Goal: Task Accomplishment & Management: Contribute content

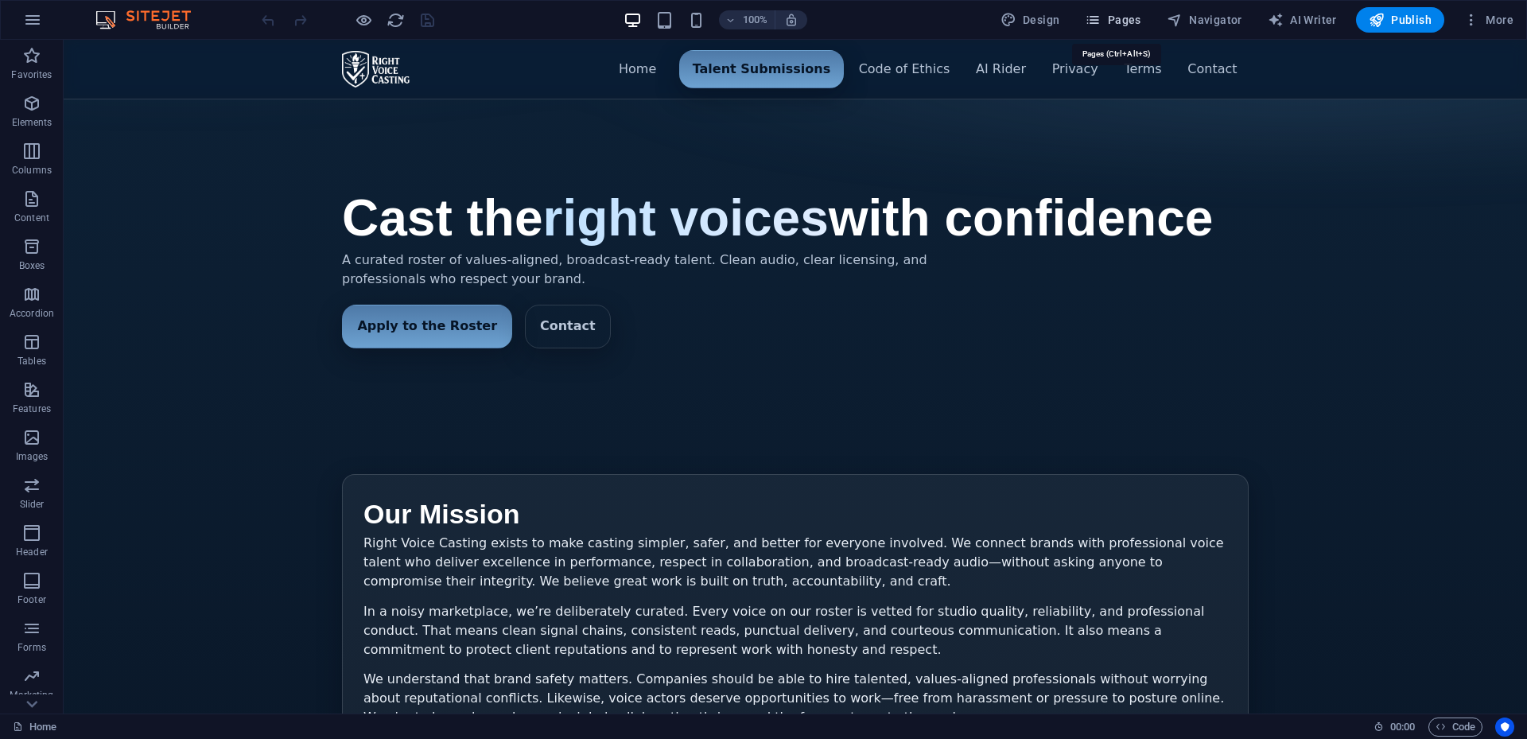
click at [1118, 17] on span "Pages" at bounding box center [1113, 20] width 56 height 16
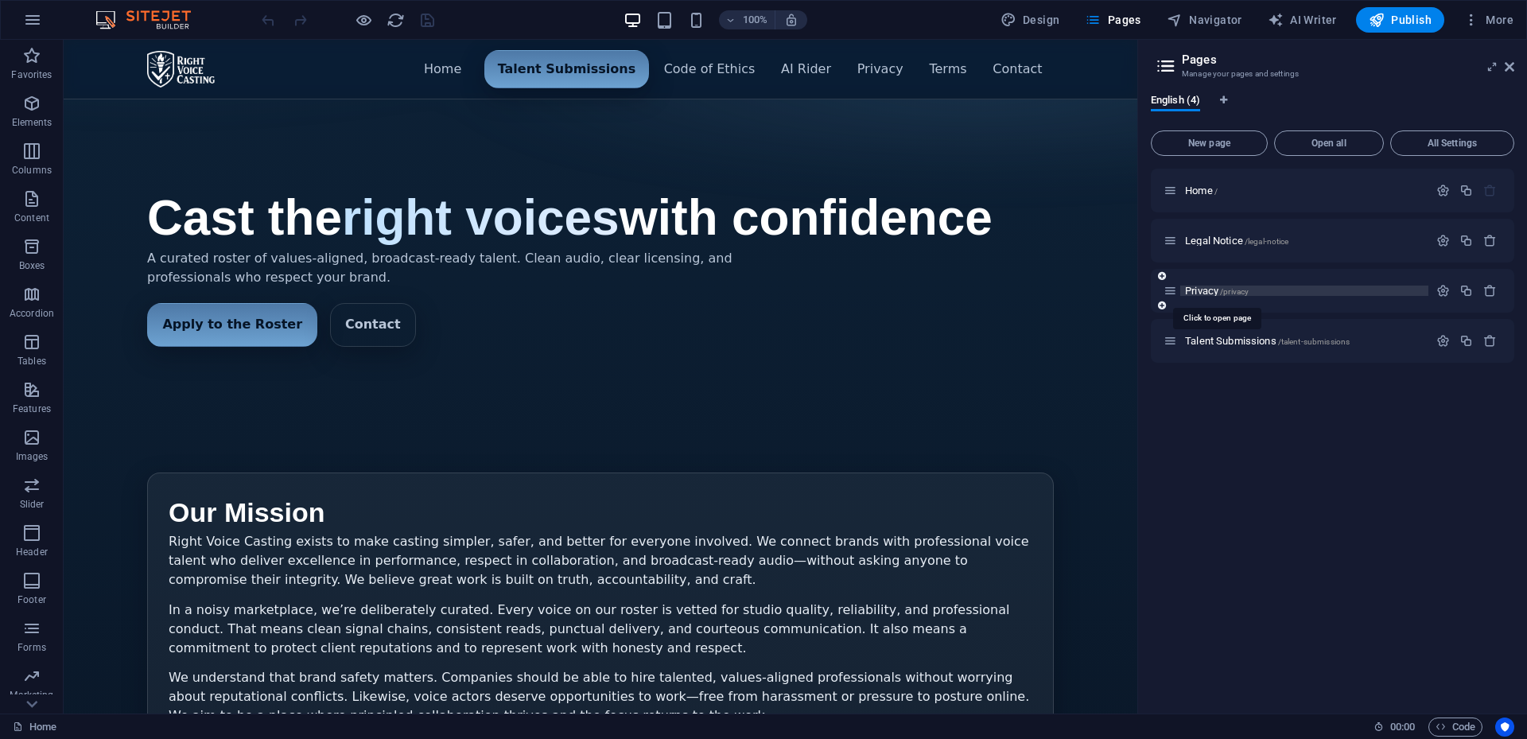
click at [1208, 289] on span "Privacy /privacy" at bounding box center [1217, 291] width 64 height 12
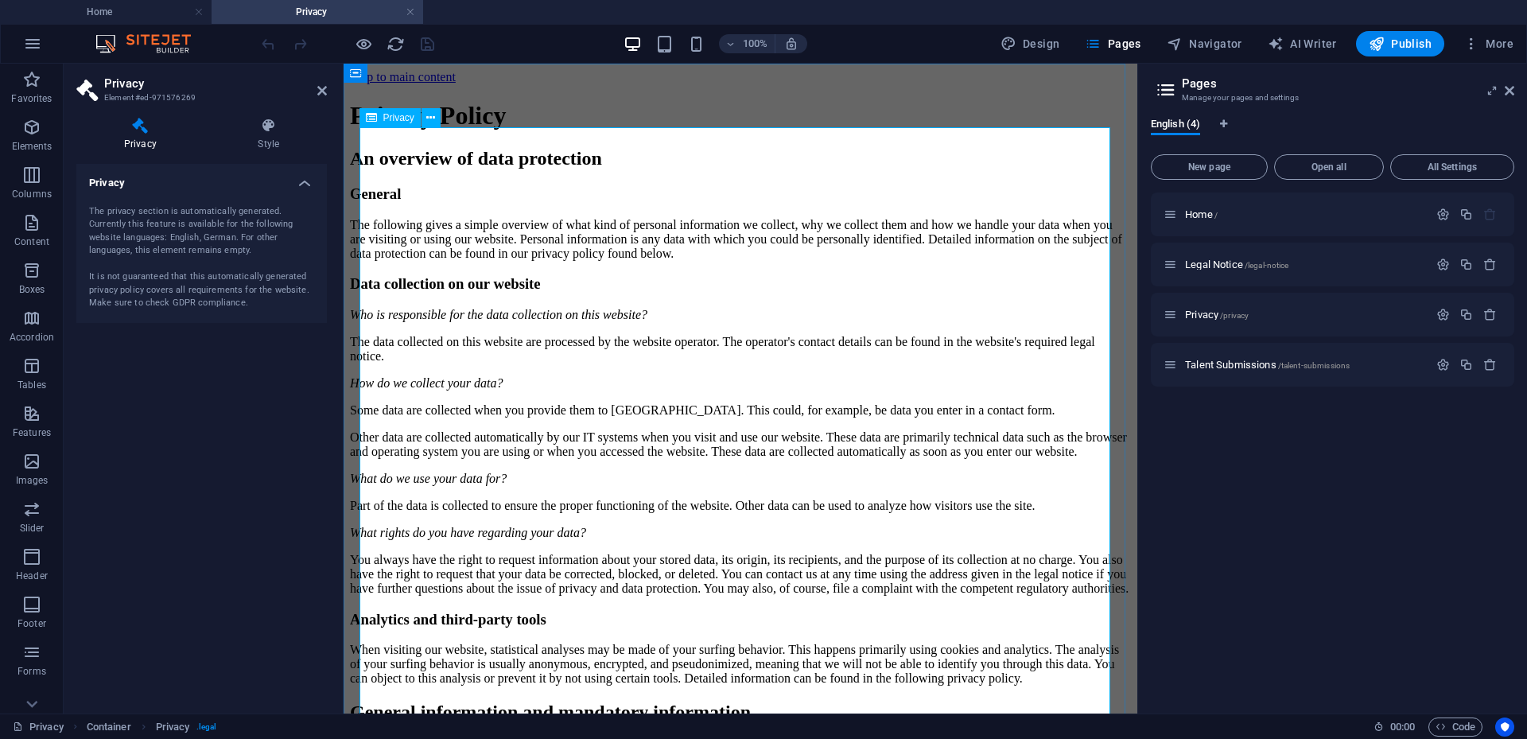
drag, startPoint x: 475, startPoint y: 145, endPoint x: 794, endPoint y: 185, distance: 321.5
click at [435, 115] on icon at bounding box center [430, 118] width 9 height 17
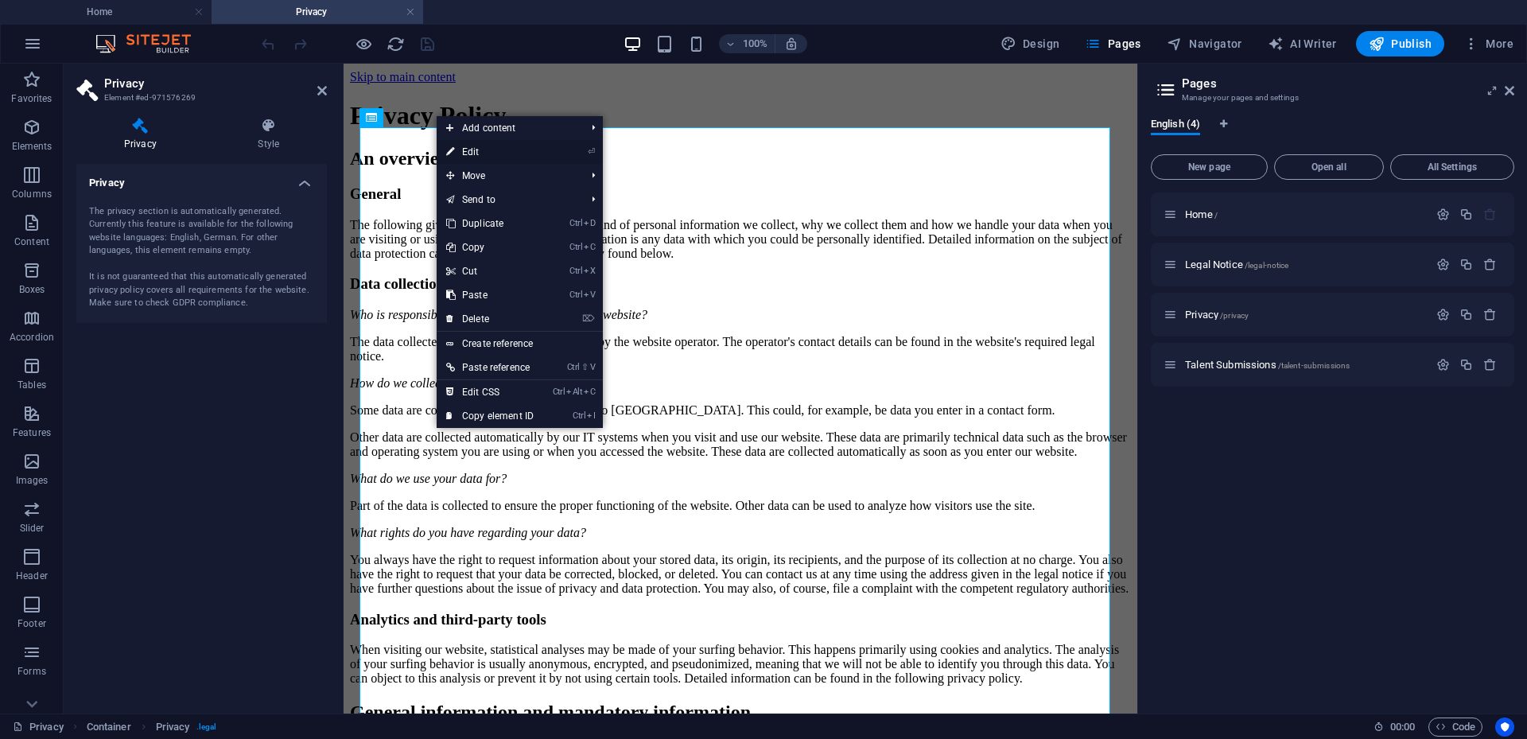
click at [473, 146] on link "⏎ Edit" at bounding box center [490, 152] width 107 height 24
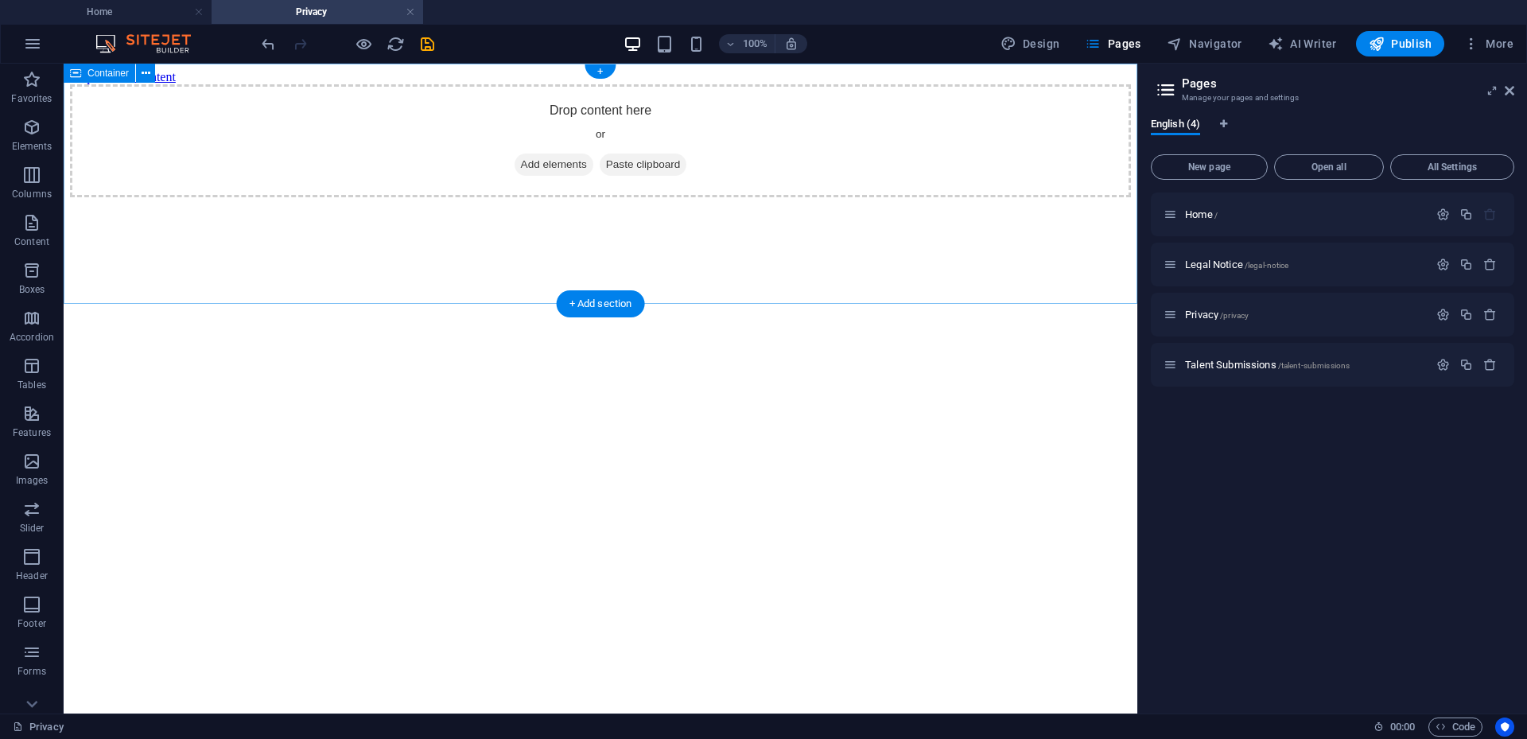
click at [625, 182] on div "Drop content here or Add elements Paste clipboard" at bounding box center [600, 140] width 1061 height 113
click at [521, 176] on span "Add elements" at bounding box center [554, 165] width 79 height 22
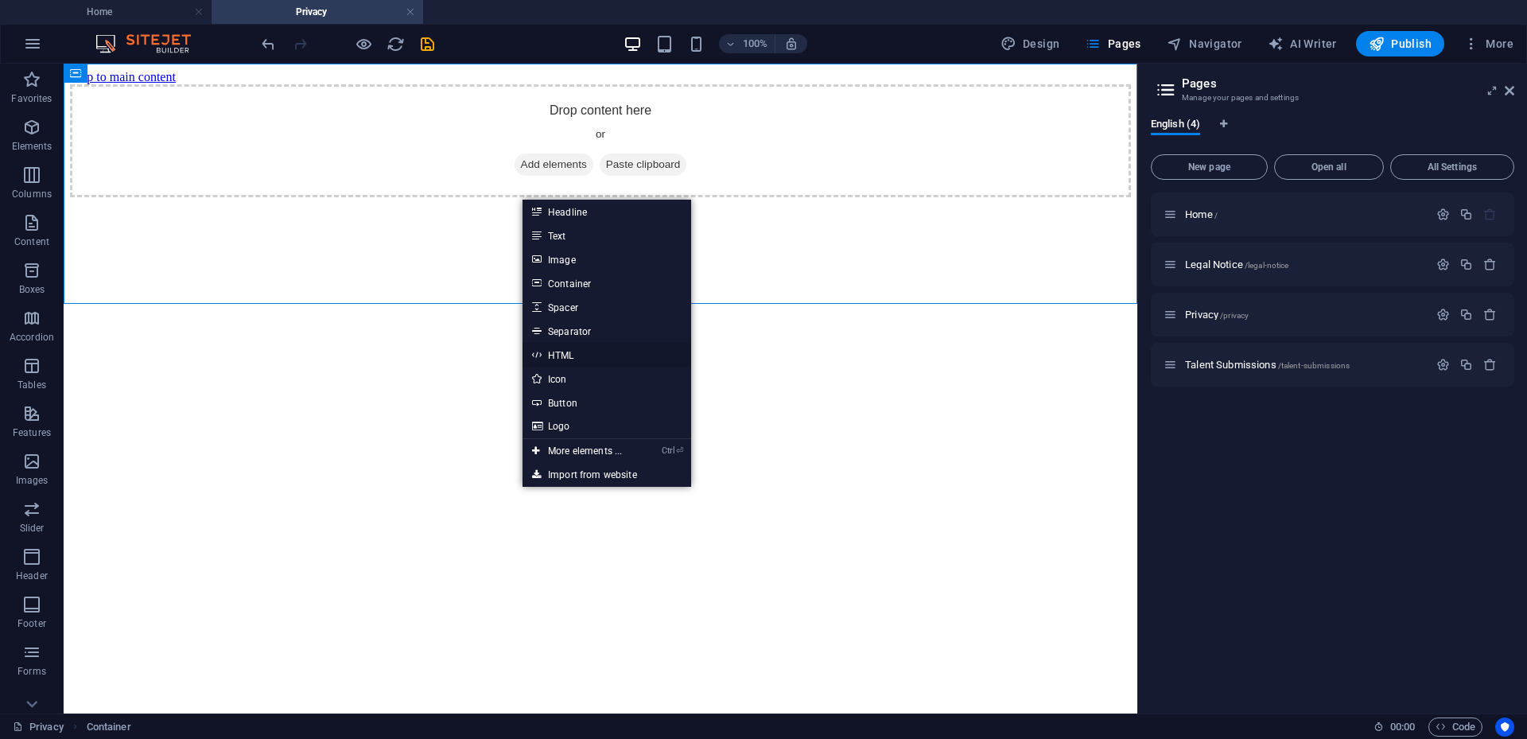
click at [580, 348] on link "HTML" at bounding box center [607, 355] width 169 height 24
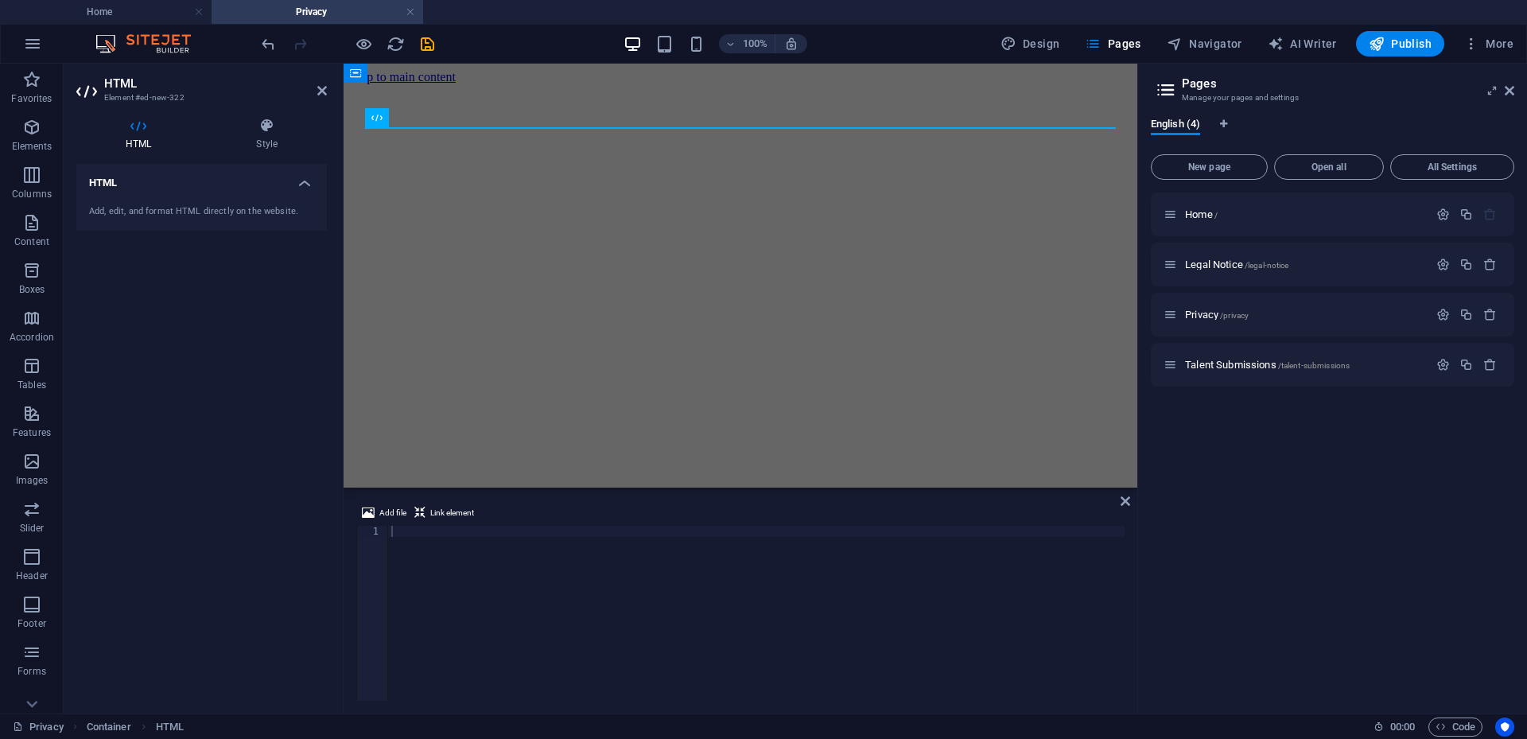
click at [1271, 737] on div "Privacy Container HTML 00 : 00 Code" at bounding box center [763, 726] width 1527 height 25
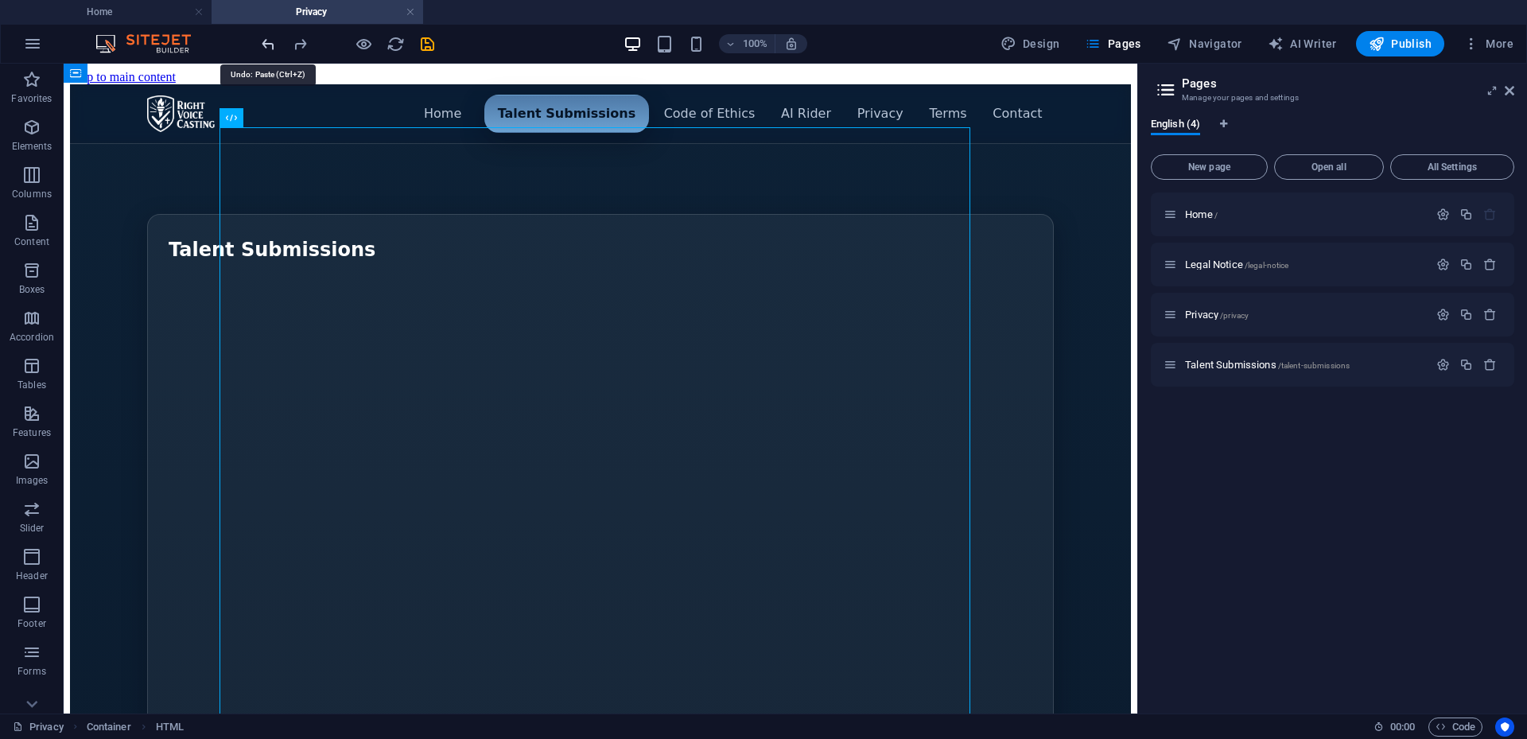
click at [267, 47] on icon "undo" at bounding box center [268, 44] width 18 height 18
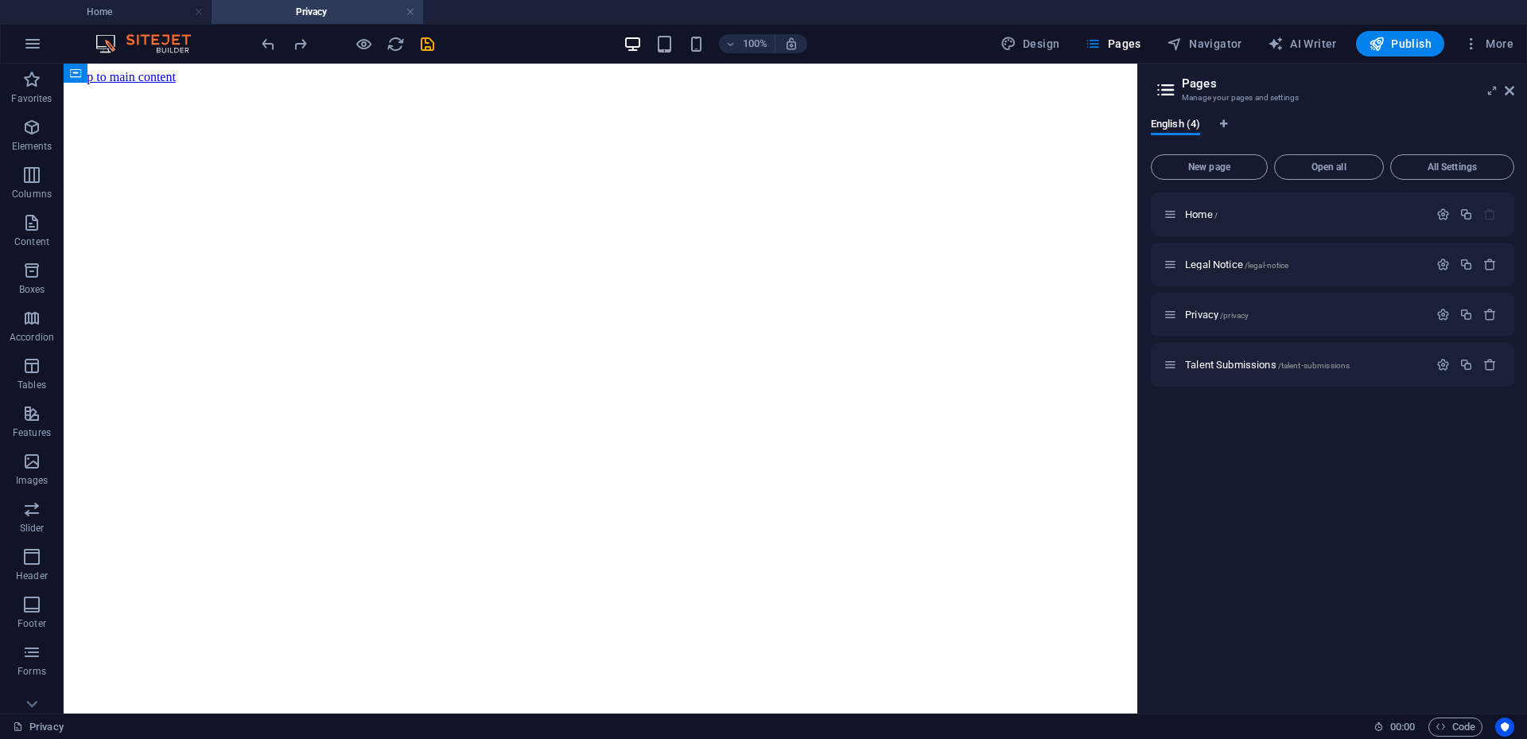
click at [679, 91] on html "Skip to main content" at bounding box center [601, 77] width 1074 height 27
click at [265, 53] on icon "undo" at bounding box center [268, 44] width 18 height 18
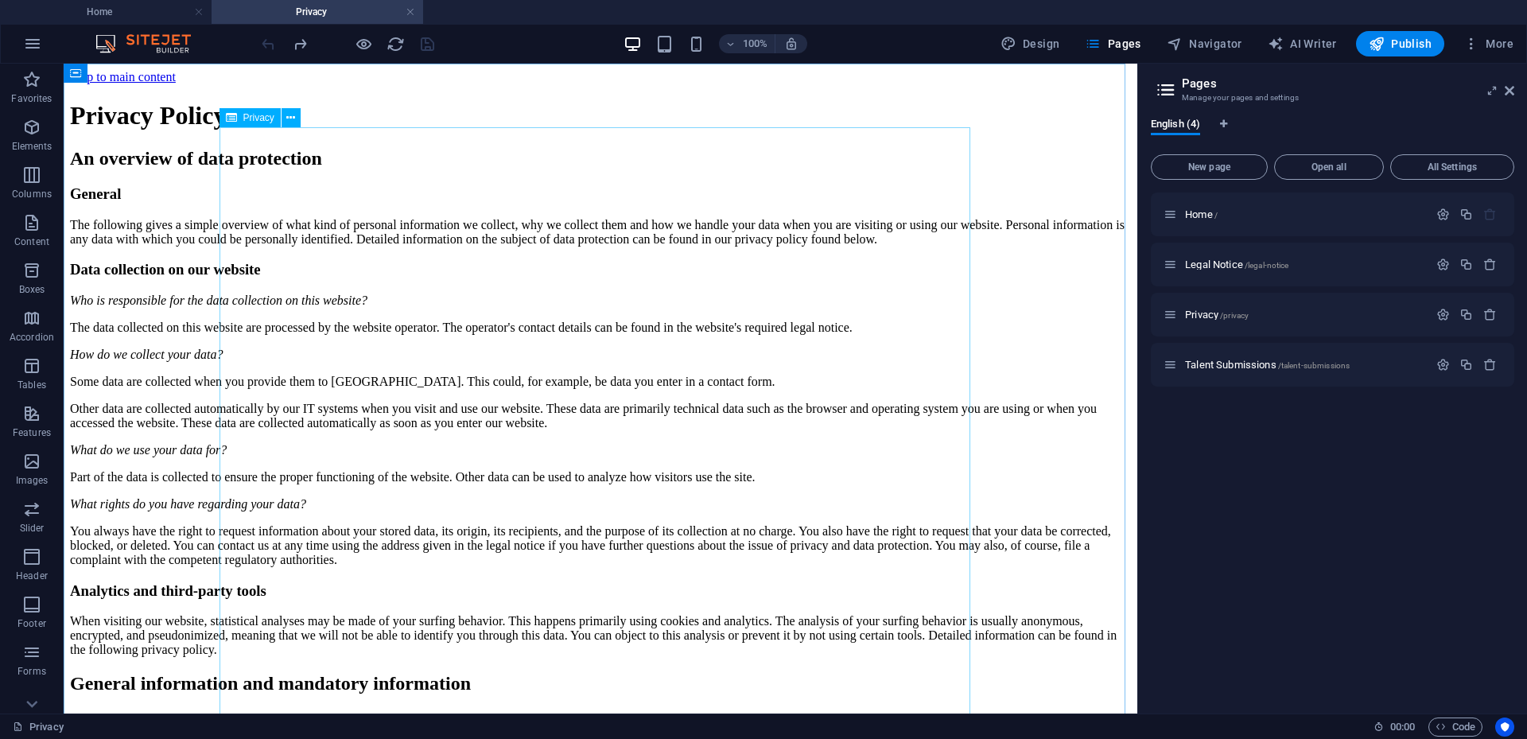
click at [265, 119] on span "Privacy" at bounding box center [258, 118] width 31 height 10
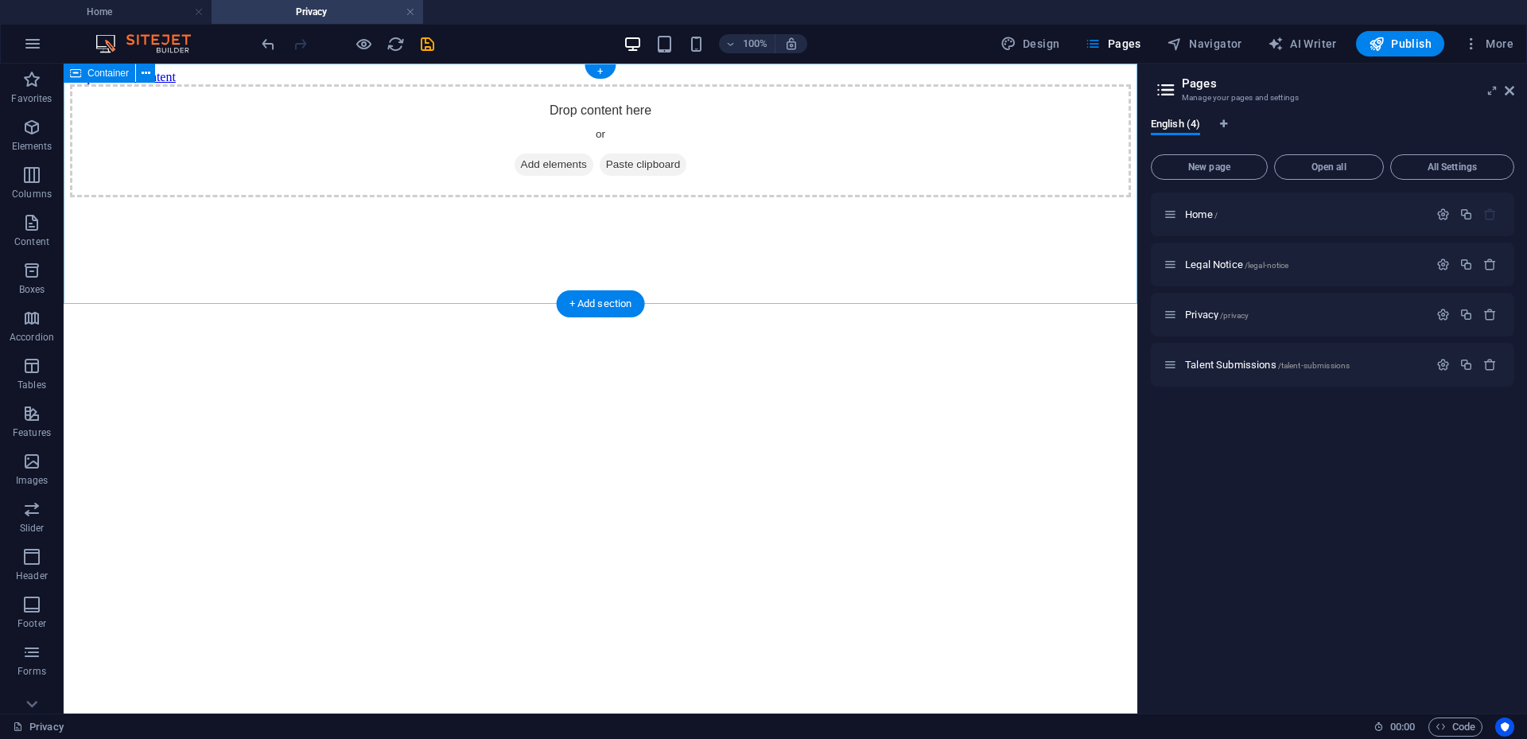
click at [516, 176] on span "Add elements" at bounding box center [554, 165] width 79 height 22
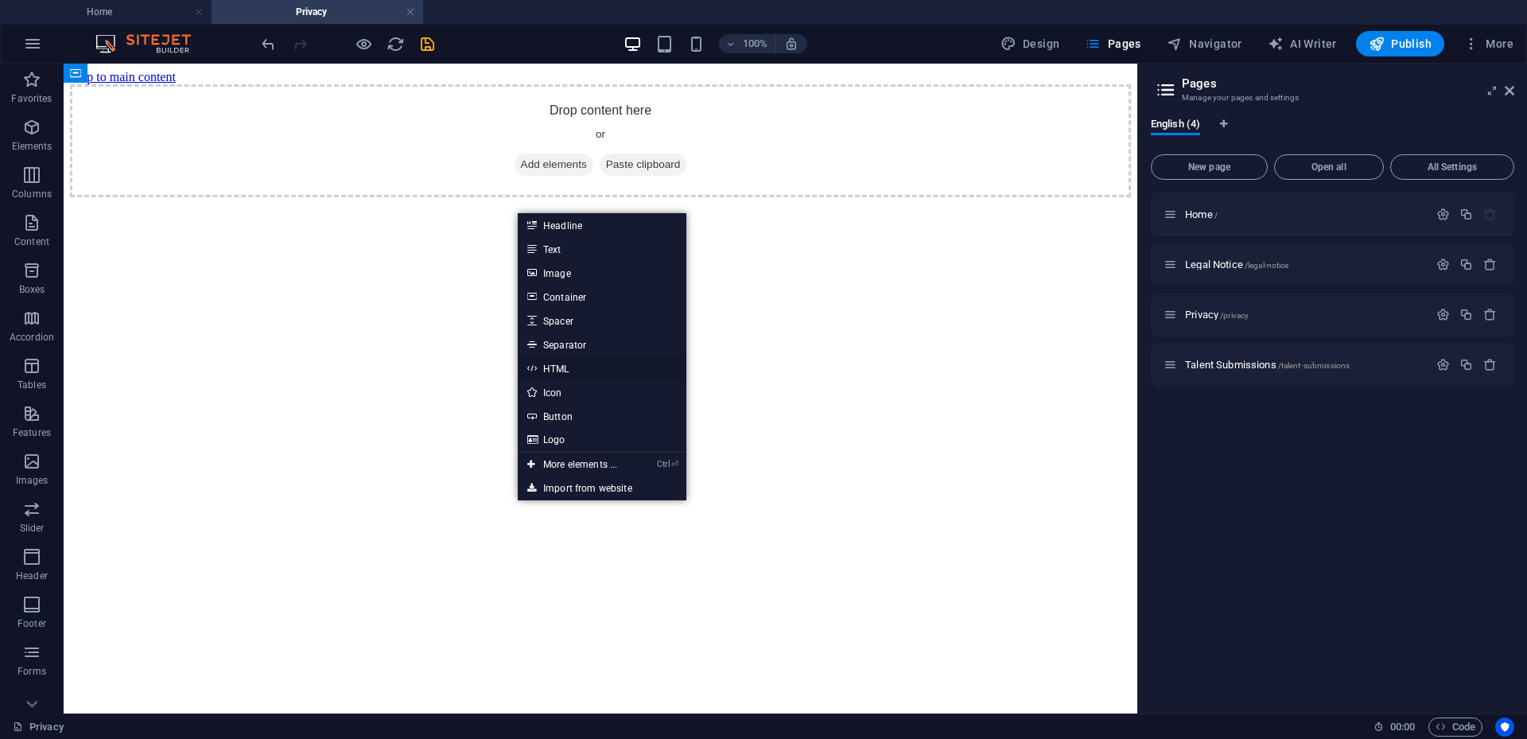
click at [575, 364] on link "HTML" at bounding box center [602, 368] width 169 height 24
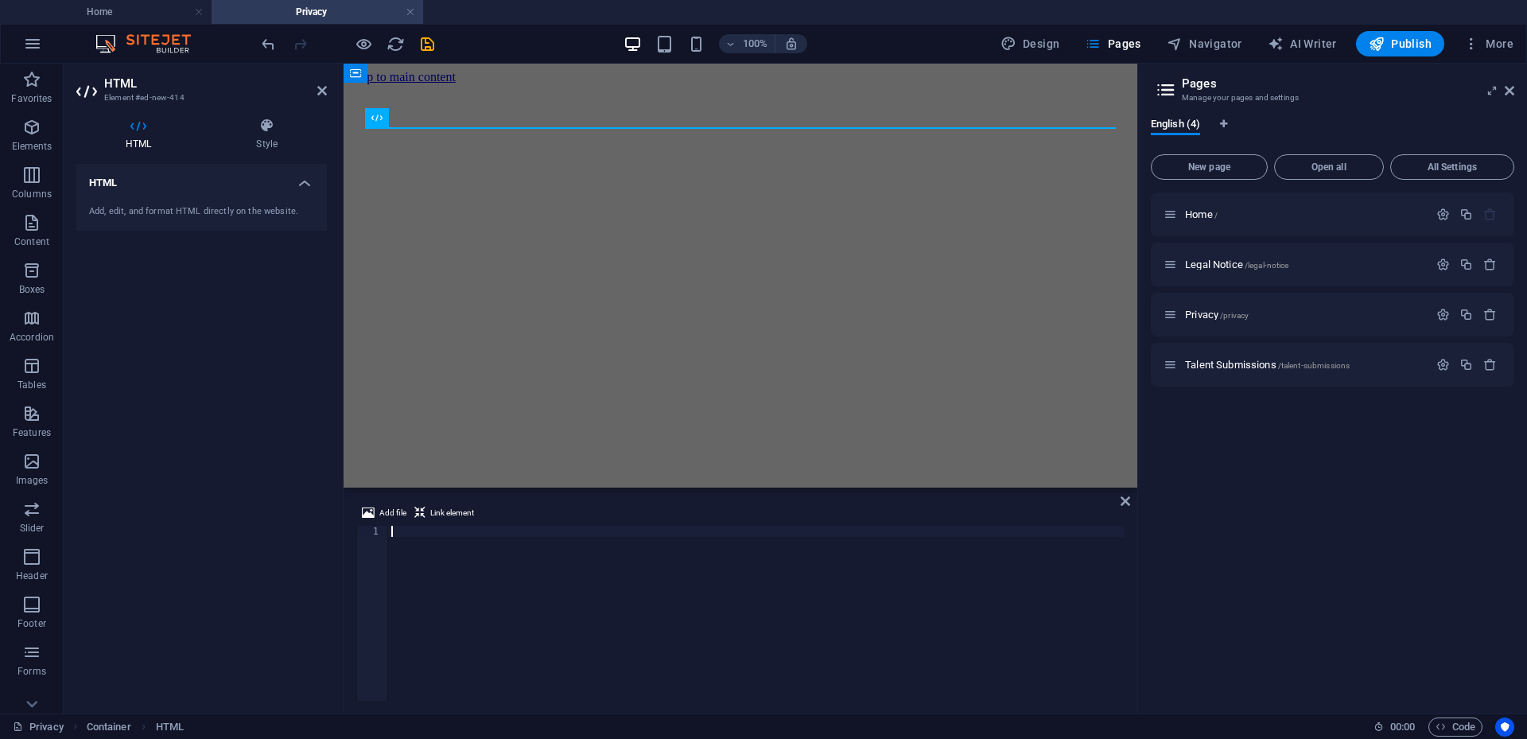
click at [426, 529] on div at bounding box center [756, 624] width 737 height 197
paste textarea "</html>"
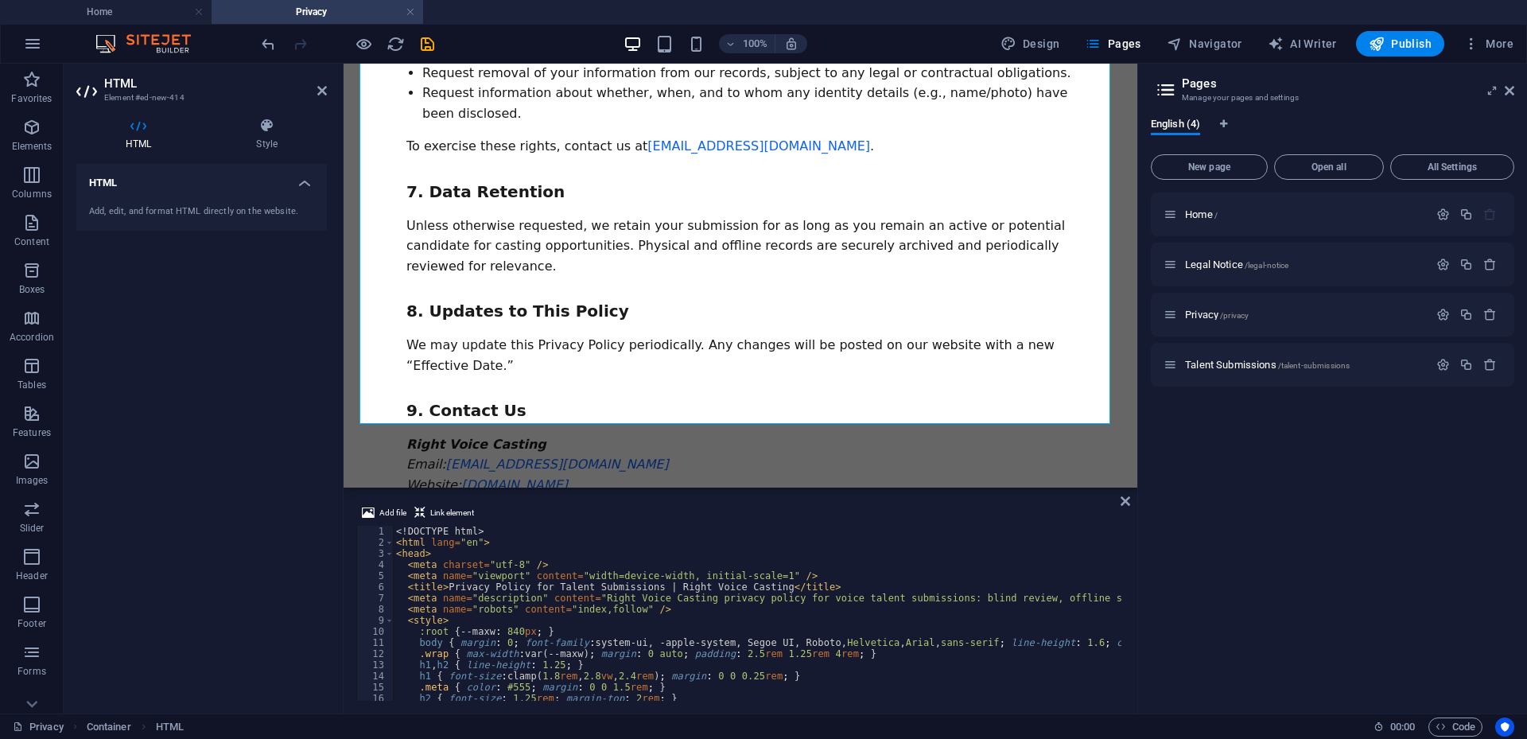
click at [395, 537] on div "<! DOCTYPE html > < html lang = "en" > < head > < meta charset = "utf-8" /> < m…" at bounding box center [1106, 623] width 1427 height 194
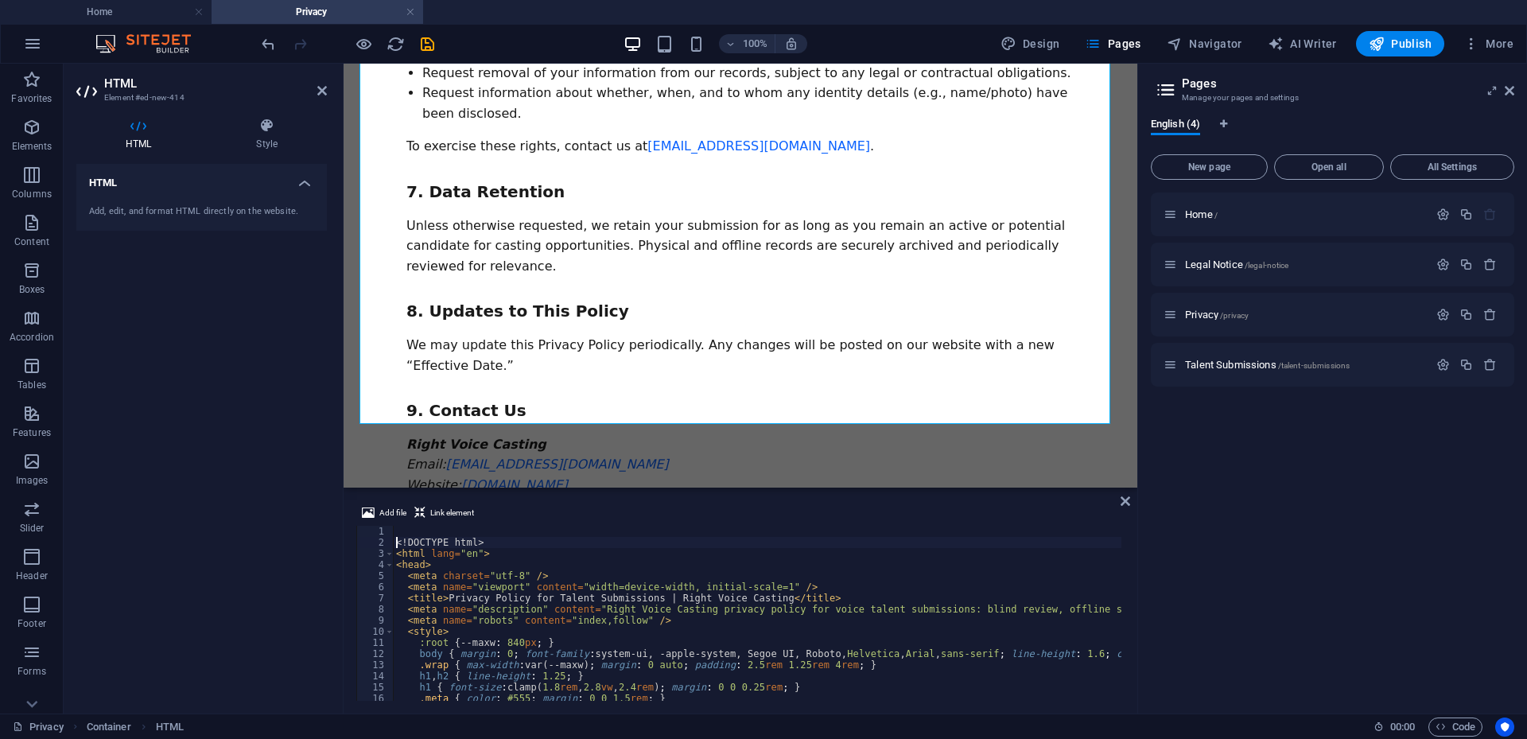
type textarea "<!DOCTYPE html>"
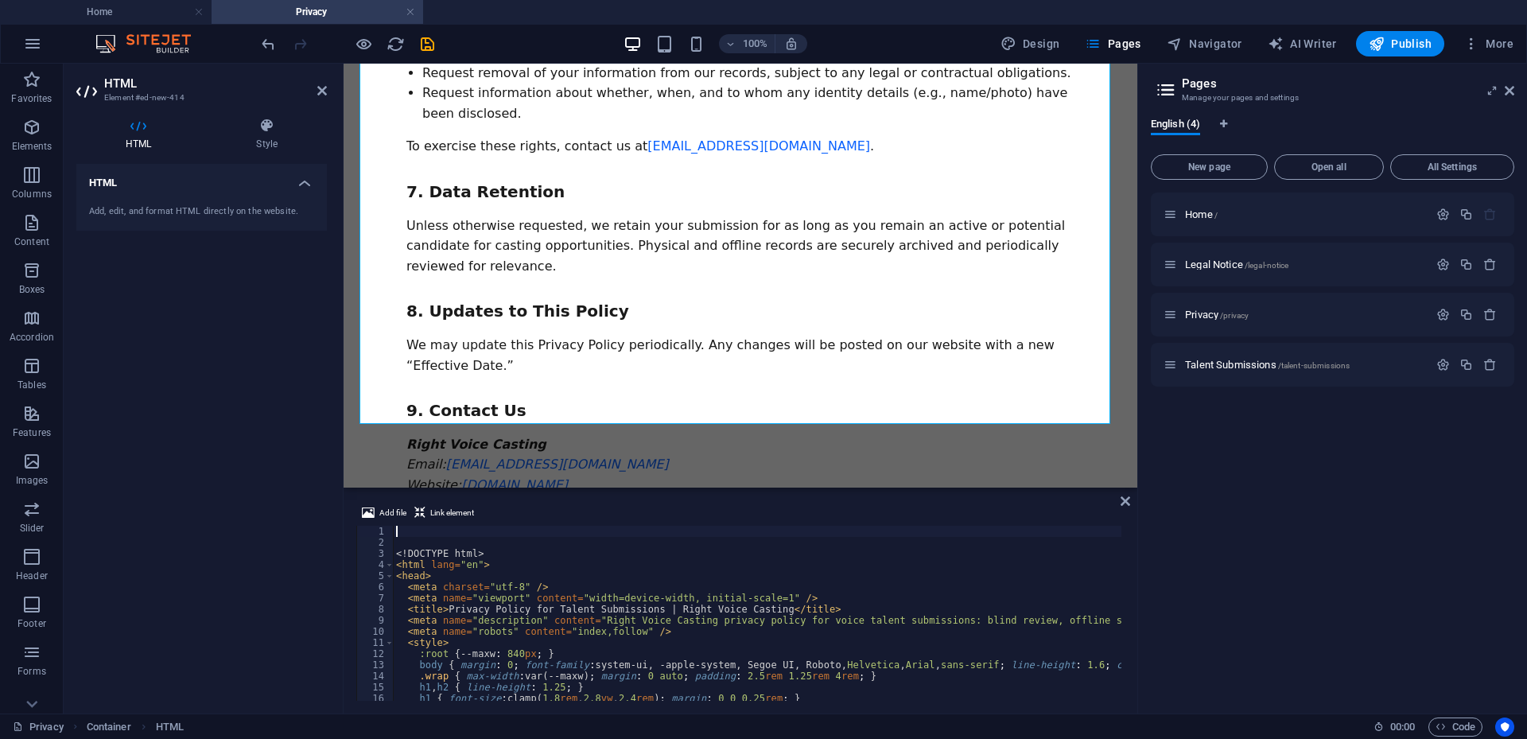
paste textarea "</header>"
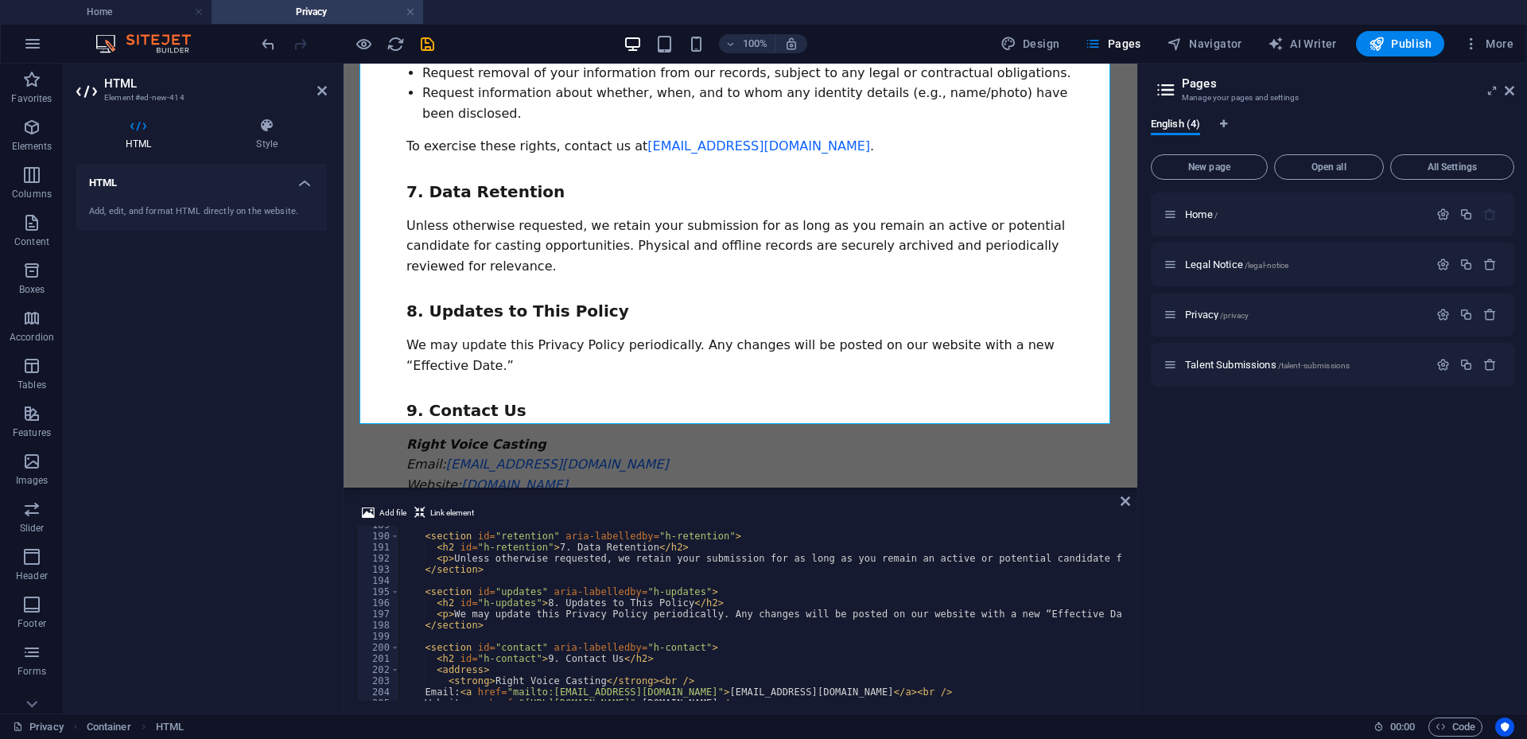
scroll to position [2256, 0]
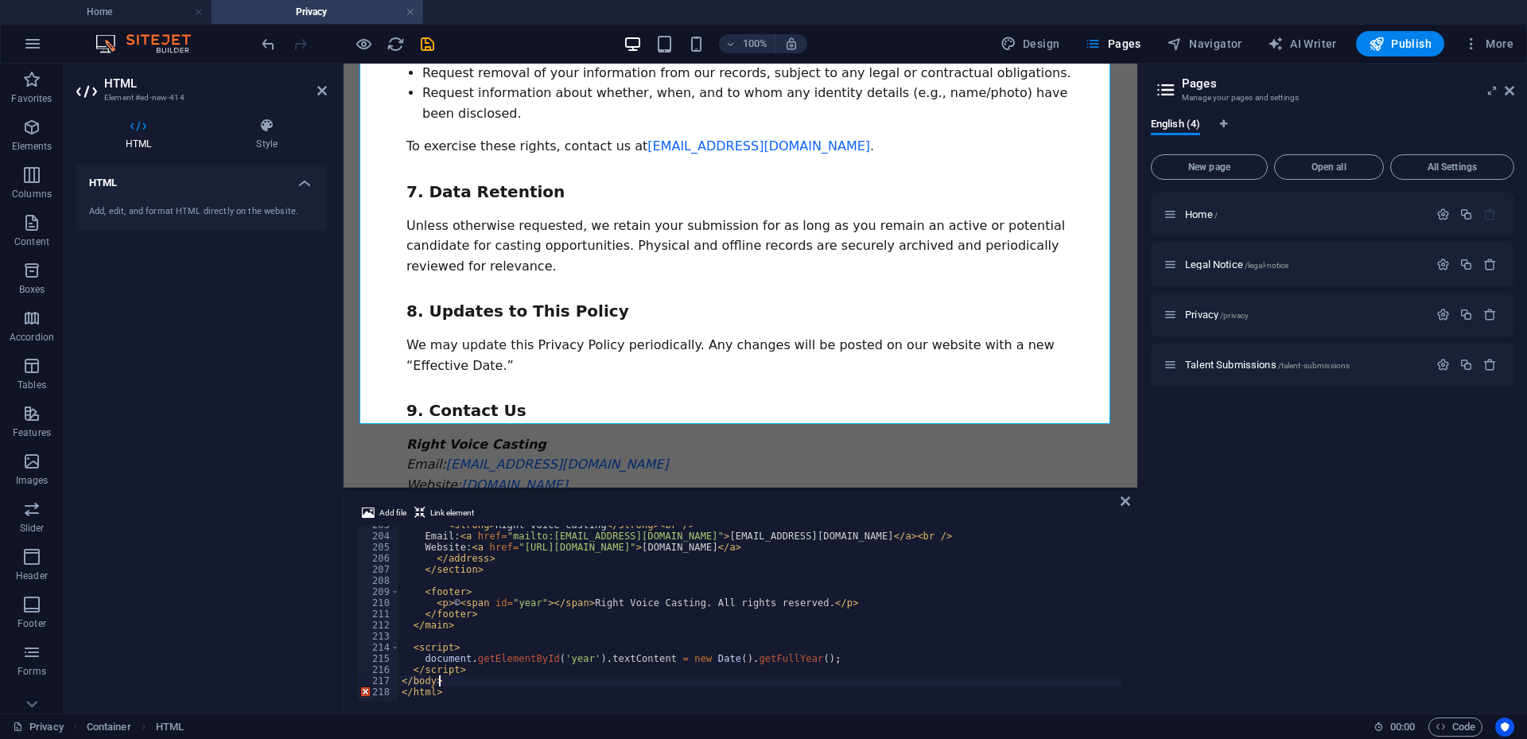
click at [473, 684] on div "< strong > Right Voice Casting </ strong > < br /> Email: < a href = "mailto:pr…" at bounding box center [1166, 616] width 1534 height 194
type textarea "</html>"
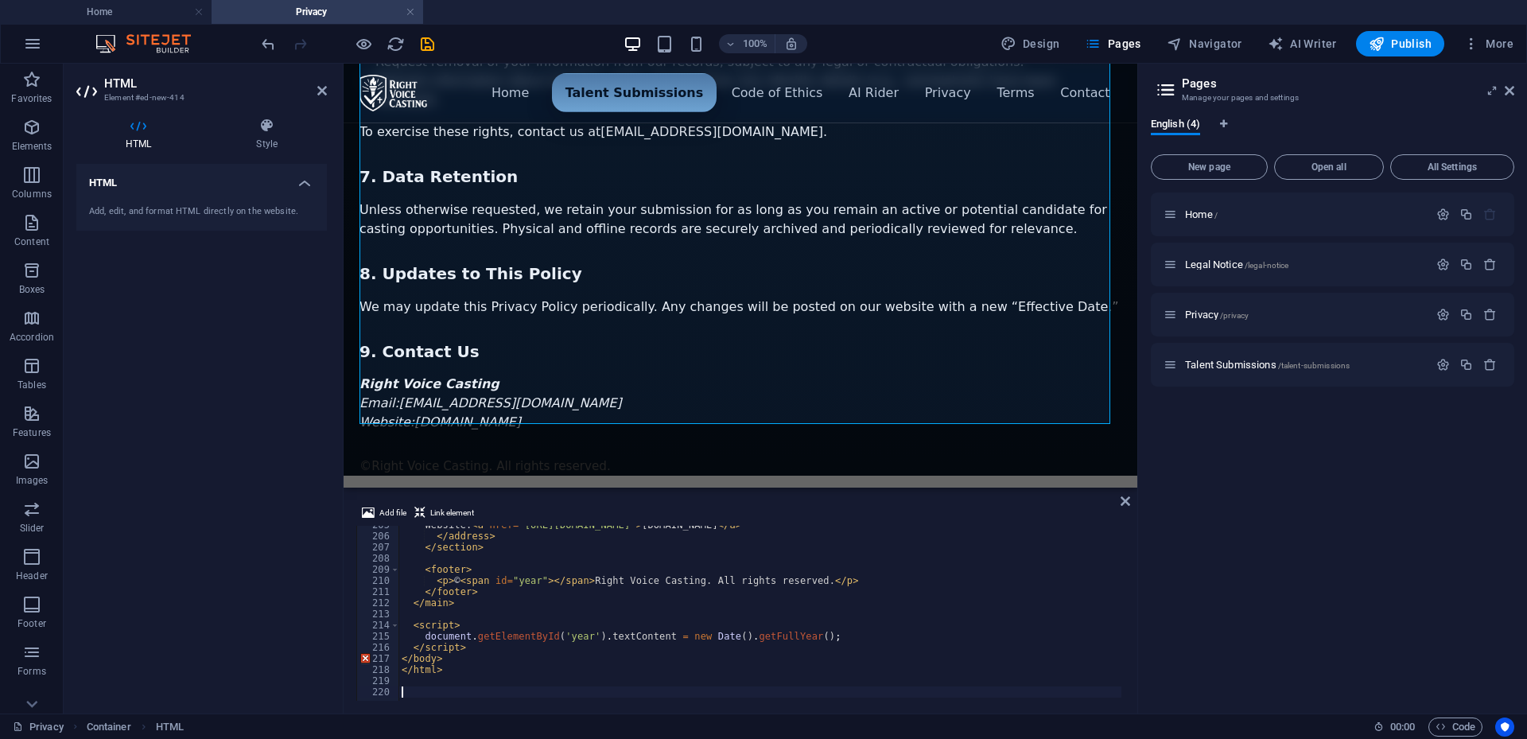
scroll to position [1227, 0]
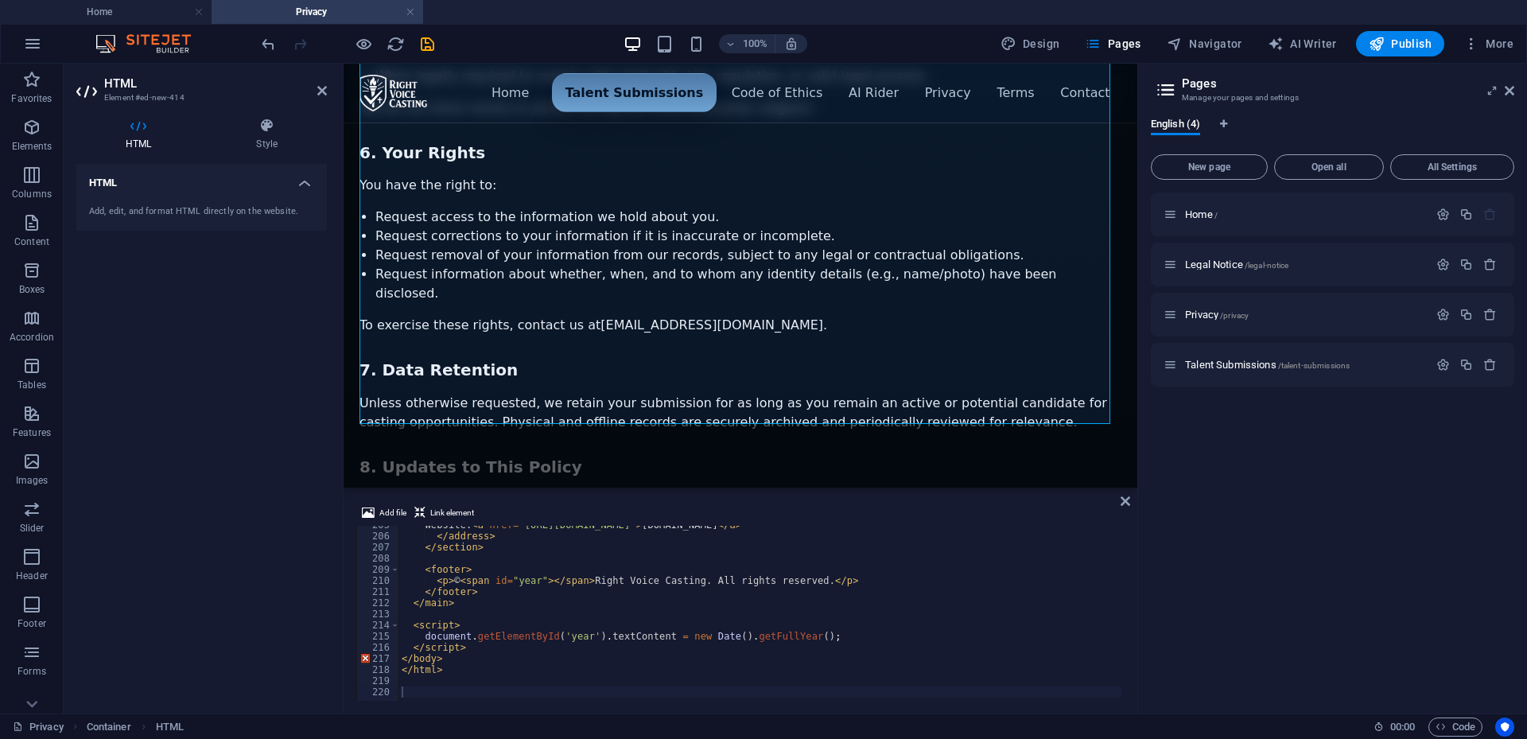
click at [414, 686] on div "Website: < a href = "https://rightvoicecasting.com/" > rightvoicecasting.com </…" at bounding box center [1166, 616] width 1534 height 194
paste textarea "</div>"
type textarea "</div>"
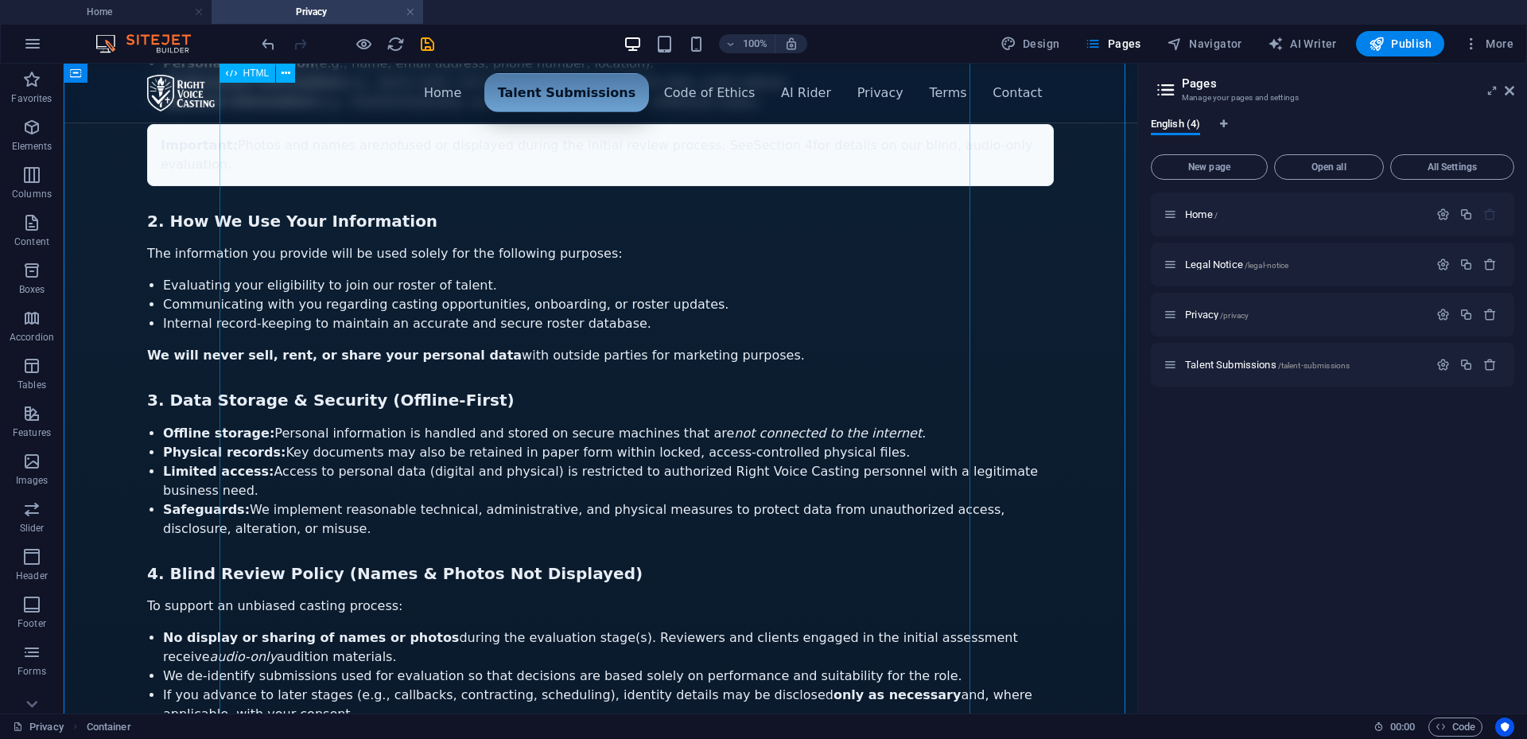
scroll to position [158, 0]
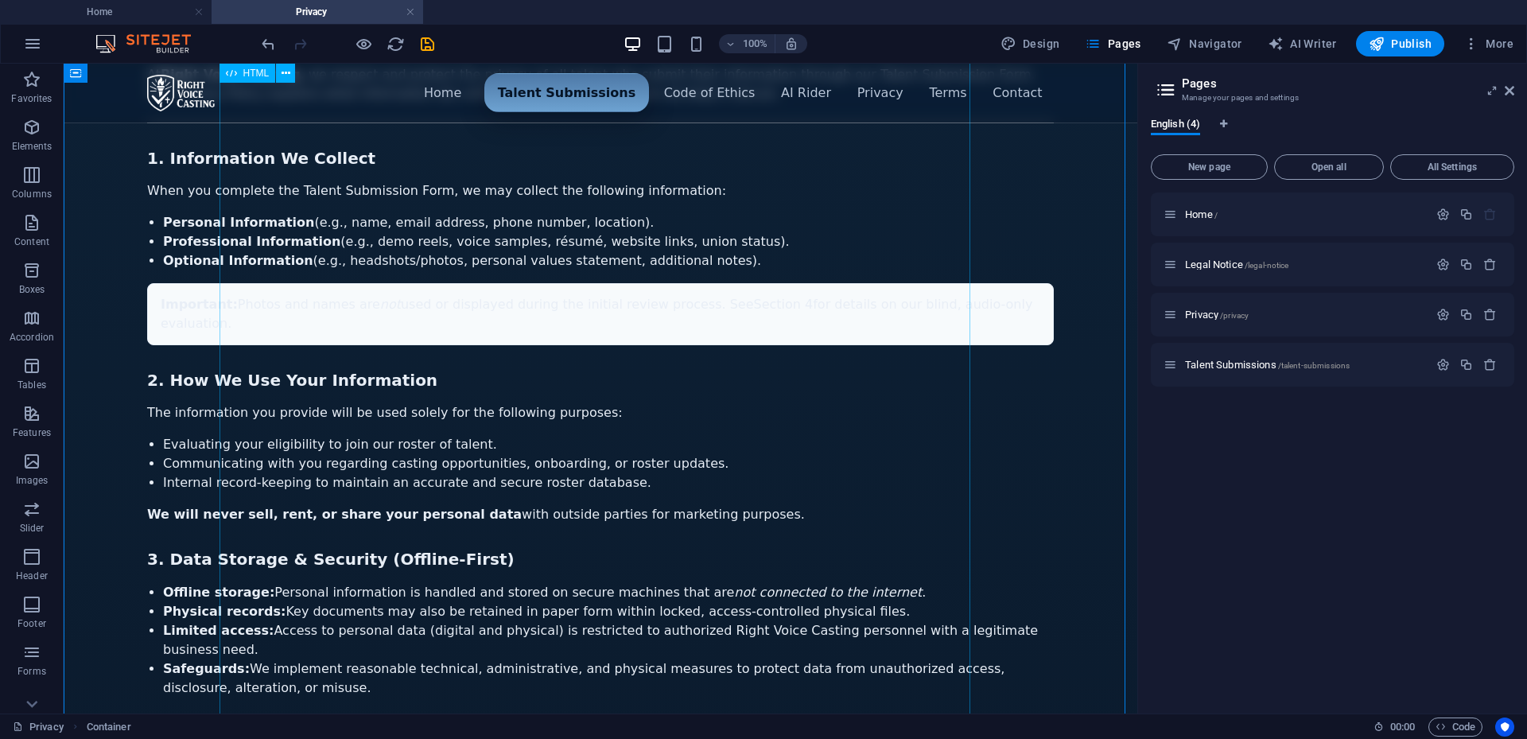
drag, startPoint x: 251, startPoint y: 306, endPoint x: 732, endPoint y: 371, distance: 484.8
drag, startPoint x: 858, startPoint y: 331, endPoint x: 632, endPoint y: 317, distance: 226.3
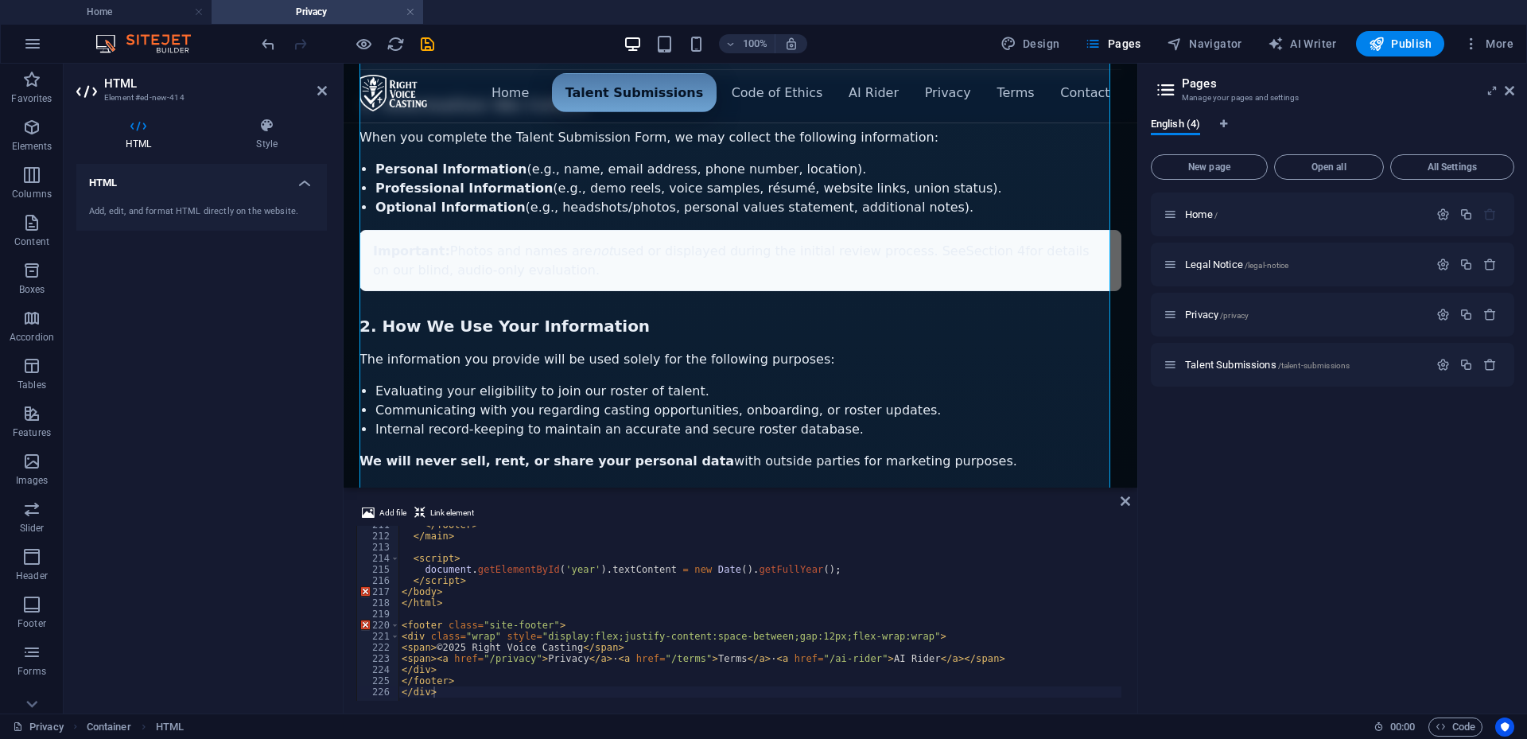
scroll to position [239, 0]
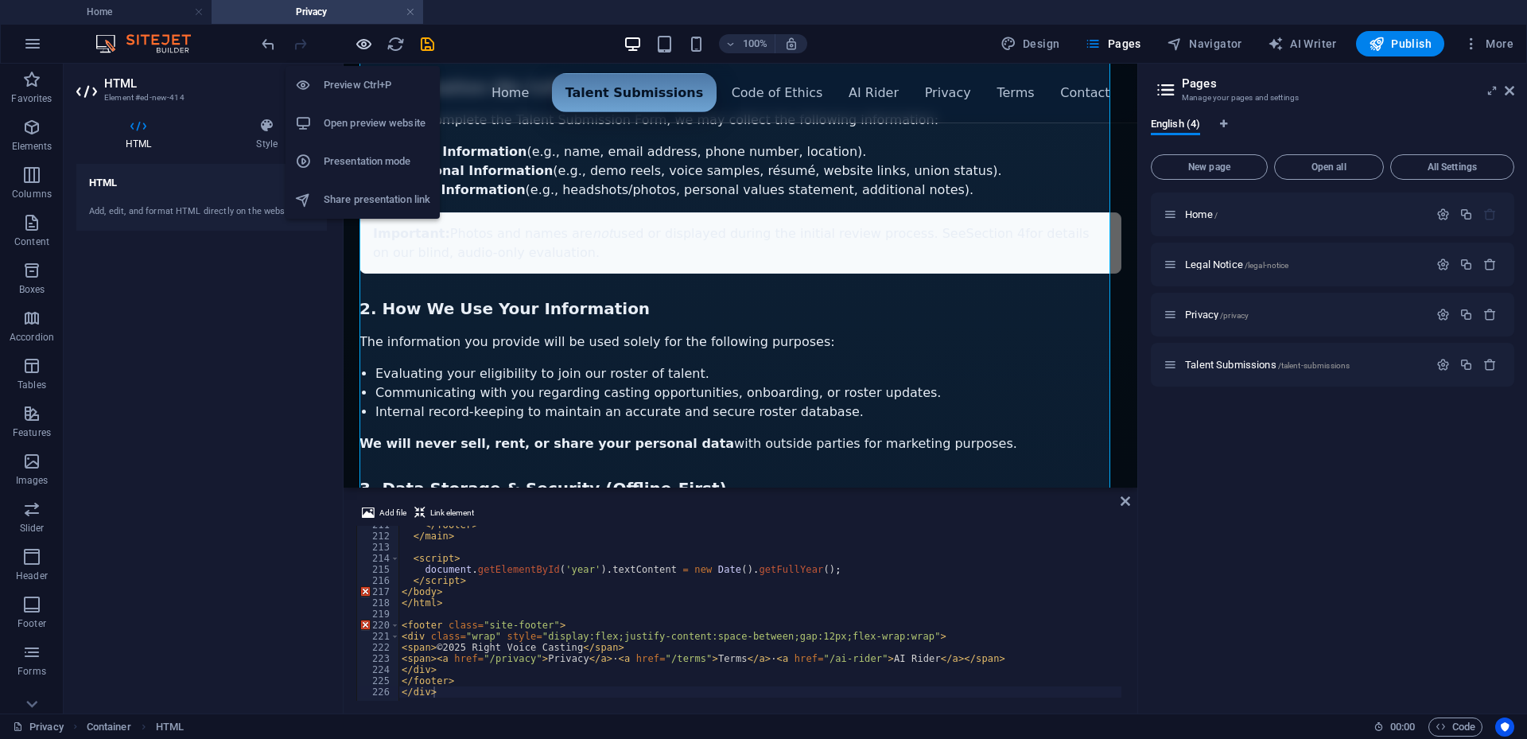
click at [359, 43] on icon "button" at bounding box center [364, 44] width 18 height 18
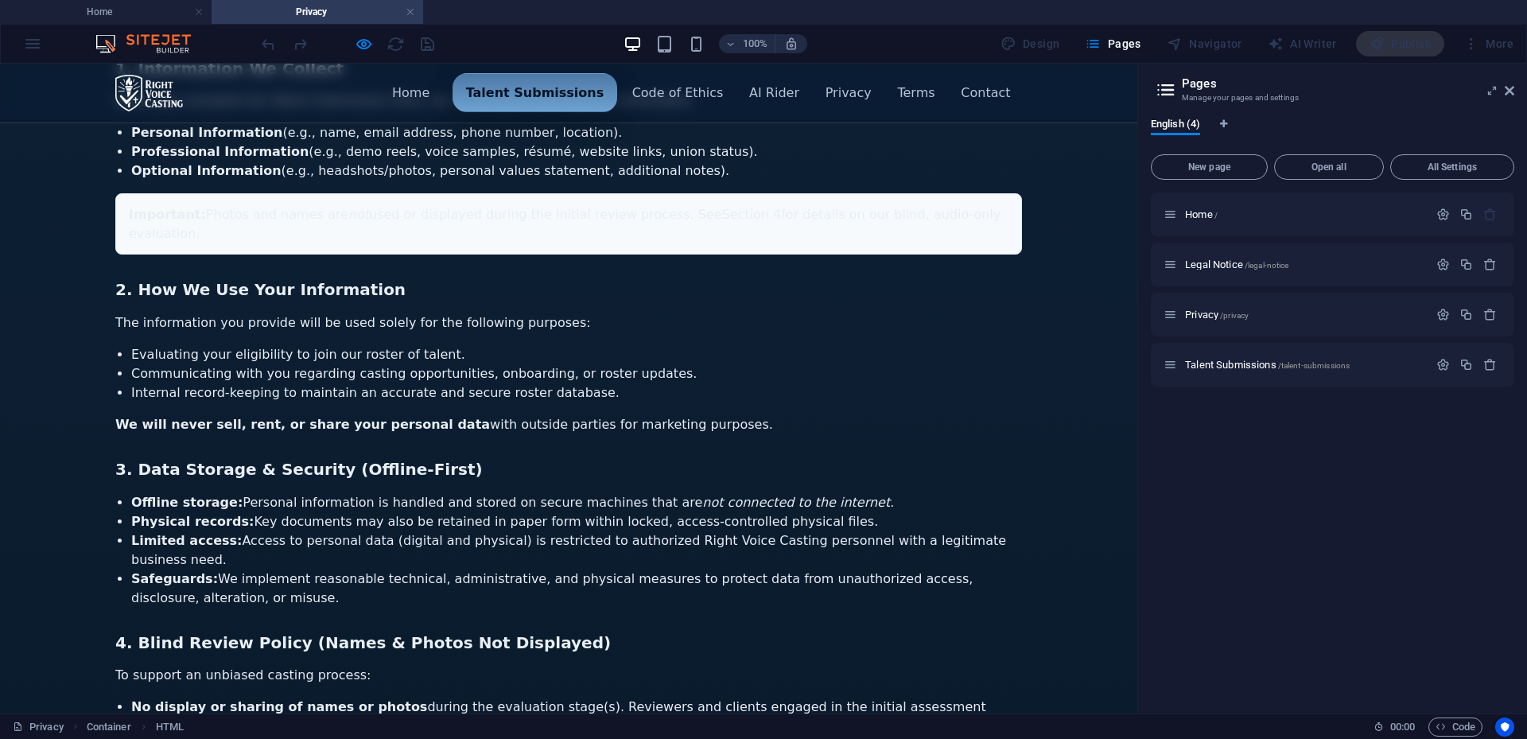
drag, startPoint x: 213, startPoint y: 214, endPoint x: 887, endPoint y: 242, distance: 674.3
click at [887, 242] on p "Important: Photos and names are not used or displayed during the initial review…" at bounding box center [568, 223] width 907 height 61
click at [876, 313] on p "The information you provide will be used solely for the following purposes:" at bounding box center [568, 322] width 907 height 19
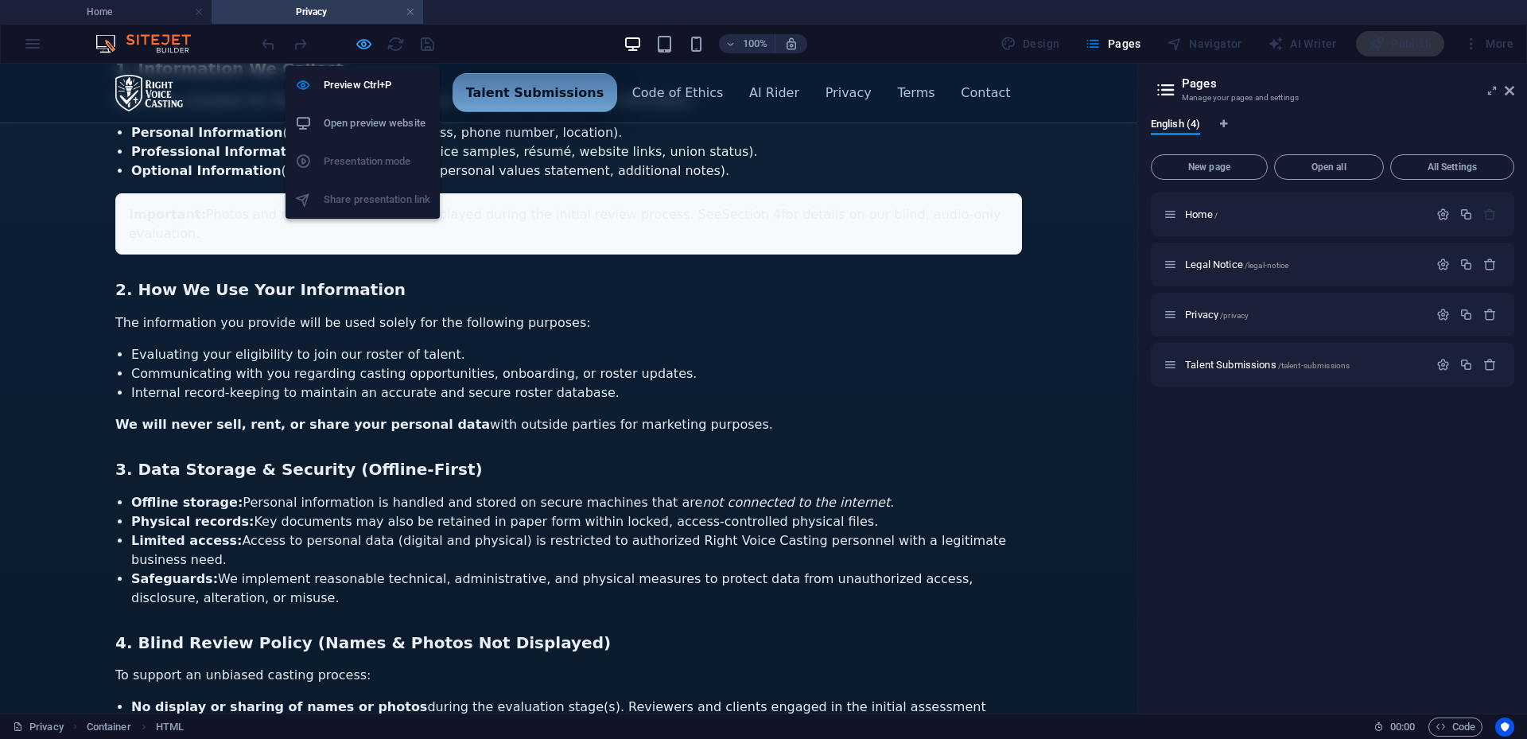
click at [360, 48] on icon "button" at bounding box center [364, 44] width 18 height 18
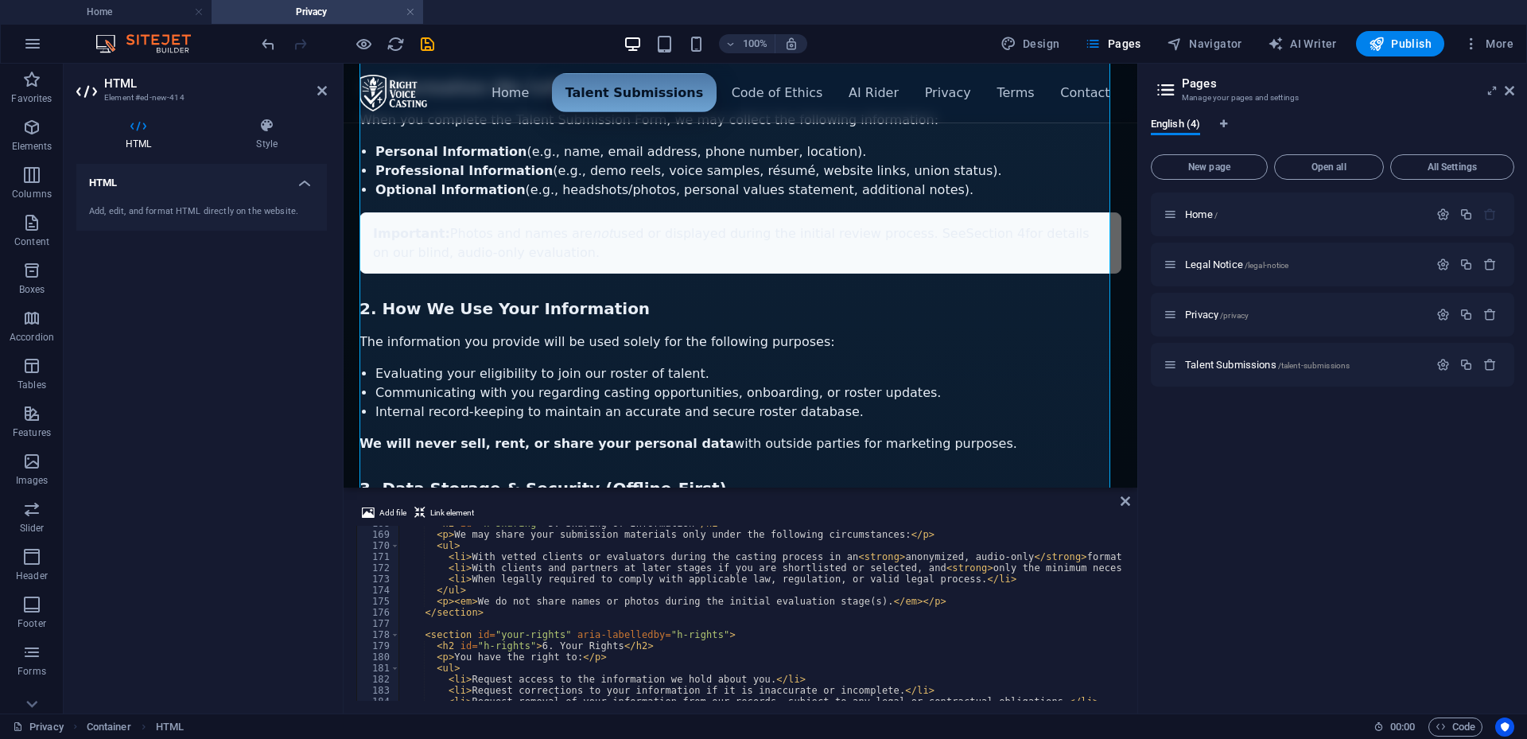
scroll to position [1820, 0]
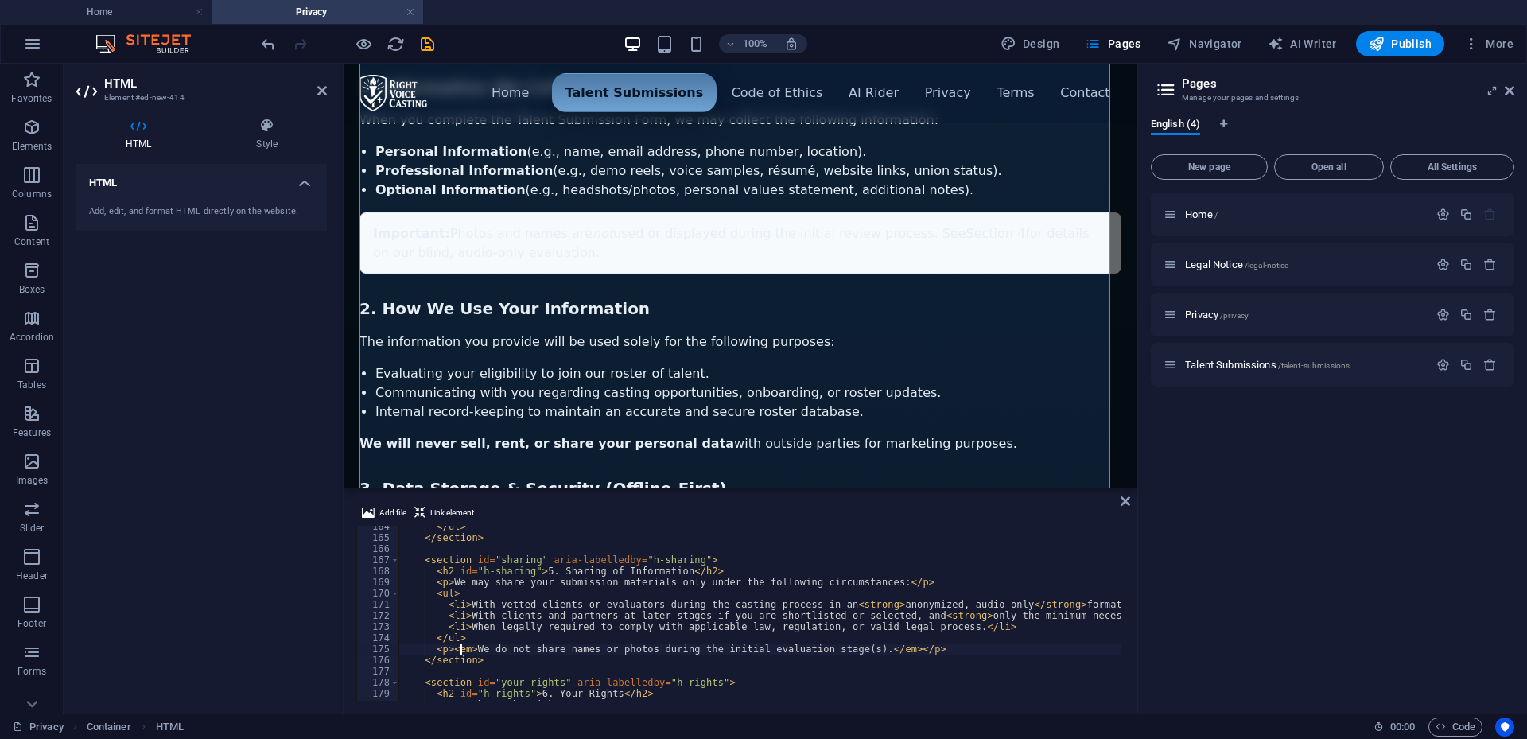
click at [463, 647] on div "</ ul > </ section > < section id = "sharing" aria-labelledby = "h-sharing" > <…" at bounding box center [1166, 618] width 1534 height 194
click at [469, 647] on div "</ ul > </ section > < section id = "sharing" aria-labelledby = "h-sharing" > <…" at bounding box center [1166, 618] width 1534 height 194
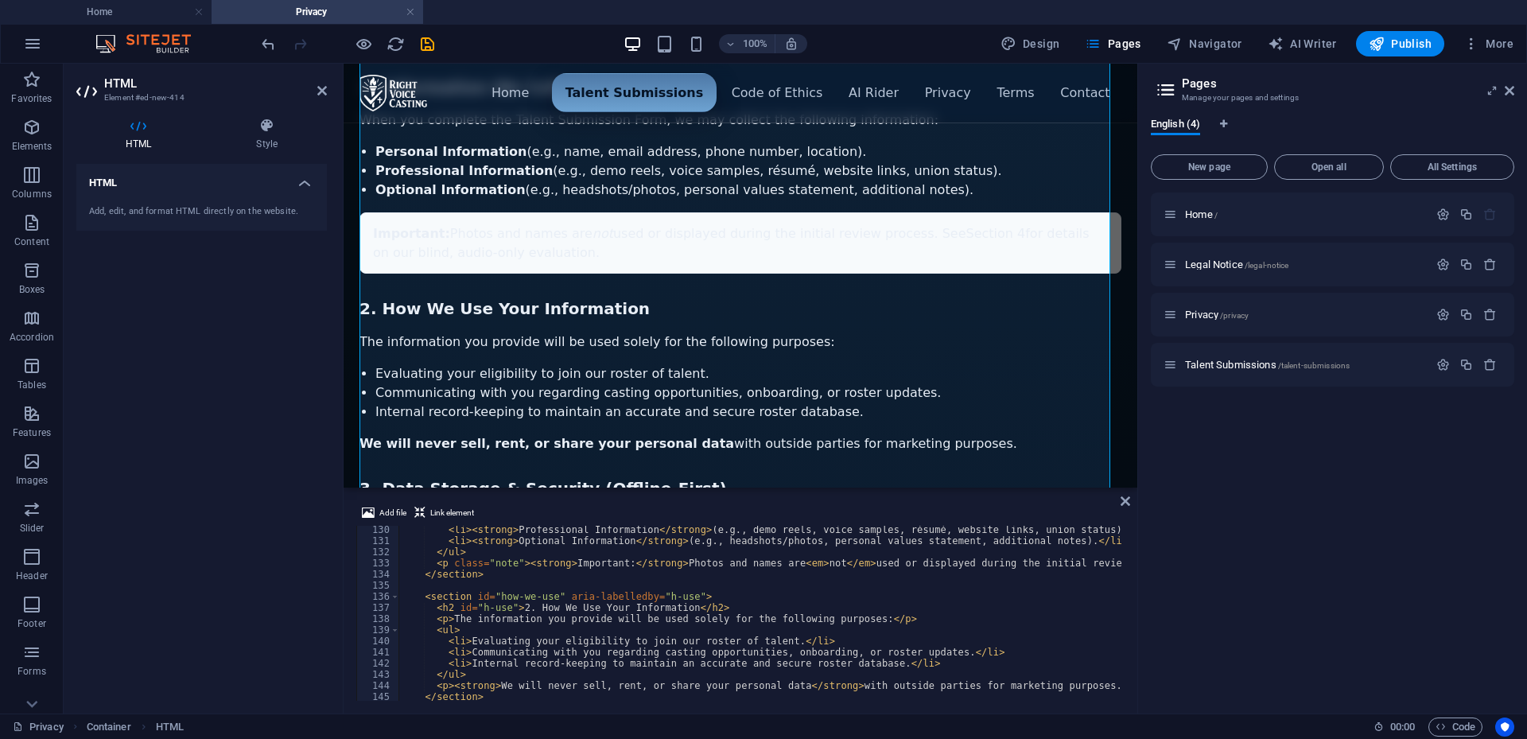
scroll to position [1438, 0]
click at [508, 564] on div "< li > < strong > Professional Information </ strong > (e.g., demo reels, voice…" at bounding box center [1166, 621] width 1534 height 194
click at [860, 579] on div "< li > < strong > Professional Information </ strong > (e.g., demo reels, voice…" at bounding box center [1166, 621] width 1534 height 194
type textarea "</section>"
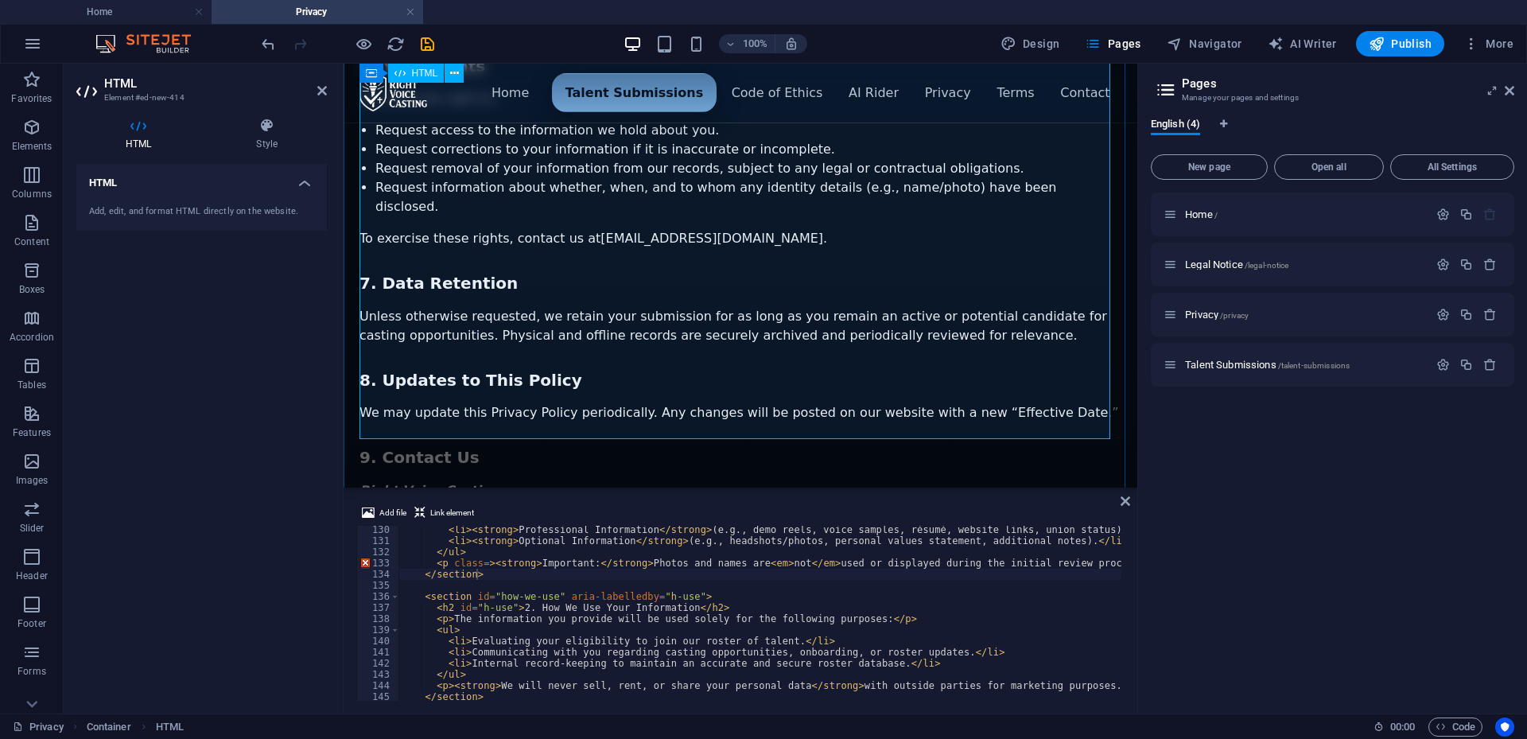
scroll to position [1306, 0]
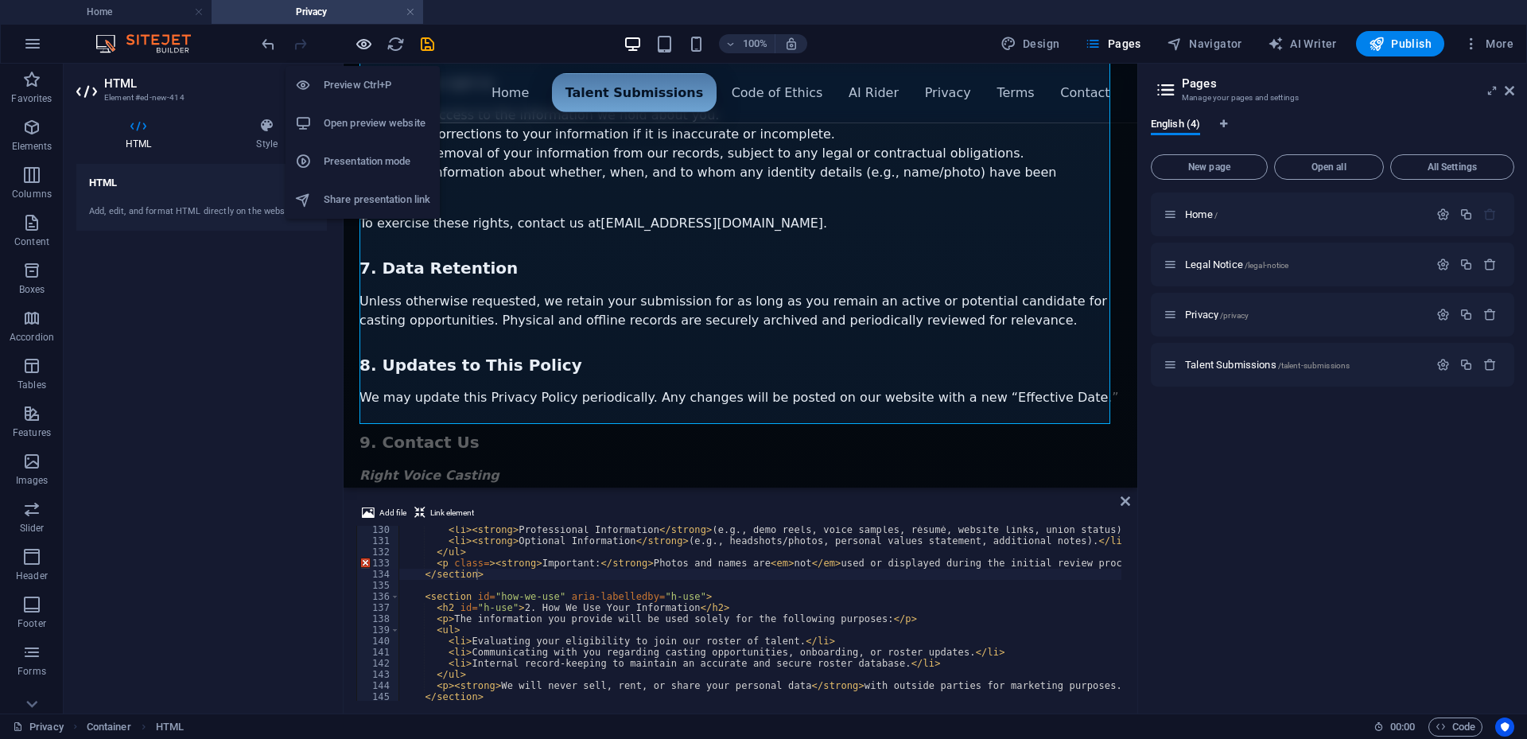
click at [361, 37] on icon "button" at bounding box center [364, 44] width 18 height 18
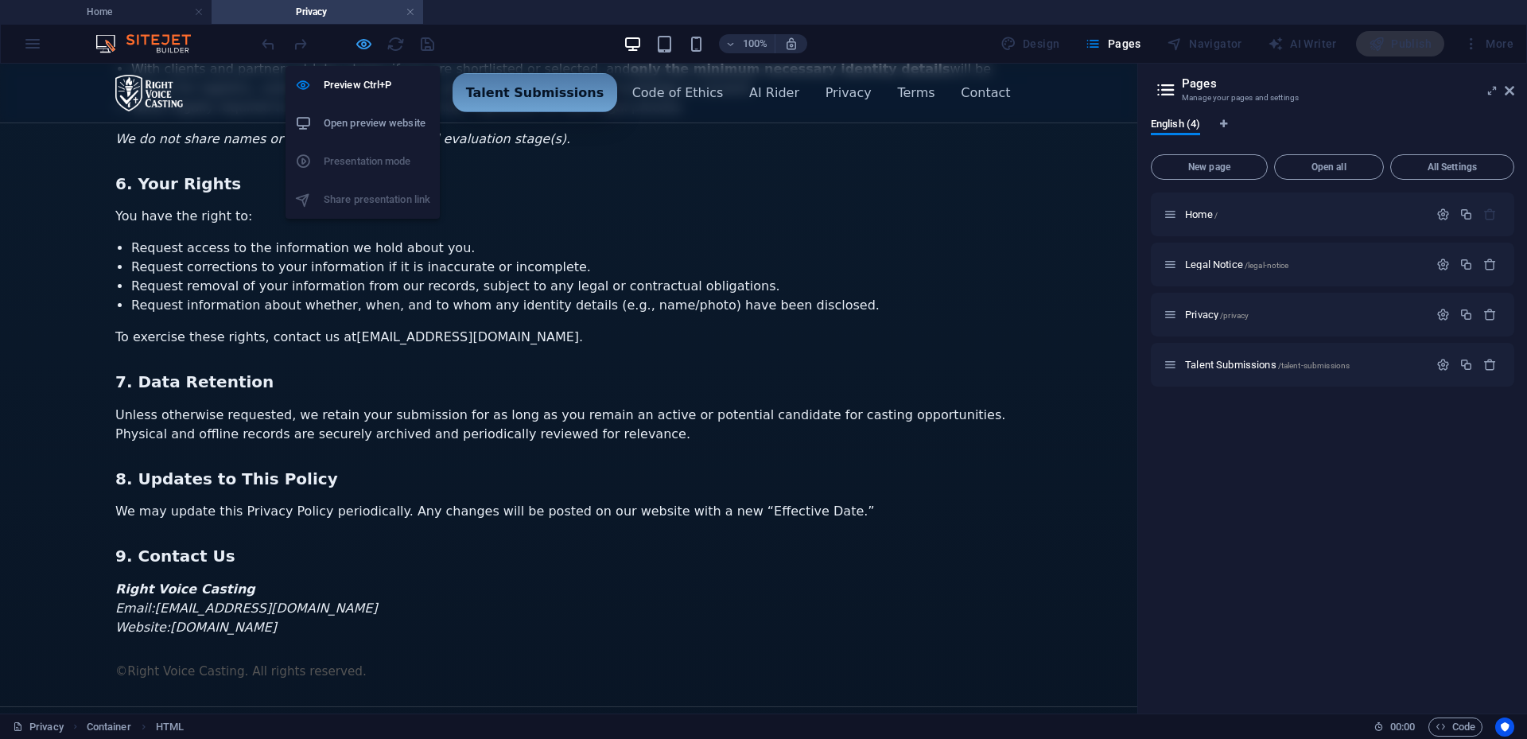
click at [364, 41] on icon "button" at bounding box center [364, 44] width 18 height 18
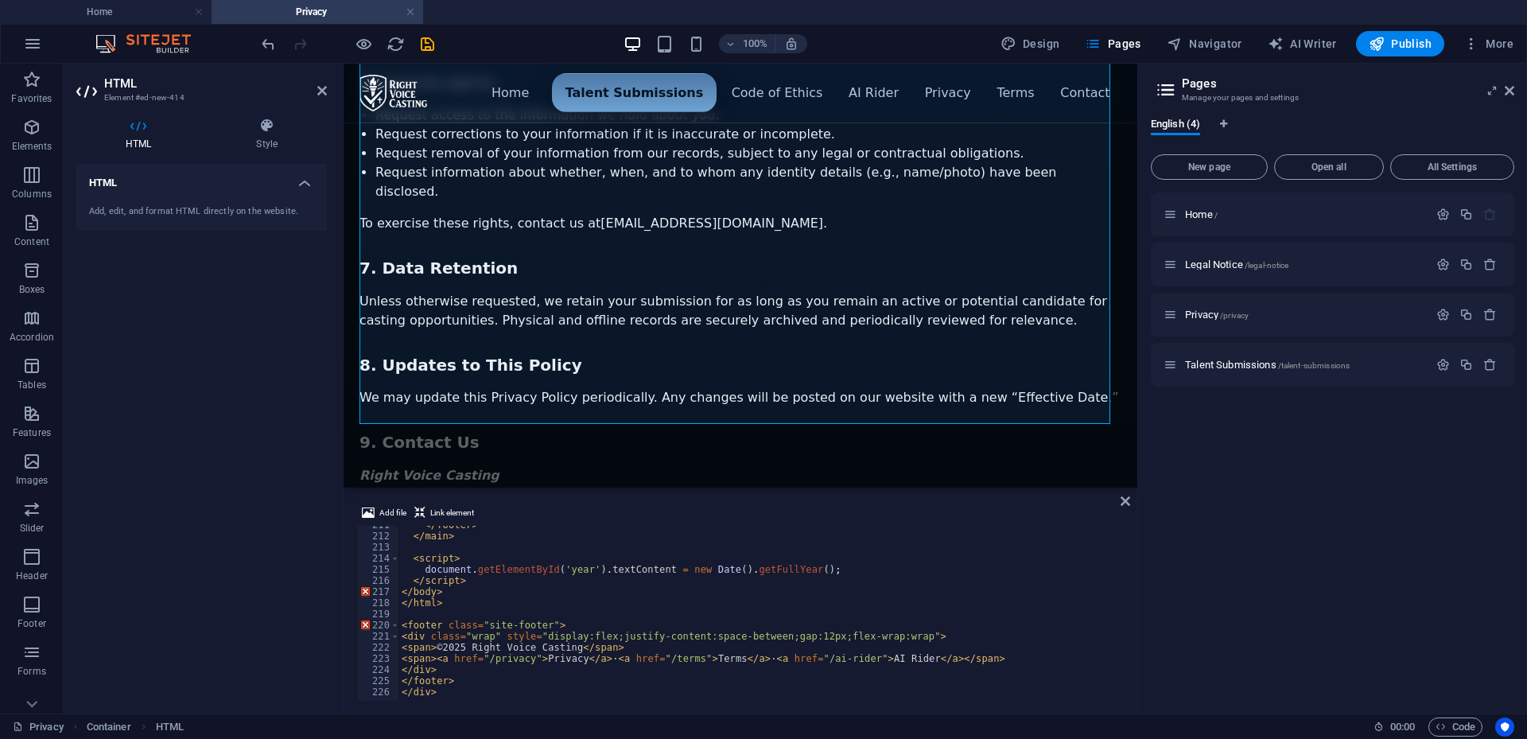
scroll to position [2297, 0]
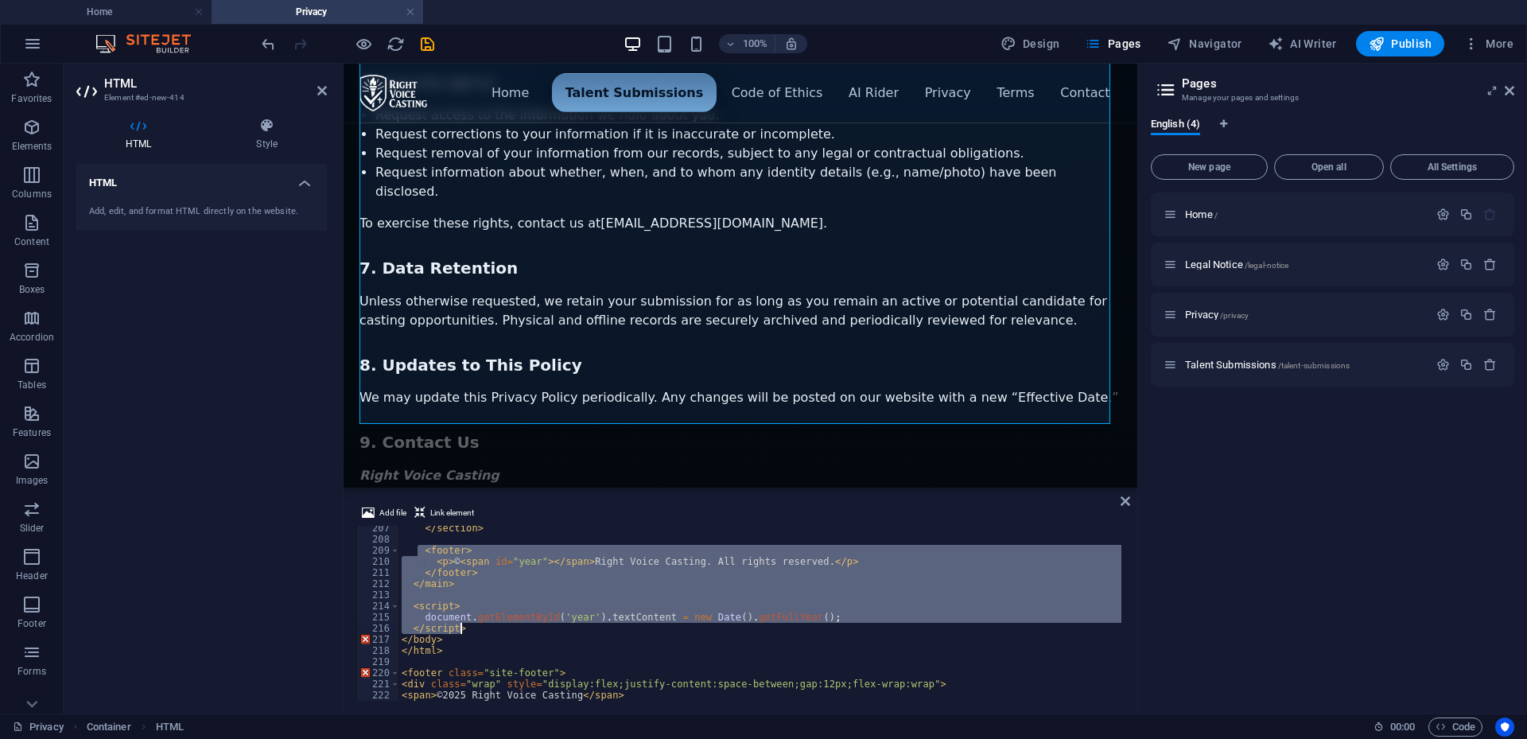
drag, startPoint x: 419, startPoint y: 546, endPoint x: 493, endPoint y: 624, distance: 108.0
click at [493, 624] on div "</ section > < footer > < p > © < span id = "year" > </ span > Right Voice Cast…" at bounding box center [1166, 620] width 1534 height 194
type textarea "document.getElementById('year').textContent = new Date().getFullYear(); </scrip…"
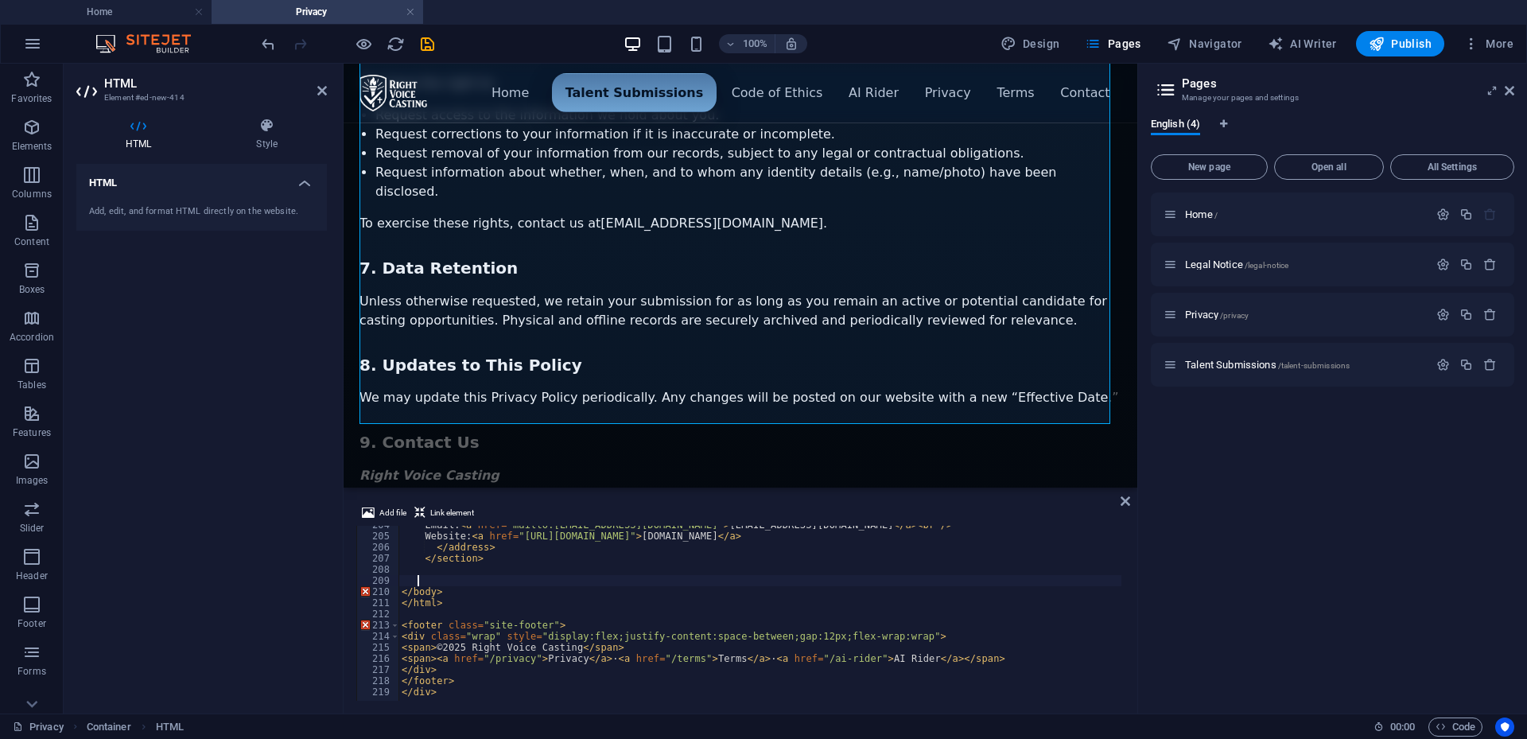
scroll to position [2267, 0]
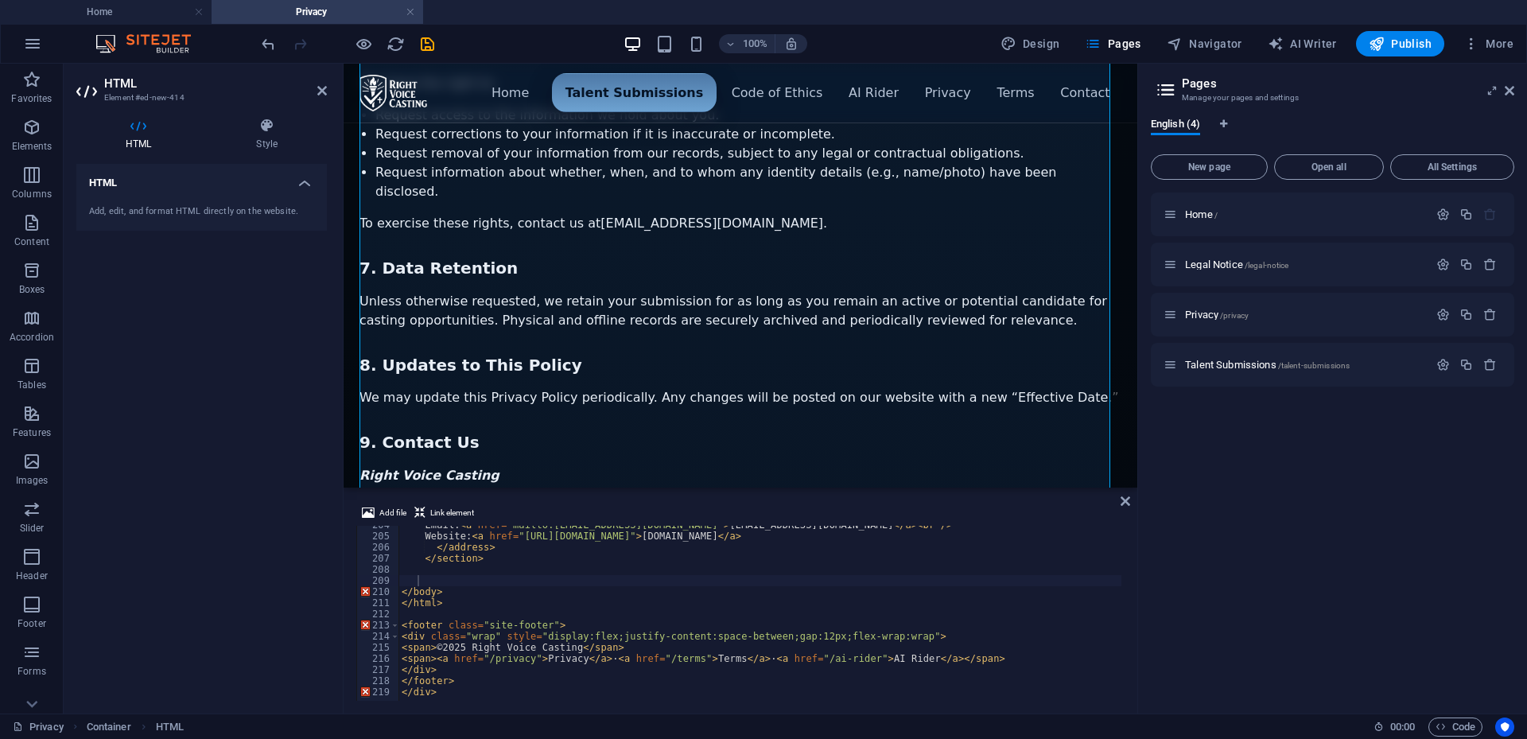
drag, startPoint x: 1192, startPoint y: 554, endPoint x: 1182, endPoint y: 554, distance: 9.6
click at [1185, 554] on div "Home / Legal Notice /legal-notice Privacy /privacy Talent Submissions /talent-s…" at bounding box center [1333, 447] width 364 height 508
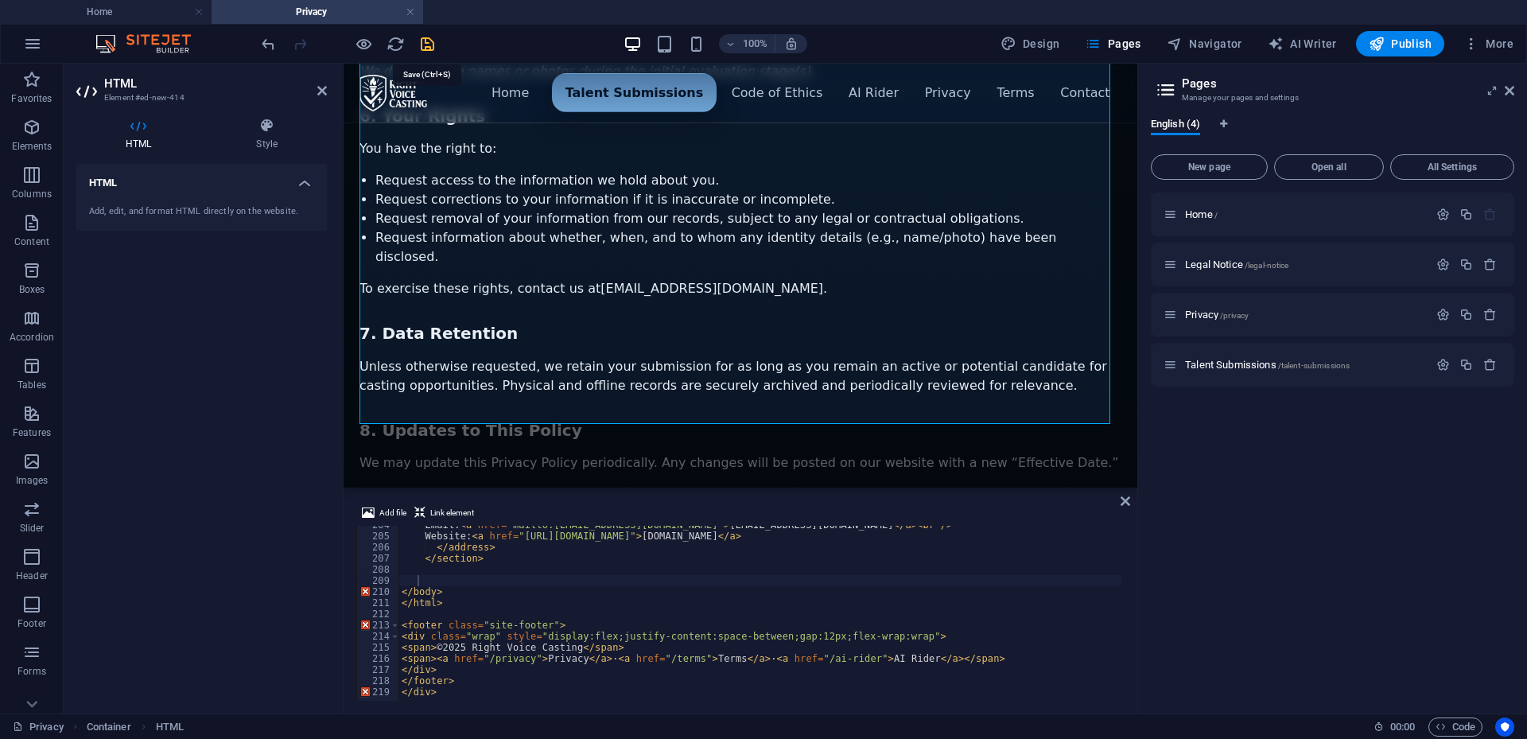
click at [425, 41] on icon "save" at bounding box center [427, 44] width 18 height 18
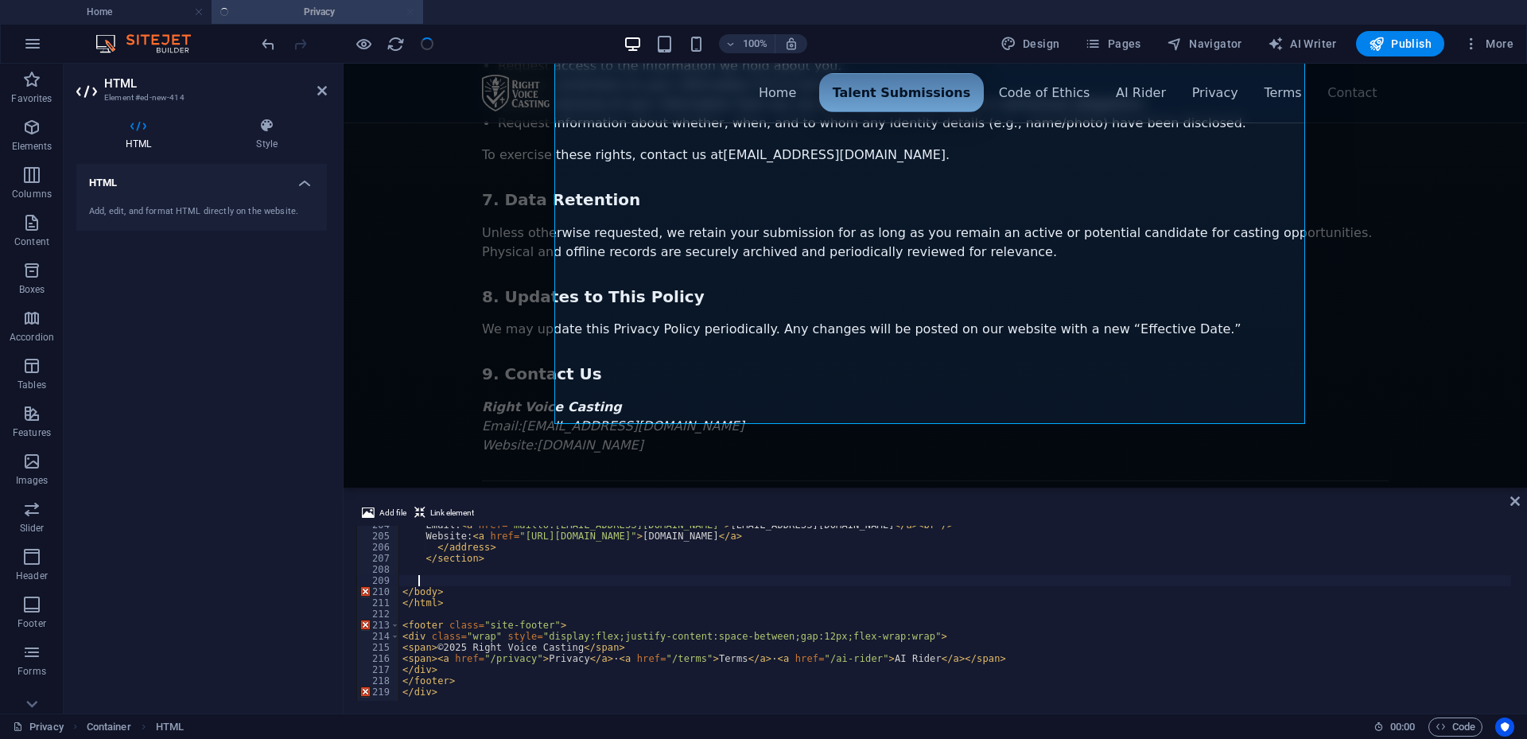
scroll to position [2267, 0]
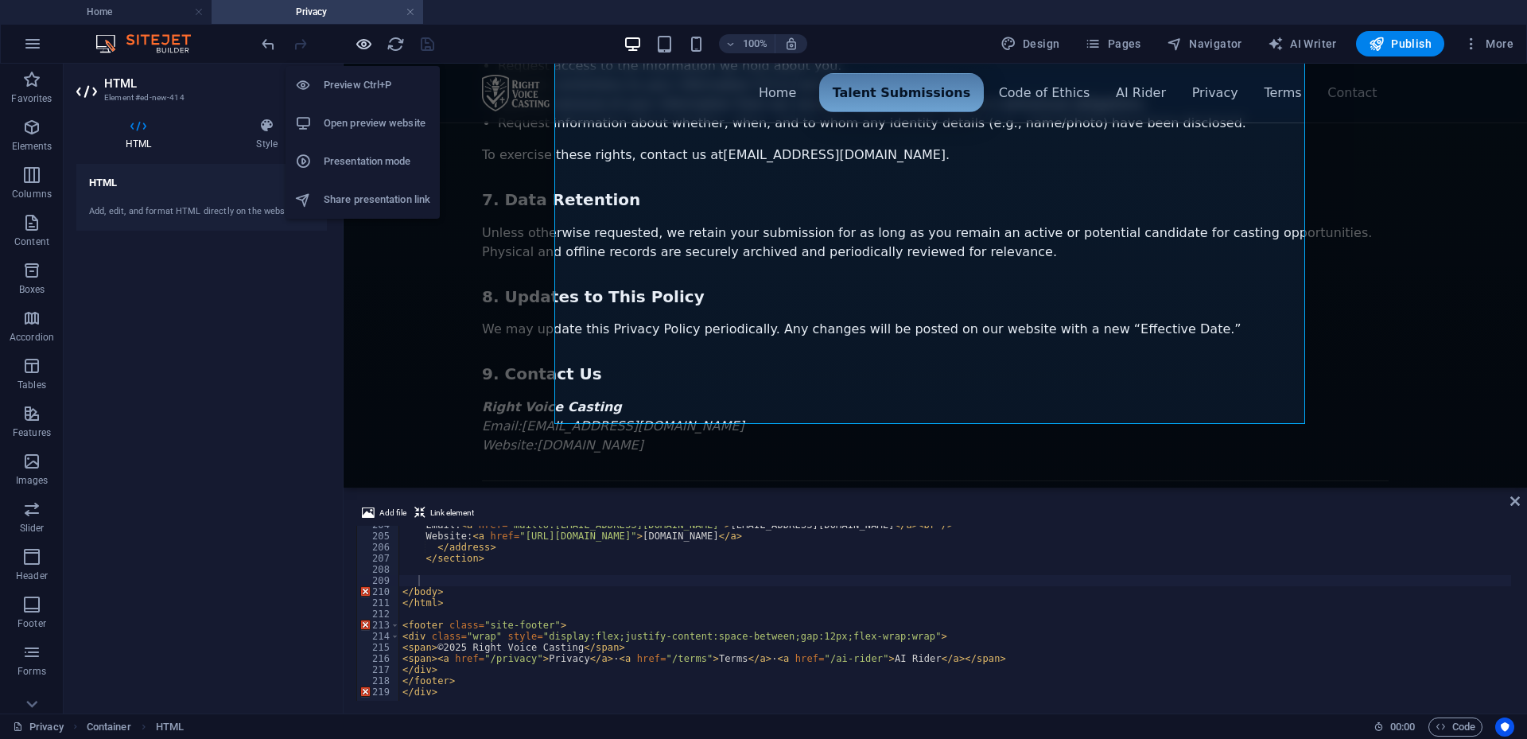
click at [363, 42] on icon "button" at bounding box center [364, 44] width 18 height 18
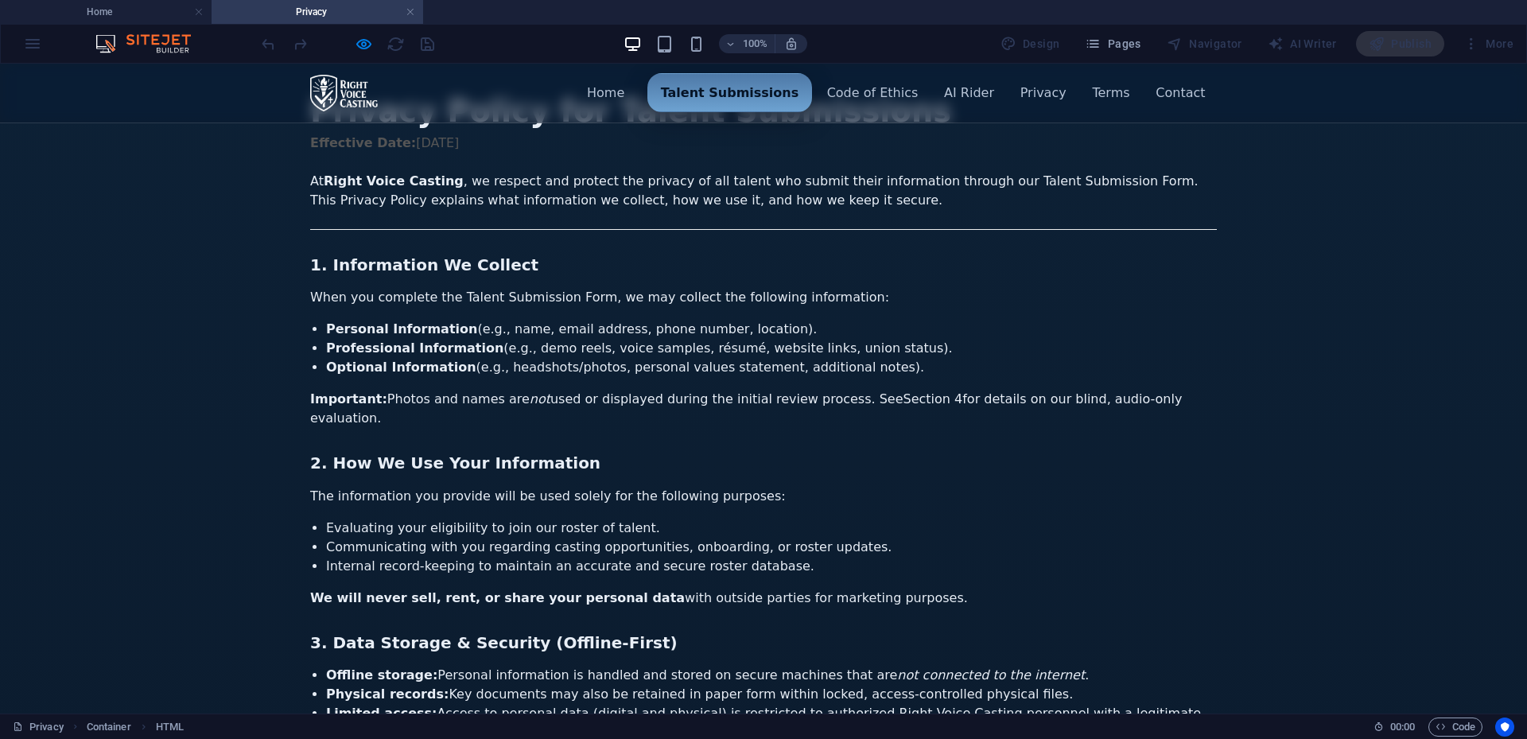
scroll to position [0, 0]
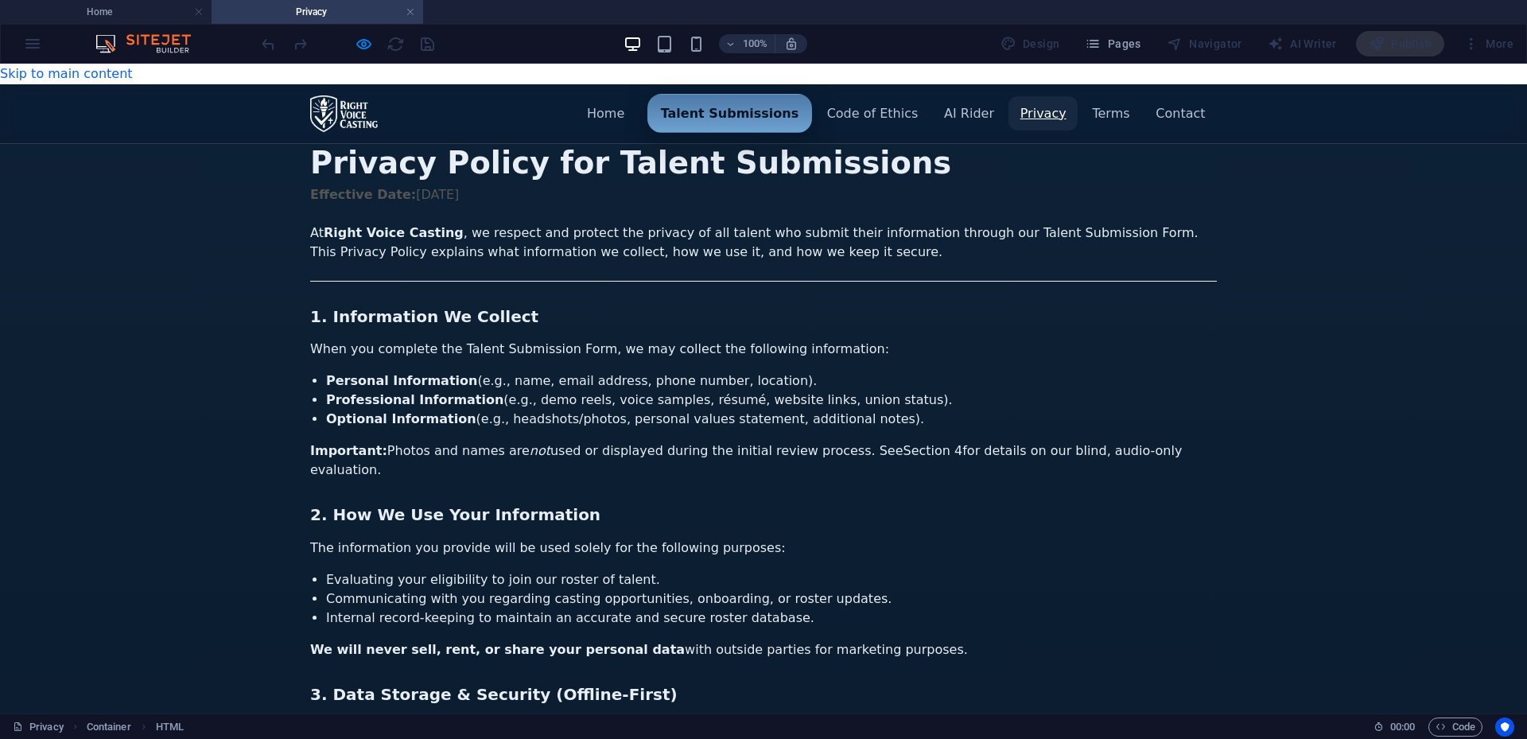
click at [1009, 130] on link "Privacy" at bounding box center [1043, 113] width 69 height 34
click at [648, 131] on link "Talent Submissions" at bounding box center [730, 112] width 165 height 38
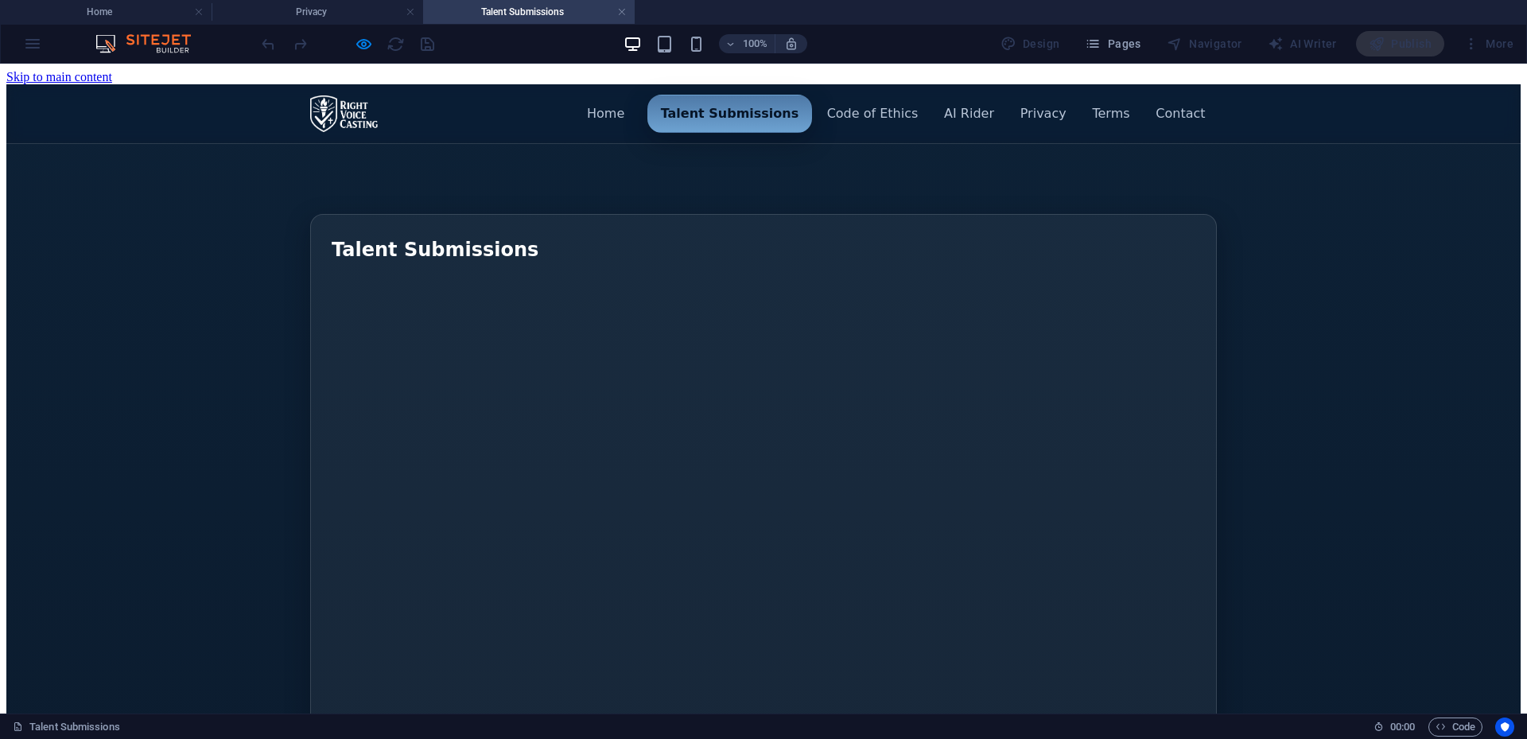
drag, startPoint x: 953, startPoint y: 158, endPoint x: 801, endPoint y: 160, distance: 152.0
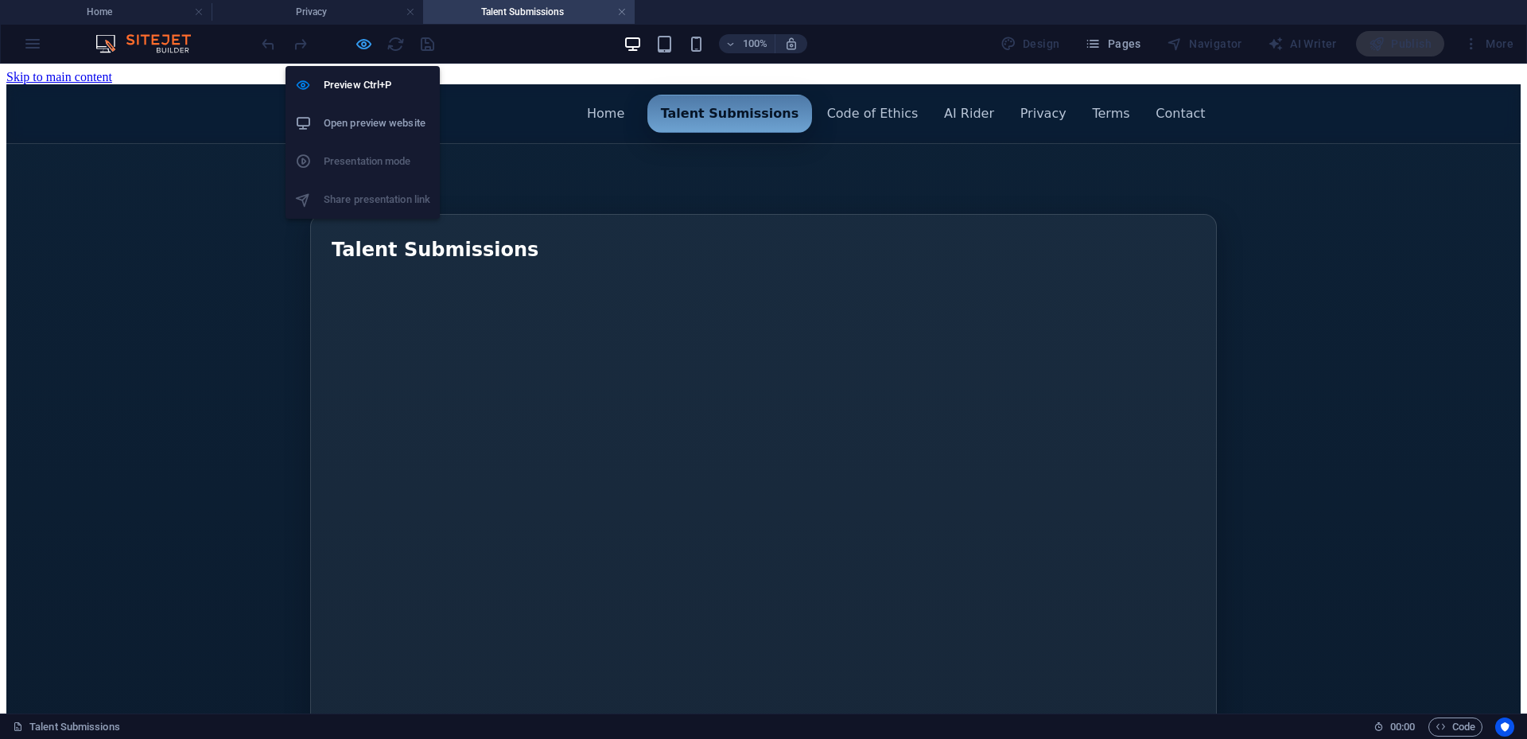
click at [369, 45] on icon "button" at bounding box center [364, 44] width 18 height 18
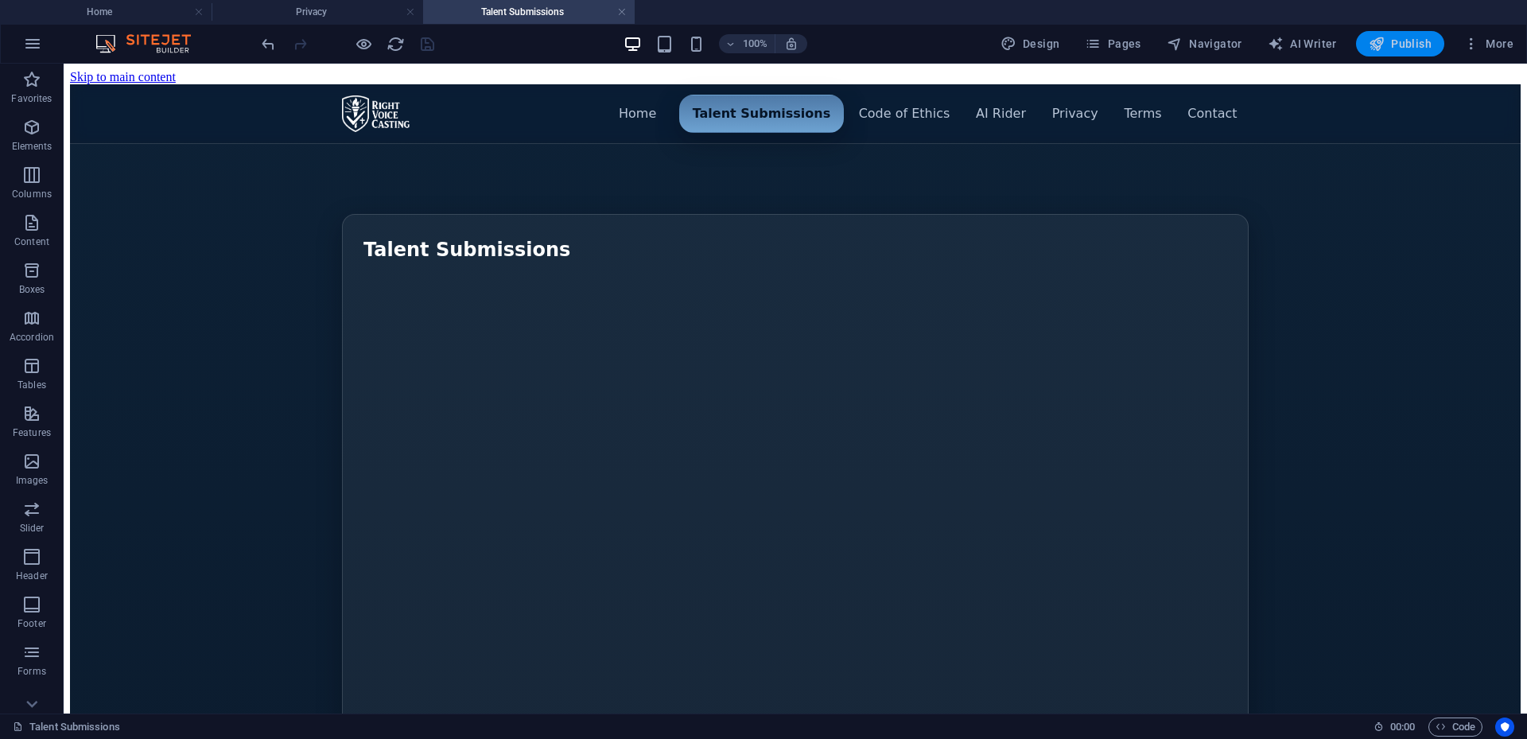
click at [1399, 35] on button "Publish" at bounding box center [1400, 43] width 88 height 25
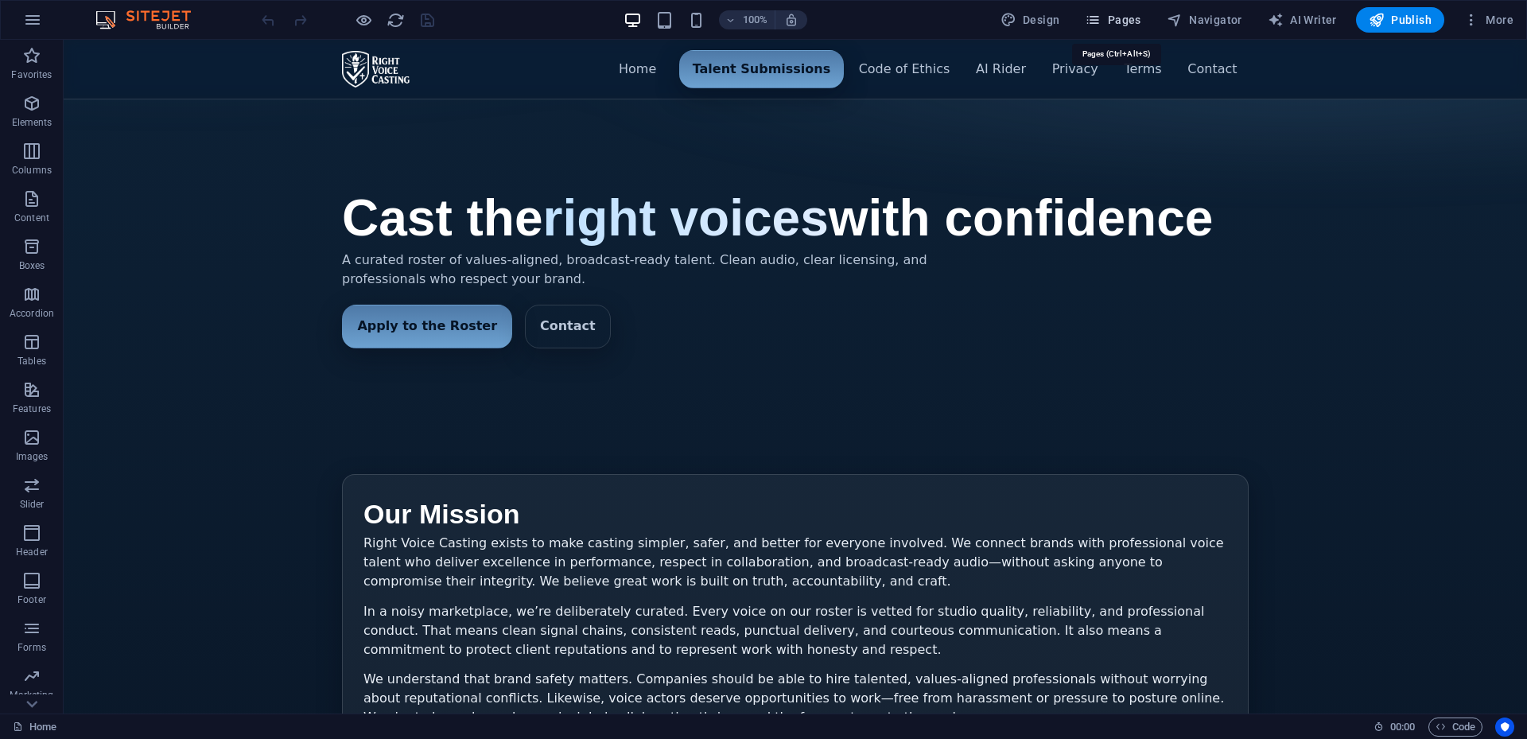
click at [1126, 14] on span "Pages" at bounding box center [1113, 20] width 56 height 16
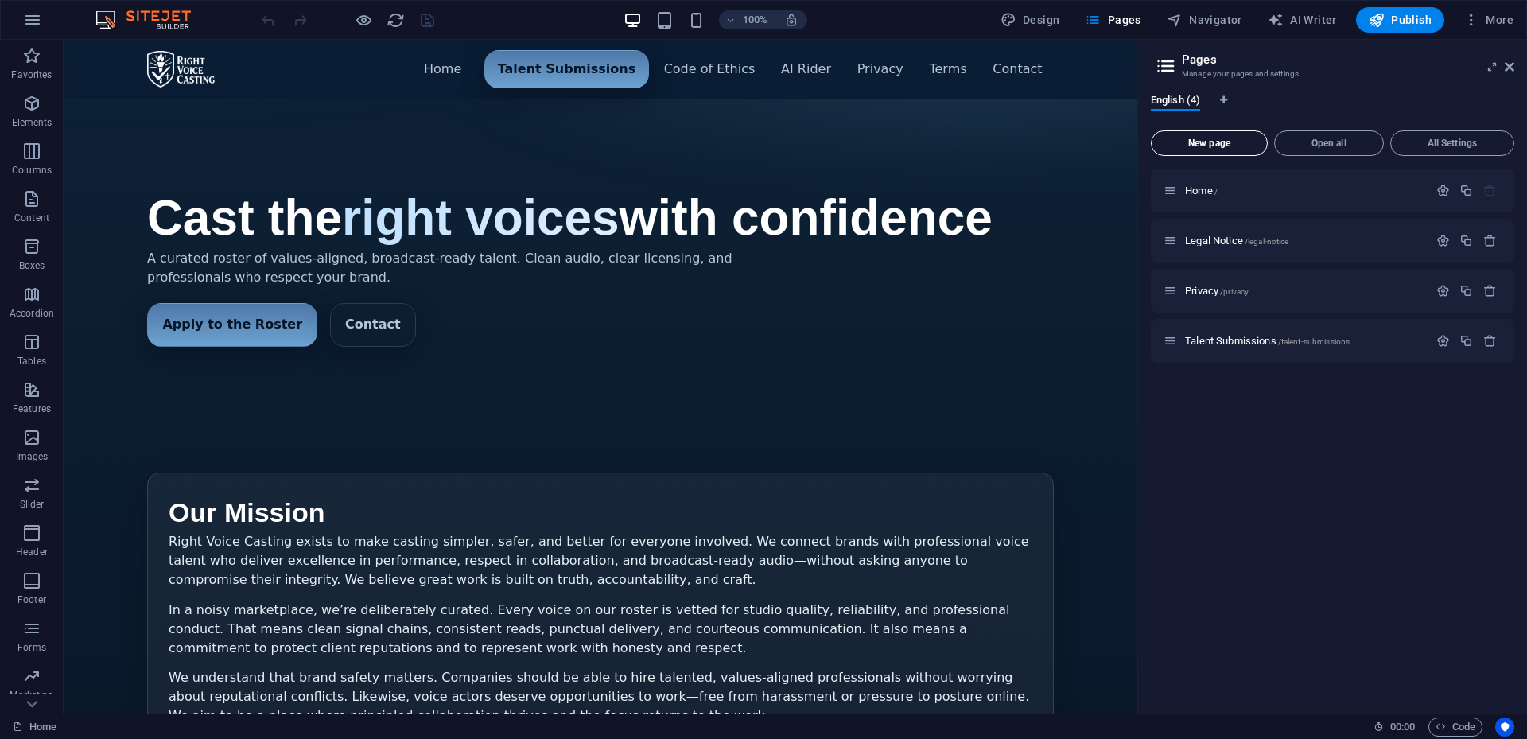
click at [1208, 136] on button "New page" at bounding box center [1209, 142] width 117 height 25
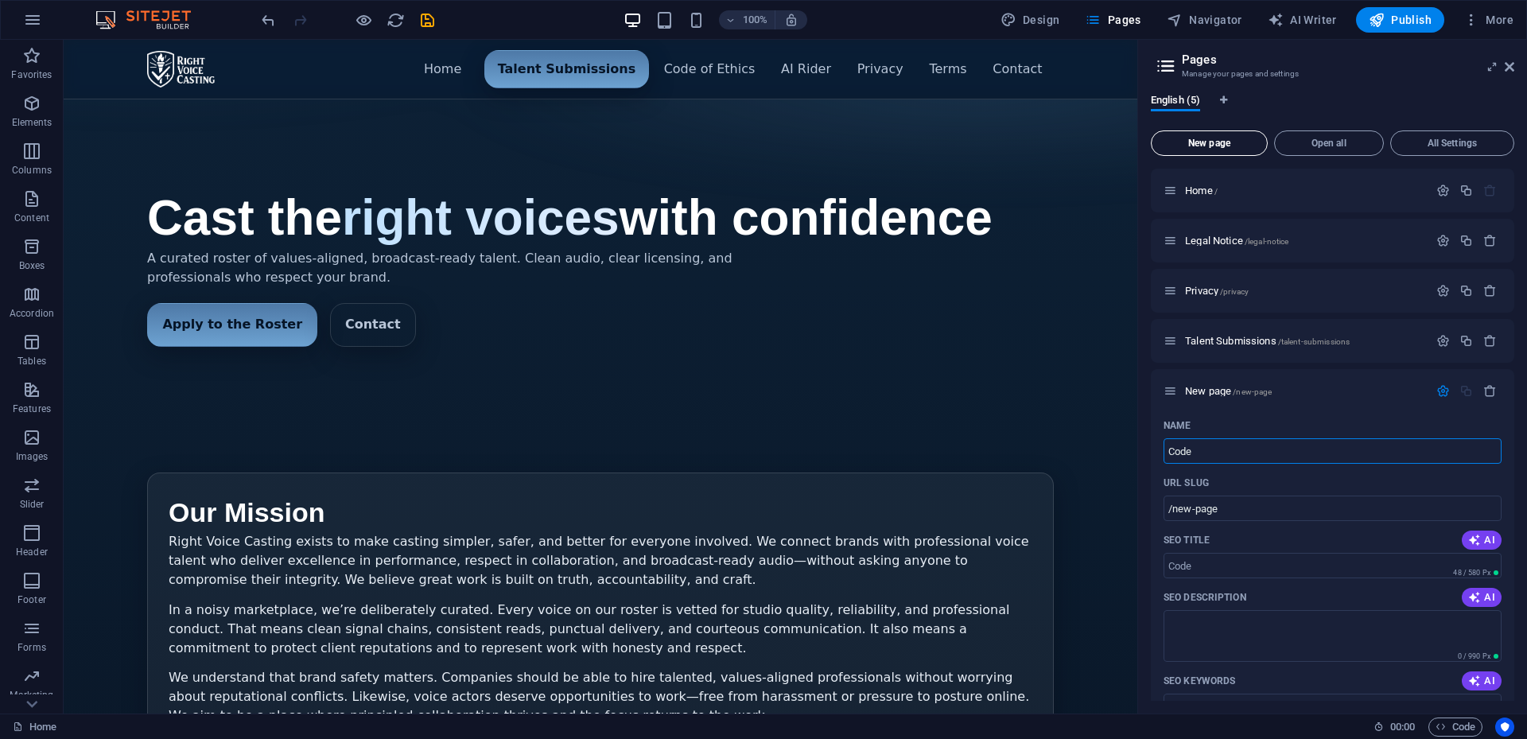
type input "Code"
type input "/code"
type input "Code"
type input "/code-f"
type input "Code of"
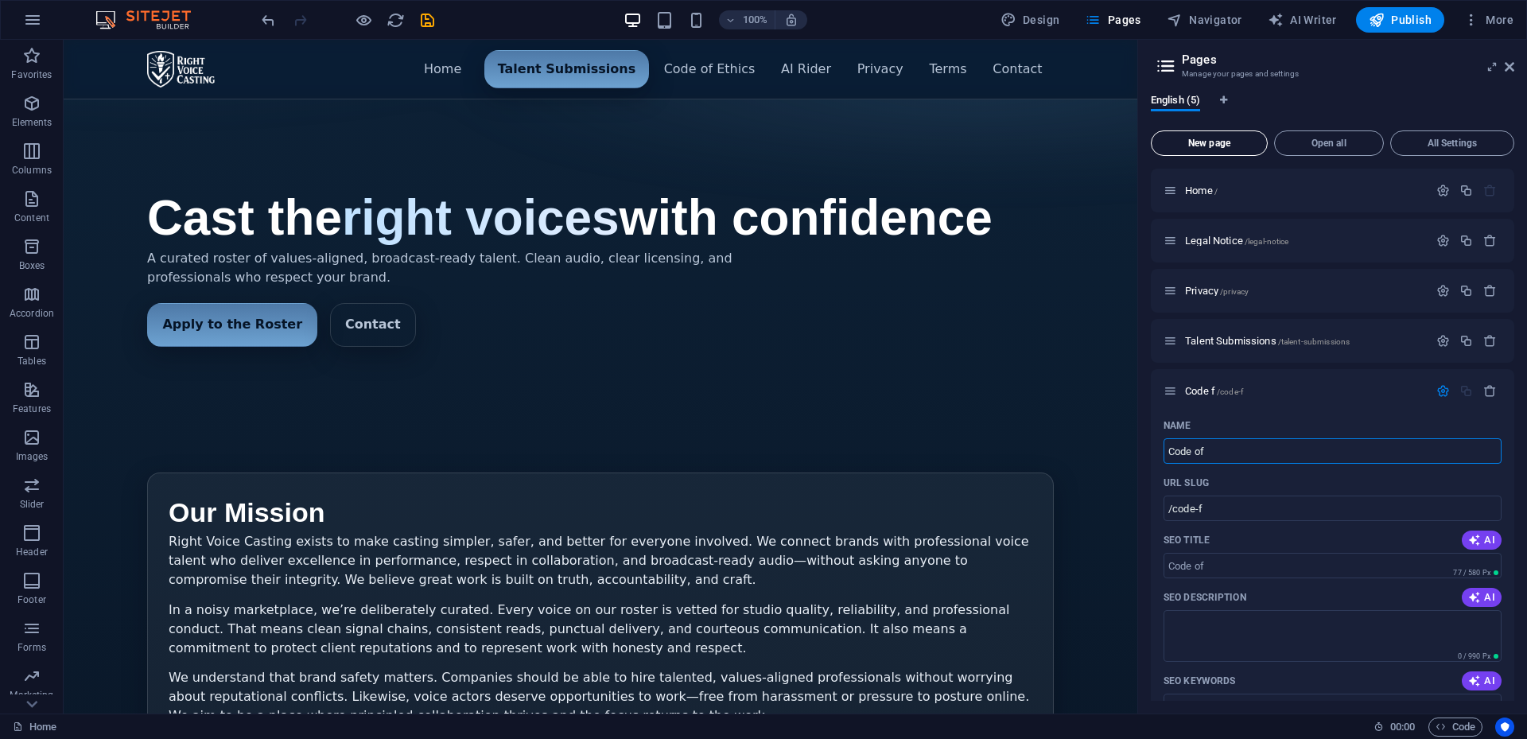
type input "/code-of"
type input "Code of Eth"
type input "/code-of-et"
type input "Code of Ethics"
type input "/code-of-ethics"
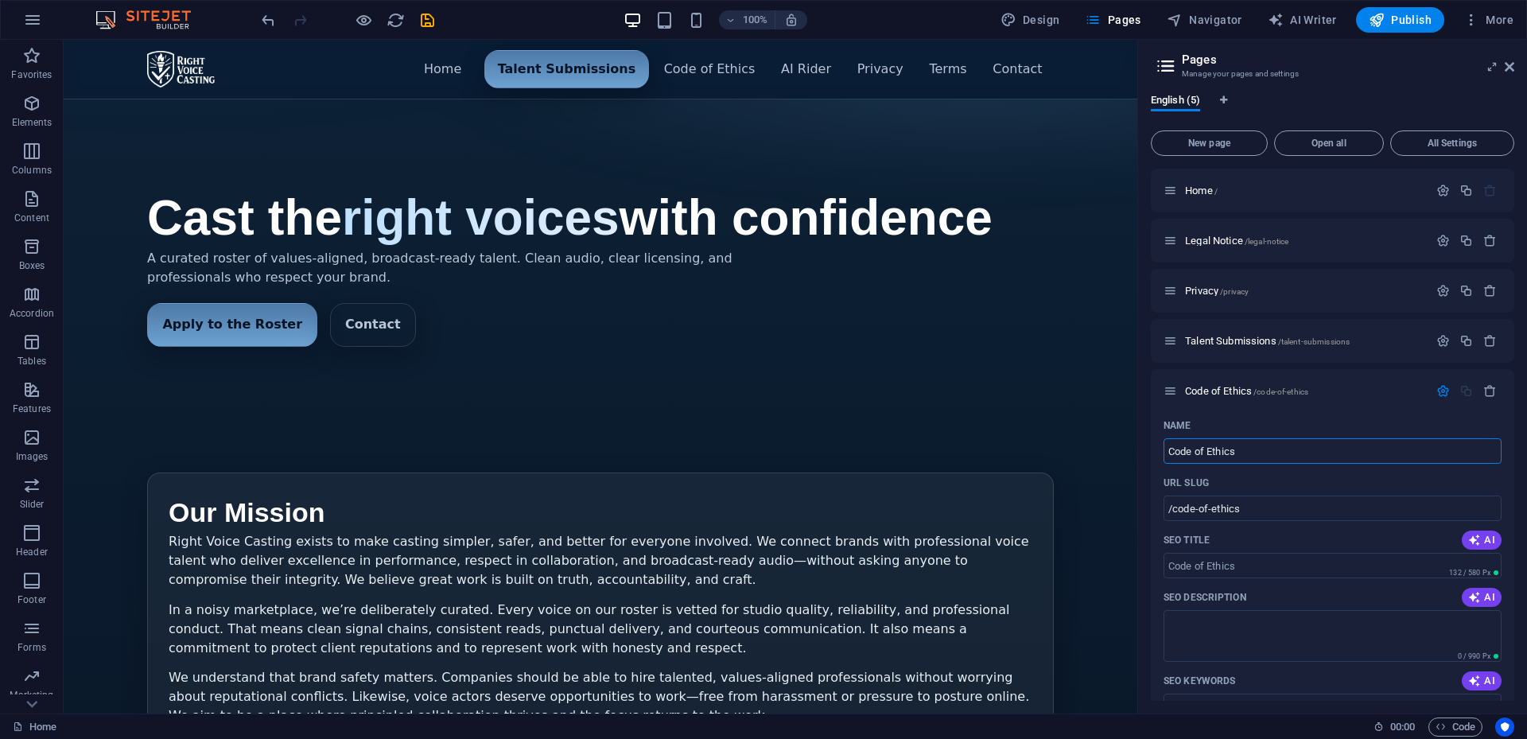
type input "Code of Ethics"
click at [1258, 508] on input "/code-of-ethics" at bounding box center [1333, 508] width 338 height 25
drag, startPoint x: 1258, startPoint y: 508, endPoint x: 1173, endPoint y: 513, distance: 85.3
click at [1173, 513] on input "/code-of-ethics" at bounding box center [1333, 508] width 338 height 25
click at [1232, 394] on span "Code of Ethics /code-of-ethics" at bounding box center [1246, 391] width 123 height 12
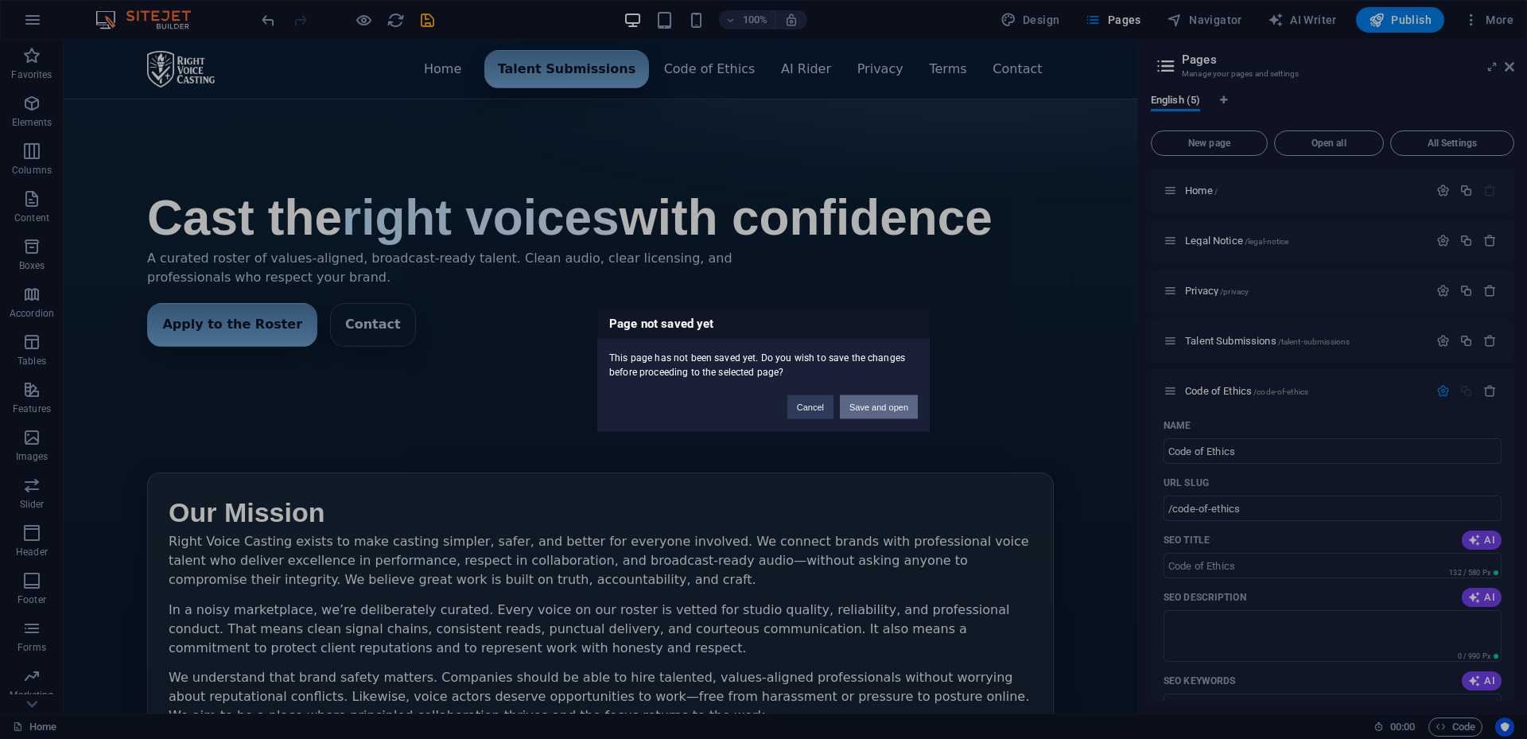
click at [882, 406] on button "Save and open" at bounding box center [879, 407] width 78 height 24
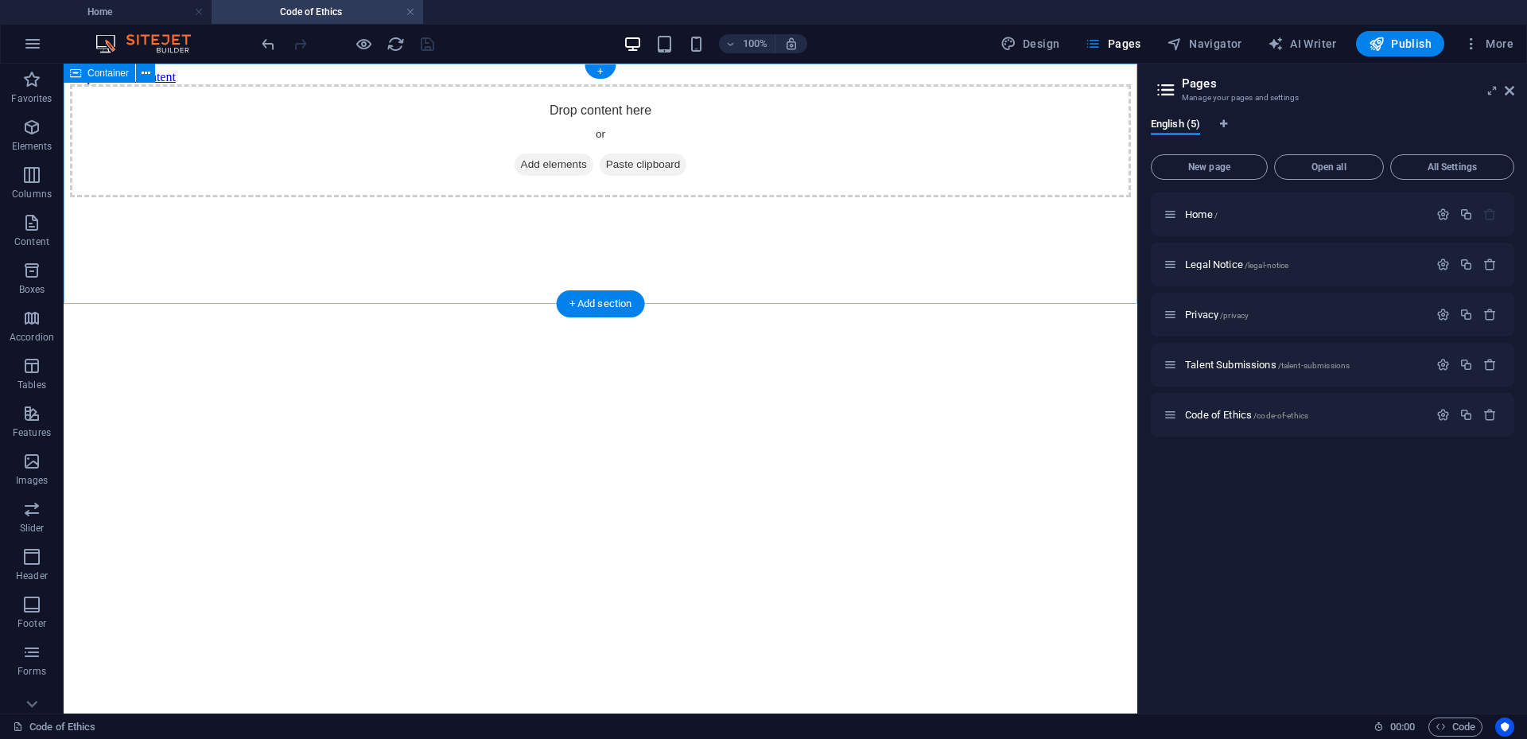
click at [542, 176] on span "Add elements" at bounding box center [554, 165] width 79 height 22
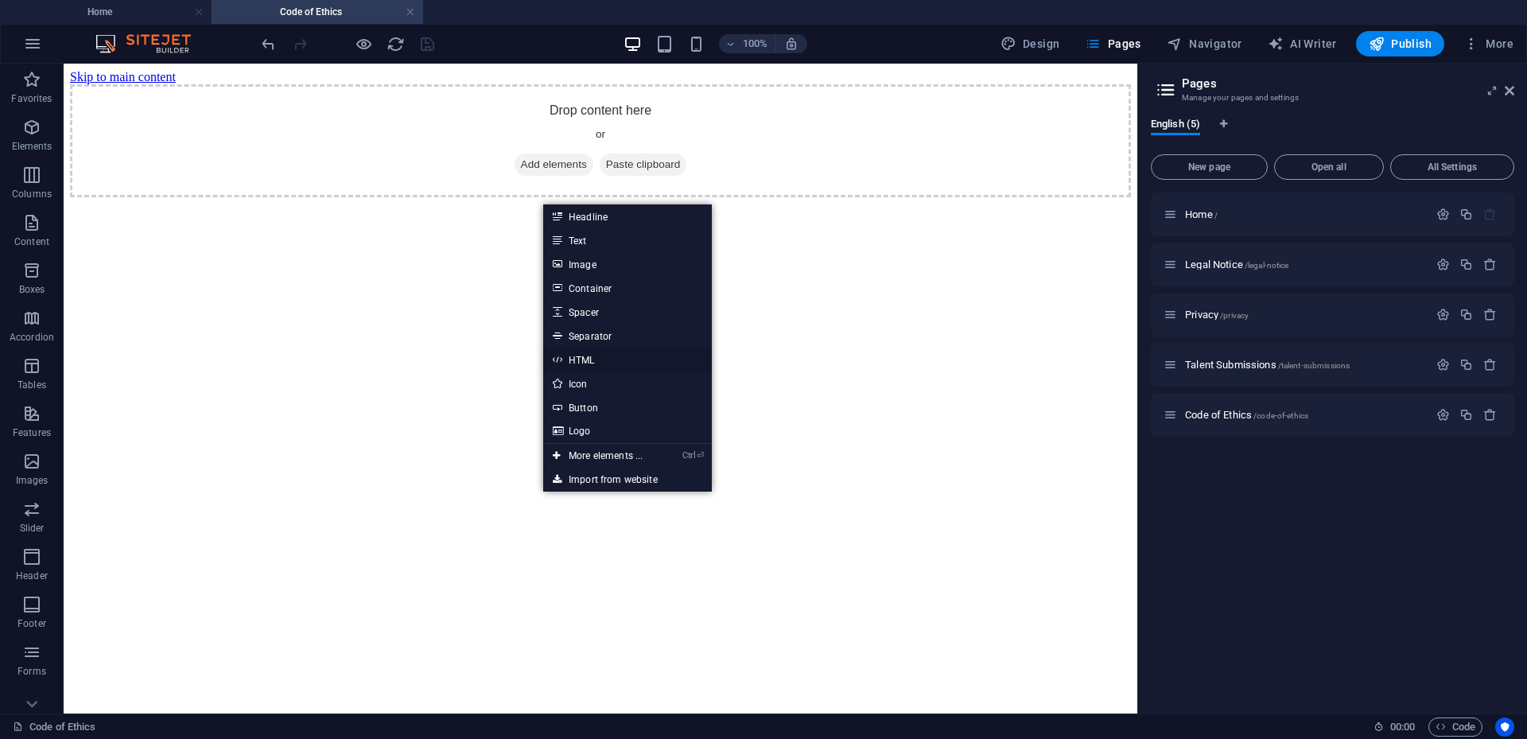
click at [603, 357] on link "HTML" at bounding box center [627, 360] width 169 height 24
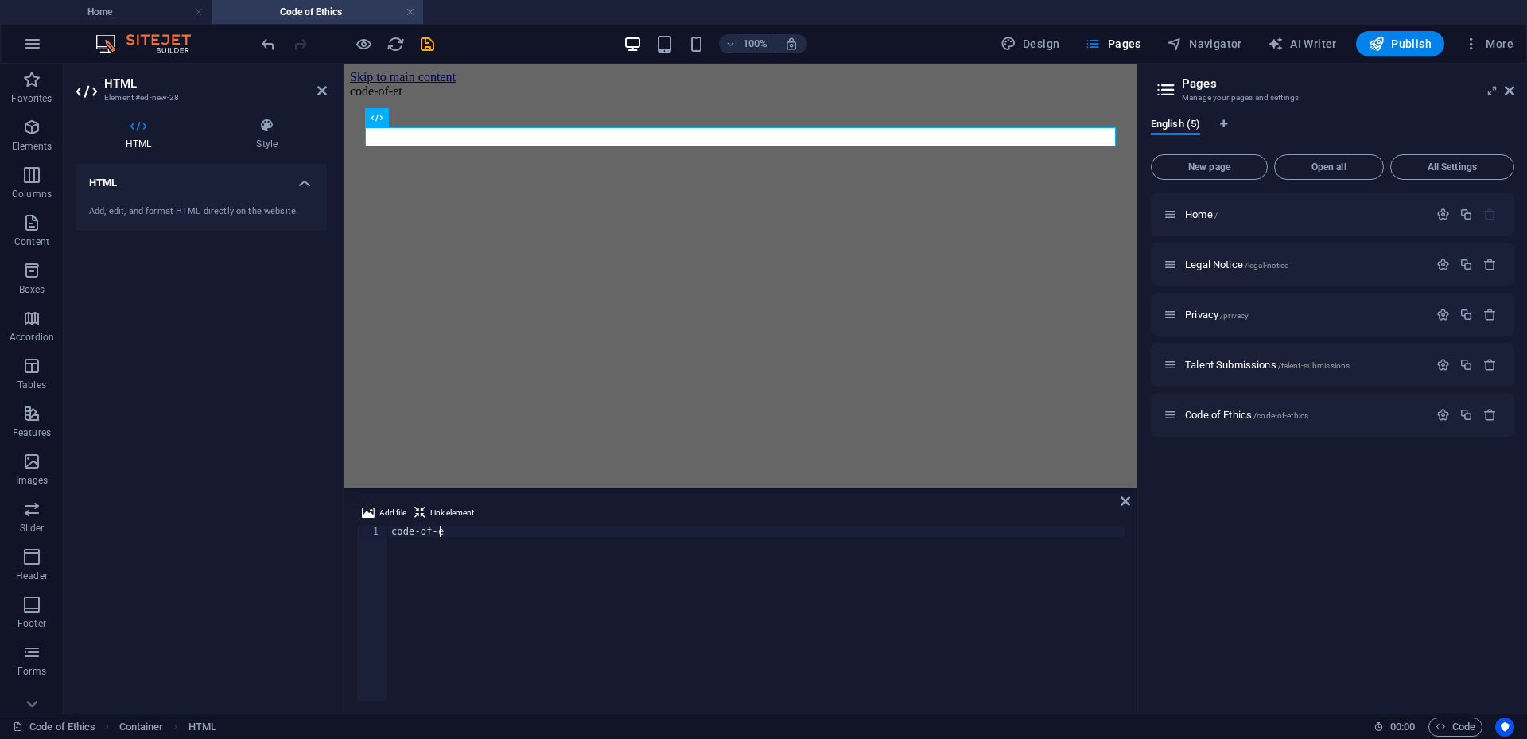
type textarea "c"
click at [443, 539] on div at bounding box center [756, 624] width 737 height 197
paste textarea "</div>"
type textarea "</div>"
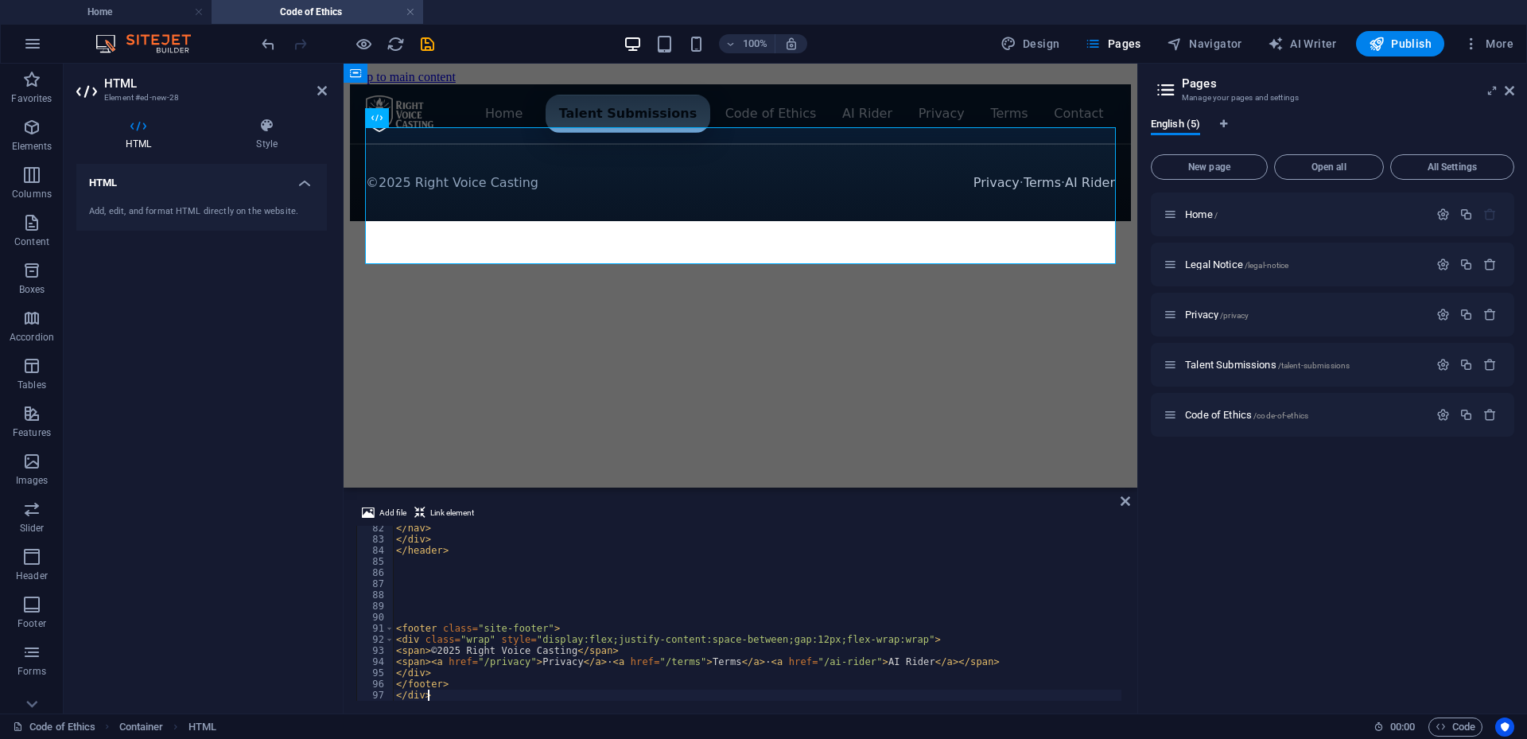
click at [433, 567] on div "</ nav > </ div > </ header > < footer class = "site-footer" > < div class = "w…" at bounding box center [1160, 620] width 1534 height 194
click at [462, 570] on div "</ nav > </ div > </ header > < footer class = "site-footer" > < div class = "w…" at bounding box center [1160, 620] width 1534 height 194
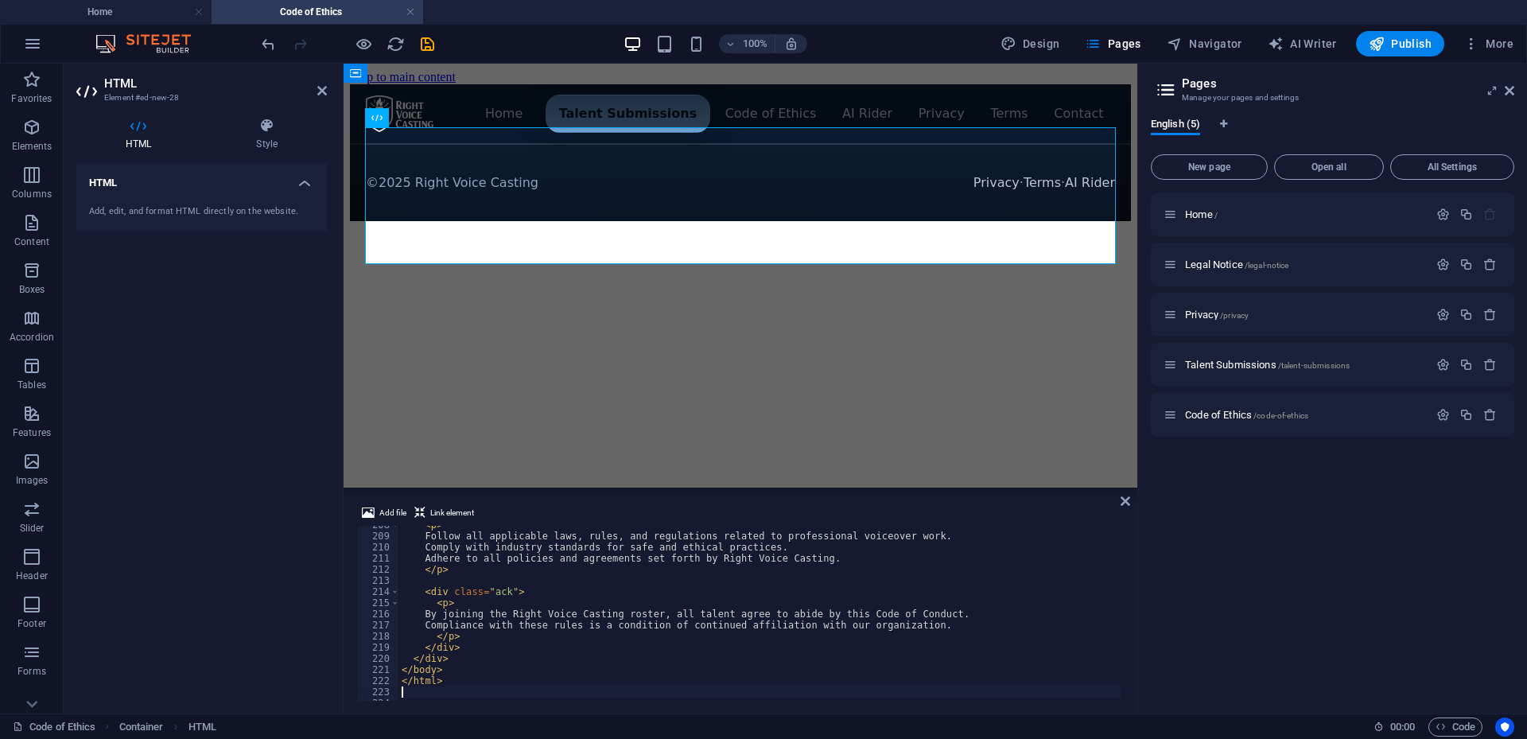
scroll to position [2312, 0]
click at [1155, 546] on div "Home / Legal Notice /legal-notice Privacy /privacy Talent Submissions /talent-s…" at bounding box center [1333, 447] width 364 height 508
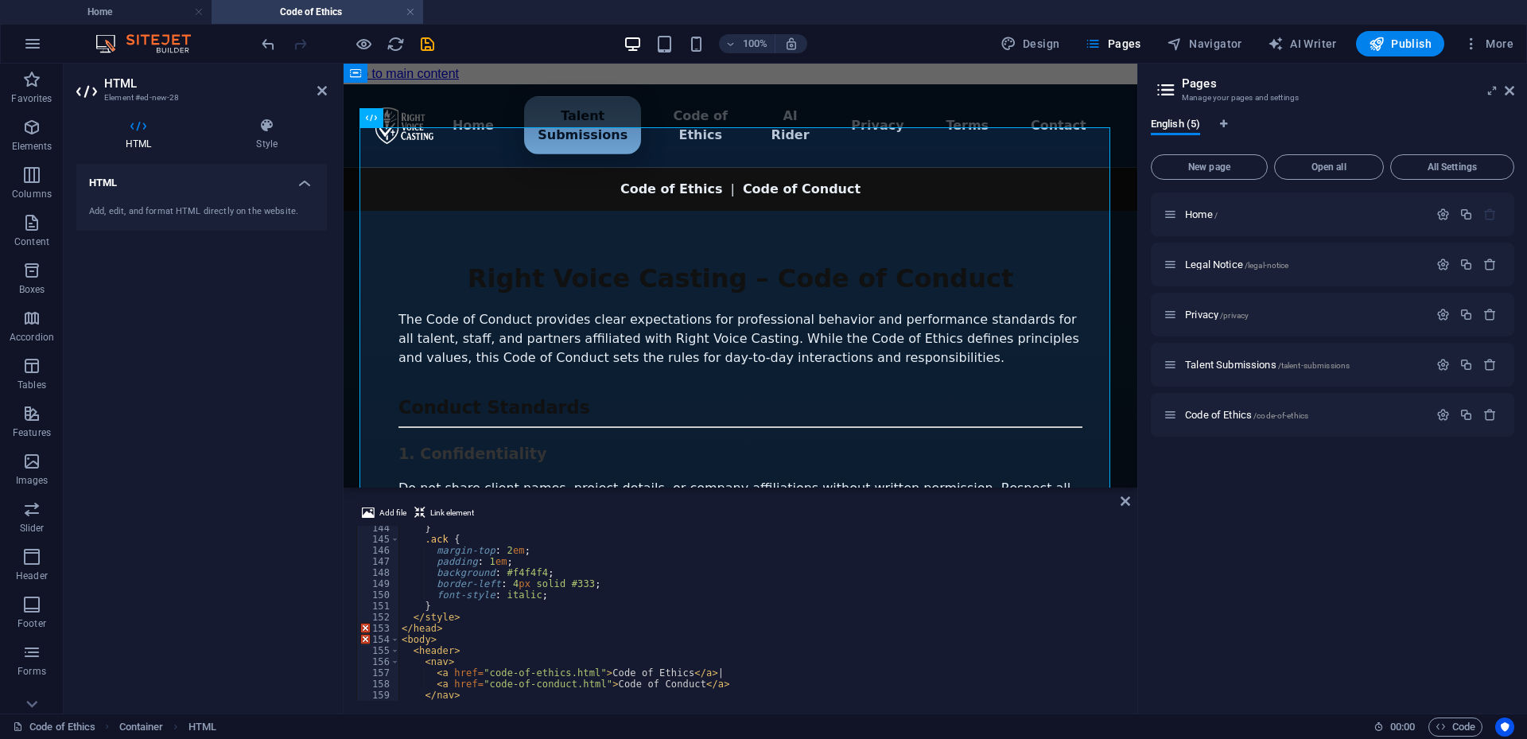
scroll to position [1500, 0]
click at [492, 579] on div "} h3 { margin-top : 1 em ; margin-bottom : 0.4 em ; font-size : 1.2 em ; color …" at bounding box center [1166, 615] width 1534 height 194
drag, startPoint x: 492, startPoint y: 579, endPoint x: 475, endPoint y: 580, distance: 17.5
click at [475, 580] on div "} h3 { margin-top : 1 em ; margin-bottom : 0.4 em ; font-size : 1.2 em ; color …" at bounding box center [1166, 615] width 1534 height 194
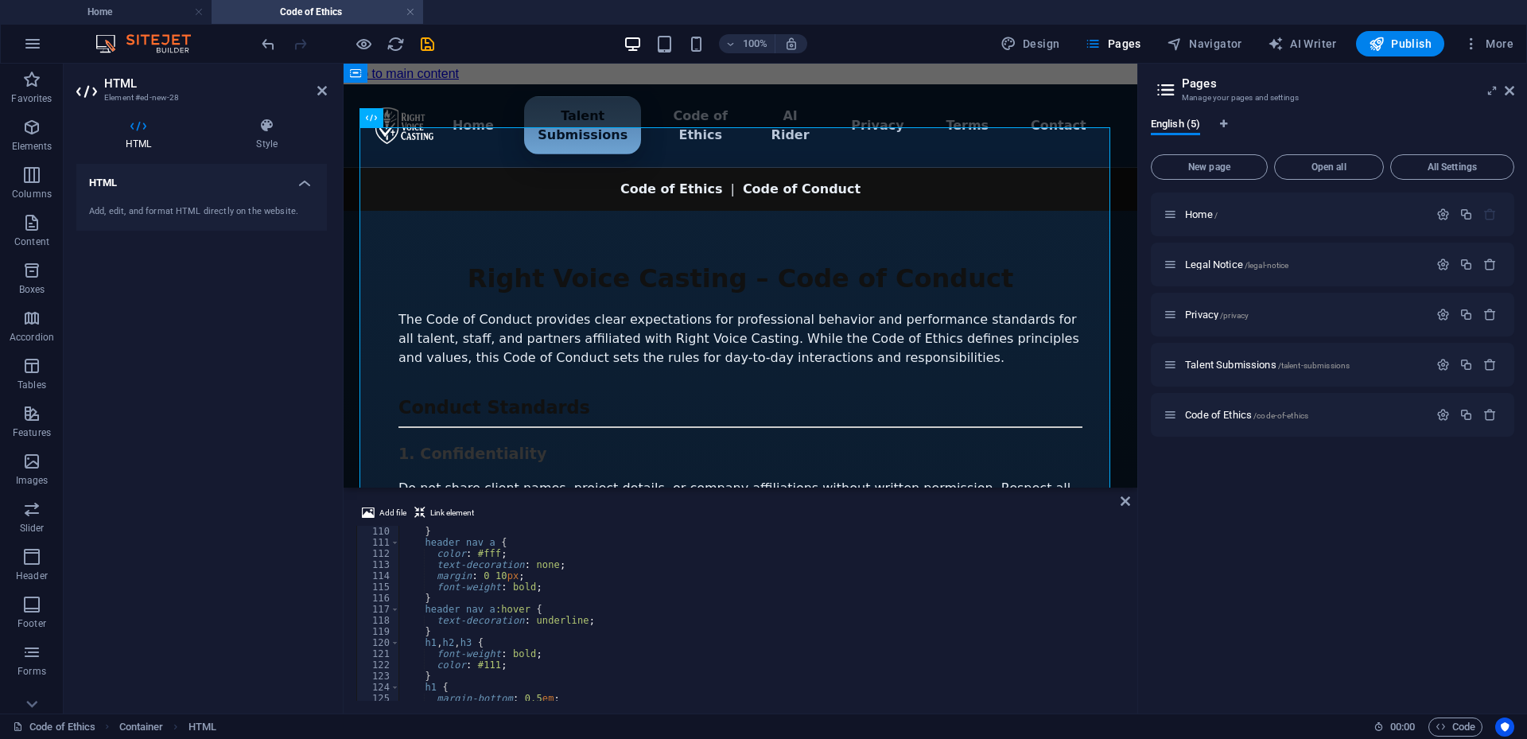
scroll to position [1262, 0]
drag, startPoint x: 492, startPoint y: 616, endPoint x: 476, endPoint y: 617, distance: 15.1
click at [476, 617] on div "margin : 0 10 px ; font-weight : bold ; } header nav a :hover { text-decoration…" at bounding box center [1166, 620] width 1534 height 194
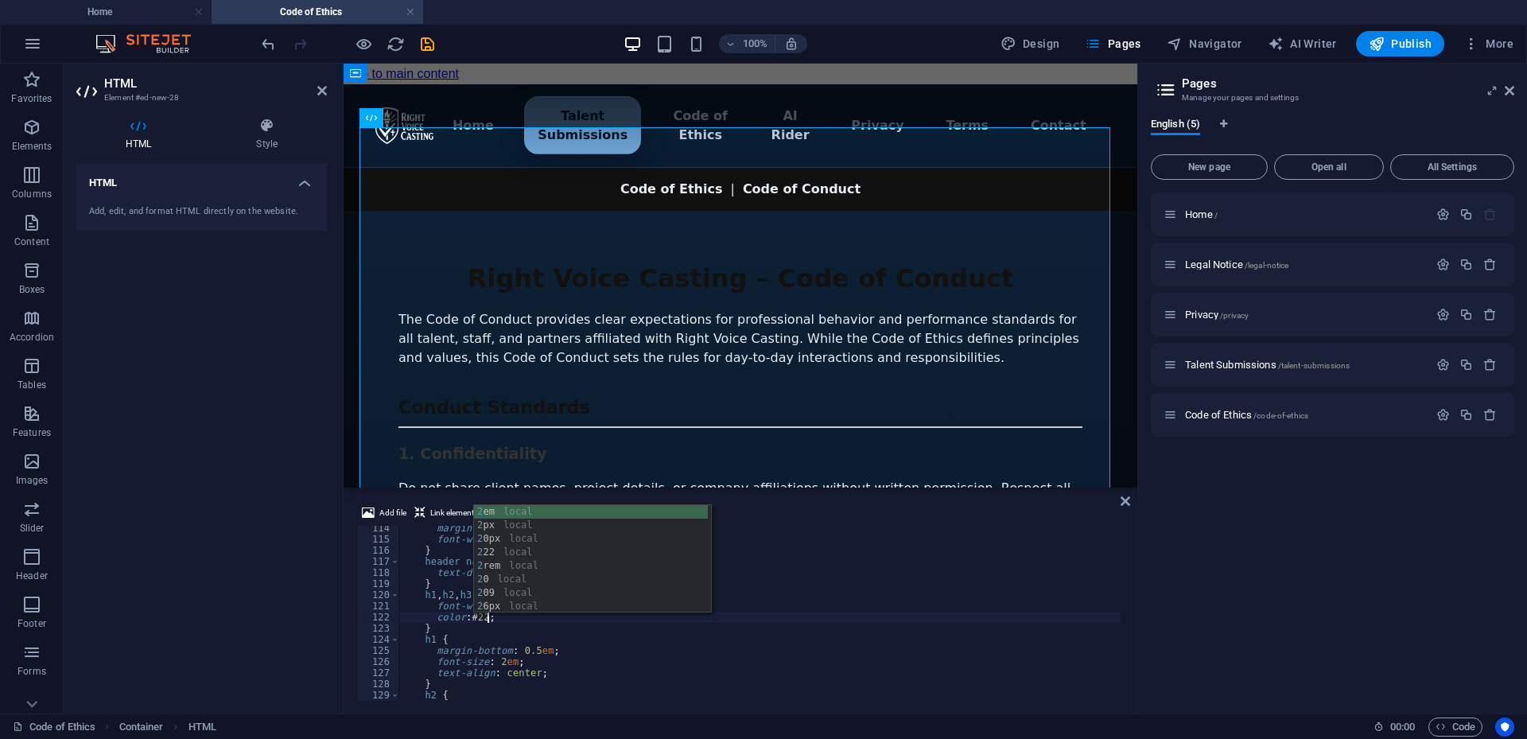
scroll to position [0, 6]
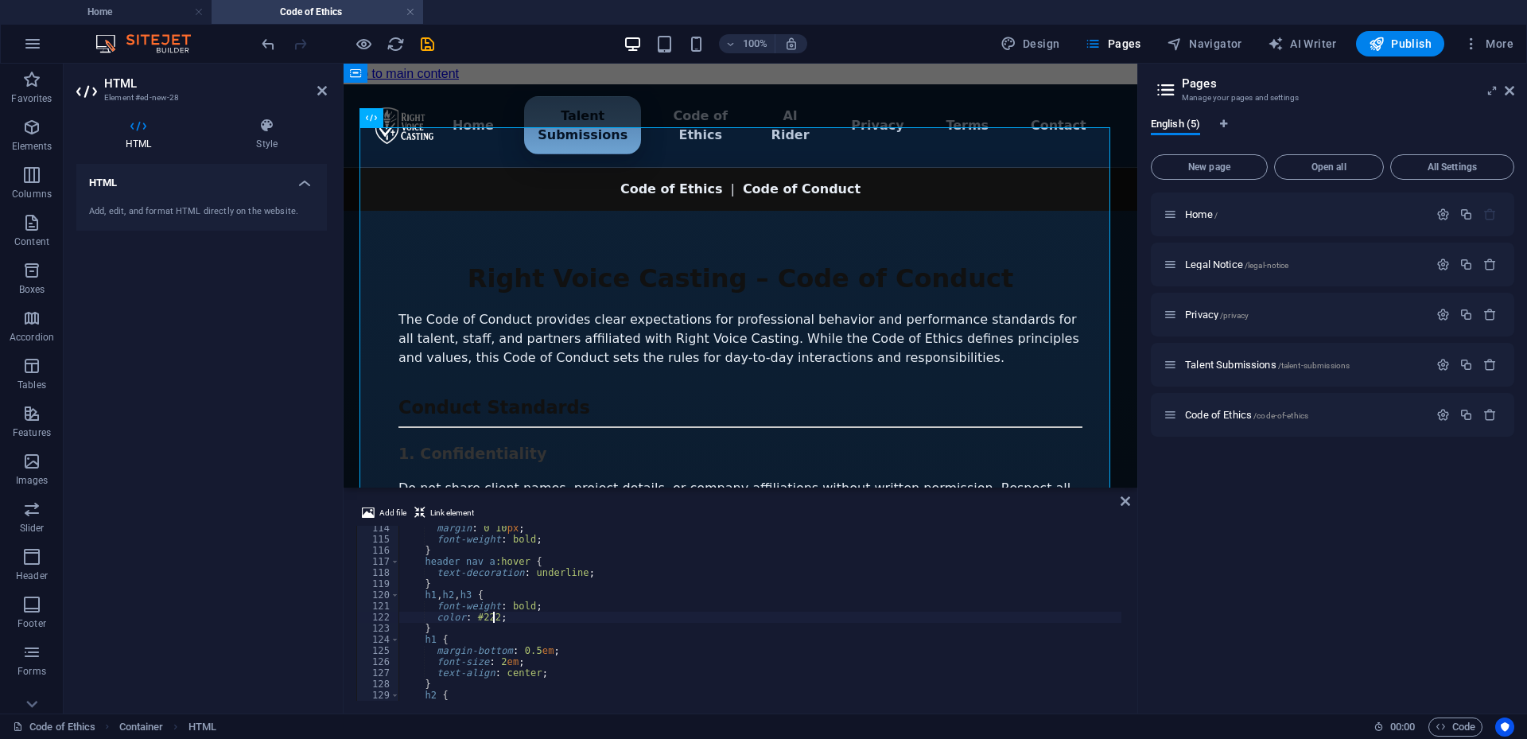
type textarea "color: #222;"
click at [1383, 639] on div "Home / Legal Notice /legal-notice Privacy /privacy Talent Submissions /talent-s…" at bounding box center [1333, 447] width 364 height 508
drag, startPoint x: 492, startPoint y: 616, endPoint x: 475, endPoint y: 615, distance: 17.5
click at [475, 615] on div "margin : 0 10 px ; font-weight : bold ; } header nav a :hover { text-decoration…" at bounding box center [1166, 620] width 1534 height 194
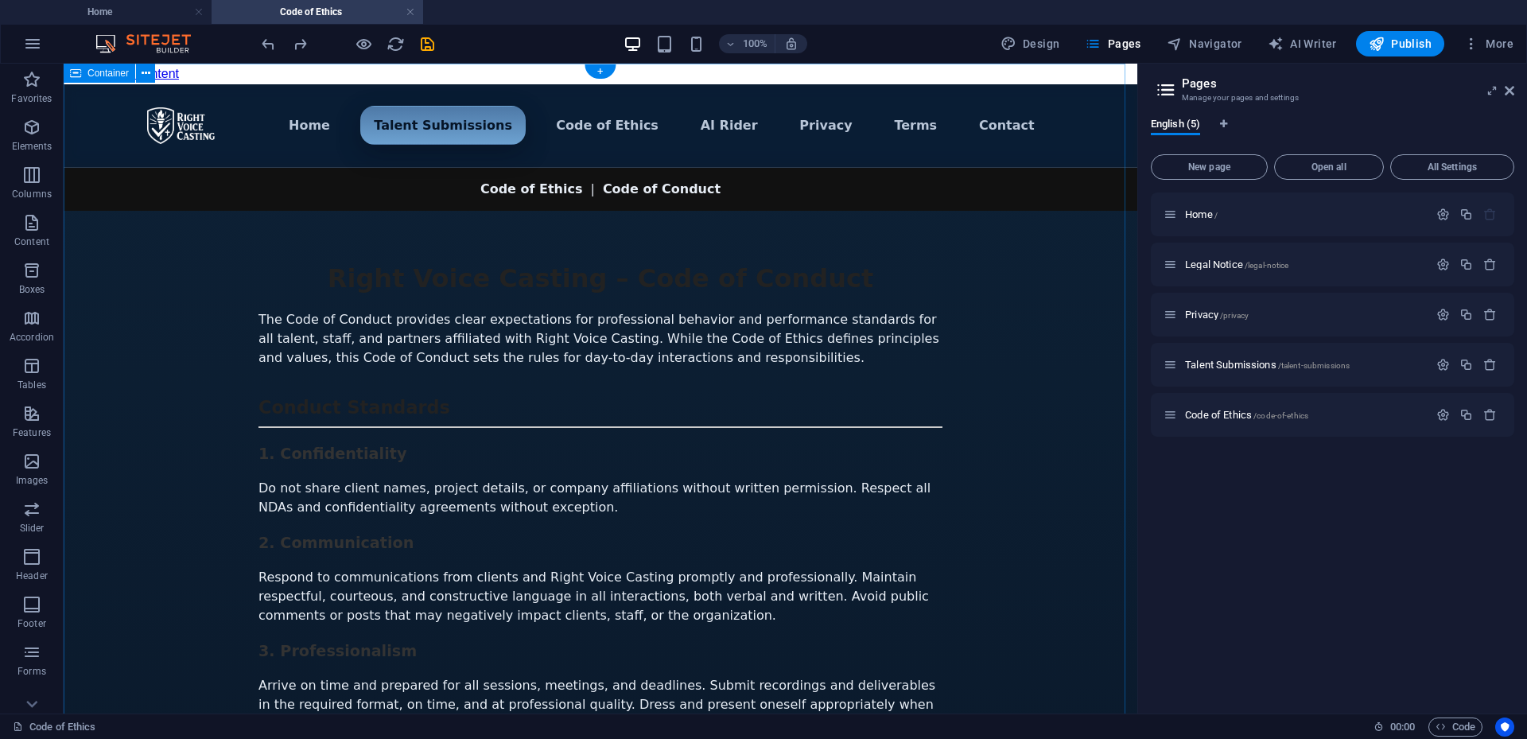
click at [142, 336] on div "Menu ▾ Home Talent Submissions Code of Ethics AI Rider Privacy Terms Contact Ri…" at bounding box center [601, 682] width 1074 height 1197
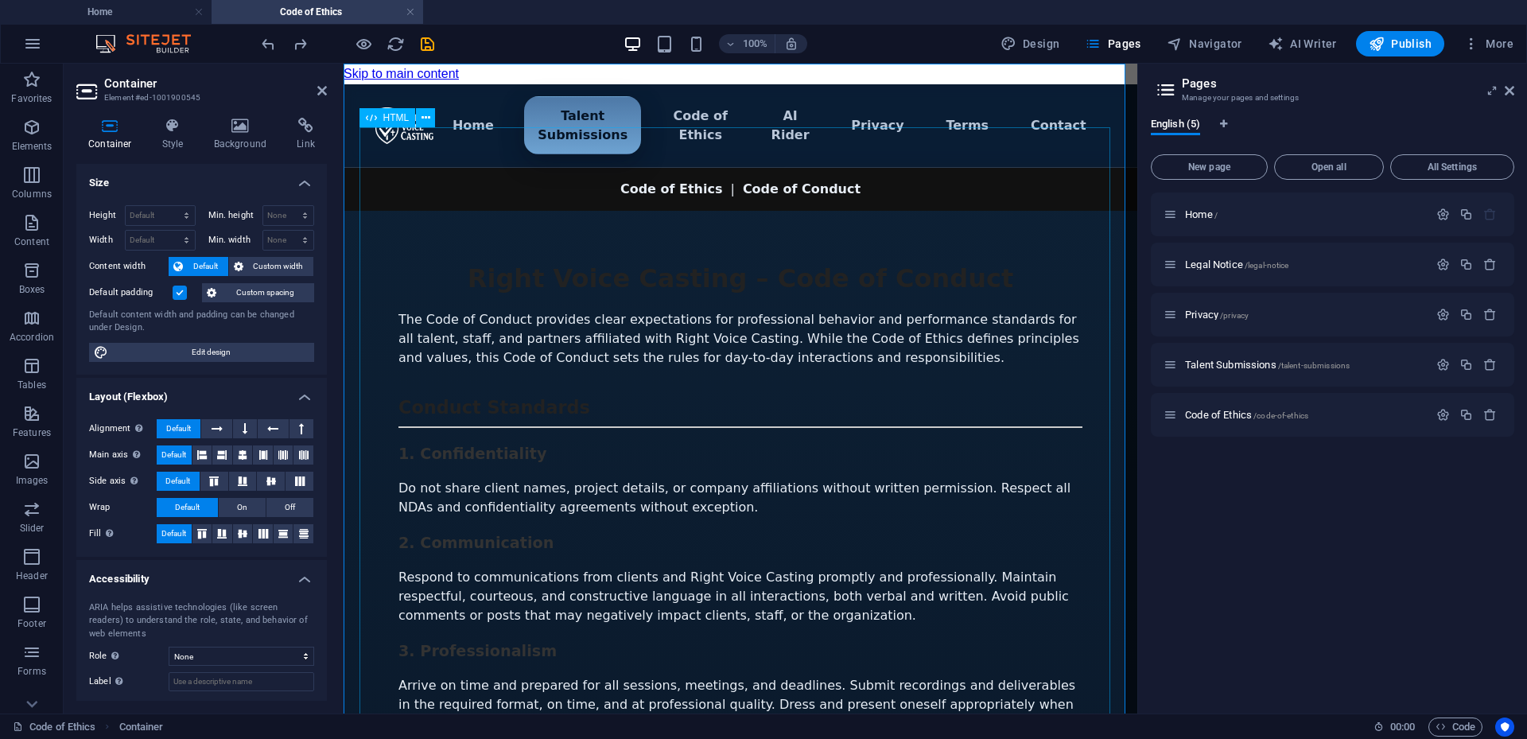
click at [990, 399] on div "Menu ▾ Home Talent Submissions Code of Ethics AI Rider Privacy Terms Contact Ri…" at bounding box center [741, 682] width 794 height 1197
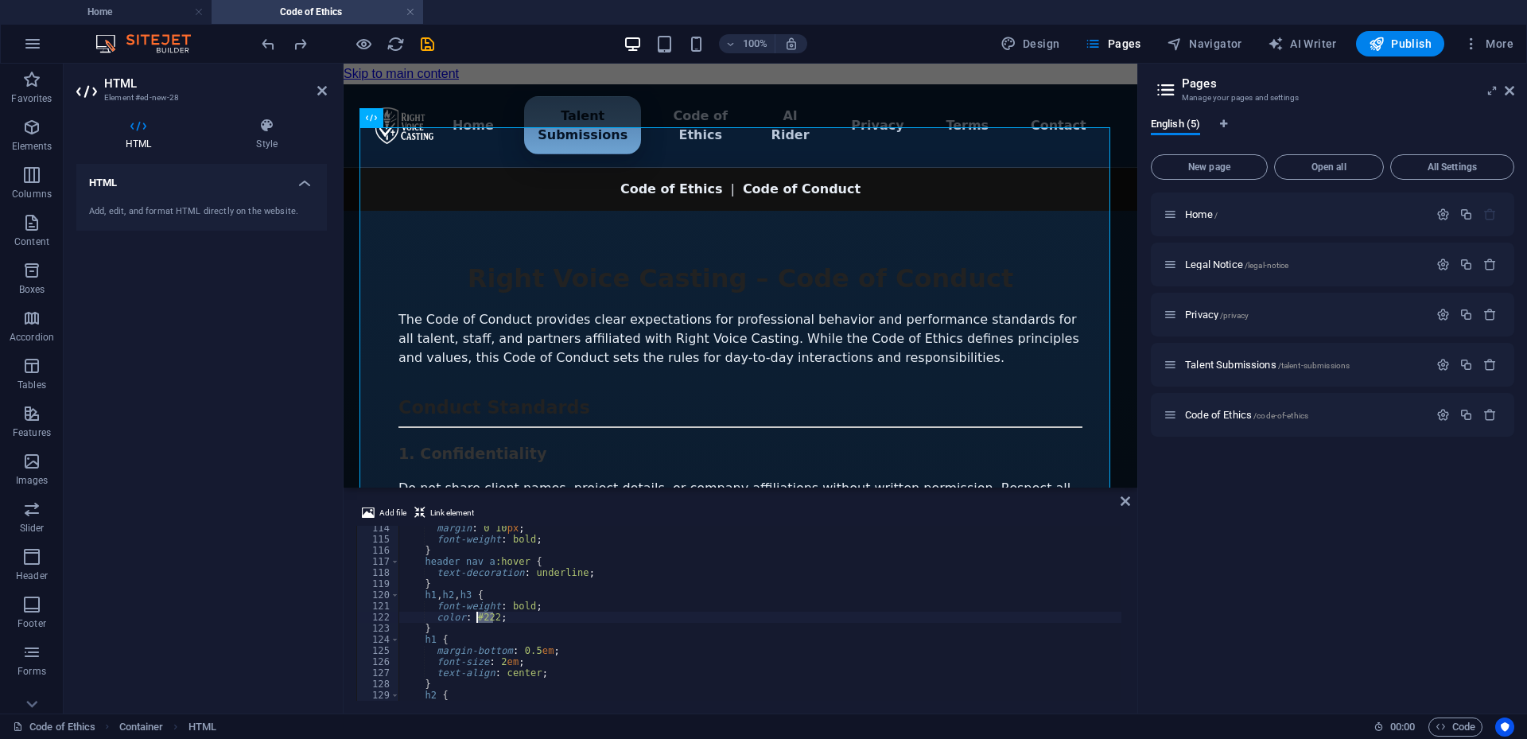
click at [494, 616] on div "margin : 0 10 px ; font-weight : bold ; } header nav a :hover { text-decoration…" at bounding box center [760, 613] width 723 height 175
click at [492, 613] on div "margin : 0 10 px ; font-weight : bold ; } header nav a :hover { text-decoration…" at bounding box center [1166, 620] width 1534 height 194
click at [492, 615] on div "margin : 0 10 px ; font-weight : bold ; } header nav a :hover { text-decoration…" at bounding box center [1166, 620] width 1534 height 194
click at [1215, 515] on div "Home / Legal Notice /legal-notice Privacy /privacy Talent Submissions /talent-s…" at bounding box center [1333, 447] width 364 height 508
click at [491, 616] on div "margin : 0 10 px ; font-weight : bold ; } header nav a :hover { text-decoration…" at bounding box center [1166, 620] width 1534 height 194
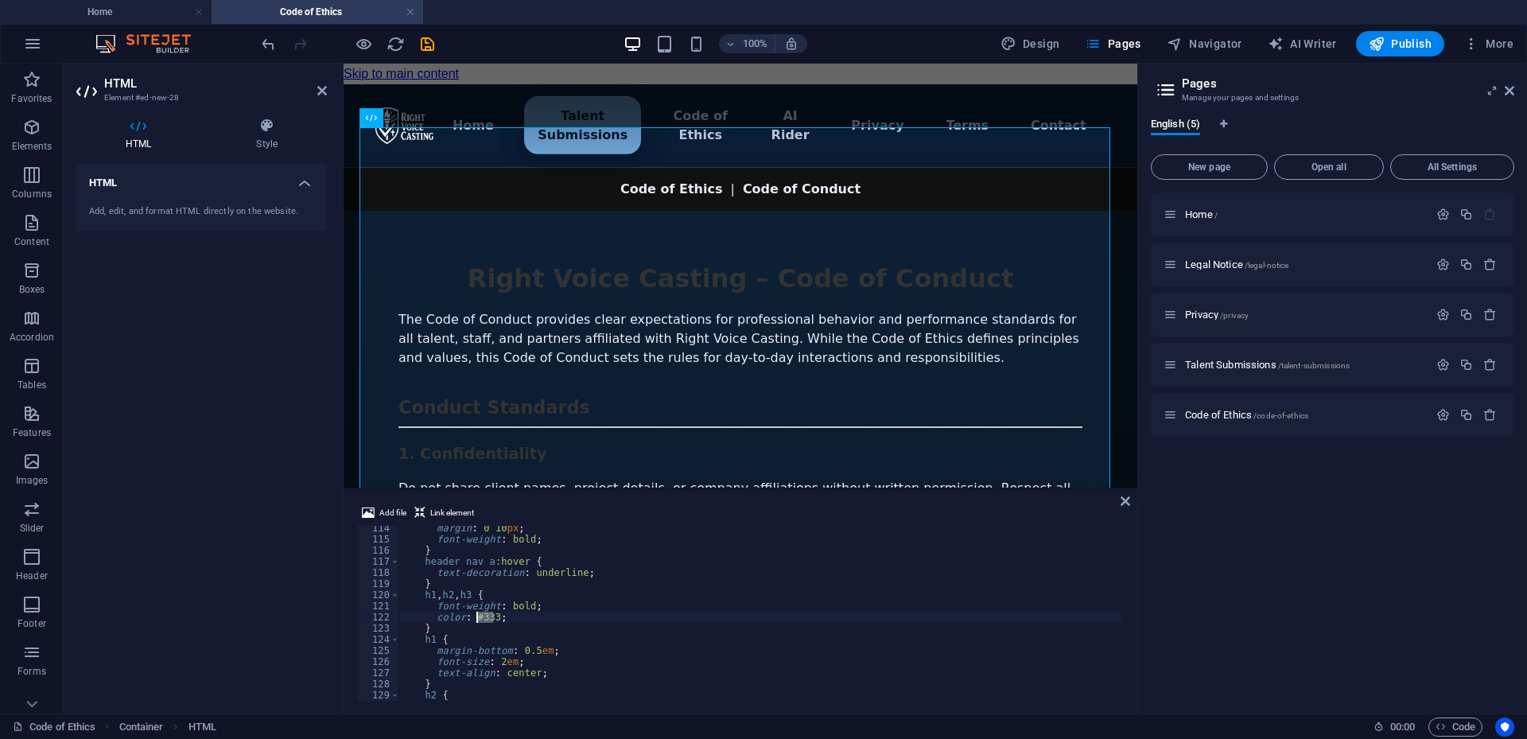
drag, startPoint x: 491, startPoint y: 616, endPoint x: 476, endPoint y: 616, distance: 14.3
click at [476, 616] on div "margin : 0 10 px ; font-weight : bold ; } header nav a :hover { text-decoration…" at bounding box center [1166, 620] width 1534 height 194
click at [1321, 595] on div "Home / Legal Notice /legal-notice Privacy /privacy Talent Submissions /talent-s…" at bounding box center [1333, 447] width 364 height 508
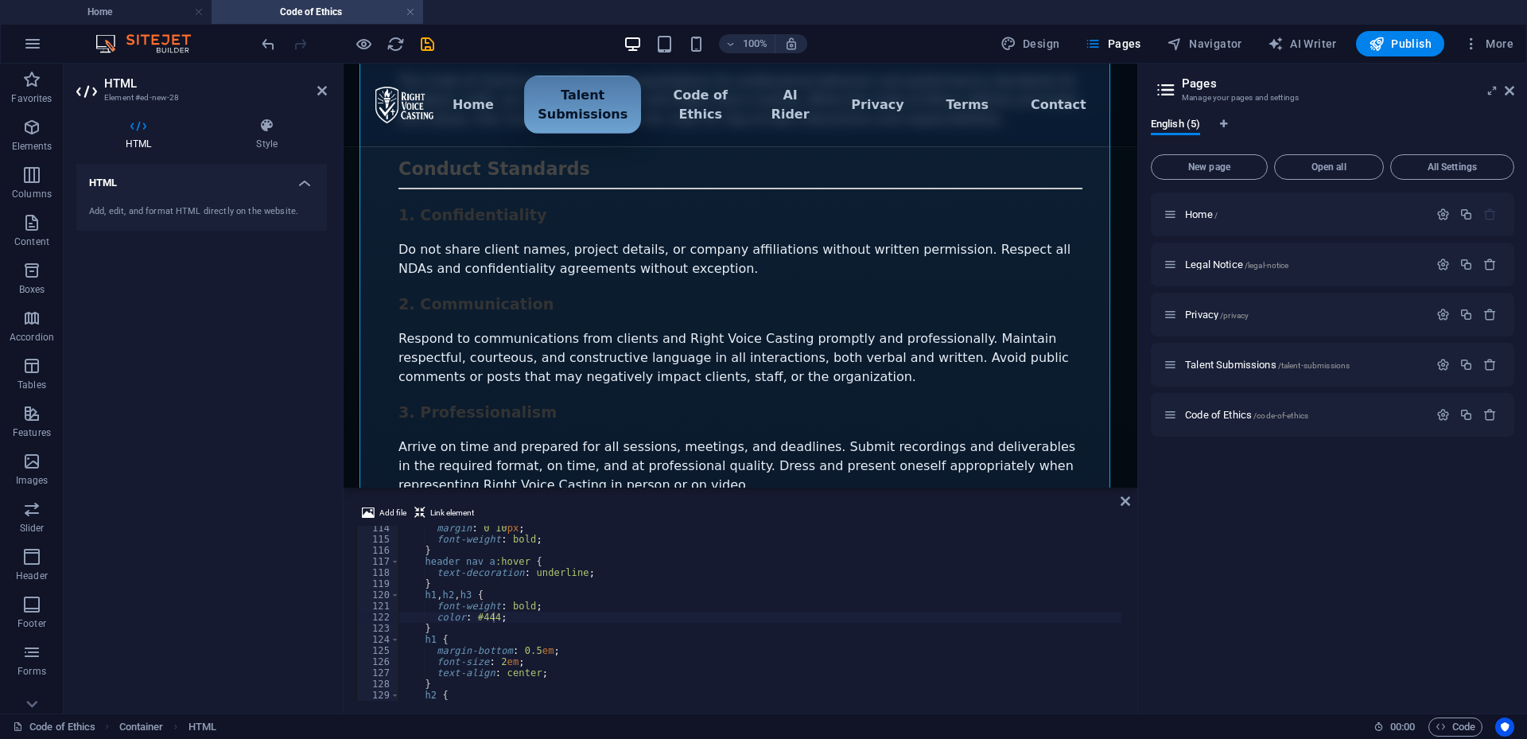
scroll to position [0, 2]
click at [491, 624] on div "margin : 0 10 px ; font-weight : bold ; } header nav a :hover { text-decoration…" at bounding box center [1166, 620] width 1534 height 194
drag, startPoint x: 491, startPoint y: 615, endPoint x: 478, endPoint y: 619, distance: 13.3
click at [478, 619] on div "margin : 0 10 px ; font-weight : bold ; } header nav a :hover { text-decoration…" at bounding box center [1166, 620] width 1534 height 194
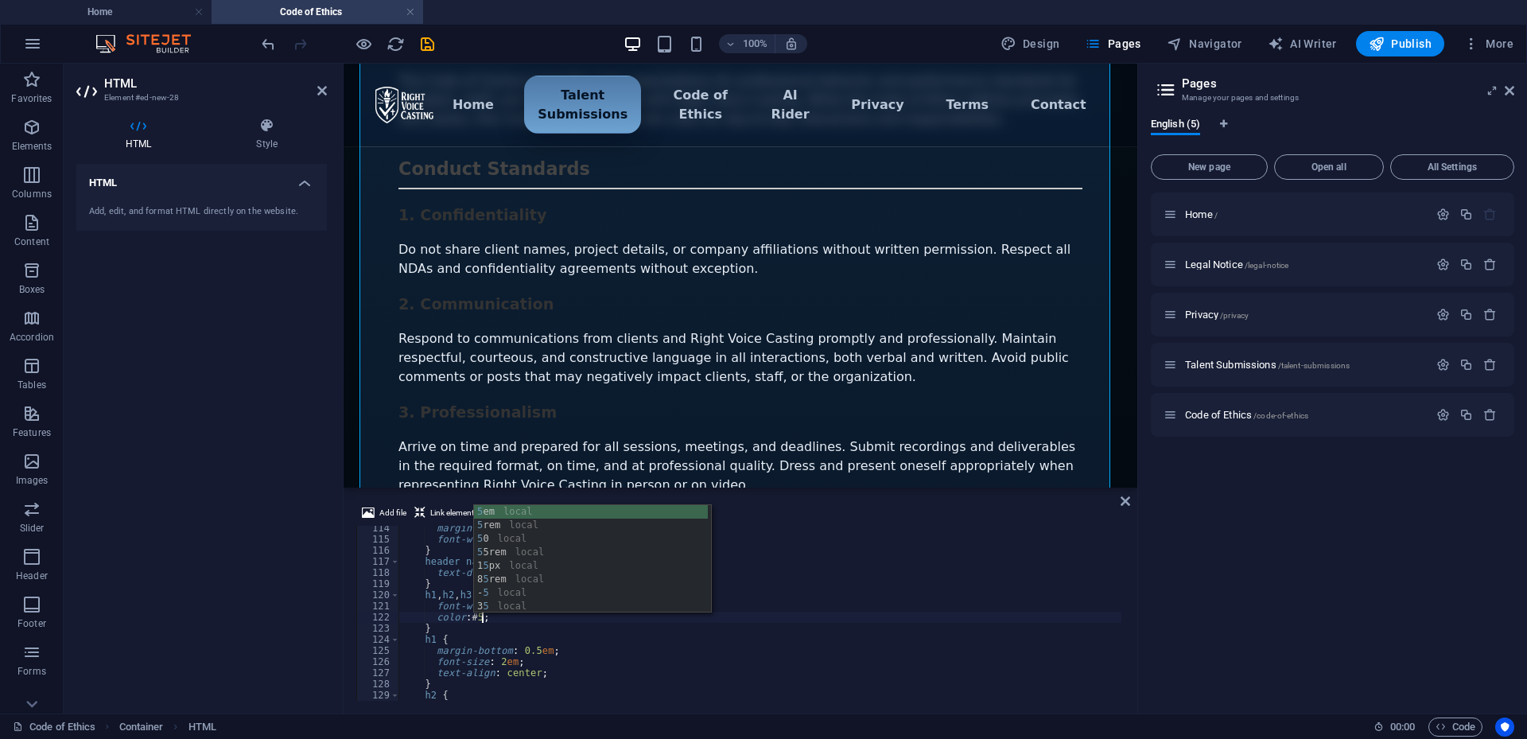
scroll to position [0, 6]
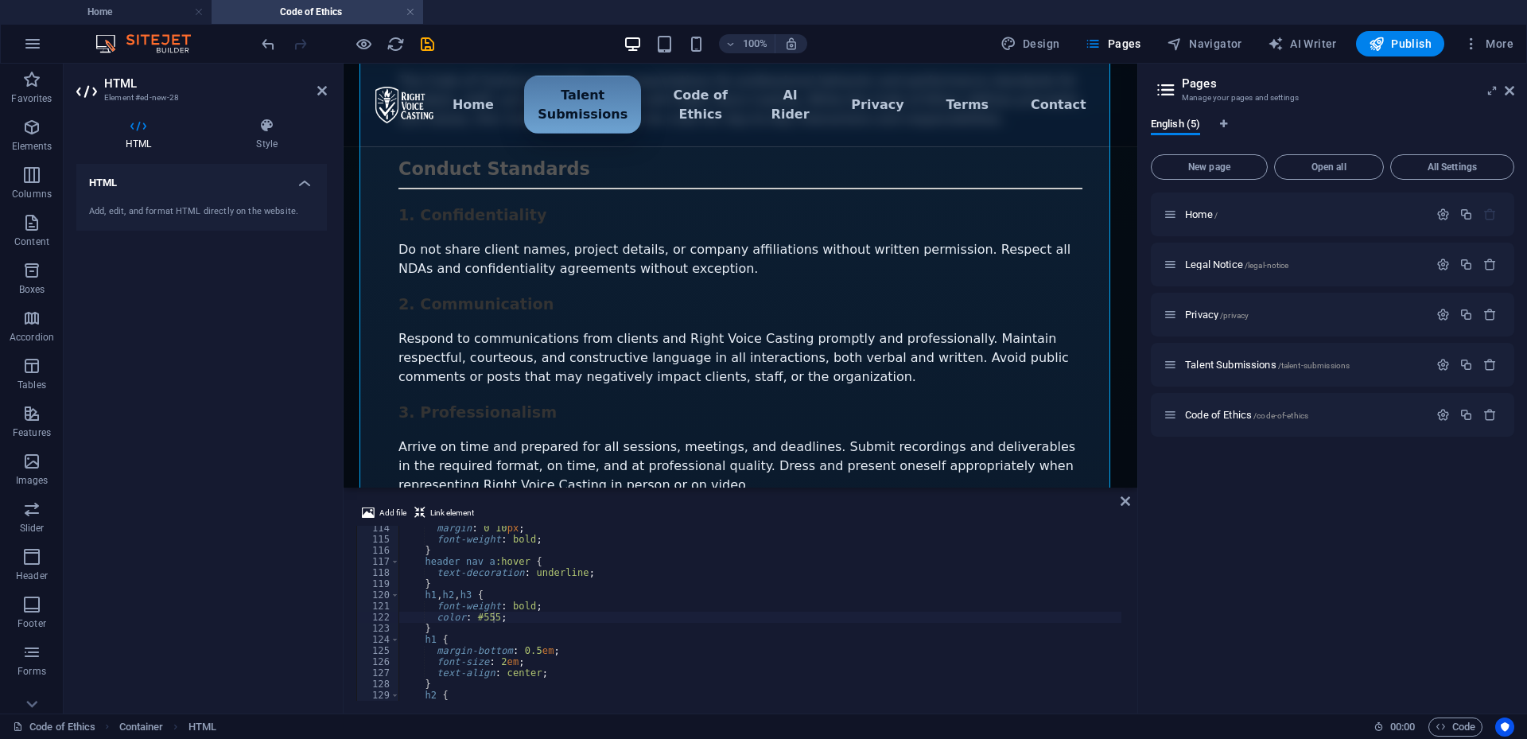
click at [1273, 561] on div "Home / Legal Notice /legal-notice Privacy /privacy Talent Submissions /talent-s…" at bounding box center [1333, 447] width 364 height 508
drag, startPoint x: 492, startPoint y: 616, endPoint x: 475, endPoint y: 616, distance: 16.7
click at [475, 616] on div "margin : 0 10 px ; font-weight : bold ; } header nav a :hover { text-decoration…" at bounding box center [1166, 620] width 1534 height 194
click at [488, 624] on div "margin : 0 10 px ; font-weight : bold ; } header nav a :hover { text-decoration…" at bounding box center [1166, 620] width 1534 height 194
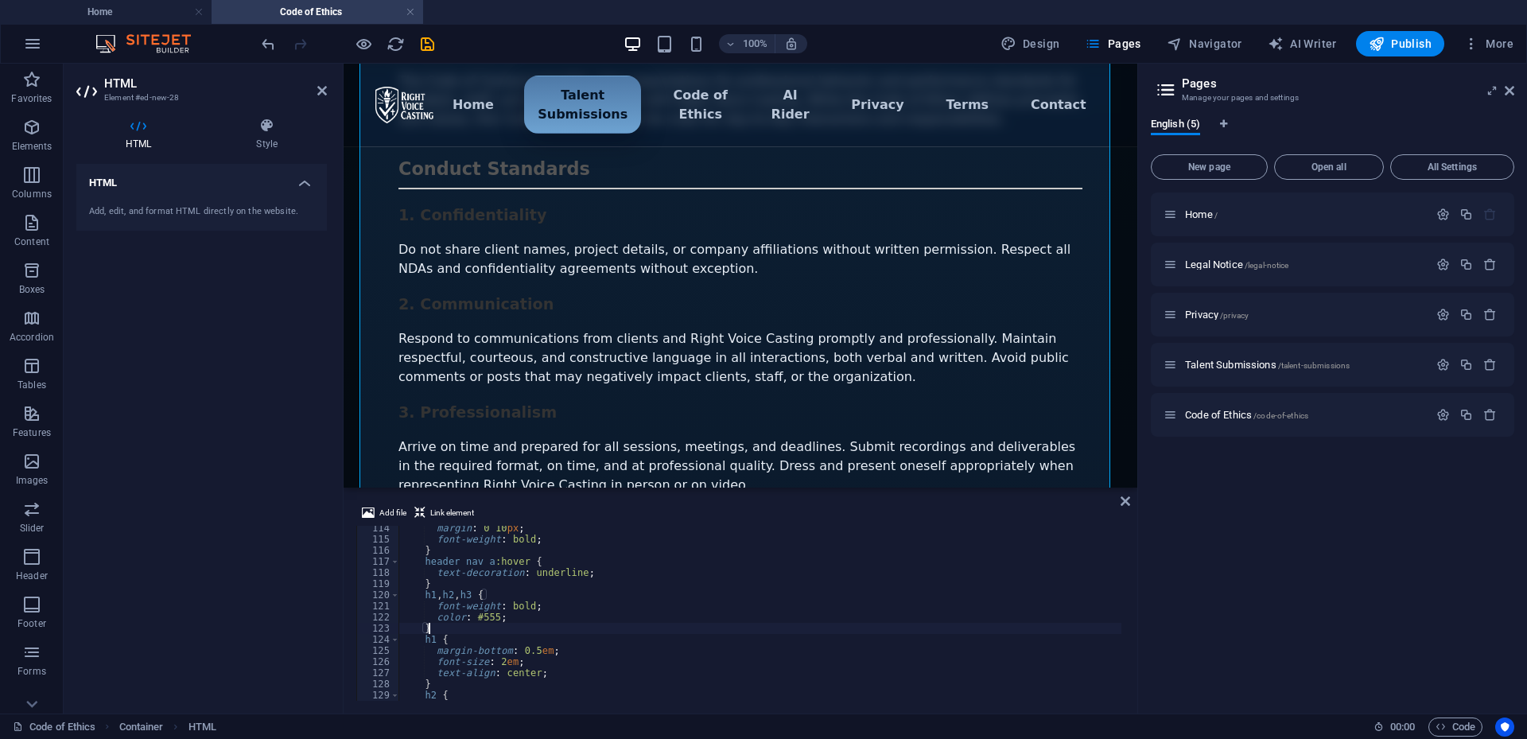
click at [488, 618] on div "margin : 0 10 px ; font-weight : bold ; } header nav a :hover { text-decoration…" at bounding box center [1166, 620] width 1534 height 194
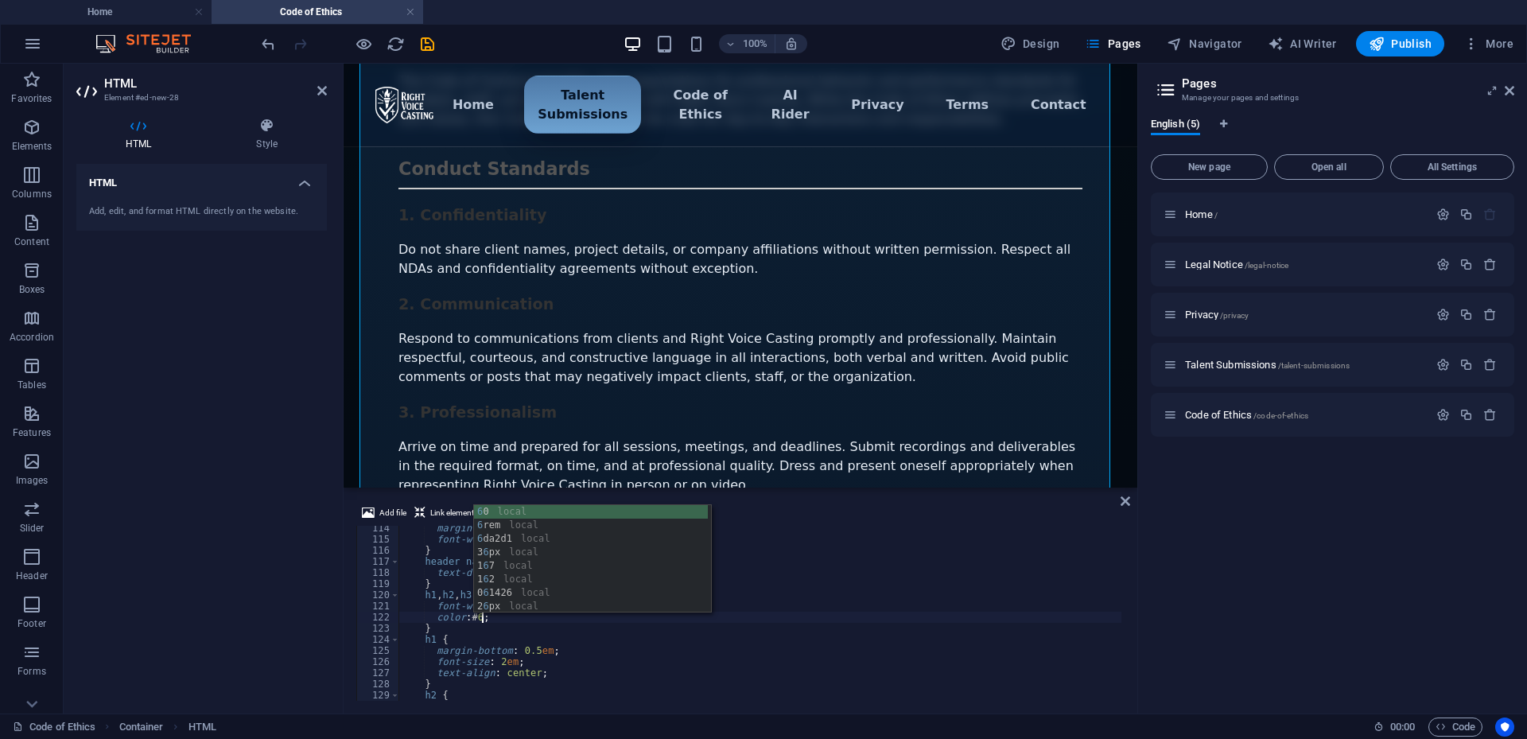
scroll to position [0, 6]
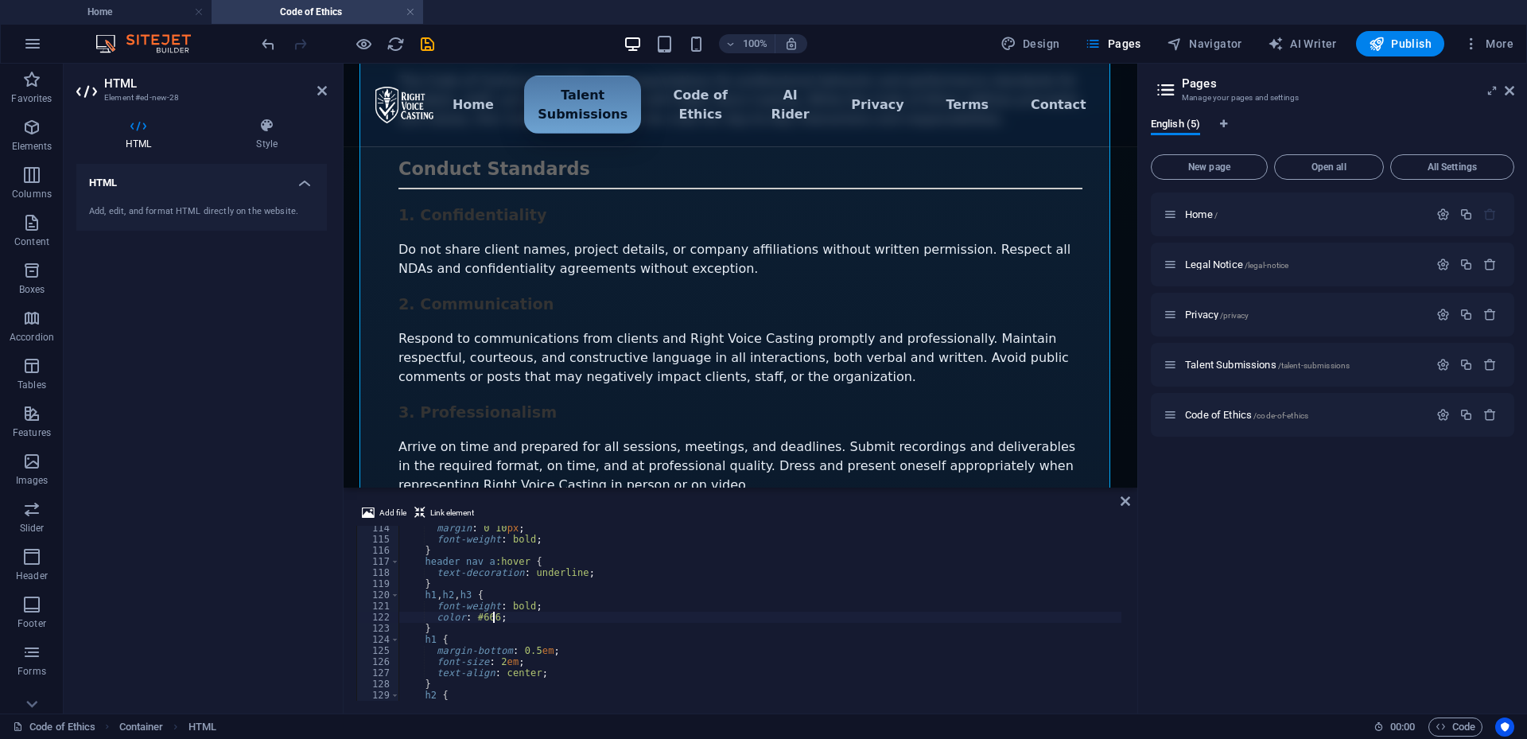
click at [1293, 587] on div "Home / Legal Notice /legal-notice Privacy /privacy Talent Submissions /talent-s…" at bounding box center [1333, 447] width 364 height 508
type textarea "color: #333;"
click at [489, 675] on div "text-align : center ; } h2 { margin-top : 1.5 em ; margin-bottom : 0.5 em ; fon…" at bounding box center [1166, 621] width 1534 height 194
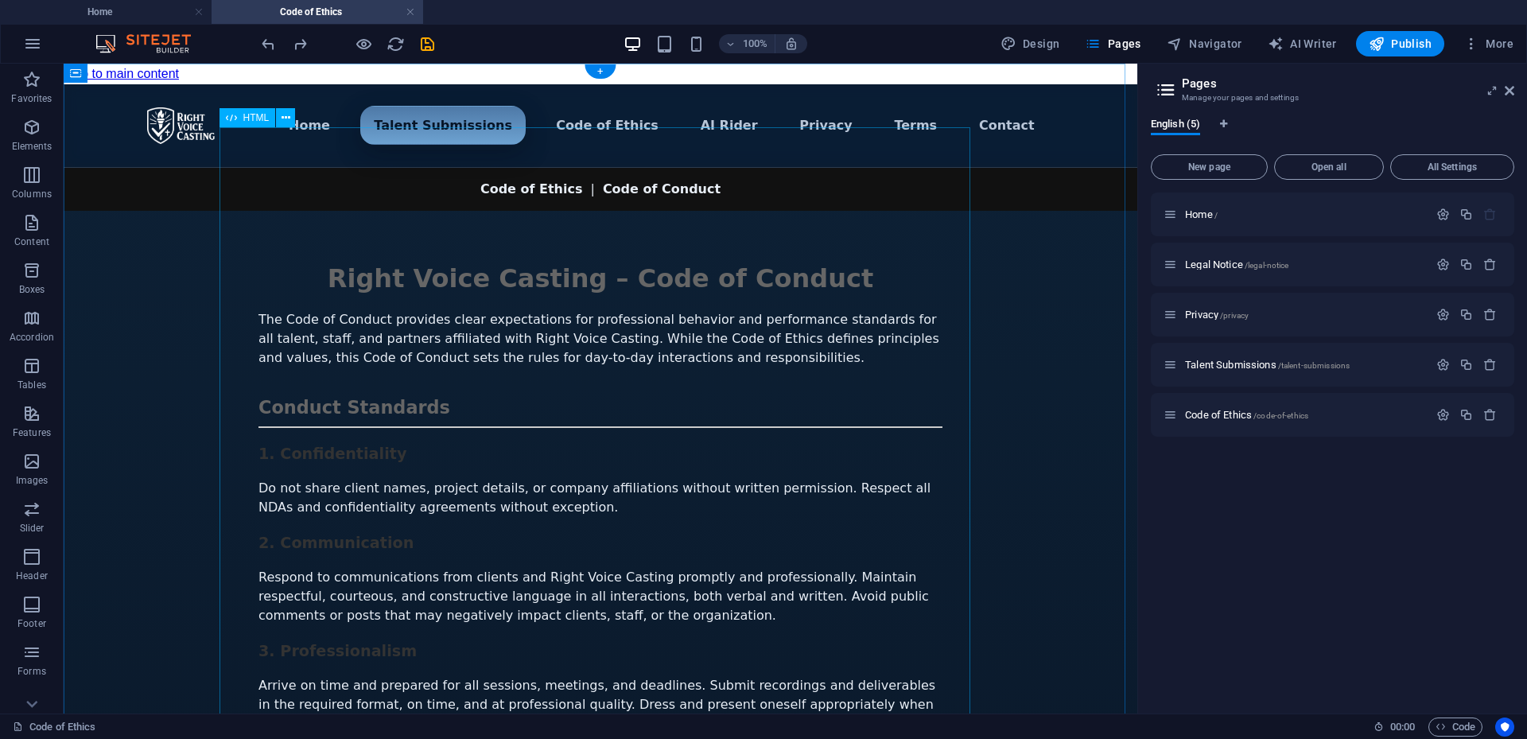
click at [620, 402] on div "Menu ▾ Home Talent Submissions Code of Ethics AI Rider Privacy Terms Contact Ri…" at bounding box center [601, 682] width 1074 height 1197
click at [723, 541] on div "Menu ▾ Home Talent Submissions Code of Ethics AI Rider Privacy Terms Contact Ri…" at bounding box center [601, 682] width 1074 height 1197
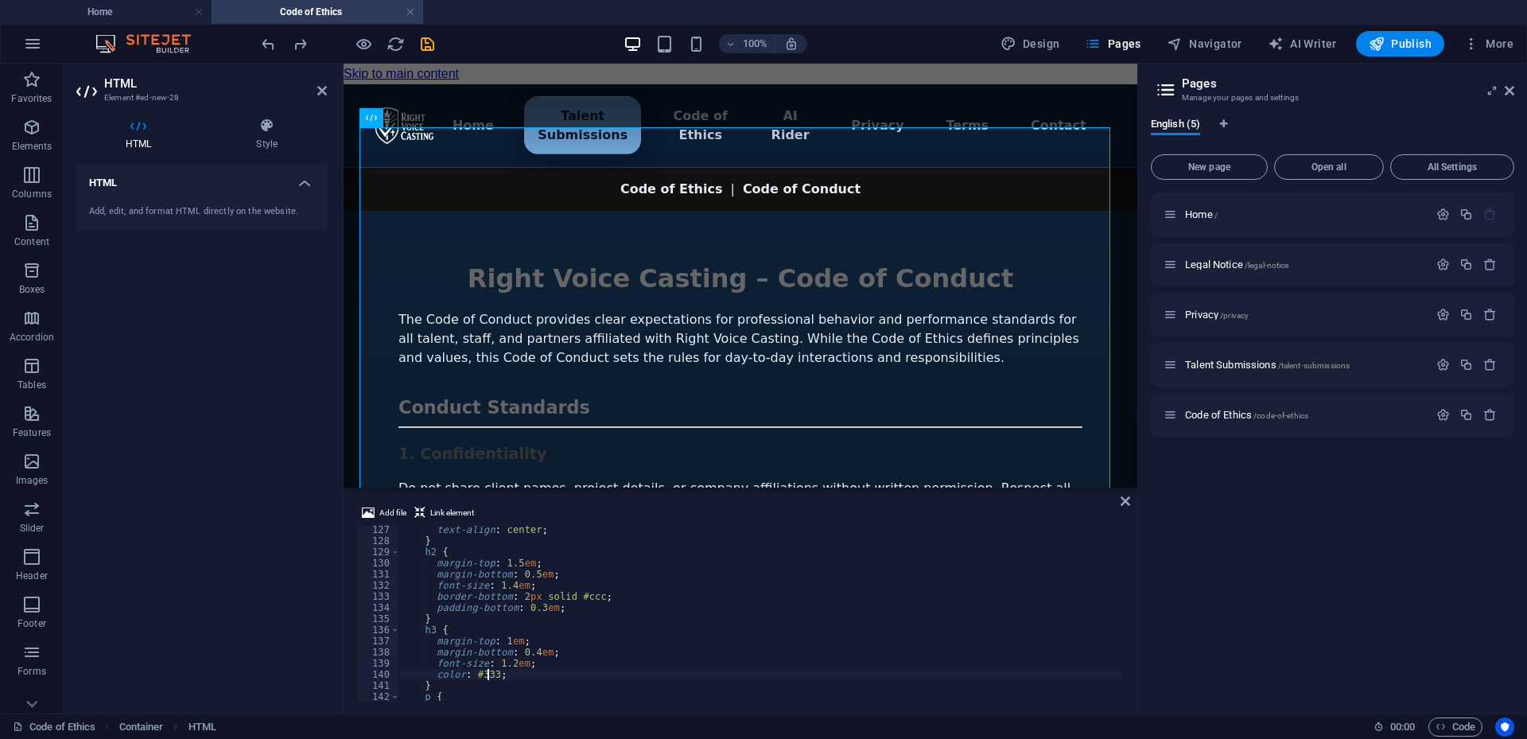
click at [492, 675] on div "text-align : center ; } h2 { margin-top : 1.5 em ; margin-bottom : 0.5 em ; fon…" at bounding box center [1166, 621] width 1534 height 194
click at [1093, 586] on div "text-align : center ; } h2 { margin-top : 1.5 em ; margin-bottom : 0.5 em ; fon…" at bounding box center [1166, 621] width 1534 height 194
click at [1197, 566] on div "Home / Legal Notice /legal-notice Privacy /privacy Talent Submissions /talent-s…" at bounding box center [1333, 447] width 364 height 508
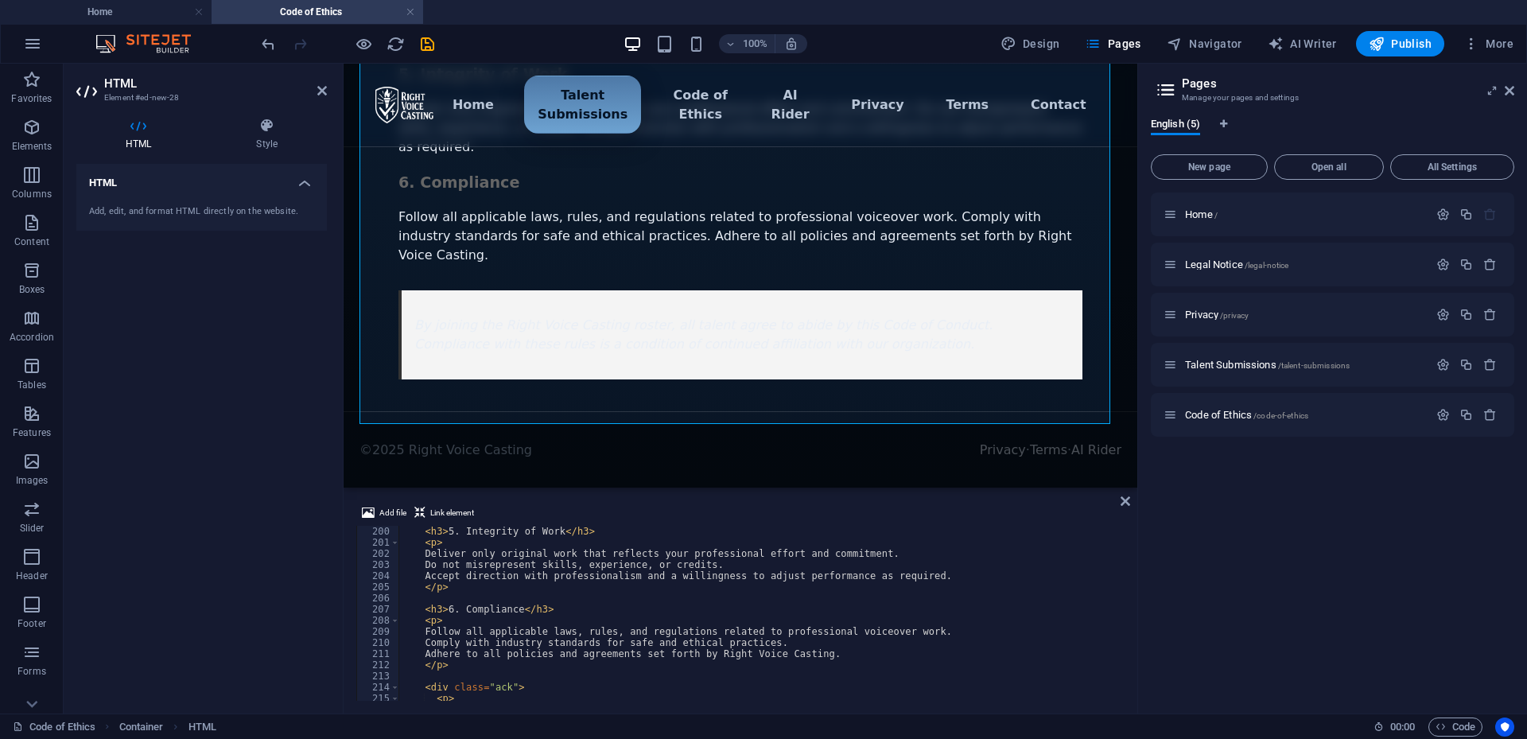
scroll to position [2264, 0]
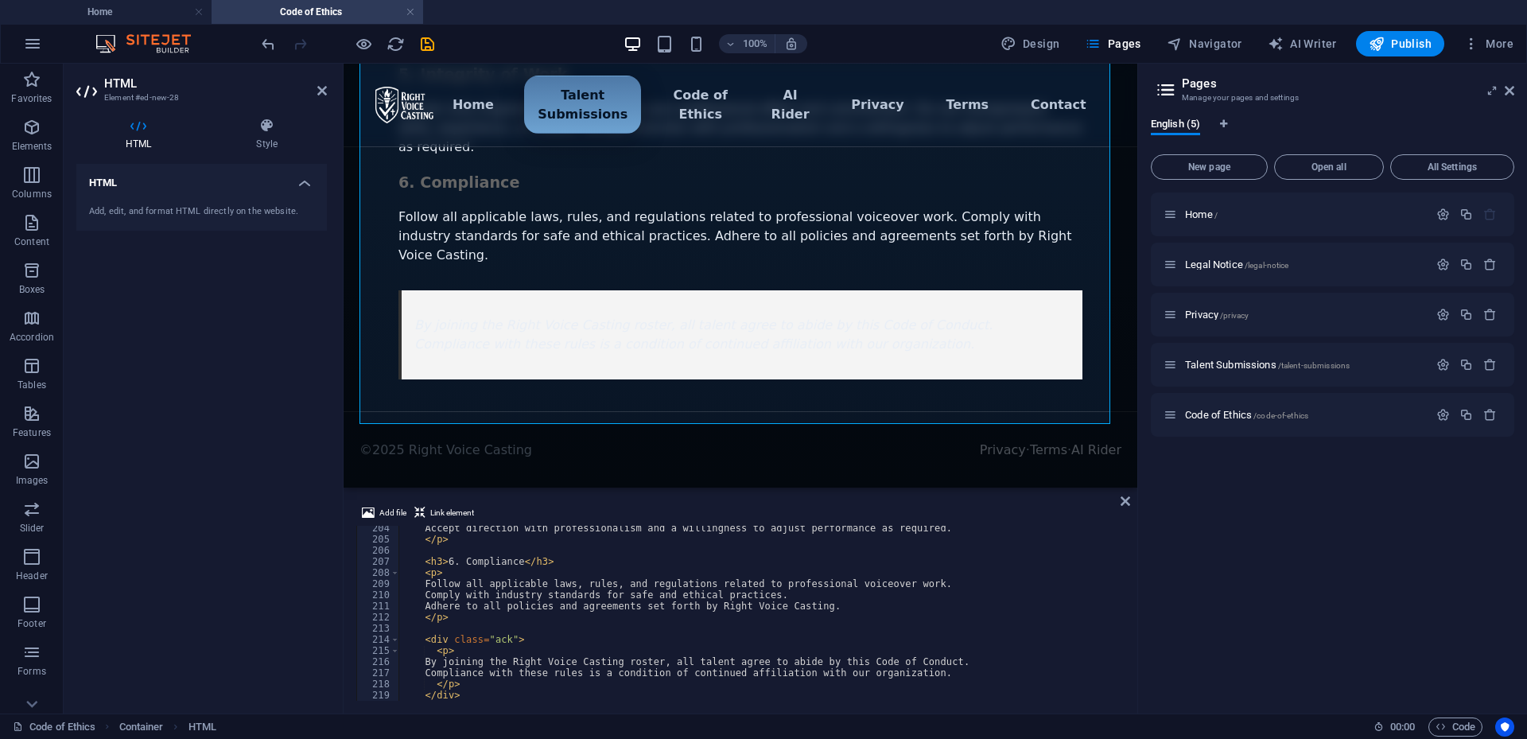
click at [504, 639] on div "Accept direction with professionalism and a willingness to adjust performance a…" at bounding box center [1166, 620] width 1534 height 194
type textarea "<div class=>"
click at [1197, 535] on div "Home / Legal Notice /legal-notice Privacy /privacy Talent Submissions /talent-s…" at bounding box center [1333, 447] width 364 height 508
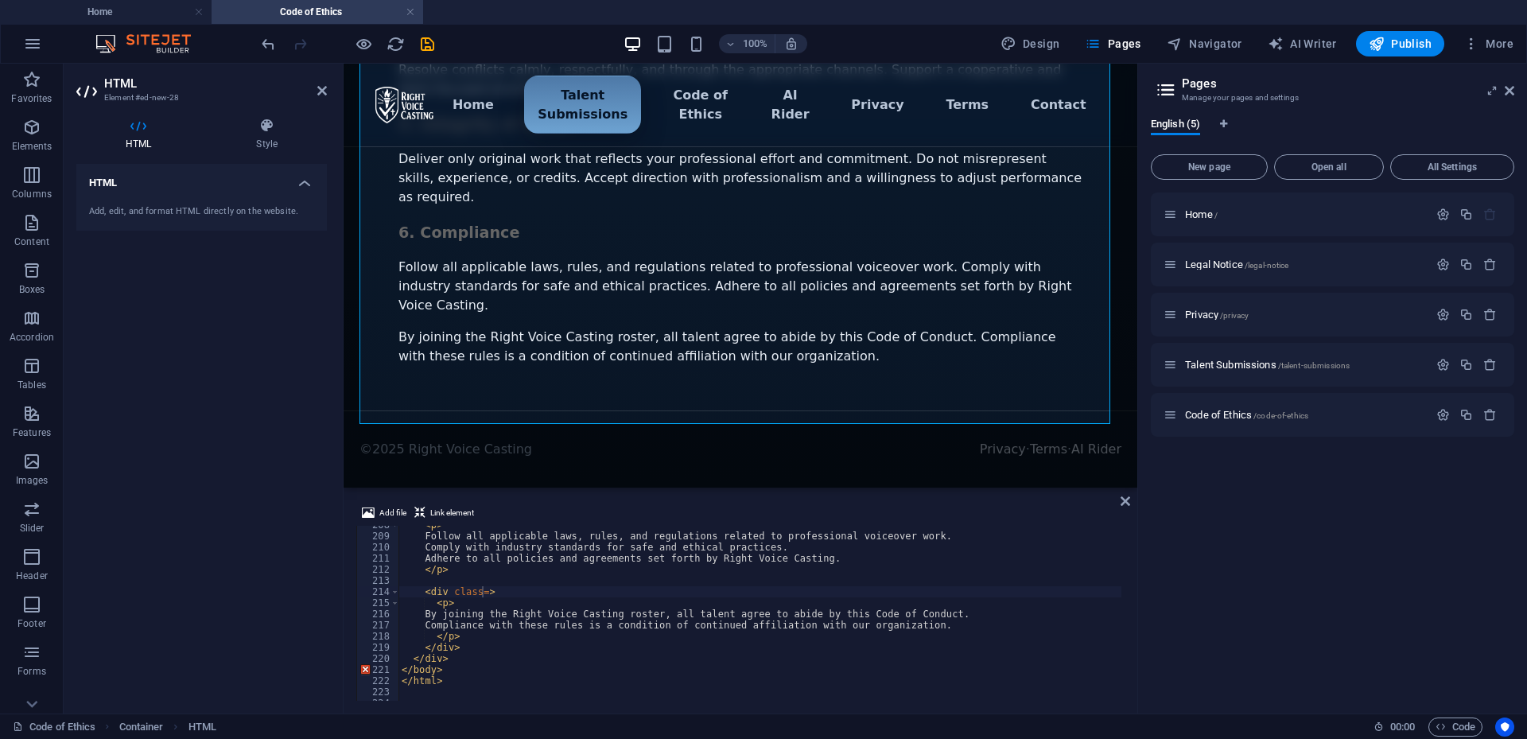
scroll to position [2407, 0]
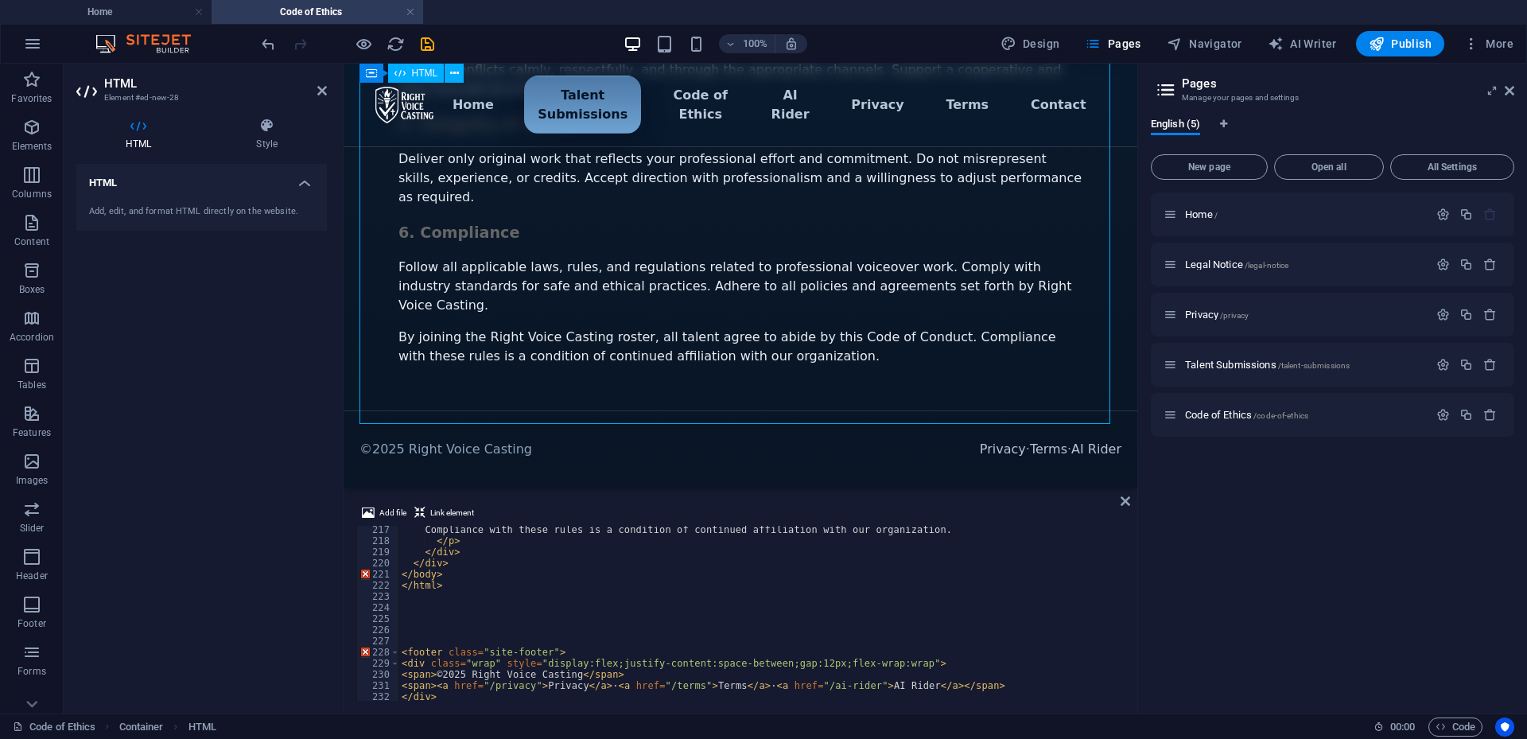
drag, startPoint x: 391, startPoint y: 274, endPoint x: 592, endPoint y: 282, distance: 201.4
click at [430, 39] on icon "save" at bounding box center [427, 44] width 18 height 18
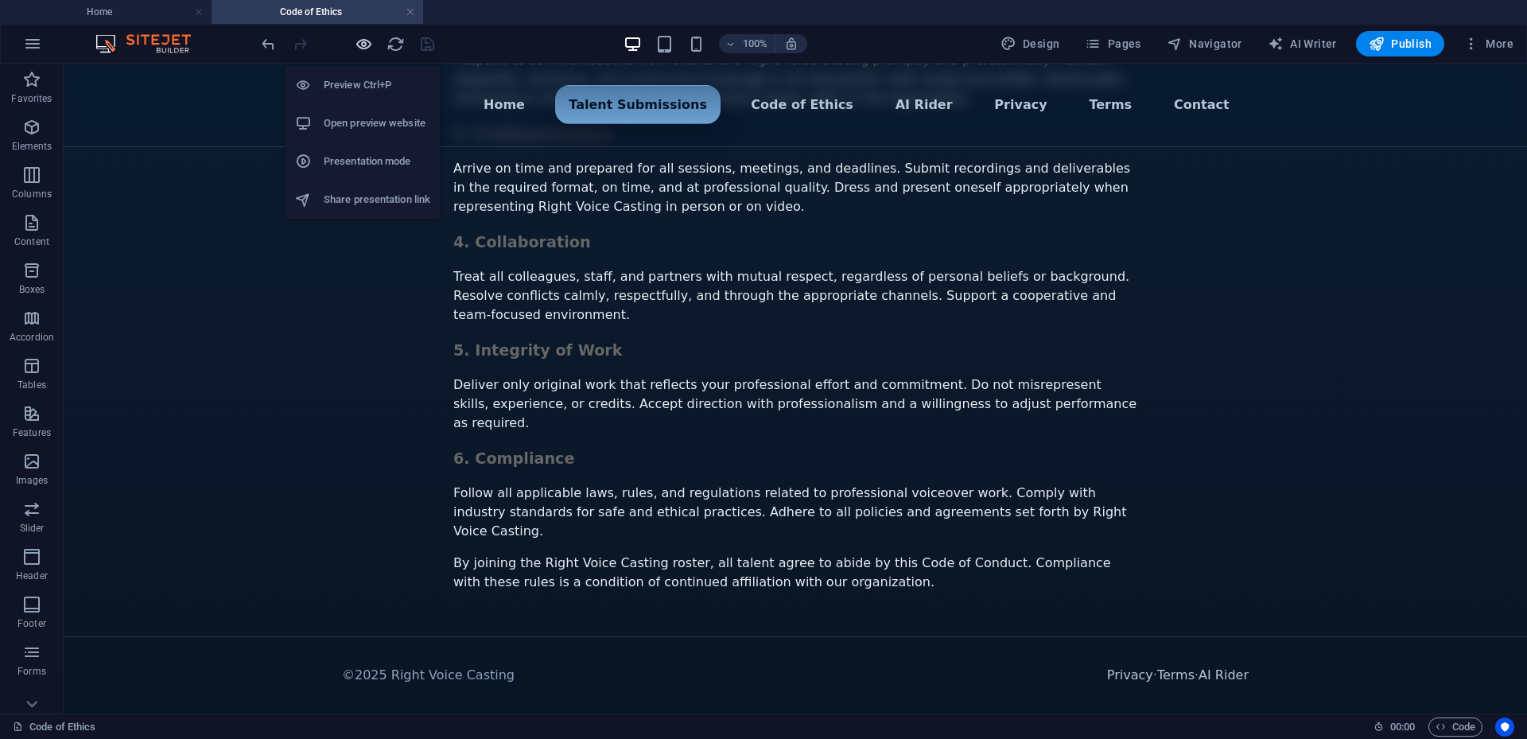
click at [364, 43] on icon "button" at bounding box center [364, 44] width 18 height 18
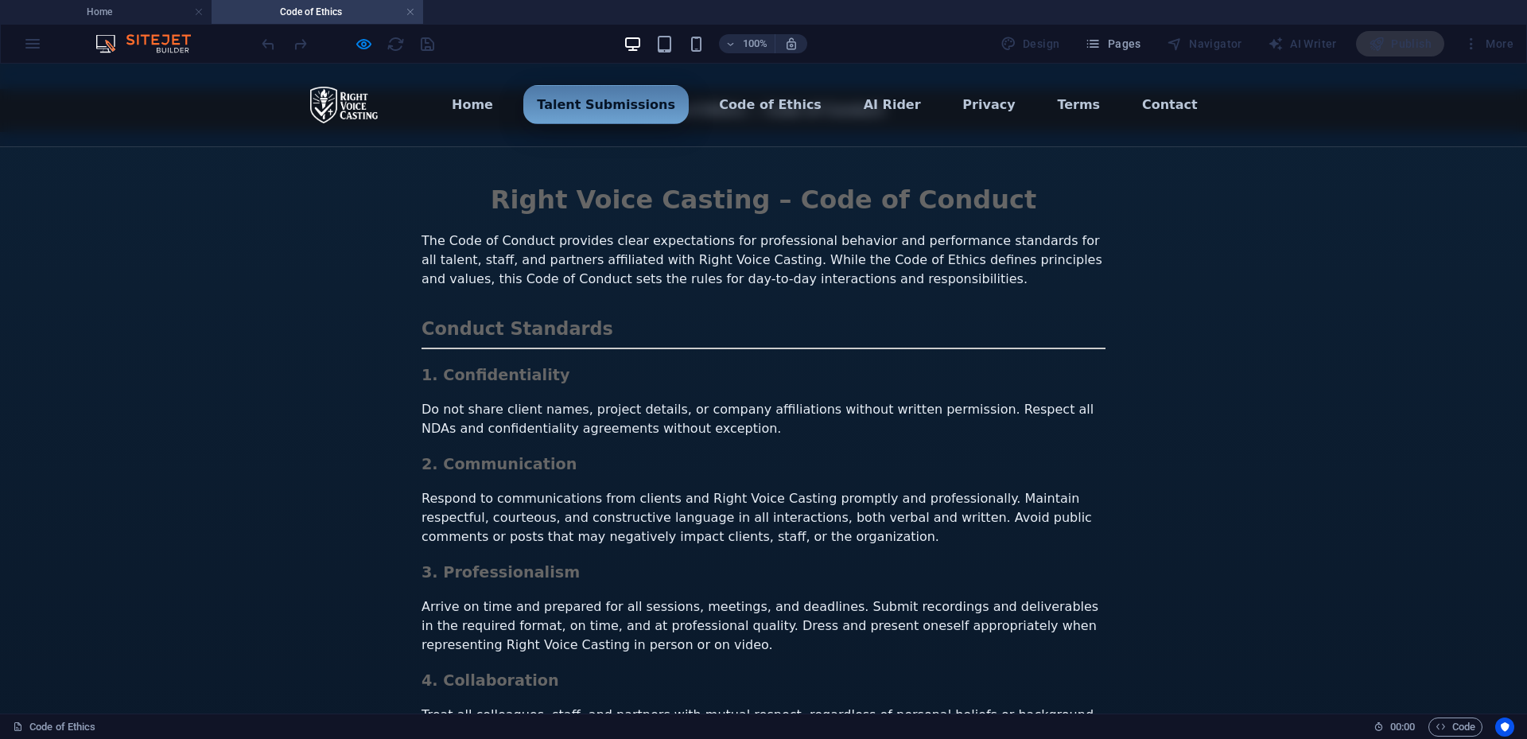
scroll to position [0, 0]
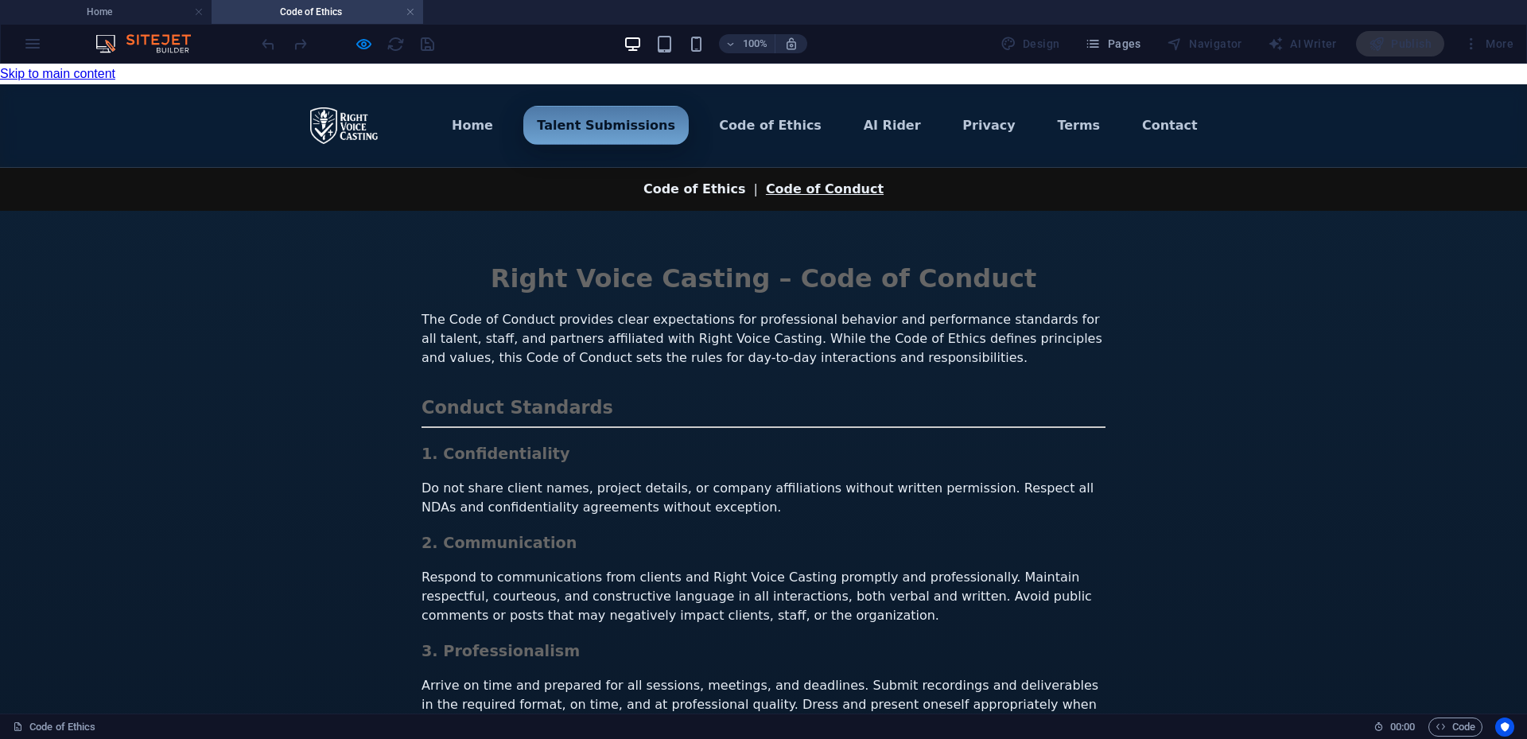
click at [792, 196] on link "Code of Conduct" at bounding box center [825, 188] width 118 height 15
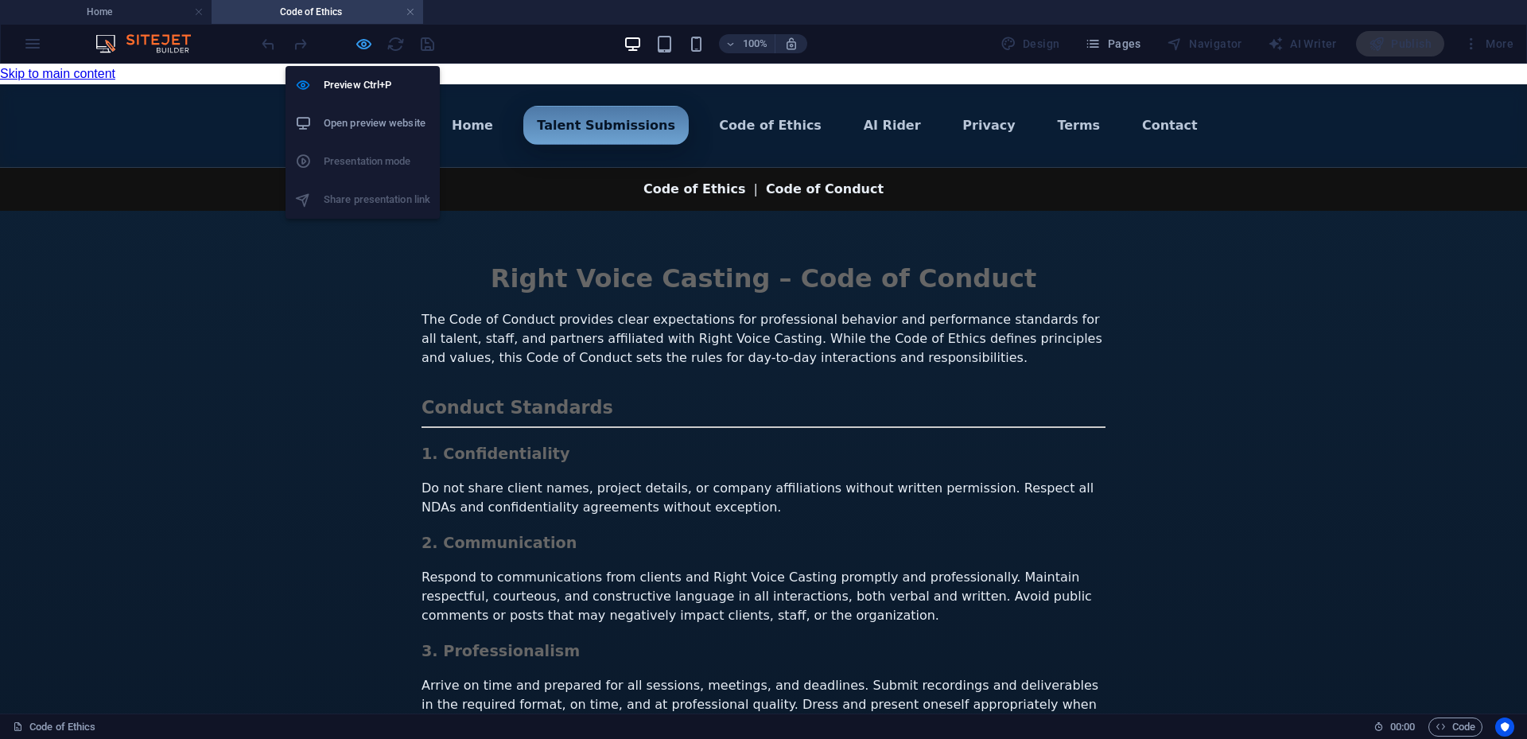
click at [364, 47] on icon "button" at bounding box center [364, 44] width 18 height 18
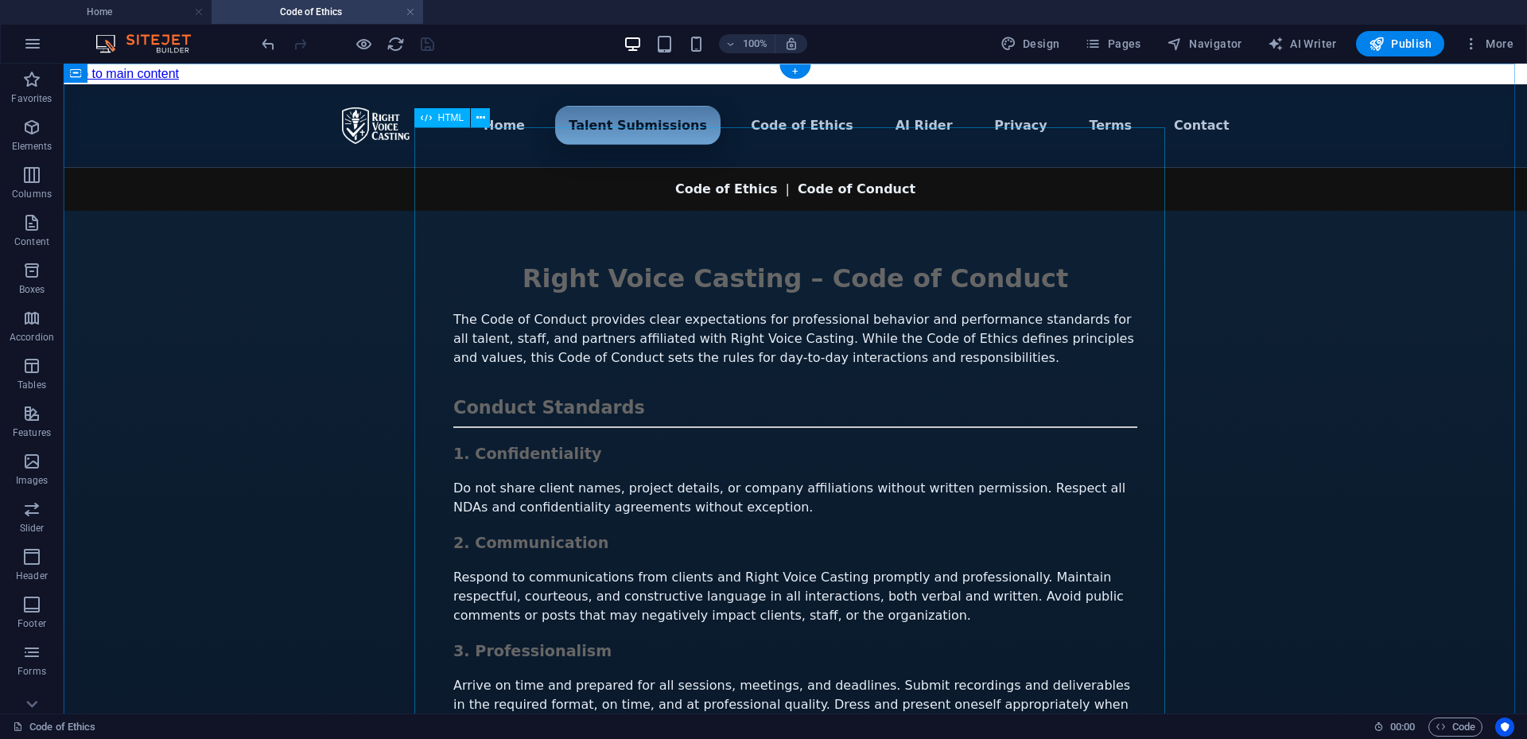
click at [856, 414] on div "Menu ▾ Home Talent Submissions Code of Ethics AI Rider Privacy Terms Contact Ri…" at bounding box center [796, 657] width 1464 height 1146
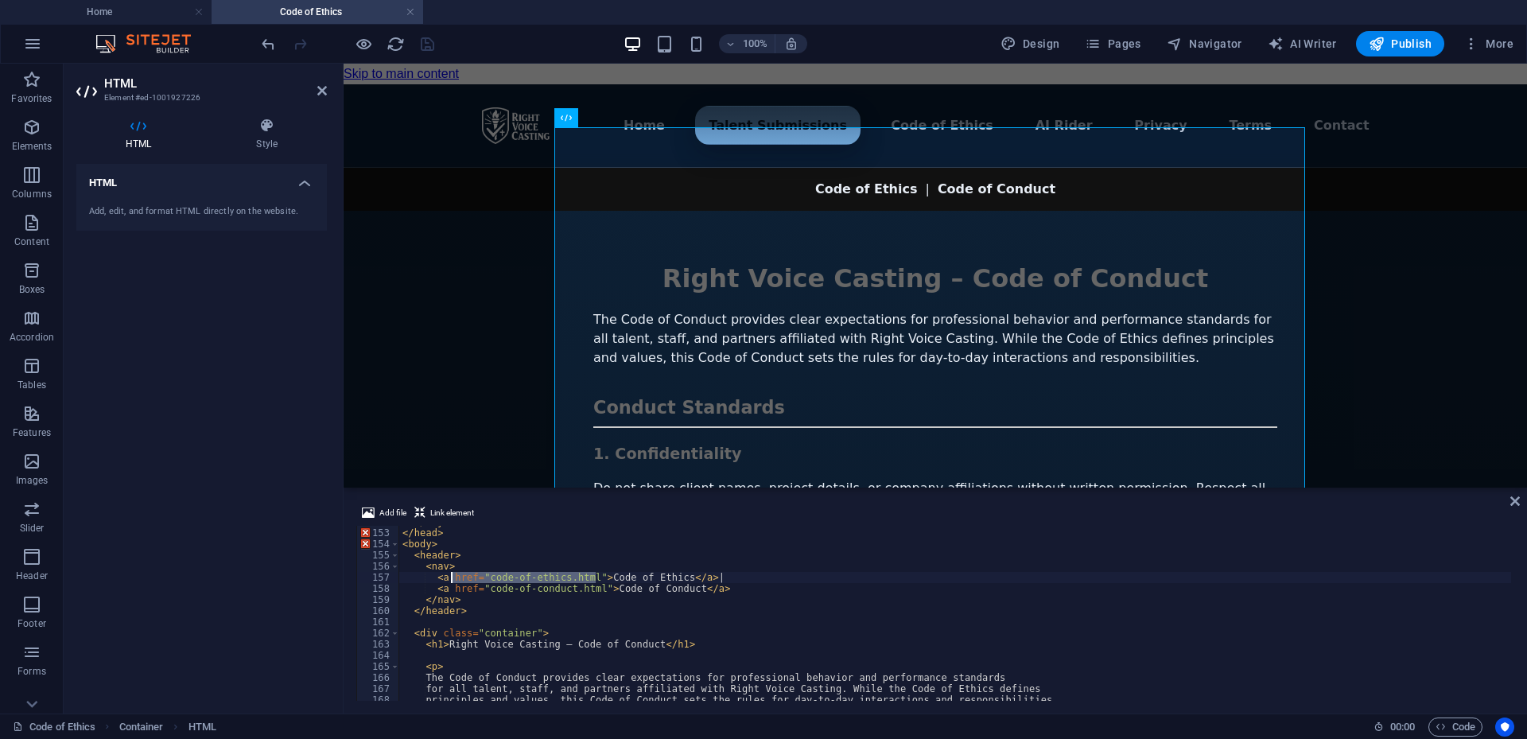
drag, startPoint x: 596, startPoint y: 578, endPoint x: 453, endPoint y: 580, distance: 142.4
click at [453, 580] on div "</ style > </ head > < body > < header > < nav > < a href = "code-of-ethics.htm…" at bounding box center [1166, 613] width 1534 height 194
type textarea "<a Code of Ethics</a> |"
click at [1369, 449] on div "Menu ▾ Home Talent Submissions Code of Ethics AI Rider Privacy Terms Contact Ri…" at bounding box center [936, 657] width 1184 height 1146
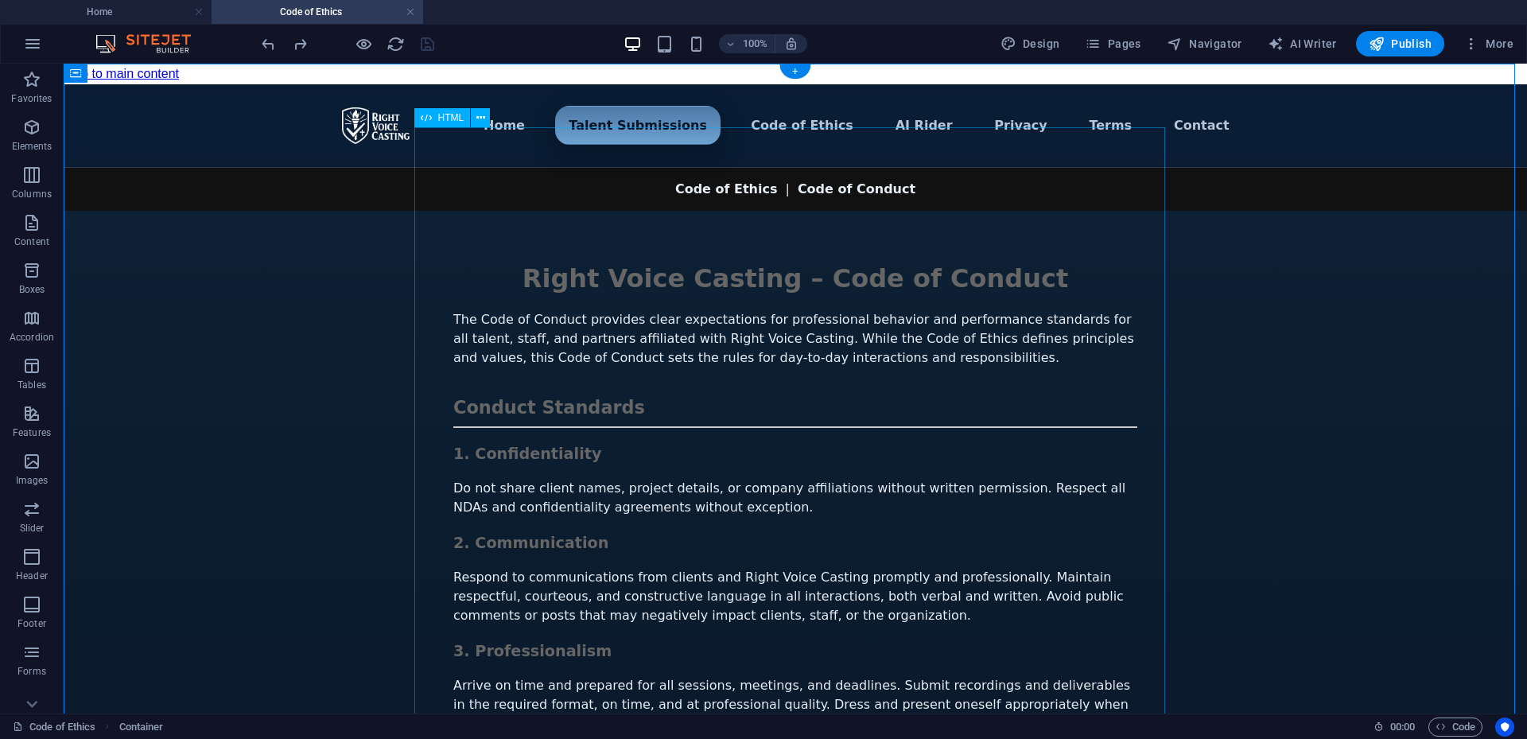
click at [1124, 403] on div "Menu ▾ Home Talent Submissions Code of Ethics AI Rider Privacy Terms Contact Ri…" at bounding box center [796, 657] width 1464 height 1146
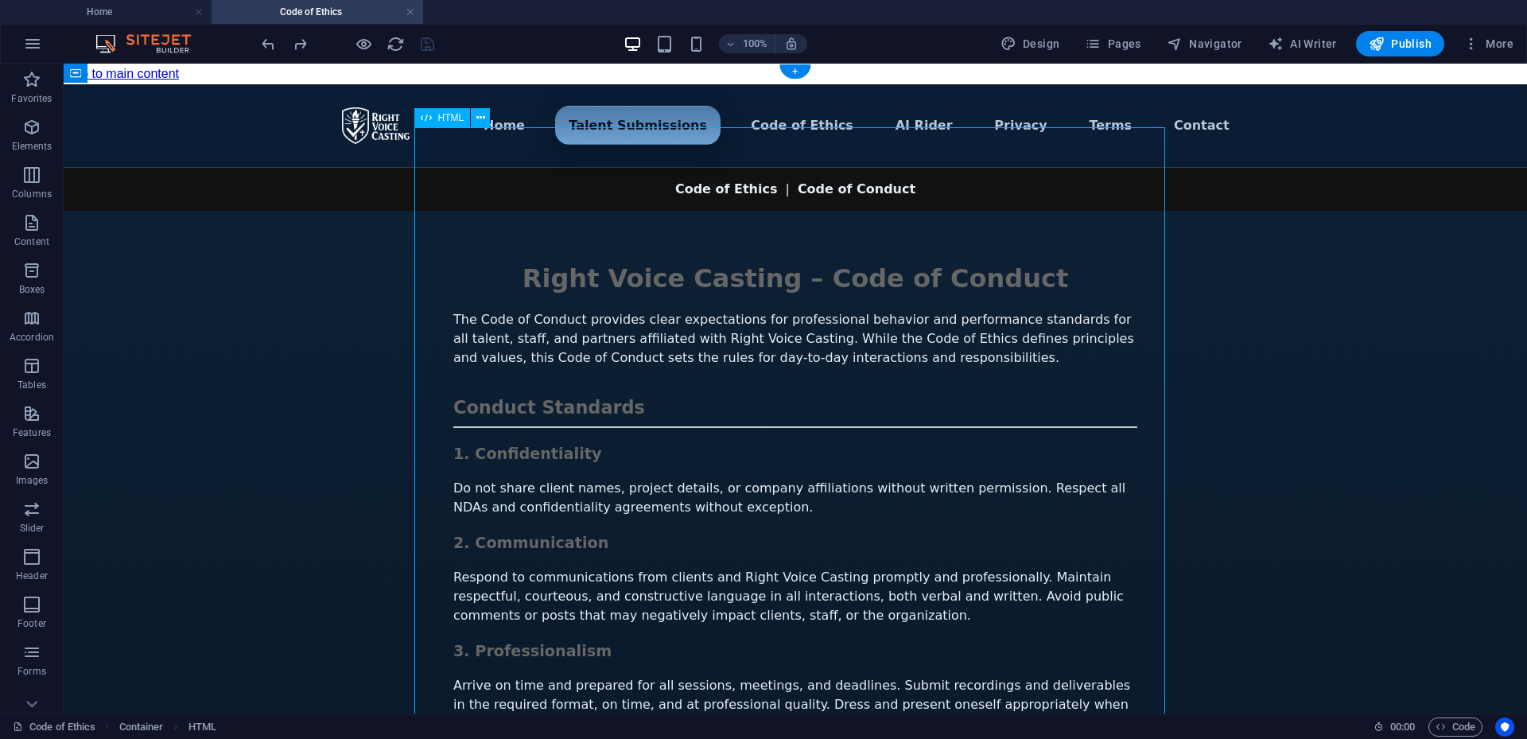
click at [1124, 403] on div "Menu ▾ Home Talent Submissions Code of Ethics AI Rider Privacy Terms Contact Ri…" at bounding box center [796, 657] width 1464 height 1146
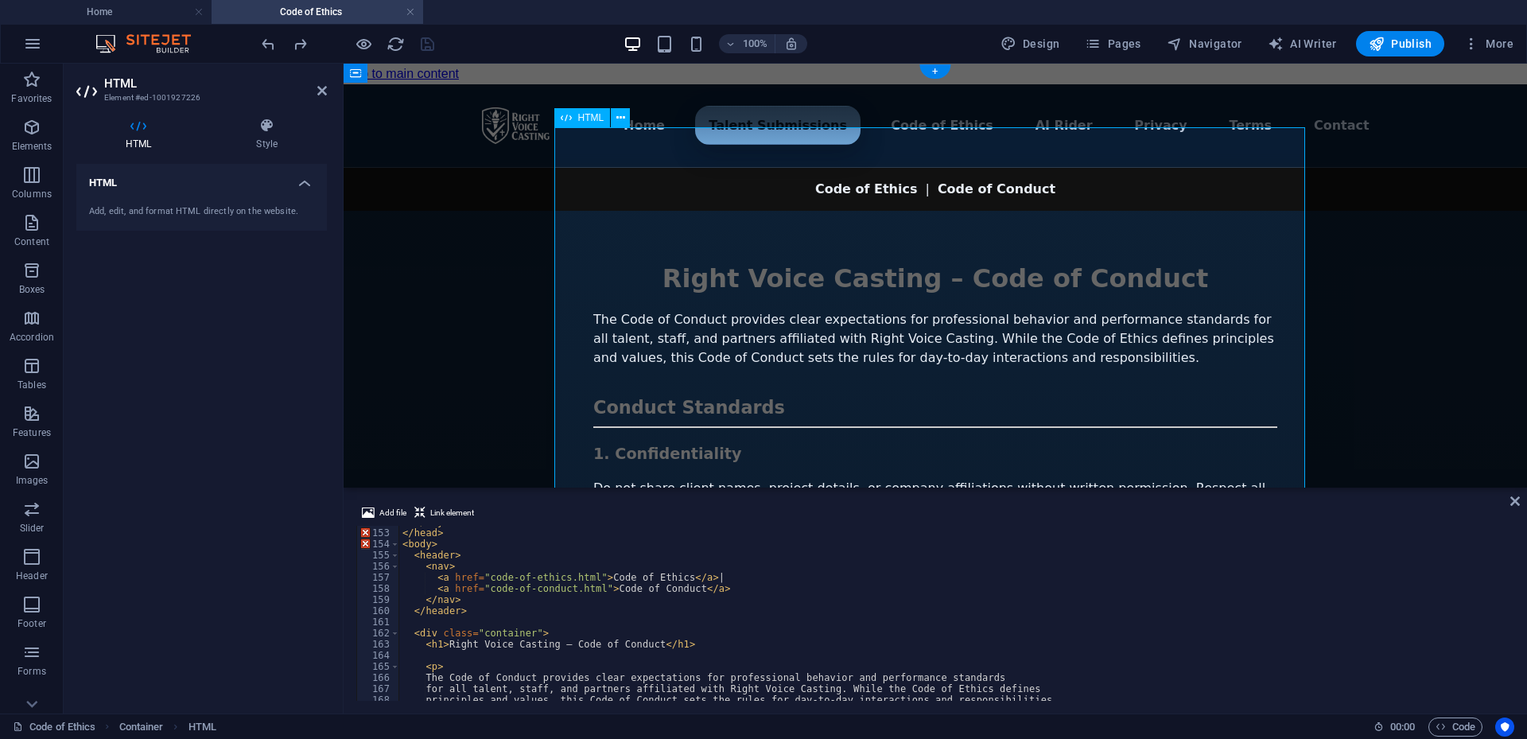
scroll to position [1691, 0]
click at [577, 585] on div "</ style > </ head > < body > < header > < nav > < a href = "code-of-ethics.htm…" at bounding box center [1166, 613] width 1534 height 194
click at [594, 579] on div "</ style > </ head > < body > < header > < nav > < a href = "code-of-ethics.htm…" at bounding box center [1166, 613] width 1534 height 194
drag, startPoint x: 594, startPoint y: 579, endPoint x: 535, endPoint y: 580, distance: 59.7
click at [535, 580] on div "</ style > </ head > < body > < header > < nav > < a href = "code-of-ethics.htm…" at bounding box center [1166, 613] width 1534 height 194
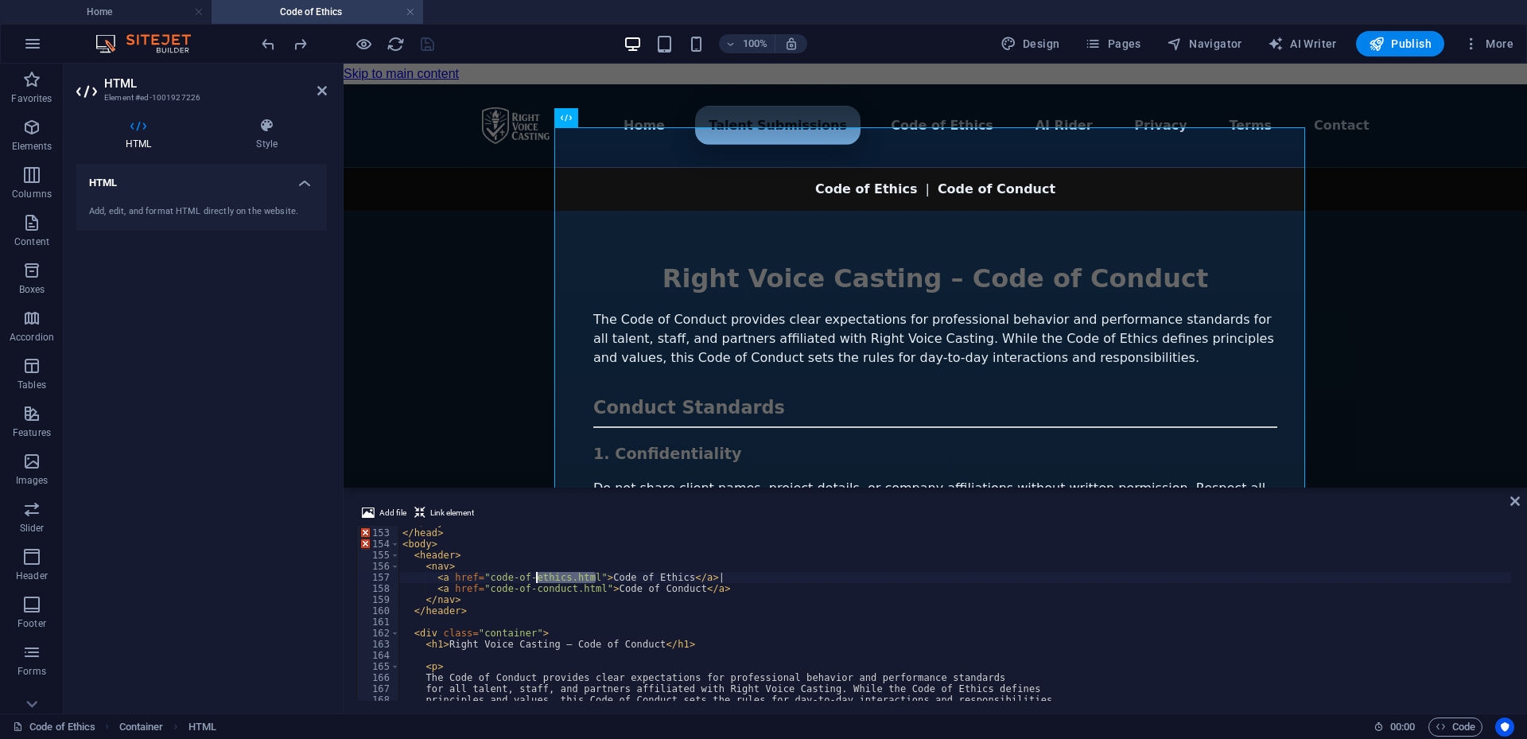
click at [590, 578] on div "</ style > </ head > < body > < header > < nav > < a href = "code-of-ethics.htm…" at bounding box center [955, 613] width 1112 height 175
drag, startPoint x: 590, startPoint y: 577, endPoint x: 440, endPoint y: 581, distance: 150.4
click at [440, 581] on div "</ style > </ head > < body > < header > < nav > < a href = "code-of-ethics.htm…" at bounding box center [1166, 613] width 1534 height 194
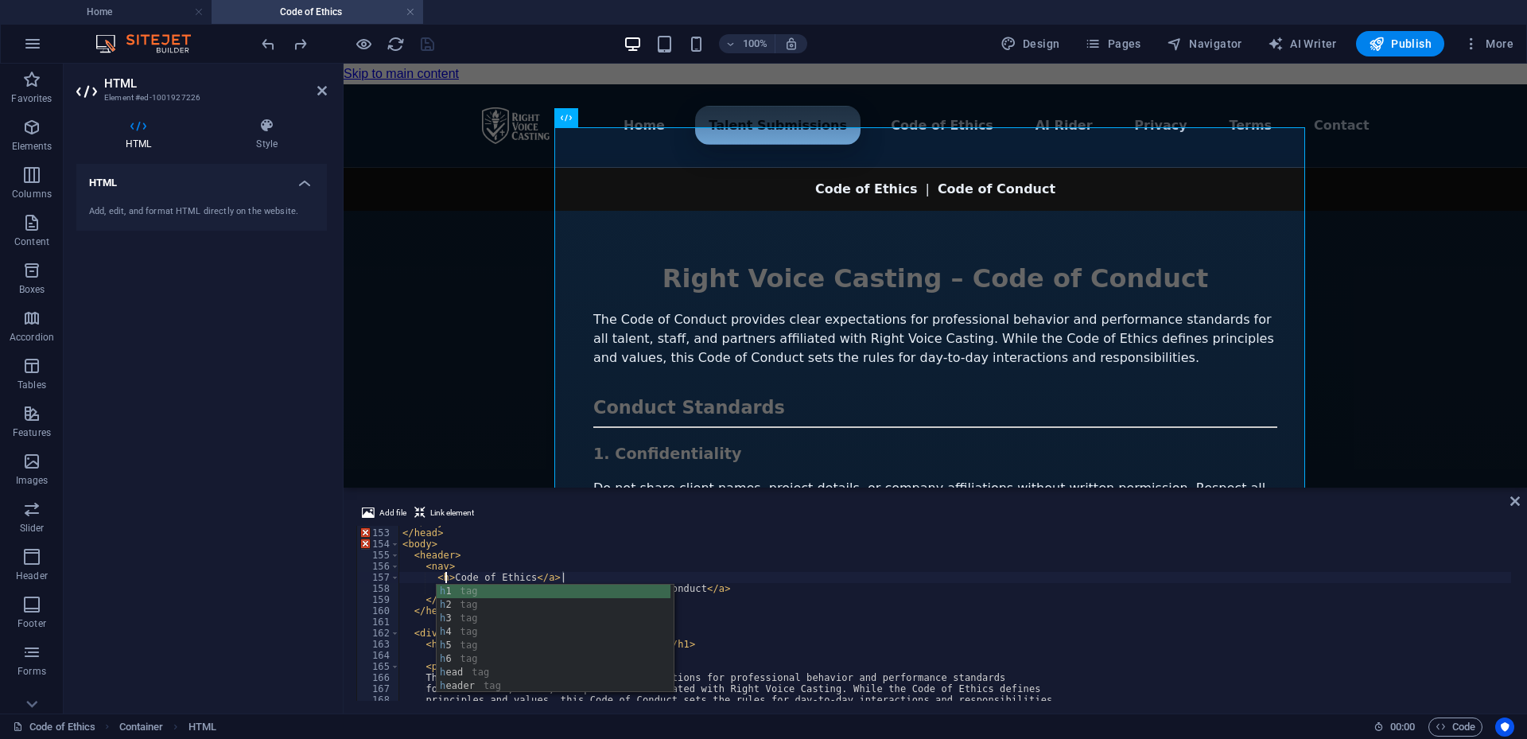
scroll to position [0, 3]
click at [864, 589] on div "</ style > </ head > < body > < header > < nav > < h3 > Code of Ethics </ a > |…" at bounding box center [1166, 613] width 1534 height 194
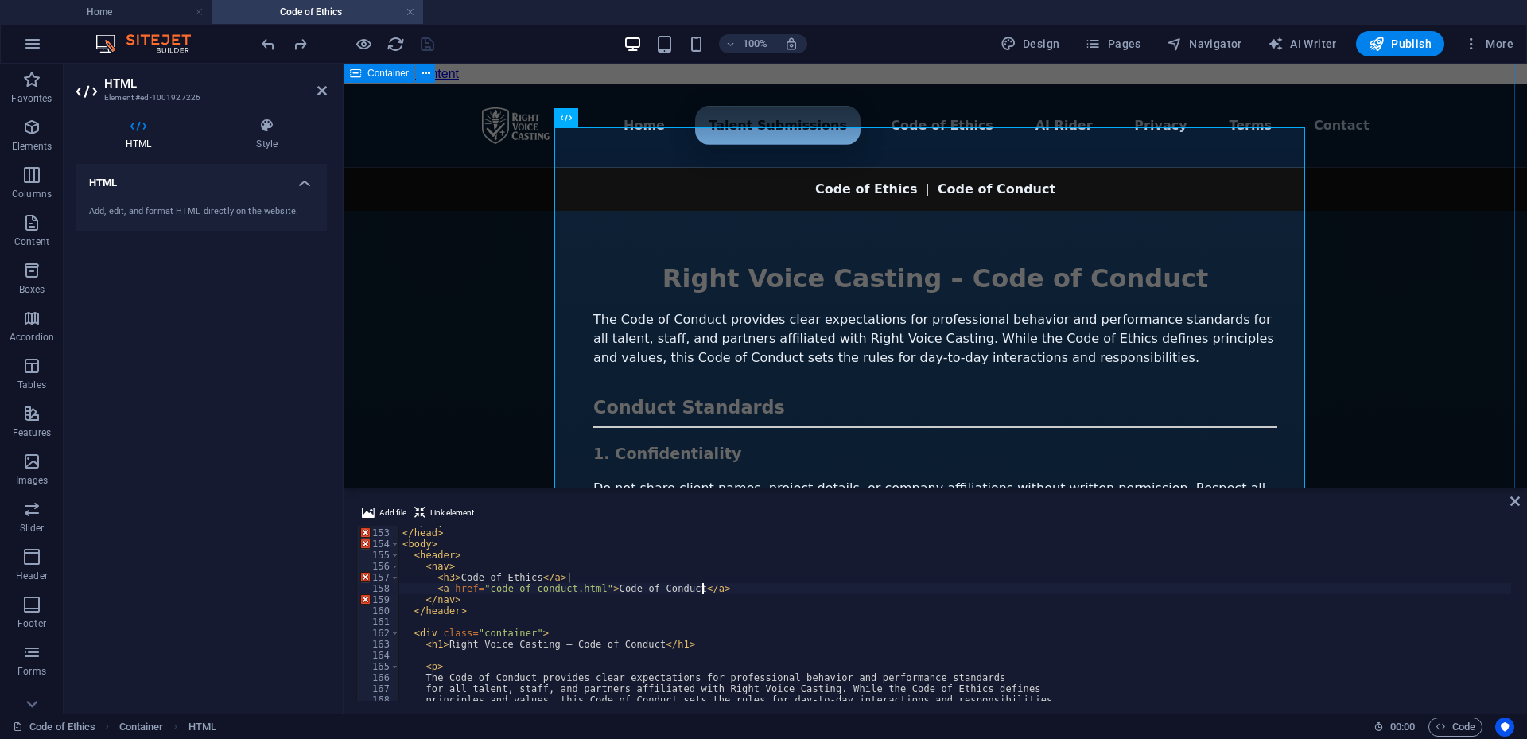
type textarea "<a href="code-of-conduct.html">Code of Conduct</a>"
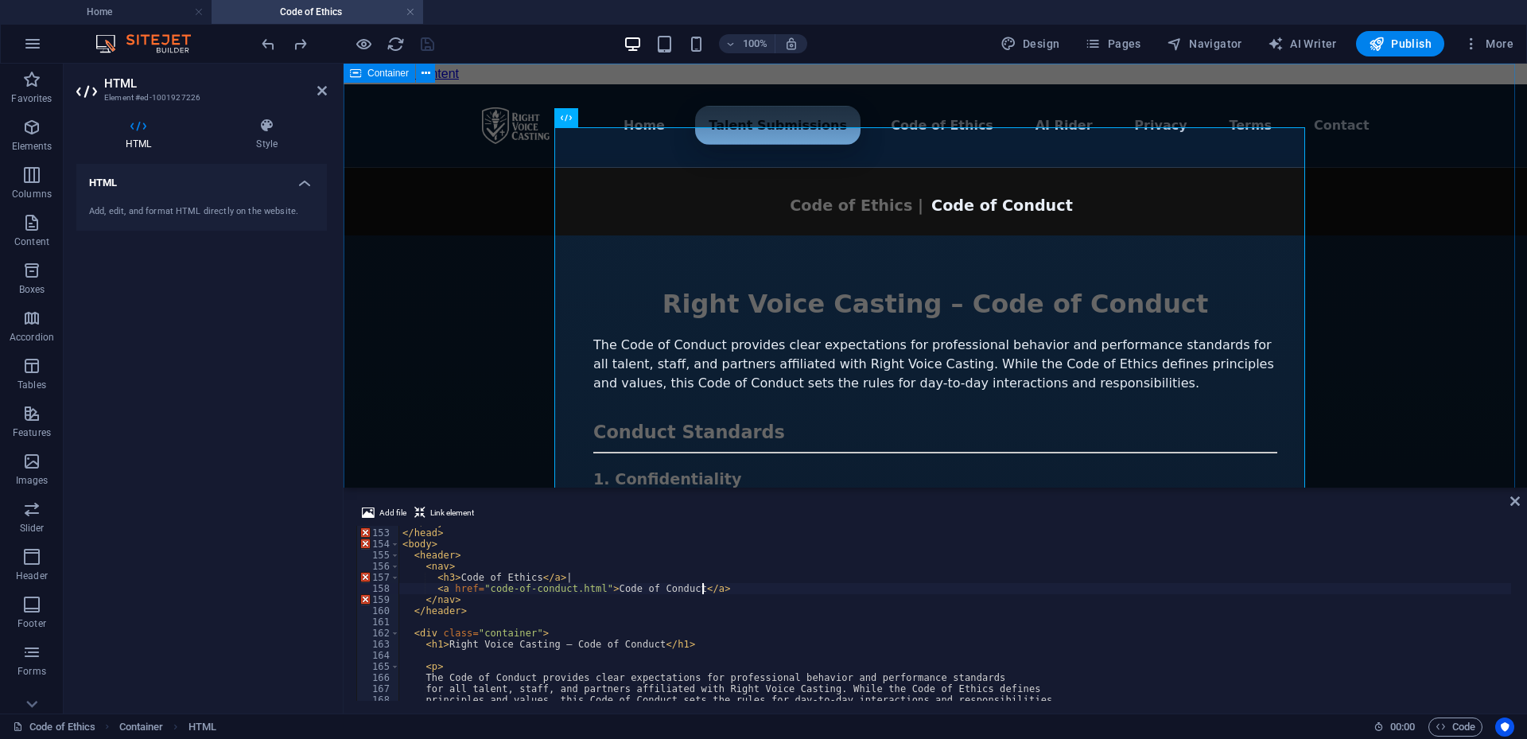
click at [1441, 359] on div "Menu ▾ Home Talent Submissions Code of Ethics AI Rider Privacy Terms Contact Ri…" at bounding box center [936, 670] width 1184 height 1172
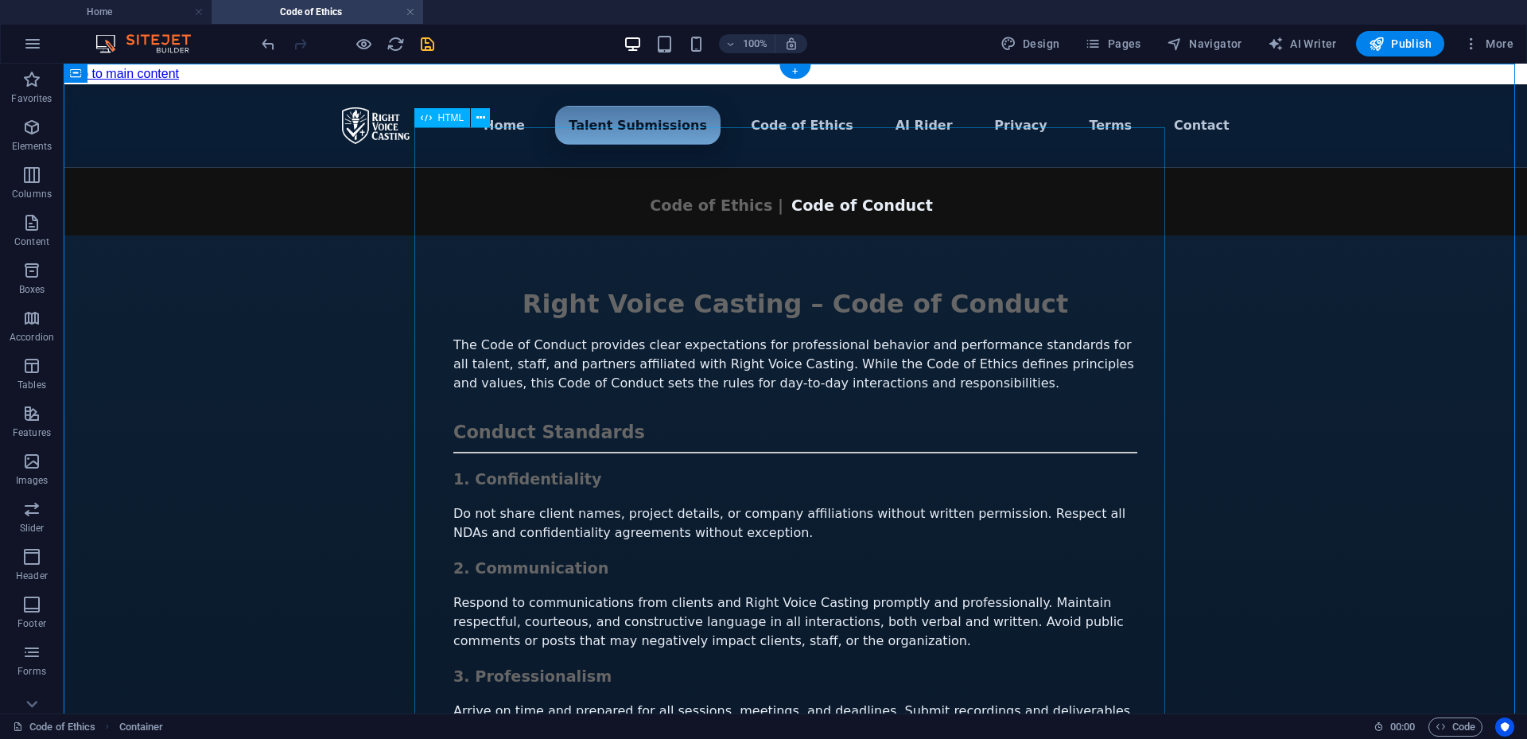
click at [670, 535] on div "Menu ▾ Home Talent Submissions Code of Ethics AI Rider Privacy Terms Contact Ri…" at bounding box center [796, 670] width 1464 height 1172
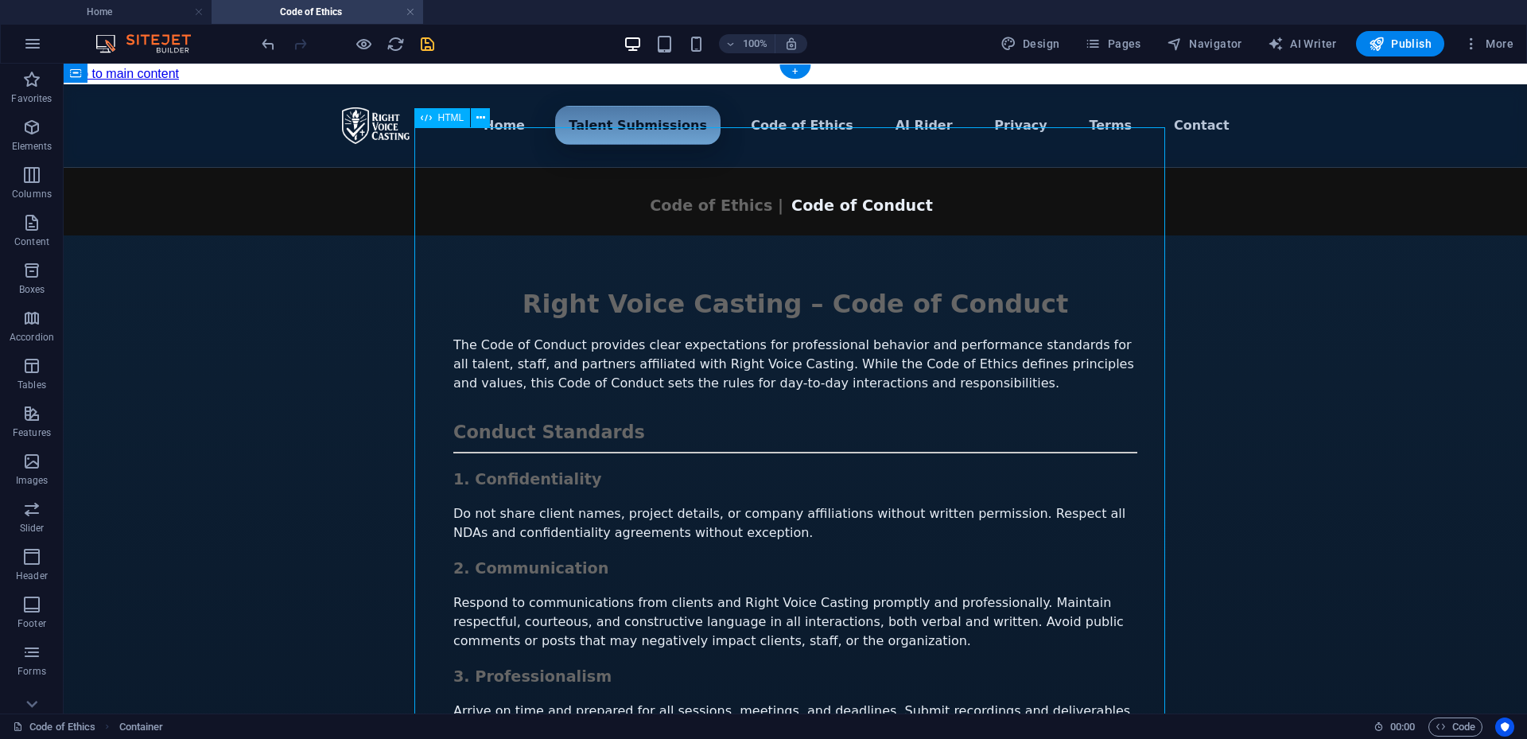
click at [670, 535] on div "Menu ▾ Home Talent Submissions Code of Ethics AI Rider Privacy Terms Contact Ri…" at bounding box center [796, 670] width 1464 height 1172
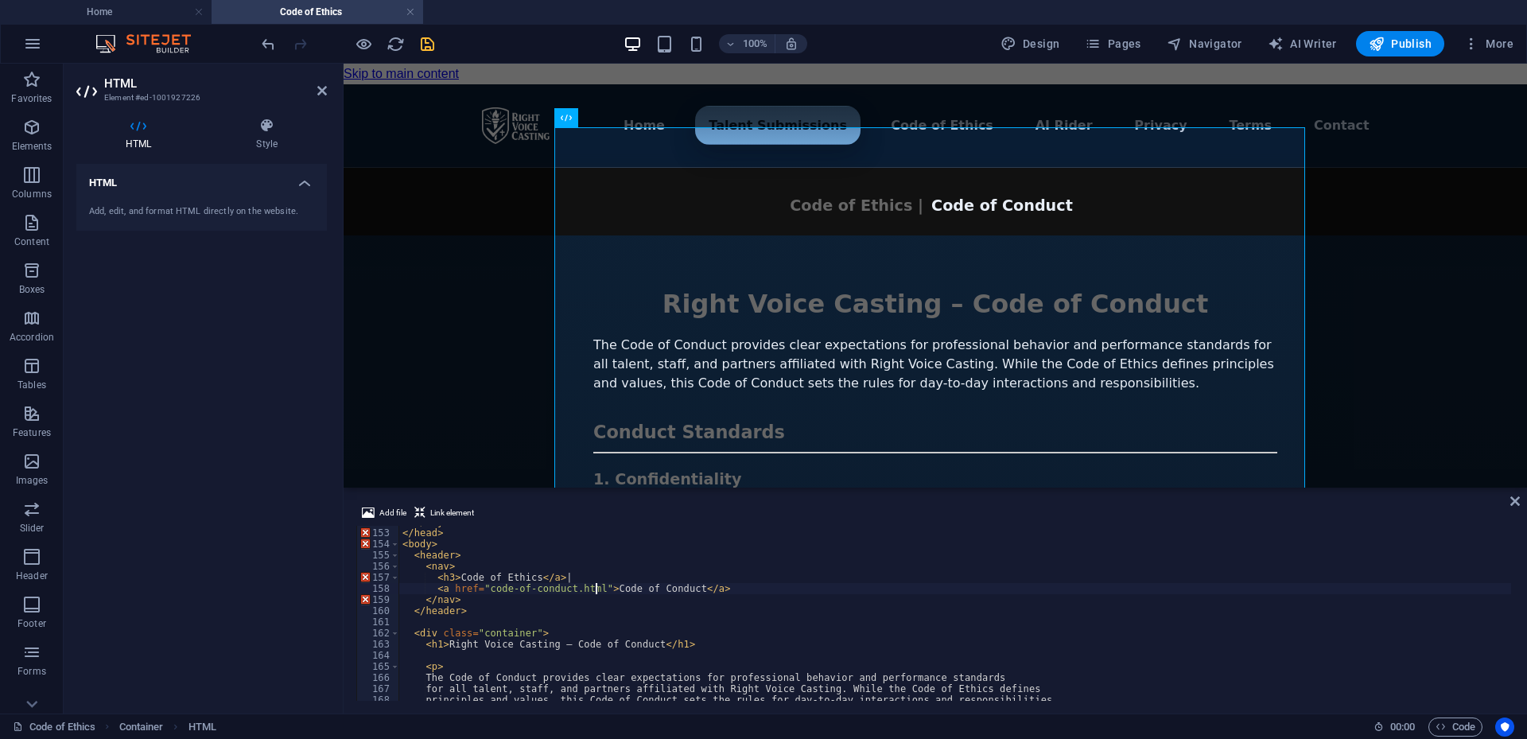
click at [596, 591] on div "</ style > </ head > < body > < header > < nav > < h3 > Code of Ethics </ a > |…" at bounding box center [1166, 613] width 1534 height 194
drag, startPoint x: 596, startPoint y: 591, endPoint x: 438, endPoint y: 593, distance: 158.3
click at [438, 593] on div "</ style > </ head > < body > < header > < nav > < h3 > Code of Ethics </ a > |…" at bounding box center [1166, 613] width 1534 height 194
click at [544, 587] on div "</ style > </ head > < body > < header > < nav > < h3 > Code of Ethics </ a > |…" at bounding box center [1166, 613] width 1534 height 194
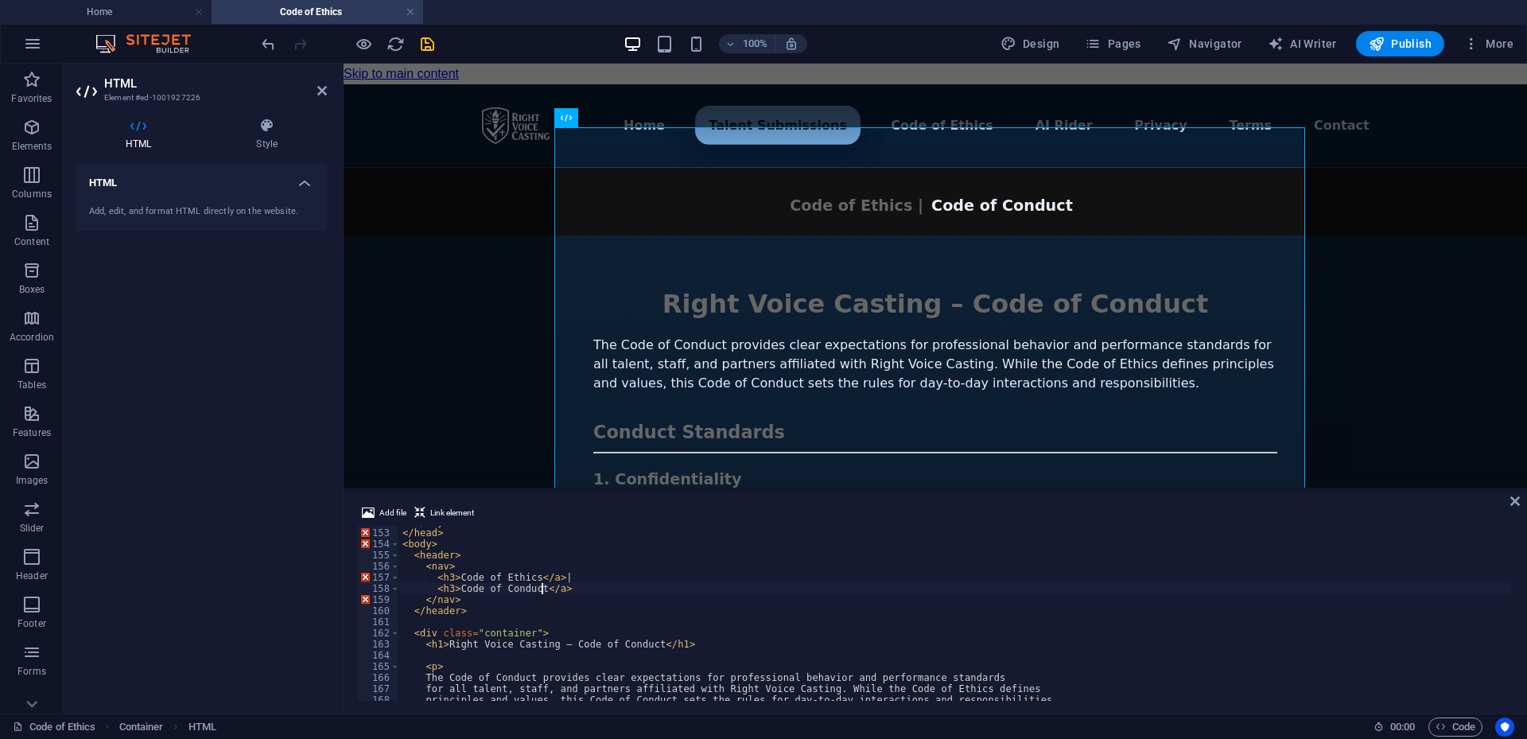
click at [546, 587] on div "</ style > </ head > < body > < header > < nav > < h3 > Code of Ethics </ a > |…" at bounding box center [1166, 613] width 1534 height 194
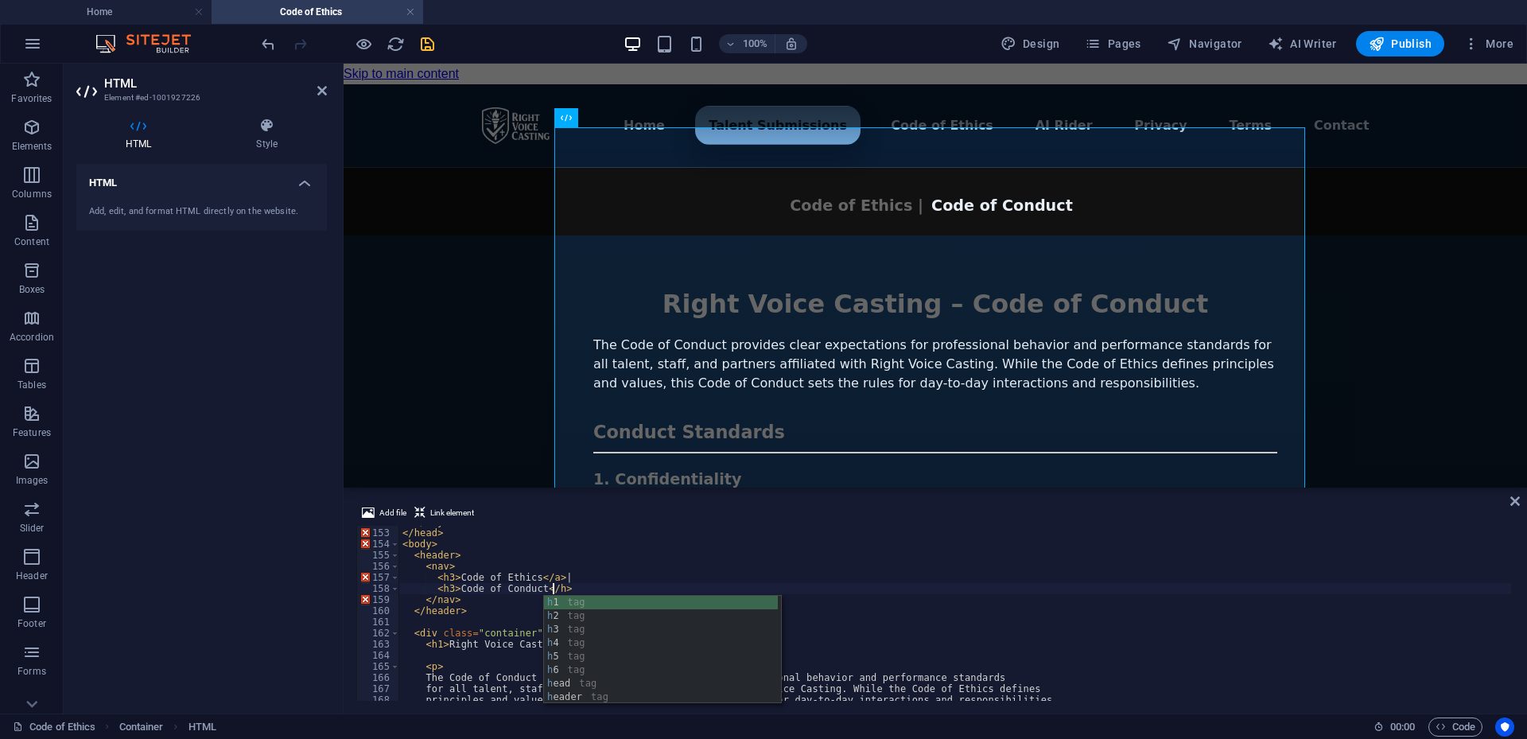
scroll to position [0, 12]
click at [541, 574] on div "</ style > </ head > < body > < header > < nav > < h3 > Code of Ethics </ a > |…" at bounding box center [1166, 613] width 1534 height 194
click at [452, 571] on div "</ style > </ head > < body > < header > < nav > < h3 > Code of Ethics </ h3 > …" at bounding box center [1166, 613] width 1534 height 194
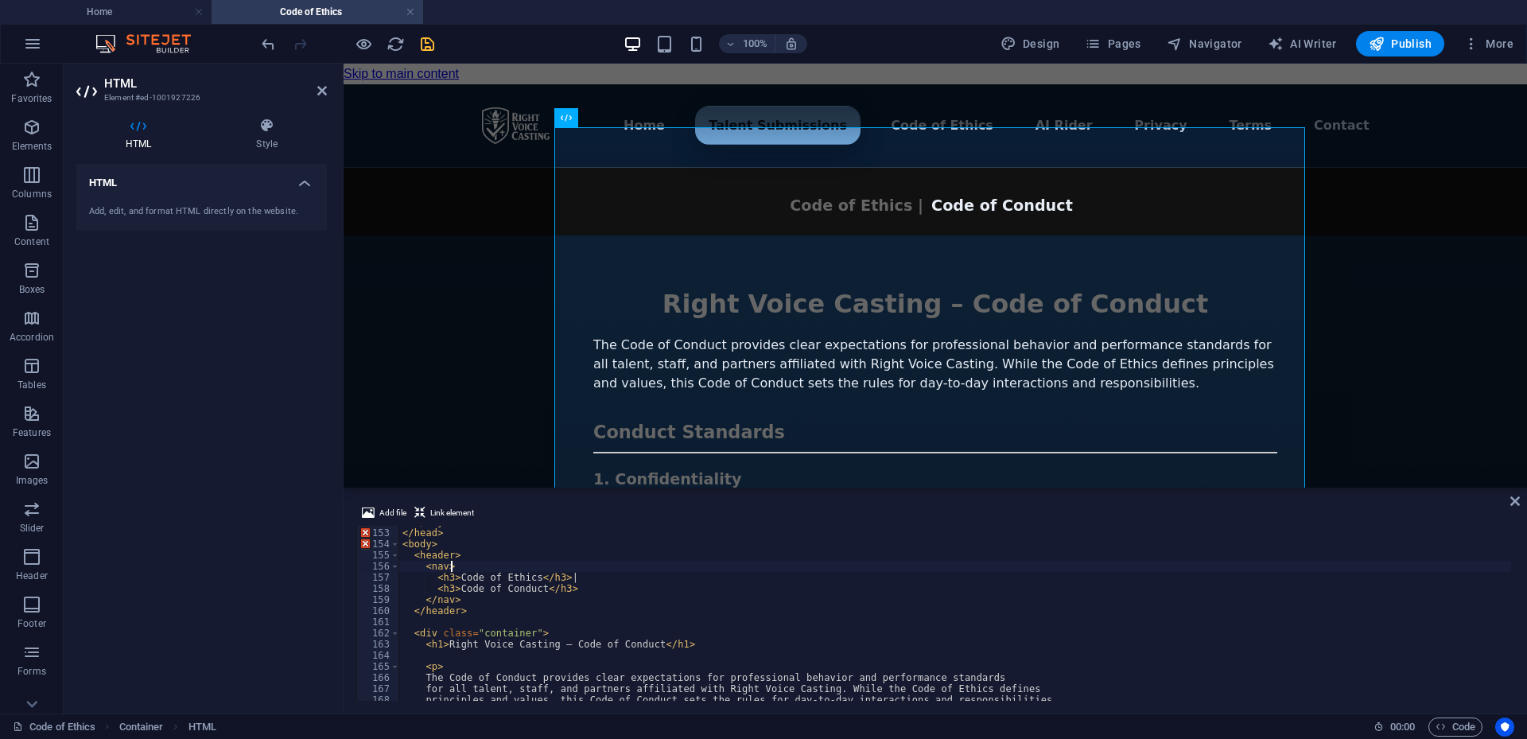
scroll to position [0, 3]
click at [451, 574] on div "</ style > </ head > < body > < header > < nav > < h3 > Code of Ethics </ h3 > …" at bounding box center [1166, 613] width 1534 height 194
click at [873, 581] on div "</ style > </ head > < body > < header > < nav > < h3 color = white > Code of E…" at bounding box center [1166, 613] width 1534 height 194
type textarea "<h3 color=white>Code of Ethics</h3> |"
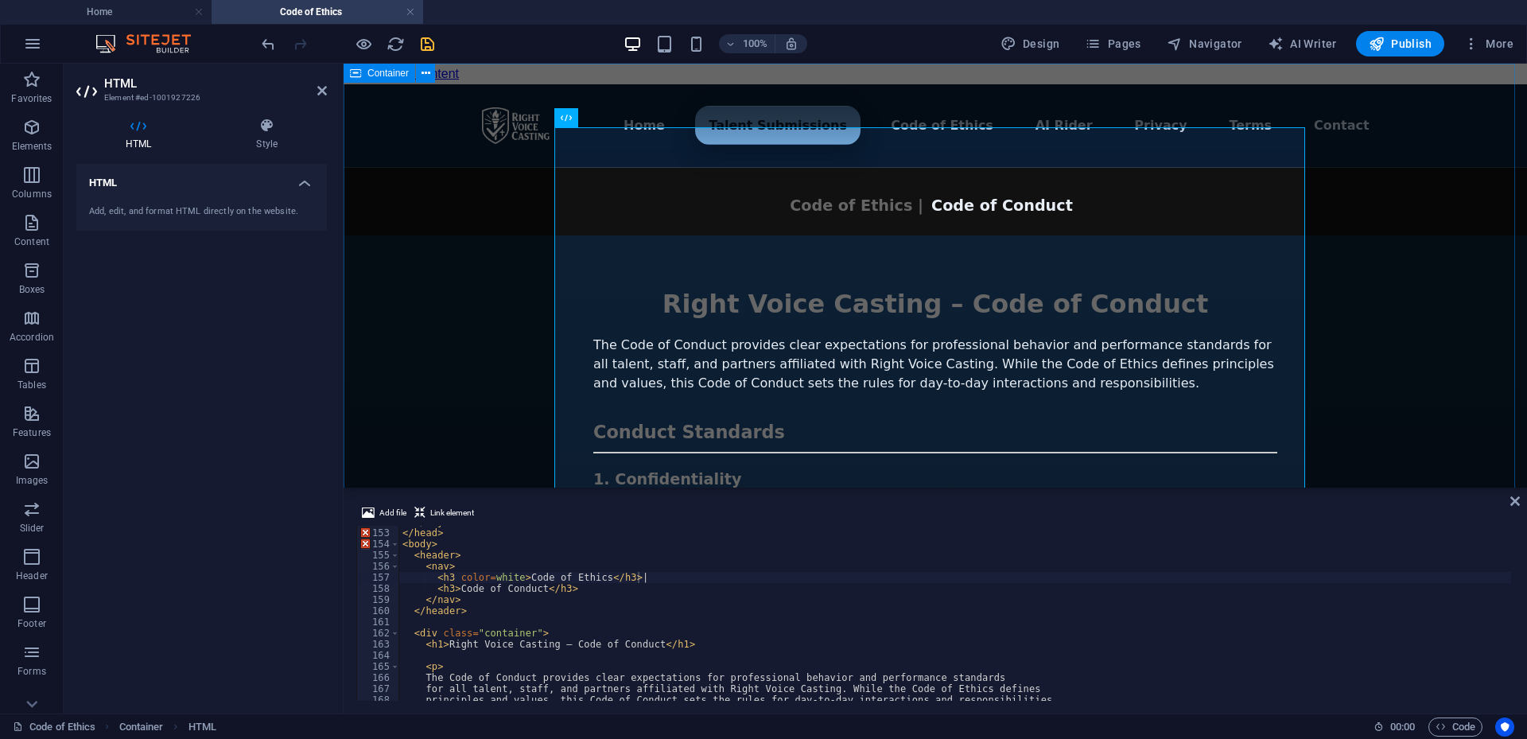
click at [1375, 406] on div "Menu ▾ Home Talent Submissions Code of Ethics AI Rider Privacy Terms Contact Ri…" at bounding box center [936, 670] width 1184 height 1172
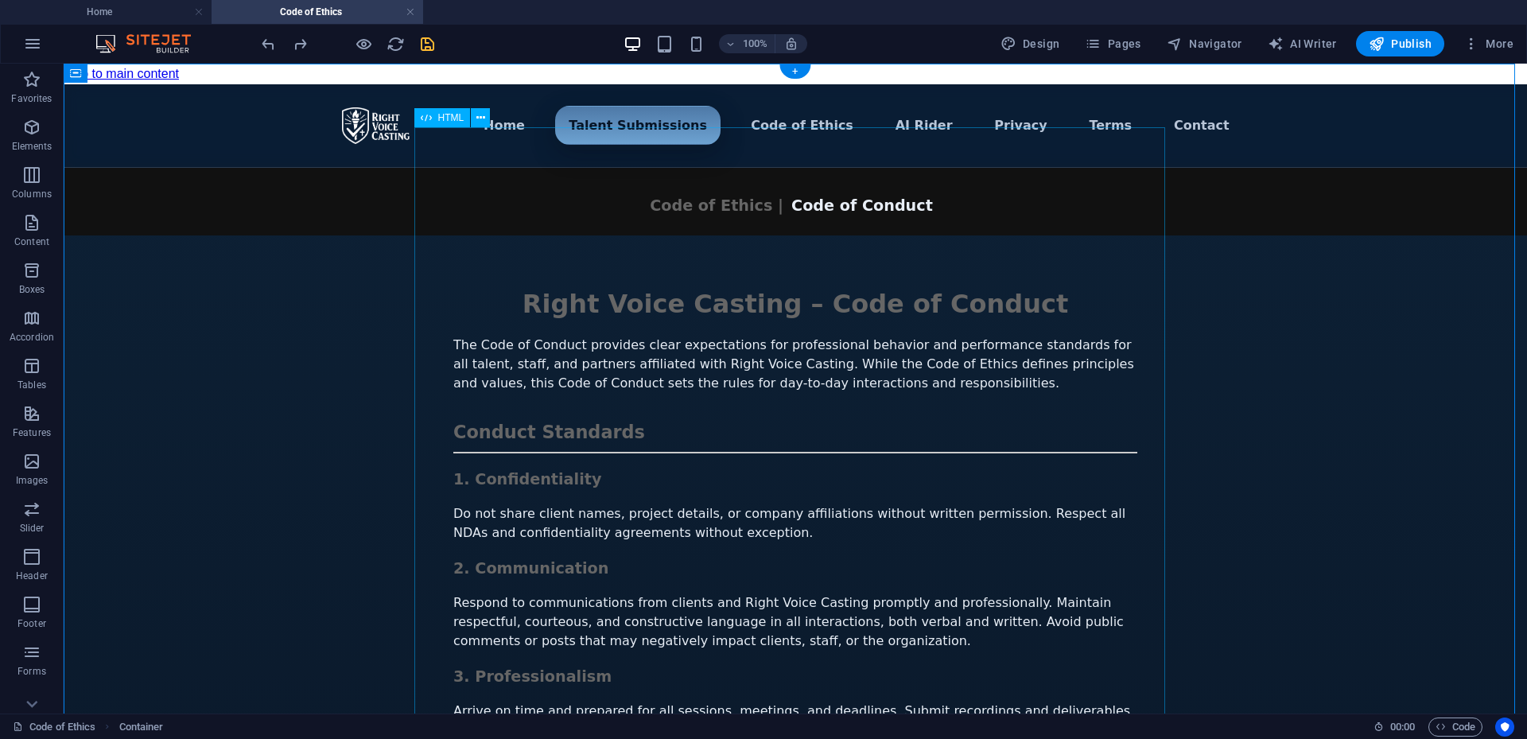
click at [552, 580] on div "Menu ▾ Home Talent Submissions Code of Ethics AI Rider Privacy Terms Contact Ri…" at bounding box center [796, 670] width 1464 height 1172
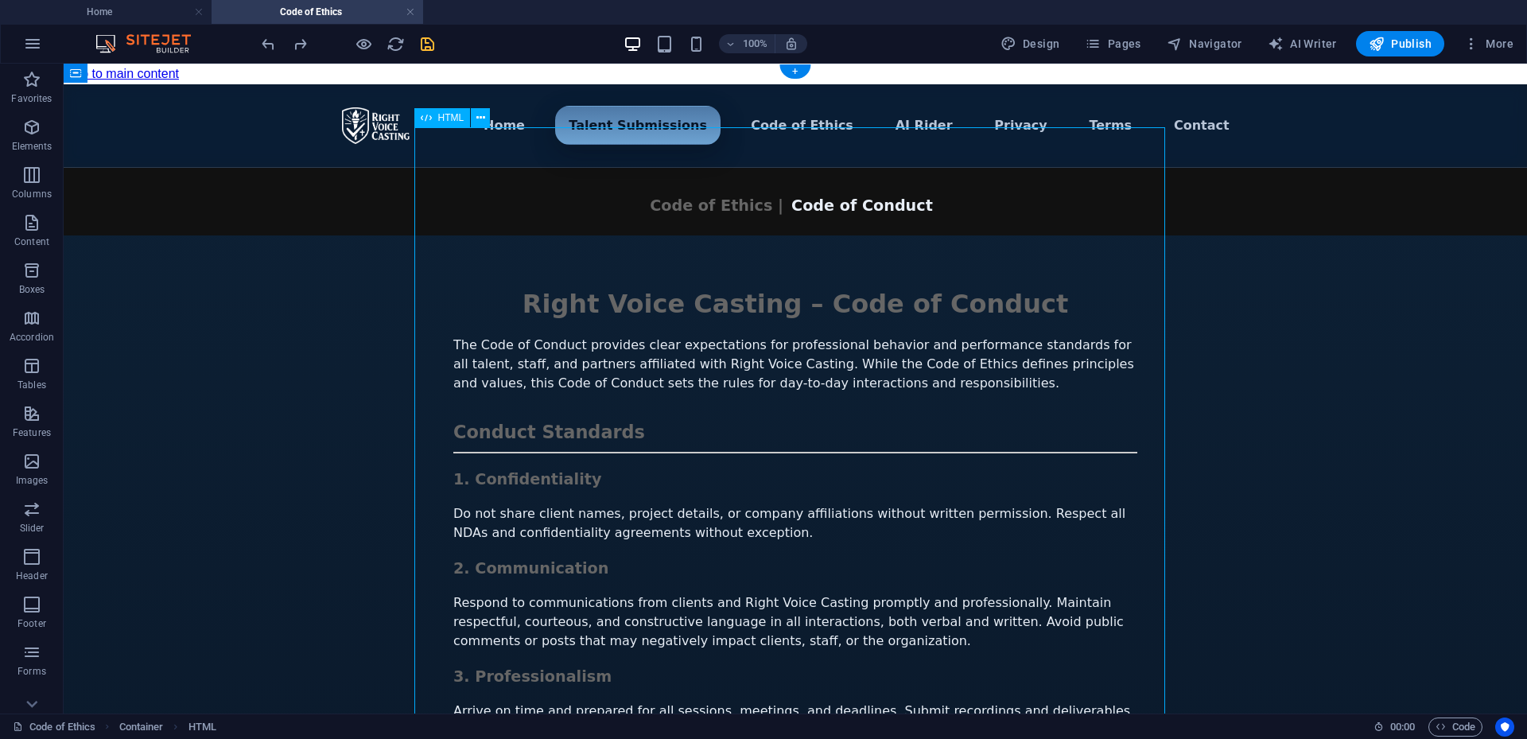
click at [552, 580] on div "Menu ▾ Home Talent Submissions Code of Ethics AI Rider Privacy Terms Contact Ri…" at bounding box center [796, 670] width 1464 height 1172
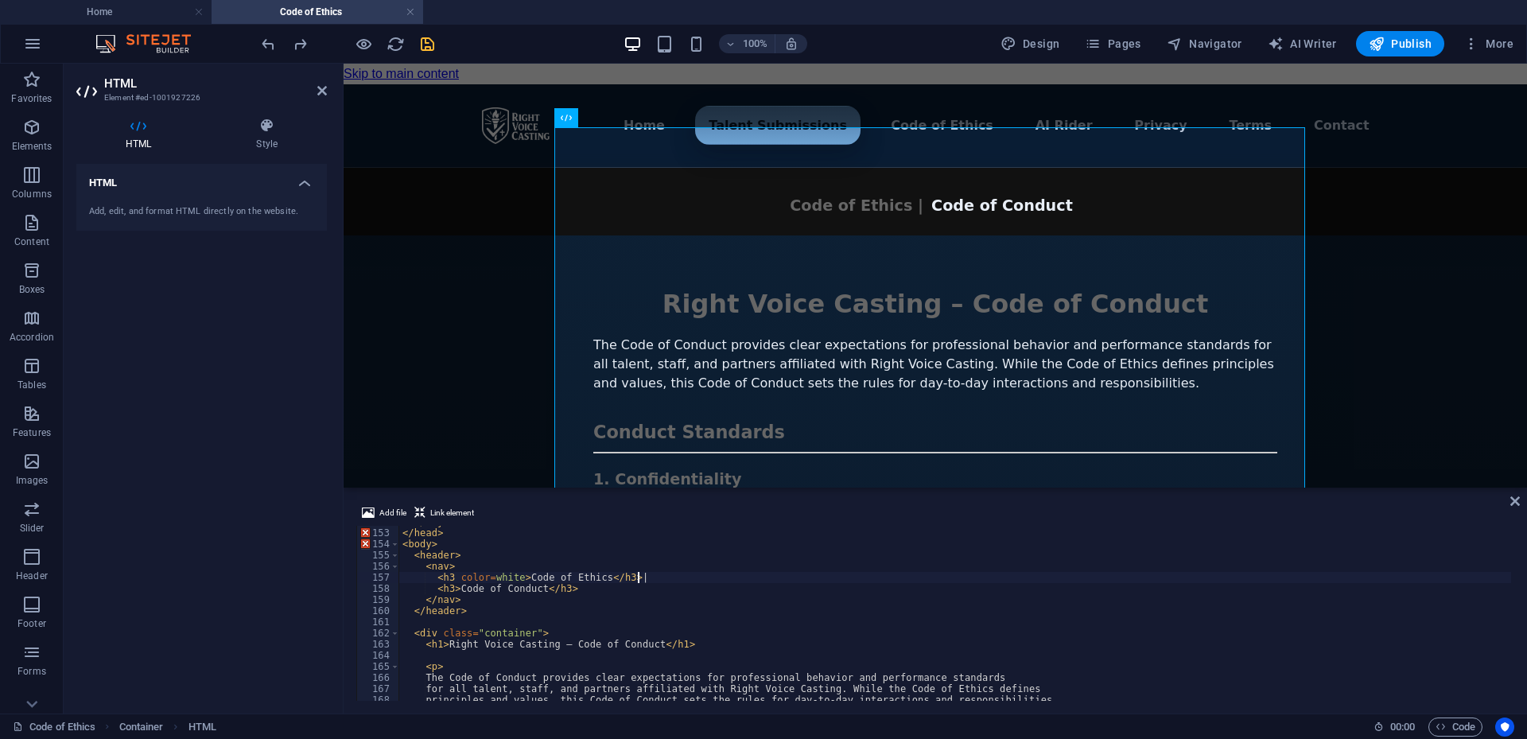
scroll to position [1691, 0]
click at [590, 593] on div "</ style > </ head > < body > < header > < nav > < h3 > Code of Ethics </ a > |…" at bounding box center [1166, 613] width 1534 height 194
drag, startPoint x: 535, startPoint y: 576, endPoint x: 546, endPoint y: 573, distance: 11.6
click at [546, 573] on div "</ style > </ head > < body > < header > < nav > < h3 > Code of Ethics </ a > |…" at bounding box center [1166, 613] width 1534 height 194
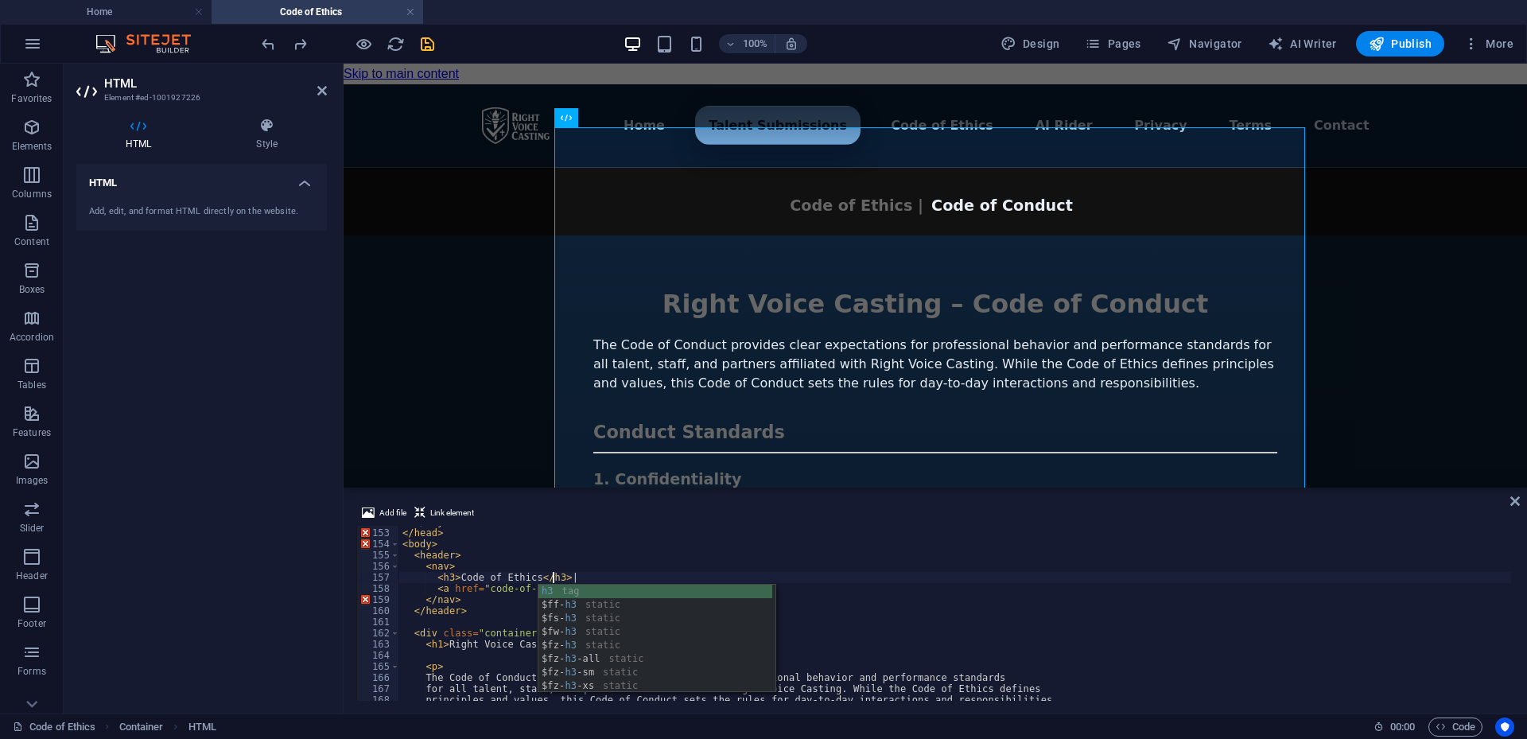
scroll to position [0, 12]
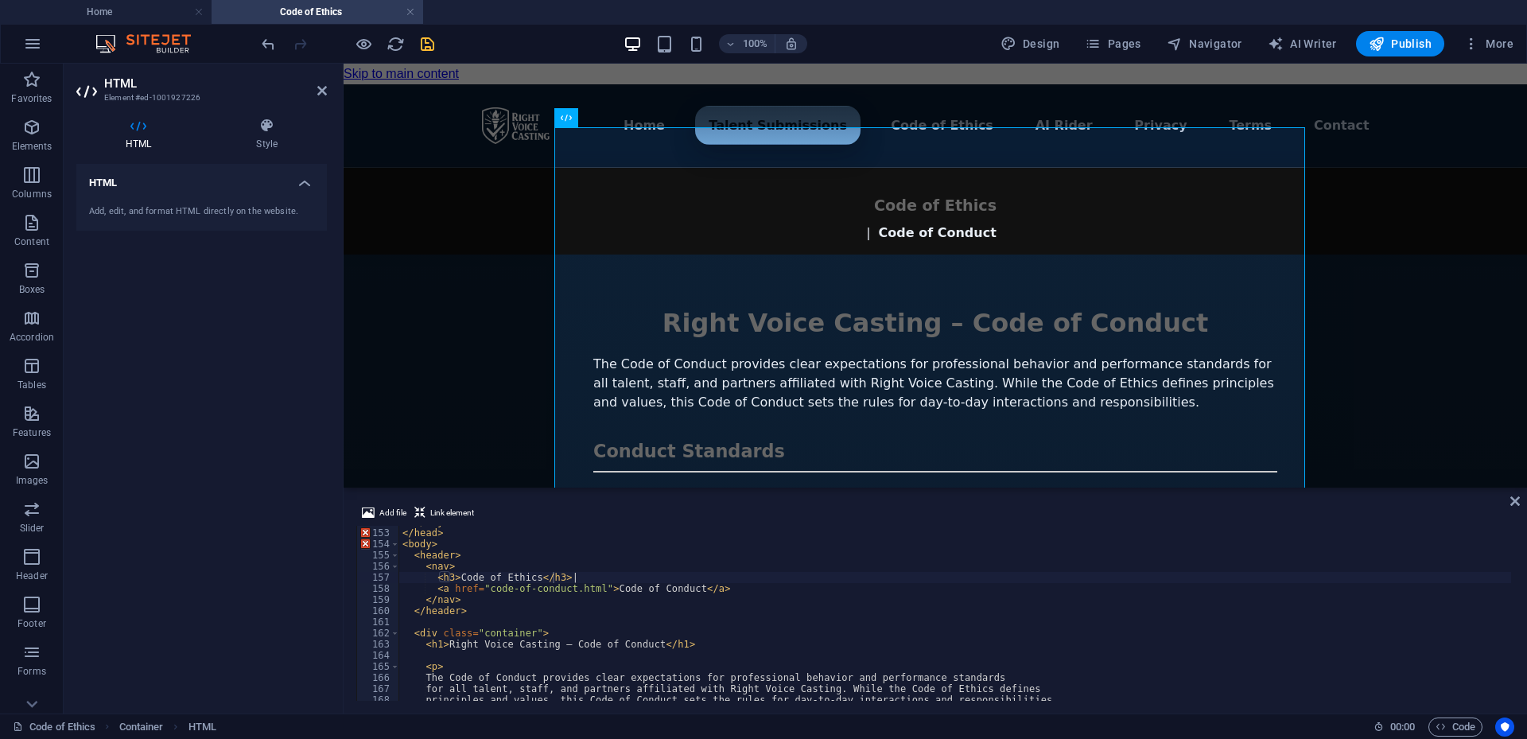
click at [1045, 523] on div "Add file Link element" at bounding box center [935, 515] width 1158 height 23
drag, startPoint x: 434, startPoint y: 588, endPoint x: 598, endPoint y: 589, distance: 164.7
click at [598, 589] on div "</ style > </ head > < body > < header > < nav > < h3 > Code of Ethics </ h3 > …" at bounding box center [1166, 613] width 1534 height 194
drag, startPoint x: 530, startPoint y: 576, endPoint x: 561, endPoint y: 574, distance: 31.1
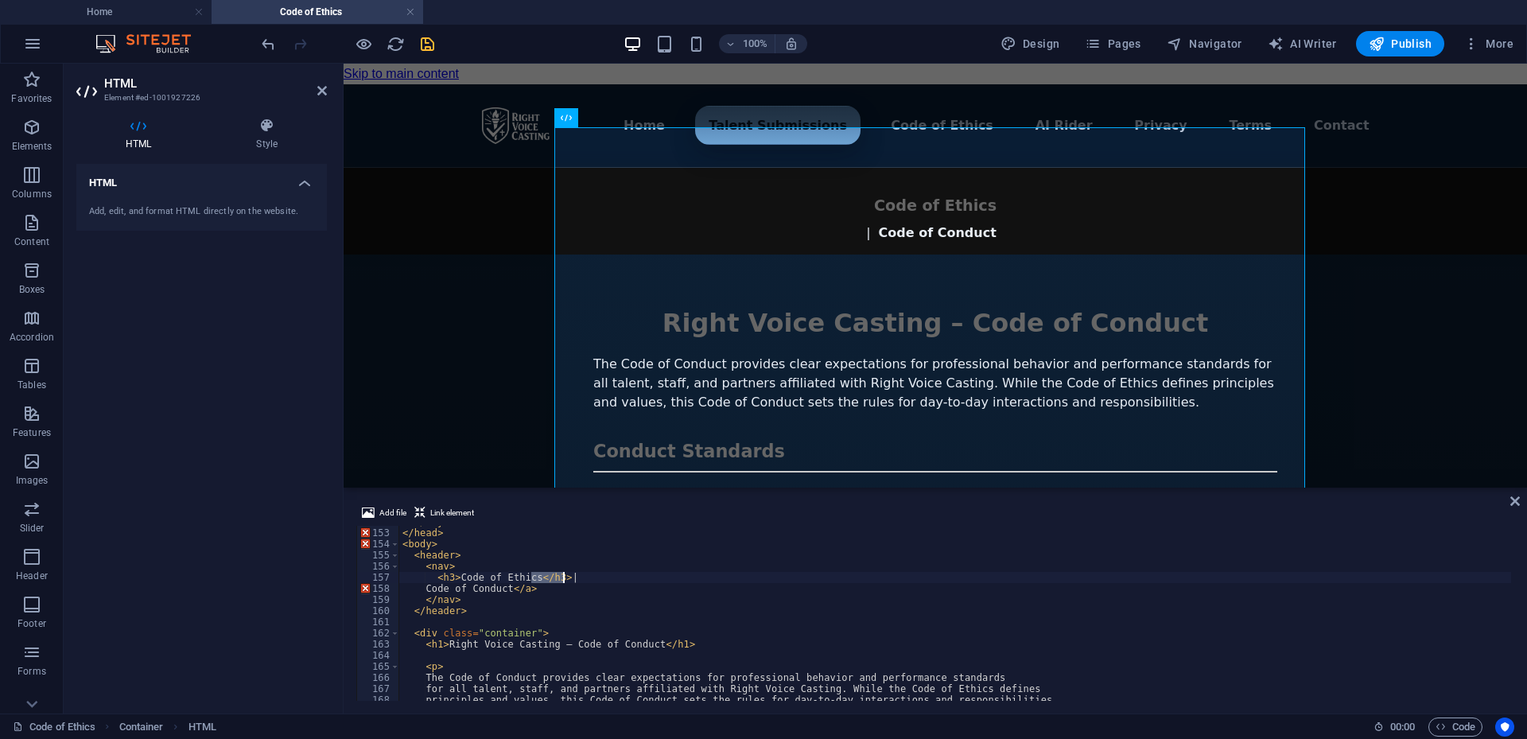
click at [561, 574] on div "</ style > </ head > < body > < header > < nav > < h3 > Code of Ethics </ h3 > …" at bounding box center [1166, 613] width 1534 height 194
click at [550, 574] on div "</ style > </ head > < body > < header > < nav > < h3 > Code of Ethics| Code of…" at bounding box center [1166, 613] width 1534 height 194
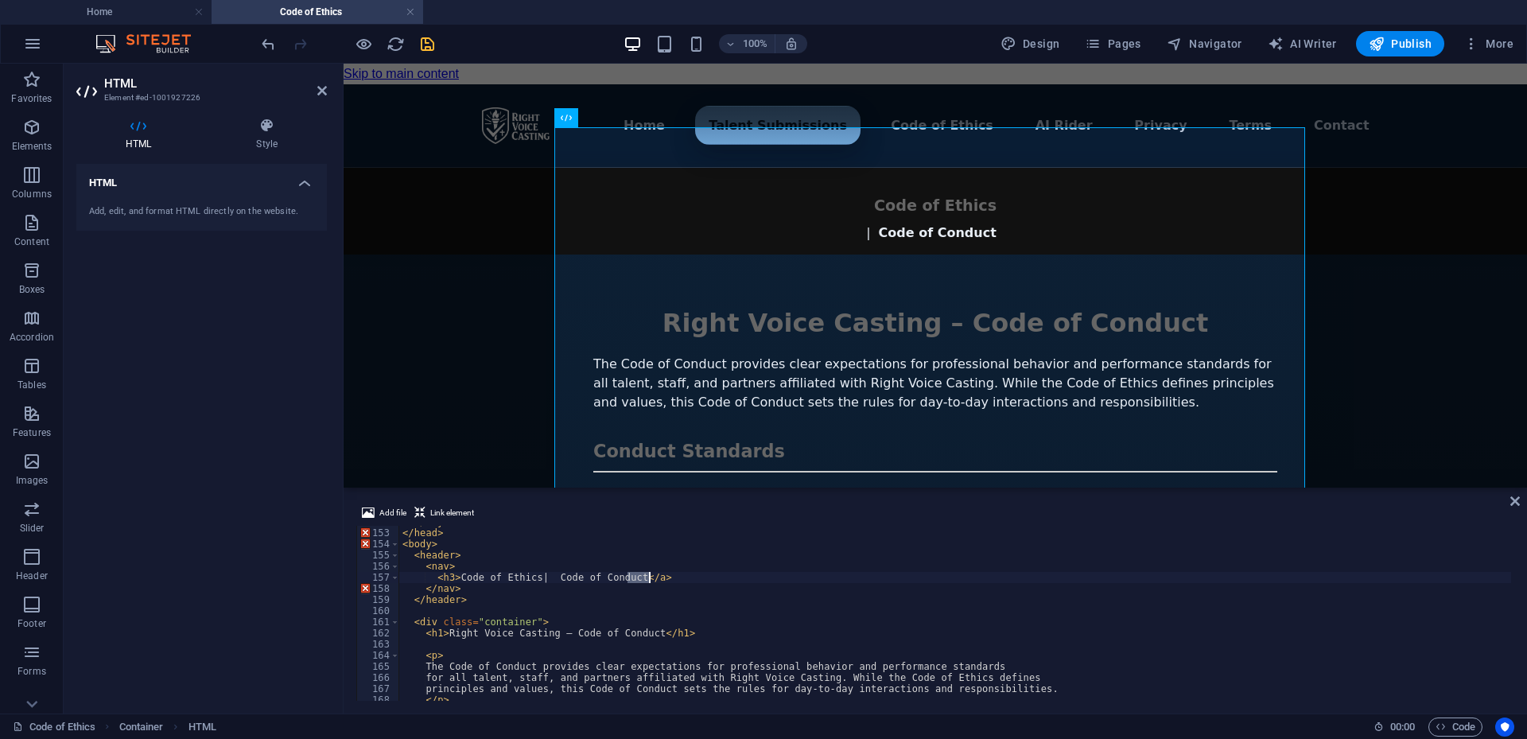
drag, startPoint x: 628, startPoint y: 579, endPoint x: 648, endPoint y: 578, distance: 20.7
click at [648, 578] on div "</ style > </ head > < body > < header > < nav > < h3 > Code of Ethics| Code of…" at bounding box center [1166, 613] width 1534 height 194
paste textarea "h3>"
click at [539, 574] on div "</ style > </ head > < body > < header > < nav > < h3 > Code of Ethics| Code of…" at bounding box center [1166, 613] width 1534 height 194
type textarea "<h3>Code of Ethics|Code of Conduct</h3>"
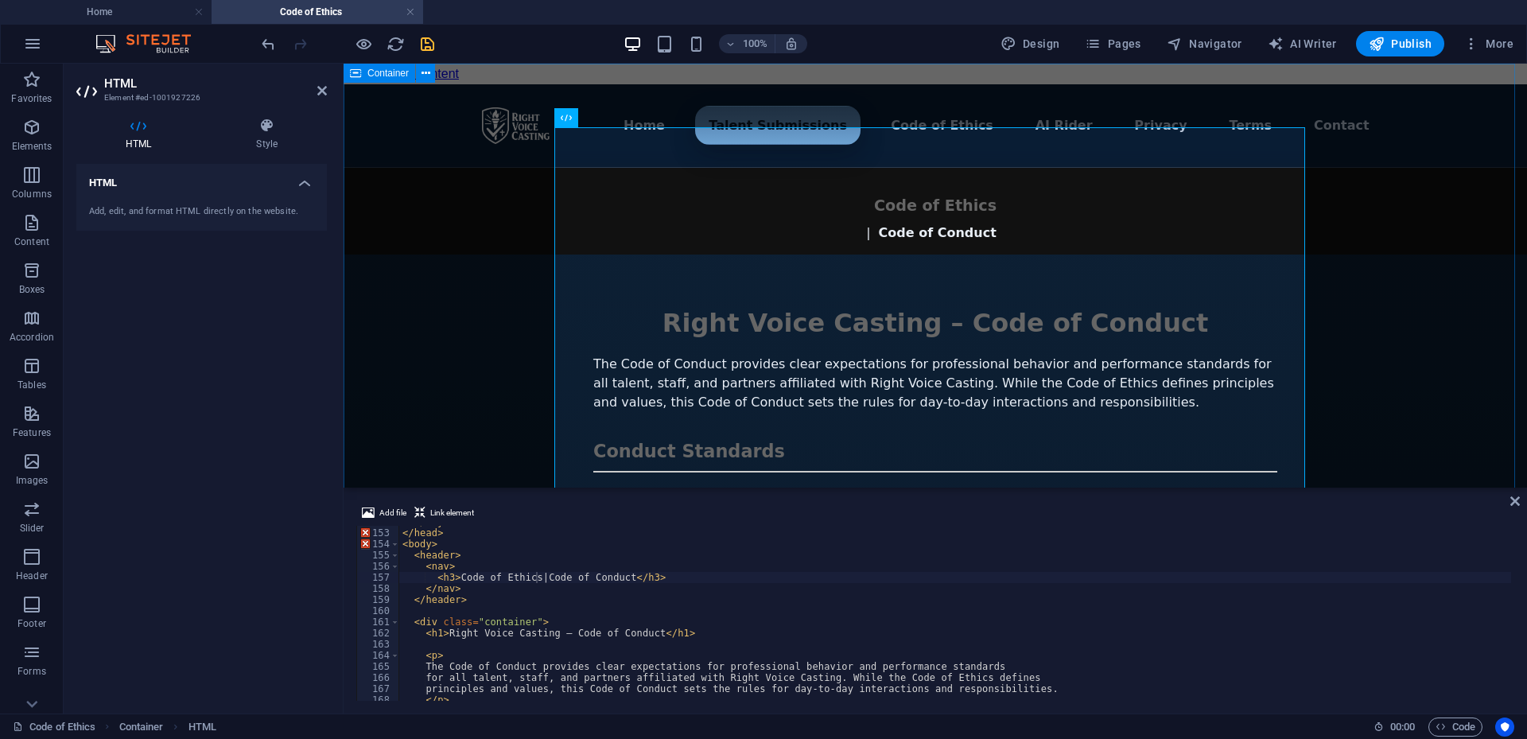
click at [1370, 406] on div "Menu ▾ Home Talent Submissions Code of Ethics AI Rider Privacy Terms Contact Ri…" at bounding box center [936, 679] width 1184 height 1191
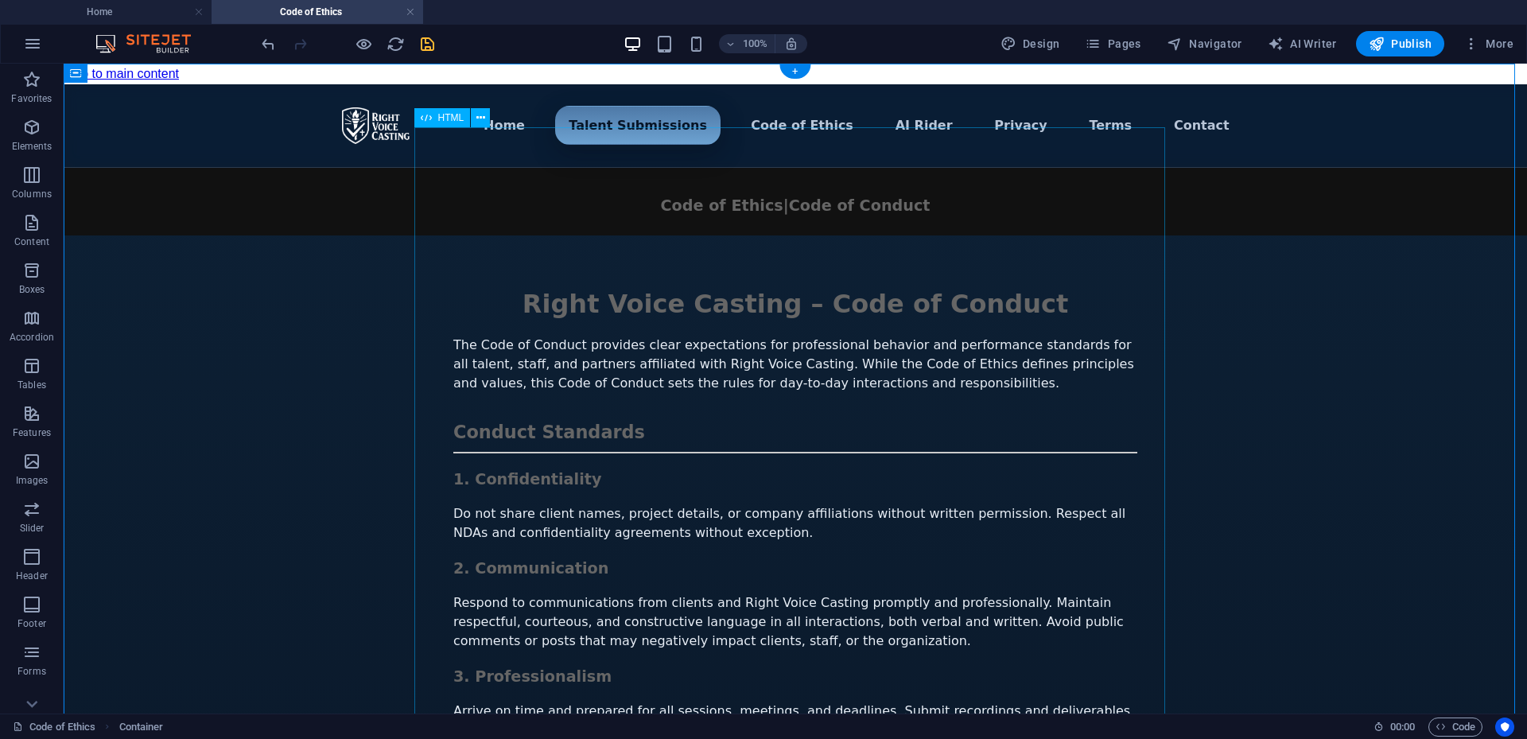
click at [1091, 607] on div "Menu ▾ Home Talent Submissions Code of Ethics AI Rider Privacy Terms Contact Ri…" at bounding box center [796, 670] width 1464 height 1172
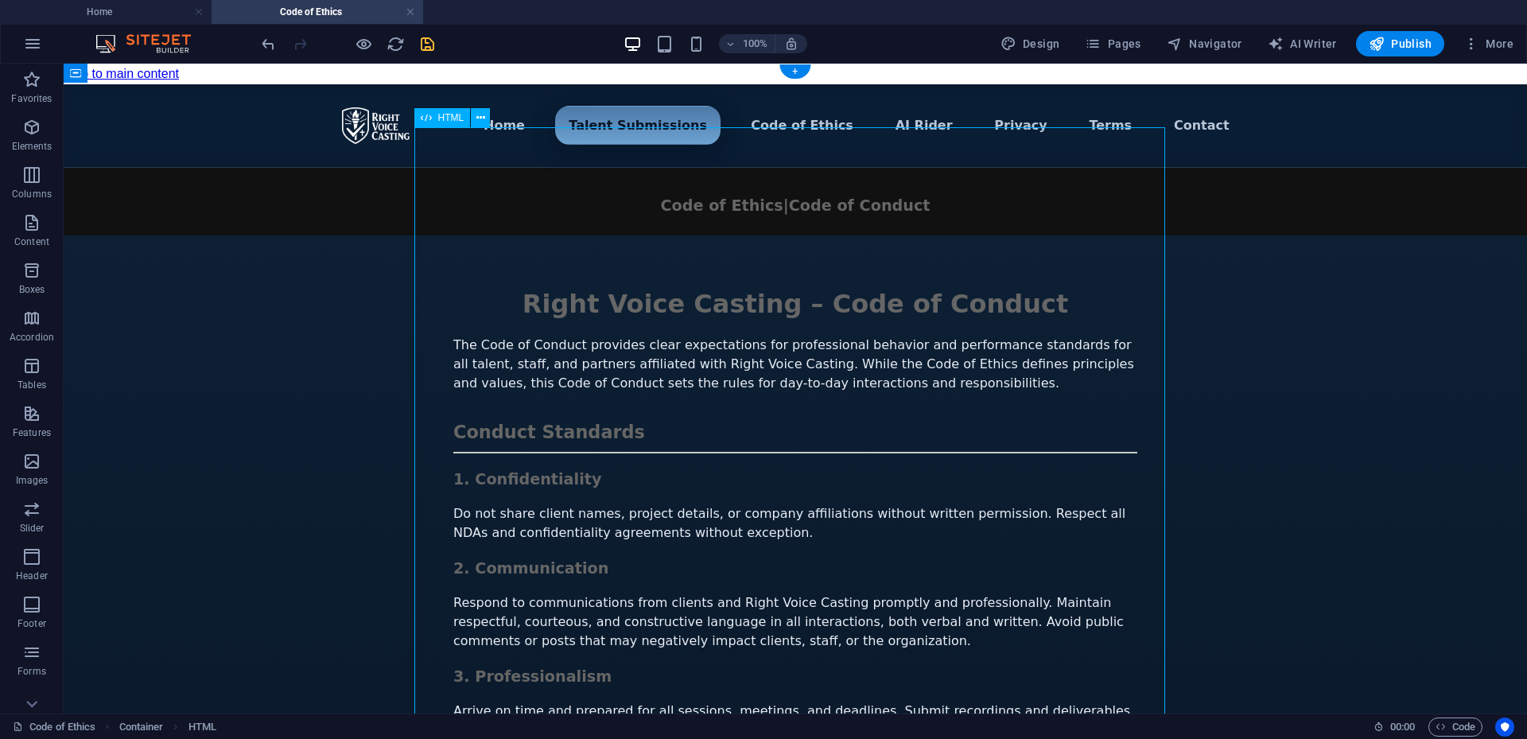
click at [1091, 607] on div "Menu ▾ Home Talent Submissions Code of Ethics AI Rider Privacy Terms Contact Ri…" at bounding box center [796, 670] width 1464 height 1172
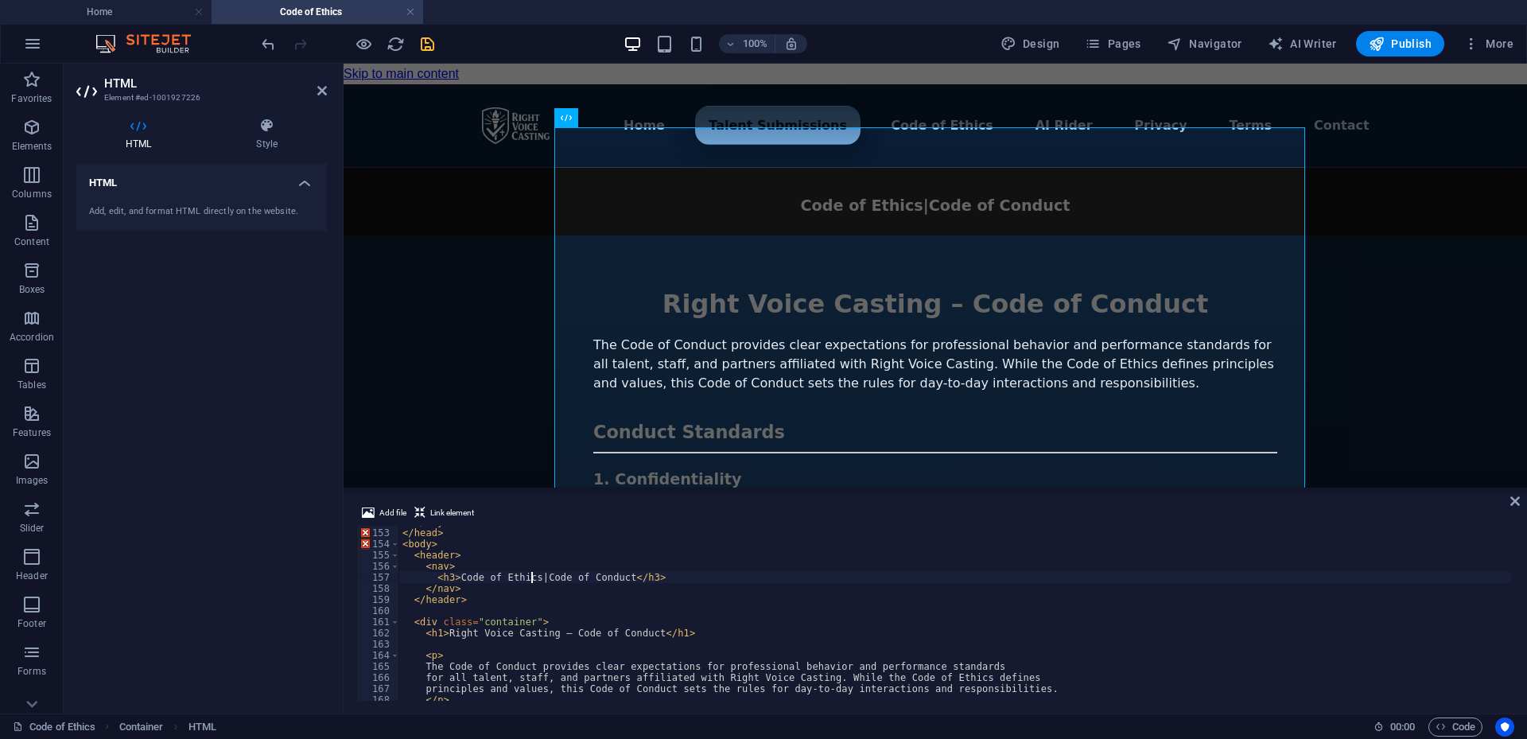
click at [531, 581] on div "</ style > </ head > < body > < header > < nav > < h3 > Code of Ethics|Code of …" at bounding box center [1166, 613] width 1534 height 194
click at [540, 577] on div "</ style > </ head > < body > < header > < nav > < h3 > Code of Ethics |Code of…" at bounding box center [1166, 613] width 1534 height 194
click at [449, 578] on div "</ style > </ head > < body > < header > < nav > < h3 > Code of Ethics | Code o…" at bounding box center [1166, 613] width 1534 height 194
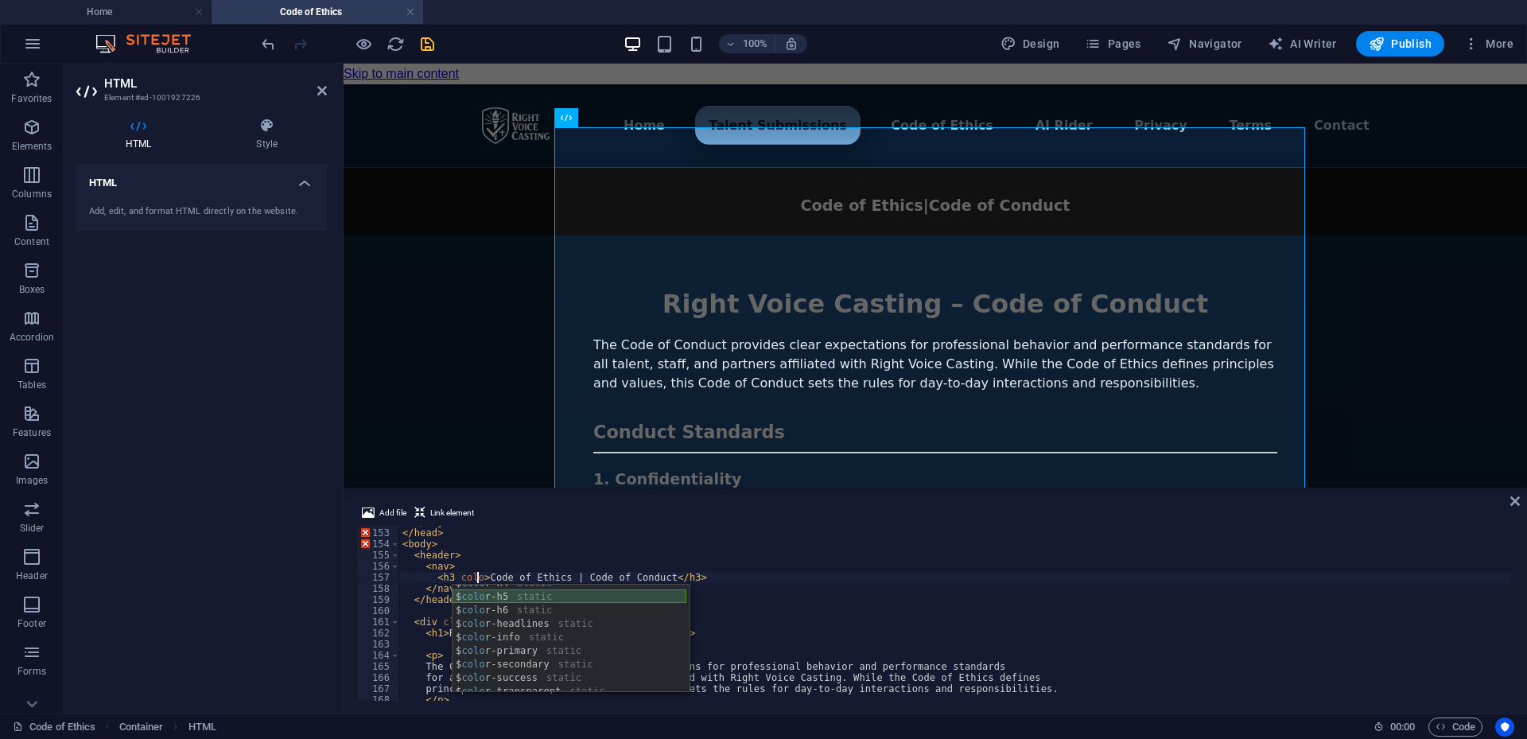
scroll to position [48, 0]
click at [476, 569] on div "</ style > </ head > < body > < header > < nav > < h3 colo > Code of Ethics | C…" at bounding box center [1166, 613] width 1534 height 194
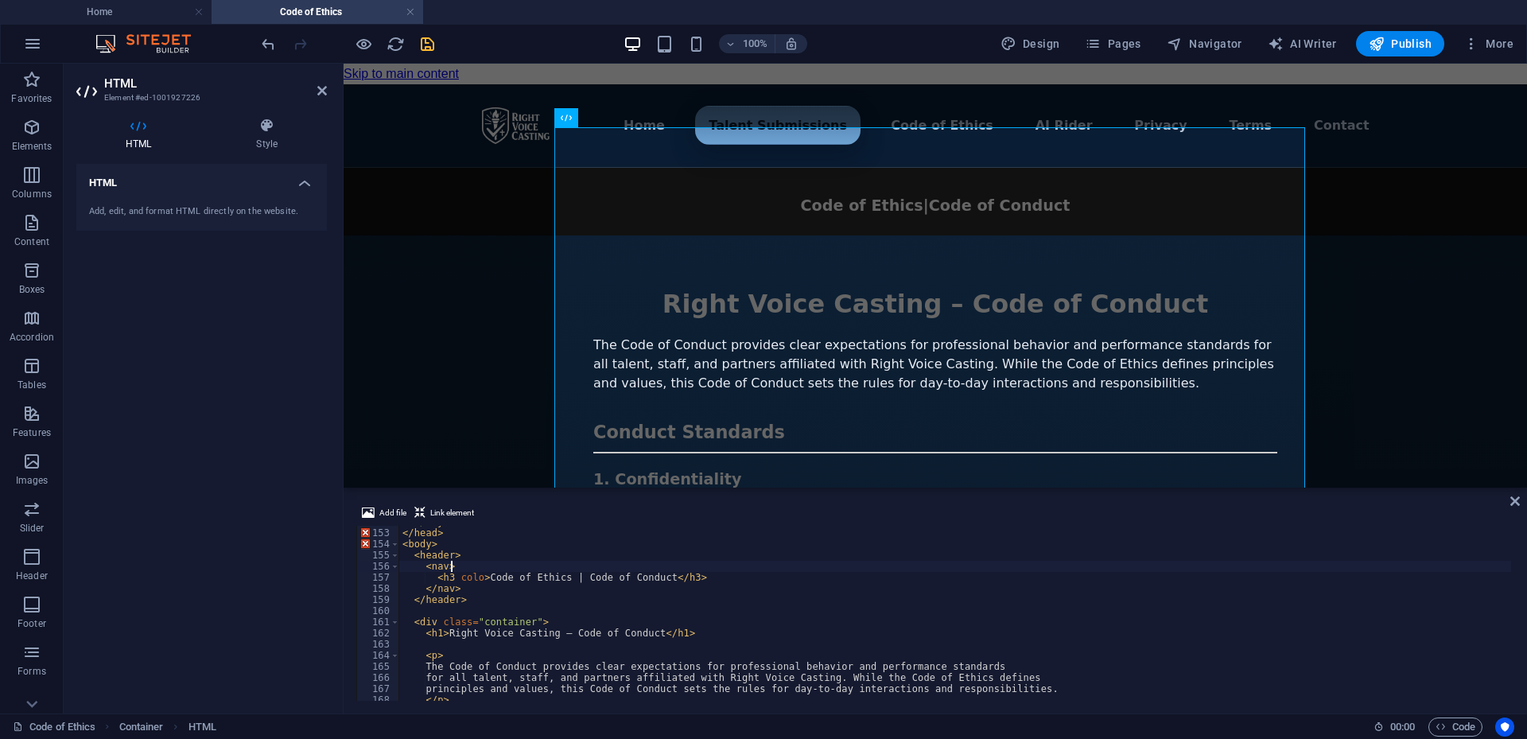
click at [477, 576] on div "</ style > </ head > < body > < header > < nav > < h3 colo > Code of Ethics | C…" at bounding box center [1166, 613] width 1534 height 194
type textarea "<h3 color=111111>Code of Ethics | Code of Conduct</h3>"
click at [1348, 381] on div "Menu ▾ Home Talent Submissions Code of Ethics AI Rider Privacy Terms Contact Ri…" at bounding box center [936, 670] width 1184 height 1172
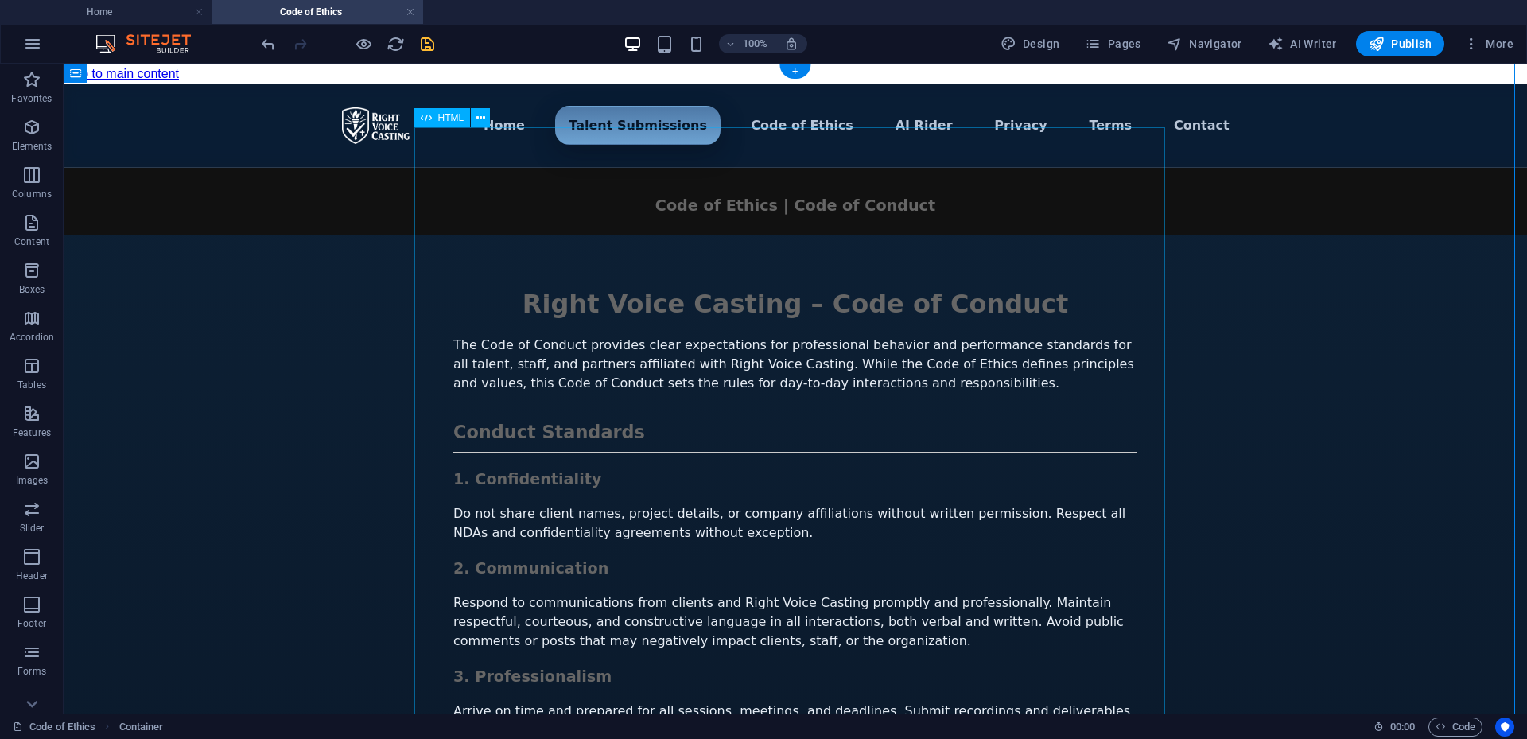
click at [760, 563] on div "Menu ▾ Home Talent Submissions Code of Ethics AI Rider Privacy Terms Contact Ri…" at bounding box center [796, 670] width 1464 height 1172
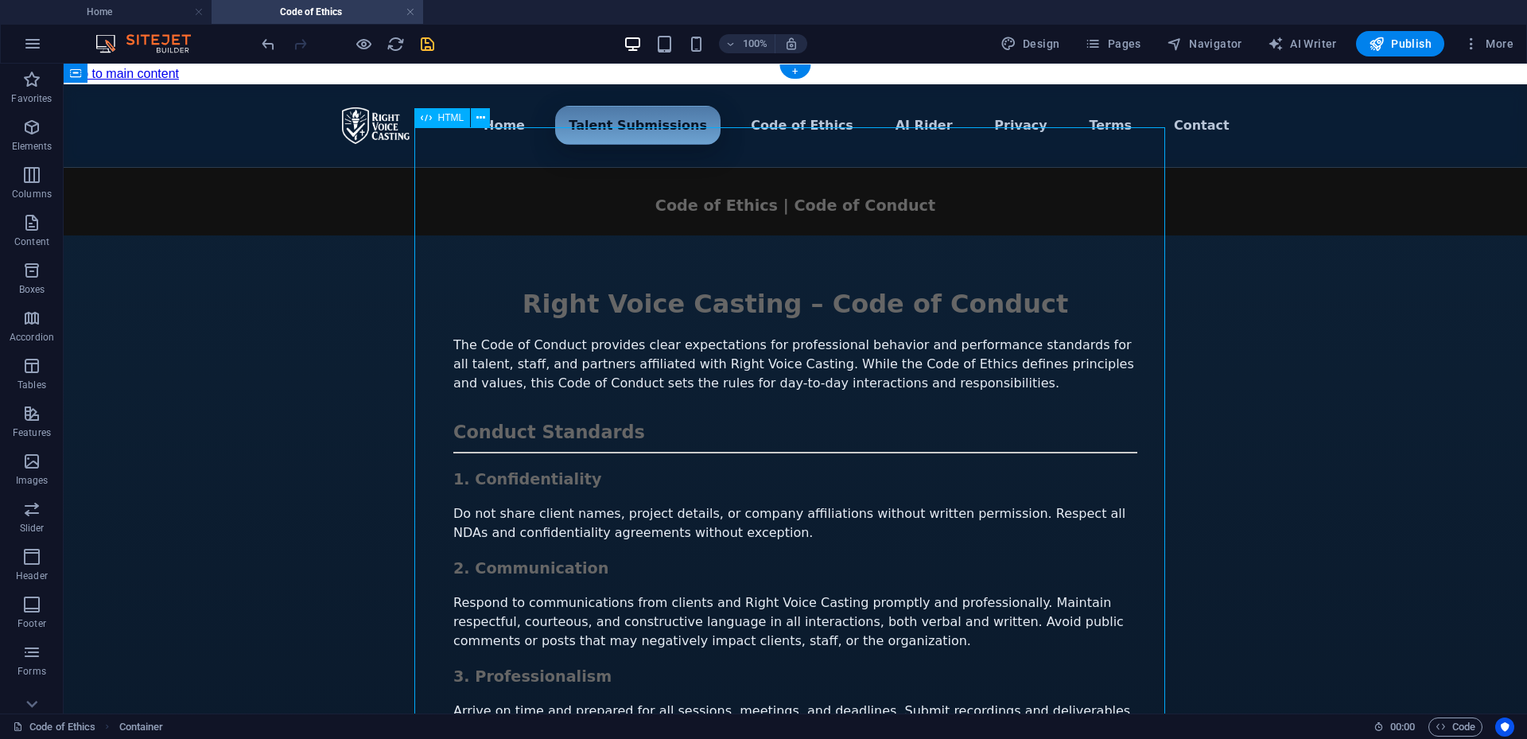
click at [760, 563] on div "Menu ▾ Home Talent Submissions Code of Ethics AI Rider Privacy Terms Contact Ri…" at bounding box center [796, 670] width 1464 height 1172
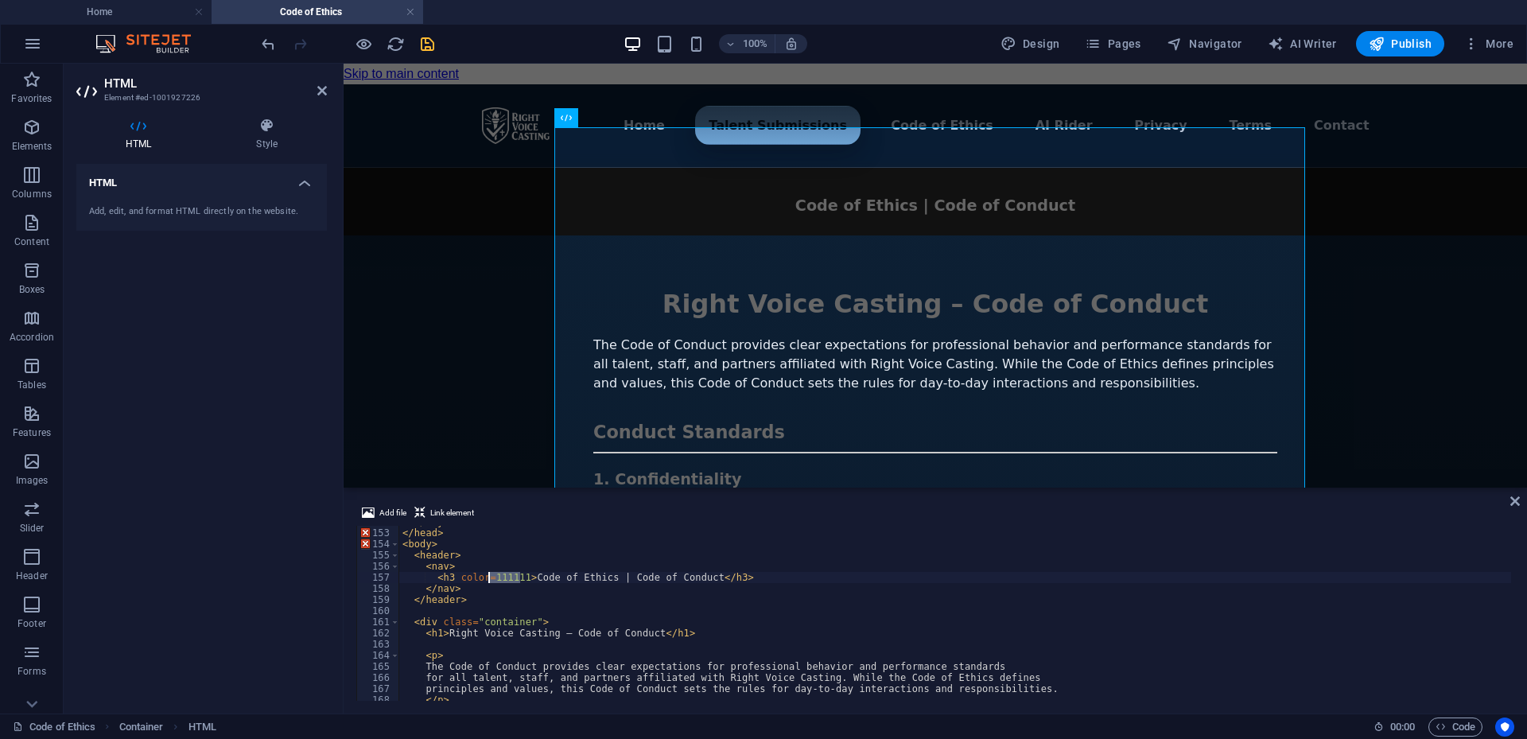
drag, startPoint x: 519, startPoint y: 580, endPoint x: 491, endPoint y: 581, distance: 28.7
click at [491, 581] on div "</ style > </ head > < body > < header > < nav > < h3 color = 111111 > Code of …" at bounding box center [1166, 613] width 1534 height 194
type textarea "<h3 color=999>Code of Ethics | Code of Conduct</h3>"
click at [1281, 364] on div "Menu ▾ Home Talent Submissions Code of Ethics AI Rider Privacy Terms Contact Ri…" at bounding box center [936, 670] width 1184 height 1172
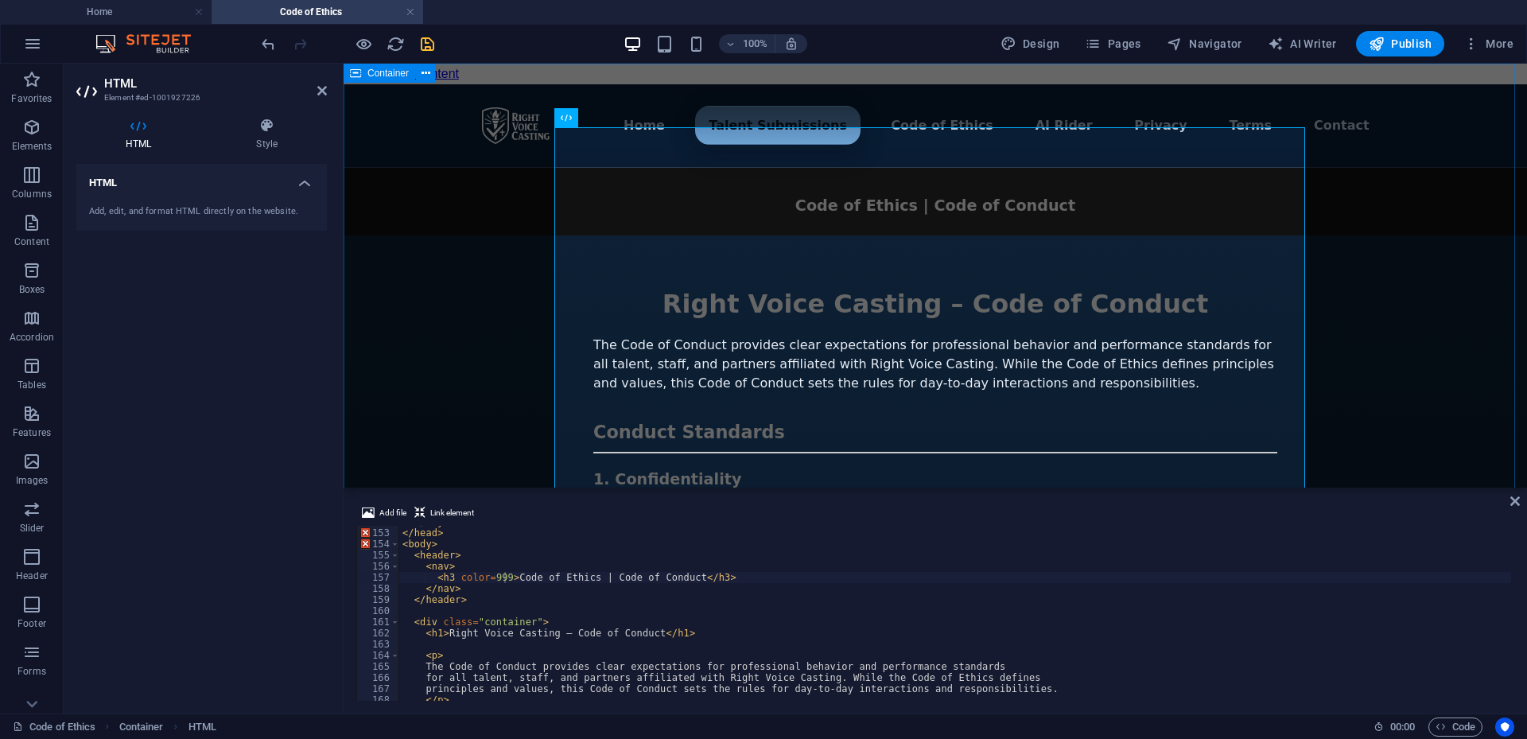
click at [1351, 400] on div "Menu ▾ Home Talent Submissions Code of Ethics AI Rider Privacy Terms Contact Ri…" at bounding box center [936, 670] width 1184 height 1172
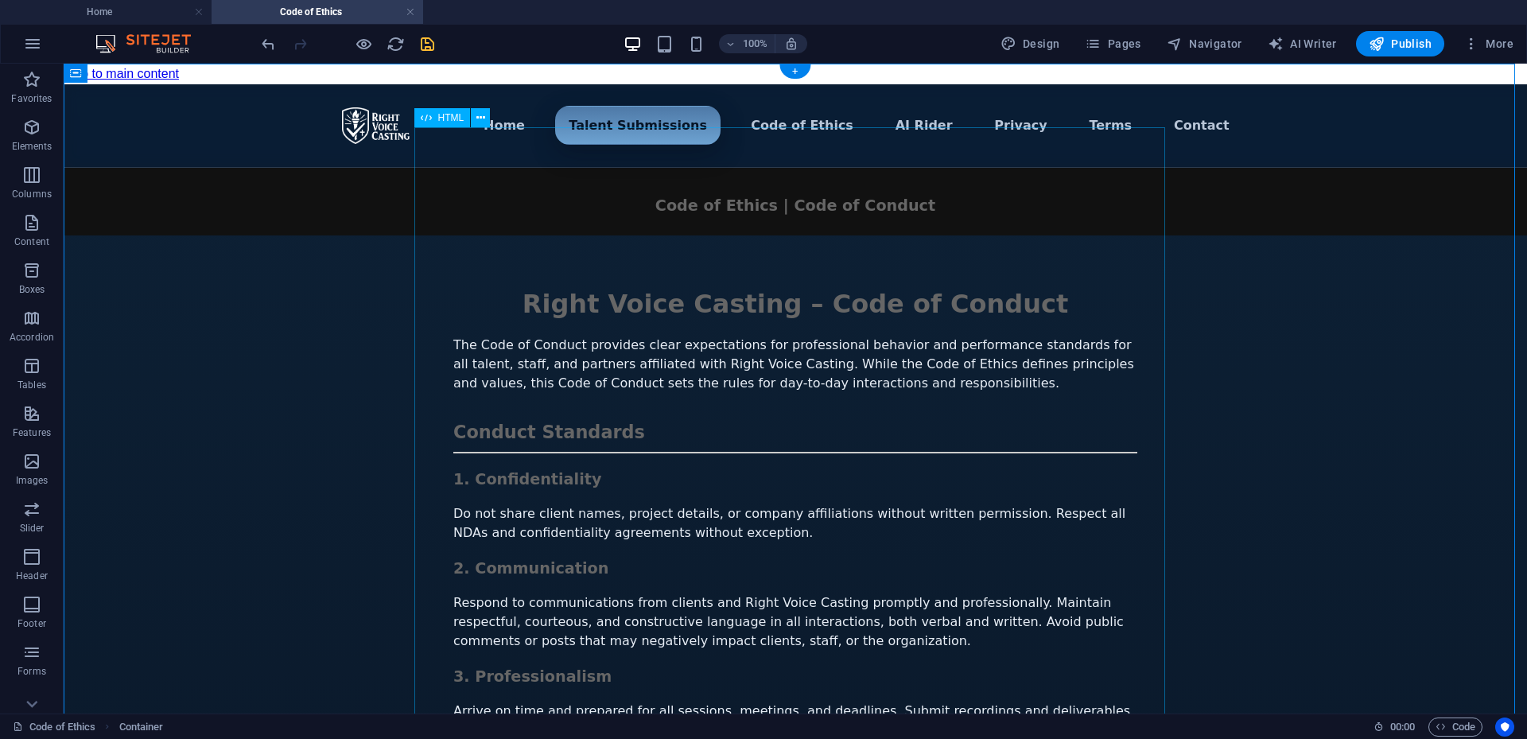
click at [933, 539] on div "Menu ▾ Home Talent Submissions Code of Ethics AI Rider Privacy Terms Contact Ri…" at bounding box center [796, 670] width 1464 height 1172
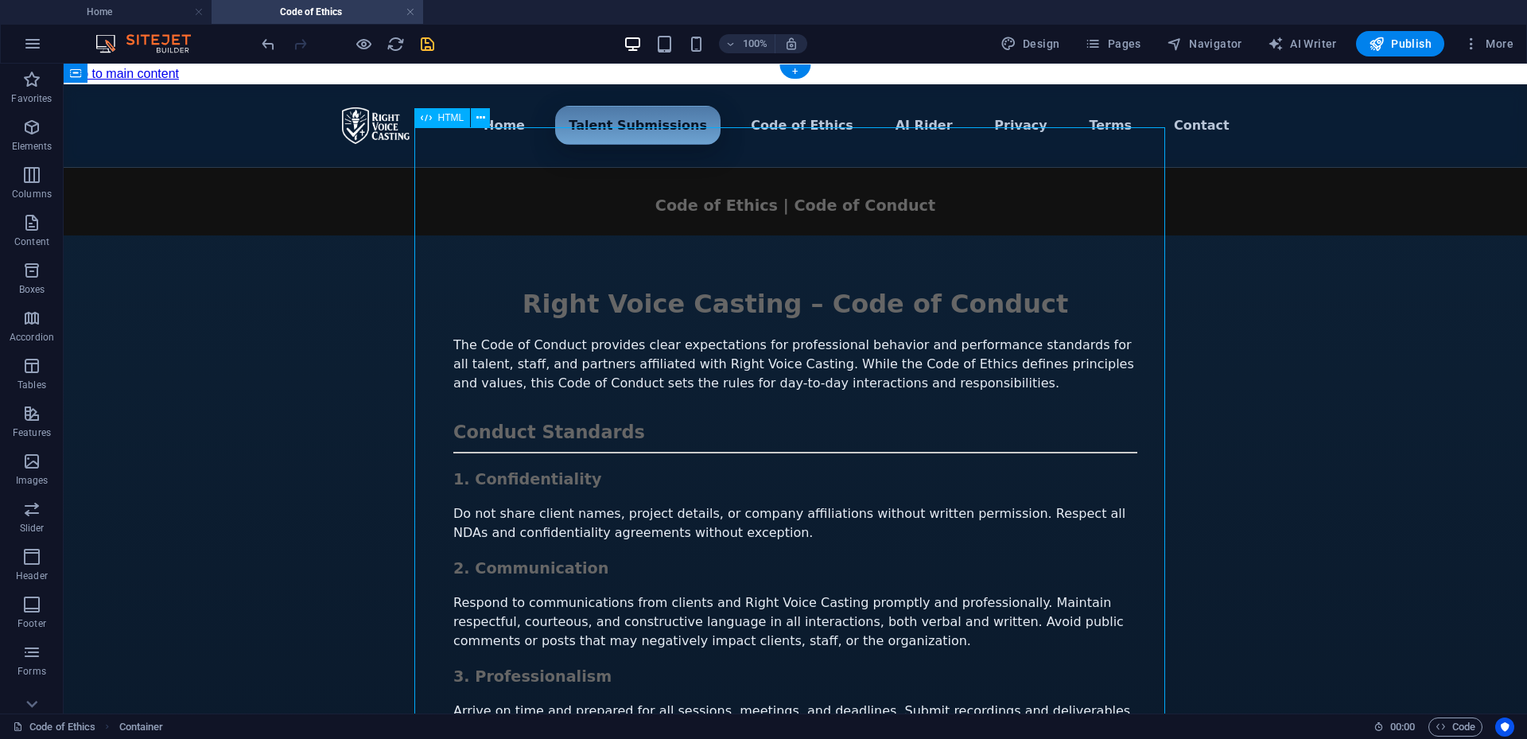
click at [933, 539] on div "Menu ▾ Home Talent Submissions Code of Ethics AI Rider Privacy Terms Contact Ri…" at bounding box center [796, 670] width 1464 height 1172
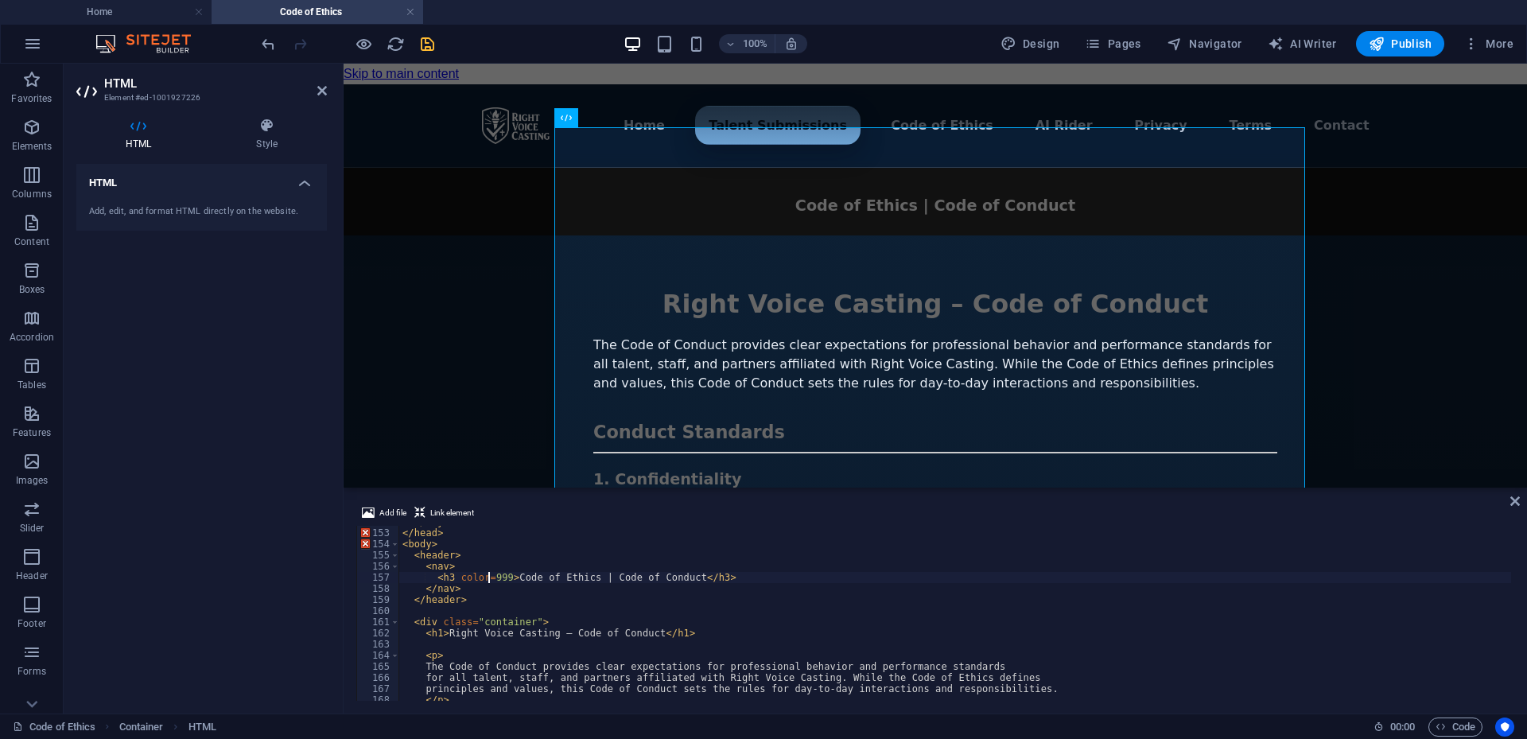
click at [488, 577] on div "</ style > </ head > < body > < header > < nav > < h3 color = 999 > Code of Eth…" at bounding box center [1166, 613] width 1534 height 194
type textarea "<h3 color=#999>Code of Ethics | Code of Conduct</h3>"
click at [1371, 349] on div "Menu ▾ Home Talent Submissions Code of Ethics AI Rider Privacy Terms Contact Ri…" at bounding box center [936, 670] width 1184 height 1172
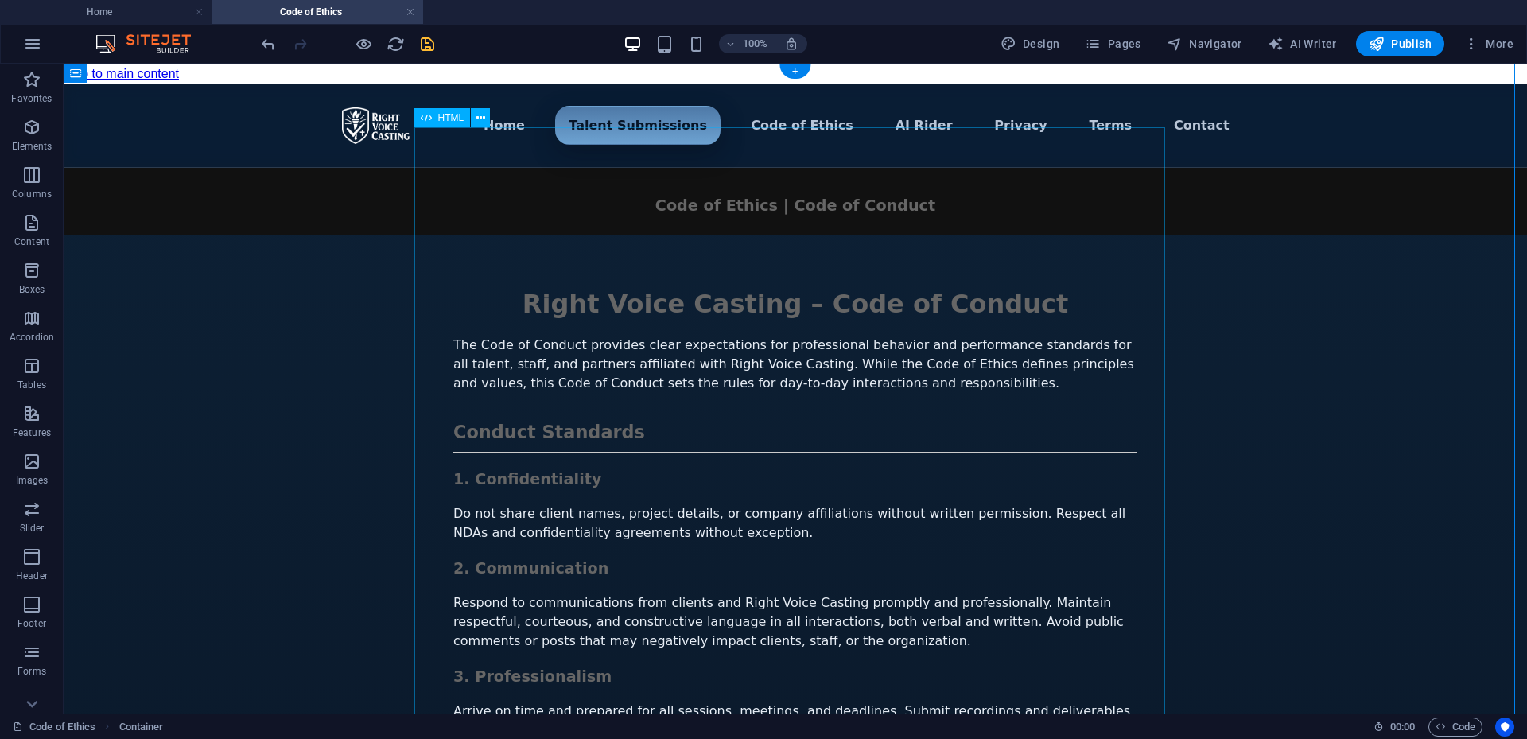
click at [794, 477] on div "Menu ▾ Home Talent Submissions Code of Ethics AI Rider Privacy Terms Contact Ri…" at bounding box center [796, 670] width 1464 height 1172
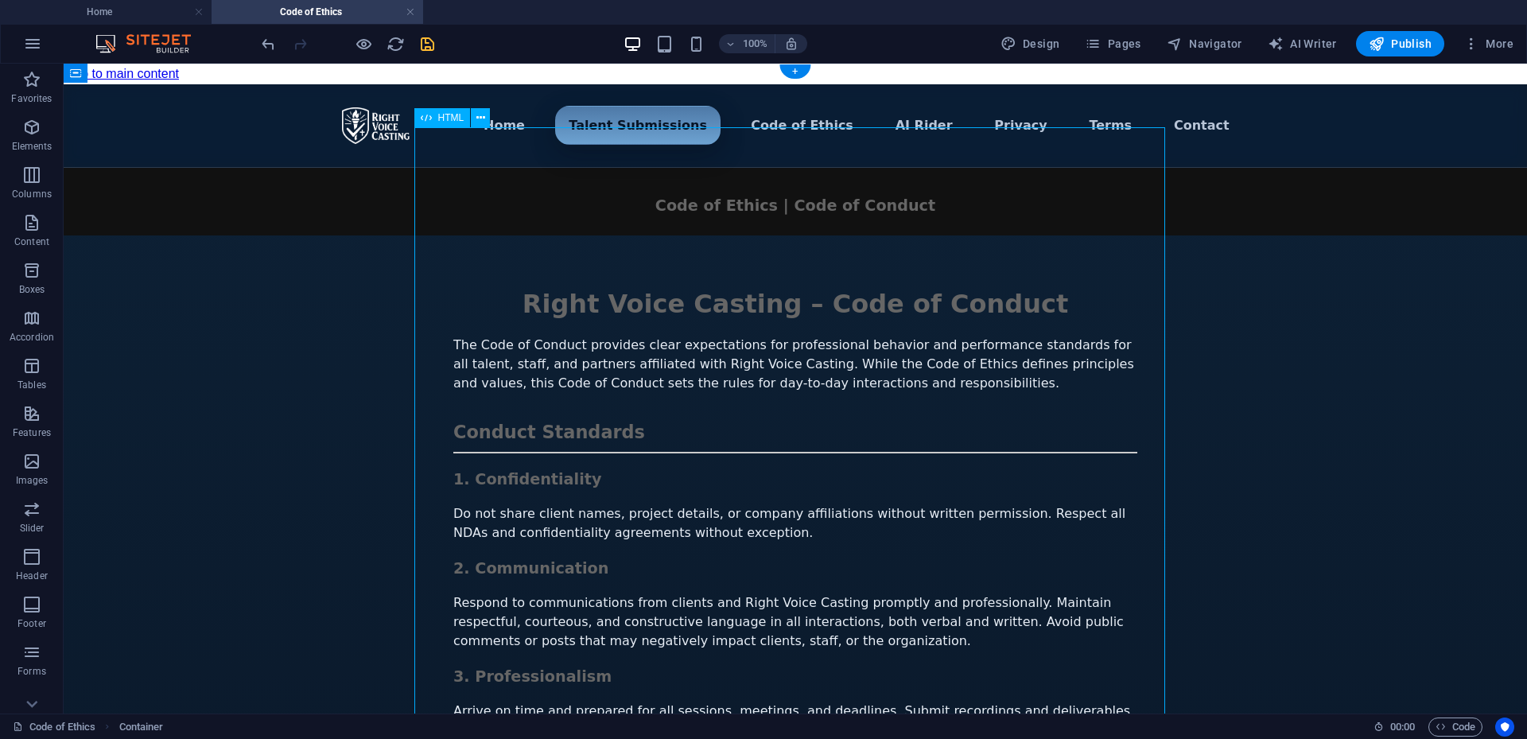
click at [794, 477] on div "Menu ▾ Home Talent Submissions Code of Ethics AI Rider Privacy Terms Contact Ri…" at bounding box center [796, 670] width 1464 height 1172
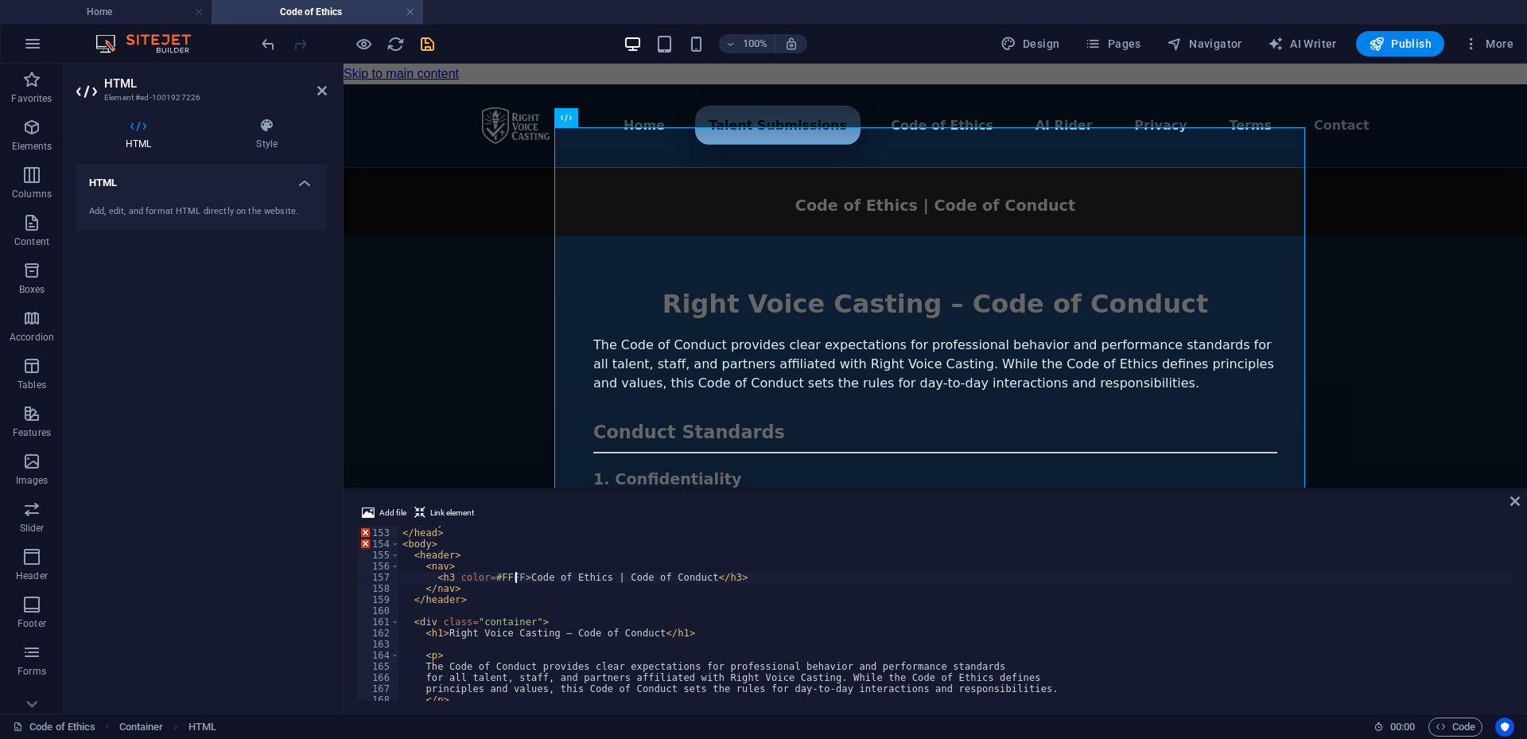
scroll to position [0, 10]
type textarea "<h3 color=#FFFFFF>Code of Ethics | Code of Conduct</h3>"
click at [1396, 292] on div "Menu ▾ Home Talent Submissions Code of Ethics AI Rider Privacy Terms Contact Ri…" at bounding box center [936, 670] width 1184 height 1172
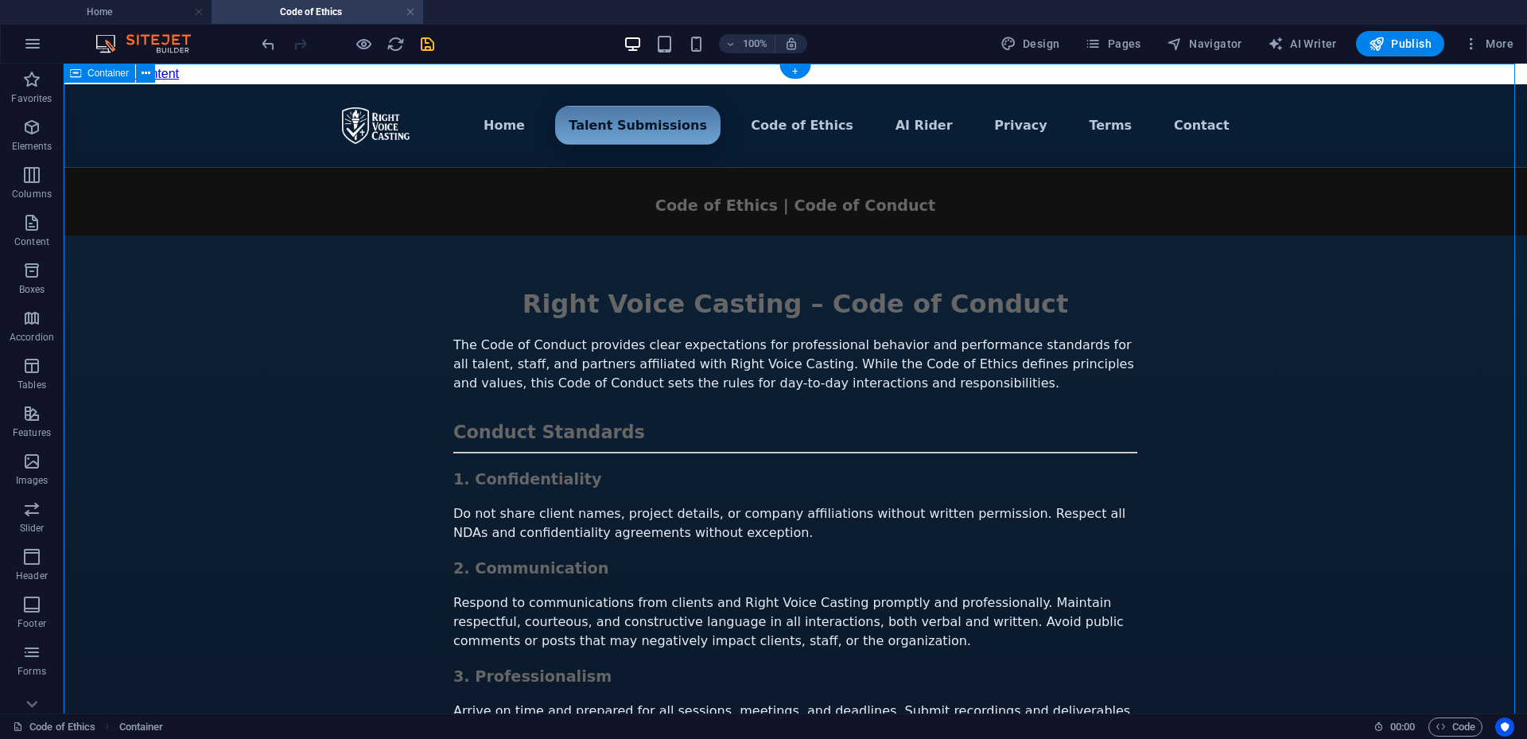
click at [1173, 554] on div "Menu ▾ Home Talent Submissions Code of Ethics AI Rider Privacy Terms Contact Ri…" at bounding box center [796, 670] width 1464 height 1172
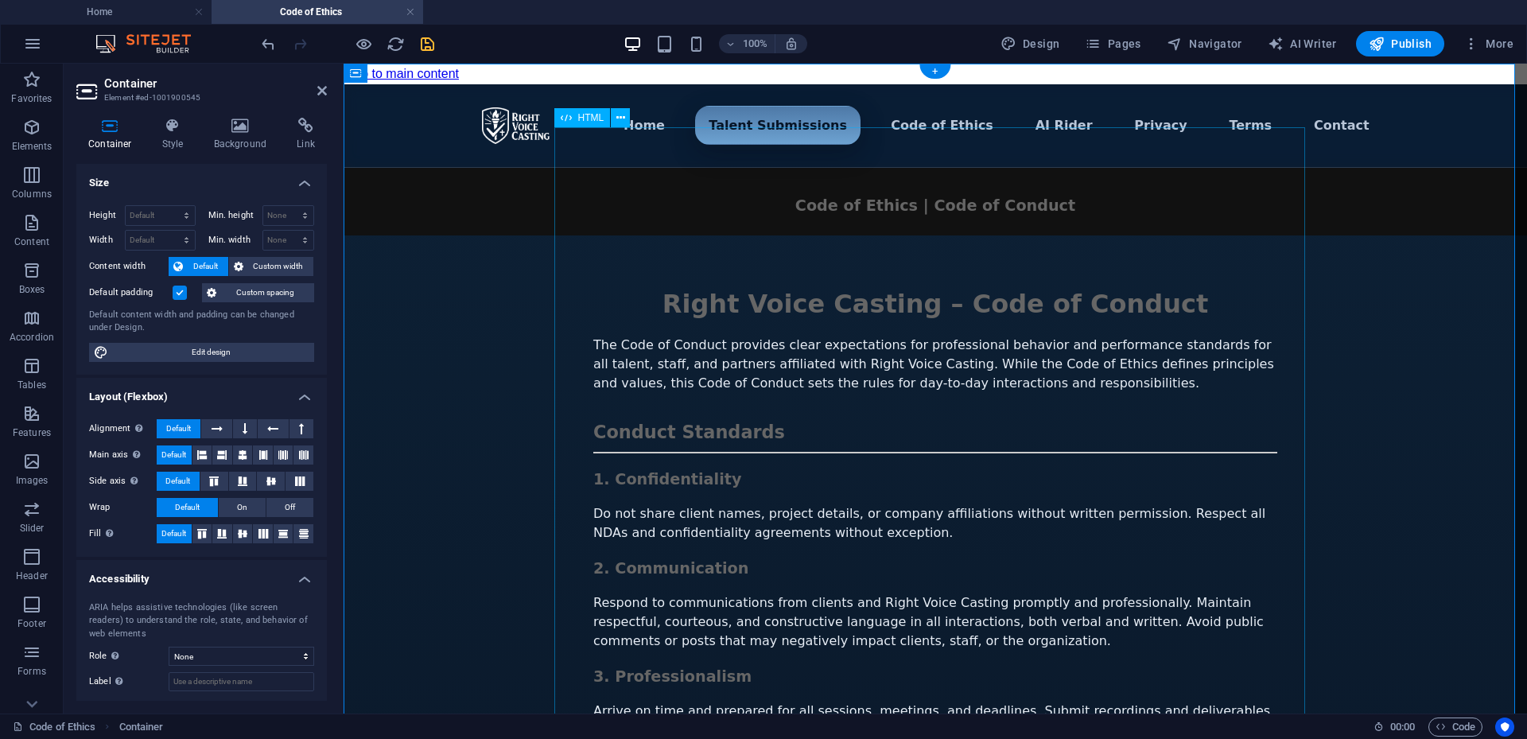
click at [710, 561] on div "Menu ▾ Home Talent Submissions Code of Ethics AI Rider Privacy Terms Contact Ri…" at bounding box center [936, 670] width 1184 height 1172
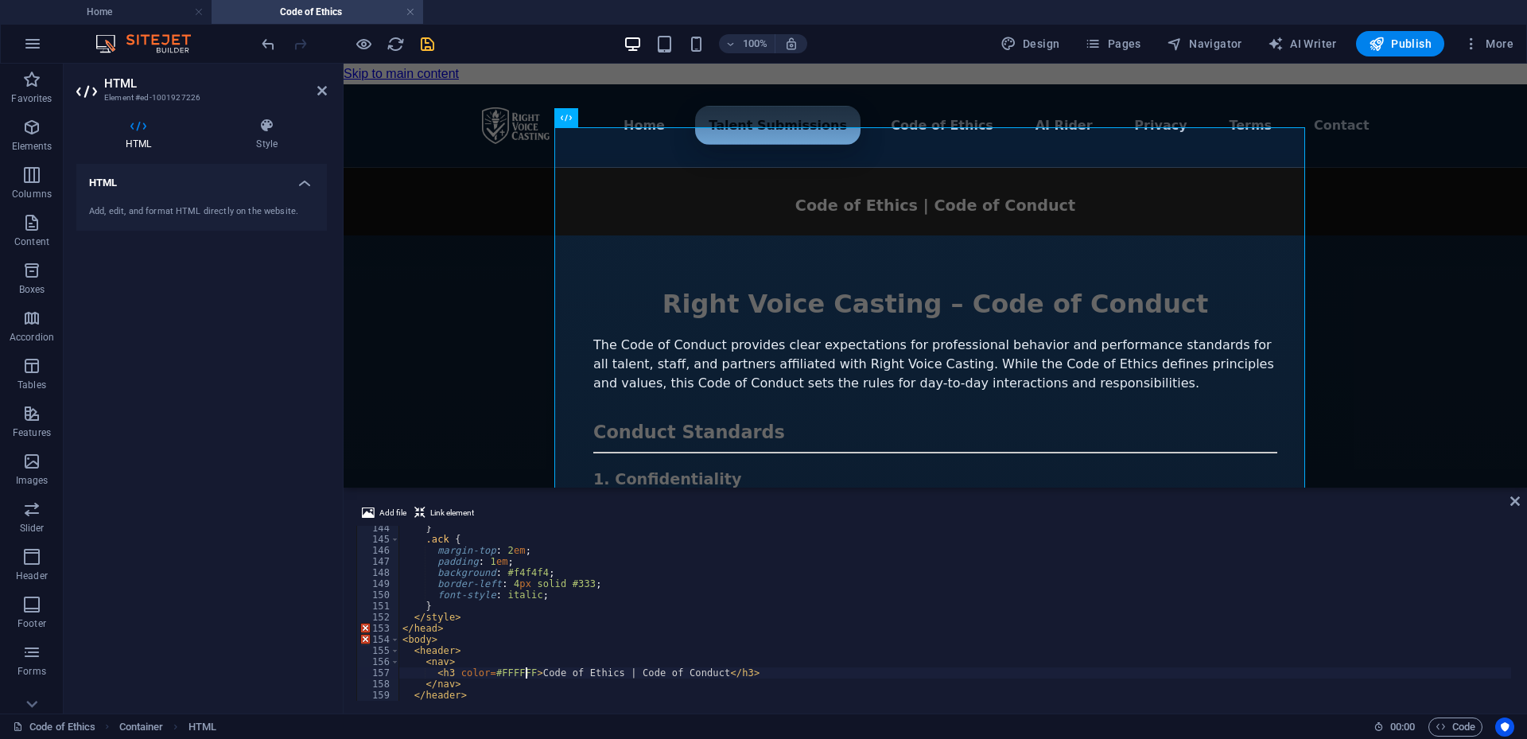
scroll to position [1643, 0]
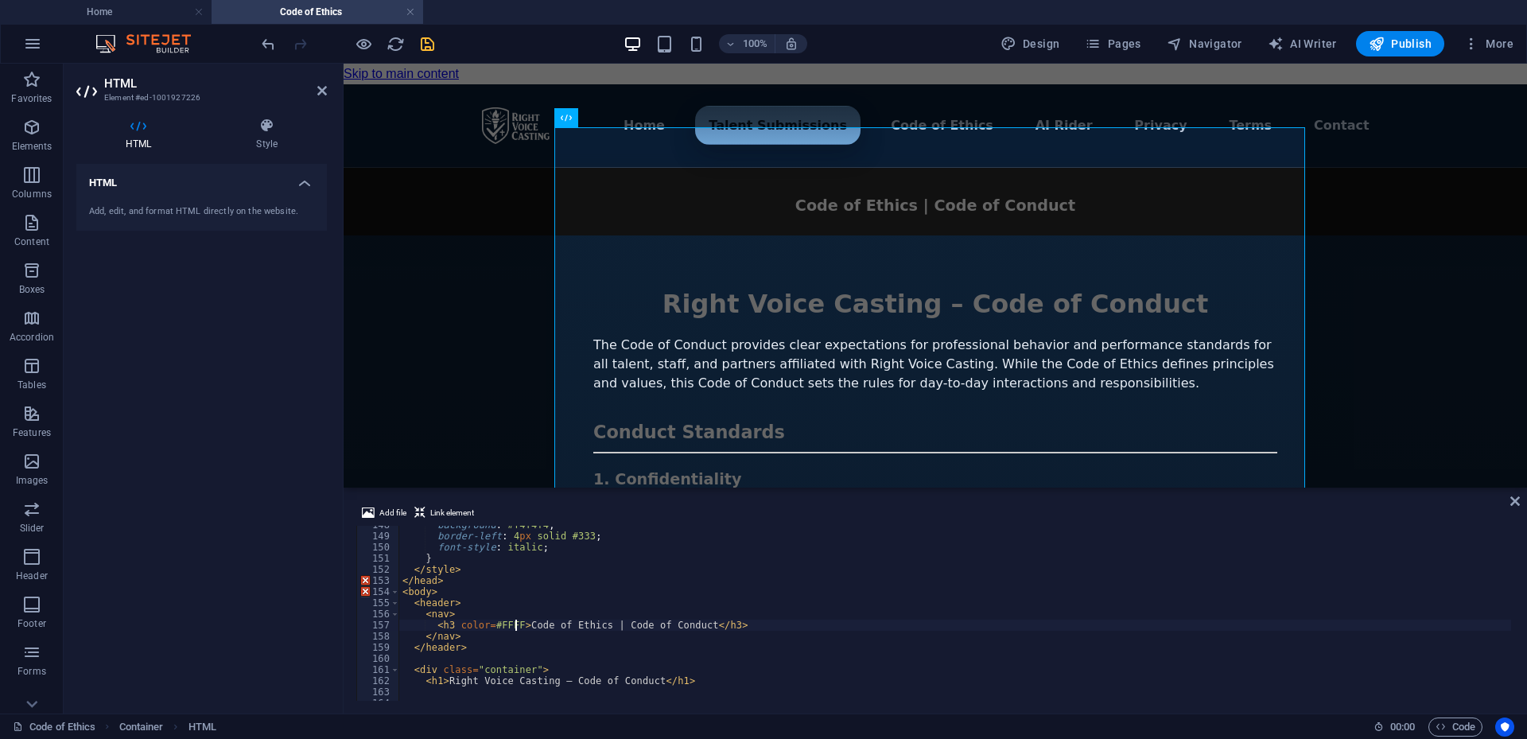
type textarea "<h3 color=#FFF>Code of Ethics | Code of Conduct</h3>"
click at [1418, 360] on div "Menu ▾ Home Talent Submissions Code of Ethics AI Rider Privacy Terms Contact Ri…" at bounding box center [936, 670] width 1184 height 1172
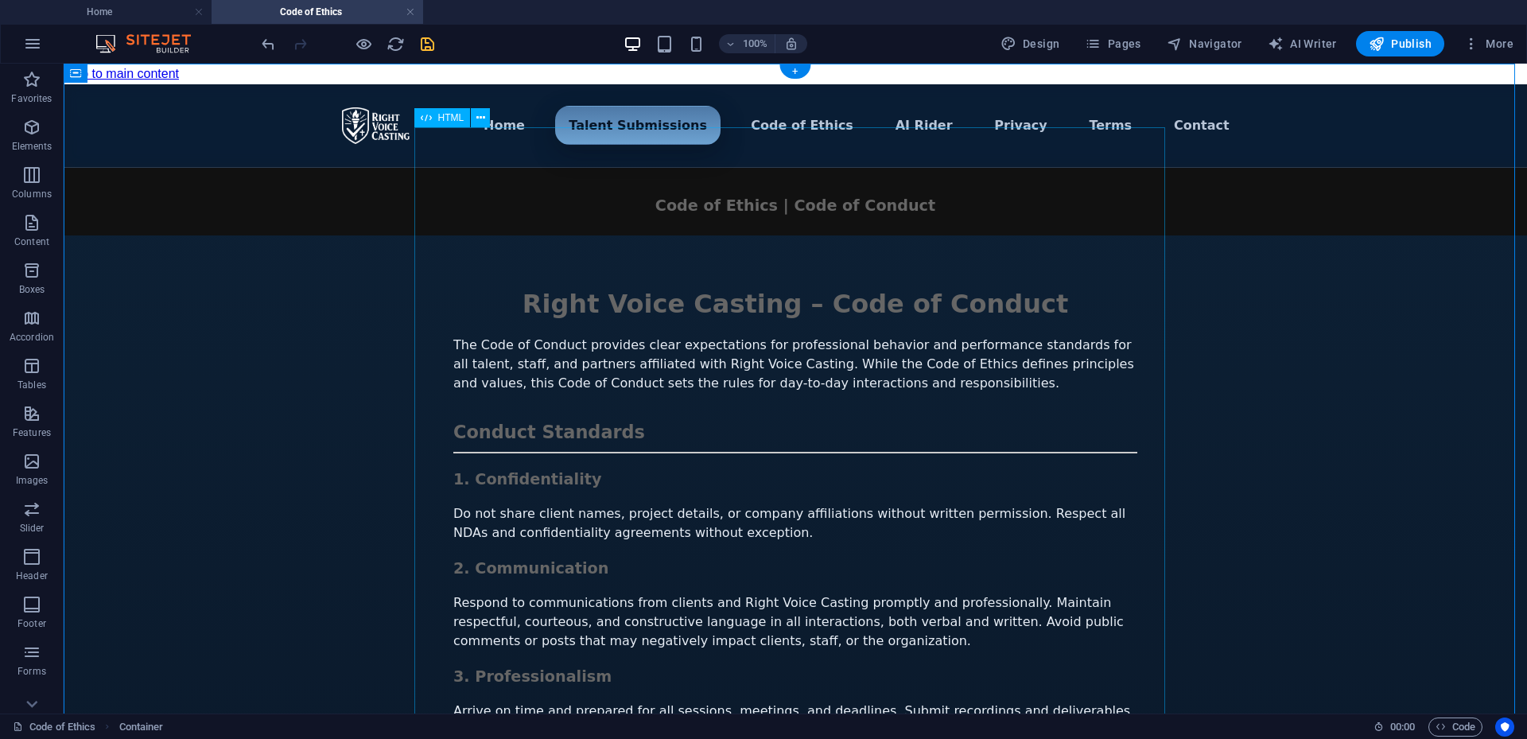
click at [622, 589] on div "Menu ▾ Home Talent Submissions Code of Ethics AI Rider Privacy Terms Contact Ri…" at bounding box center [796, 670] width 1464 height 1172
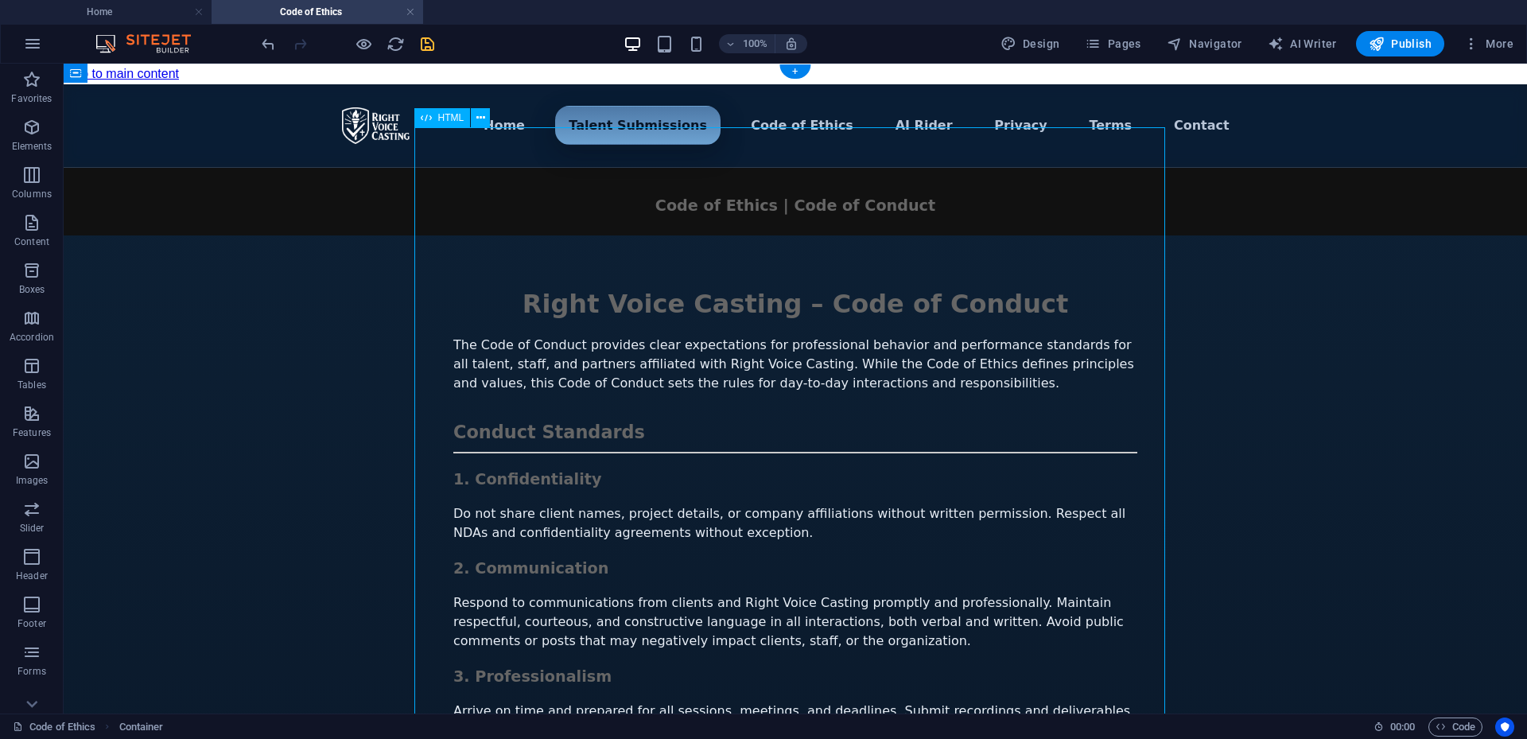
click at [622, 589] on div "Menu ▾ Home Talent Submissions Code of Ethics AI Rider Privacy Terms Contact Ri…" at bounding box center [796, 670] width 1464 height 1172
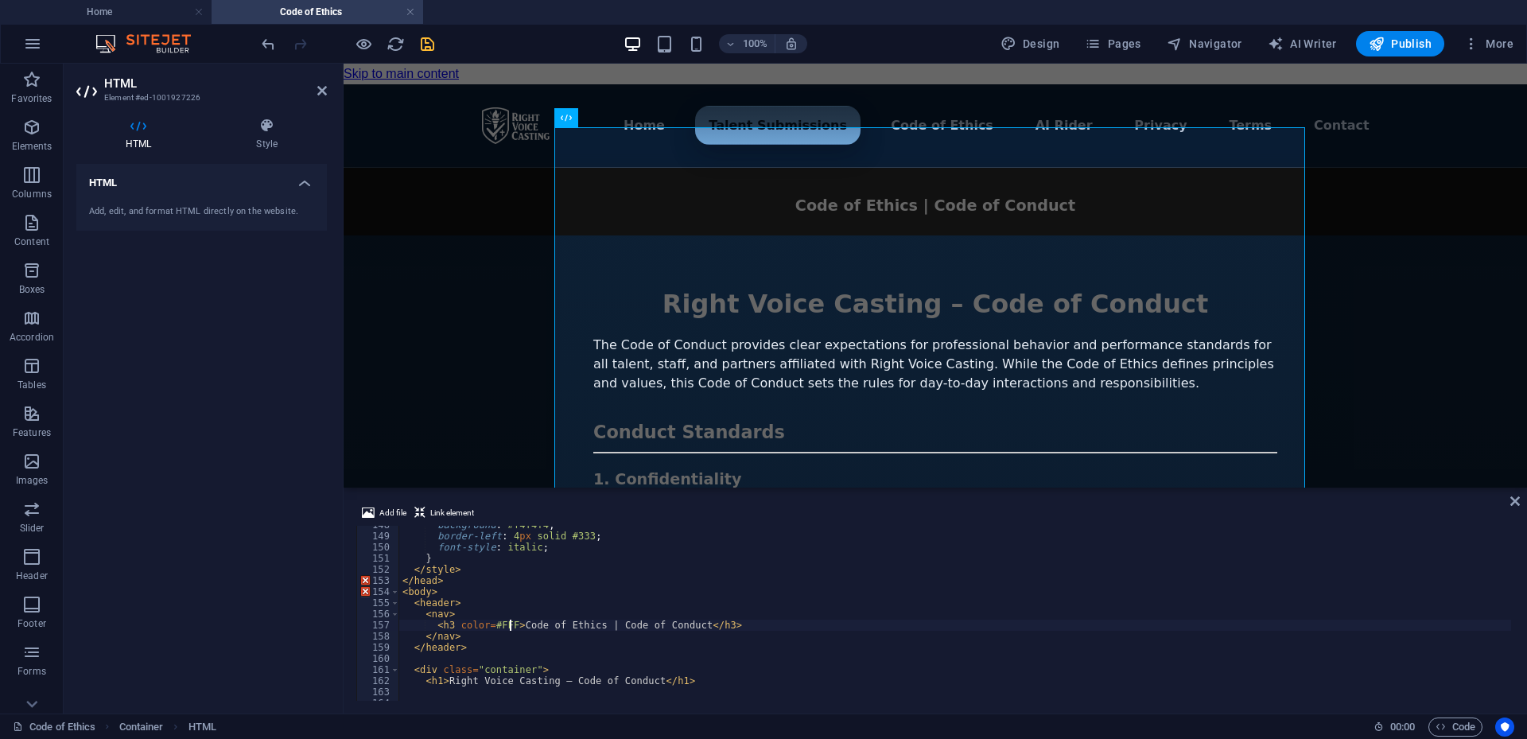
click at [486, 630] on div "background : #f4f4f4 ; border-left : 4 px solid #333 ; font-style : italic ; } …" at bounding box center [1166, 616] width 1534 height 194
type textarea "<h3 color: #FFF>Code of Ethics | Code of Conduct</h3>"
drag, startPoint x: 1411, startPoint y: 350, endPoint x: 1697, endPoint y: 348, distance: 285.6
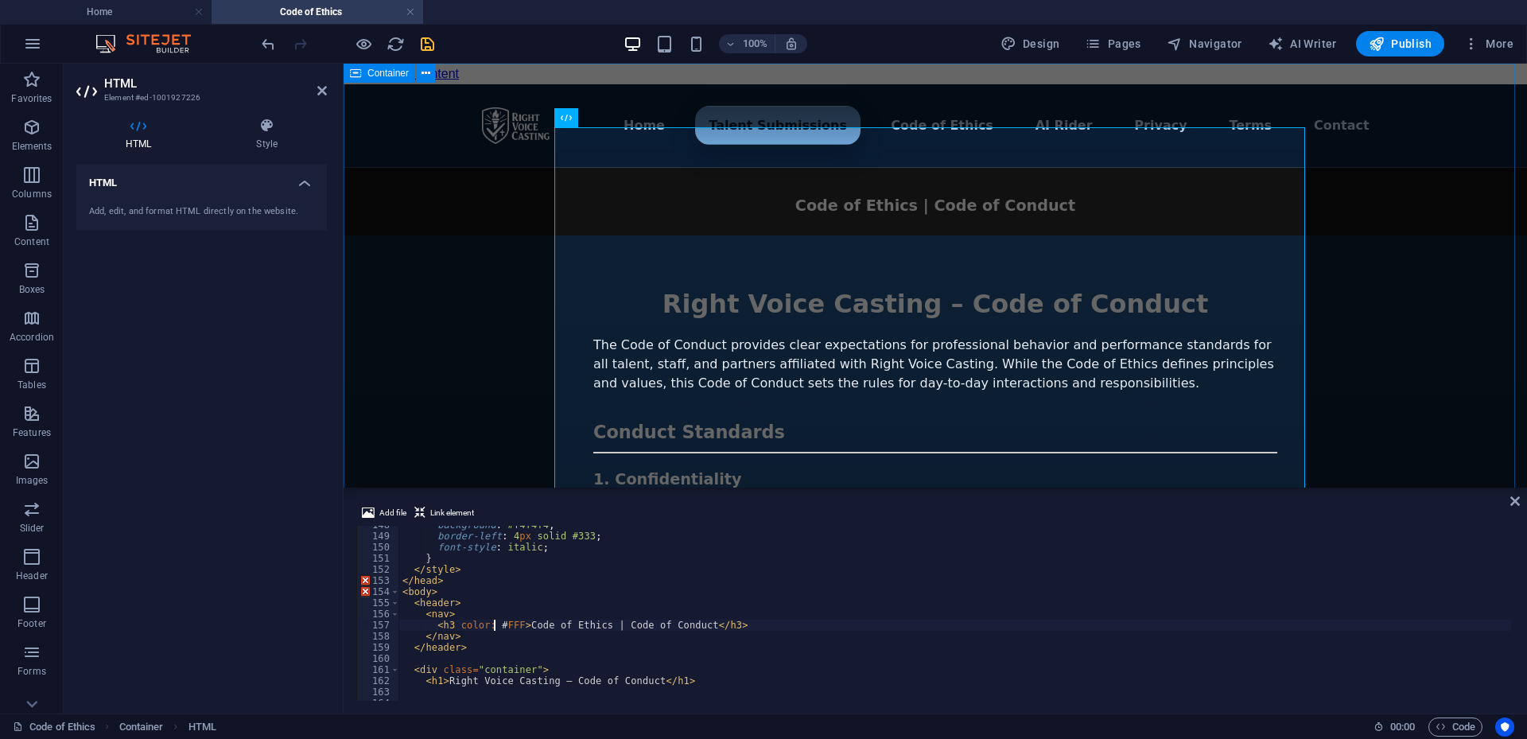
click at [1526, 348] on div "Menu ▾ Home Talent Submissions Code of Ethics AI Rider Privacy Terms Contact Ri…" at bounding box center [936, 670] width 1184 height 1172
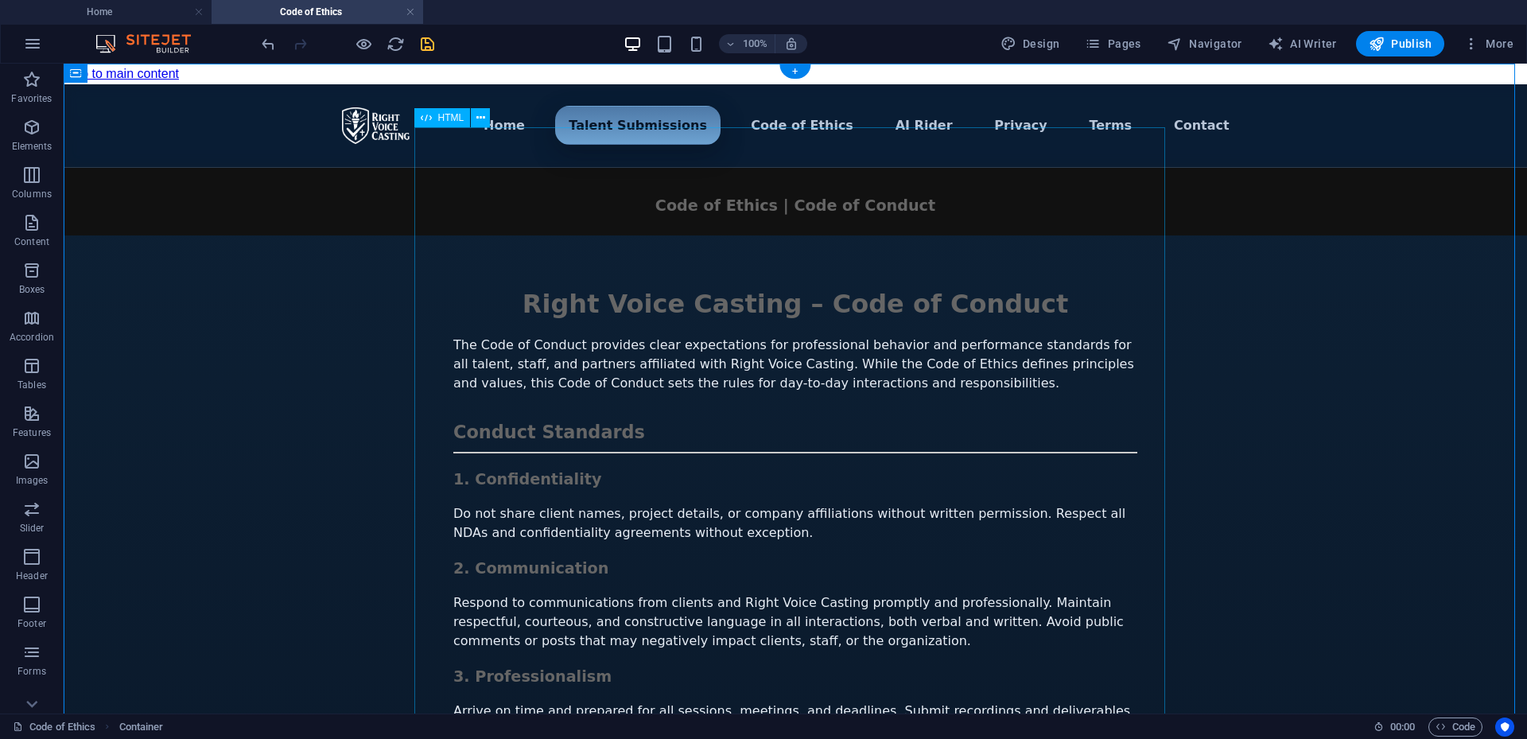
click at [1117, 641] on div "Menu ▾ Home Talent Submissions Code of Ethics AI Rider Privacy Terms Contact Ri…" at bounding box center [796, 670] width 1464 height 1172
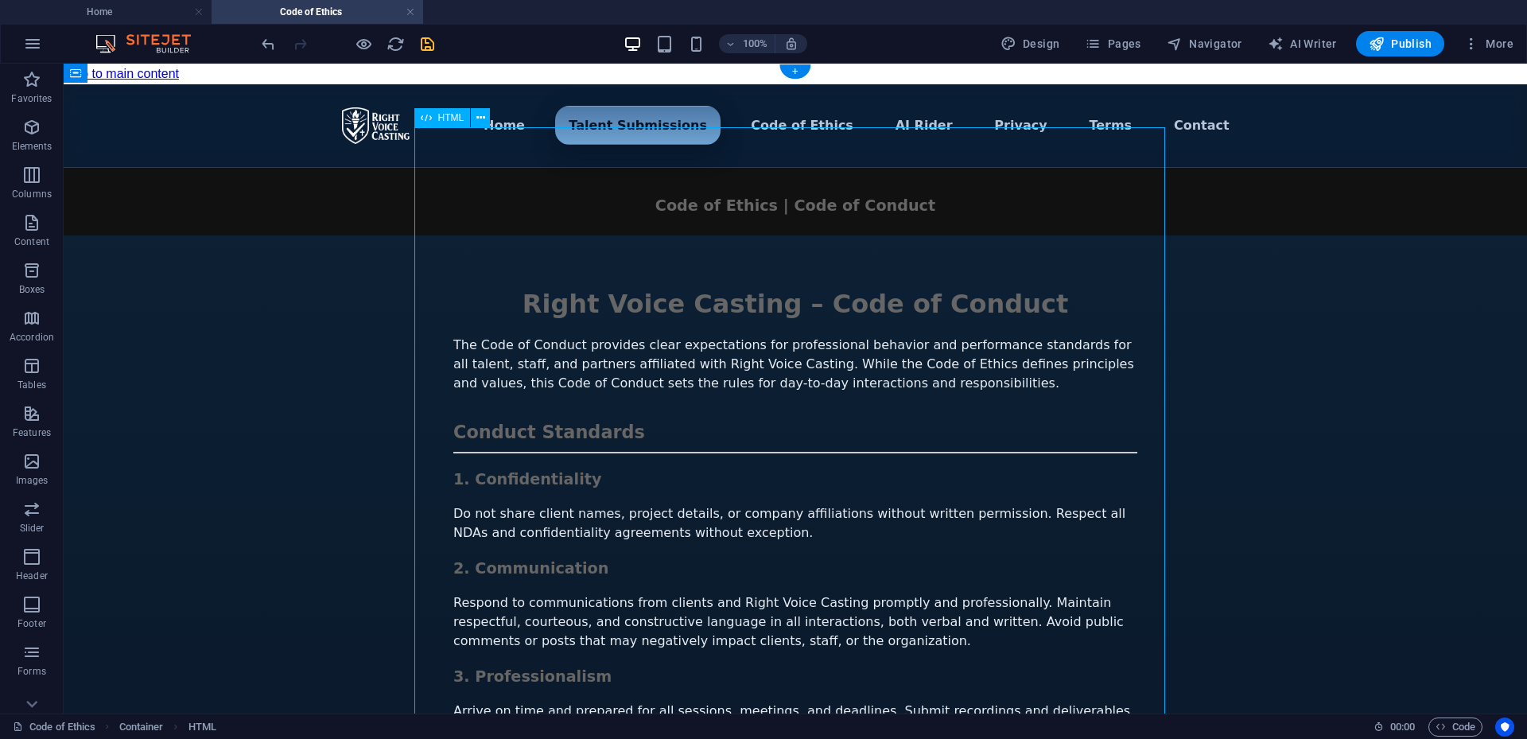
click at [1117, 641] on div "Menu ▾ Home Talent Submissions Code of Ethics AI Rider Privacy Terms Contact Ri…" at bounding box center [796, 670] width 1464 height 1172
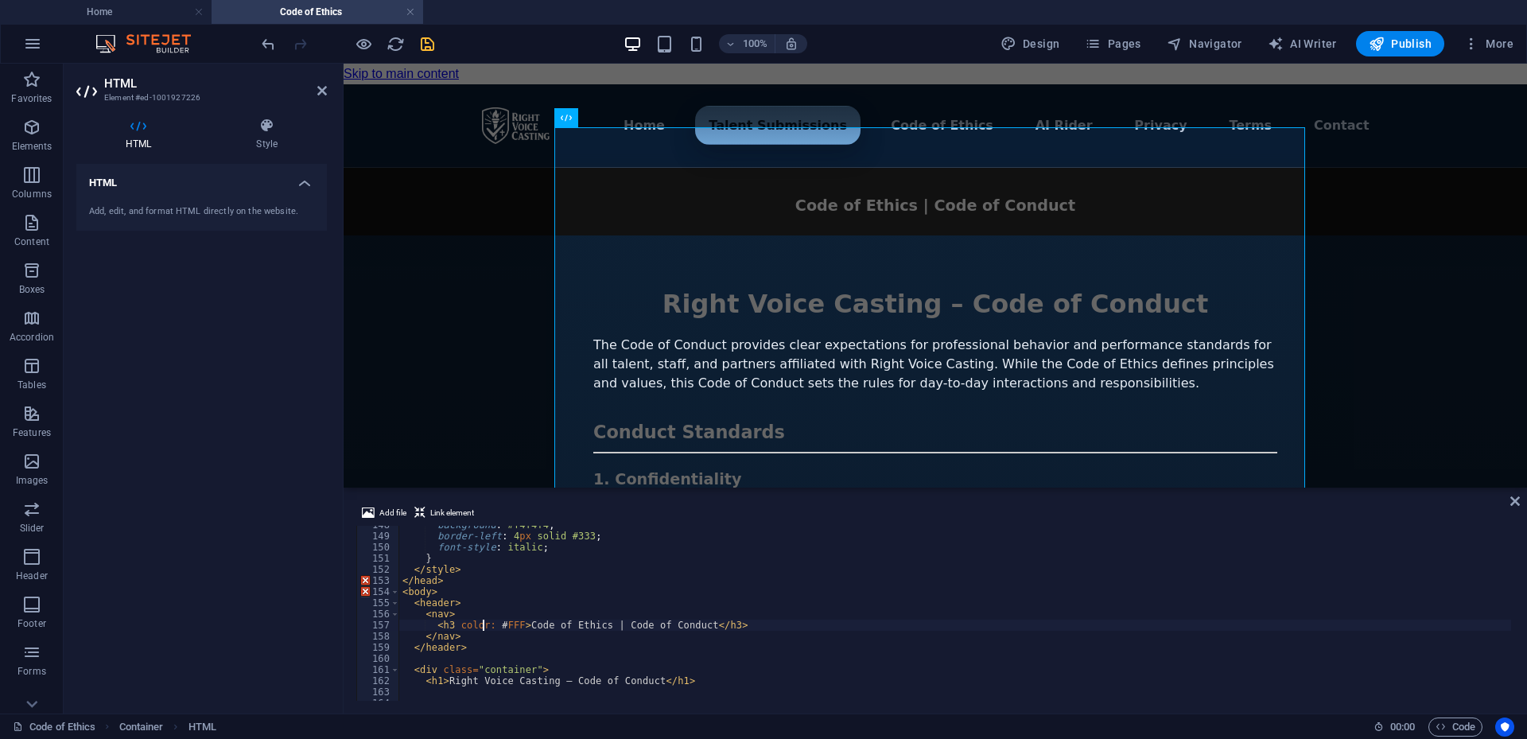
click at [484, 626] on div "background : #f4f4f4 ; border-left : 4 px solid #333 ; font-style : italic ; } …" at bounding box center [1166, 616] width 1534 height 194
click at [488, 623] on div "background : #f4f4f4 ; border-left : 4 px solid #333 ; font-style : italic ; } …" at bounding box center [1166, 616] width 1534 height 194
type textarea "<h3 color:FFF>Code of Ethics | Code of Conduct</h3>"
click at [1403, 369] on div "Menu ▾ Home Talent Submissions Code of Ethics AI Rider Privacy Terms Contact Ri…" at bounding box center [936, 670] width 1184 height 1172
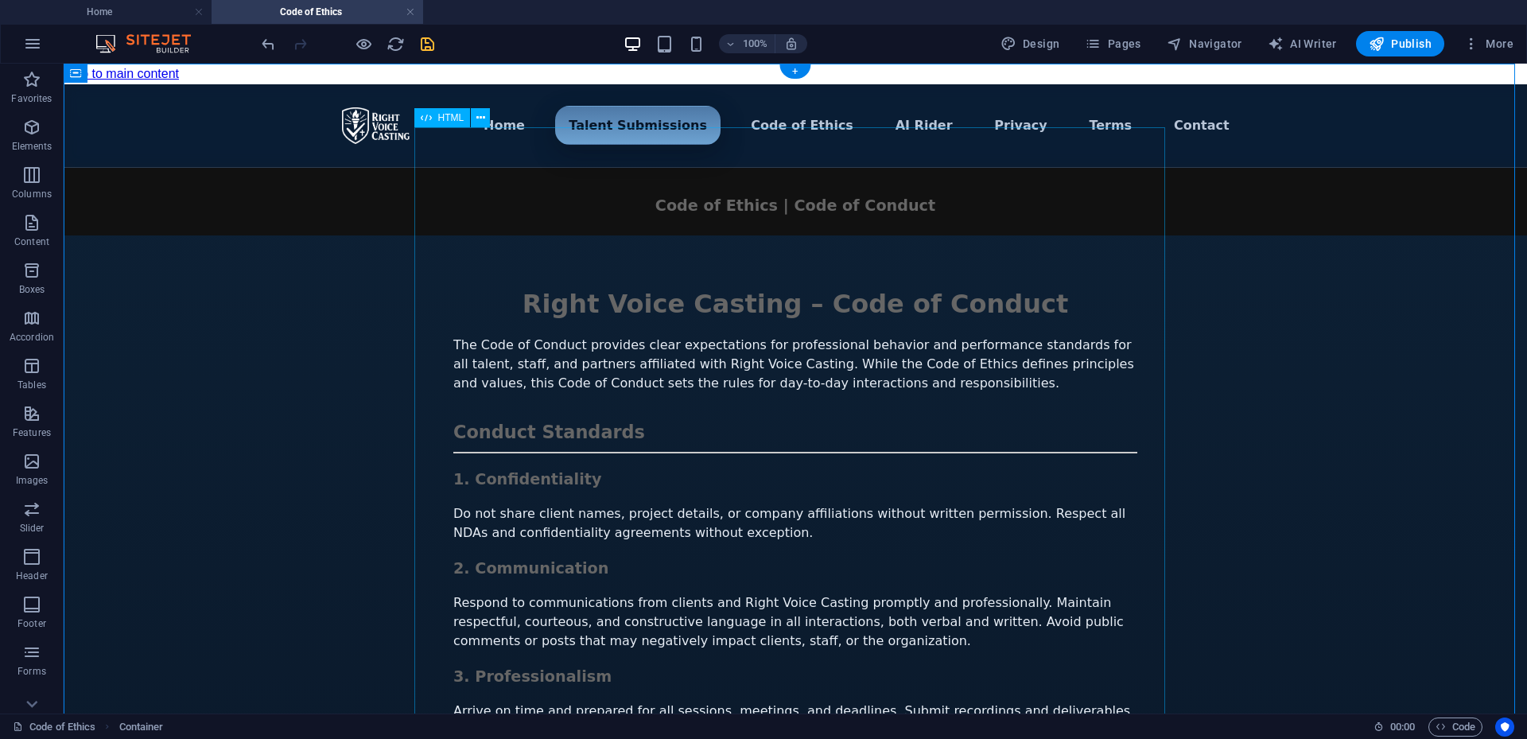
click at [1057, 421] on div "Menu ▾ Home Talent Submissions Code of Ethics AI Rider Privacy Terms Contact Ri…" at bounding box center [796, 670] width 1464 height 1172
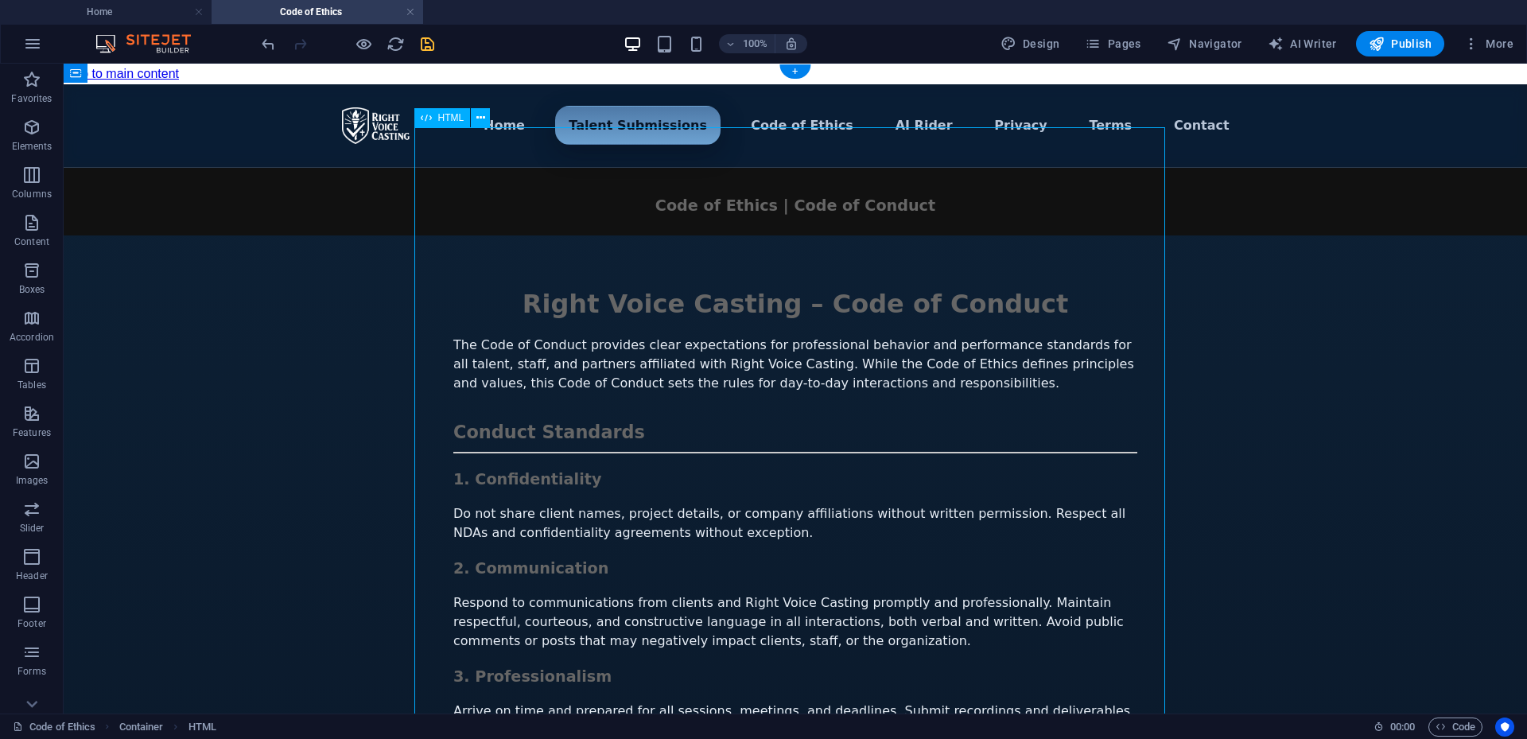
click at [1057, 421] on div "Menu ▾ Home Talent Submissions Code of Ethics AI Rider Privacy Terms Contact Ri…" at bounding box center [796, 670] width 1464 height 1172
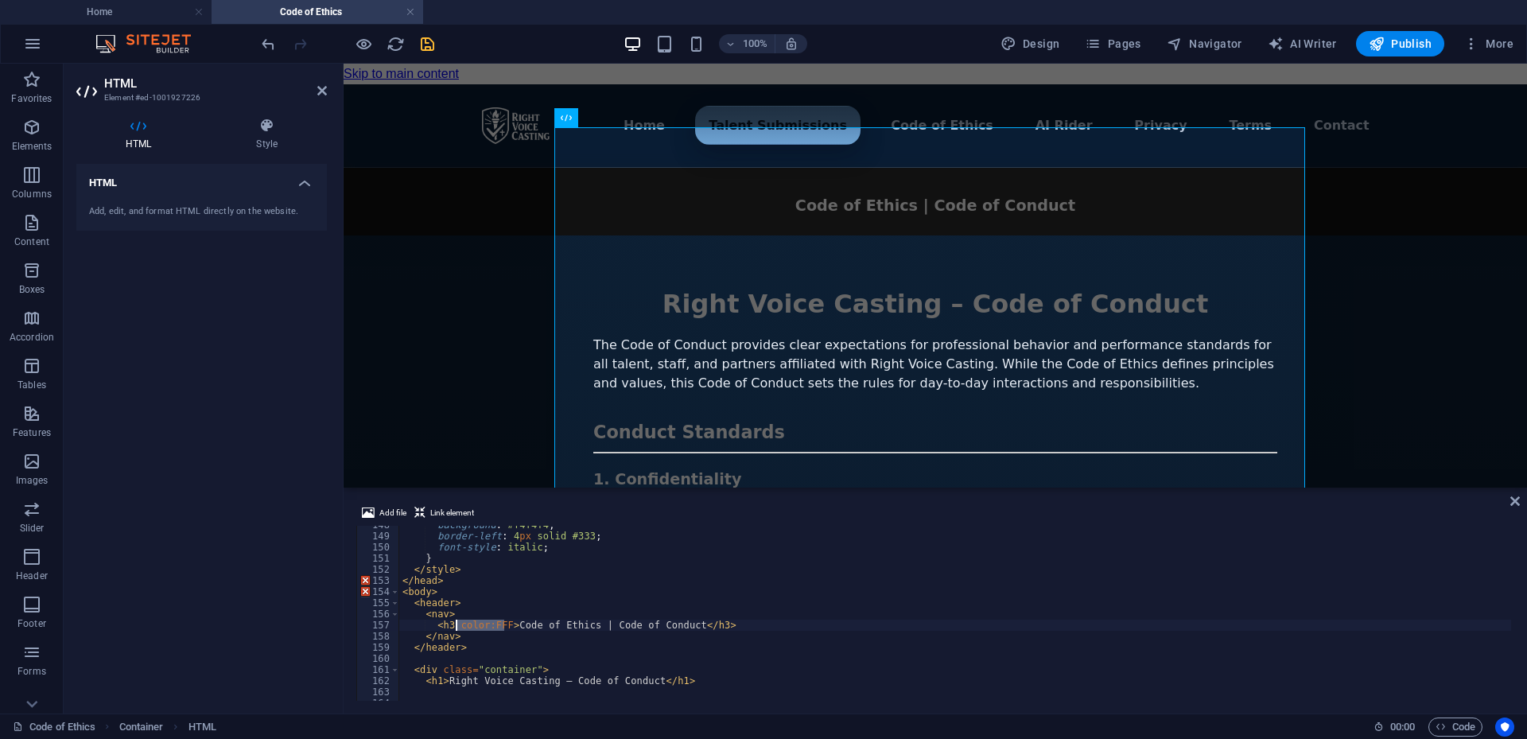
drag, startPoint x: 506, startPoint y: 628, endPoint x: 456, endPoint y: 626, distance: 50.1
click at [456, 626] on div "background : #f4f4f4 ; border-left : 4 px solid #333 ; font-style : italic ; } …" at bounding box center [1166, 616] width 1534 height 194
type textarea "<h3>Code of Ethics | Code of Conduct</h3>"
click at [1491, 287] on div "Menu ▾ Home Talent Submissions Code of Ethics AI Rider Privacy Terms Contact Ri…" at bounding box center [936, 670] width 1184 height 1172
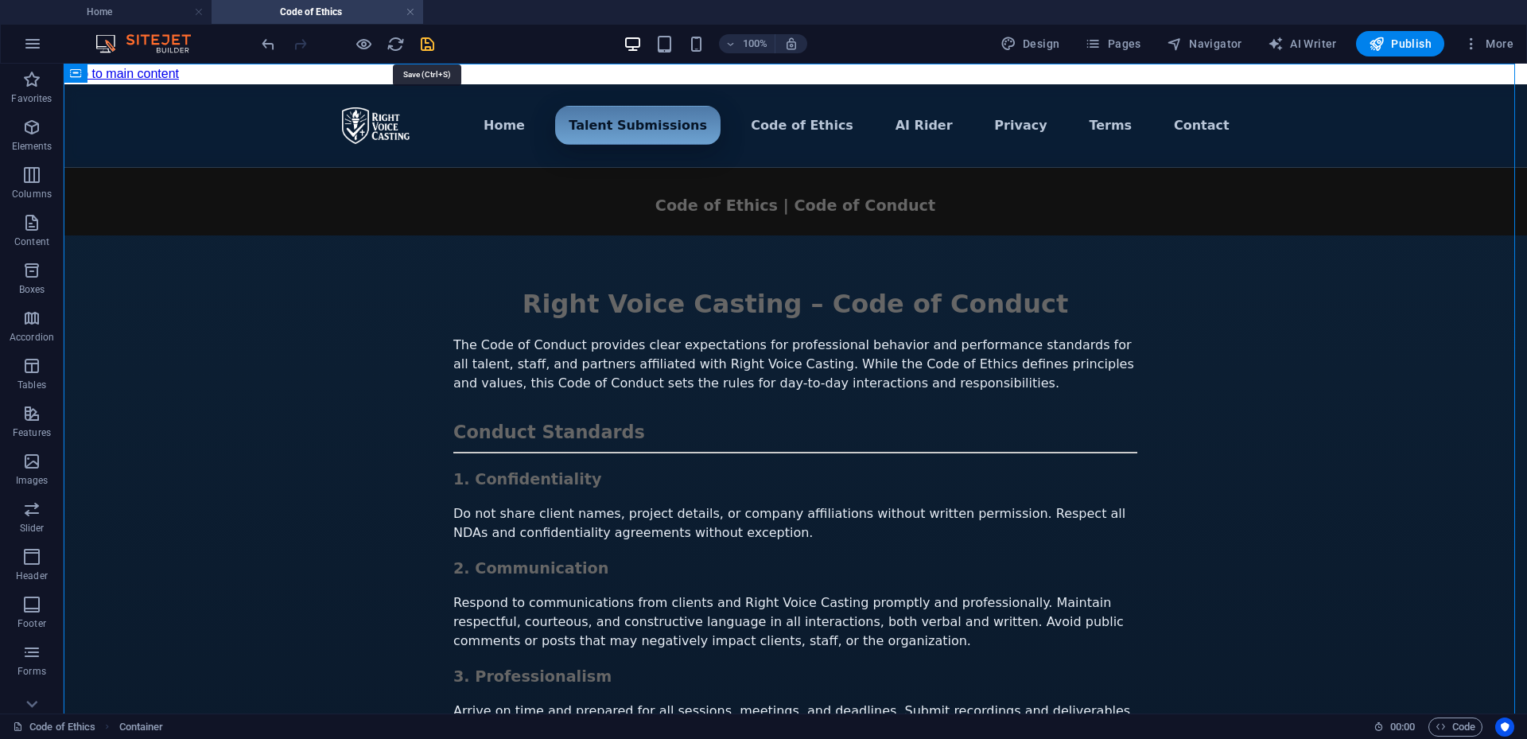
click at [434, 40] on icon "save" at bounding box center [427, 44] width 18 height 18
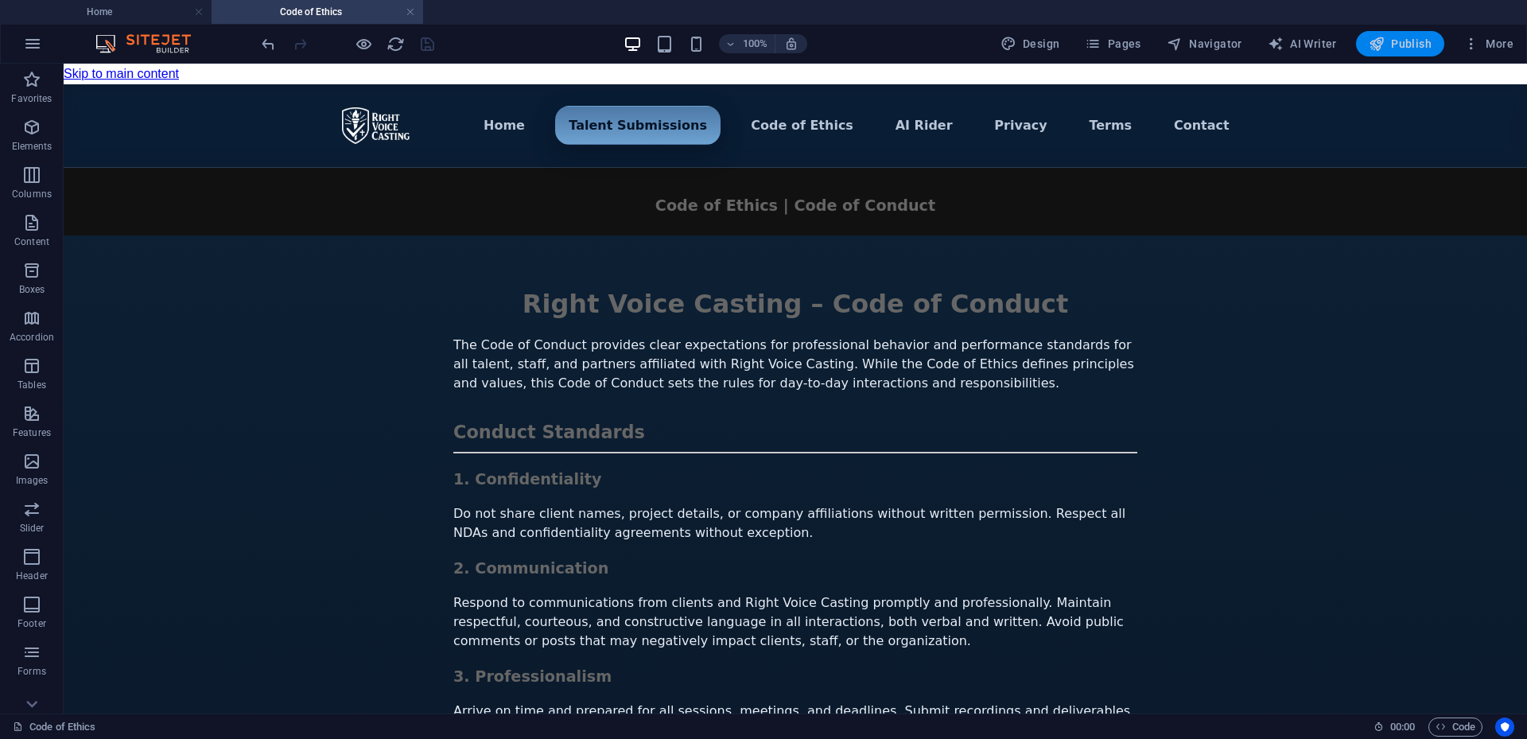
click at [1406, 46] on span "Publish" at bounding box center [1400, 44] width 63 height 16
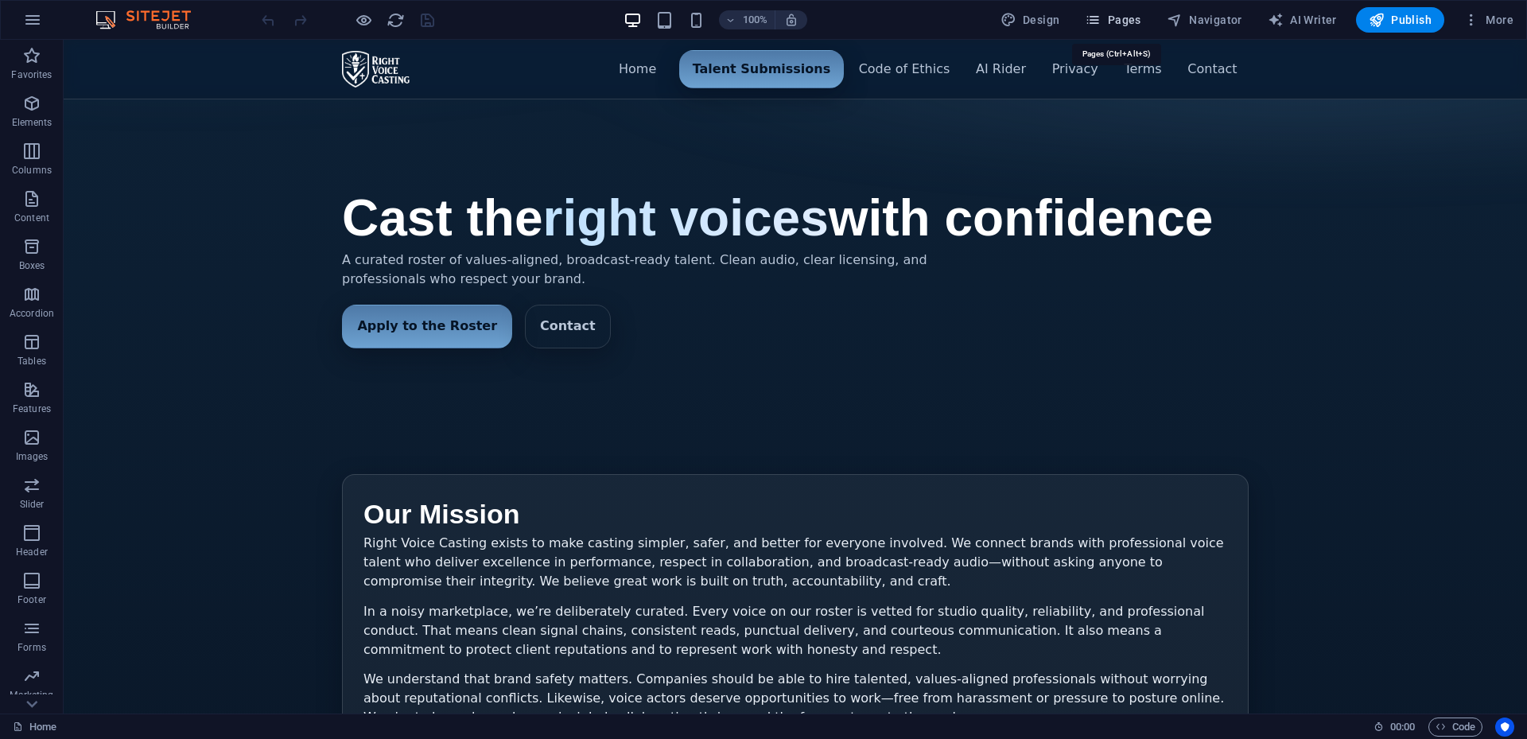
click at [1126, 14] on span "Pages" at bounding box center [1113, 20] width 56 height 16
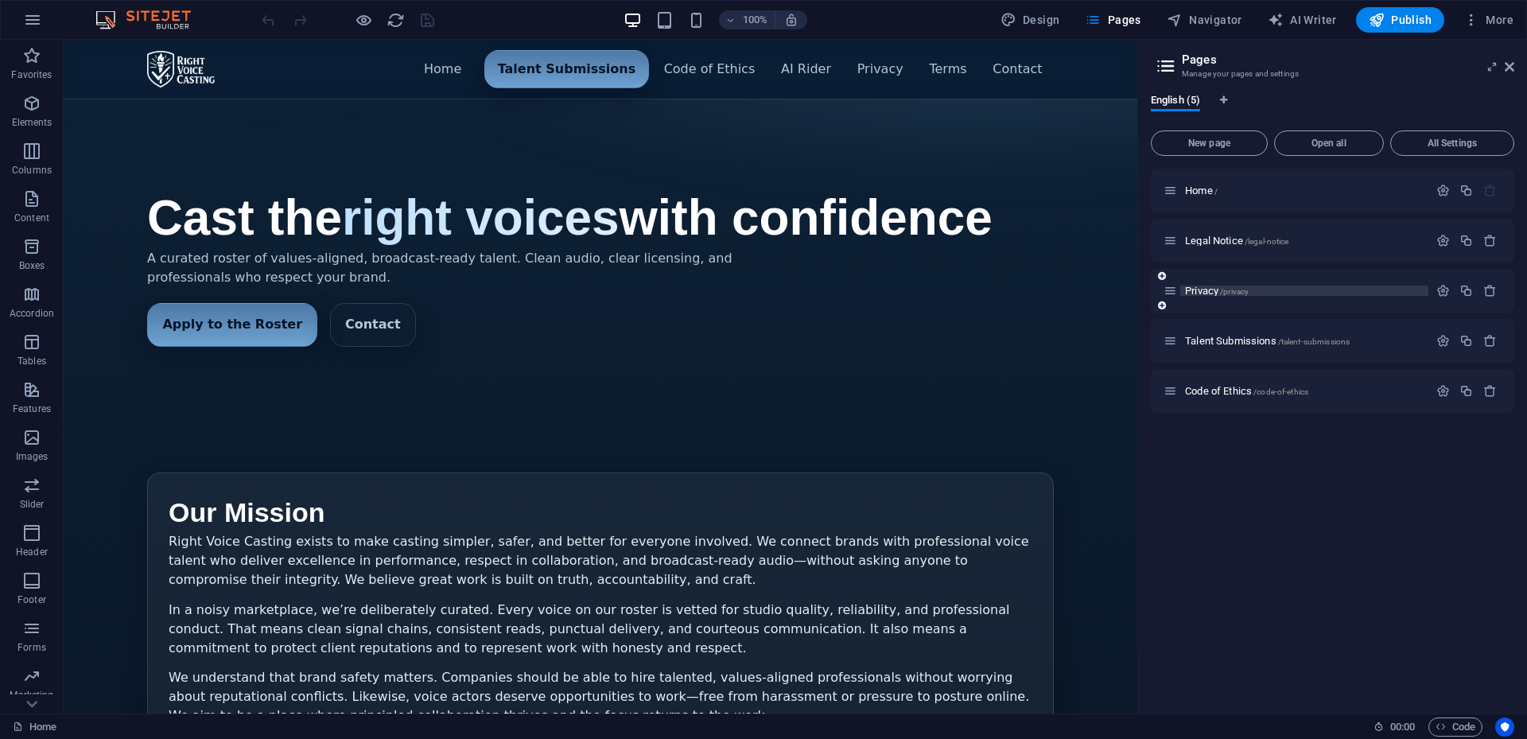
click at [1206, 295] on span "Privacy /privacy" at bounding box center [1217, 291] width 64 height 12
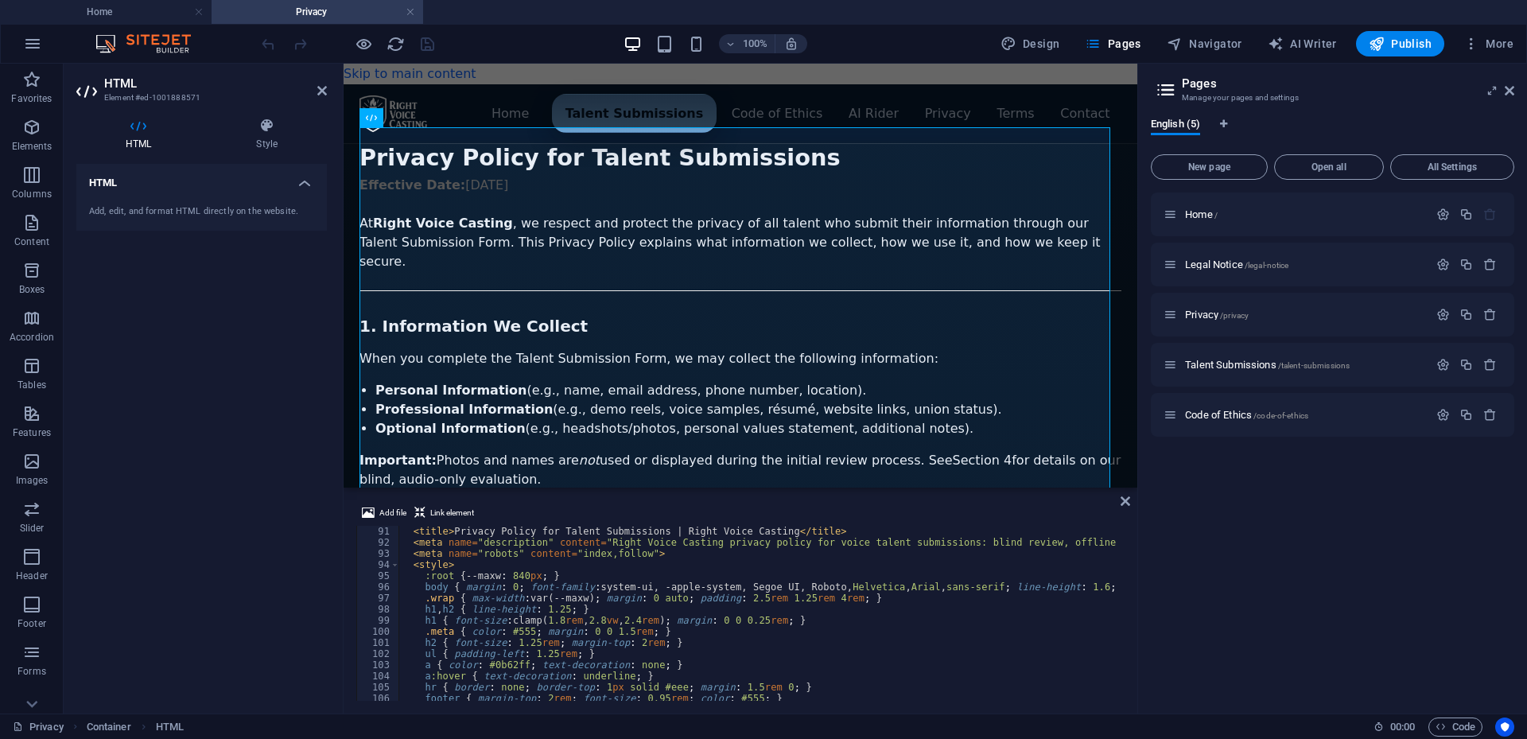
scroll to position [1002, 0]
click at [412, 568] on div "< title > Privacy Policy for Talent Submissions | Right Voice Casting </ title …" at bounding box center [1166, 623] width 1534 height 194
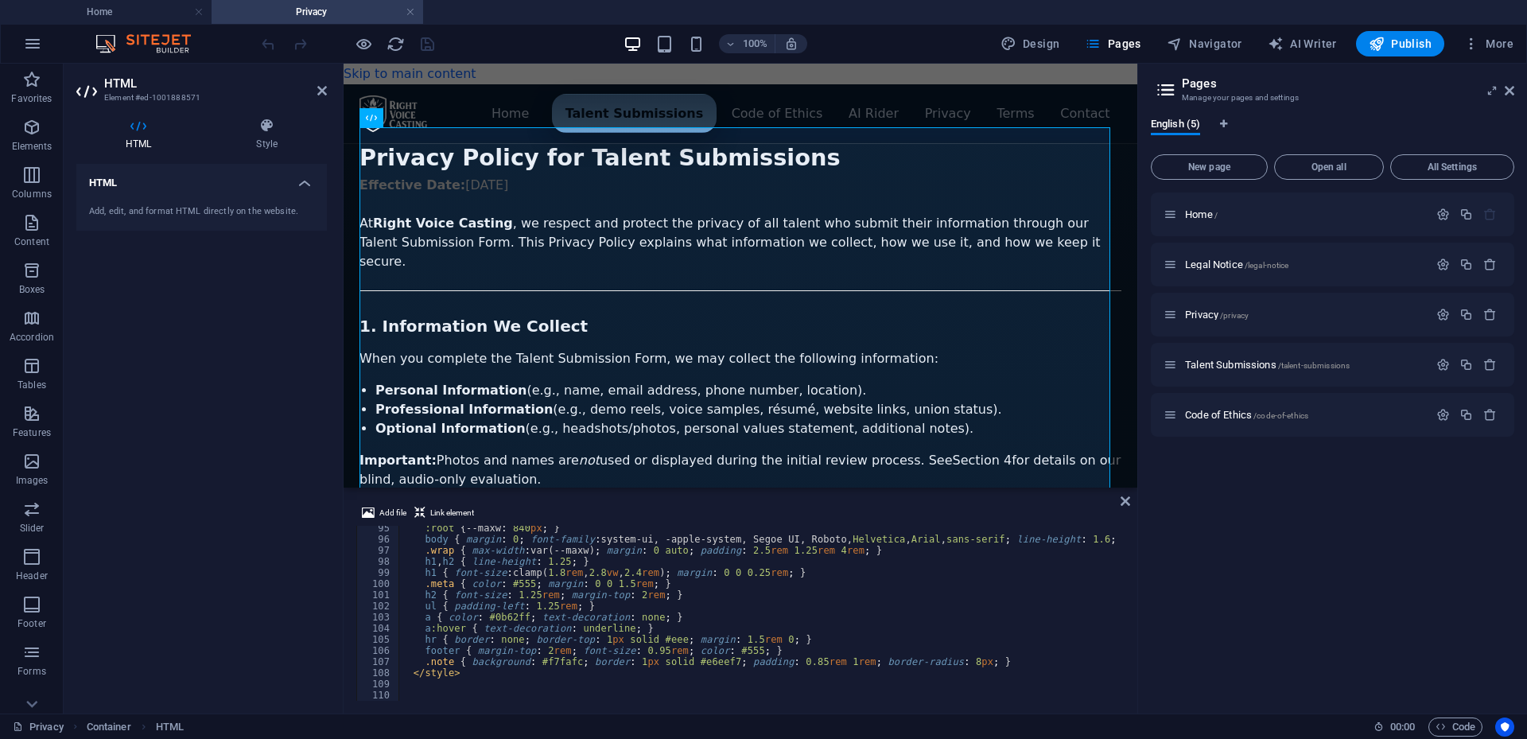
scroll to position [1098, 0]
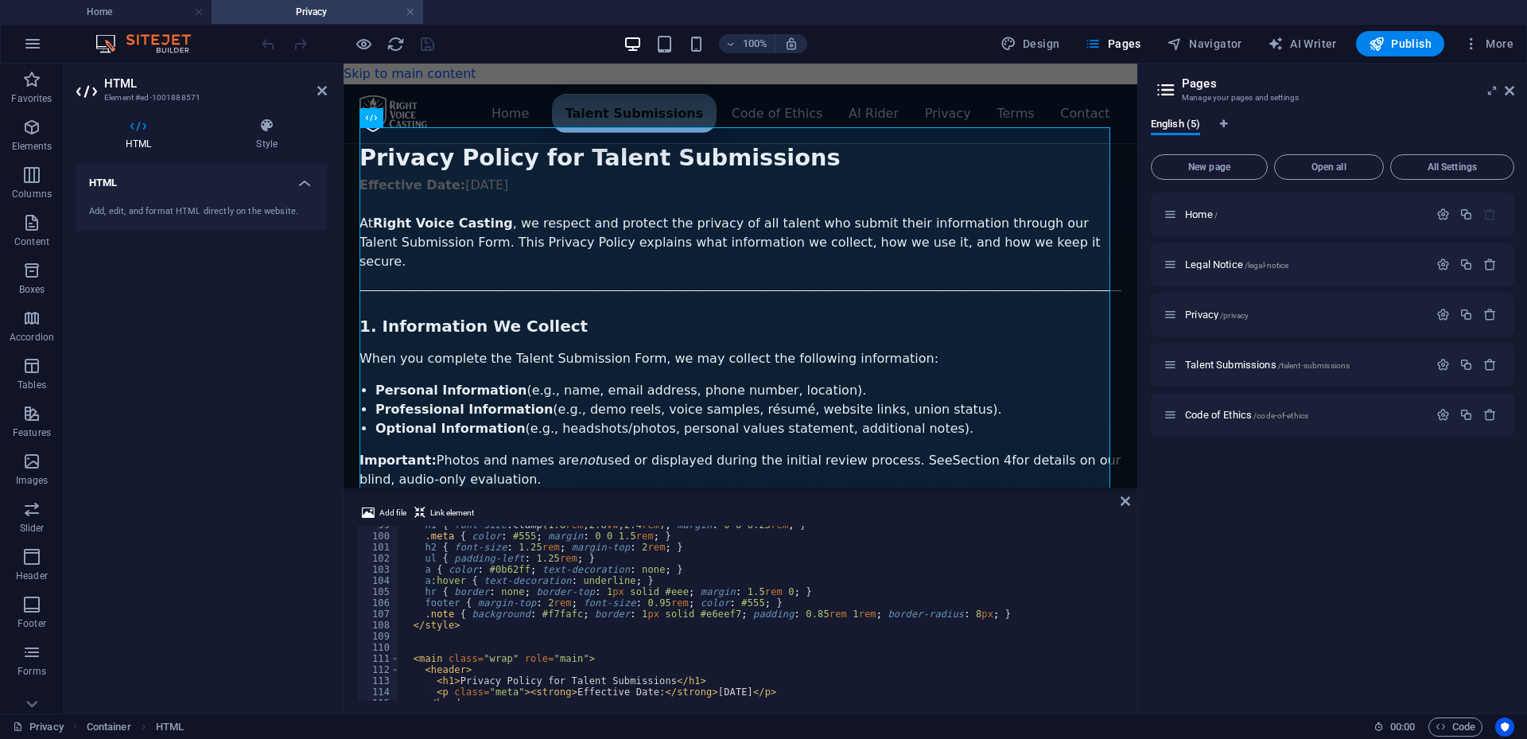
click at [497, 624] on div "h1 { font-size : clamp( 1.8 rem , 2.8 vw , 2.4 rem ) ; margin : 0 0 0.25 rem ; …" at bounding box center [1166, 616] width 1534 height 194
type textarea ".note { background: #f7fafc; border: 1px solid #e6eef7; padding: 0.85rem 1rem; …"
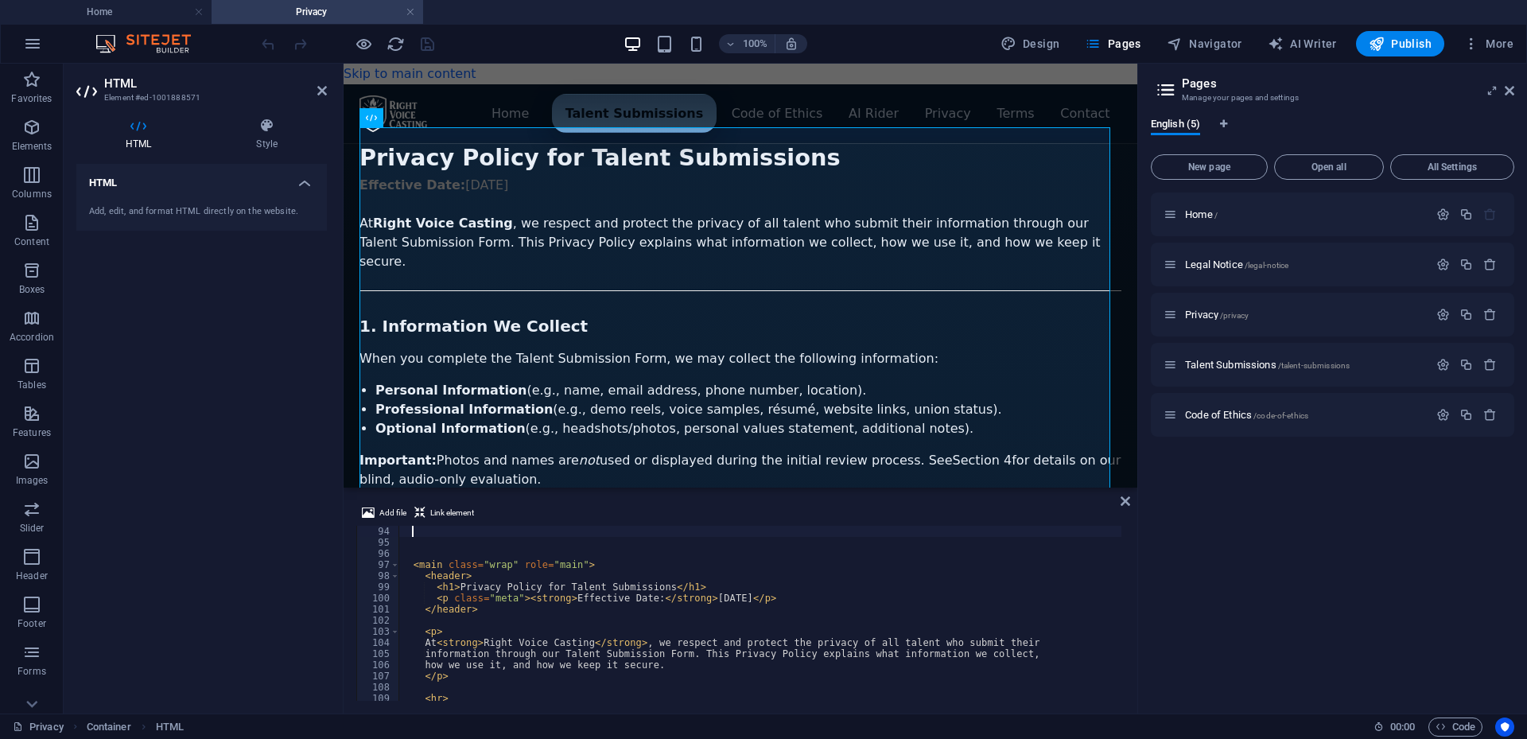
scroll to position [1036, 0]
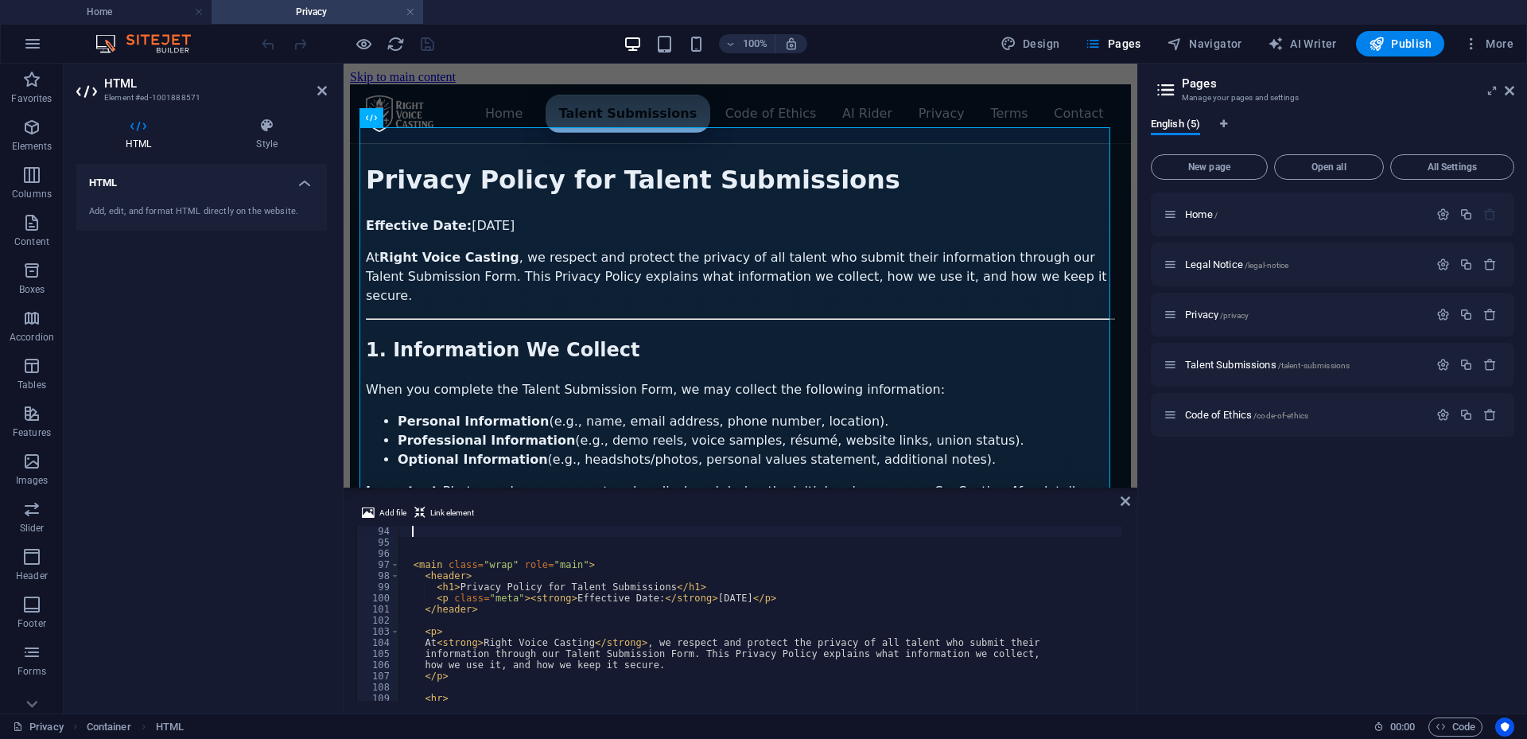
click at [1190, 539] on div "Home / Legal Notice /legal-notice Privacy /privacy Talent Submissions /talent-s…" at bounding box center [1333, 447] width 364 height 508
click at [1184, 480] on div "Home / Legal Notice /legal-notice Privacy /privacy Talent Submissions /talent-s…" at bounding box center [1333, 447] width 364 height 508
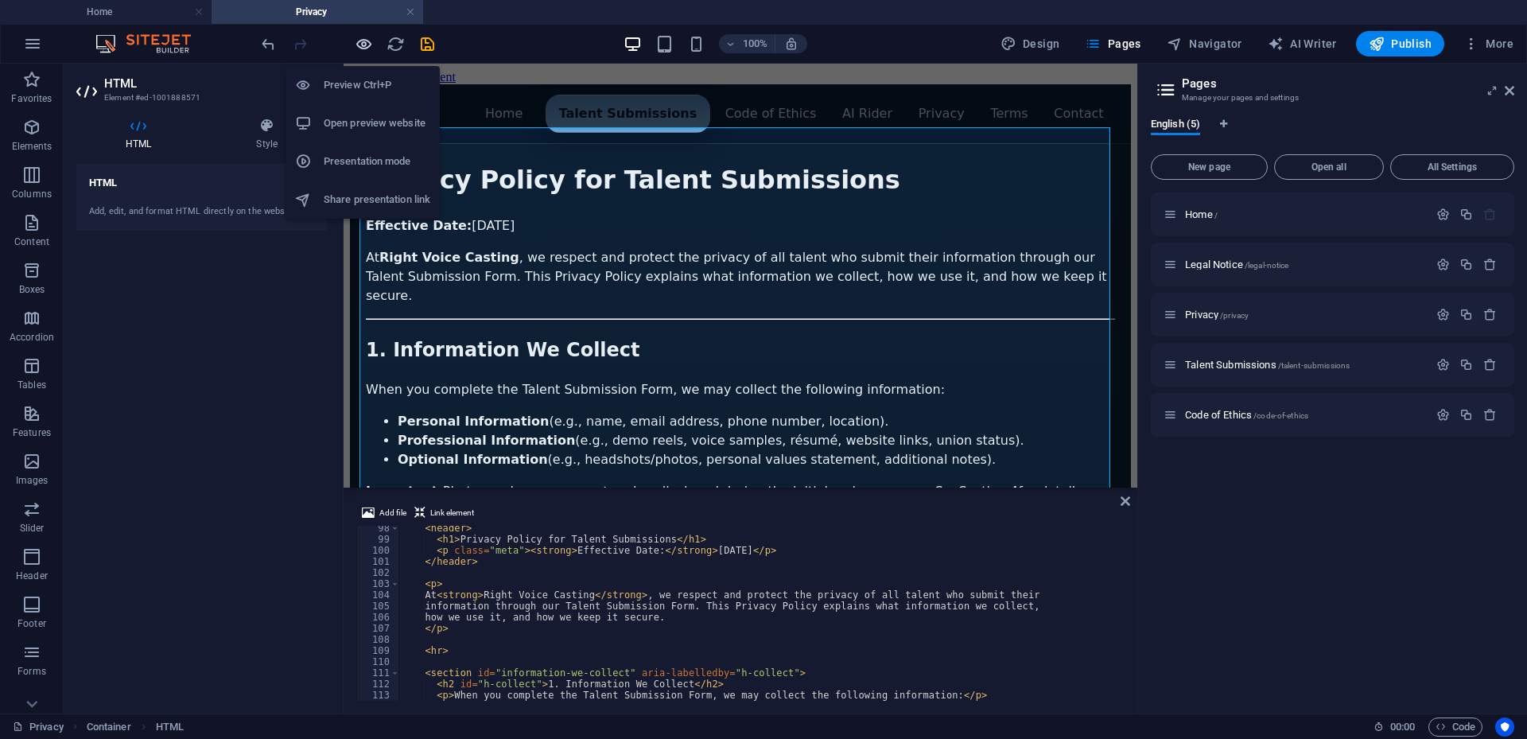
click at [361, 44] on icon "button" at bounding box center [364, 44] width 18 height 18
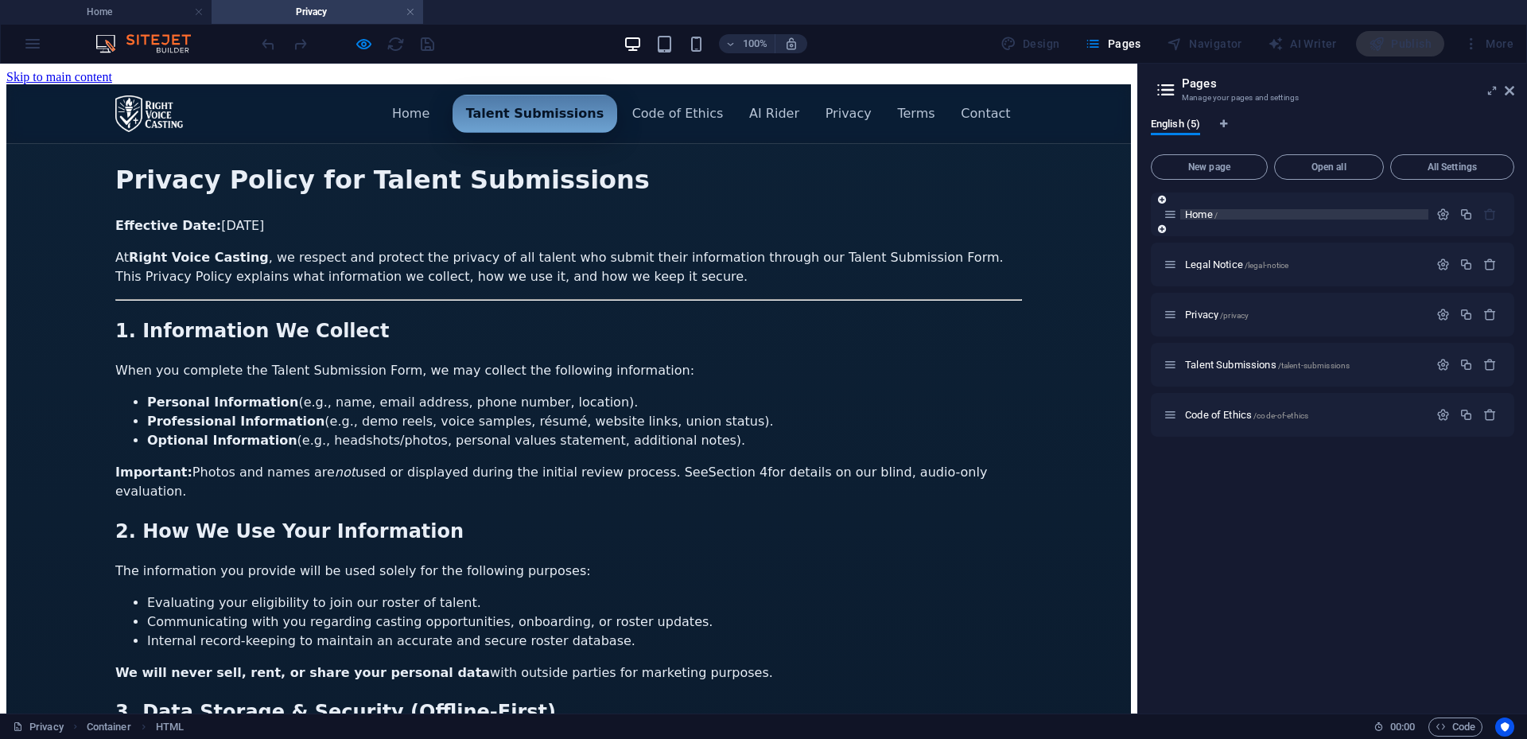
click at [1184, 213] on div "Home /" at bounding box center [1304, 214] width 248 height 10
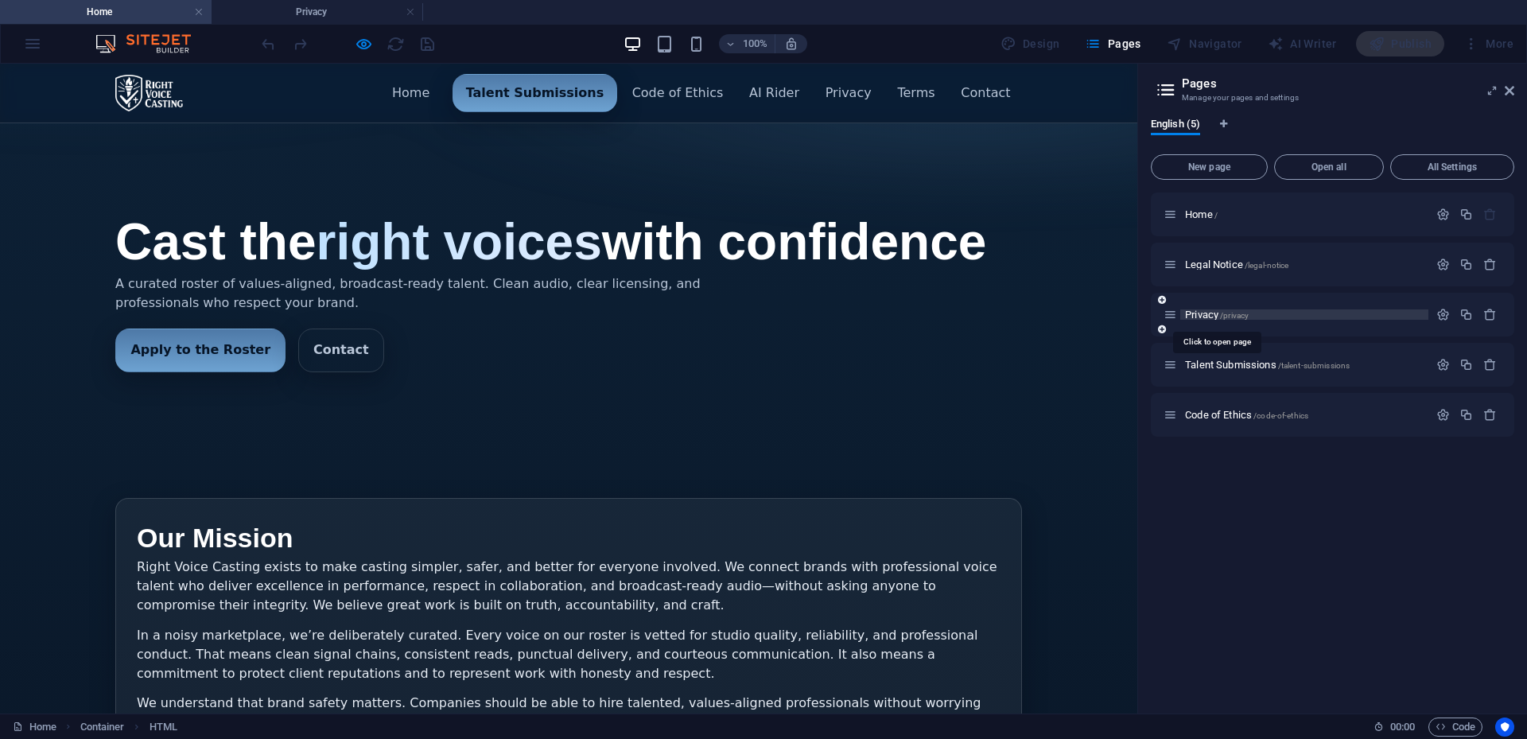
click at [1191, 311] on span "Privacy /privacy" at bounding box center [1217, 315] width 64 height 12
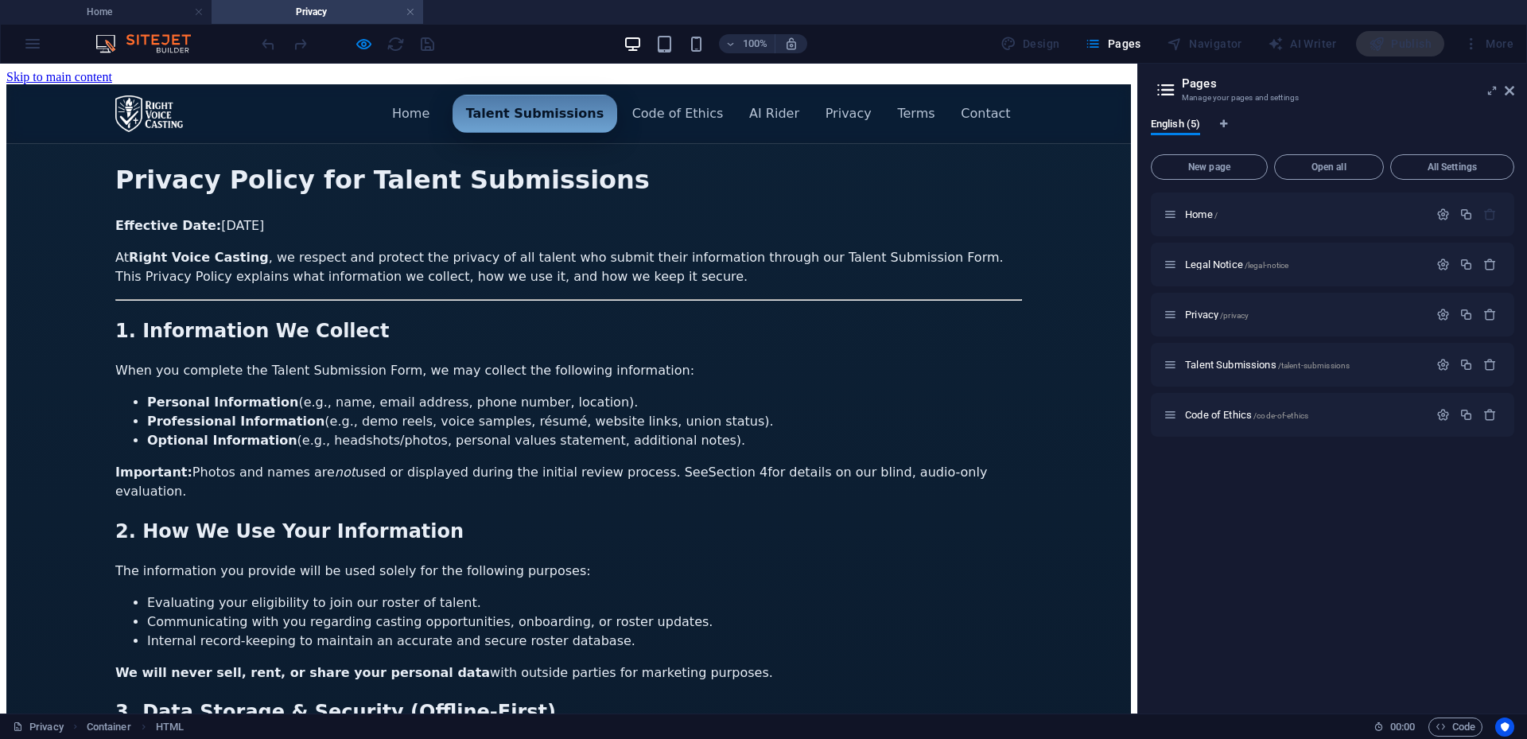
click at [904, 317] on h2 "1. Information We Collect" at bounding box center [568, 331] width 907 height 29
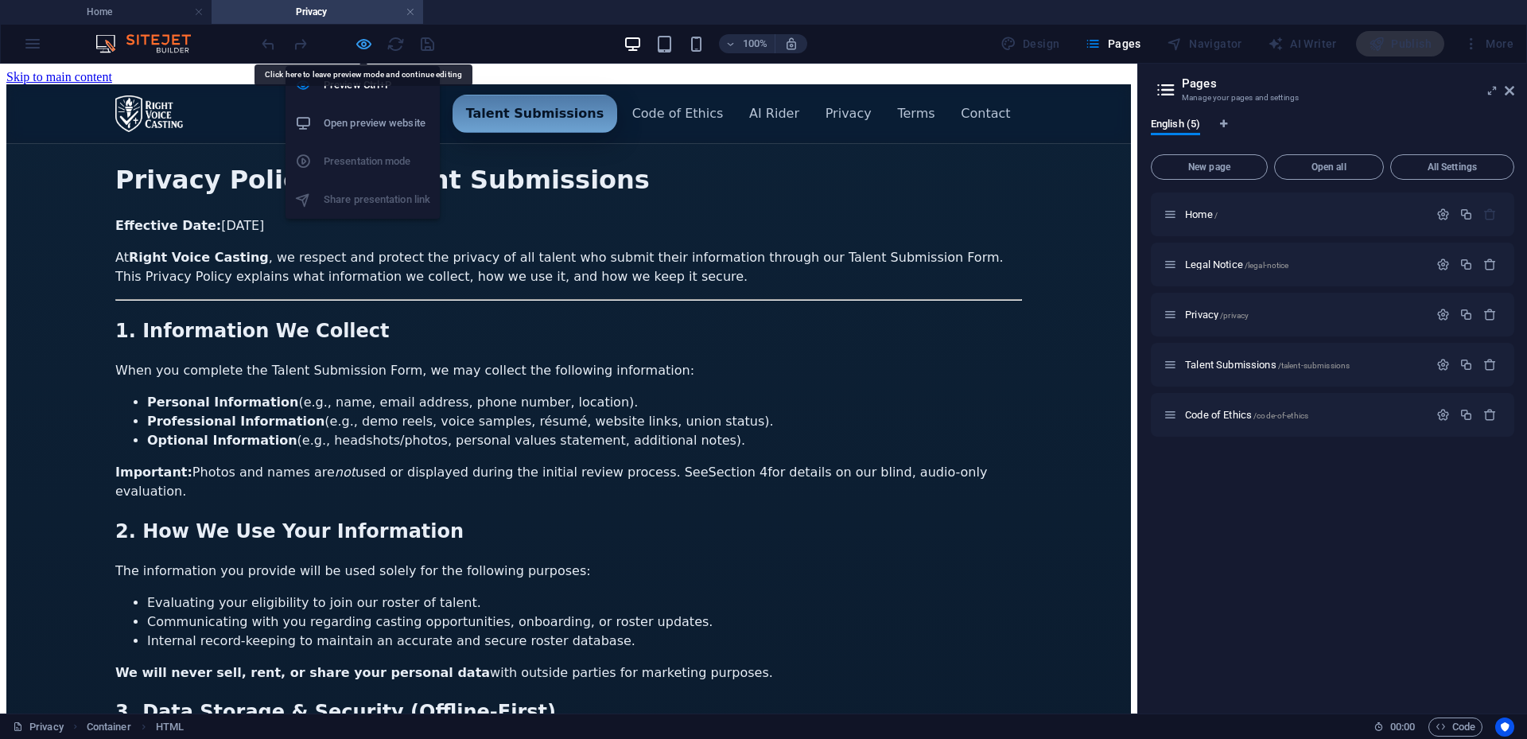
click at [370, 48] on icon "button" at bounding box center [364, 44] width 18 height 18
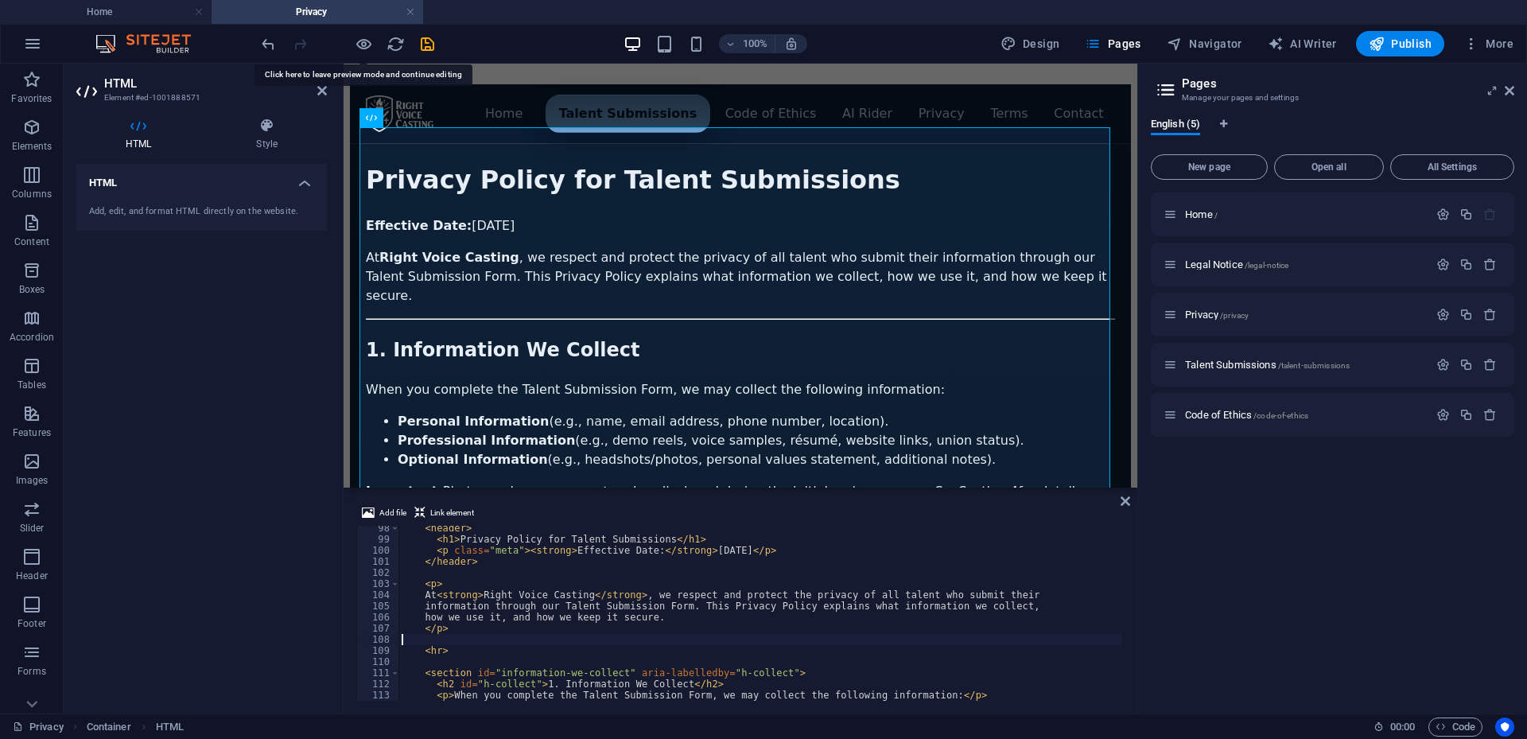
click at [871, 644] on div "< header > < h1 > Privacy Policy for Talent Submissions </ h1 > < p class = "me…" at bounding box center [1166, 620] width 1534 height 194
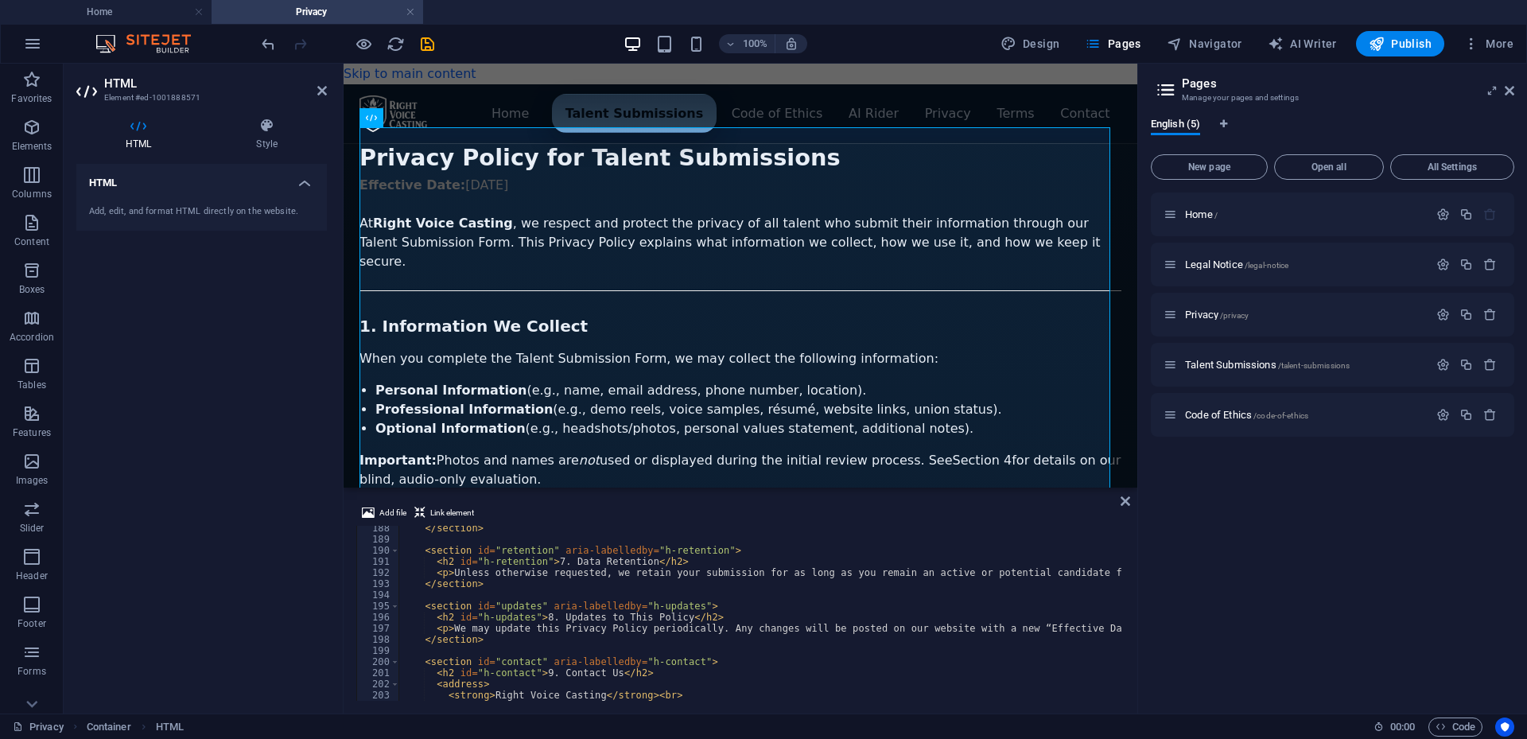
scroll to position [2267, 0]
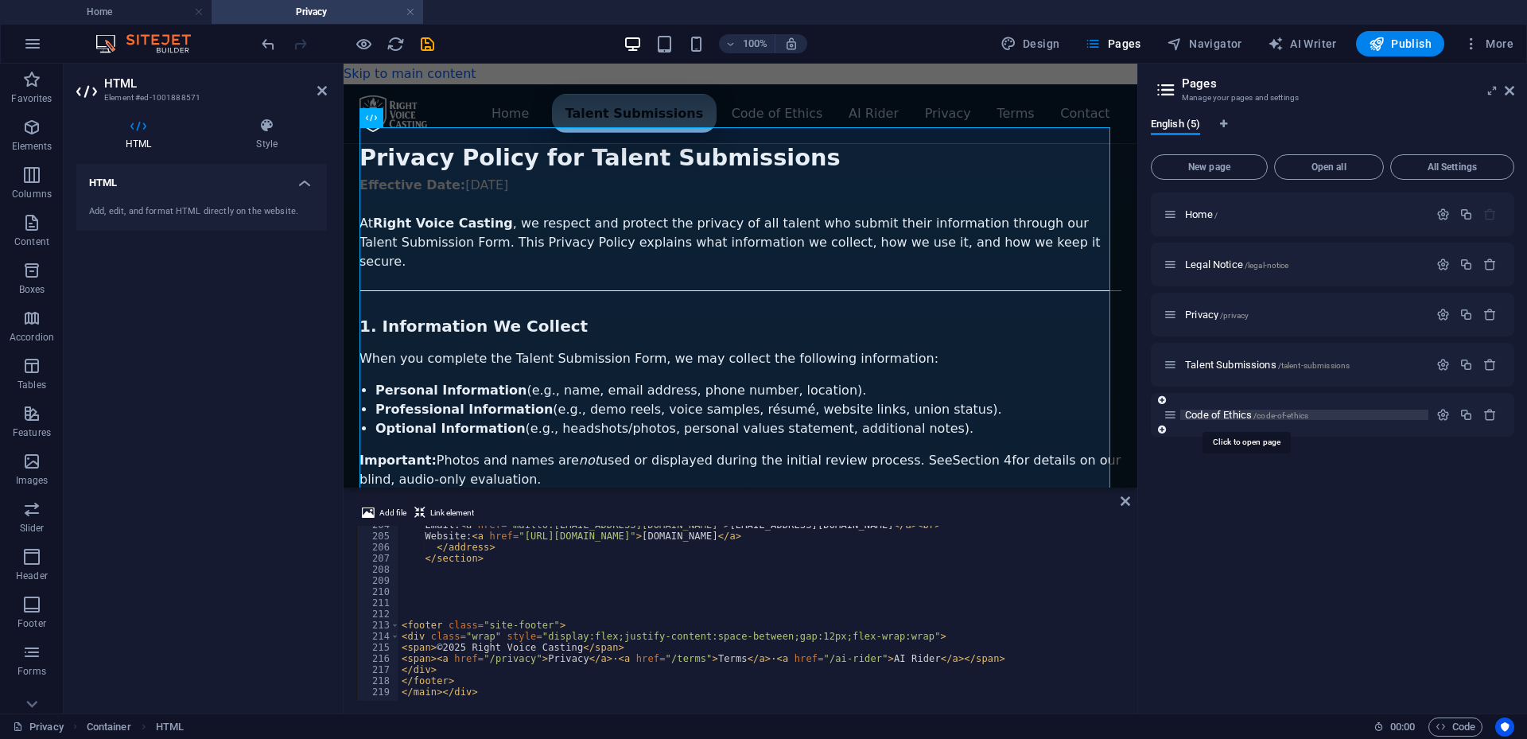
click at [1198, 418] on span "Code of Ethics /code-of-ethics" at bounding box center [1246, 415] width 123 height 12
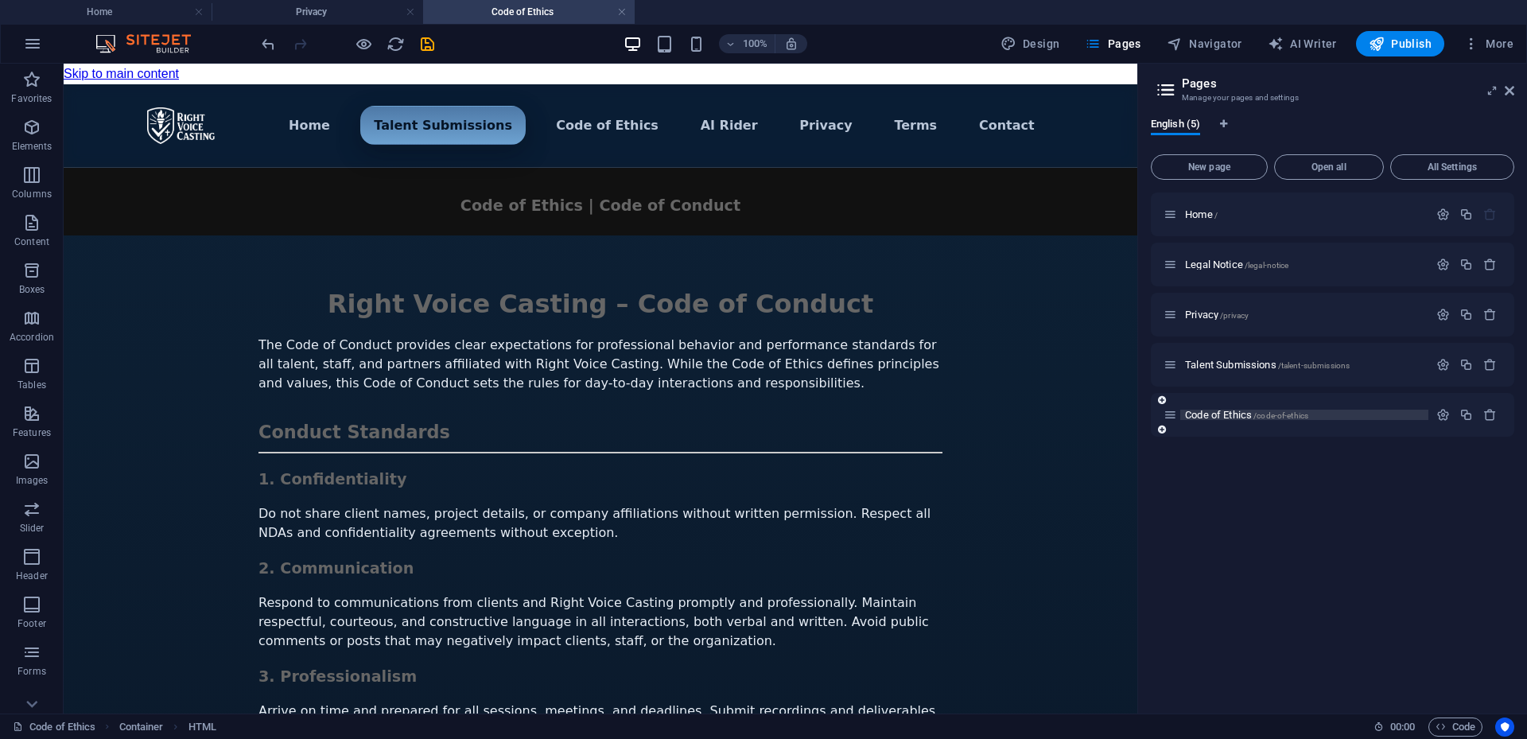
scroll to position [0, 0]
click at [282, 116] on icon at bounding box center [286, 118] width 9 height 17
click at [892, 231] on div "Menu ▾ Home Talent Submissions Code of Ethics AI Rider Privacy Terms Contact Ri…" at bounding box center [601, 670] width 1074 height 1172
click at [1208, 209] on span "Home /" at bounding box center [1201, 214] width 33 height 12
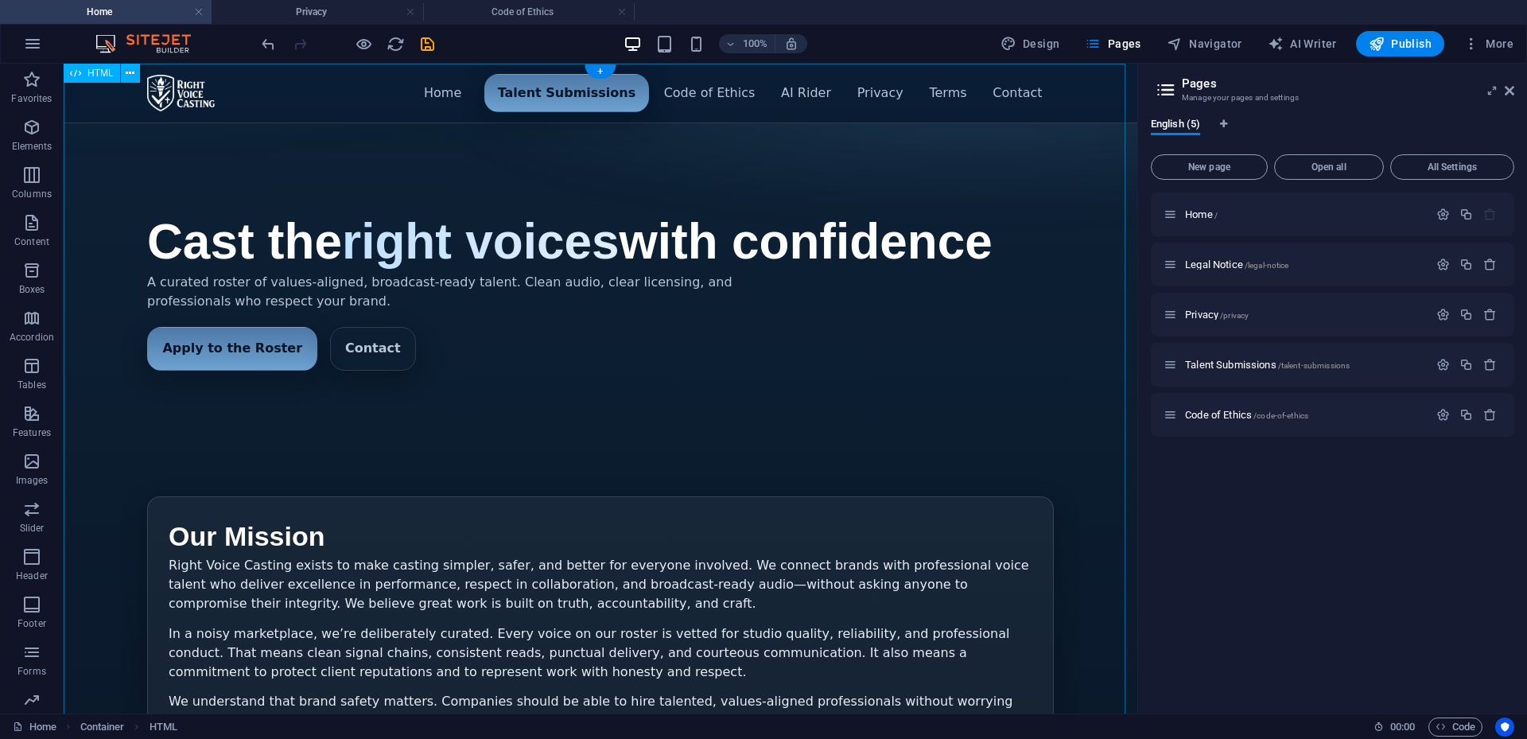
click at [317, 103] on div "Menu ▾ Home Talent Submissions Code of Ethics AI Rider Privacy Terms Contact Ca…" at bounding box center [601, 550] width 1074 height 972
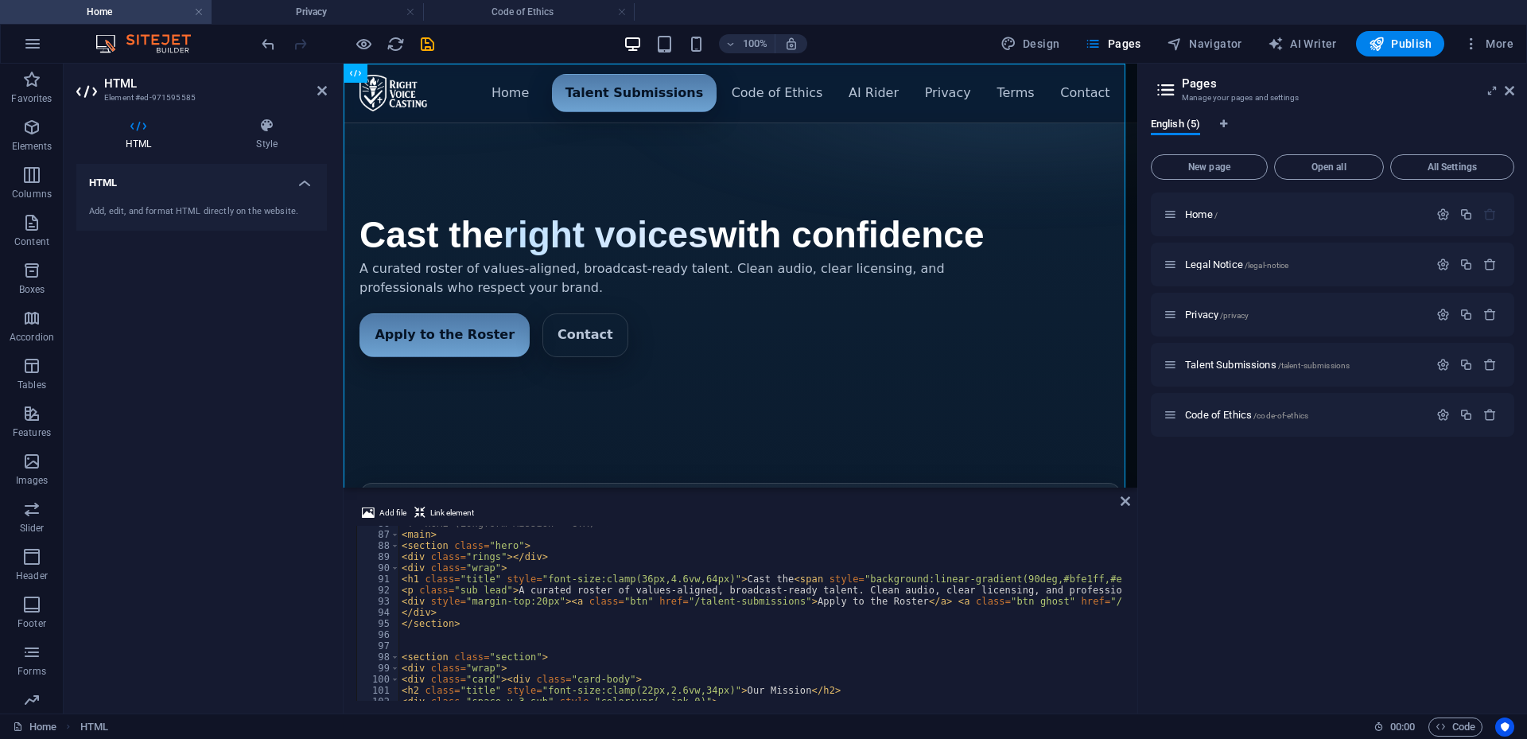
scroll to position [907, 0]
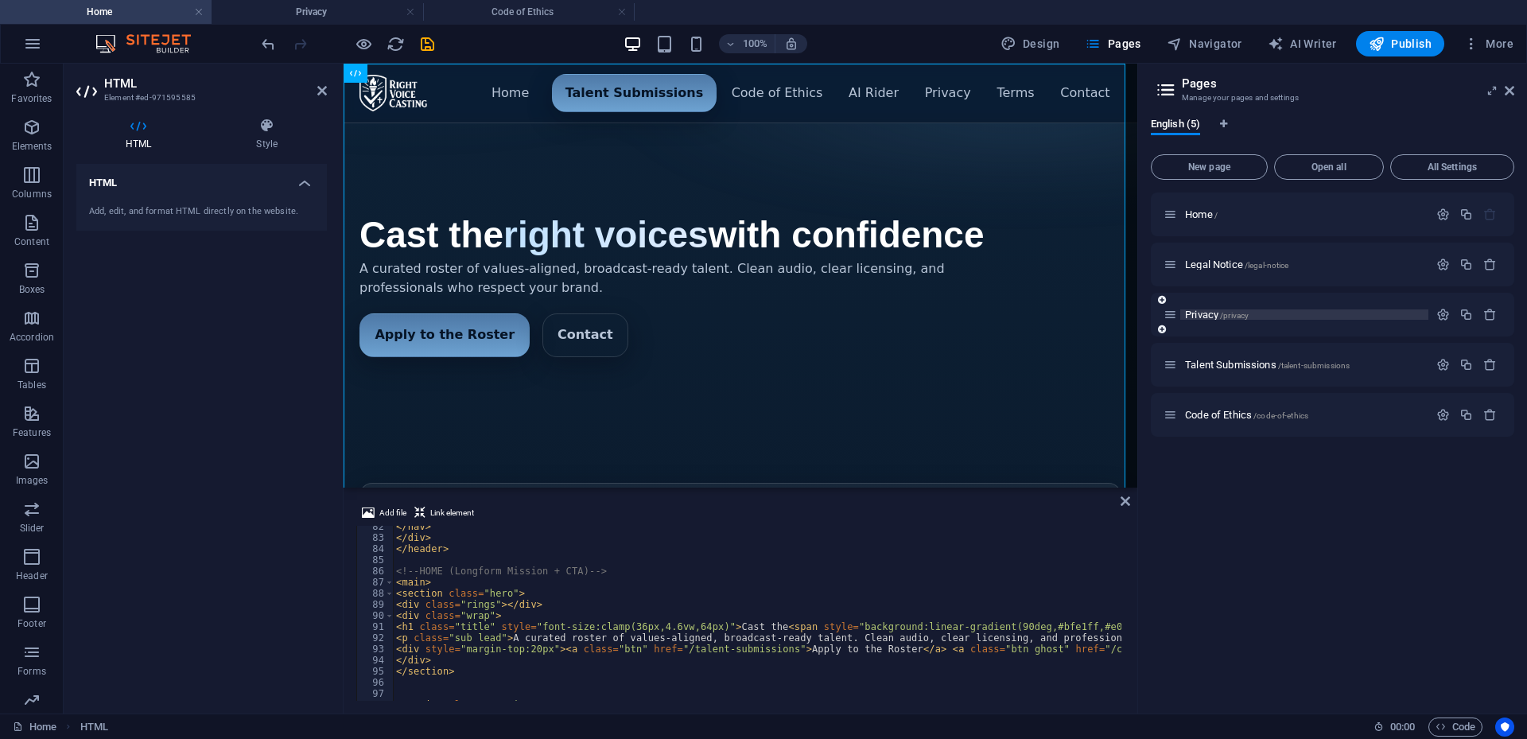
click at [1200, 318] on span "Privacy /privacy" at bounding box center [1217, 315] width 64 height 12
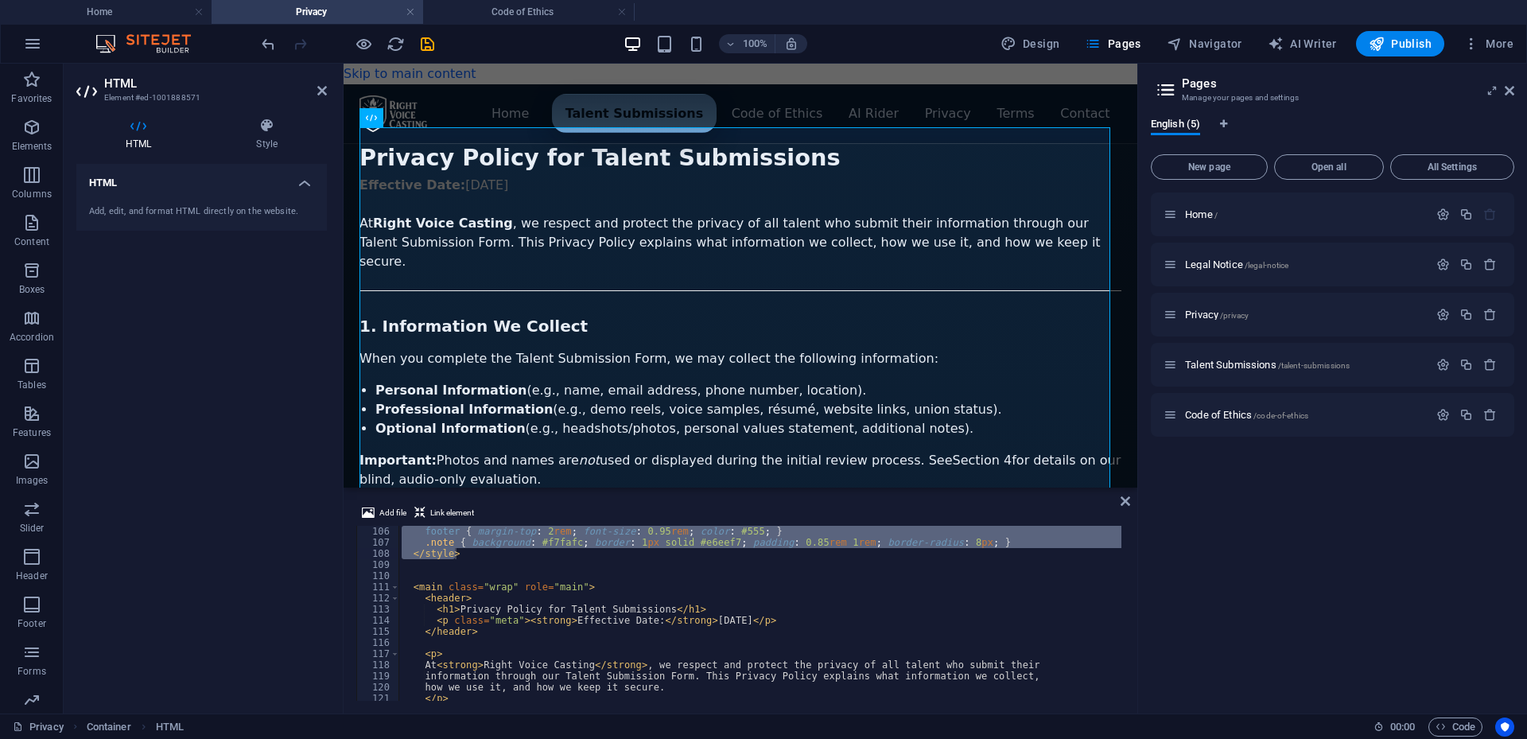
scroll to position [1122, 0]
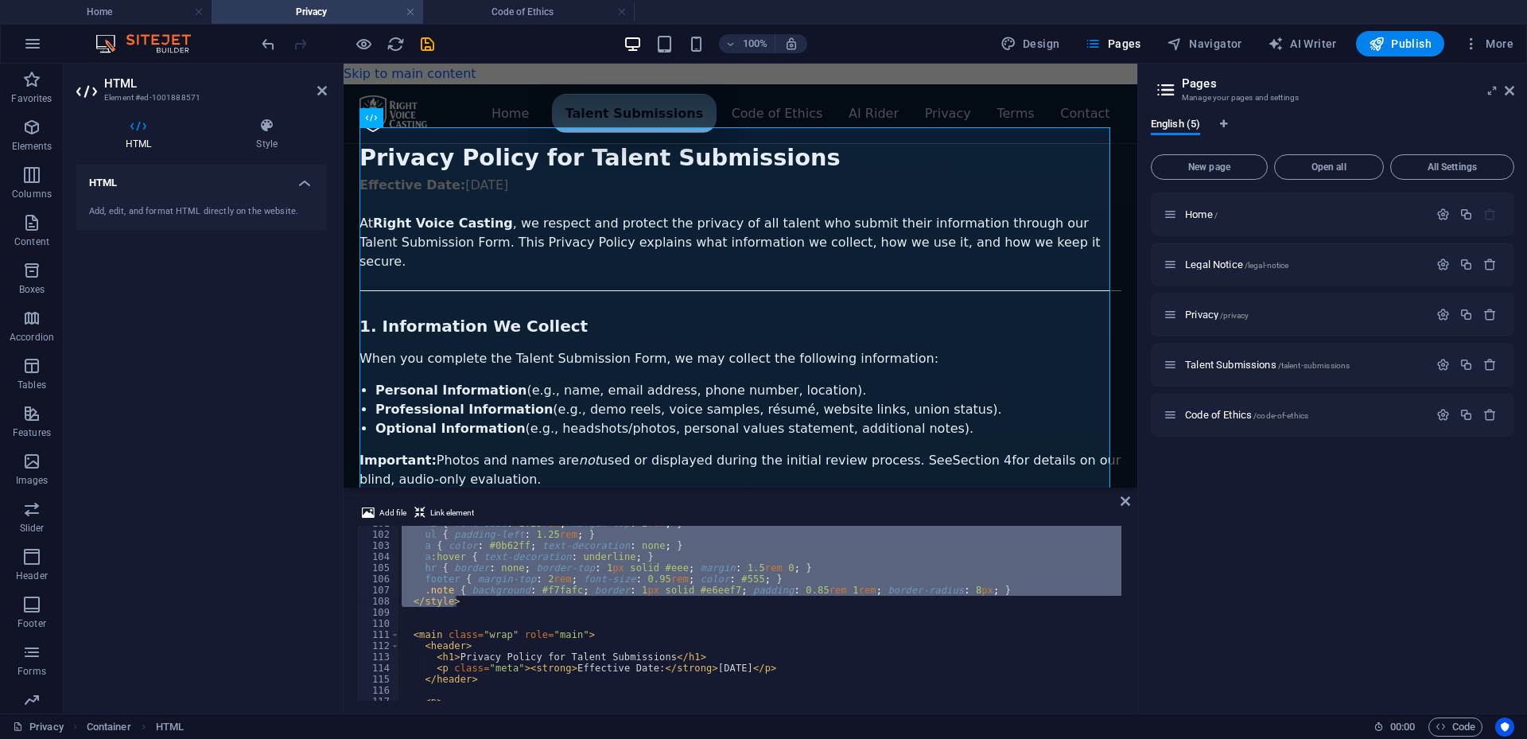
click at [697, 604] on div "h2 { font-size : 1.25 rem ; margin-top : 2 rem ; } ul { padding-left : 1.25 rem…" at bounding box center [760, 613] width 723 height 175
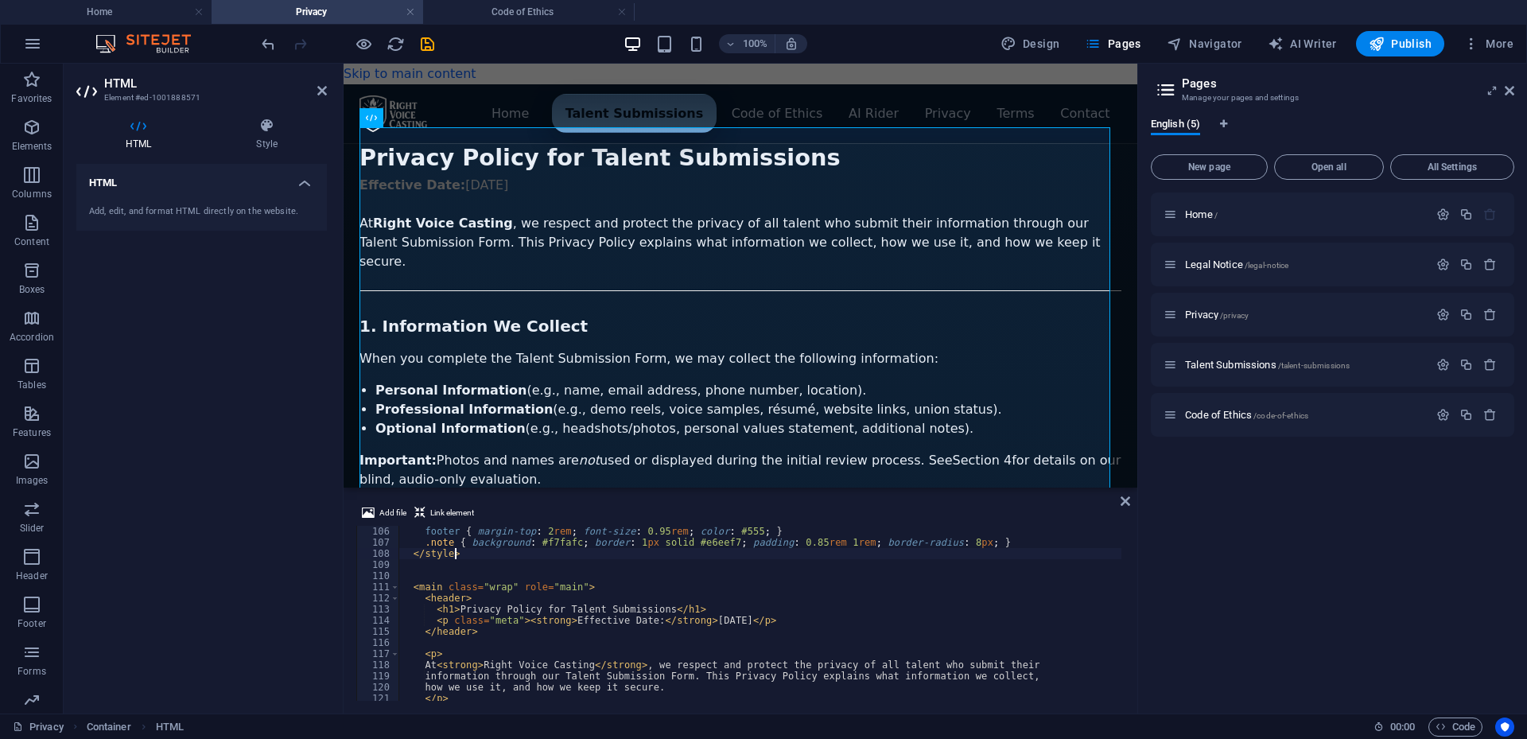
scroll to position [1169, 0]
drag, startPoint x: 473, startPoint y: 601, endPoint x: 422, endPoint y: 597, distance: 51.0
click at [422, 597] on div "footer { margin-top : 2 rem ; font-size : 0.95 rem ; color : #555 ; } .note { b…" at bounding box center [1166, 623] width 1534 height 194
type textarea "<header>"
drag, startPoint x: 465, startPoint y: 632, endPoint x: 419, endPoint y: 632, distance: 46.1
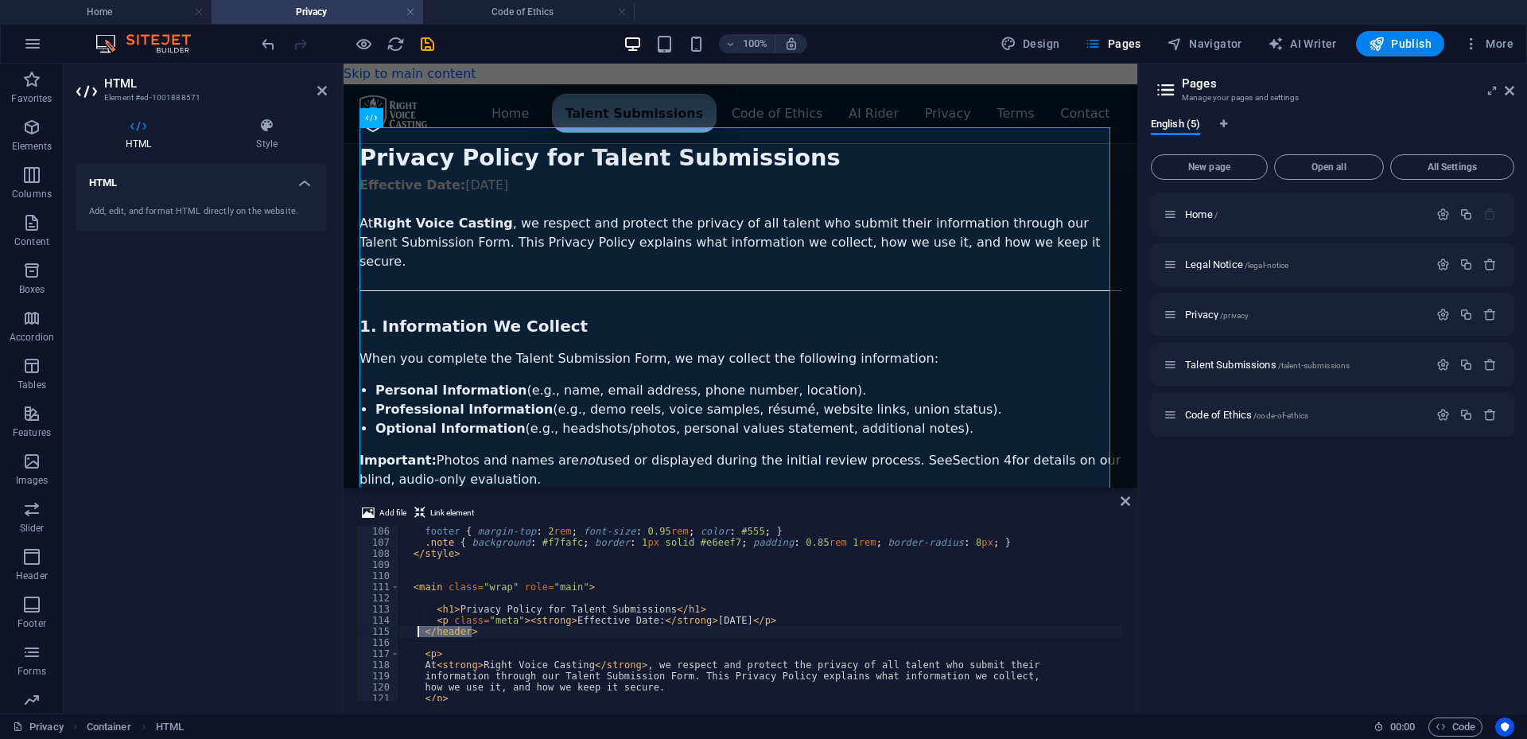
click at [419, 632] on div "footer { margin-top : 2 rem ; font-size : 0.95 rem ; color : #555 ; } .note { b…" at bounding box center [1166, 623] width 1534 height 194
type textarea "</header>"
click at [1227, 566] on div "Home / Legal Notice /legal-notice Privacy /privacy Talent Submissions /talent-s…" at bounding box center [1333, 447] width 364 height 508
click at [1210, 578] on div "Home / Legal Notice /legal-notice Privacy /privacy Talent Submissions /talent-s…" at bounding box center [1333, 447] width 364 height 508
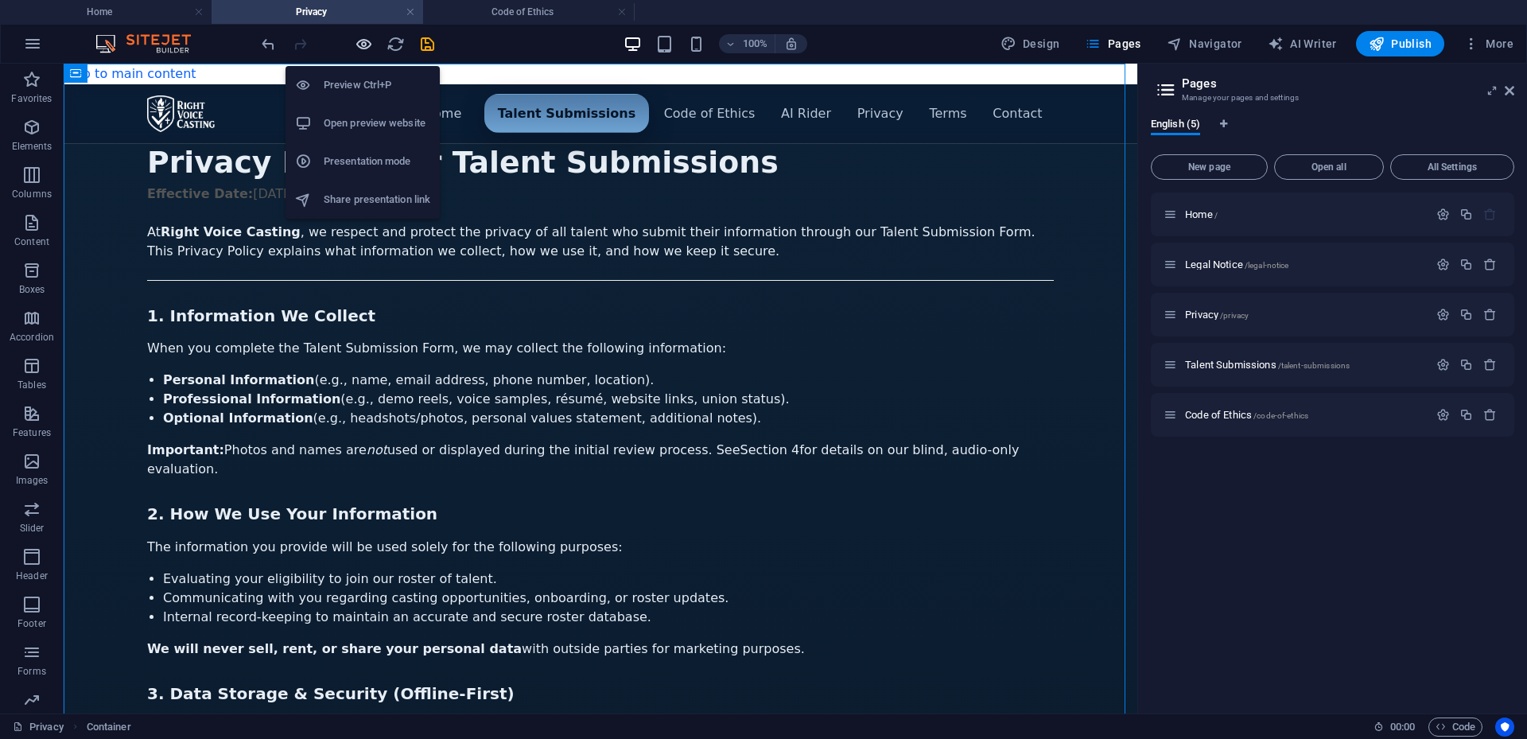
click at [369, 43] on icon "button" at bounding box center [364, 44] width 18 height 18
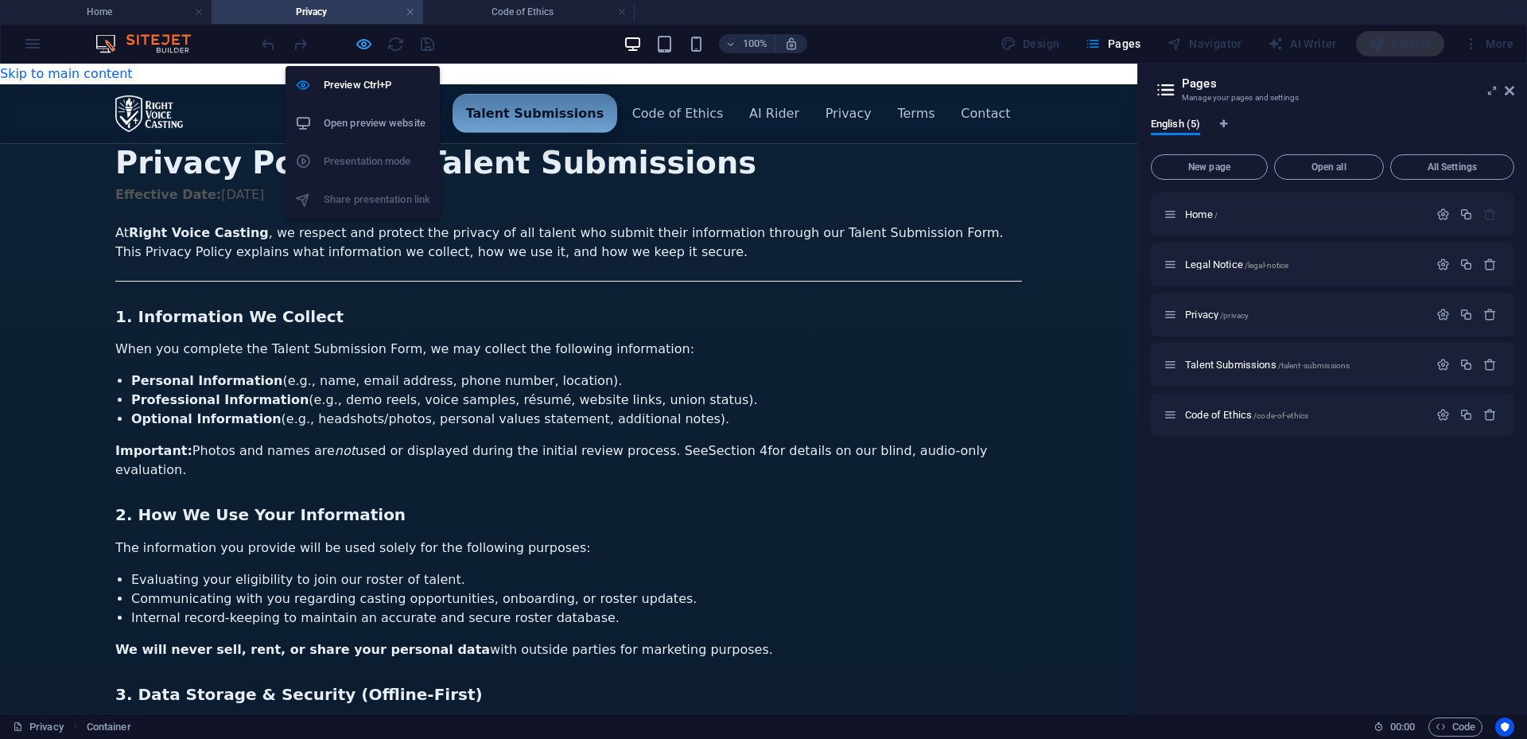
click at [364, 48] on icon "button" at bounding box center [364, 44] width 18 height 18
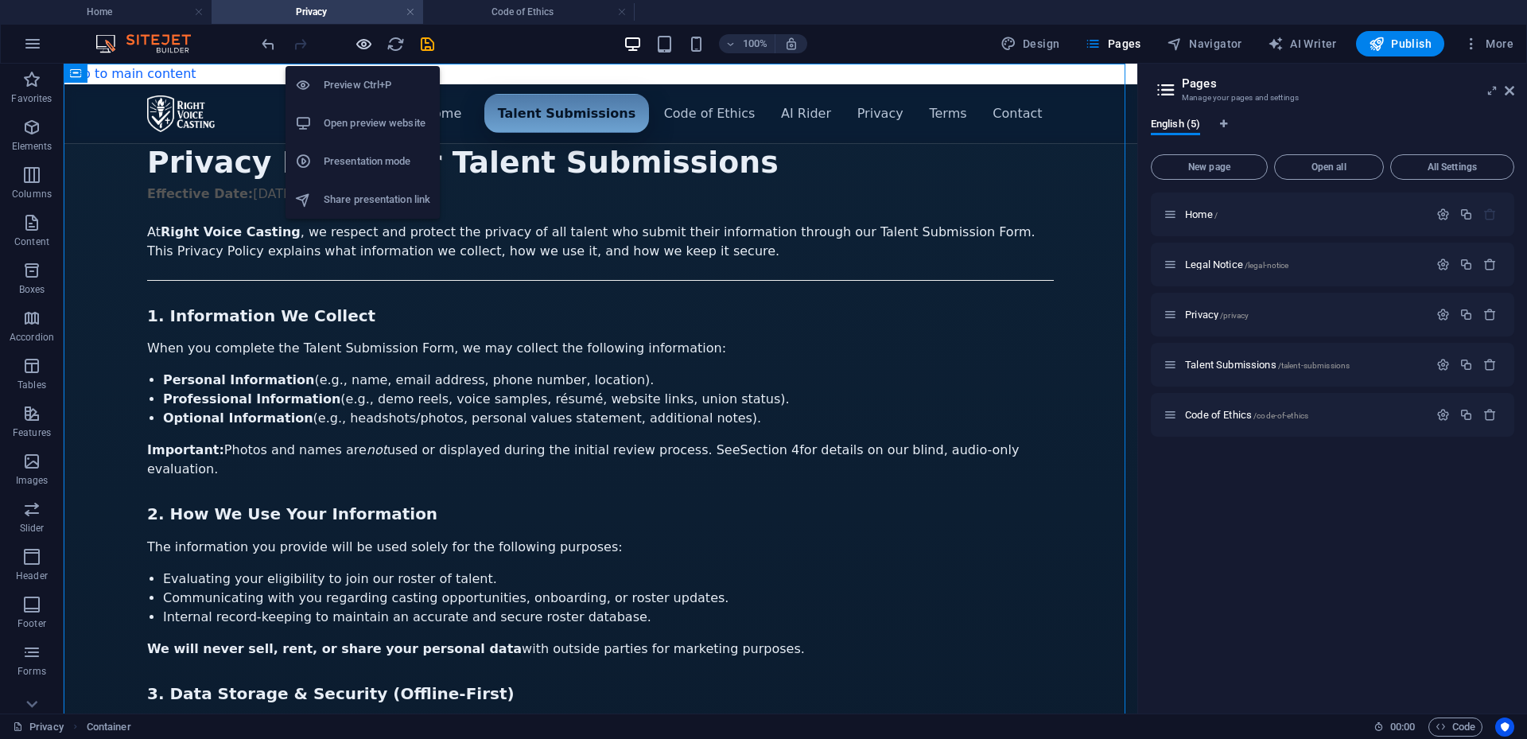
click at [365, 46] on icon "button" at bounding box center [364, 44] width 18 height 18
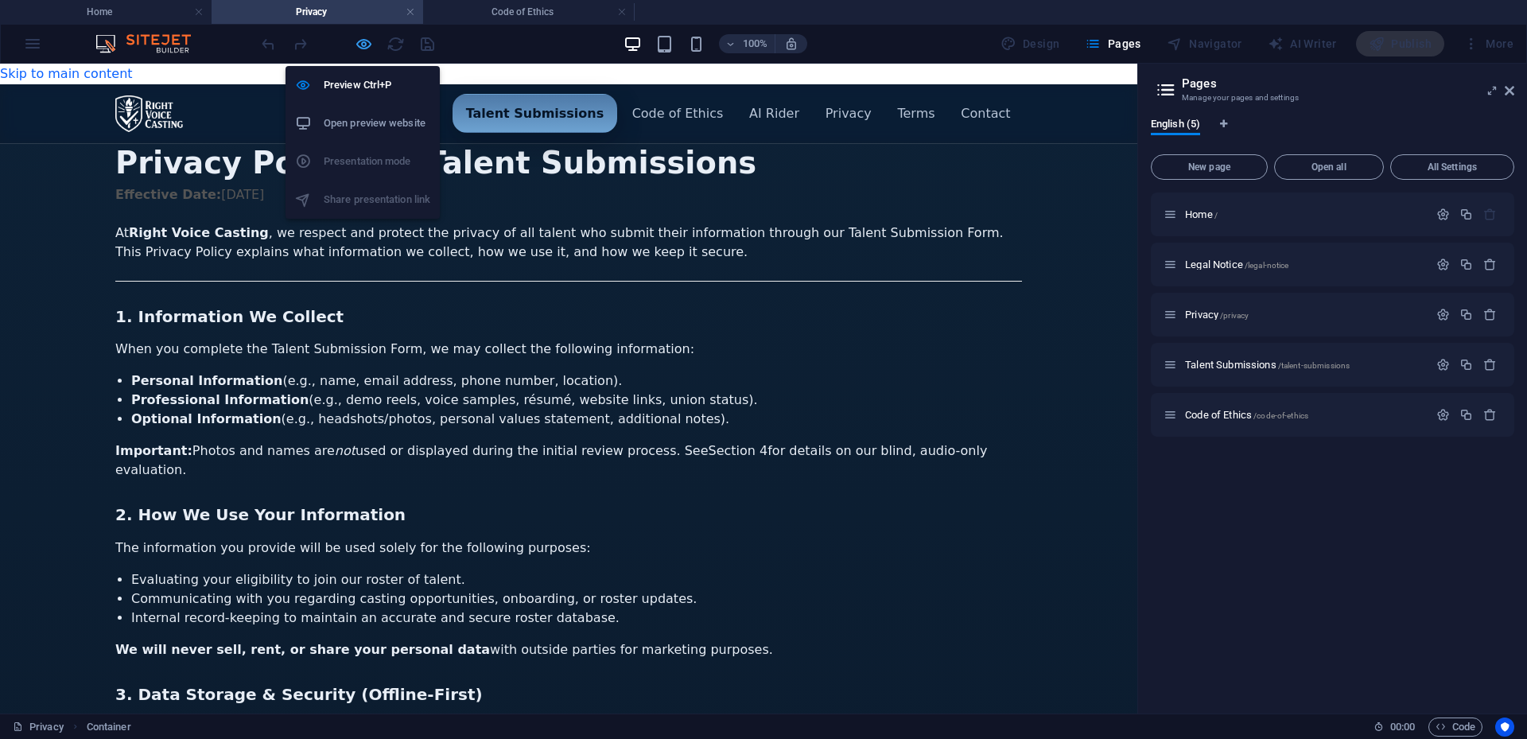
click at [365, 46] on icon "button" at bounding box center [364, 44] width 18 height 18
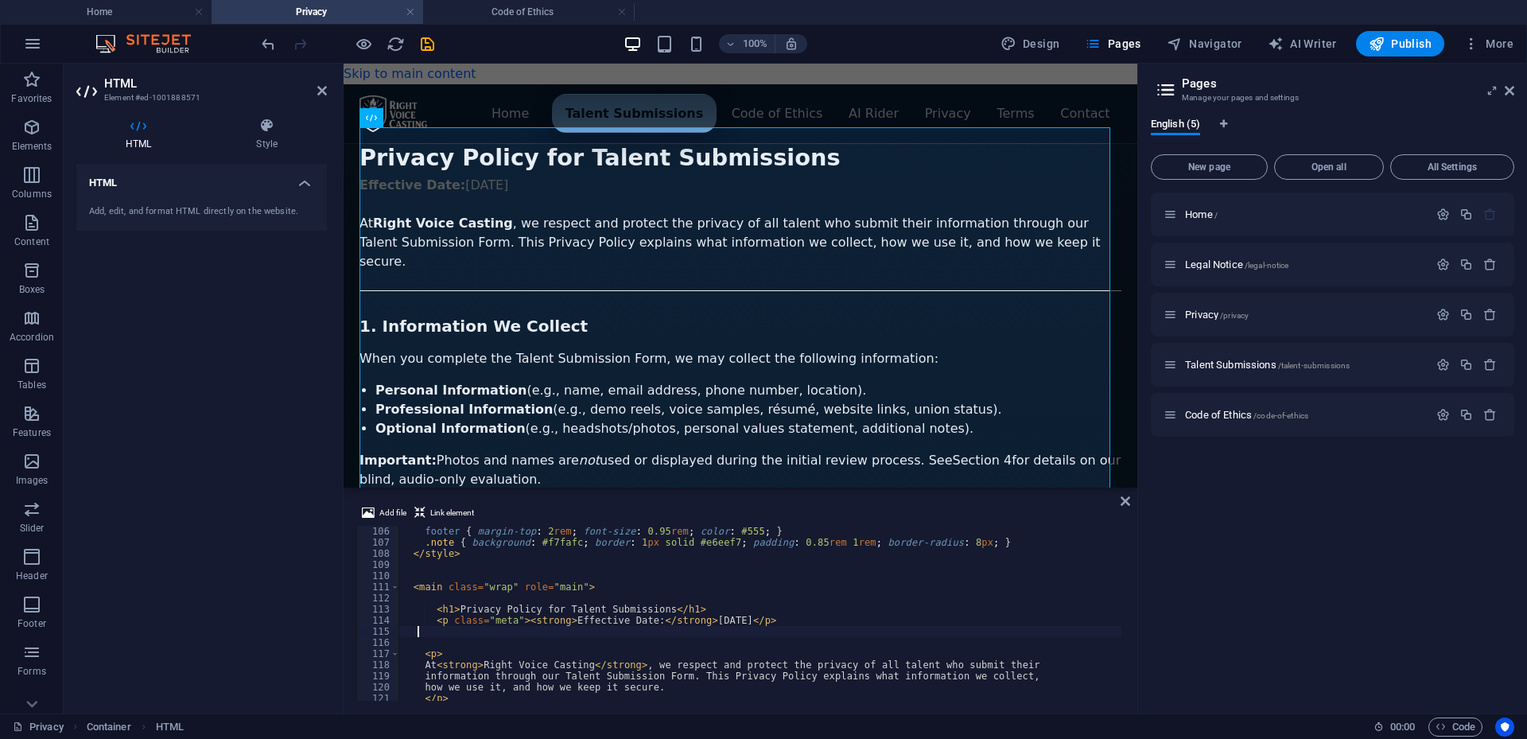
click at [1002, 505] on div "Add file Link element" at bounding box center [740, 515] width 768 height 23
click at [1035, 633] on div "footer { margin-top : 2 rem ; font-size : 0.95 rem ; color : #555 ; } .note { b…" at bounding box center [1166, 623] width 1534 height 194
type textarea "<header>"
click at [1202, 211] on span "Home /" at bounding box center [1201, 214] width 33 height 12
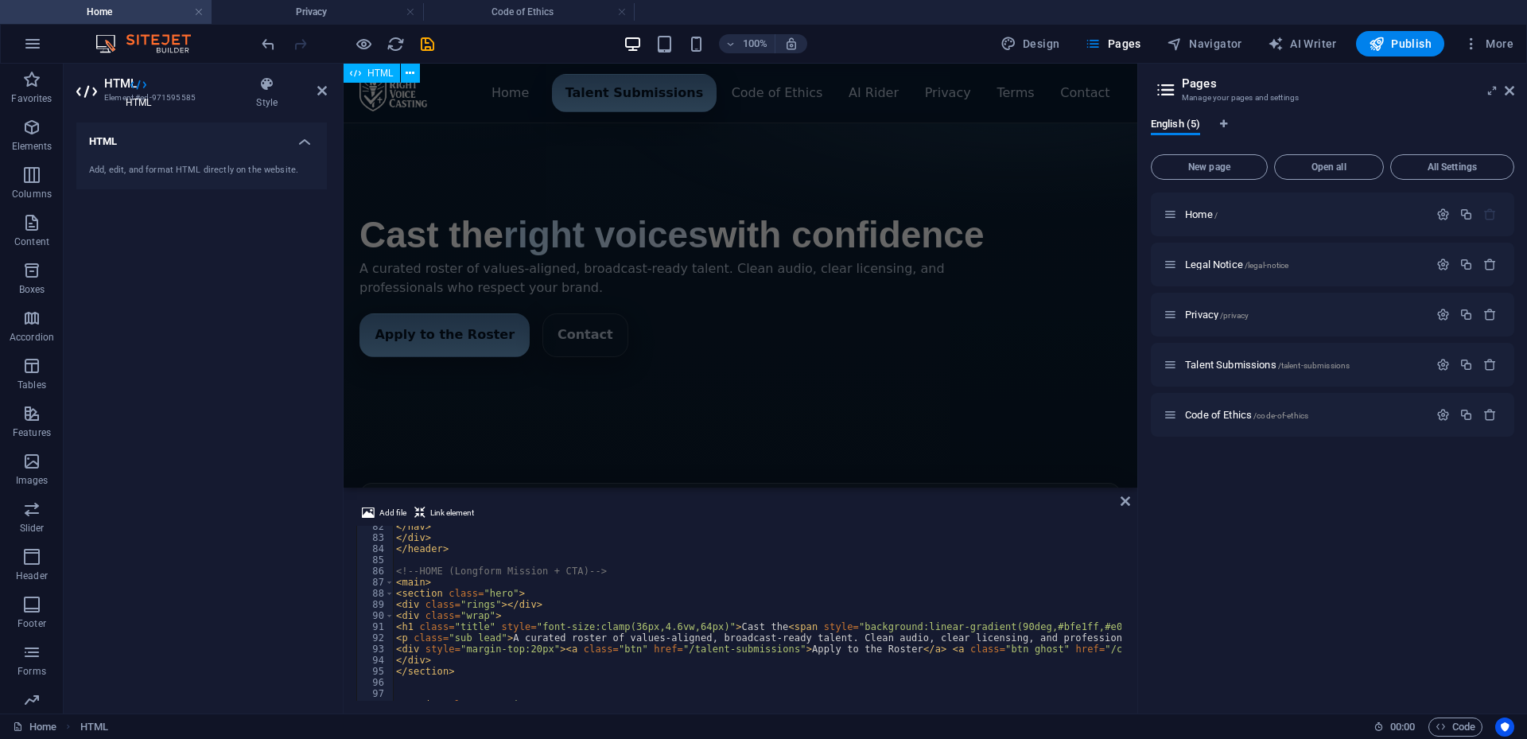
click at [814, 374] on div "Menu ▾ Home Talent Submissions Code of Ethics AI Rider Privacy Terms Contact Ca…" at bounding box center [741, 578] width 794 height 1028
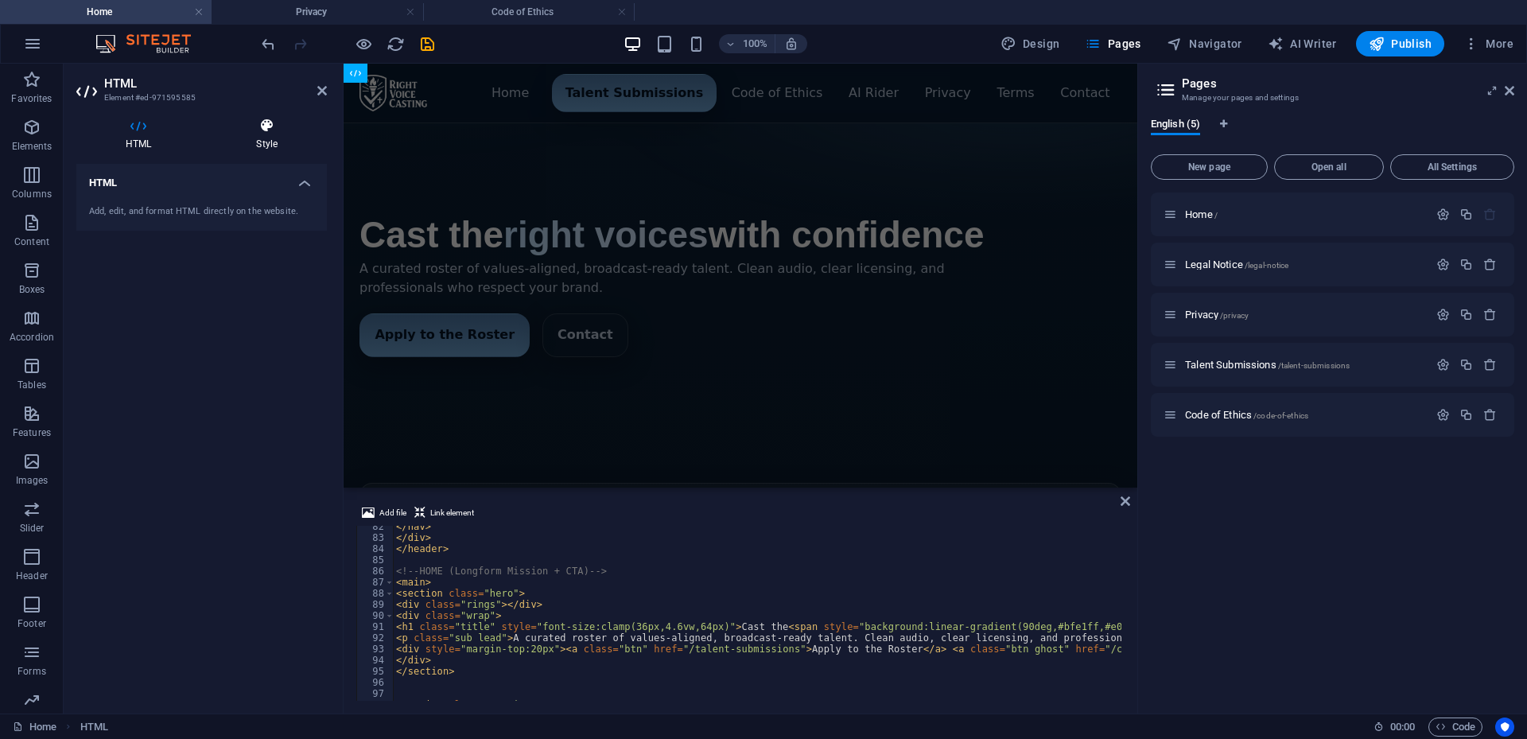
click at [281, 133] on icon at bounding box center [267, 126] width 120 height 16
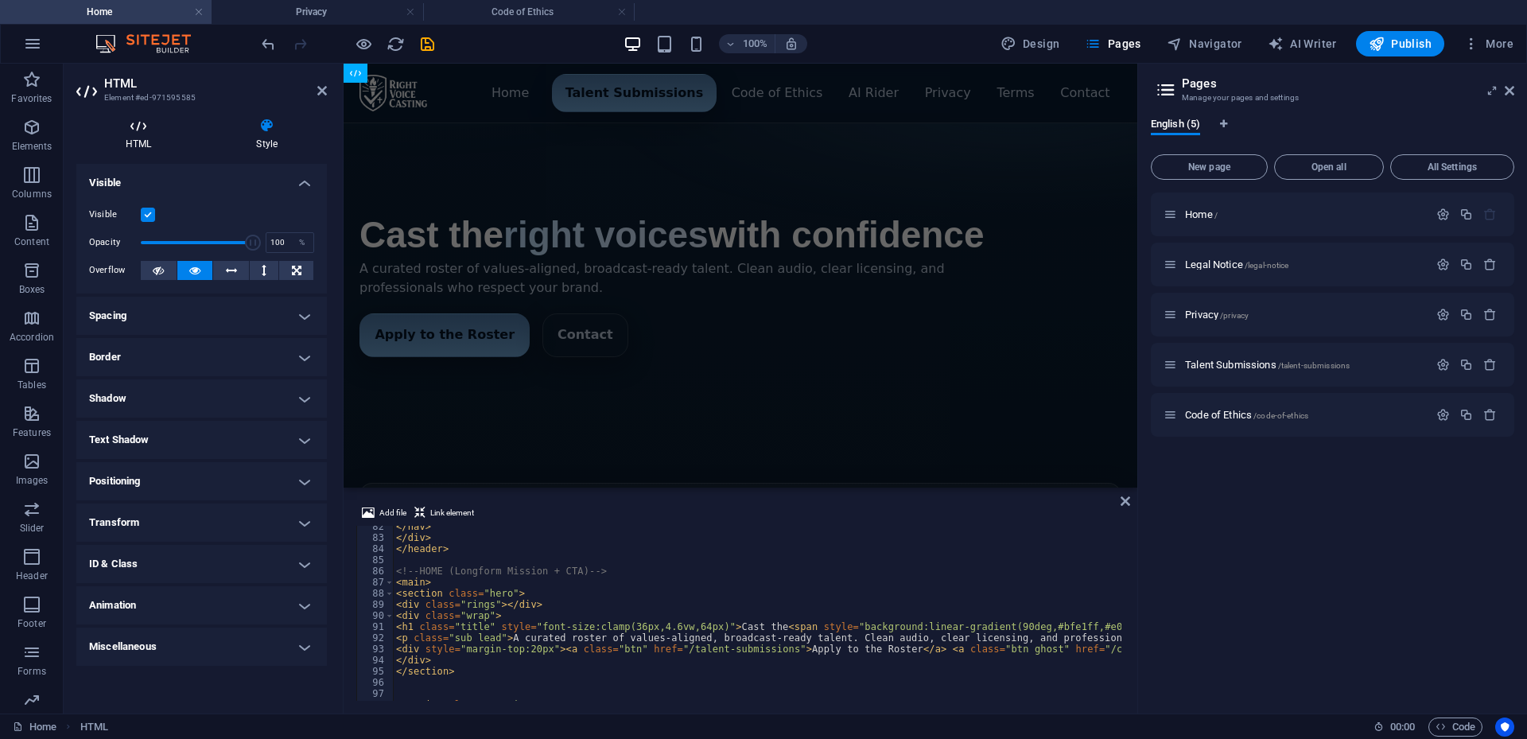
click at [145, 126] on icon at bounding box center [138, 126] width 124 height 16
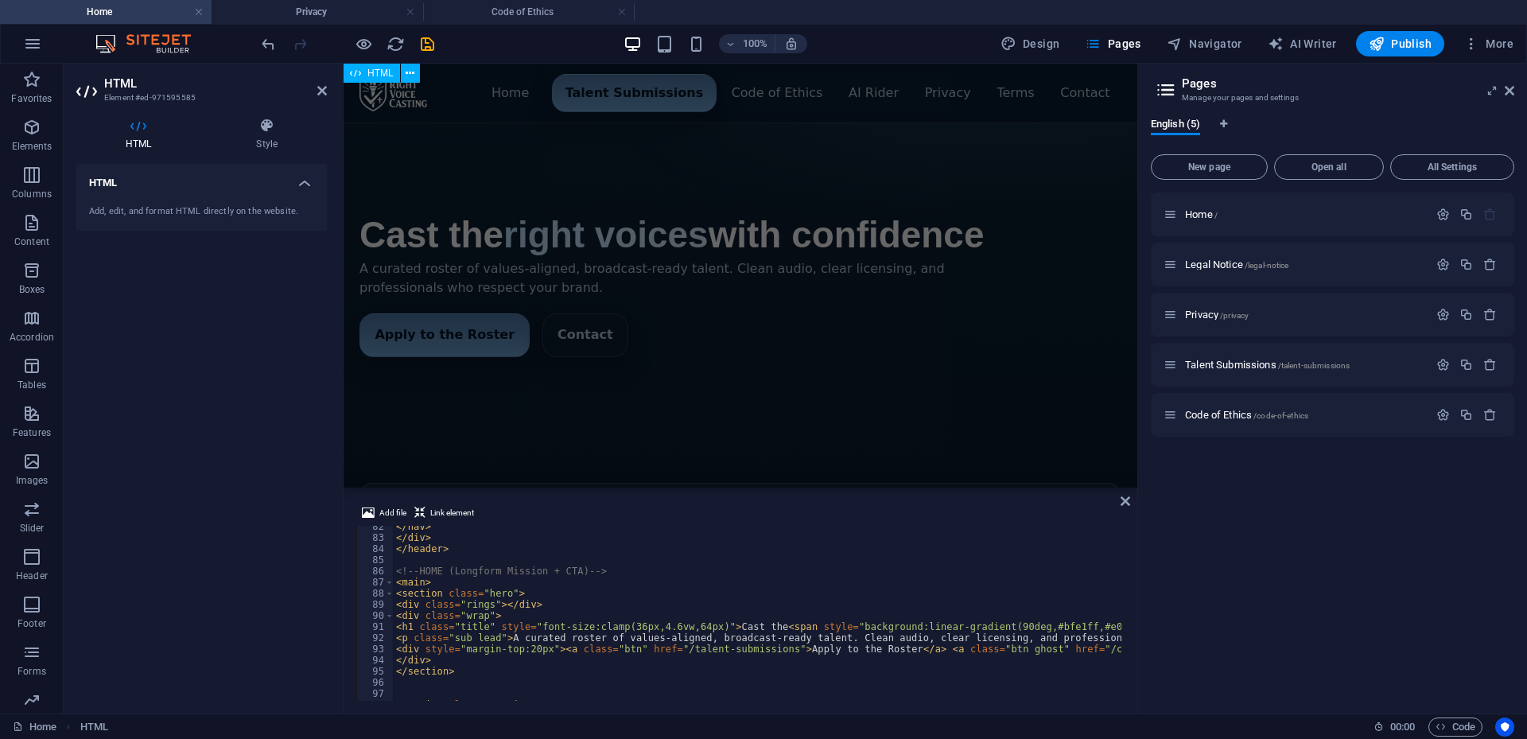
click at [444, 160] on div "Menu ▾ Home Talent Submissions Code of Ethics AI Rider Privacy Terms Contact Ca…" at bounding box center [741, 578] width 794 height 1028
click at [472, 97] on div "Menu ▾ Home Talent Submissions Code of Ethics AI Rider Privacy Terms Contact Ca…" at bounding box center [741, 578] width 794 height 1028
click at [585, 632] on div "</ nav > </ div > </ header > <!-- HOME (Longform Mission + CTA) --> < main > <…" at bounding box center [1377, 618] width 1968 height 194
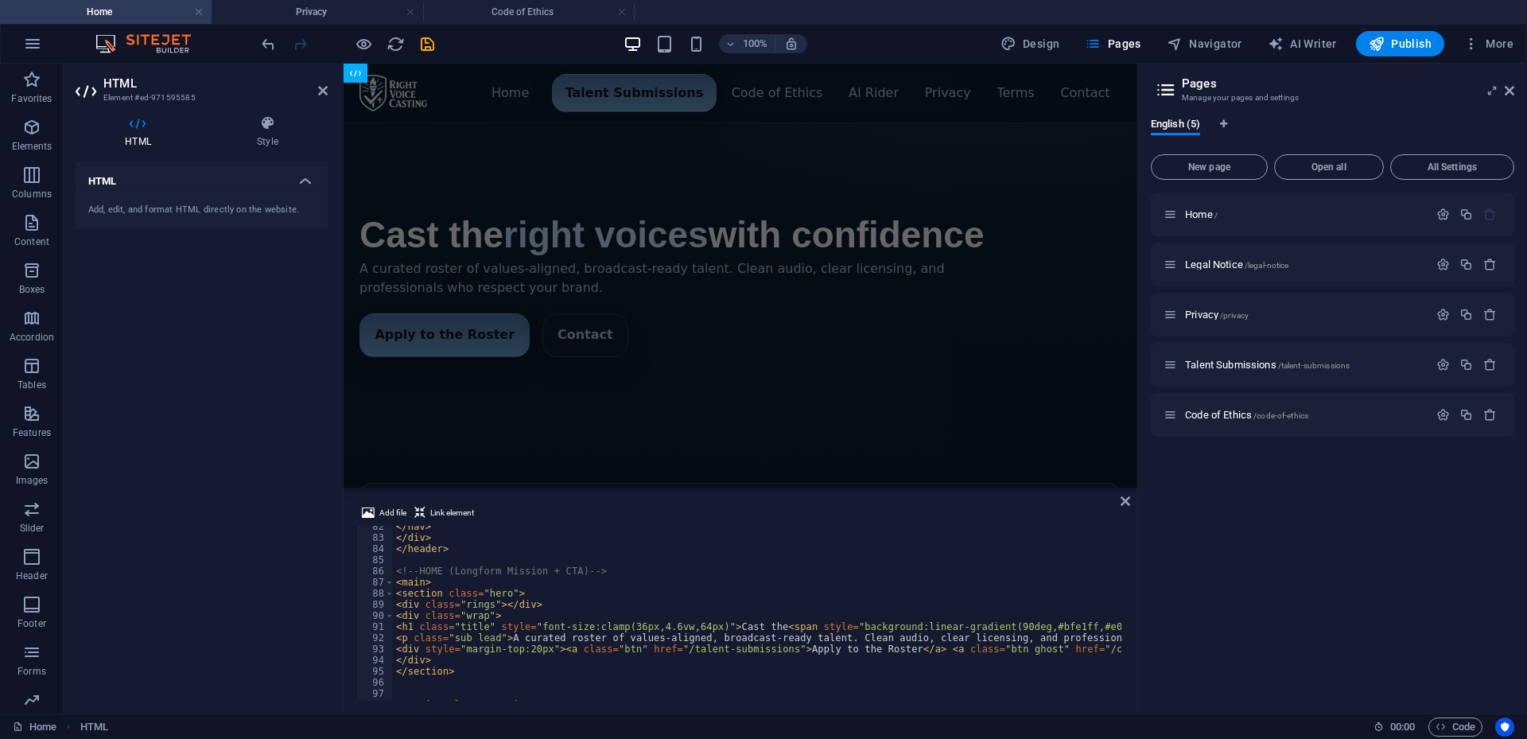
type textarea "<h1 class="title" style="font-size:clamp(36px,4.6vw,64px)">Cast the <span style…"
click at [590, 622] on div "</ nav > </ div > </ header > <!-- HOME (Longform Mission + CTA) --> < main > <…" at bounding box center [1377, 618] width 1968 height 194
click at [1199, 320] on div "Privacy /privacy" at bounding box center [1296, 314] width 265 height 18
click at [1199, 314] on span "Privacy /privacy" at bounding box center [1217, 315] width 64 height 12
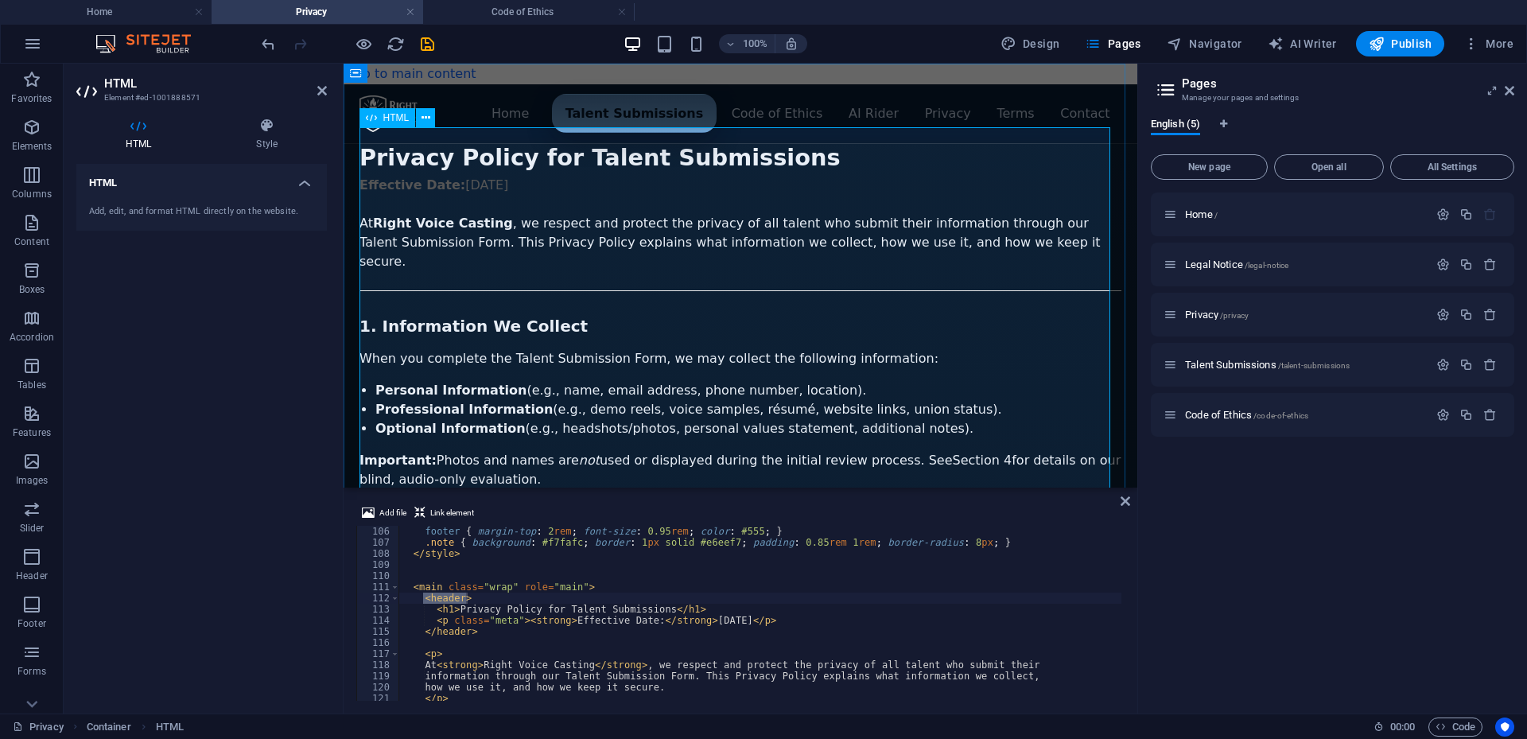
click at [903, 610] on div "footer { margin-top : 2 rem ; font-size : 0.95 rem ; color : #555 ; } .note { b…" at bounding box center [1166, 623] width 1534 height 194
click at [277, 123] on icon at bounding box center [267, 126] width 120 height 16
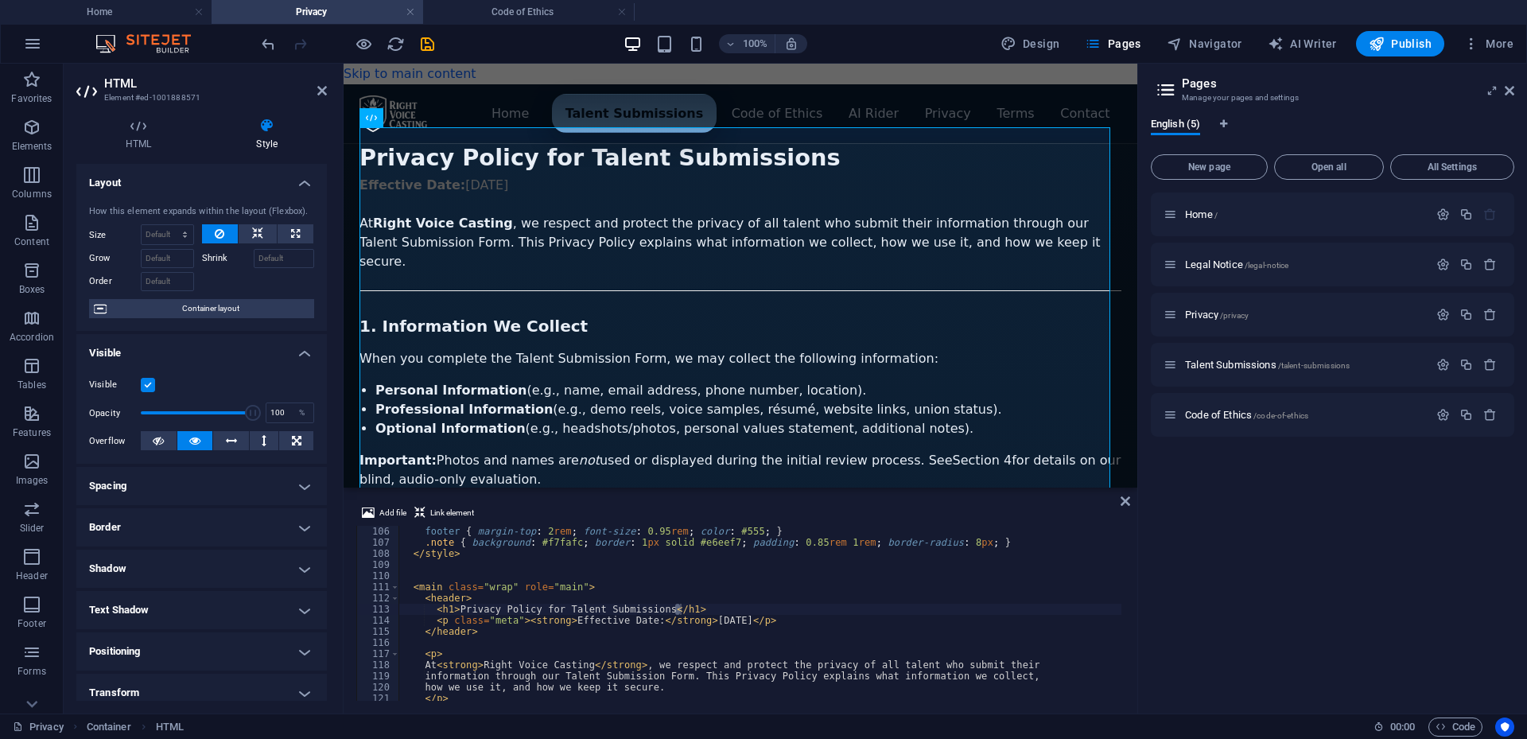
click at [562, 615] on div "footer { margin-top : 2 rem ; font-size : 0.95 rem ; color : #555 ; } .note { b…" at bounding box center [1166, 623] width 1534 height 194
click at [636, 634] on div "footer { margin-top : 2 rem ; font-size : 0.95 rem ; color : #555 ; } .note { b…" at bounding box center [1166, 623] width 1534 height 194
type textarea "</header>"
click at [636, 632] on div "footer { margin-top : 2 rem ; font-size : 0.95 rem ; color : #555 ; } .note { b…" at bounding box center [1166, 623] width 1534 height 194
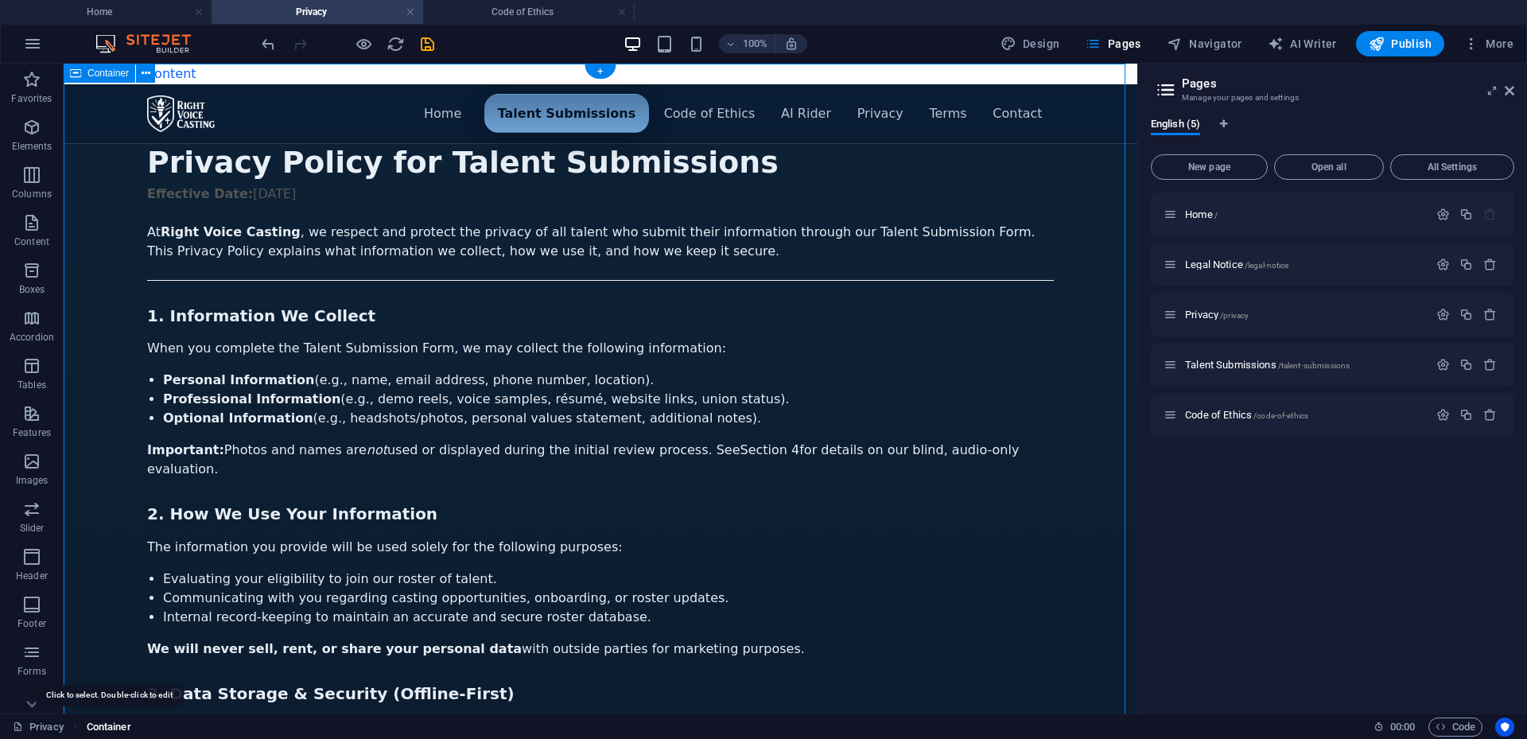
click at [111, 730] on span "Container" at bounding box center [109, 727] width 45 height 19
click at [111, 722] on span "Container" at bounding box center [109, 727] width 45 height 19
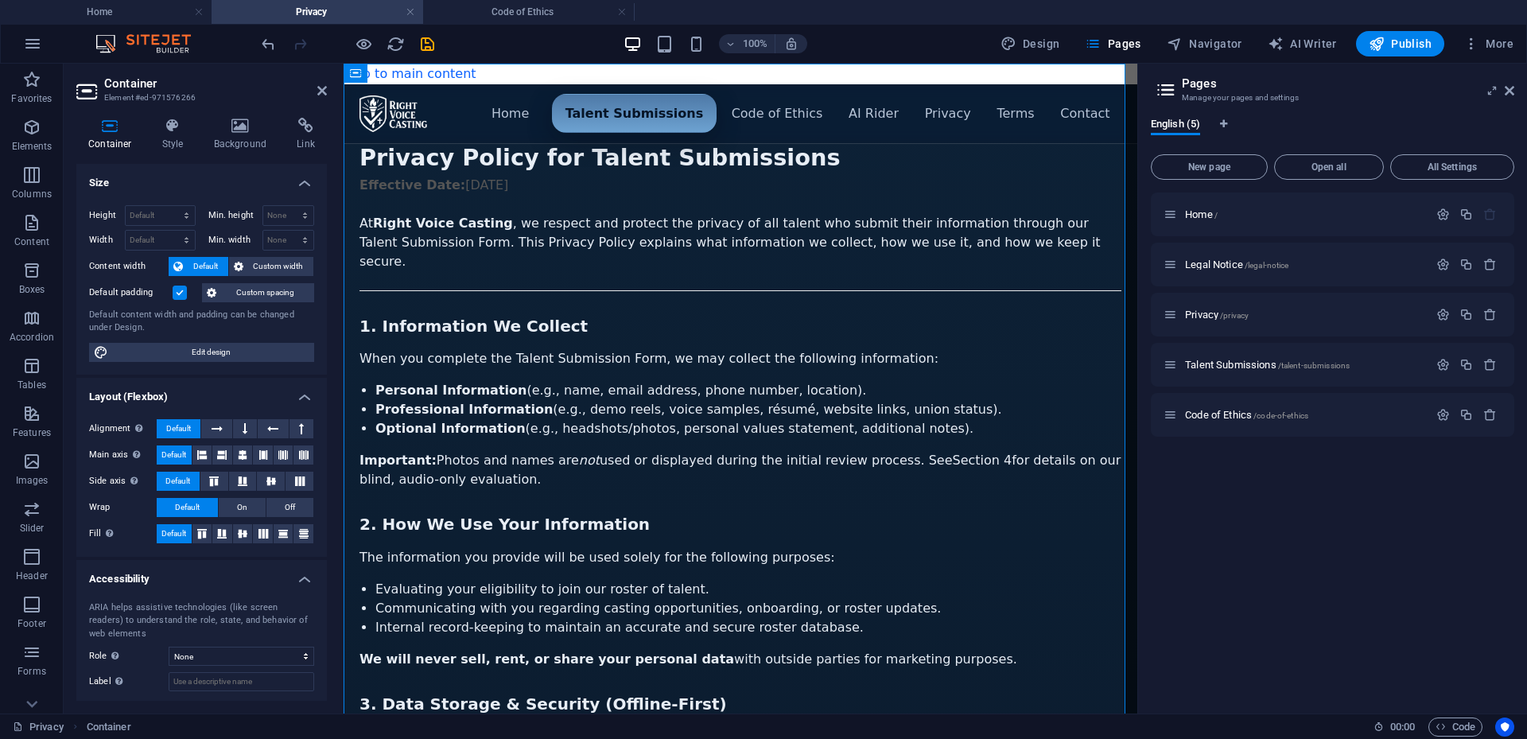
click at [181, 291] on label at bounding box center [180, 293] width 14 height 14
click at [0, 0] on input "Default padding" at bounding box center [0, 0] width 0 height 0
click at [181, 291] on label at bounding box center [180, 293] width 14 height 14
click at [0, 0] on input "Default padding" at bounding box center [0, 0] width 0 height 0
click at [181, 291] on label at bounding box center [180, 293] width 14 height 14
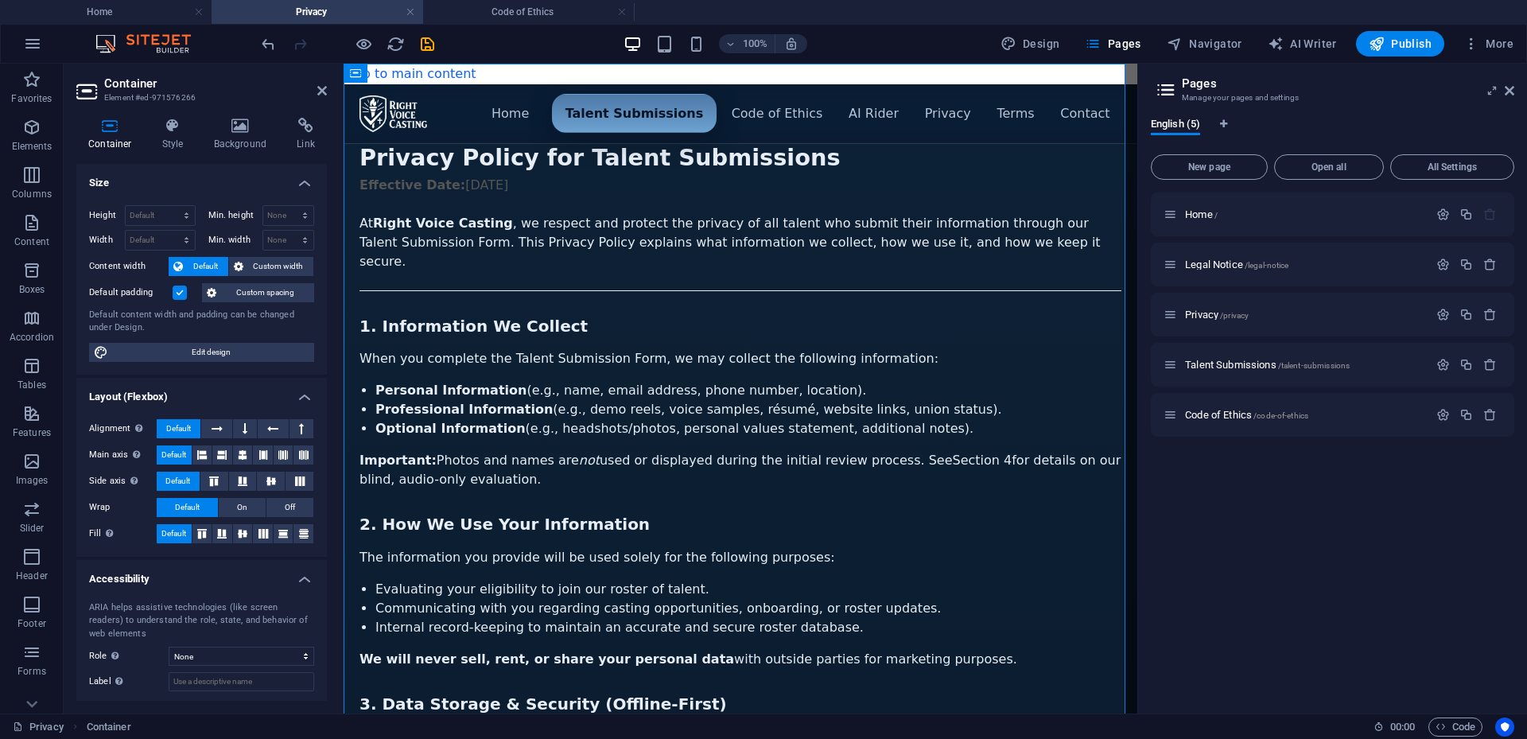
click at [0, 0] on input "Default padding" at bounding box center [0, 0] width 0 height 0
click at [184, 290] on label at bounding box center [180, 293] width 14 height 14
click at [0, 0] on input "Default padding" at bounding box center [0, 0] width 0 height 0
click at [184, 290] on label at bounding box center [180, 293] width 14 height 14
click at [0, 0] on input "Default padding" at bounding box center [0, 0] width 0 height 0
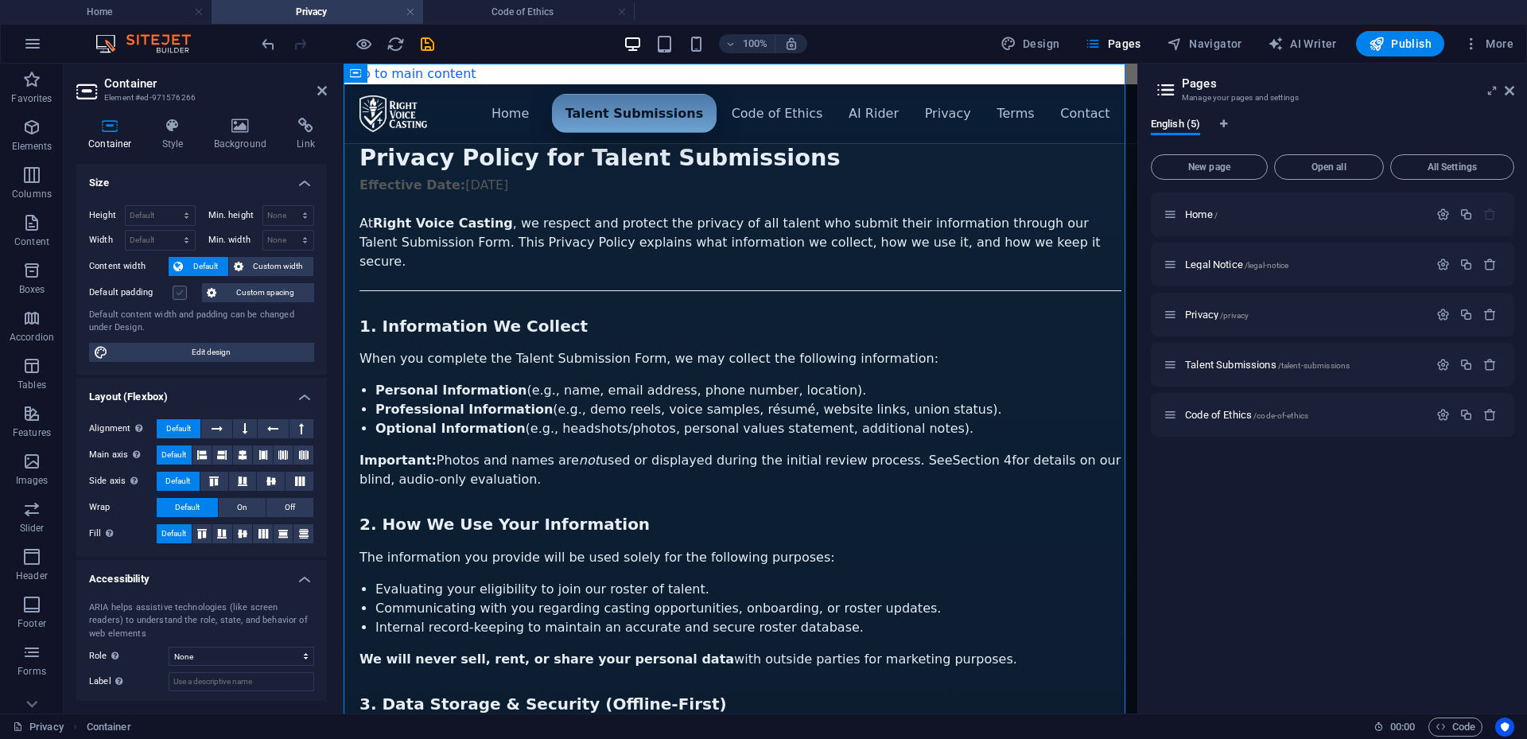
click at [177, 287] on label at bounding box center [180, 293] width 14 height 14
click at [0, 0] on input "Default padding" at bounding box center [0, 0] width 0 height 0
click at [177, 287] on label at bounding box center [180, 293] width 14 height 14
click at [0, 0] on input "Default padding" at bounding box center [0, 0] width 0 height 0
click at [177, 287] on label at bounding box center [180, 293] width 14 height 14
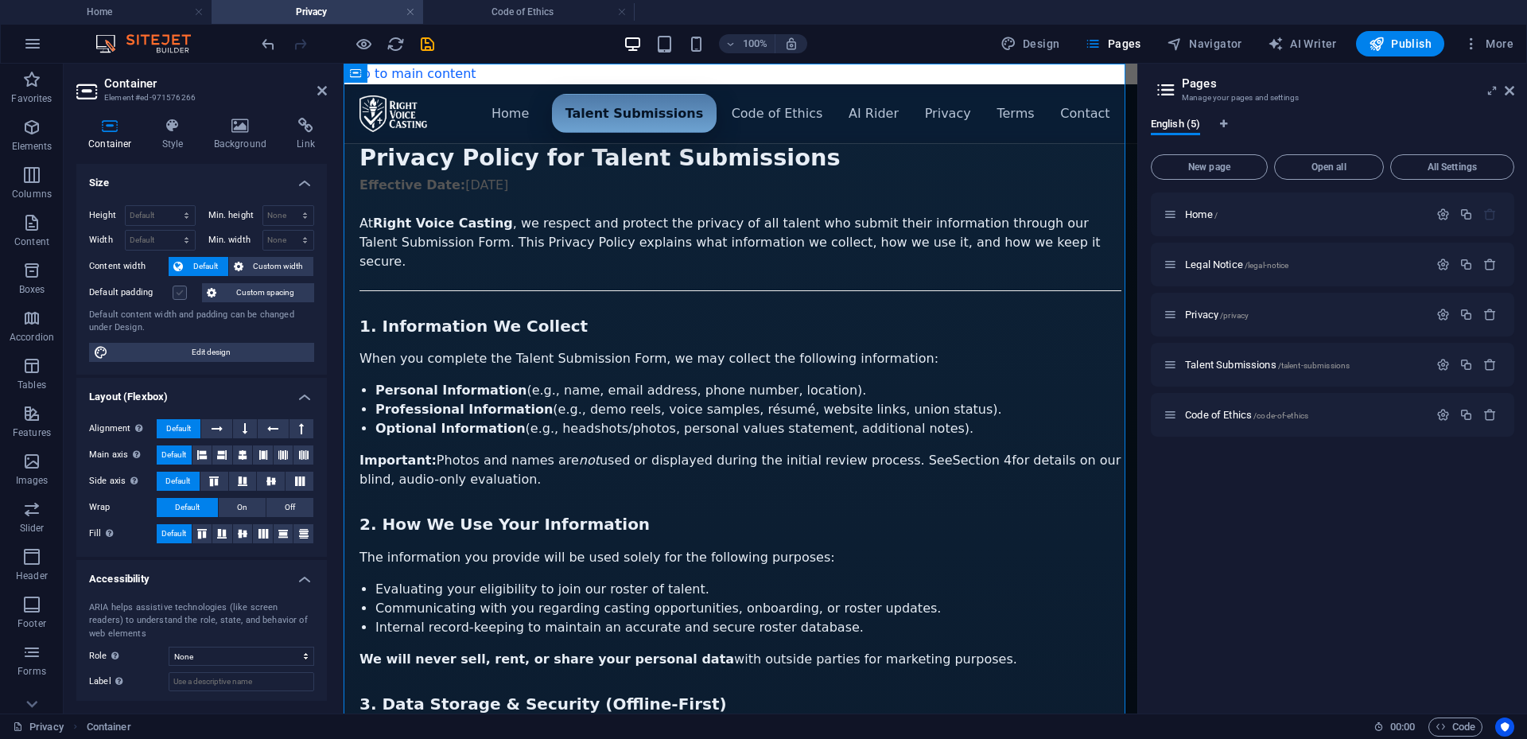
click at [0, 0] on input "Default padding" at bounding box center [0, 0] width 0 height 0
click at [177, 287] on label at bounding box center [180, 293] width 14 height 14
click at [0, 0] on input "Default padding" at bounding box center [0, 0] width 0 height 0
click at [177, 287] on label at bounding box center [180, 293] width 14 height 14
click at [0, 0] on input "Default padding" at bounding box center [0, 0] width 0 height 0
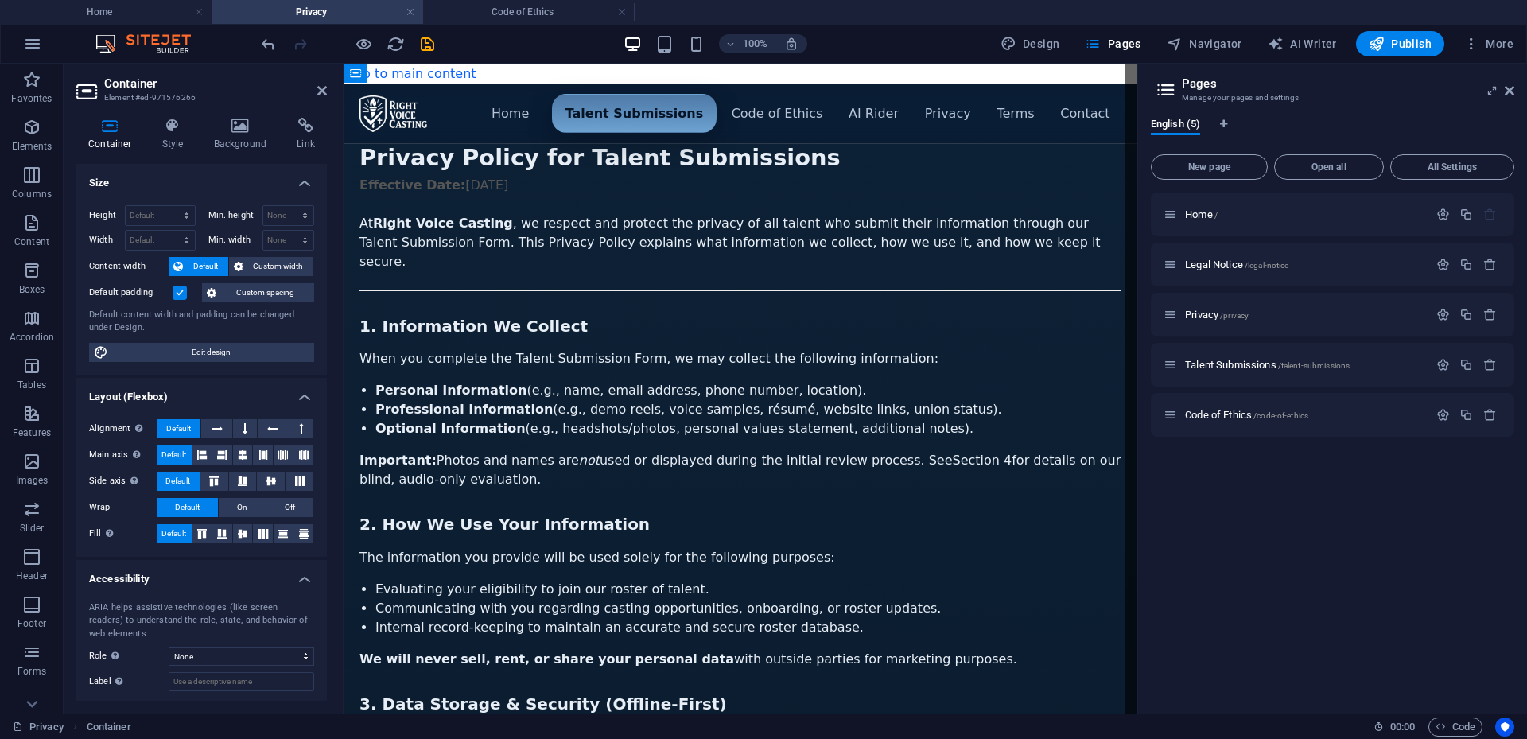
click at [177, 287] on label at bounding box center [180, 293] width 14 height 14
click at [0, 0] on input "Default padding" at bounding box center [0, 0] width 0 height 0
click at [199, 263] on span "Default" at bounding box center [206, 266] width 36 height 19
click at [270, 262] on span "Custom width" at bounding box center [278, 266] width 61 height 19
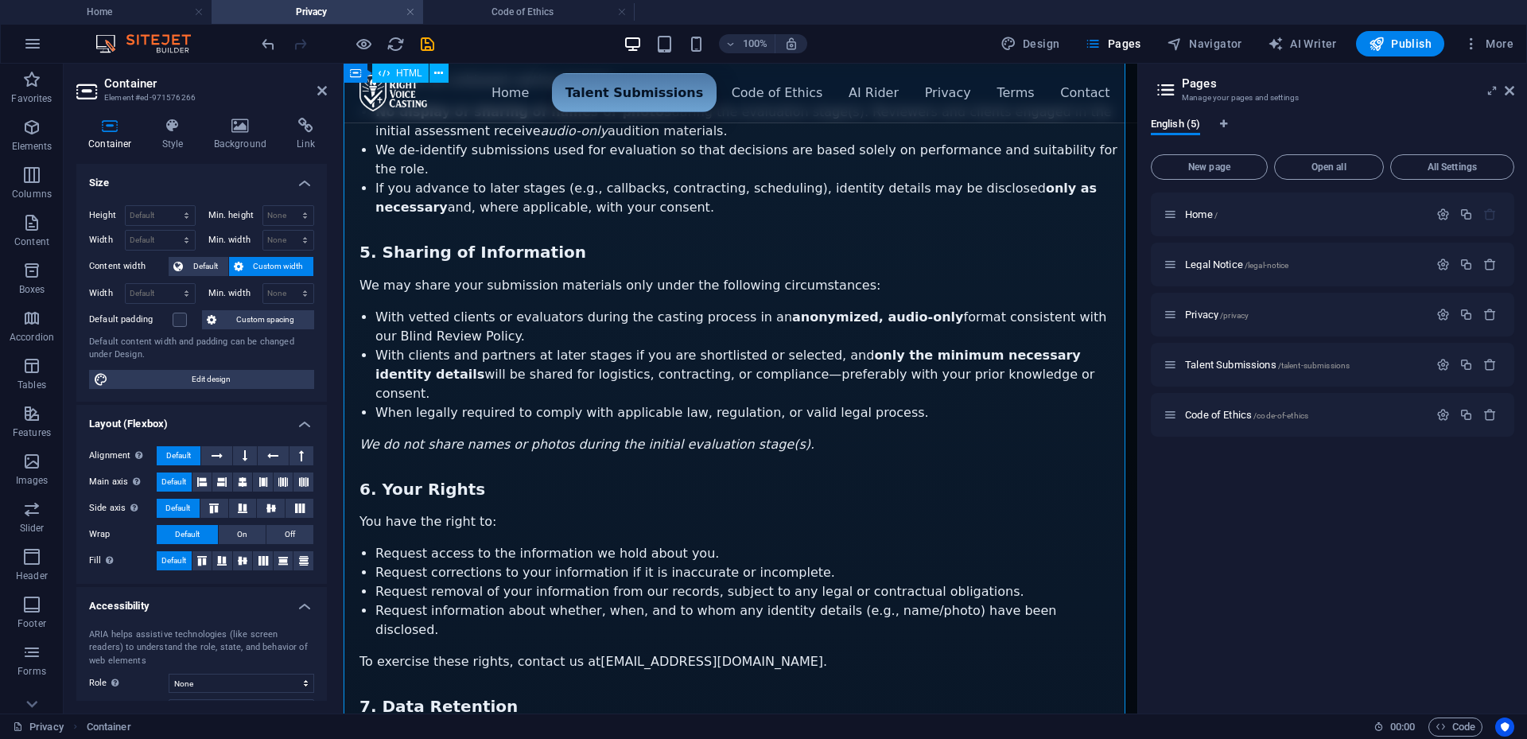
scroll to position [869, 0]
click at [425, 40] on icon "save" at bounding box center [427, 44] width 18 height 18
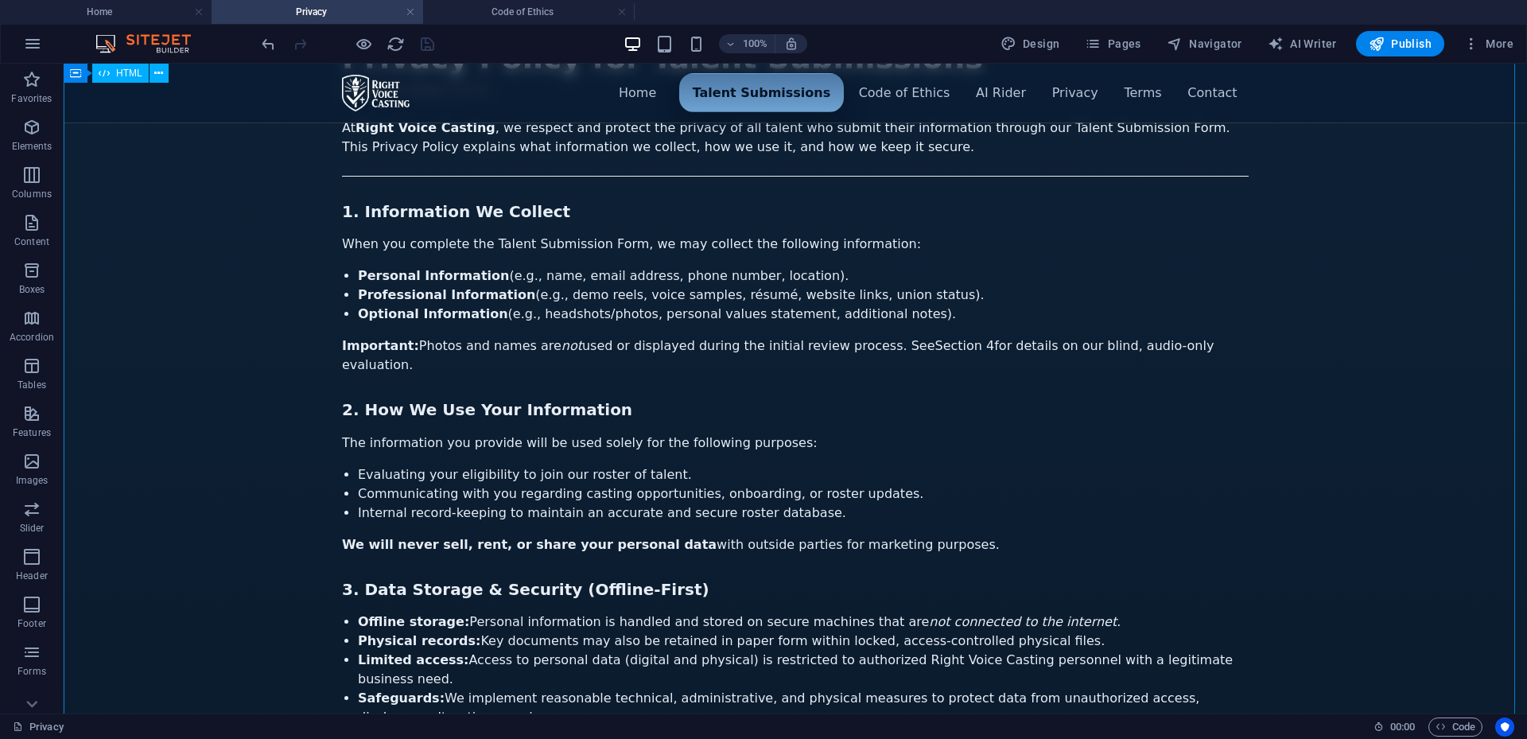
scroll to position [0, 0]
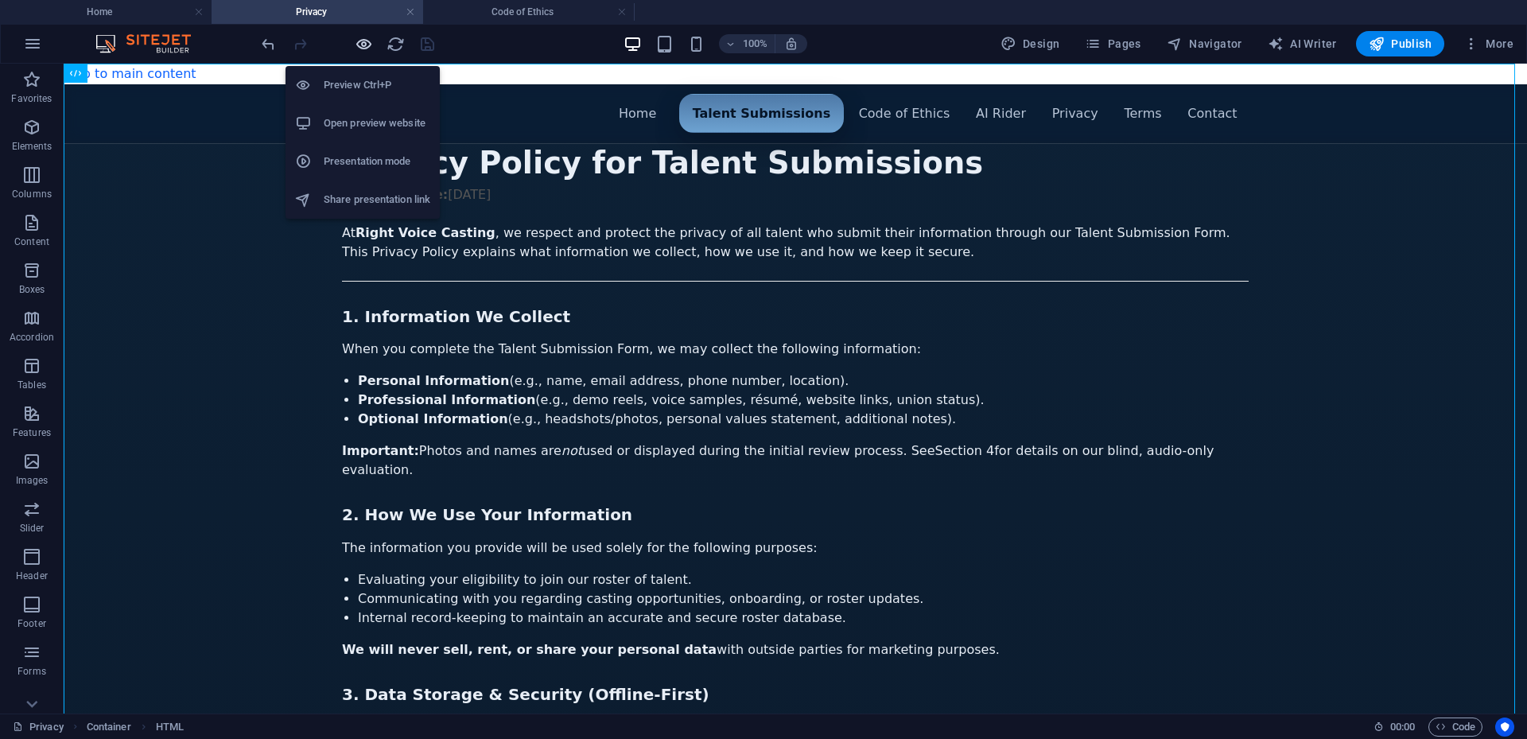
click at [360, 47] on icon "button" at bounding box center [364, 44] width 18 height 18
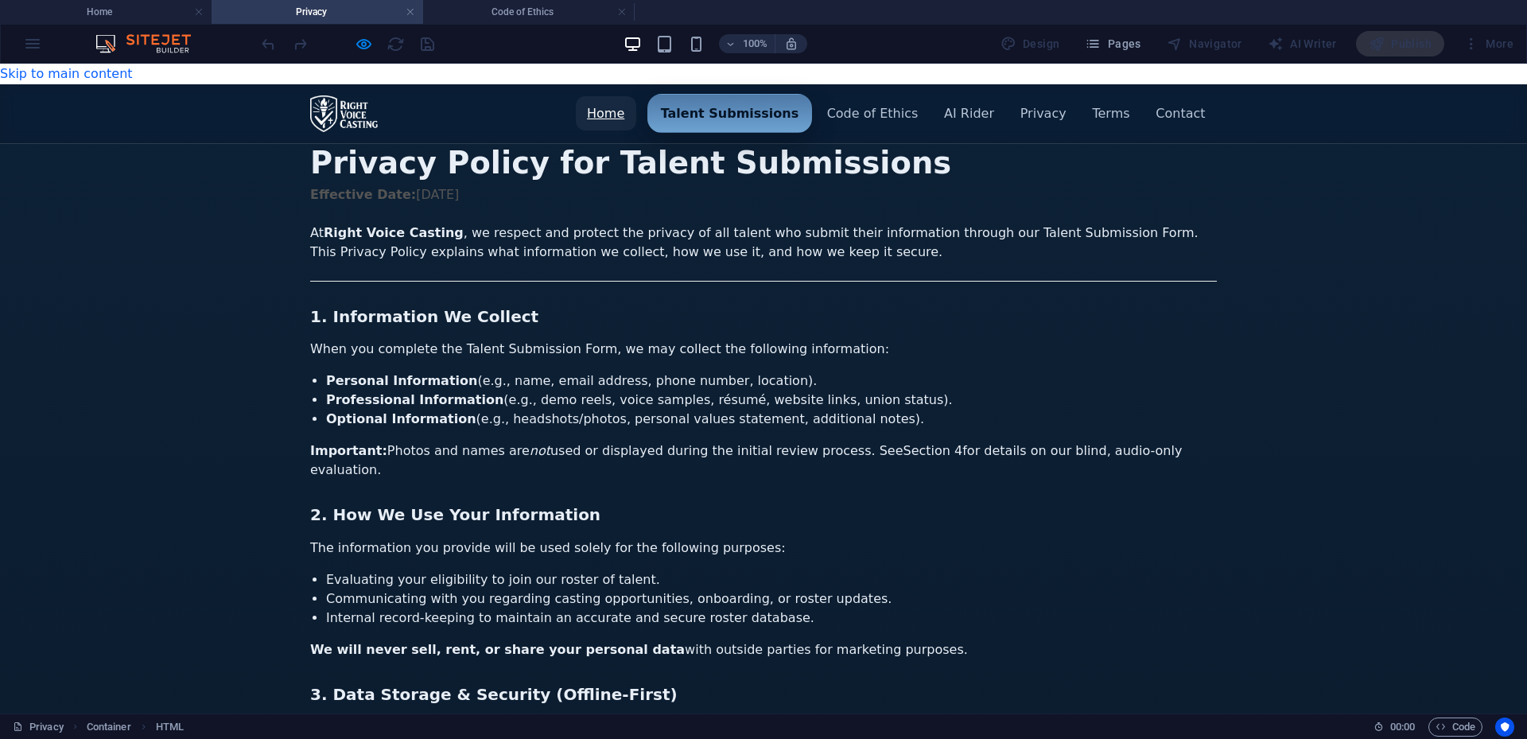
click at [620, 96] on link "Home" at bounding box center [606, 113] width 60 height 34
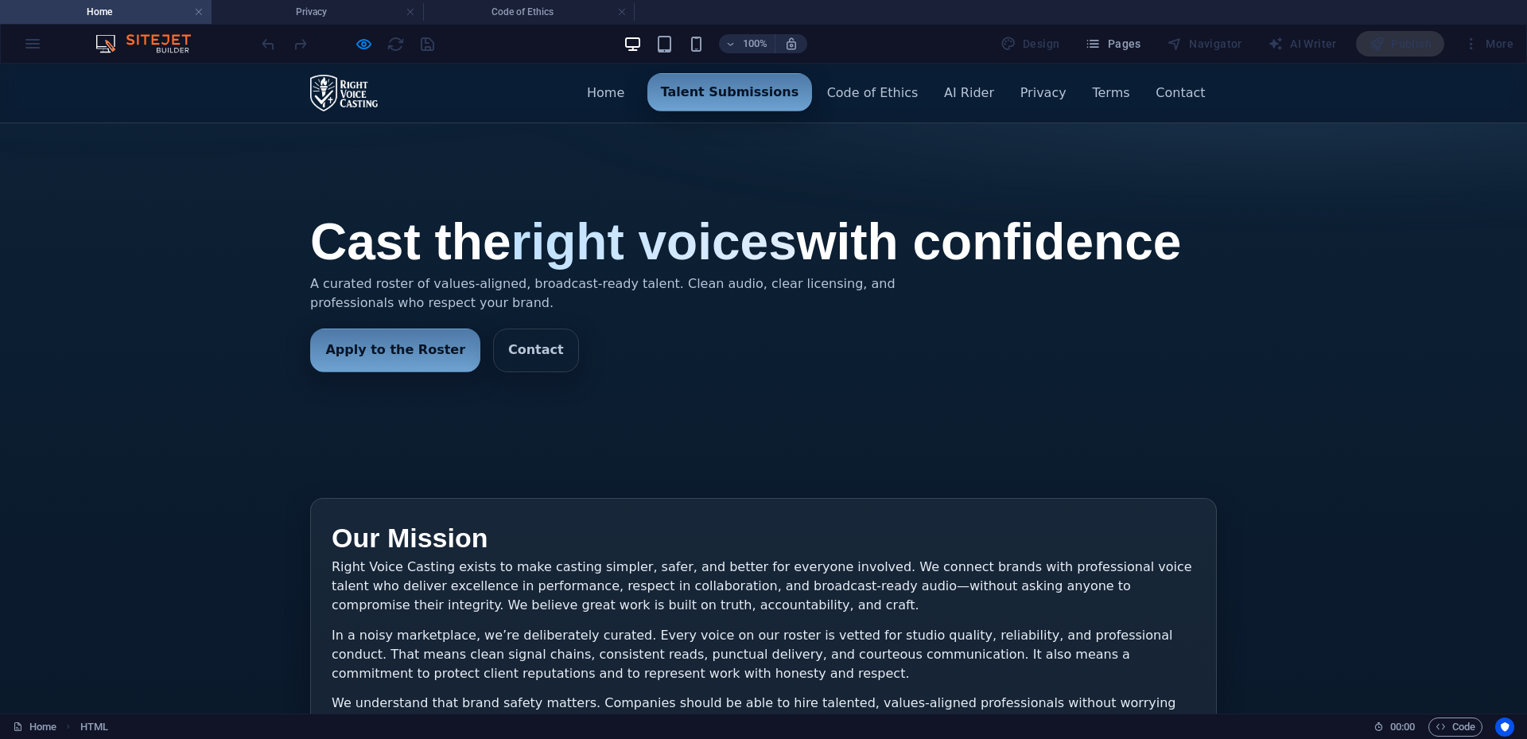
click at [741, 97] on link "Talent Submissions" at bounding box center [730, 92] width 165 height 38
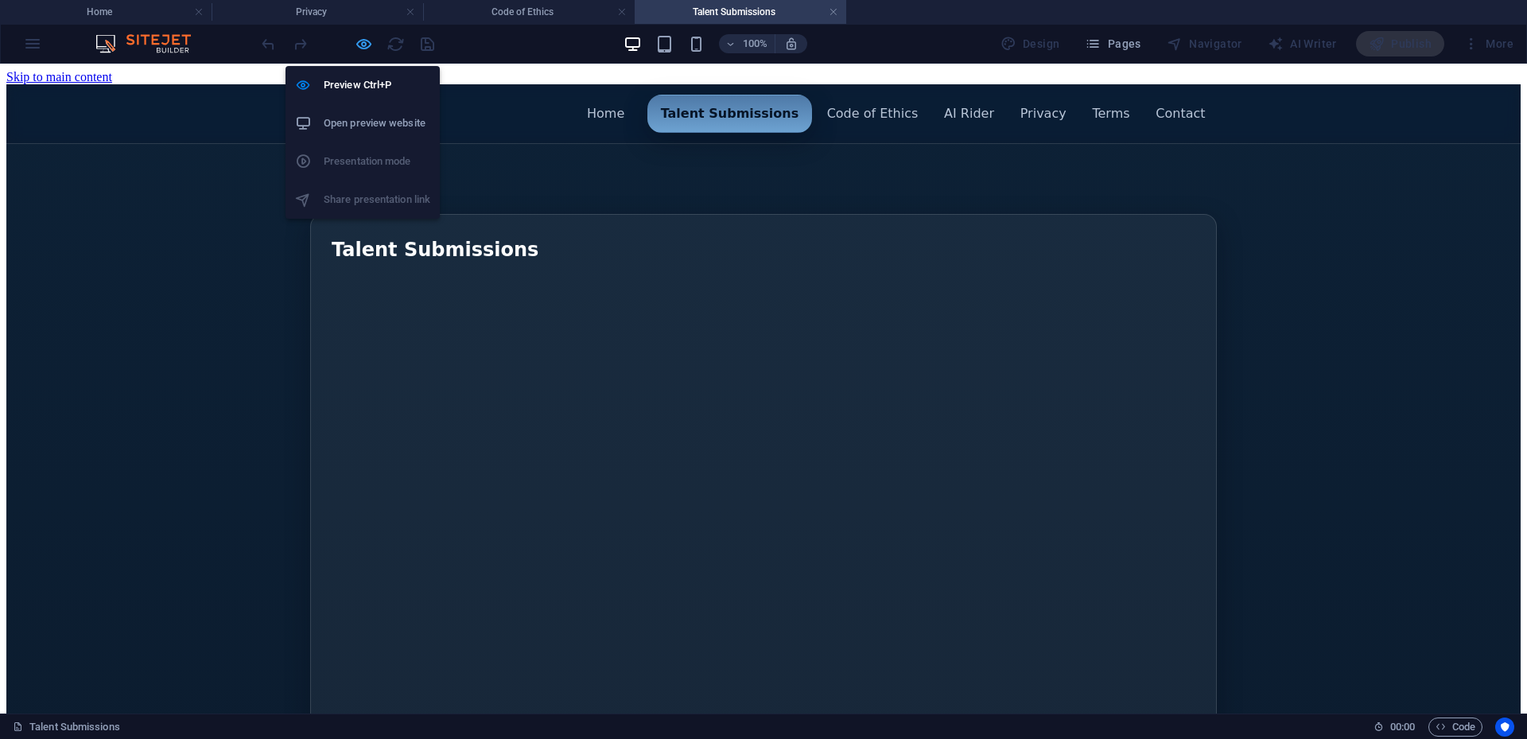
click at [370, 42] on icon "button" at bounding box center [364, 44] width 18 height 18
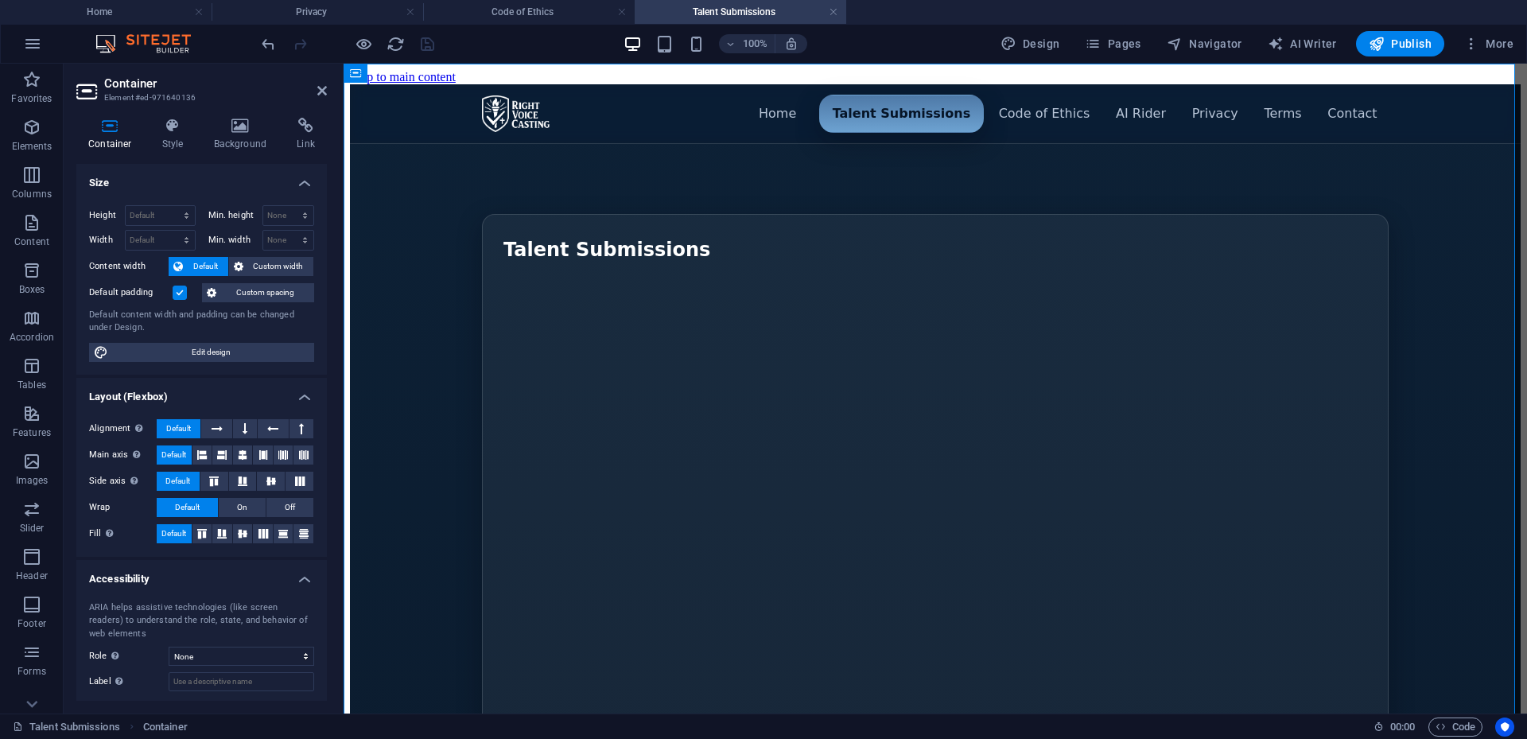
click at [195, 264] on span "Default" at bounding box center [206, 266] width 36 height 19
click at [178, 293] on label at bounding box center [180, 293] width 14 height 14
click at [0, 0] on input "Default padding" at bounding box center [0, 0] width 0 height 0
click at [282, 258] on span "Custom width" at bounding box center [278, 266] width 61 height 19
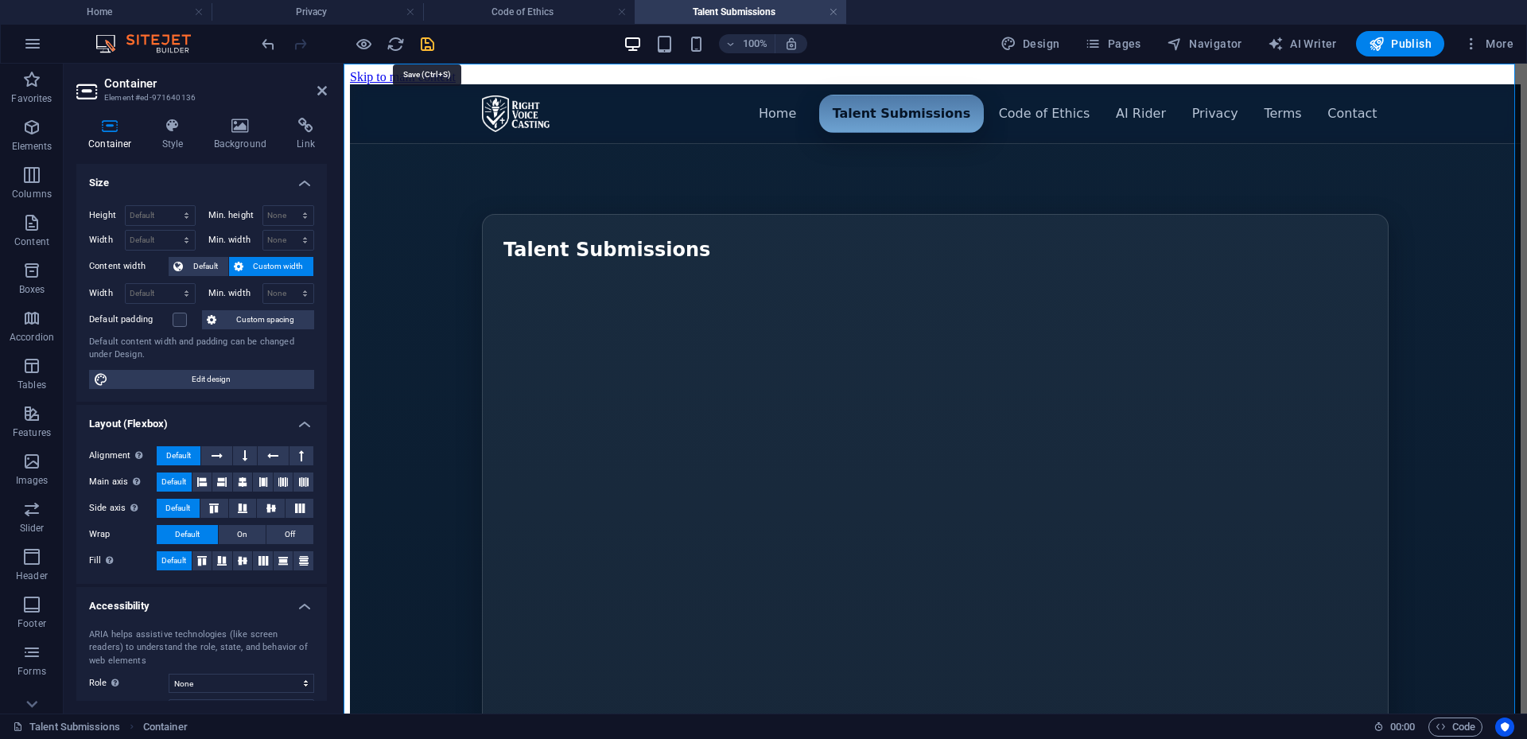
click at [426, 45] on icon "save" at bounding box center [427, 44] width 18 height 18
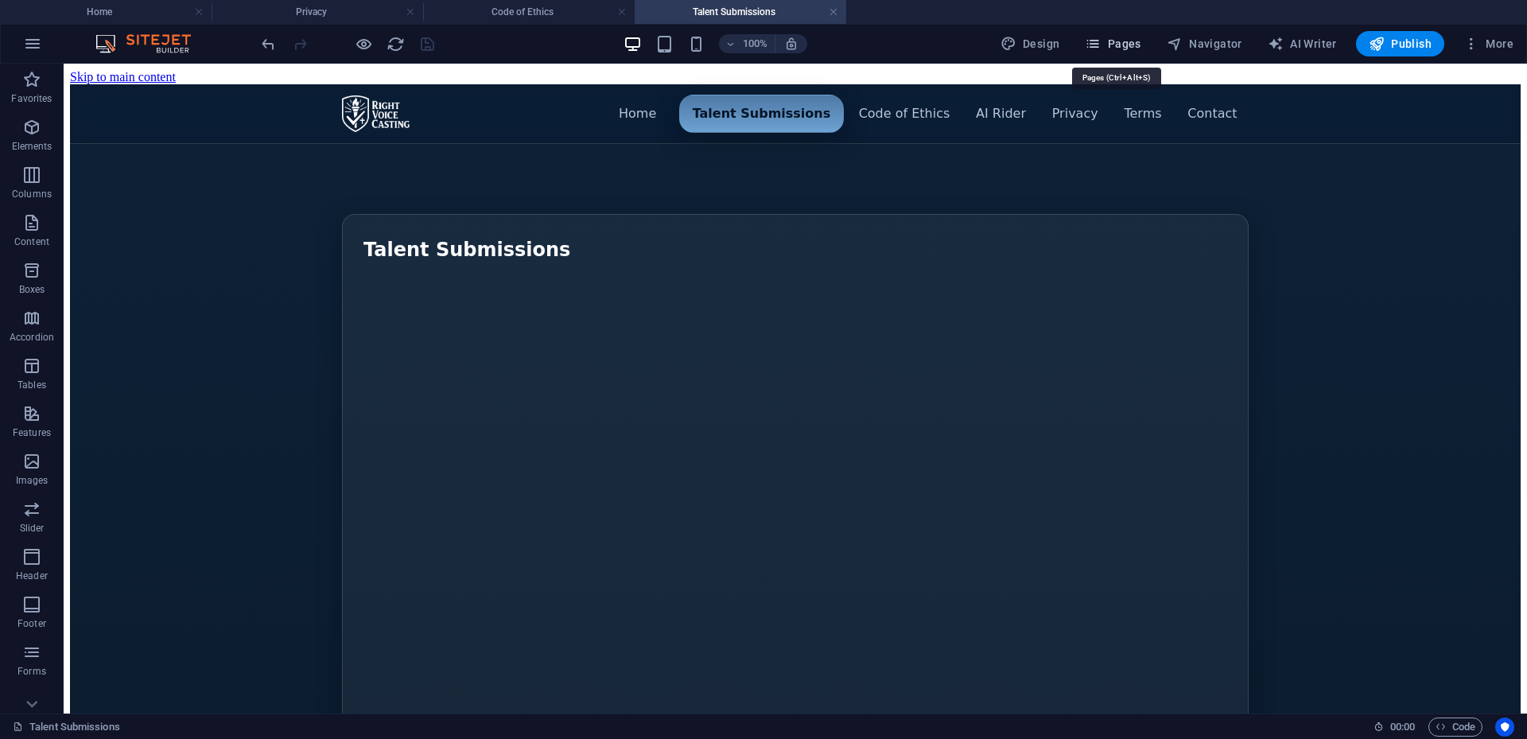
click at [1119, 43] on span "Pages" at bounding box center [1113, 44] width 56 height 16
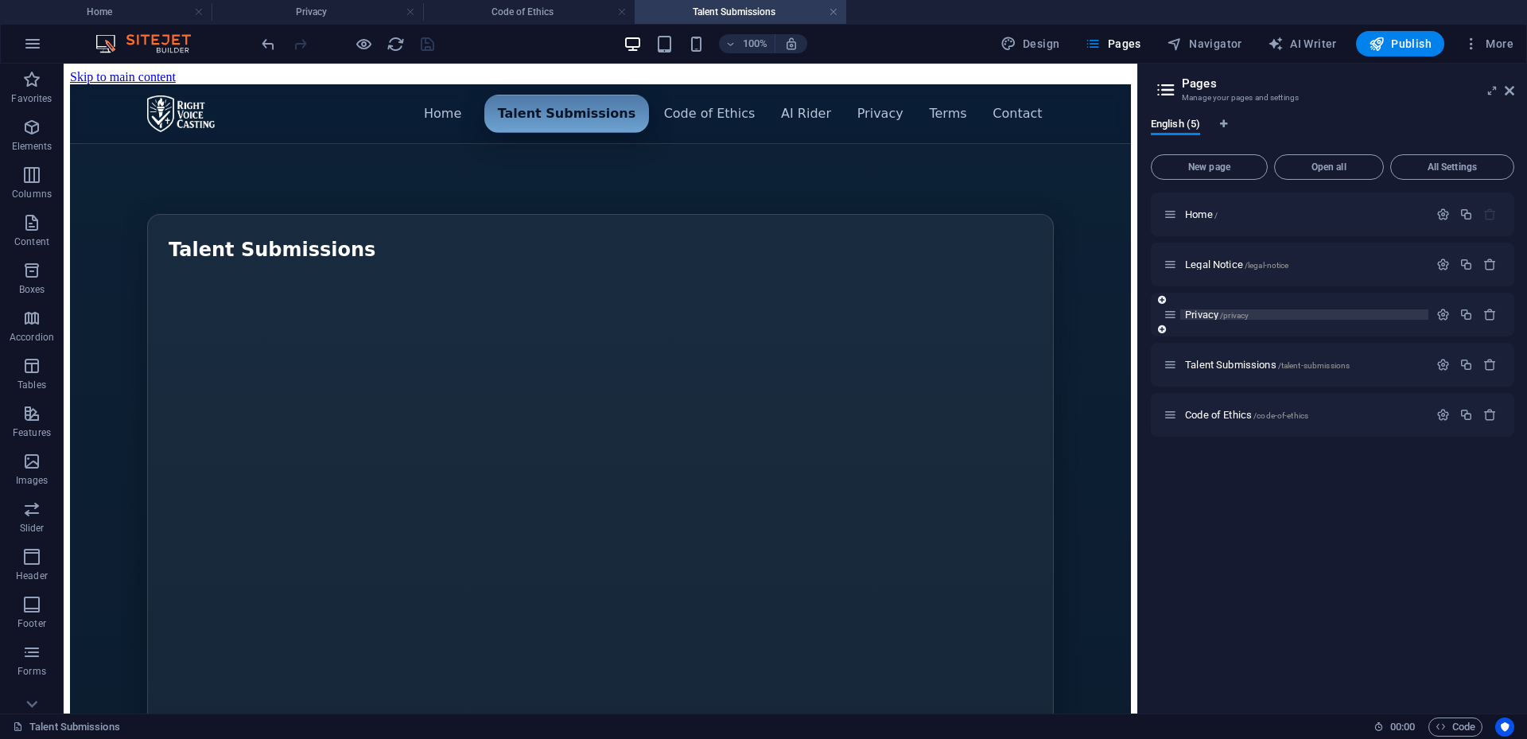
click at [1192, 312] on span "Privacy /privacy" at bounding box center [1217, 315] width 64 height 12
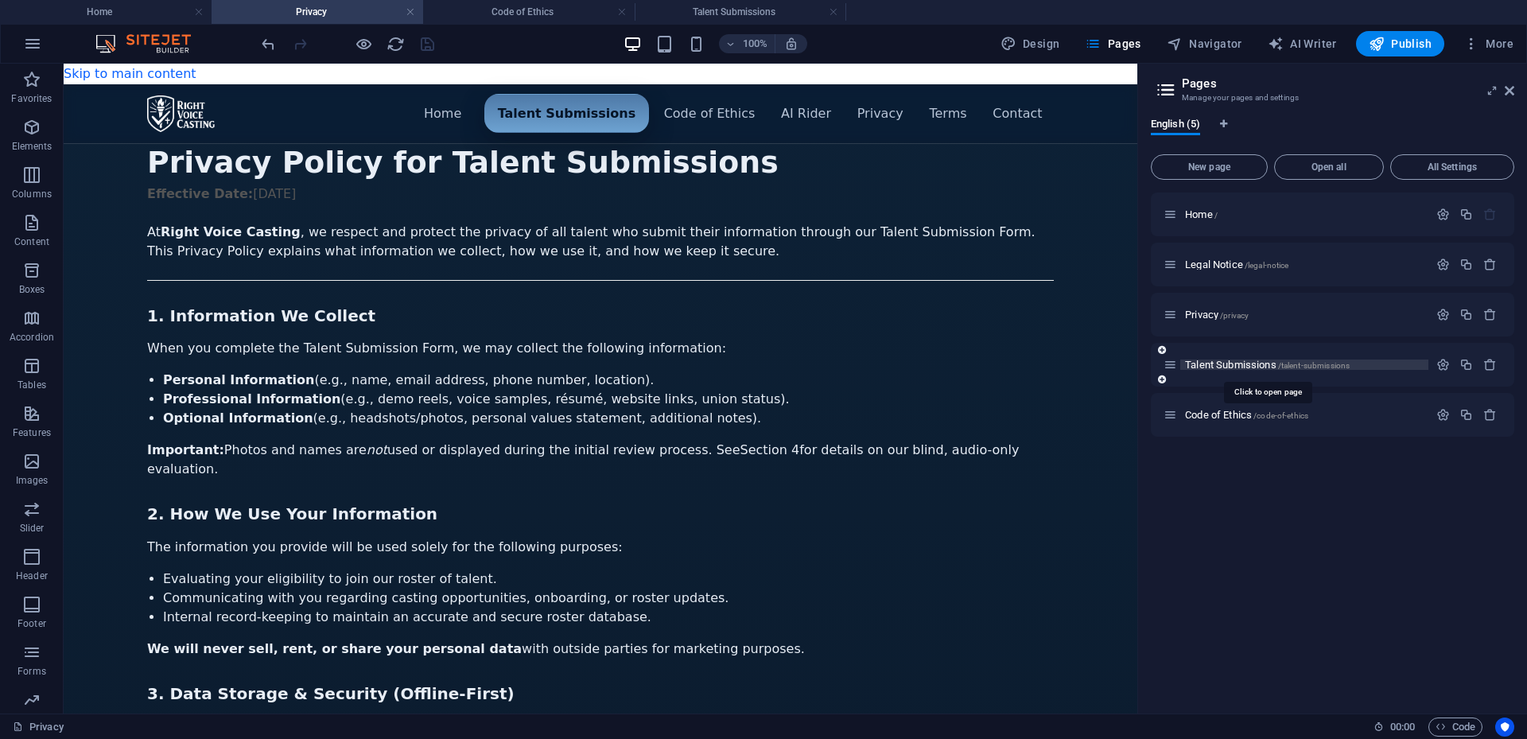
click at [1209, 364] on span "Talent Submissions /talent-submissions" at bounding box center [1267, 365] width 165 height 12
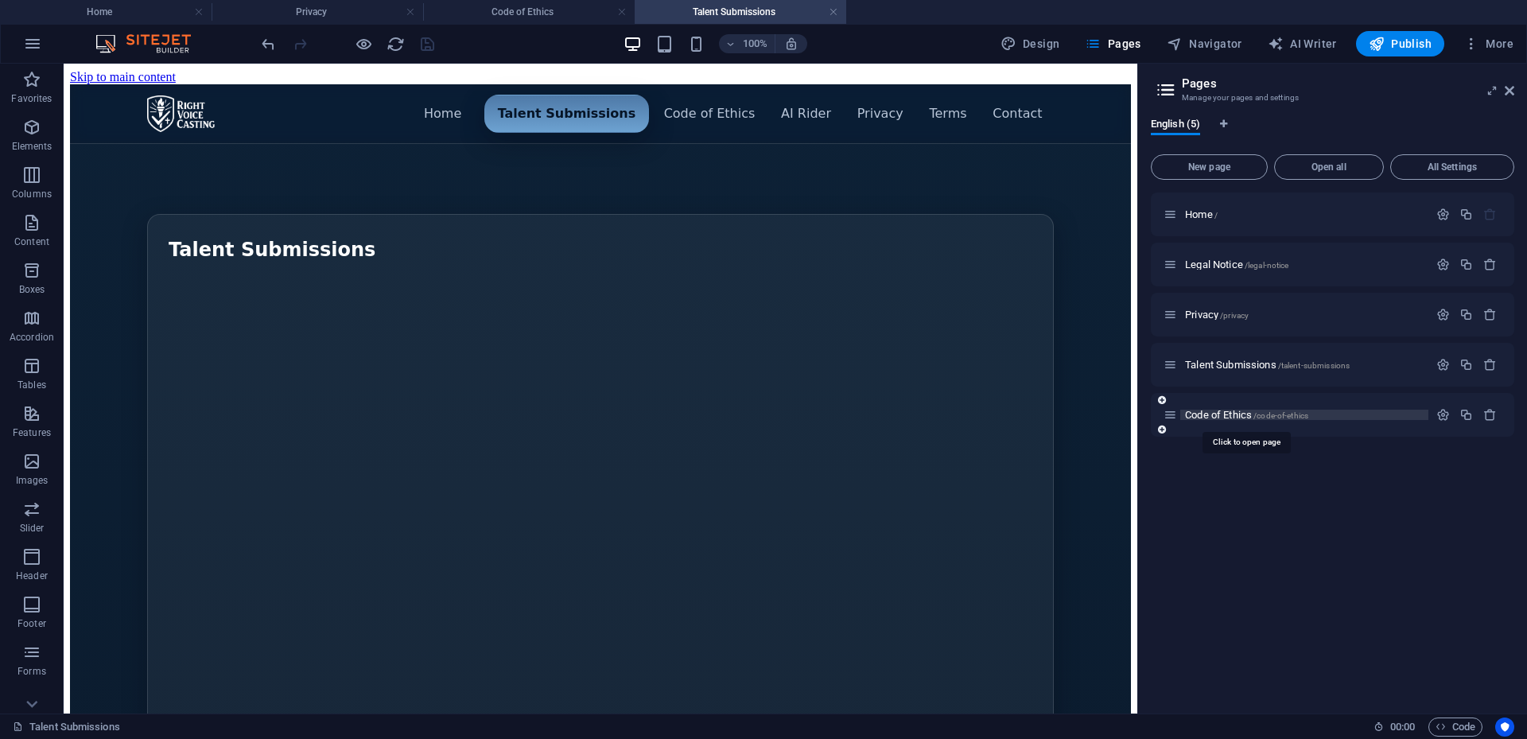
click at [1215, 414] on span "Code of Ethics /code-of-ethics" at bounding box center [1246, 415] width 123 height 12
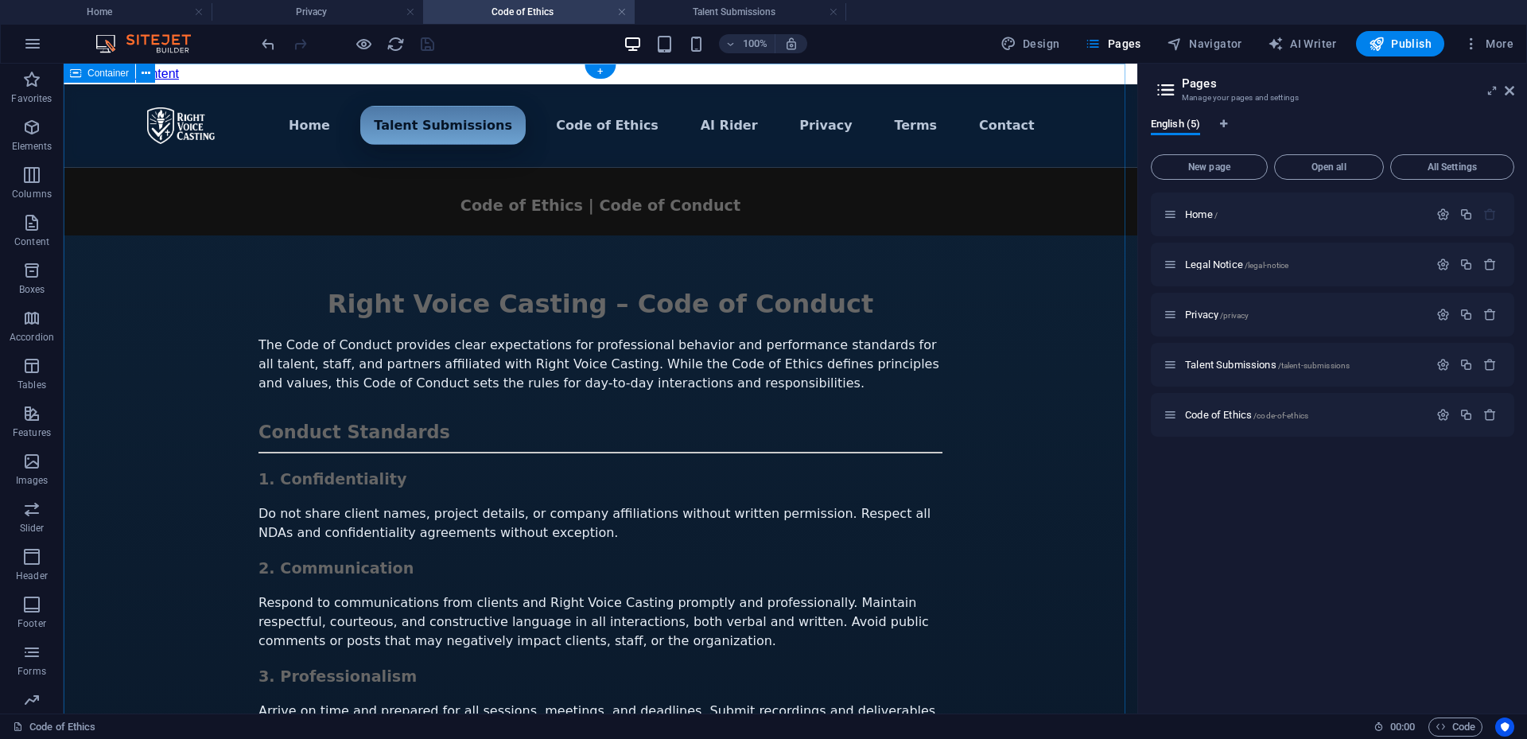
click at [1021, 301] on div "Menu ▾ Home Talent Submissions Code of Ethics AI Rider Privacy Terms Contact Ri…" at bounding box center [601, 670] width 1074 height 1172
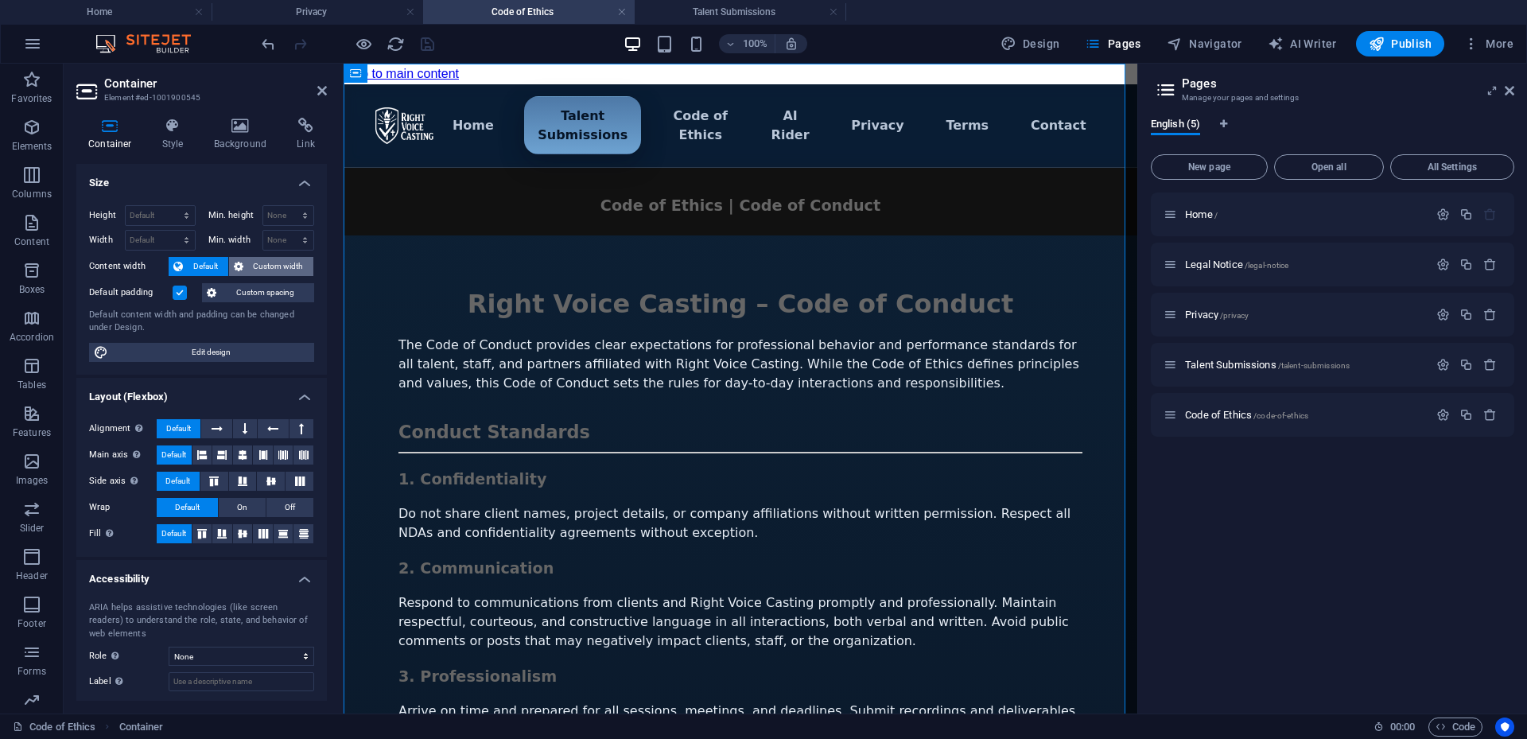
click at [264, 264] on span "Custom width" at bounding box center [278, 266] width 61 height 19
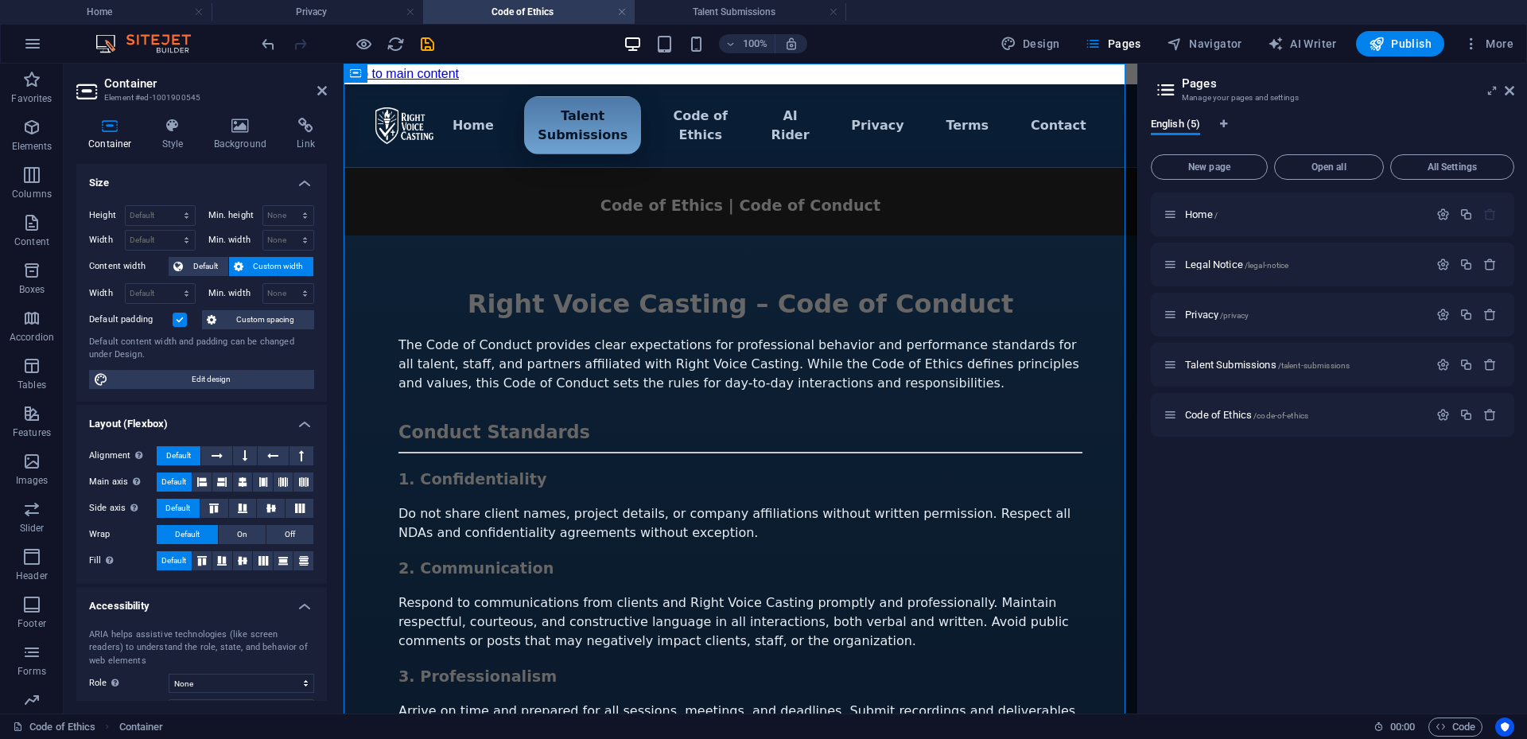
click at [181, 317] on label at bounding box center [180, 320] width 14 height 14
click at [0, 0] on input "Default padding" at bounding box center [0, 0] width 0 height 0
click at [432, 41] on icon "save" at bounding box center [427, 44] width 18 height 18
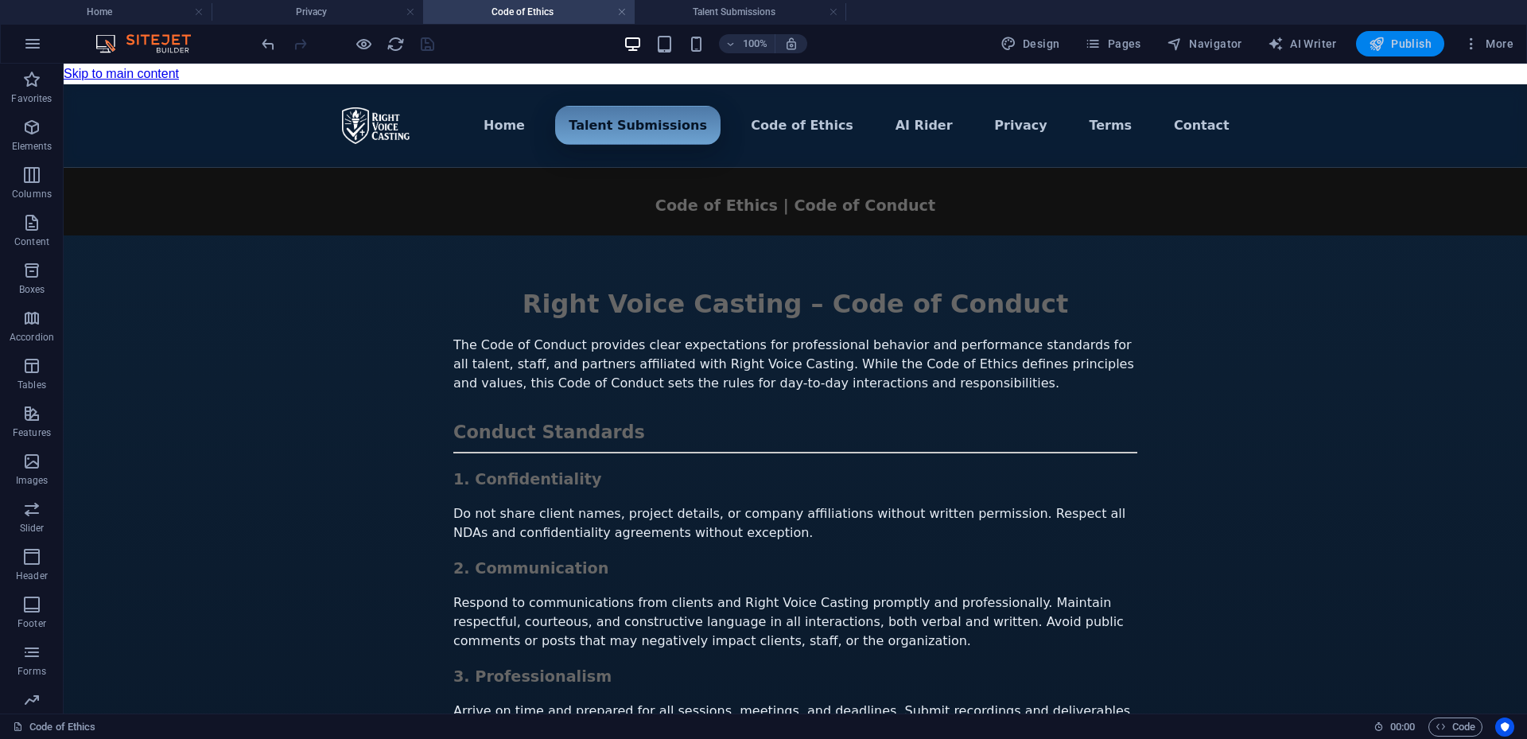
click at [1403, 36] on span "Publish" at bounding box center [1400, 44] width 63 height 16
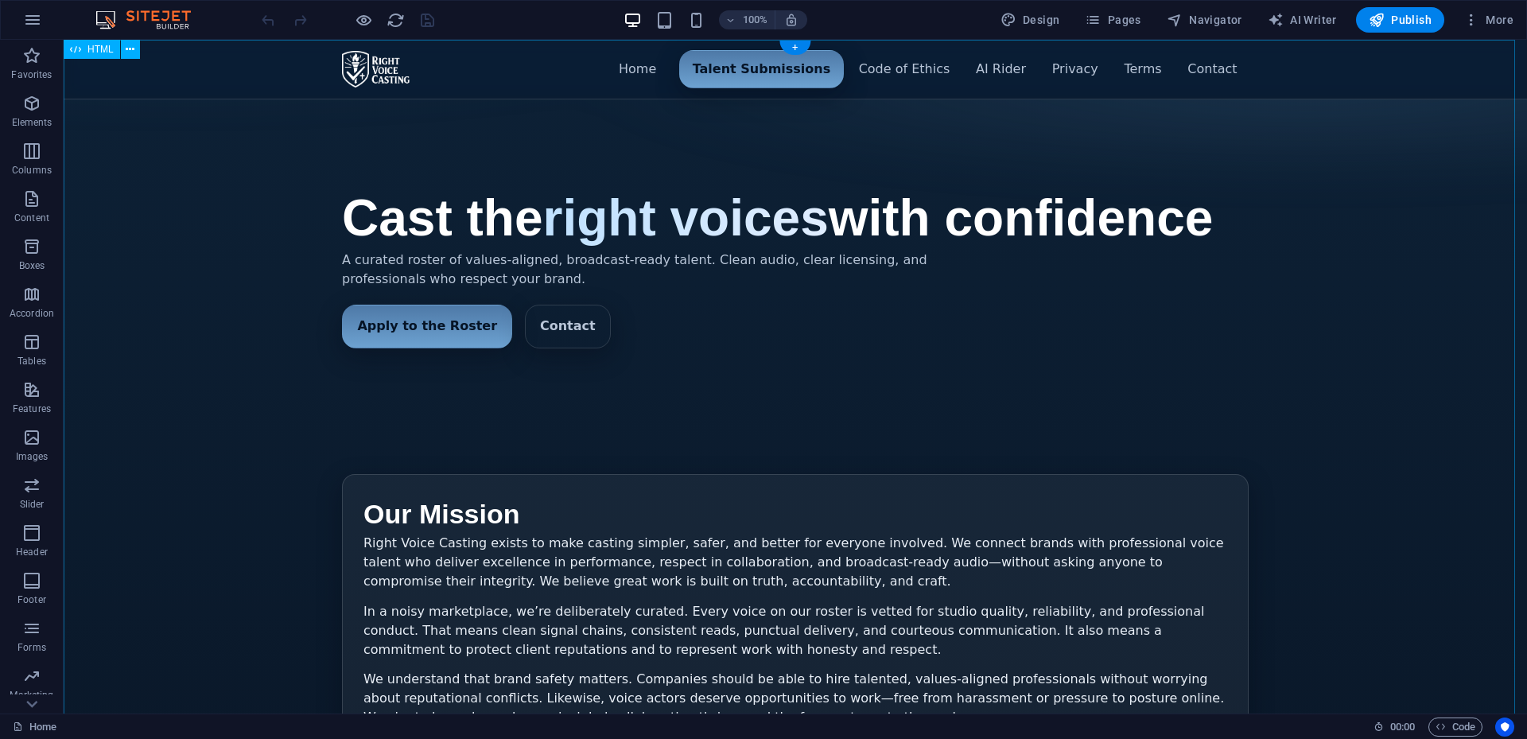
click at [877, 142] on div "Menu ▾ Home Talent Submissions Code of Ethics AI Rider Privacy Terms Contact Ca…" at bounding box center [796, 527] width 1464 height 974
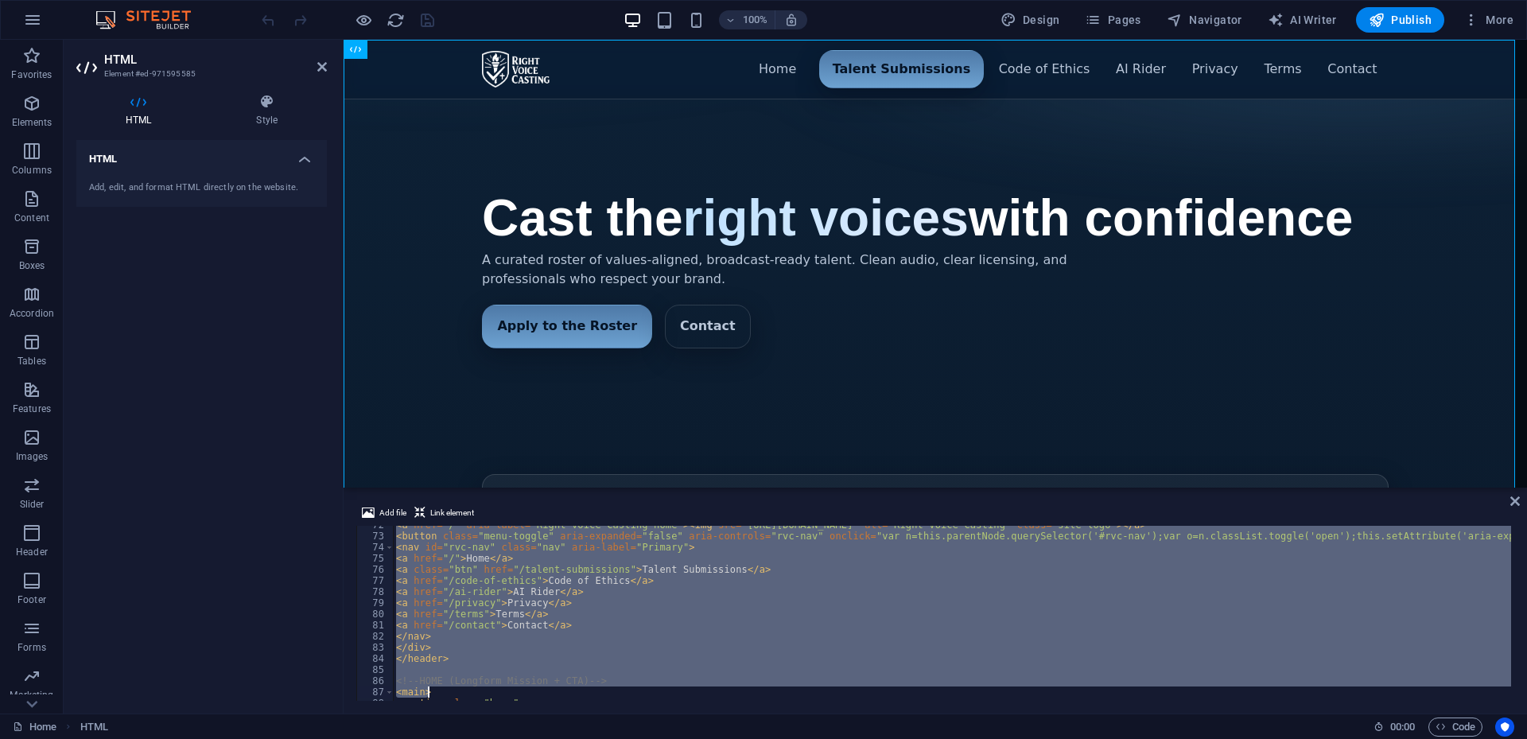
scroll to position [886, 0]
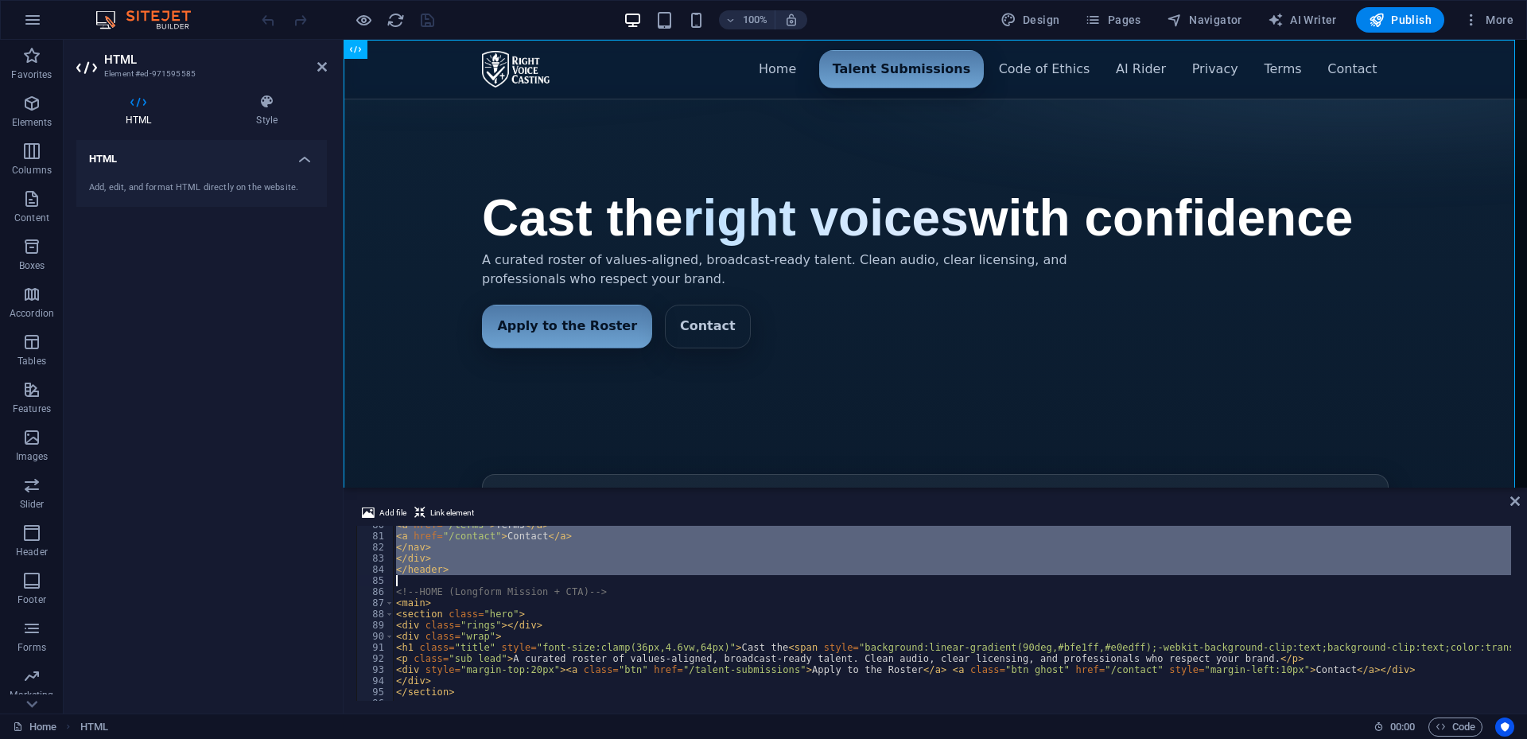
drag, startPoint x: 395, startPoint y: 582, endPoint x: 597, endPoint y: 581, distance: 201.3
click at [597, 581] on div "< a href = "/terms" > Terms </ a > < a href = "/contact" > Contact </ a > </ na…" at bounding box center [1377, 616] width 1968 height 194
type textarea "</header>"
click at [1165, 126] on div "Menu ▾ Home Talent Submissions Code of Ethics AI Rider Privacy Terms Contact Ca…" at bounding box center [936, 527] width 1184 height 974
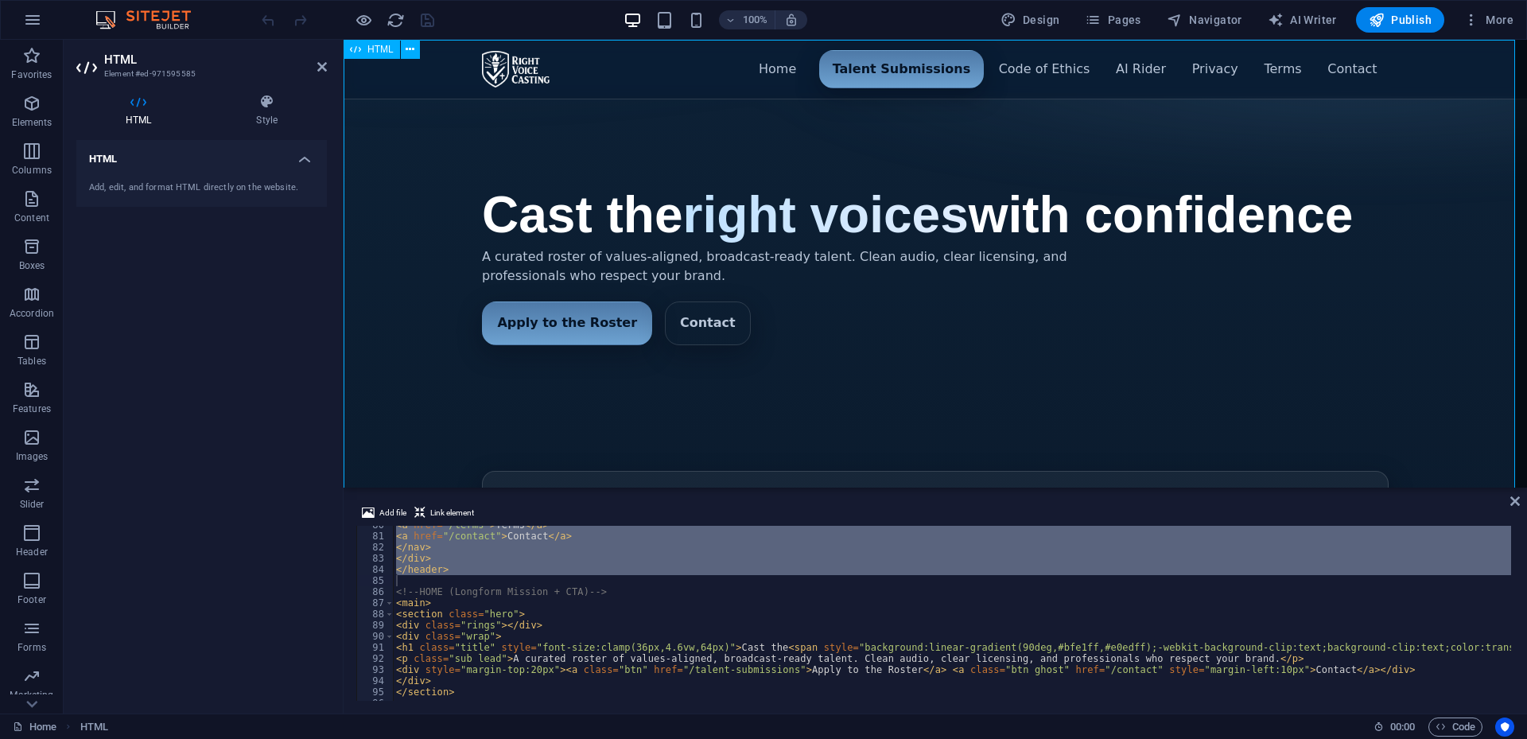
scroll to position [0, 0]
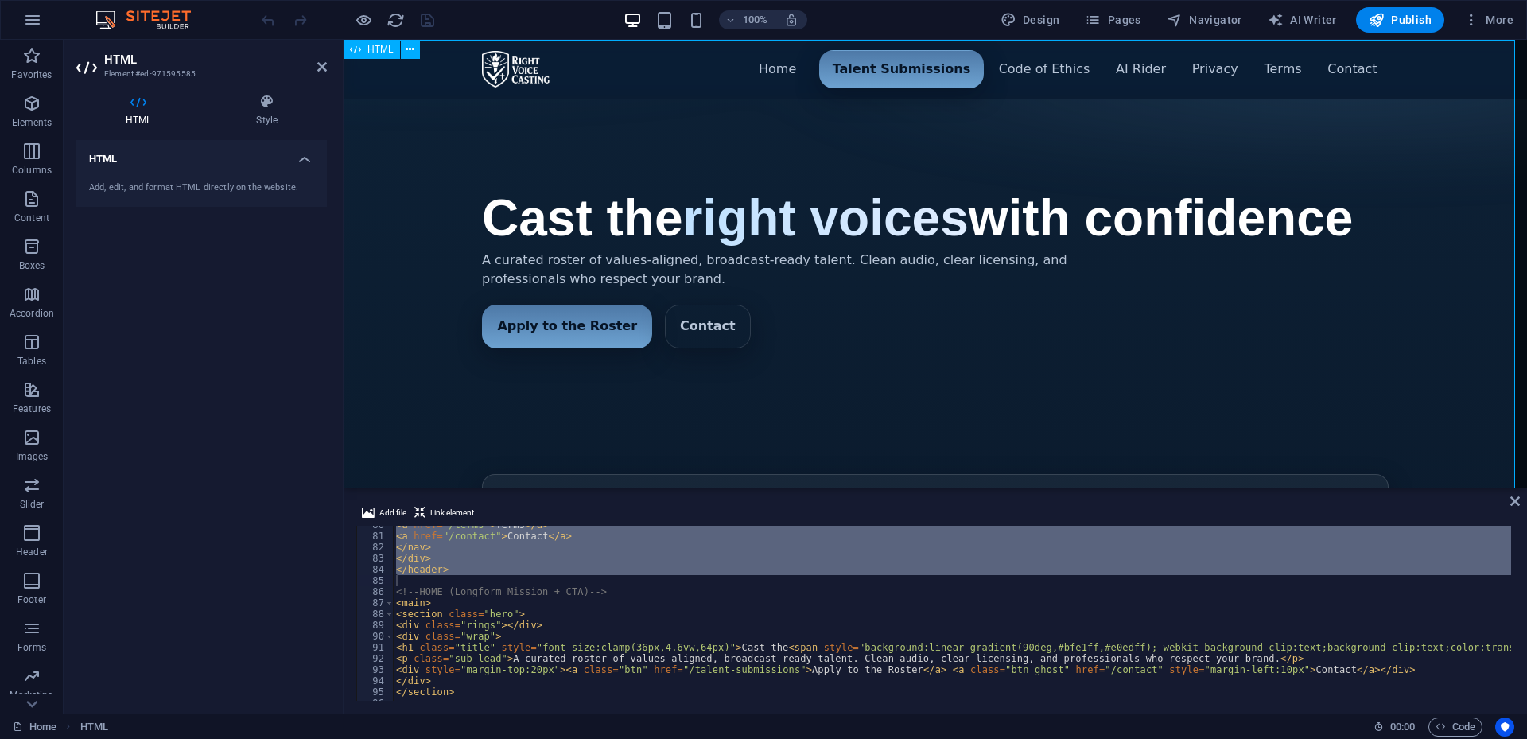
click at [704, 82] on div "Menu ▾ Home Talent Submissions Code of Ethics AI Rider Privacy Terms Contact Ca…" at bounding box center [936, 527] width 1184 height 974
click at [725, 159] on div "Menu ▾ Home Talent Submissions Code of Ethics AI Rider Privacy Terms Contact Ca…" at bounding box center [936, 527] width 1184 height 974
click at [1515, 340] on div "Menu ▾ Home Talent Submissions Code of Ethics AI Rider Privacy Terms Contact Ca…" at bounding box center [936, 527] width 1184 height 974
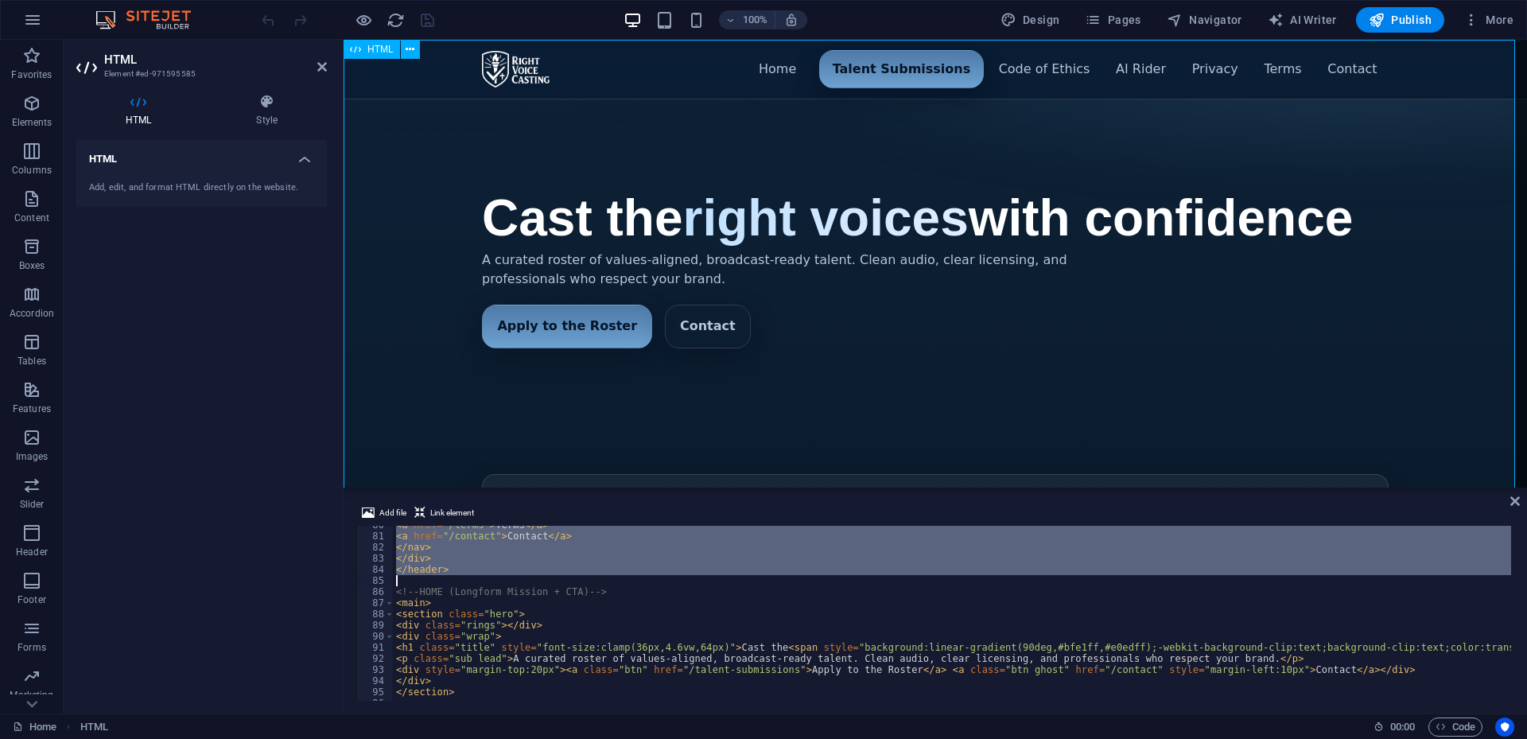
click at [1515, 340] on div "Menu ▾ Home Talent Submissions Code of Ethics AI Rider Privacy Terms Contact Ca…" at bounding box center [936, 527] width 1184 height 974
click at [269, 100] on icon at bounding box center [267, 102] width 120 height 16
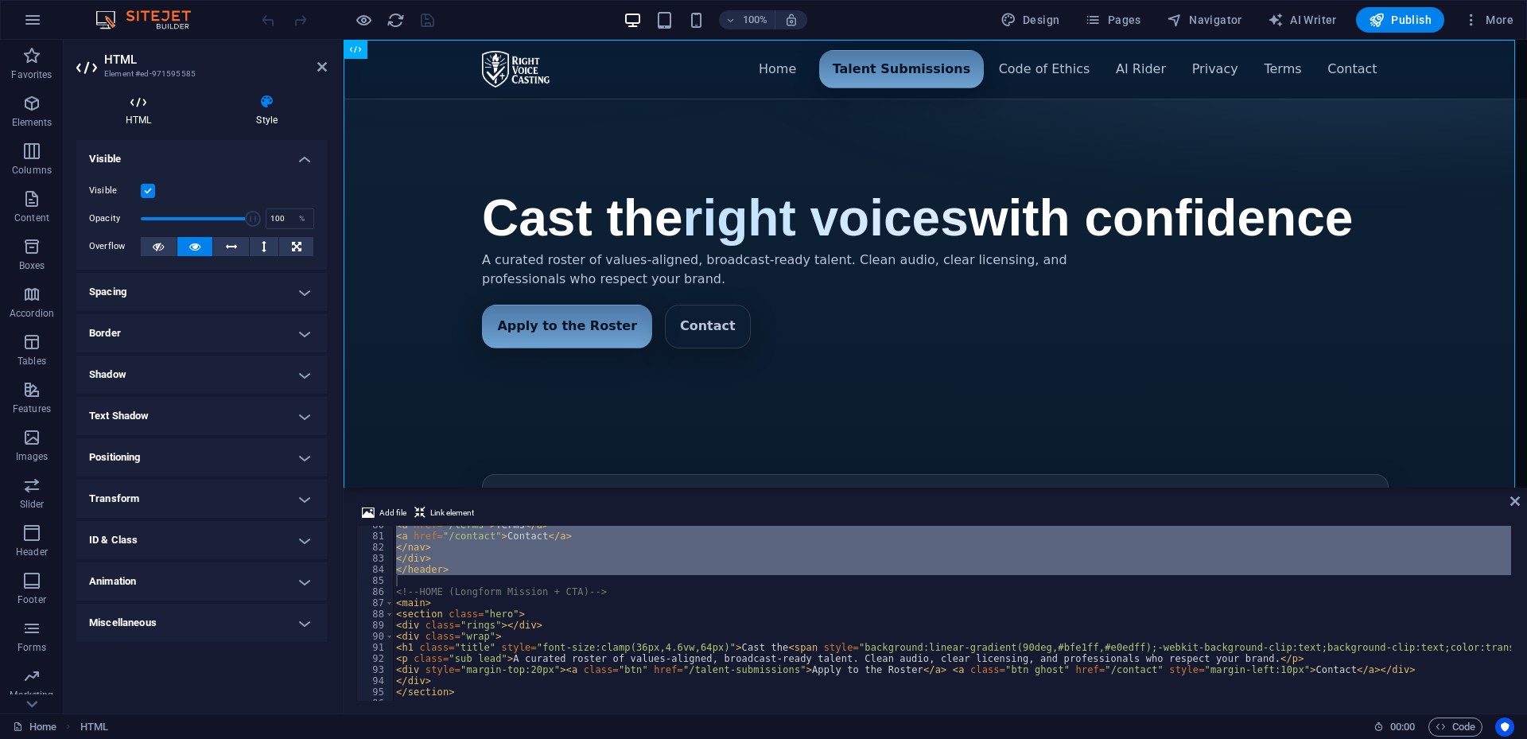
click at [130, 118] on h4 "HTML" at bounding box center [141, 110] width 130 height 33
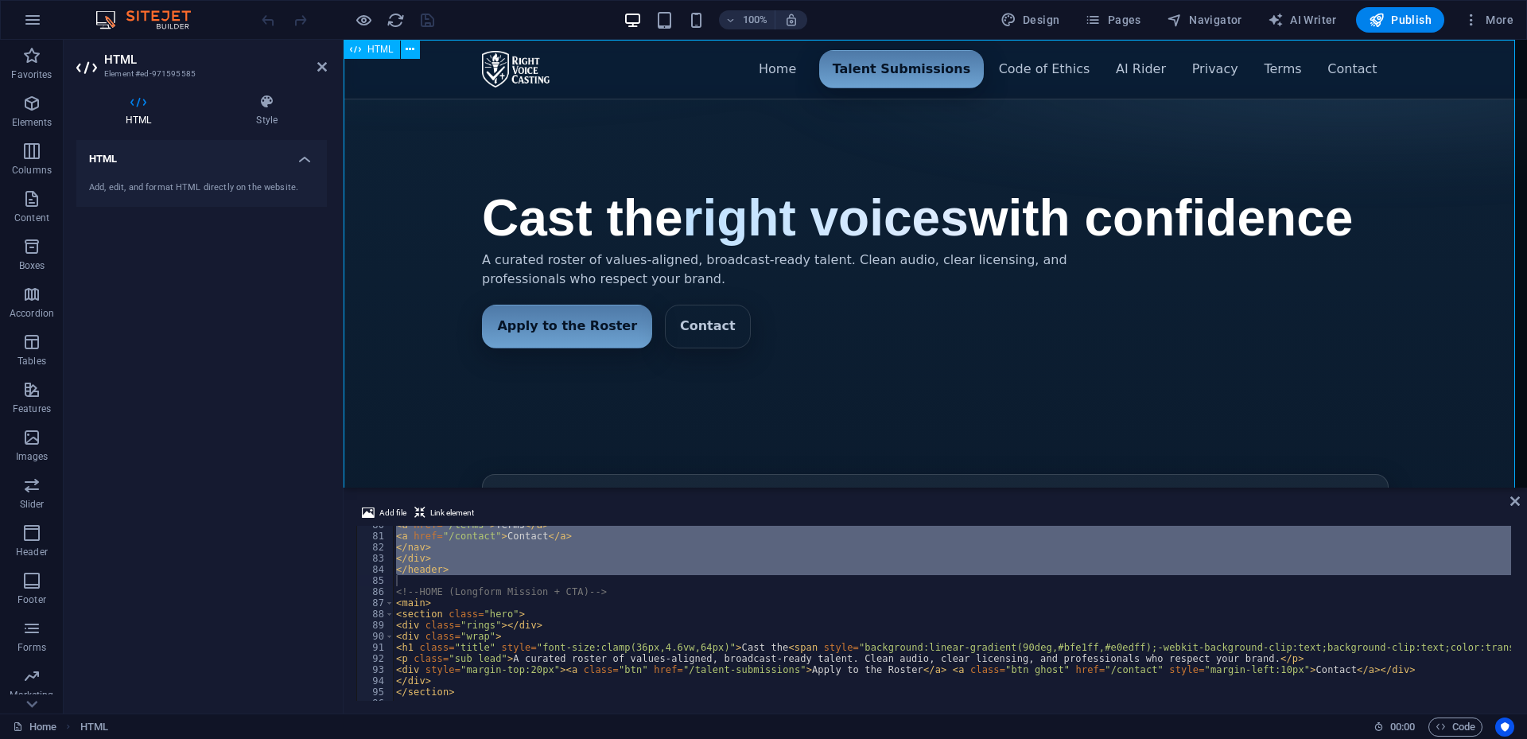
click at [627, 78] on div "Menu ▾ Home Talent Submissions Code of Ethics AI Rider Privacy Terms Contact Ca…" at bounding box center [936, 527] width 1184 height 974
click at [665, 165] on div "Menu ▾ Home Talent Submissions Code of Ethics AI Rider Privacy Terms Contact Ca…" at bounding box center [936, 527] width 1184 height 974
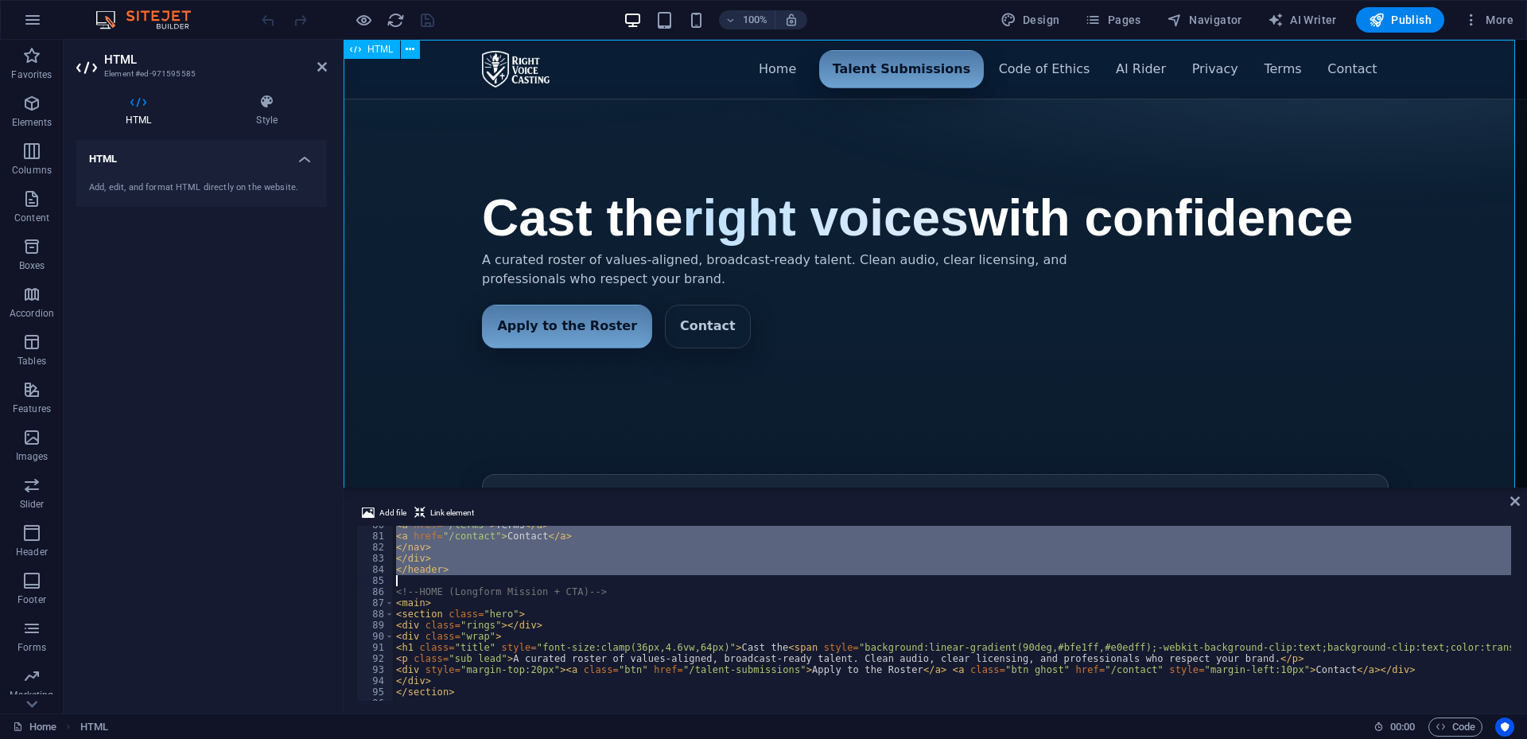
click at [665, 165] on div "Menu ▾ Home Talent Submissions Code of Ethics AI Rider Privacy Terms Contact Ca…" at bounding box center [936, 527] width 1184 height 974
click at [637, 80] on div "Menu ▾ Home Talent Submissions Code of Ethics AI Rider Privacy Terms Contact Ca…" at bounding box center [936, 527] width 1184 height 974
click at [648, 123] on div "Menu ▾ Home Talent Submissions Code of Ethics AI Rider Privacy Terms Contact Ca…" at bounding box center [936, 527] width 1184 height 974
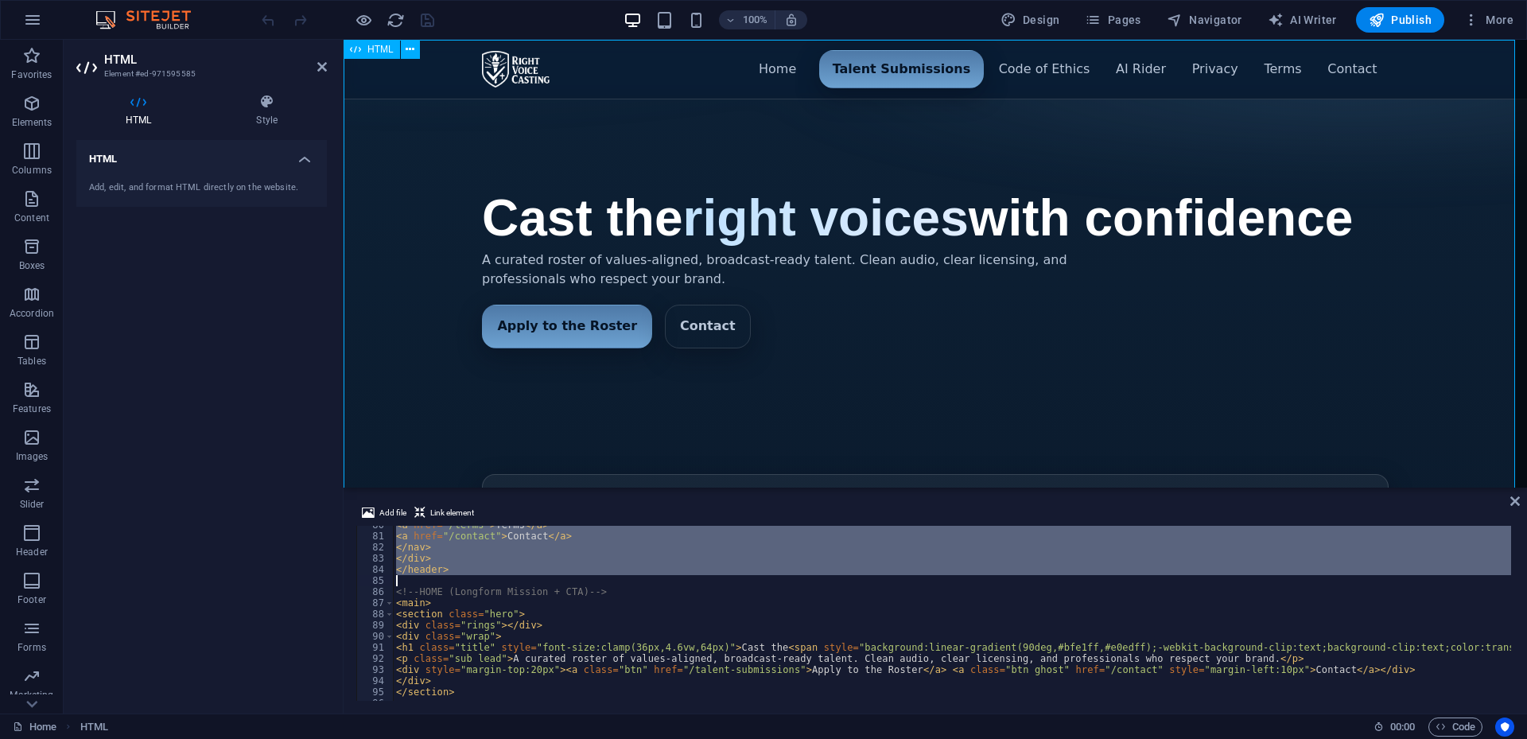
click at [648, 123] on div "Menu ▾ Home Talent Submissions Code of Ethics AI Rider Privacy Terms Contact Ca…" at bounding box center [936, 527] width 1184 height 974
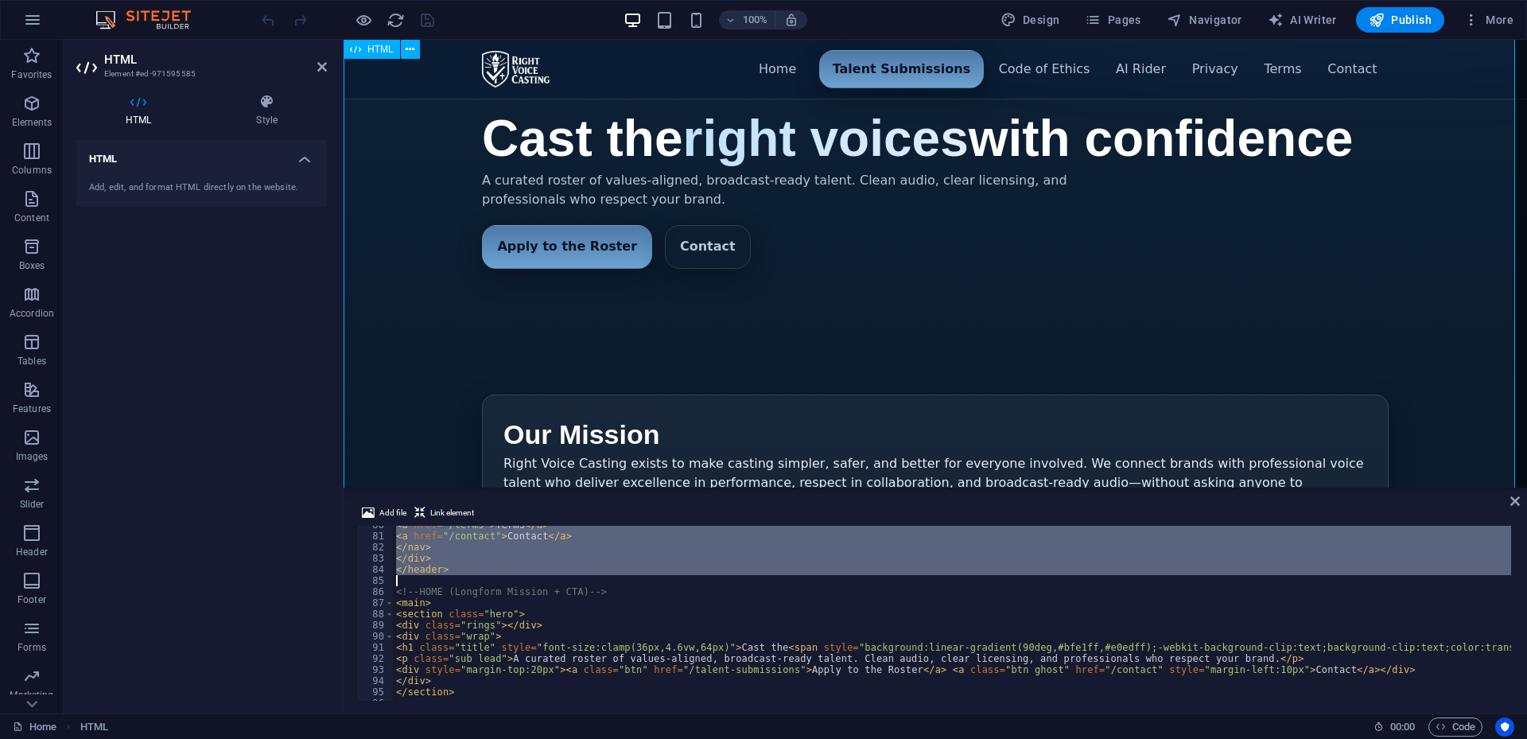
scroll to position [239, 0]
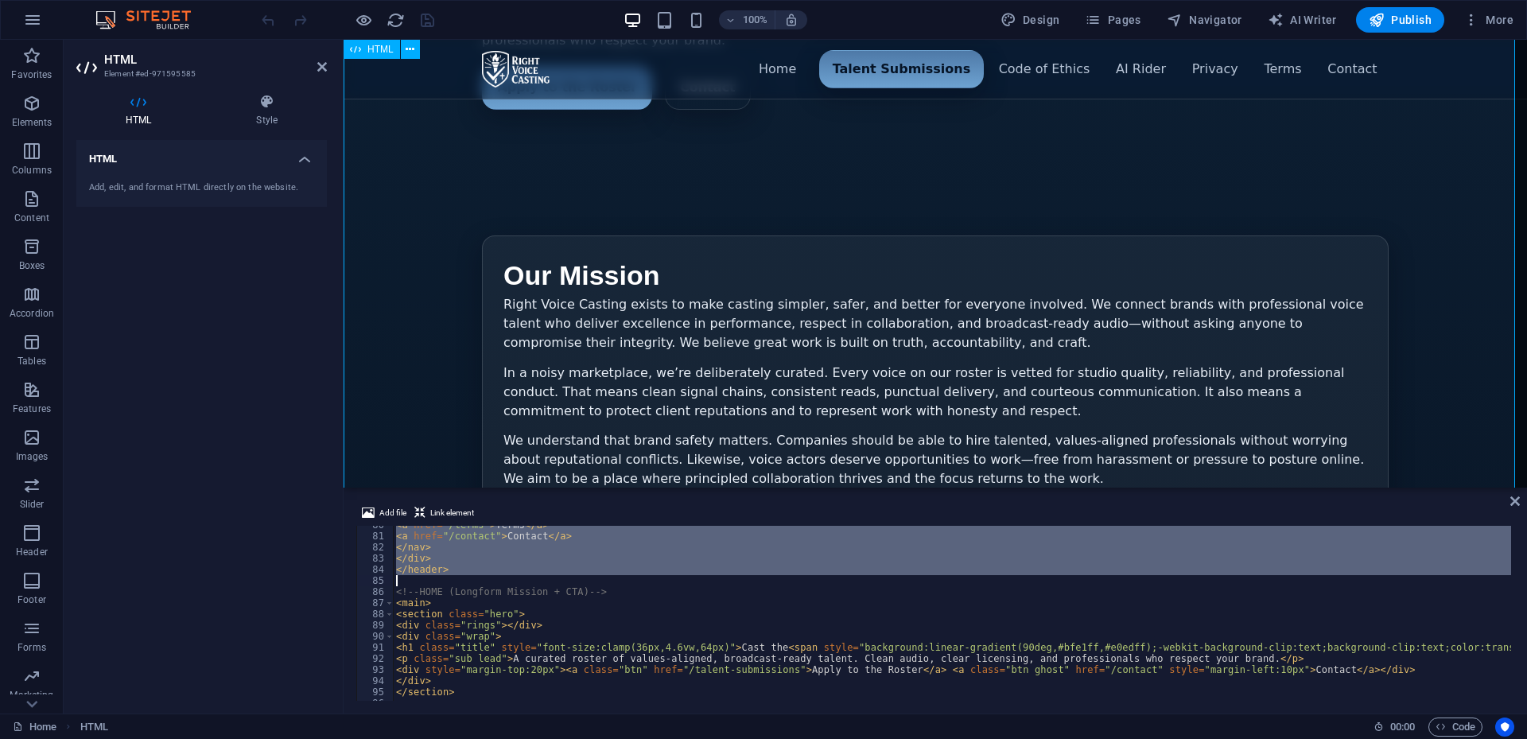
click at [826, 321] on div "Menu ▾ Home Talent Submissions Code of Ethics AI Rider Privacy Terms Contact Ca…" at bounding box center [936, 288] width 1184 height 974
click at [426, 260] on div "Menu ▾ Home Talent Submissions Code of Ethics AI Rider Privacy Terms Contact Ca…" at bounding box center [936, 288] width 1184 height 974
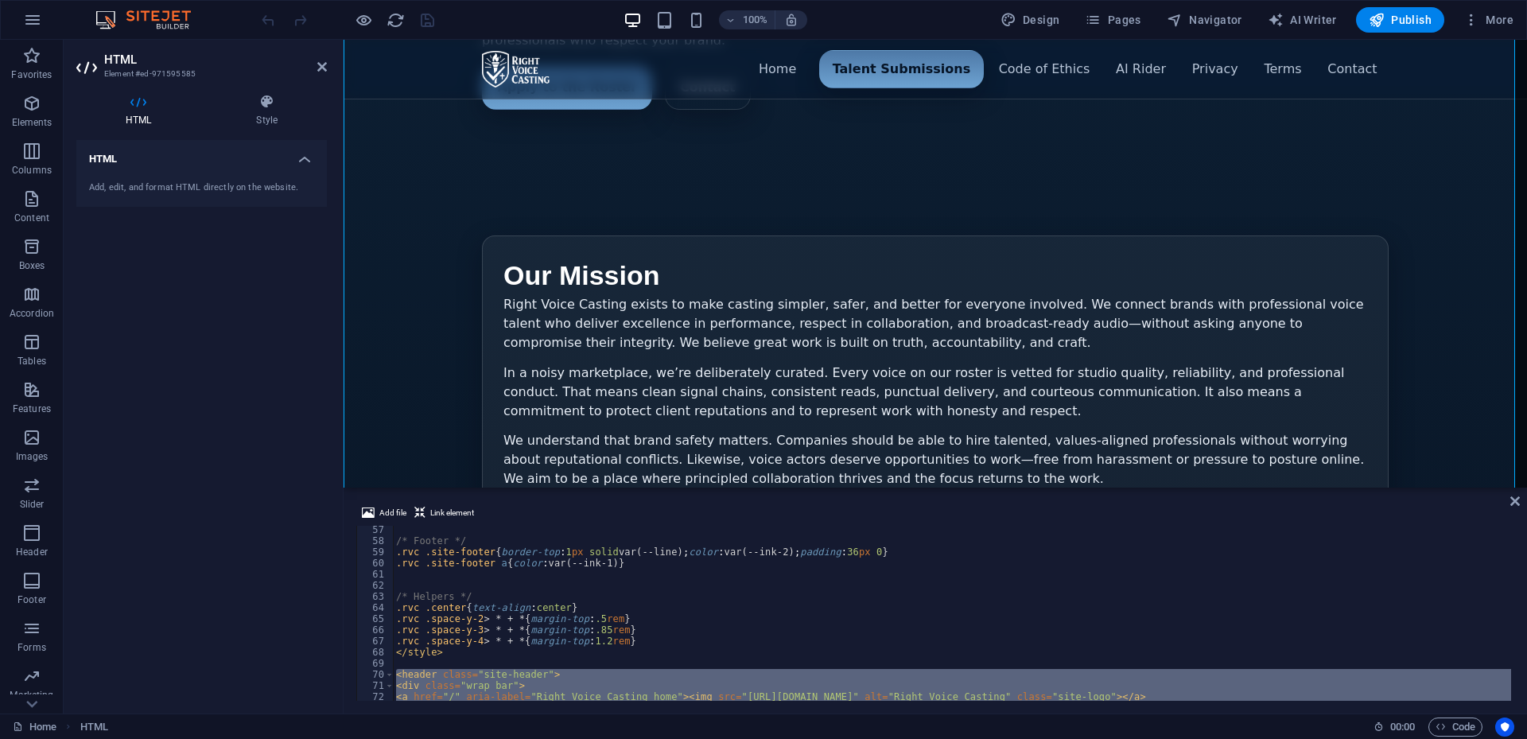
scroll to position [625, 0]
click at [927, 68] on div "Menu ▾ Home Talent Submissions Code of Ethics AI Rider Privacy Terms Contact Ca…" at bounding box center [936, 288] width 1184 height 974
click at [1122, 18] on span "Pages" at bounding box center [1113, 20] width 56 height 16
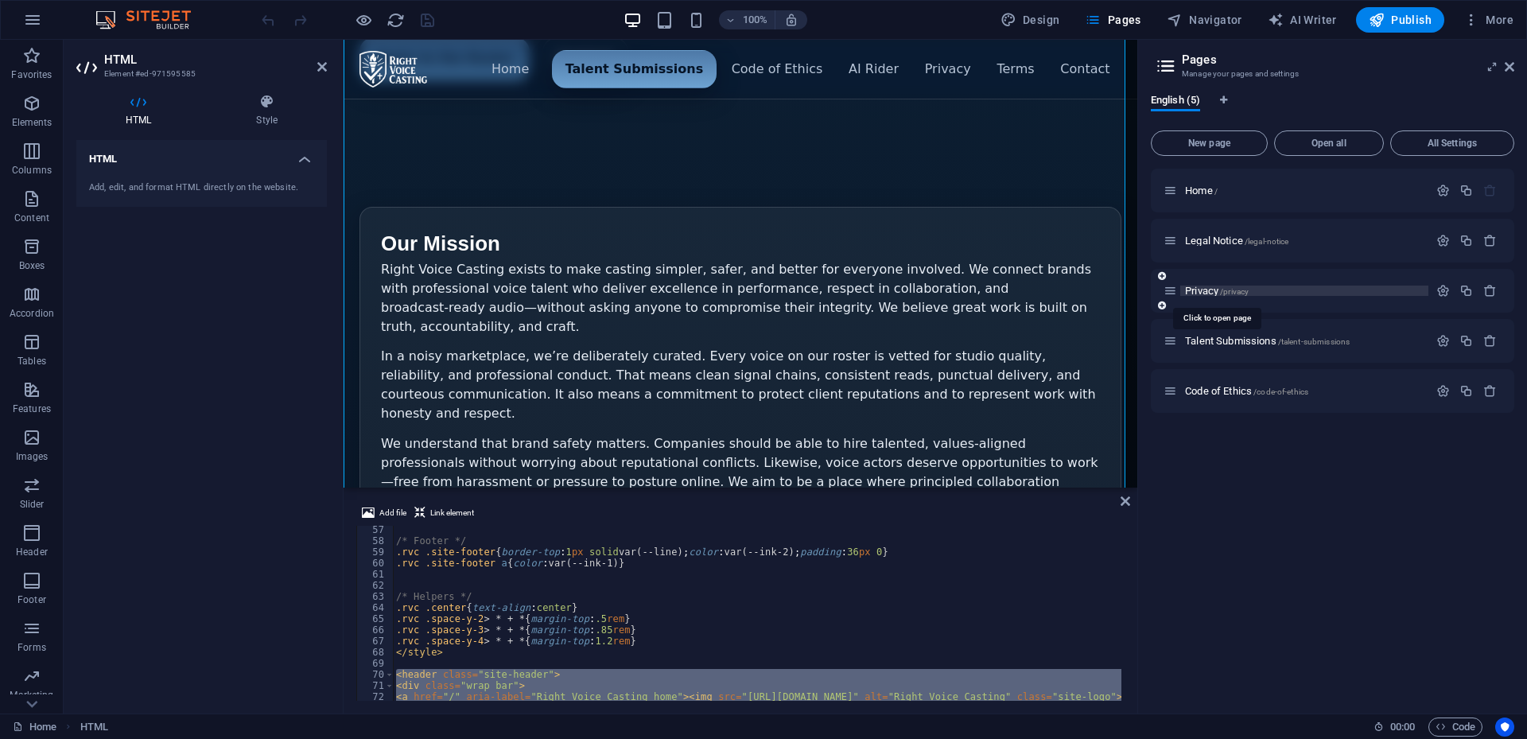
click at [1199, 291] on span "Privacy /privacy" at bounding box center [1217, 291] width 64 height 12
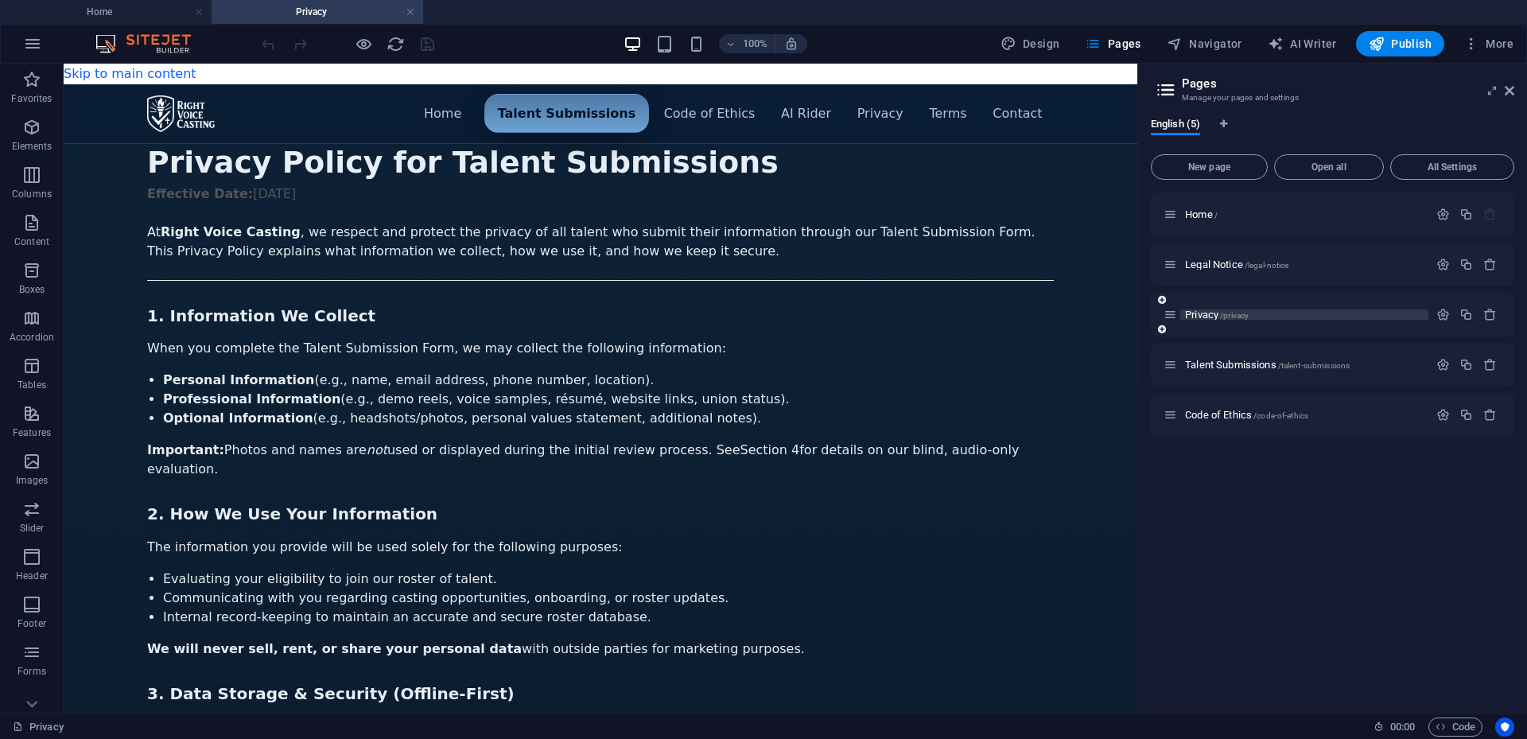
scroll to position [0, 0]
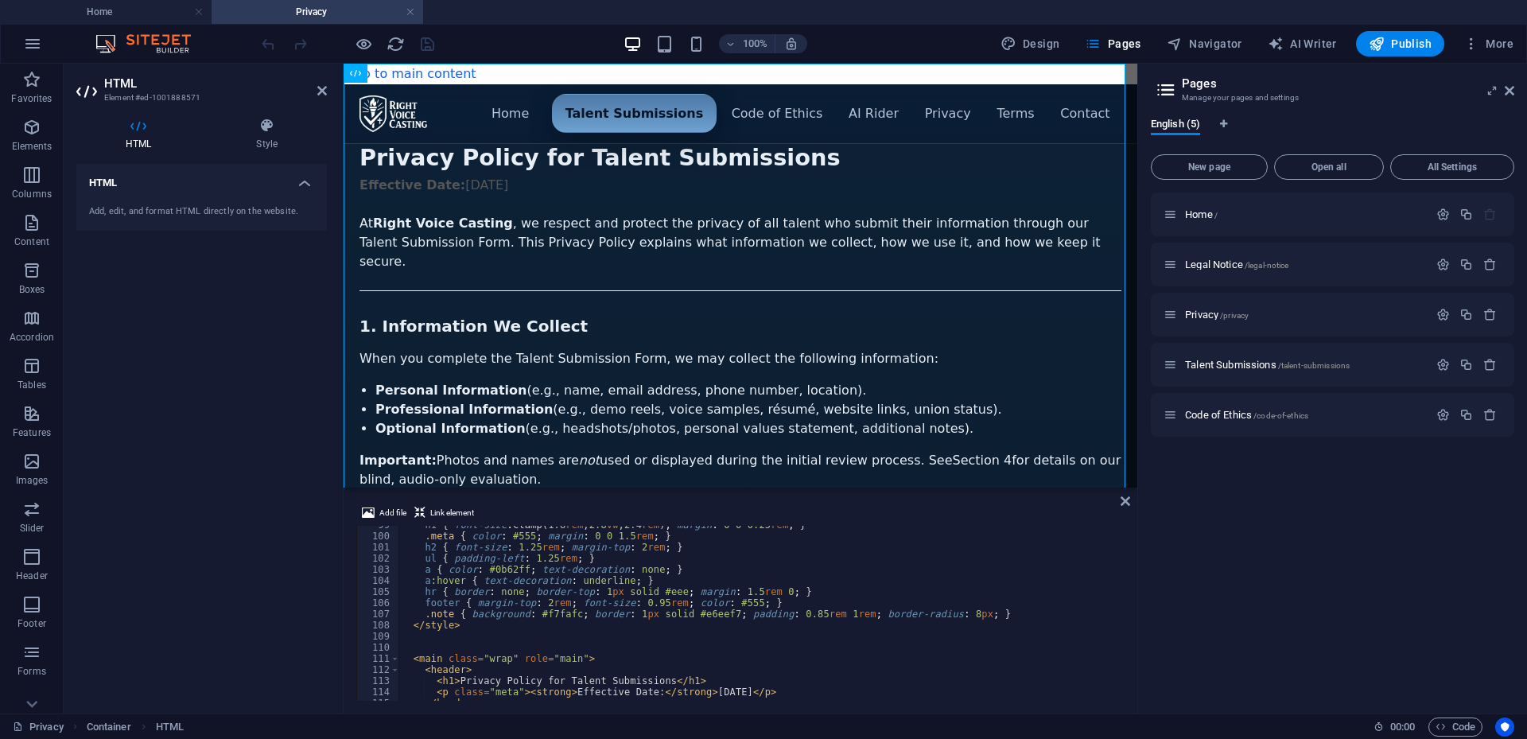
scroll to position [1145, 0]
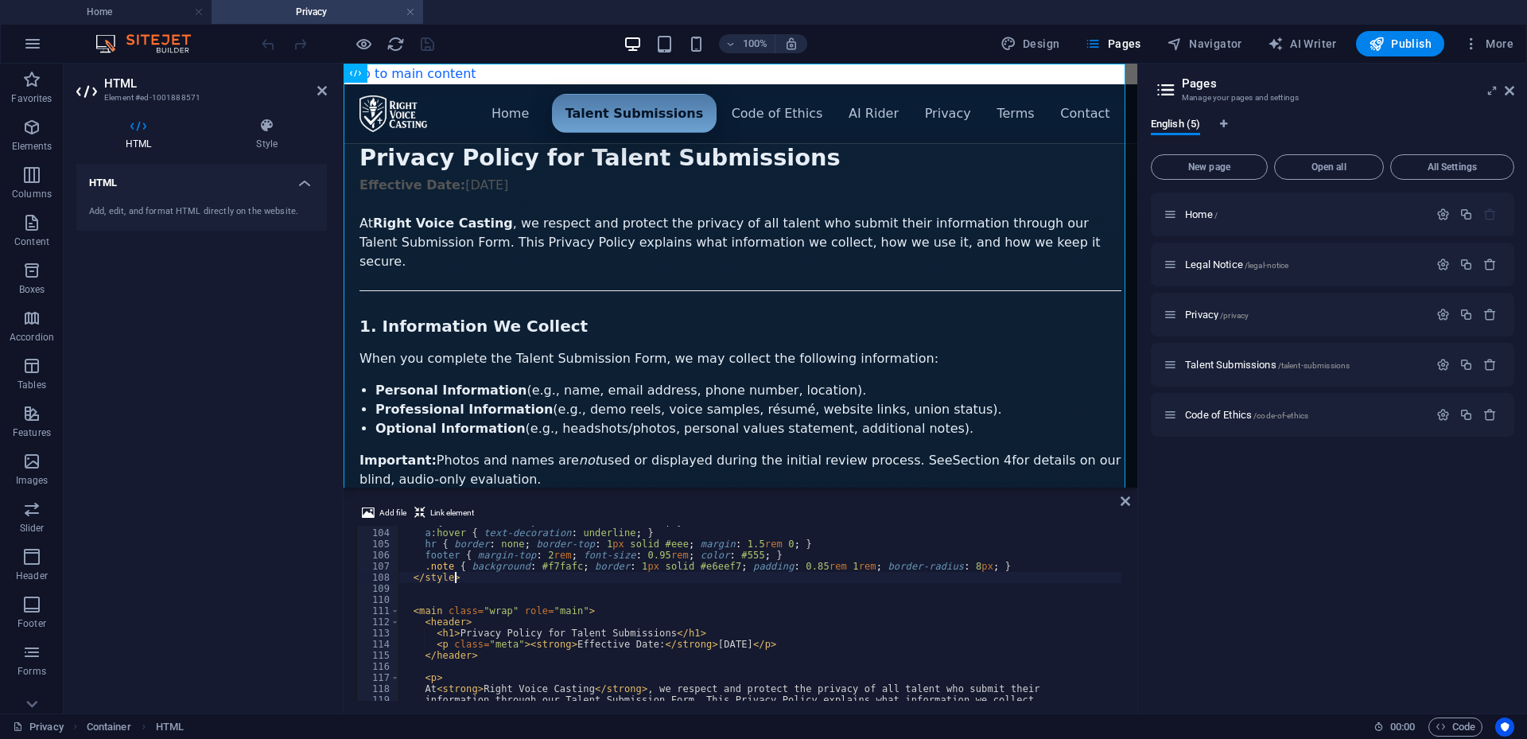
click at [464, 579] on div "a { color : #0b62ff ; text-decoration : none ; } a :hover { text-decoration : u…" at bounding box center [1166, 613] width 1534 height 194
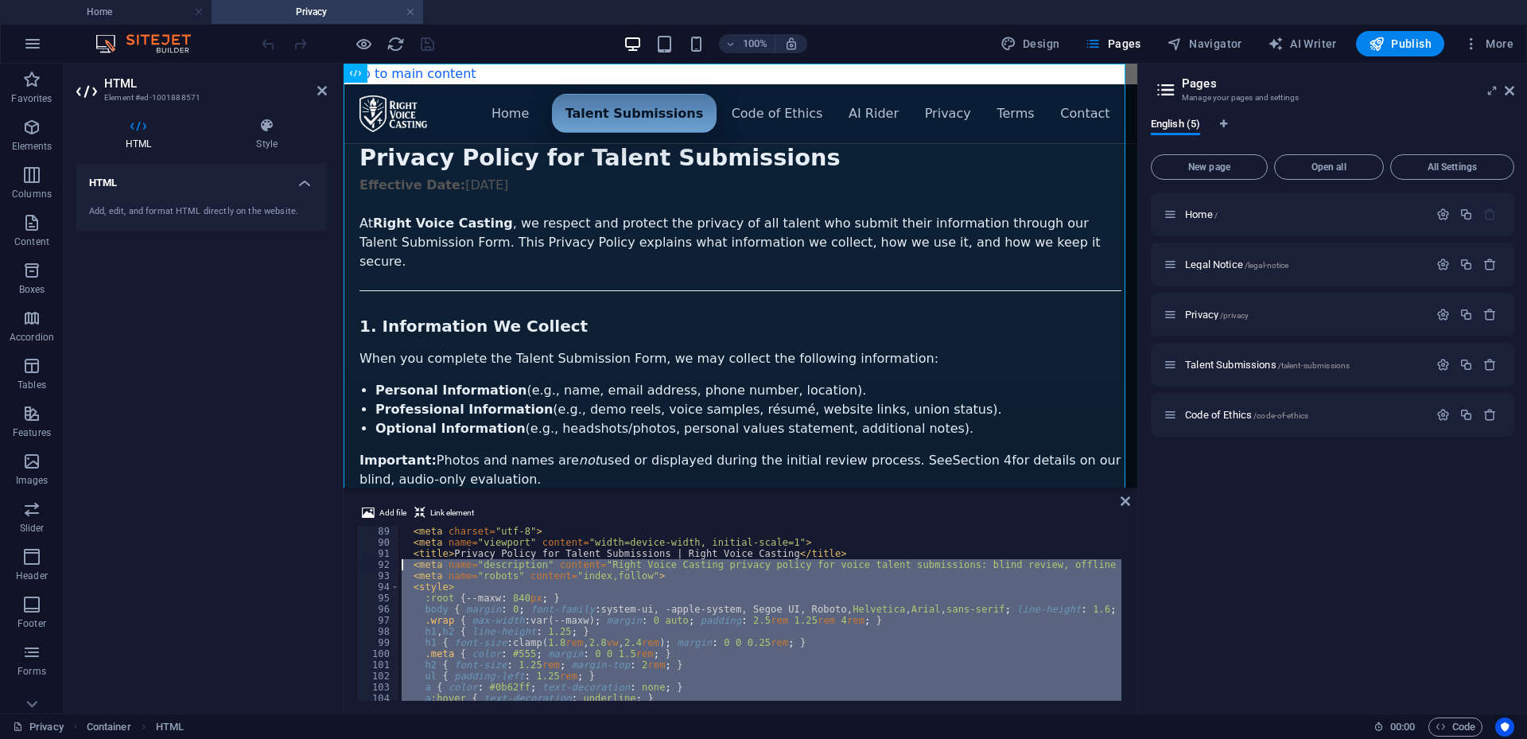
scroll to position [980, 0]
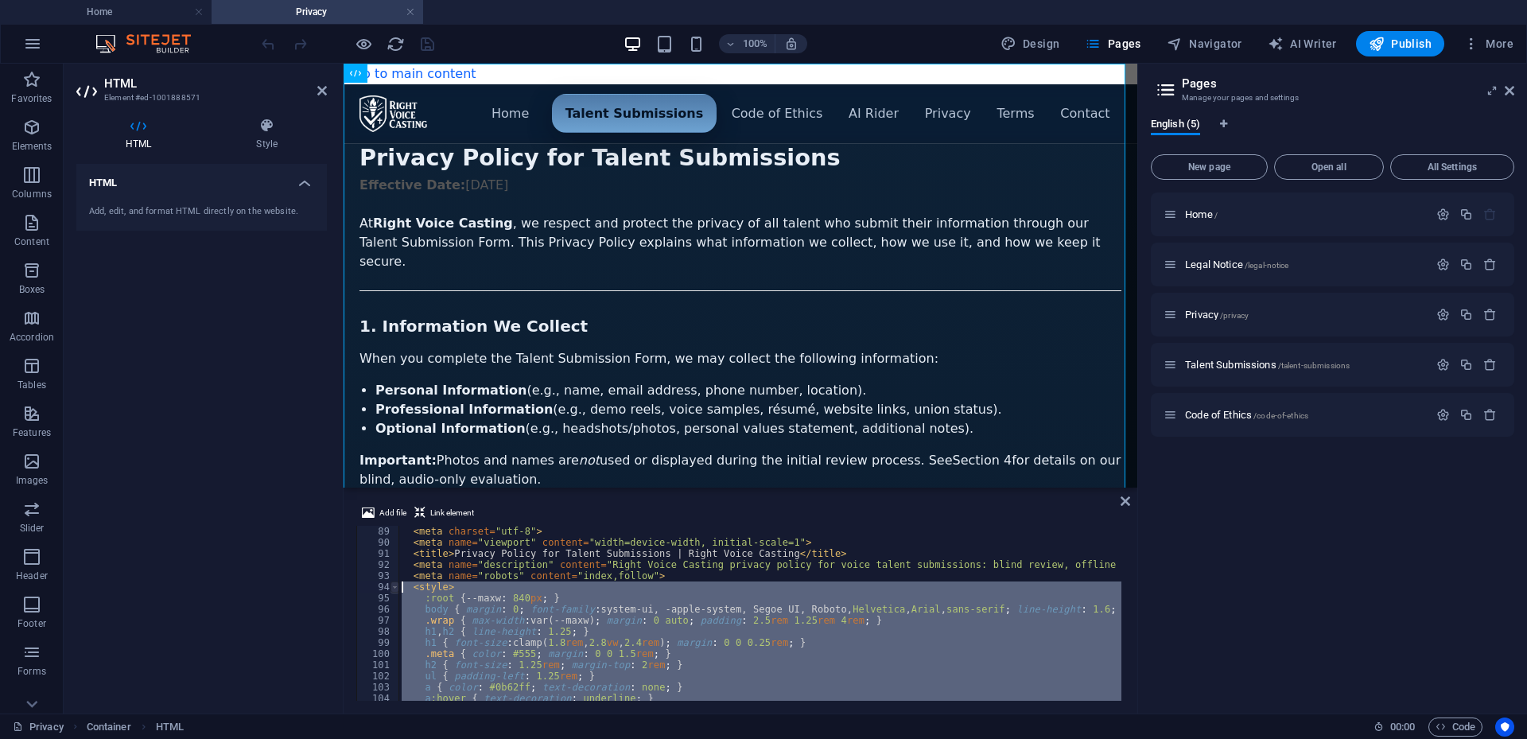
drag, startPoint x: 473, startPoint y: 579, endPoint x: 396, endPoint y: 590, distance: 77.2
click at [396, 590] on div "</style> 89 90 91 92 93 94 95 96 97 98 99 100 101 102 103 104 105 106 < meta ch…" at bounding box center [740, 613] width 768 height 175
type textarea "<style> :root { --maxw: 840px; }"
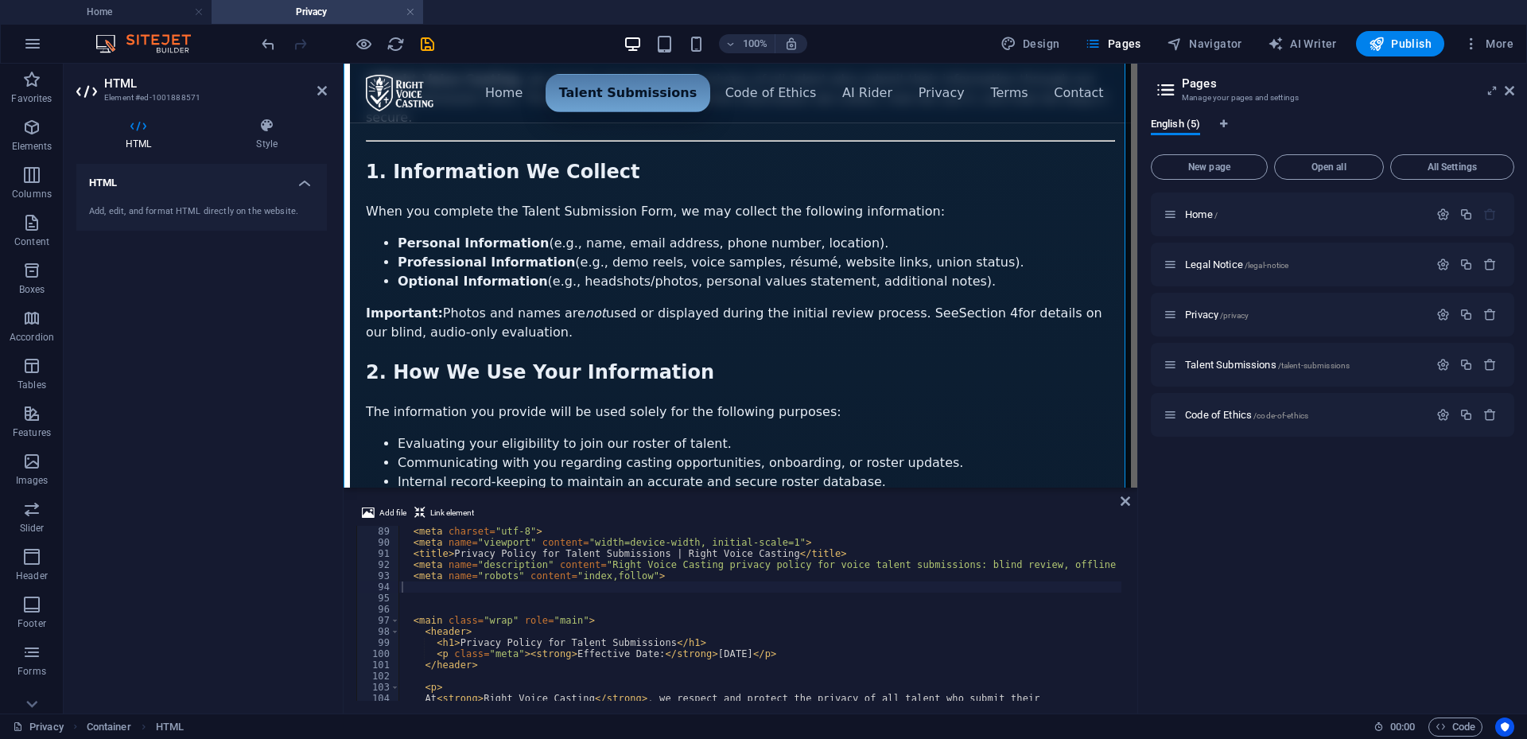
scroll to position [318, 0]
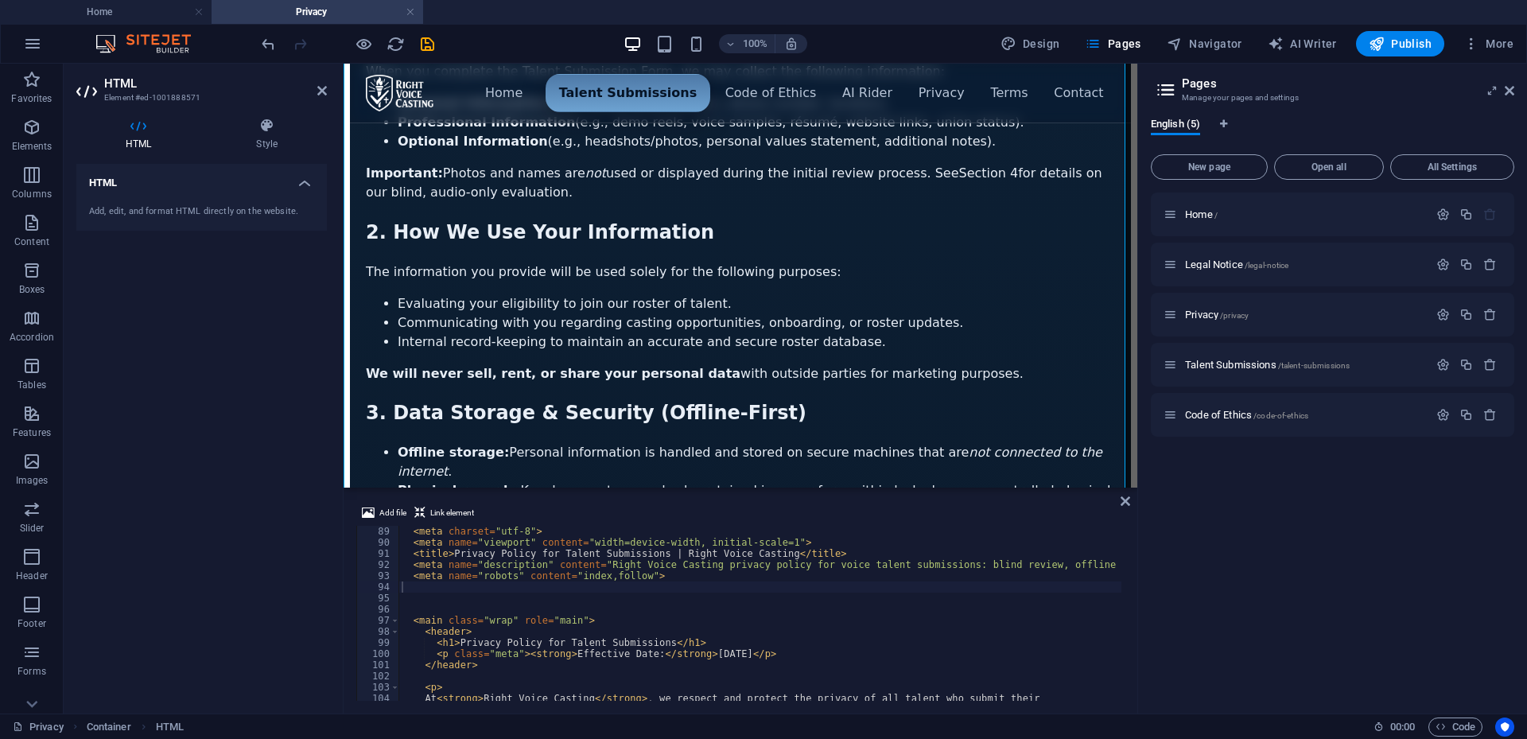
click at [899, 576] on div "< meta charset = "utf-8" > < meta name = "viewport" content = "width=device-wid…" at bounding box center [1166, 623] width 1534 height 194
type textarea ".note { background: #f7fafc; border: 1px solid #e6eef7; padding: 0.85rem 1rem; …"
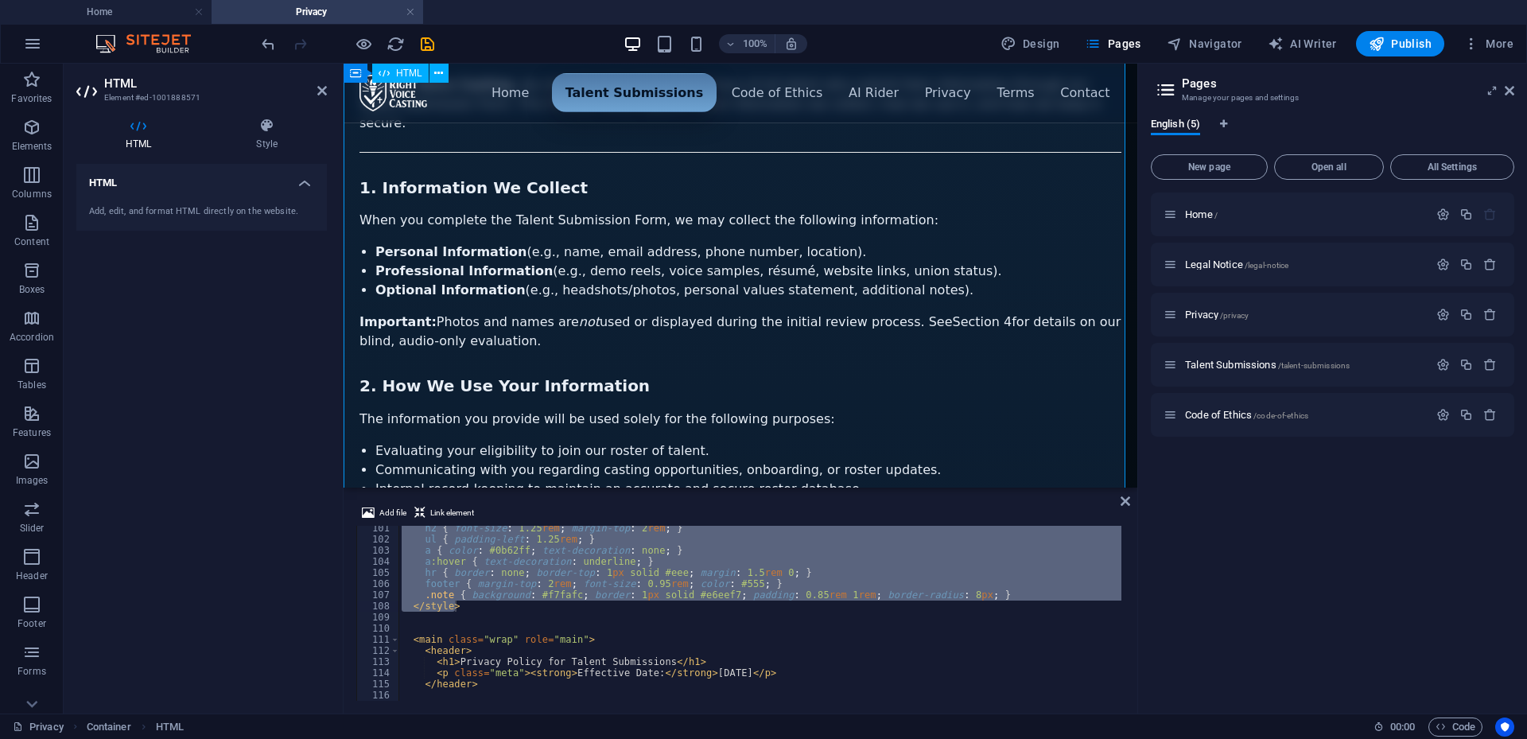
scroll to position [0, 0]
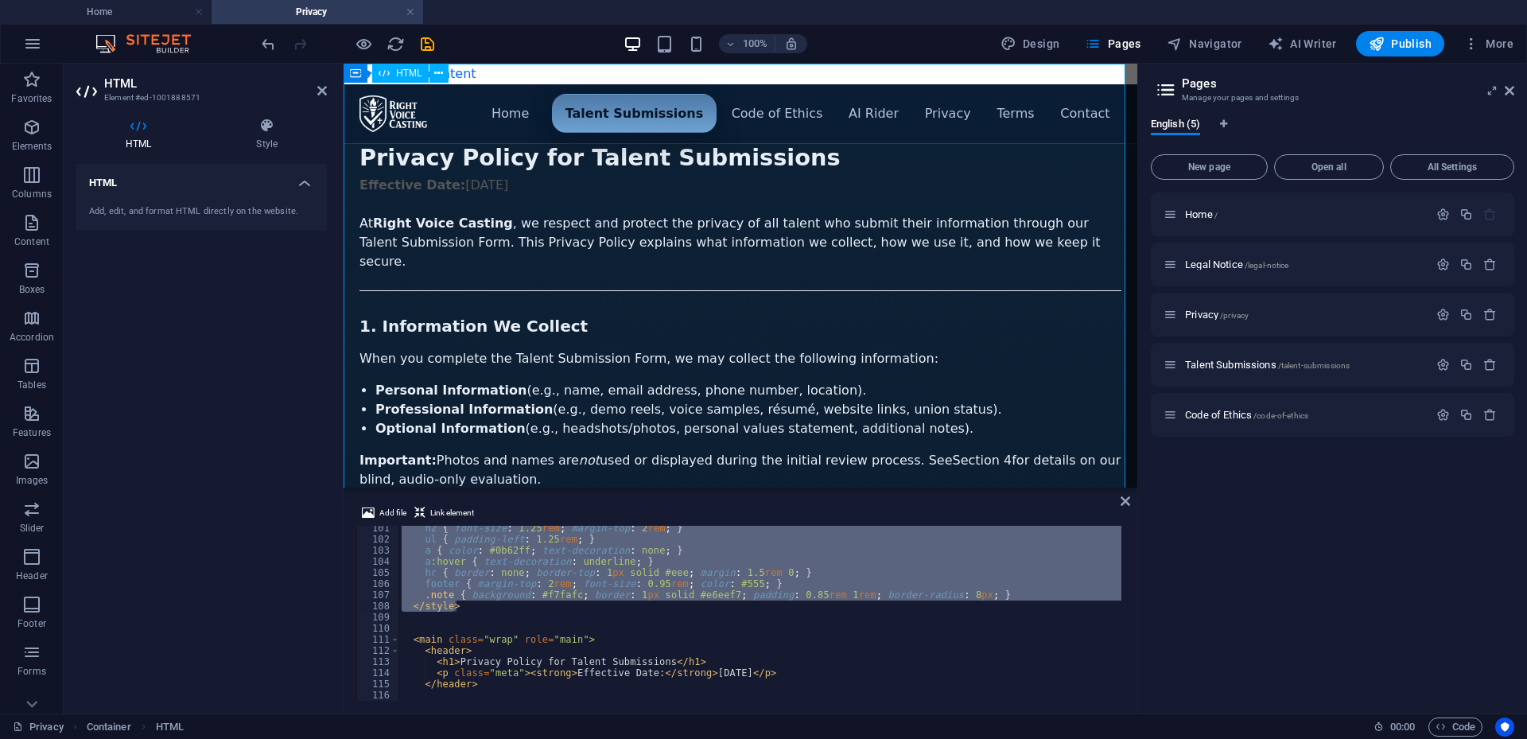
click at [264, 130] on icon at bounding box center [267, 126] width 120 height 16
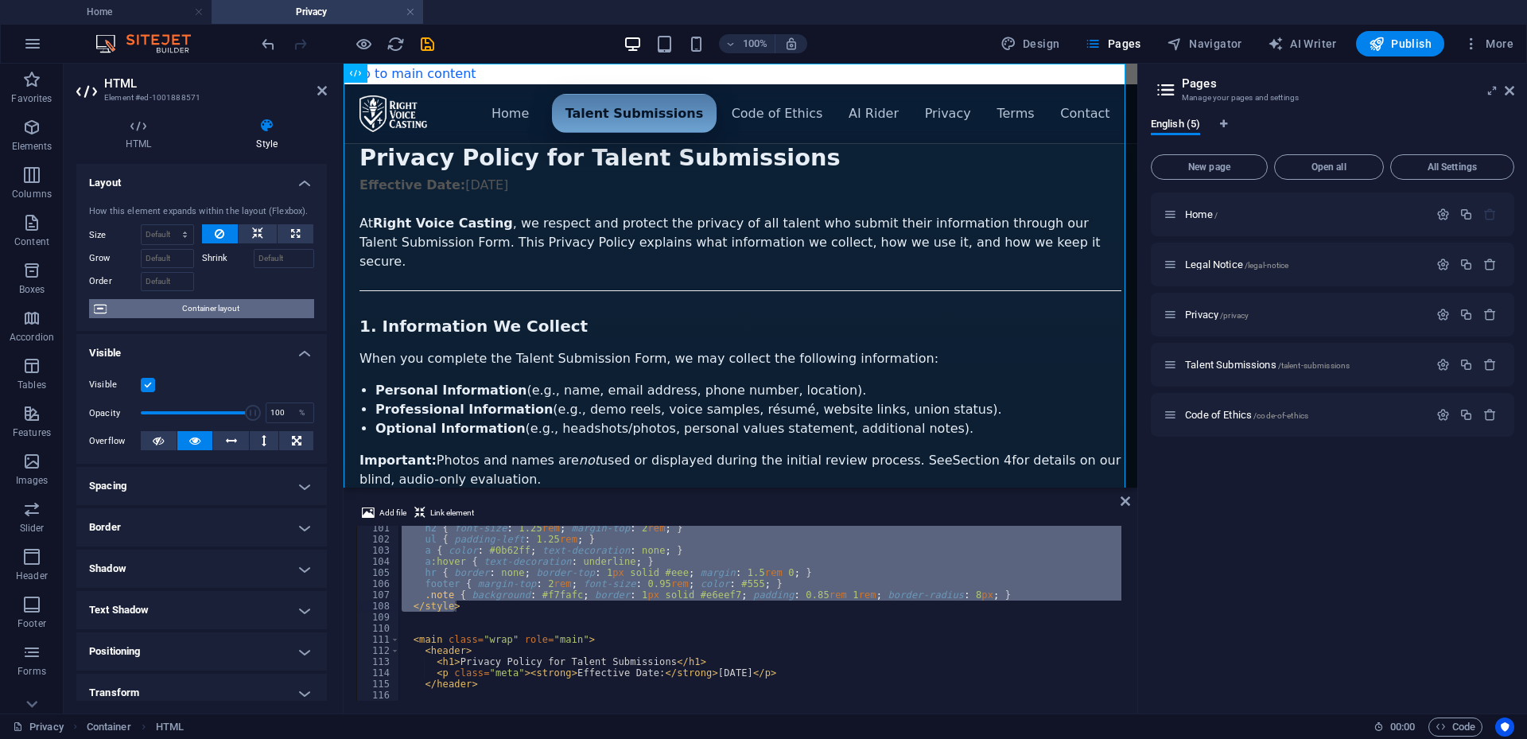
click at [169, 308] on span "Container layout" at bounding box center [210, 308] width 198 height 19
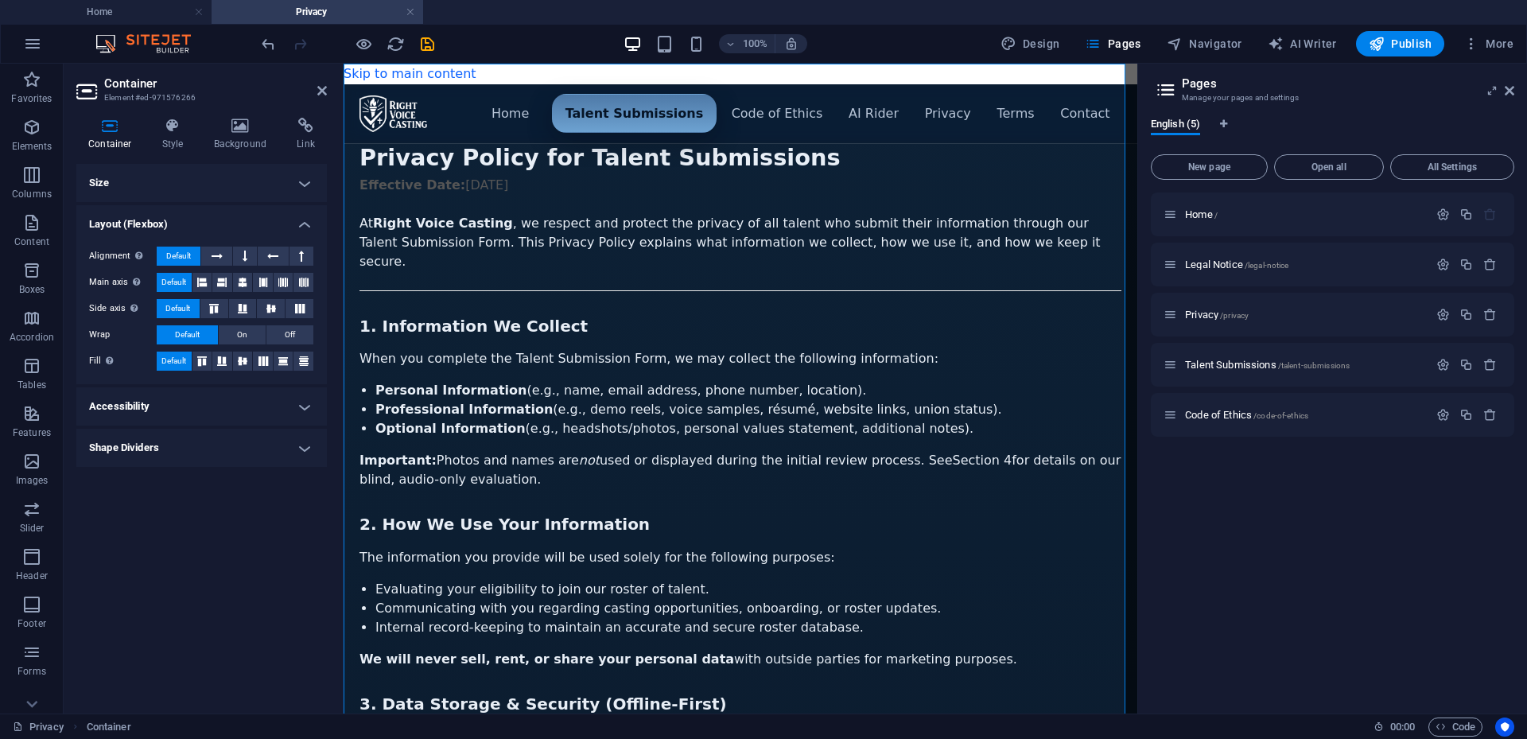
click at [203, 452] on h4 "Shape Dividers" at bounding box center [201, 448] width 251 height 38
click at [224, 483] on select "None Triangle Square Diagonal Polygon 1 Polygon 2 Zigzag Multiple Zigzags Waves…" at bounding box center [242, 479] width 146 height 19
click at [182, 408] on h4 "Accessibility" at bounding box center [201, 406] width 251 height 38
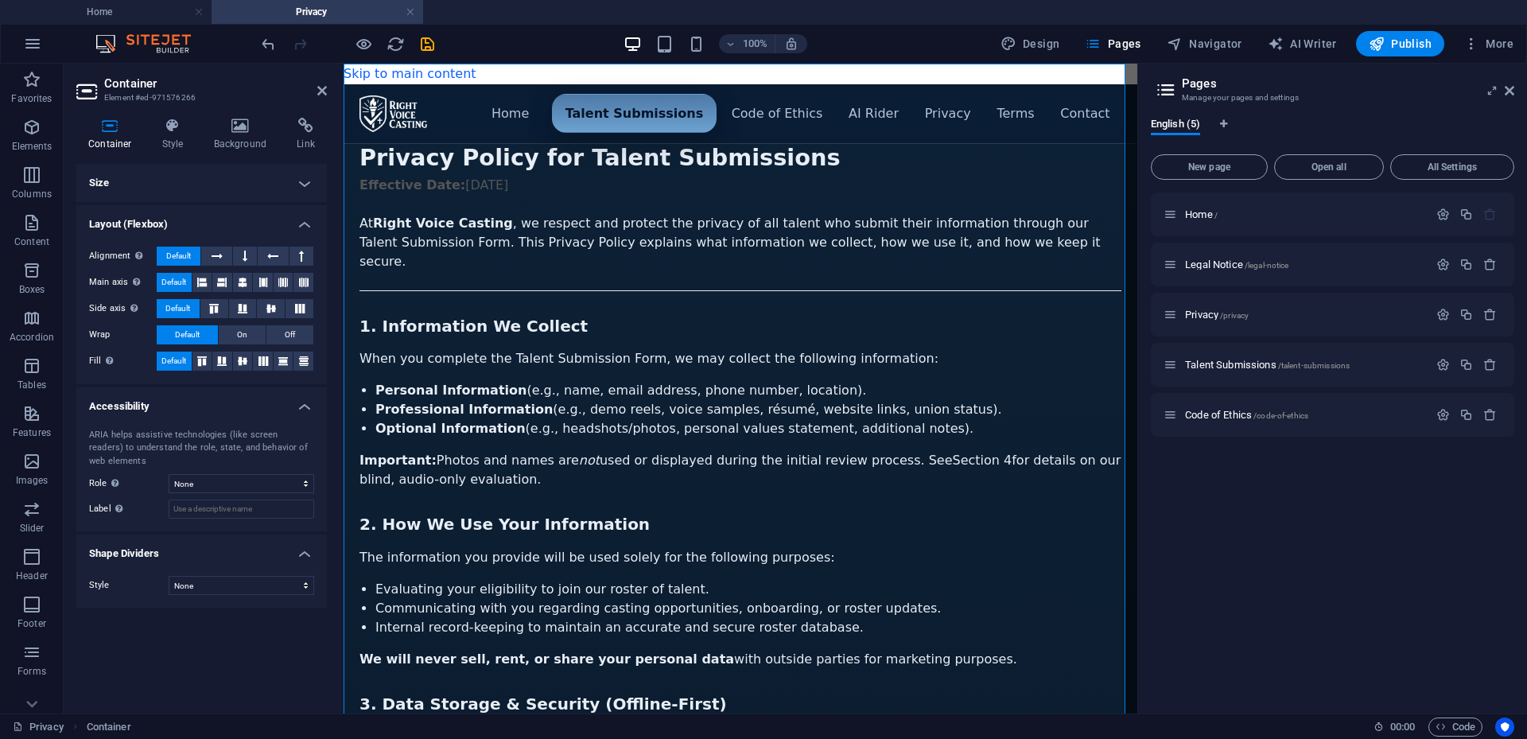
click at [182, 408] on h4 "Accessibility" at bounding box center [201, 401] width 251 height 29
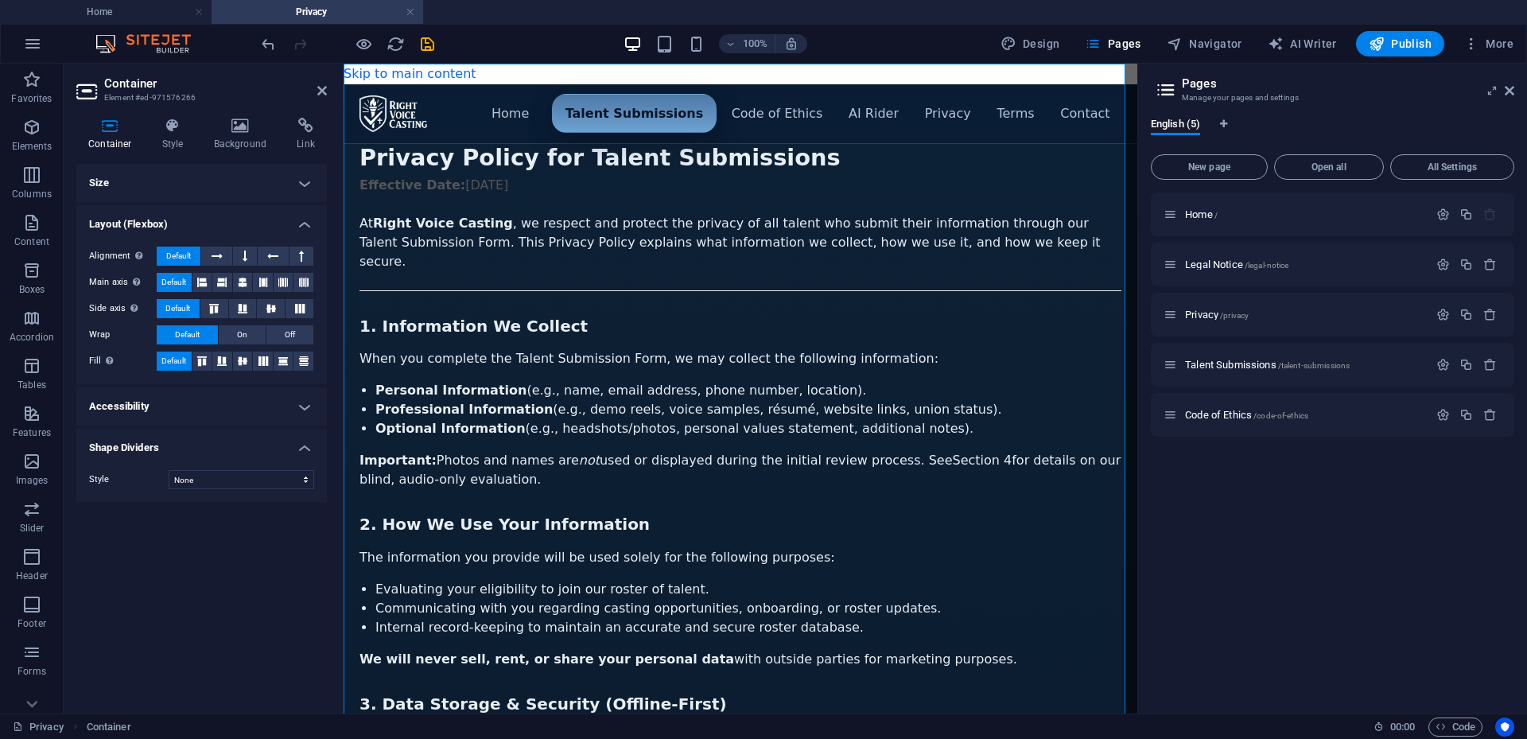
click at [302, 185] on h4 "Size" at bounding box center [201, 183] width 251 height 38
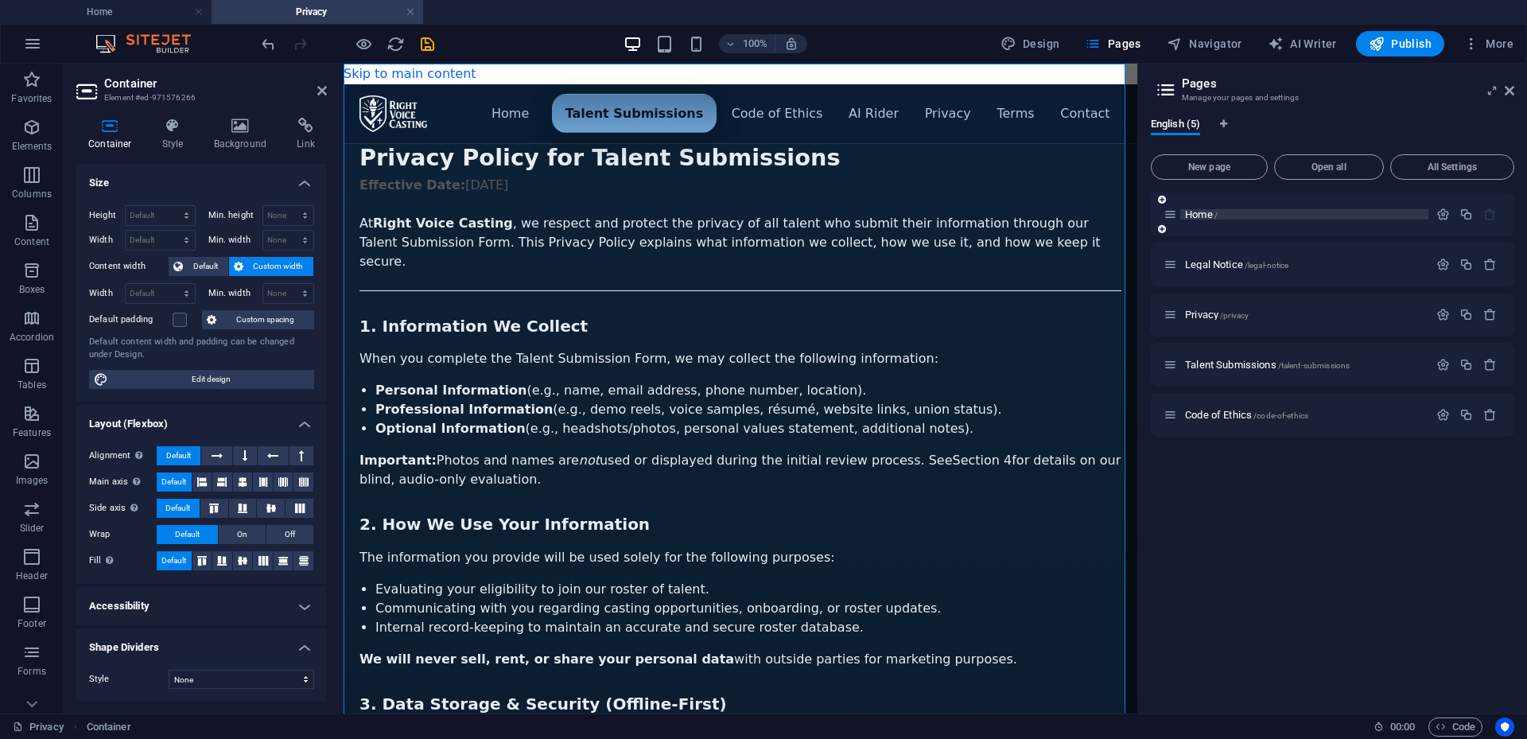
click at [1200, 215] on span "Home /" at bounding box center [1201, 214] width 33 height 12
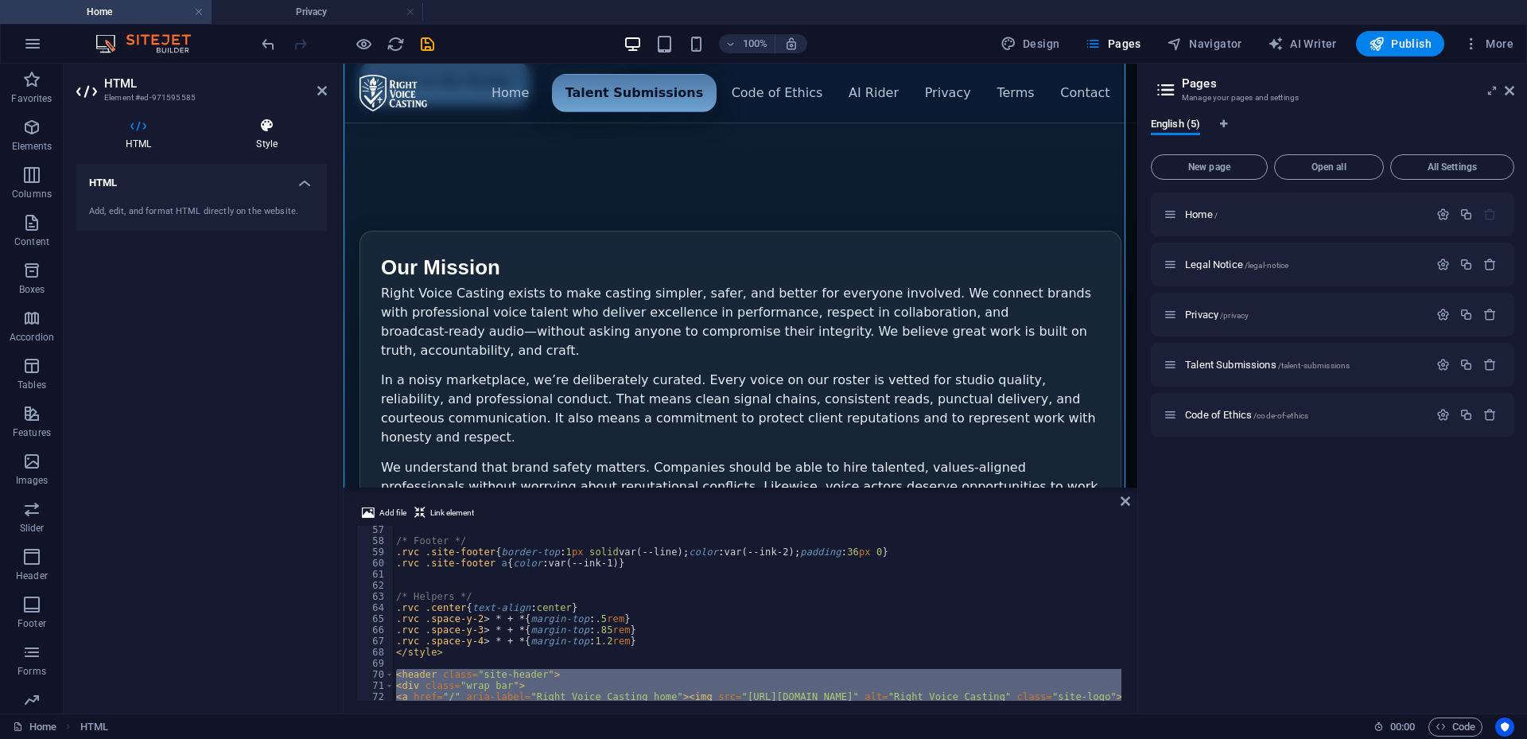
click at [265, 134] on h4 "Style" at bounding box center [267, 134] width 120 height 33
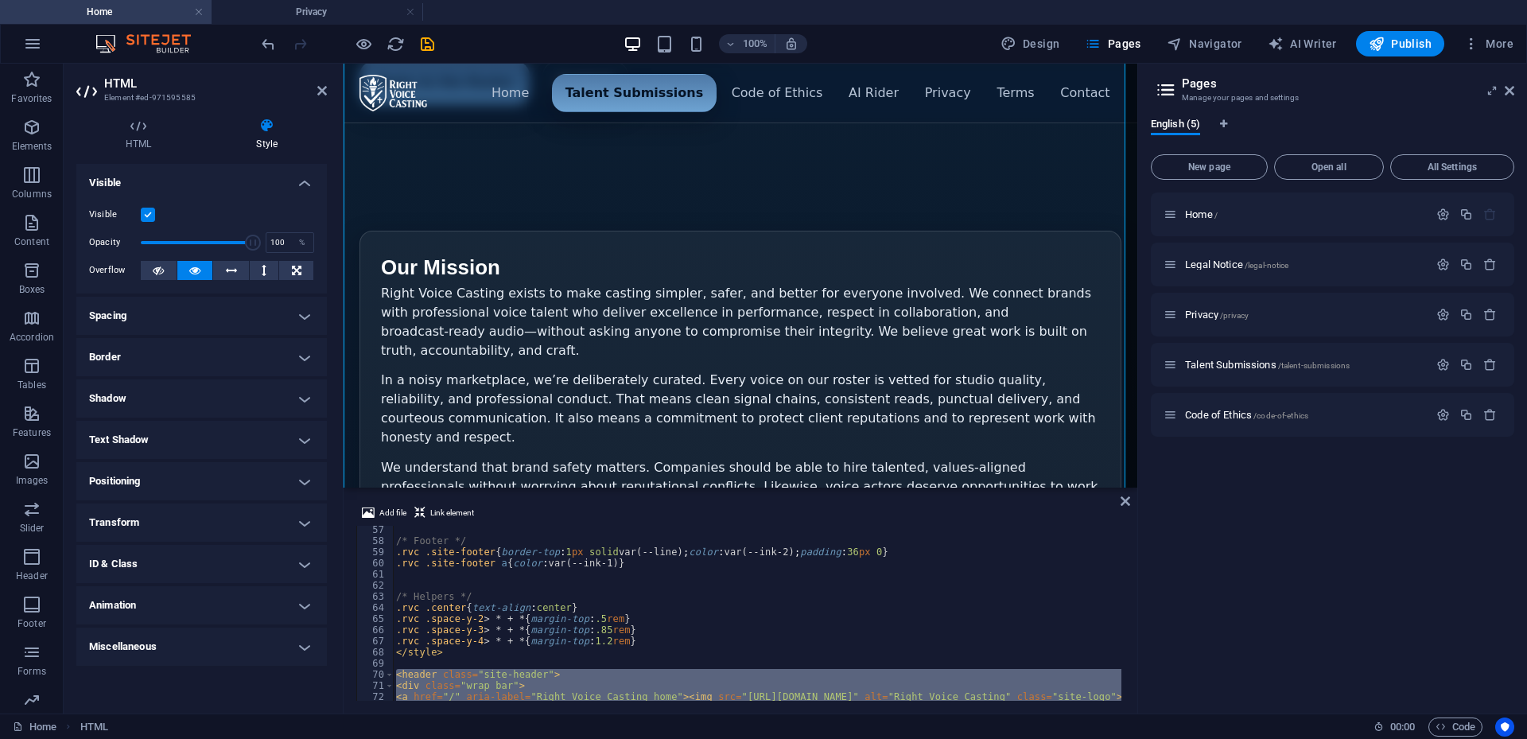
click at [239, 645] on h4 "Miscellaneous" at bounding box center [201, 647] width 251 height 38
click at [239, 636] on h4 "Miscellaneous" at bounding box center [201, 642] width 251 height 29
click at [238, 597] on h4 "Animation" at bounding box center [201, 605] width 251 height 38
click at [238, 597] on h4 "Animation" at bounding box center [201, 600] width 251 height 29
click at [214, 559] on h4 "ID & Class" at bounding box center [201, 564] width 251 height 38
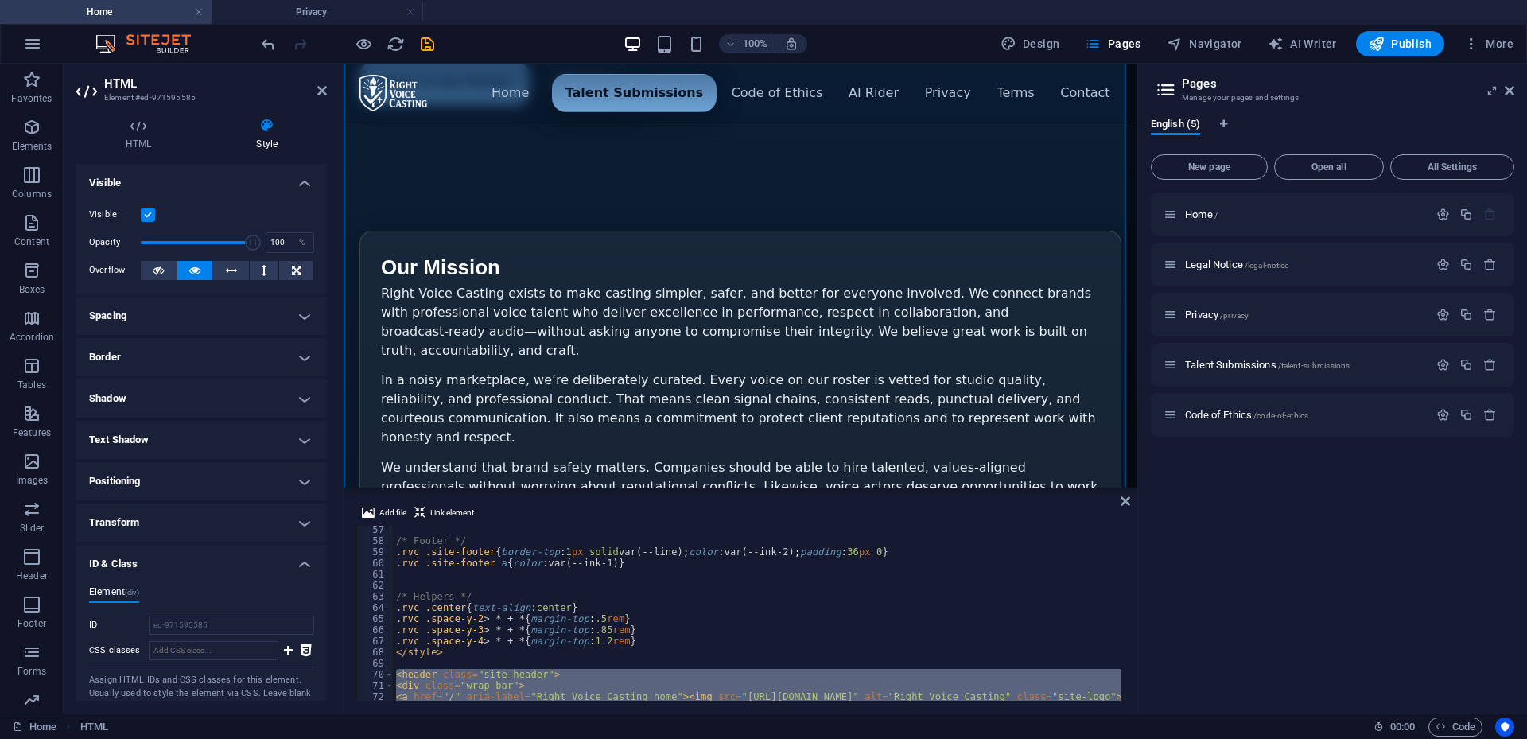
click at [214, 559] on h4 "ID & Class" at bounding box center [201, 559] width 251 height 29
click at [199, 518] on h4 "Transform" at bounding box center [201, 523] width 251 height 38
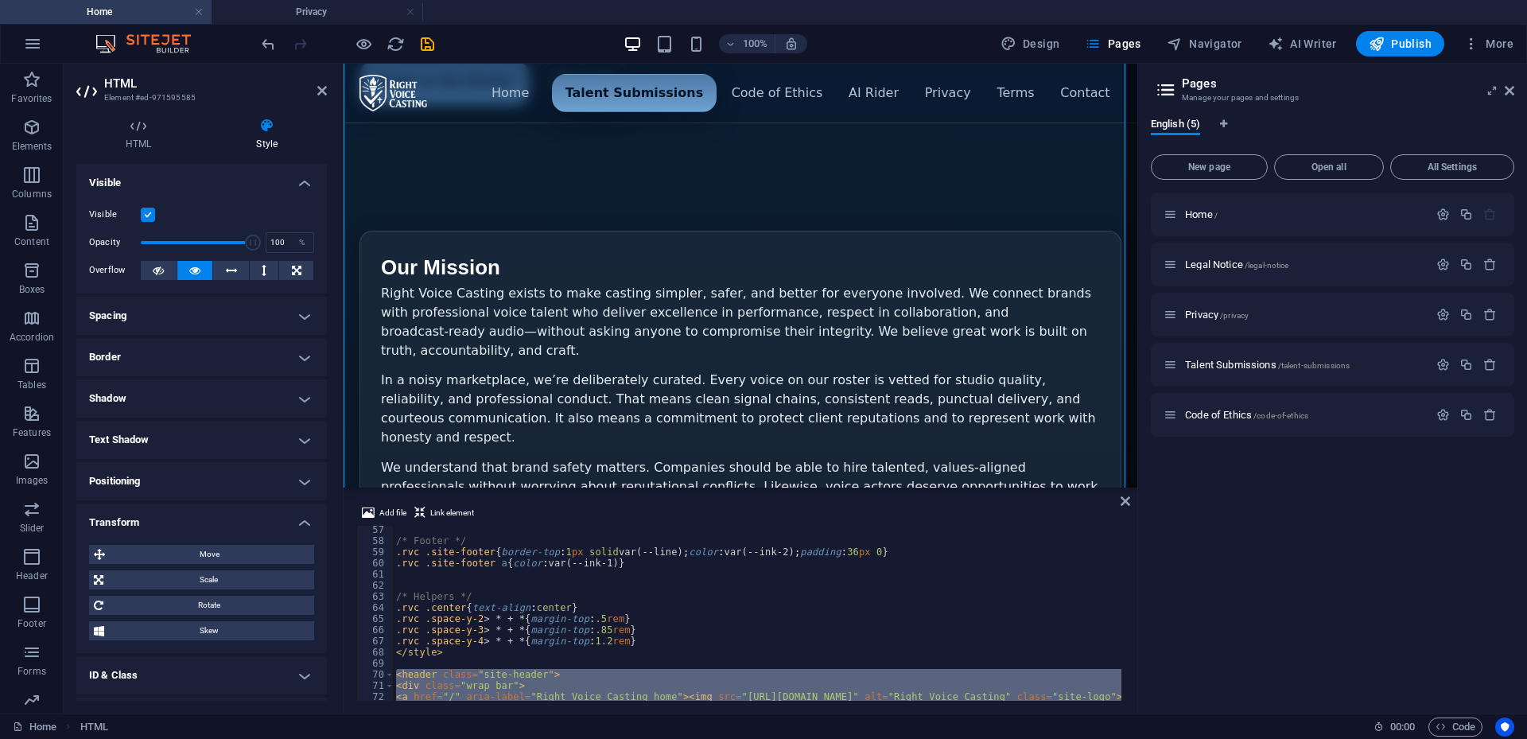
click at [199, 518] on h4 "Transform" at bounding box center [201, 518] width 251 height 29
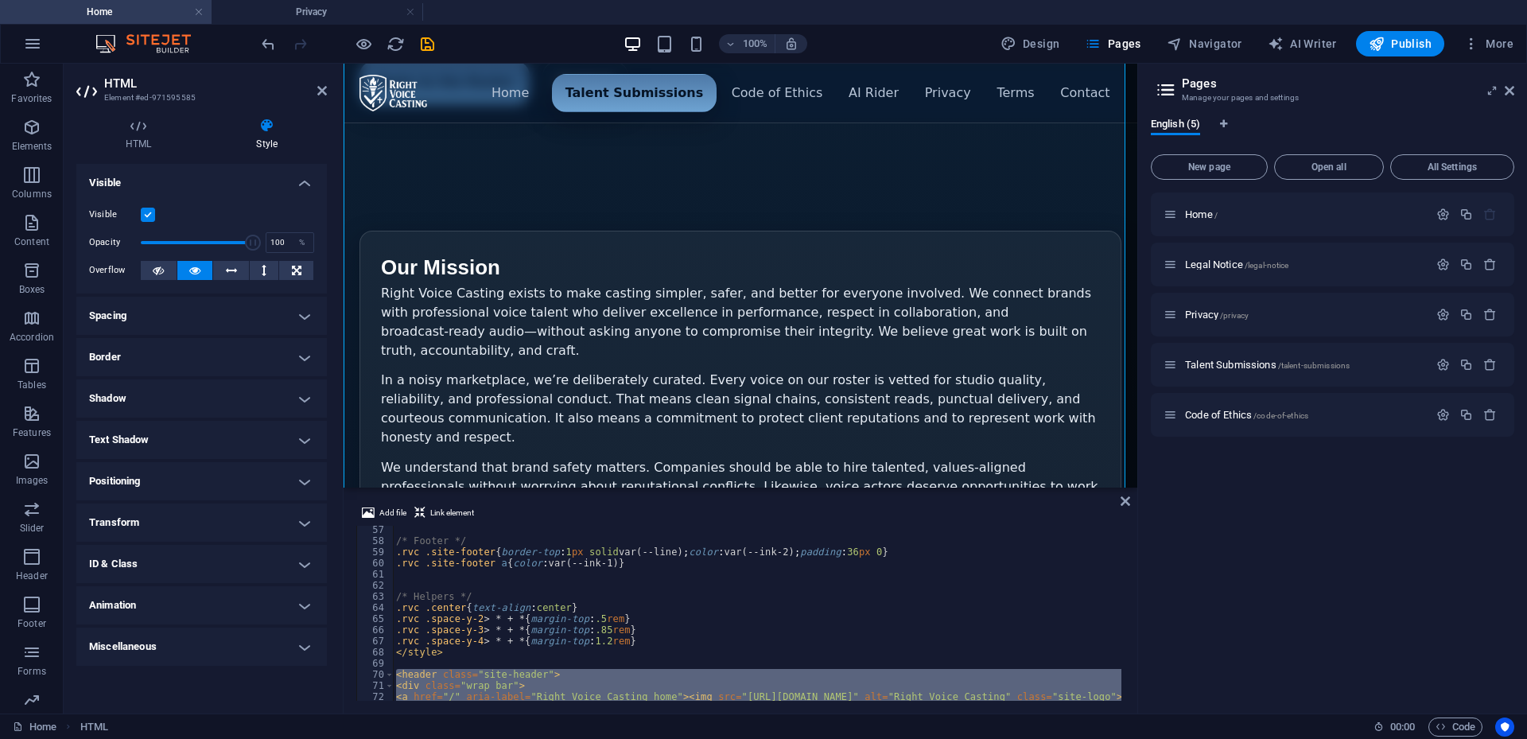
click at [191, 480] on h4 "Positioning" at bounding box center [201, 481] width 251 height 38
click at [191, 480] on h4 "Positioning" at bounding box center [201, 476] width 251 height 29
click at [184, 360] on h4 "Border" at bounding box center [201, 357] width 251 height 38
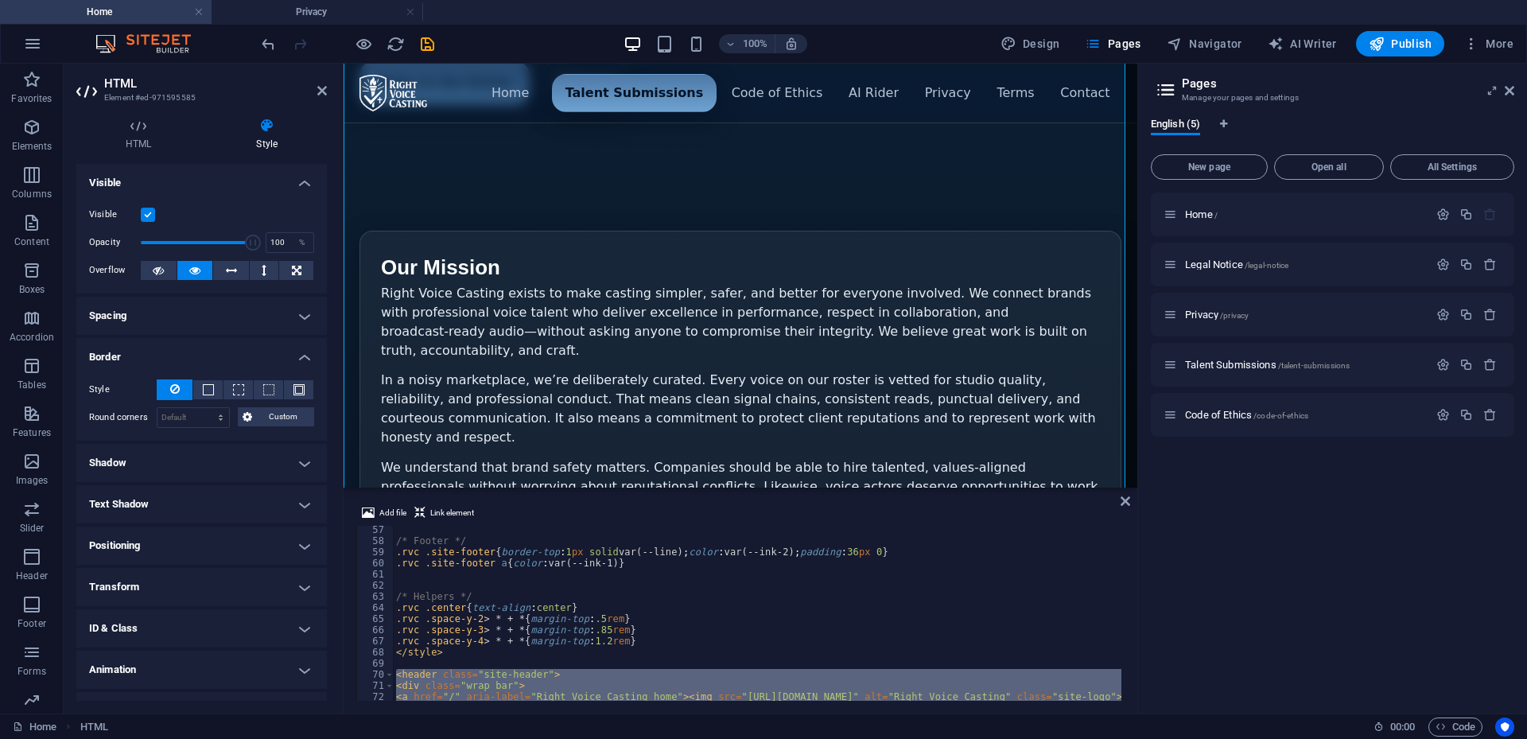
click at [186, 349] on h4 "Border" at bounding box center [201, 352] width 251 height 29
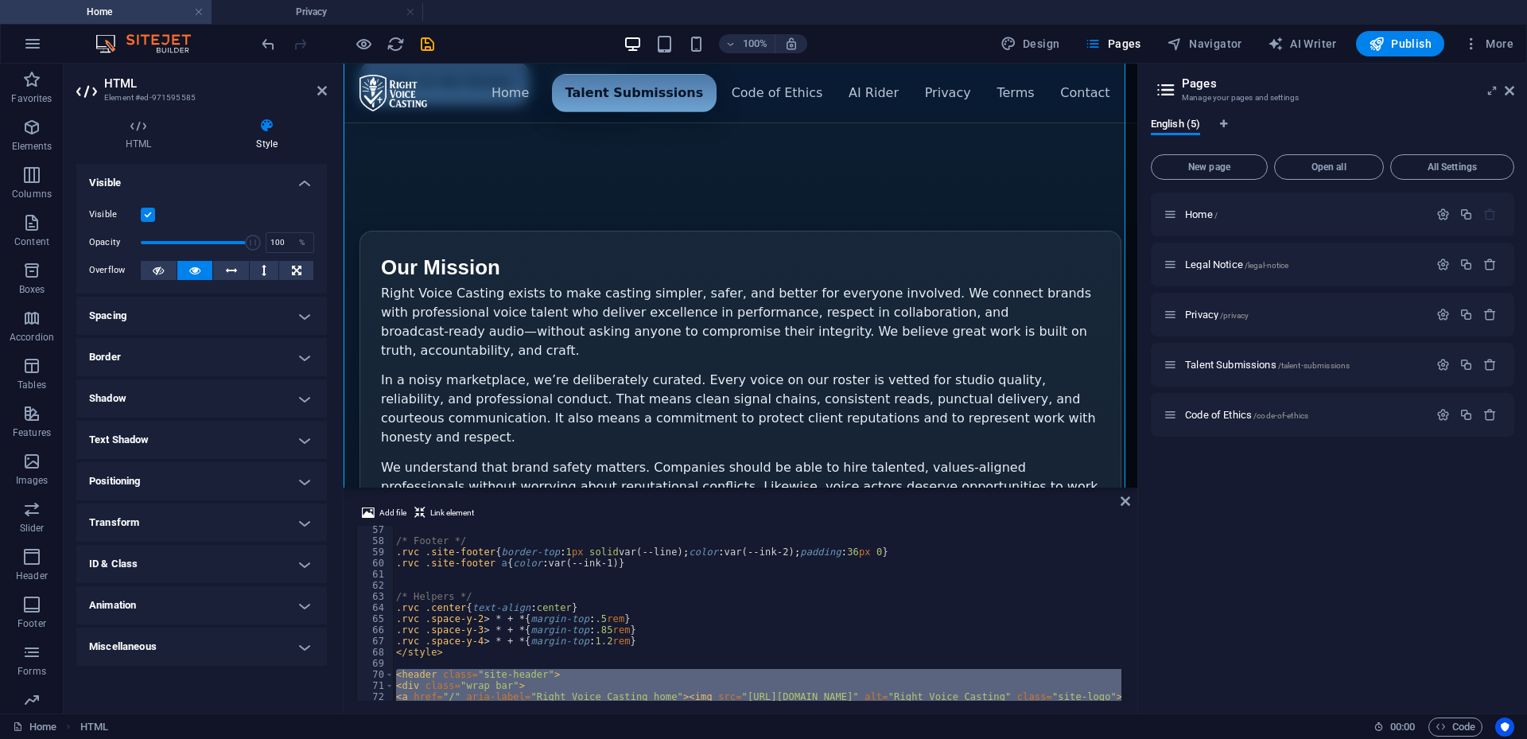
click at [193, 319] on h4 "Spacing" at bounding box center [201, 316] width 251 height 38
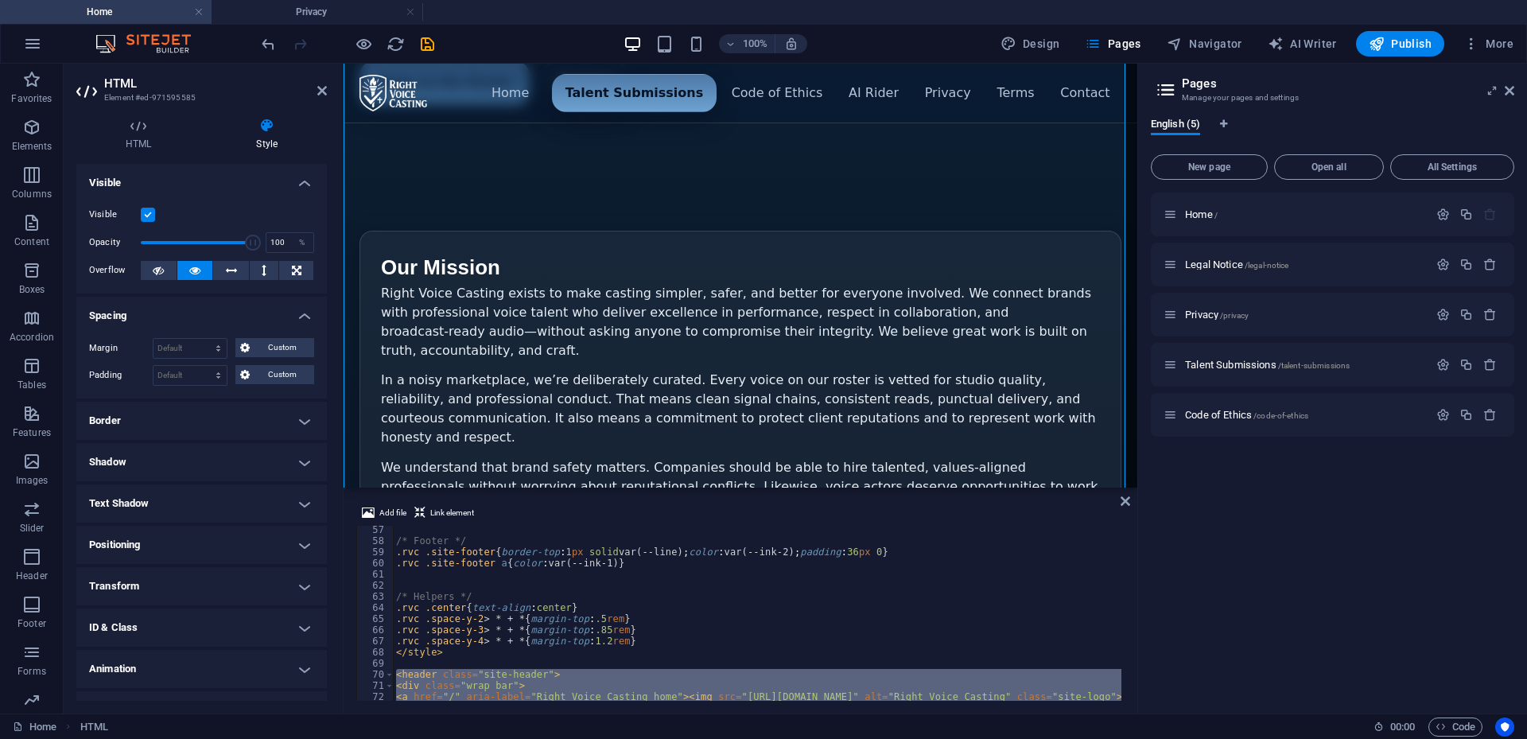
click at [194, 314] on h4 "Spacing" at bounding box center [201, 311] width 251 height 29
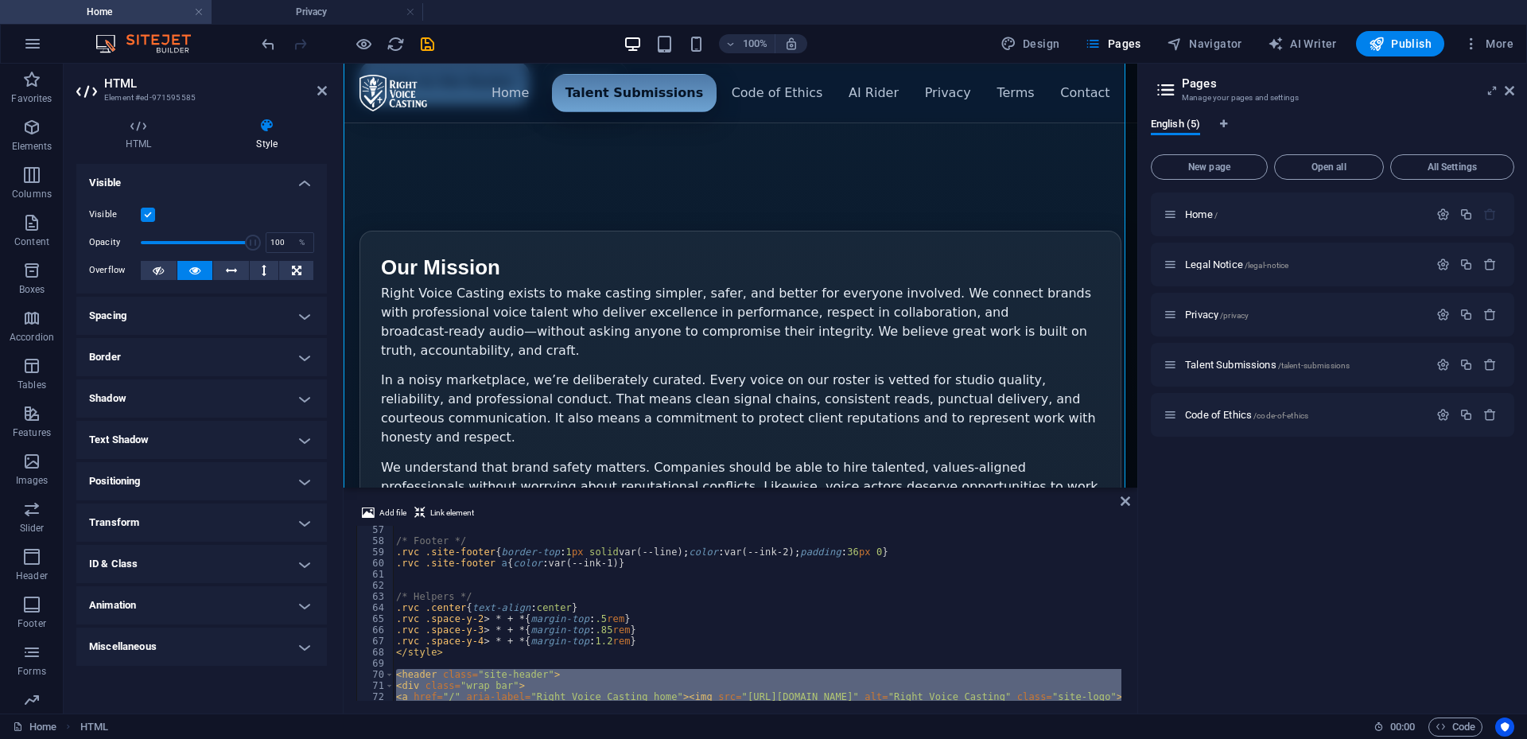
click at [269, 127] on icon at bounding box center [267, 126] width 120 height 16
click at [459, 134] on div "Menu ▾ Home Talent Submissions Code of Ethics AI Rider Privacy Terms Contact Ca…" at bounding box center [741, 325] width 794 height 1028
click at [465, 108] on div "Menu ▾ Home Talent Submissions Code of Ethics AI Rider Privacy Terms Contact Ca…" at bounding box center [741, 325] width 794 height 1028
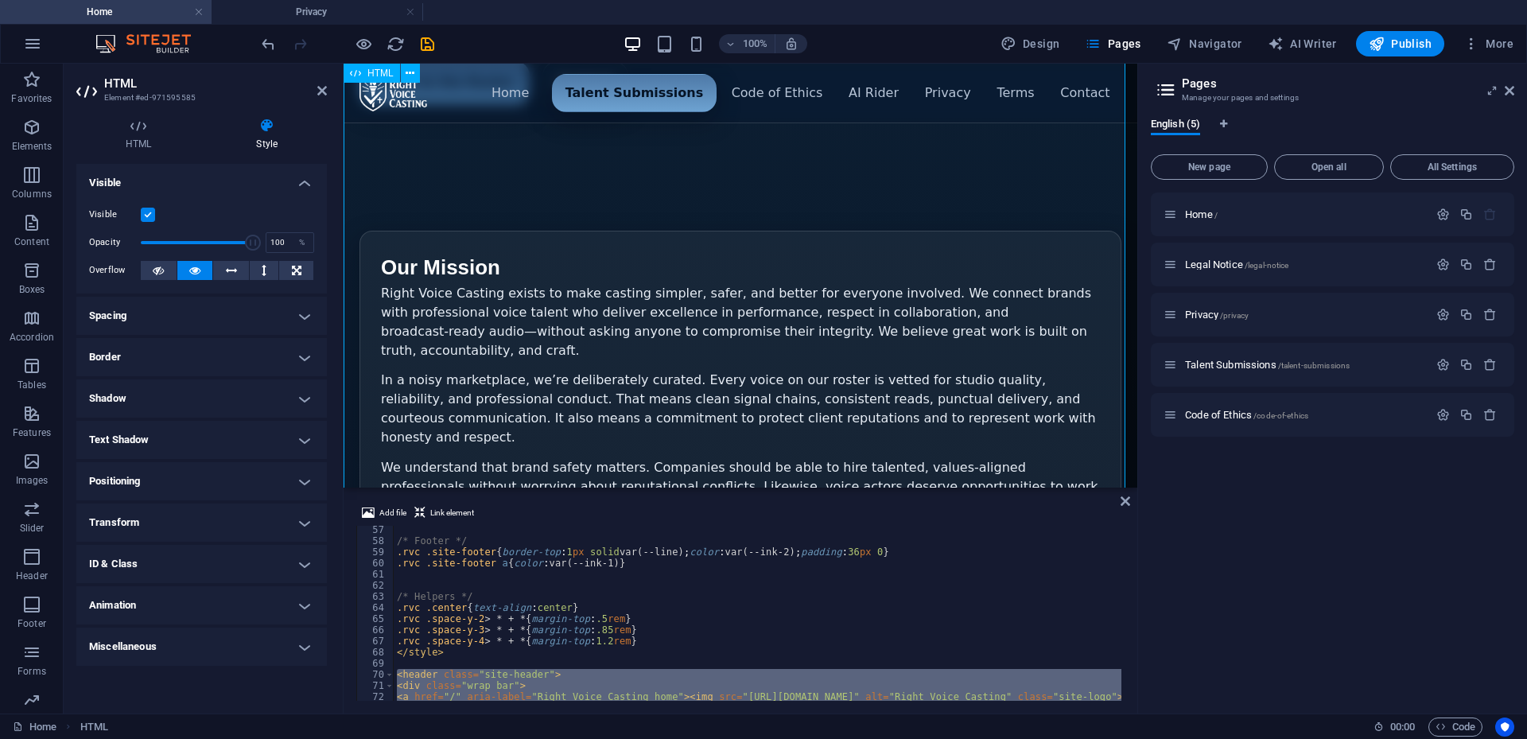
click at [531, 109] on div "Menu ▾ Home Talent Submissions Code of Ethics AI Rider Privacy Terms Contact Ca…" at bounding box center [741, 325] width 794 height 1028
click at [150, 130] on icon at bounding box center [138, 126] width 124 height 16
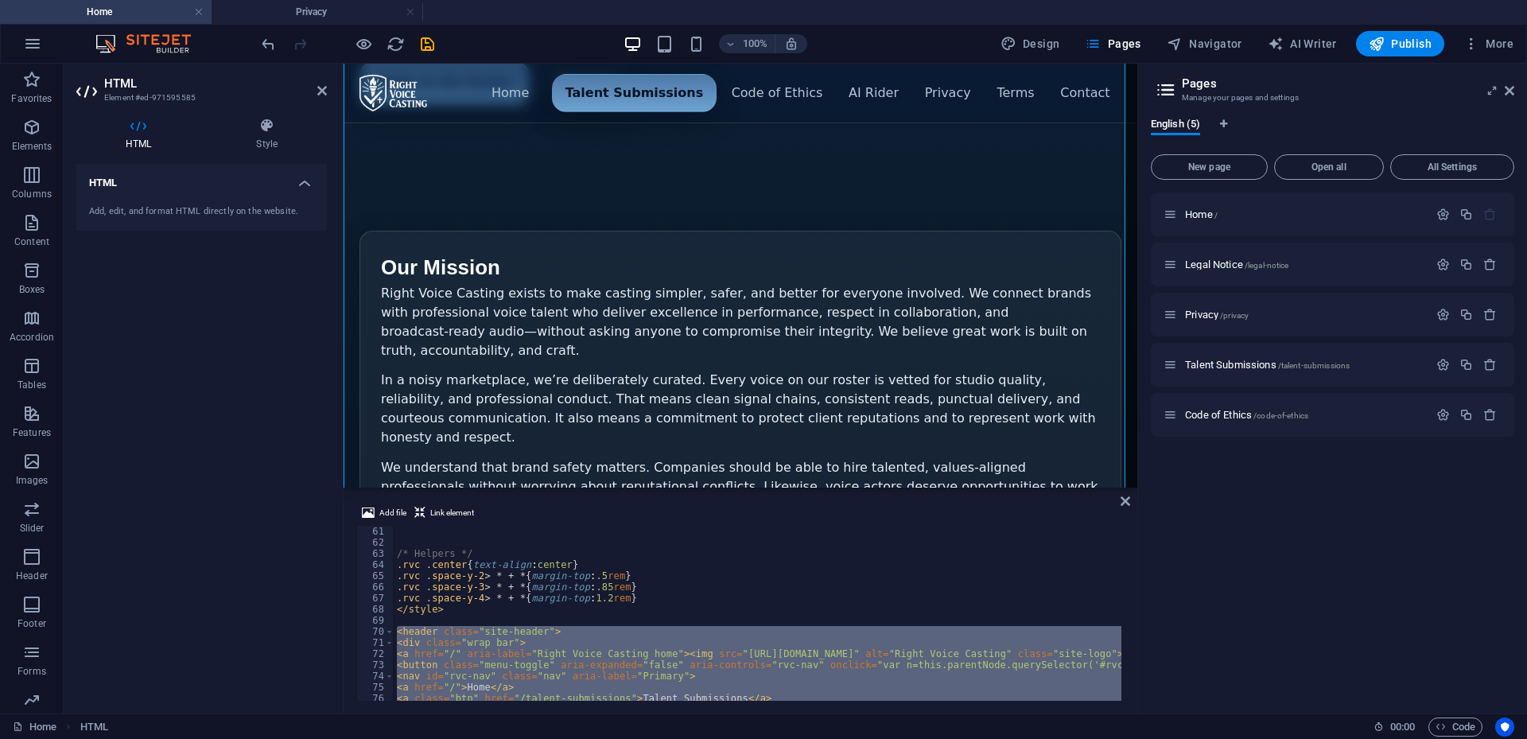
scroll to position [764, 0]
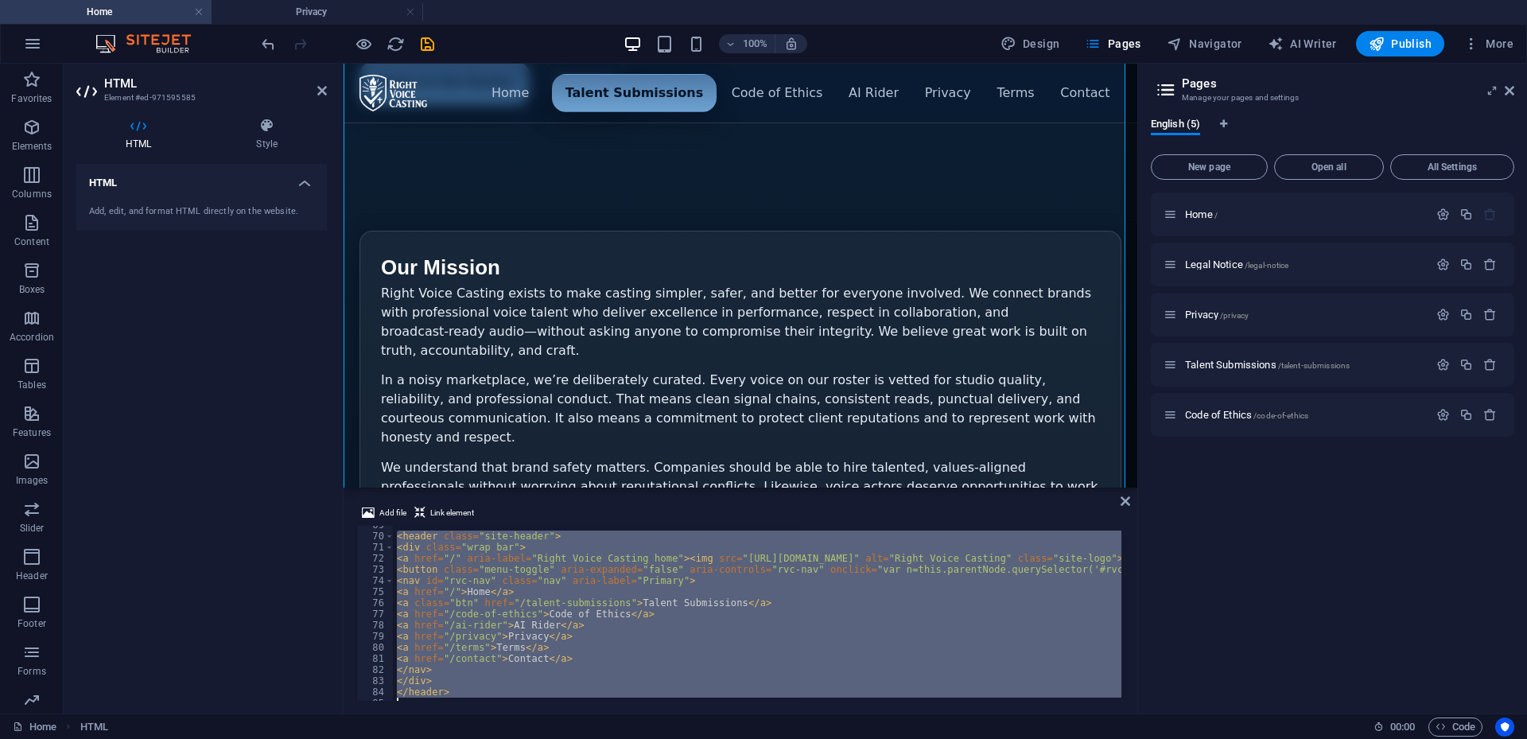
click at [708, 619] on div "< header class = "site-header" > < div class = "wrap bar" > < a href = "/" aria…" at bounding box center [758, 613] width 728 height 175
type textarea "<a href="/code-of-ethics">Code of Ethics</a>"
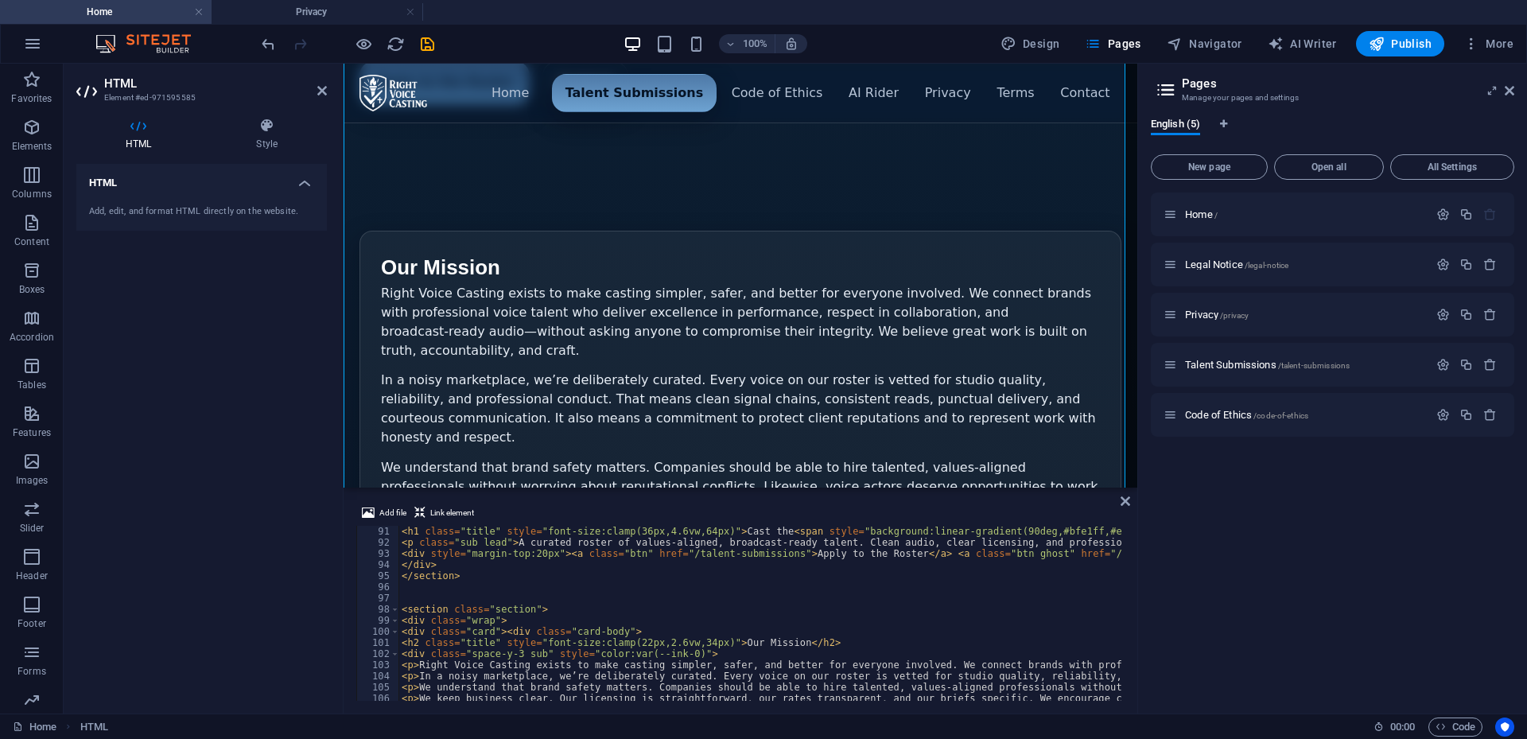
scroll to position [907, 0]
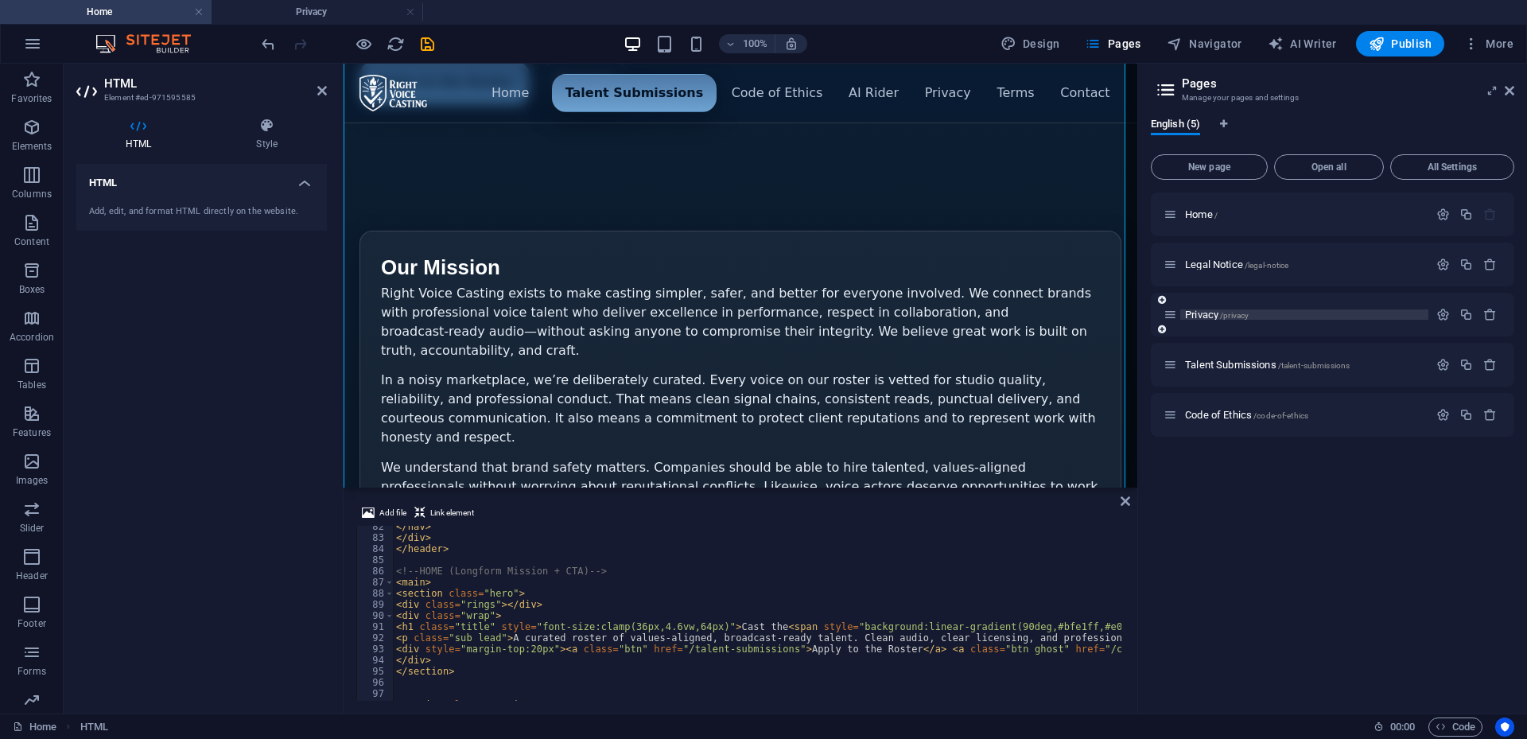
click at [1211, 317] on span "Privacy /privacy" at bounding box center [1217, 315] width 64 height 12
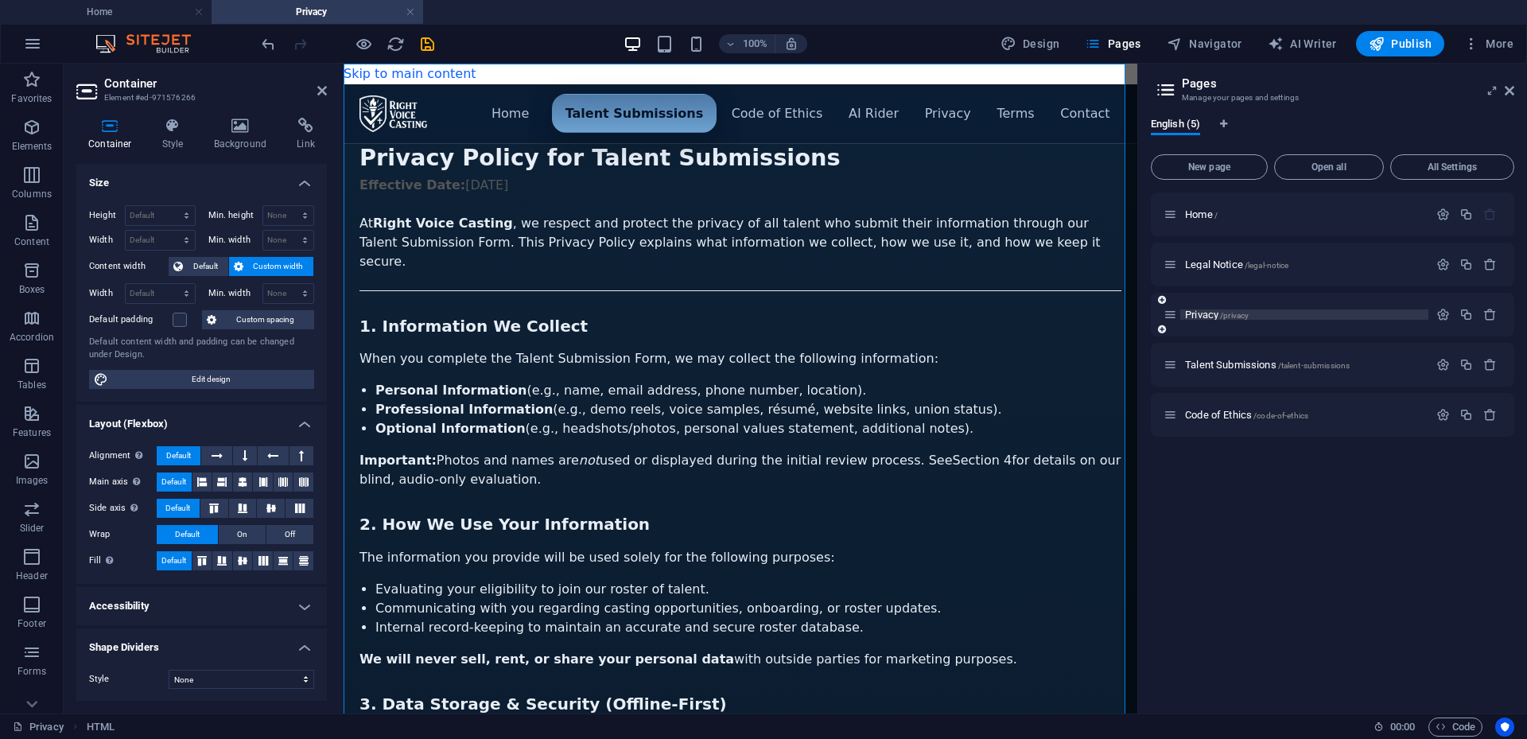
scroll to position [0, 0]
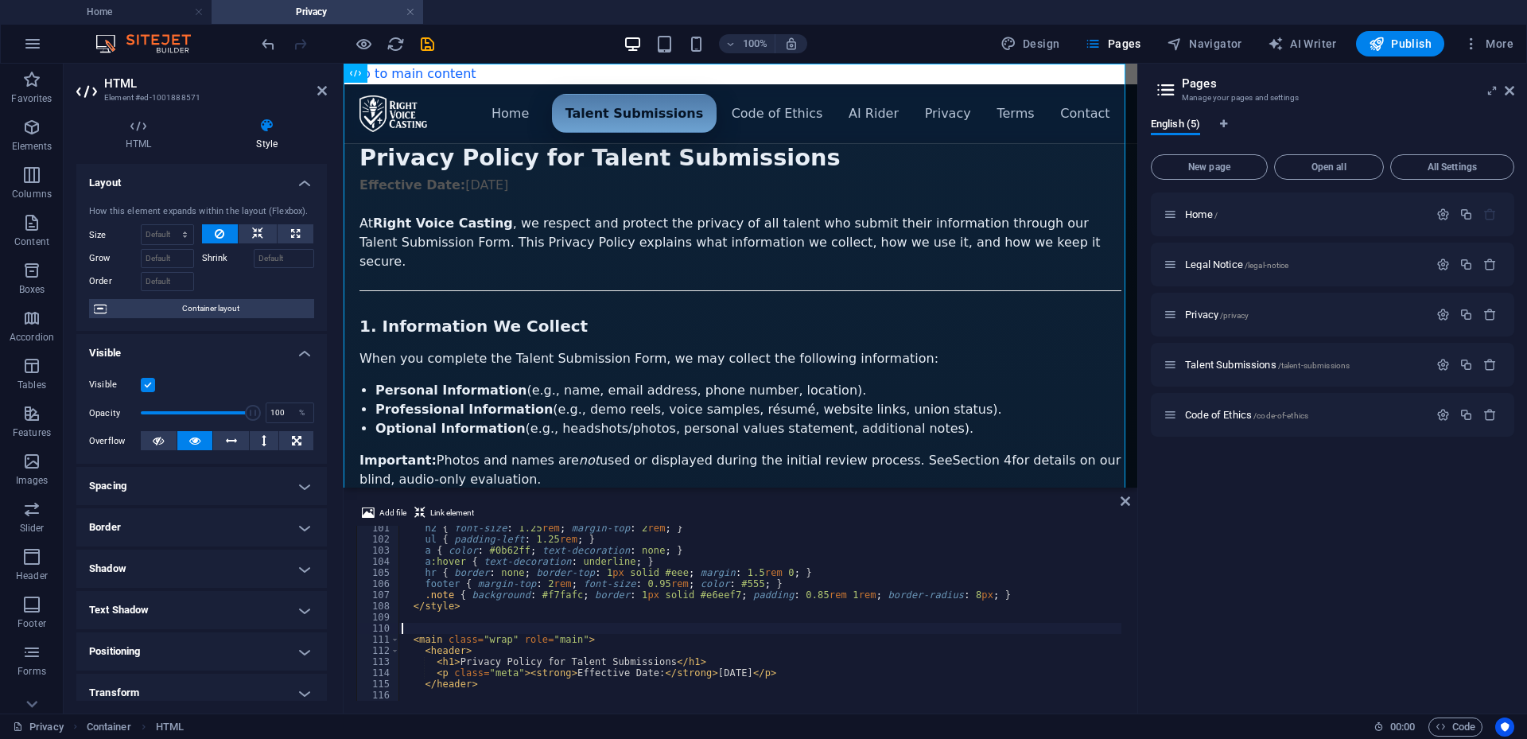
click at [640, 630] on div "h2 { font-size : 1.25 rem ; margin-top : 2 rem ; } ul { padding-left : 1.25 rem…" at bounding box center [1166, 620] width 1534 height 194
drag, startPoint x: 568, startPoint y: 641, endPoint x: 546, endPoint y: 644, distance: 22.4
click at [546, 644] on div "h2 { font-size : 1.25 rem ; margin-top : 2 rem ; } ul { padding-left : 1.25 rem…" at bounding box center [1166, 620] width 1534 height 194
type textarea "<main class="wrap" role="main">"
click at [561, 644] on div "h2 { font-size : 1.25 rem ; margin-top : 2 rem ; } ul { padding-left : 1.25 rem…" at bounding box center [760, 613] width 723 height 175
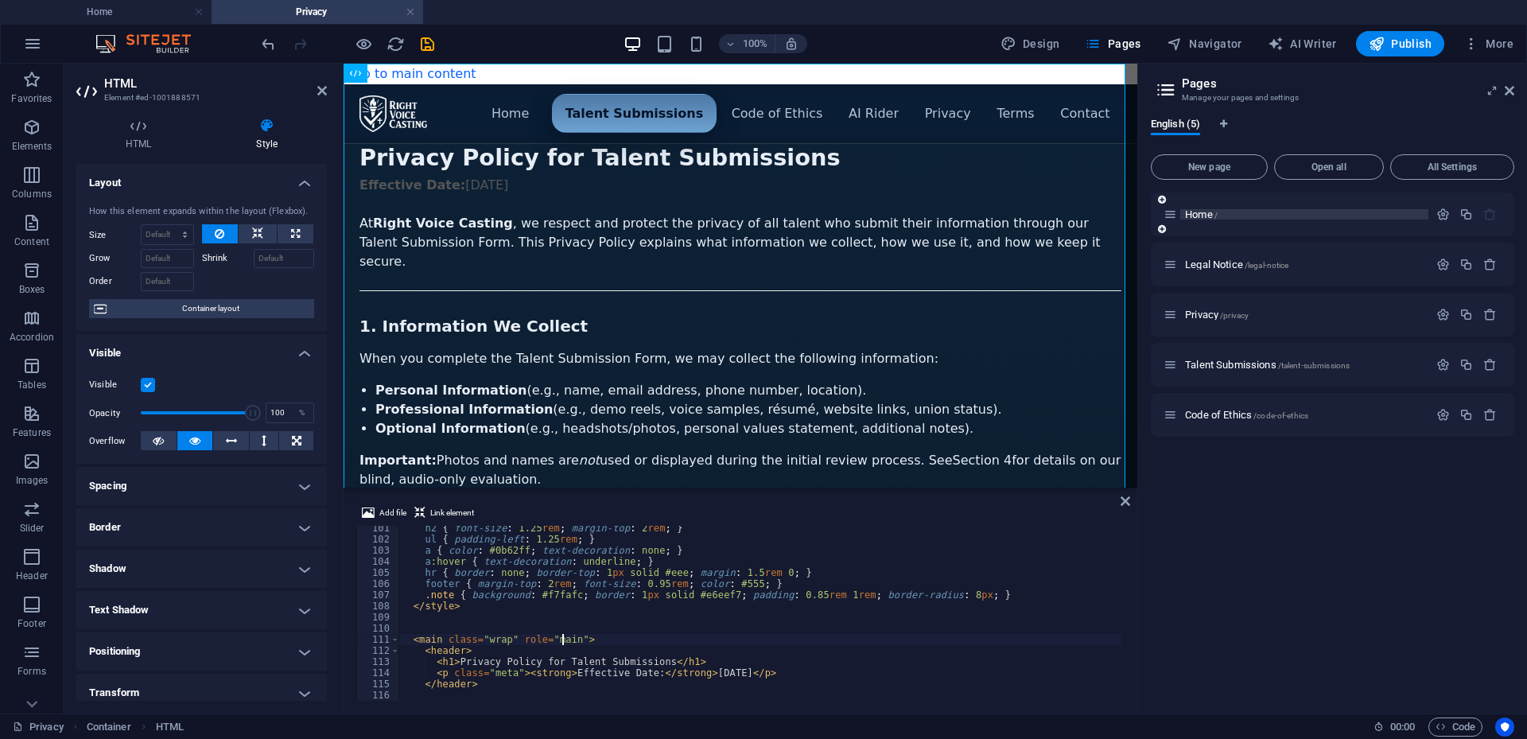
click at [1210, 210] on span "Home /" at bounding box center [1201, 214] width 33 height 12
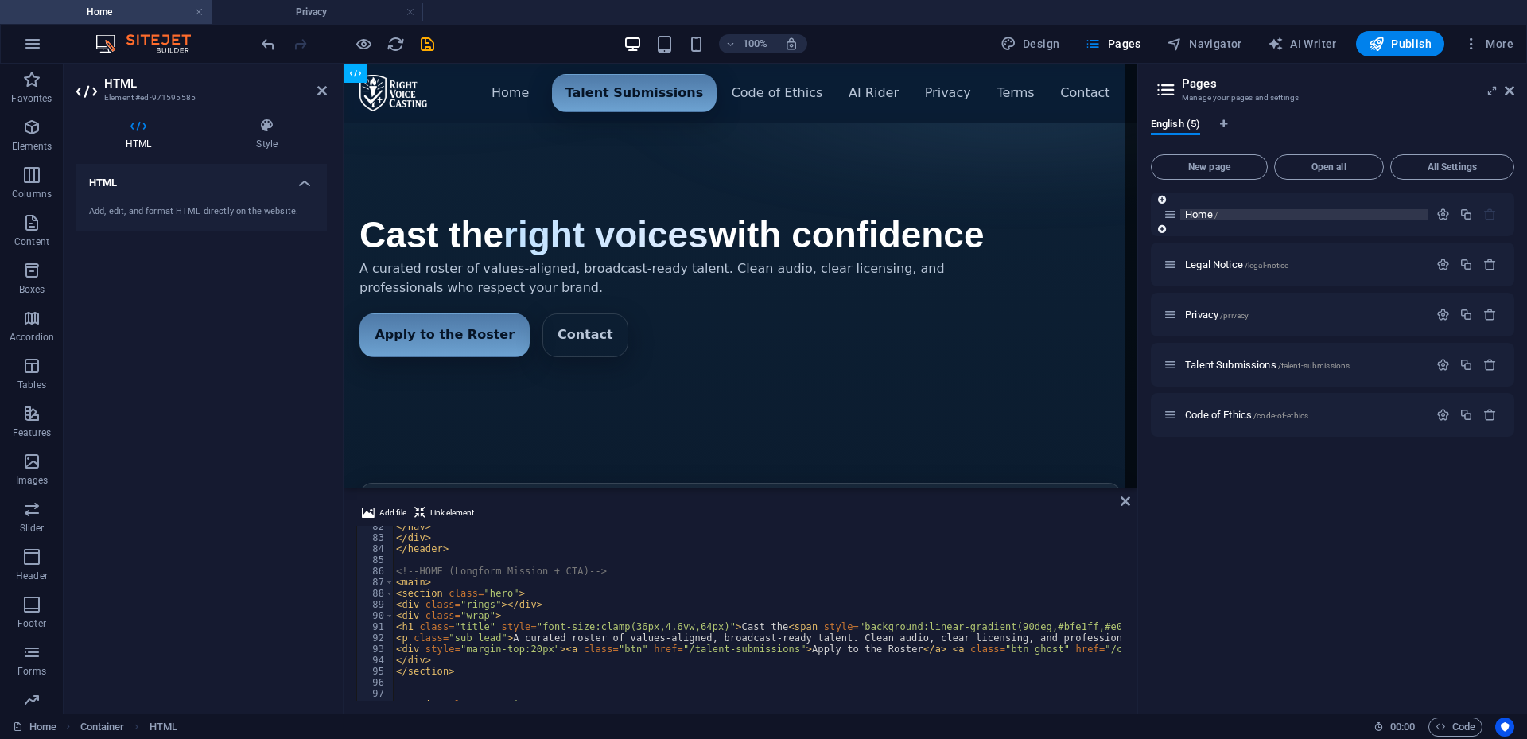
scroll to position [252, 0]
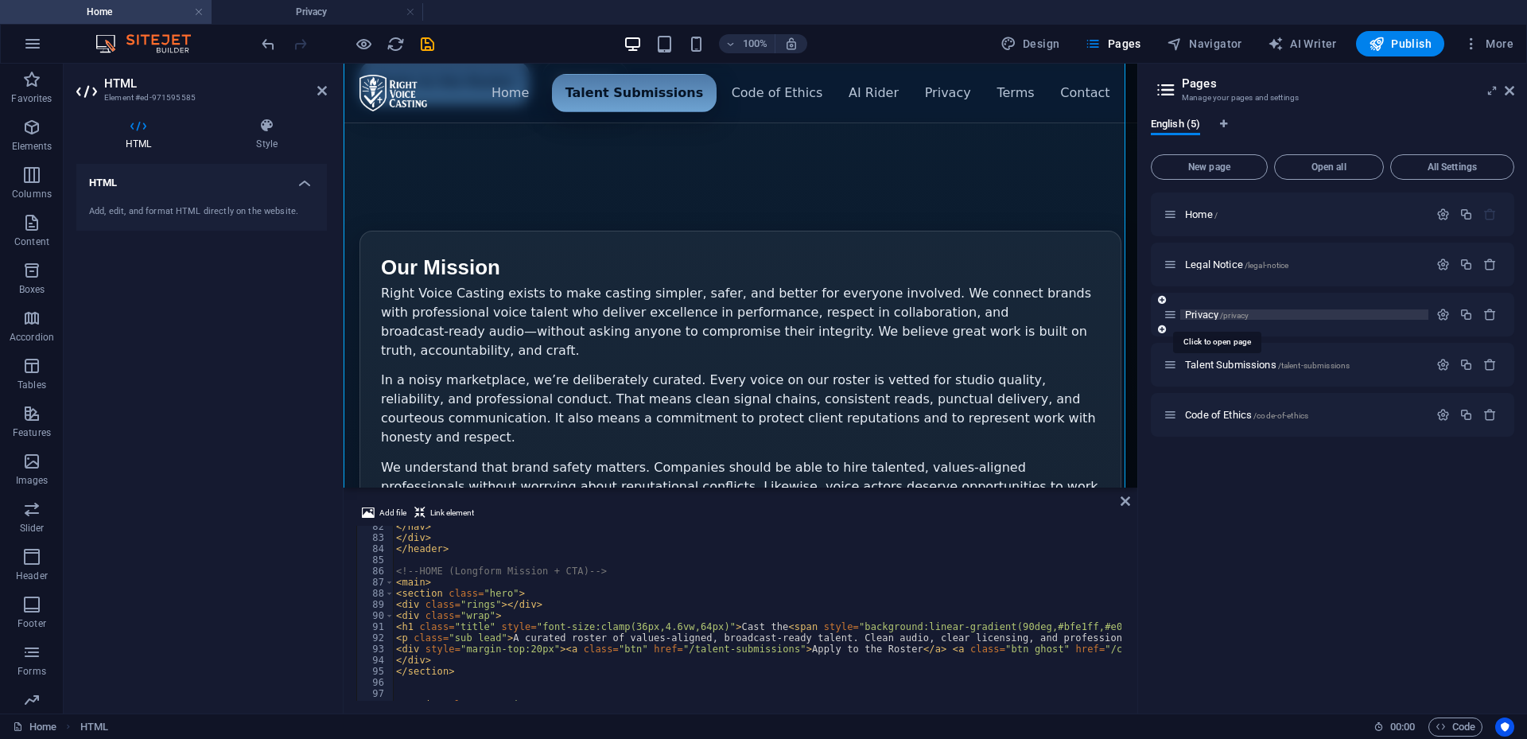
click at [1203, 313] on span "Privacy /privacy" at bounding box center [1217, 315] width 64 height 12
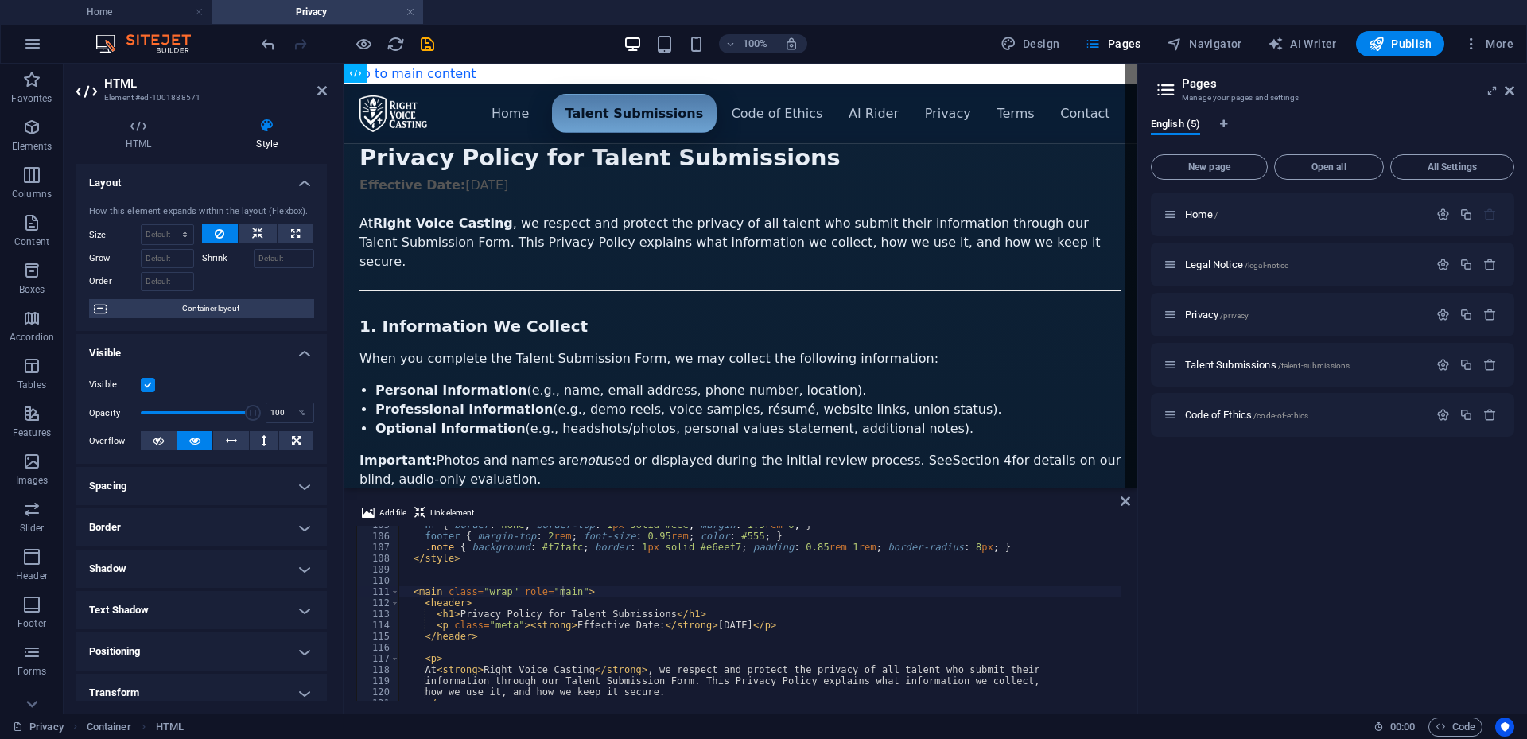
scroll to position [1165, 0]
click at [1205, 220] on div "Home /" at bounding box center [1296, 214] width 265 height 18
click at [1199, 218] on span "Home /" at bounding box center [1201, 214] width 33 height 12
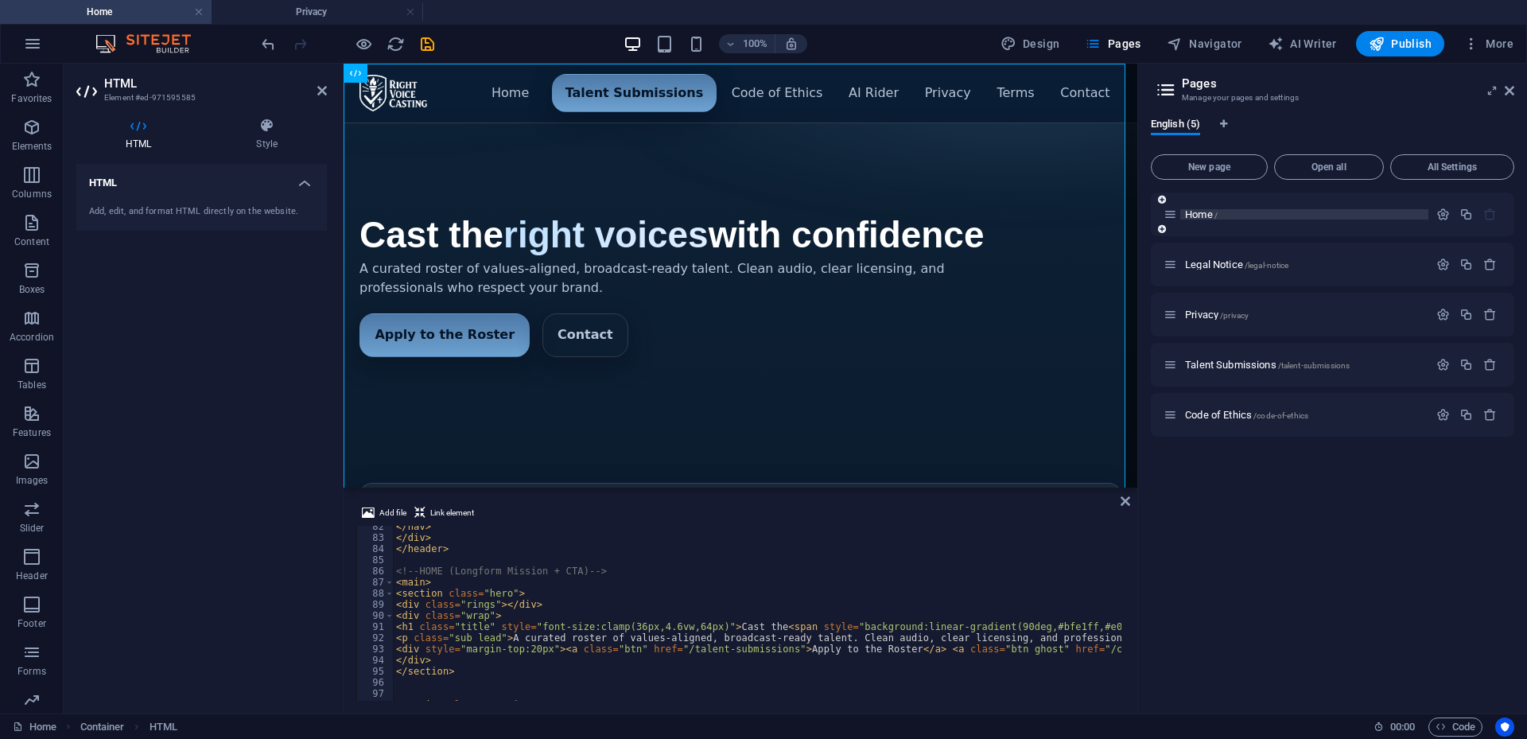
scroll to position [252, 0]
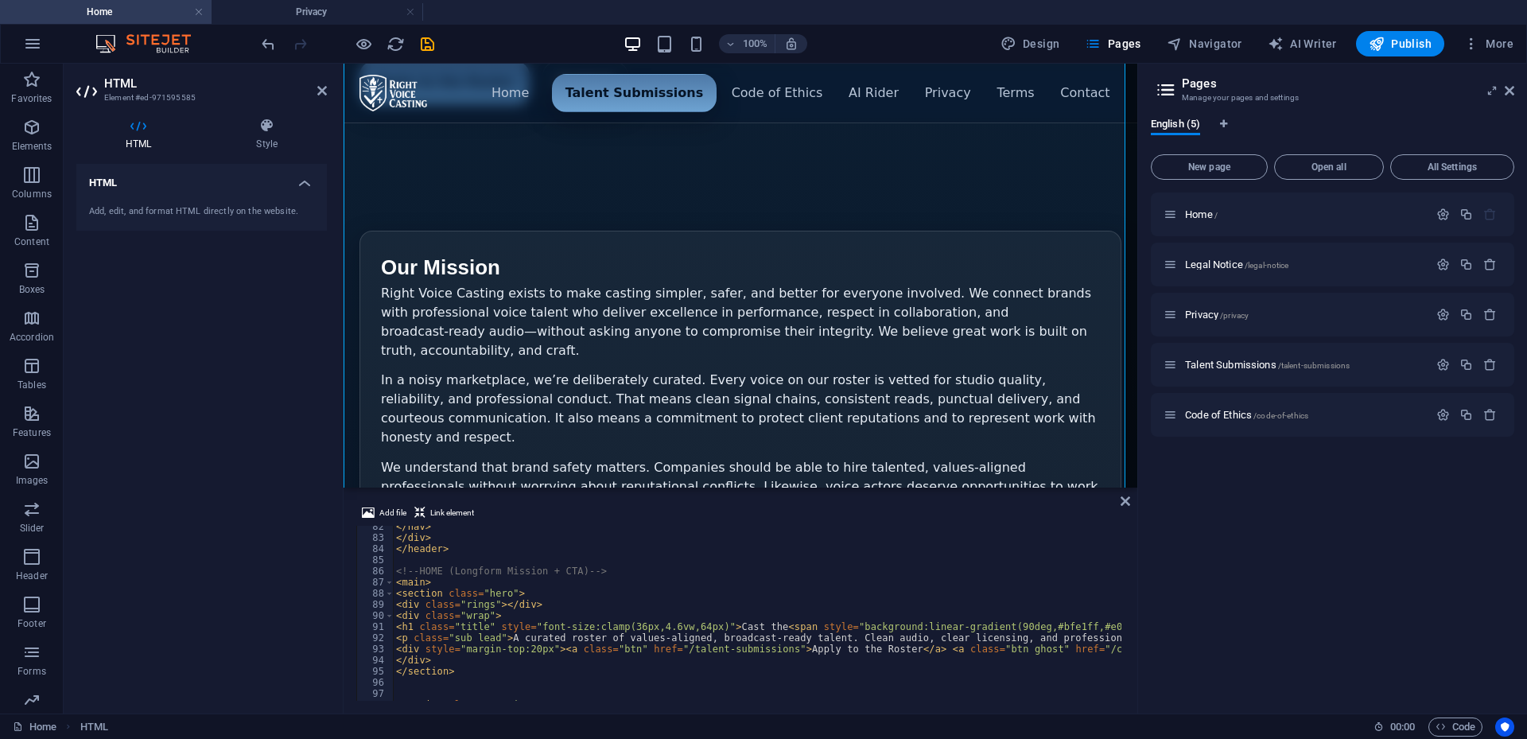
type textarea "<section class="hero">"
drag, startPoint x: 398, startPoint y: 593, endPoint x: 517, endPoint y: 593, distance: 119.3
click at [517, 593] on div "</ nav > </ div > </ header > <!-- HOME (Longform Mission + CTA) --> < main > <…" at bounding box center [1377, 618] width 1968 height 194
click at [1201, 314] on span "Privacy /privacy" at bounding box center [1217, 315] width 64 height 12
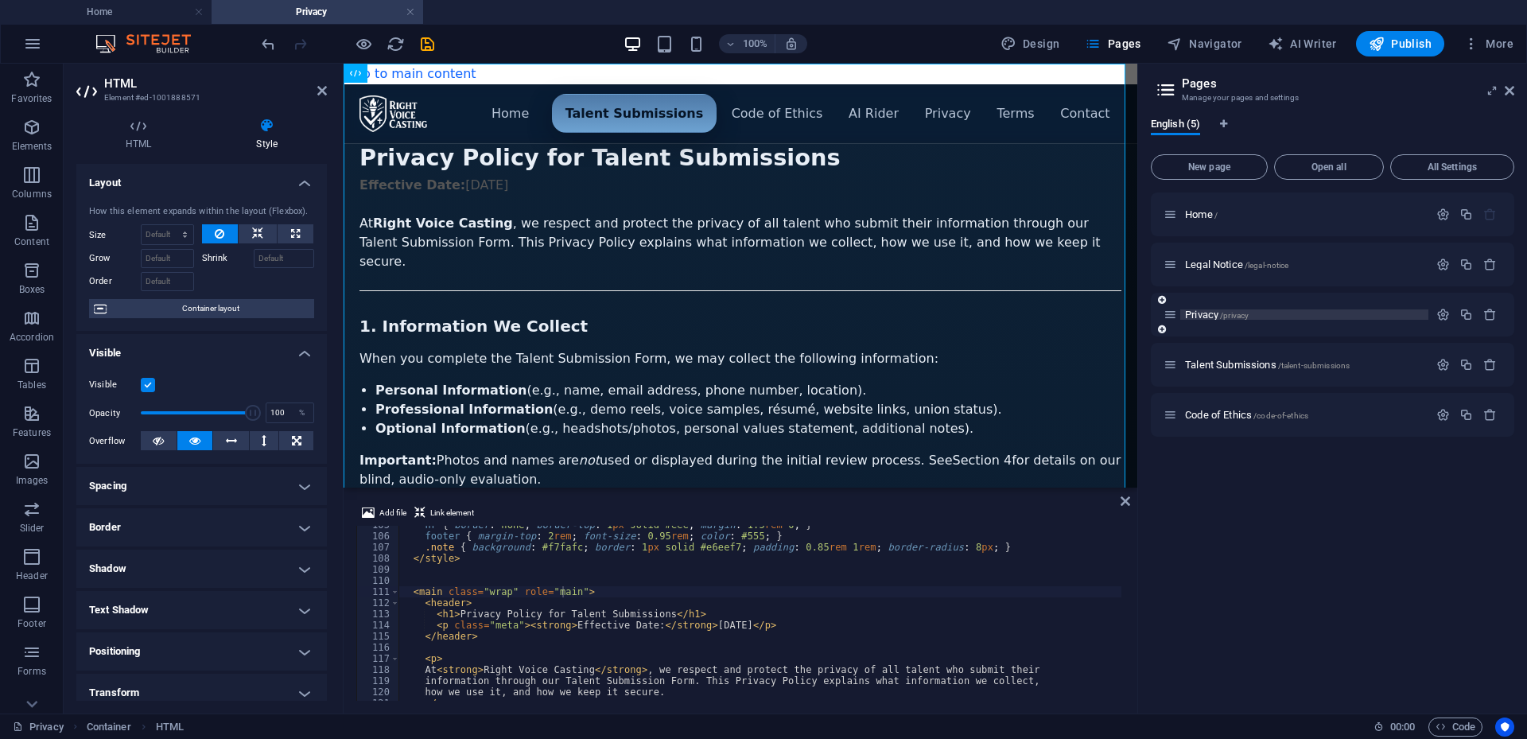
click at [1199, 311] on span "Privacy /privacy" at bounding box center [1217, 315] width 64 height 12
click at [1200, 211] on span "Home /" at bounding box center [1201, 214] width 33 height 12
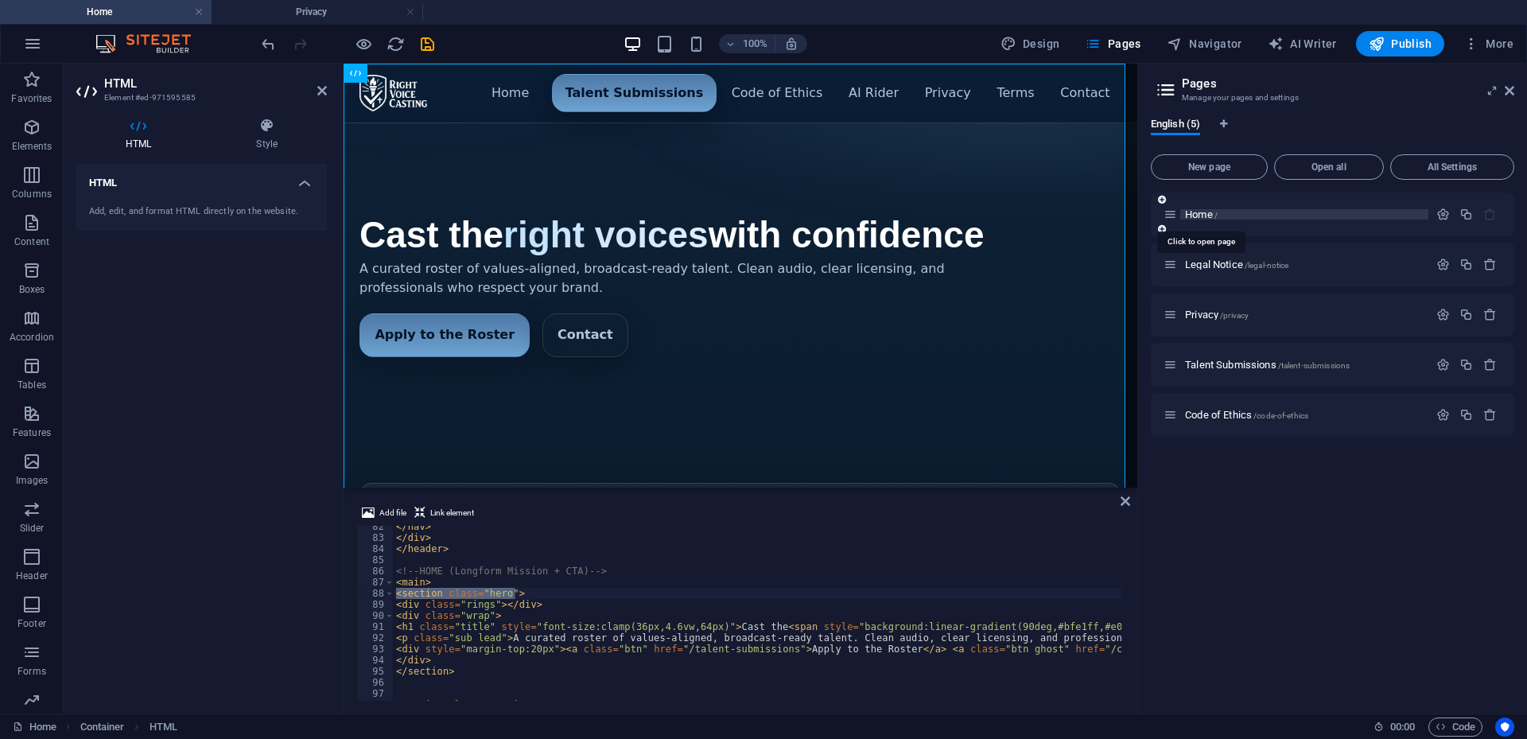
scroll to position [252, 0]
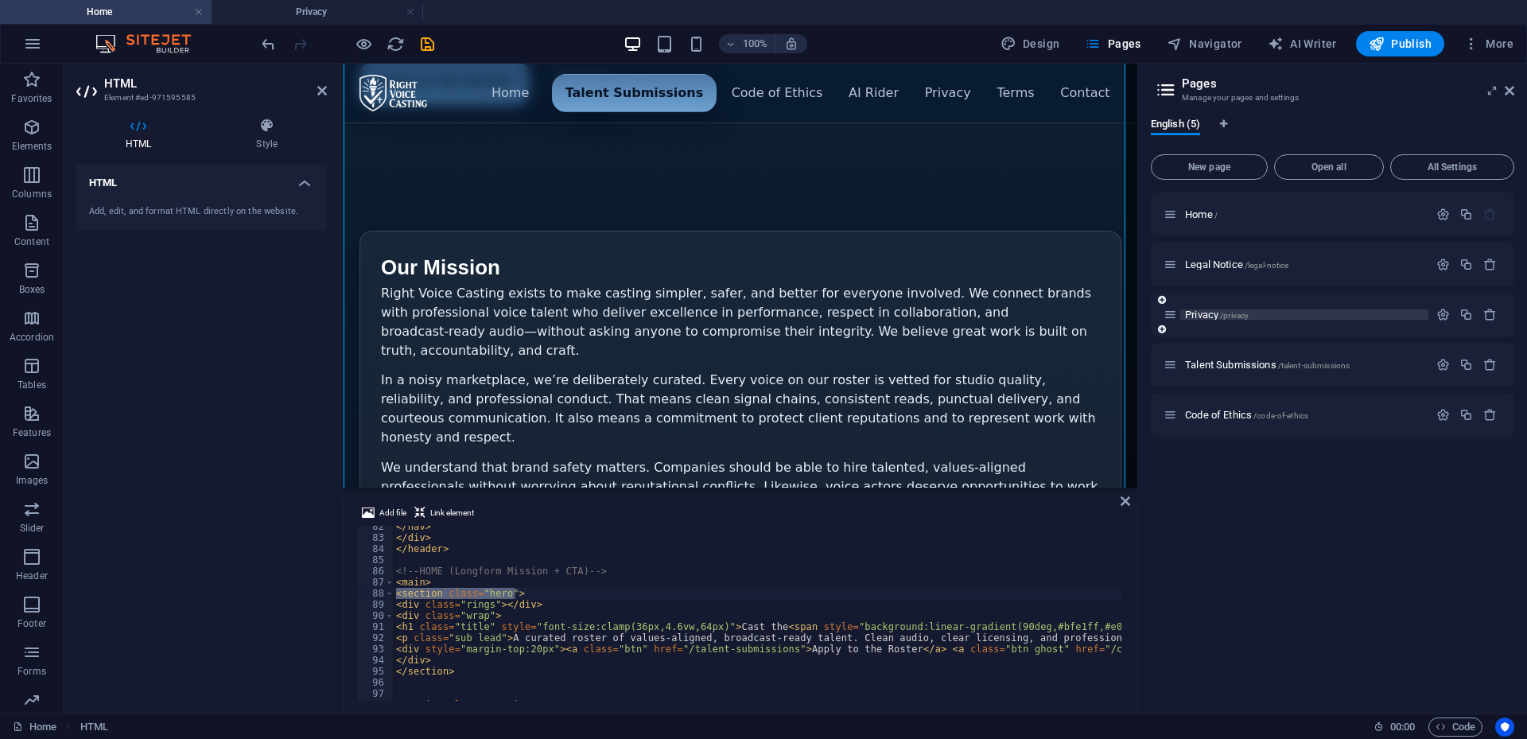
click at [1189, 313] on span "Privacy /privacy" at bounding box center [1217, 315] width 64 height 12
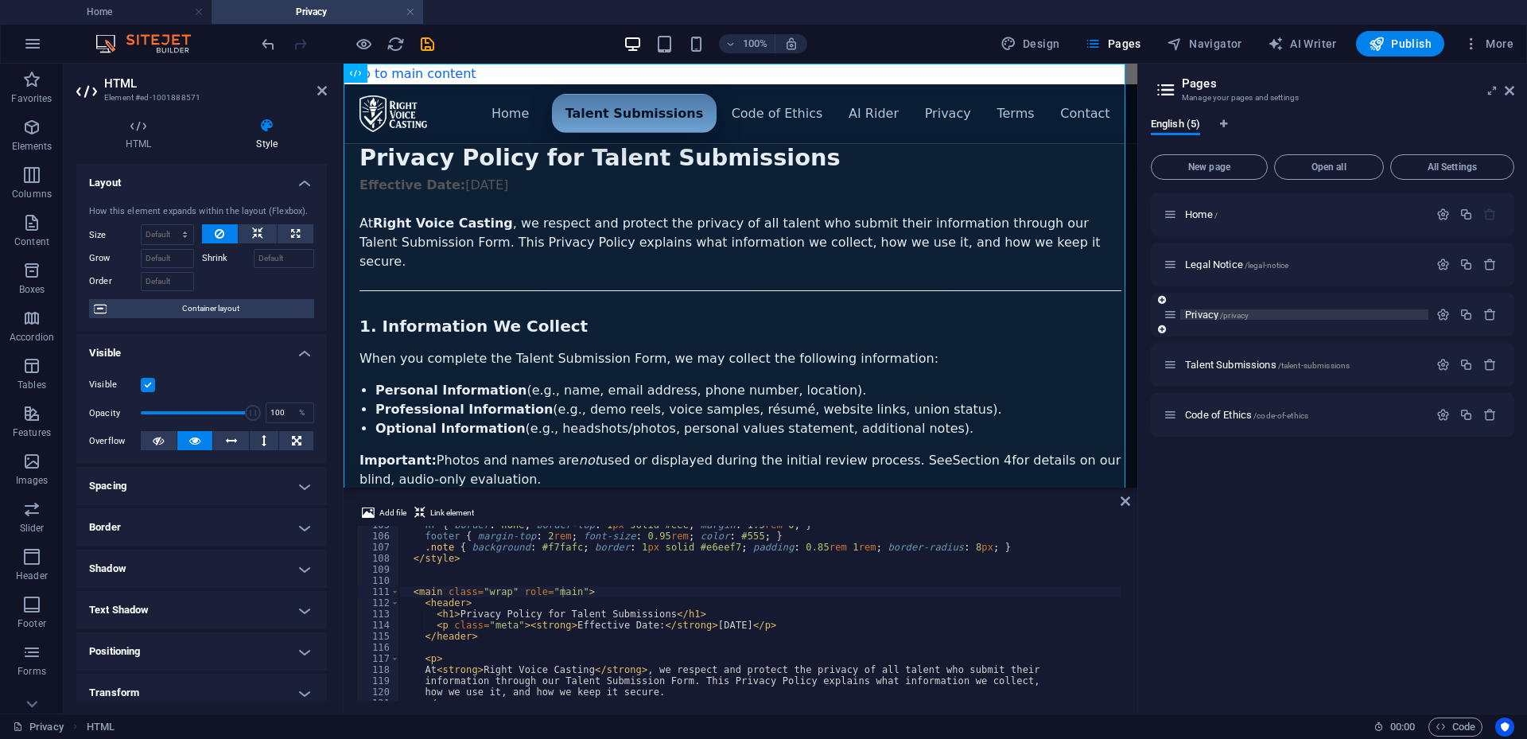
scroll to position [0, 0]
click at [414, 589] on div "hr { border : none ; border-top : 1 px solid #eee ; margin : 1.5 rem 0 ; } foot…" at bounding box center [1166, 616] width 1534 height 194
type textarea "<main class="wrap" role="main">"
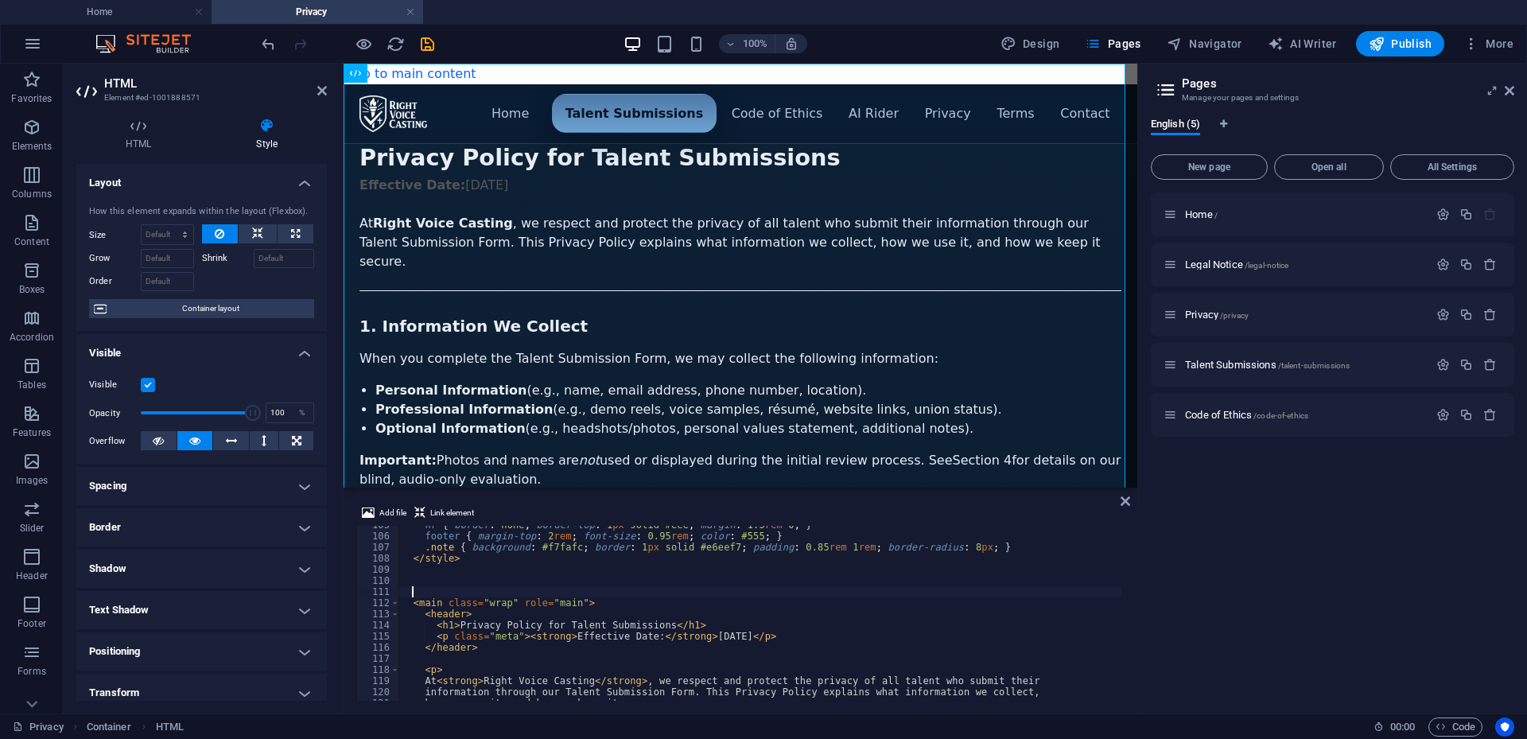
paste textarea "<section class="hero">"
type textarea "<section class="hero">"
click at [1244, 540] on div "Home / Legal Notice /legal-notice Privacy /privacy Talent Submissions /talent-s…" at bounding box center [1333, 447] width 364 height 508
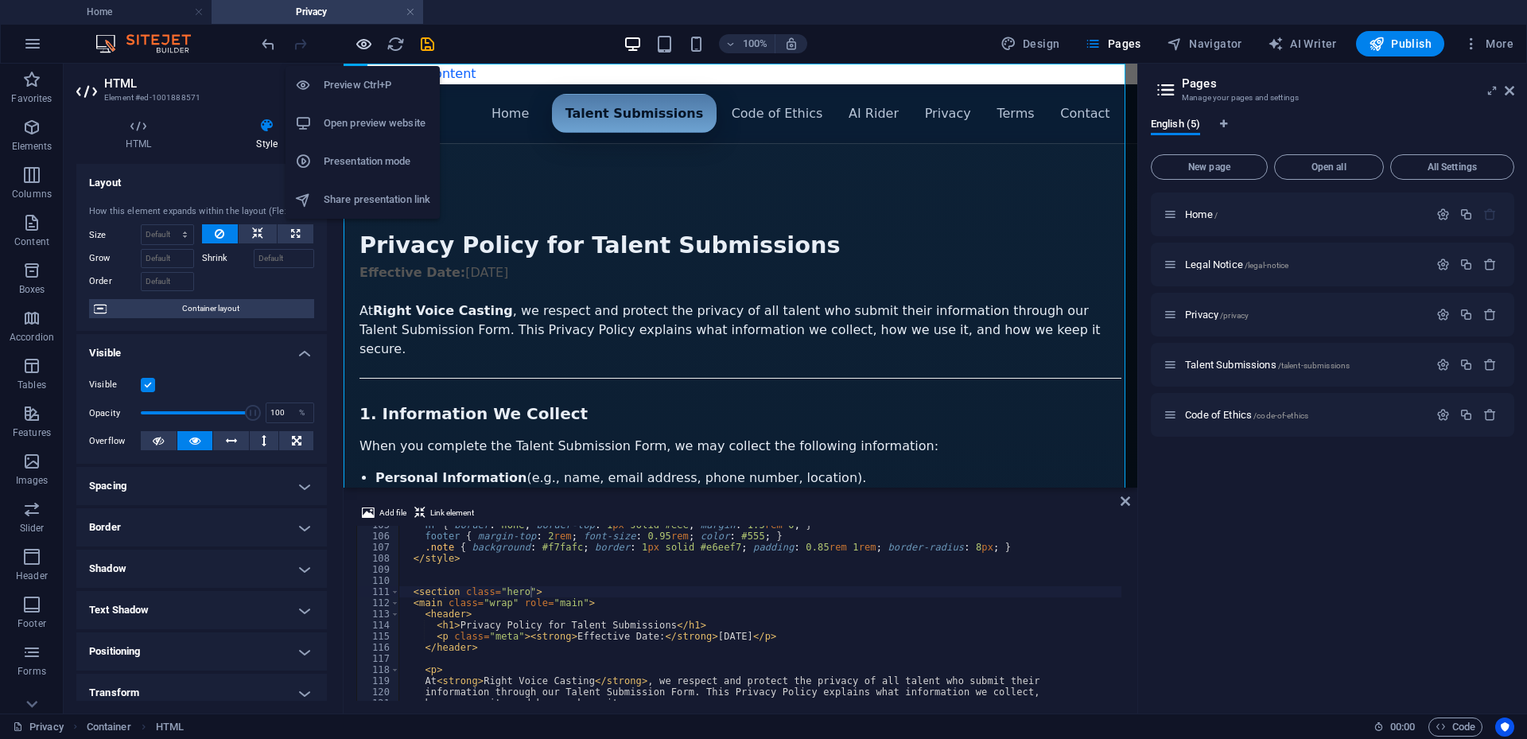
click at [358, 41] on icon "button" at bounding box center [364, 44] width 18 height 18
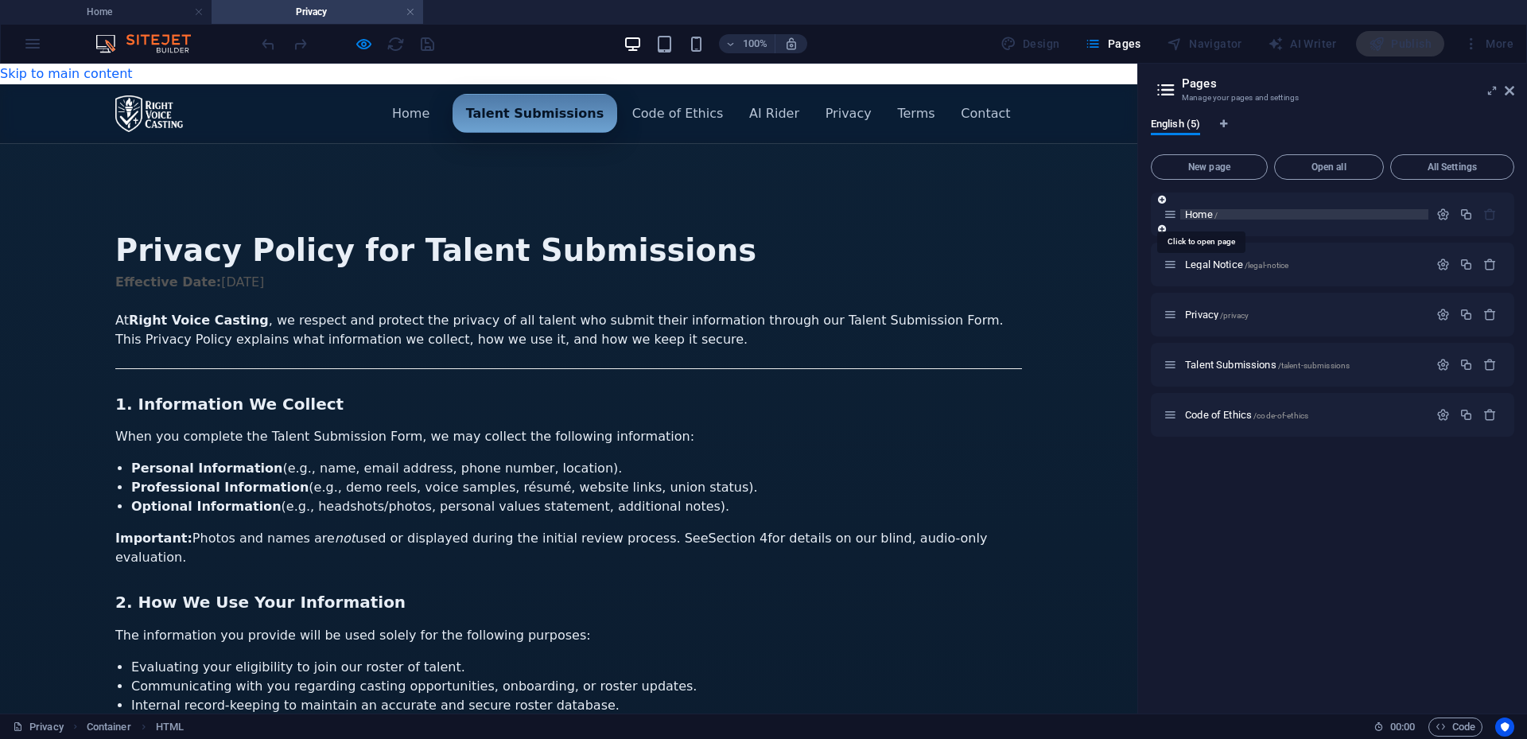
click at [1191, 219] on span "Home /" at bounding box center [1201, 214] width 33 height 12
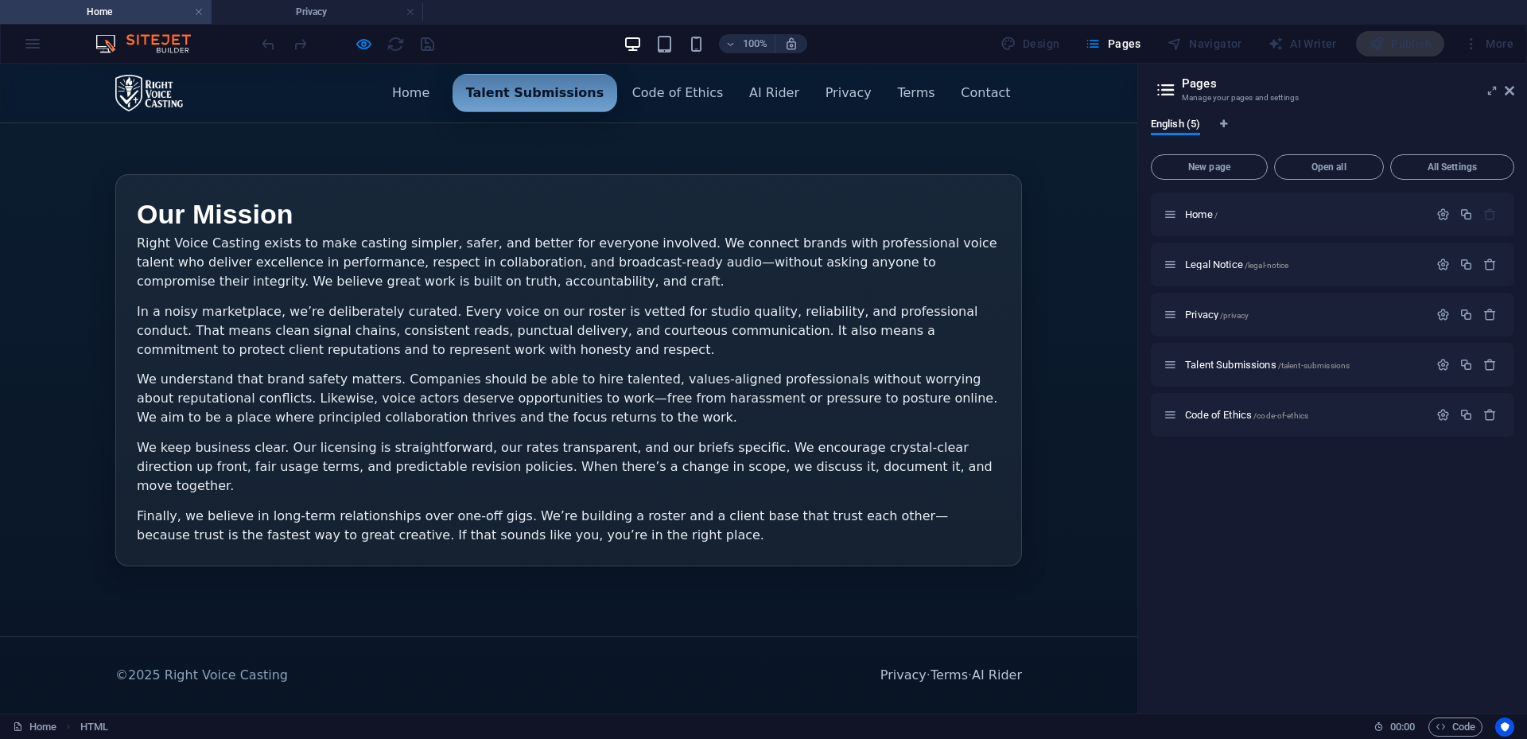
scroll to position [40, 0]
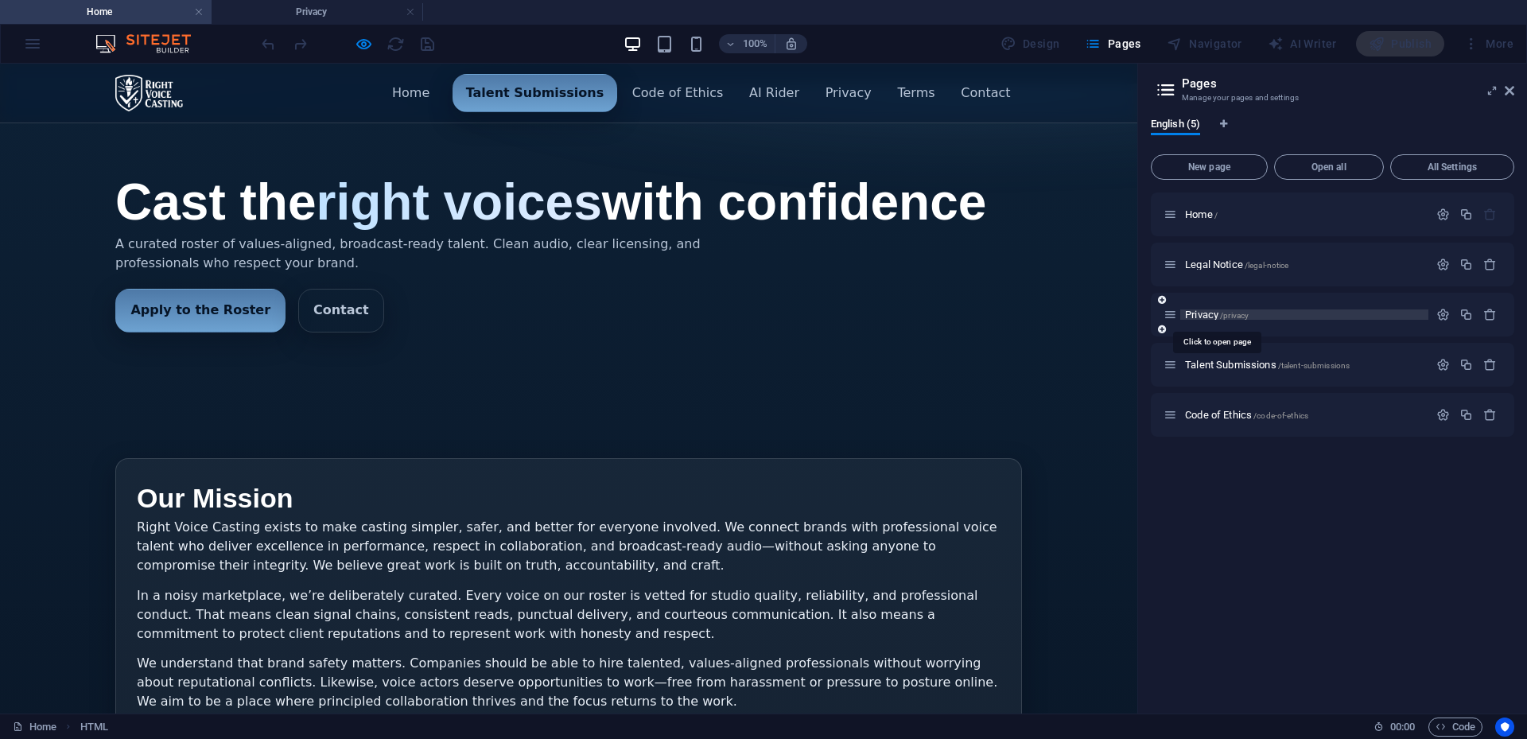
click at [1204, 309] on span "Privacy /privacy" at bounding box center [1217, 315] width 64 height 12
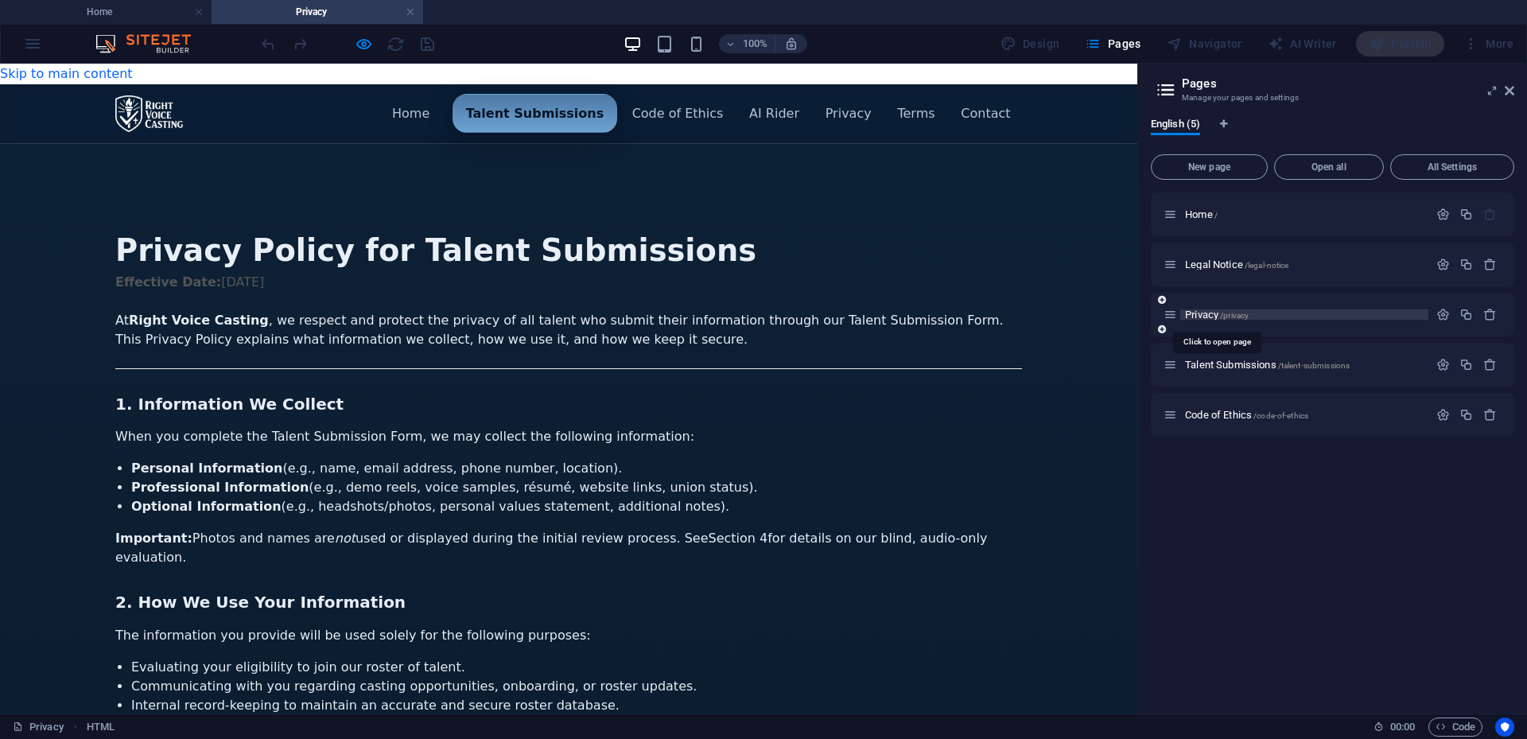
scroll to position [0, 0]
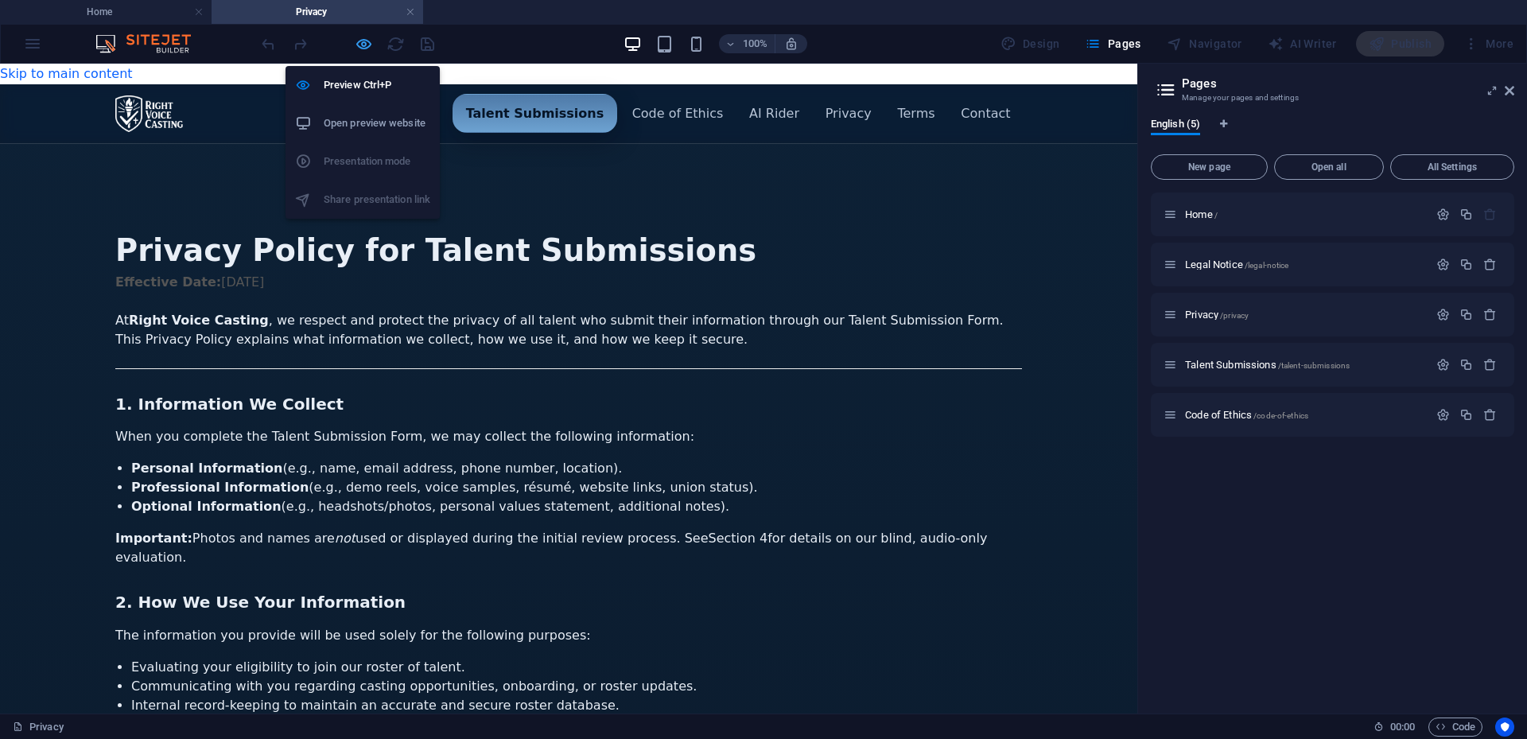
click at [364, 41] on icon "button" at bounding box center [364, 44] width 18 height 18
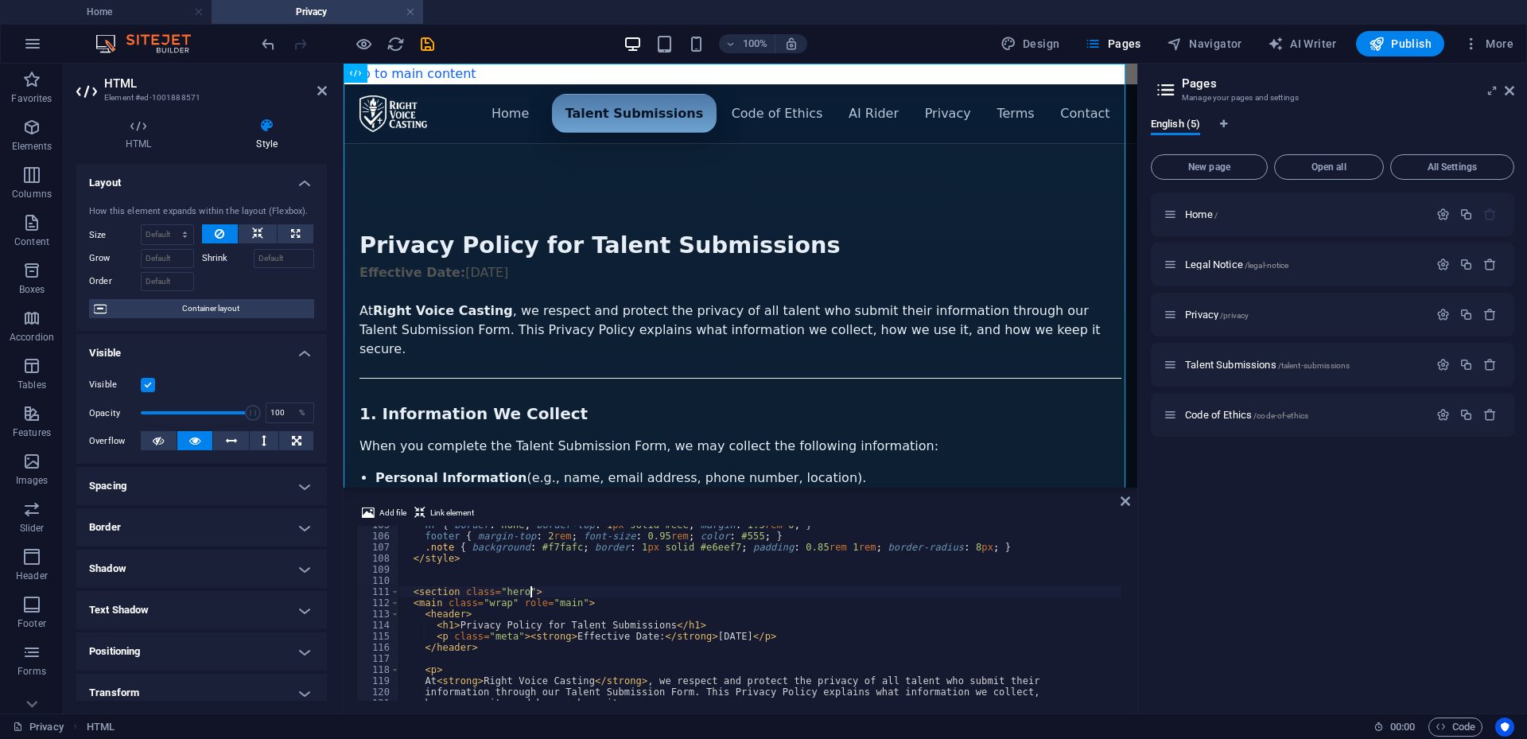
click at [1040, 571] on div "hr { border : none ; border-top : 1 px solid #eee ; margin : 1.5 rem 0 ; } foot…" at bounding box center [1166, 616] width 1534 height 194
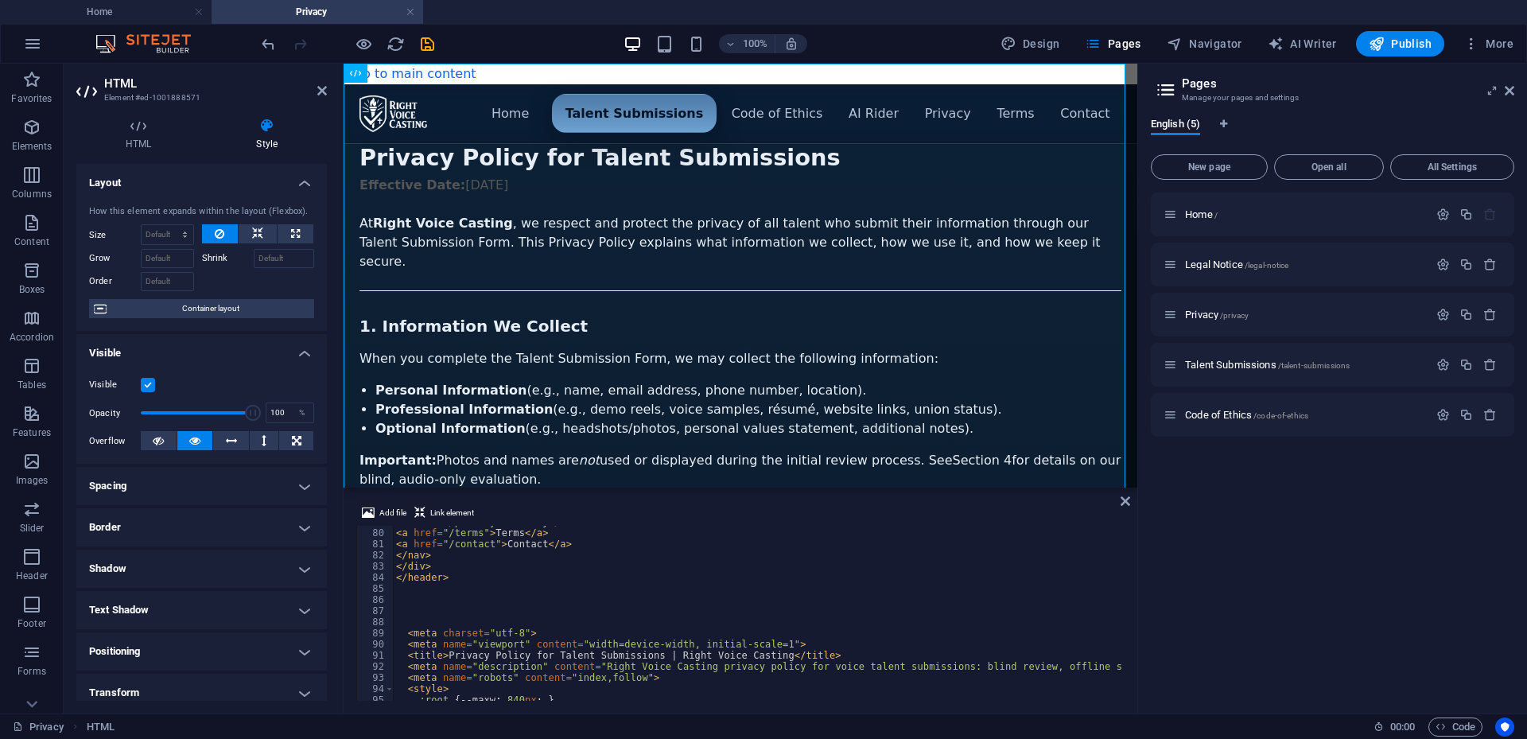
scroll to position [878, 0]
click at [454, 581] on div "< a href = "/privacy" > Privacy </ a > < a href = "/terms" > Terms </ a > < a h…" at bounding box center [1160, 613] width 1534 height 194
type textarea "</header>"
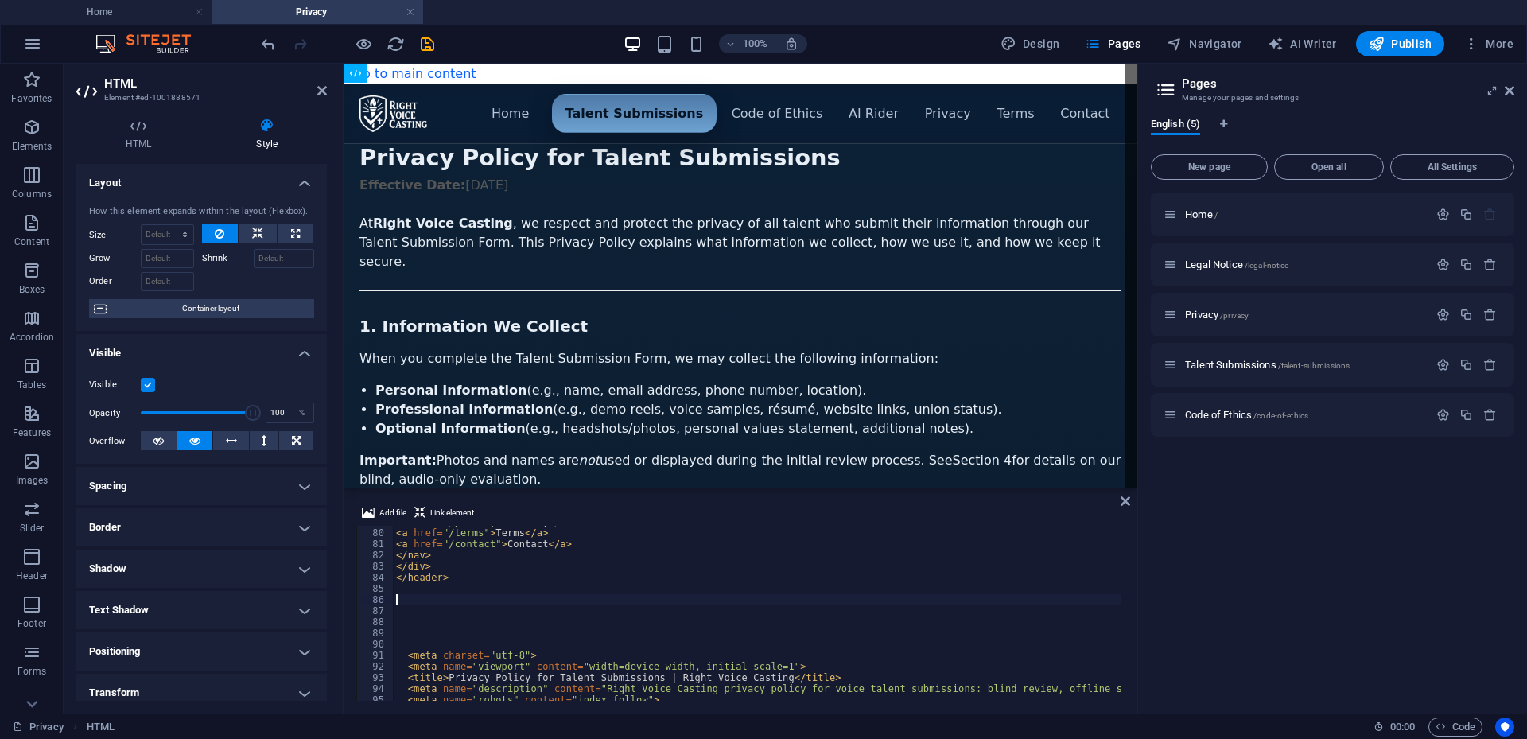
paste textarea
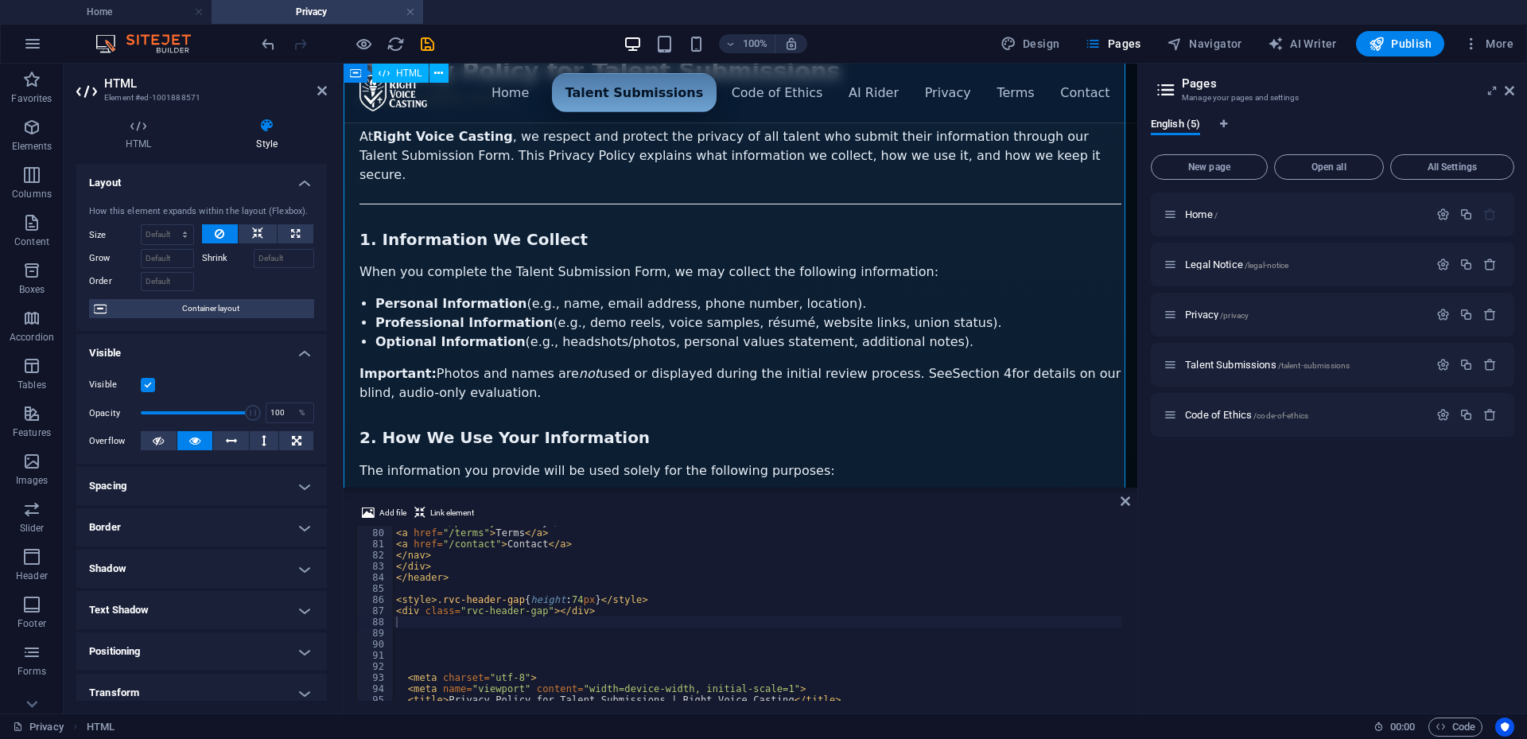
scroll to position [0, 0]
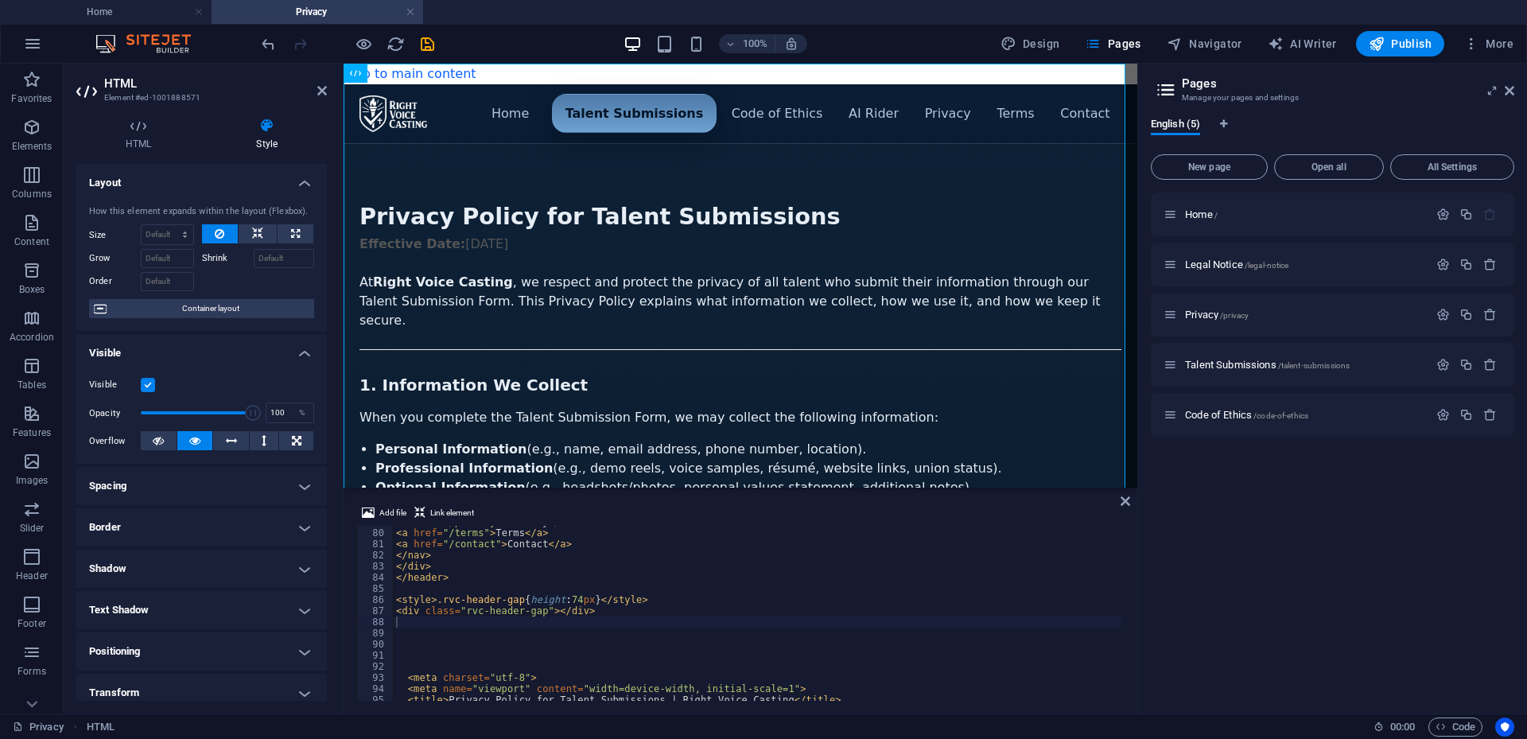
click at [1198, 469] on div "Home / Legal Notice /legal-notice Privacy /privacy Talent Submissions /talent-s…" at bounding box center [1333, 447] width 364 height 508
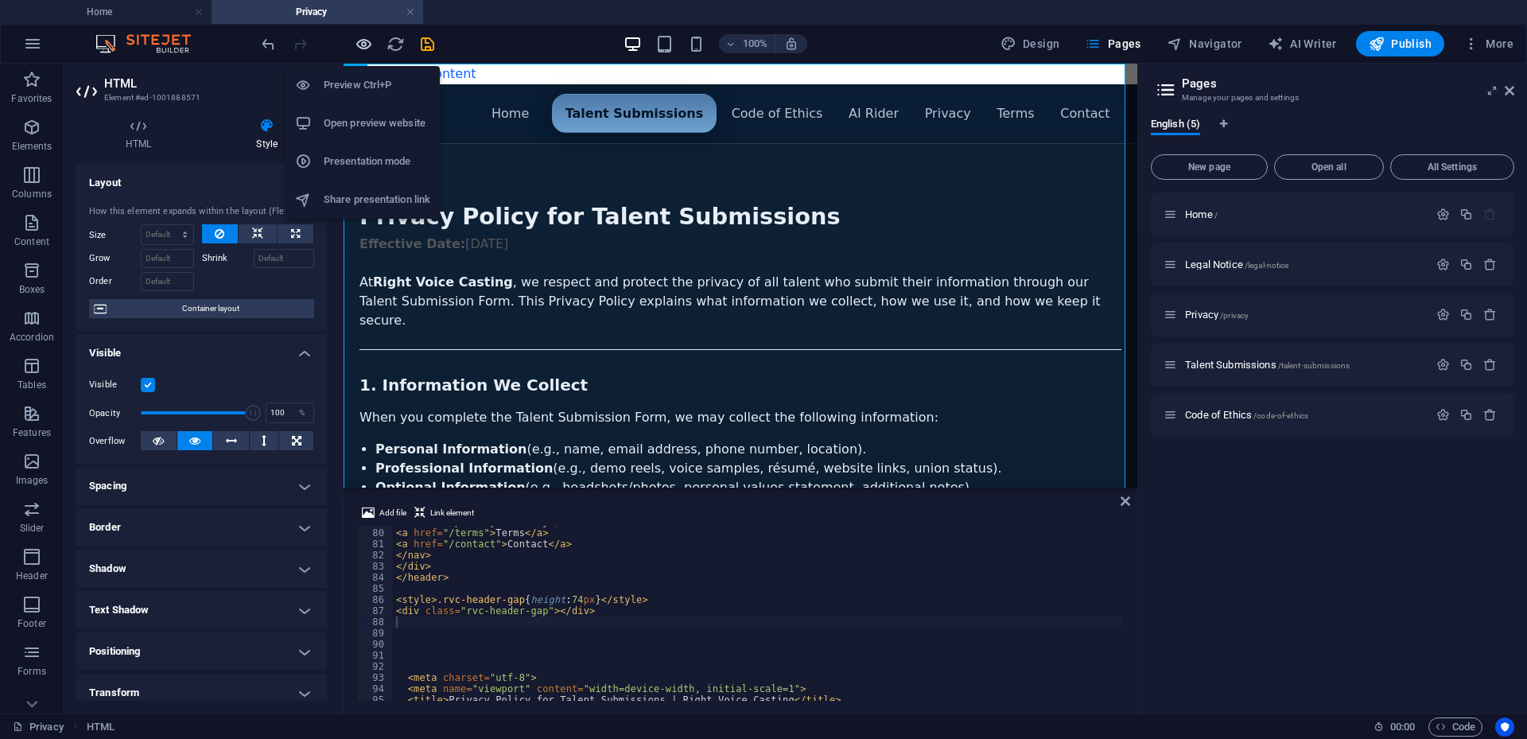
click at [366, 41] on icon "button" at bounding box center [364, 44] width 18 height 18
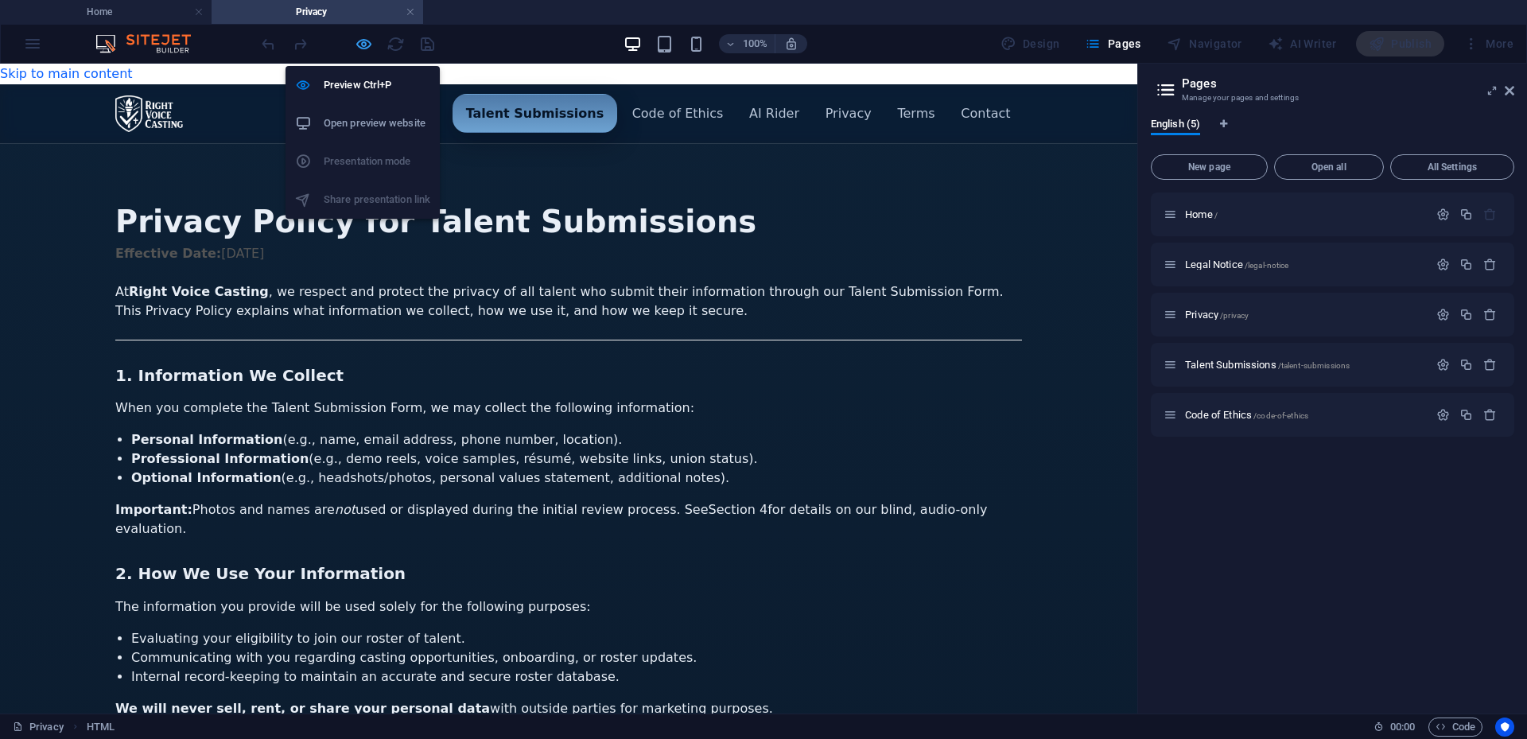
click at [362, 39] on icon "button" at bounding box center [364, 44] width 18 height 18
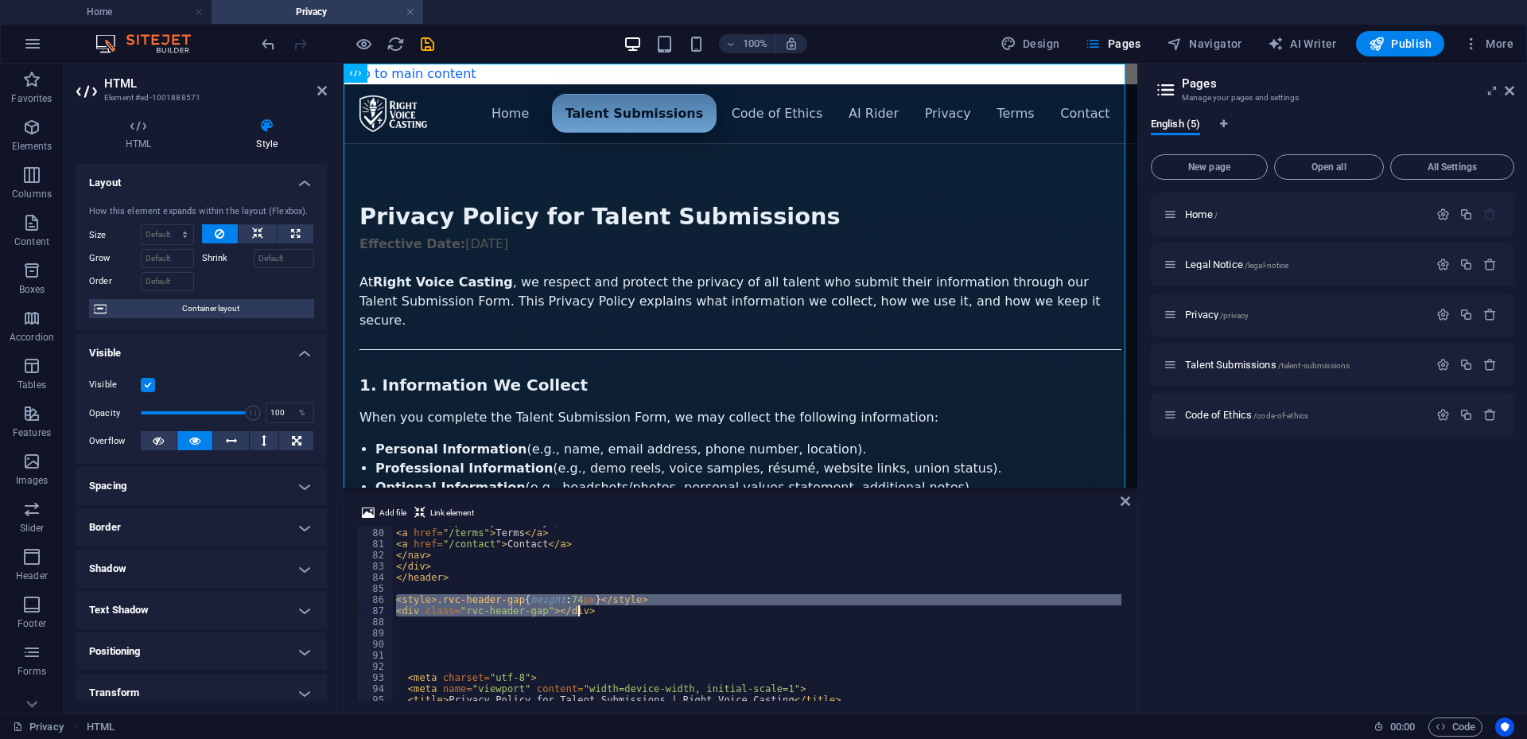
drag, startPoint x: 394, startPoint y: 598, endPoint x: 602, endPoint y: 611, distance: 208.8
click at [602, 611] on div "< a href = "/privacy" > Privacy </ a > < a href = "/terms" > Terms </ a > < a h…" at bounding box center [1160, 613] width 1534 height 194
type textarea "<style>.rvc-header-gap{height:74px}</style> <div class="rvc-header-gap"></div>"
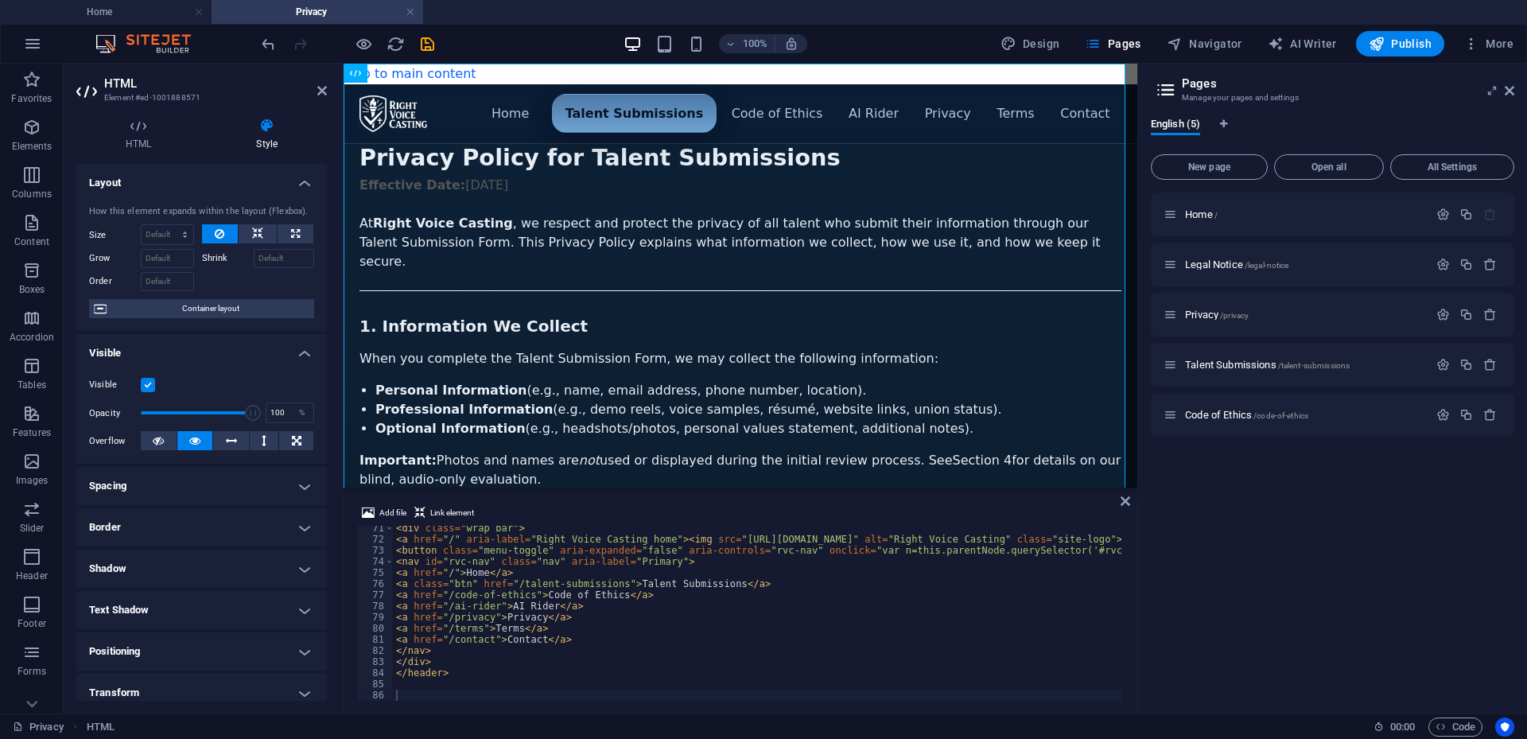
scroll to position [735, 0]
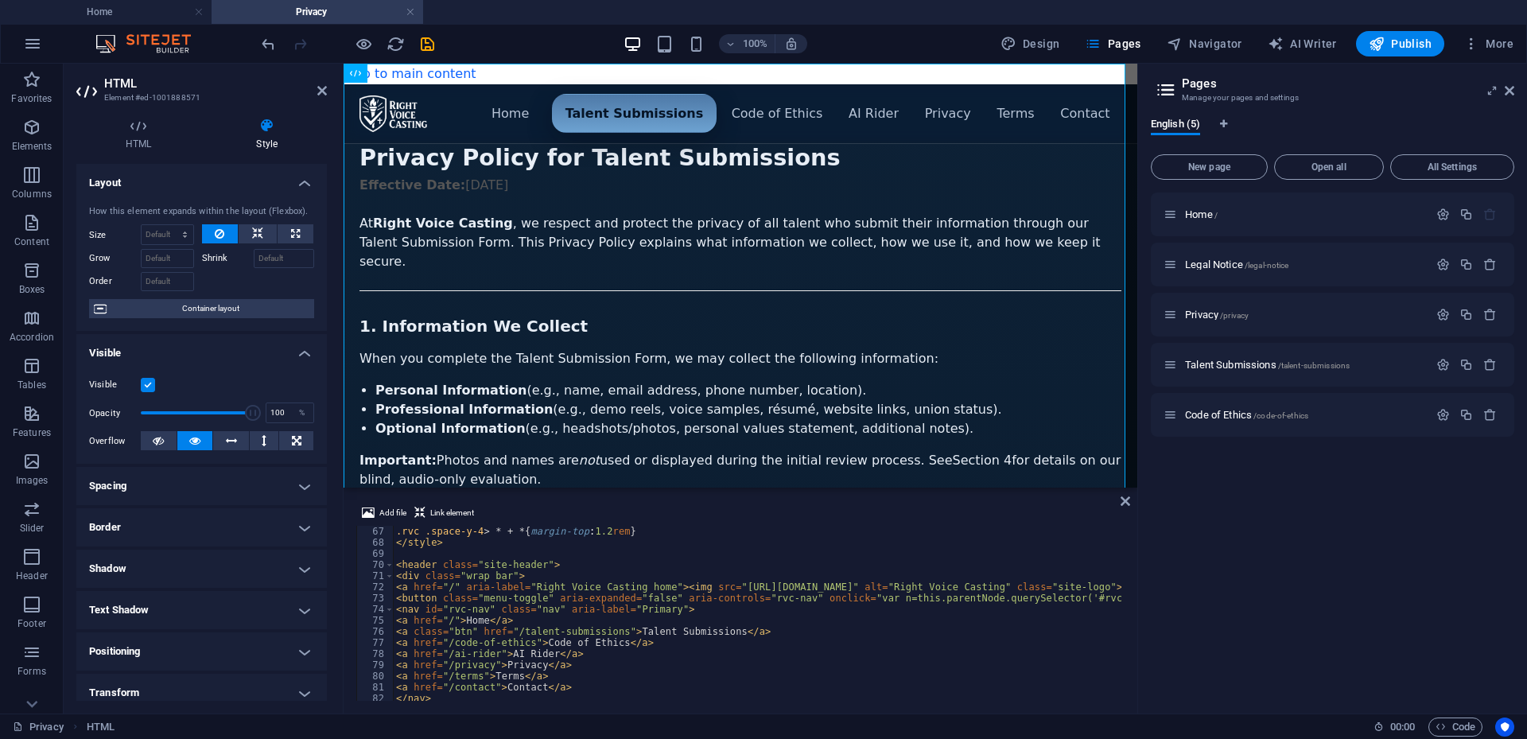
click at [395, 559] on div ".rvc .space-y-4 > * + * { margin-top : 1.2 rem } </ style > < header class = "s…" at bounding box center [1160, 623] width 1534 height 194
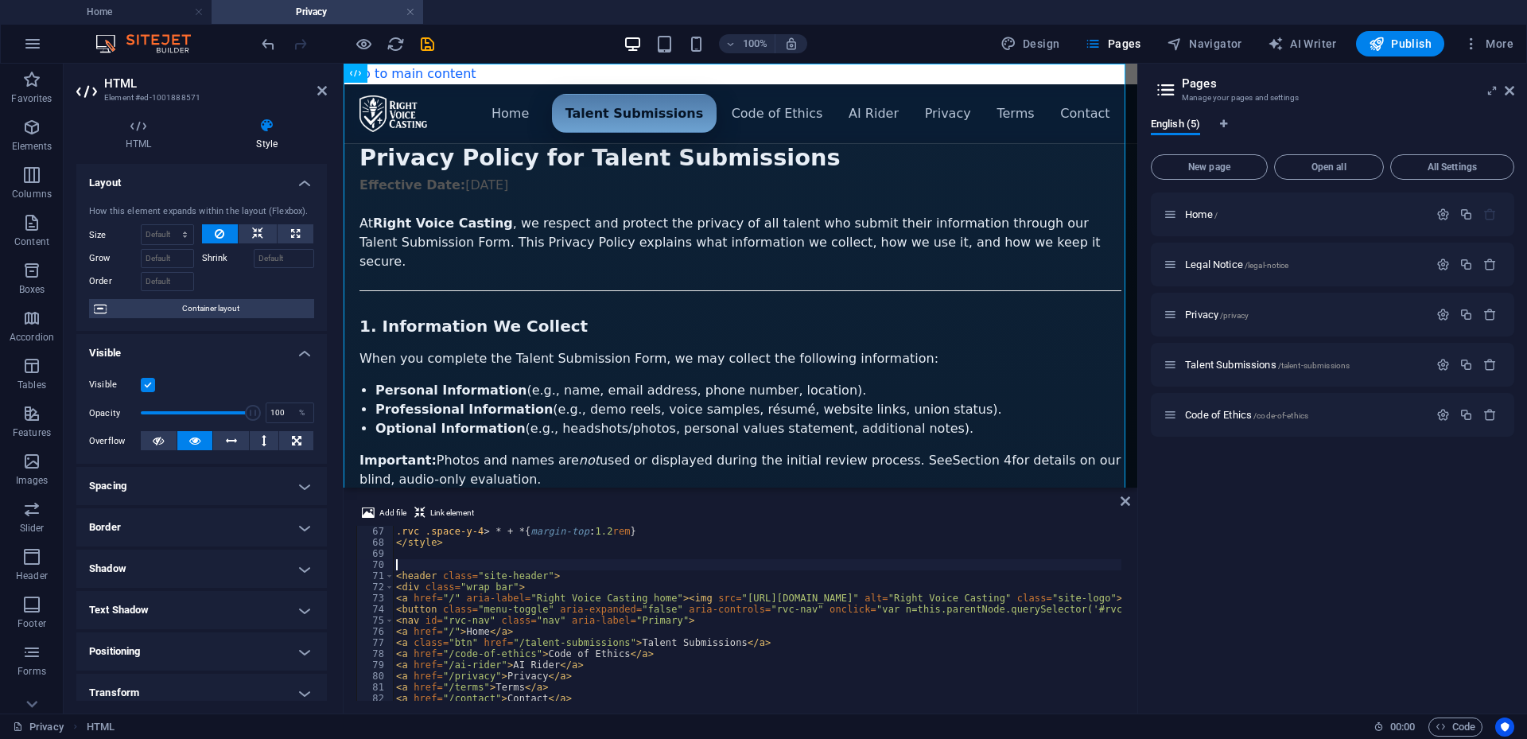
paste textarea "</style>"
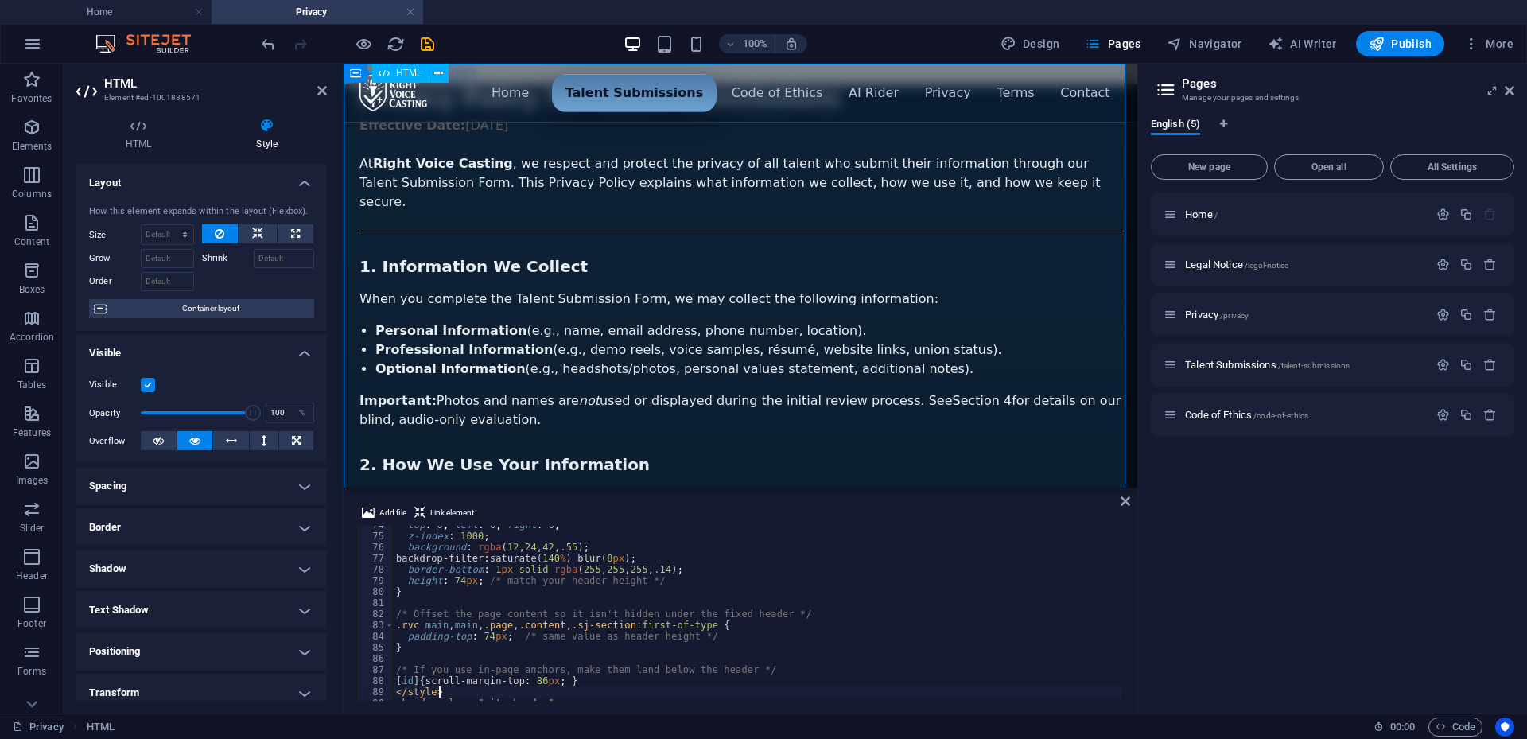
type textarea "</style>"
click at [892, 607] on div "top : 0 ; left : 0 ; right : 0 ; z-index : 1000 ; background : rgba ( 12 , 24 ,…" at bounding box center [1160, 616] width 1534 height 194
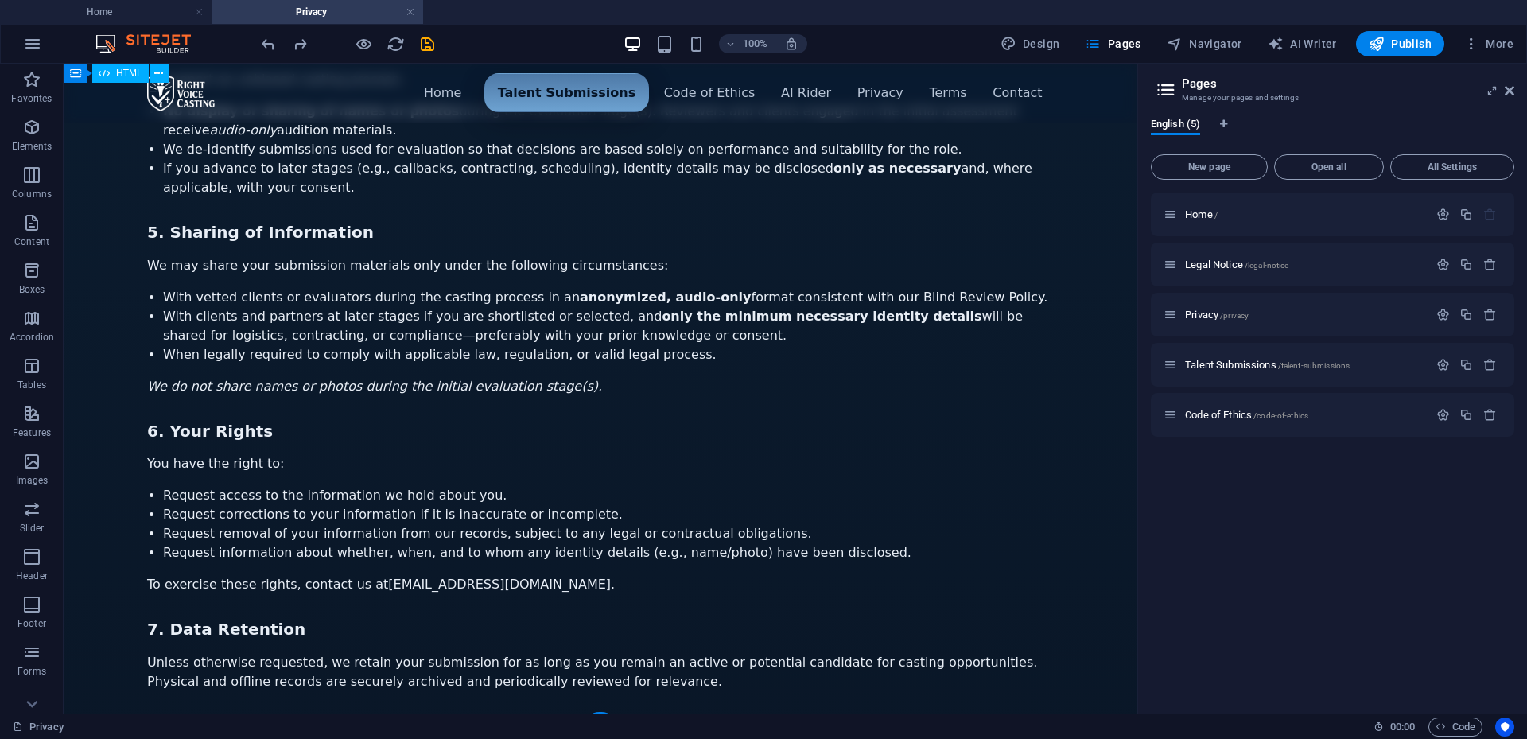
scroll to position [581, 0]
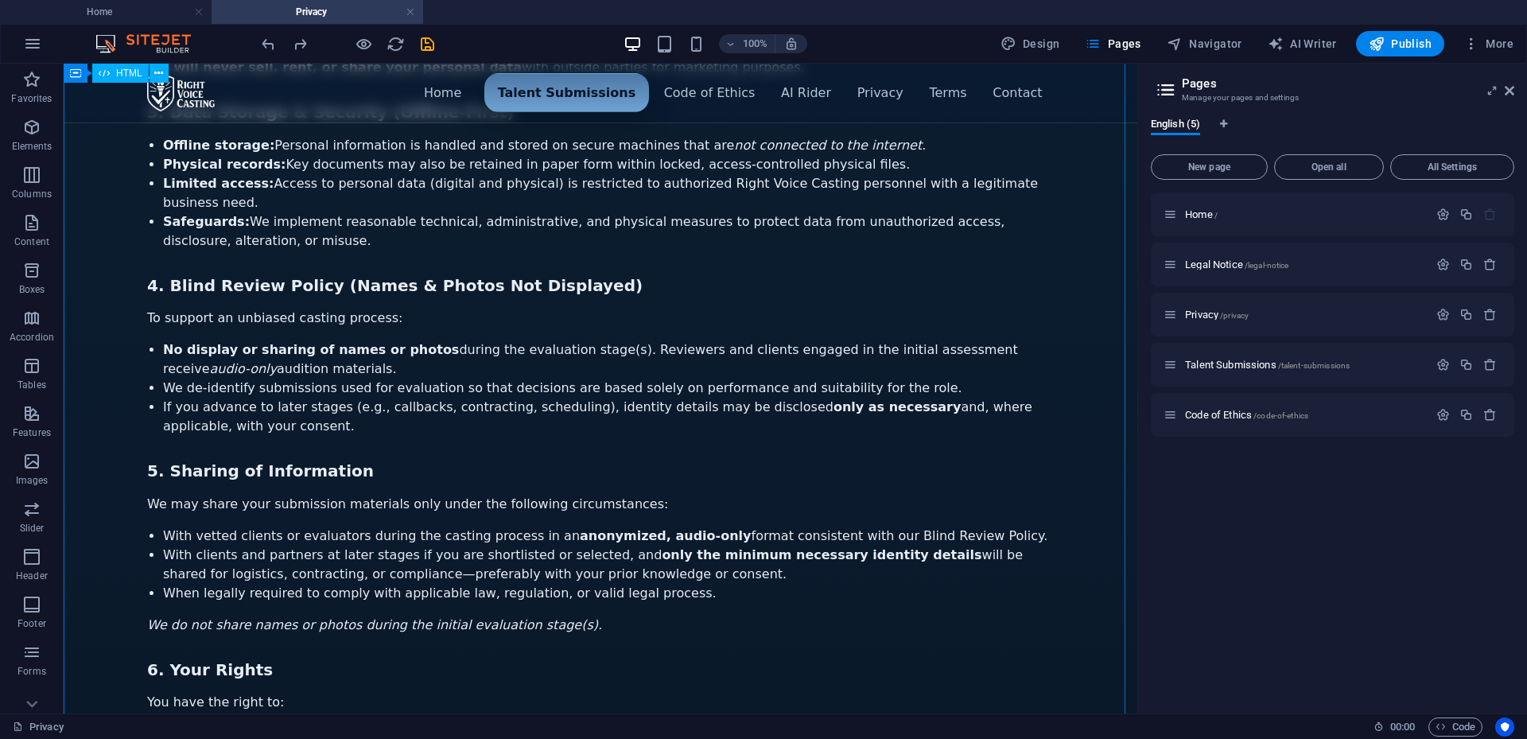
click at [1013, 473] on div "Menu ▾ Home Talent Submissions Code of Ethics AI Rider Privacy Terms Contact Pr…" at bounding box center [601, 364] width 1074 height 1722
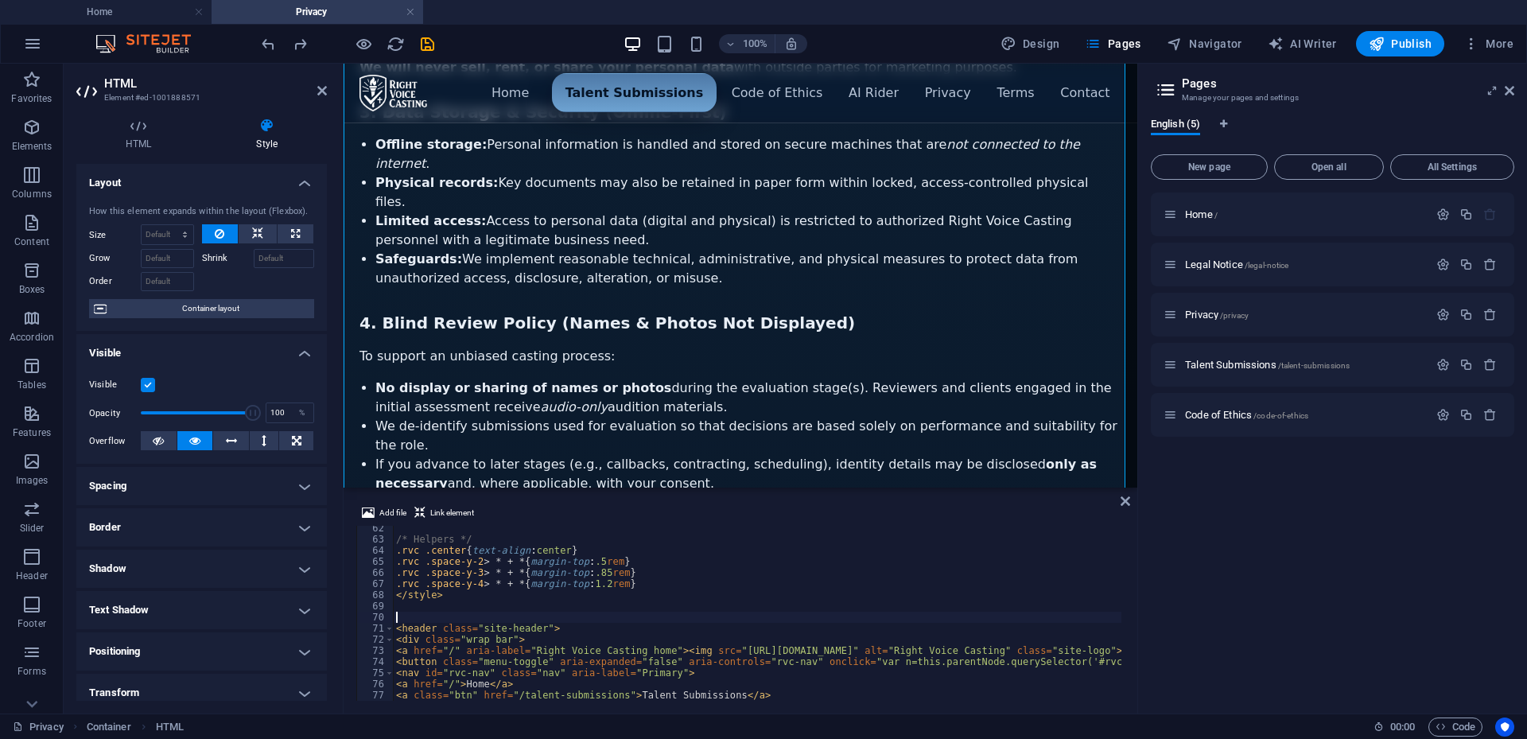
click at [454, 612] on div "/* Helpers */ .rvc .center { text-align : center } .rvc .space-y-2 > * + * { ma…" at bounding box center [1160, 620] width 1534 height 194
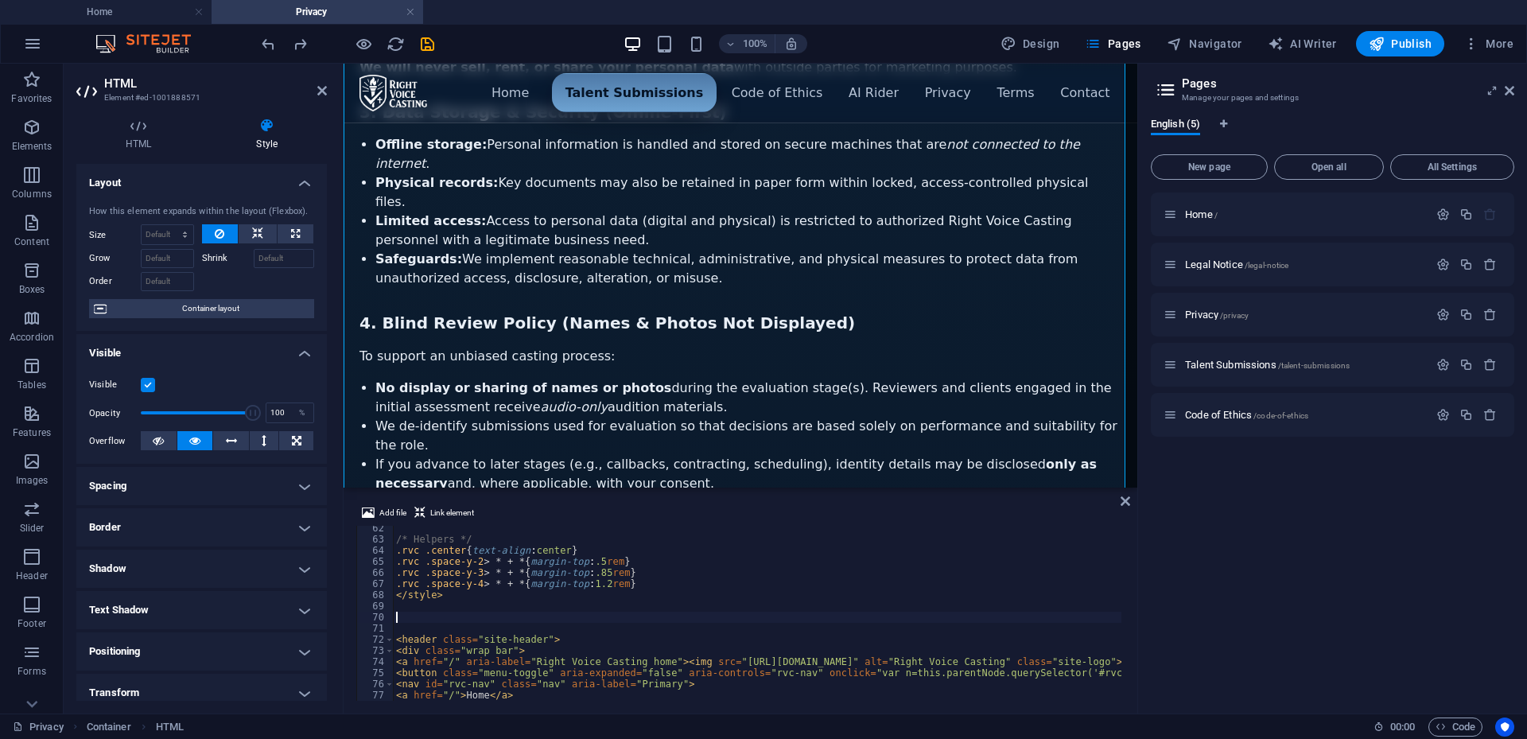
scroll to position [819, 0]
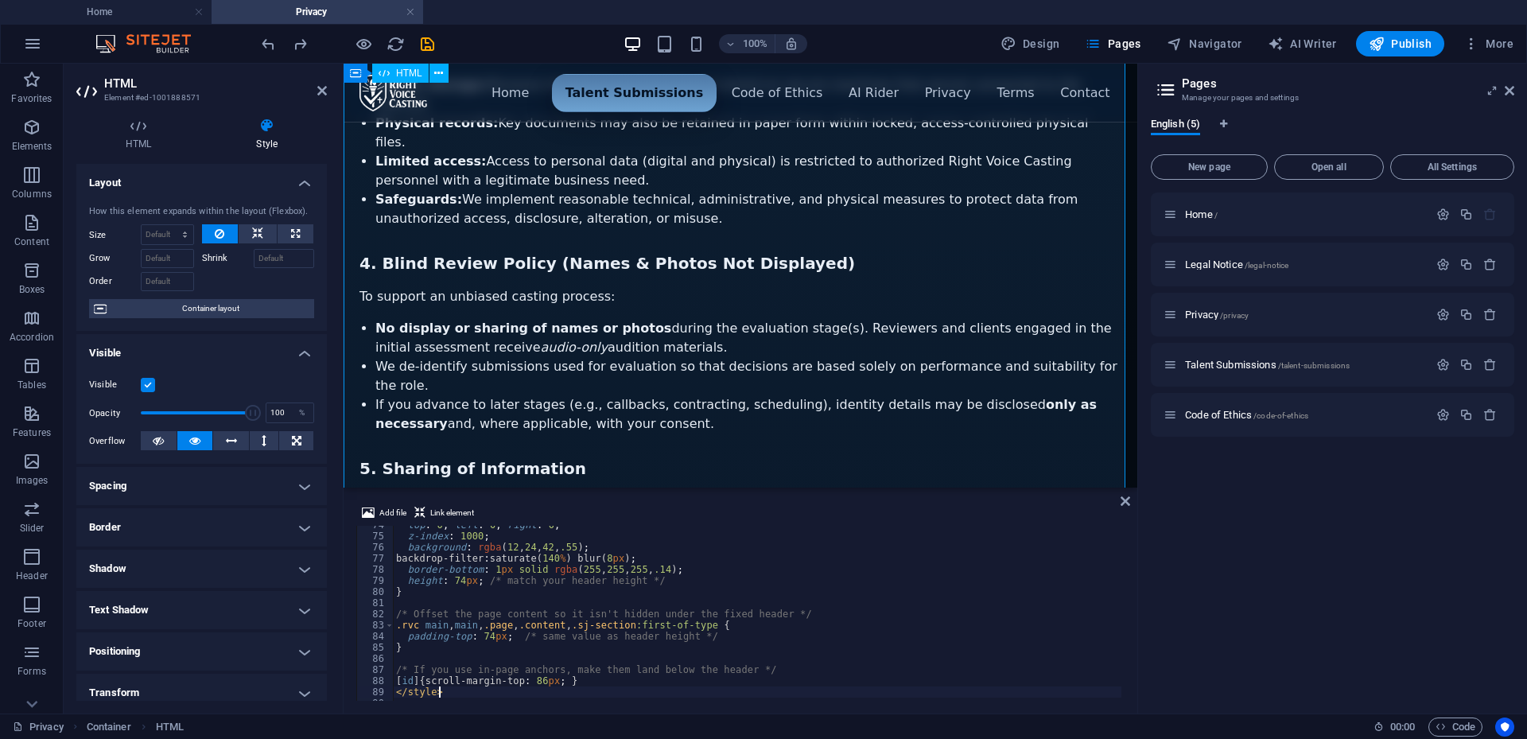
type textarea "</style>"
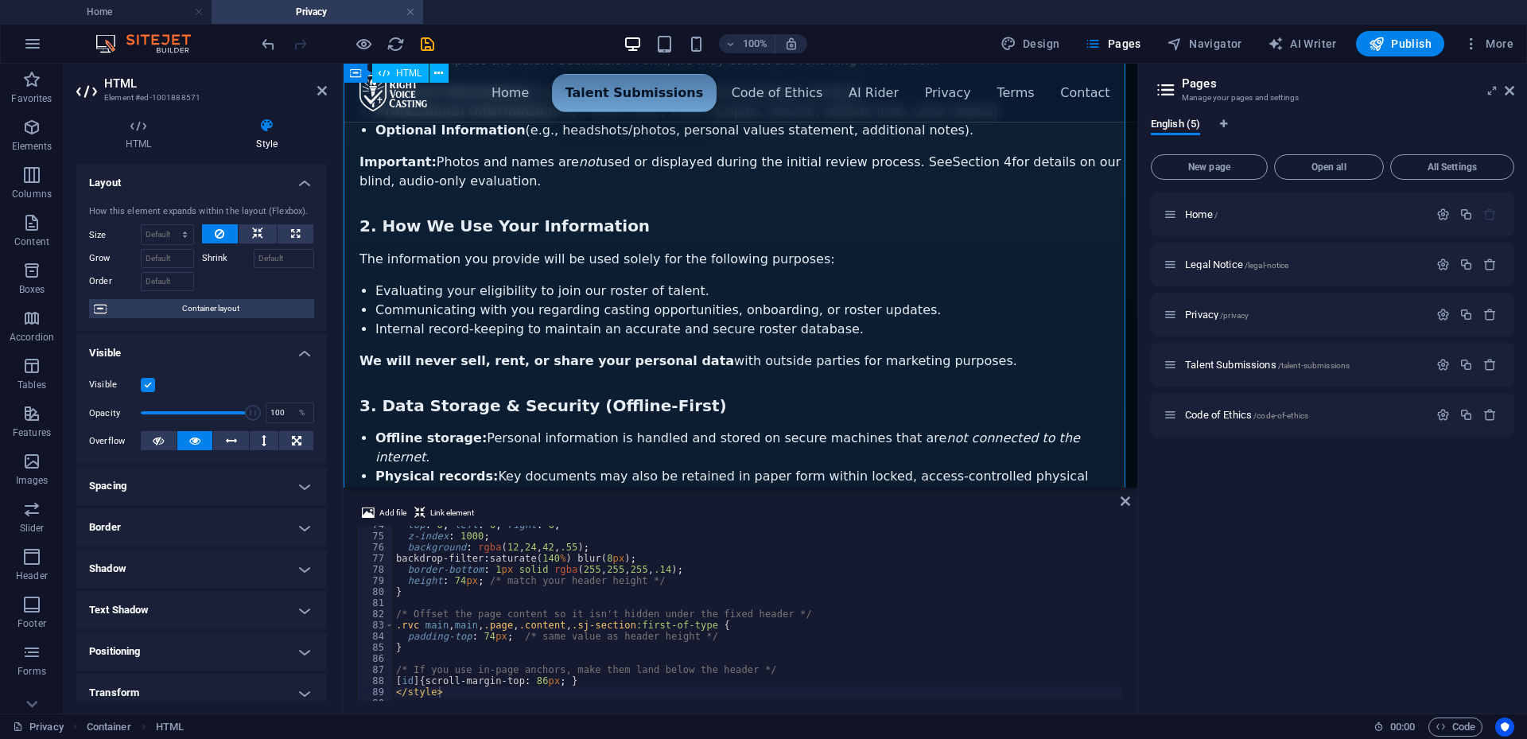
scroll to position [0, 0]
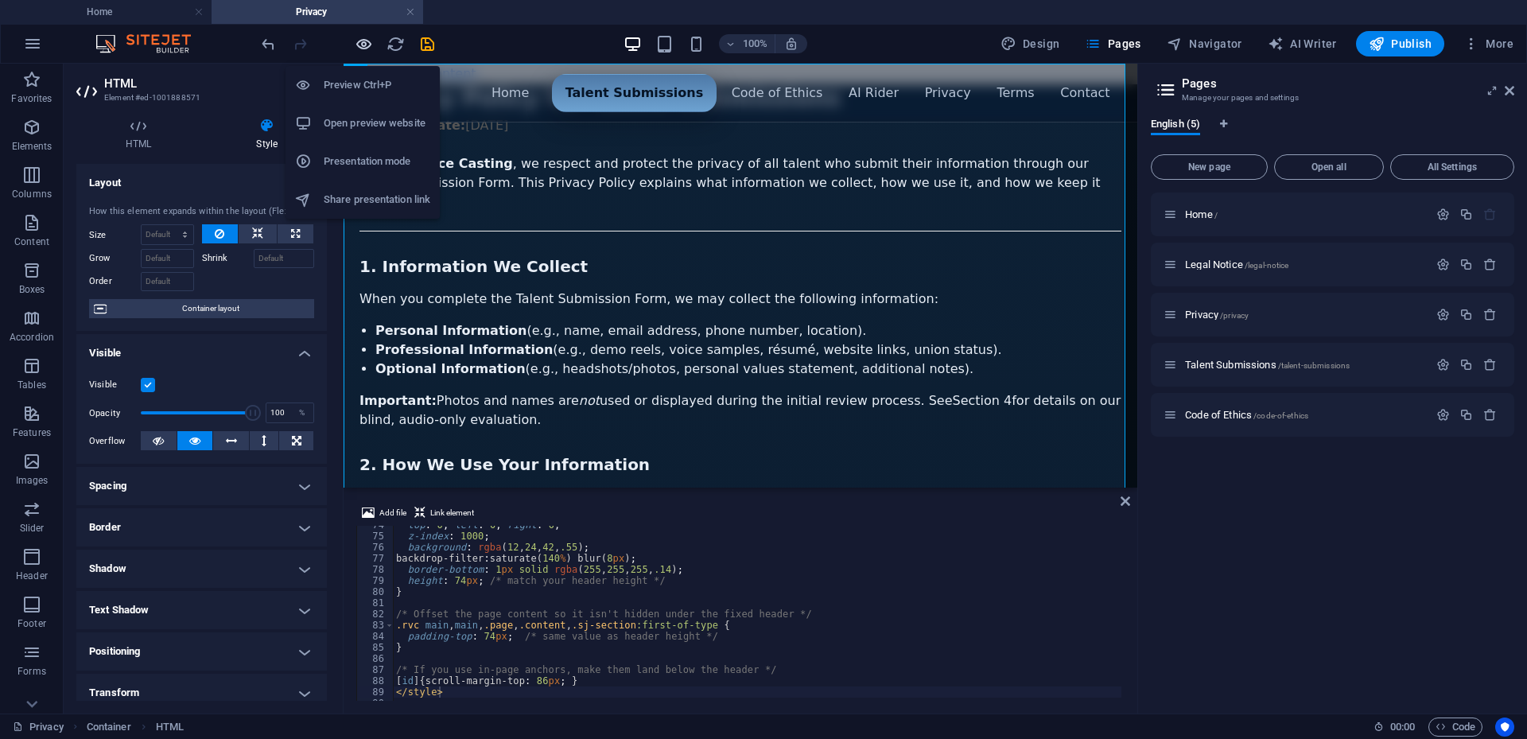
click at [364, 45] on icon "button" at bounding box center [364, 44] width 18 height 18
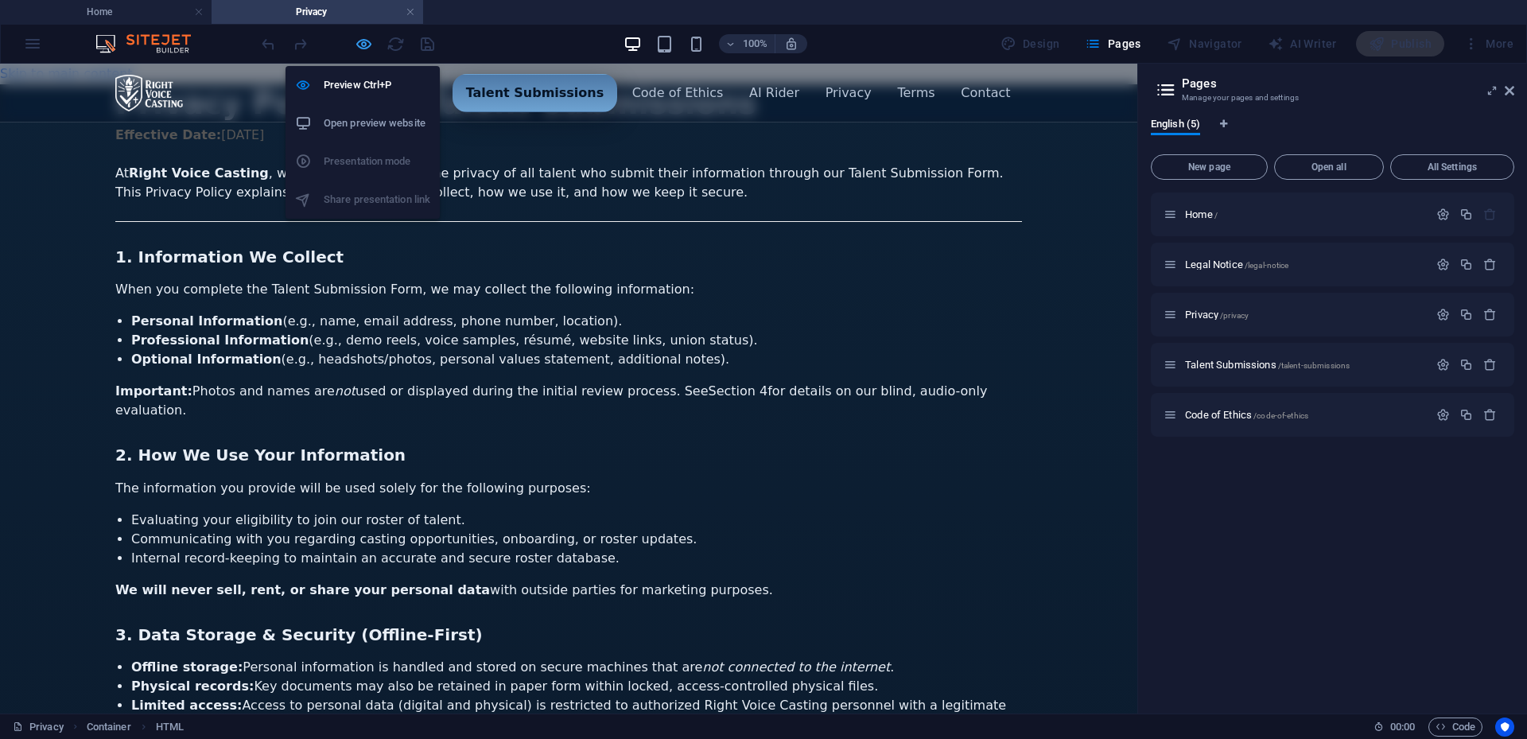
click at [372, 42] on icon "button" at bounding box center [364, 44] width 18 height 18
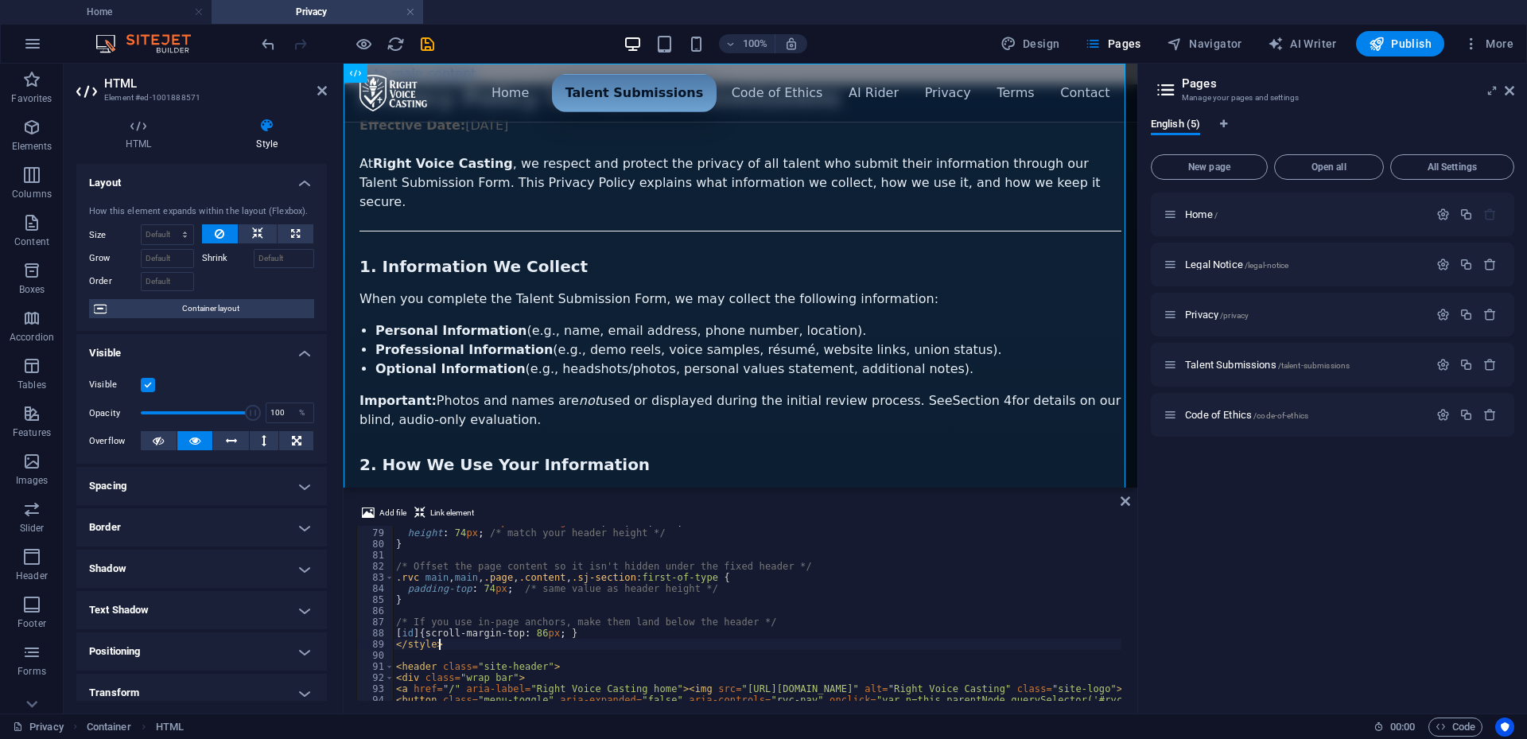
scroll to position [867, 0]
drag, startPoint x: 486, startPoint y: 593, endPoint x: 477, endPoint y: 592, distance: 8.8
click at [477, 592] on div "border-bottom : 1 px solid rgba ( 255 , 255 , 255 , .14 ) ; height : 74 px ; /*…" at bounding box center [1160, 613] width 1534 height 194
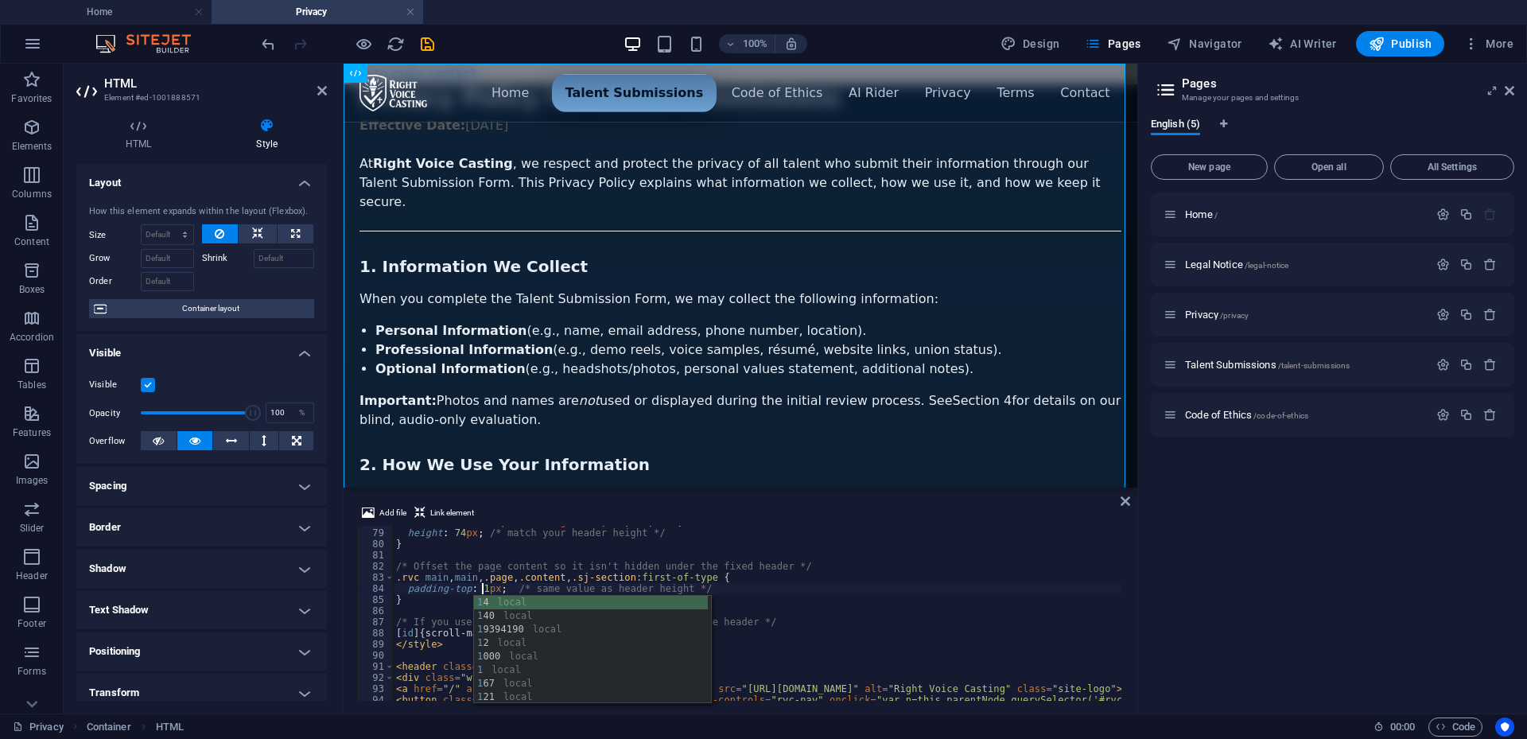
scroll to position [0, 7]
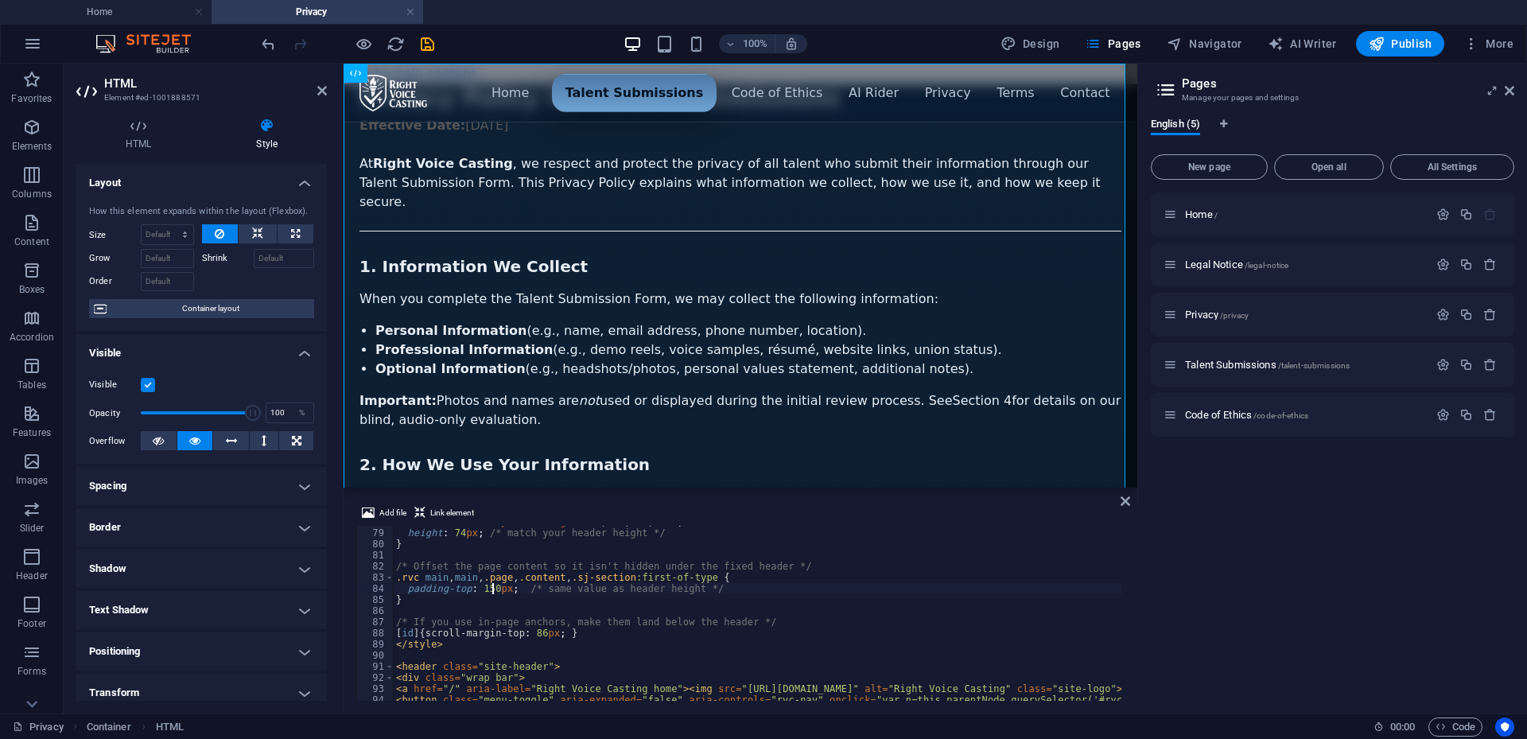
click at [1254, 494] on div "Home / Legal Notice /legal-notice Privacy /privacy Talent Submissions /talent-s…" at bounding box center [1333, 447] width 364 height 508
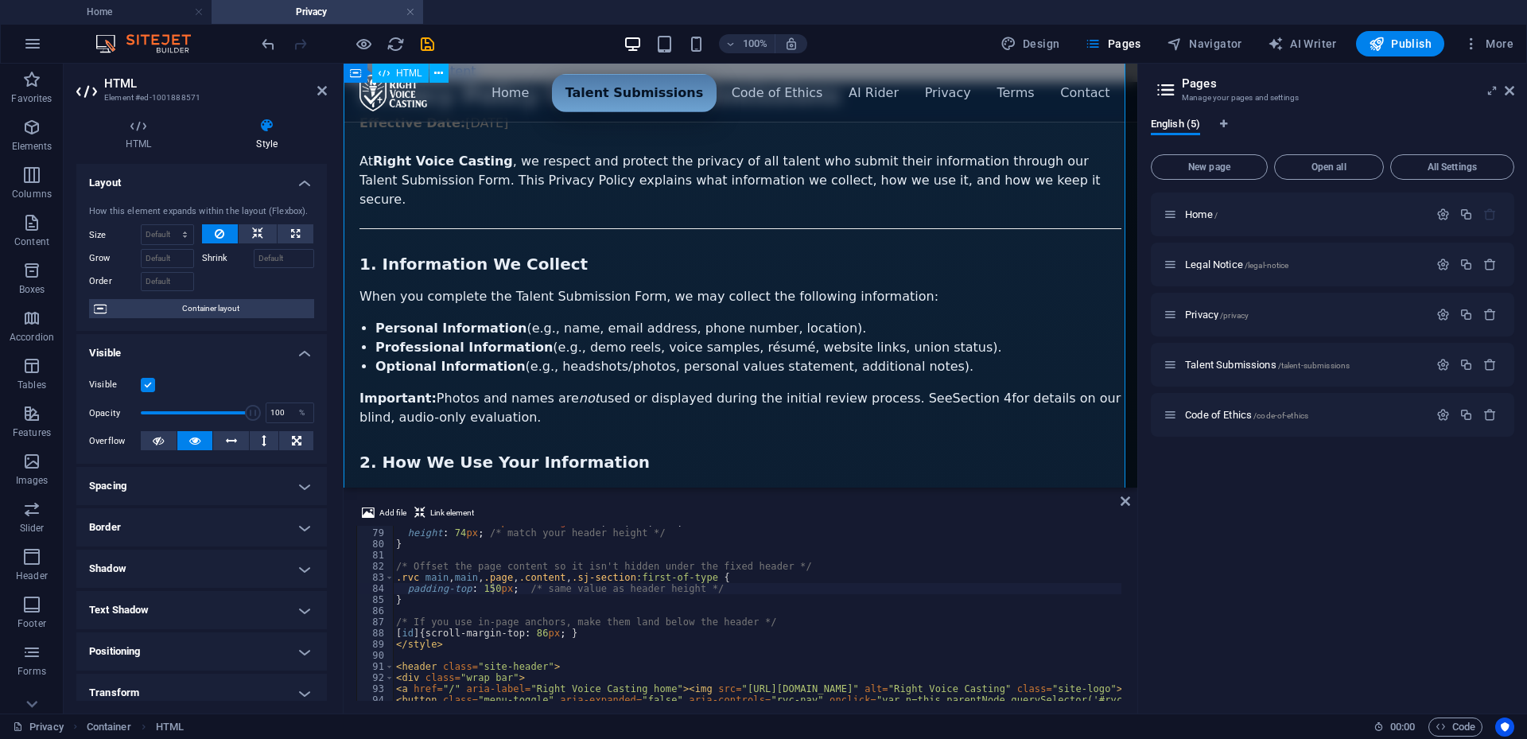
scroll to position [0, 0]
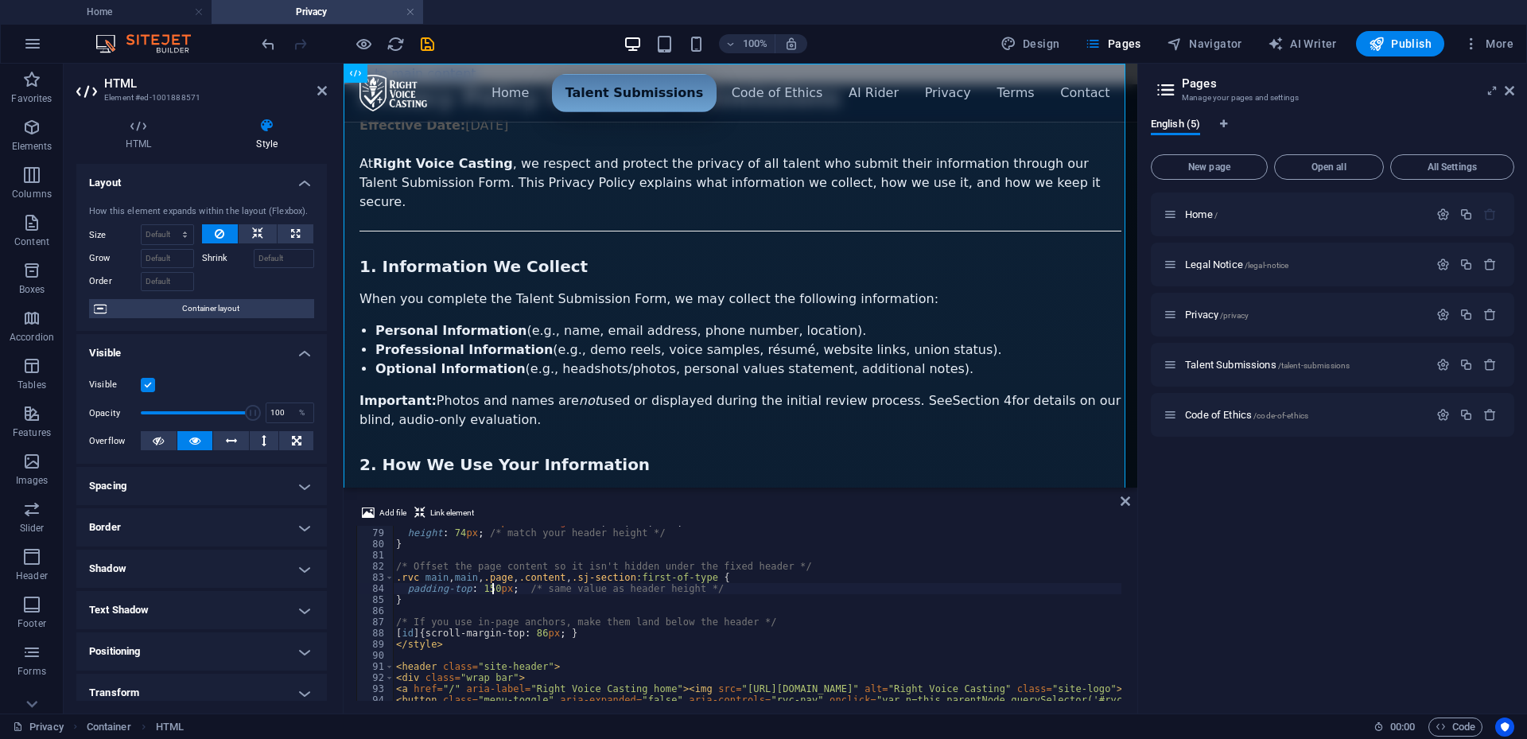
click at [494, 589] on div "border-bottom : 1 px solid rgba ( 255 , 255 , 255 , .14 ) ; height : 74 px ; /*…" at bounding box center [1160, 613] width 1534 height 194
click at [1262, 558] on div "Home / Legal Notice /legal-notice Privacy /privacy Talent Submissions /talent-s…" at bounding box center [1333, 447] width 364 height 508
click at [1015, 601] on div "border-bottom : 1 px solid rgba ( 255 , 255 , 255 , .14 ) ; height : 74 px ; /*…" at bounding box center [1160, 613] width 1534 height 194
click at [668, 585] on div "border-bottom : 1 px solid rgba ( 255 , 255 , 255 , .14 ) ; height : 74 px ; /*…" at bounding box center [1160, 613] width 1534 height 194
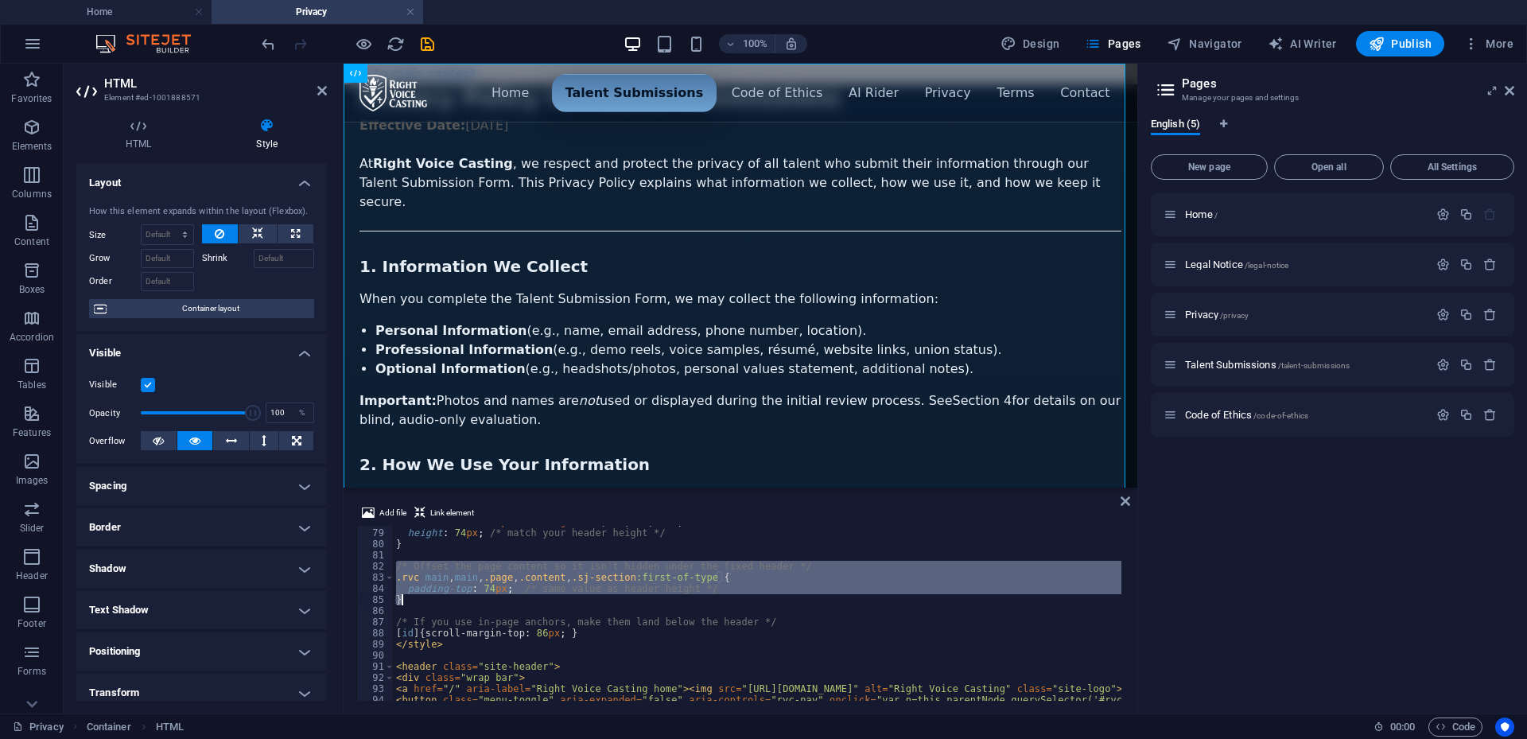
drag, startPoint x: 397, startPoint y: 563, endPoint x: 697, endPoint y: 603, distance: 302.5
click at [697, 603] on div "border-bottom : 1 px solid rgba ( 255 , 255 , 255 , .14 ) ; height : 74 px ; /*…" at bounding box center [1160, 613] width 1534 height 194
type textarea "padding-top: 74px; /* same value as header height */ }"
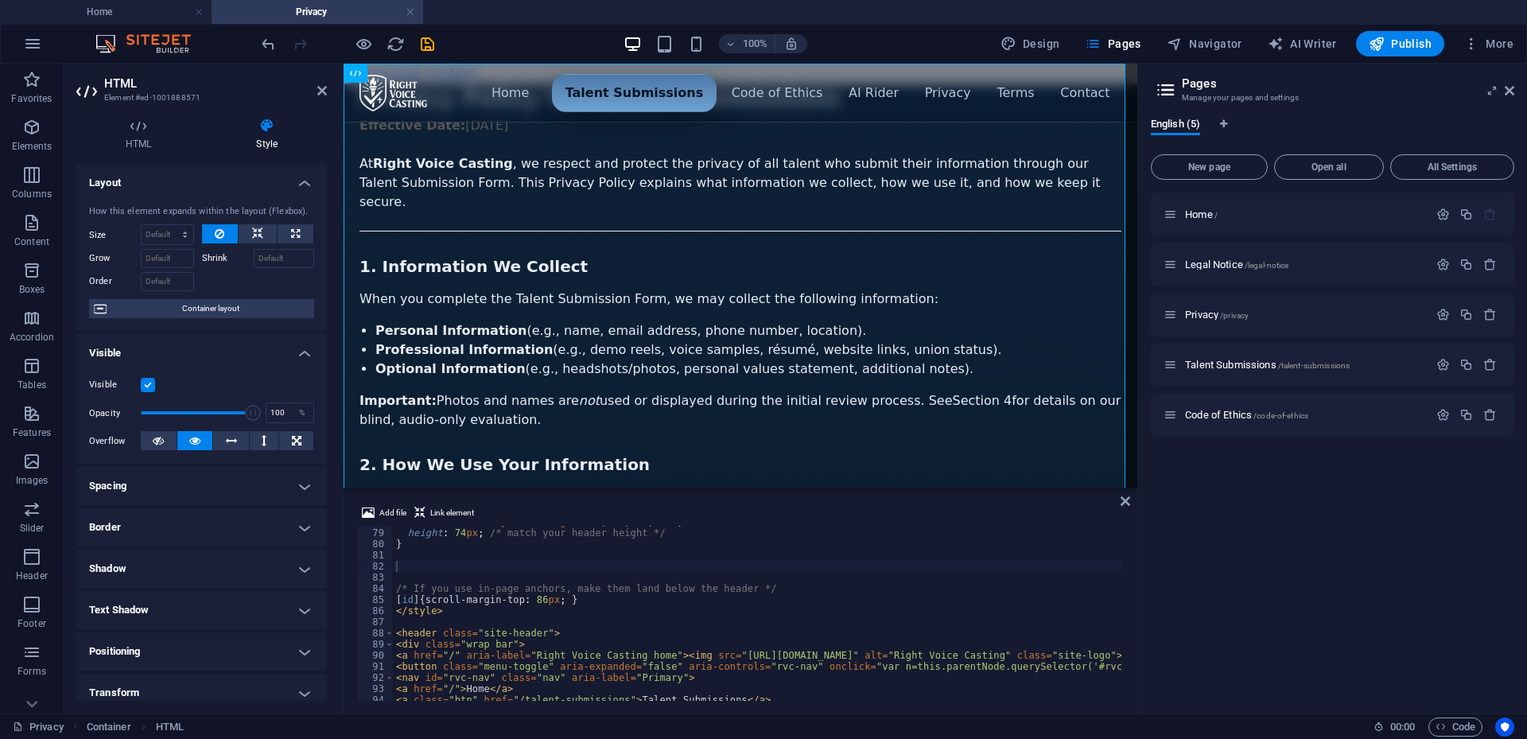
click at [1162, 530] on div "Home / Legal Notice /legal-notice Privacy /privacy Talent Submissions /talent-s…" at bounding box center [1333, 447] width 364 height 508
click at [804, 622] on div "border-bottom : 1 px solid rgba ( 255 , 255 , 255 , .14 ) ; height : 74 px ; /*…" at bounding box center [1160, 613] width 1534 height 194
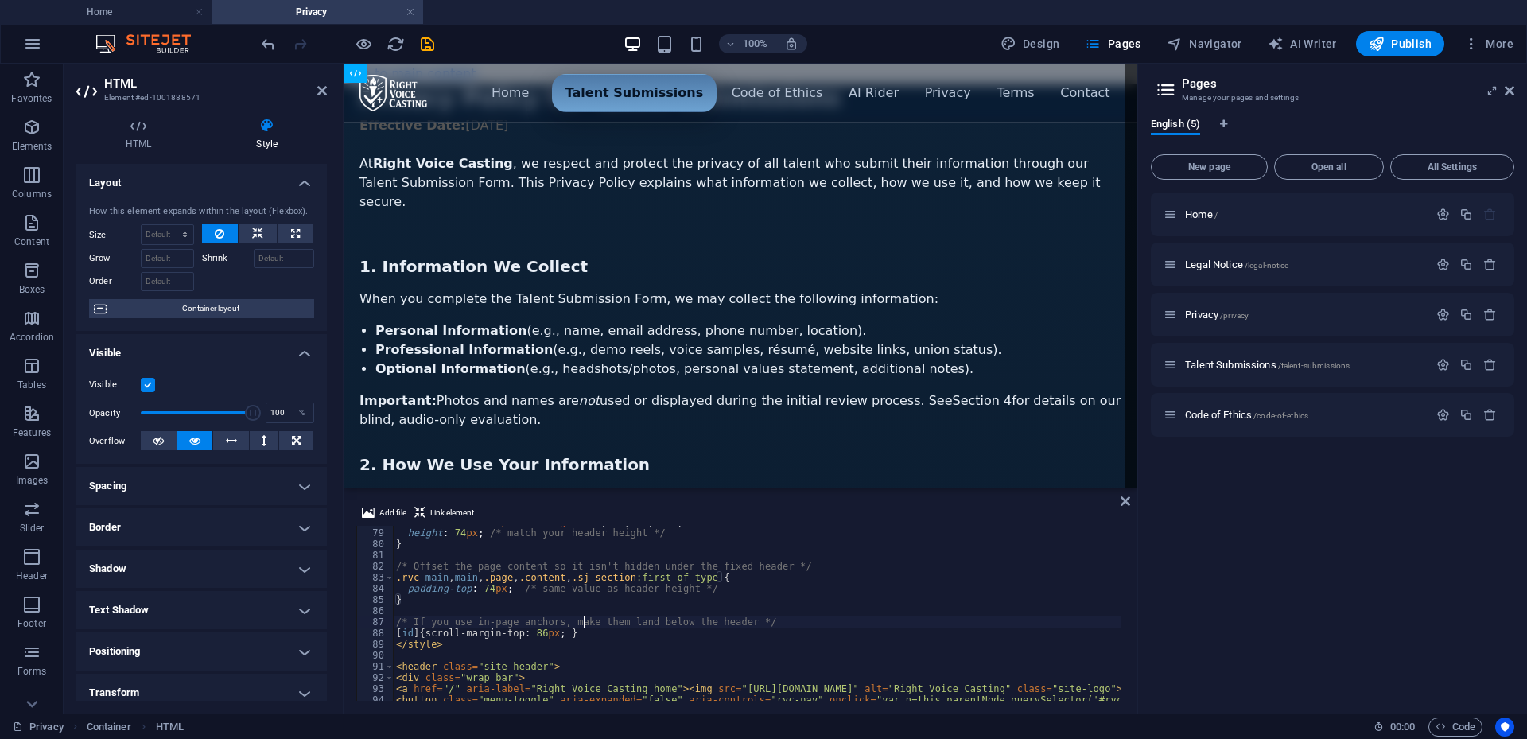
click at [586, 626] on div "border-bottom : 1 px solid rgba ( 255 , 255 , 255 , .14 ) ; height : 74 px ; /*…" at bounding box center [1160, 613] width 1534 height 194
type textarea "/* If you use in-page anchors, make them land below the header */"
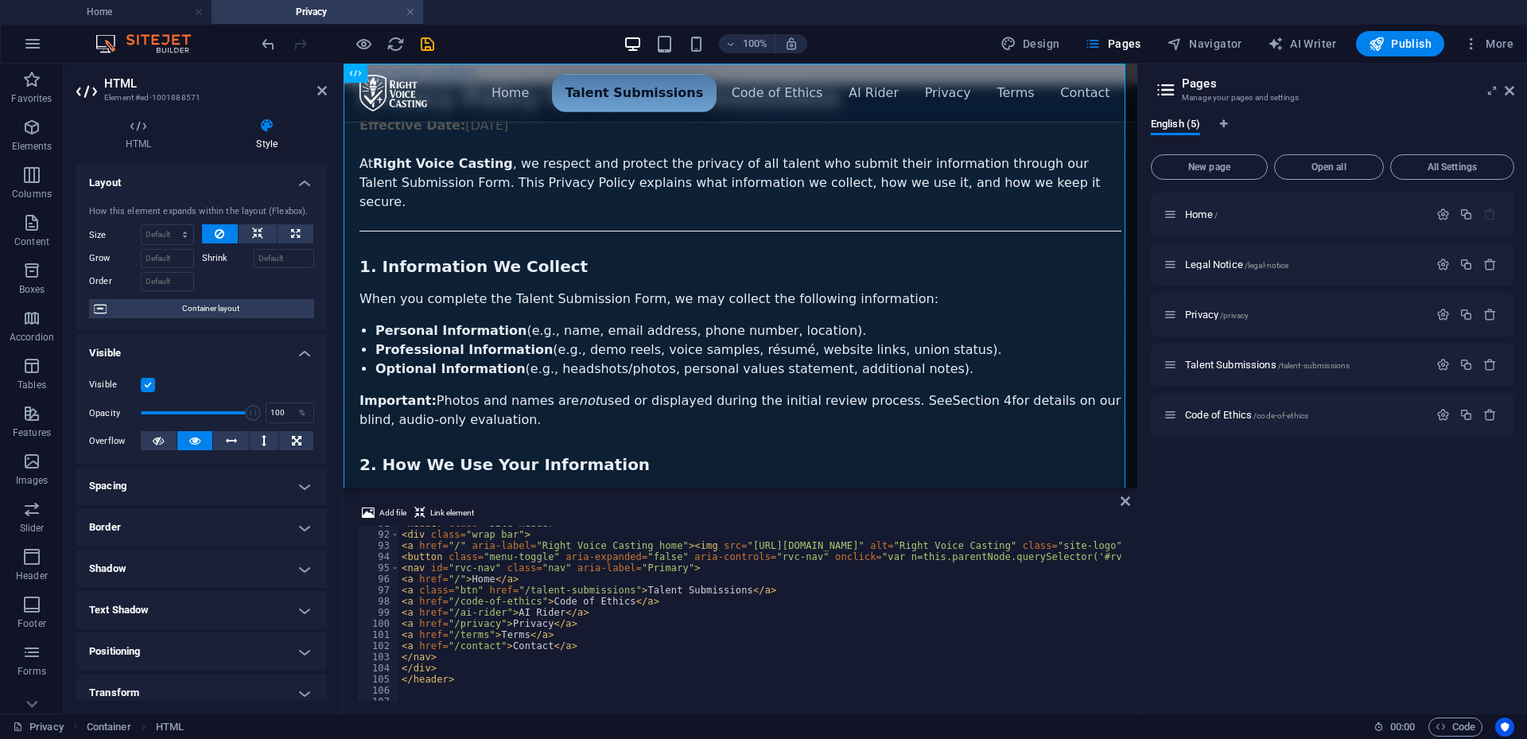
scroll to position [1106, 0]
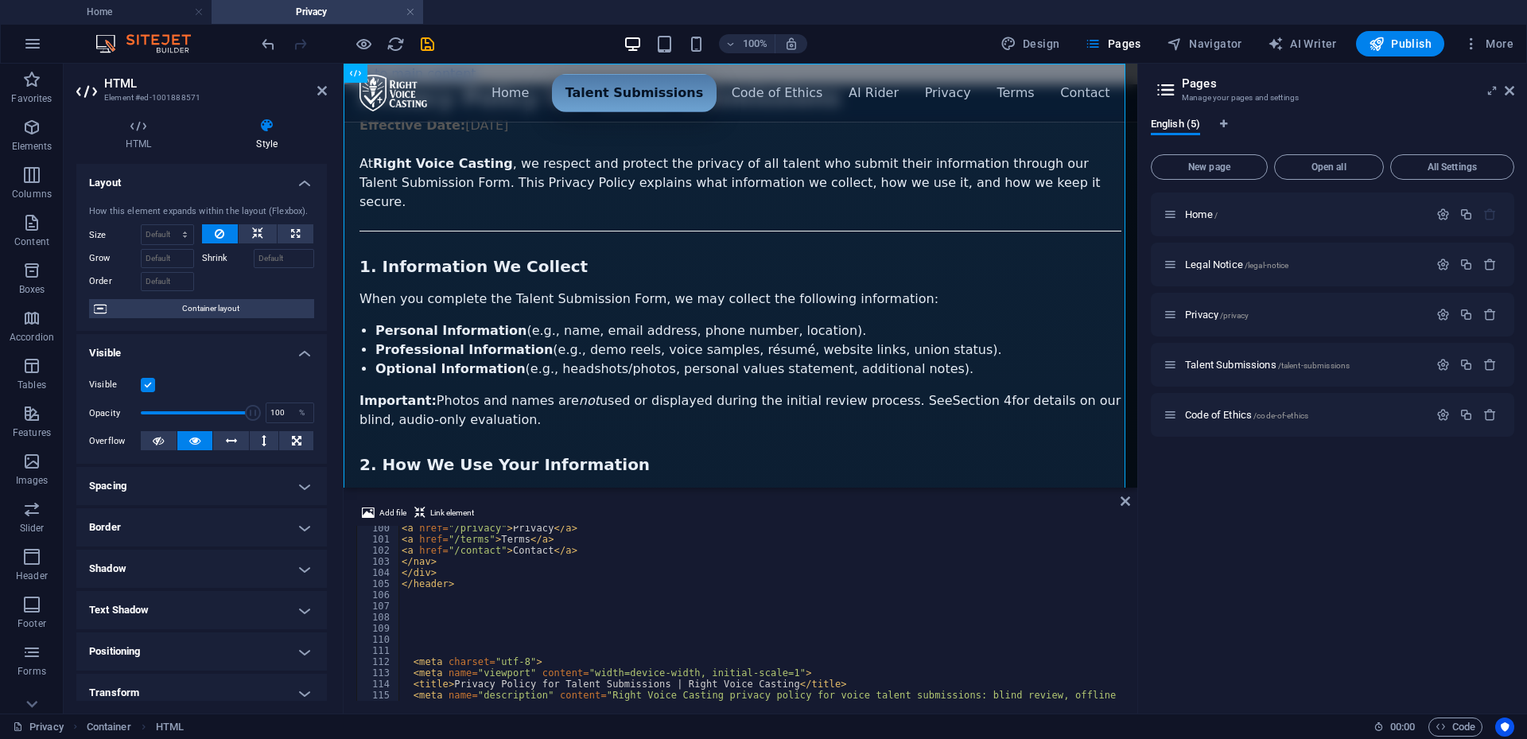
click at [438, 628] on div "< a href = "/privacy" > Privacy </ a > < a href = "/terms" > Terms </ a > < a h…" at bounding box center [1166, 620] width 1534 height 194
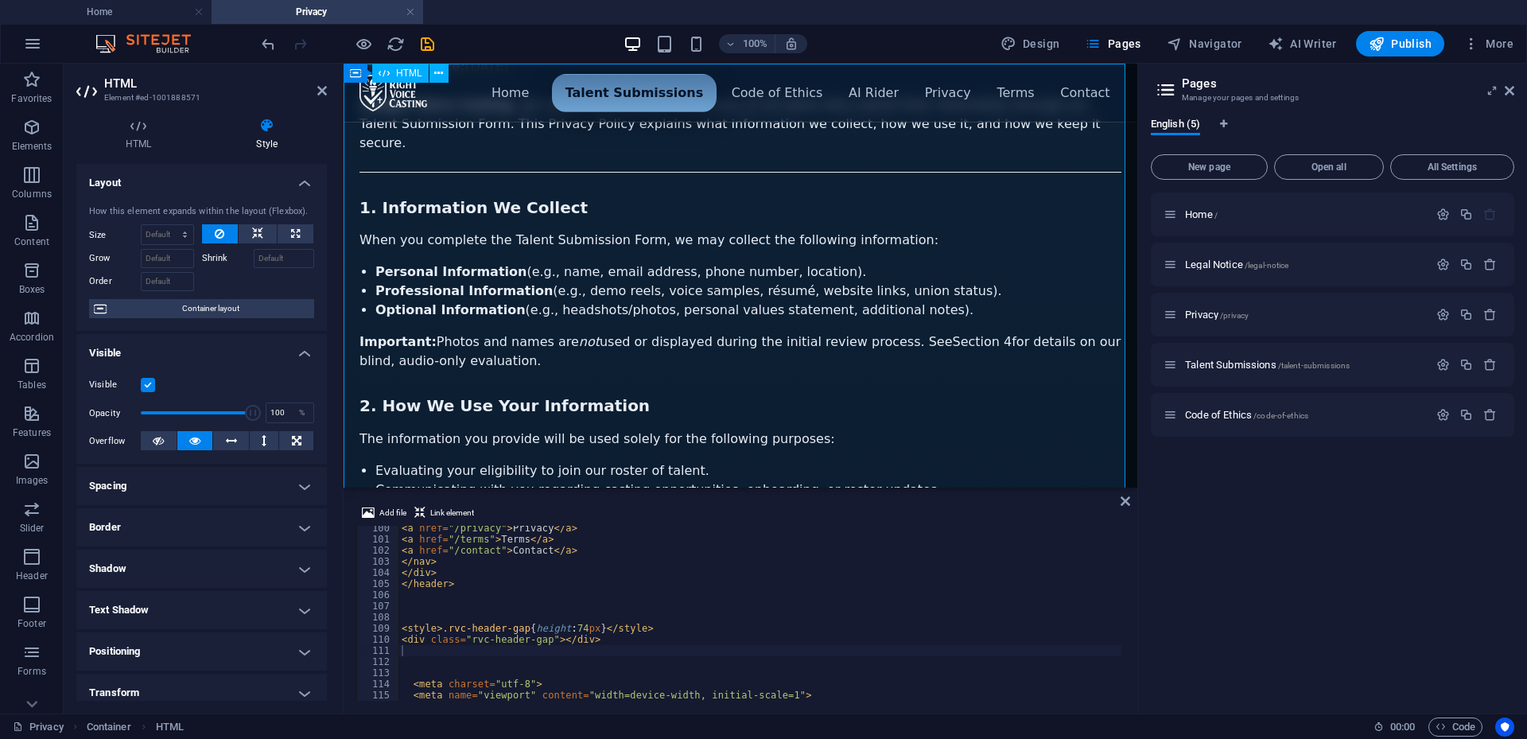
scroll to position [0, 0]
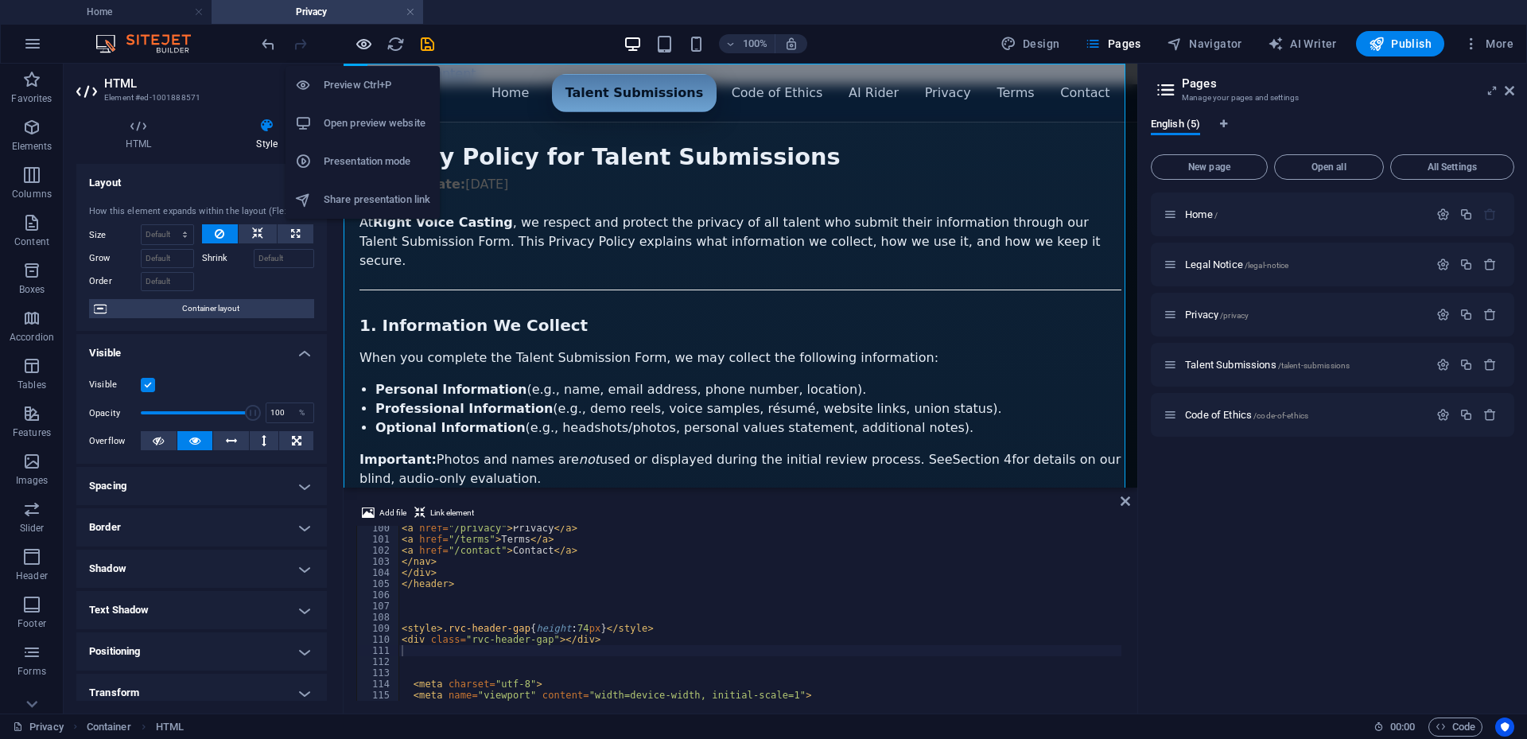
click at [364, 45] on icon "button" at bounding box center [364, 44] width 18 height 18
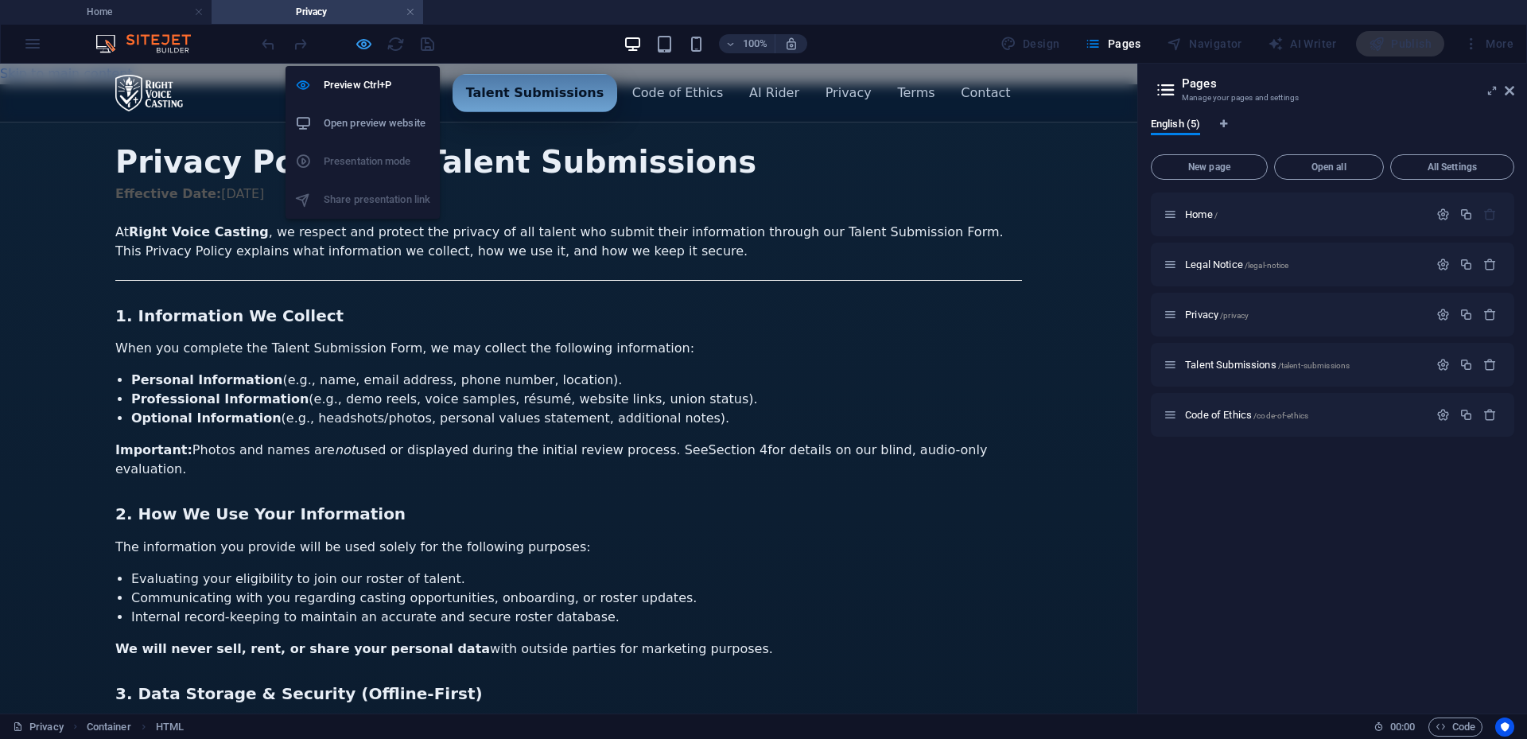
click at [370, 43] on icon "button" at bounding box center [364, 44] width 18 height 18
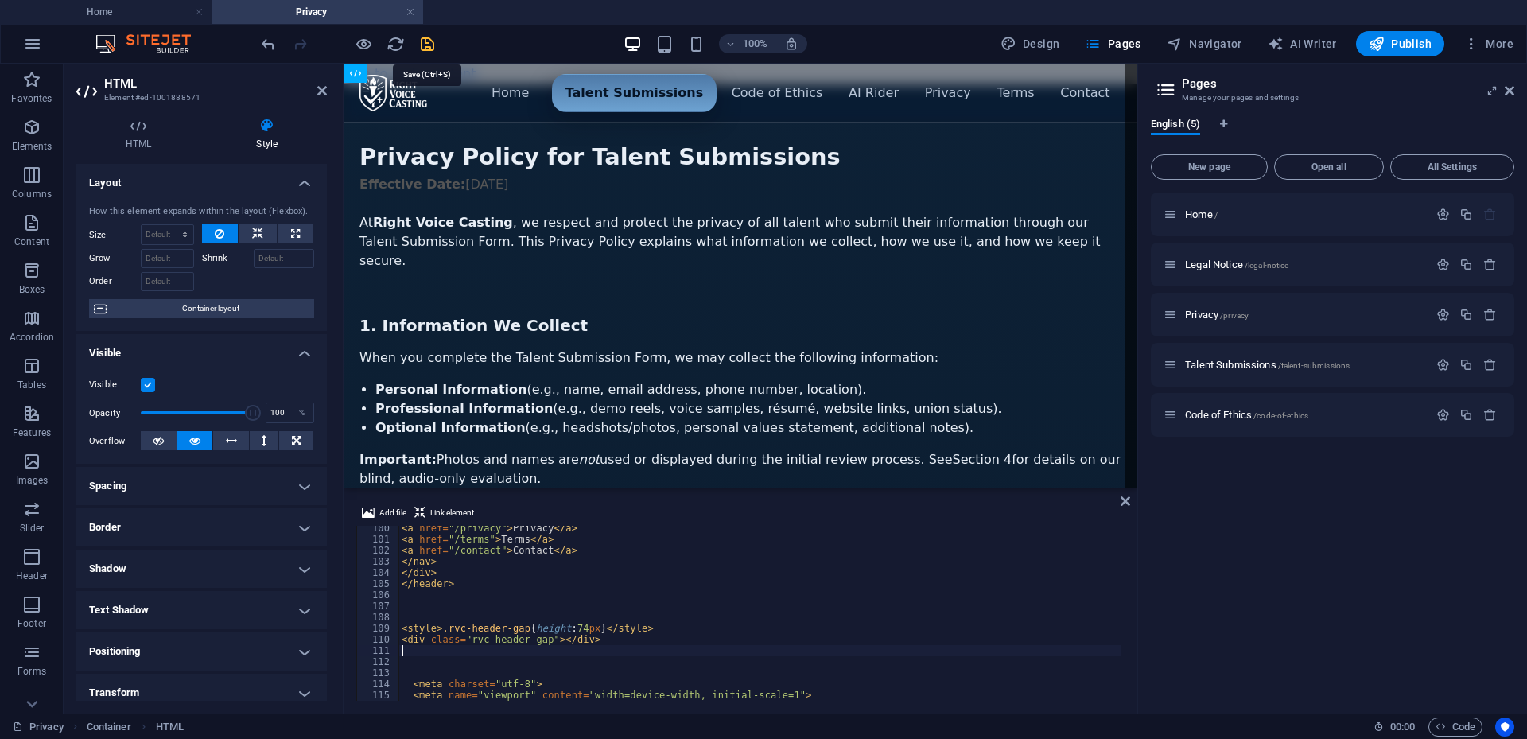
click at [430, 46] on icon "save" at bounding box center [427, 44] width 18 height 18
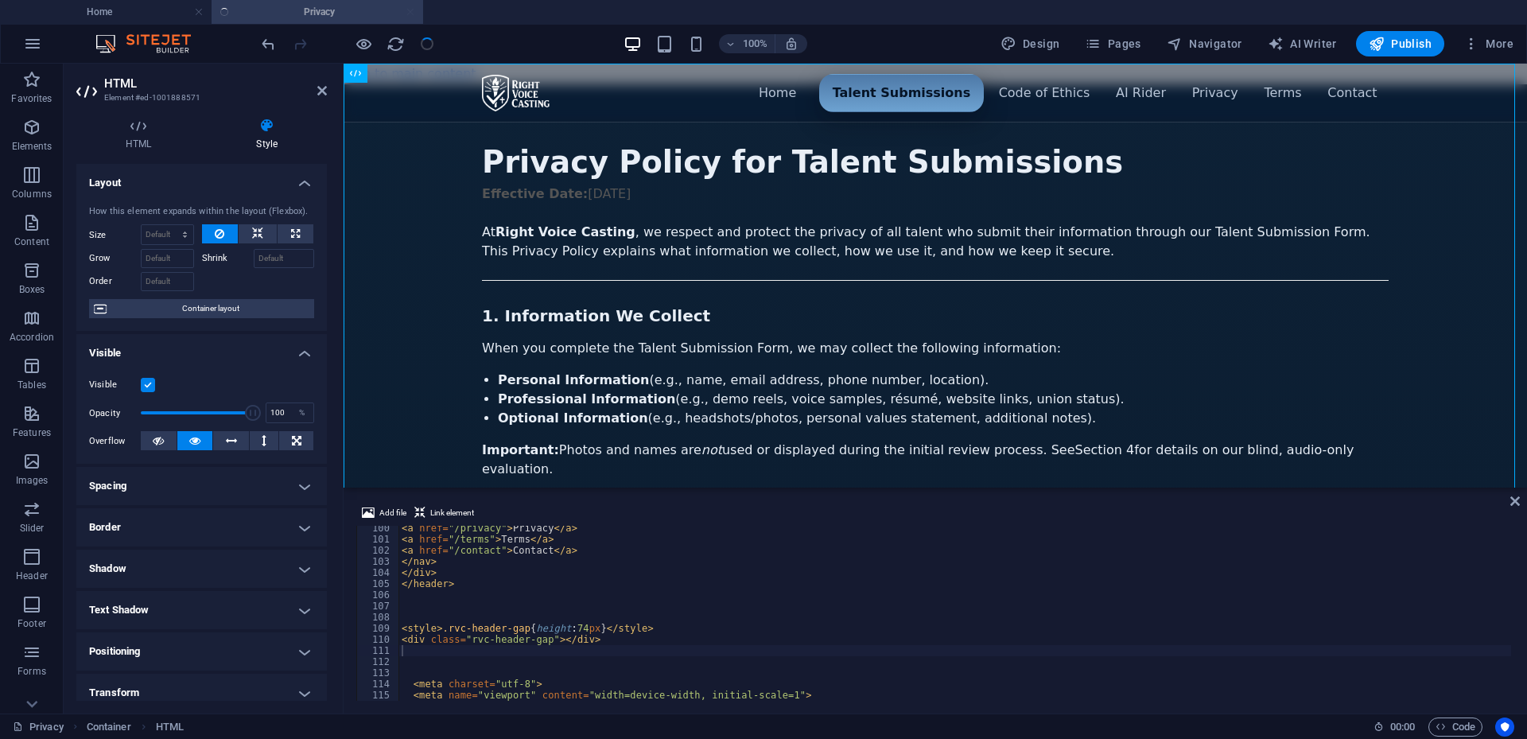
scroll to position [1106, 0]
click at [1127, 43] on span "Pages" at bounding box center [1113, 44] width 56 height 16
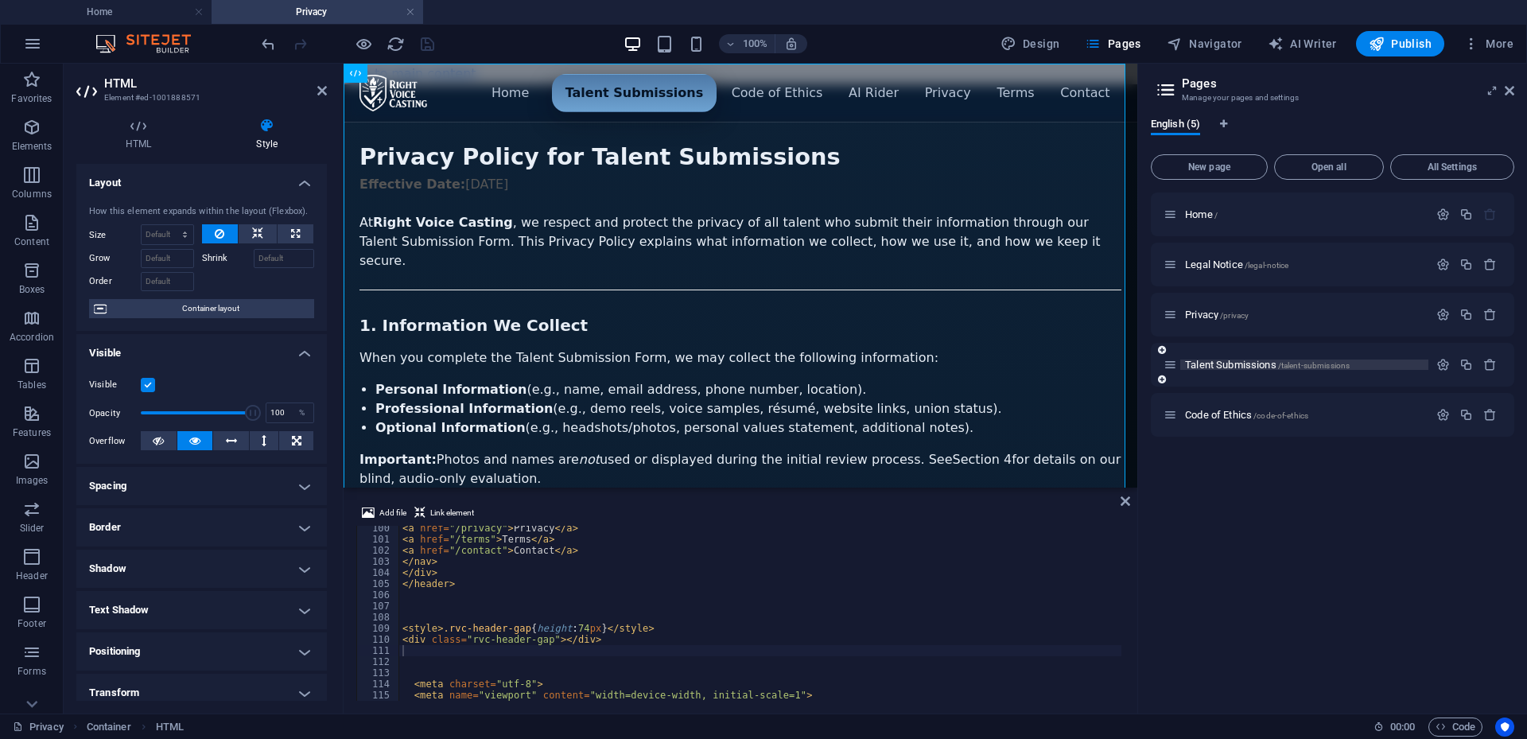
click at [1204, 364] on span "Talent Submissions /talent-submissions" at bounding box center [1267, 365] width 165 height 12
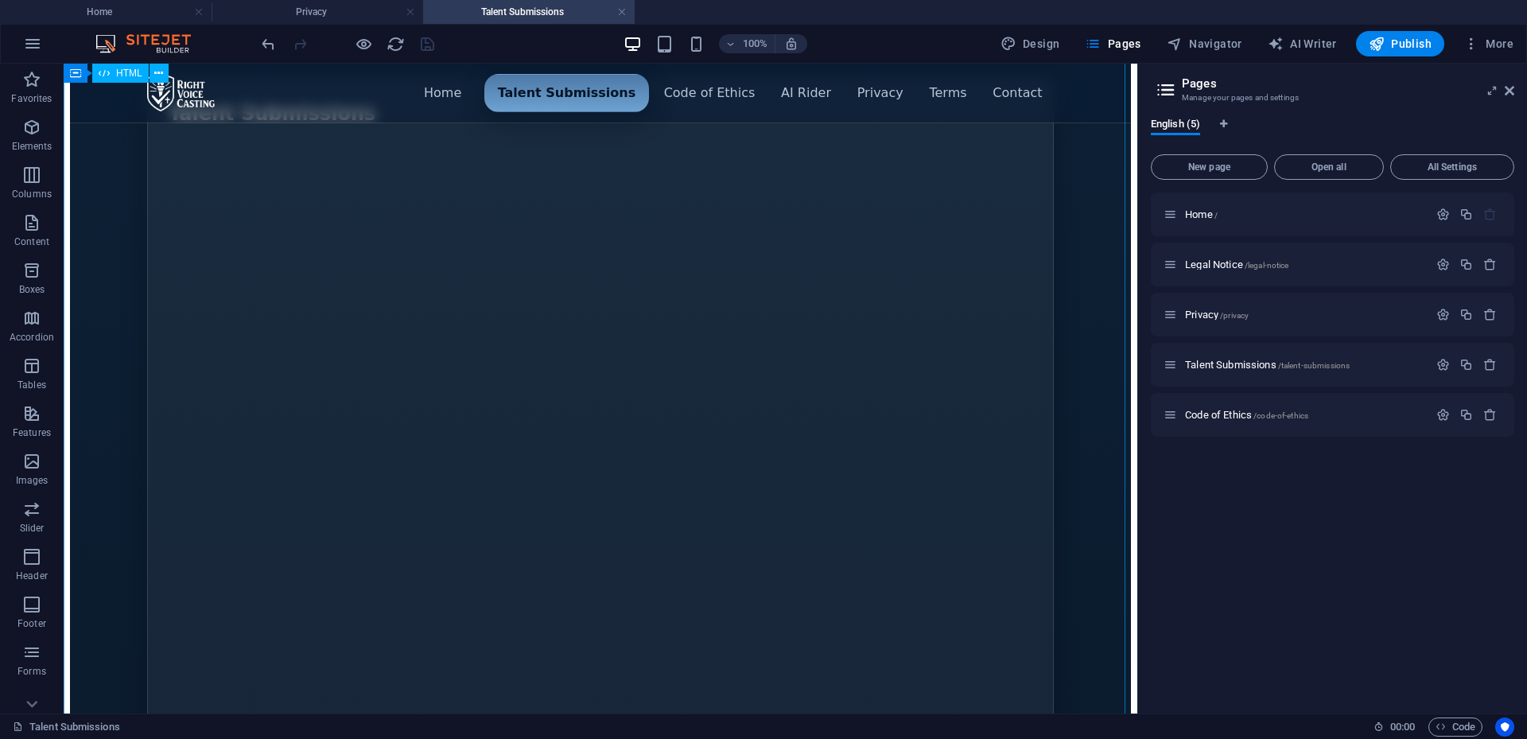
scroll to position [0, 0]
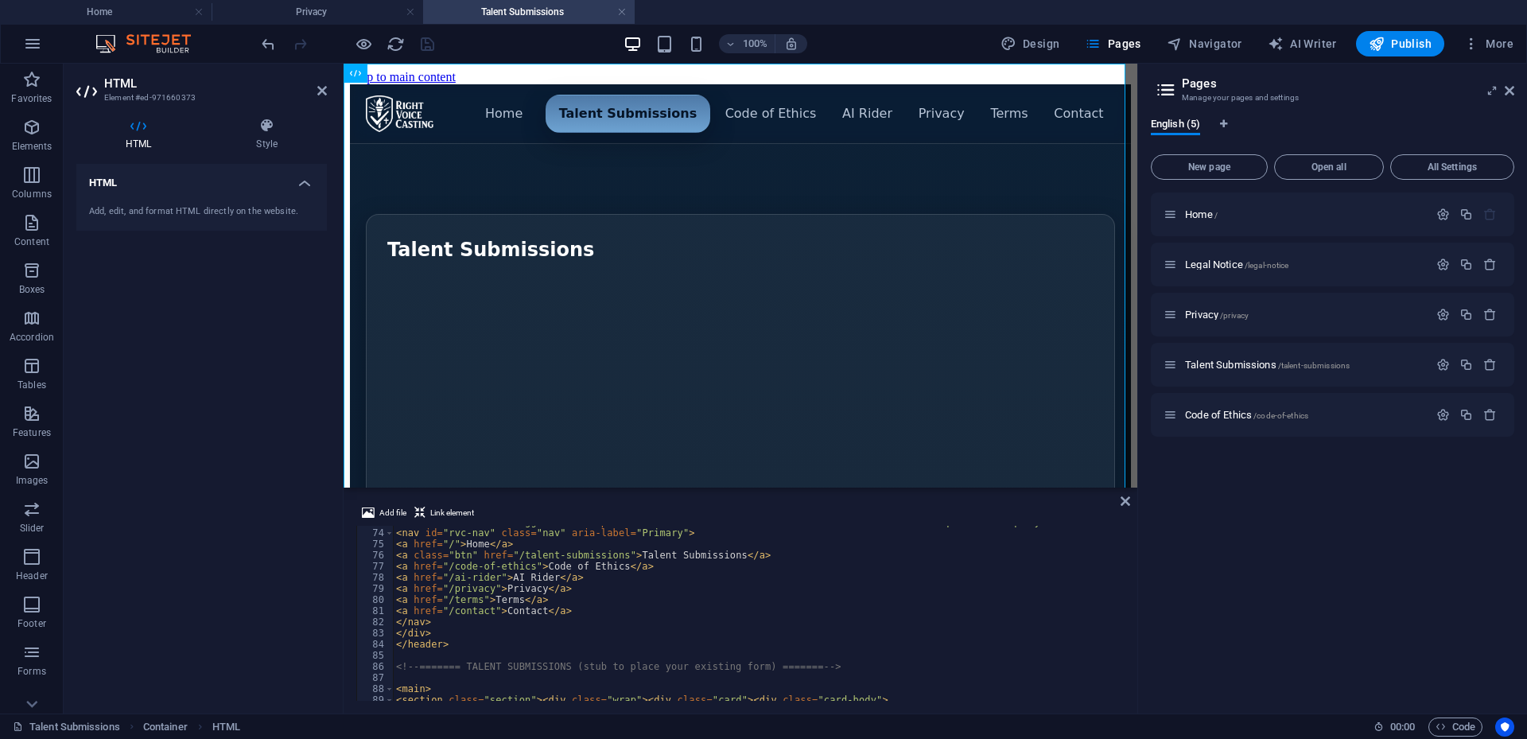
scroll to position [859, 0]
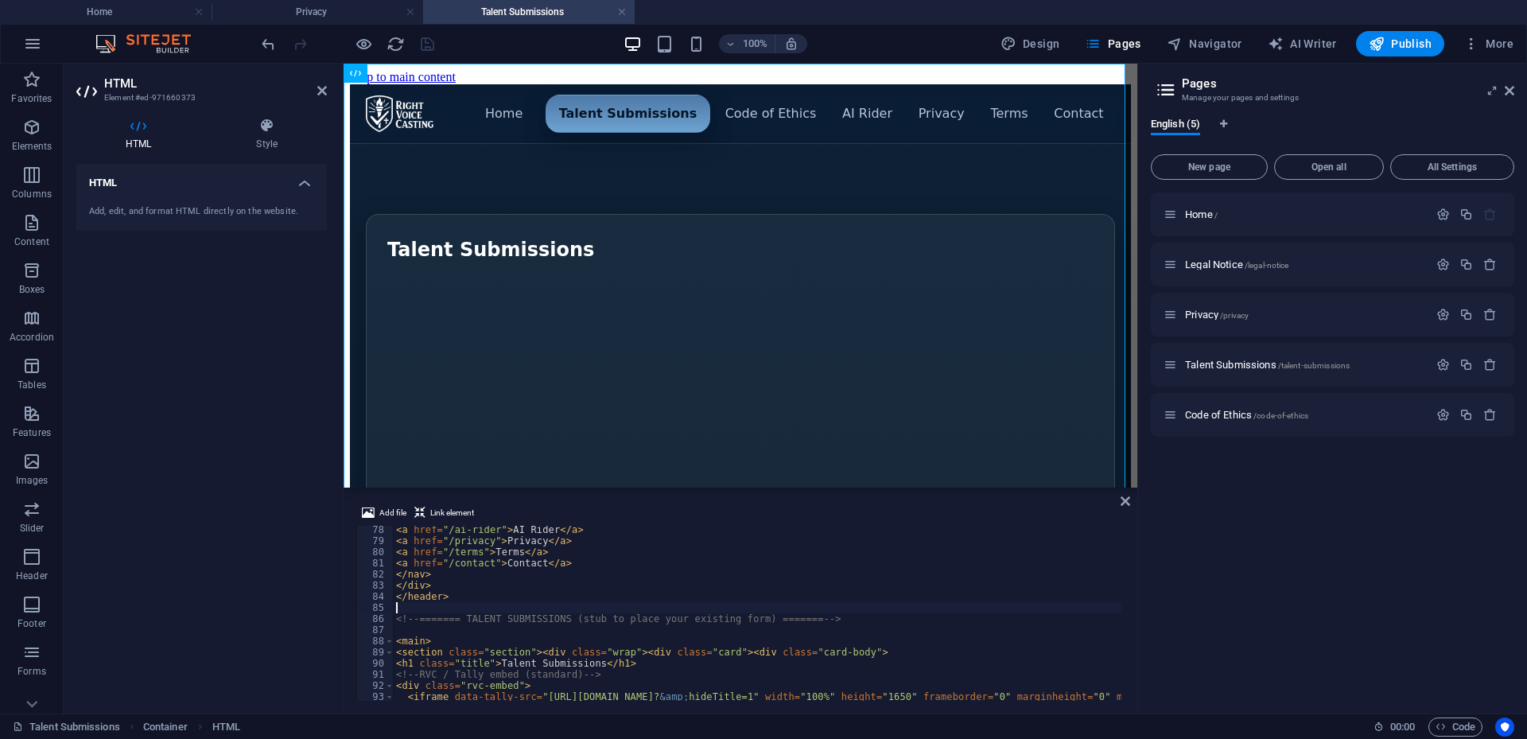
click at [466, 603] on div "< a href = "/ai-rider" > AI Rider </ a > < a href = "/privacy" > Privacy </ a >…" at bounding box center [1160, 621] width 1534 height 194
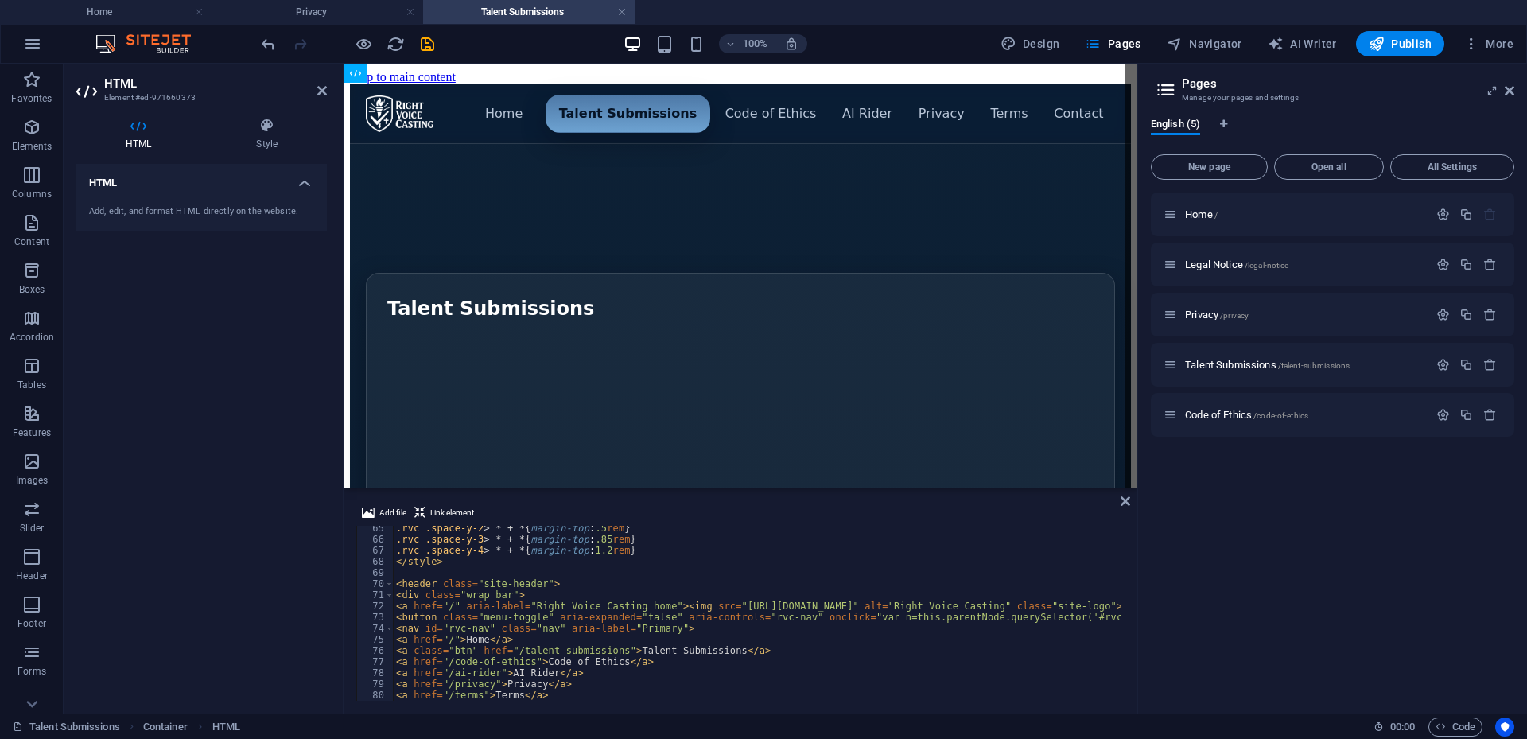
scroll to position [716, 0]
type textarea "</style>"
click at [456, 563] on div ".rvc .space-y-2 > * + * { margin-top : .5 rem } .rvc .space-y-3 > * + * { margi…" at bounding box center [1160, 620] width 1534 height 194
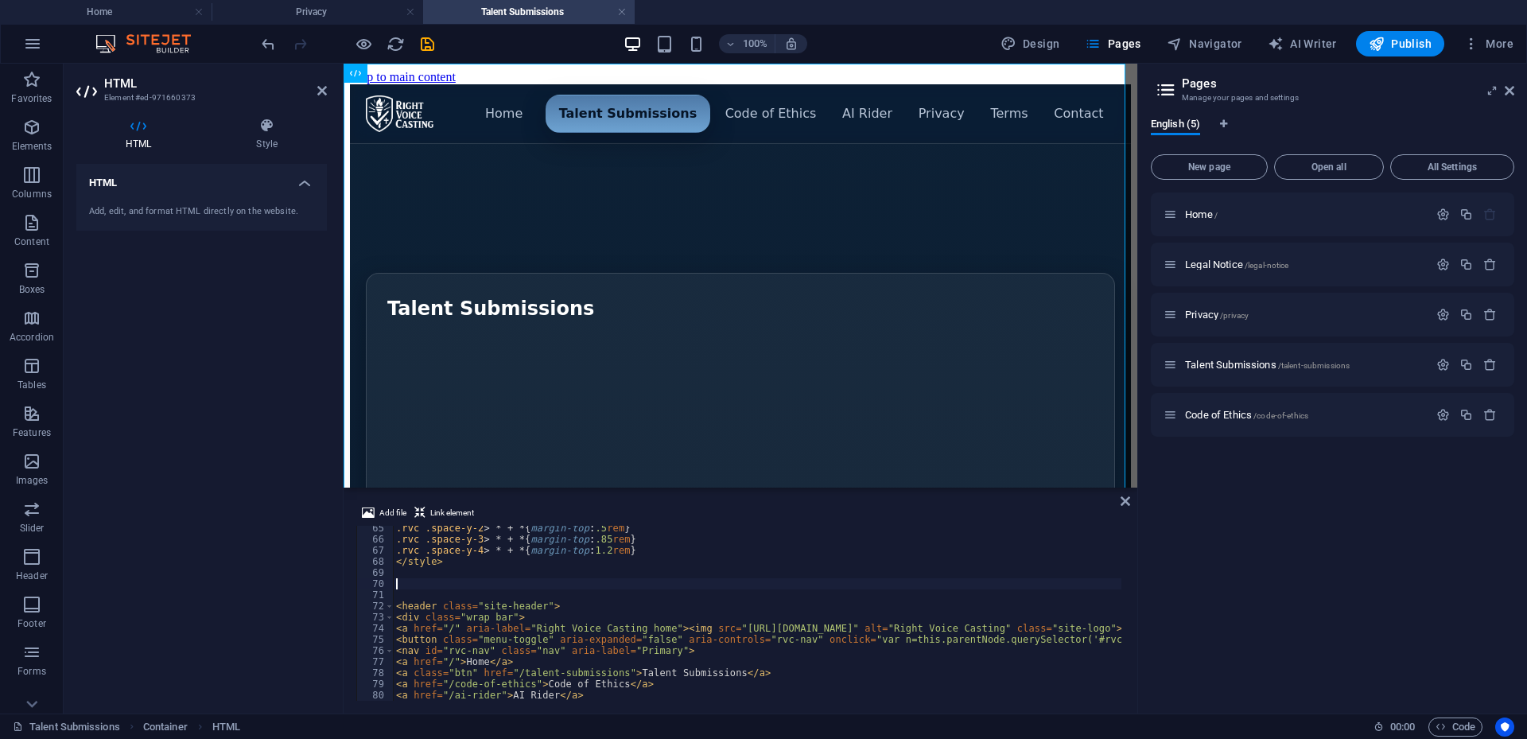
paste textarea
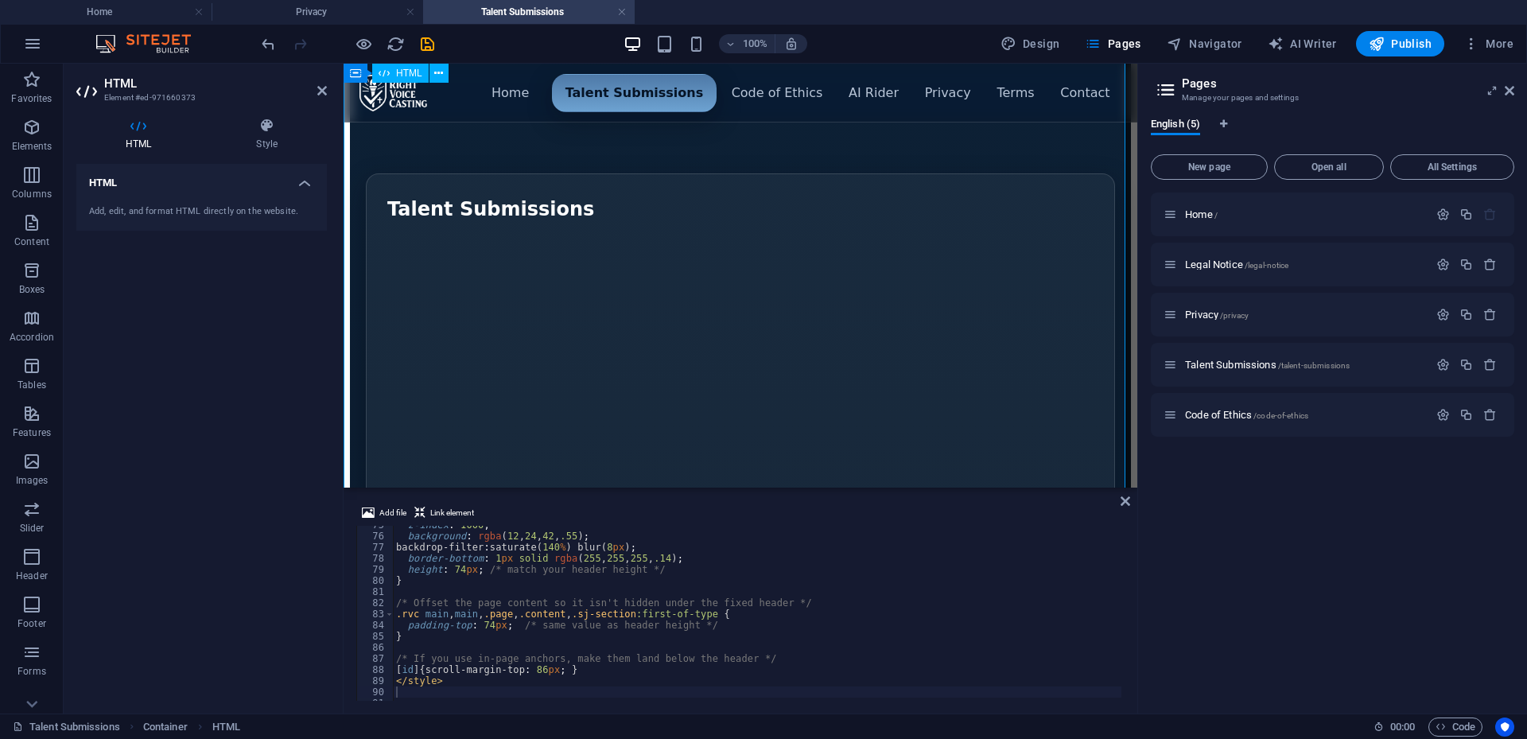
scroll to position [0, 0]
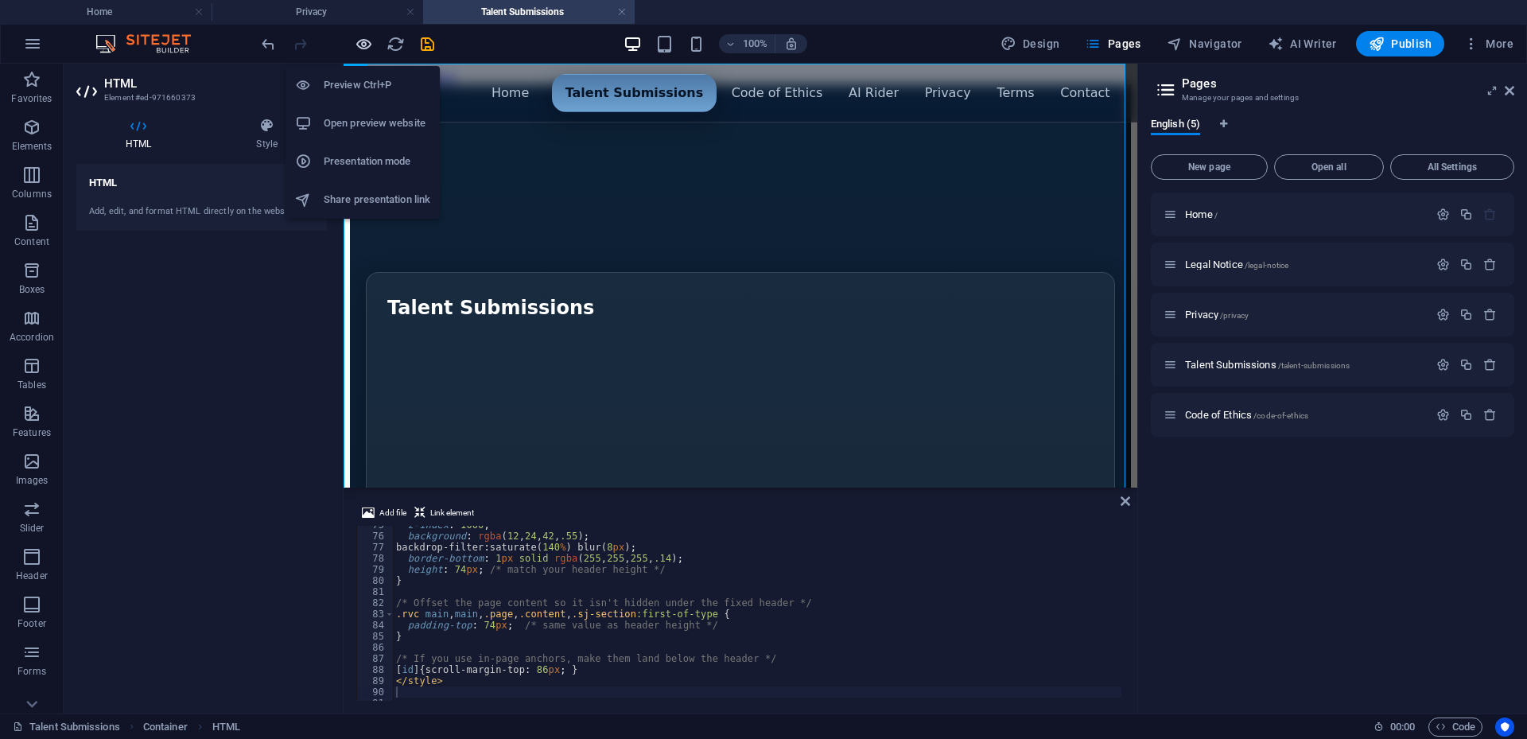
click at [365, 41] on icon "button" at bounding box center [364, 44] width 18 height 18
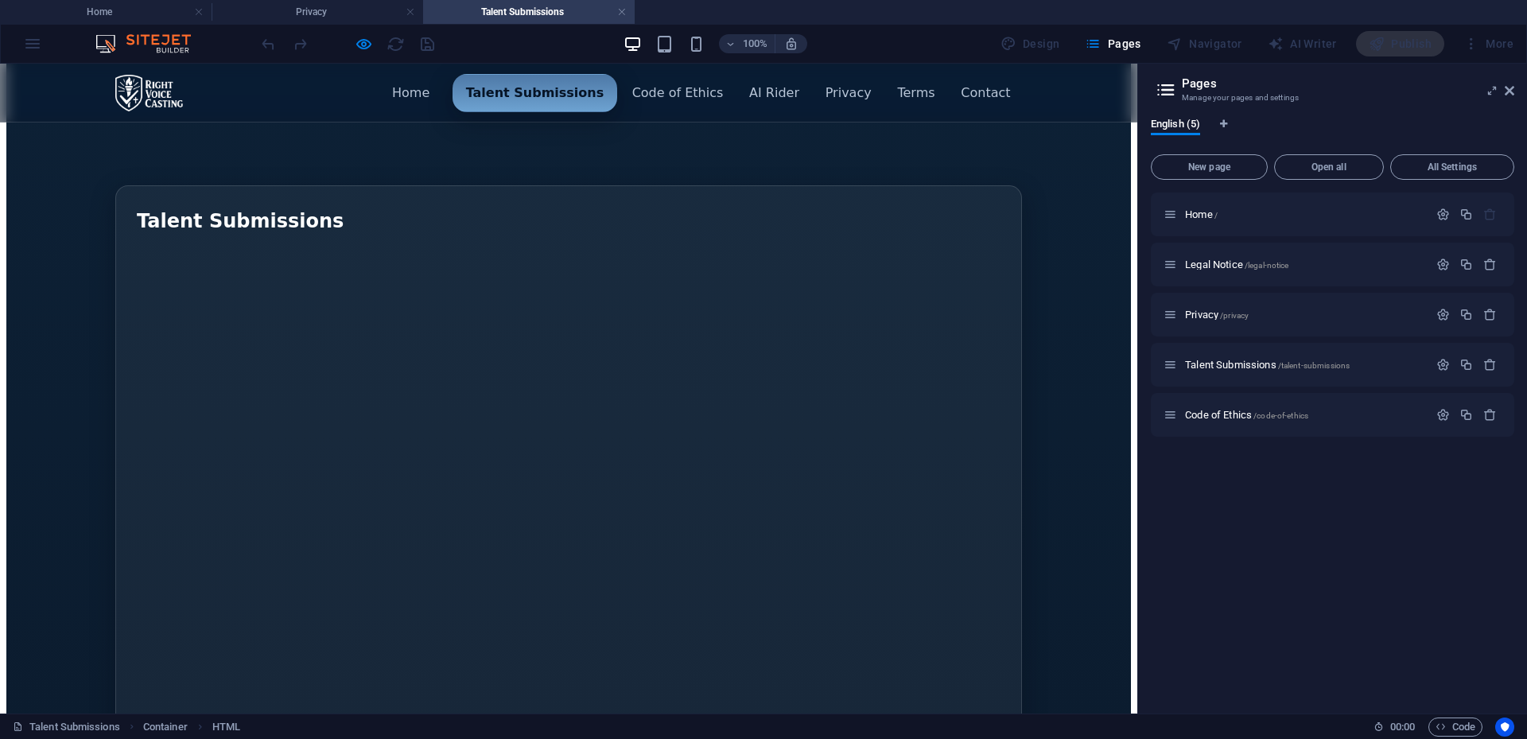
scroll to position [239, 0]
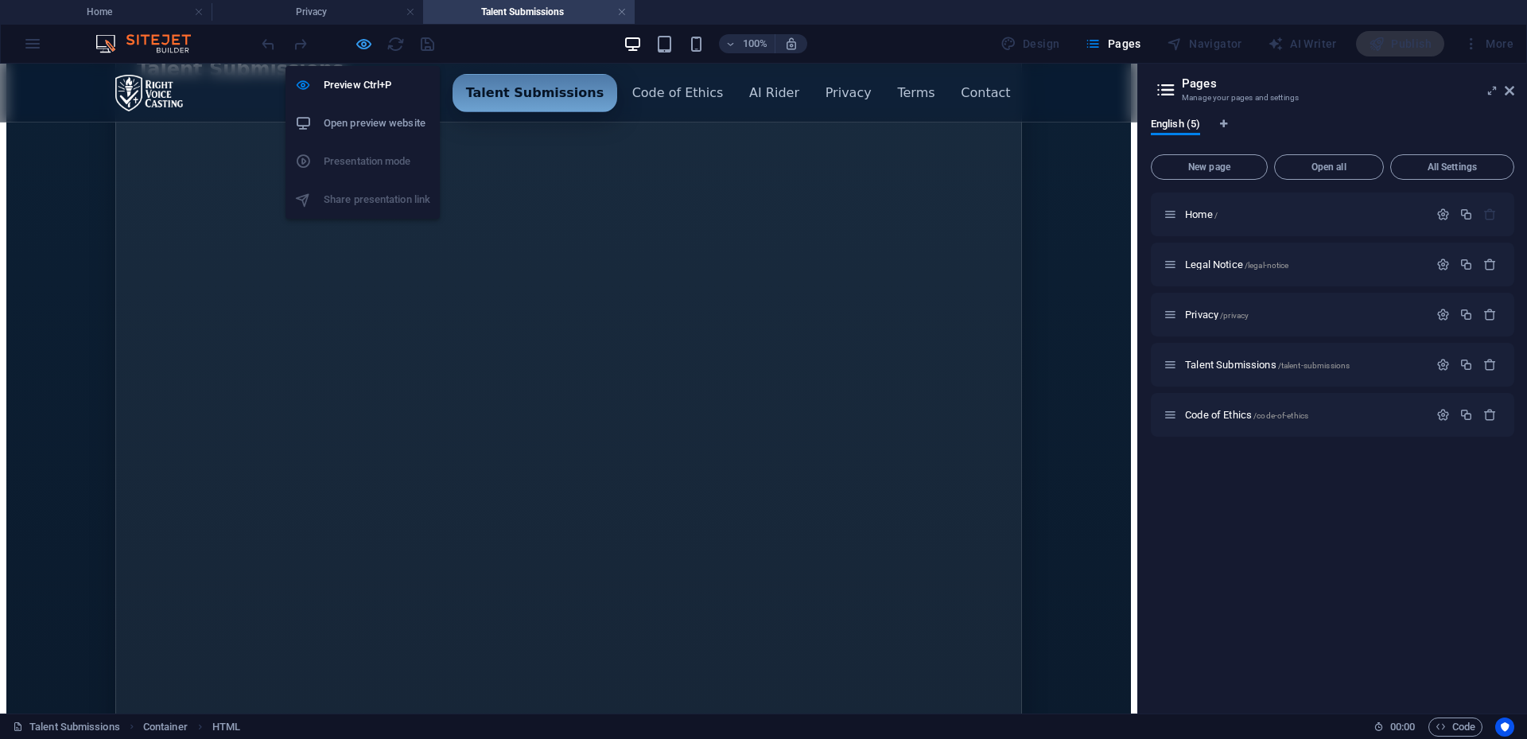
click at [369, 41] on icon "button" at bounding box center [364, 44] width 18 height 18
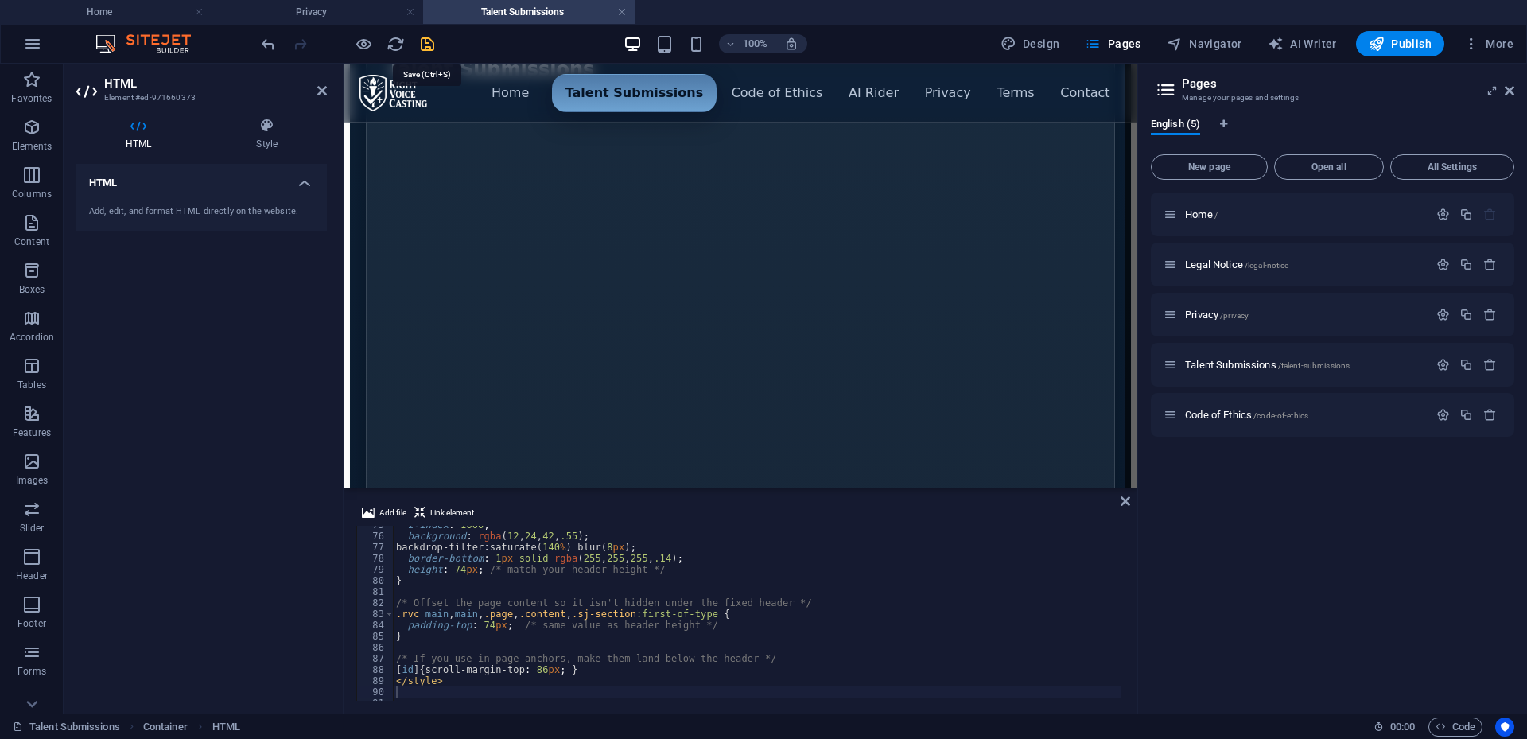
click at [431, 38] on icon "save" at bounding box center [427, 44] width 18 height 18
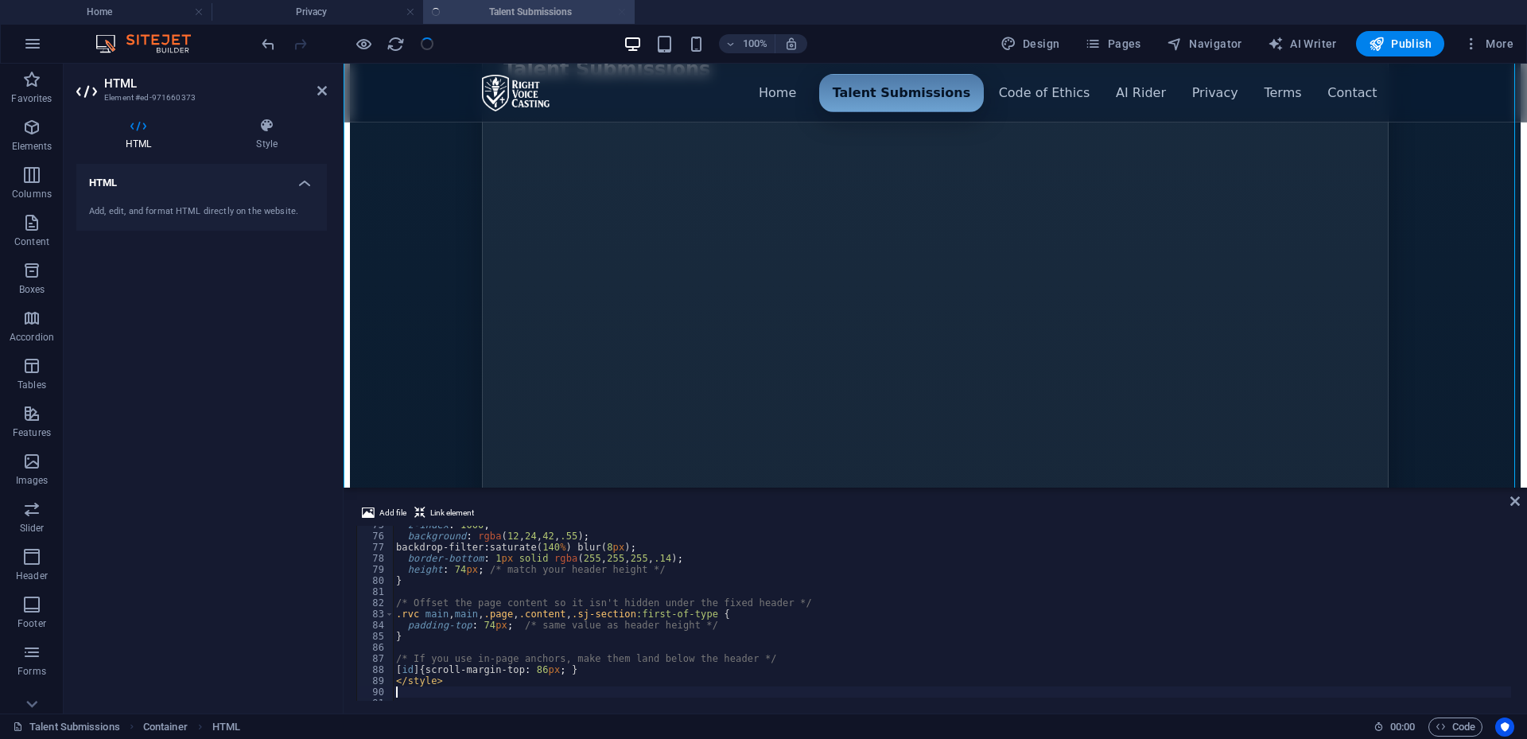
scroll to position [830, 0]
click at [1133, 45] on span "Pages" at bounding box center [1113, 44] width 56 height 16
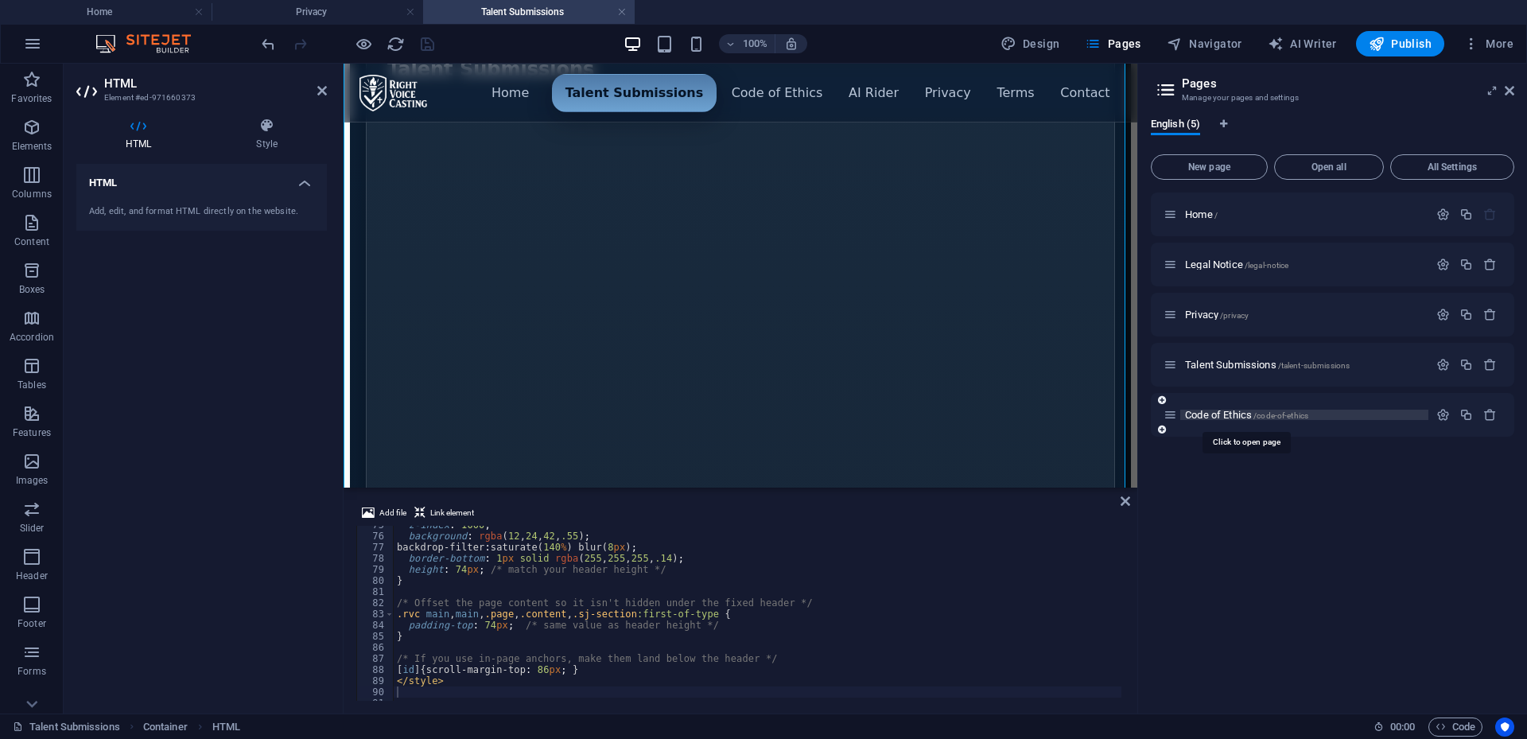
click at [1227, 415] on span "Code of Ethics /code-of-ethics" at bounding box center [1246, 415] width 123 height 12
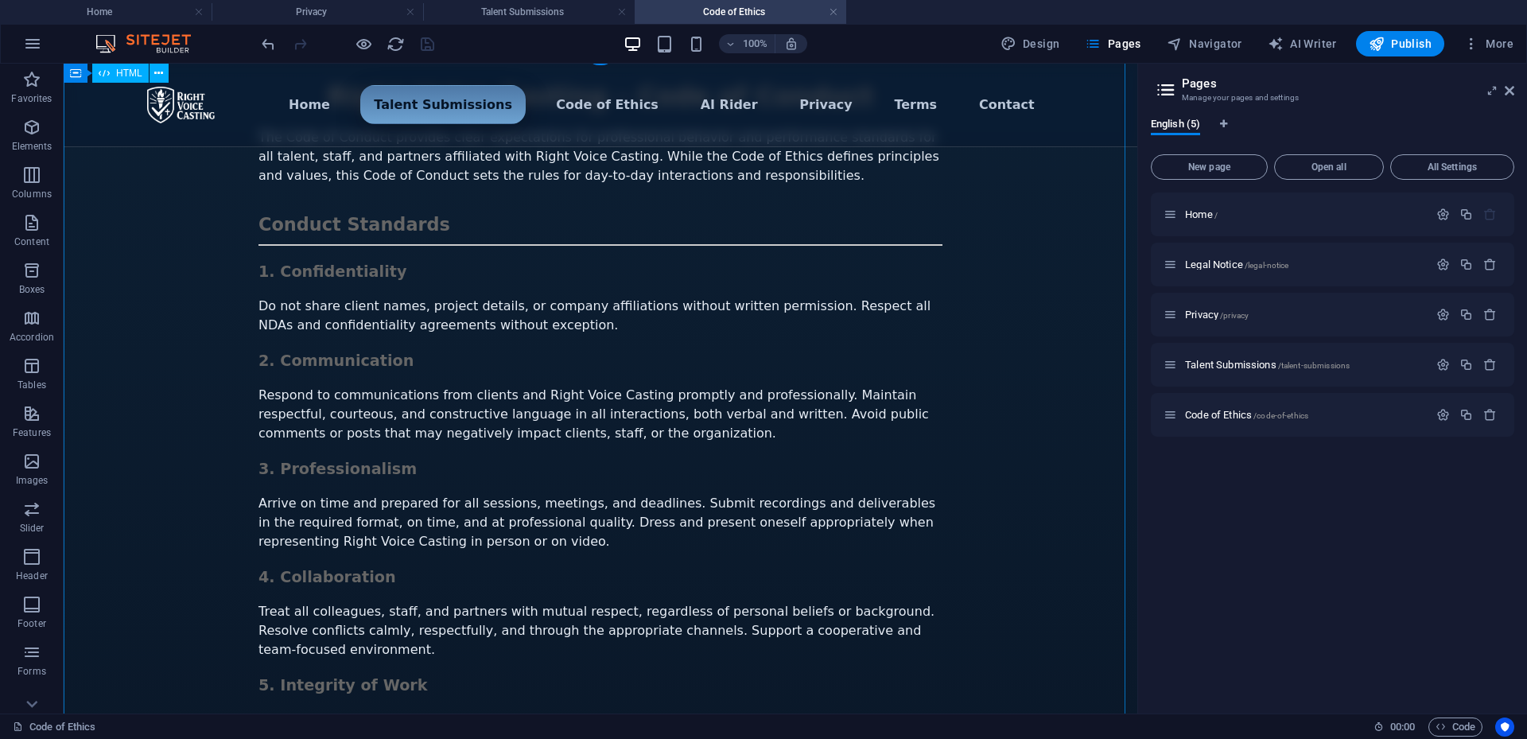
scroll to position [0, 0]
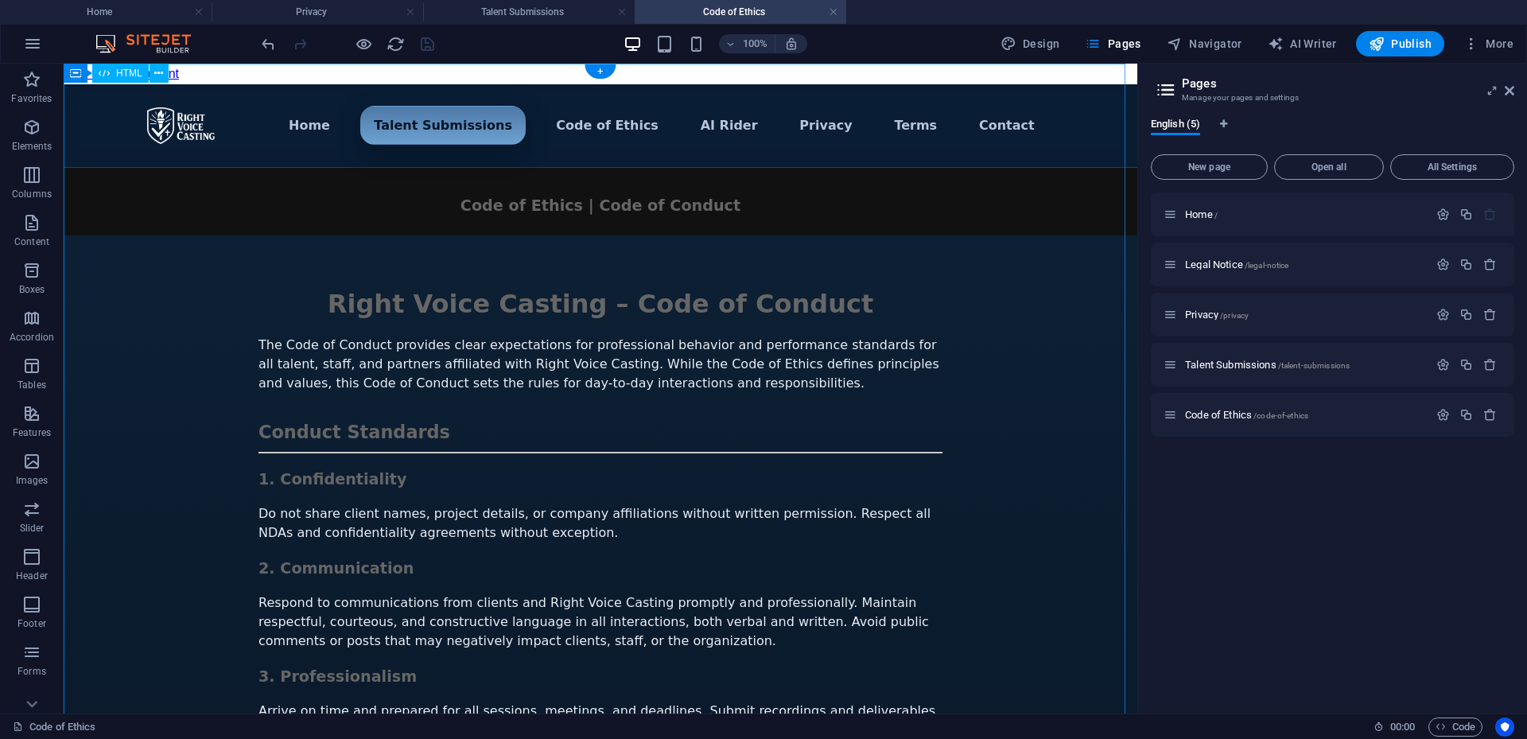
click at [1027, 364] on div "Menu ▾ Home Talent Submissions Code of Ethics AI Rider Privacy Terms Contact Ri…" at bounding box center [601, 670] width 1074 height 1172
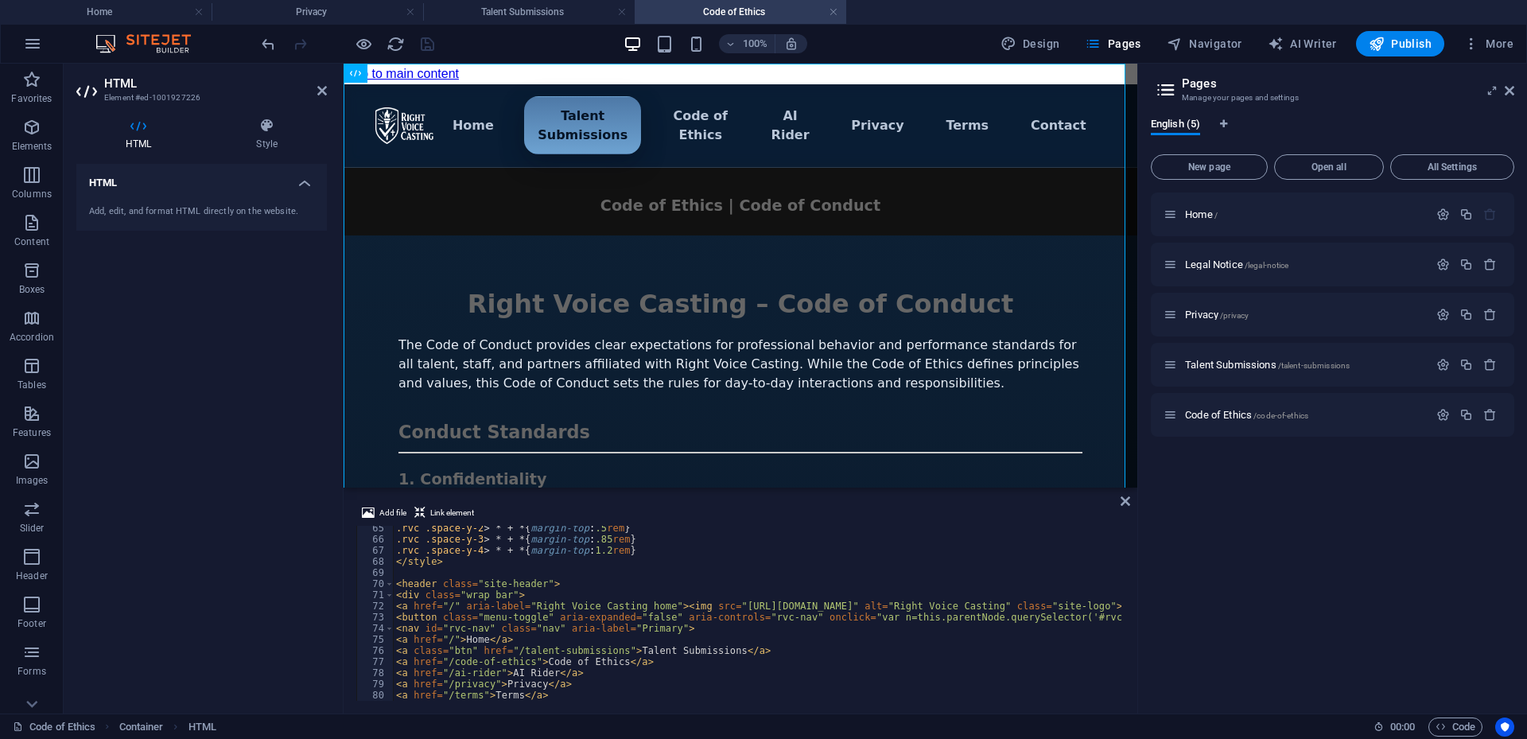
scroll to position [716, 0]
click at [442, 562] on div ".rvc .space-y-2 > * + * { margin-top : .5 rem } .rvc .space-y-3 > * + * { margi…" at bounding box center [1160, 620] width 1534 height 194
type textarea "</style>"
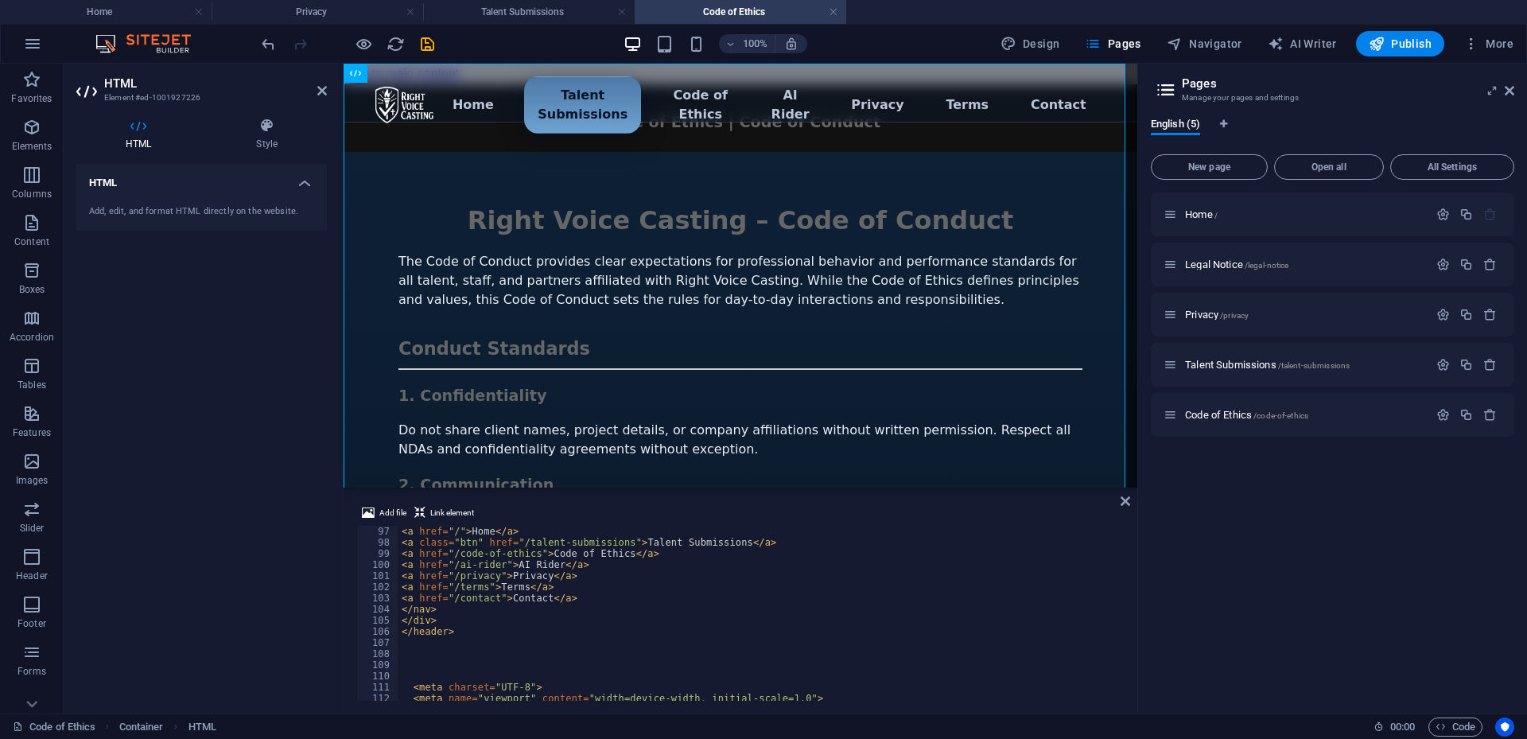
scroll to position [1117, 0]
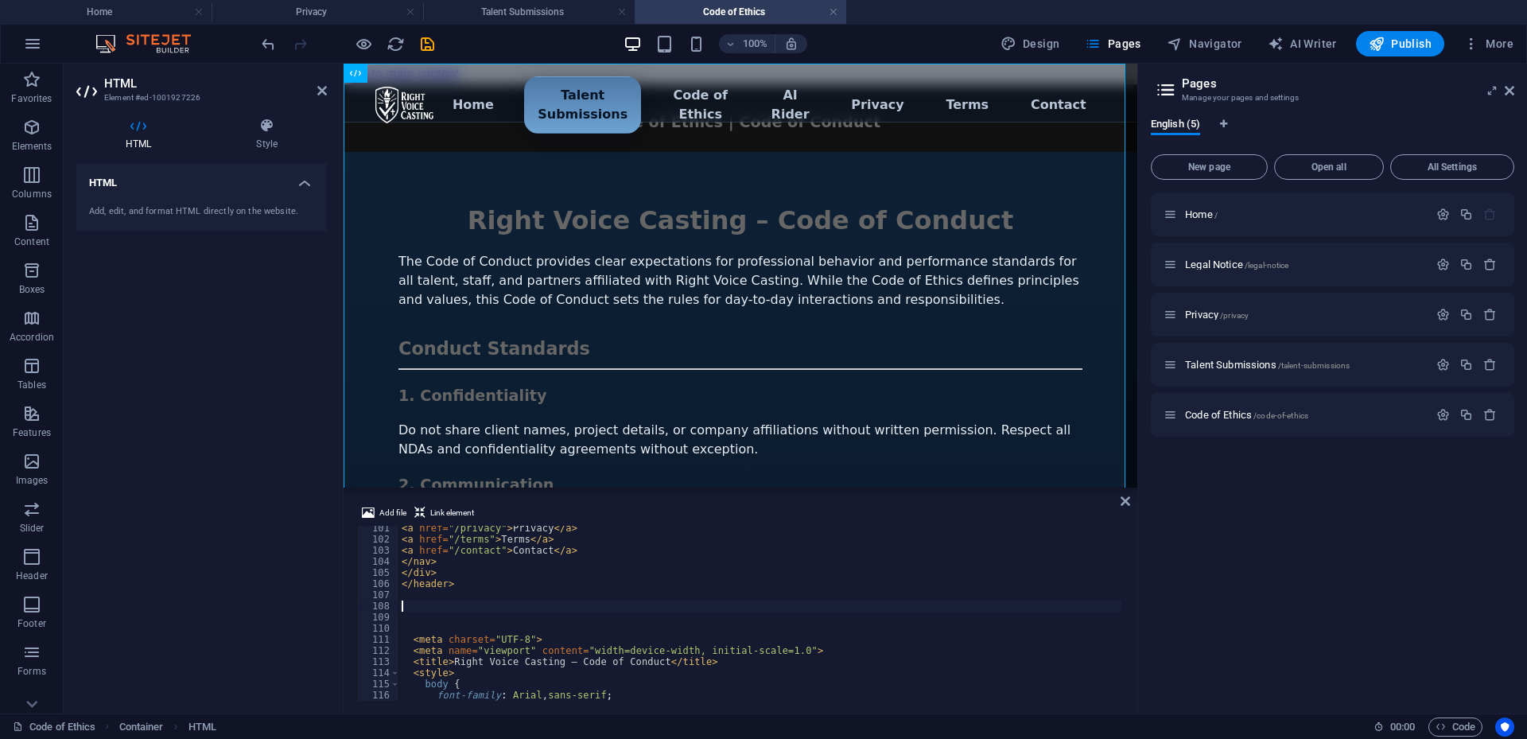
click at [439, 603] on div "< a href = "/privacy" > Privacy </ a > < a href = "/terms" > Terms </ a > < a h…" at bounding box center [1166, 620] width 1534 height 194
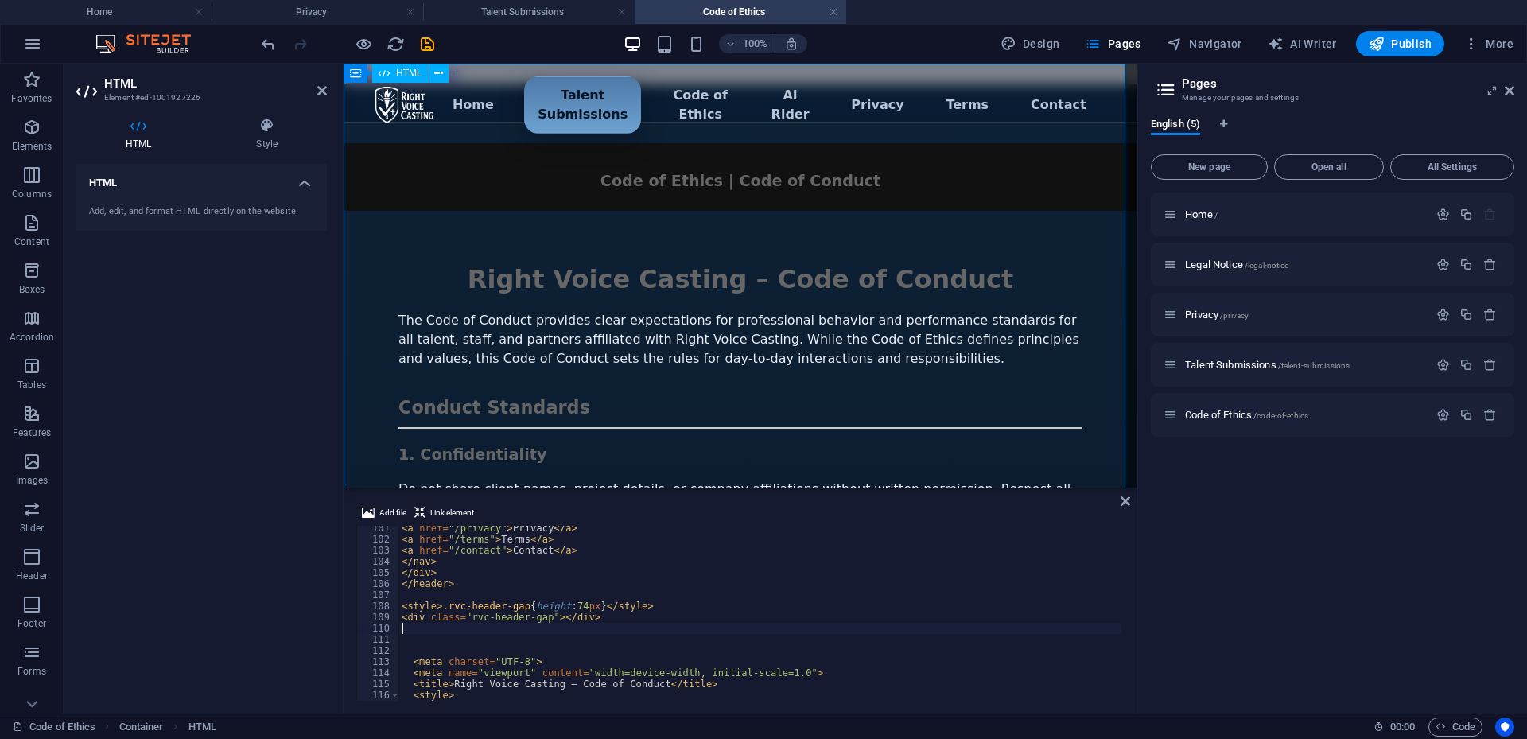
click at [1108, 237] on div "Menu ▾ Home Talent Submissions Code of Ethics AI Rider Privacy Terms Contact Ri…" at bounding box center [741, 657] width 794 height 1147
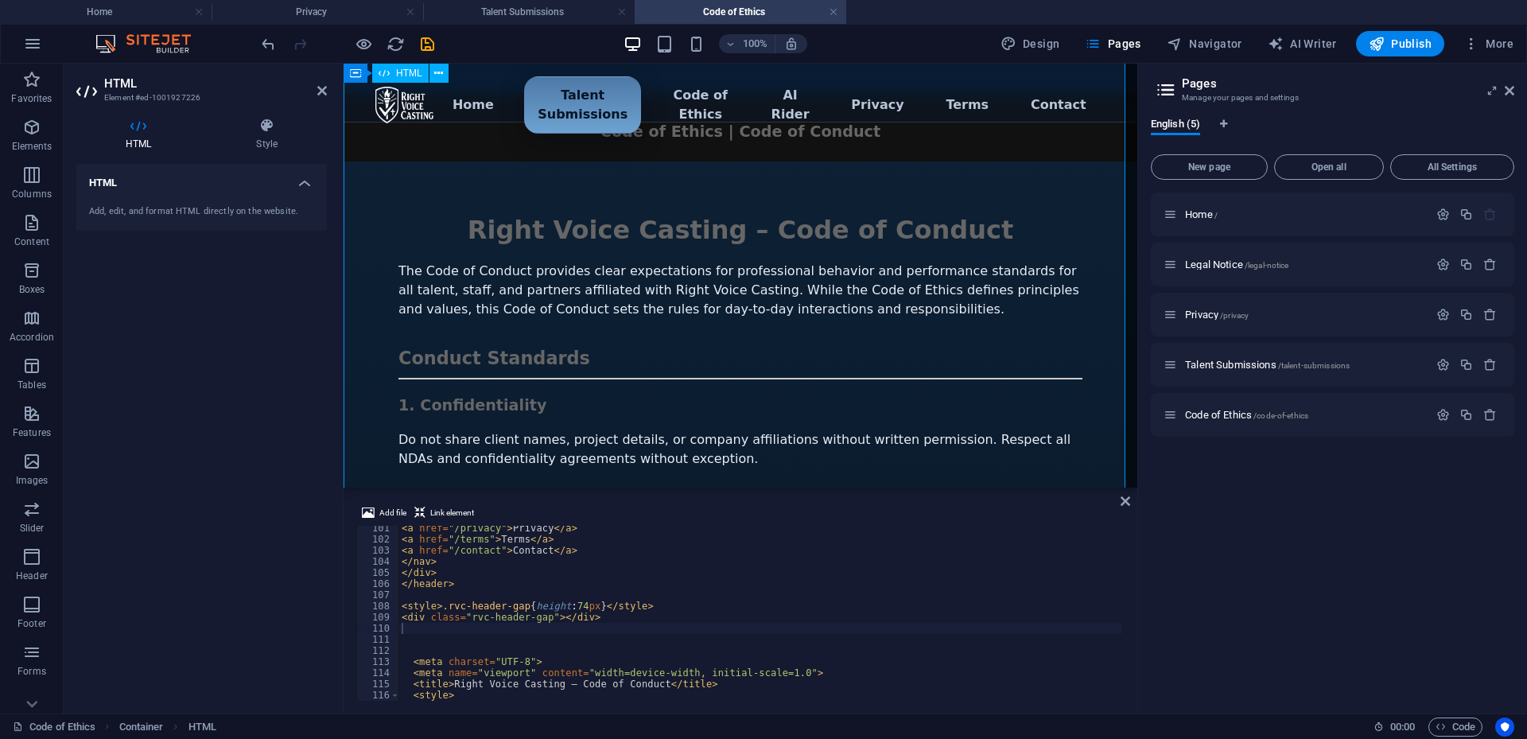
scroll to position [0, 0]
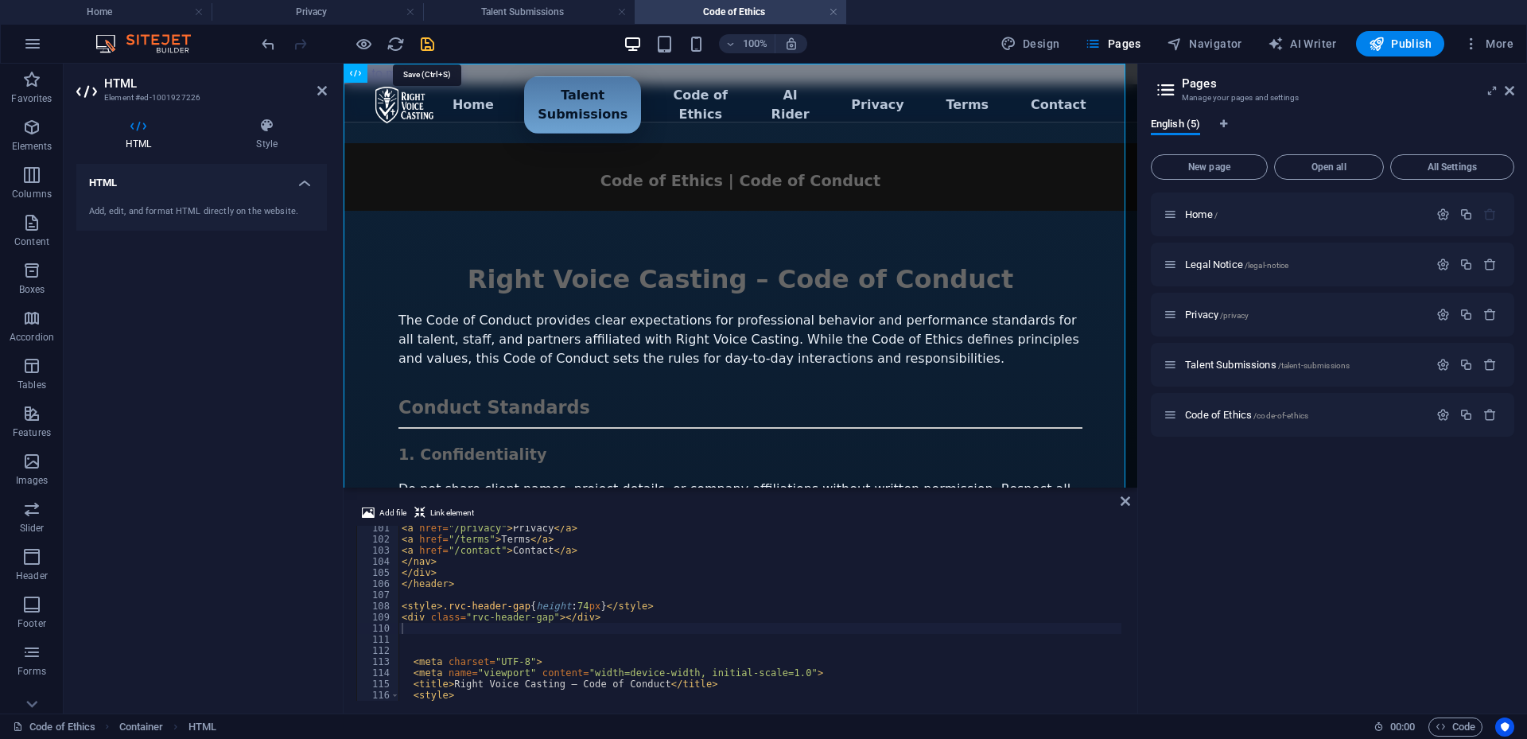
click at [426, 47] on icon "save" at bounding box center [427, 44] width 18 height 18
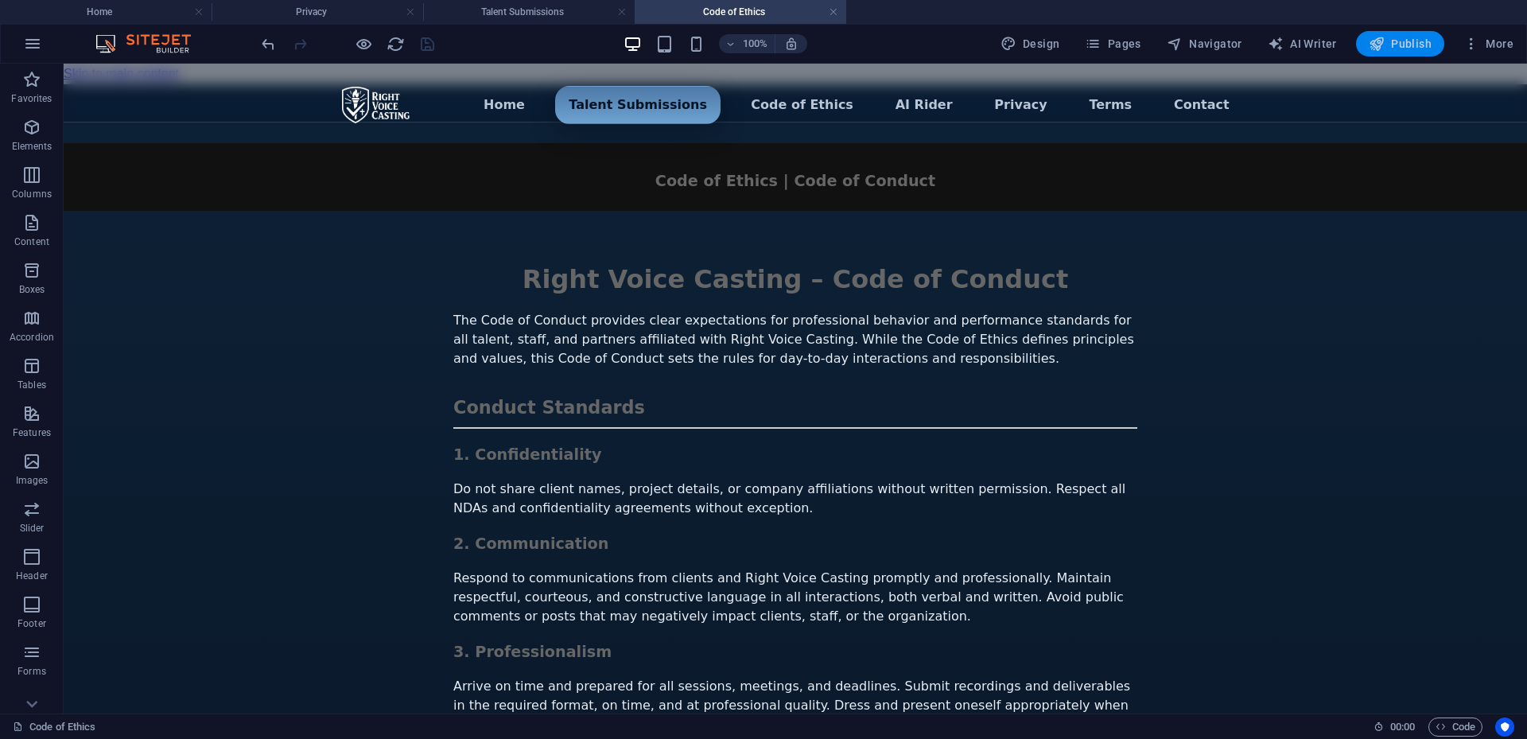
click at [1400, 47] on span "Publish" at bounding box center [1400, 44] width 63 height 16
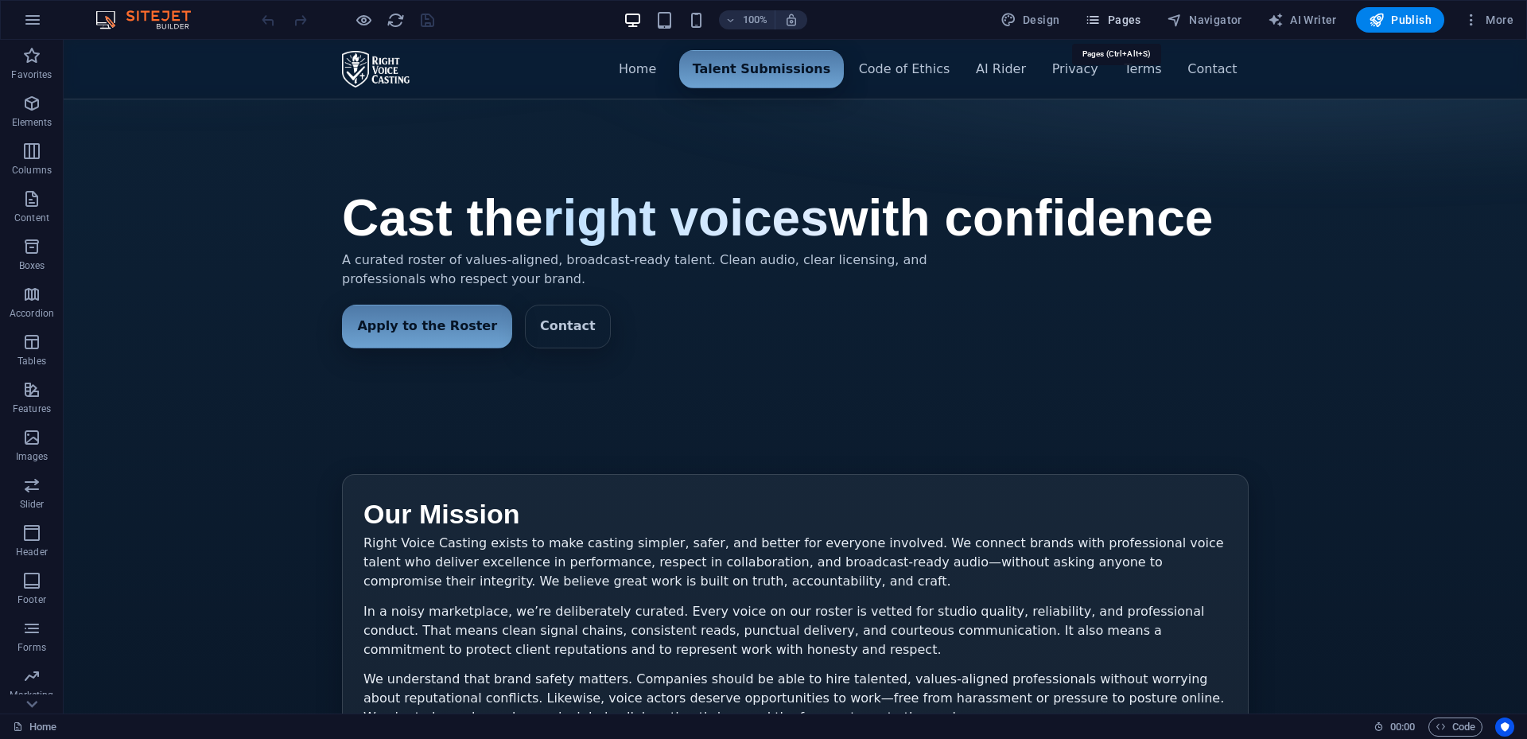
click at [1124, 13] on span "Pages" at bounding box center [1113, 20] width 56 height 16
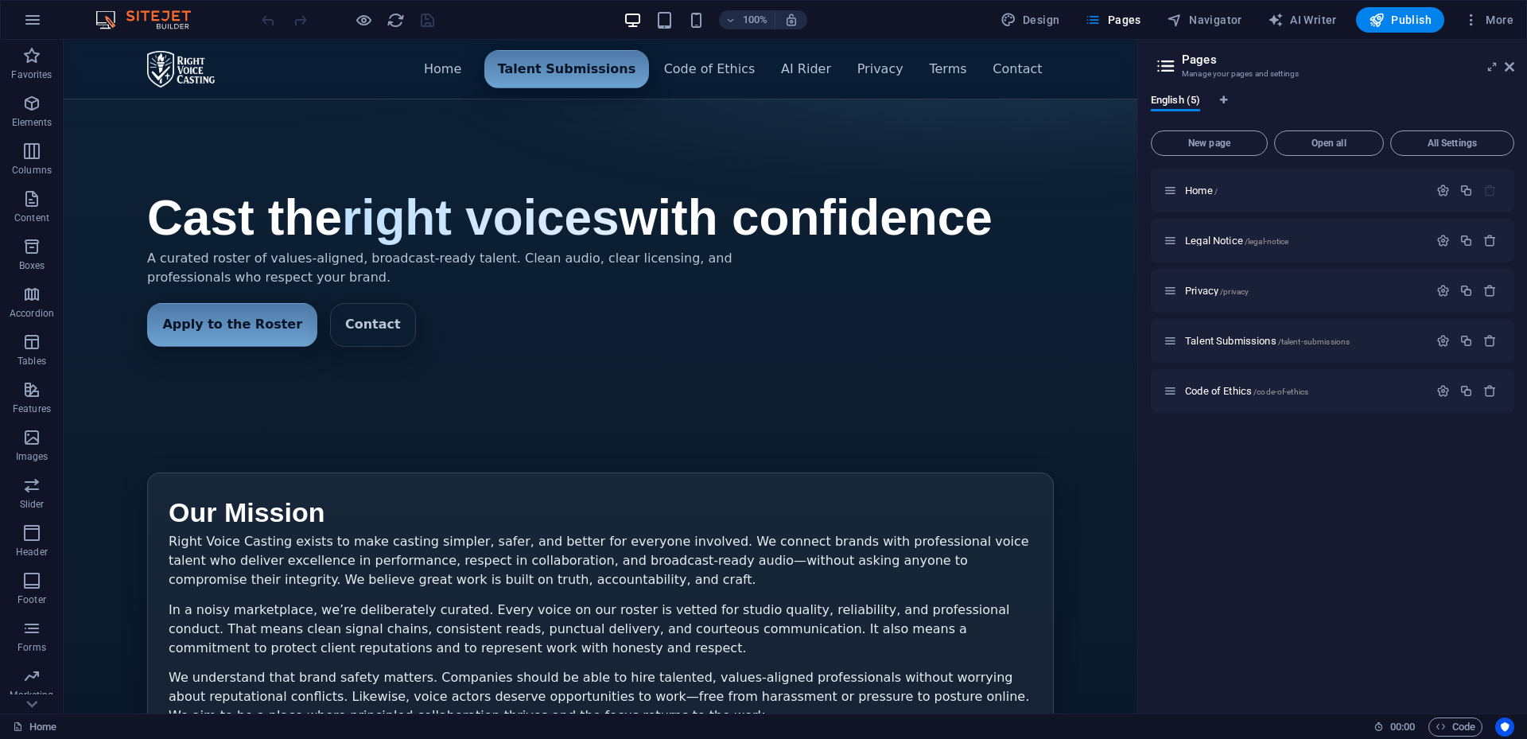
click at [1362, 80] on h3 "Manage your pages and settings" at bounding box center [1332, 74] width 301 height 14
click at [1220, 144] on span "New page" at bounding box center [1209, 143] width 103 height 10
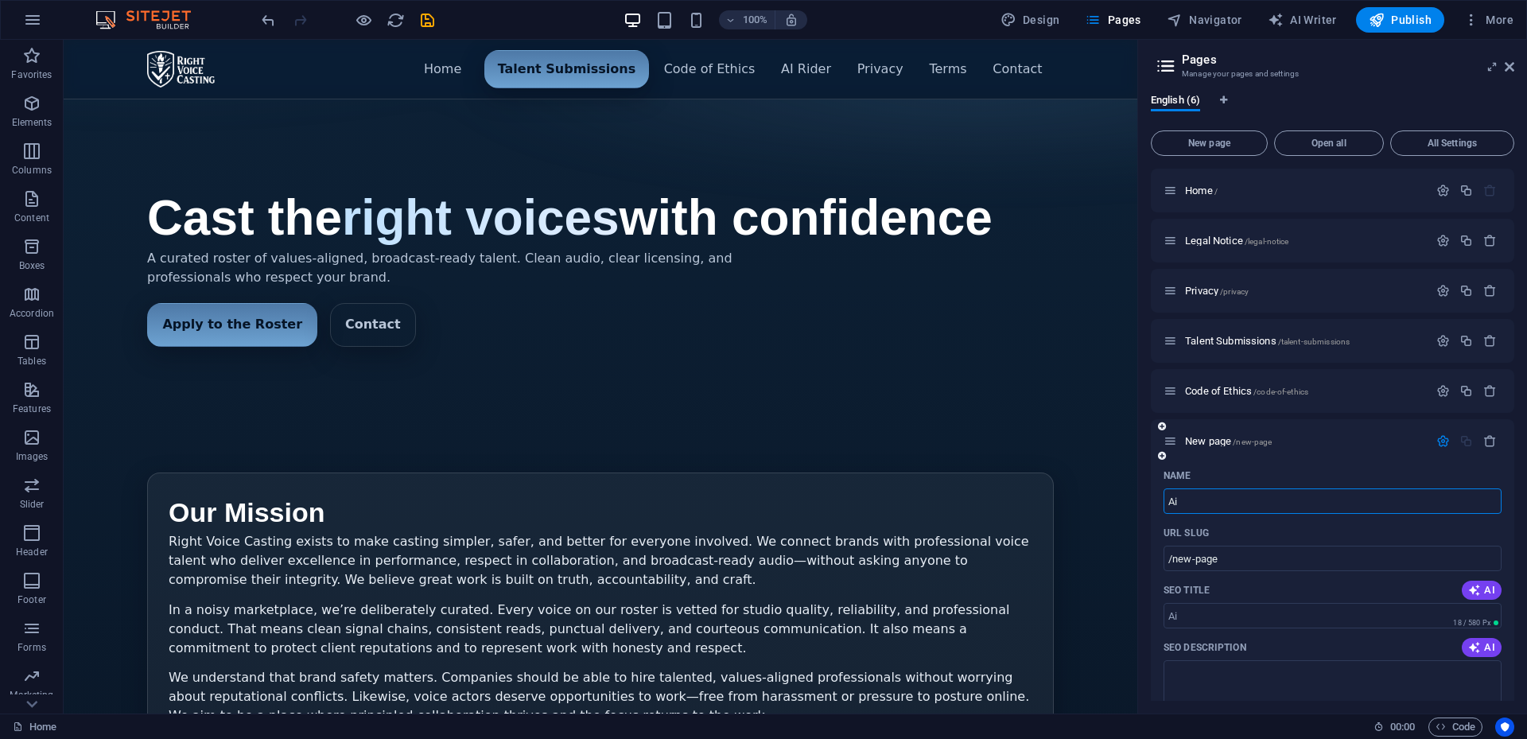
type input "Ai"
type input "/ai"
type input "Ai Rif"
type input "/ai-ri"
type input "[PERSON_NAME]"
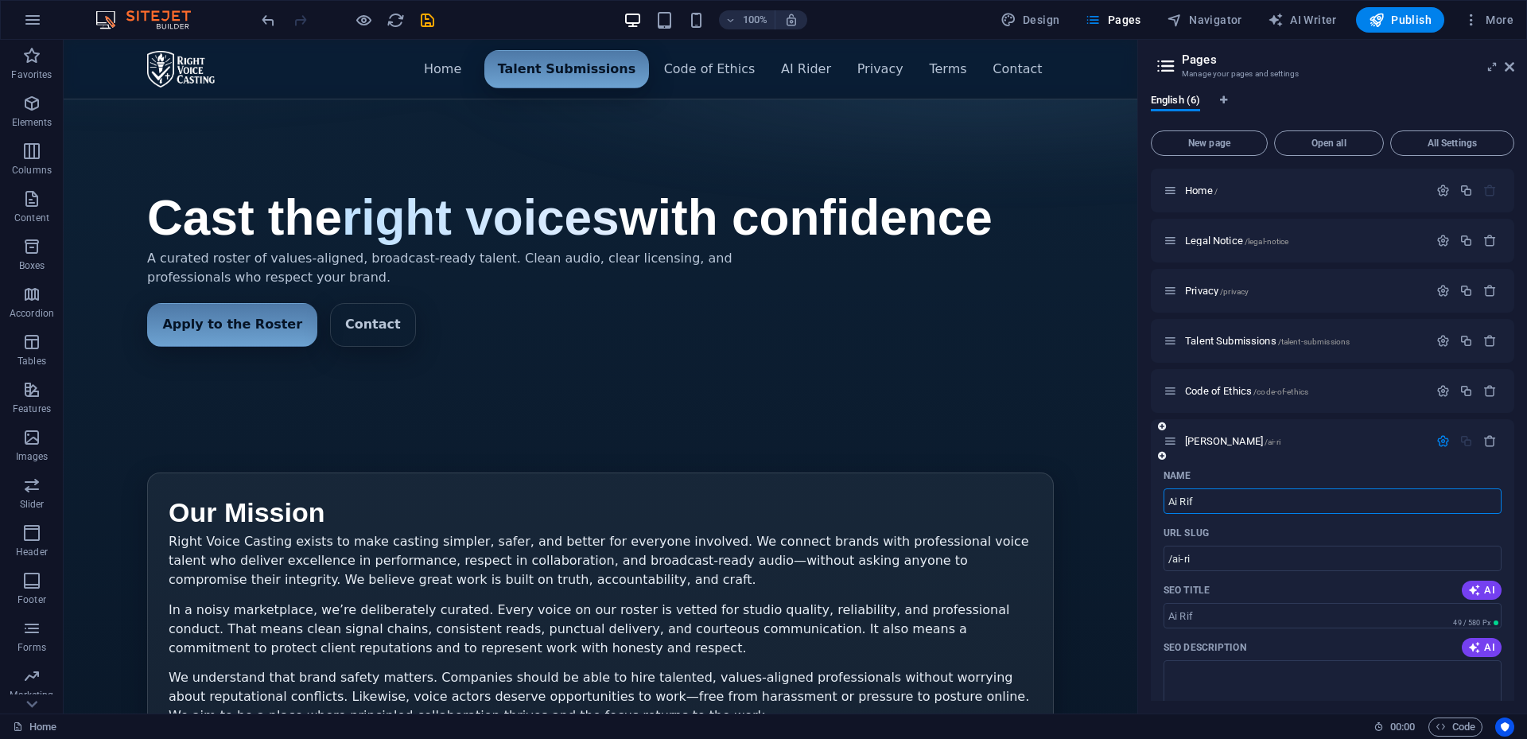
type input "/ai-rif"
type input "Ai Rider"
type input "/ai-rider"
type input "Ai Rider"
click at [1200, 444] on span "Ai Rider /ai-rider" at bounding box center [1217, 441] width 64 height 12
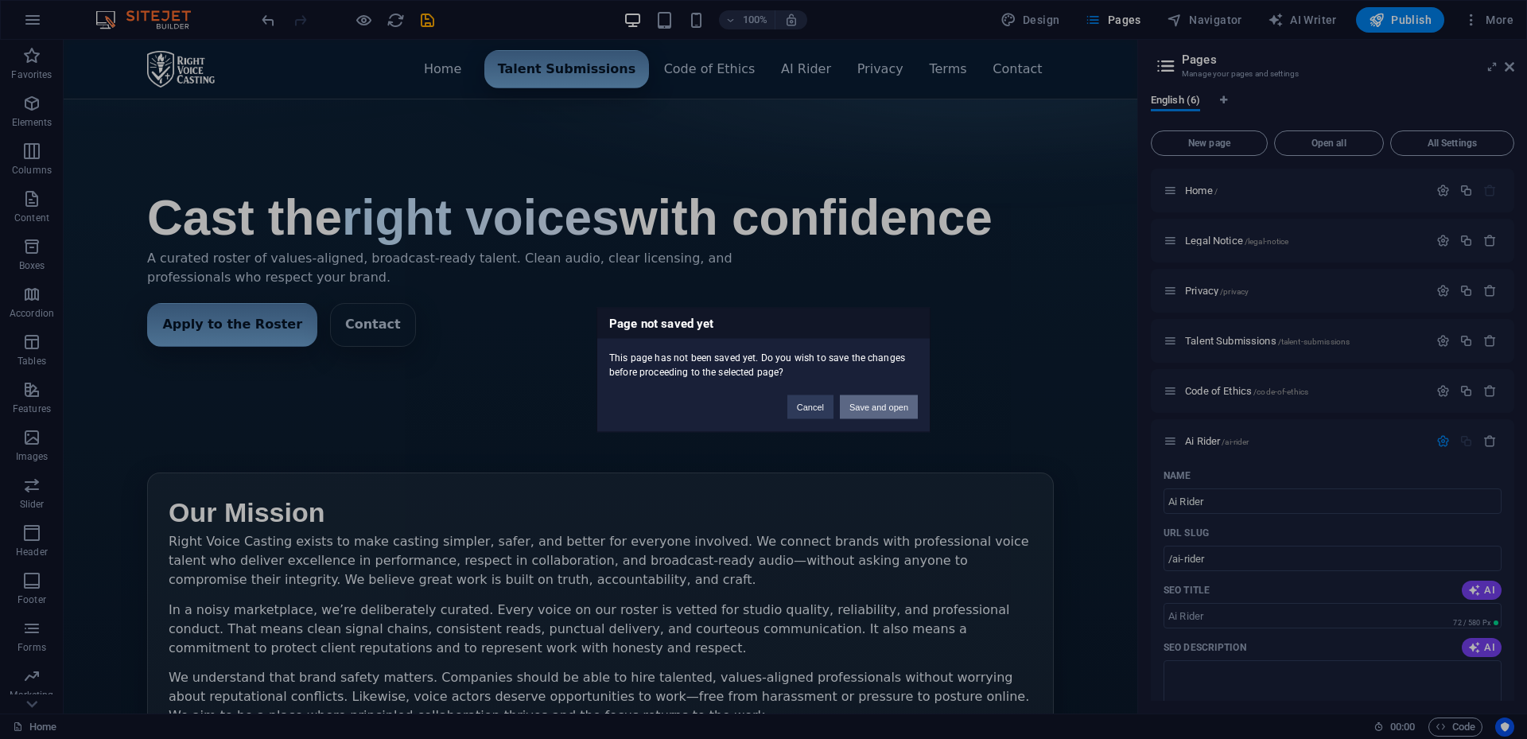
click at [874, 410] on button "Save and open" at bounding box center [879, 407] width 78 height 24
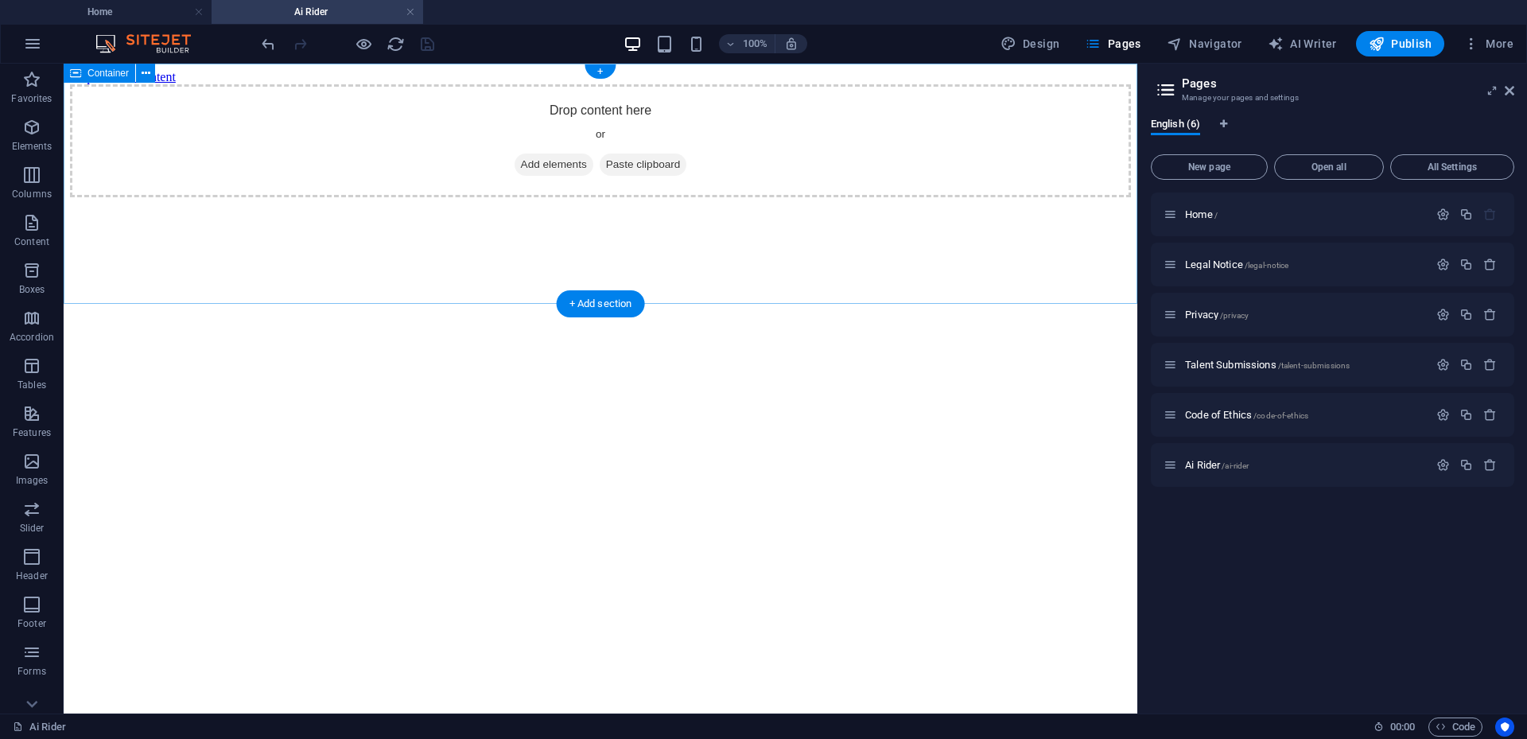
click at [538, 176] on span "Add elements" at bounding box center [554, 165] width 79 height 22
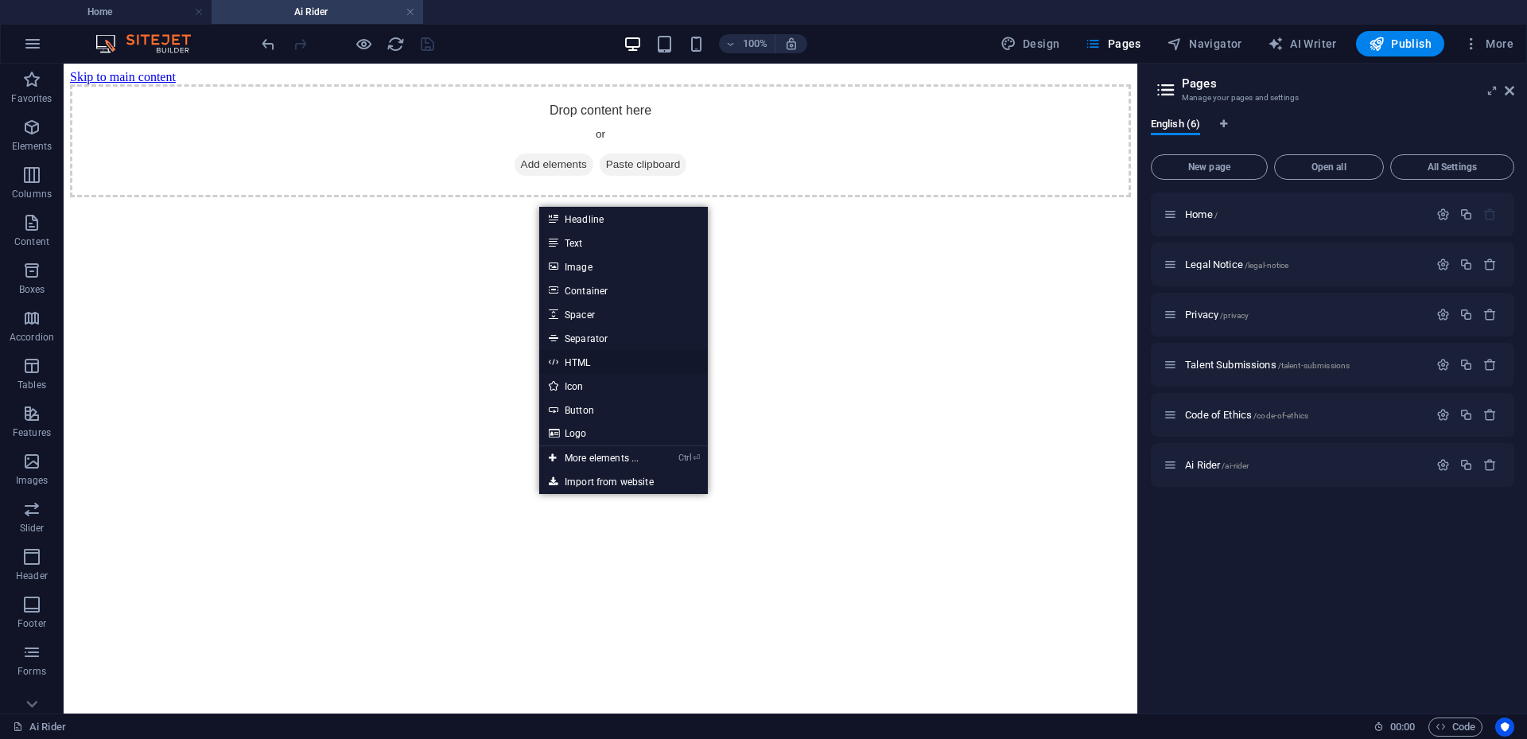
click at [585, 363] on link "HTML" at bounding box center [623, 362] width 169 height 24
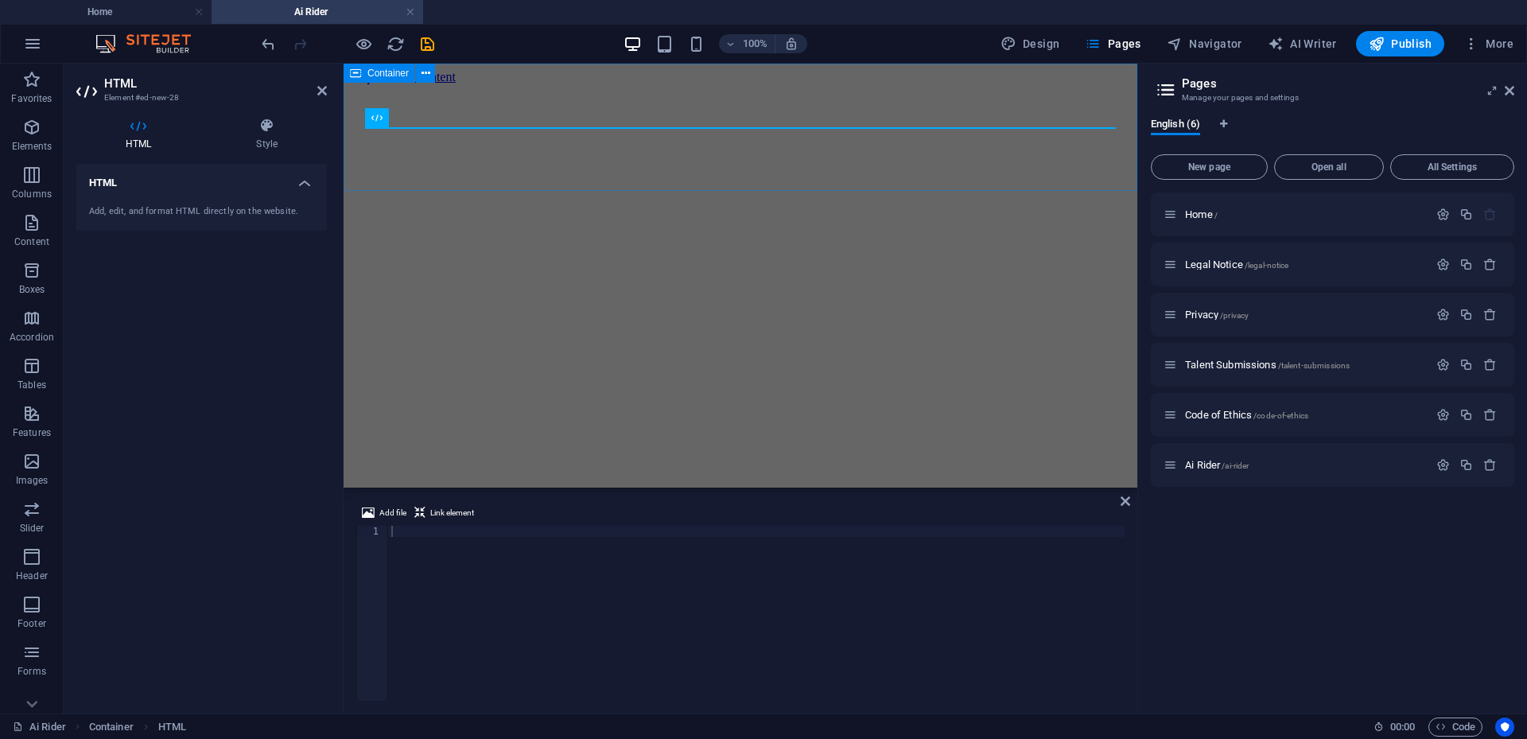
click at [515, 84] on div at bounding box center [740, 84] width 781 height 0
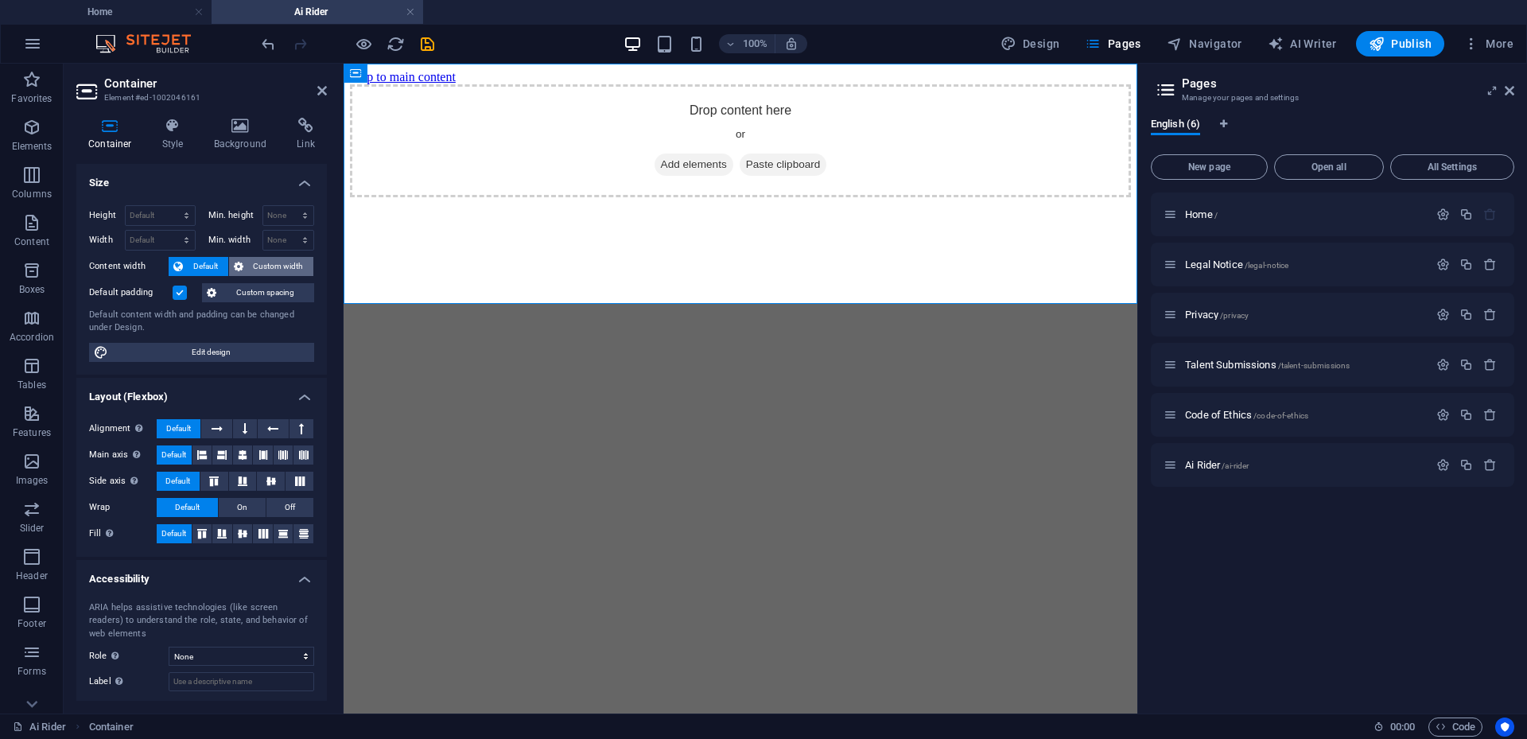
click at [259, 265] on span "Custom width" at bounding box center [278, 266] width 61 height 19
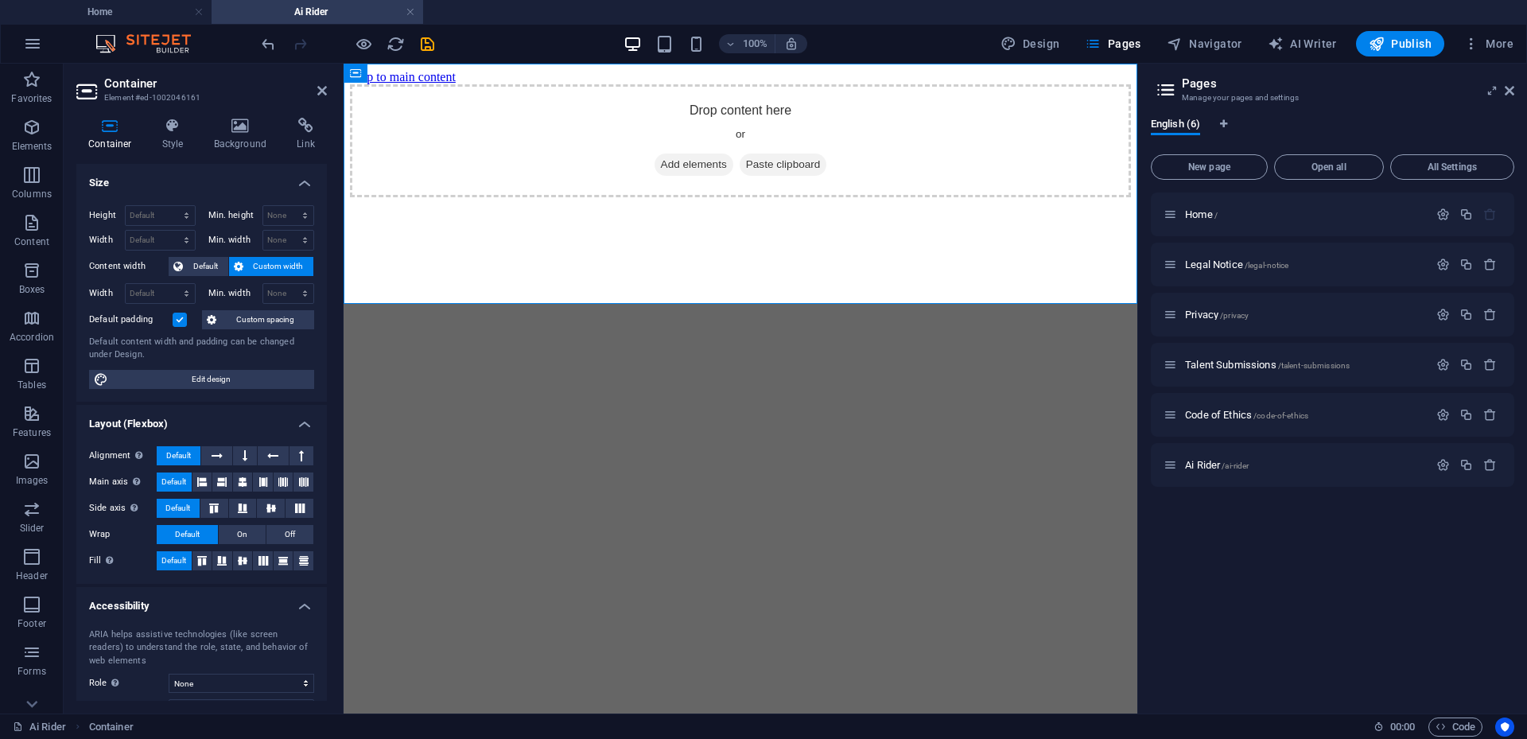
click at [179, 317] on label at bounding box center [180, 320] width 14 height 14
click at [0, 0] on input "Default padding" at bounding box center [0, 0] width 0 height 0
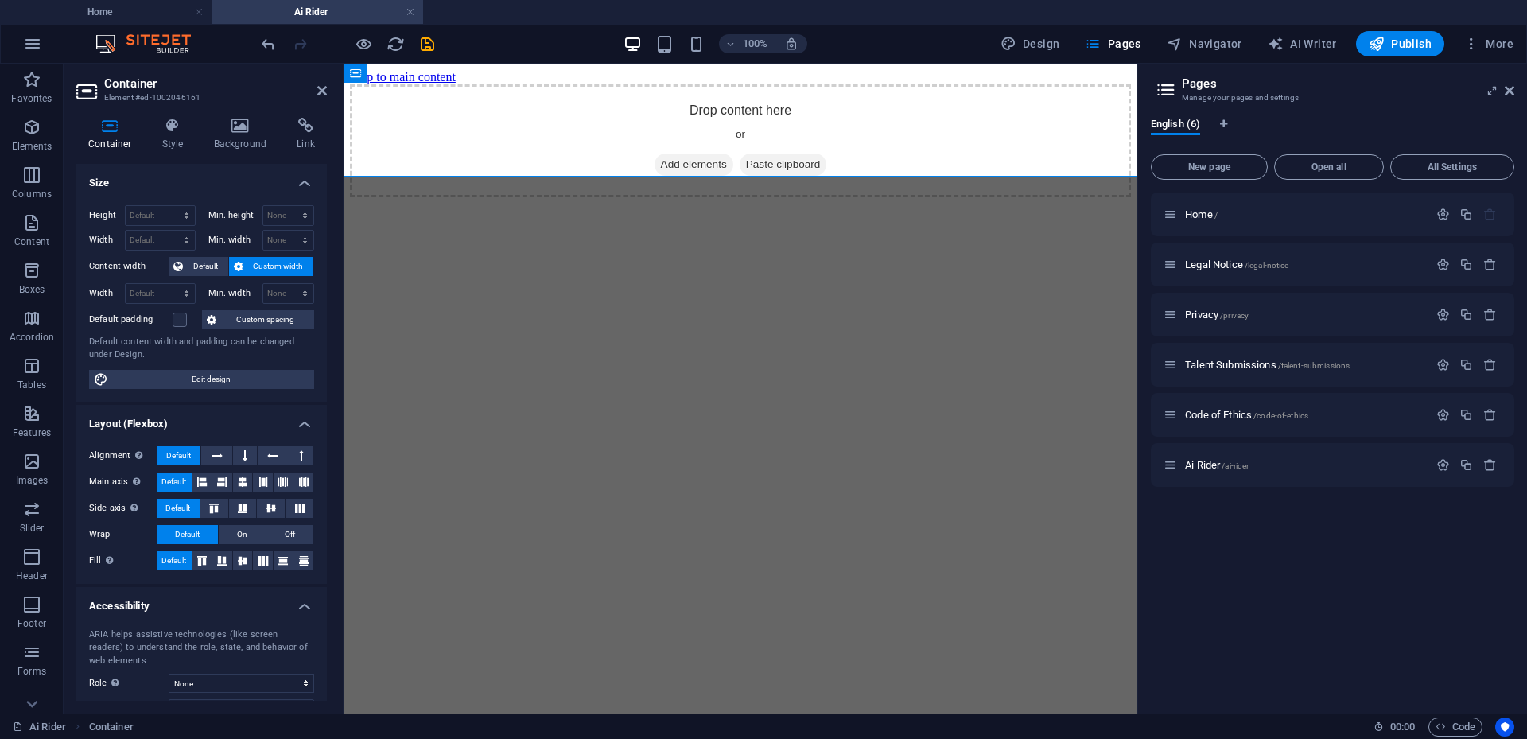
click at [803, 204] on html "Skip to main content Drop content here or Add elements Paste clipboard" at bounding box center [741, 134] width 794 height 140
click at [605, 150] on div "Drop content here or Add elements Paste clipboard" at bounding box center [740, 140] width 781 height 113
click at [683, 154] on span "Add elements" at bounding box center [694, 165] width 79 height 22
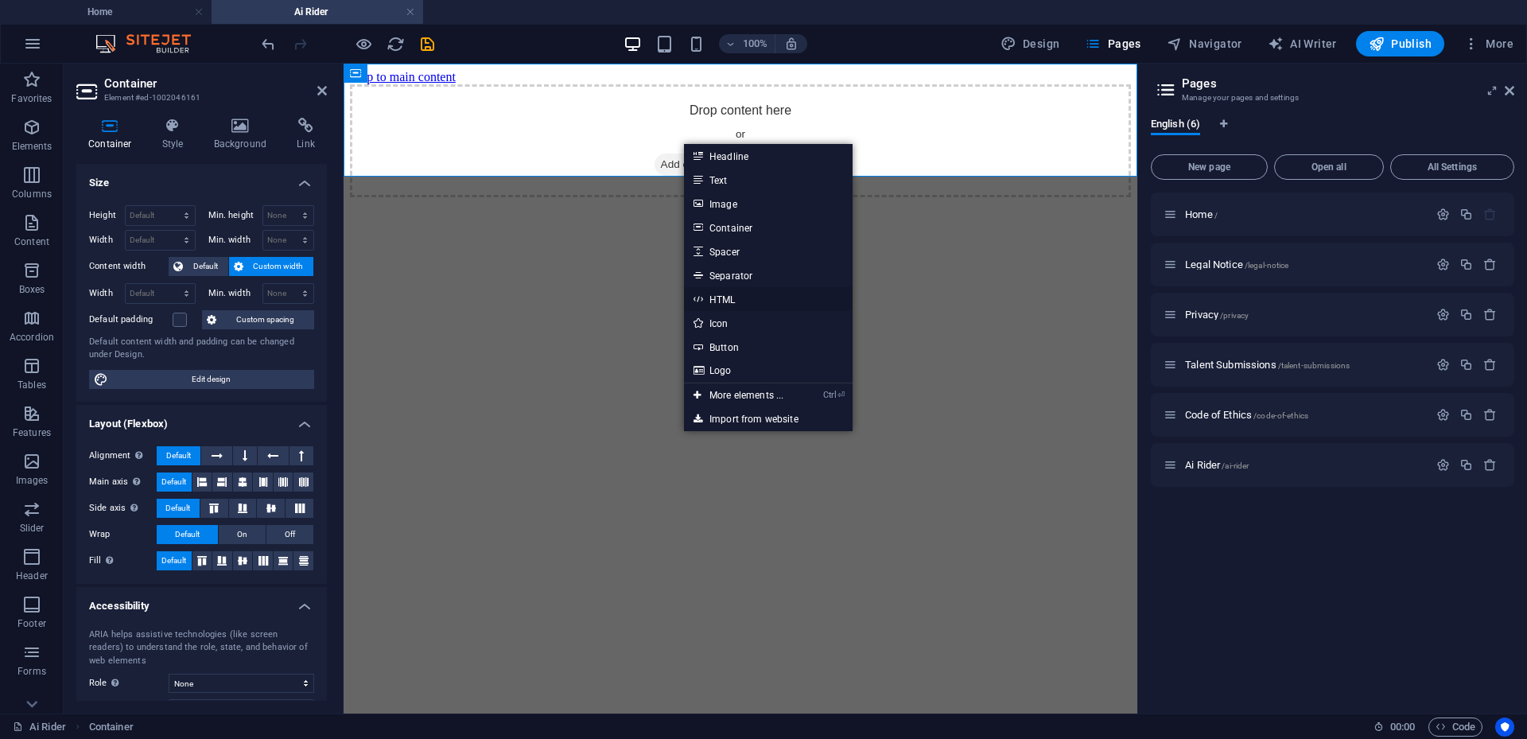
click at [745, 296] on link "HTML" at bounding box center [768, 299] width 169 height 24
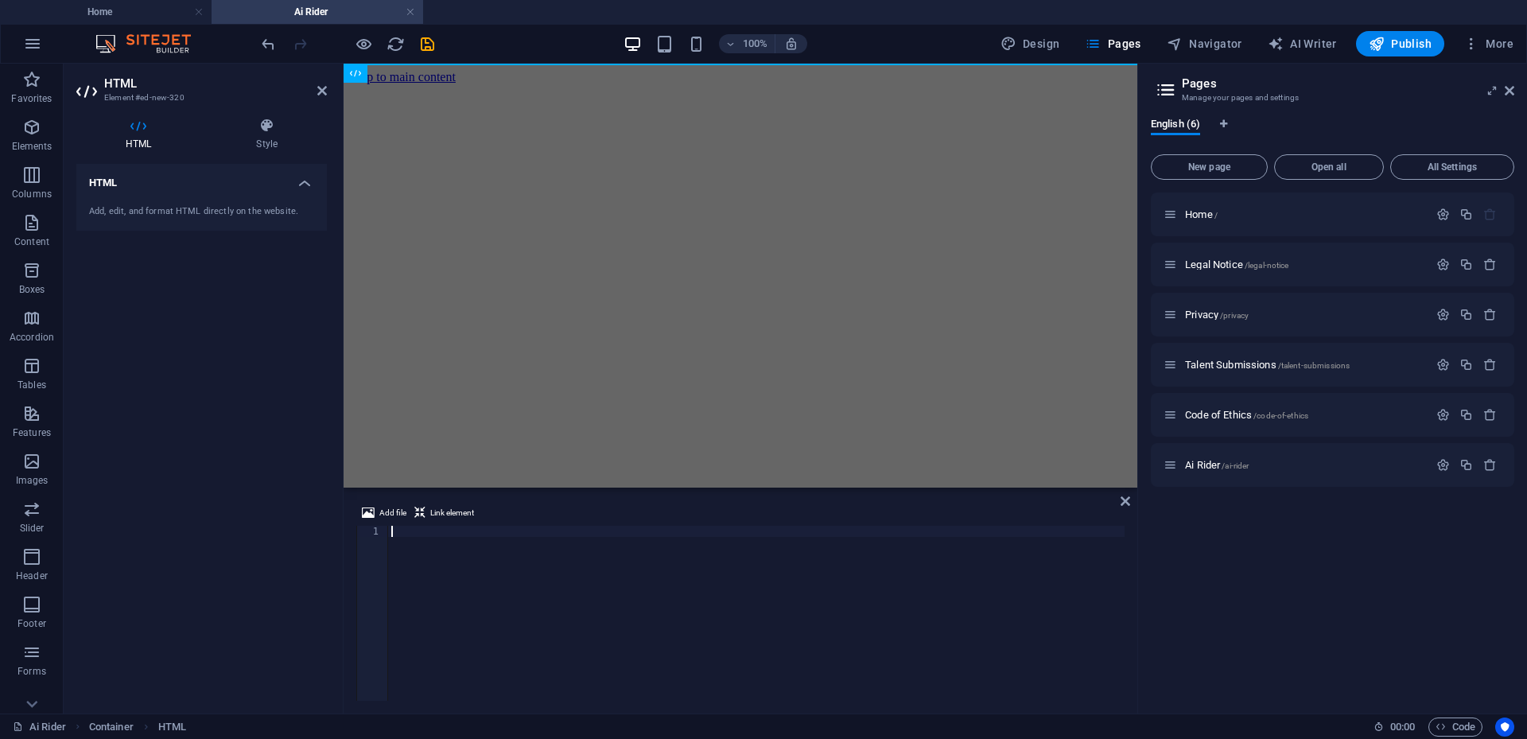
click at [471, 538] on div at bounding box center [756, 624] width 737 height 197
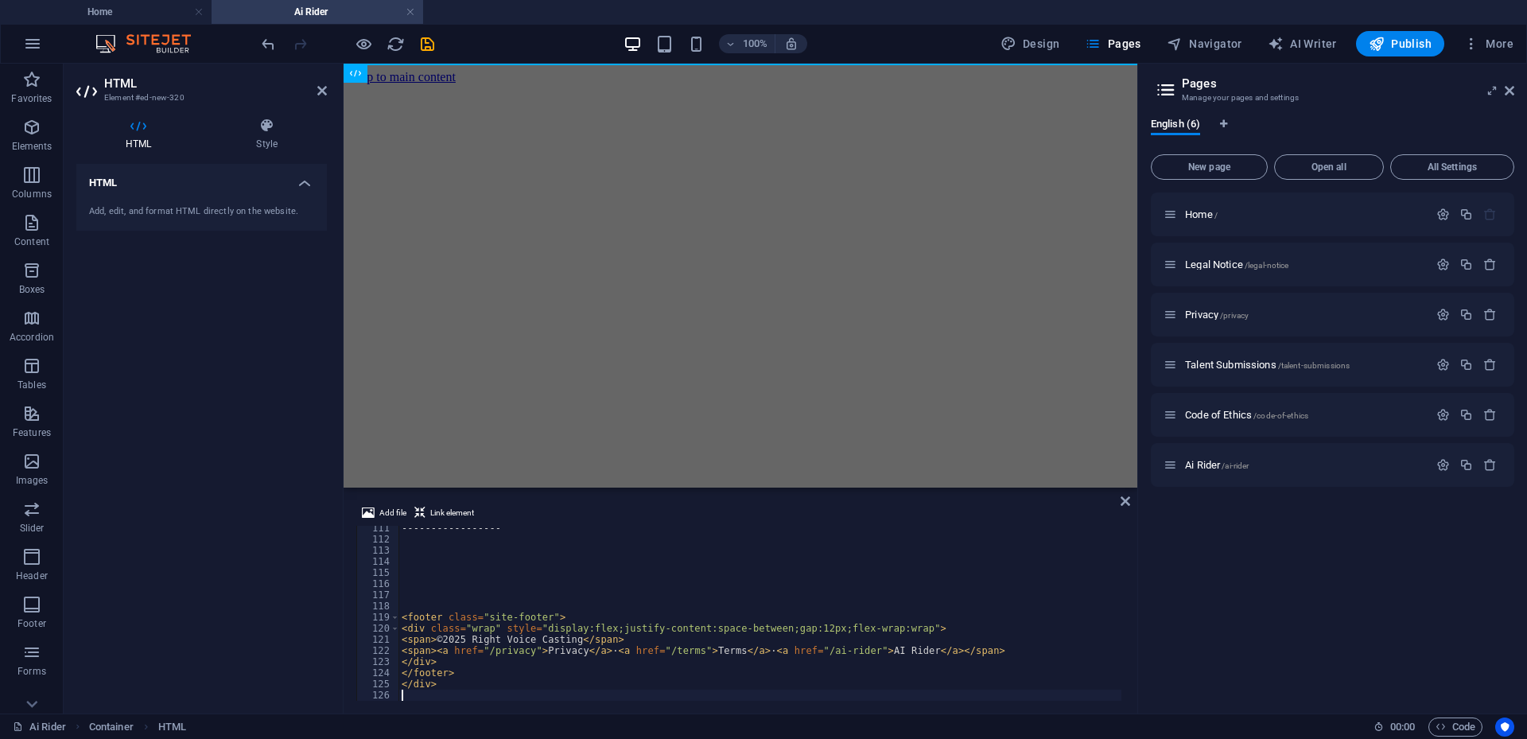
scroll to position [1228, 0]
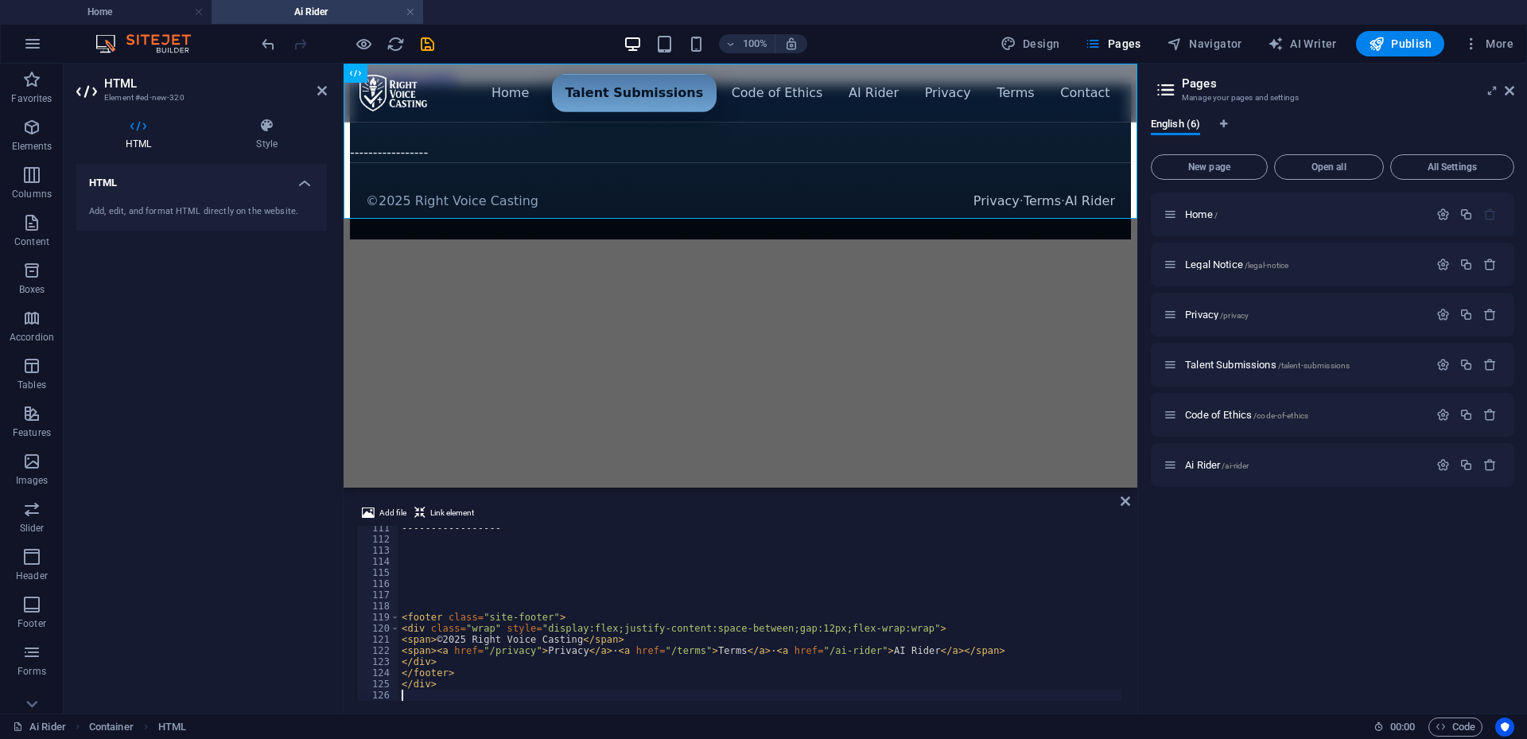
click at [453, 544] on div "----------------- < footer class = "site-footer" > < div class = "wrap" style =…" at bounding box center [1166, 620] width 1534 height 194
click at [449, 537] on div "----------------- < footer class = "site-footer" > < div class = "wrap" style =…" at bounding box center [1166, 620] width 1534 height 194
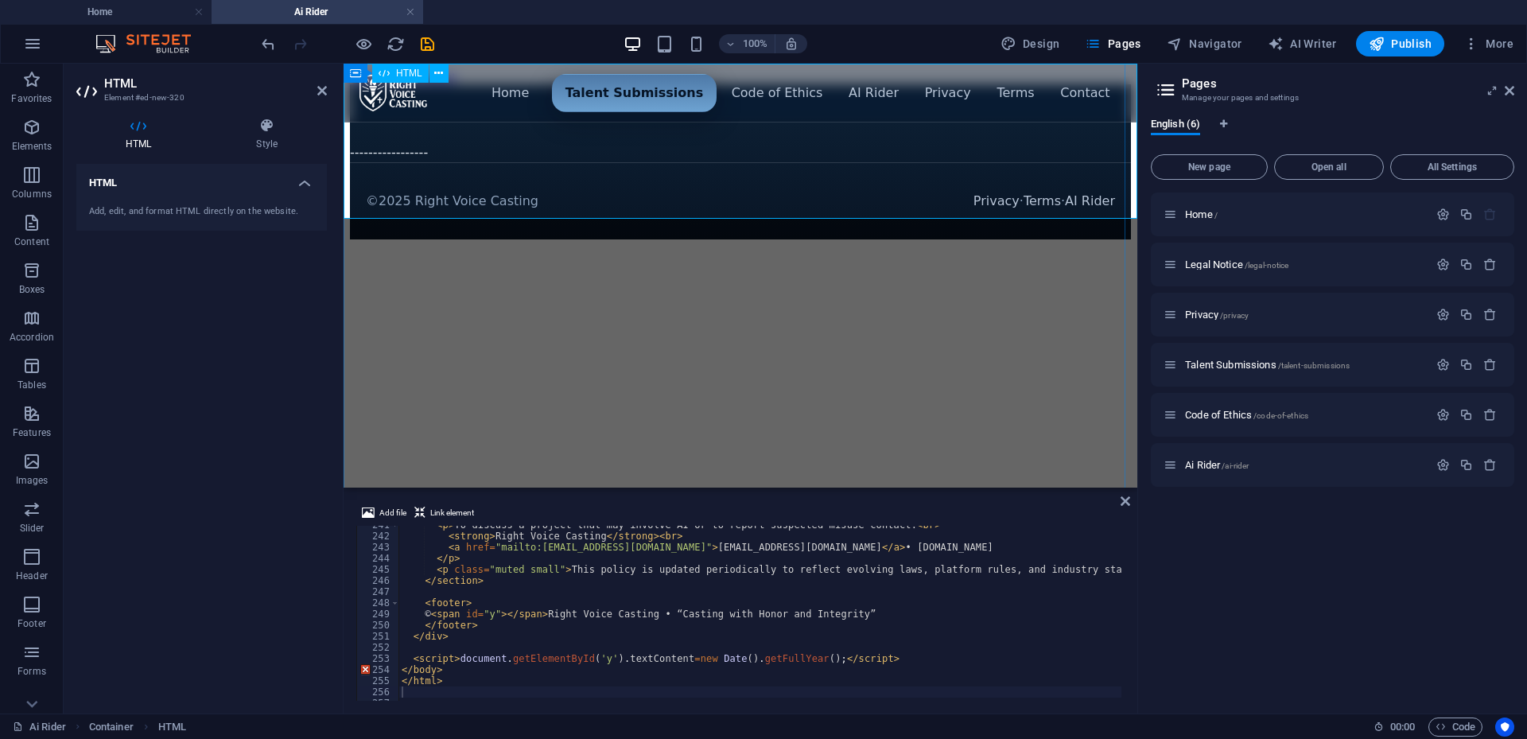
click at [1076, 246] on html "Skip to main content Menu ▾ Home Talent Submissions Code of Ethics AI Rider Pri…" at bounding box center [741, 155] width 794 height 182
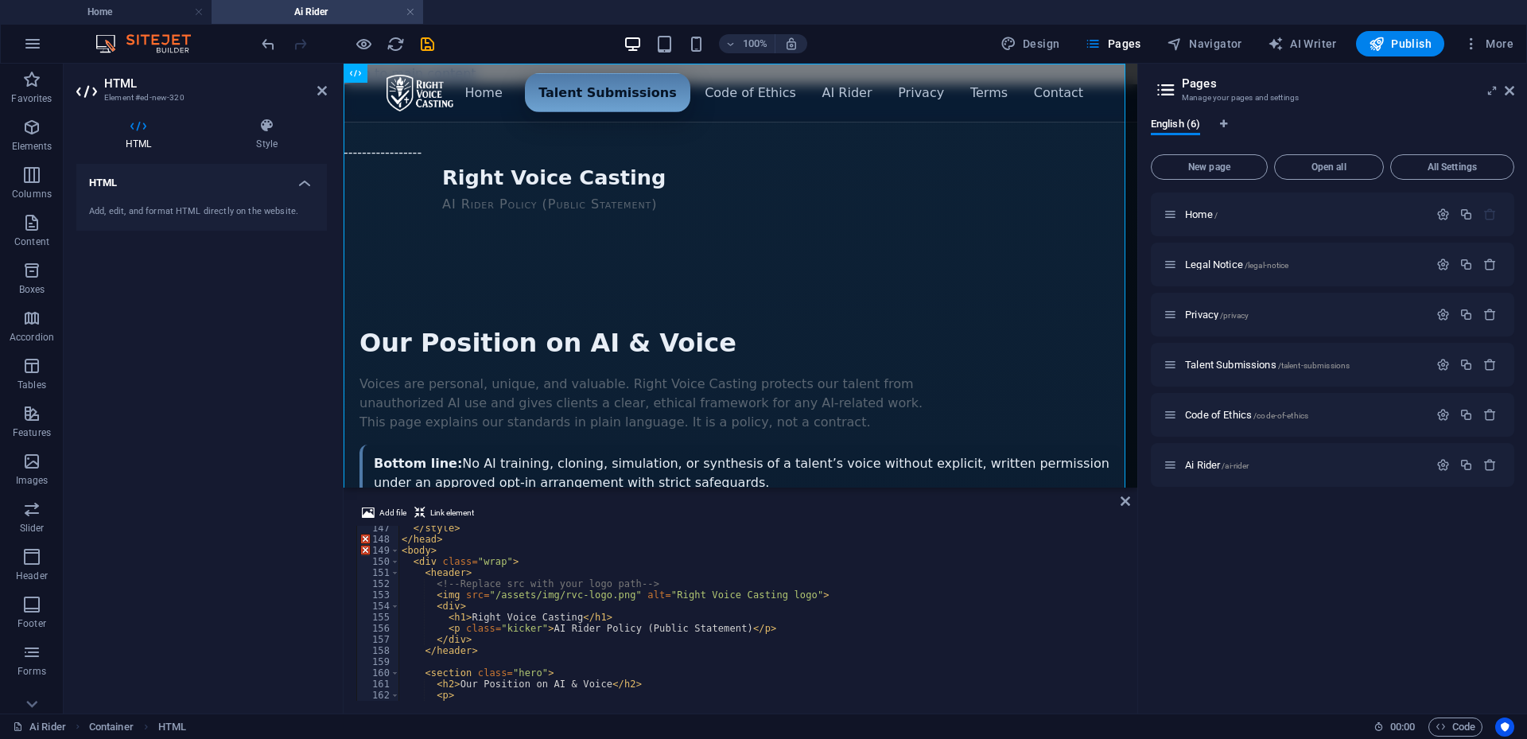
scroll to position [1629, 0]
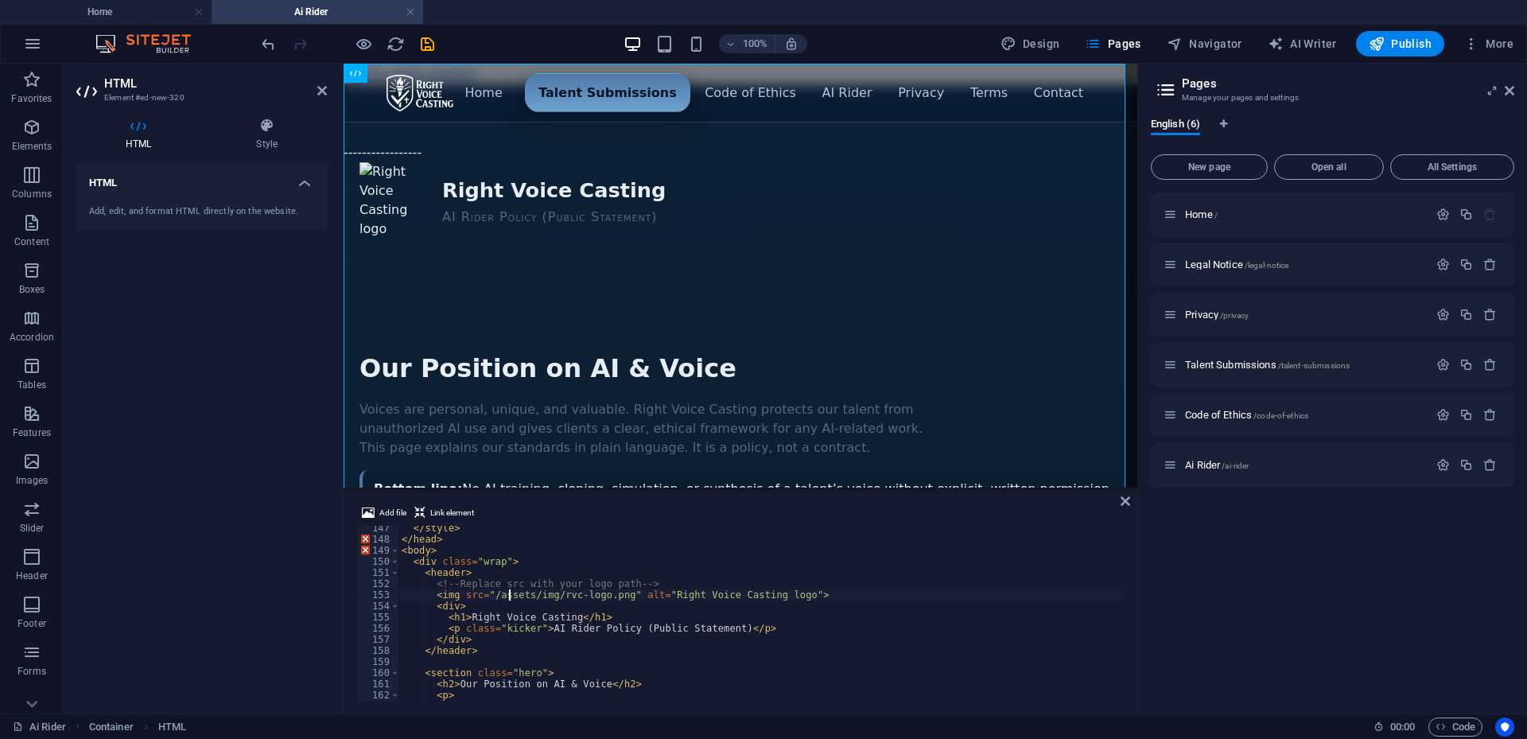
click at [510, 600] on div "</ style > </ head > < body > < div class = "wrap" > < header > <!-- Replace sr…" at bounding box center [1166, 620] width 1534 height 194
drag, startPoint x: 438, startPoint y: 595, endPoint x: 788, endPoint y: 590, distance: 350.8
click at [788, 590] on div "</ style > </ head > < body > < div class = "wrap" > < header > <!-- Replace sr…" at bounding box center [1166, 620] width 1534 height 194
click at [658, 589] on div "</ style > </ head > < body > < div class = "wrap" > < header > <!-- Replace sr…" at bounding box center [1166, 620] width 1534 height 194
click at [784, 596] on div "</ style > </ head > < body > < div class = "wrap" > < header > <!-- Replace sr…" at bounding box center [1166, 620] width 1534 height 194
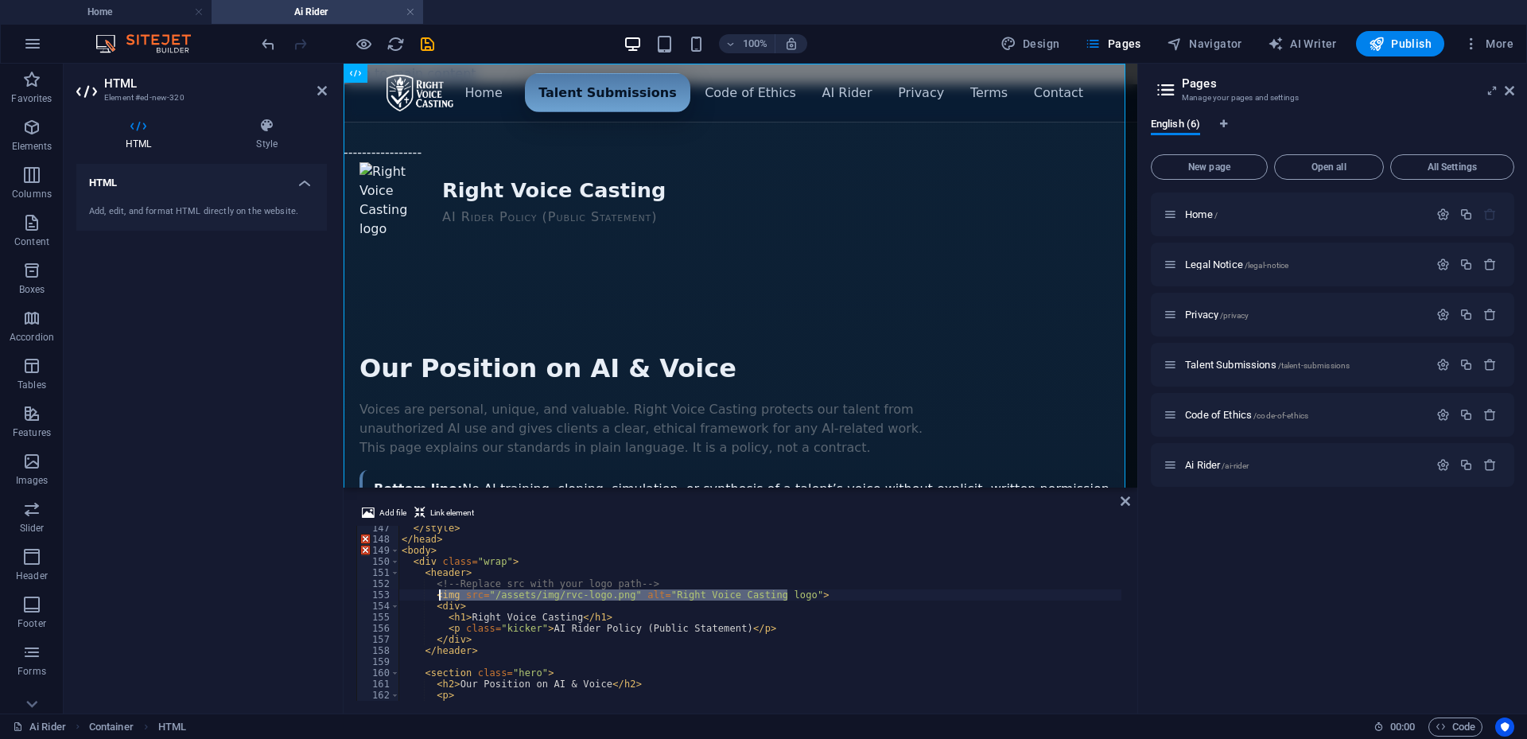
drag, startPoint x: 786, startPoint y: 593, endPoint x: 438, endPoint y: 598, distance: 347.7
click at [438, 598] on div "</ style > </ head > < body > < div class = "wrap" > < header > <!-- Replace sr…" at bounding box center [1166, 620] width 1534 height 194
paste textarea "[URL][DOMAIN_NAME]" alt="Right Voice Casting" class="site-"
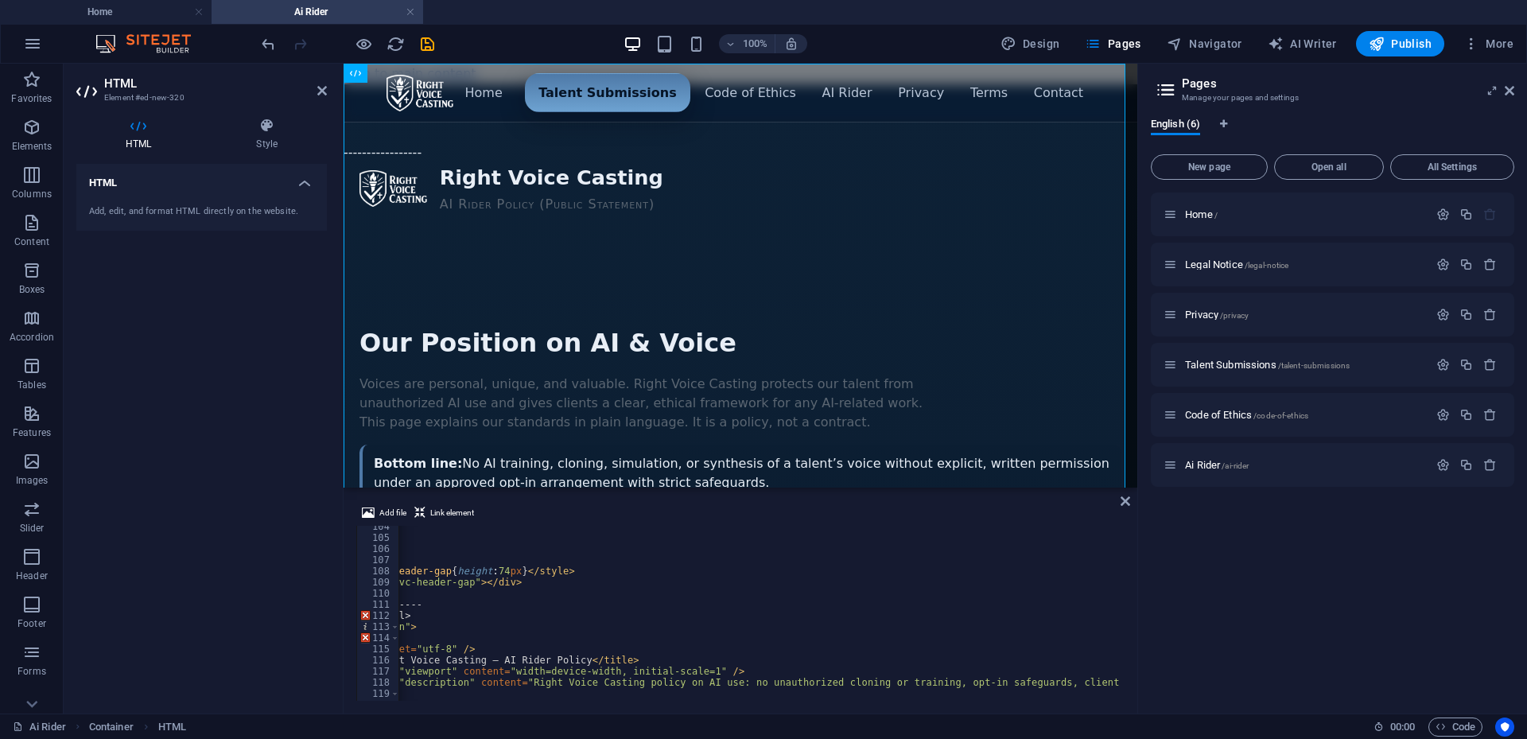
scroll to position [1200, 0]
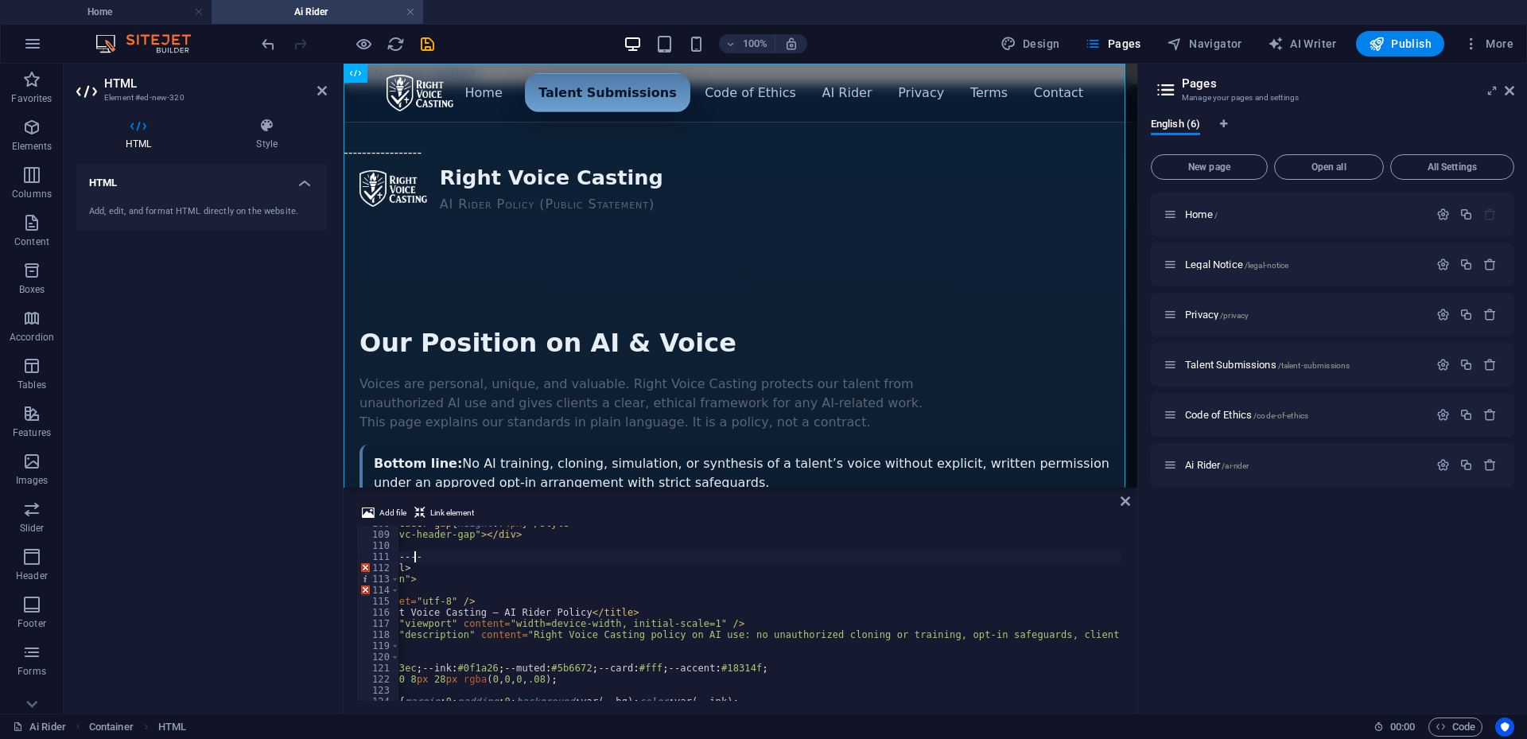
click at [427, 560] on div "< style > .rvc-header-gap { height : 74 px } </ style > < div class = "rvc-head…" at bounding box center [1087, 615] width 1534 height 194
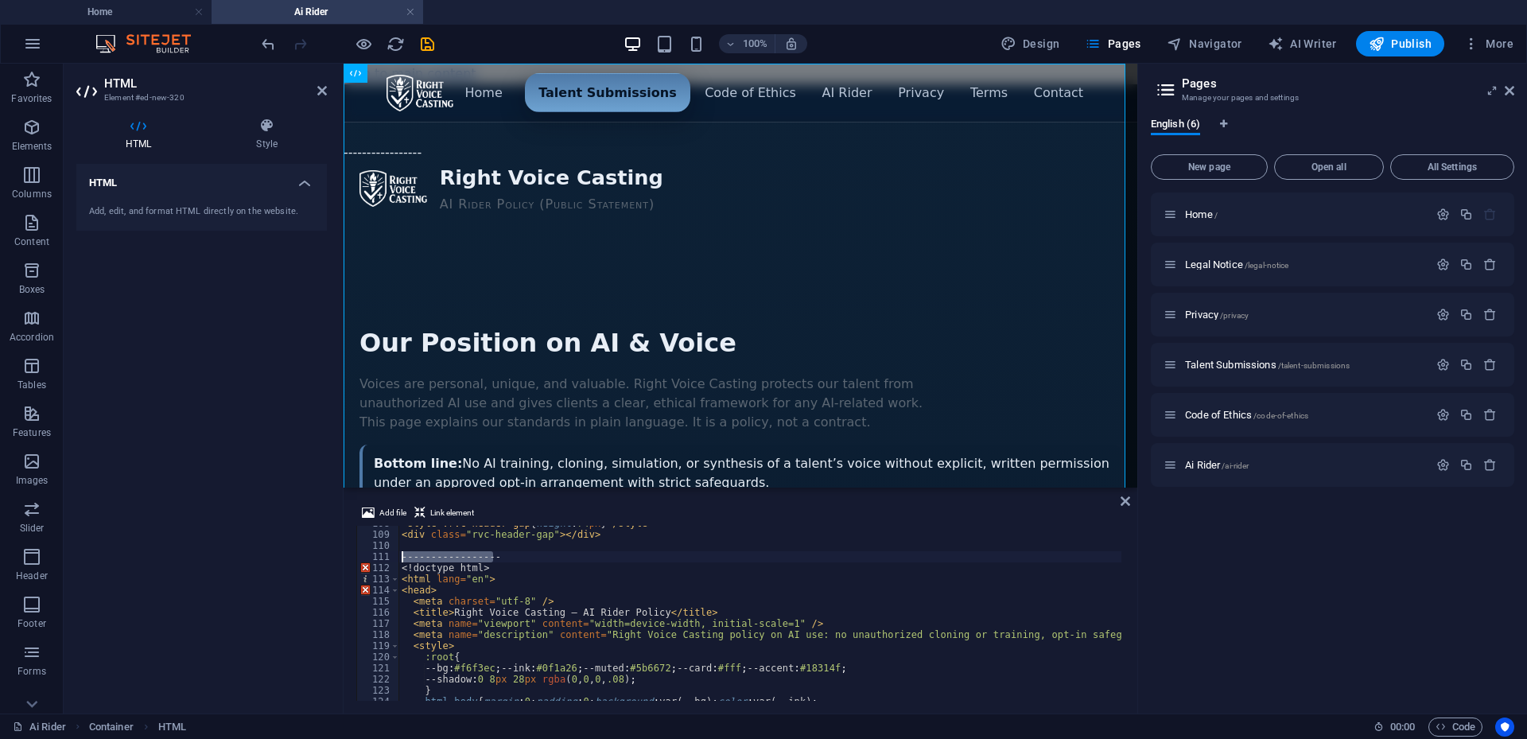
drag, startPoint x: 427, startPoint y: 560, endPoint x: 364, endPoint y: 557, distance: 63.7
click at [364, 557] on div "----------------- 108 109 110 111 112 113 114 115 116 117 118 119 120 121 122 1…" at bounding box center [740, 613] width 768 height 175
click at [589, 574] on div "< style > .rvc-header-gap { height : 74 px } </ style > < div class = "rvc-head…" at bounding box center [1166, 615] width 1534 height 194
click at [507, 557] on div "< style > .rvc-header-gap { height : 74 px } </ style > < div class = "rvc-head…" at bounding box center [1166, 615] width 1534 height 194
type textarea "-"
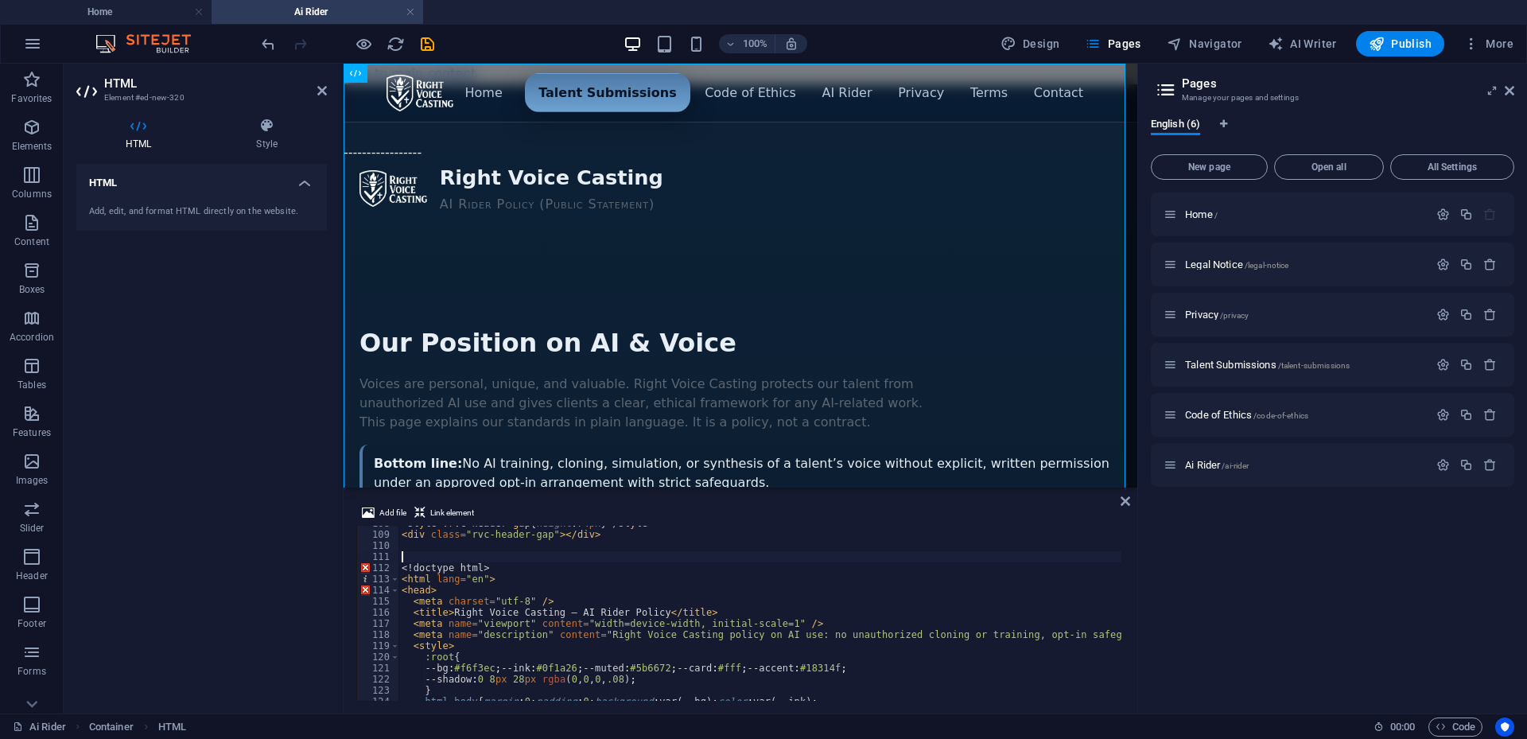
click at [729, 579] on div "< style > .rvc-header-gap { height : 74 px } </ style > < div class = "rvc-head…" at bounding box center [1166, 615] width 1534 height 194
type textarea "<html lang="en">"
click at [428, 44] on icon "save" at bounding box center [427, 44] width 18 height 18
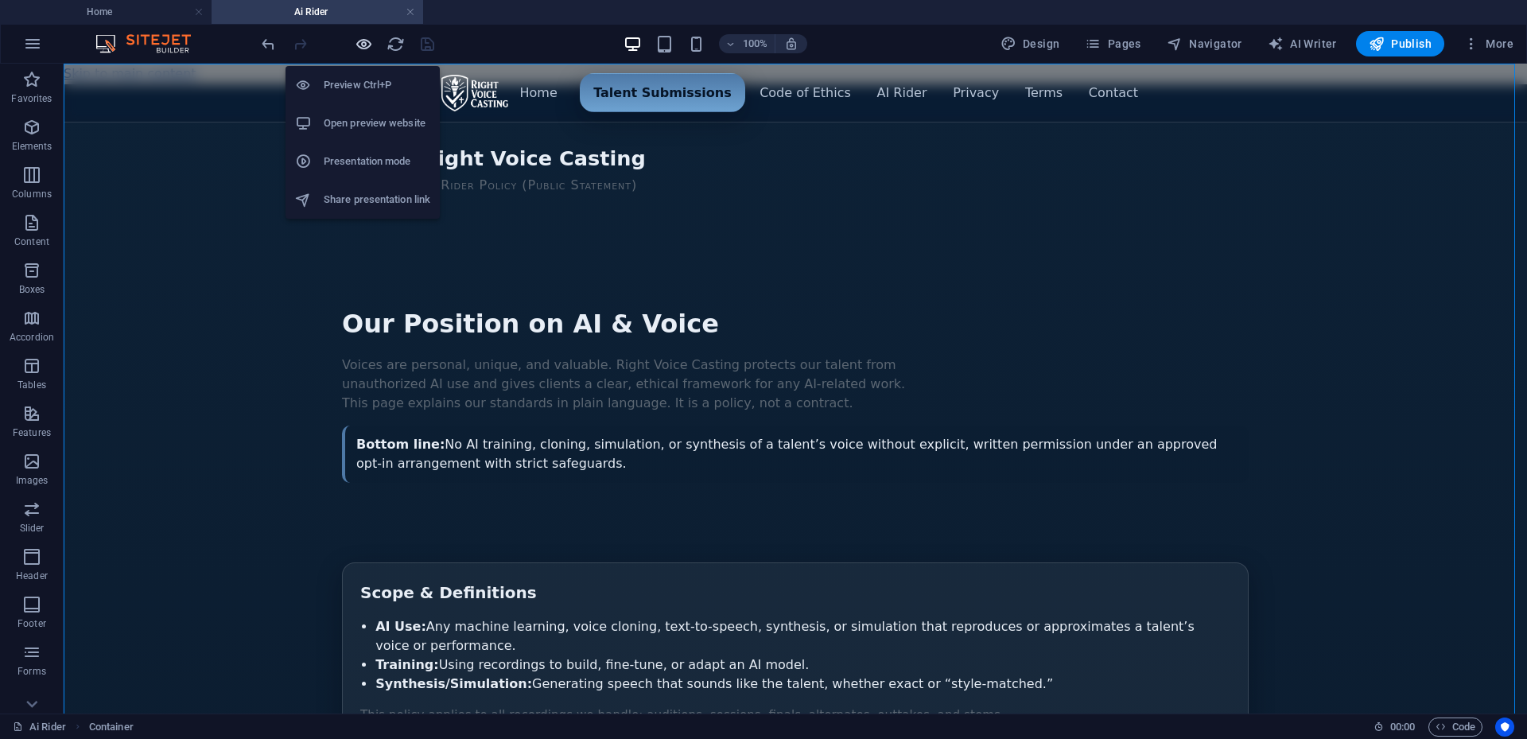
click at [359, 40] on icon "button" at bounding box center [364, 44] width 18 height 18
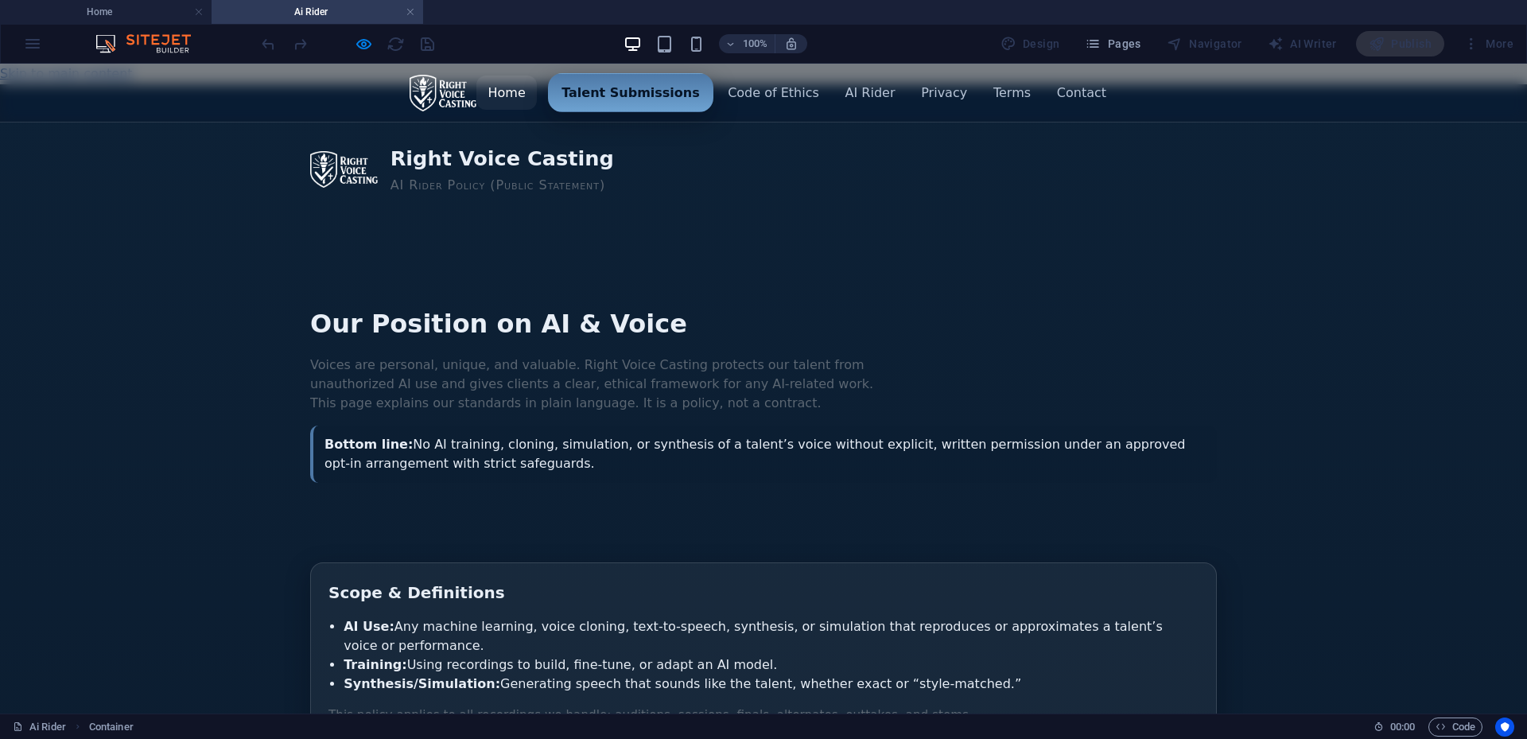
click at [525, 91] on link "Home" at bounding box center [506, 93] width 60 height 34
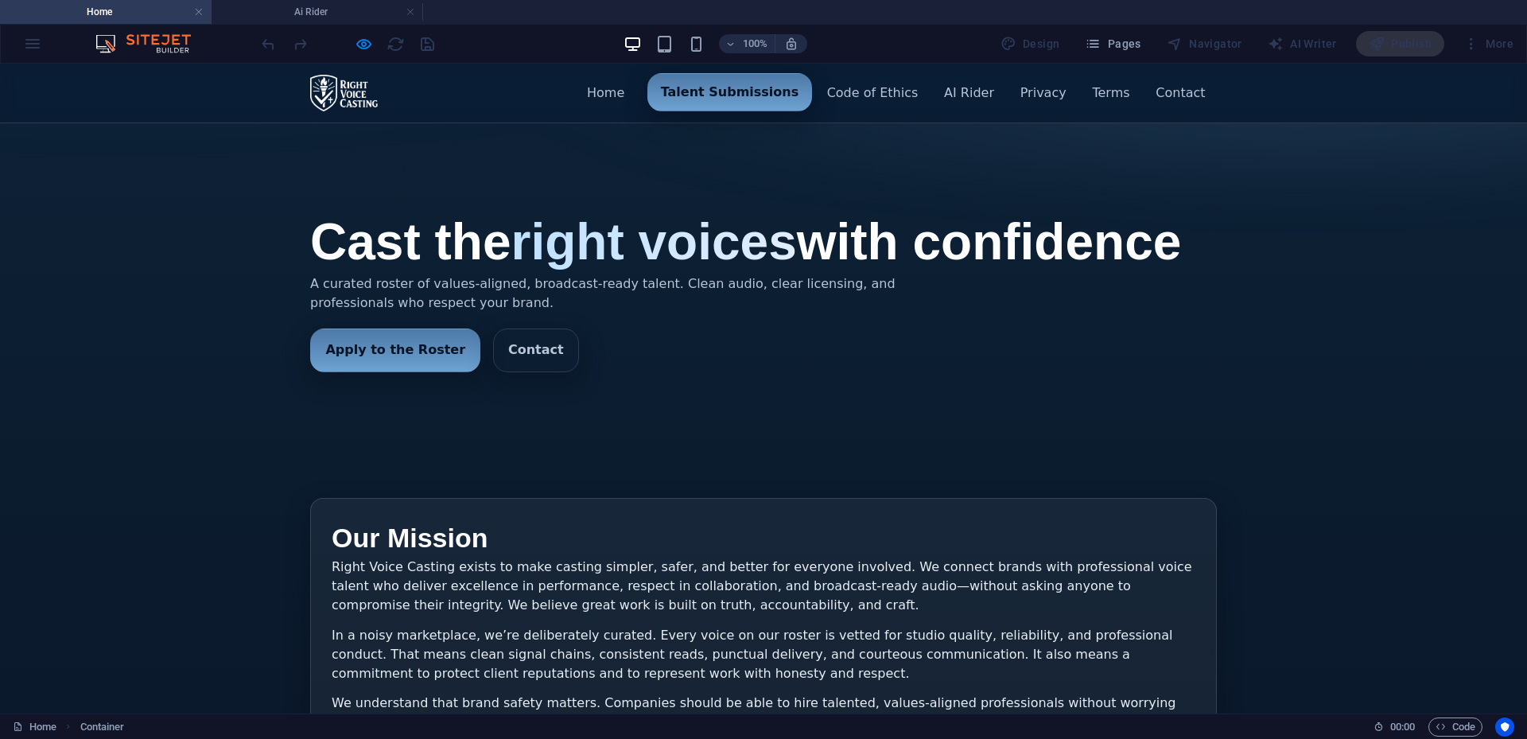
click at [768, 90] on link "Talent Submissions" at bounding box center [730, 92] width 165 height 38
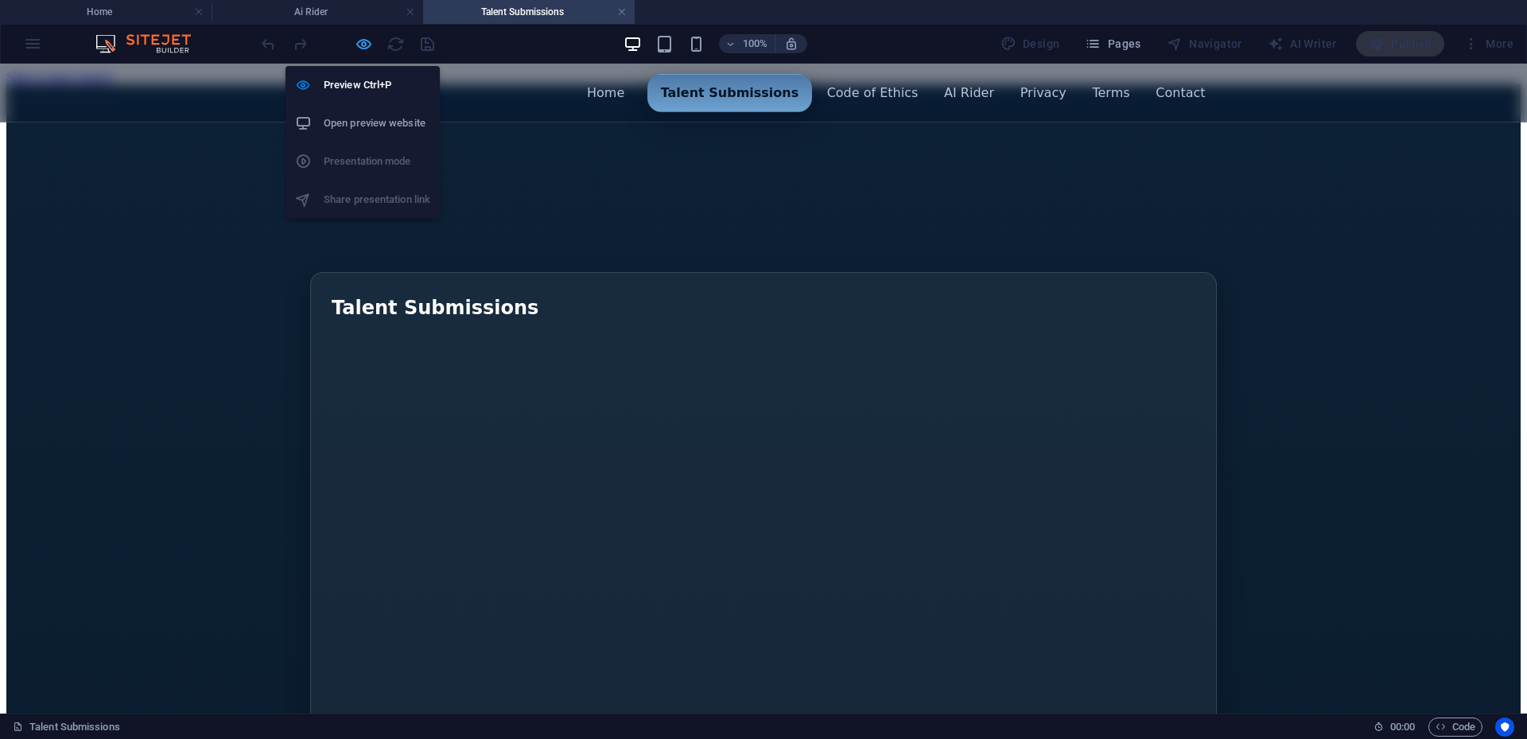
click at [360, 47] on icon "button" at bounding box center [364, 44] width 18 height 18
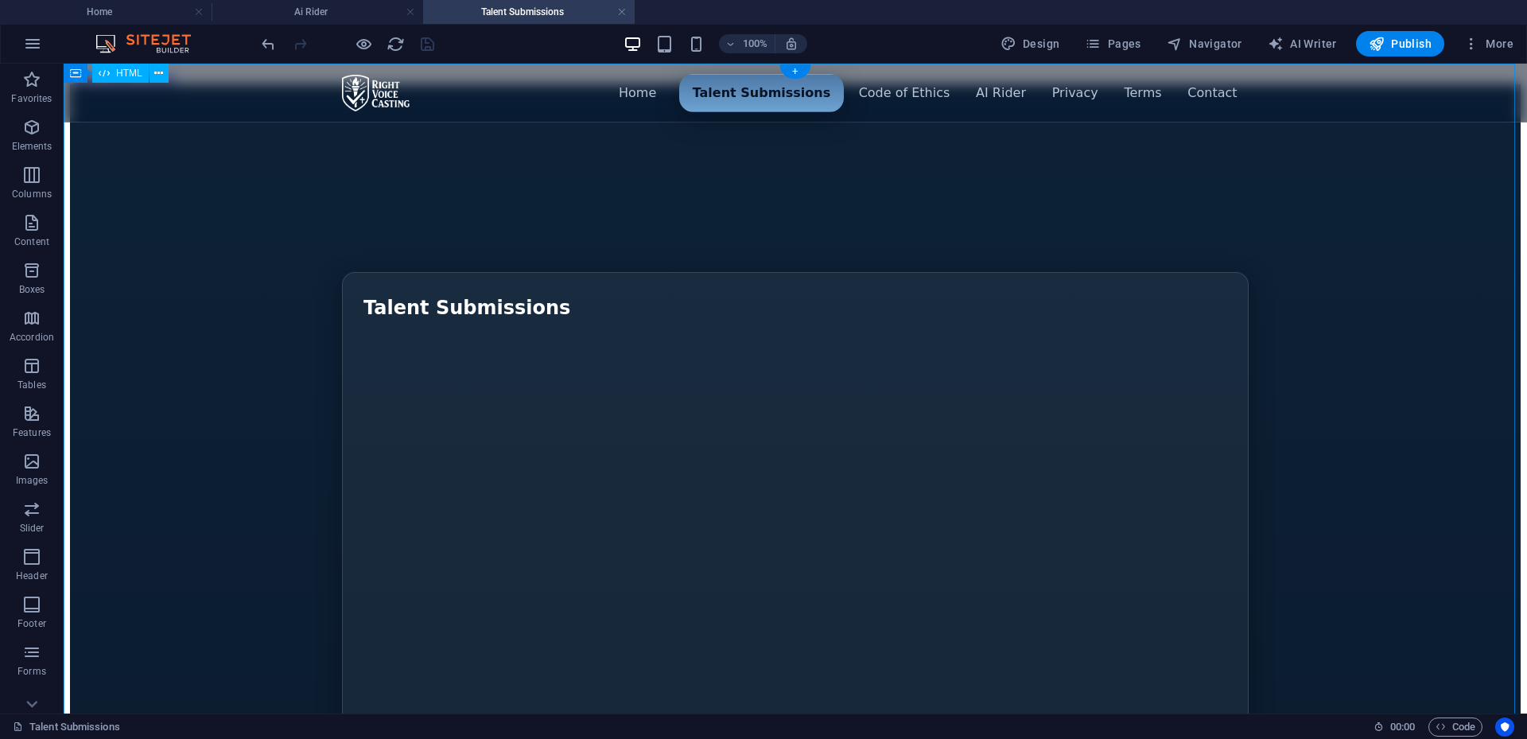
click at [1135, 44] on span "Pages" at bounding box center [1113, 44] width 56 height 16
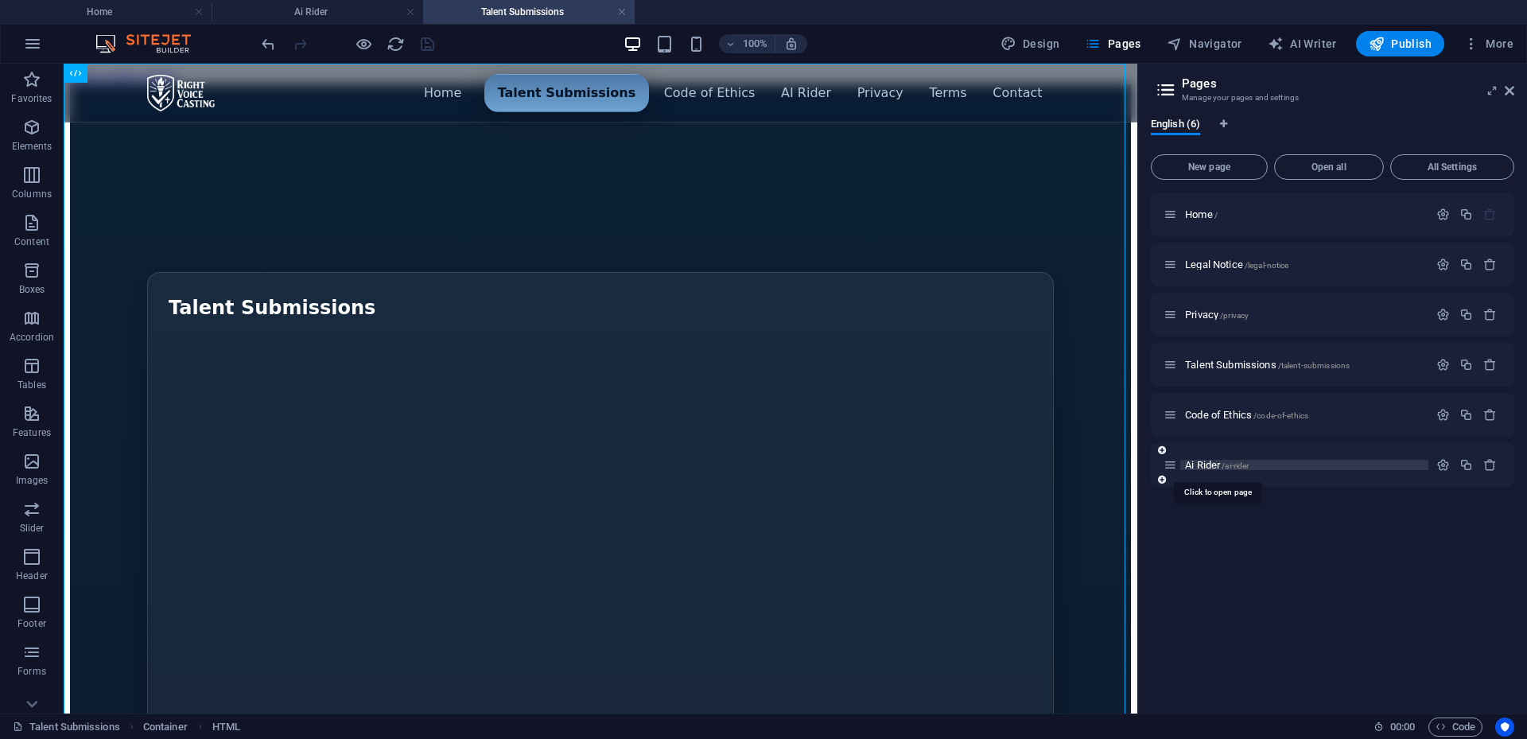
click at [1212, 464] on span "Ai Rider /ai-rider" at bounding box center [1217, 465] width 64 height 12
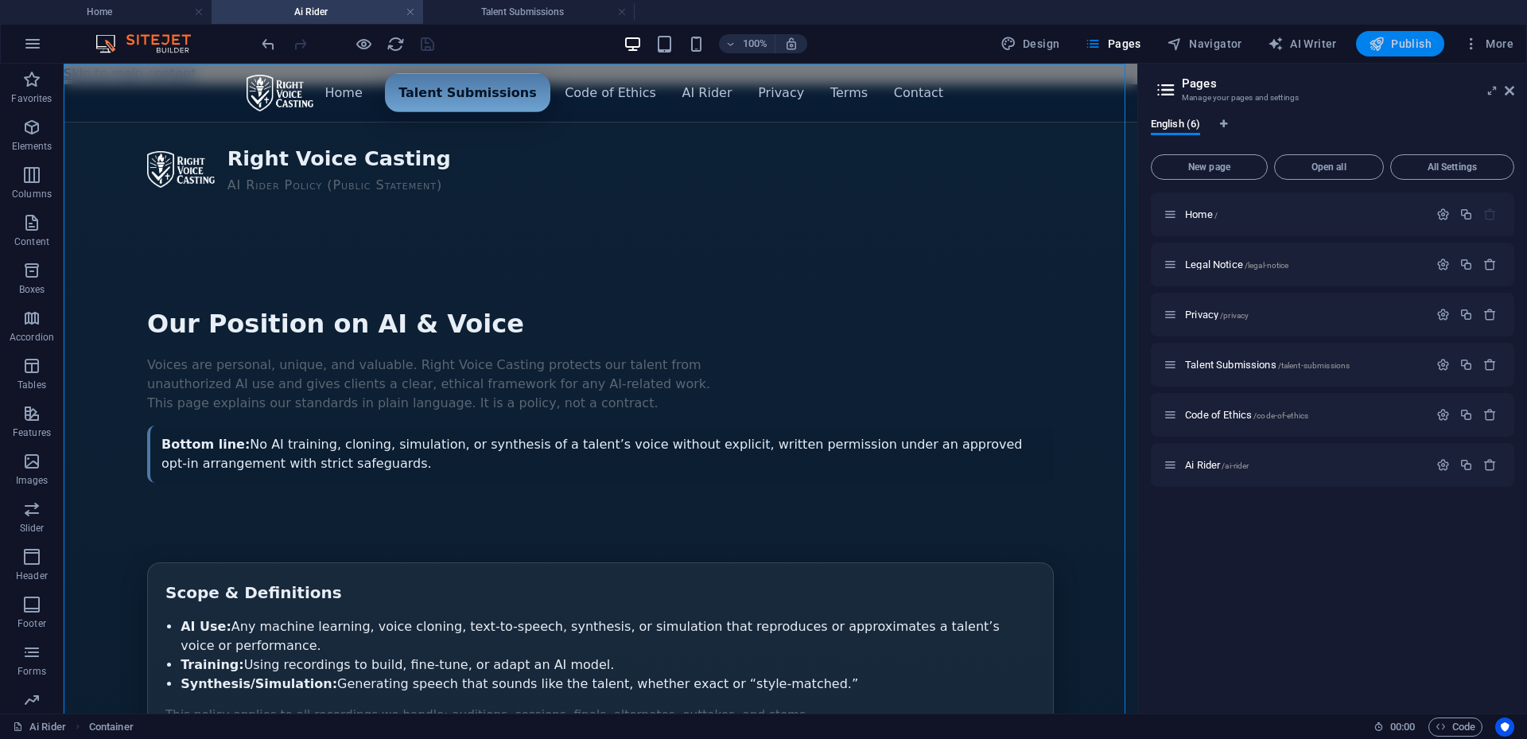
click at [1389, 41] on span "Publish" at bounding box center [1400, 44] width 63 height 16
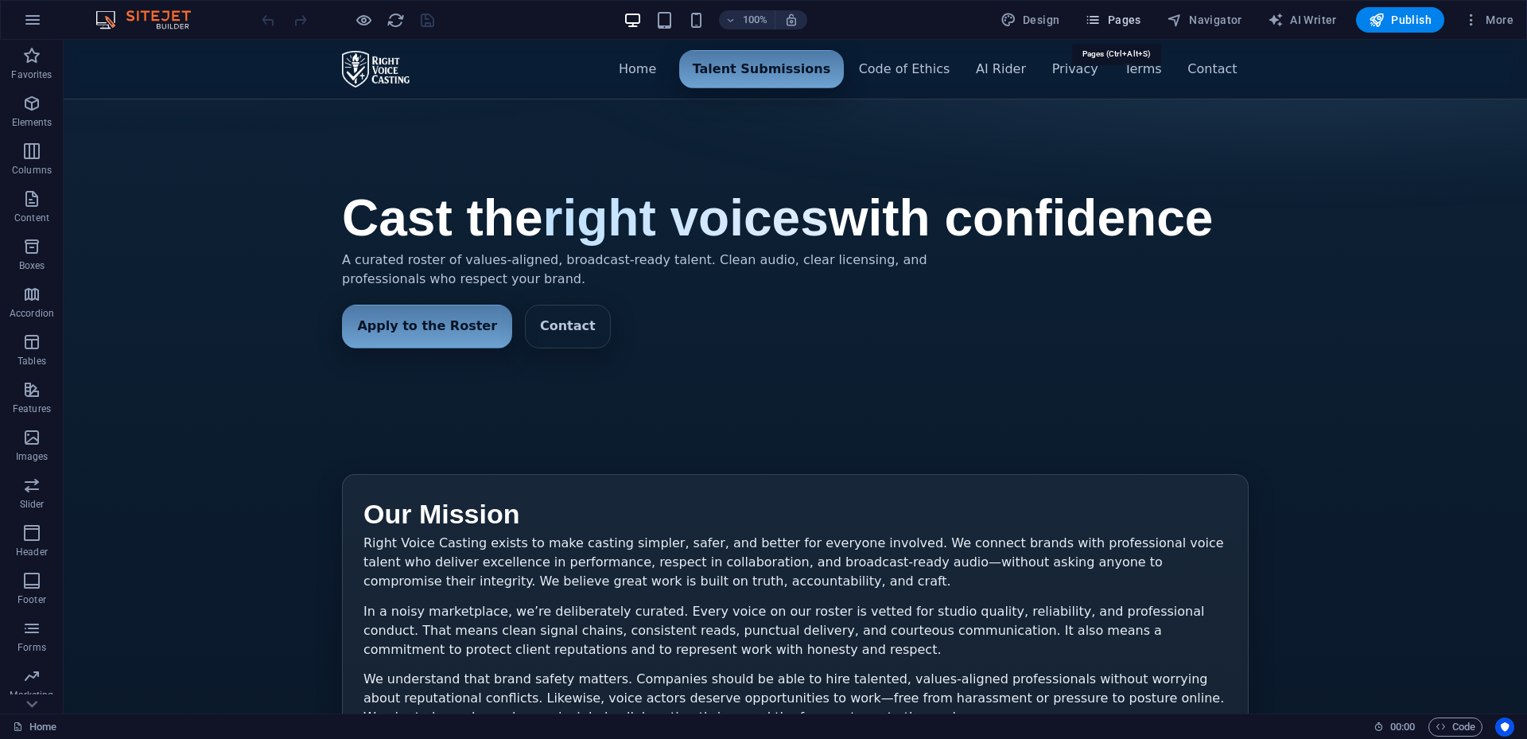
click at [1136, 18] on span "Pages" at bounding box center [1113, 20] width 56 height 16
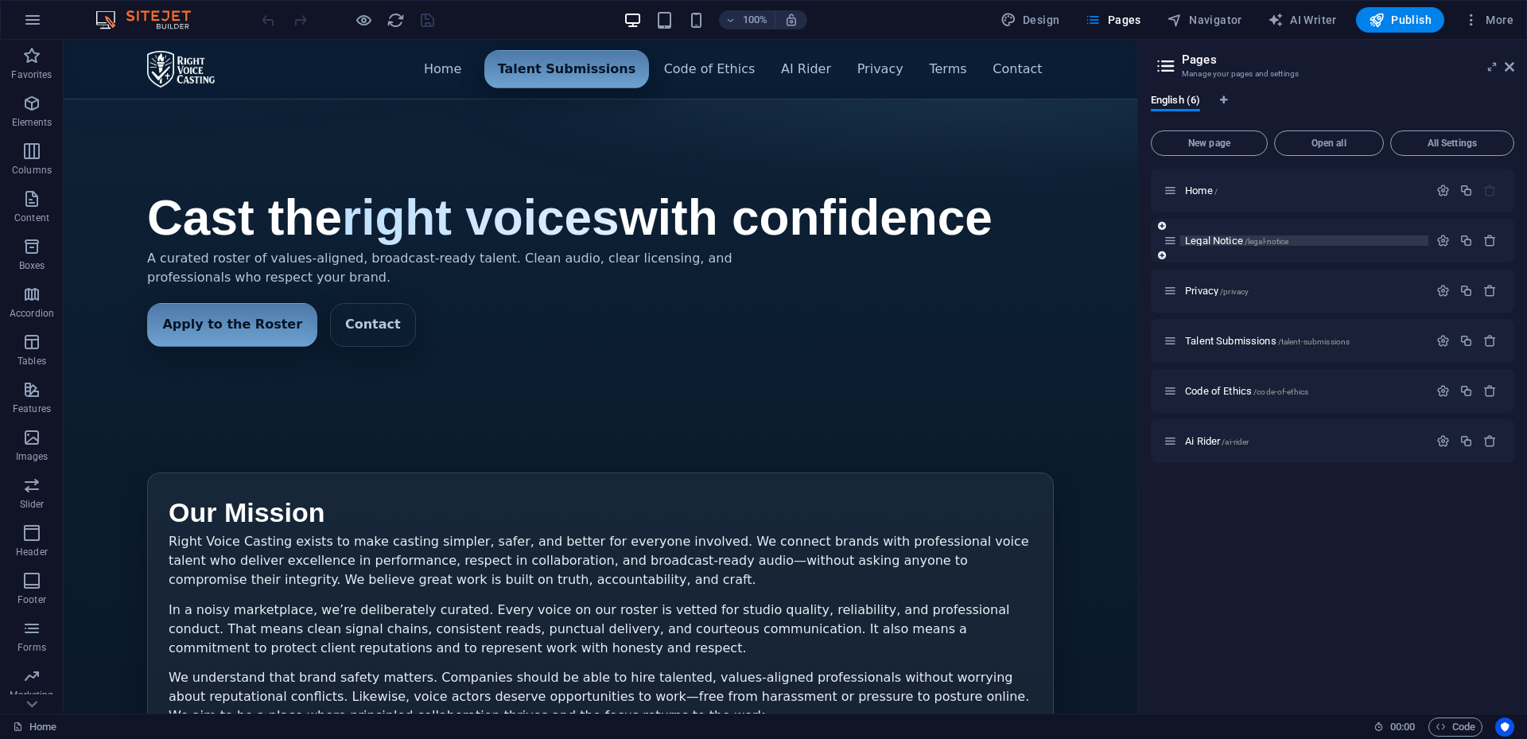
click at [1218, 242] on span "Legal Notice /legal-notice" at bounding box center [1236, 241] width 103 height 12
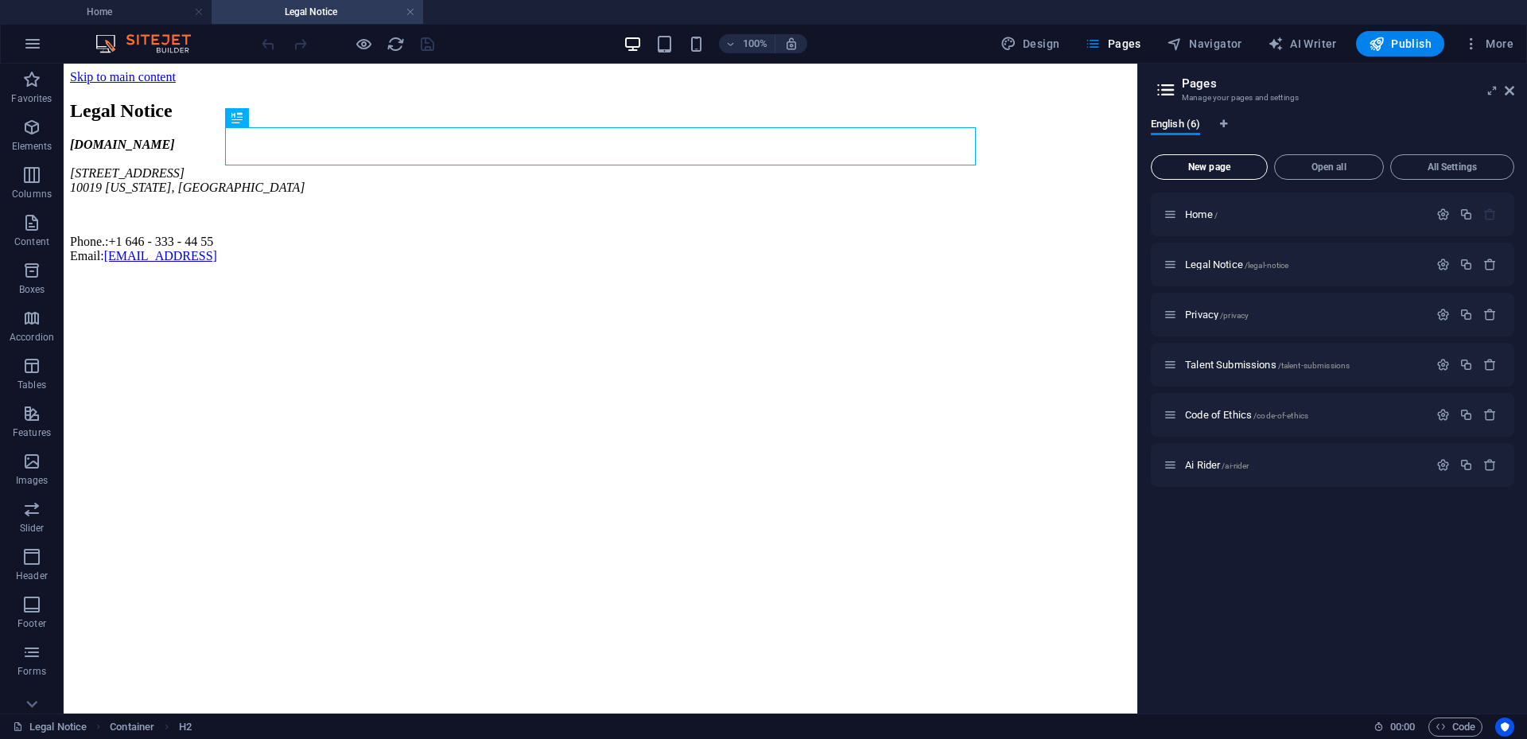
click at [1226, 165] on span "New page" at bounding box center [1209, 167] width 103 height 10
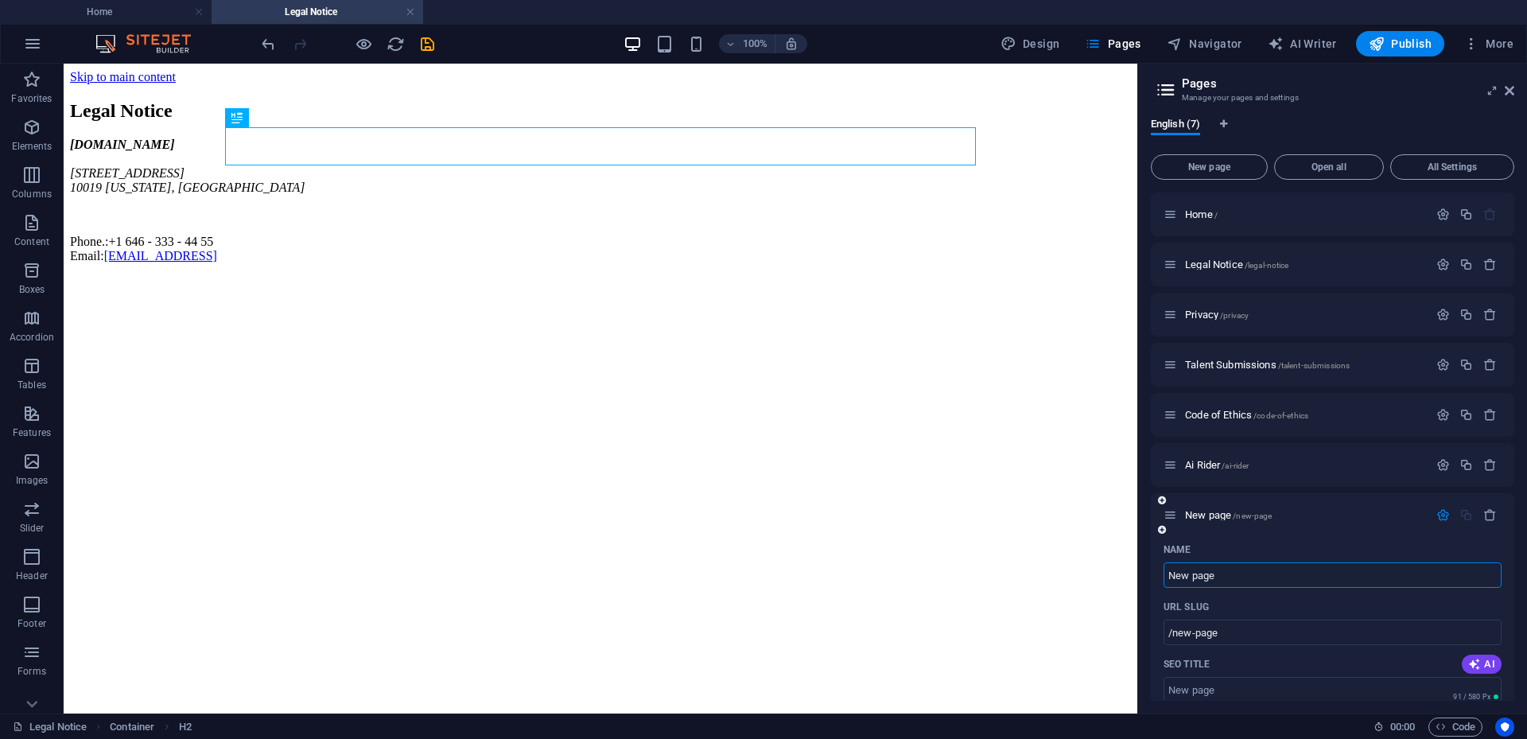
click at [1251, 570] on input "New page" at bounding box center [1333, 574] width 338 height 25
drag, startPoint x: 1045, startPoint y: 745, endPoint x: 852, endPoint y: 762, distance: 194.1
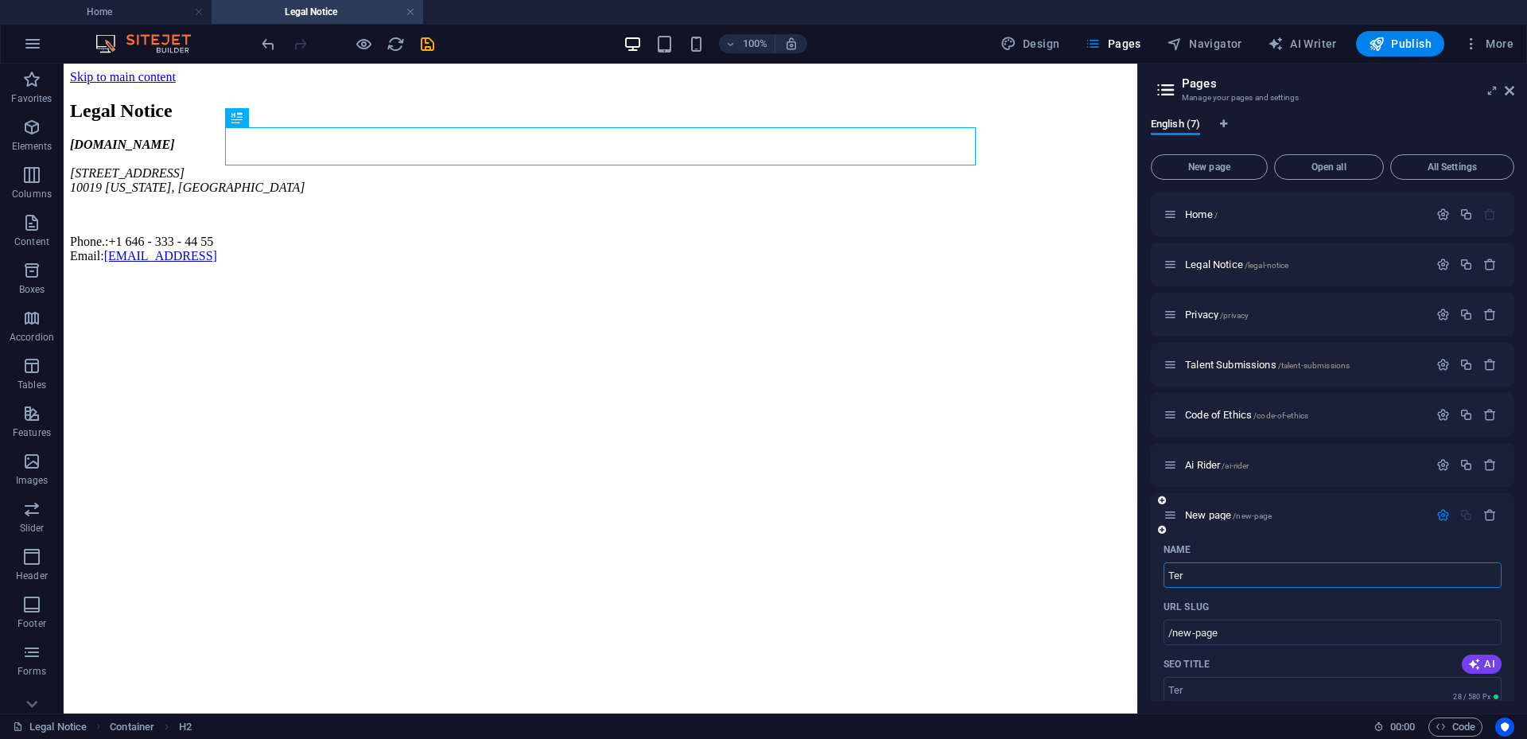
type input "Term"
type input "/ter"
type input "Terms"
type input "/terms"
type input "Terms"
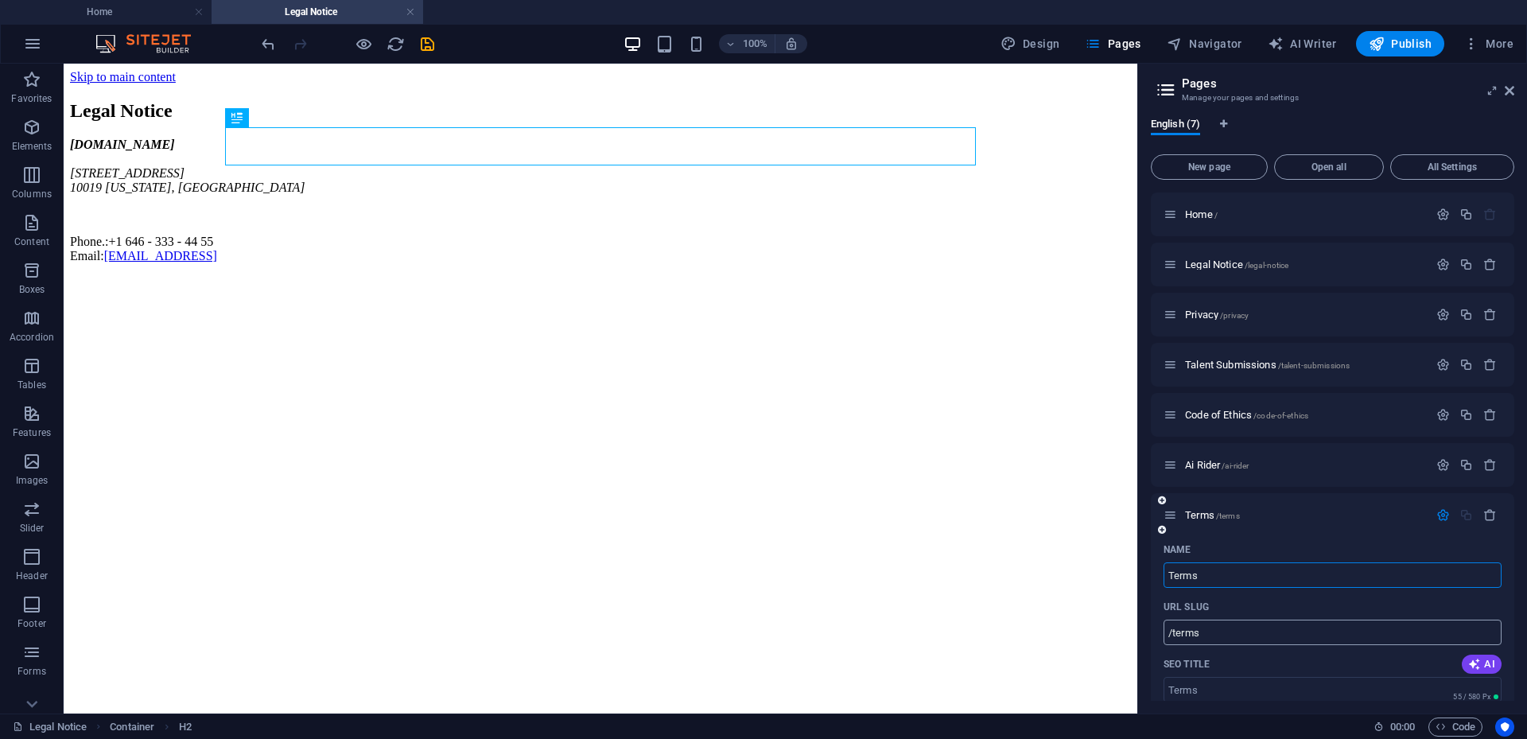
click at [1318, 636] on input "/terms" at bounding box center [1333, 632] width 338 height 25
click at [1193, 517] on span "Terms /terms" at bounding box center [1212, 515] width 55 height 12
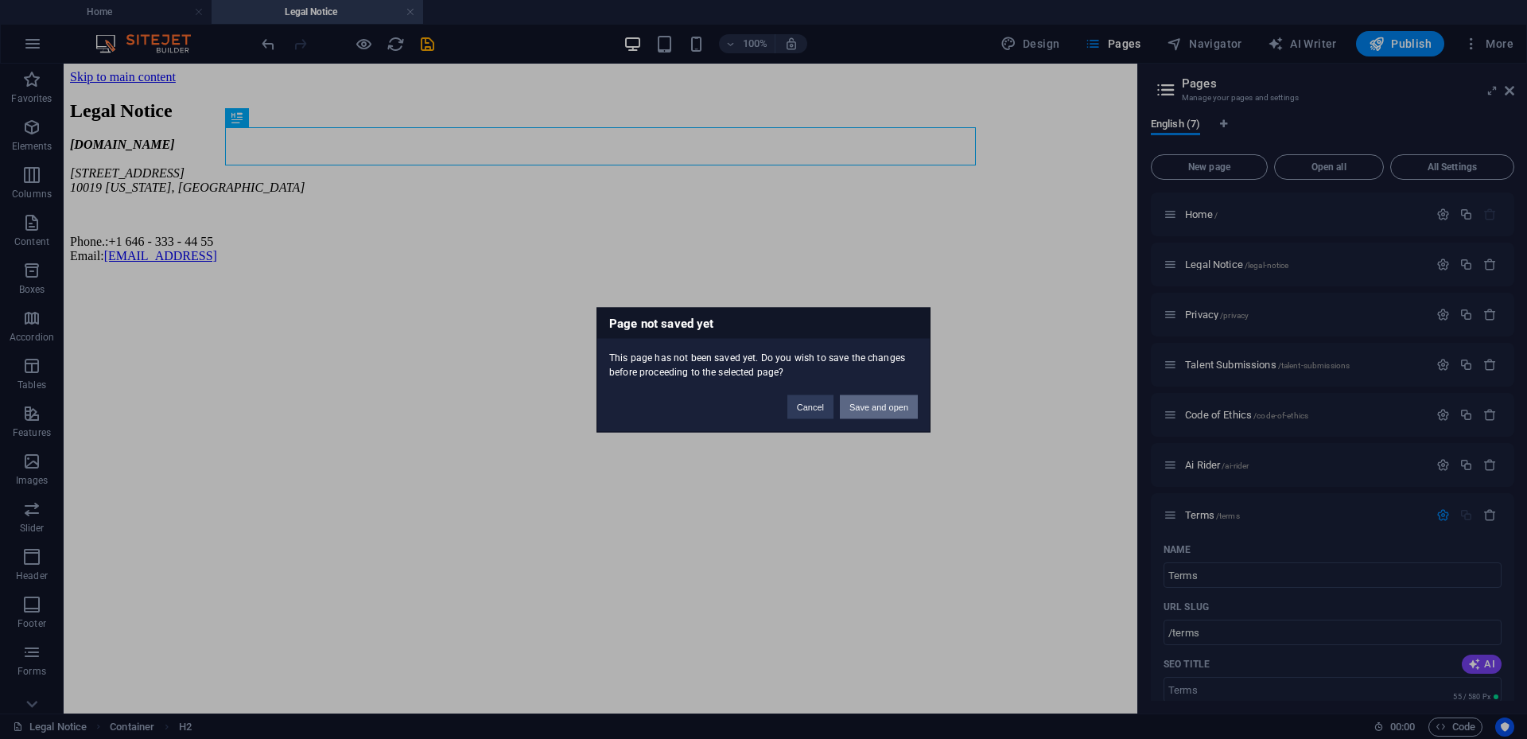
click at [876, 409] on button "Save and open" at bounding box center [879, 407] width 78 height 24
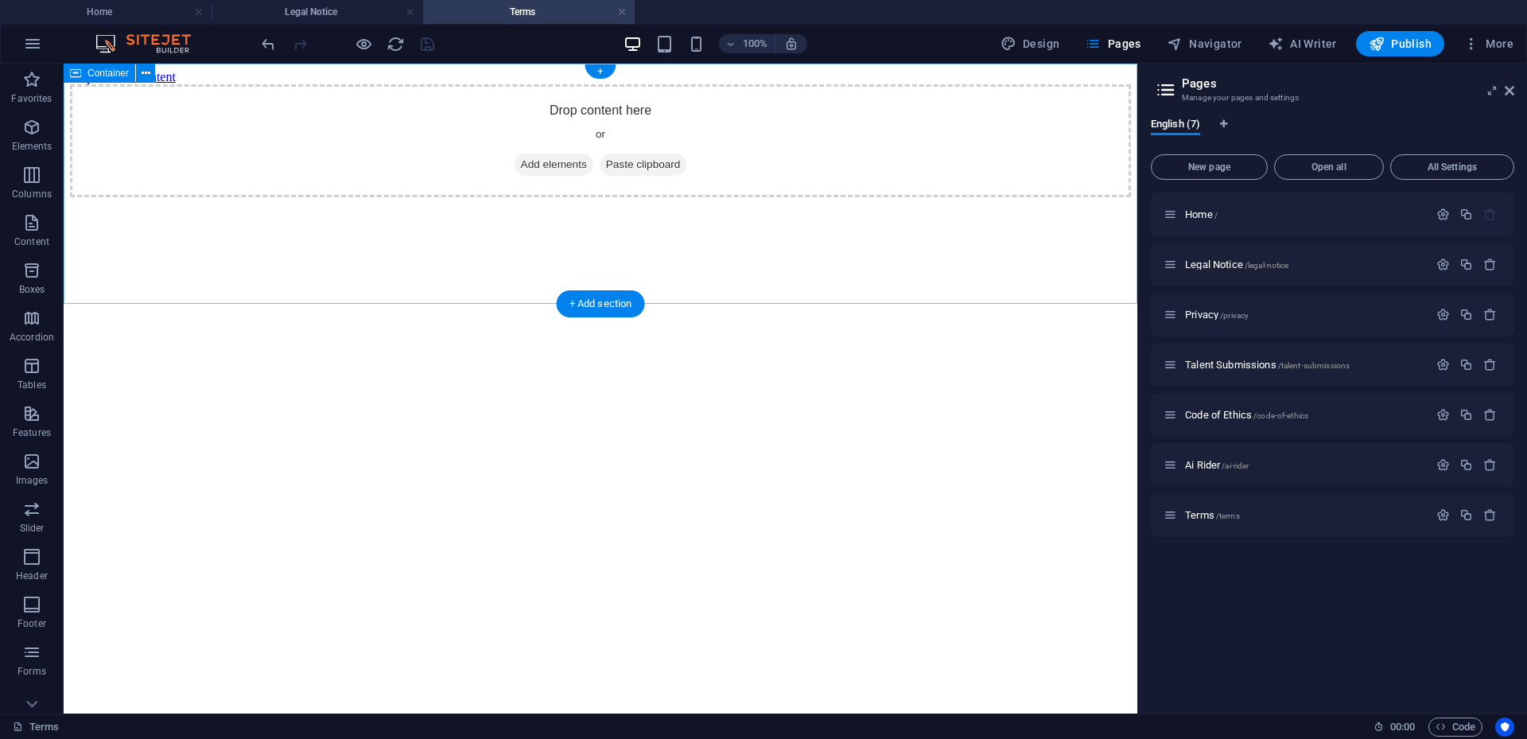
click at [136, 109] on div "Drop content here or Add elements Paste clipboard" at bounding box center [600, 140] width 1061 height 113
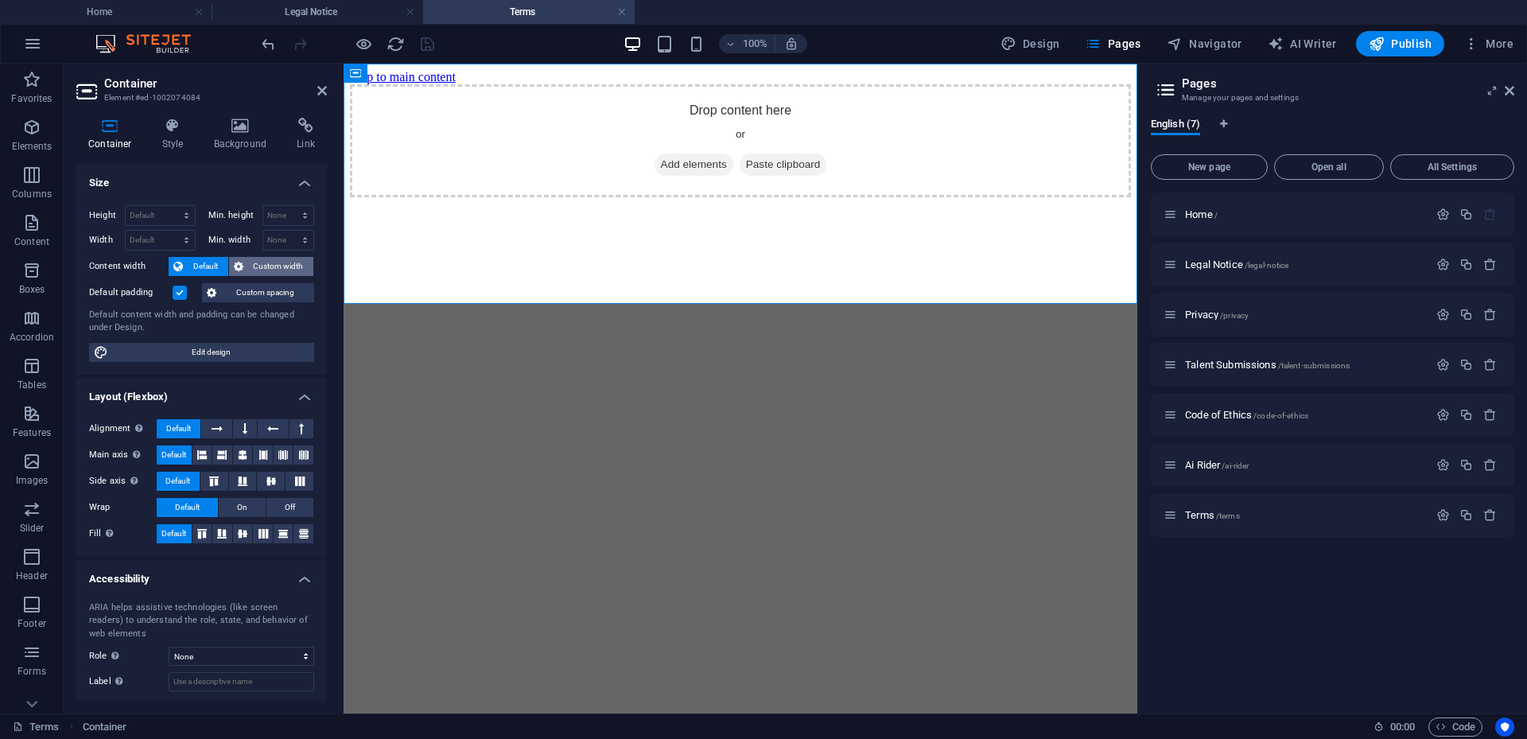
click at [248, 261] on span "Custom width" at bounding box center [278, 266] width 61 height 19
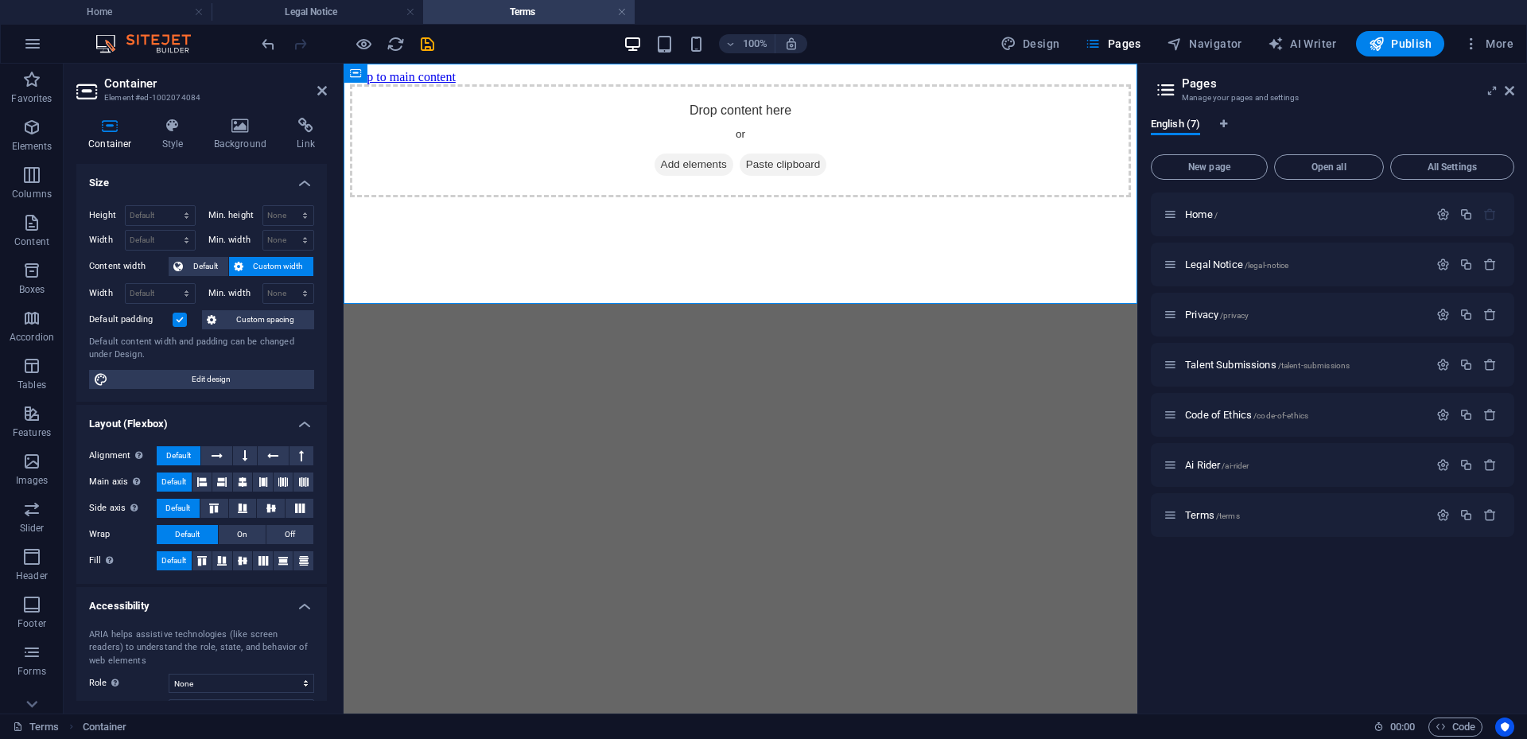
click at [181, 321] on label at bounding box center [180, 320] width 14 height 14
click at [0, 0] on input "Default padding" at bounding box center [0, 0] width 0 height 0
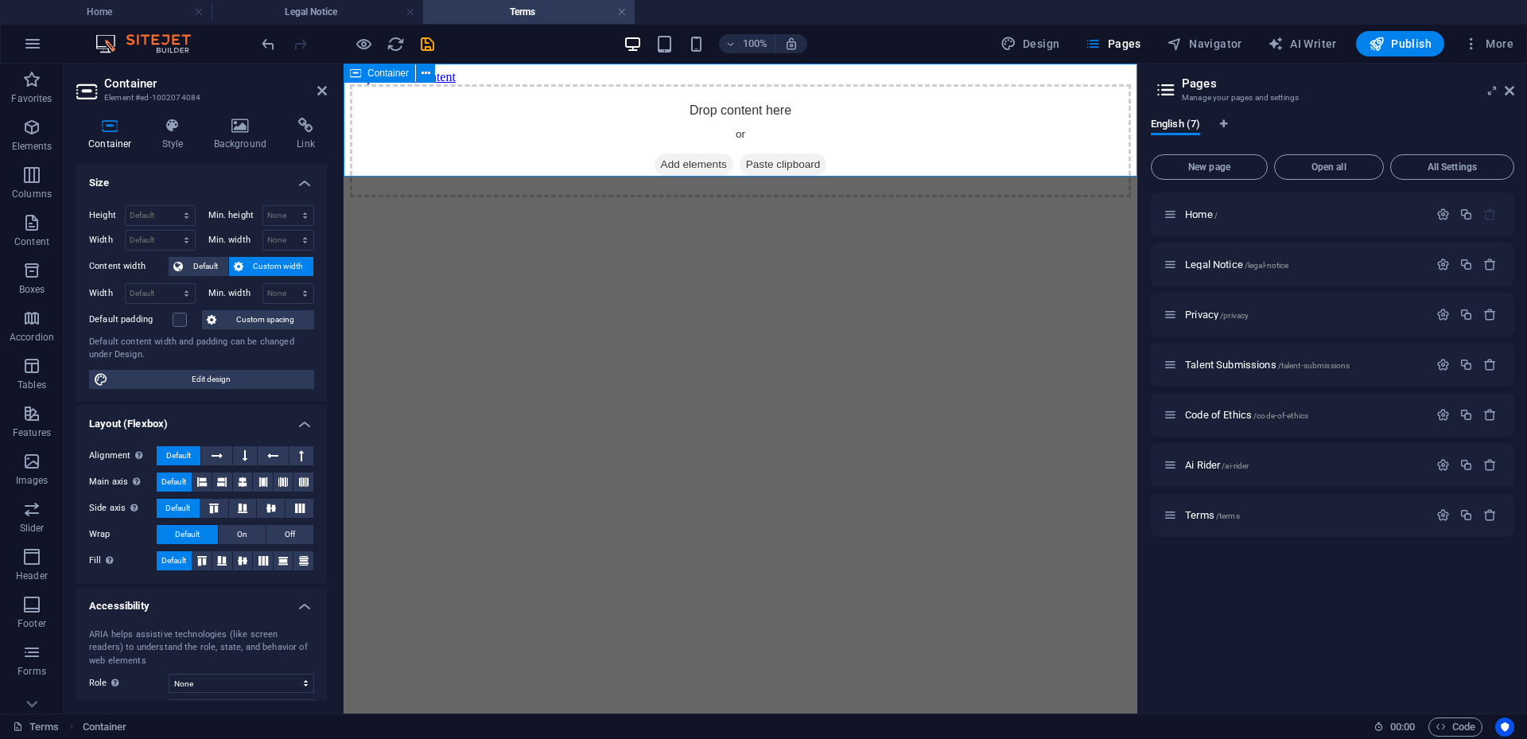
click at [550, 135] on div "Drop content here or Add elements Paste clipboard" at bounding box center [740, 140] width 781 height 113
click at [683, 154] on span "Add elements" at bounding box center [694, 165] width 79 height 22
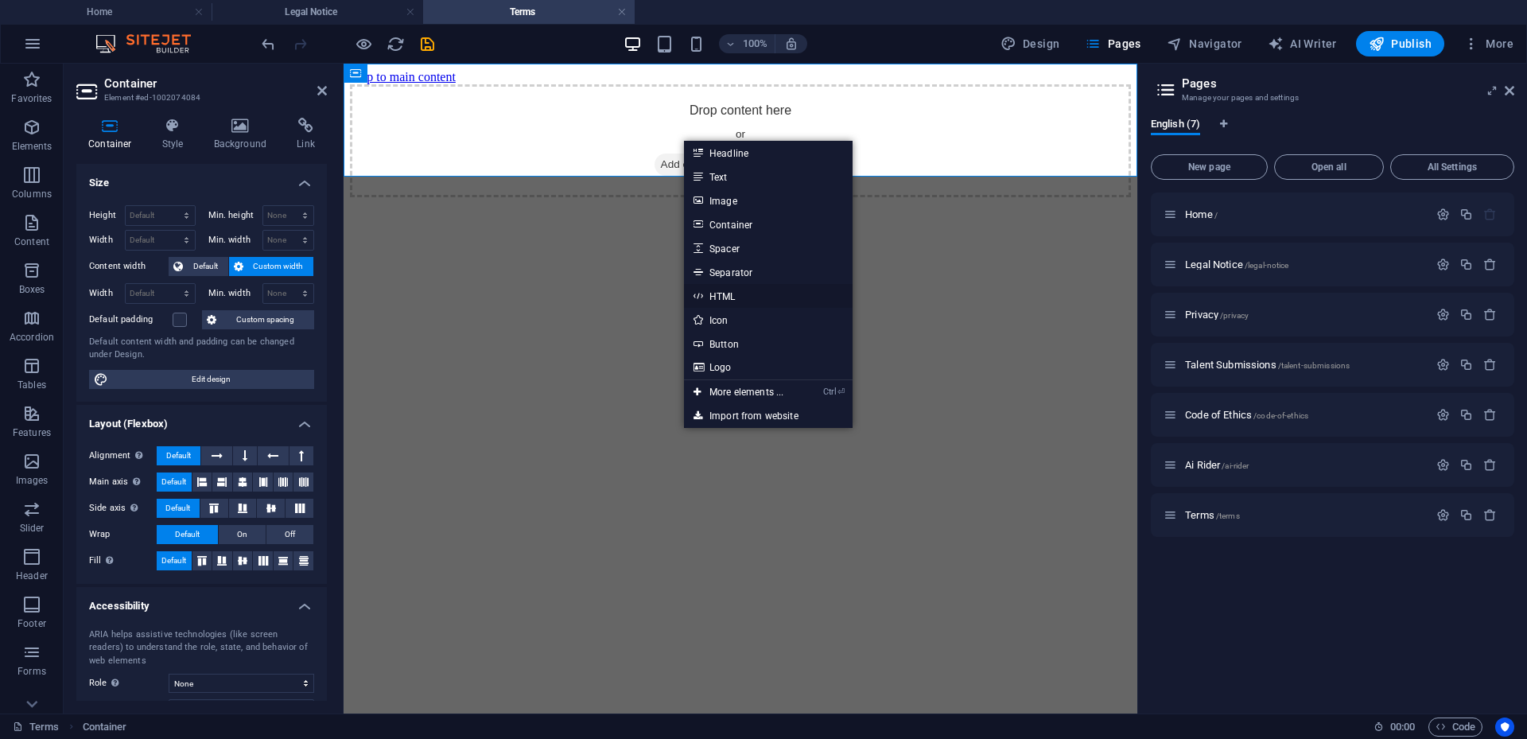
click at [736, 295] on link "HTML" at bounding box center [768, 296] width 169 height 24
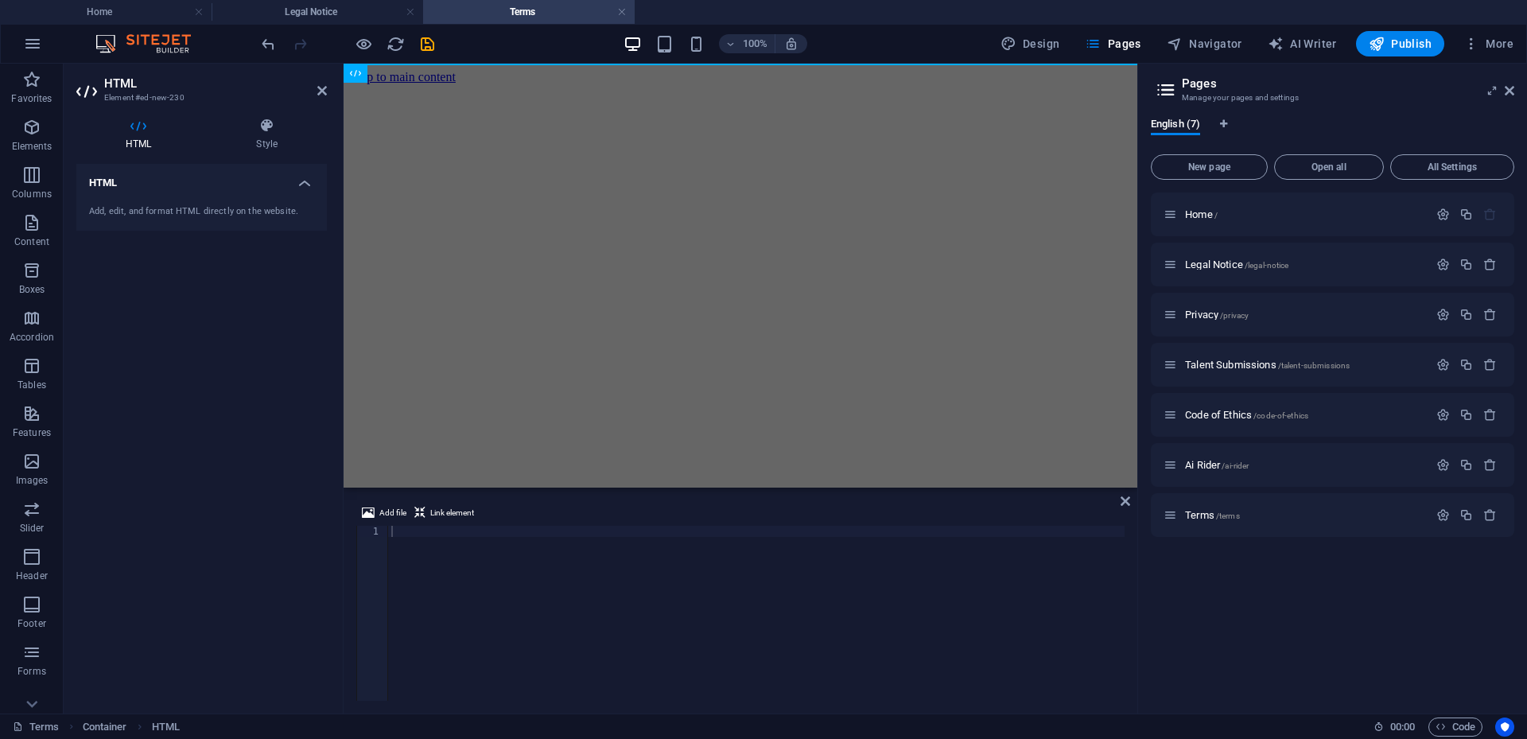
click at [470, 530] on div at bounding box center [756, 624] width 737 height 197
paste textarea "</div> </header>"
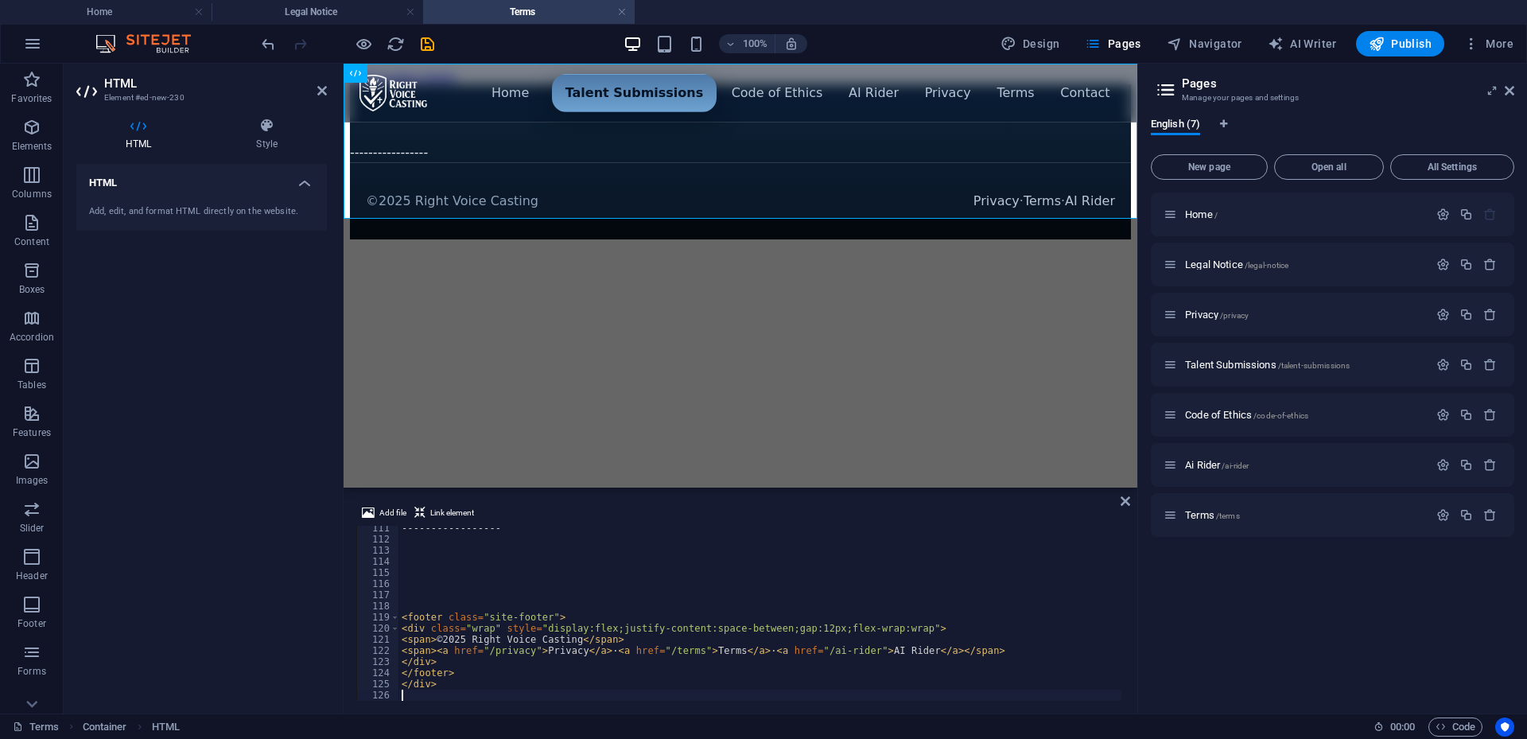
click at [497, 526] on div "----------------- < footer class = "site-footer" > < div class = "wrap" style =…" at bounding box center [1166, 620] width 1534 height 194
type textarea "</div> </header>"
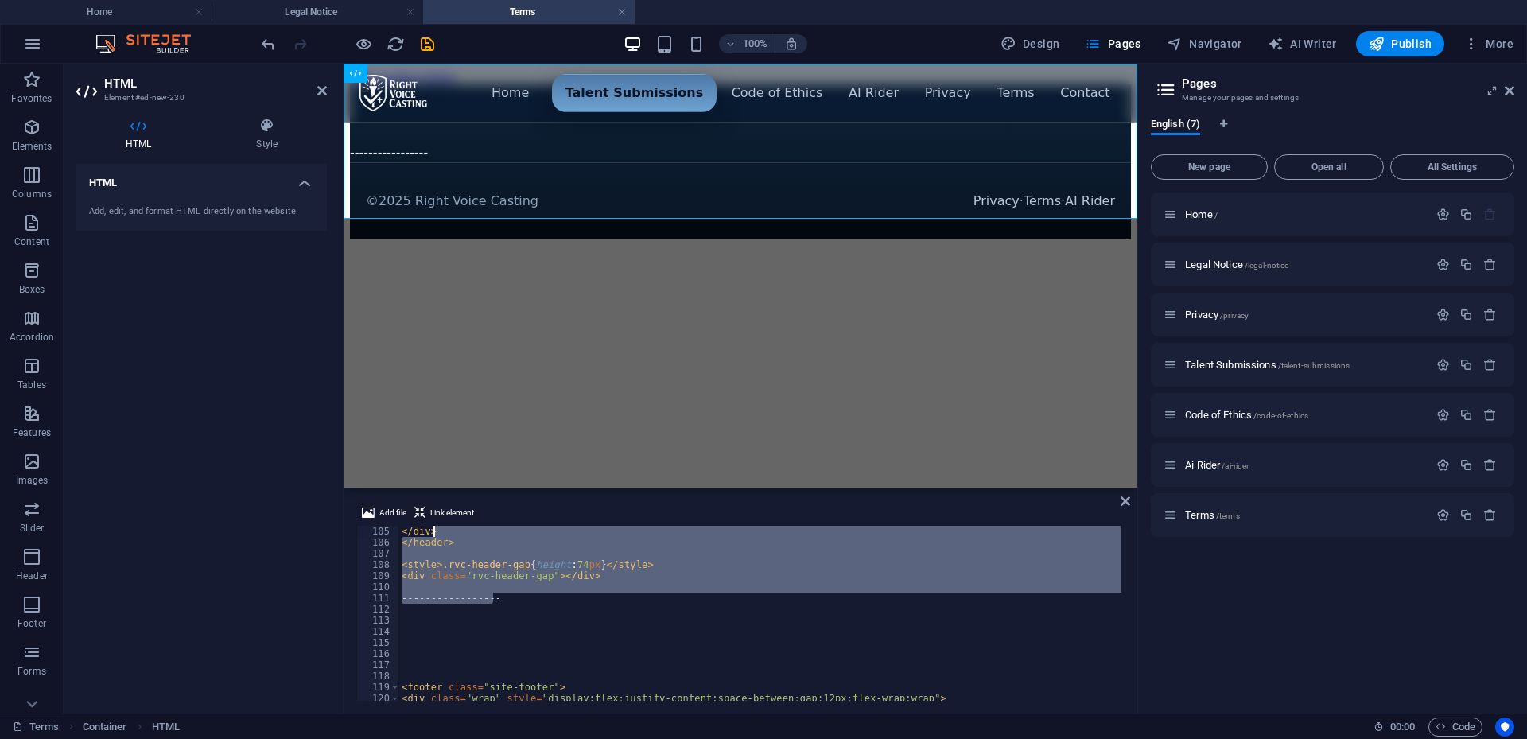
scroll to position [1158, 0]
click at [499, 613] on div "</ div > </ header > < style > .rvc-header-gap { height : 74 px } </ style > < …" at bounding box center [1166, 623] width 1534 height 194
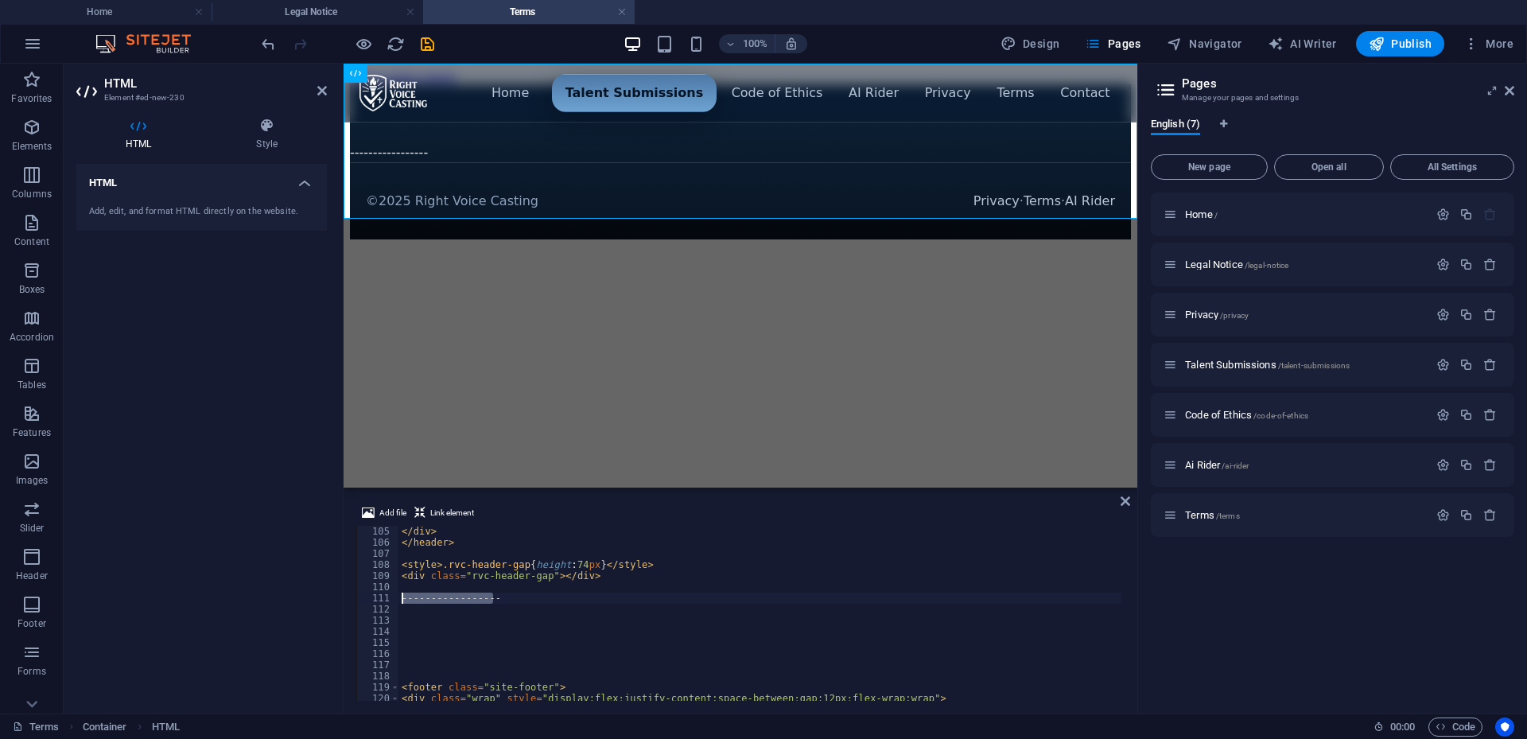
drag, startPoint x: 502, startPoint y: 595, endPoint x: 402, endPoint y: 604, distance: 100.6
click at [402, 604] on div "</ div > </ header > < style > .rvc-header-gap { height : 74 px } </ style > < …" at bounding box center [1166, 623] width 1534 height 194
type textarea "-----------------"
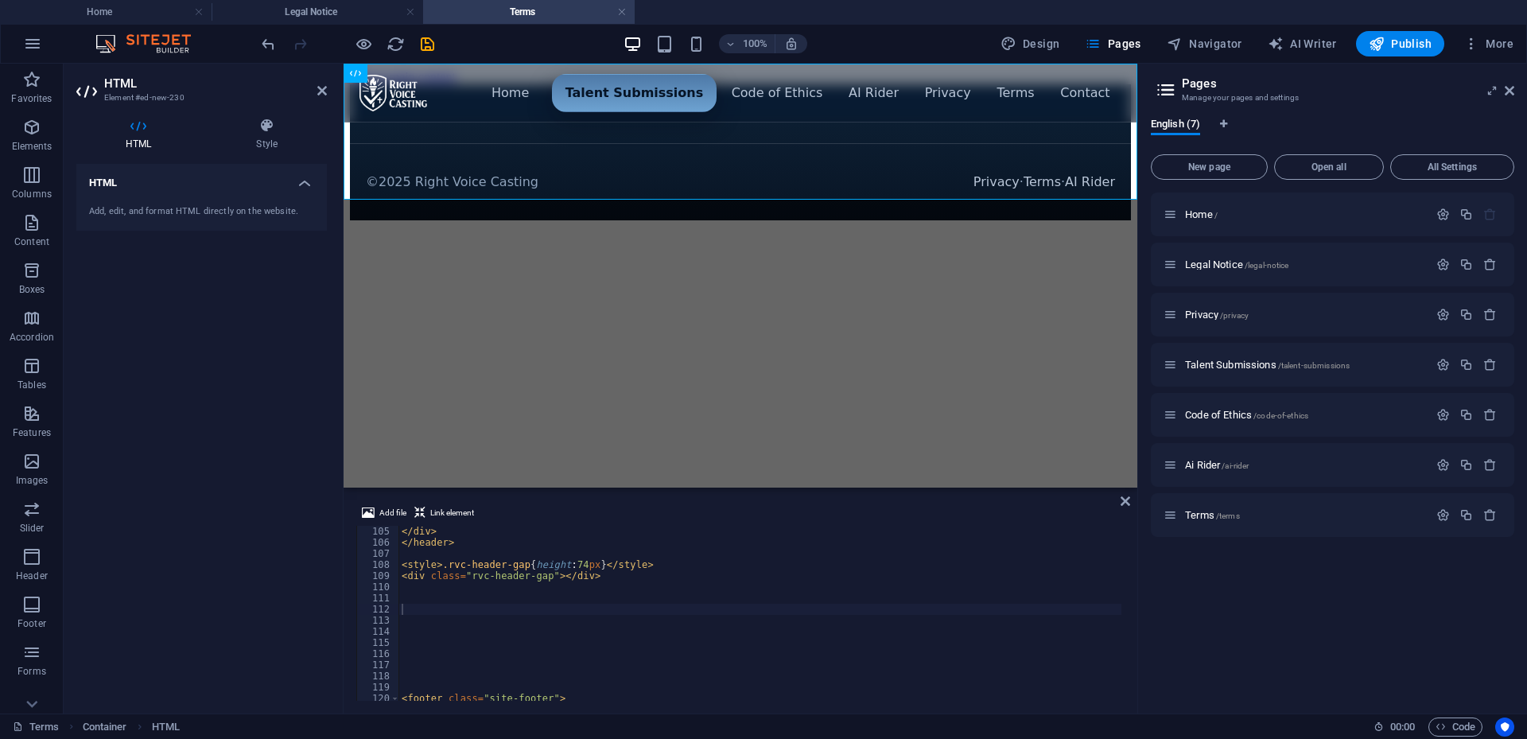
click at [465, 610] on div "</ div > </ header > < style > .rvc-header-gap { height : 74 px } </ style > < …" at bounding box center [1166, 623] width 1534 height 194
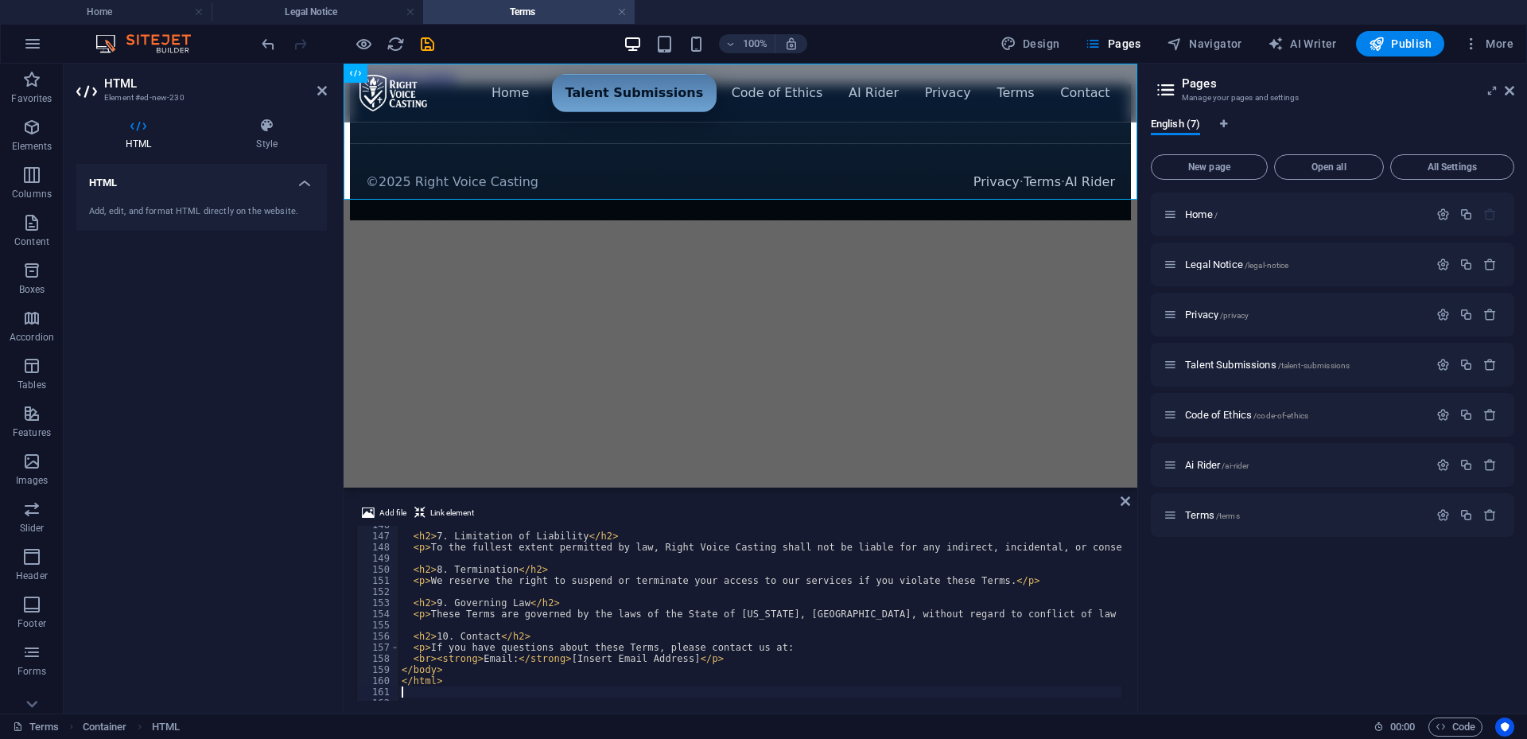
scroll to position [1621, 0]
click at [1095, 227] on html "Skip to main content Menu ▾ Home Talent Submissions Code of Ethics AI Rider Pri…" at bounding box center [741, 145] width 794 height 163
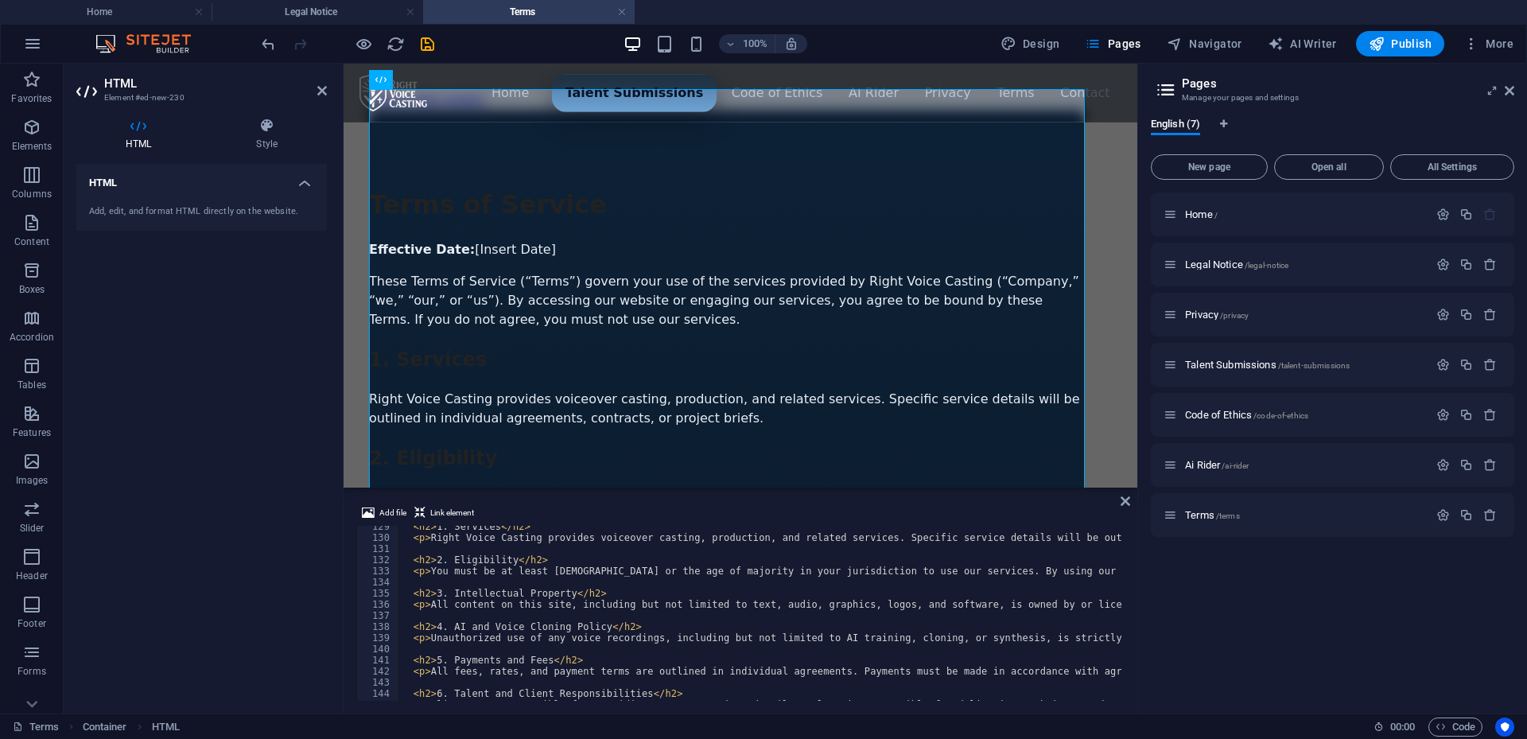
scroll to position [1287, 0]
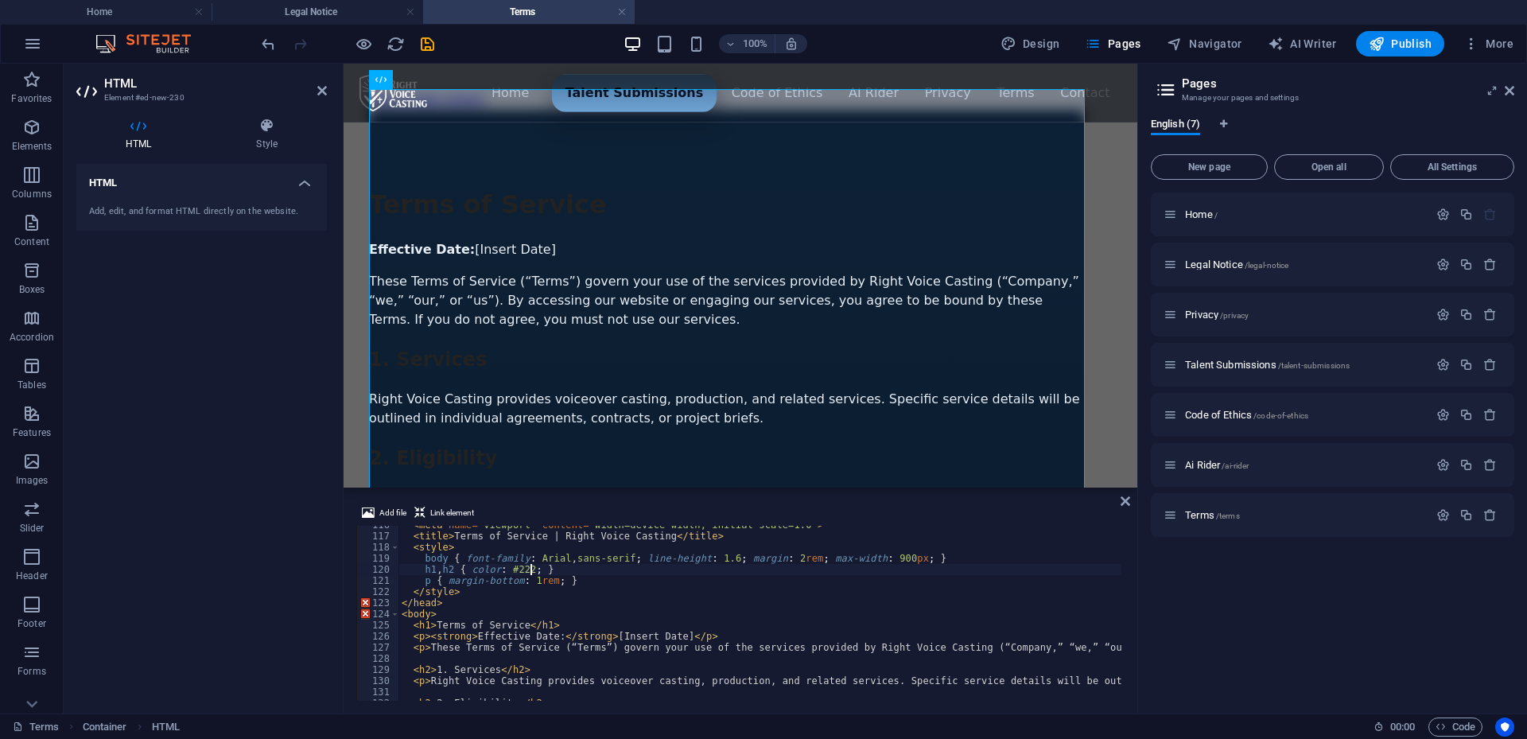
click at [528, 566] on div "< meta name = "viewport" content = "width=device-width, initial-scale=1.0" > < …" at bounding box center [1166, 616] width 1534 height 194
drag, startPoint x: 528, startPoint y: 566, endPoint x: 516, endPoint y: 568, distance: 12.0
click at [516, 568] on div "< meta name = "viewport" content = "width=device-width, initial-scale=1.0" > < …" at bounding box center [1166, 616] width 1534 height 194
click at [944, 571] on div "< meta name = "viewport" content = "width=device-width, initial-scale=1.0" > < …" at bounding box center [1166, 616] width 1534 height 194
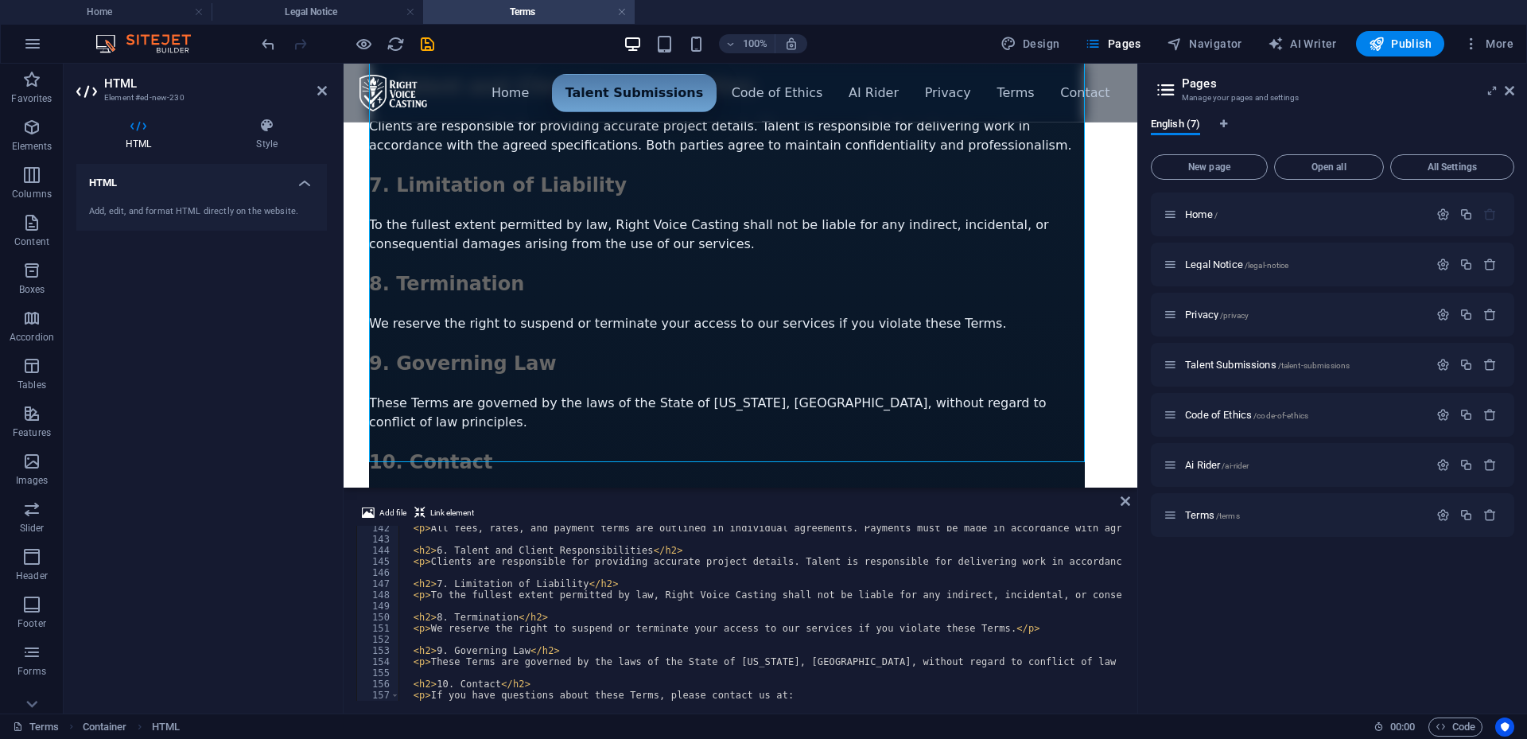
scroll to position [1621, 0]
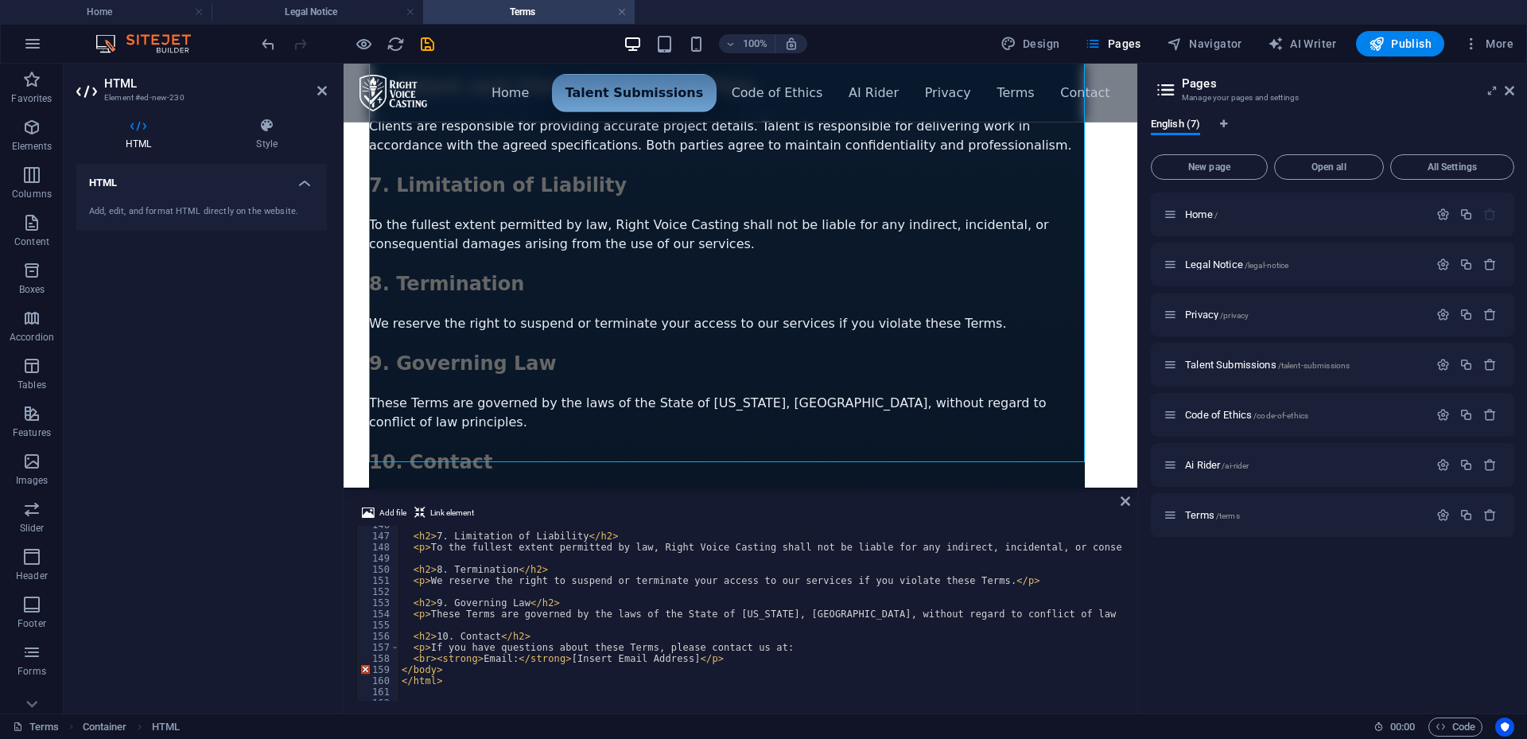
click at [677, 659] on div "< h2 > 7. Limitation of Liability </ h2 > < p > To the fullest extent permitted…" at bounding box center [1166, 616] width 1534 height 194
drag, startPoint x: 679, startPoint y: 659, endPoint x: 565, endPoint y: 658, distance: 114.6
click at [565, 658] on div "< h2 > 7. Limitation of Liability </ h2 > < p > To the fullest extent permitted…" at bounding box center [1166, 616] width 1534 height 194
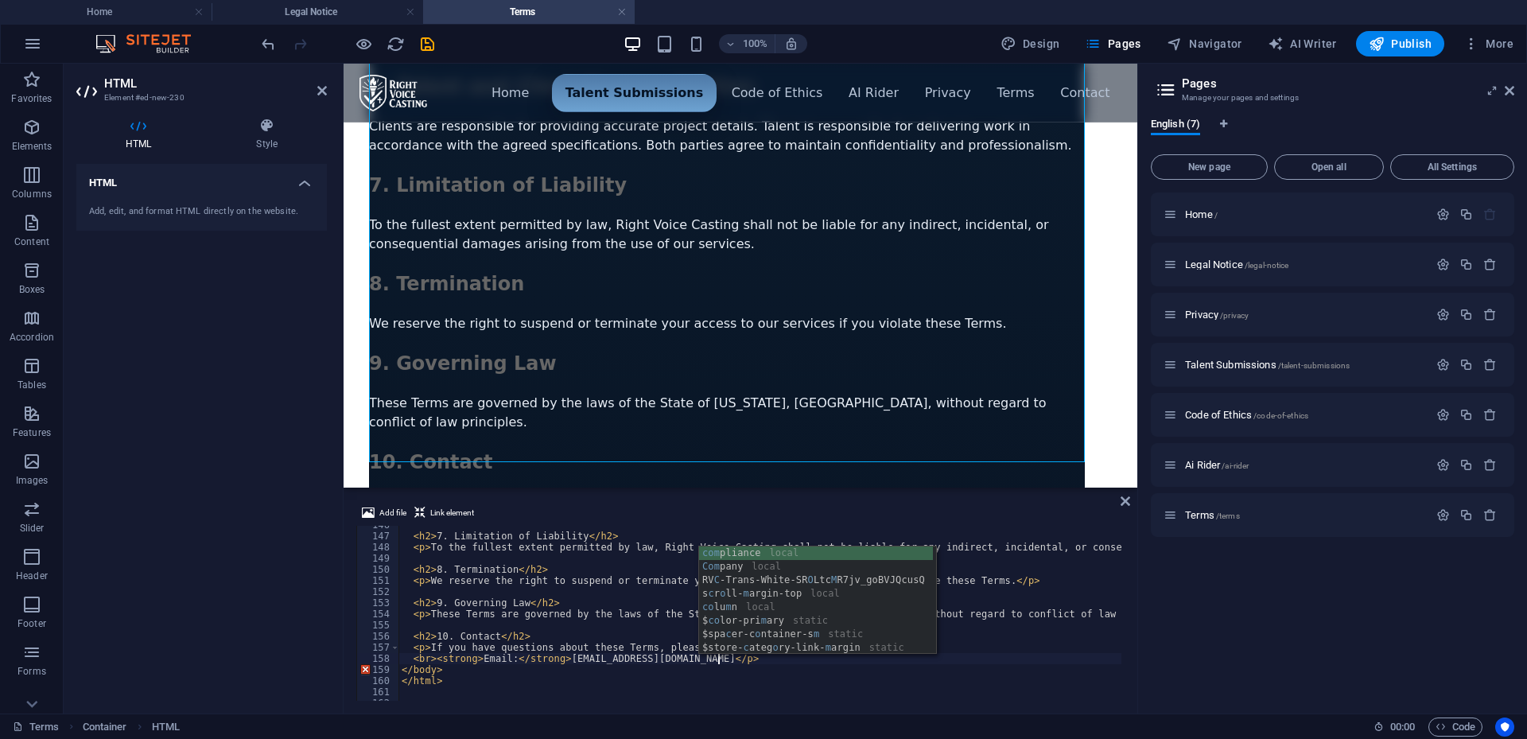
scroll to position [0, 25]
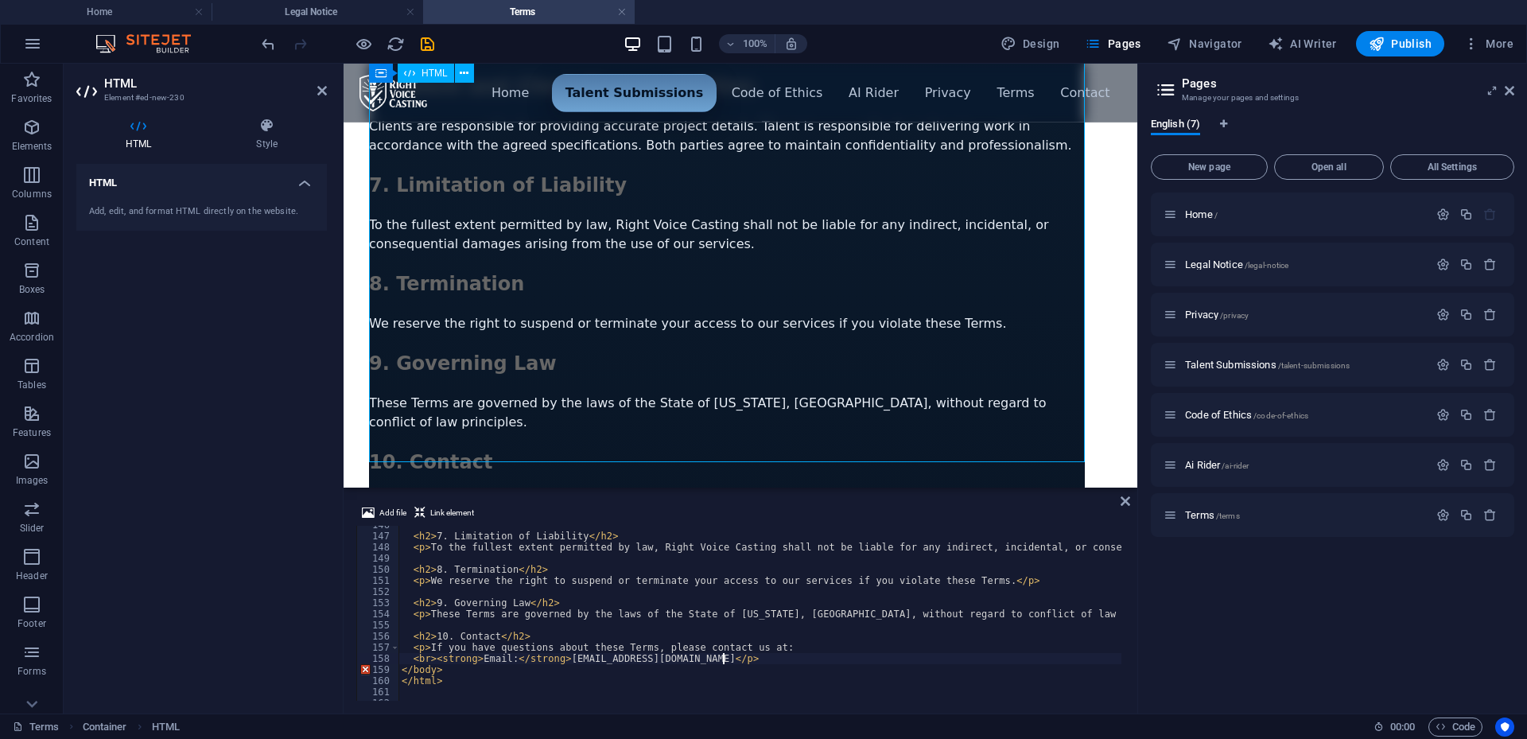
type textarea "<br><strong>Email:</strong> [EMAIL_ADDRESS][DOMAIN_NAME] </p>"
click at [427, 42] on icon "save" at bounding box center [427, 44] width 18 height 18
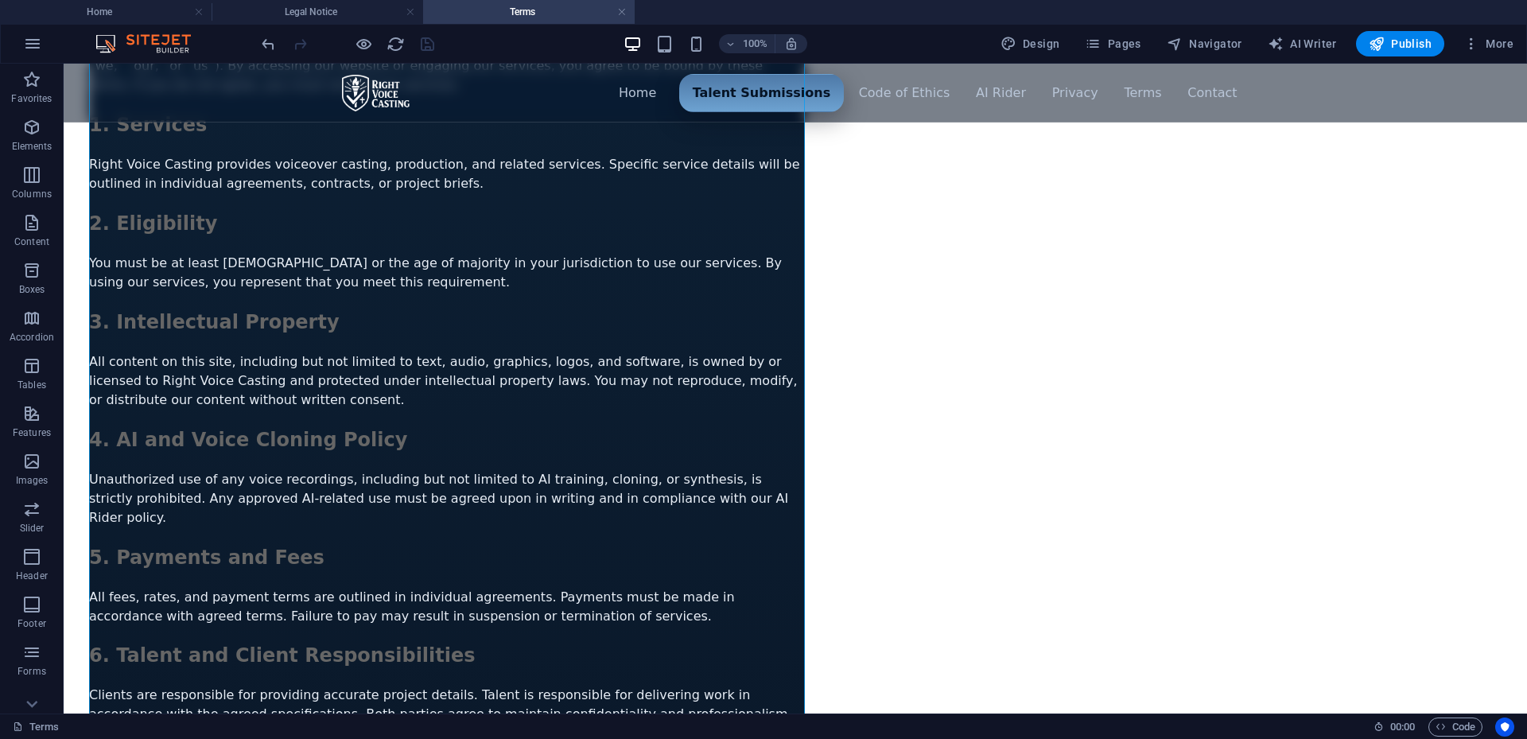
scroll to position [239, 0]
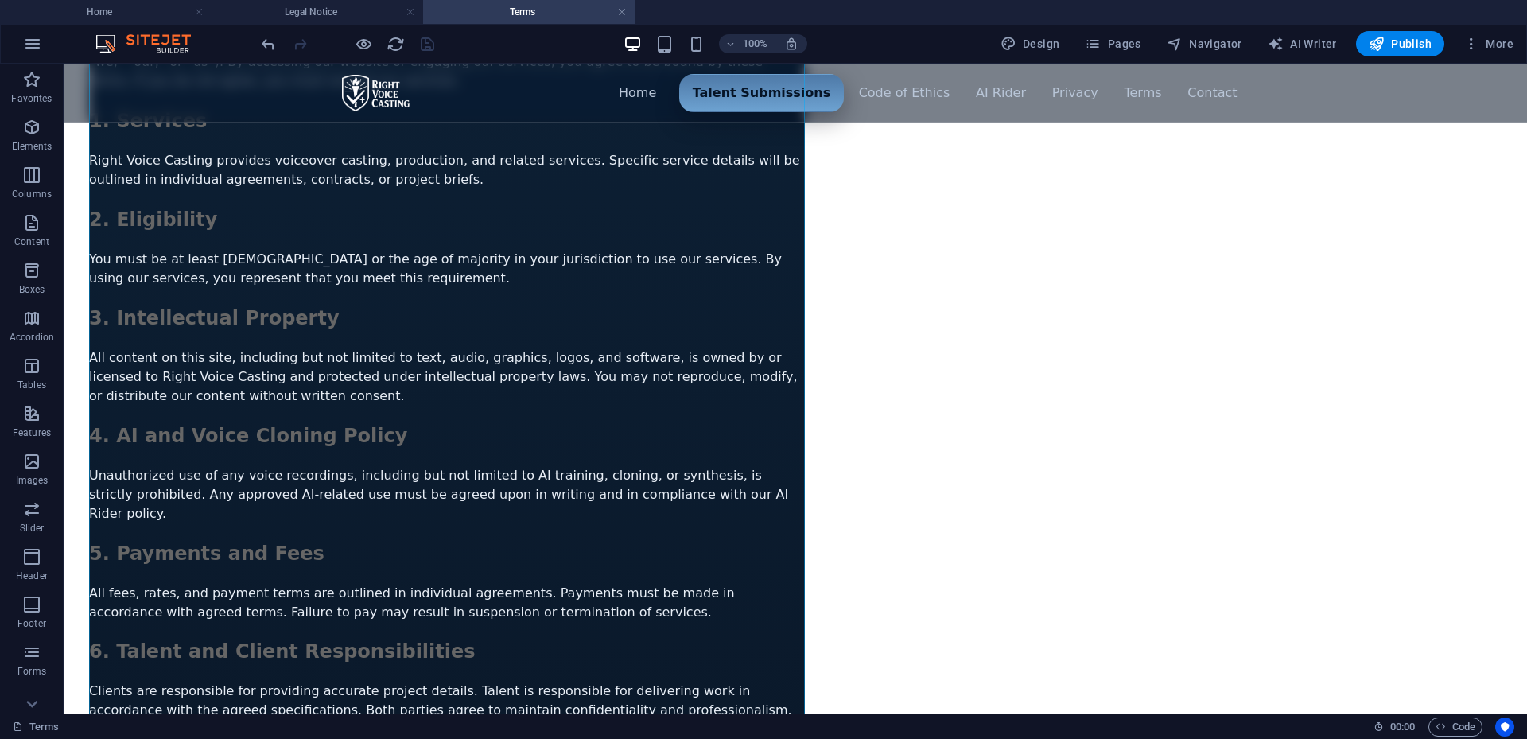
click at [963, 317] on html "Skip to main content Menu ▾ Home Talent Submissions Code of Ethics AI Rider Pri…" at bounding box center [796, 518] width 1464 height 1386
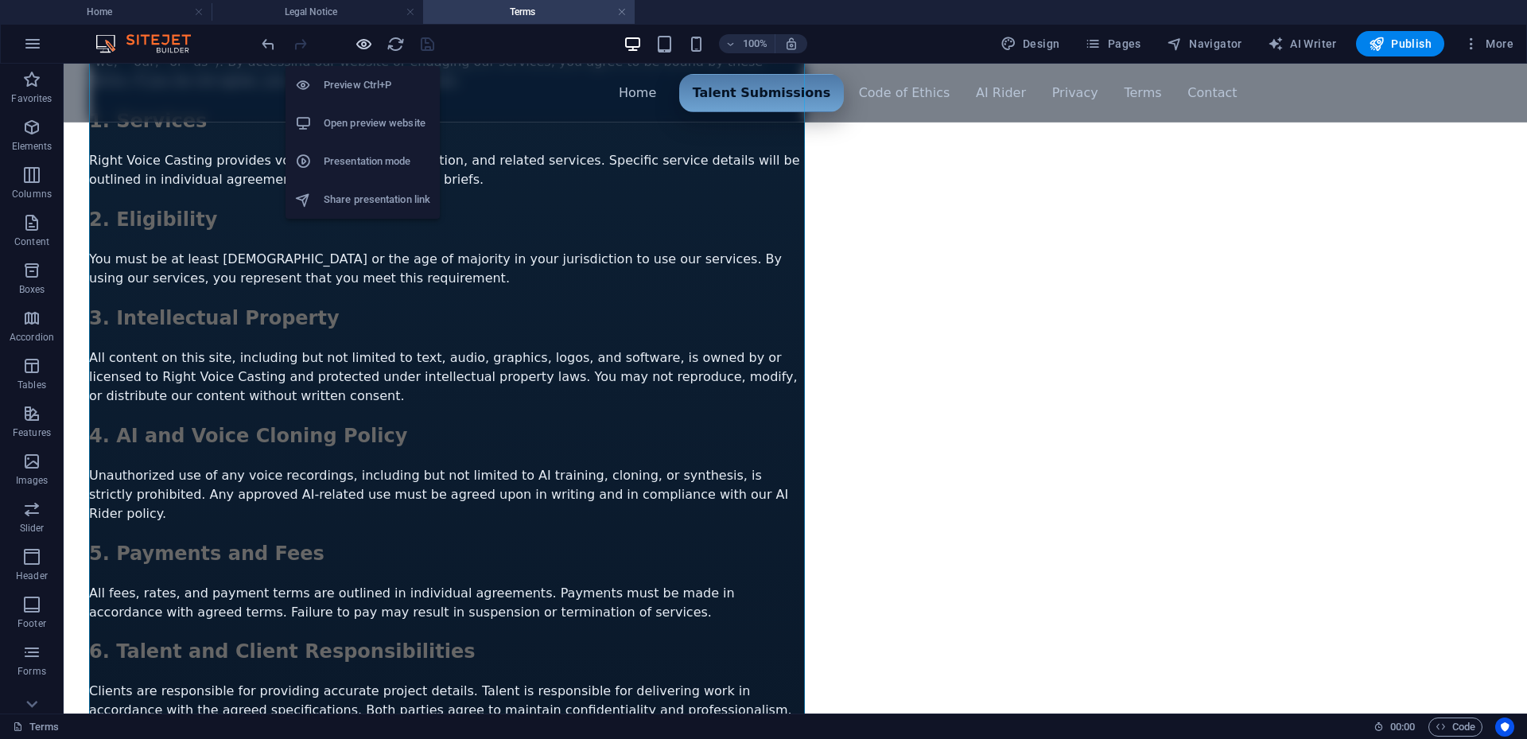
drag, startPoint x: 368, startPoint y: 38, endPoint x: 396, endPoint y: 3, distance: 45.2
click at [368, 38] on icon "button" at bounding box center [364, 44] width 18 height 18
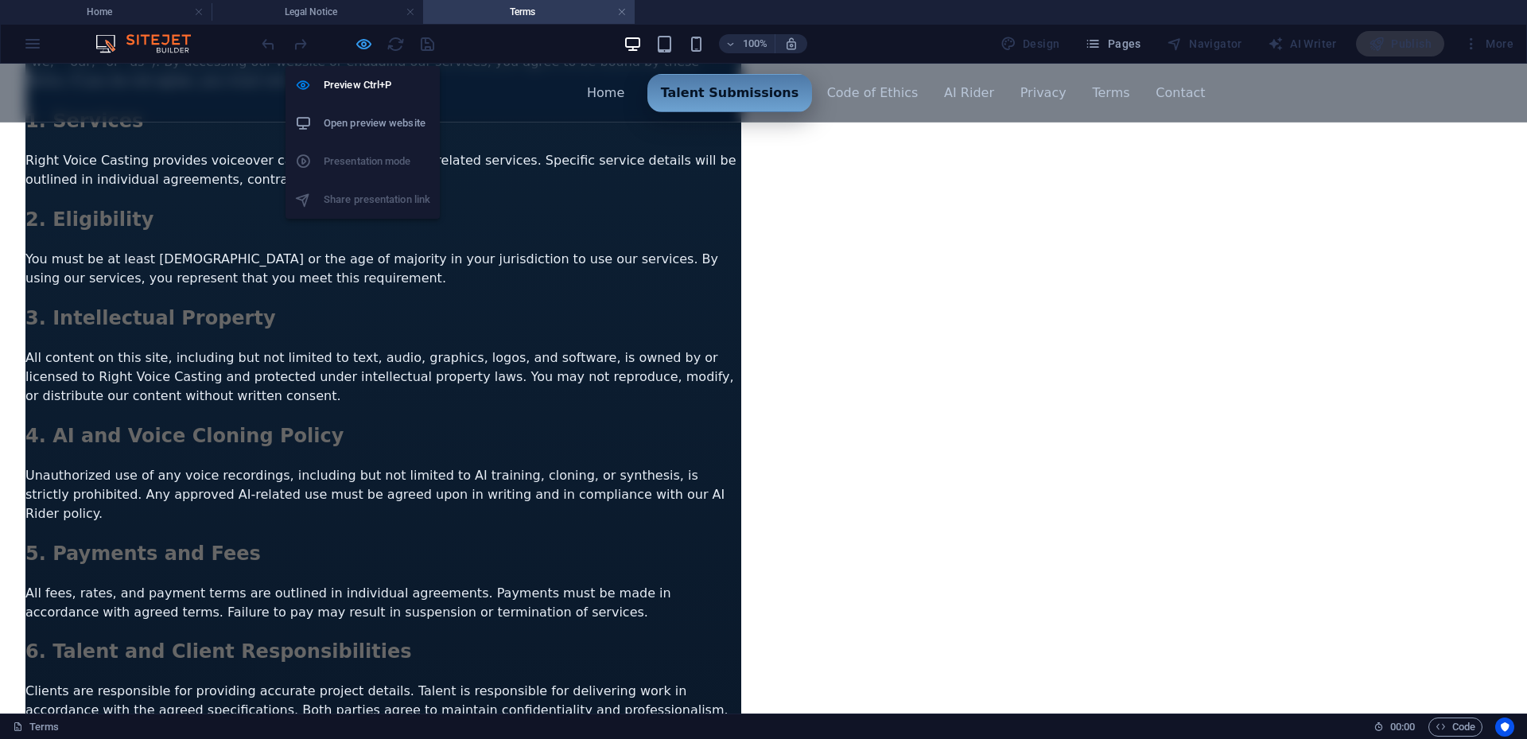
click at [368, 44] on icon "button" at bounding box center [364, 44] width 18 height 18
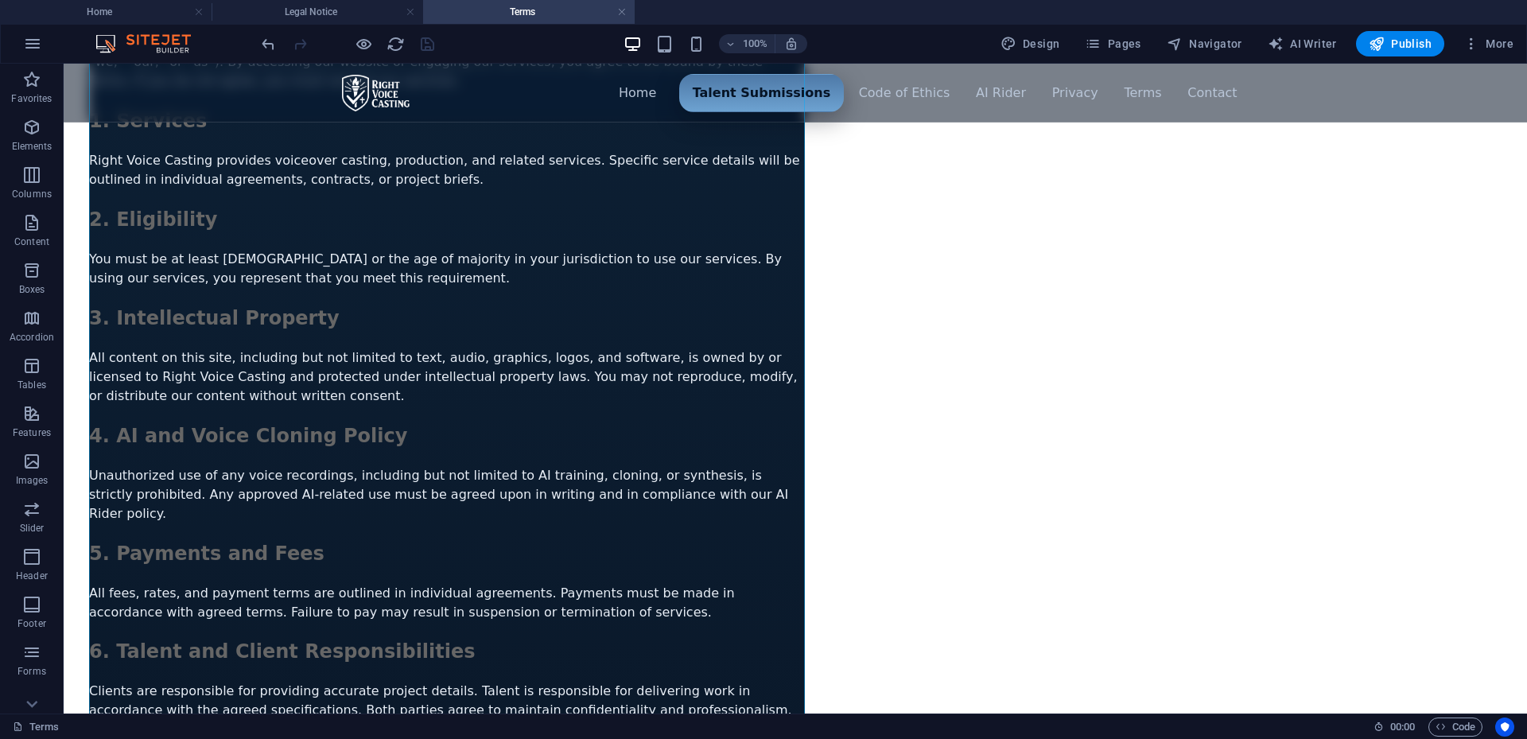
click at [853, 289] on html "Skip to main content Menu ▾ Home Talent Submissions Code of Ethics AI Rider Pri…" at bounding box center [796, 518] width 1464 height 1386
click at [301, 312] on div "Menu ▾ Home Talent Submissions Code of Ethics AI Rider Privacy Terms Contact Te…" at bounding box center [447, 528] width 716 height 1314
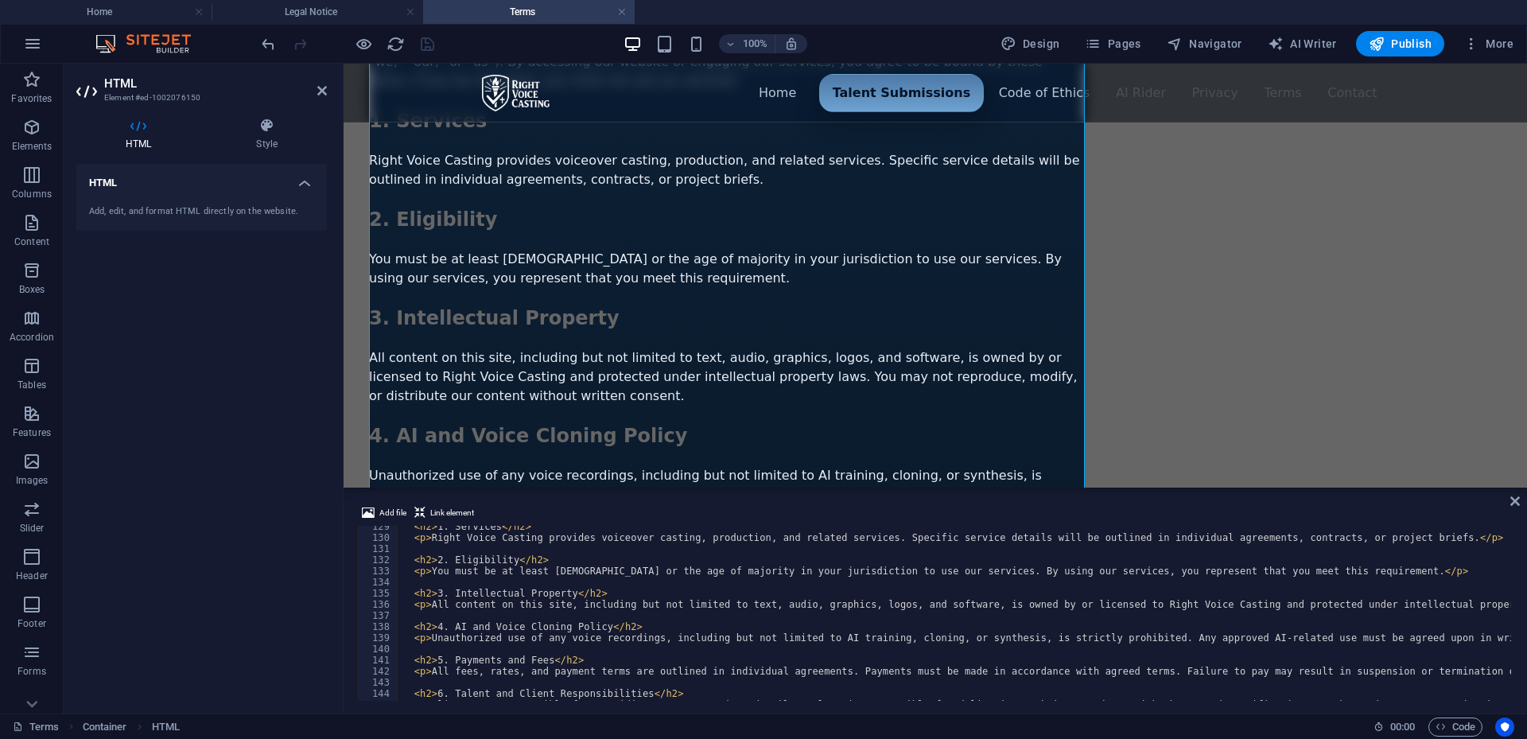
scroll to position [1335, 0]
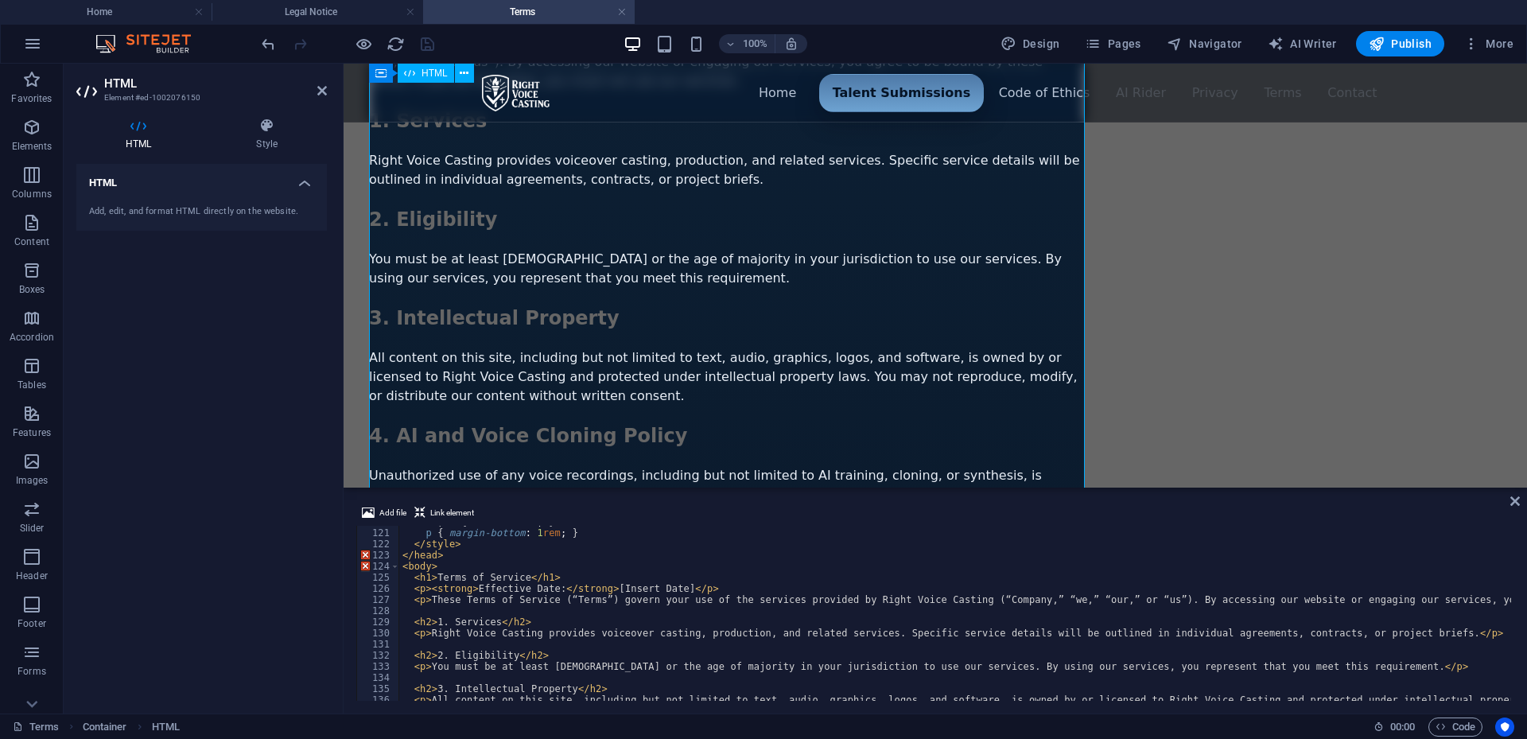
click at [686, 246] on div "Menu ▾ Home Talent Submissions Code of Ethics AI Rider Privacy Terms Contact Te…" at bounding box center [727, 528] width 716 height 1314
click at [262, 126] on icon at bounding box center [267, 126] width 120 height 16
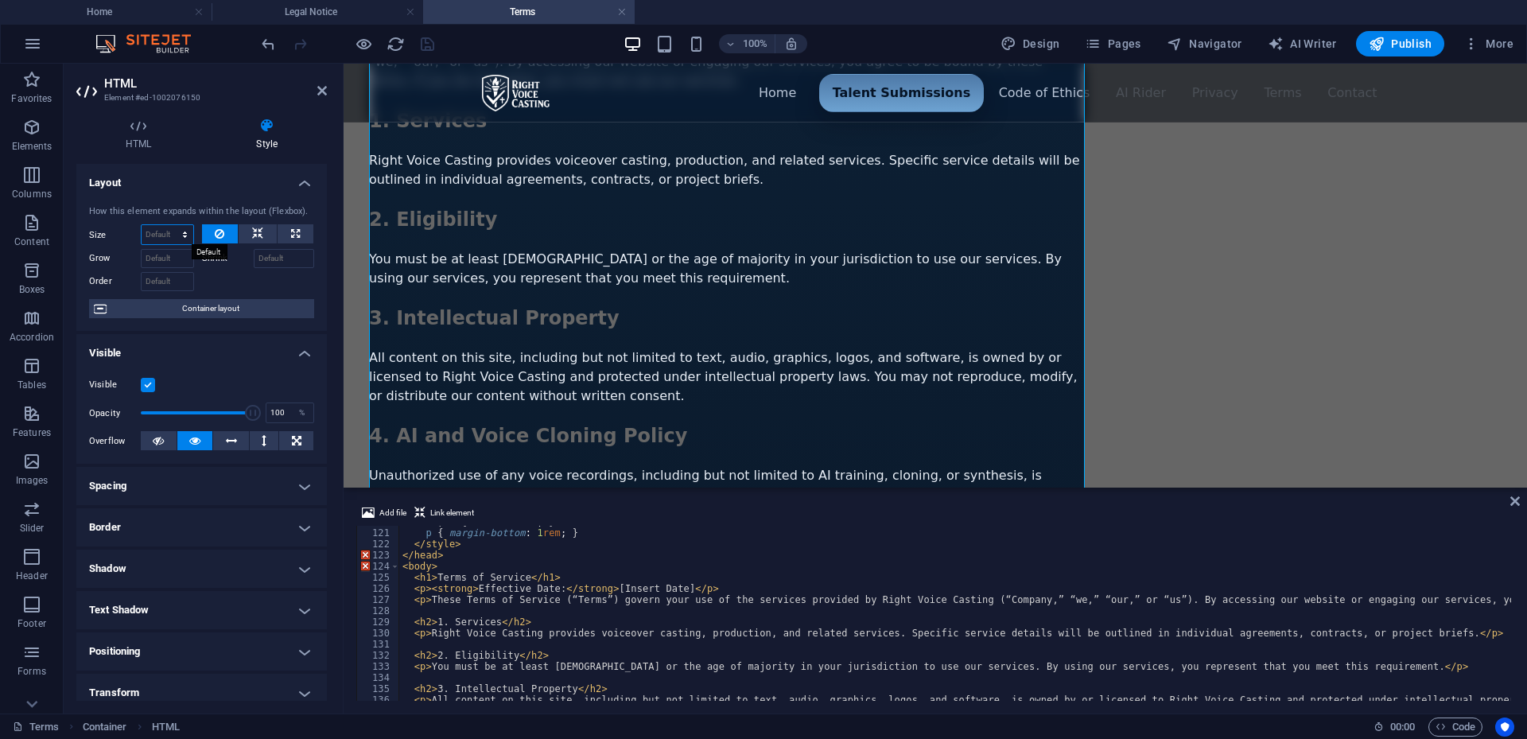
click at [157, 228] on select "Default auto px % 1/1 1/2 1/3 1/4 1/5 1/6 1/7 1/8 1/9 1/10" at bounding box center [168, 234] width 52 height 19
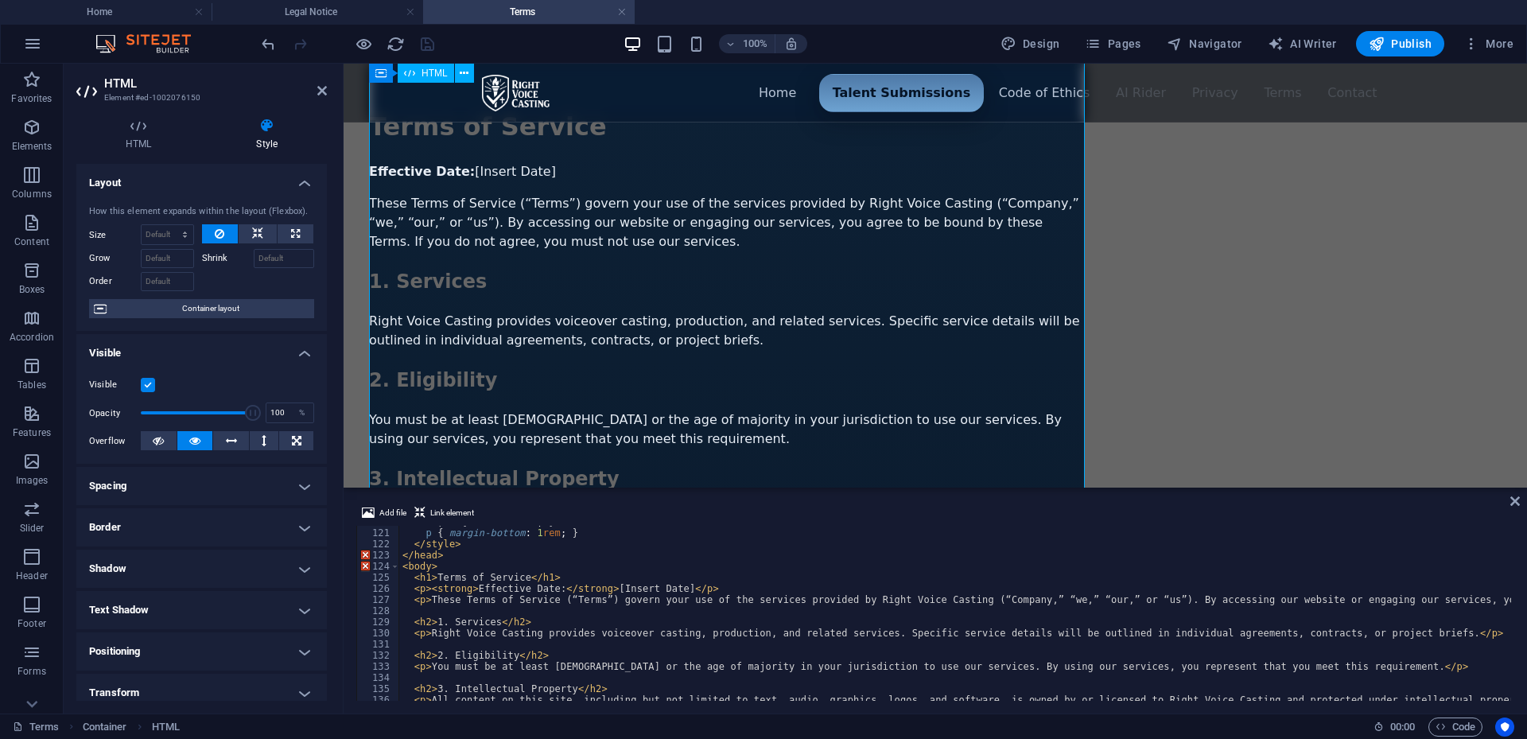
scroll to position [0, 0]
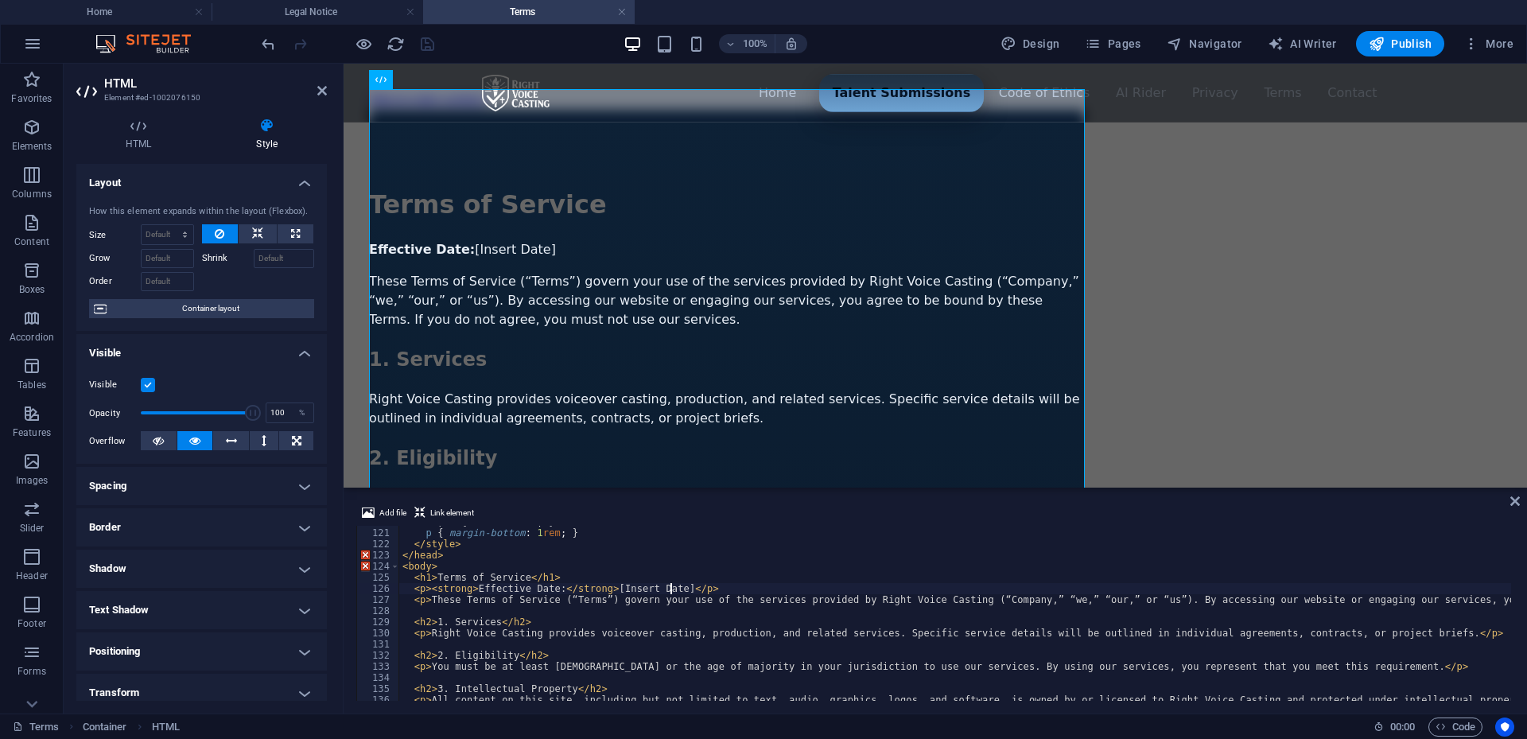
click at [673, 590] on div "h1 , h2 { color : #666 ; } p { margin-bottom : 1 rem ; } </ style > </ head > <…" at bounding box center [1166, 613] width 1534 height 194
drag, startPoint x: 675, startPoint y: 590, endPoint x: 608, endPoint y: 588, distance: 67.7
click at [608, 588] on div "h1 , h2 { color : #666 ; } p { margin-bottom : 1 rem ; } </ style > </ head > <…" at bounding box center [1166, 613] width 1534 height 194
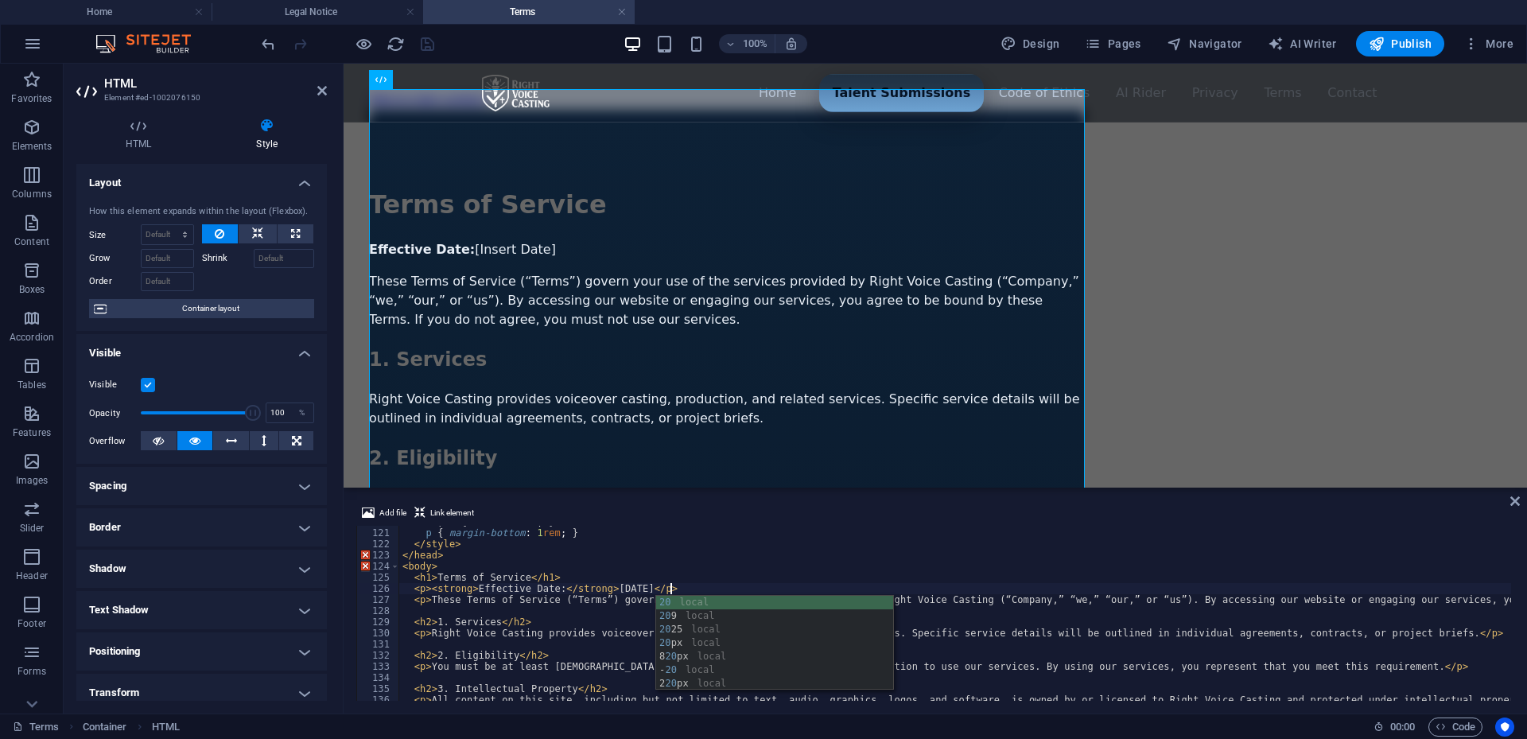
scroll to position [0, 22]
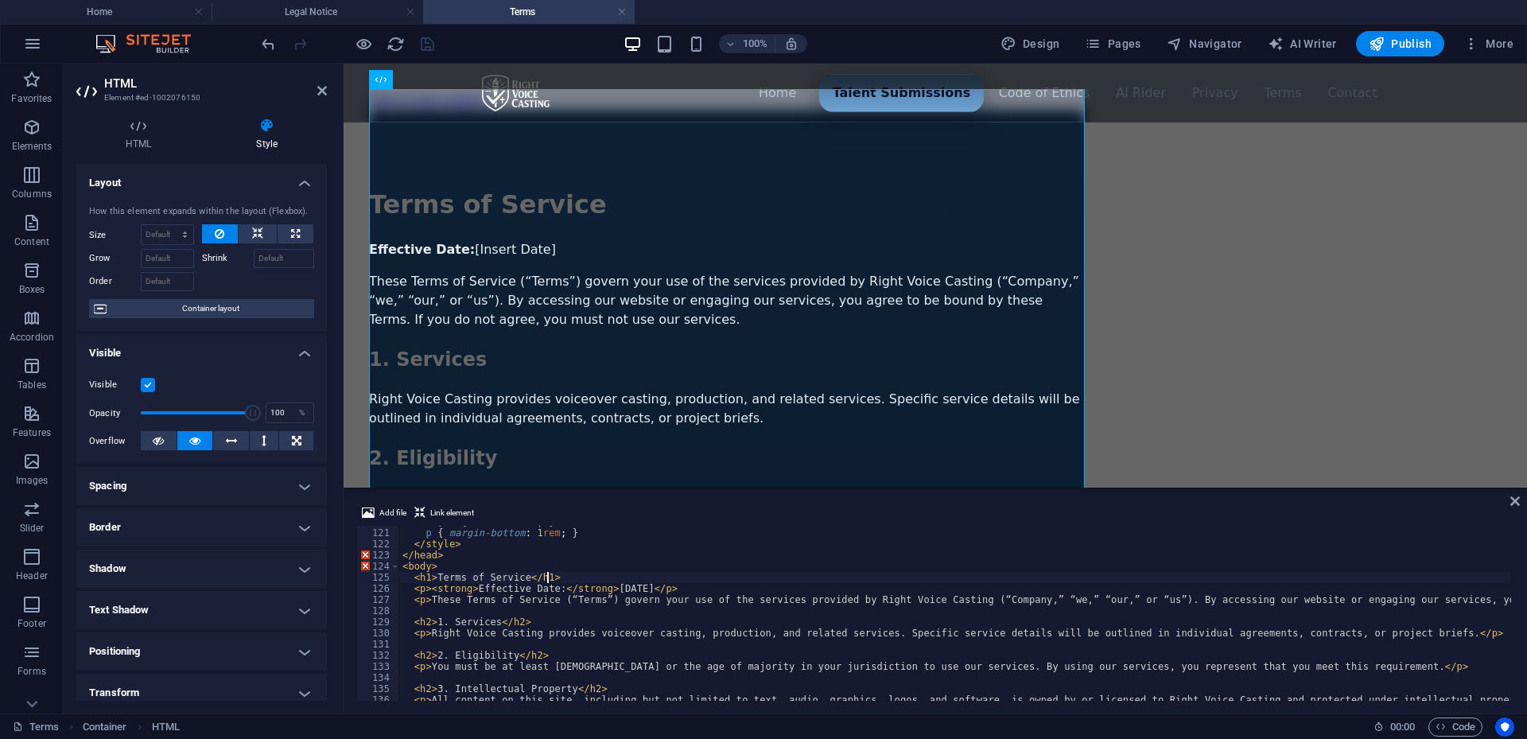
click at [834, 579] on div "h1 , h2 { color : #666 ; } p { margin-bottom : 1 rem ; } </ style > </ head > <…" at bounding box center [1166, 613] width 1534 height 194
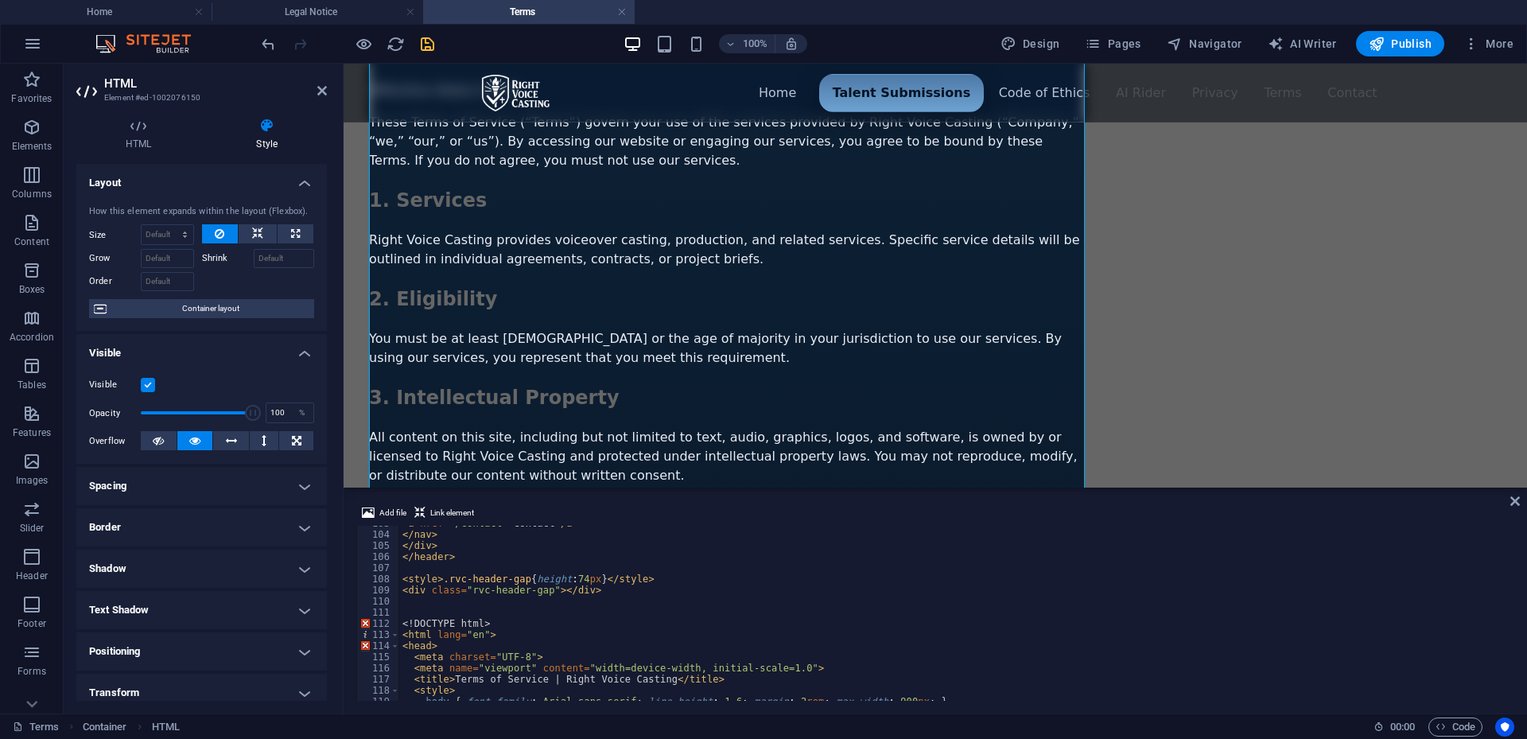
scroll to position [1239, 0]
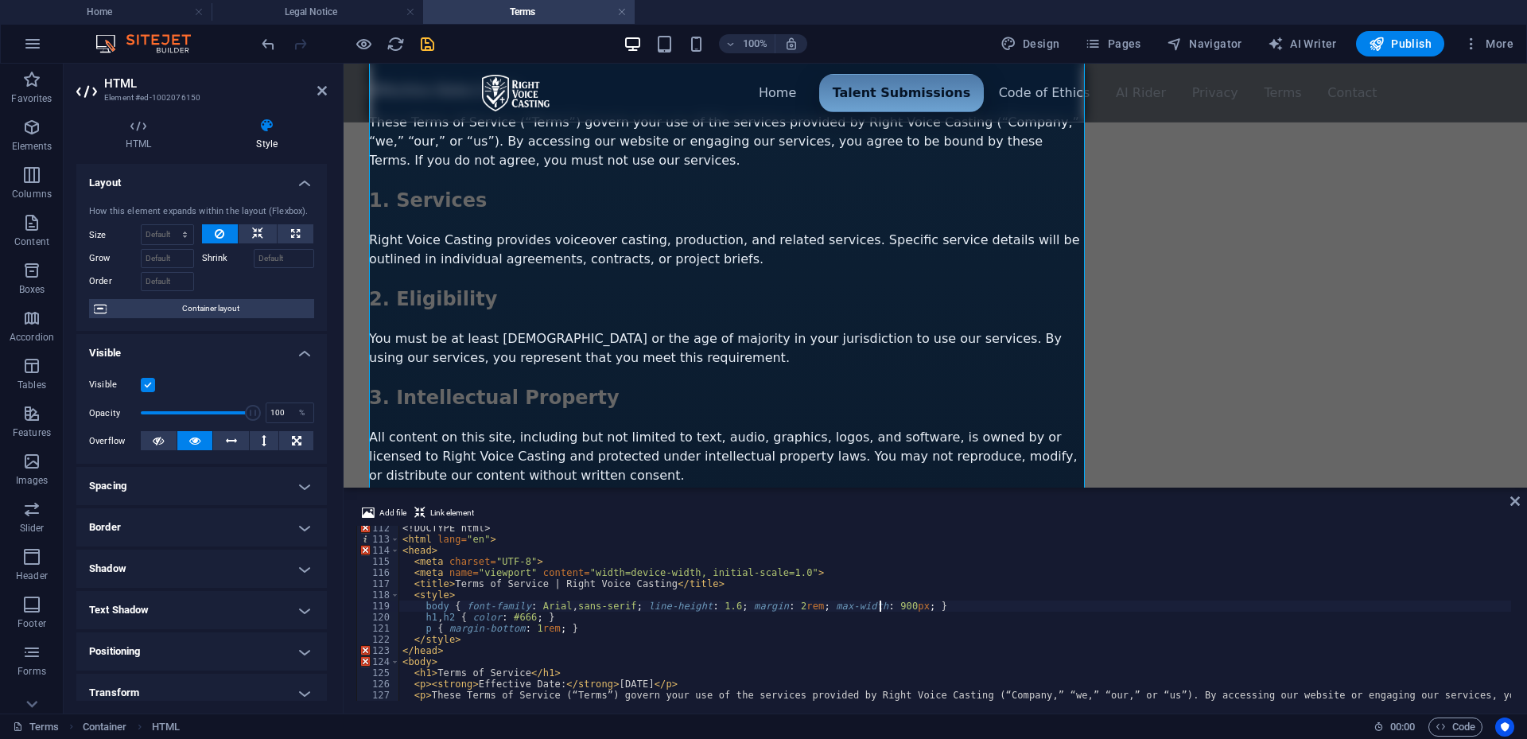
click at [878, 606] on div "<! DOCTYPE html > < html lang = "en" > < head > < meta charset = "UTF-8" > < me…" at bounding box center [1166, 620] width 1534 height 194
drag, startPoint x: 889, startPoint y: 605, endPoint x: 804, endPoint y: 610, distance: 84.5
click at [804, 610] on div "<! DOCTYPE html > < html lang = "en" > < head > < meta charset = "UTF-8" > < me…" at bounding box center [1166, 620] width 1534 height 194
type textarea "body { font-family: Arial, sans-serif; line-height: 1.6; margin: 2rem; }"
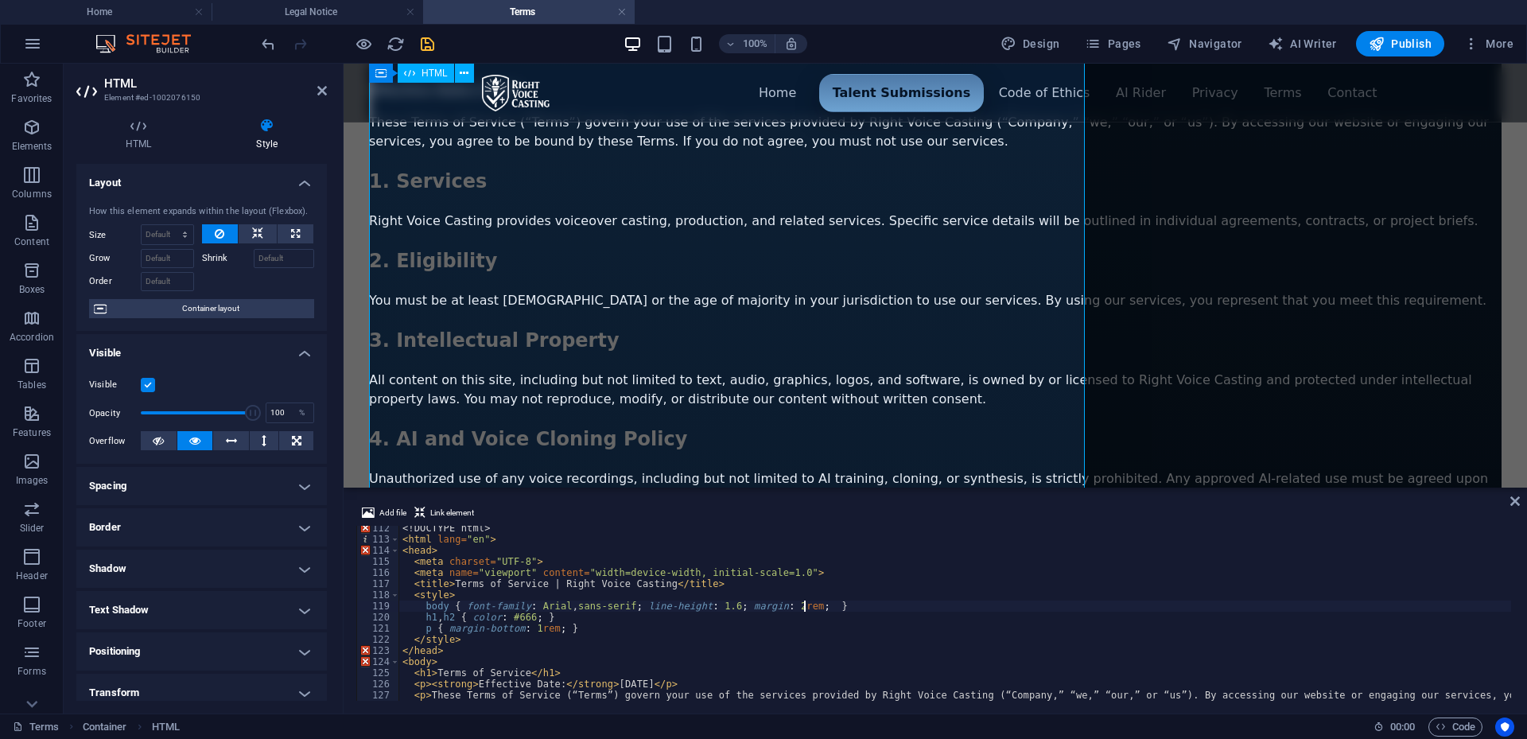
click at [908, 418] on div "Menu ▾ Home Talent Submissions Code of Ethics AI Rider Privacy Terms Contact Te…" at bounding box center [935, 541] width 1133 height 1180
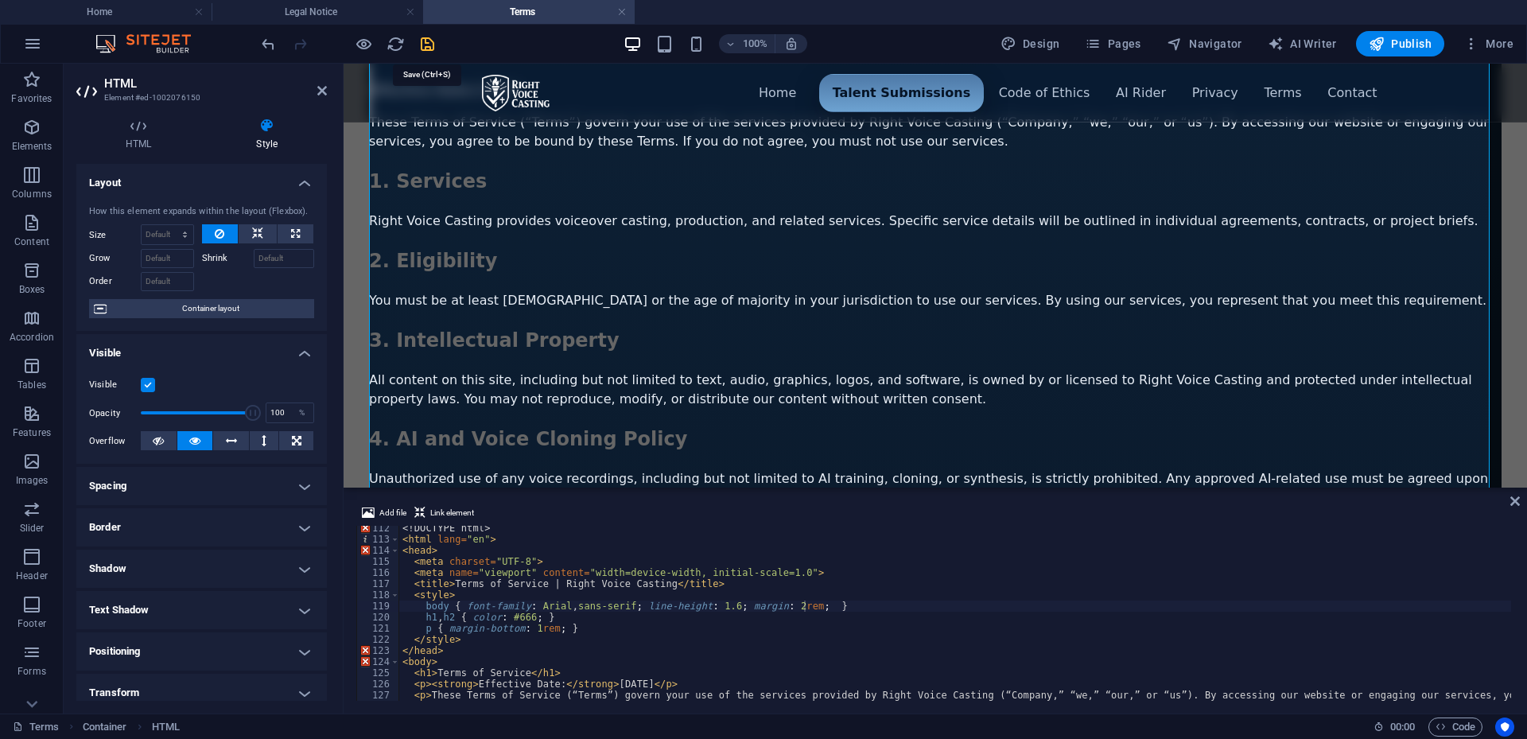
click at [424, 45] on icon "save" at bounding box center [427, 44] width 18 height 18
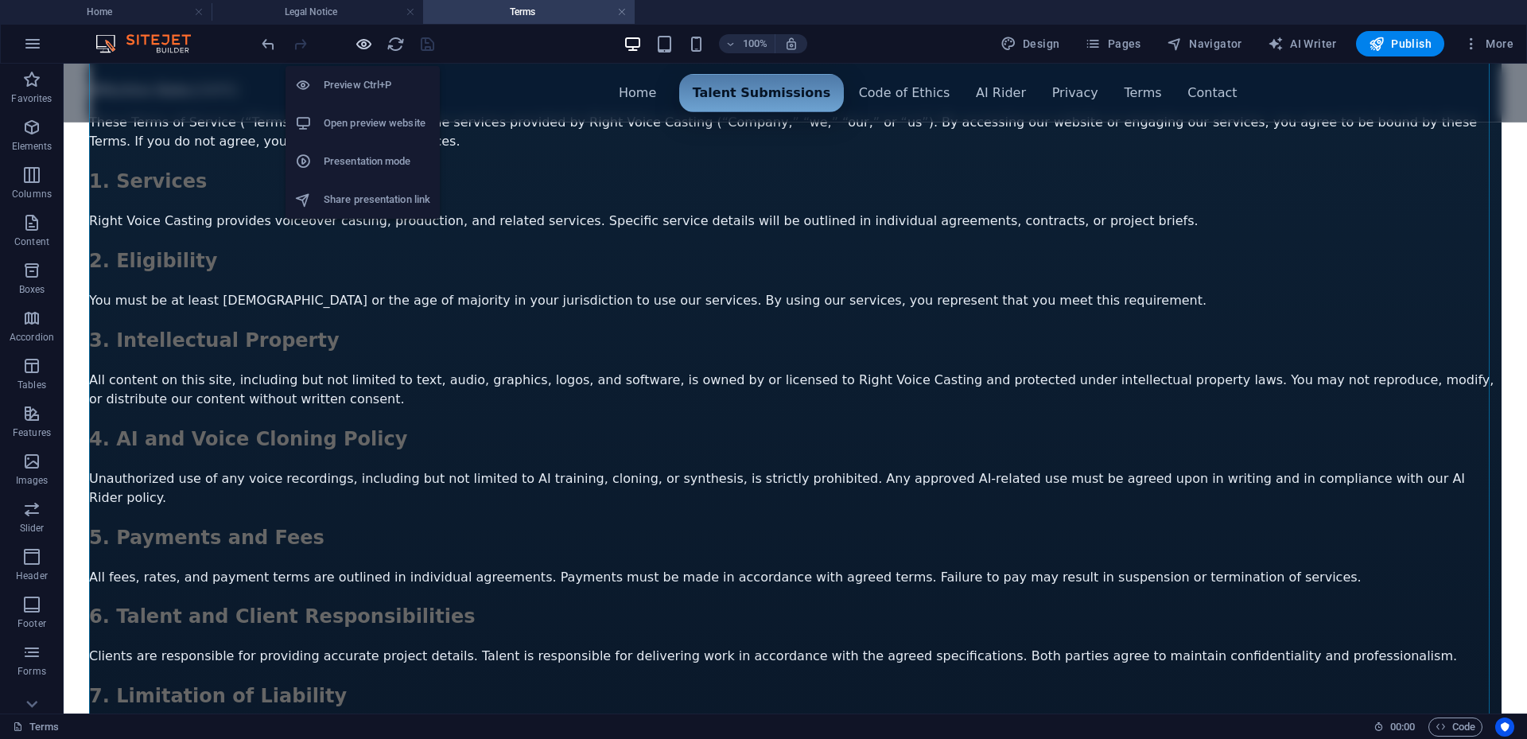
click at [359, 51] on icon "button" at bounding box center [364, 44] width 18 height 18
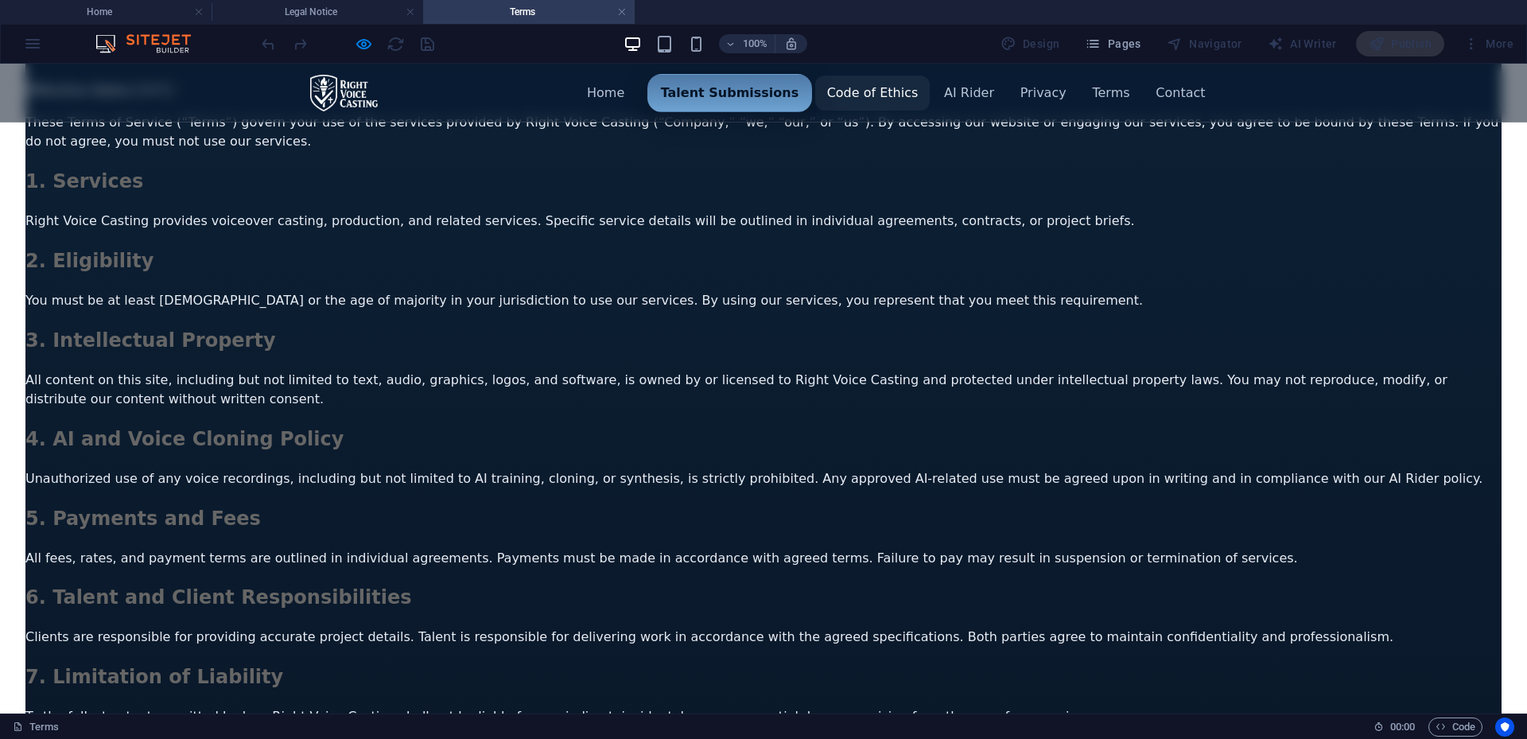
click at [886, 91] on link "Code of Ethics" at bounding box center [872, 93] width 114 height 34
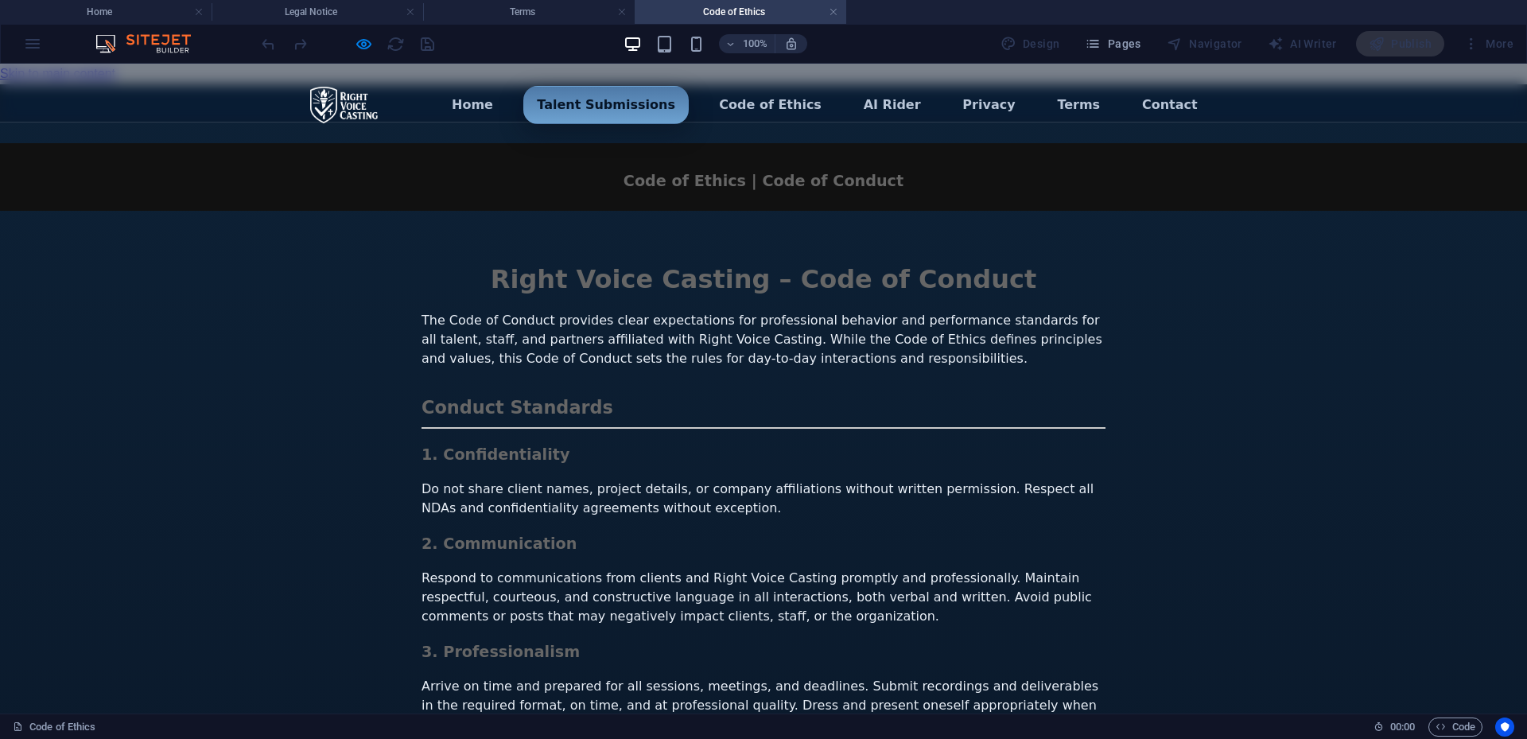
scroll to position [0, 0]
click at [557, 11] on h4 "Terms" at bounding box center [529, 12] width 212 height 18
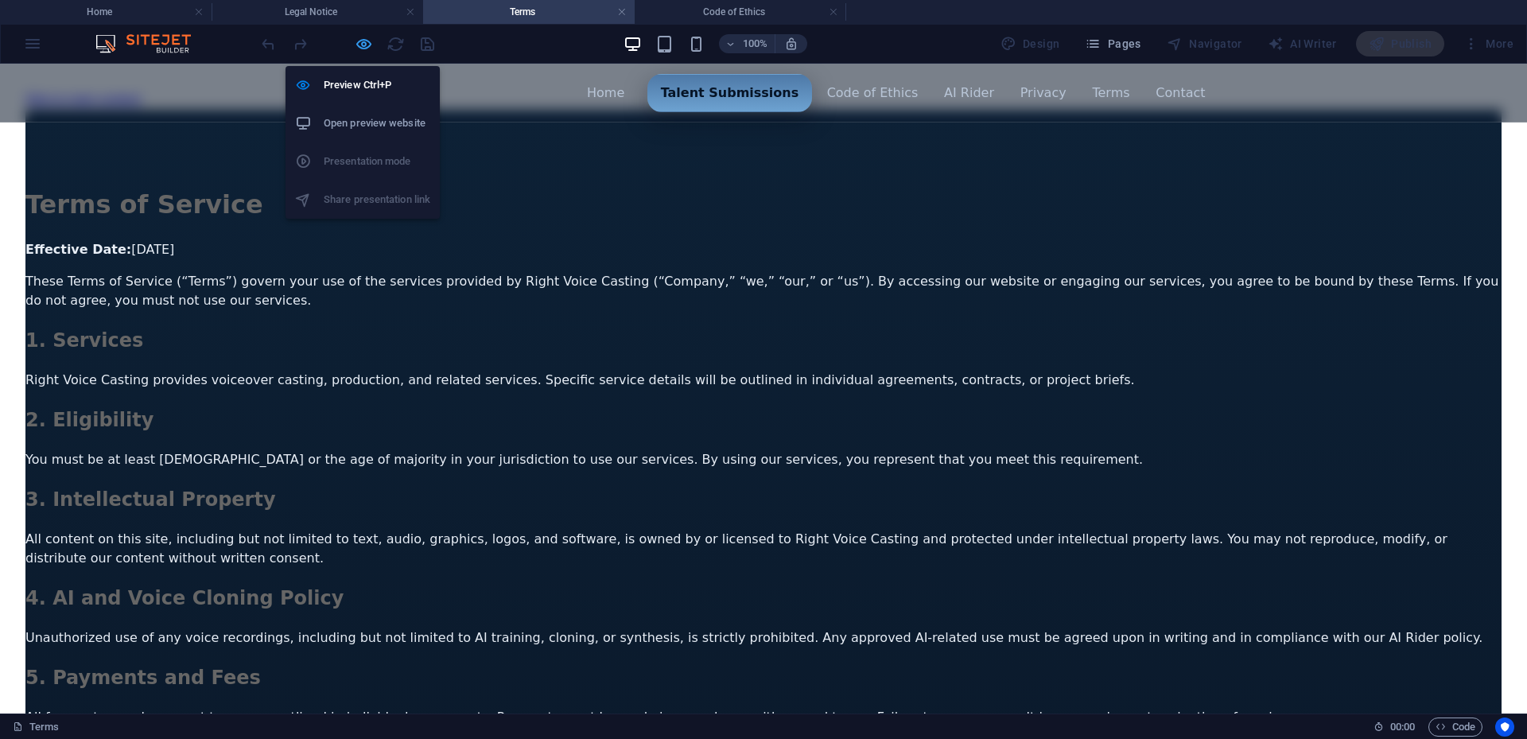
click at [365, 48] on icon "button" at bounding box center [364, 44] width 18 height 18
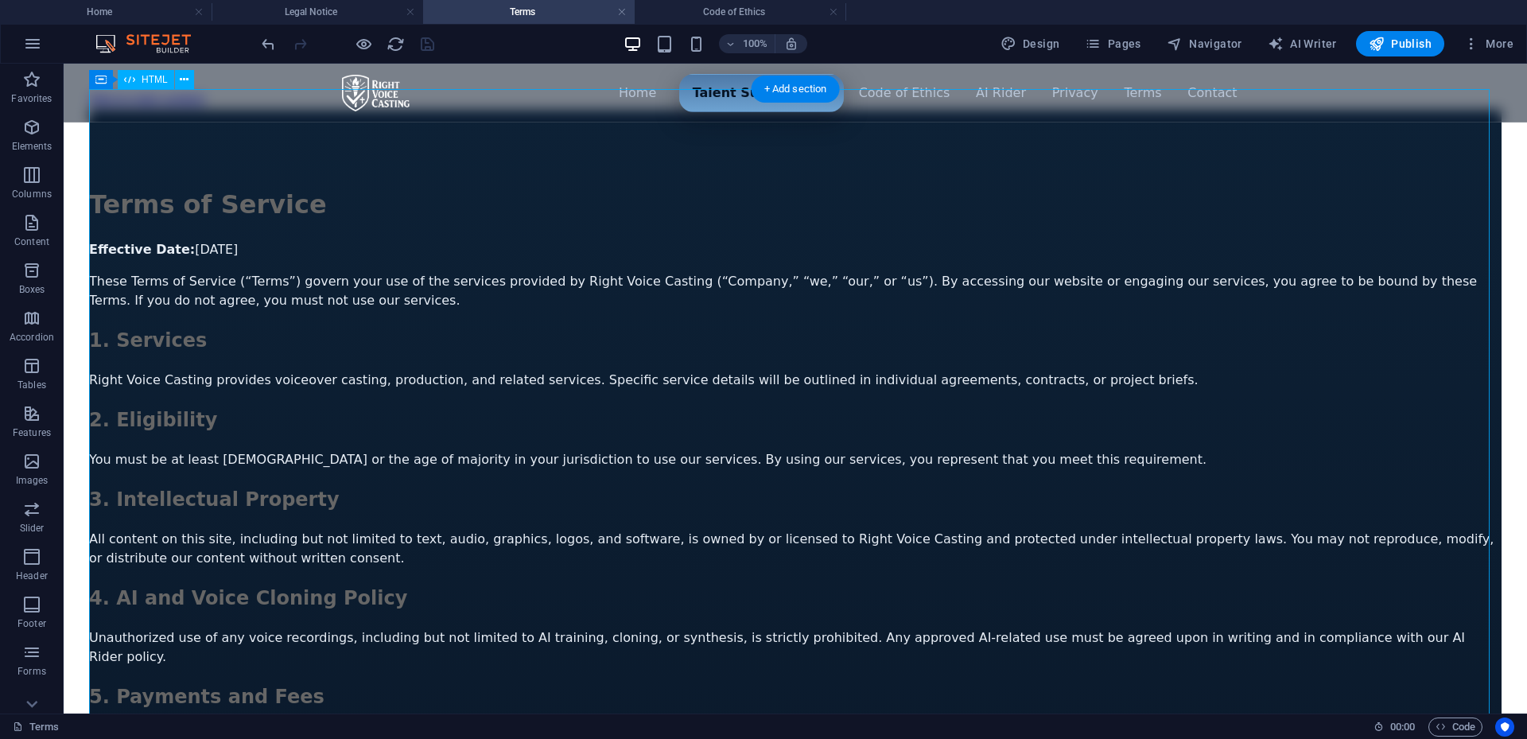
click at [648, 396] on div "Menu ▾ Home Talent Submissions Code of Ethics AI Rider Privacy Terms Contact Te…" at bounding box center [795, 681] width 1413 height 1142
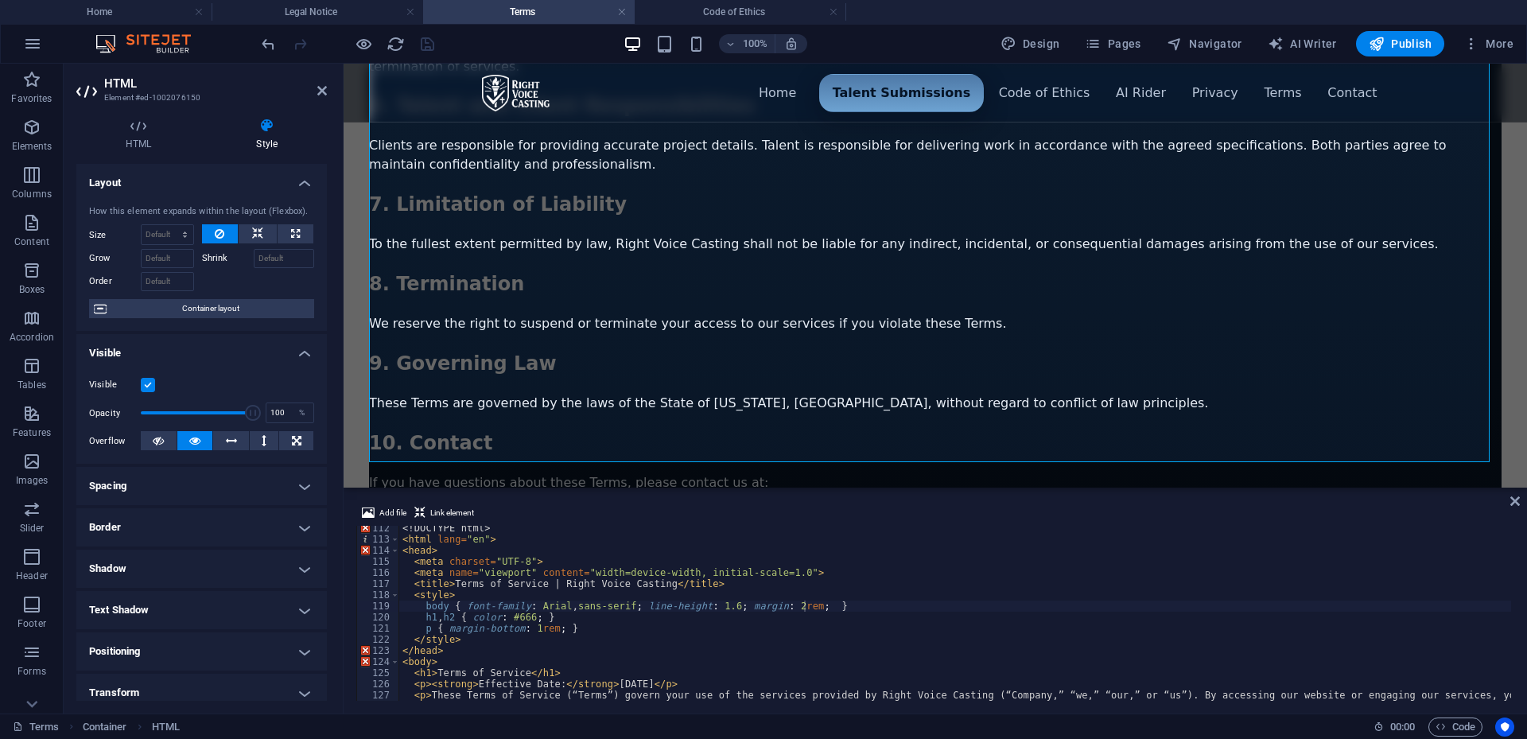
scroll to position [1287, 0]
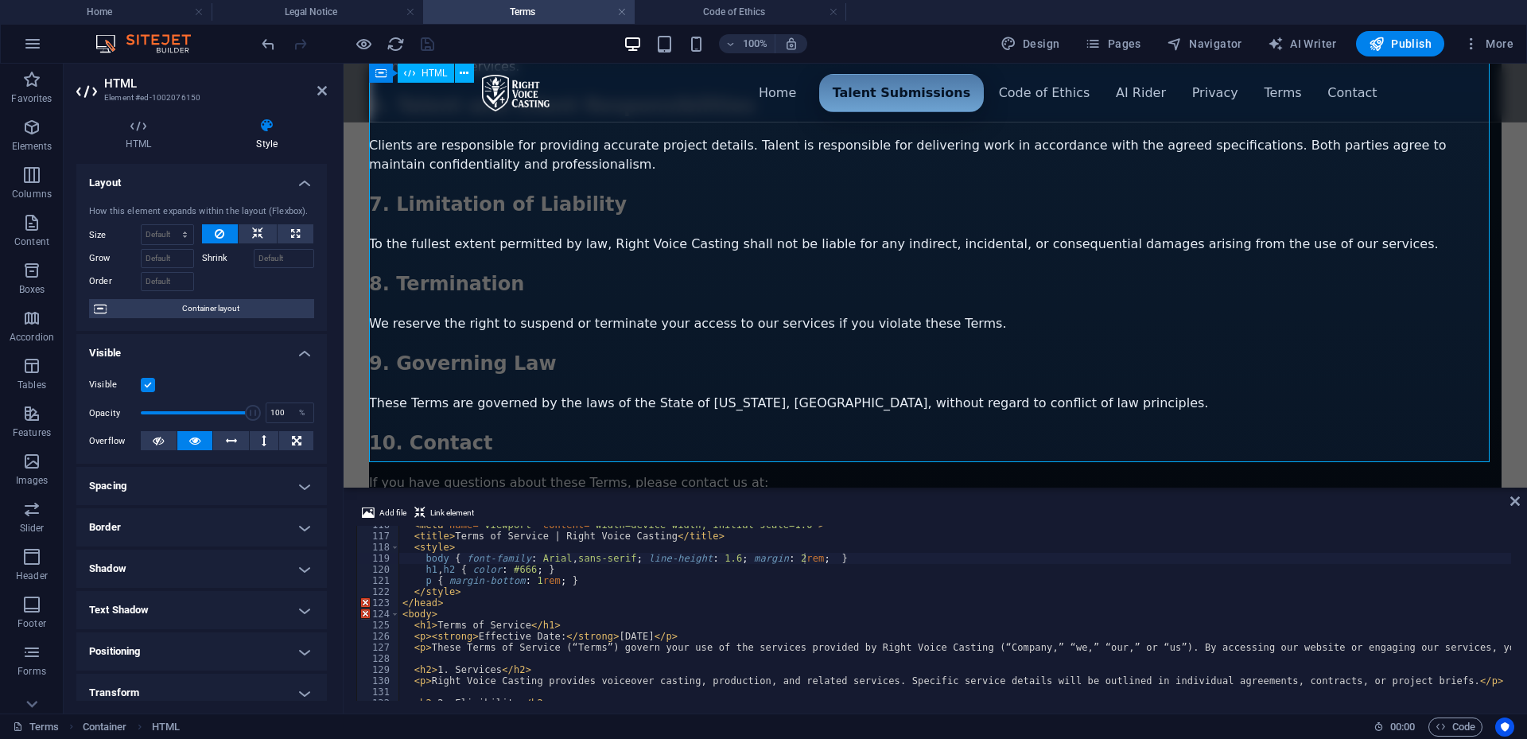
click at [1438, 264] on div "Menu ▾ Home Talent Submissions Code of Ethics AI Rider Privacy Terms Contact Te…" at bounding box center [935, 11] width 1133 height 1180
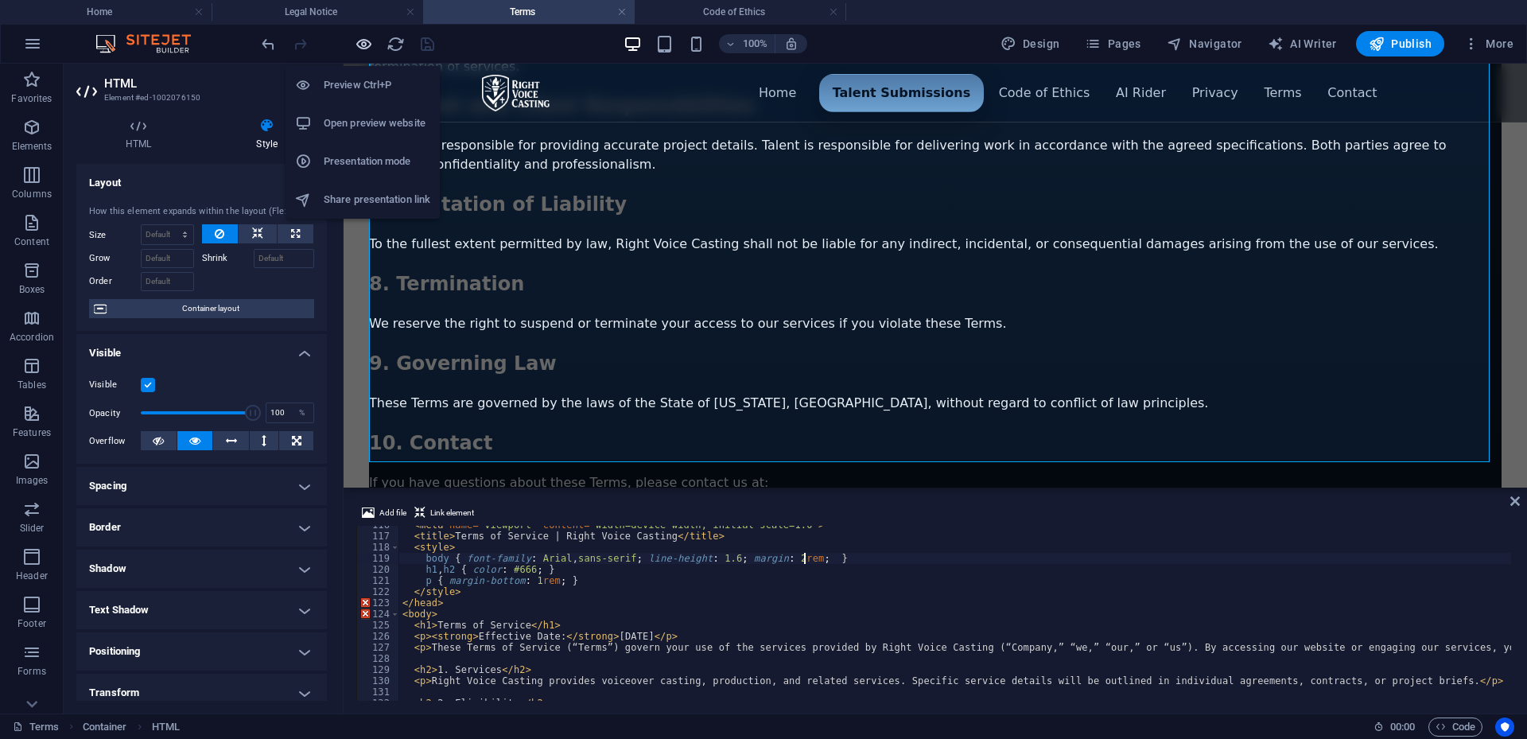
click at [361, 51] on icon "button" at bounding box center [364, 44] width 18 height 18
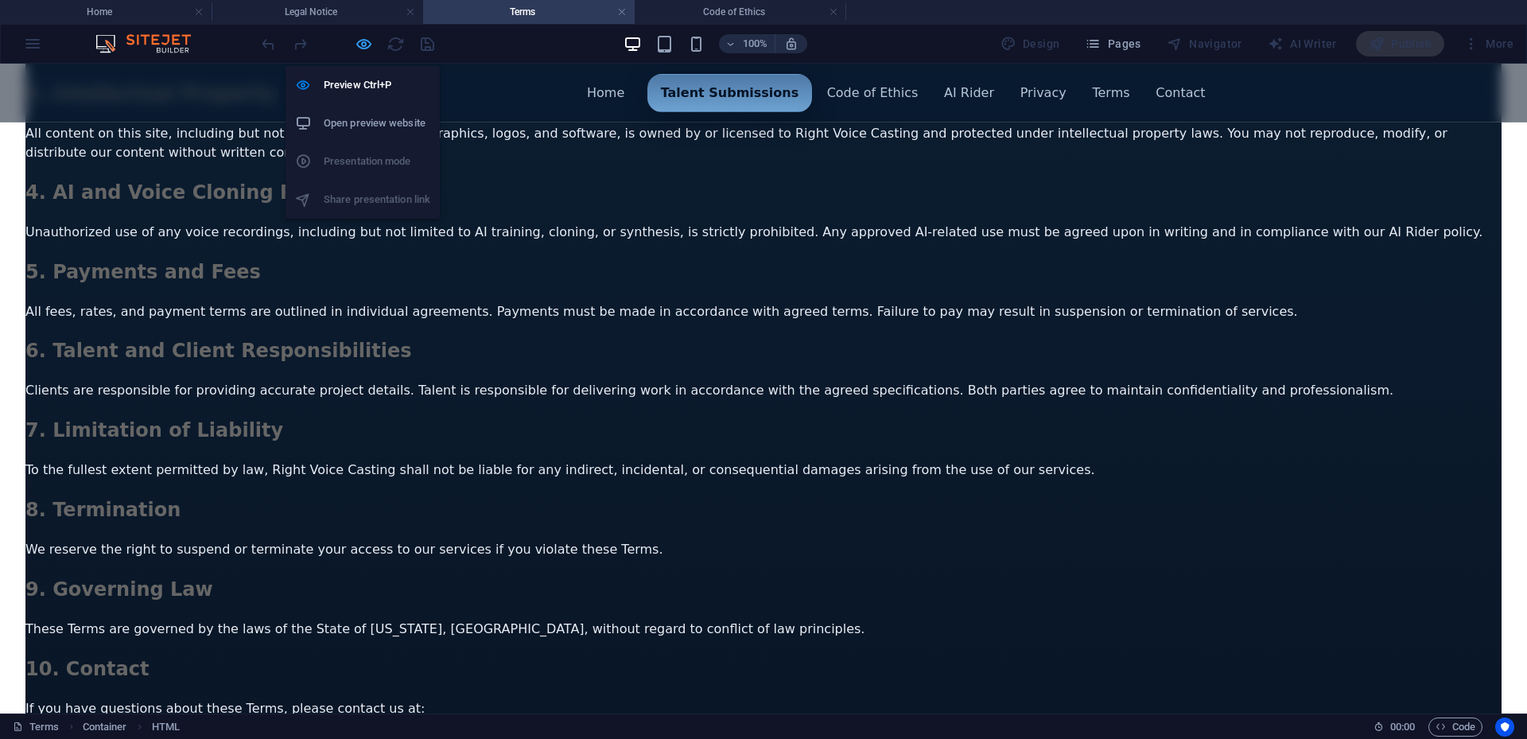
click at [364, 47] on icon "button" at bounding box center [364, 44] width 18 height 18
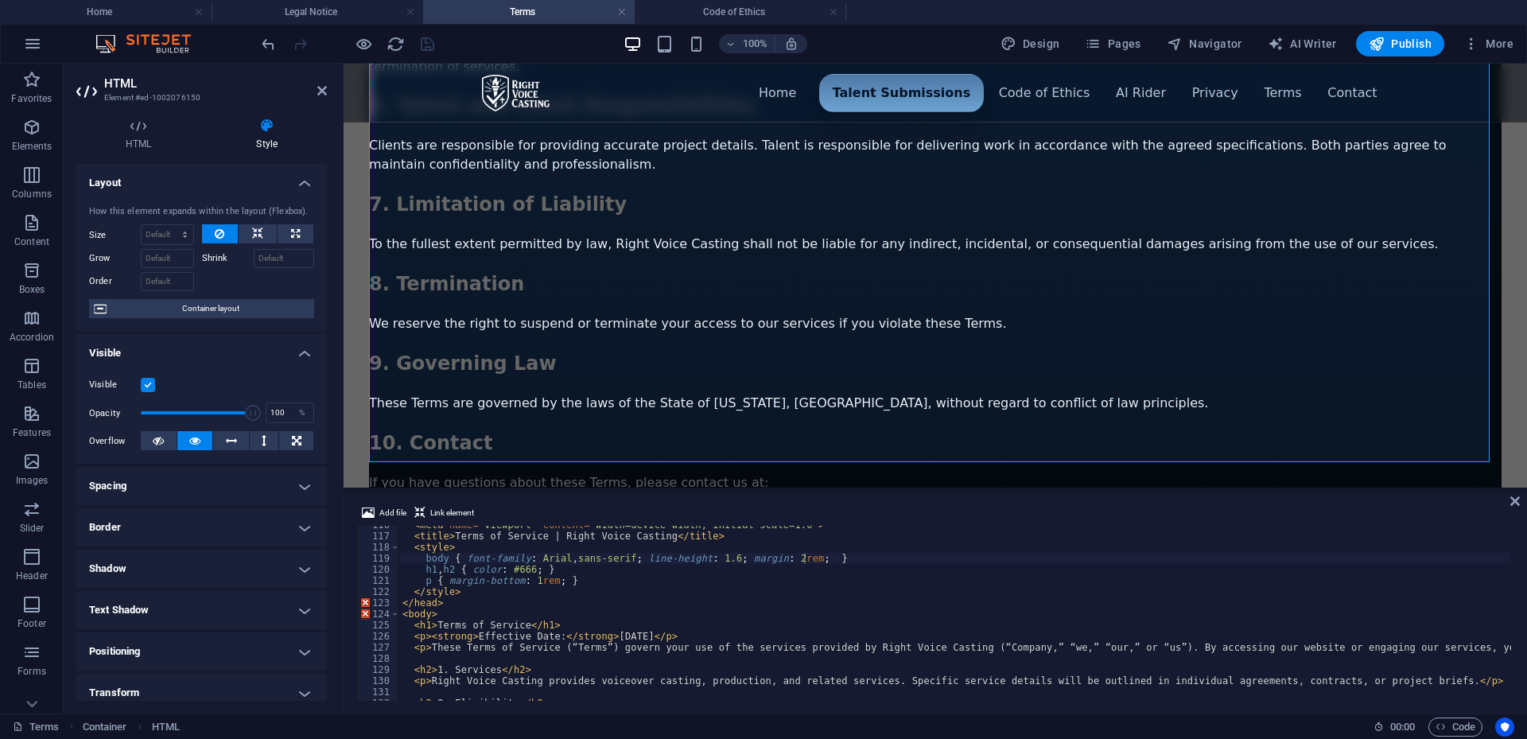
click at [354, 263] on html "Skip to main content Menu ▾ Home Talent Submissions Code of Ethics AI Rider Pri…" at bounding box center [936, 1] width 1184 height 1252
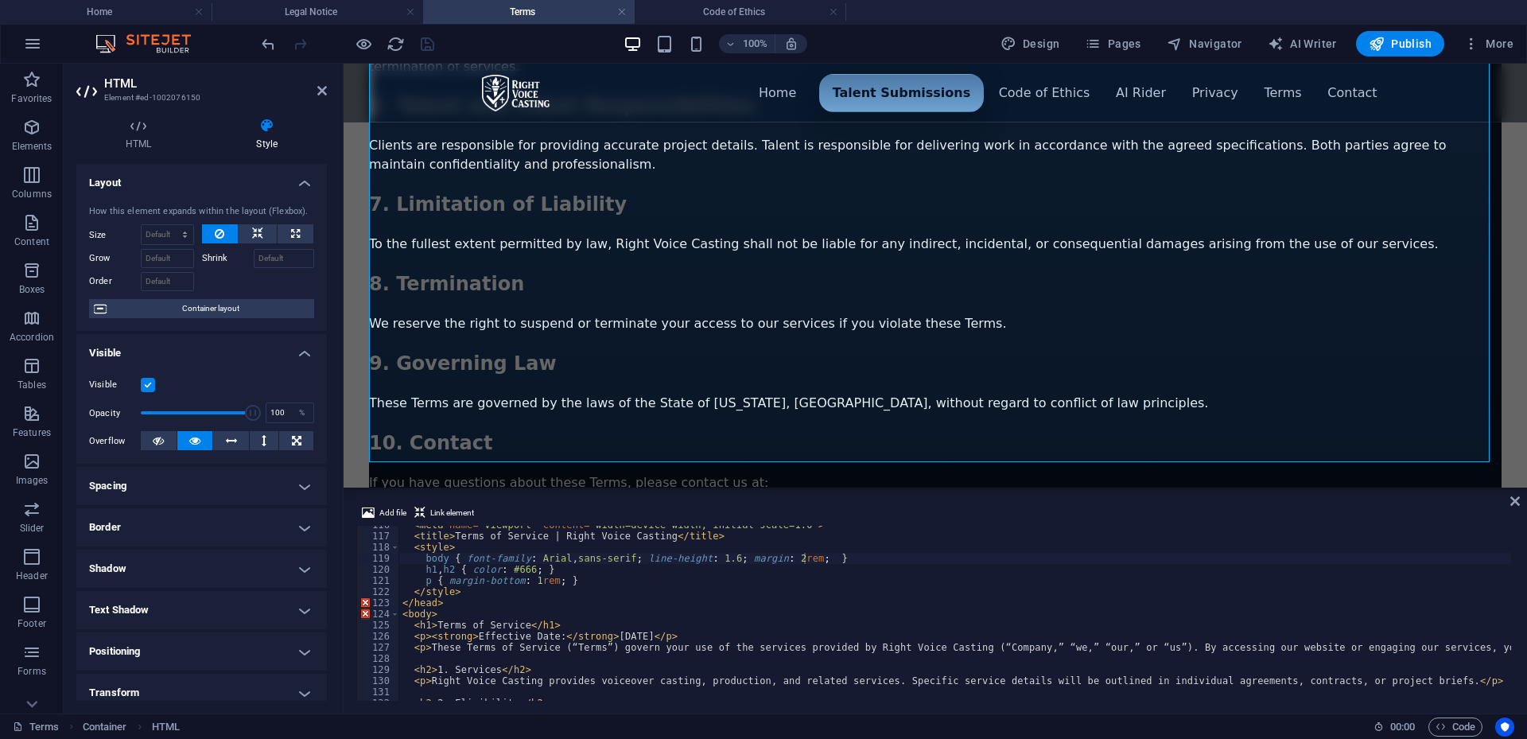
click at [359, 263] on html "Skip to main content Menu ▾ Home Talent Submissions Code of Ethics AI Rider Pri…" at bounding box center [936, 1] width 1184 height 1252
click at [393, 272] on div "Menu ▾ Home Talent Submissions Code of Ethics AI Rider Privacy Terms Contact Te…" at bounding box center [935, 11] width 1133 height 1180
click at [352, 267] on html "Skip to main content Menu ▾ Home Talent Submissions Code of Ethics AI Rider Pri…" at bounding box center [936, 1] width 1184 height 1252
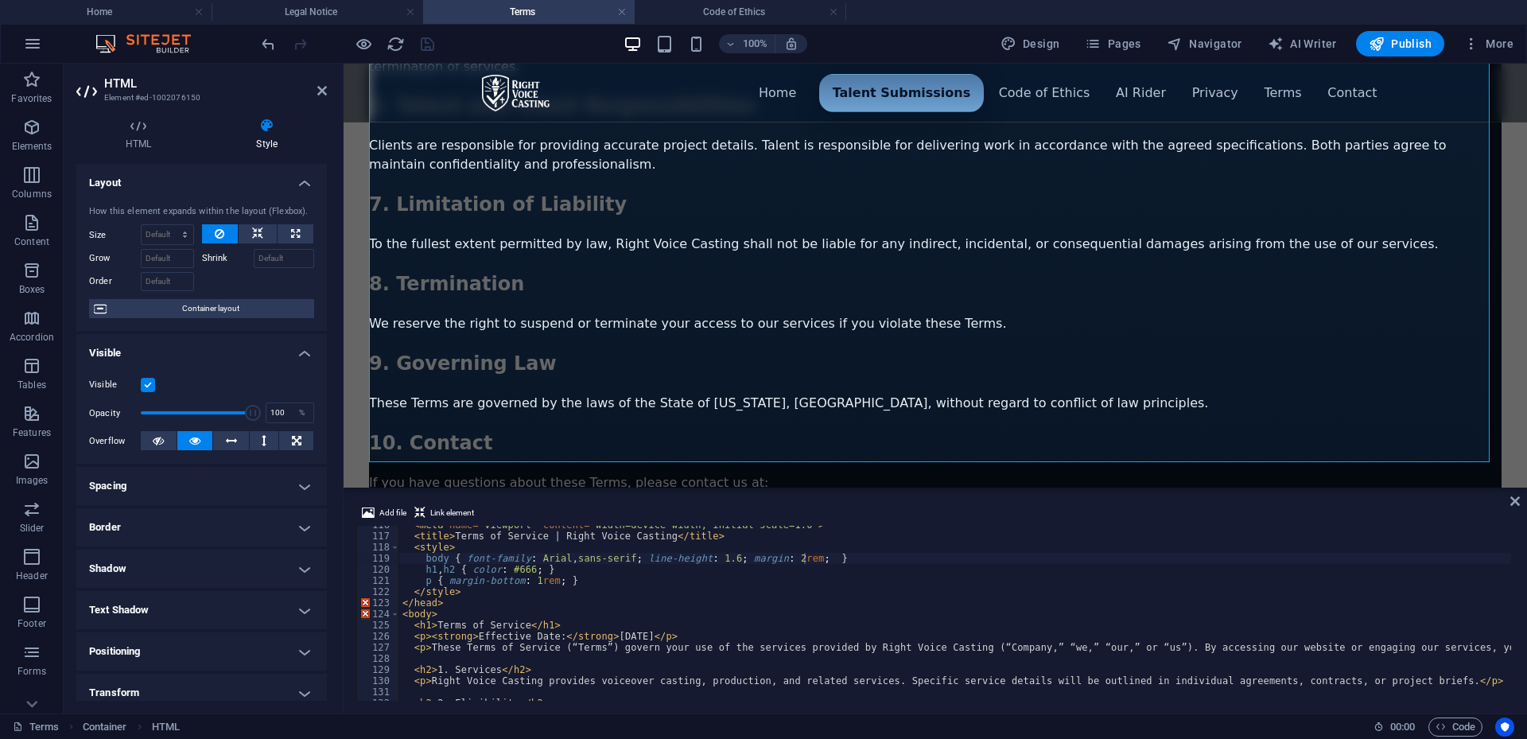
click at [352, 267] on html "Skip to main content Menu ▾ Home Talent Submissions Code of Ethics AI Rider Pri…" at bounding box center [936, 1] width 1184 height 1252
click at [1507, 247] on html "Skip to main content Menu ▾ Home Talent Submissions Code of Ethics AI Rider Pri…" at bounding box center [936, 1] width 1184 height 1252
click at [1503, 100] on html "Skip to main content Menu ▾ Home Talent Submissions Code of Ethics AI Rider Pri…" at bounding box center [936, 1] width 1184 height 1252
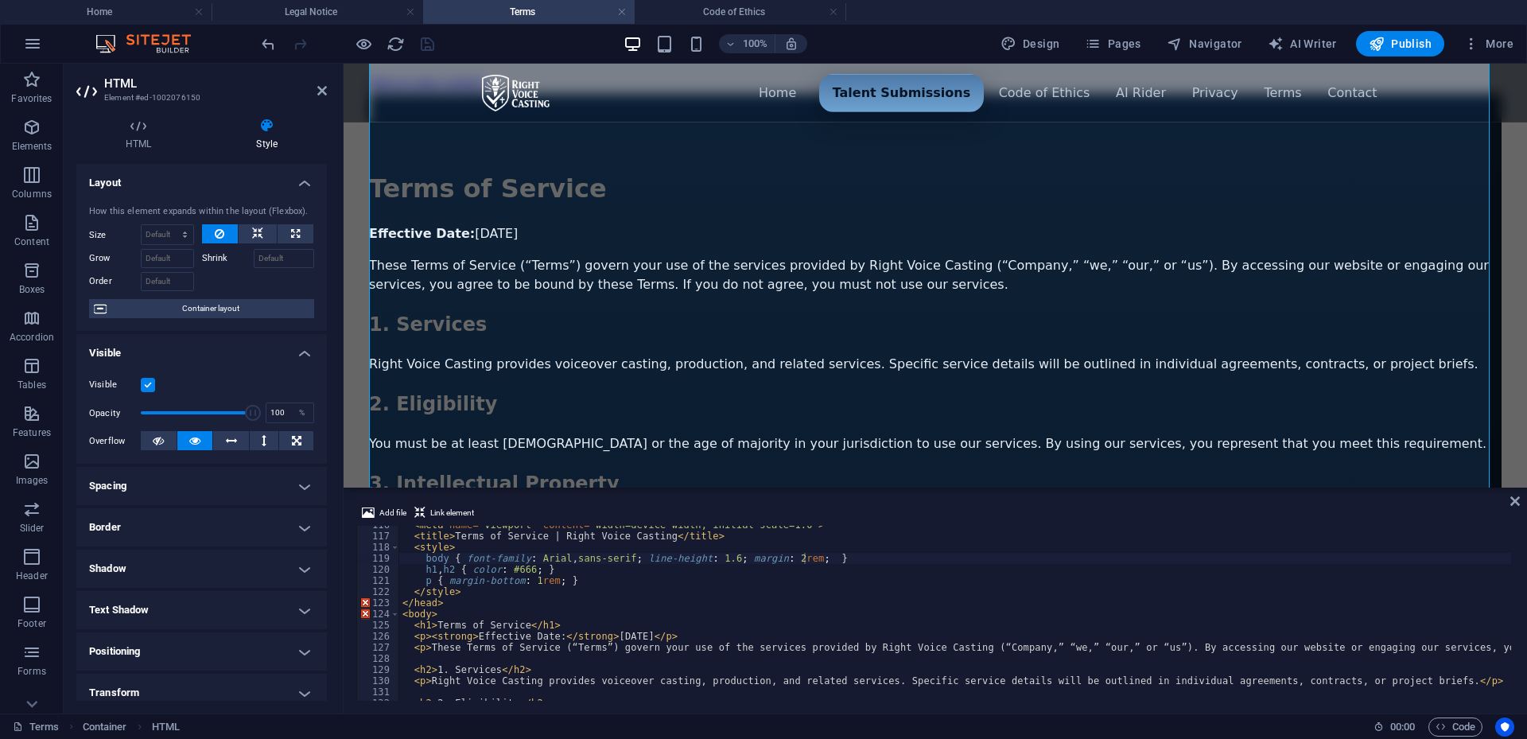
scroll to position [0, 0]
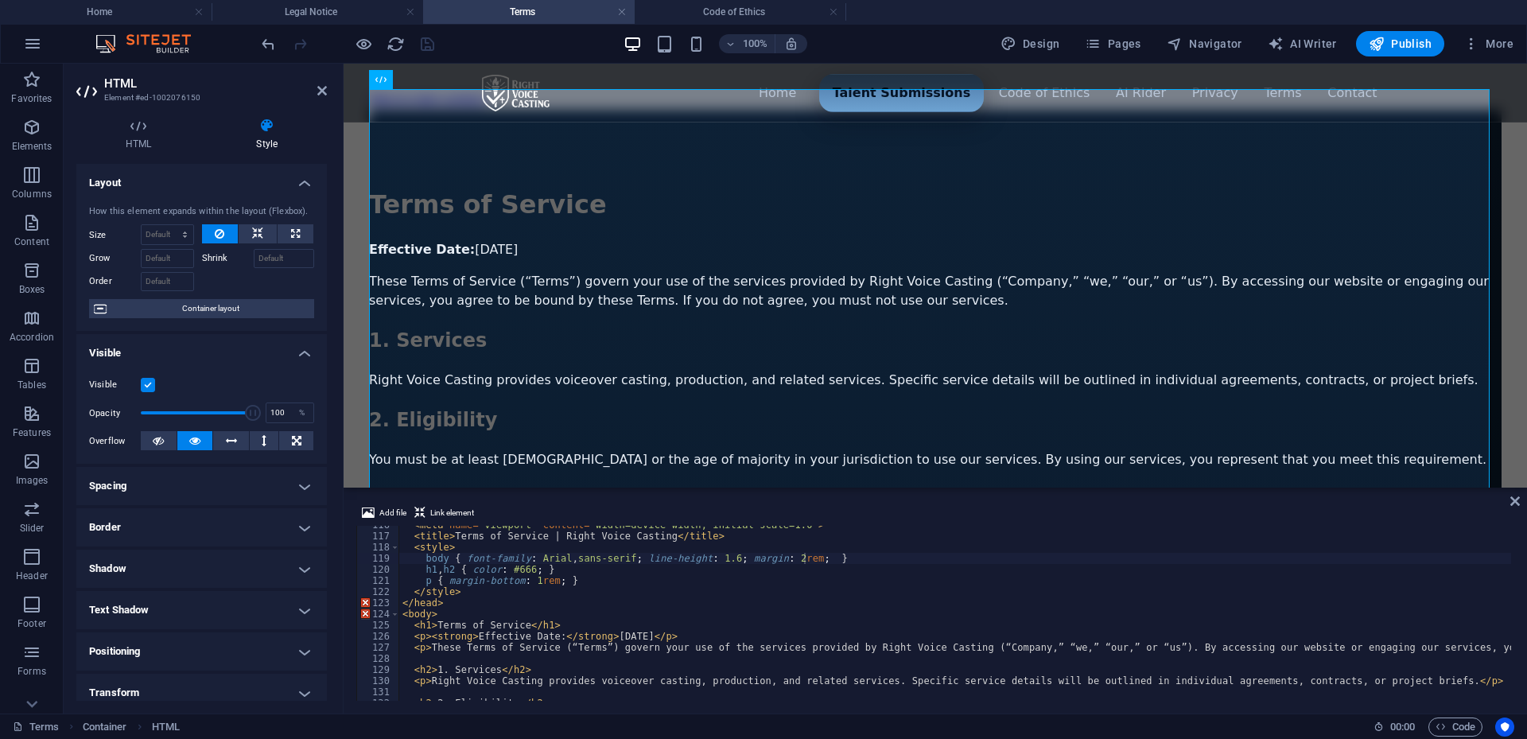
click at [1515, 154] on html "Skip to main content Menu ▾ Home Talent Submissions Code of Ethics AI Rider Pri…" at bounding box center [936, 690] width 1184 height 1252
click at [1514, 155] on html "Skip to main content Menu ▾ Home Talent Submissions Code of Ethics AI Rider Pri…" at bounding box center [936, 690] width 1184 height 1252
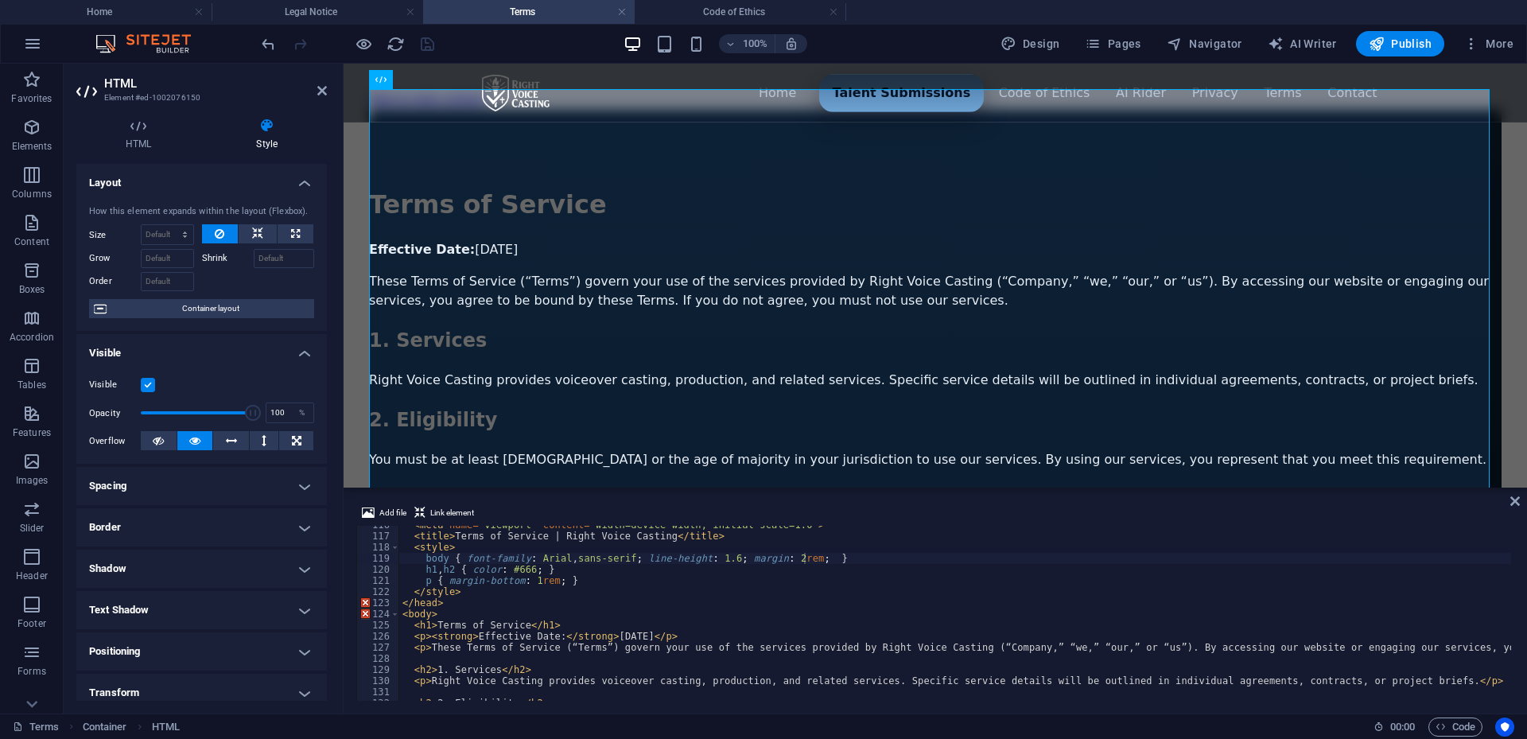
click at [1514, 155] on html "Skip to main content Menu ▾ Home Talent Submissions Code of Ethics AI Rider Pri…" at bounding box center [936, 690] width 1184 height 1252
drag, startPoint x: 727, startPoint y: 560, endPoint x: 797, endPoint y: 562, distance: 70.0
click at [797, 562] on div "< meta name = "viewport" content = "width=device-width, initial-scale=1.0" > < …" at bounding box center [1166, 616] width 1534 height 194
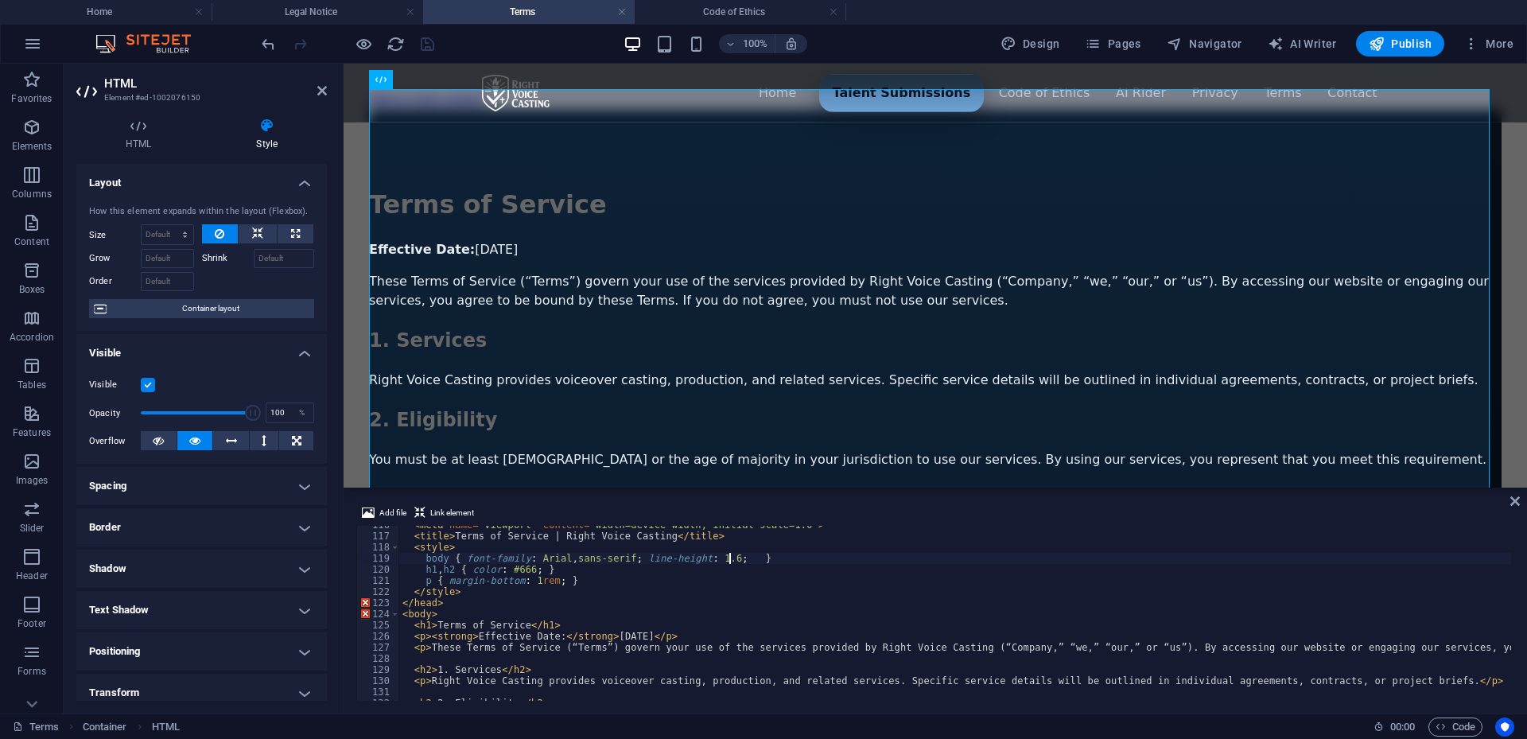
scroll to position [1287, 0]
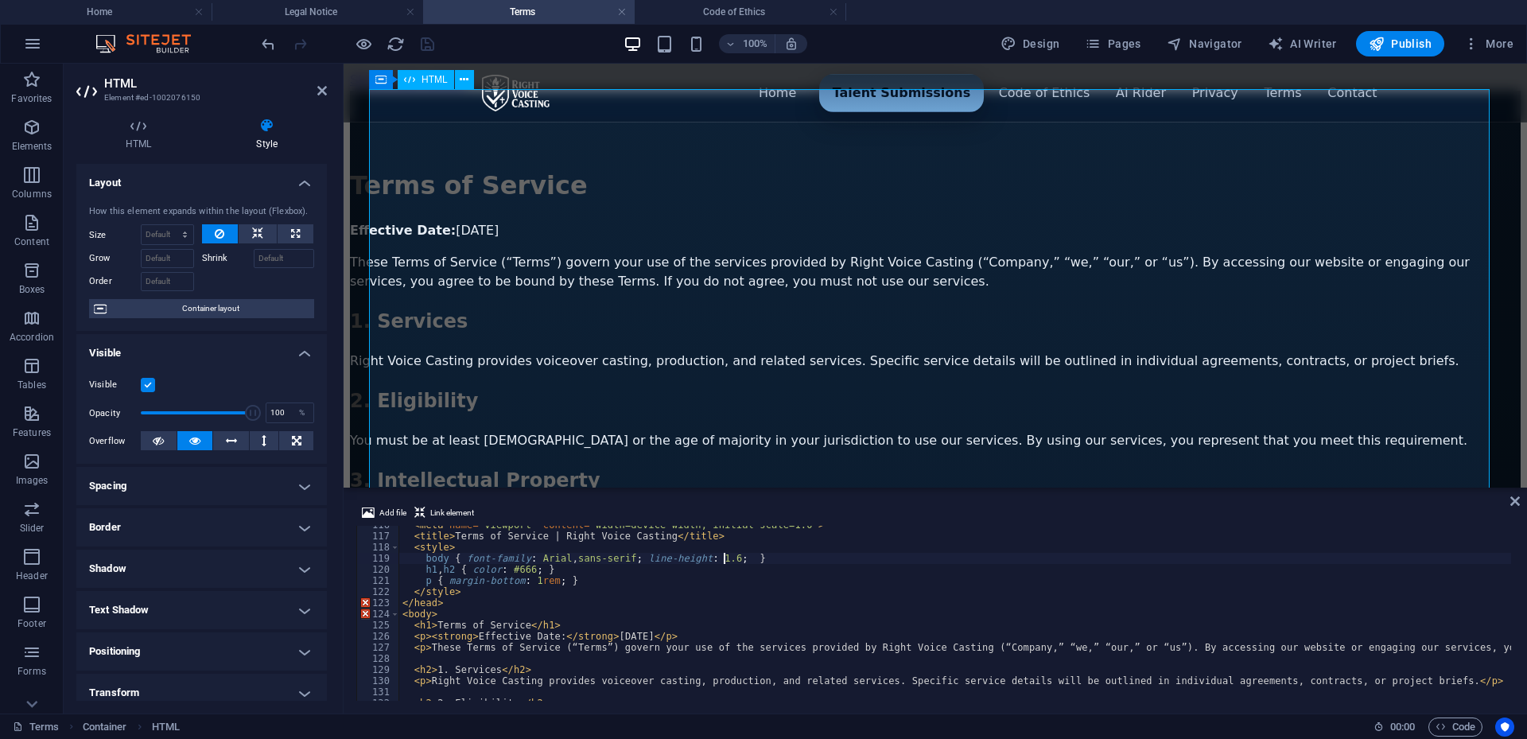
click at [888, 214] on div "Menu ▾ Home Talent Submissions Code of Ethics AI Rider Privacy Terms Contact Te…" at bounding box center [935, 681] width 1171 height 1180
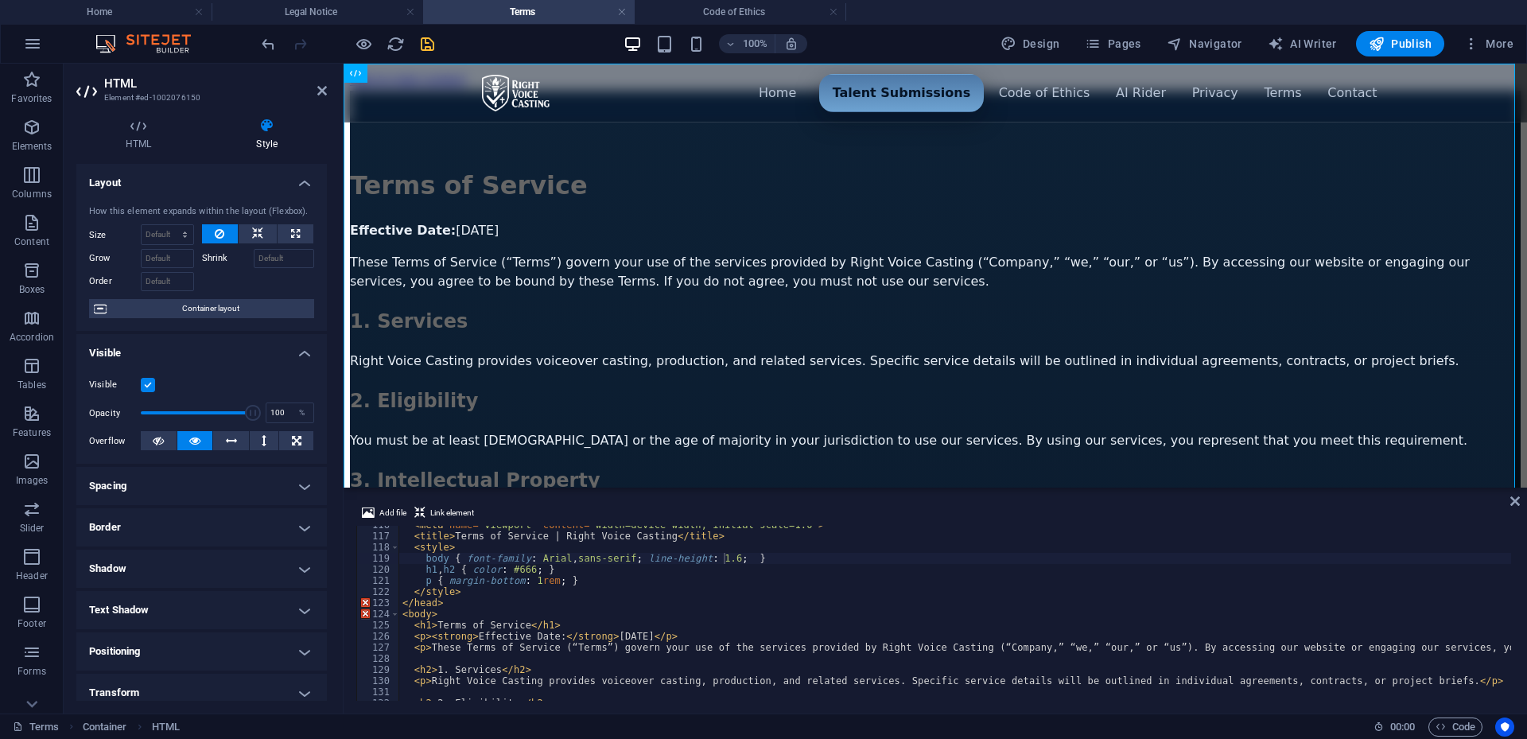
type textarea "h1, h2 { color: #666; }"
click at [477, 570] on div "< meta name = "viewport" content = "width=device-width, initial-scale=1.0" > < …" at bounding box center [1166, 616] width 1534 height 194
click at [488, 359] on div "Menu ▾ Home Talent Submissions Code of Ethics AI Rider Privacy Terms Contact Te…" at bounding box center [935, 681] width 1171 height 1180
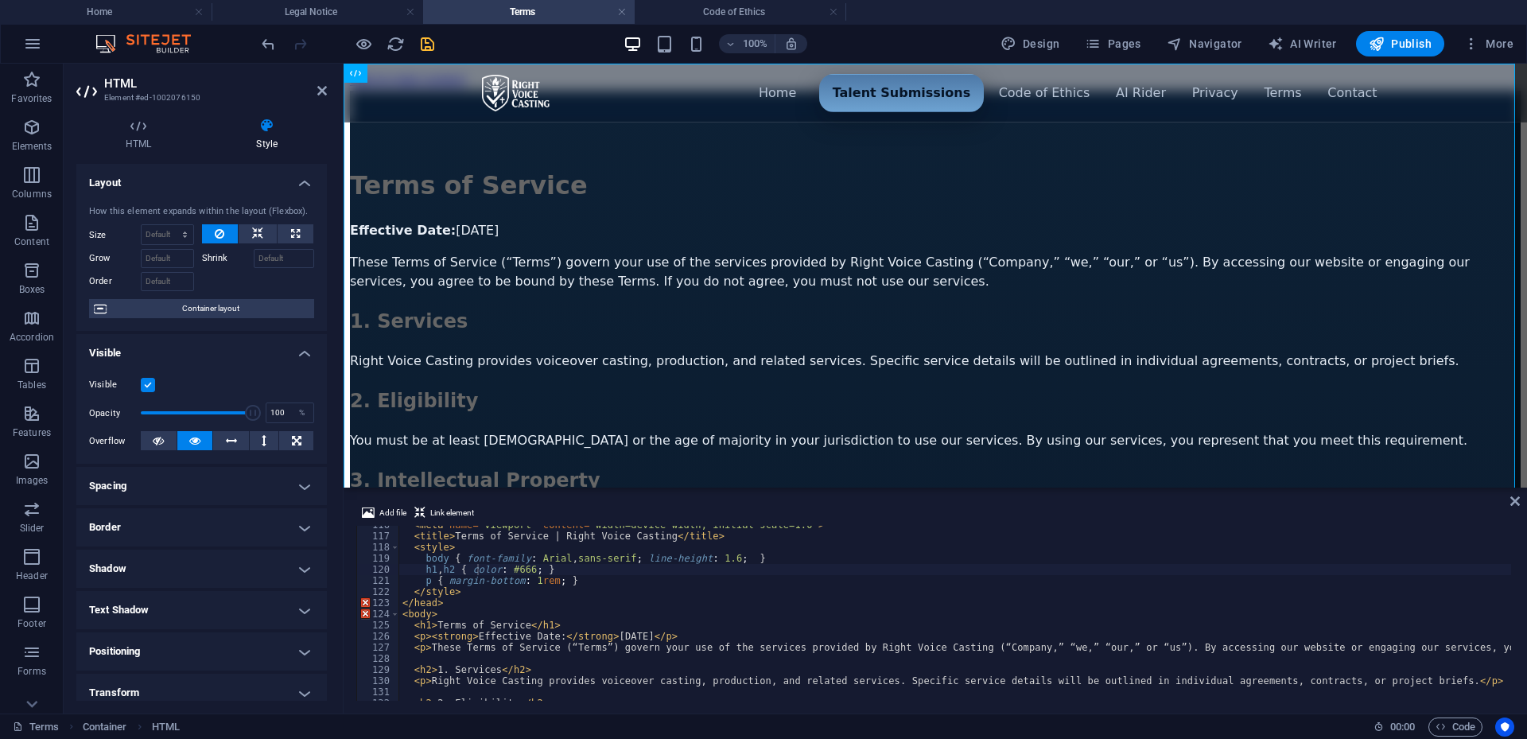
click at [266, 123] on icon at bounding box center [267, 126] width 120 height 16
click at [256, 231] on icon at bounding box center [257, 233] width 11 height 19
click at [215, 236] on icon at bounding box center [220, 233] width 10 height 19
click at [247, 231] on button at bounding box center [258, 233] width 38 height 19
click at [231, 230] on button at bounding box center [220, 233] width 37 height 19
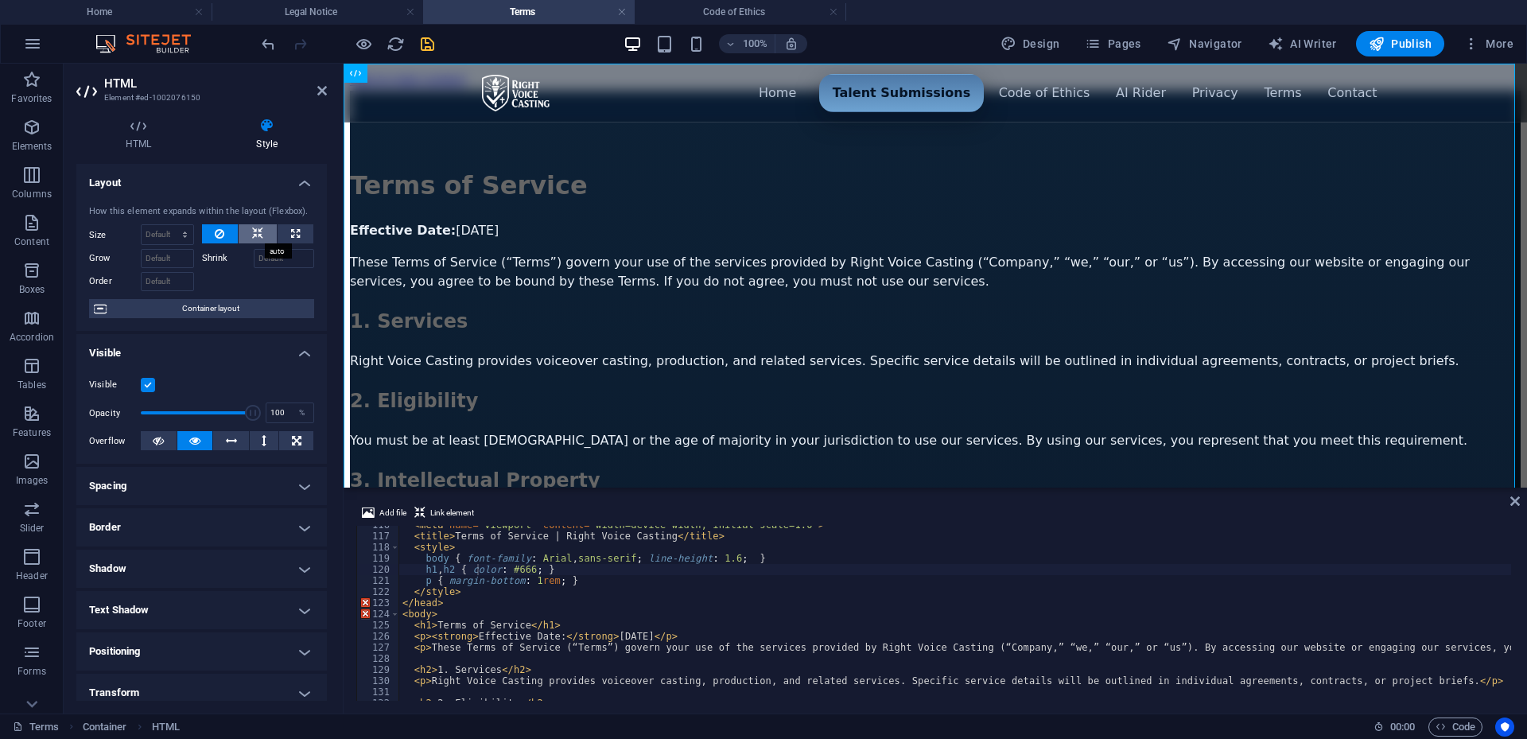
click at [253, 229] on icon at bounding box center [257, 233] width 11 height 19
click at [233, 231] on button at bounding box center [220, 233] width 37 height 19
click at [183, 528] on h4 "Border" at bounding box center [201, 527] width 251 height 38
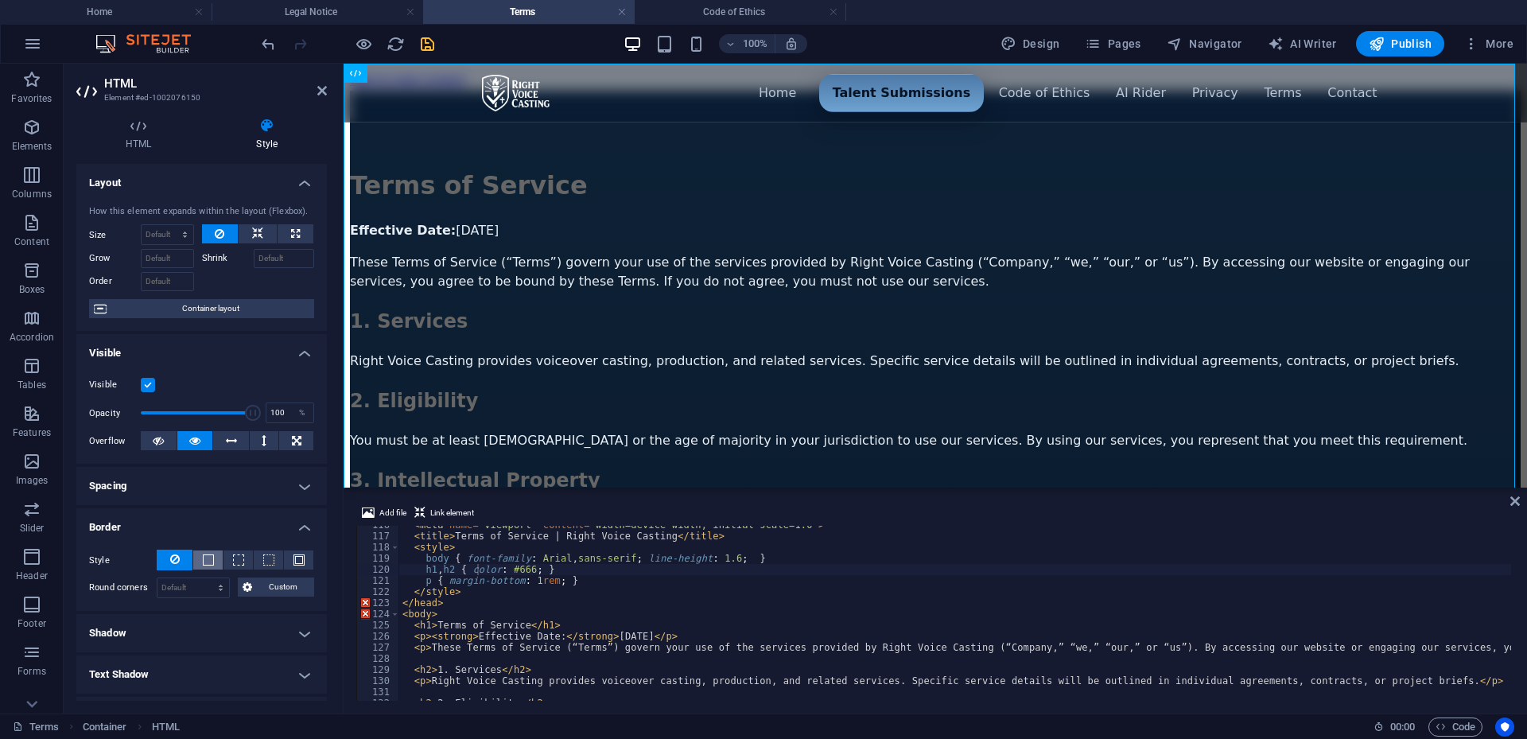
click at [204, 562] on span at bounding box center [208, 559] width 11 height 11
click at [235, 550] on div "Style" at bounding box center [201, 560] width 225 height 21
click at [212, 554] on span at bounding box center [208, 559] width 11 height 11
click at [180, 558] on button at bounding box center [175, 560] width 36 height 21
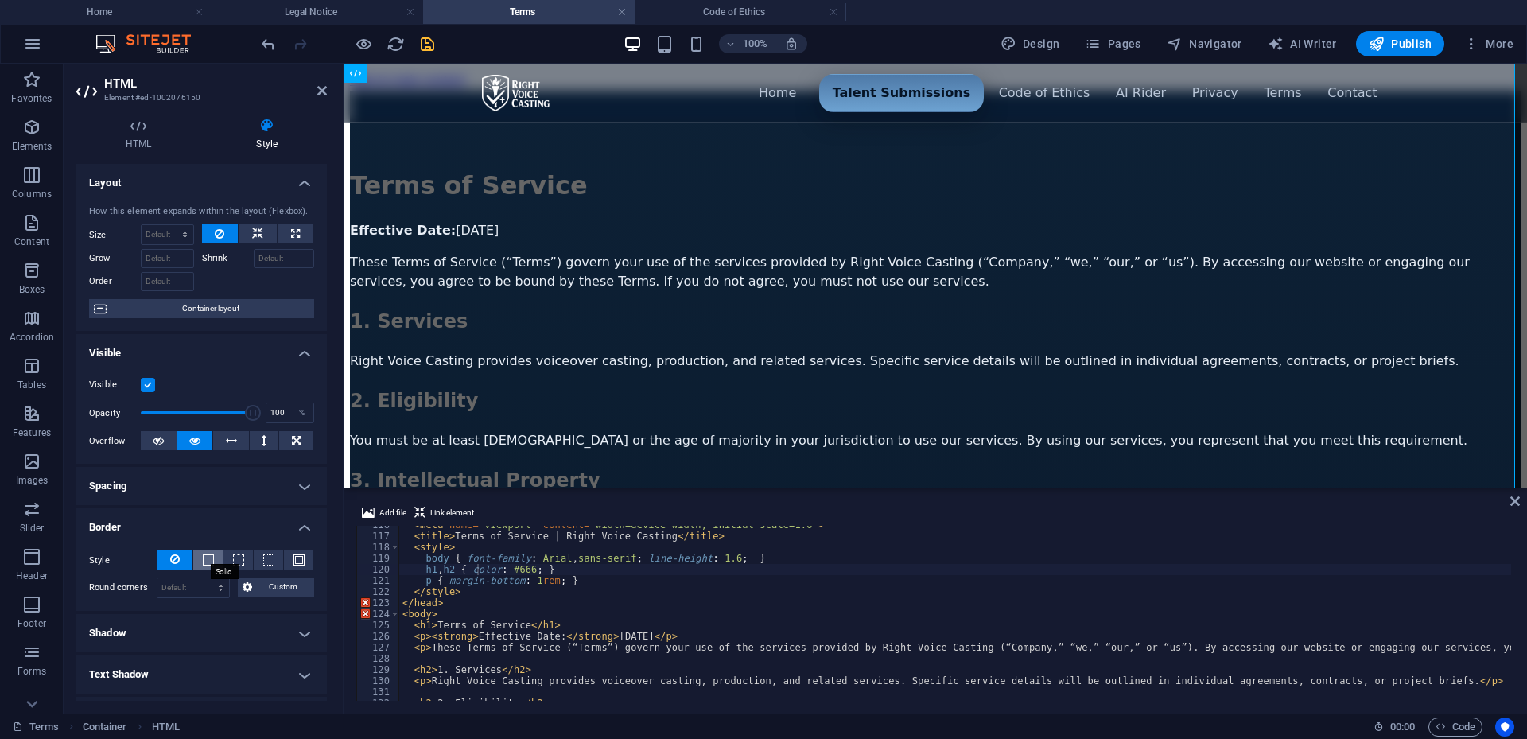
click at [208, 559] on span at bounding box center [208, 559] width 11 height 11
click at [208, 591] on select "auto px rem % vh vw Custom" at bounding box center [218, 587] width 22 height 19
click at [184, 592] on input "1" at bounding box center [194, 587] width 72 height 19
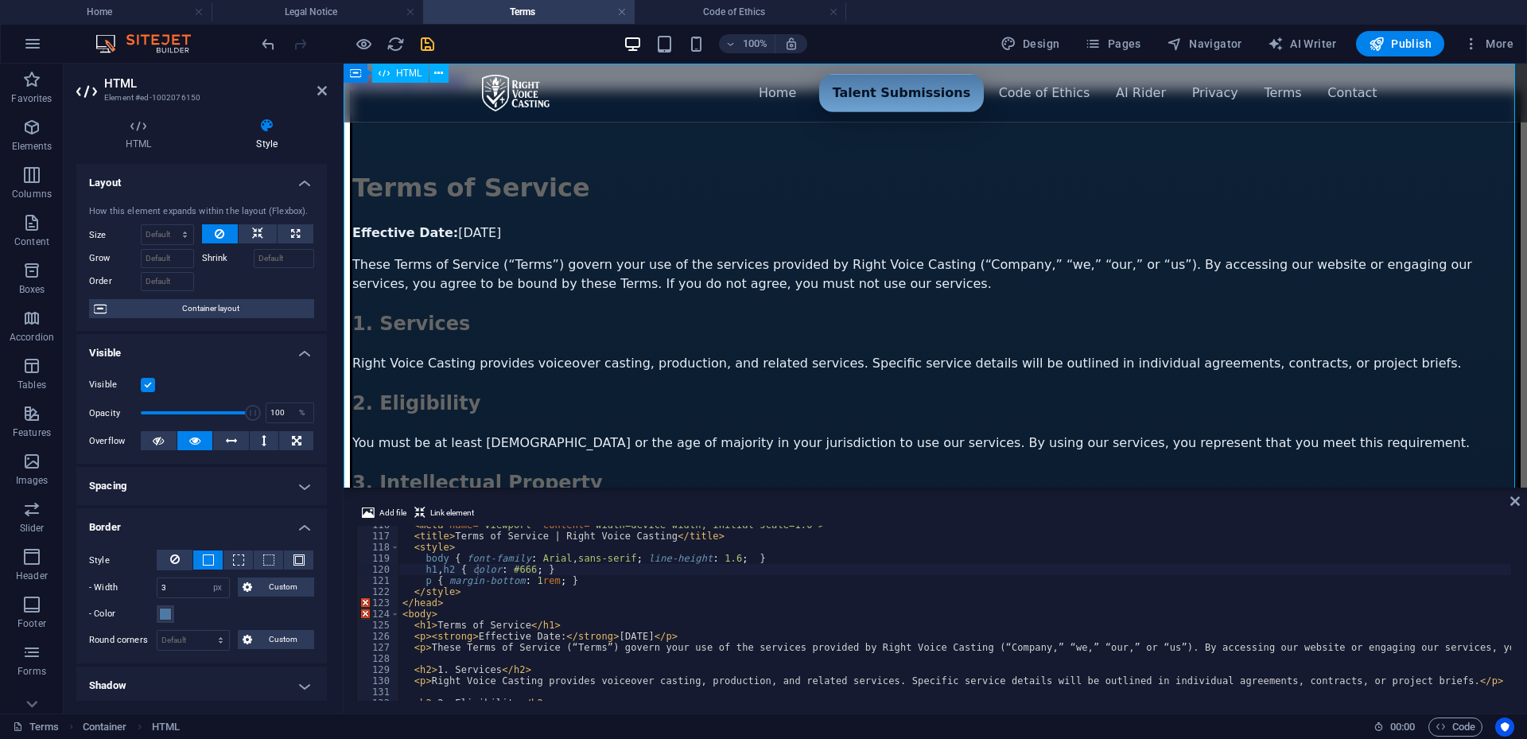
click at [497, 403] on div "Menu ▾ Home Talent Submissions Code of Ethics AI Rider Privacy Terms Contact Te…" at bounding box center [935, 683] width 1171 height 1185
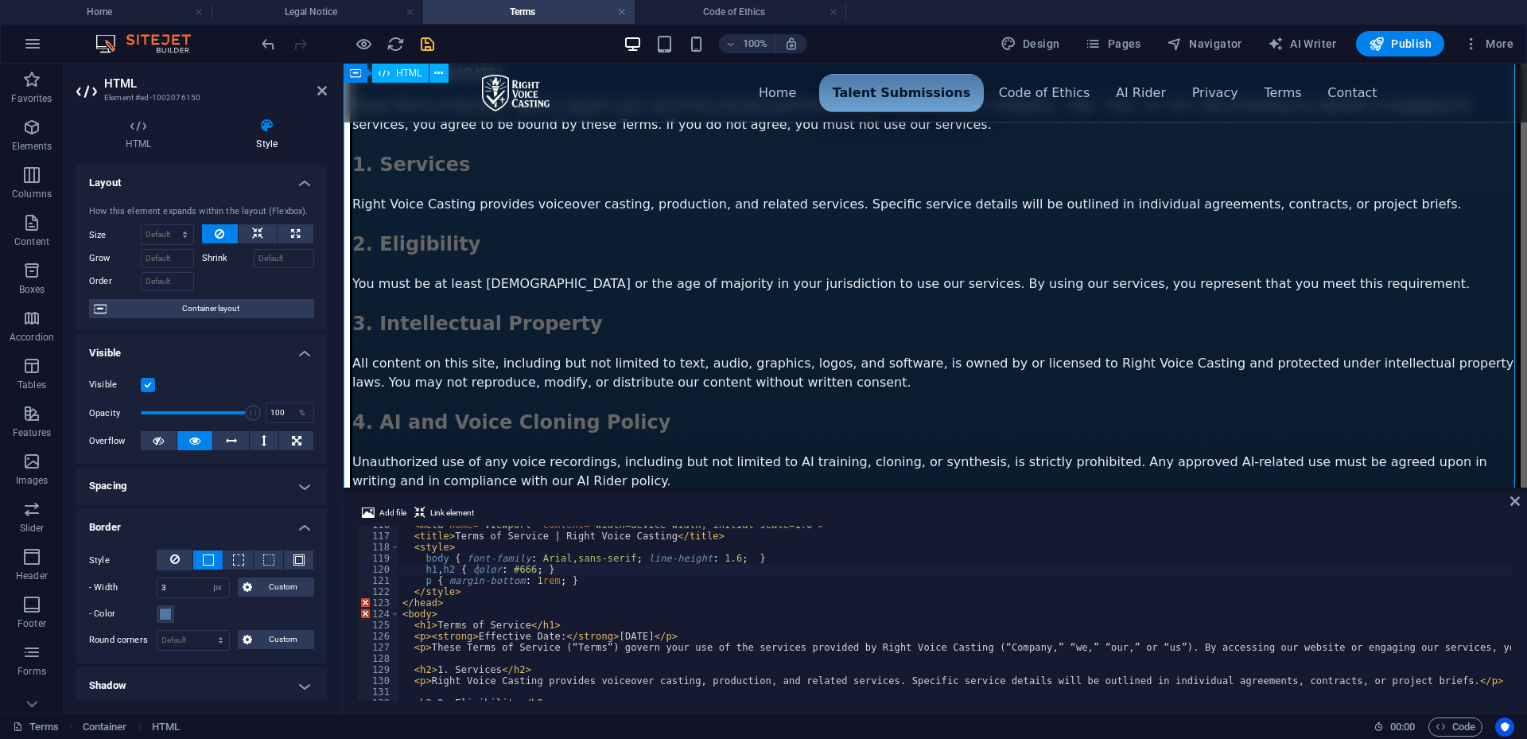
scroll to position [0, 0]
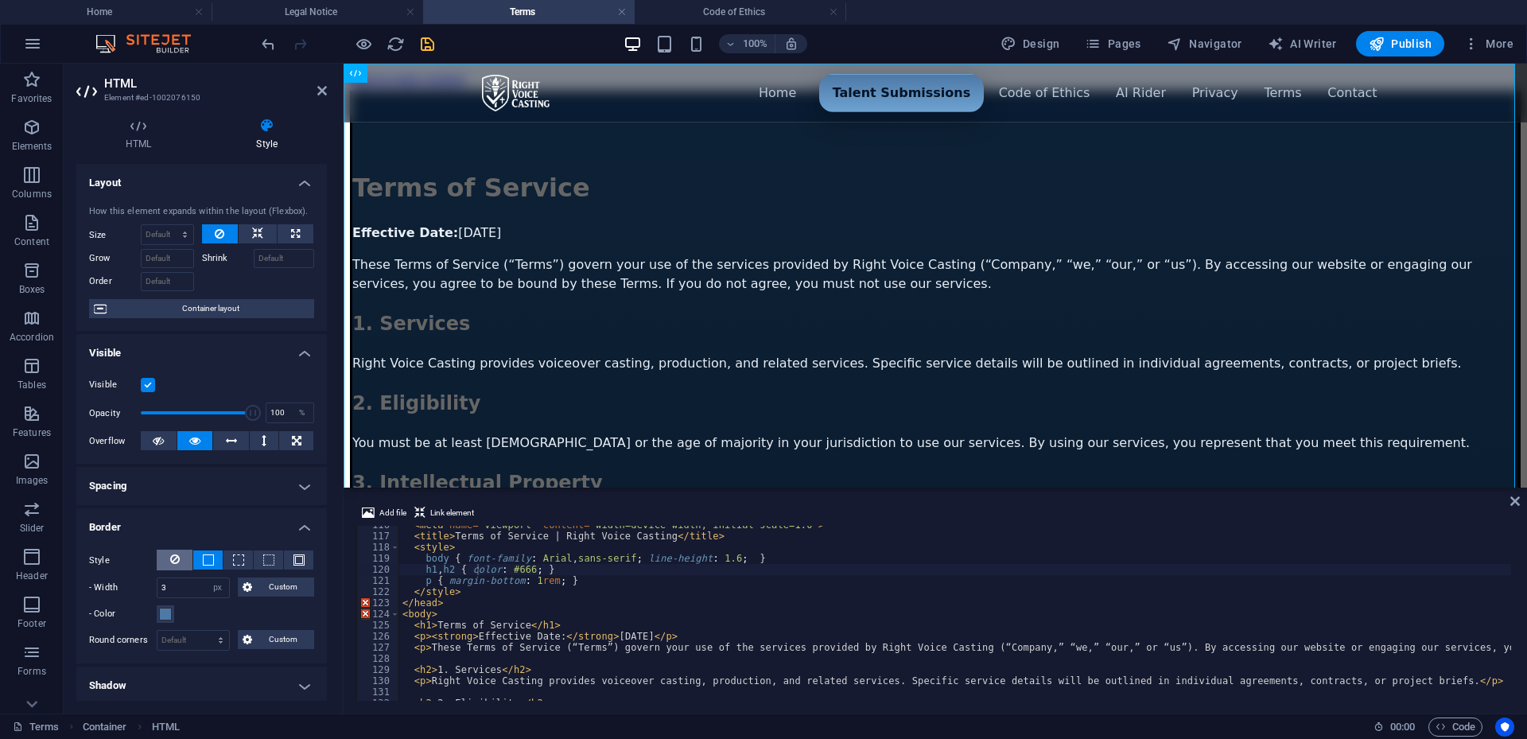
click at [176, 554] on icon at bounding box center [175, 559] width 10 height 19
click at [204, 558] on span at bounding box center [208, 559] width 11 height 11
click at [189, 555] on button at bounding box center [175, 560] width 36 height 21
click at [204, 554] on button at bounding box center [207, 559] width 29 height 19
drag, startPoint x: 191, startPoint y: 586, endPoint x: 150, endPoint y: 581, distance: 41.6
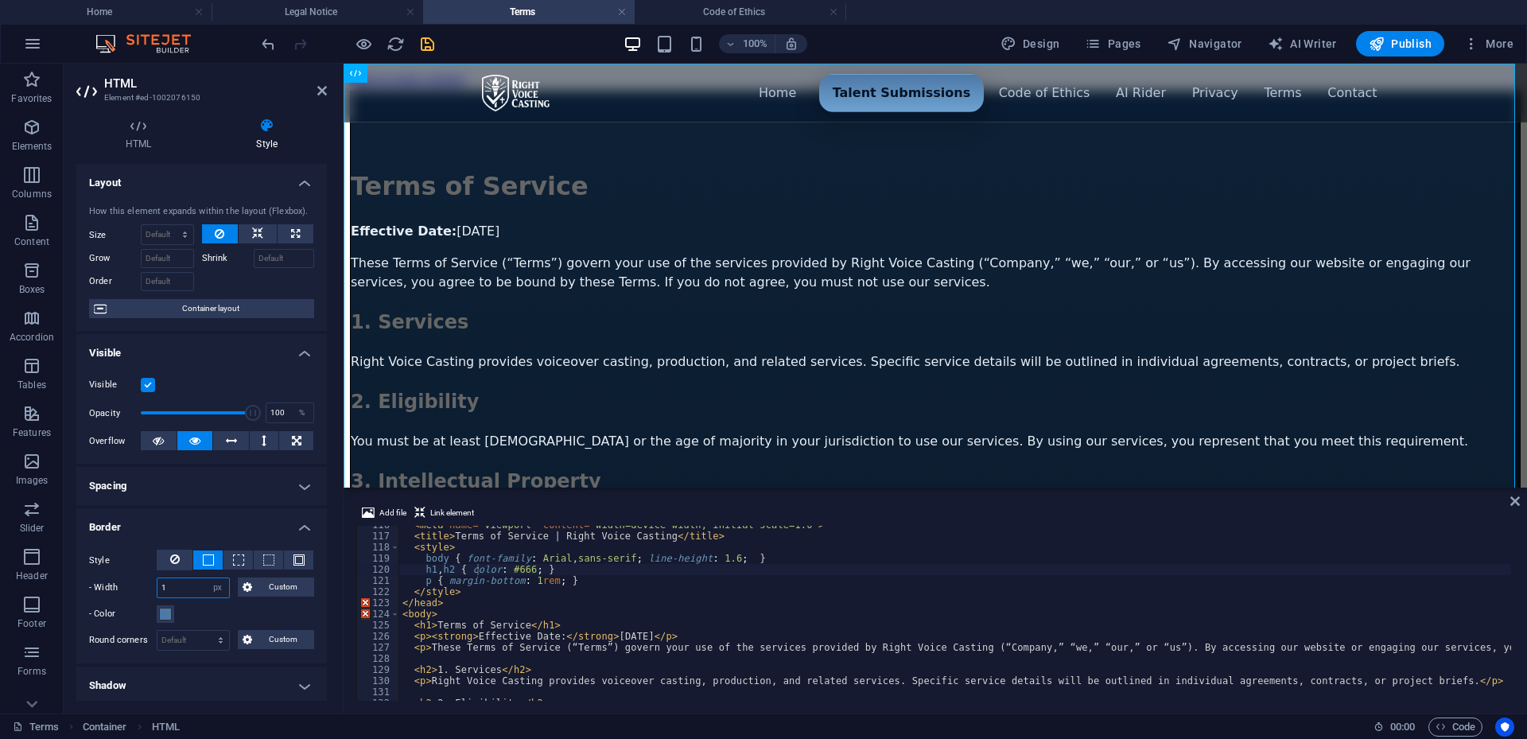
click at [150, 581] on div "- Width 1 auto px rem % vh vw Custom Custom" at bounding box center [201, 588] width 225 height 21
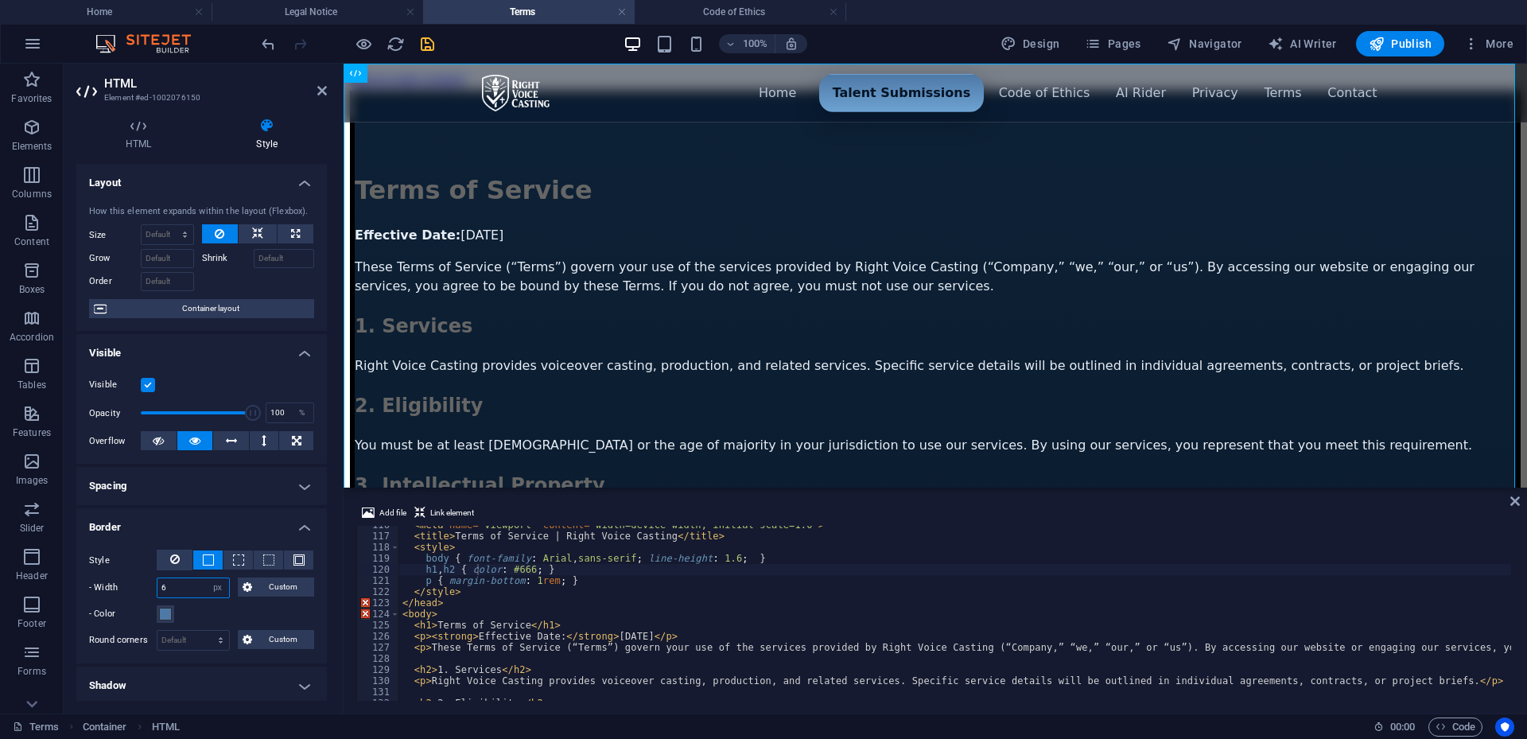
type input "6"
click at [249, 609] on div "- Color" at bounding box center [201, 614] width 225 height 19
click at [163, 618] on span at bounding box center [165, 614] width 13 height 13
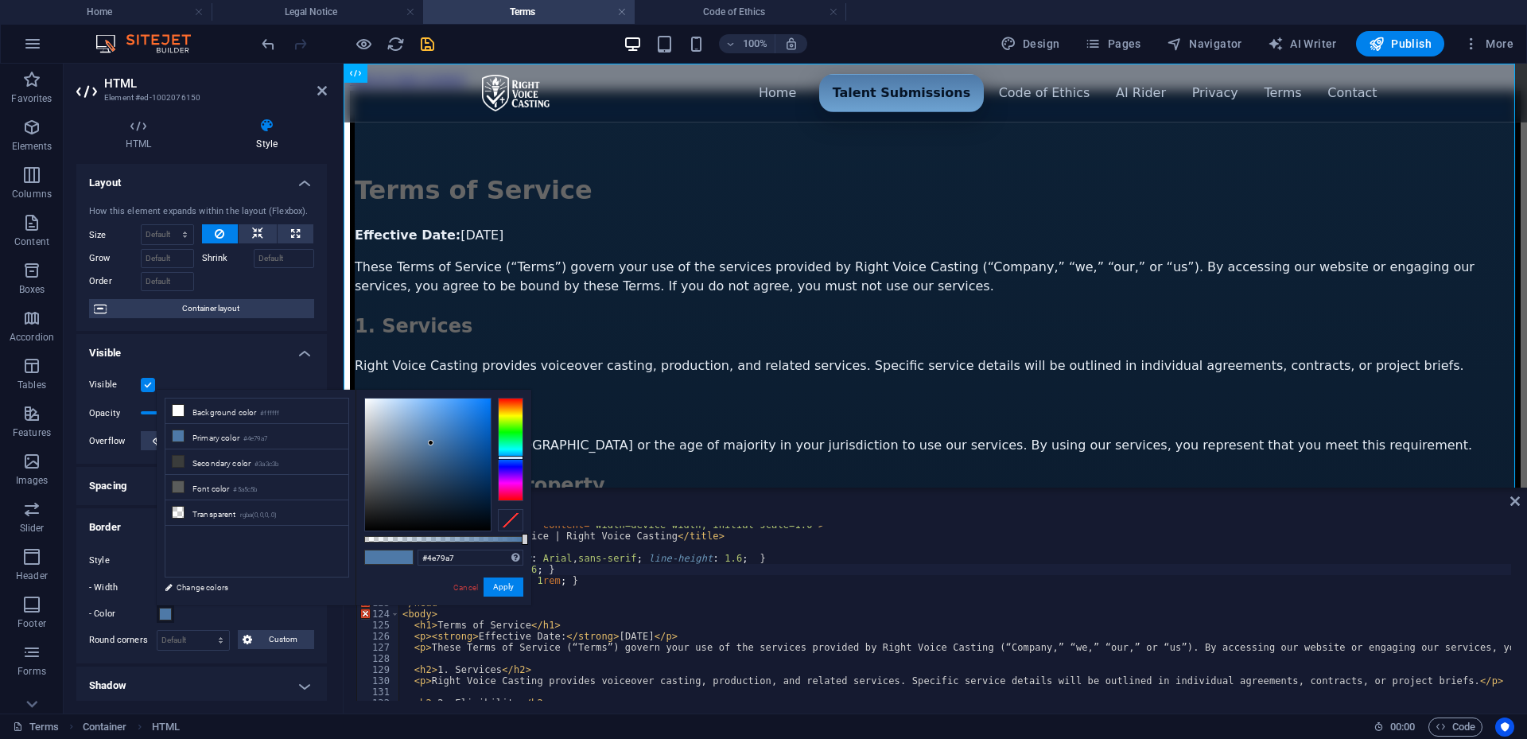
click at [509, 519] on div at bounding box center [510, 520] width 25 height 22
type input "#061c33"
drag, startPoint x: 465, startPoint y: 457, endPoint x: 474, endPoint y: 504, distance: 47.1
click at [474, 504] on div at bounding box center [428, 465] width 126 height 132
click at [505, 584] on button "Apply" at bounding box center [504, 587] width 40 height 19
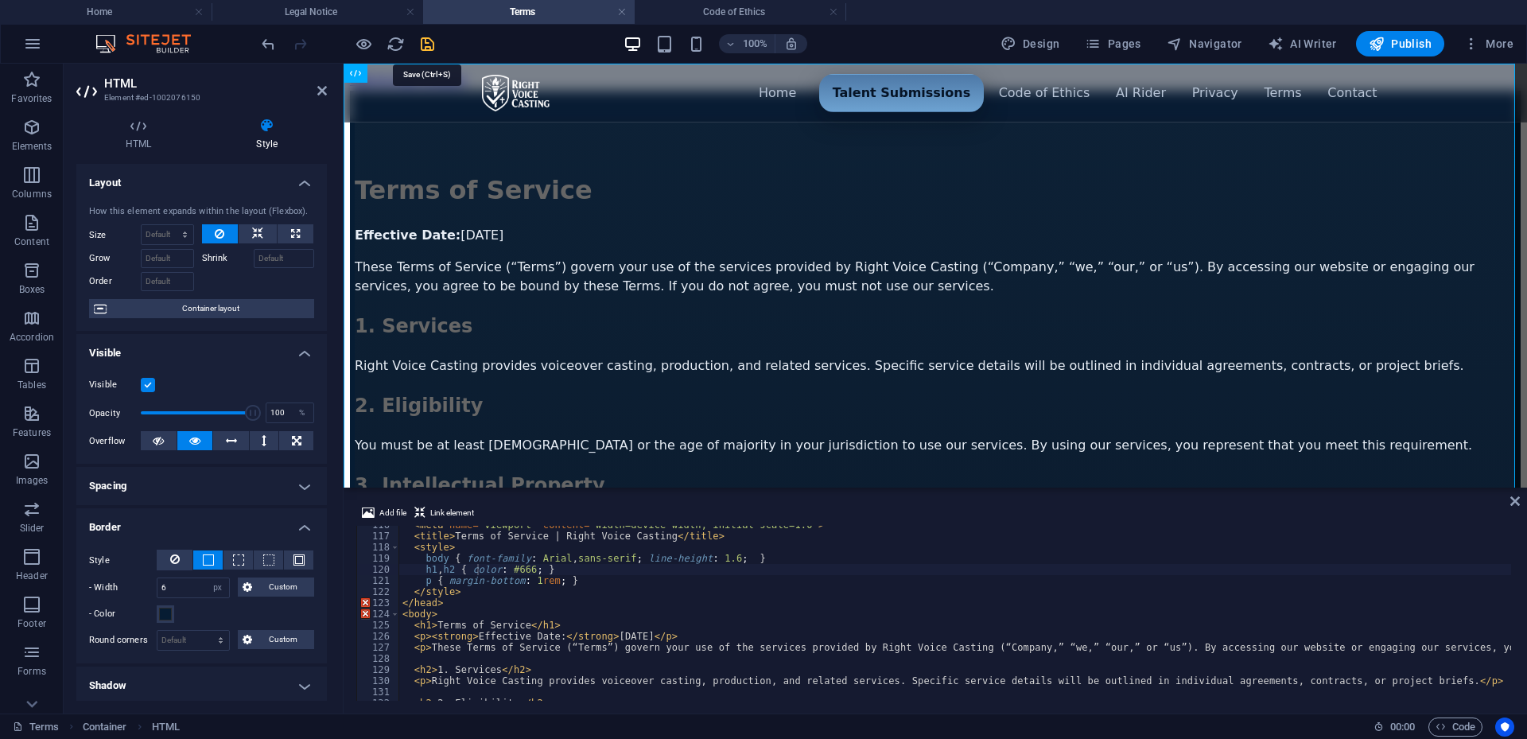
click at [431, 43] on icon "save" at bounding box center [427, 44] width 18 height 18
select select "px"
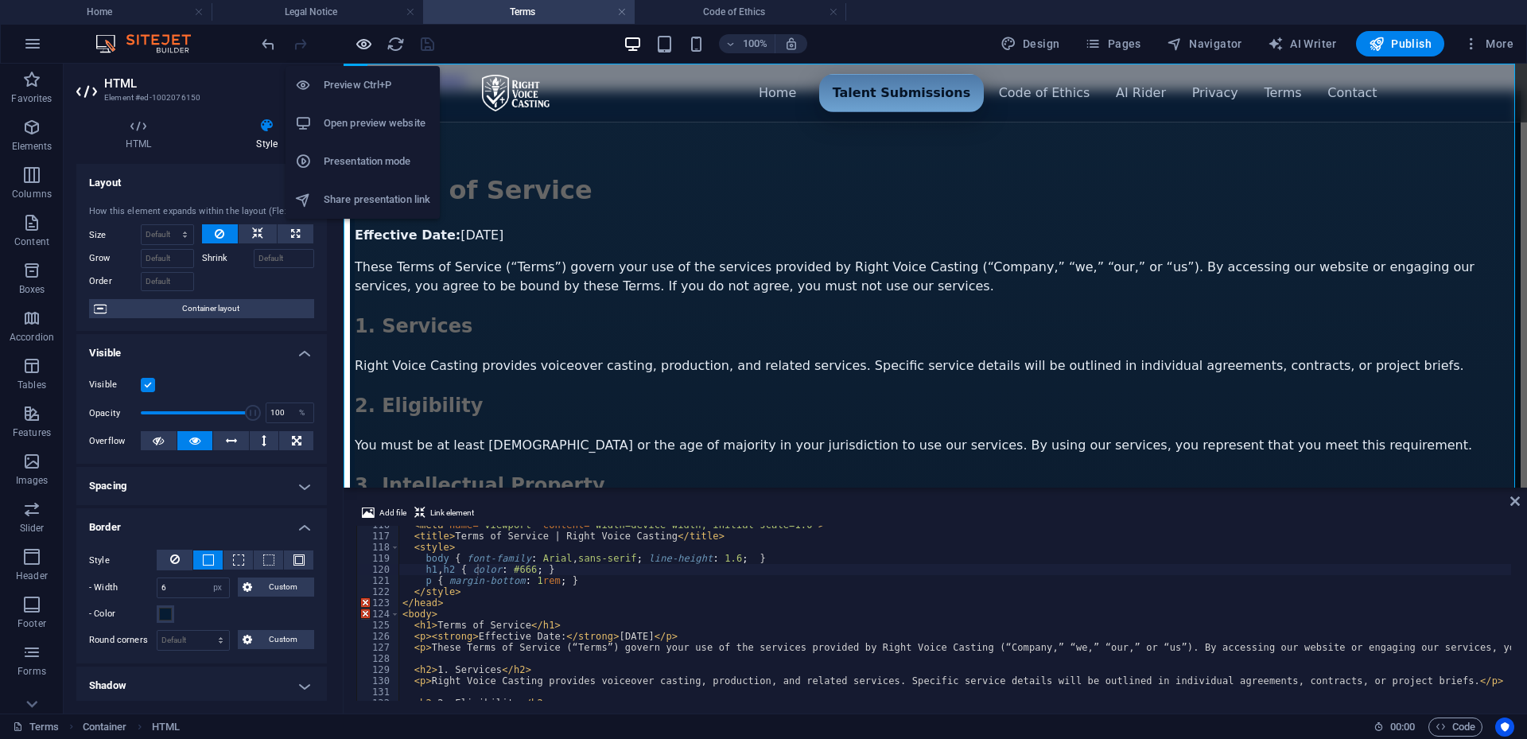
click at [364, 35] on icon "button" at bounding box center [364, 44] width 18 height 18
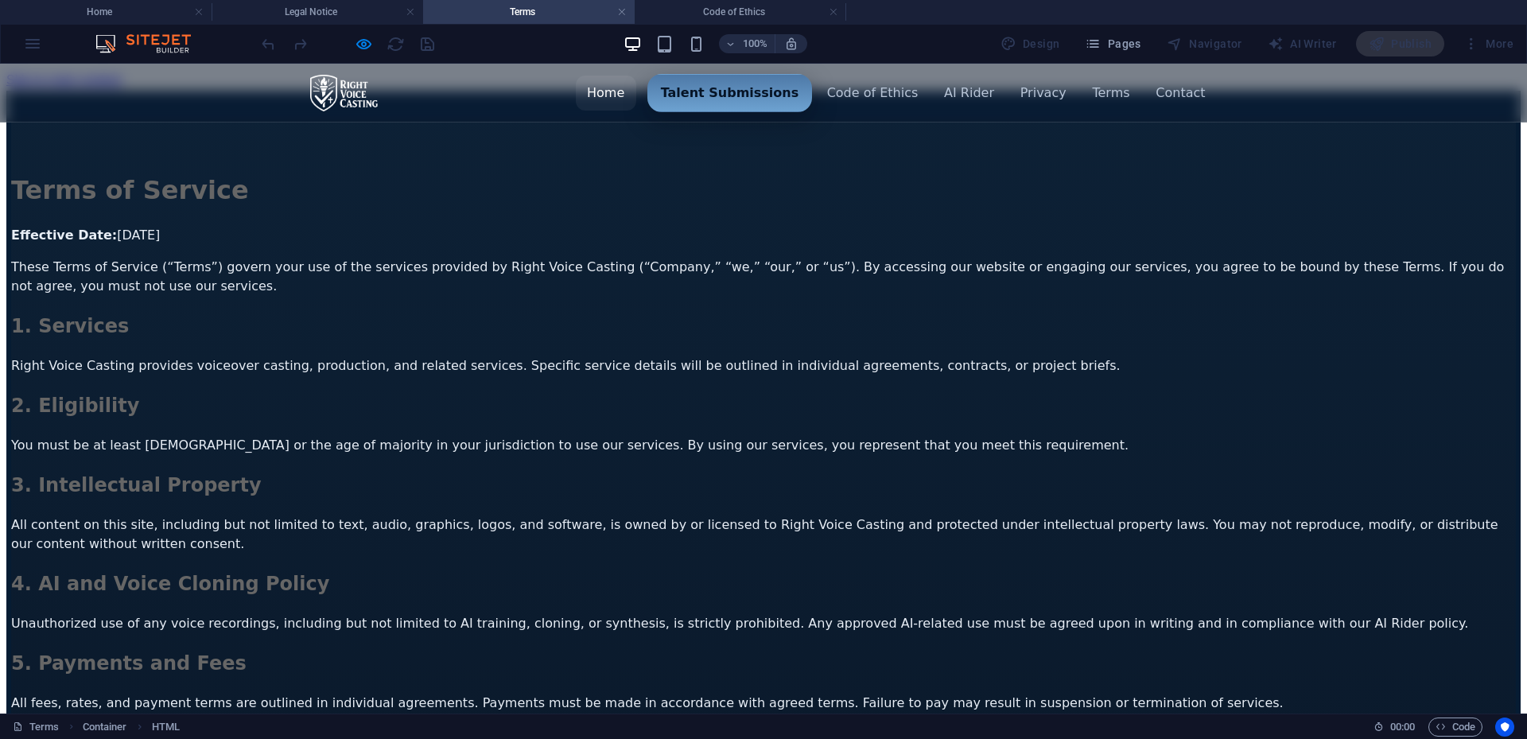
click at [628, 100] on link "Home" at bounding box center [606, 93] width 60 height 34
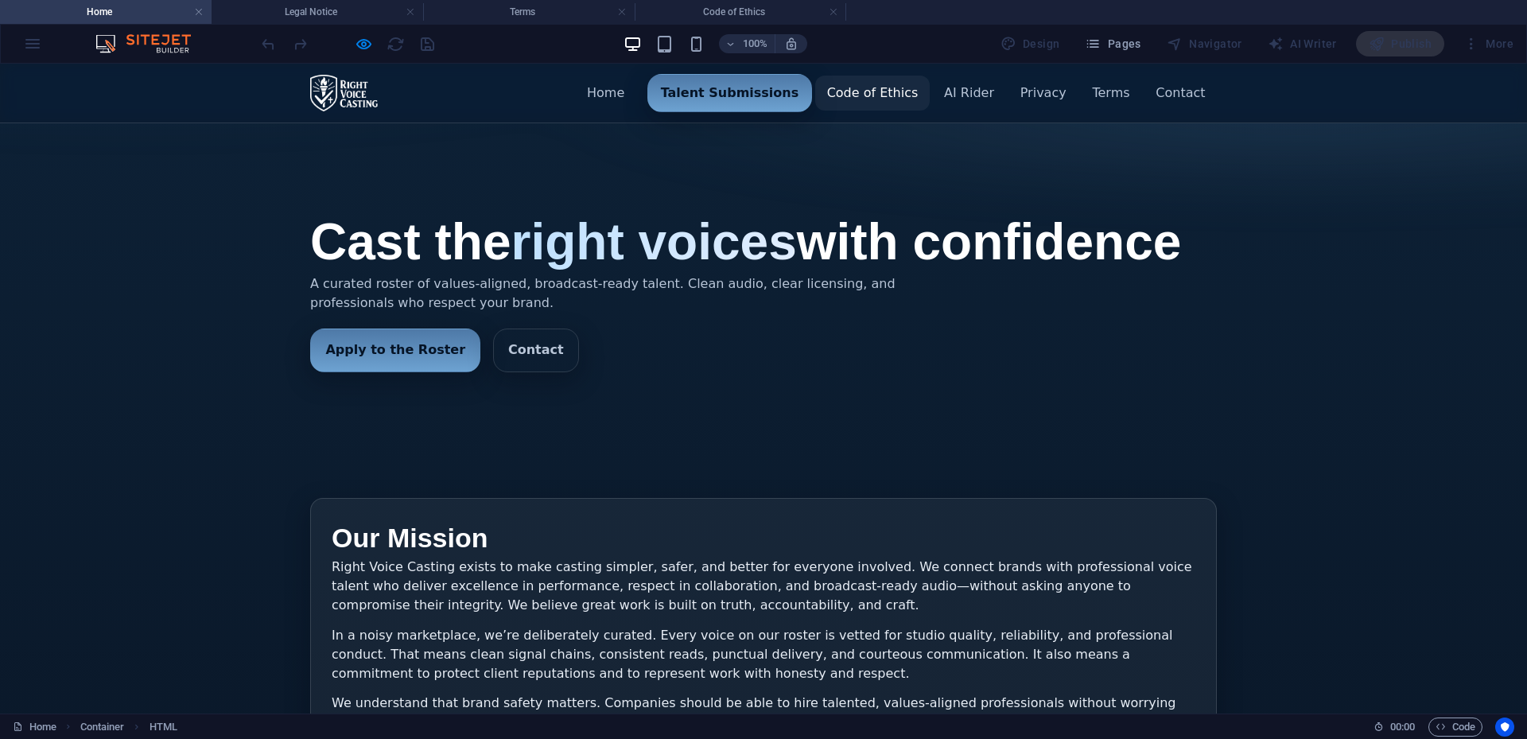
click at [878, 91] on link "Code of Ethics" at bounding box center [872, 93] width 114 height 34
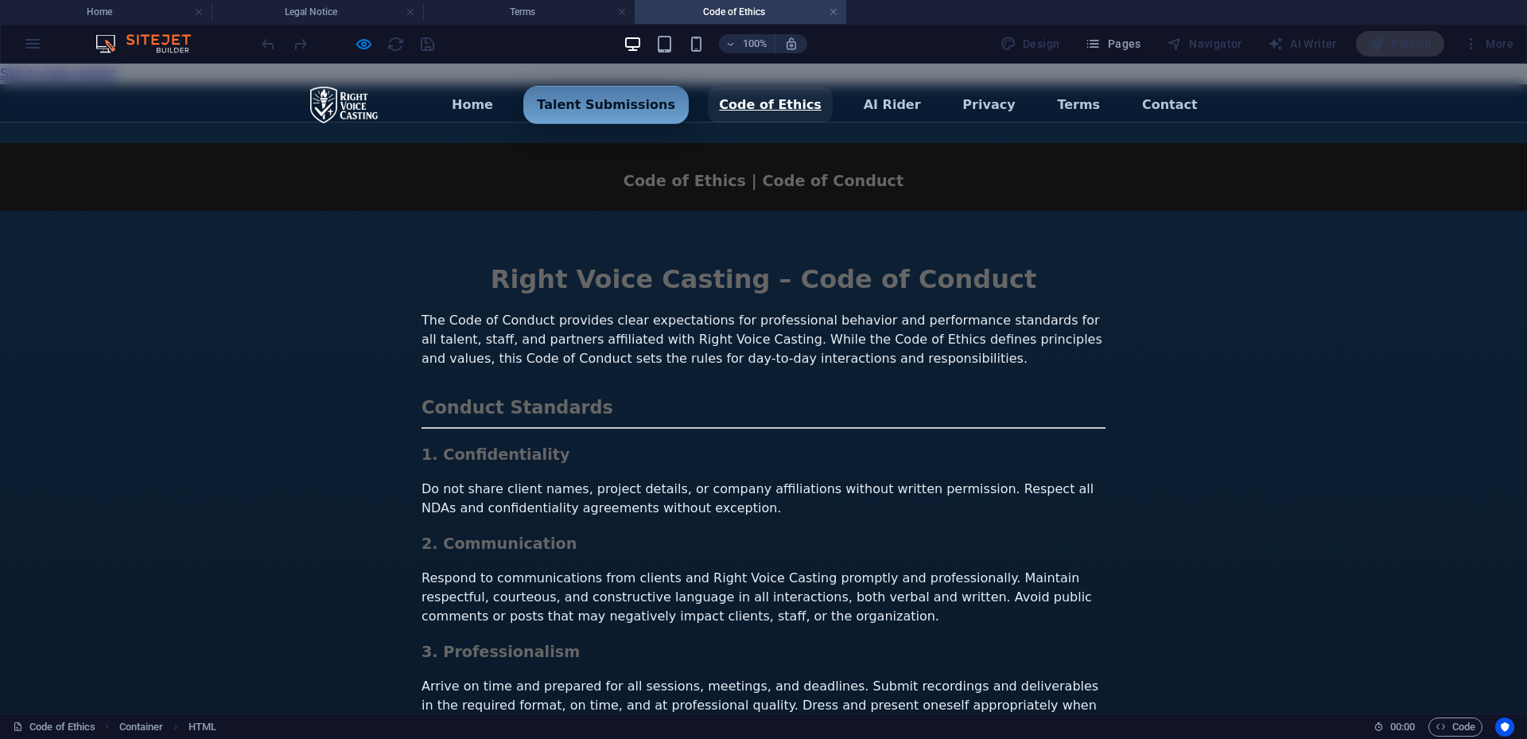
click at [804, 102] on link "Code of Ethics" at bounding box center [770, 105] width 125 height 34
click at [908, 110] on link "AI Rider" at bounding box center [892, 105] width 80 height 34
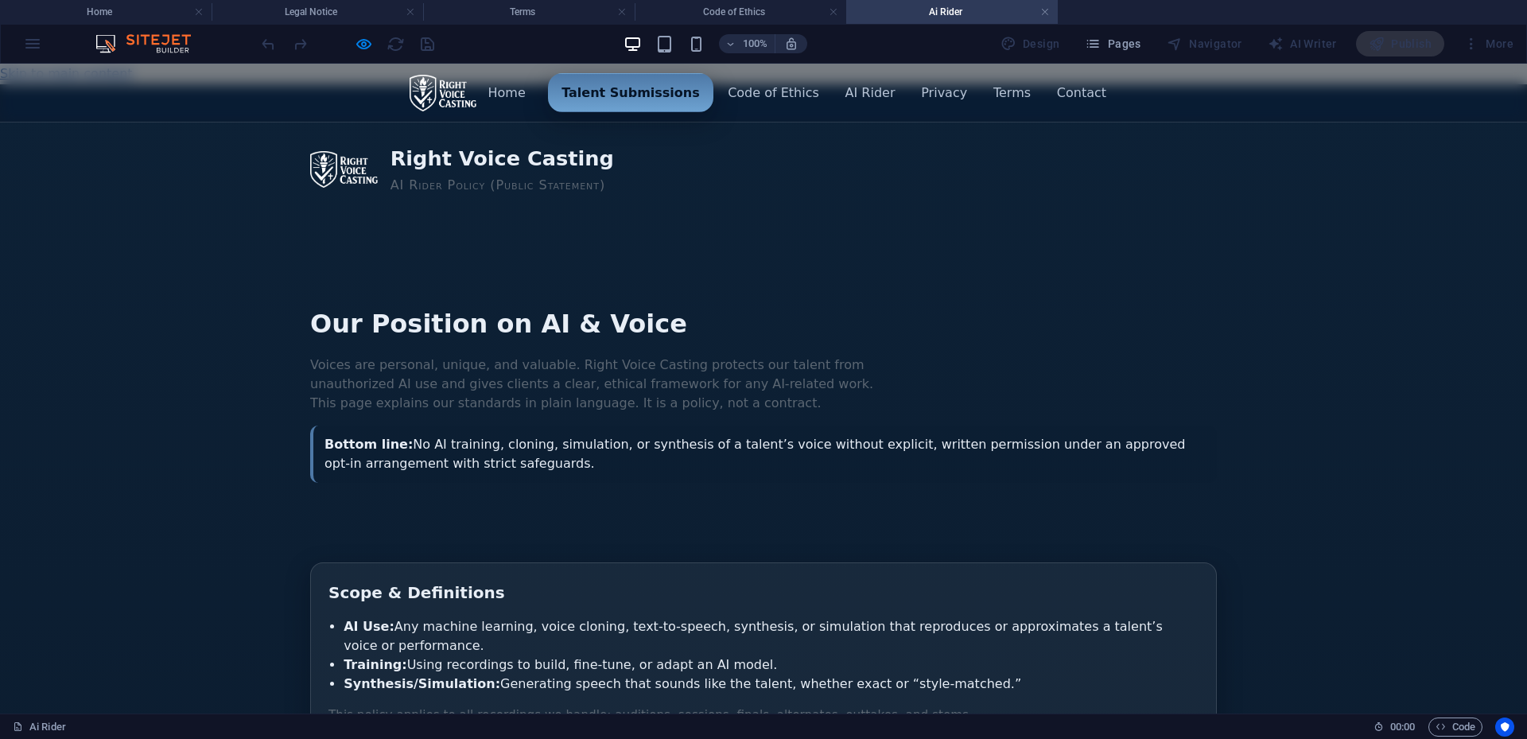
drag, startPoint x: 377, startPoint y: 45, endPoint x: 369, endPoint y: 45, distance: 8.0
click at [373, 45] on div at bounding box center [348, 43] width 178 height 25
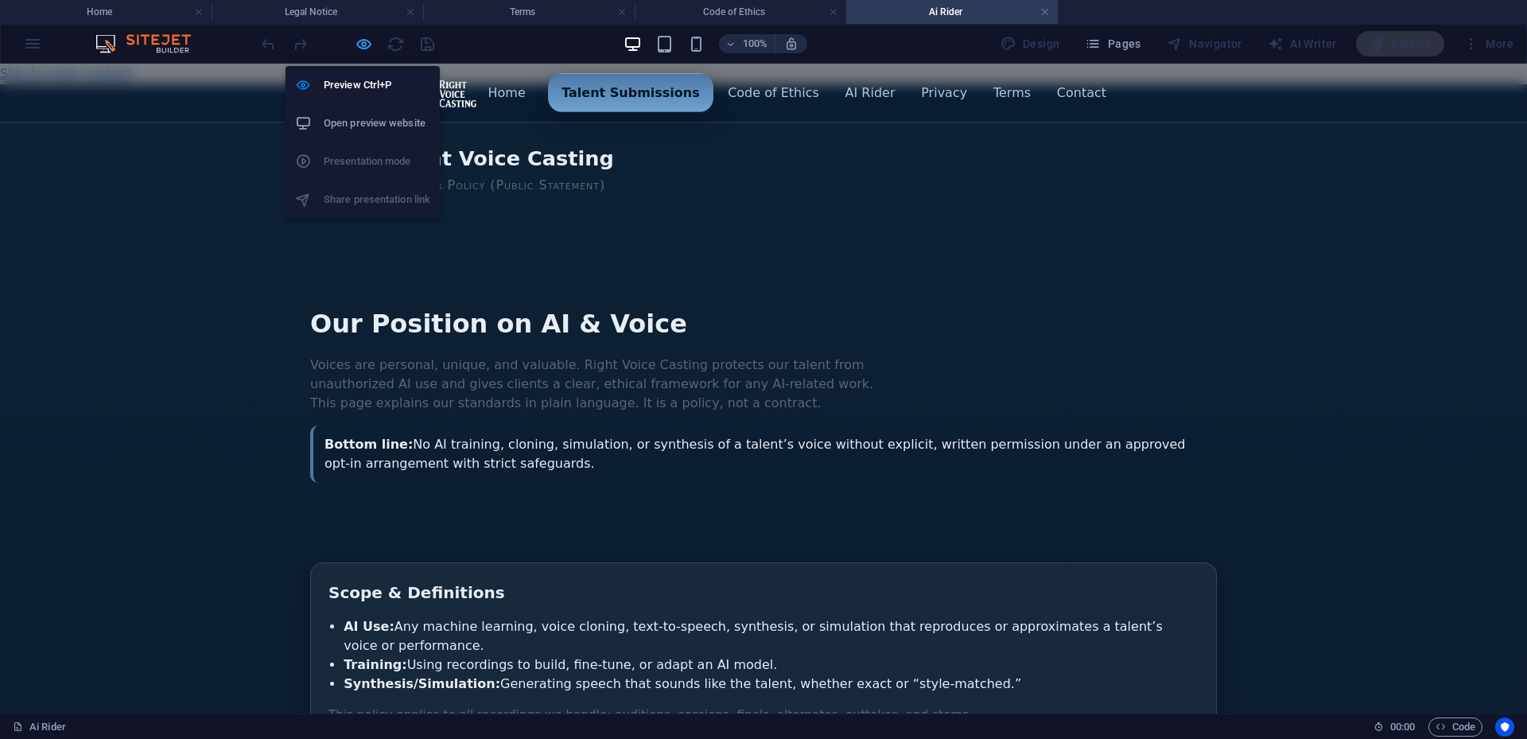
click at [368, 45] on icon "button" at bounding box center [364, 44] width 18 height 18
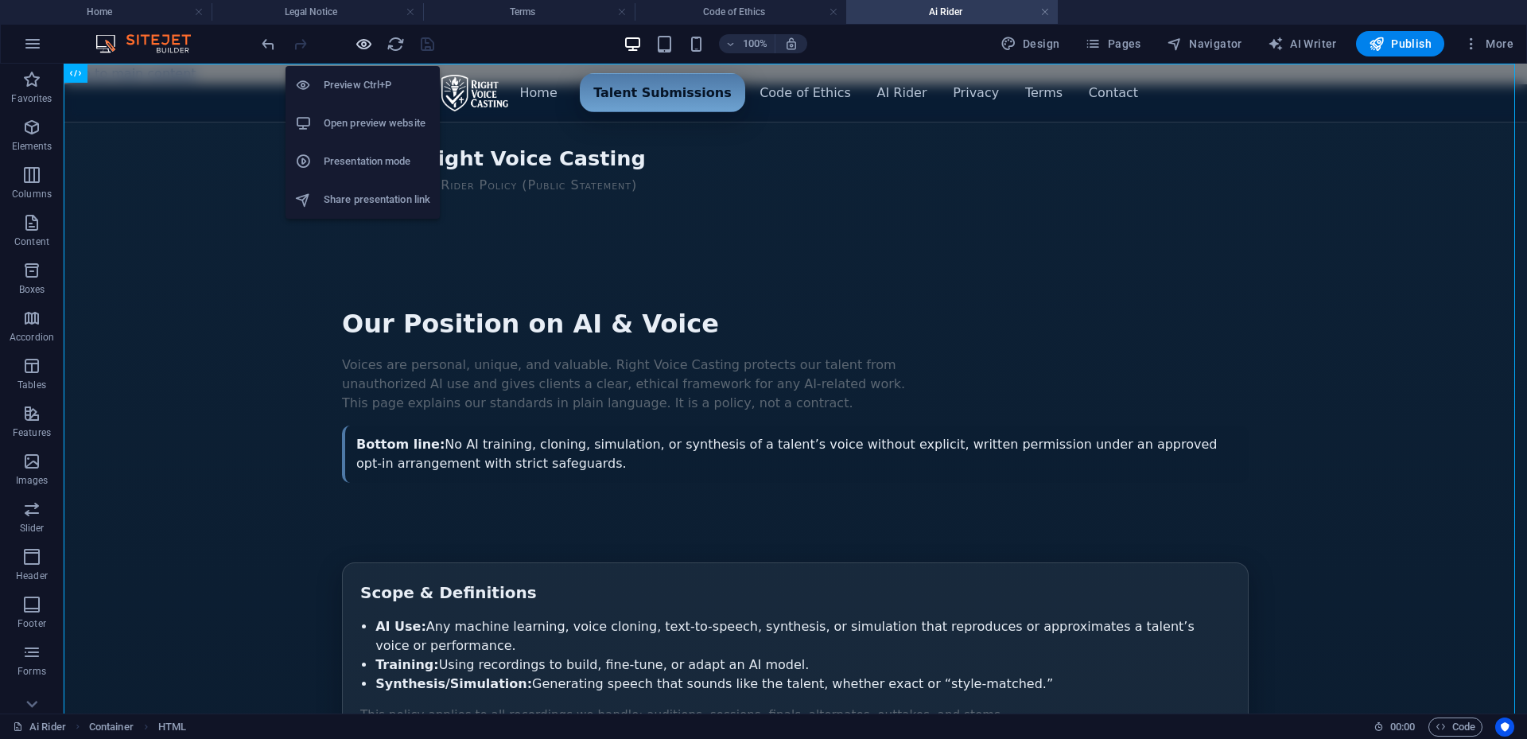
click at [365, 44] on icon "button" at bounding box center [364, 44] width 18 height 18
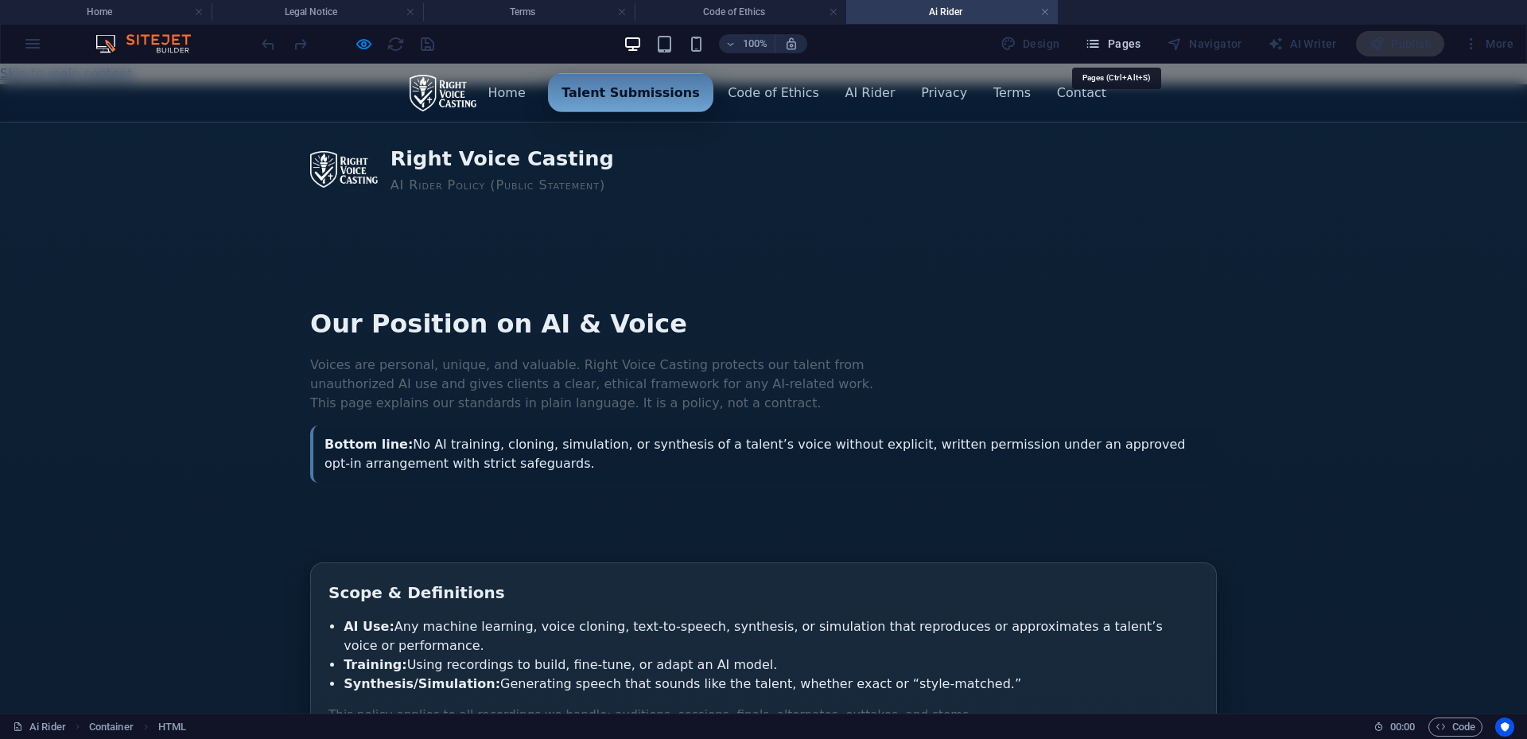
click at [1135, 44] on span "Pages" at bounding box center [1113, 44] width 56 height 16
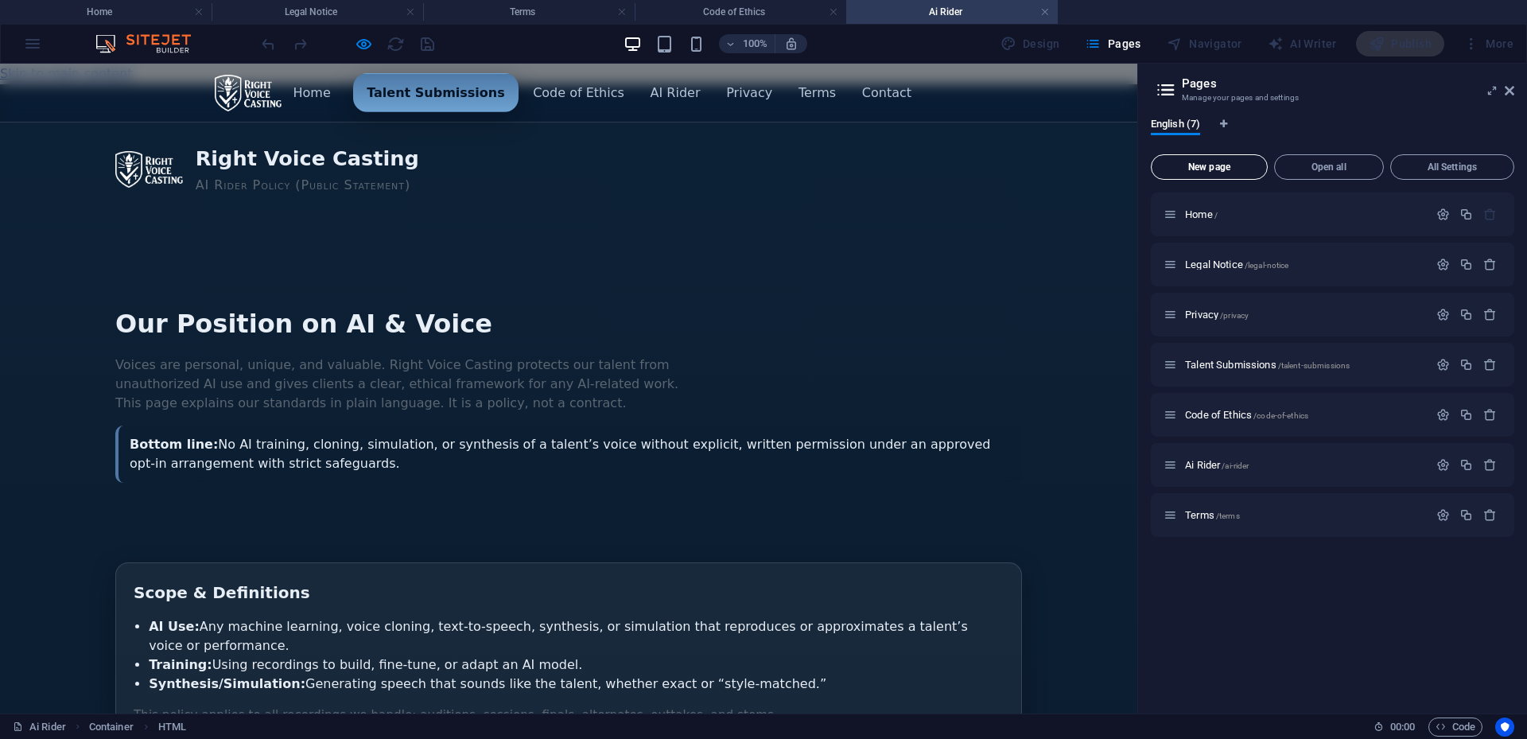
click at [1215, 164] on span "New page" at bounding box center [1209, 167] width 103 height 10
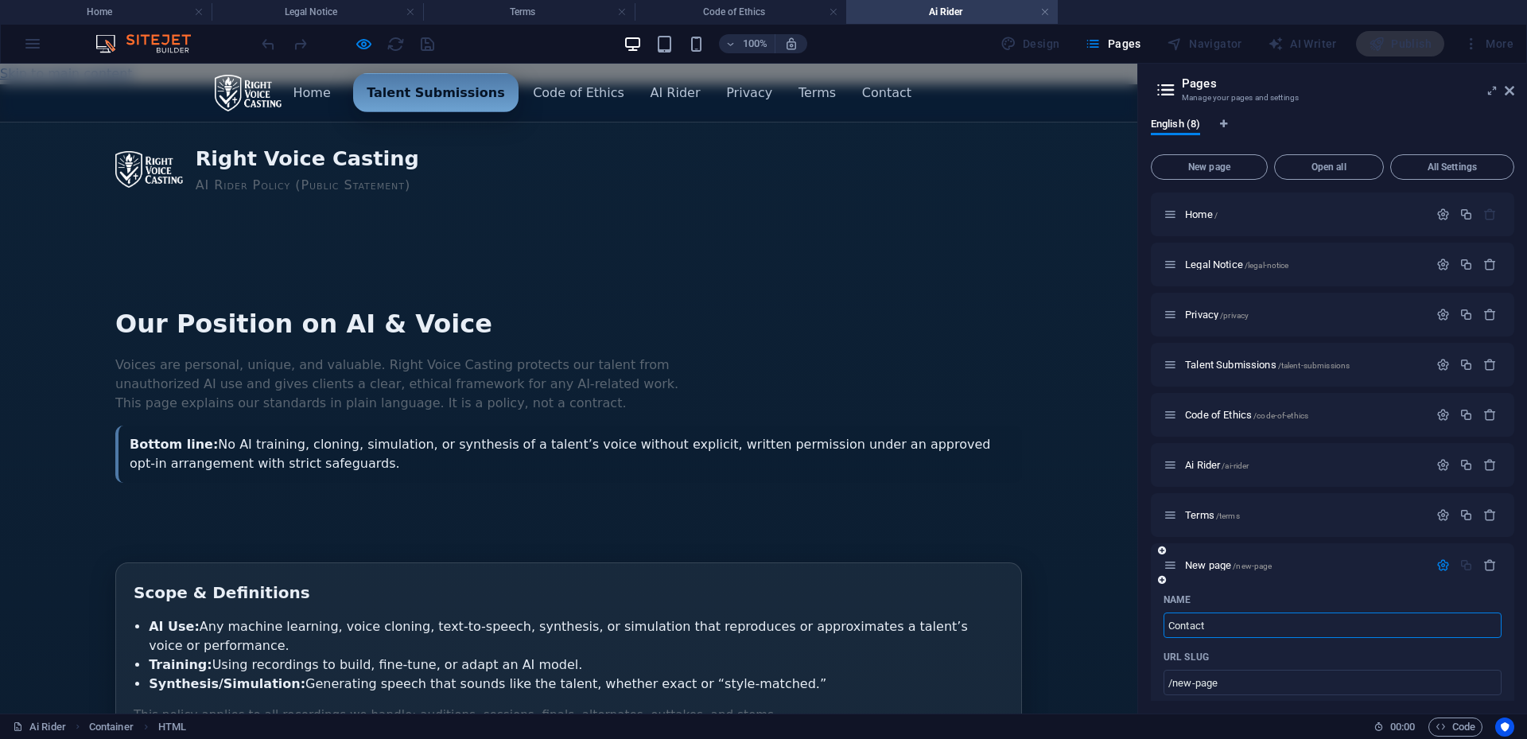
type input "Contact"
type input "/contact"
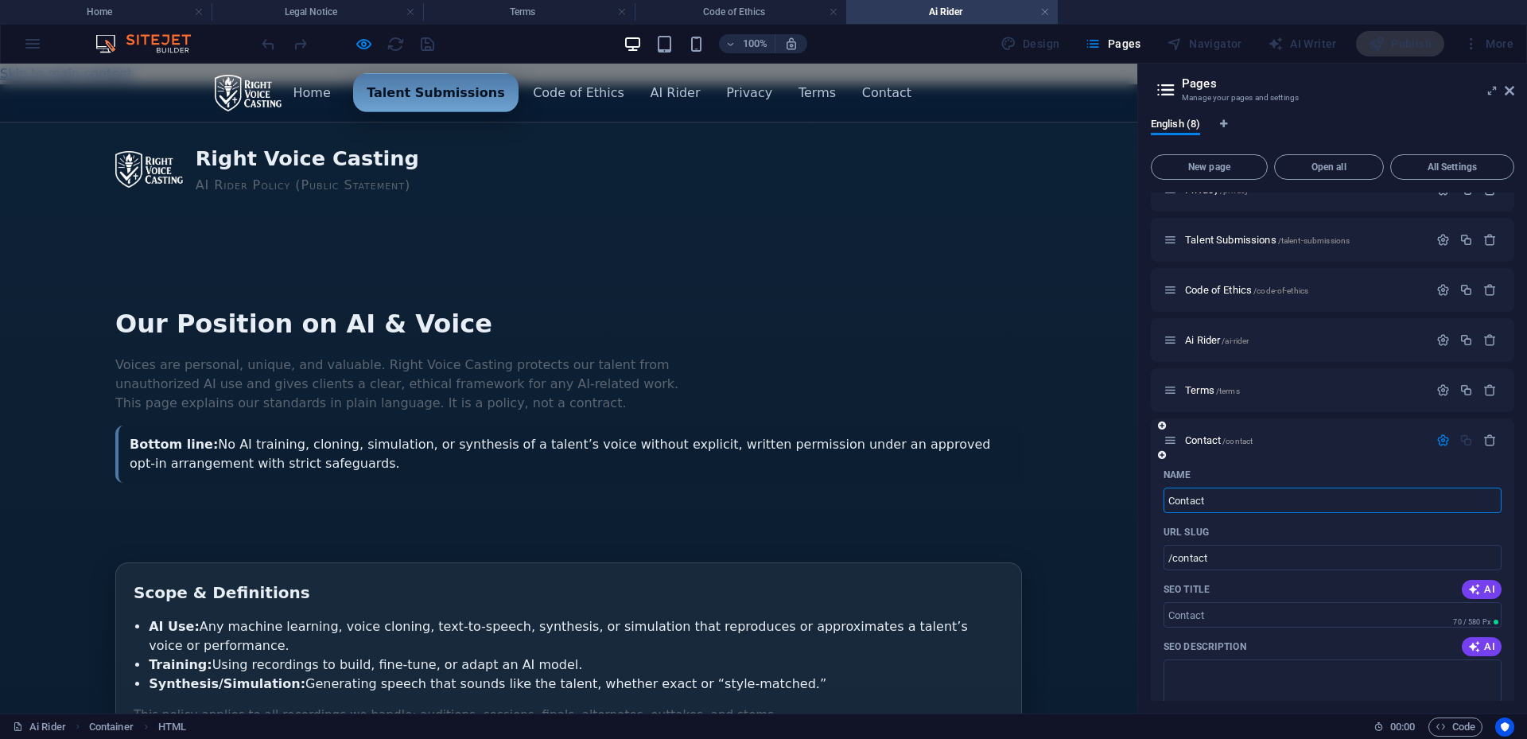
scroll to position [159, 0]
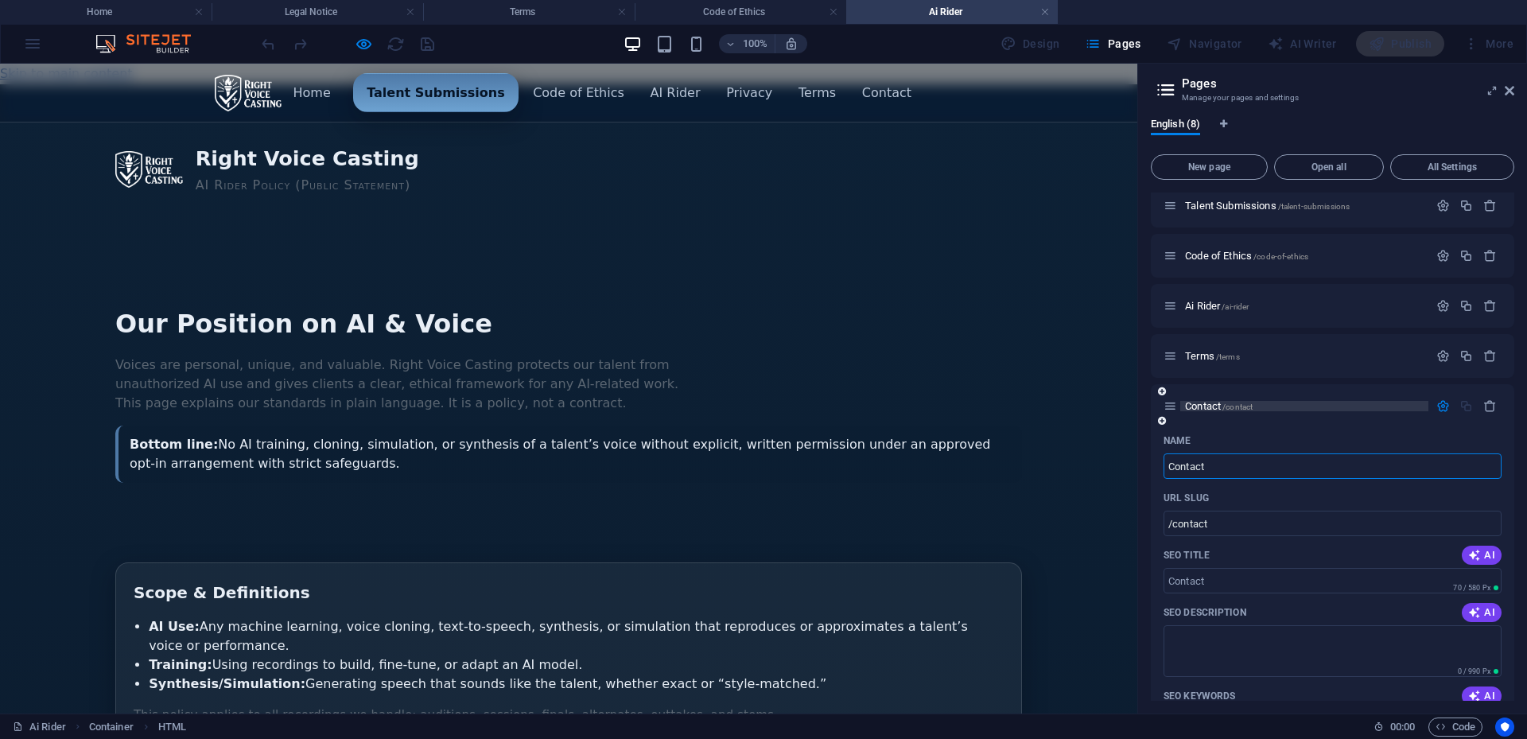
type input "Contact"
click at [1201, 406] on span "Contact /contact" at bounding box center [1219, 406] width 68 height 12
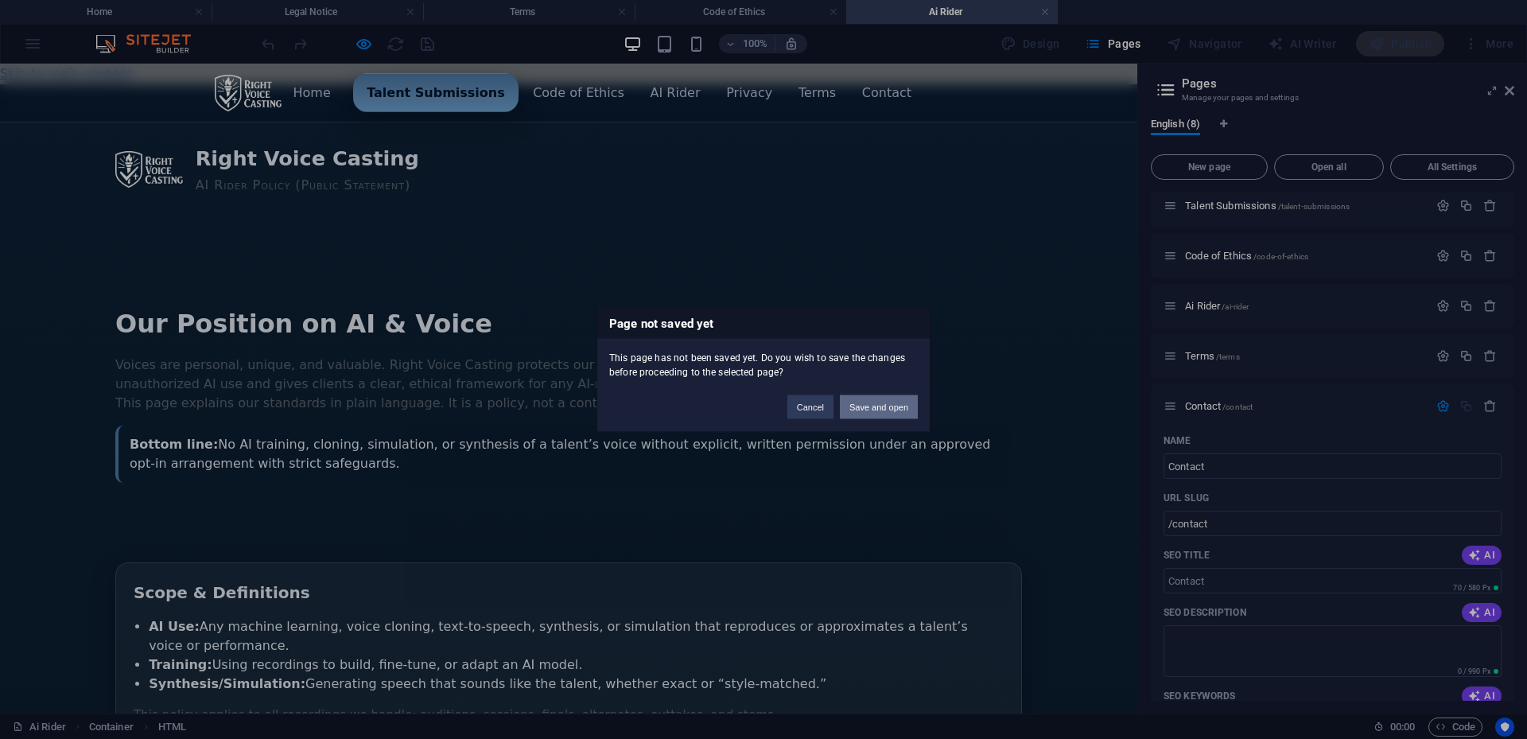
click at [893, 406] on button "Save and open" at bounding box center [879, 407] width 78 height 24
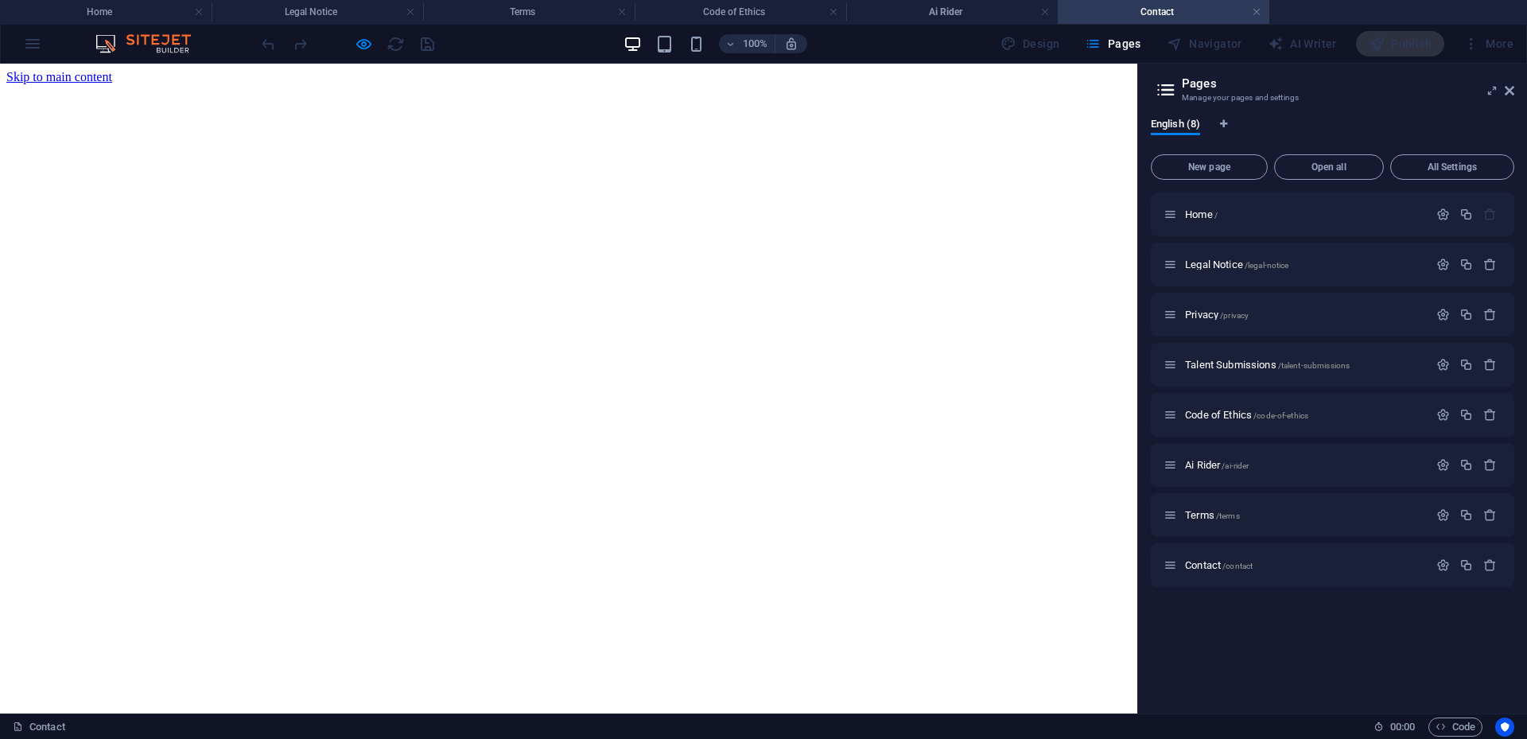
scroll to position [0, 0]
click at [649, 91] on html "Skip to main content Drop content here or Add elements Paste clipboard" at bounding box center [569, 77] width 1138 height 27
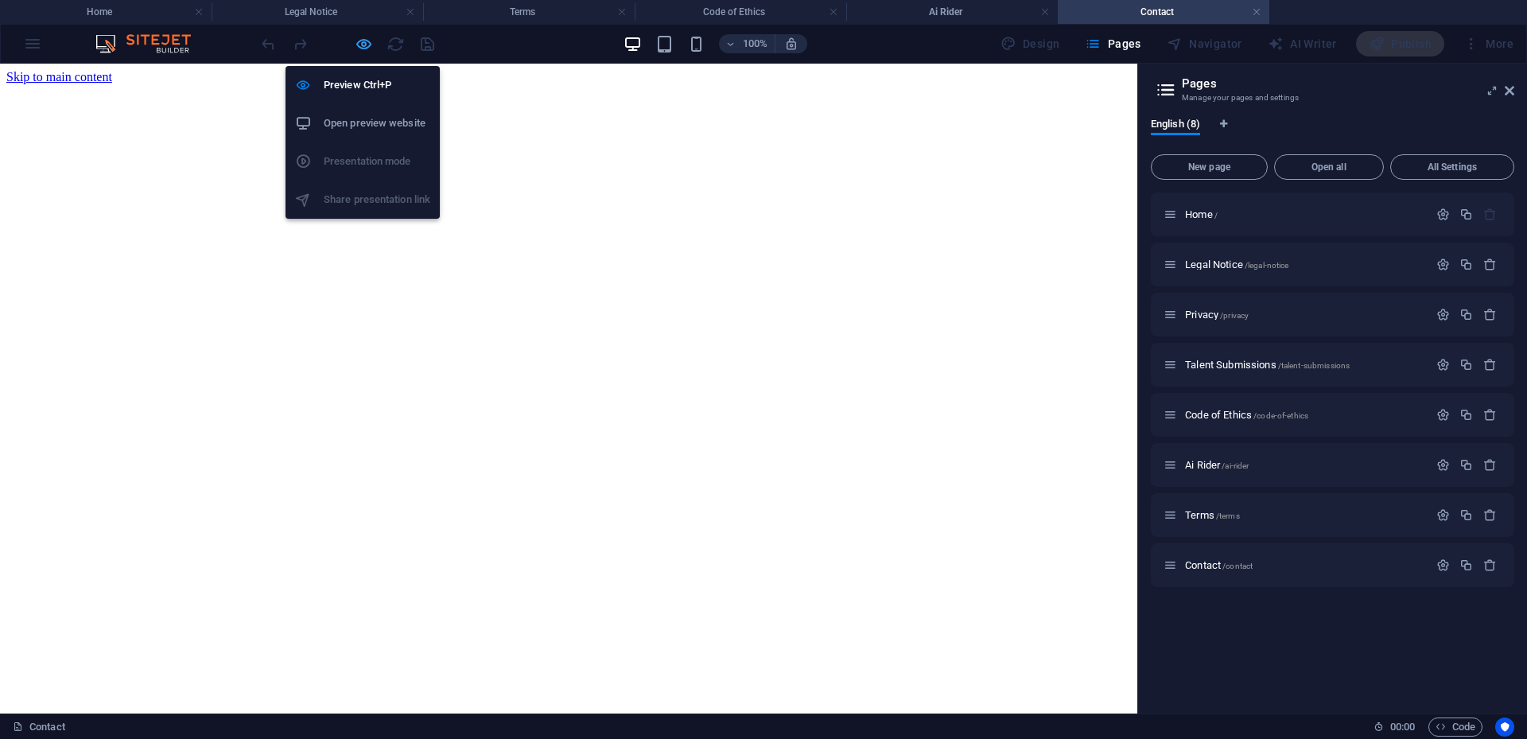
click at [365, 50] on icon "button" at bounding box center [364, 44] width 18 height 18
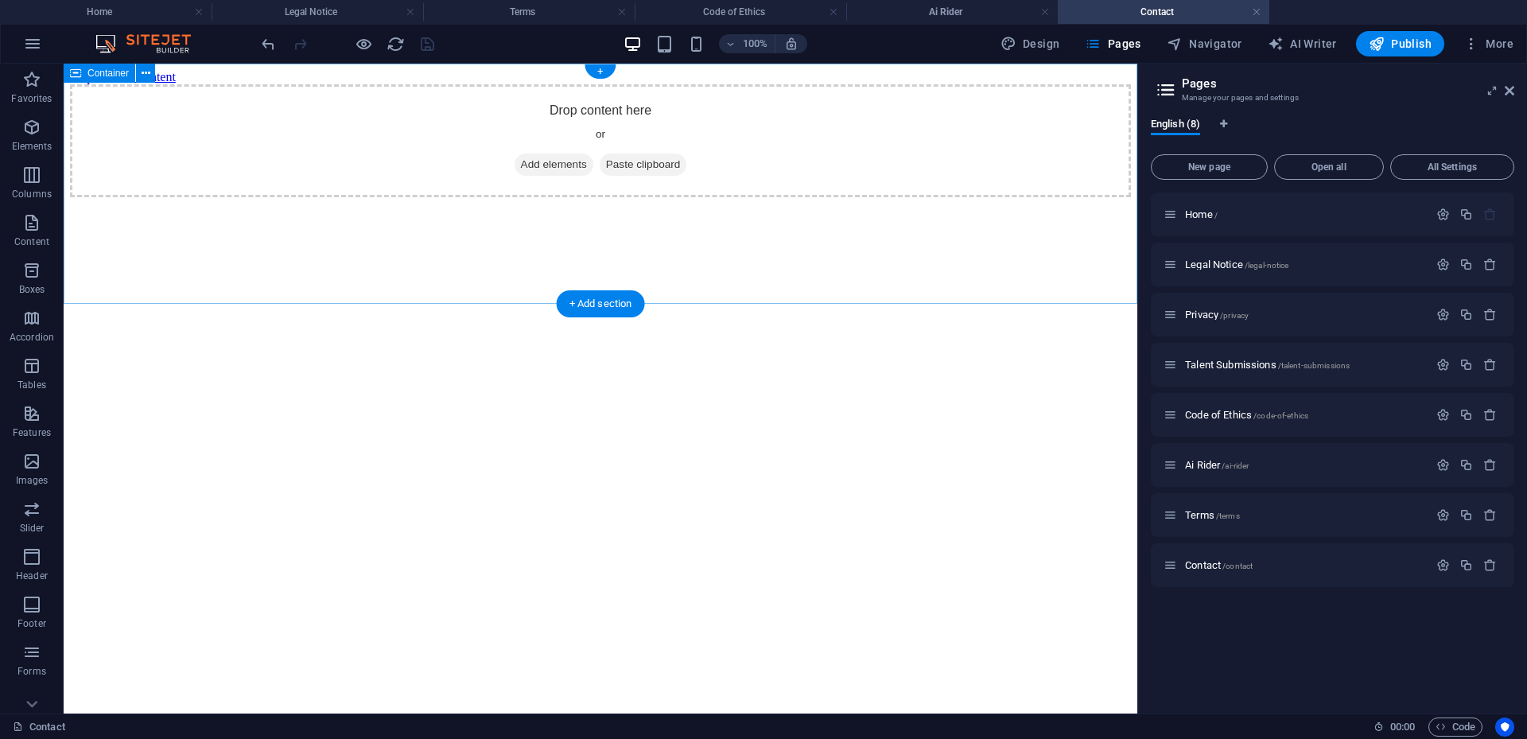
click at [536, 176] on span "Add elements" at bounding box center [554, 165] width 79 height 22
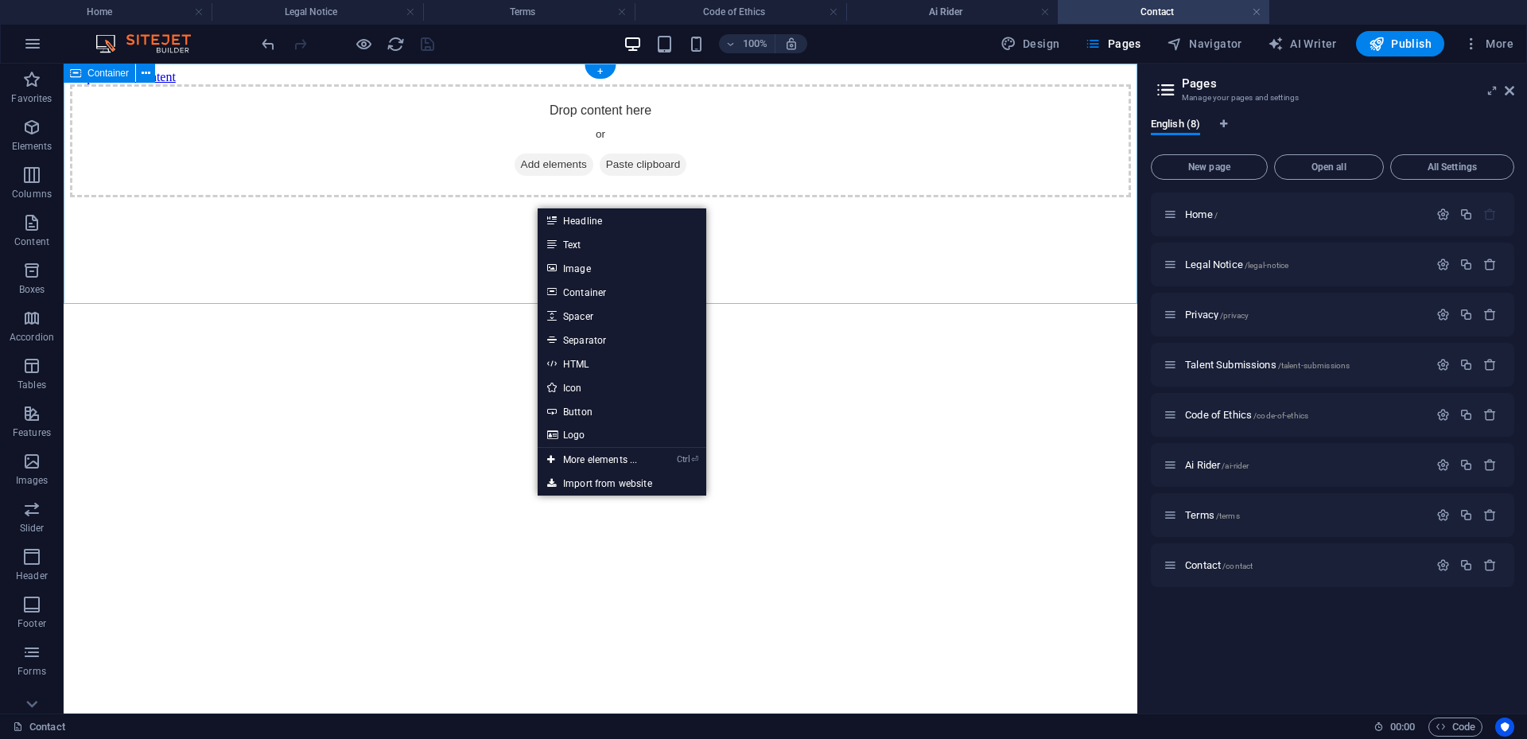
click at [157, 197] on div "Drop content here or Add elements Paste clipboard" at bounding box center [600, 140] width 1061 height 113
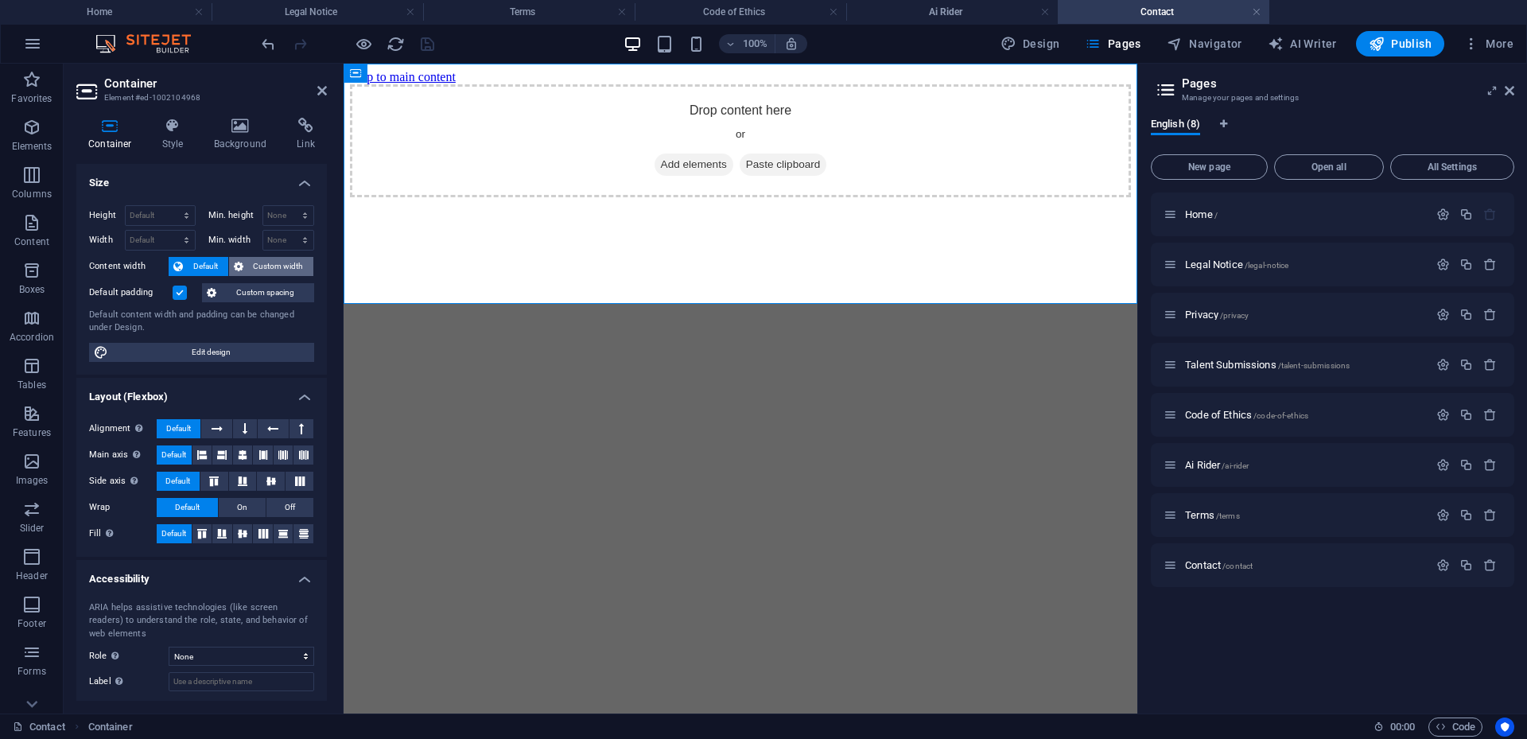
click at [260, 272] on span "Custom width" at bounding box center [278, 266] width 61 height 19
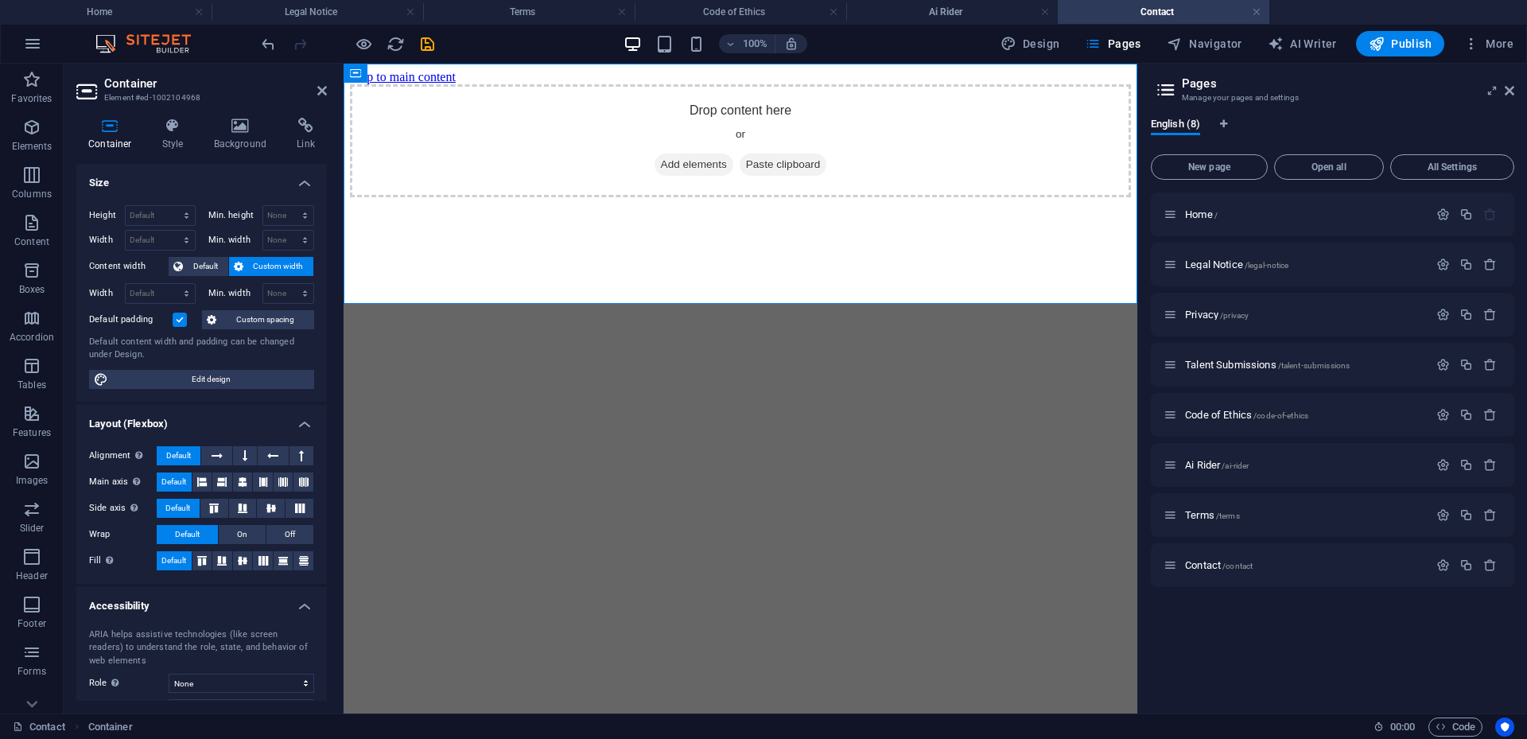
click at [181, 313] on label at bounding box center [180, 320] width 14 height 14
click at [0, 0] on input "Default padding" at bounding box center [0, 0] width 0 height 0
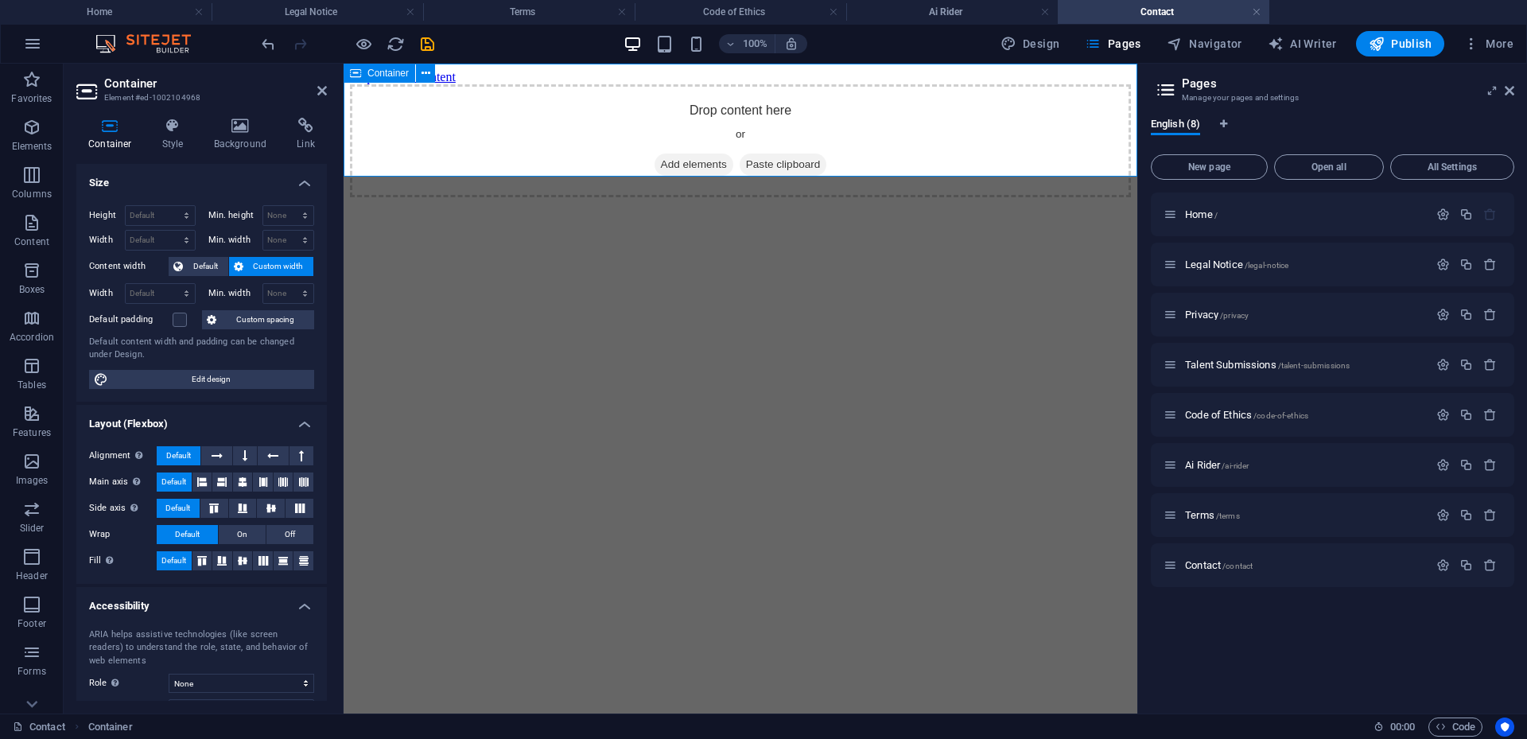
click at [668, 154] on span "Add elements" at bounding box center [694, 165] width 79 height 22
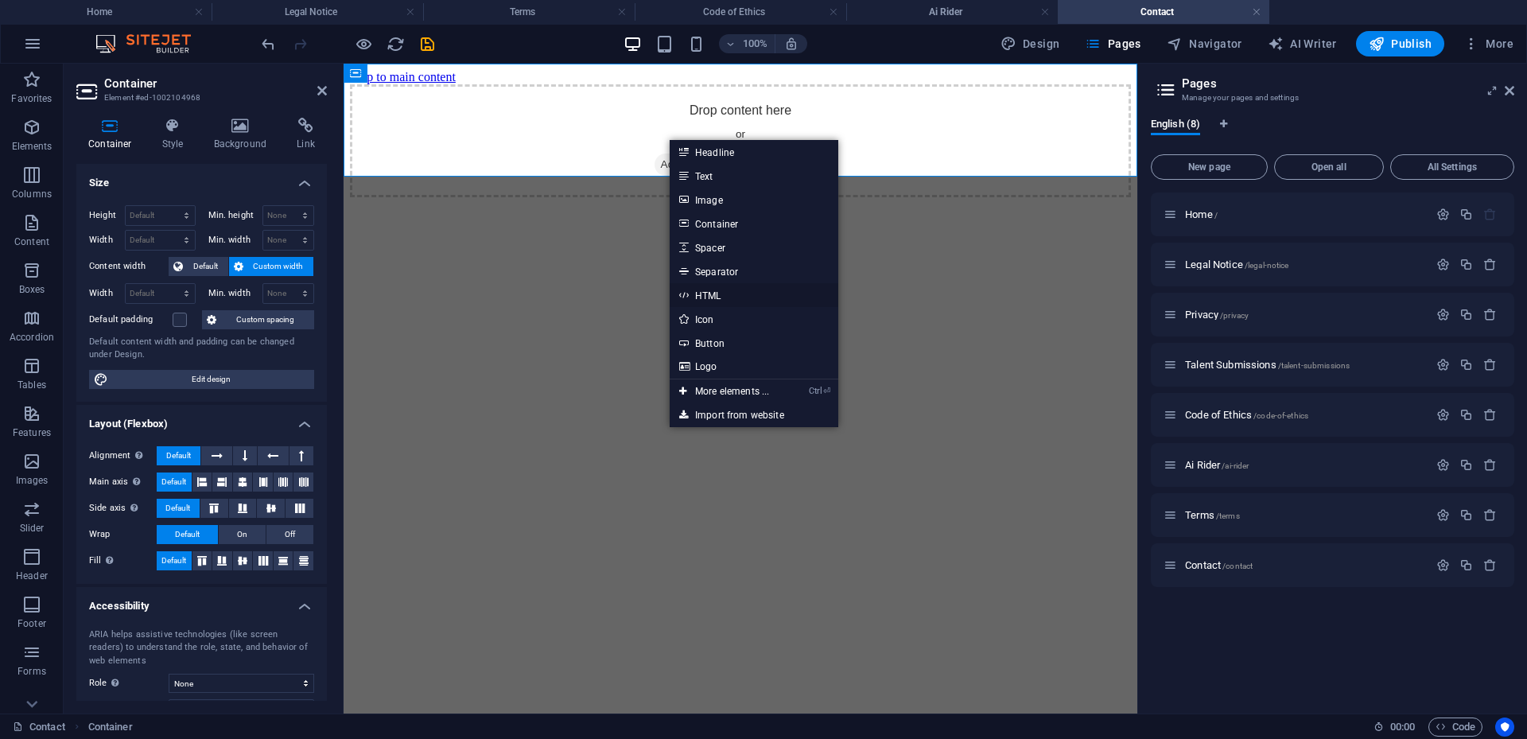
drag, startPoint x: 725, startPoint y: 298, endPoint x: 380, endPoint y: 231, distance: 351.5
click at [725, 298] on link "HTML" at bounding box center [754, 295] width 169 height 24
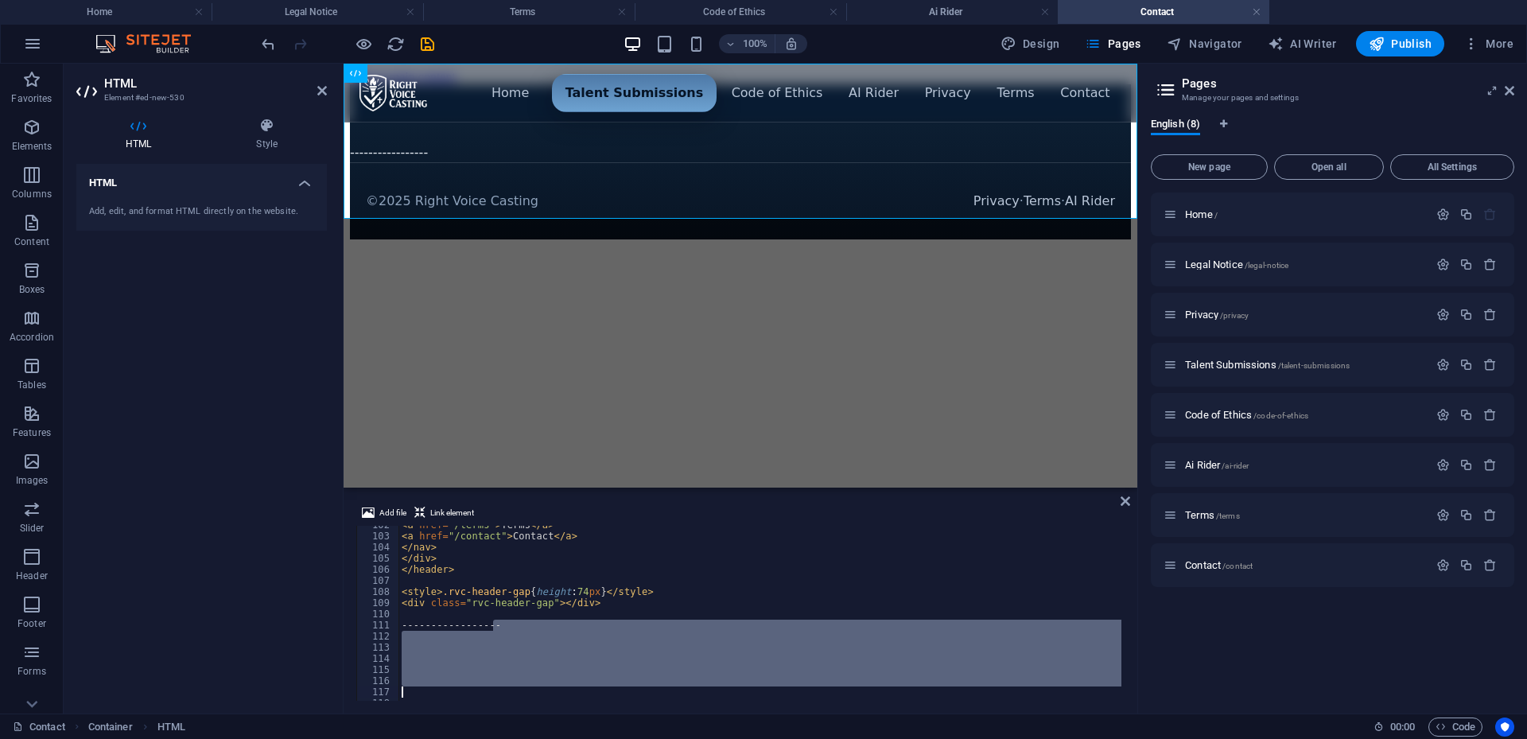
scroll to position [1142, 0]
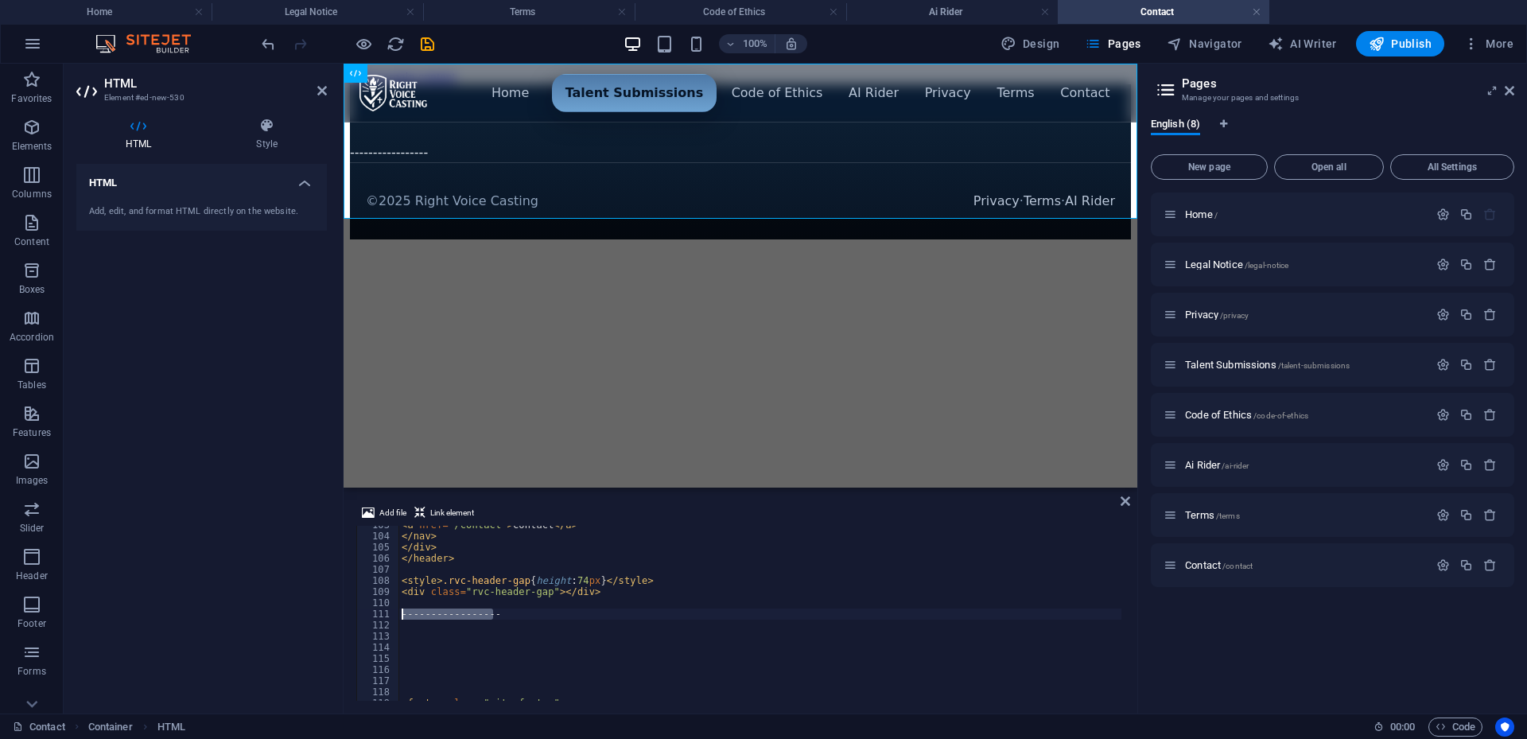
drag, startPoint x: 505, startPoint y: 534, endPoint x: 397, endPoint y: 613, distance: 134.3
click at [397, 613] on div "103 104 105 106 107 108 109 110 111 112 113 114 115 116 117 118 119 120 < a hre…" at bounding box center [740, 613] width 768 height 175
type textarea "-----------------"
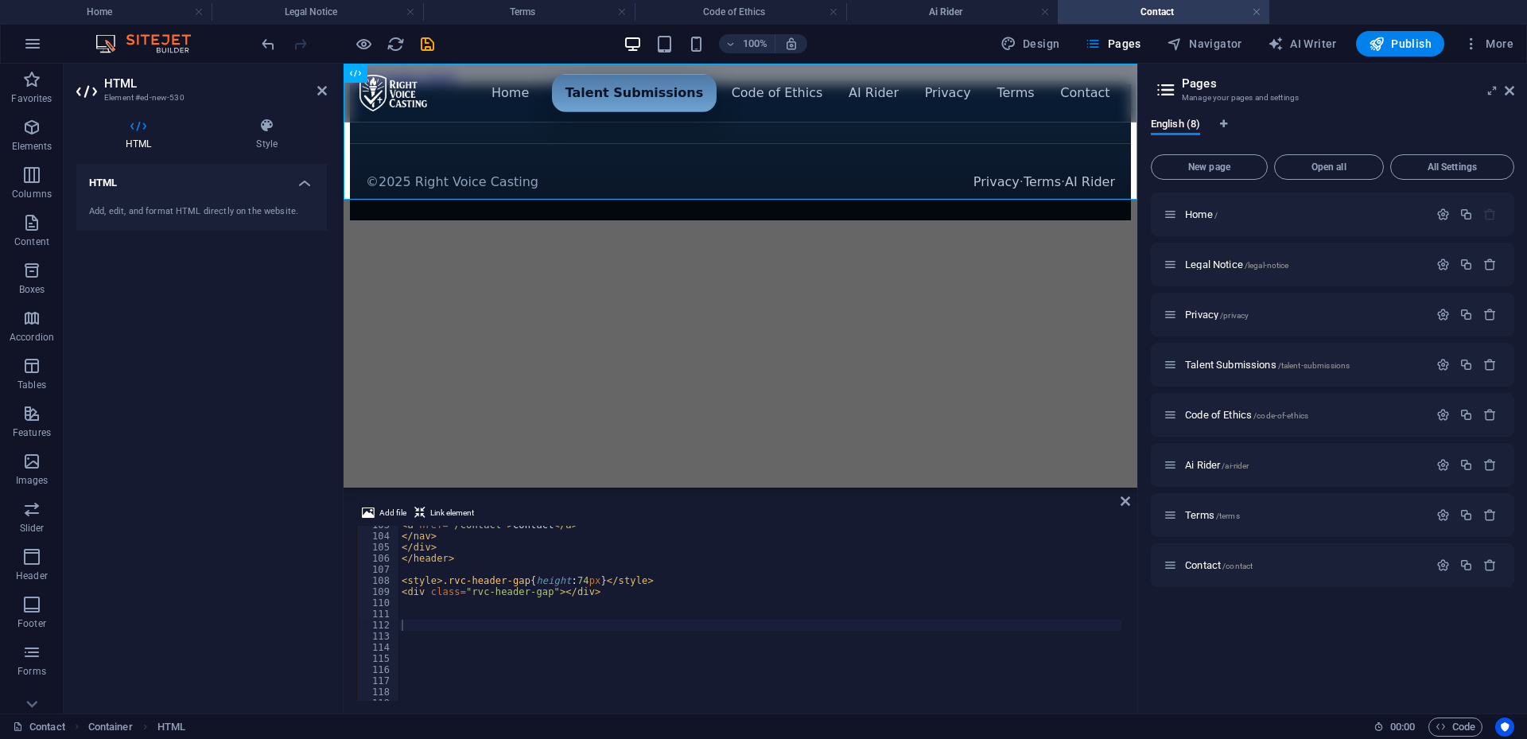
click at [423, 626] on div "< a href = "/contact" > Contact </ a > </ nav > </ div > </ header > < style > …" at bounding box center [1166, 616] width 1534 height 194
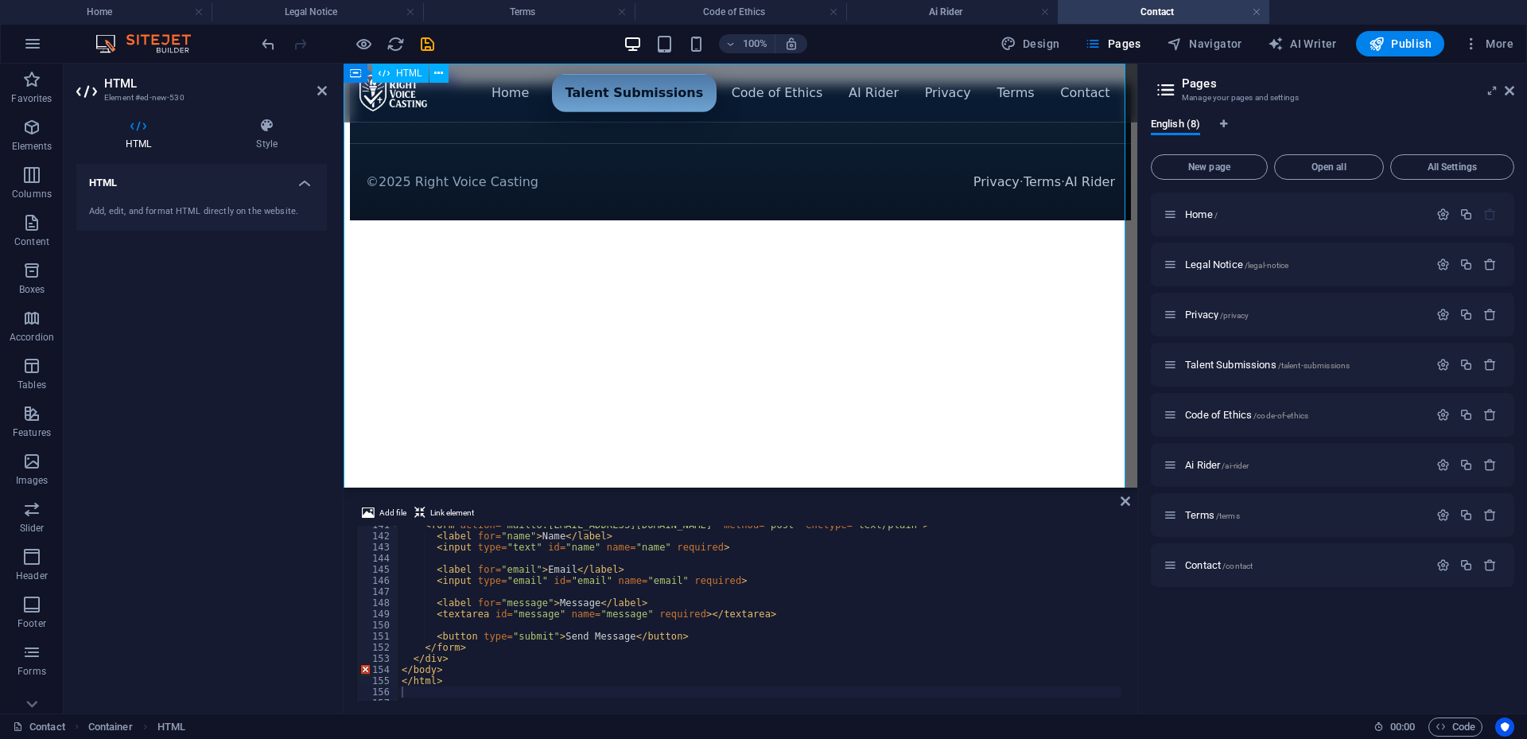
click at [841, 227] on html "Skip to main content Menu ▾ Home Talent Submissions Code of Ethics AI Rider Pri…" at bounding box center [741, 145] width 794 height 163
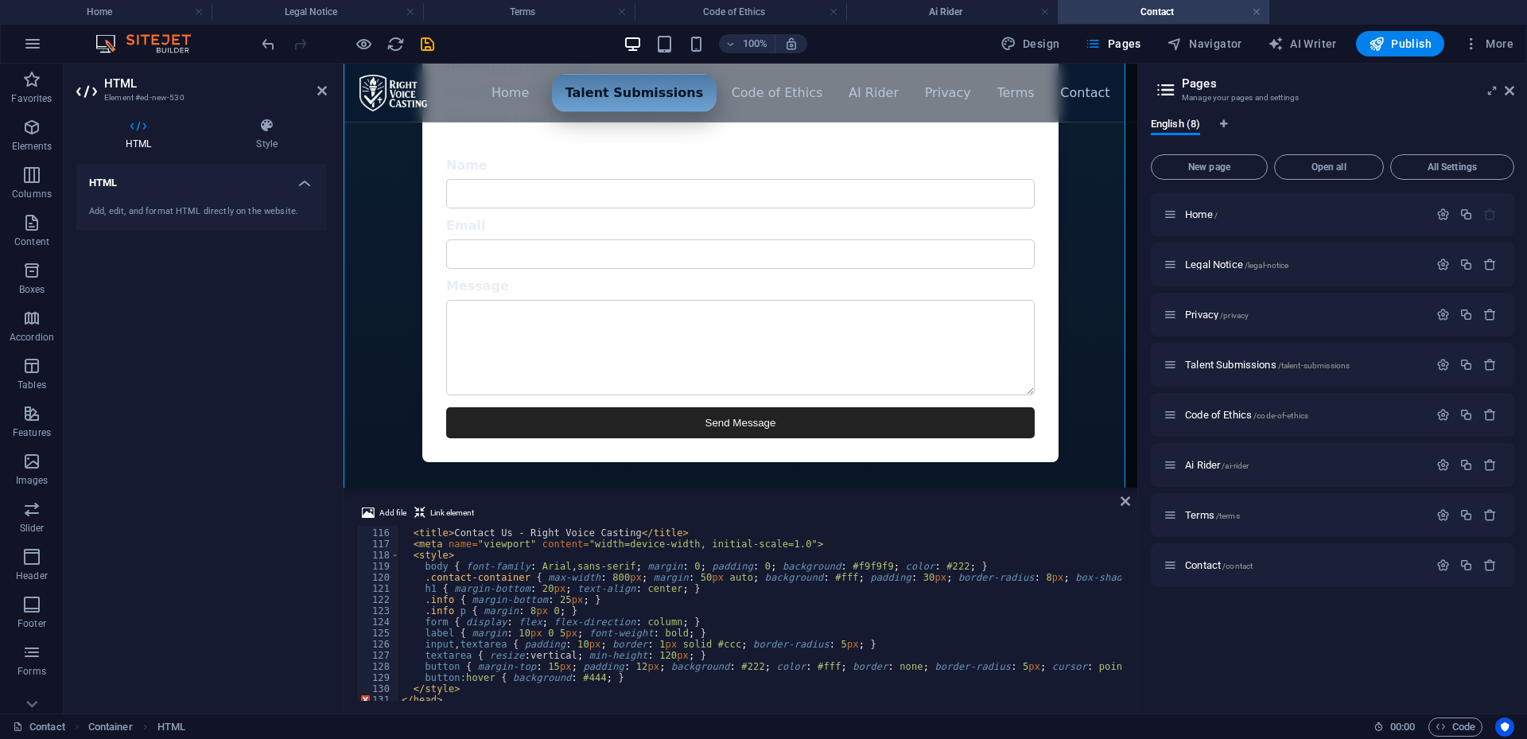
scroll to position [1231, 0]
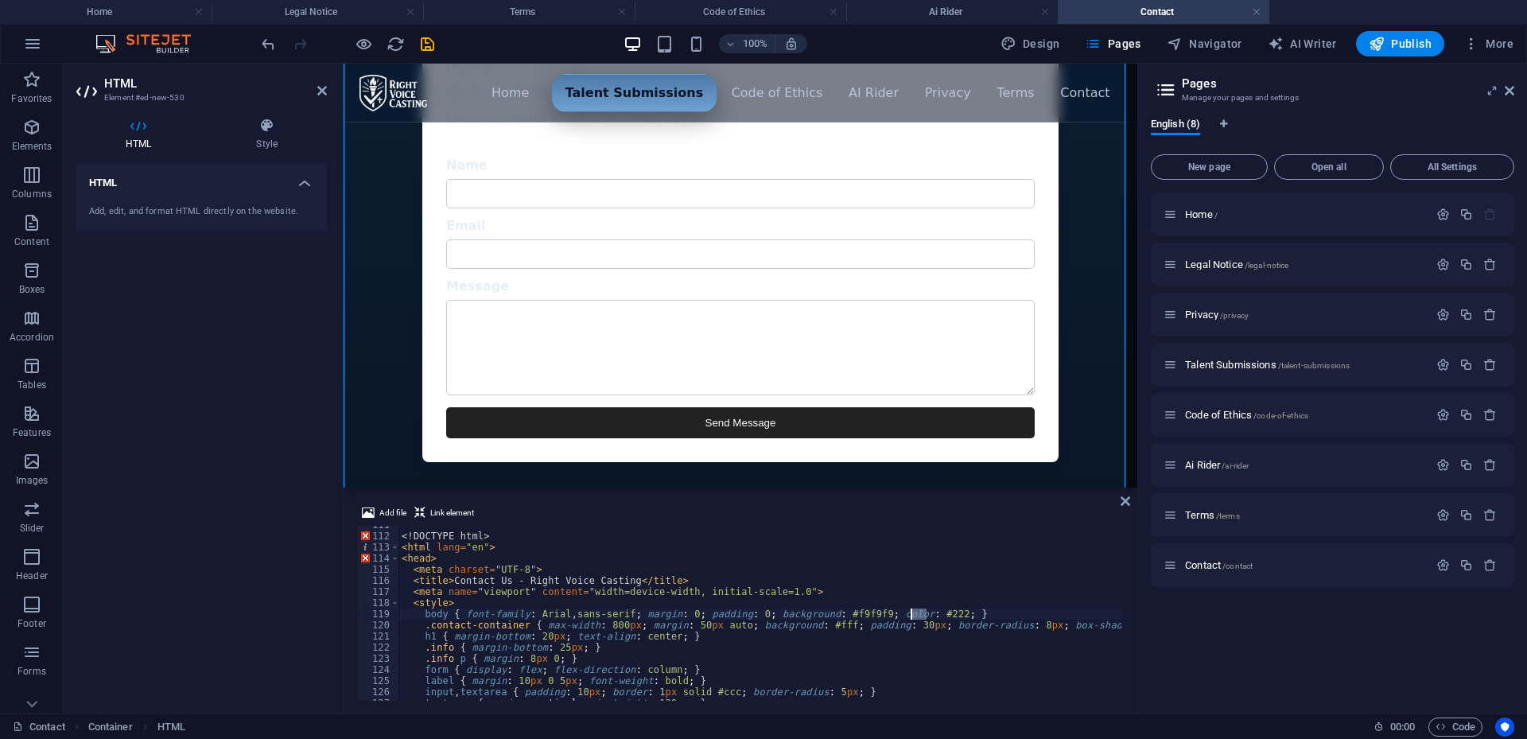
drag, startPoint x: 926, startPoint y: 614, endPoint x: 911, endPoint y: 613, distance: 15.2
click at [911, 613] on div "<! DOCTYPE html > < html lang = "en" > < head > < meta charset = "UTF-8" > < ti…" at bounding box center [1166, 616] width 1534 height 194
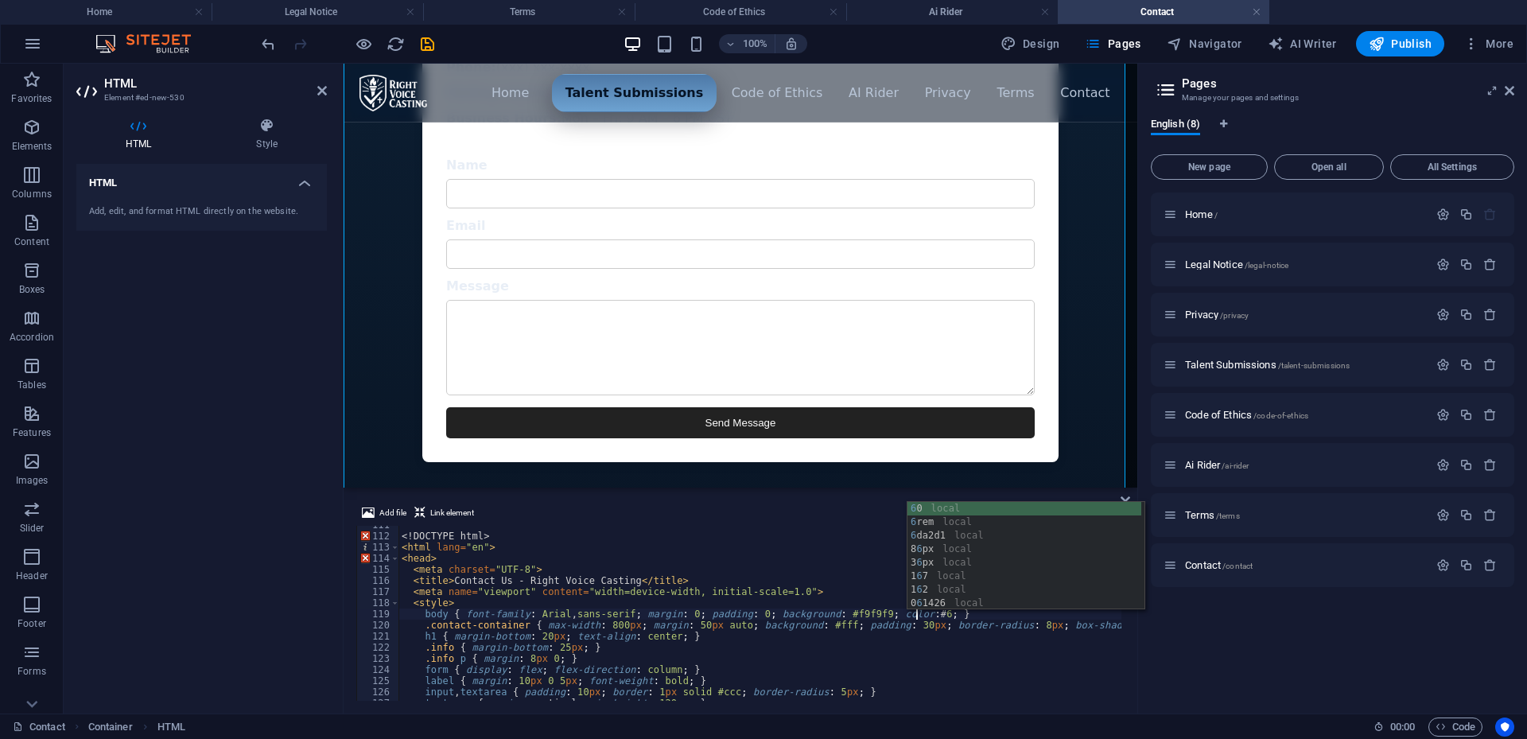
scroll to position [0, 42]
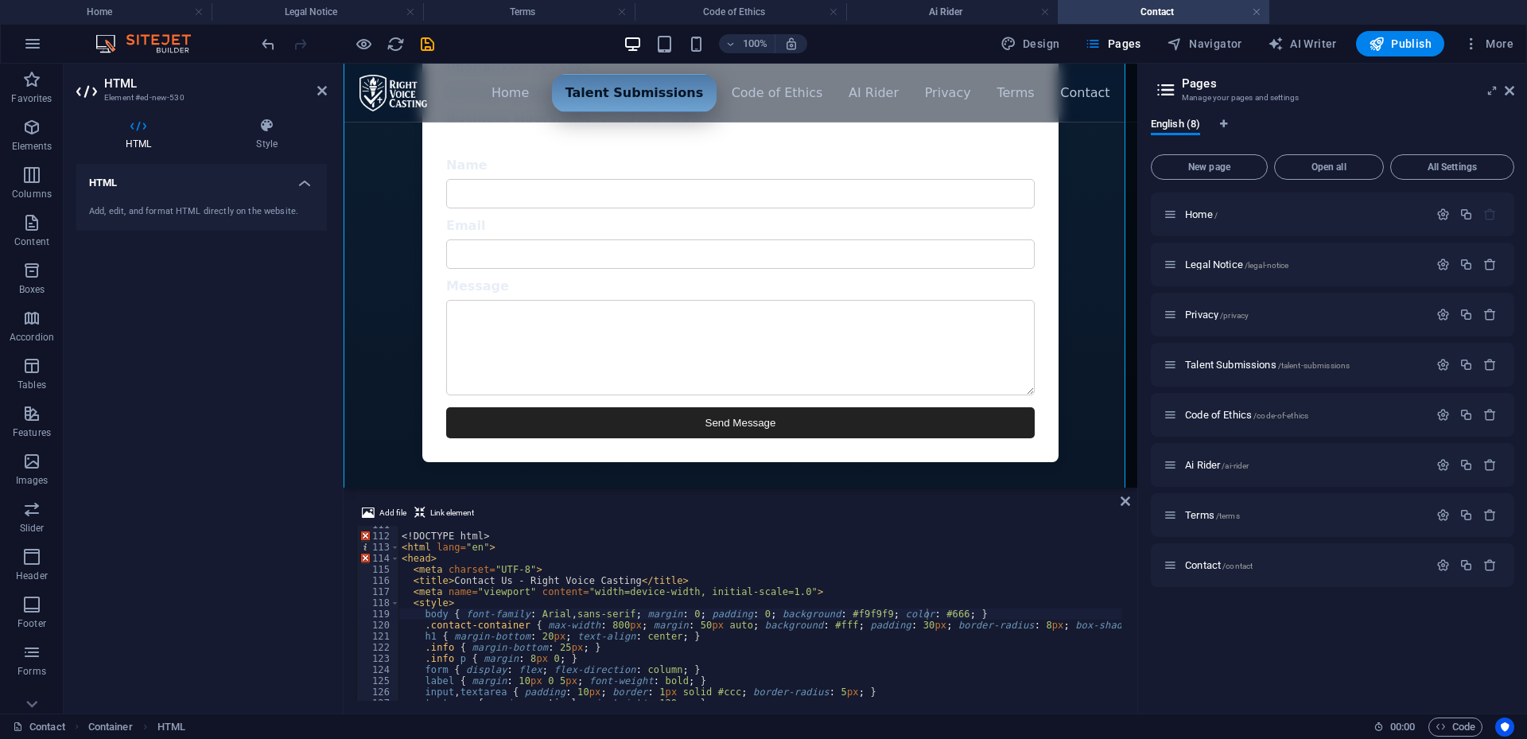
click at [1052, 519] on div "Add file Link element" at bounding box center [740, 515] width 768 height 23
click at [1017, 472] on div "Menu ▾ Home Talent Submissions Code of Ethics AI Rider Privacy Terms Contact Co…" at bounding box center [741, 209] width 794 height 740
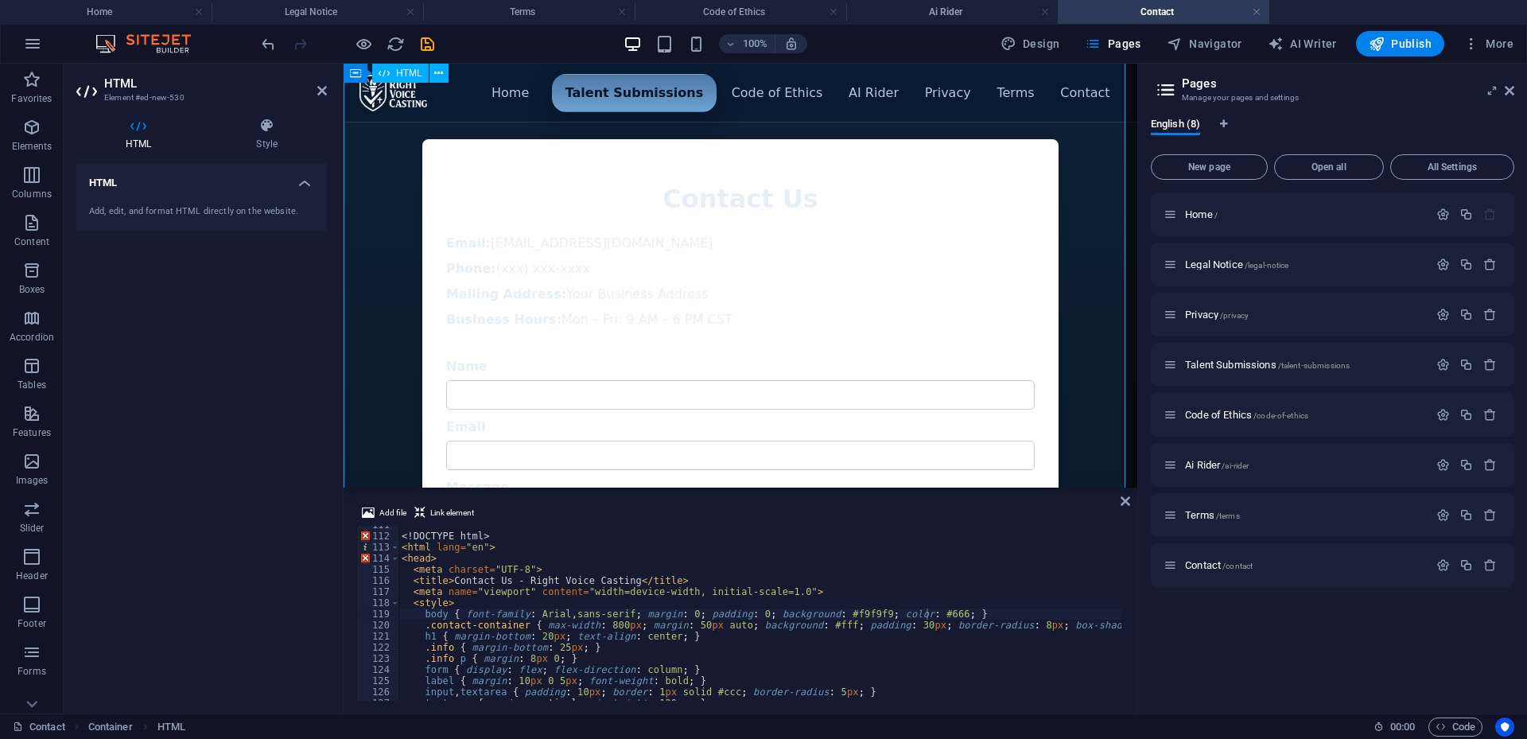
scroll to position [0, 0]
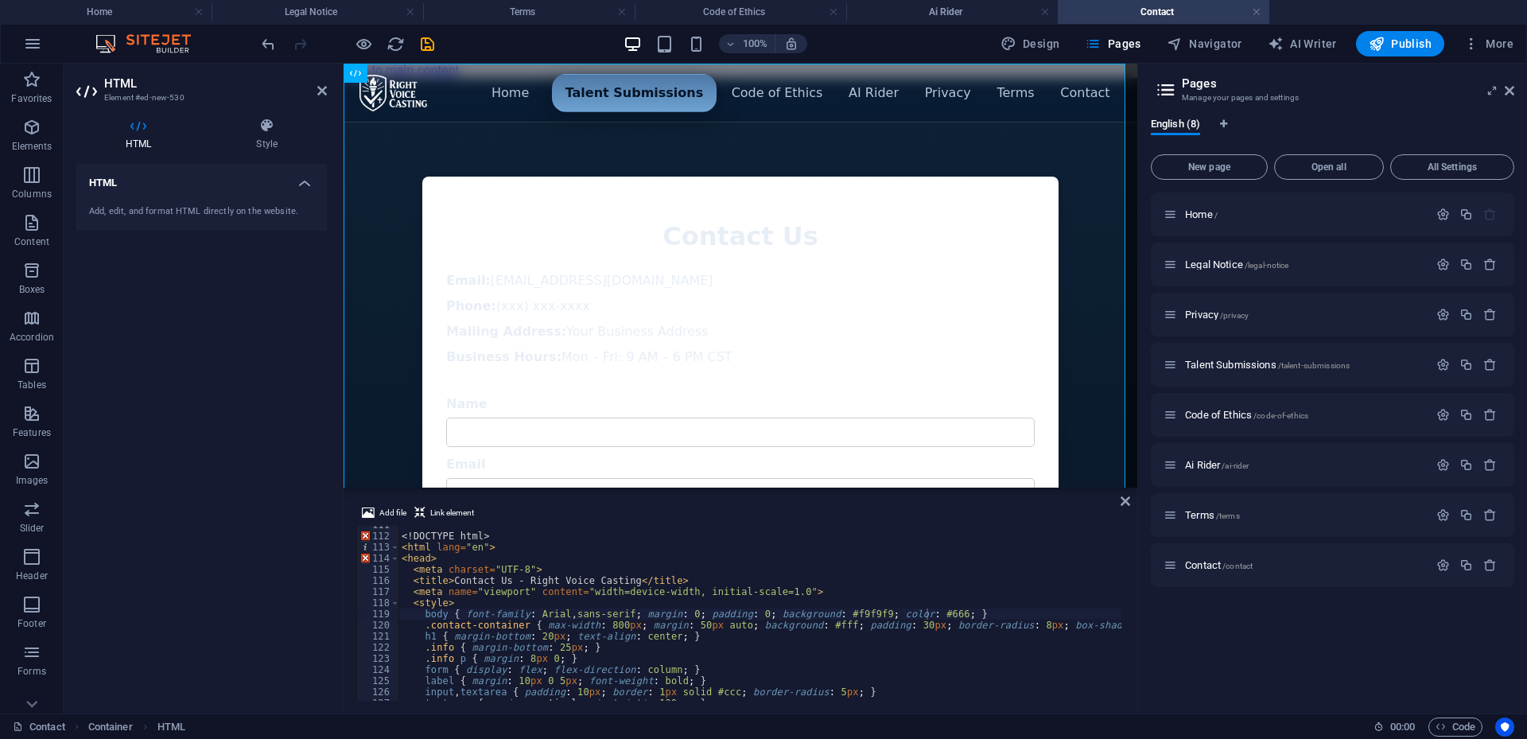
click at [924, 614] on div "<! DOCTYPE html > < html lang = "en" > < head > < meta charset = "UTF-8" > < ti…" at bounding box center [1166, 616] width 1534 height 194
click at [947, 617] on div "<! DOCTYPE html > < html lang = "en" > < head > < meta charset = "UTF-8" > < ti…" at bounding box center [1166, 616] width 1534 height 194
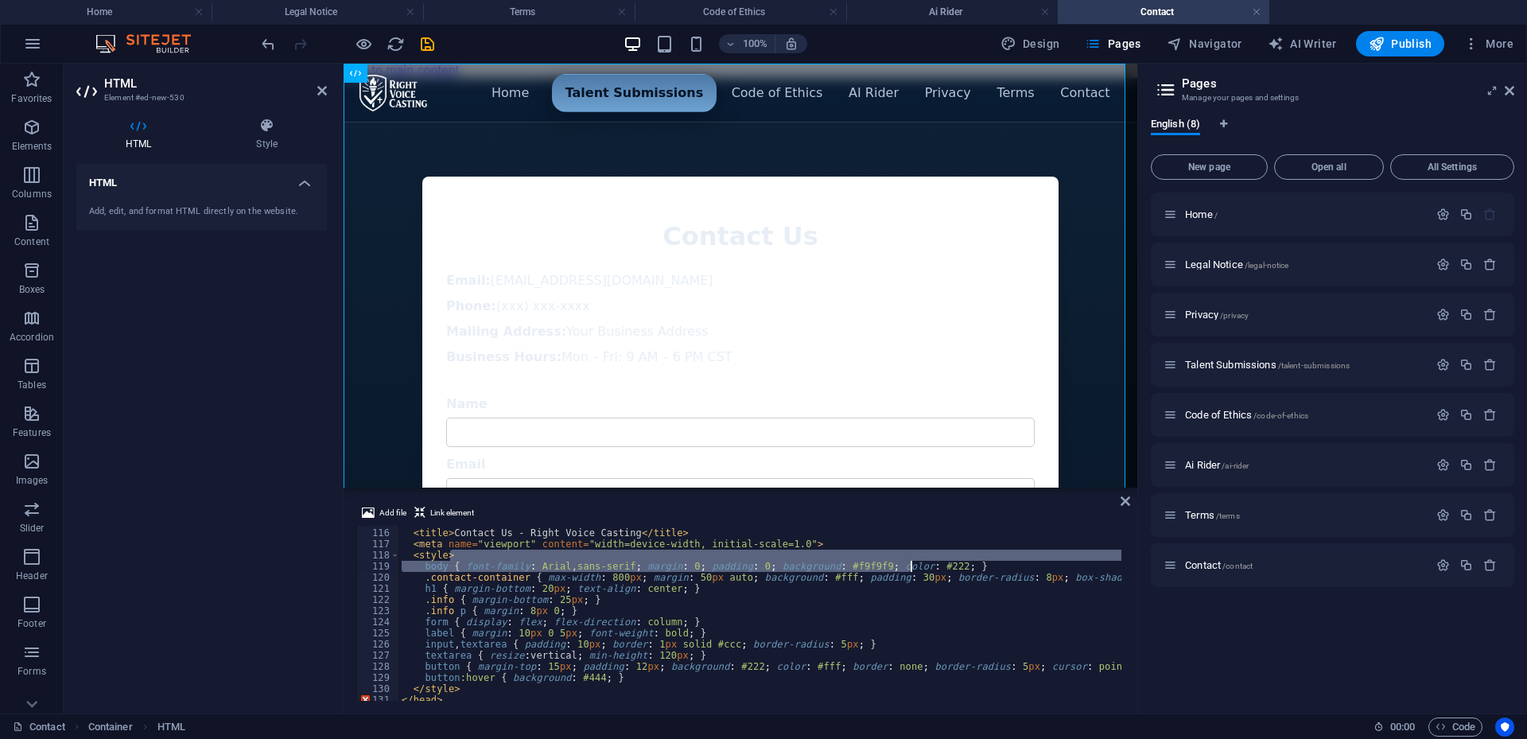
drag, startPoint x: 925, startPoint y: 560, endPoint x: 913, endPoint y: 562, distance: 12.0
click at [913, 562] on div "< meta charset = "UTF-8" > < title > Contact Us - Right Voice Casting </ title …" at bounding box center [1166, 613] width 1534 height 194
click at [920, 562] on div "< meta charset = "UTF-8" > < title > Contact Us - Right Voice Casting </ title …" at bounding box center [1166, 613] width 1534 height 194
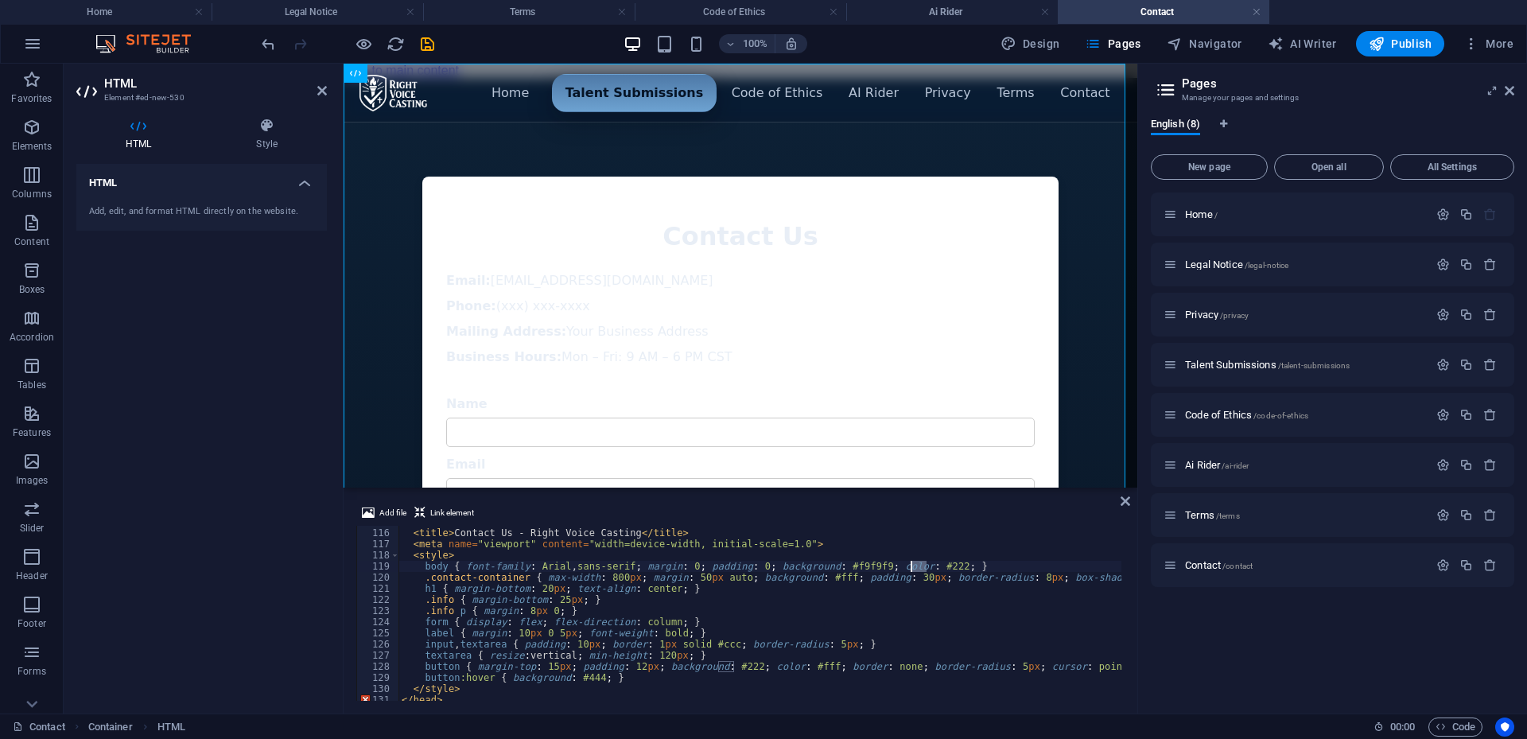
drag, startPoint x: 925, startPoint y: 563, endPoint x: 913, endPoint y: 563, distance: 11.9
click at [913, 563] on div "< meta charset = "UTF-8" > < title > Contact Us - Right Voice Casting </ title …" at bounding box center [1166, 613] width 1534 height 194
click at [1037, 526] on div "< meta charset = "UTF-8" > < title > Contact Us - Right Voice Casting </ title …" at bounding box center [1166, 613] width 1534 height 194
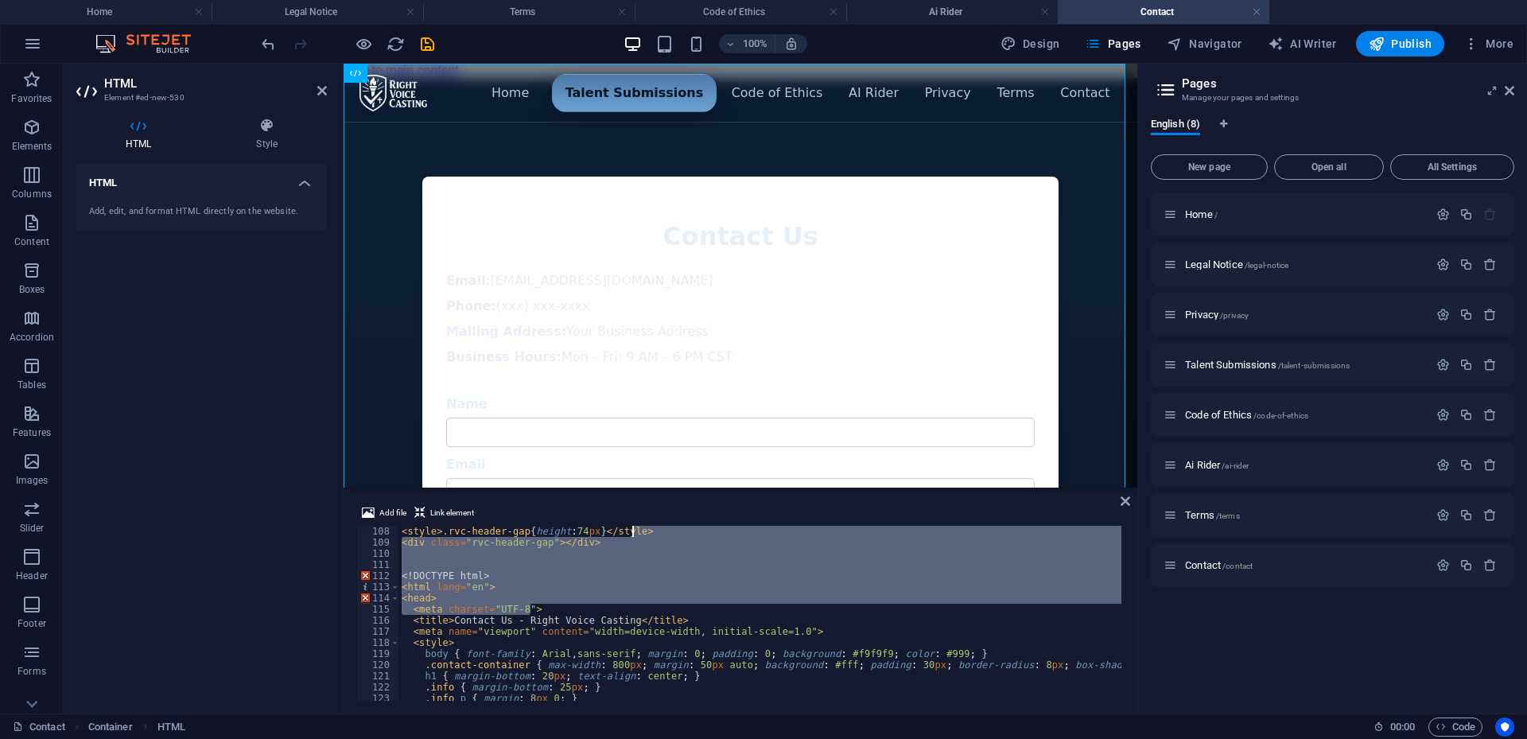
scroll to position [0, 18]
type textarea "<style>.rvc-header-gap{height:74px}</style> <div class="rvc-header-gap"></div>"
click at [1016, 437] on div "Menu ▾ Home Talent Submissions Code of Ethics AI Rider Privacy Terms Contact Co…" at bounding box center [741, 448] width 794 height 740
click at [1071, 425] on div "Menu ▾ Home Talent Submissions Code of Ethics AI Rider Privacy Terms Contact Co…" at bounding box center [741, 448] width 794 height 740
drag, startPoint x: 990, startPoint y: 477, endPoint x: 1002, endPoint y: 477, distance: 11.9
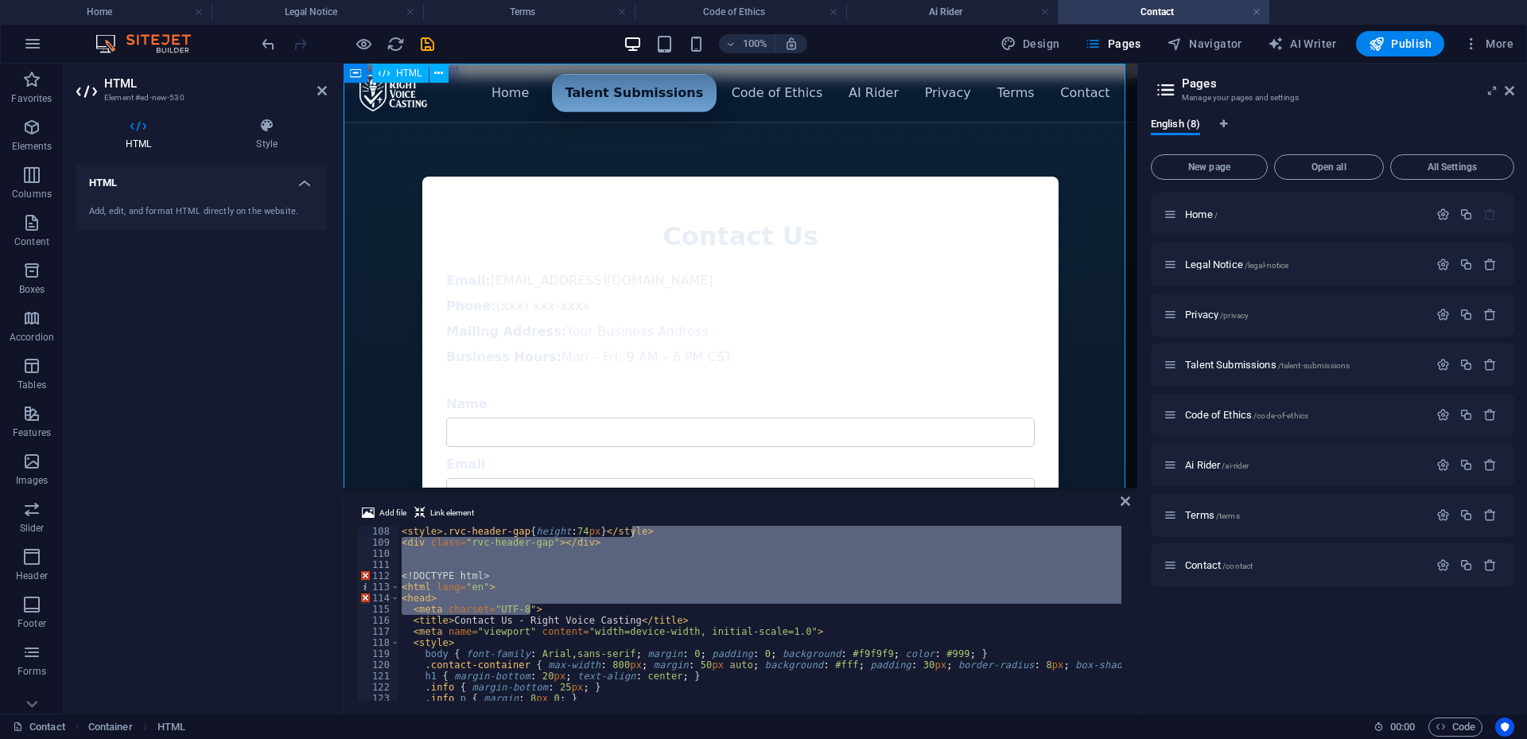
click at [990, 478] on input "Email" at bounding box center [740, 492] width 589 height 29
click at [1055, 437] on div "Menu ▾ Home Talent Submissions Code of Ethics AI Rider Privacy Terms Contact Co…" at bounding box center [741, 448] width 794 height 740
click at [1070, 410] on div "Menu ▾ Home Talent Submissions Code of Ethics AI Rider Privacy Terms Contact Co…" at bounding box center [741, 448] width 794 height 740
click at [386, 352] on div "Menu ▾ Home Talent Submissions Code of Ethics AI Rider Privacy Terms Contact Co…" at bounding box center [741, 448] width 794 height 740
click at [398, 409] on div "Menu ▾ Home Talent Submissions Code of Ethics AI Rider Privacy Terms Contact Co…" at bounding box center [741, 448] width 794 height 740
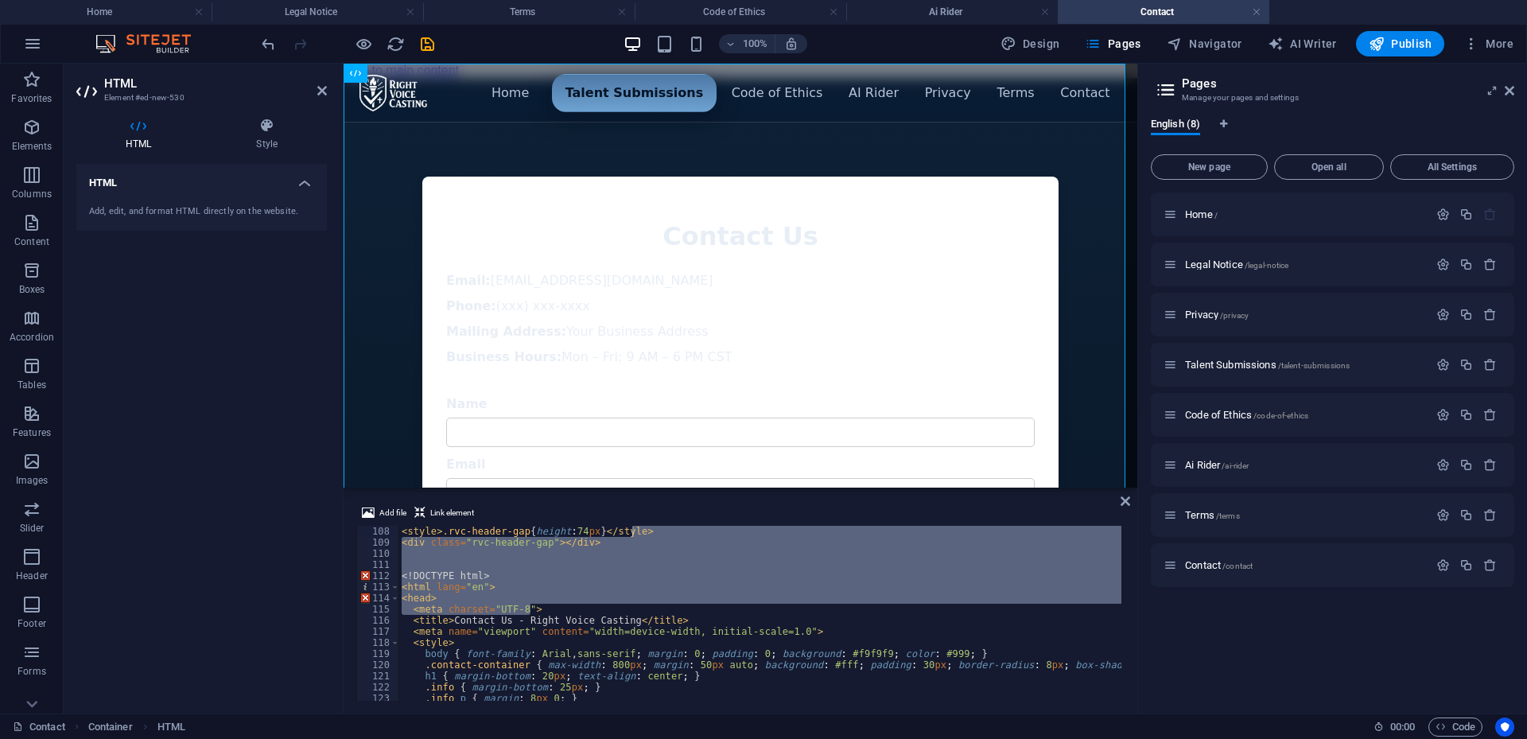
click at [821, 570] on div "< style > .rvc-header-gap { height : 74 px } </ style > < div class = "rvc-head…" at bounding box center [760, 613] width 723 height 175
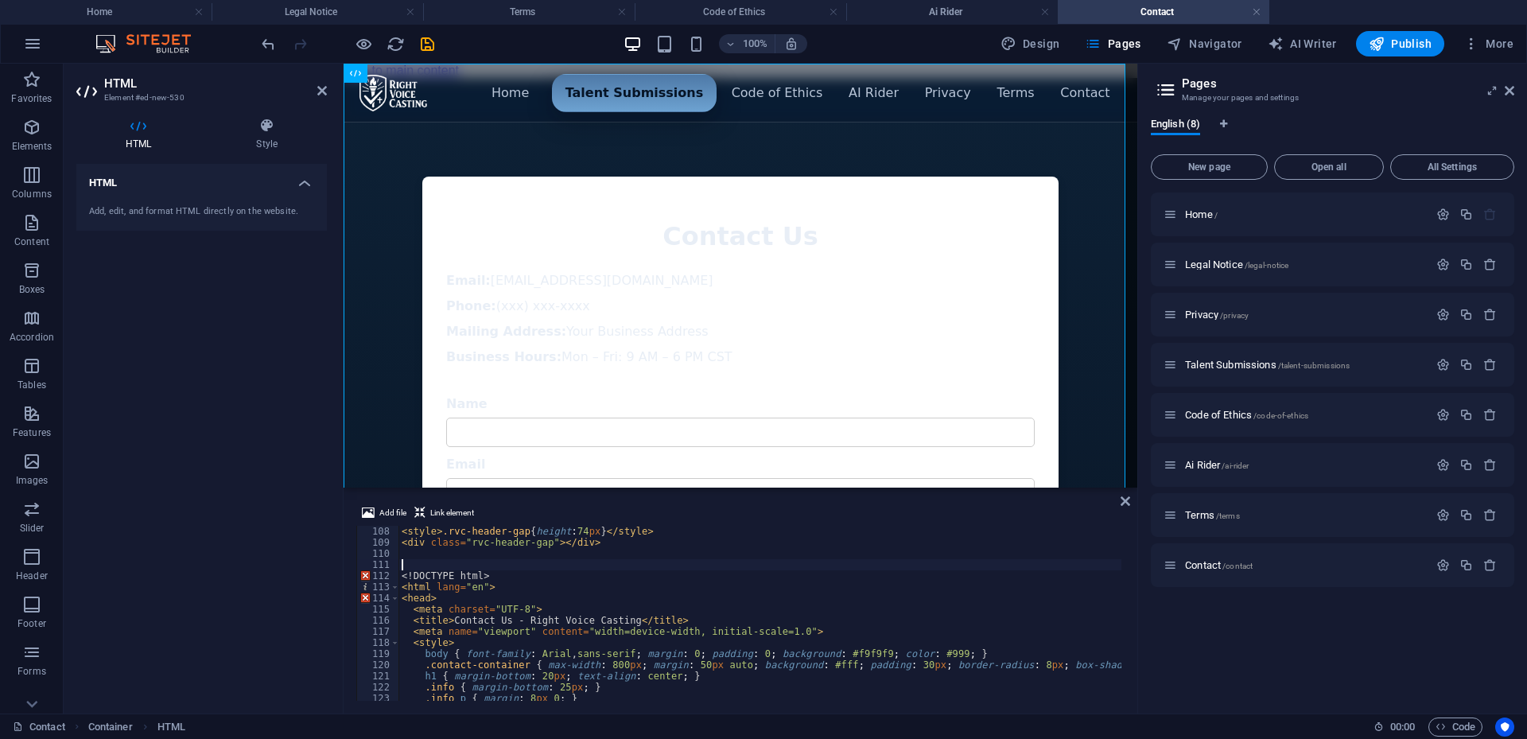
scroll to position [0, 0]
click at [378, 316] on div "Menu ▾ Home Talent Submissions Code of Ethics AI Rider Privacy Terms Contact Co…" at bounding box center [741, 448] width 794 height 740
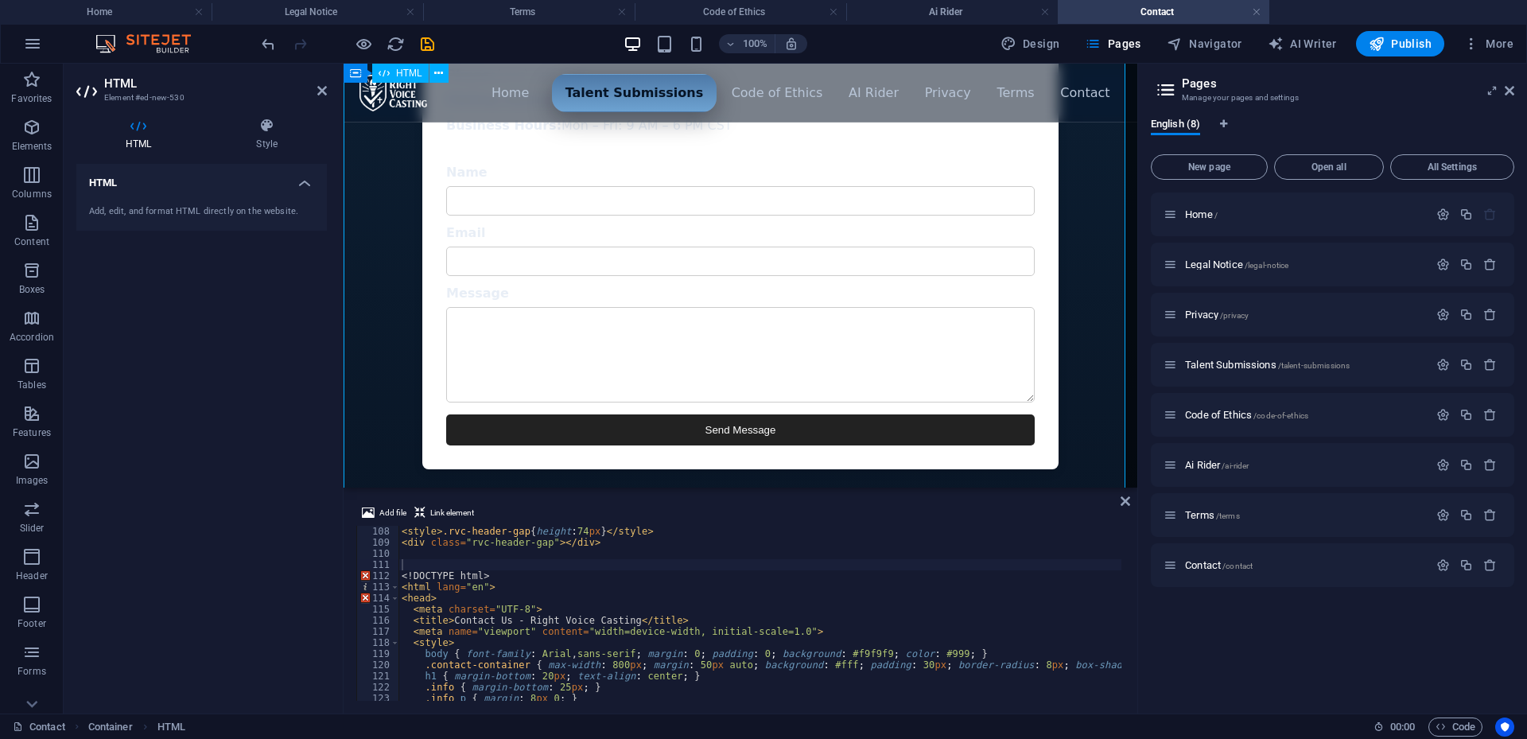
scroll to position [239, 0]
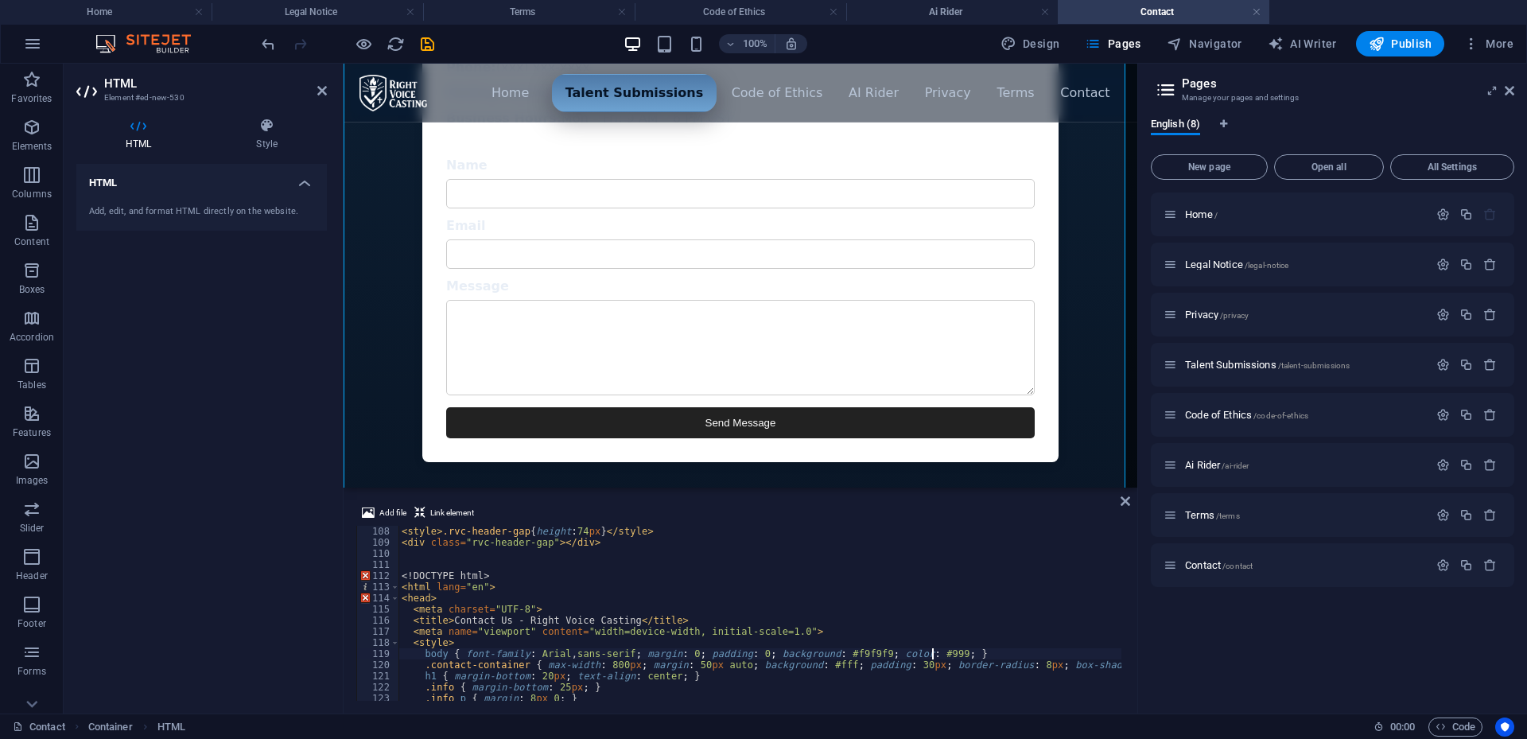
click at [932, 650] on div "< style > .rvc-header-gap { height : 74 px } </ style > < div class = "rvc-head…" at bounding box center [1166, 623] width 1534 height 194
click at [411, 646] on div "< style > .rvc-header-gap { height : 74 px } </ style > < div class = "rvc-head…" at bounding box center [1166, 623] width 1534 height 194
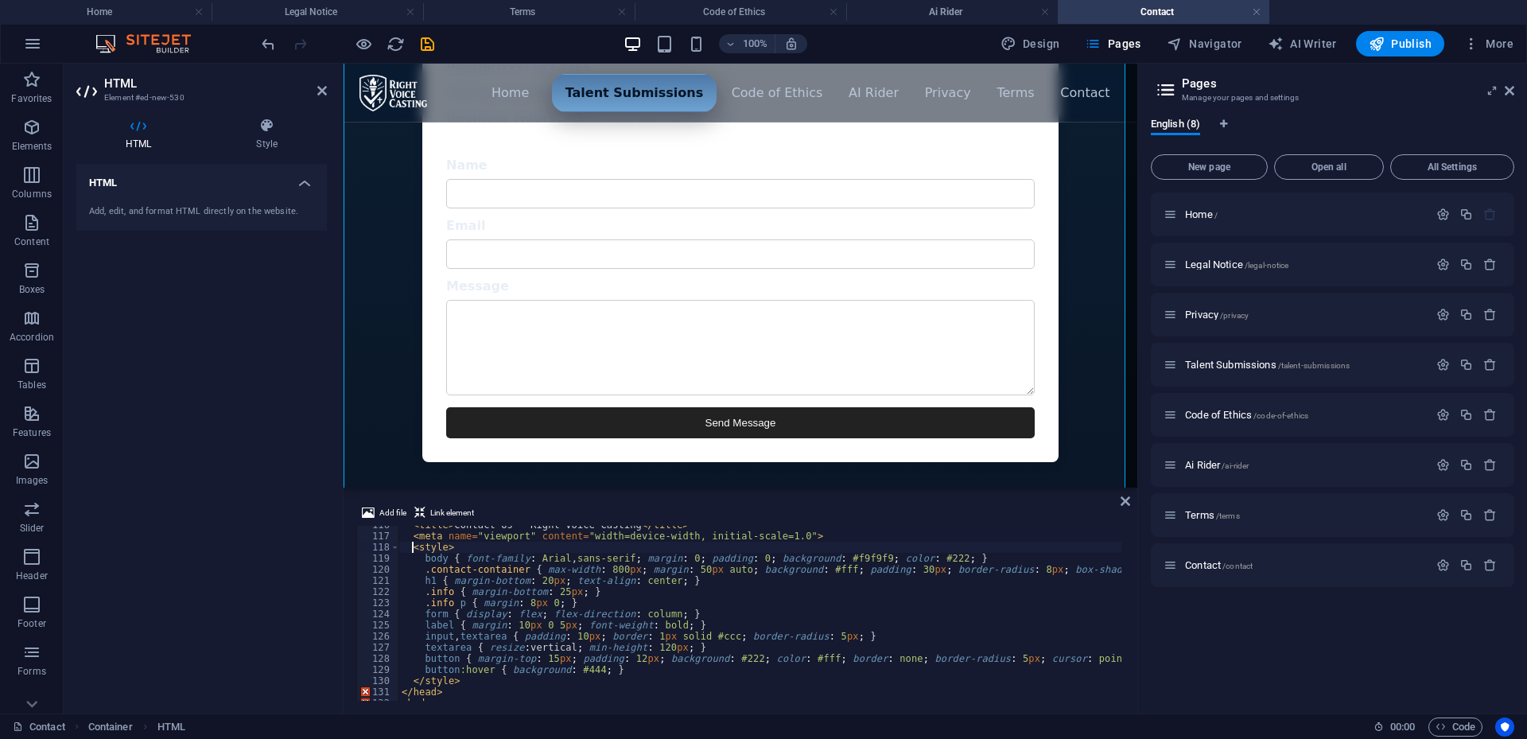
click at [480, 683] on div "< title > Contact Us - Right Voice Casting </ title > < meta name = "viewport" …" at bounding box center [1166, 616] width 1534 height 194
type textarea "button:hover { background: #444; } </style>"
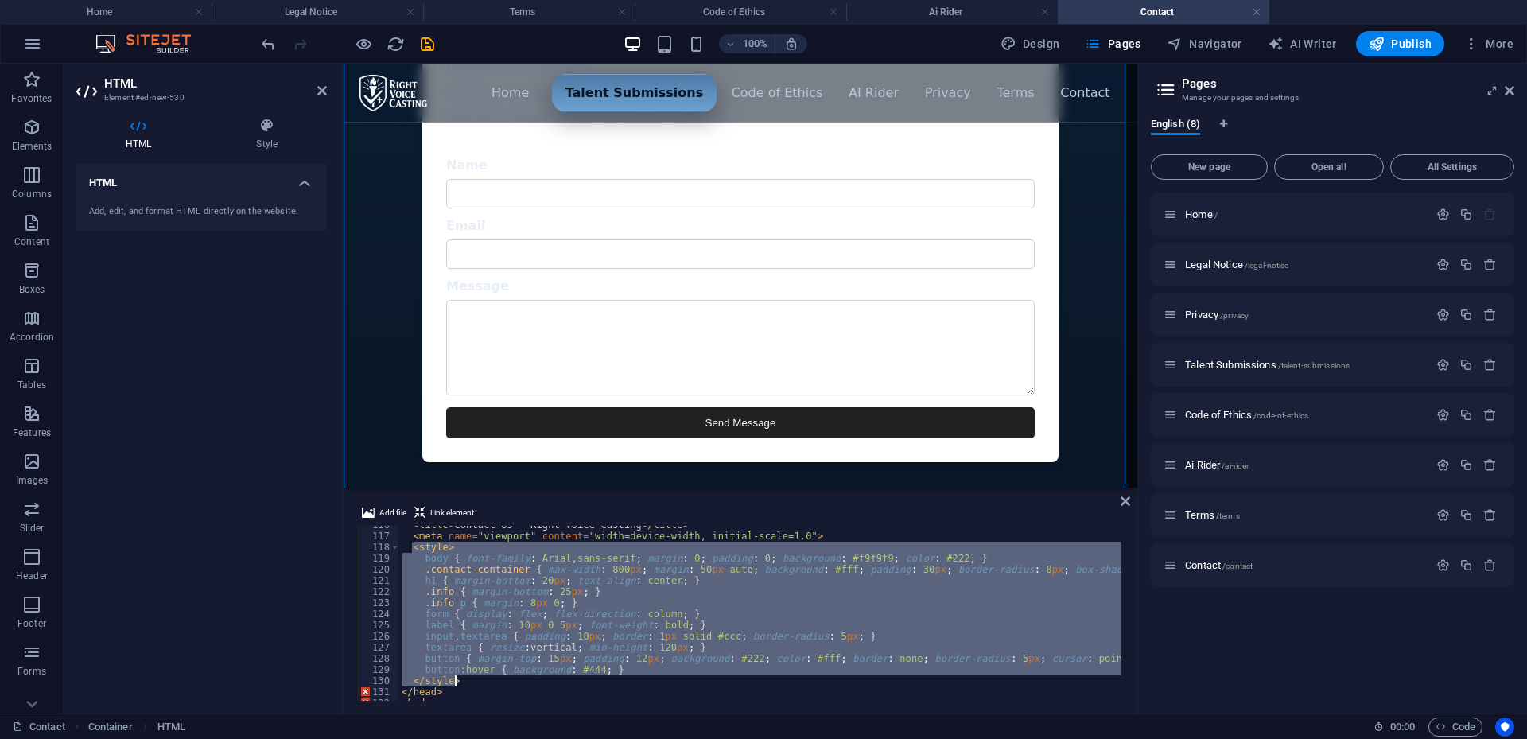
type textarea "\"
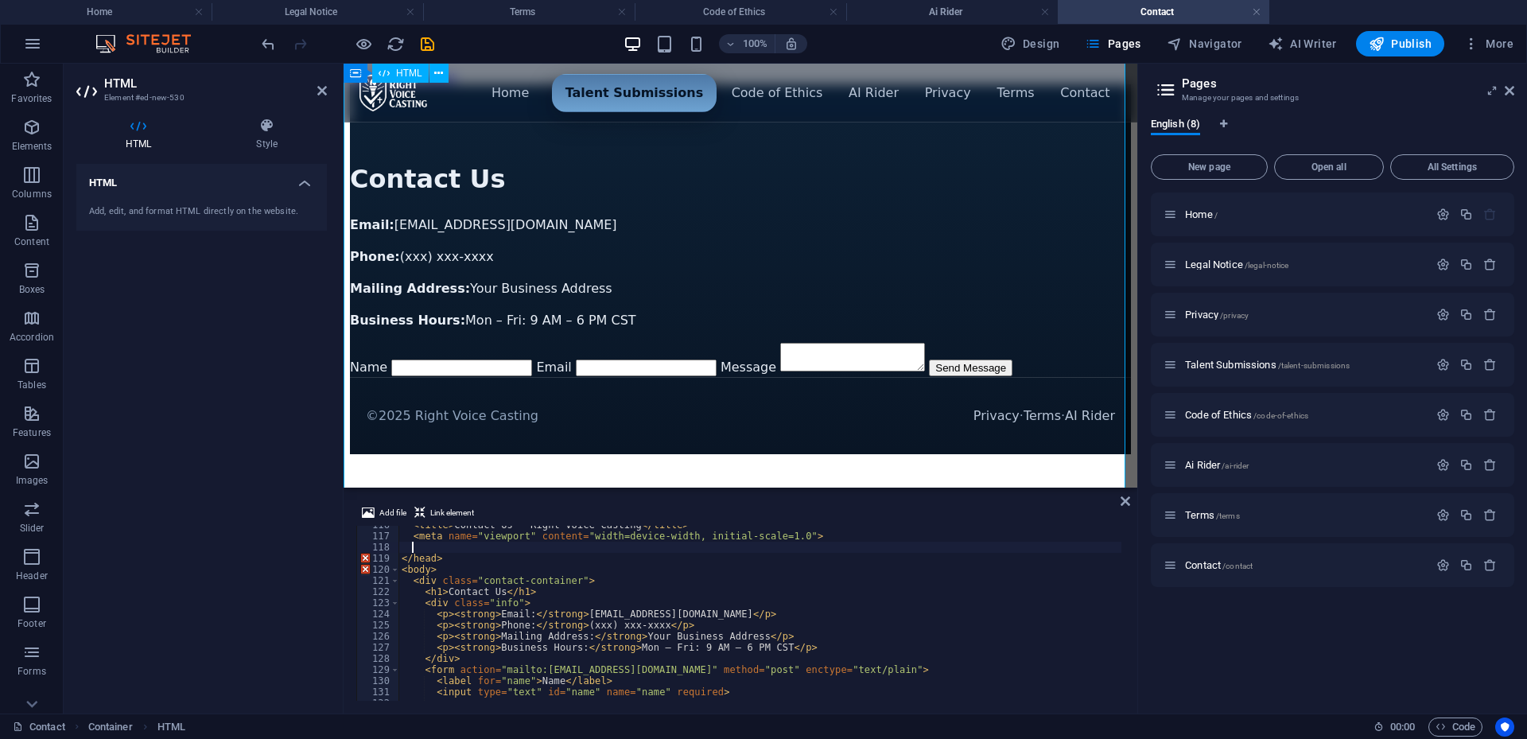
scroll to position [0, 0]
click at [1090, 403] on html "Skip to main content Menu ▾ Home Talent Submissions Code of Ethics AI Rider Pri…" at bounding box center [741, 262] width 794 height 397
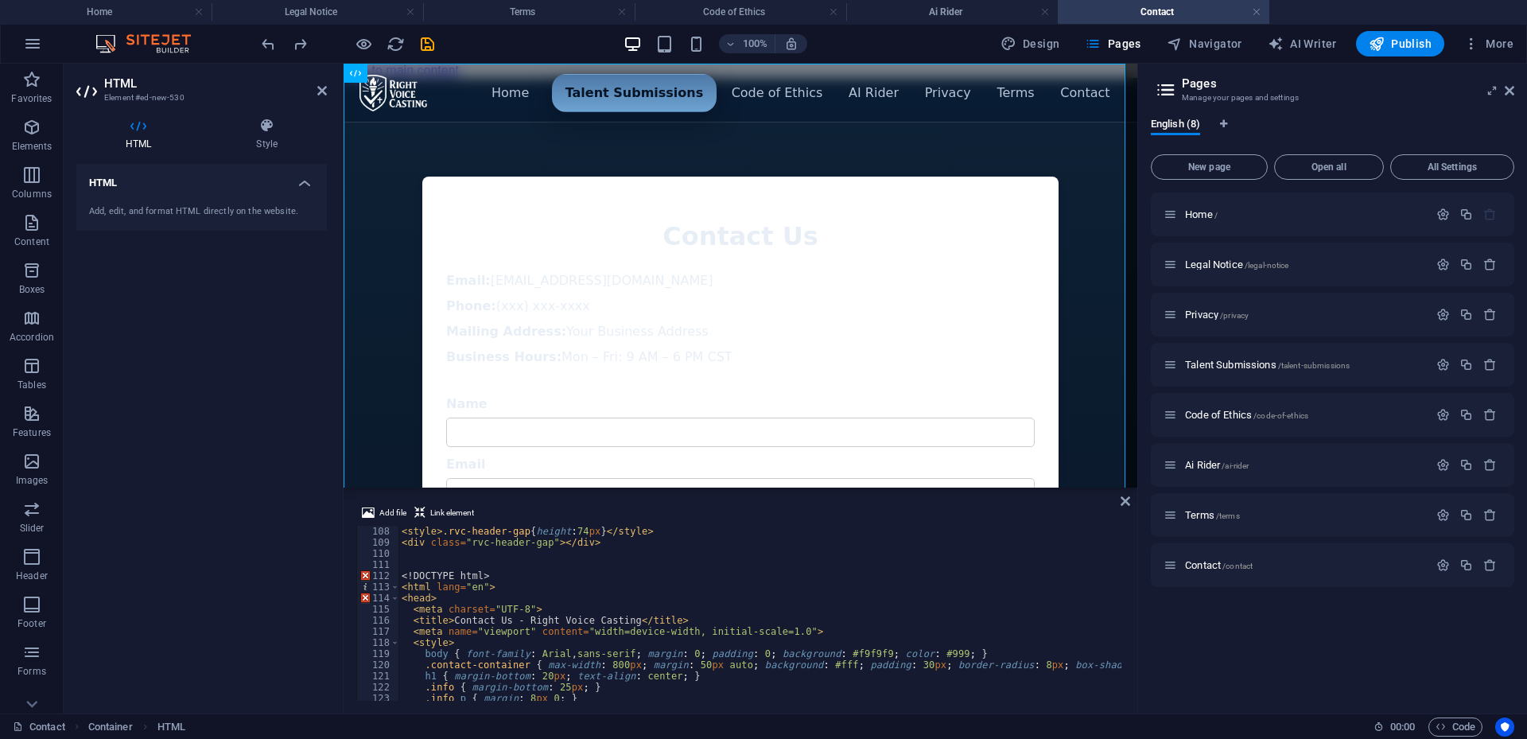
scroll to position [1239, 0]
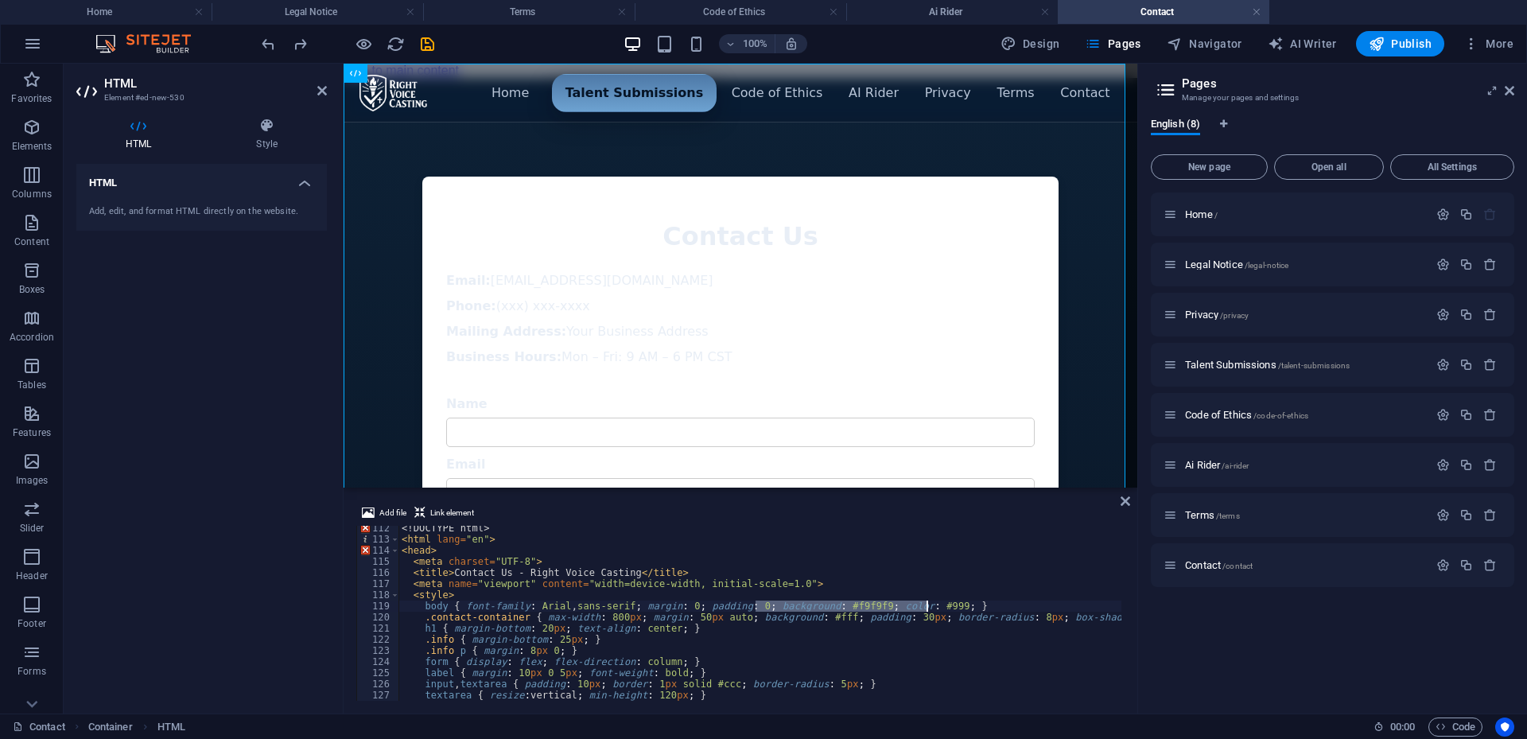
drag, startPoint x: 755, startPoint y: 602, endPoint x: 925, endPoint y: 608, distance: 170.3
click at [925, 608] on div "<! DOCTYPE html > < html lang = "en" > < head > < meta charset = "UTF-8" > < ti…" at bounding box center [1166, 620] width 1534 height 194
click at [1070, 390] on div "Menu ▾ Home Talent Submissions Code of Ethics AI Rider Privacy Terms Contact Co…" at bounding box center [741, 448] width 794 height 740
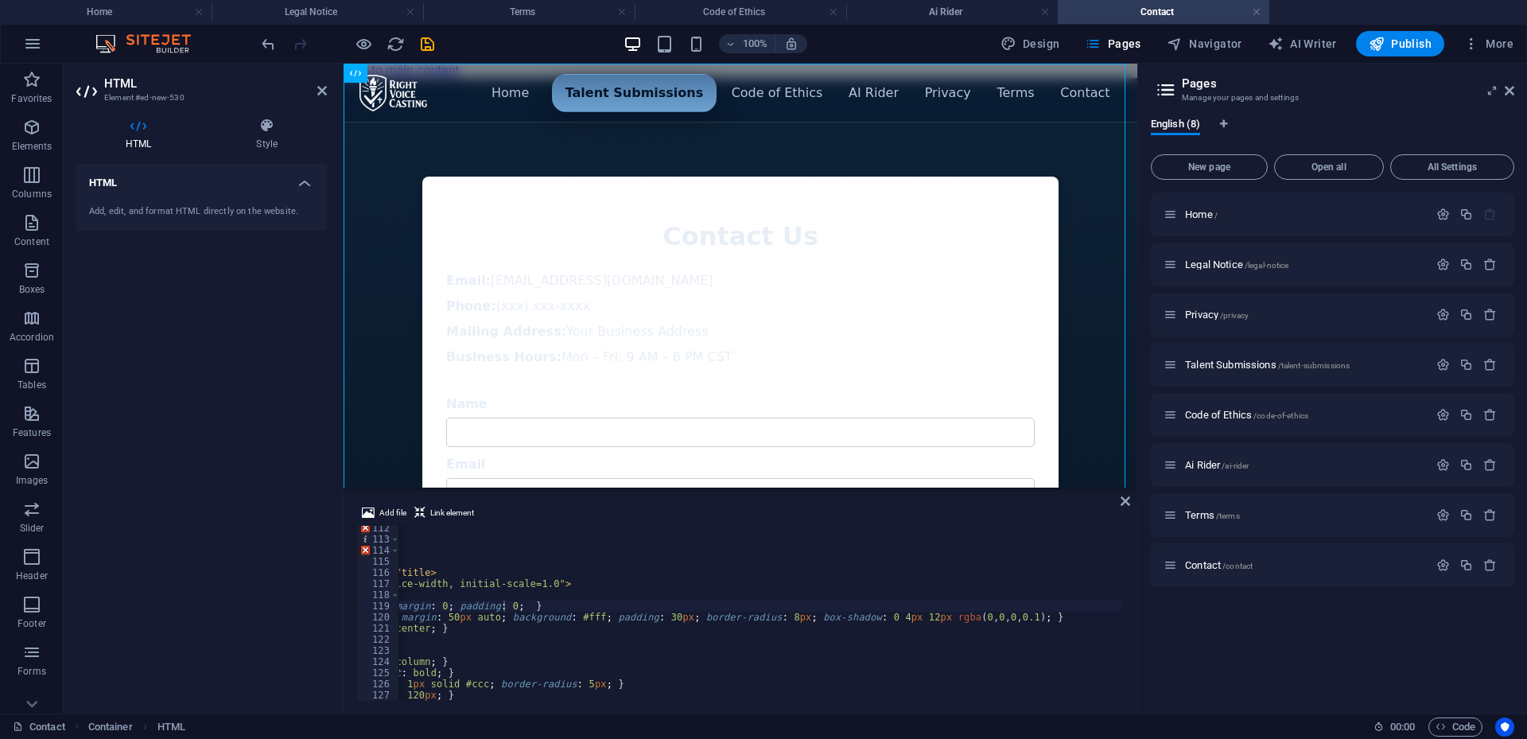
scroll to position [0, 252]
drag, startPoint x: 886, startPoint y: 618, endPoint x: 970, endPoint y: 616, distance: 83.5
click at [970, 616] on div "<! DOCTYPE html > < html lang = "en" > < head > < meta charset = "UTF-8" > < ti…" at bounding box center [913, 620] width 1534 height 194
click at [922, 600] on div "<! DOCTYPE html > < html lang = "en" > < head > < meta charset = "UTF-8" > < ti…" at bounding box center [913, 620] width 1534 height 194
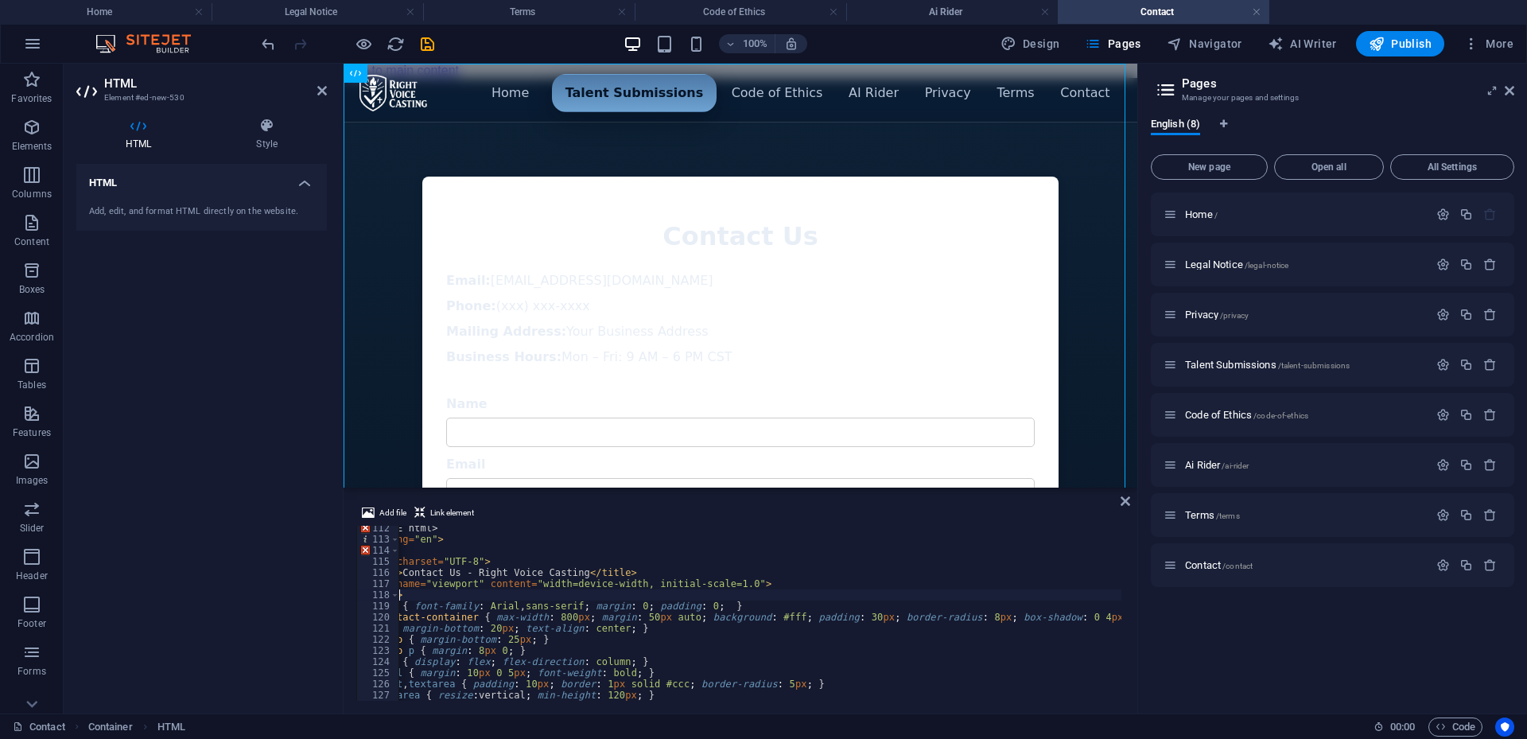
scroll to position [0, 52]
click at [1083, 371] on div "Menu ▾ Home Talent Submissions Code of Ethics AI Rider Privacy Terms Contact Co…" at bounding box center [741, 448] width 794 height 740
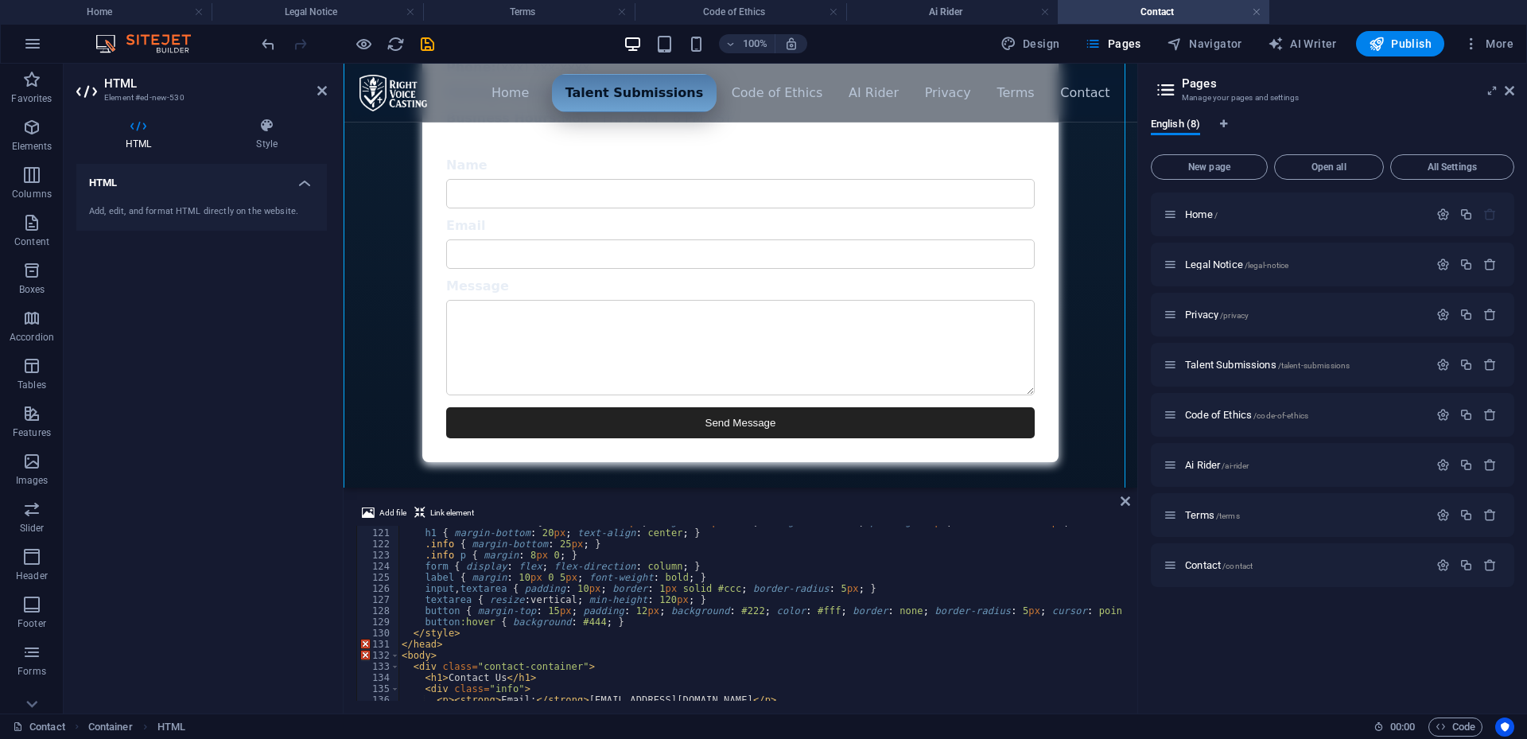
scroll to position [1287, 0]
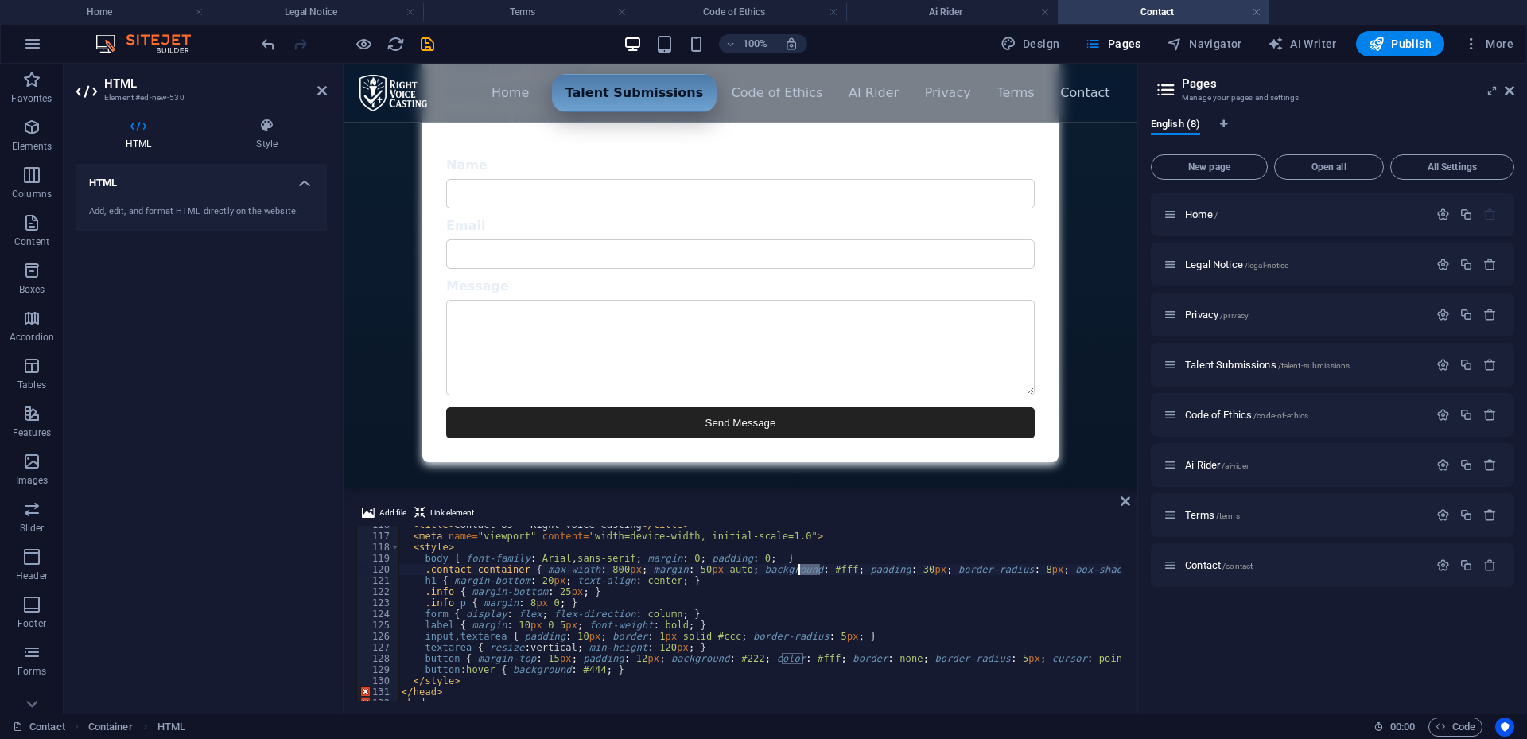
drag, startPoint x: 821, startPoint y: 570, endPoint x: 799, endPoint y: 567, distance: 22.4
click at [799, 567] on div "< title > Contact Us - Right Voice Casting </ title > < meta name = "viewport" …" at bounding box center [1166, 616] width 1534 height 194
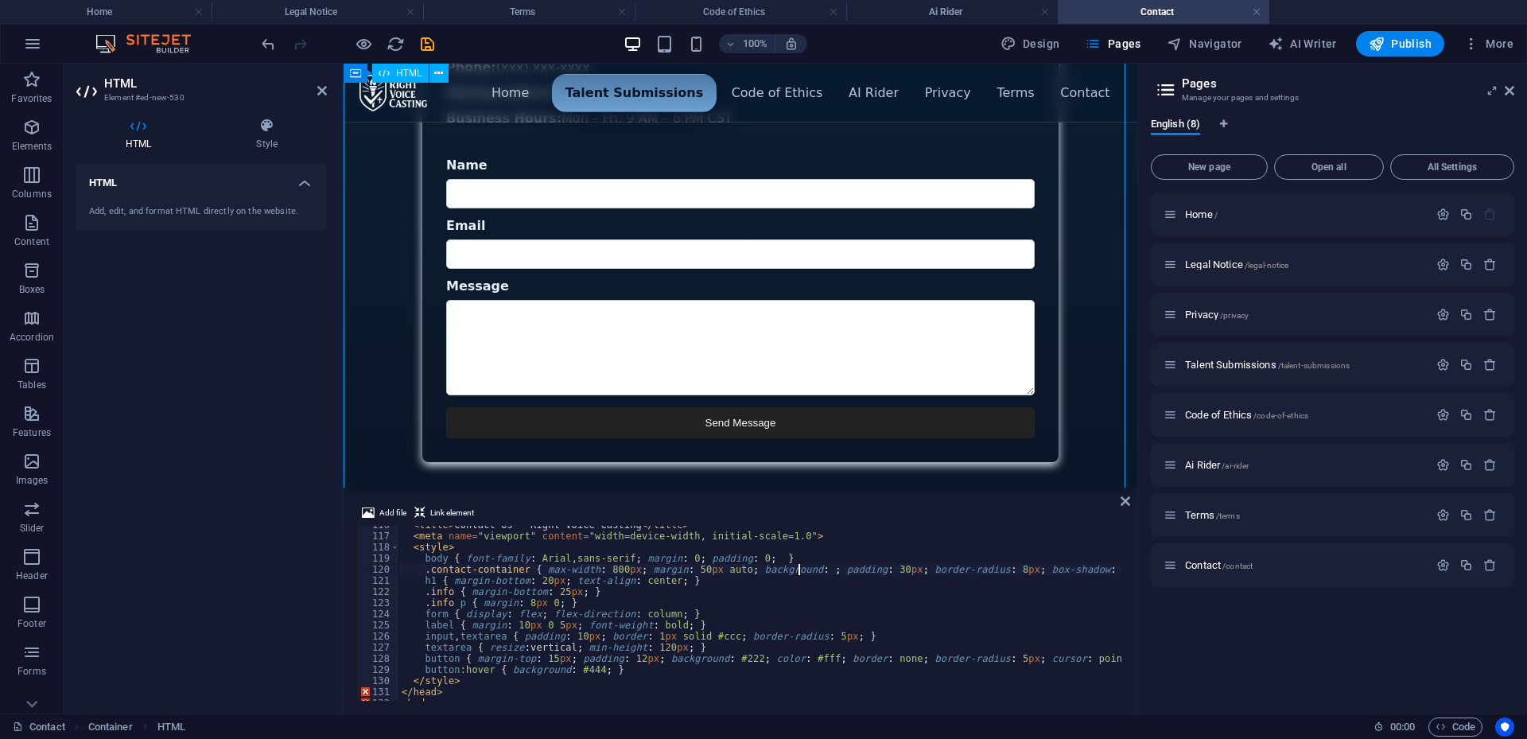
click at [1083, 325] on div "Menu ▾ Home Talent Submissions Code of Ethics AI Rider Privacy Terms Contact Co…" at bounding box center [741, 209] width 794 height 740
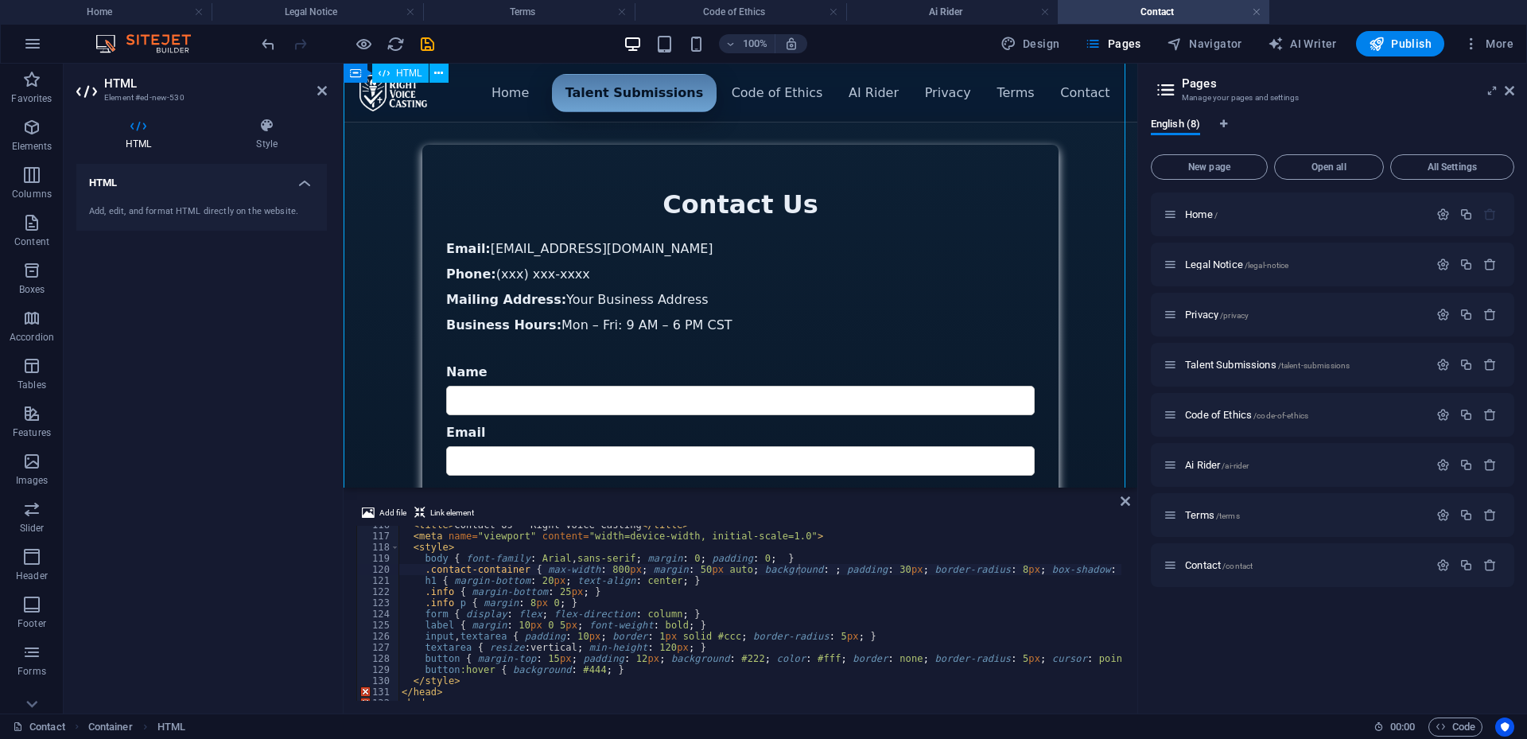
scroll to position [0, 0]
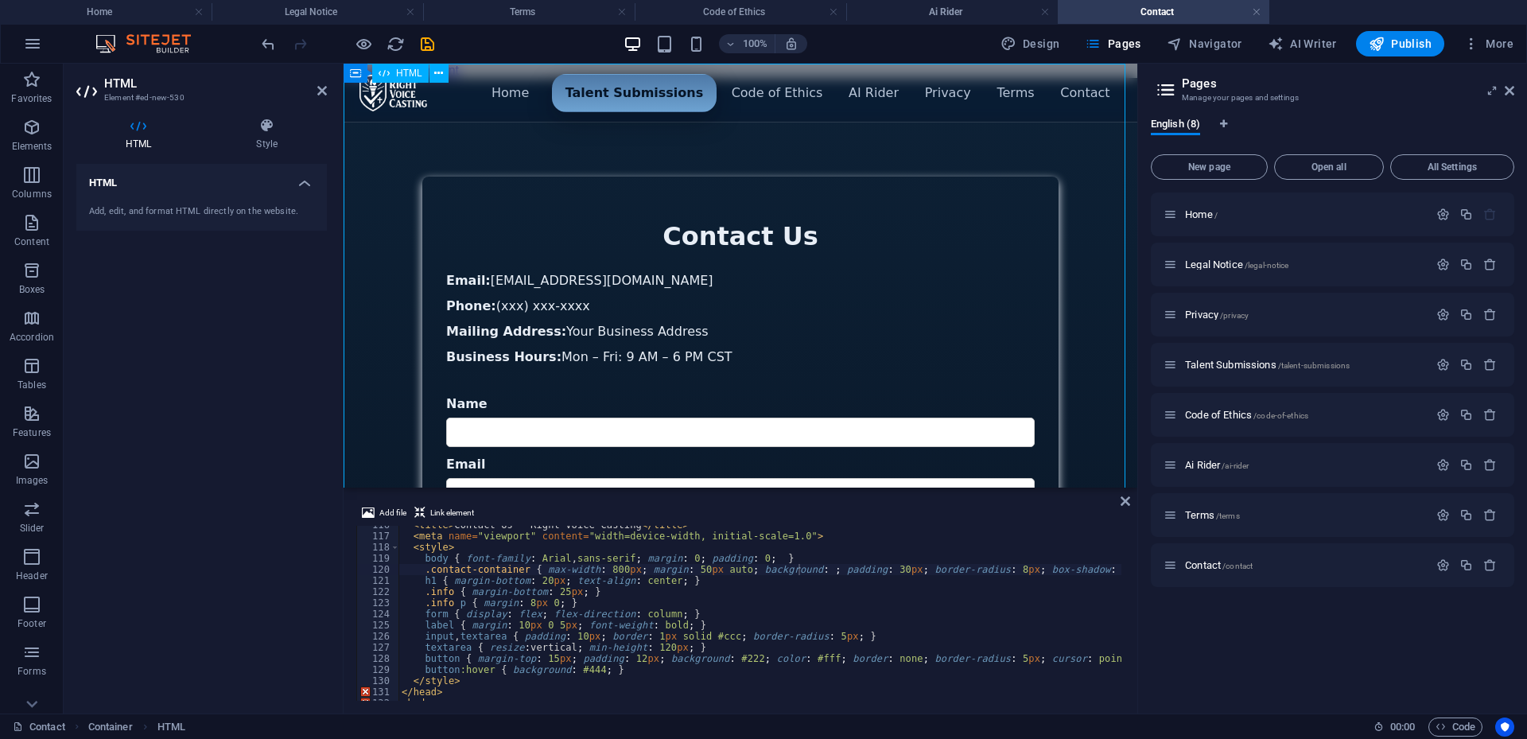
click at [858, 418] on input "Name" at bounding box center [740, 432] width 589 height 29
click at [858, 560] on div "< title > Contact Us - Right Voice Casting </ title > < meta name = "viewport" …" at bounding box center [1166, 616] width 1534 height 194
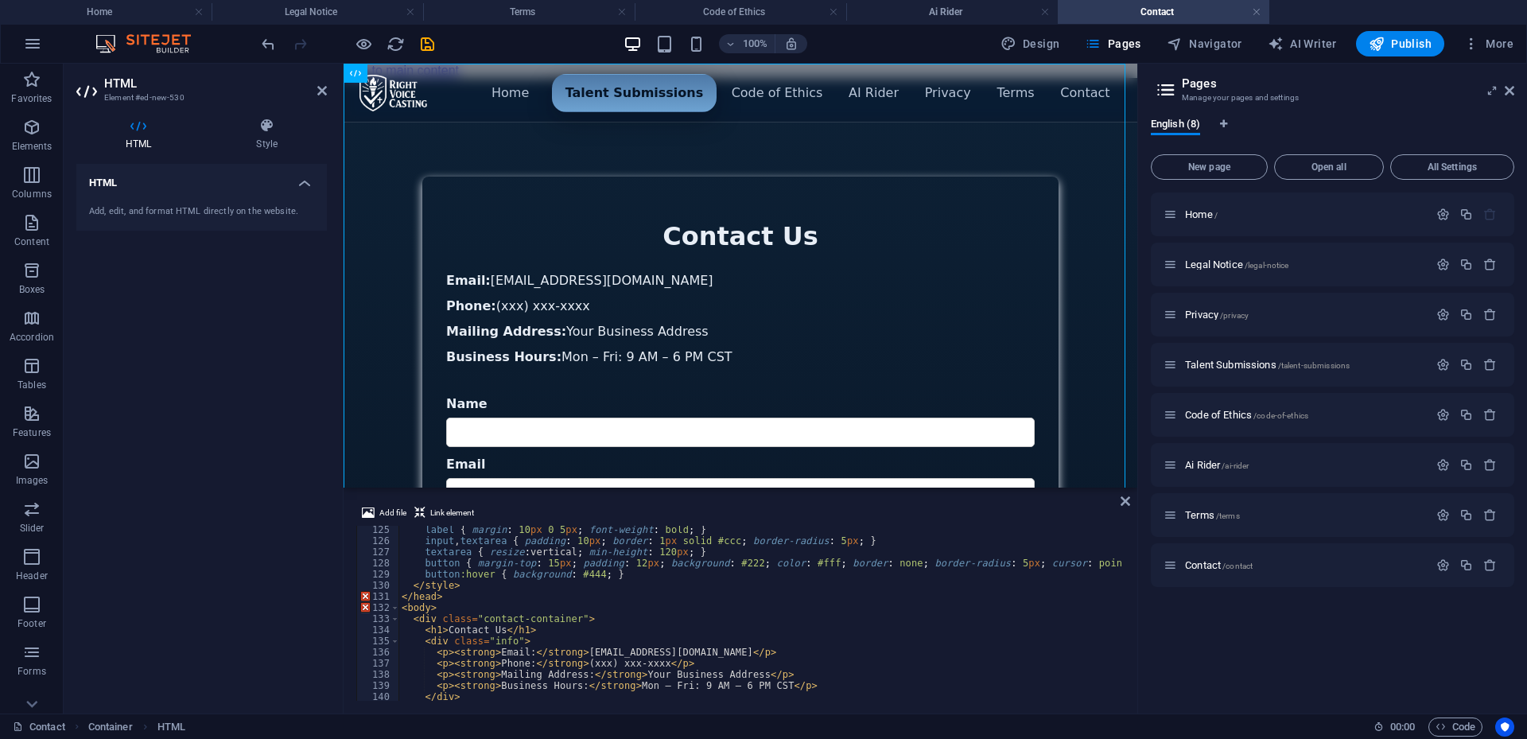
scroll to position [1430, 0]
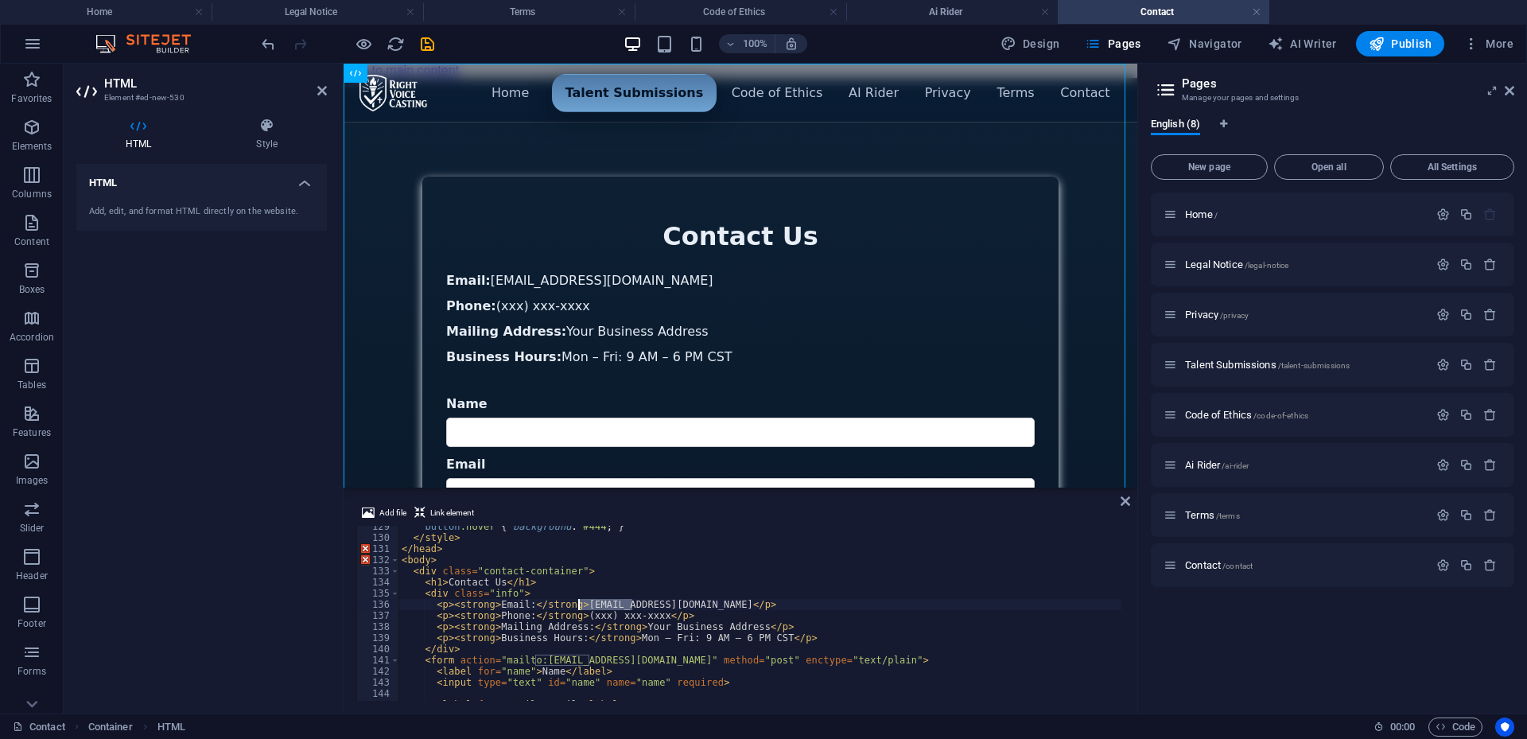
drag, startPoint x: 630, startPoint y: 604, endPoint x: 581, endPoint y: 606, distance: 49.4
click at [581, 606] on div "button :hover { background : #444 ; } </ style > </ head > < body > < div class…" at bounding box center [1166, 618] width 1534 height 194
click at [679, 624] on div "button :hover { background : #444 ; } </ style > </ head > < body > < div class…" at bounding box center [1166, 618] width 1534 height 194
click at [677, 614] on div "button :hover { background : #444 ; } </ style > </ head > < body > < div class…" at bounding box center [1166, 618] width 1534 height 194
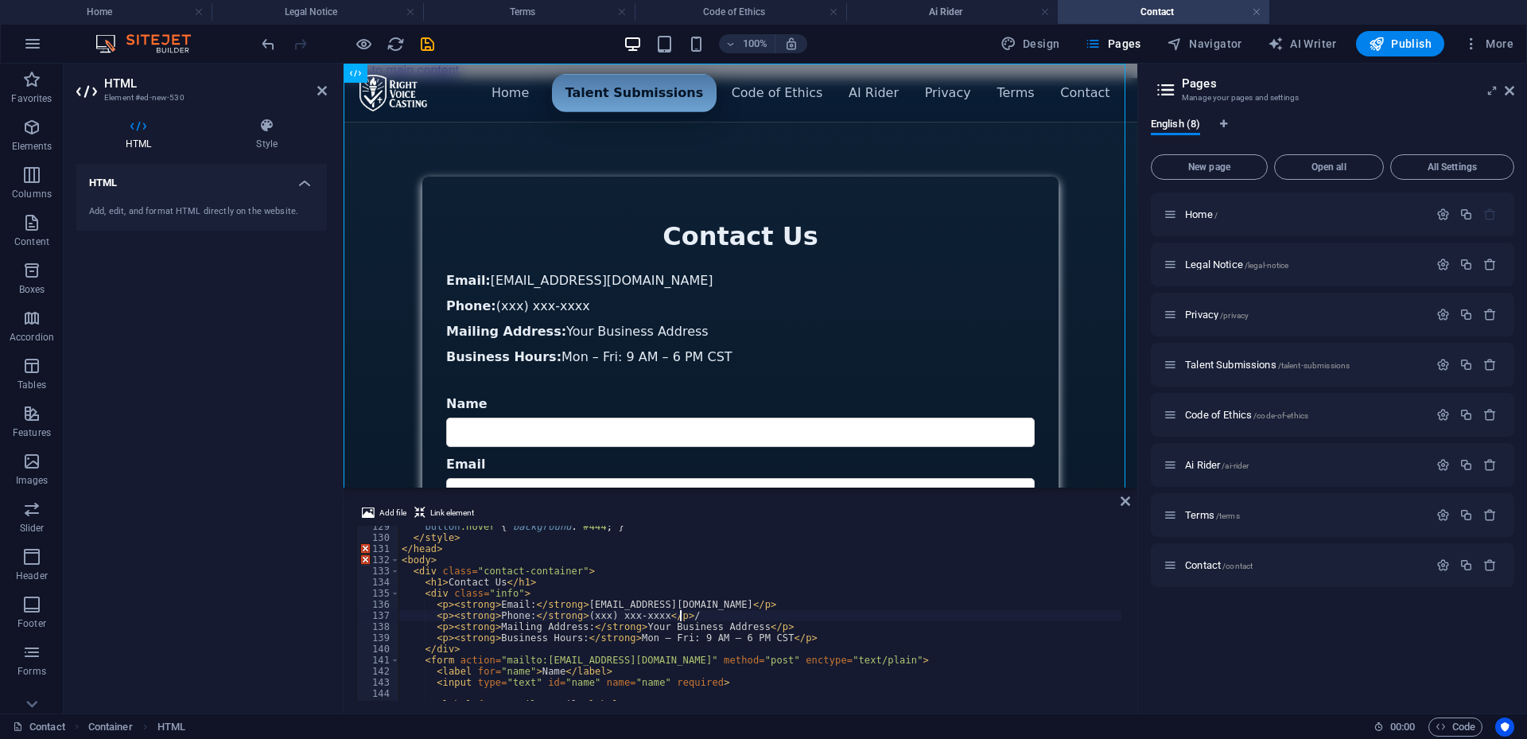
scroll to position [0, 22]
click at [434, 618] on div "button :hover { background : #444 ; } </ style > </ head > < body > < div class…" at bounding box center [1166, 618] width 1534 height 194
click at [720, 628] on div "button :hover { background : #444 ; } </ style > </ head > < body > < div class…" at bounding box center [1166, 618] width 1534 height 194
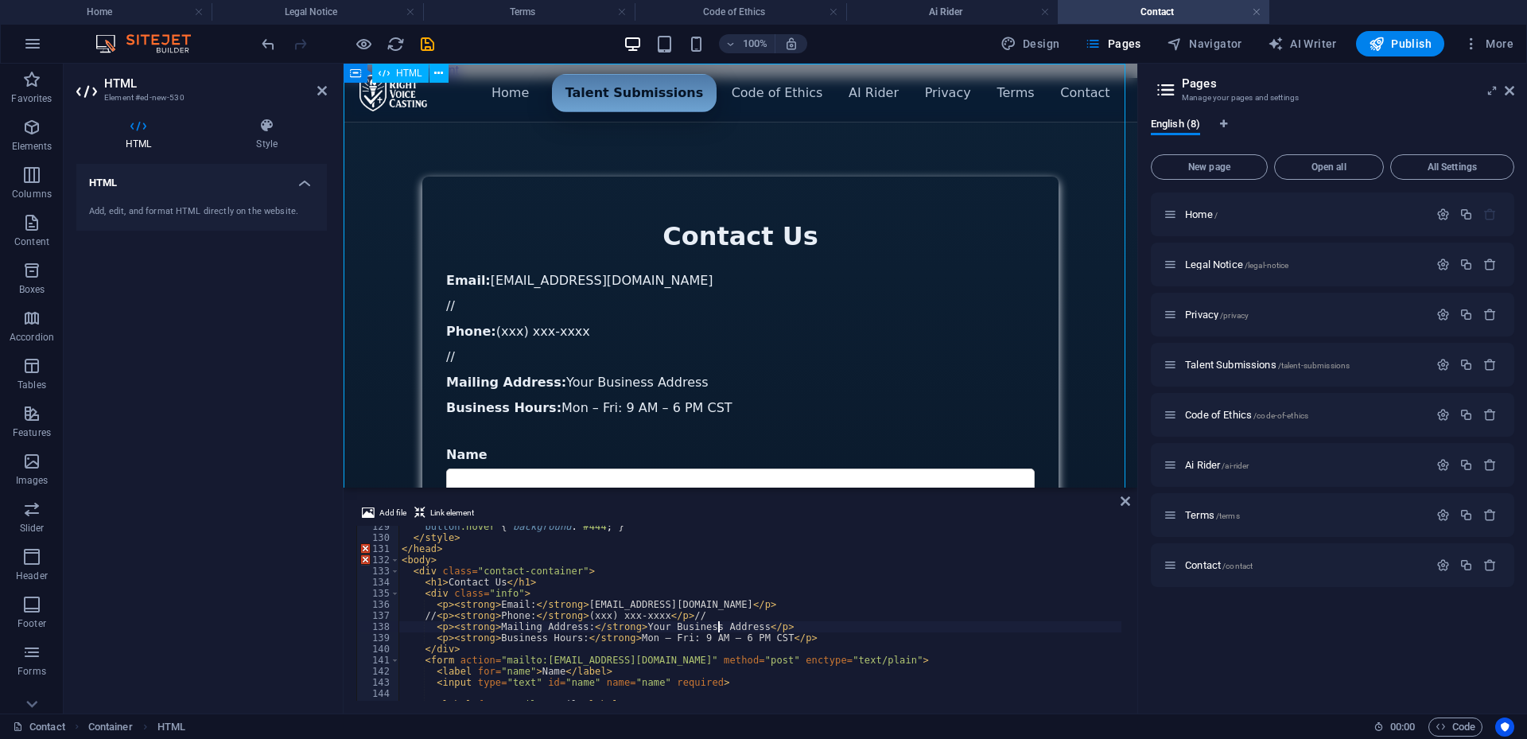
click at [1067, 297] on div "Menu ▾ Home Talent Submissions Code of Ethics AI Rider Privacy Terms Contact Co…" at bounding box center [741, 473] width 794 height 791
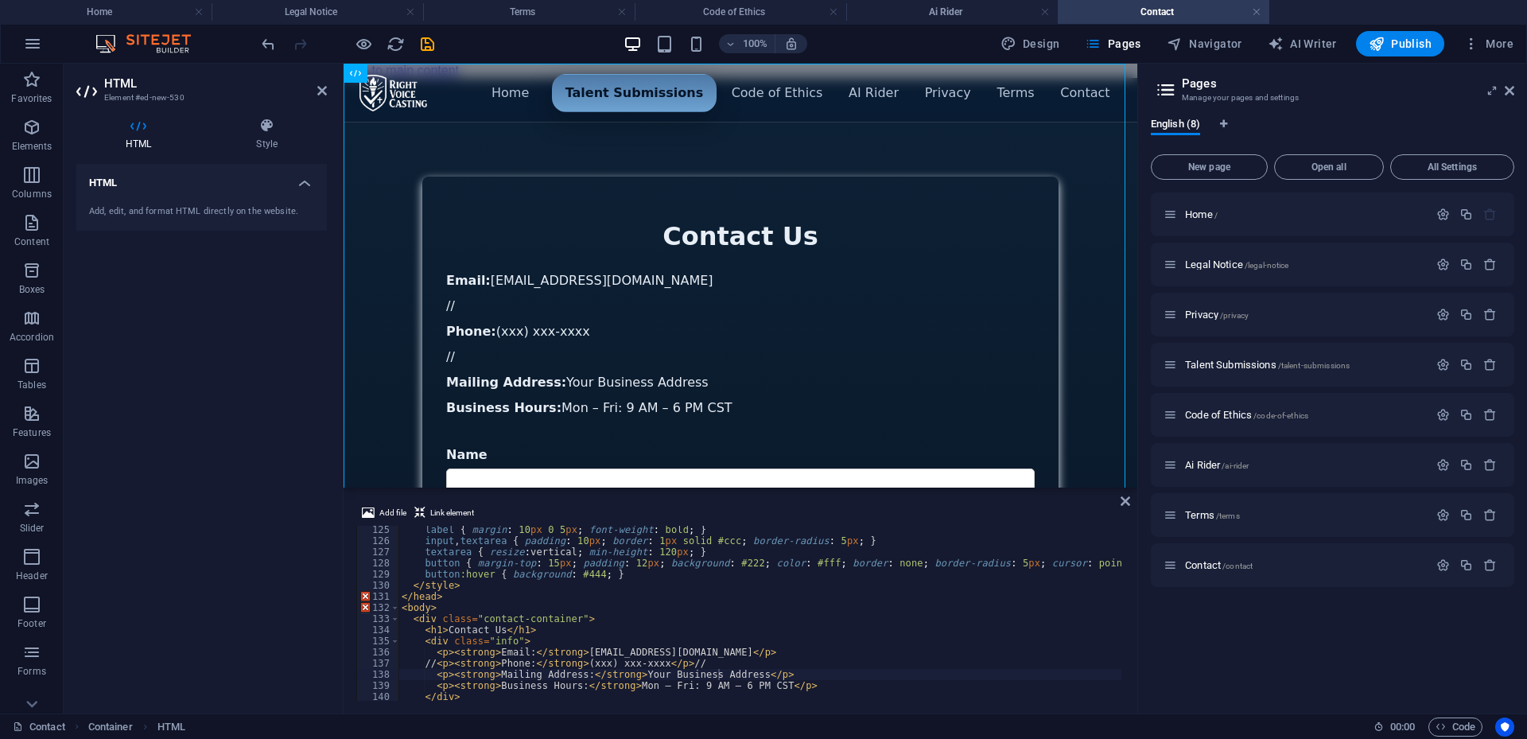
scroll to position [1478, 0]
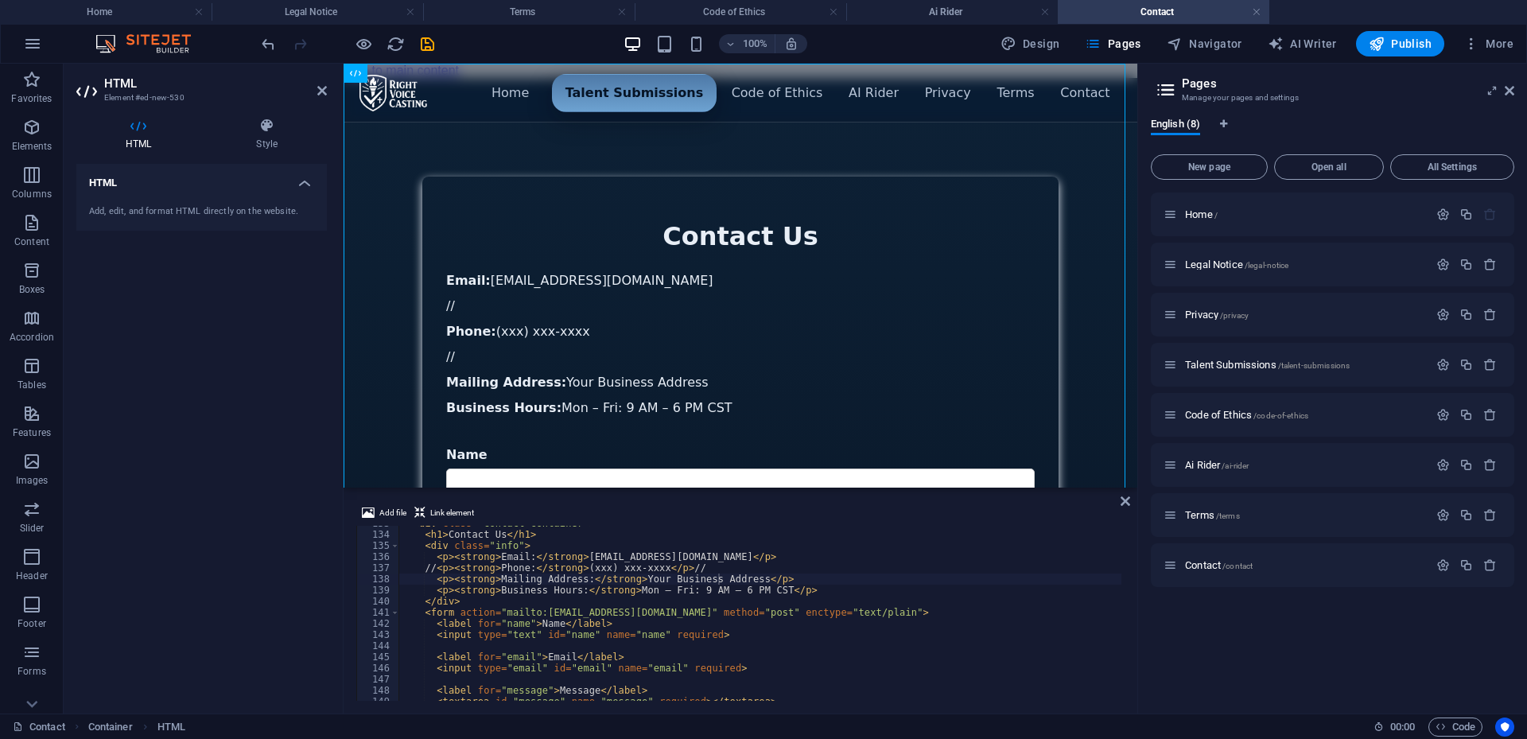
click at [433, 567] on div "< div class = "contact-container" > < h1 > Contact Us </ h1 > < div class = "in…" at bounding box center [1166, 615] width 1534 height 194
click at [710, 570] on div "< div class = "contact-container" > < h1 > Contact Us </ h1 > < div class = "in…" at bounding box center [1166, 615] width 1534 height 194
click at [752, 571] on div "< div class = "contact-container" > < h1 > Contact Us </ h1 > < div class = "in…" at bounding box center [1166, 615] width 1534 height 194
click at [1103, 348] on div "Menu ▾ Home Talent Submissions Code of Ethics AI Rider Privacy Terms Contact Co…" at bounding box center [741, 473] width 794 height 791
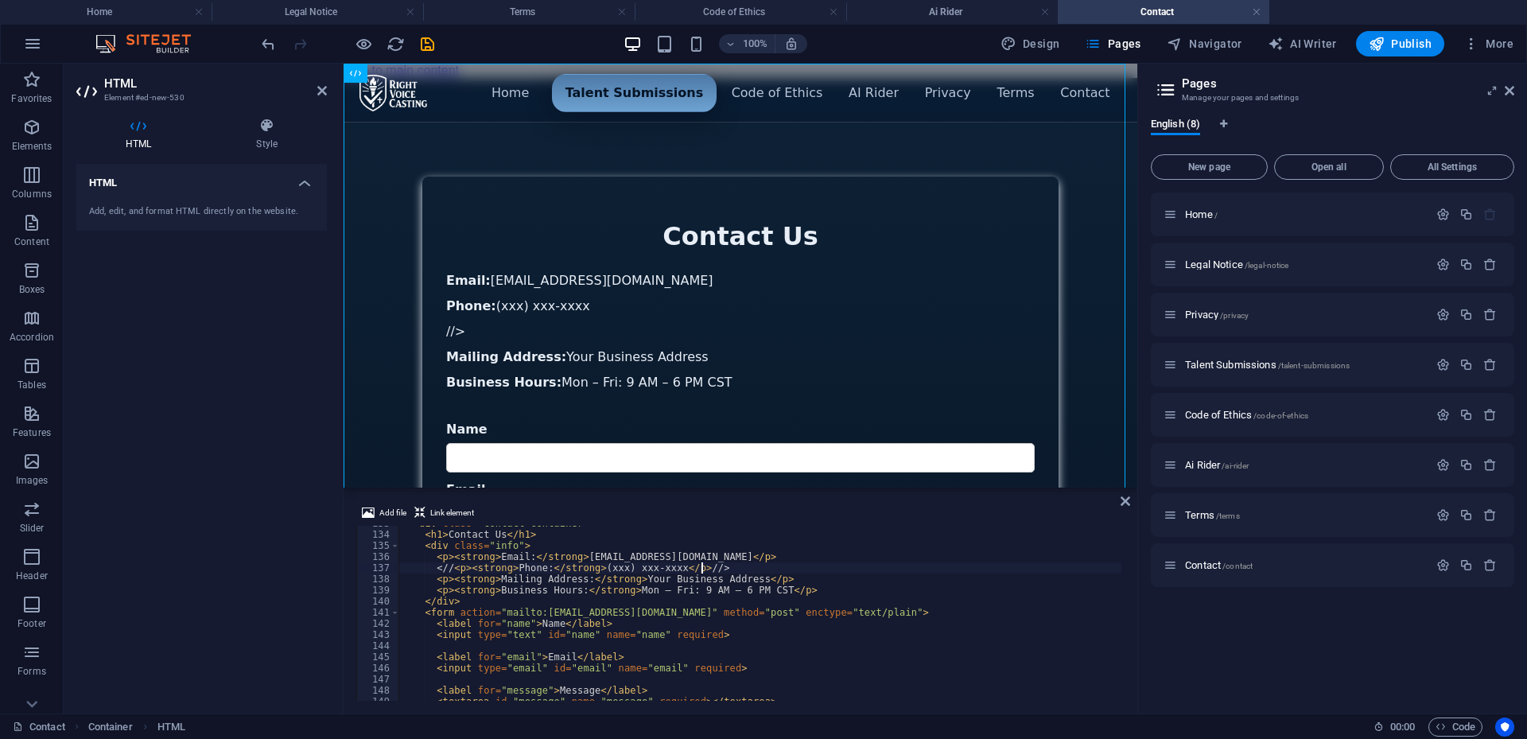
click at [700, 567] on div "< div class = "contact-container" > < h1 > Contact Us </ h1 > < div class = "in…" at bounding box center [1166, 615] width 1534 height 194
click at [1083, 319] on div "Menu ▾ Home Talent Submissions Code of Ethics AI Rider Privacy Terms Contact Co…" at bounding box center [741, 460] width 794 height 765
click at [449, 566] on div "< div class = "contact-container" > < h1 > Contact Us </ h1 > < div class = "in…" at bounding box center [1166, 615] width 1534 height 194
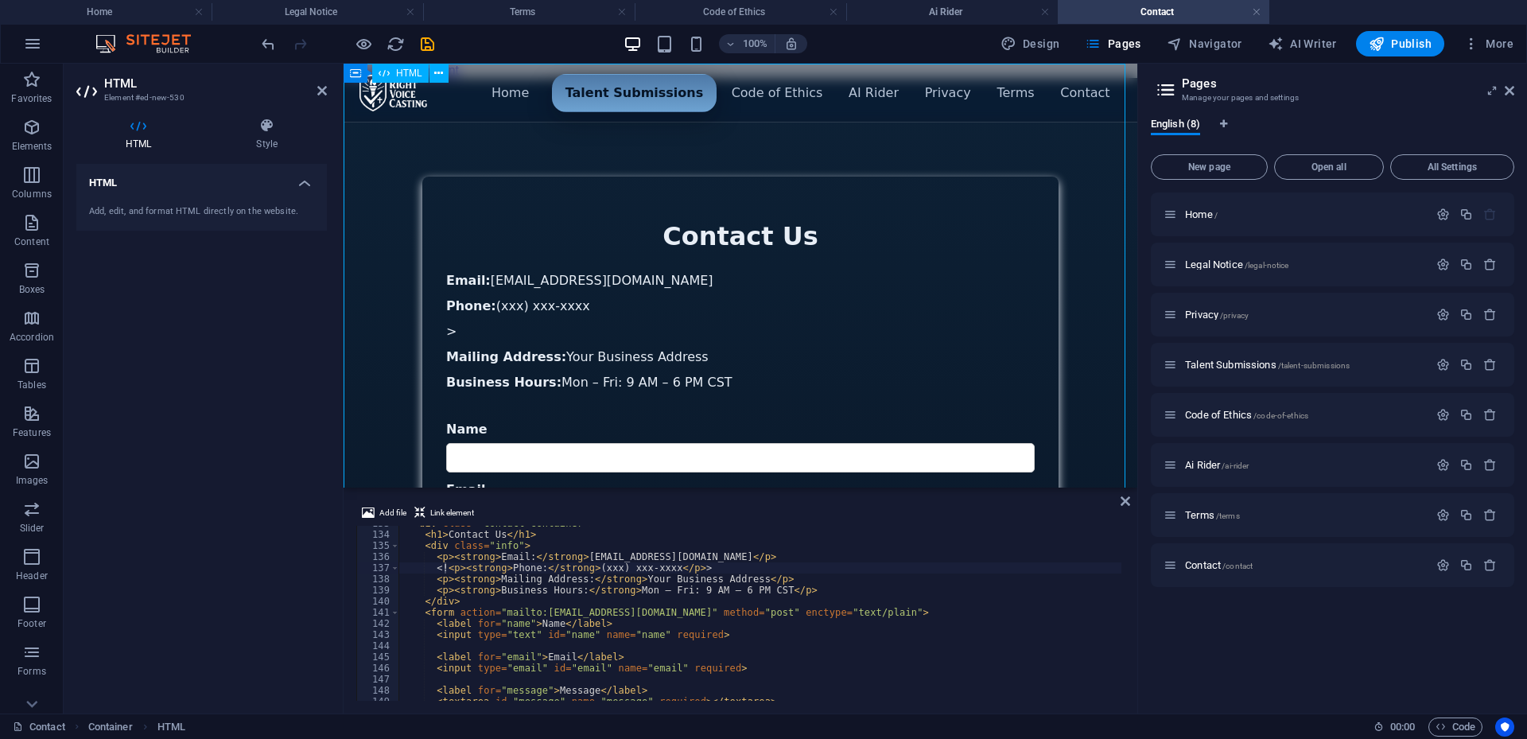
click at [1099, 334] on div "Menu ▾ Home Talent Submissions Code of Ethics AI Rider Privacy Terms Contact Co…" at bounding box center [741, 460] width 794 height 765
click at [539, 565] on div "< div class = "contact-container" > < h1 > Contact Us </ h1 > < div class = "in…" at bounding box center [1166, 615] width 1534 height 194
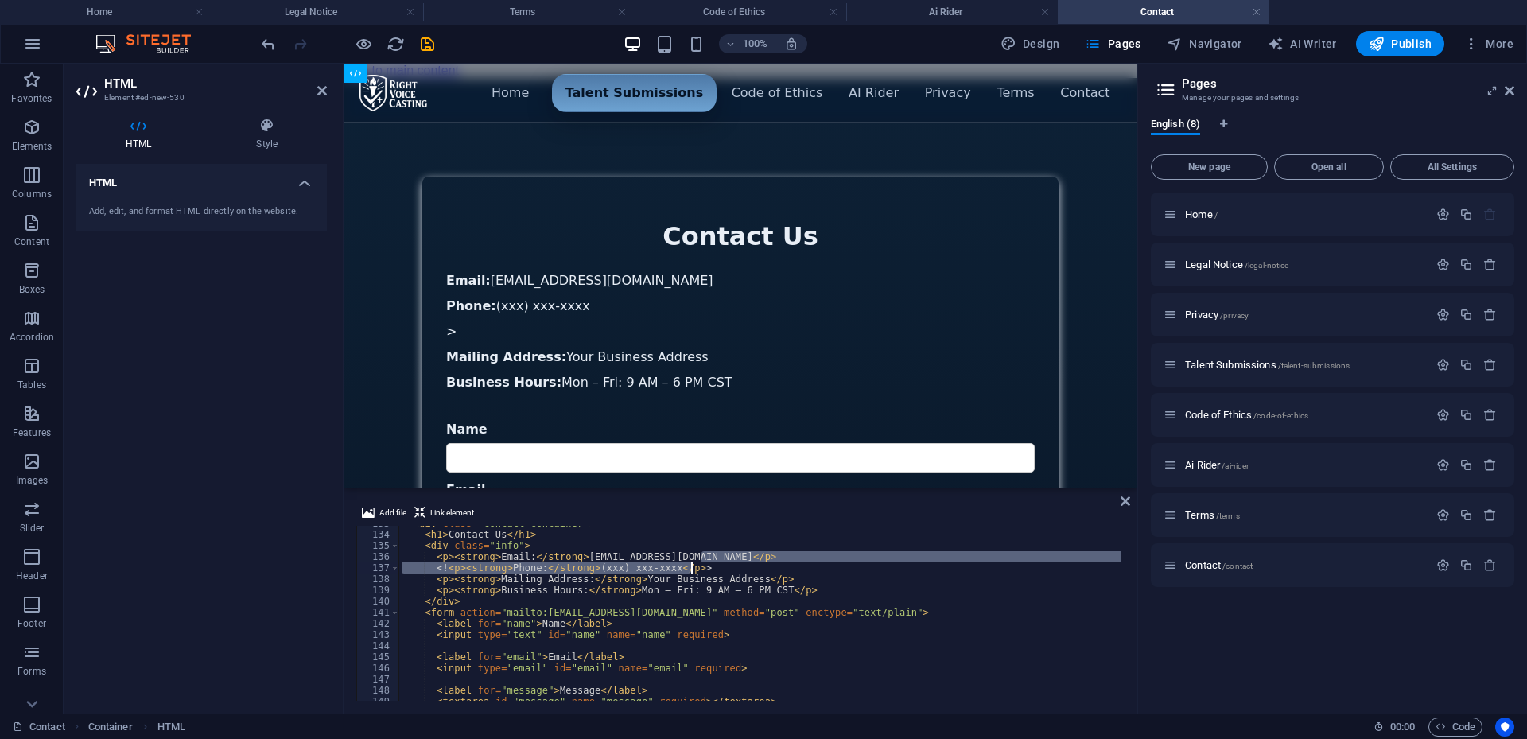
drag, startPoint x: 702, startPoint y: 562, endPoint x: 692, endPoint y: 570, distance: 11.9
click at [692, 570] on div "< div class = "contact-container" > < h1 > Contact Us </ h1 > < div class = "in…" at bounding box center [1166, 615] width 1534 height 194
click at [696, 570] on div "< div class = "contact-container" > < h1 > Contact Us </ h1 > < div class = "in…" at bounding box center [760, 613] width 723 height 175
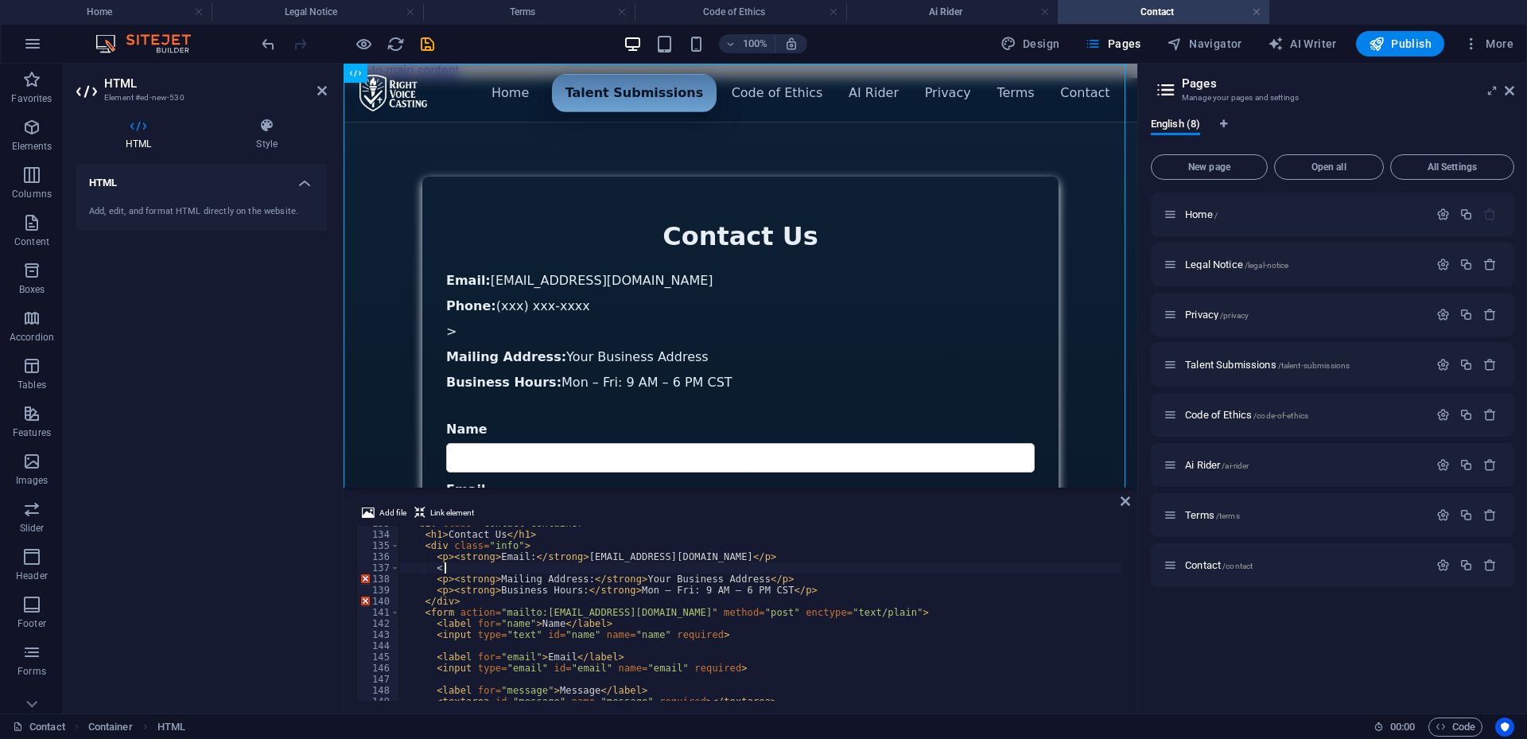
type textarea "<"
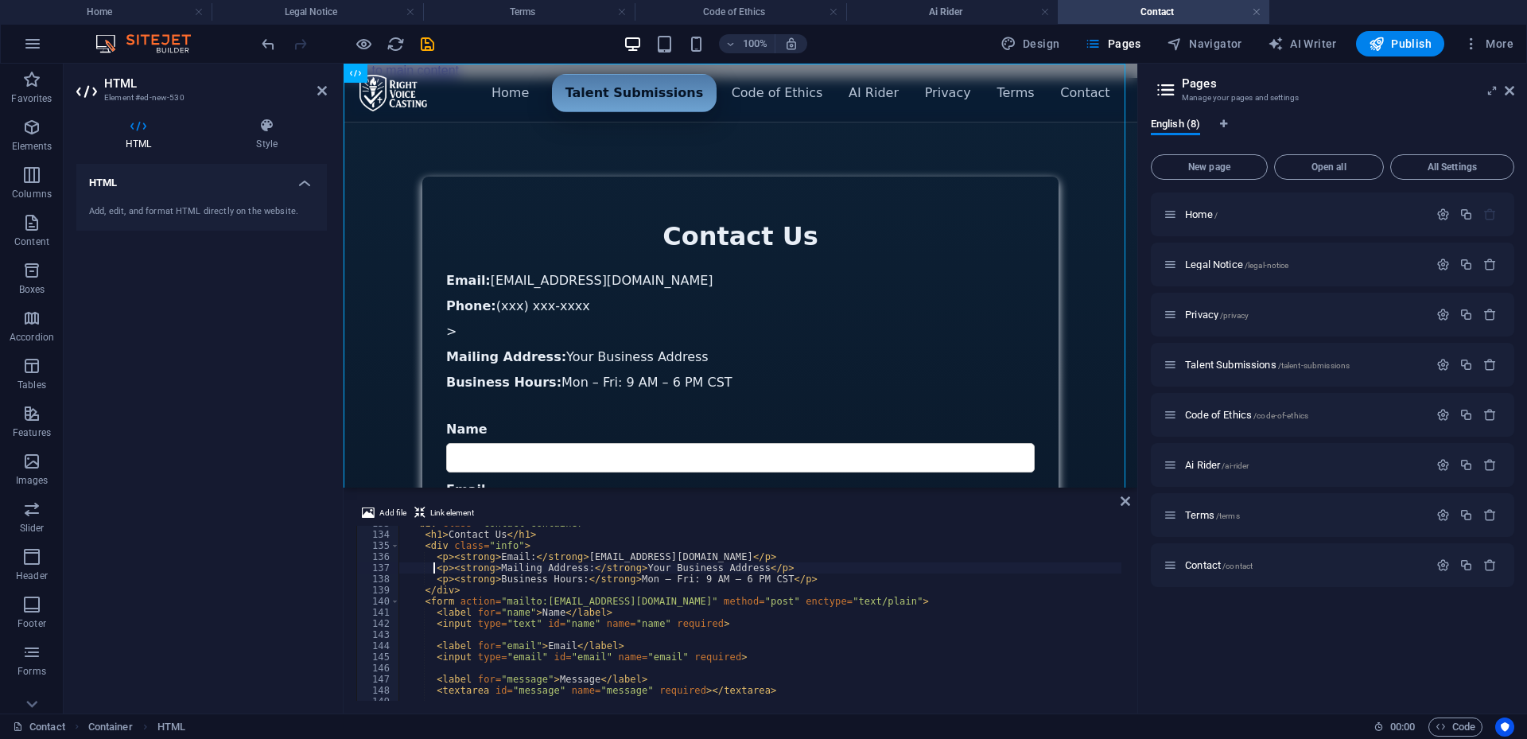
click at [765, 568] on div "< div class = "contact-container" > < h1 > Contact Us </ h1 > < div class = "in…" at bounding box center [1166, 615] width 1534 height 194
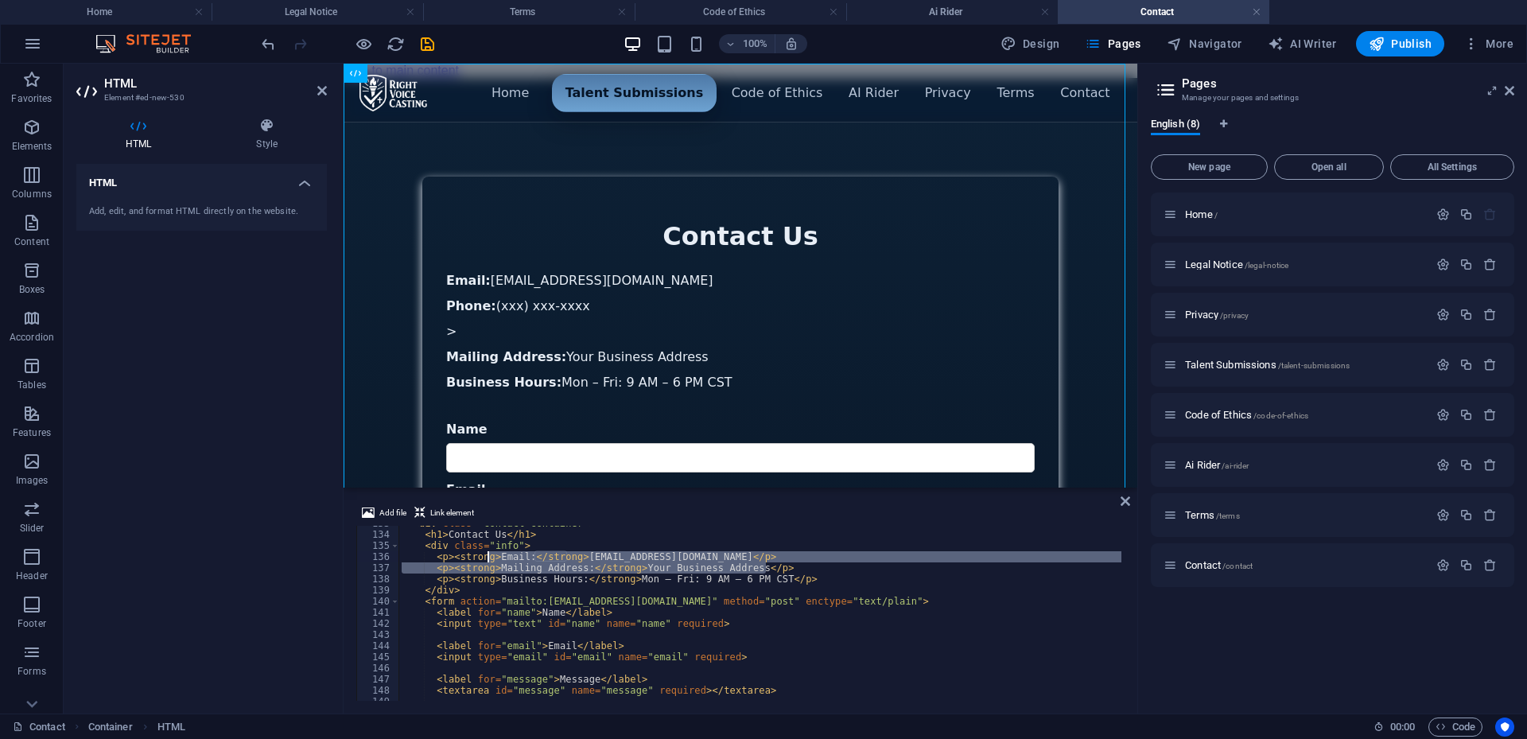
drag, startPoint x: 769, startPoint y: 568, endPoint x: 486, endPoint y: 559, distance: 283.3
click at [486, 559] on div "< div class = "contact-container" > < h1 > Contact Us </ h1 > < div class = "in…" at bounding box center [1166, 615] width 1534 height 194
click at [482, 570] on div "< div class = "contact-container" > < h1 > Contact Us </ h1 > < div class = "in…" at bounding box center [760, 613] width 723 height 175
type textarea "<p><strong>Mailing Address:</strong> Your Business Address</p>"
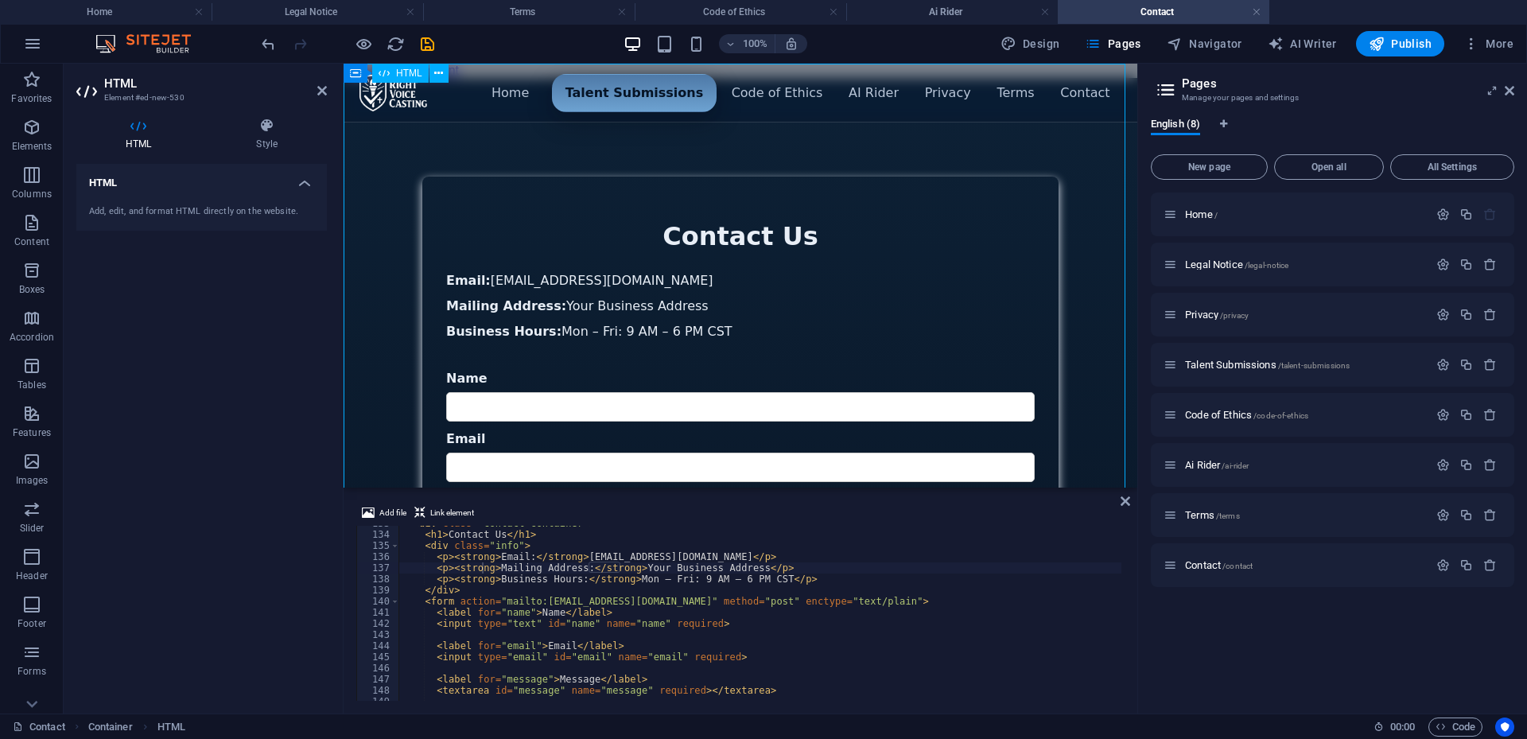
click at [974, 313] on div "Menu ▾ Home Talent Submissions Code of Ethics AI Rider Privacy Terms Contact Co…" at bounding box center [741, 435] width 794 height 714
click at [768, 568] on div "< div class = "contact-container" > < h1 > Contact Us </ h1 > < div class = "in…" at bounding box center [1166, 615] width 1534 height 194
drag, startPoint x: 768, startPoint y: 568, endPoint x: 436, endPoint y: 568, distance: 332.5
click at [436, 568] on div "< div class = "contact-container" > < h1 > Contact Us </ h1 > < div class = "in…" at bounding box center [1166, 615] width 1534 height 194
click at [1044, 288] on div "Menu ▾ Home Talent Submissions Code of Ethics AI Rider Privacy Terms Contact Co…" at bounding box center [741, 435] width 794 height 714
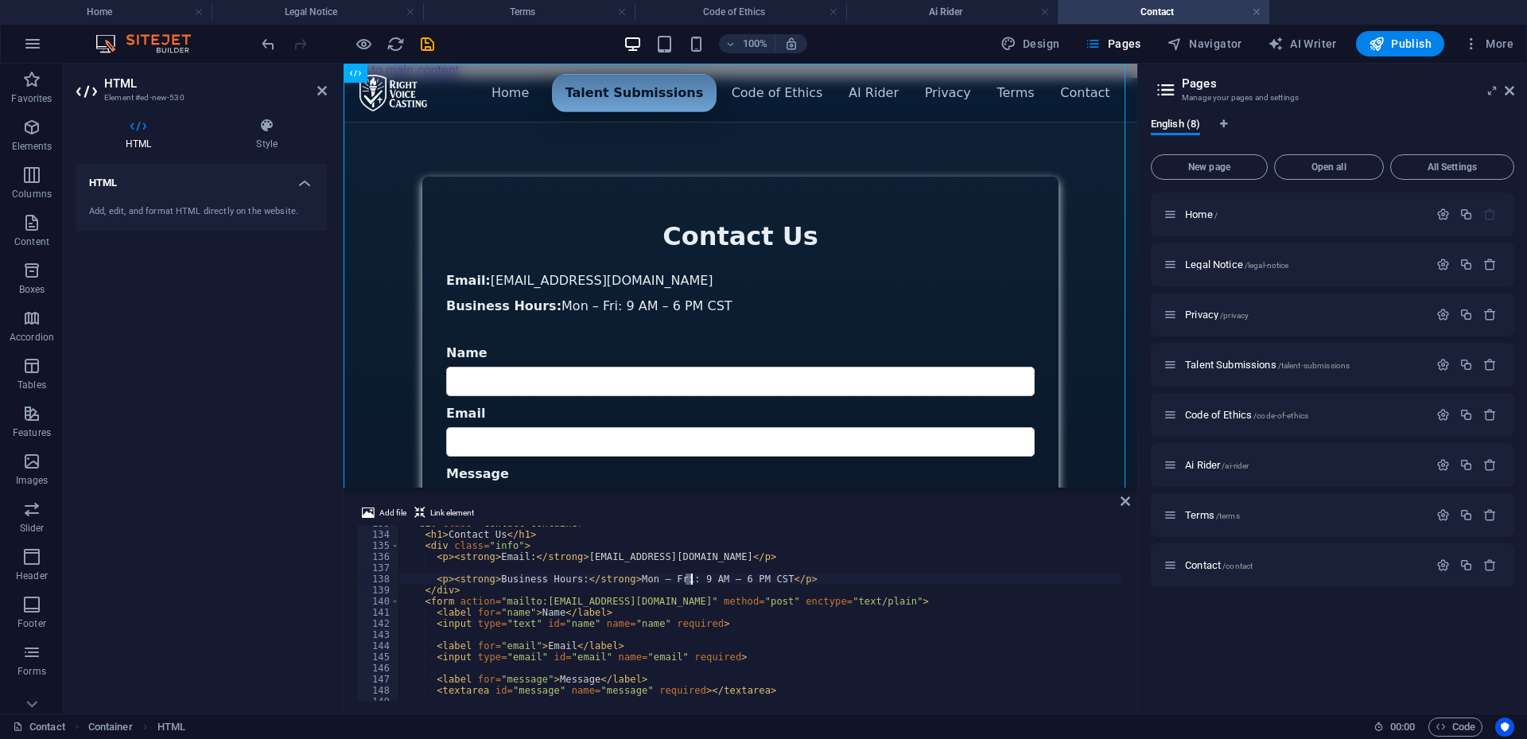
click at [691, 578] on div "< div class = "contact-container" > < h1 > Contact Us </ h1 > < div class = "in…" at bounding box center [1166, 615] width 1534 height 194
click at [734, 578] on div "< div class = "contact-container" > < h1 > Contact Us </ h1 > < div class = "in…" at bounding box center [1166, 615] width 1534 height 194
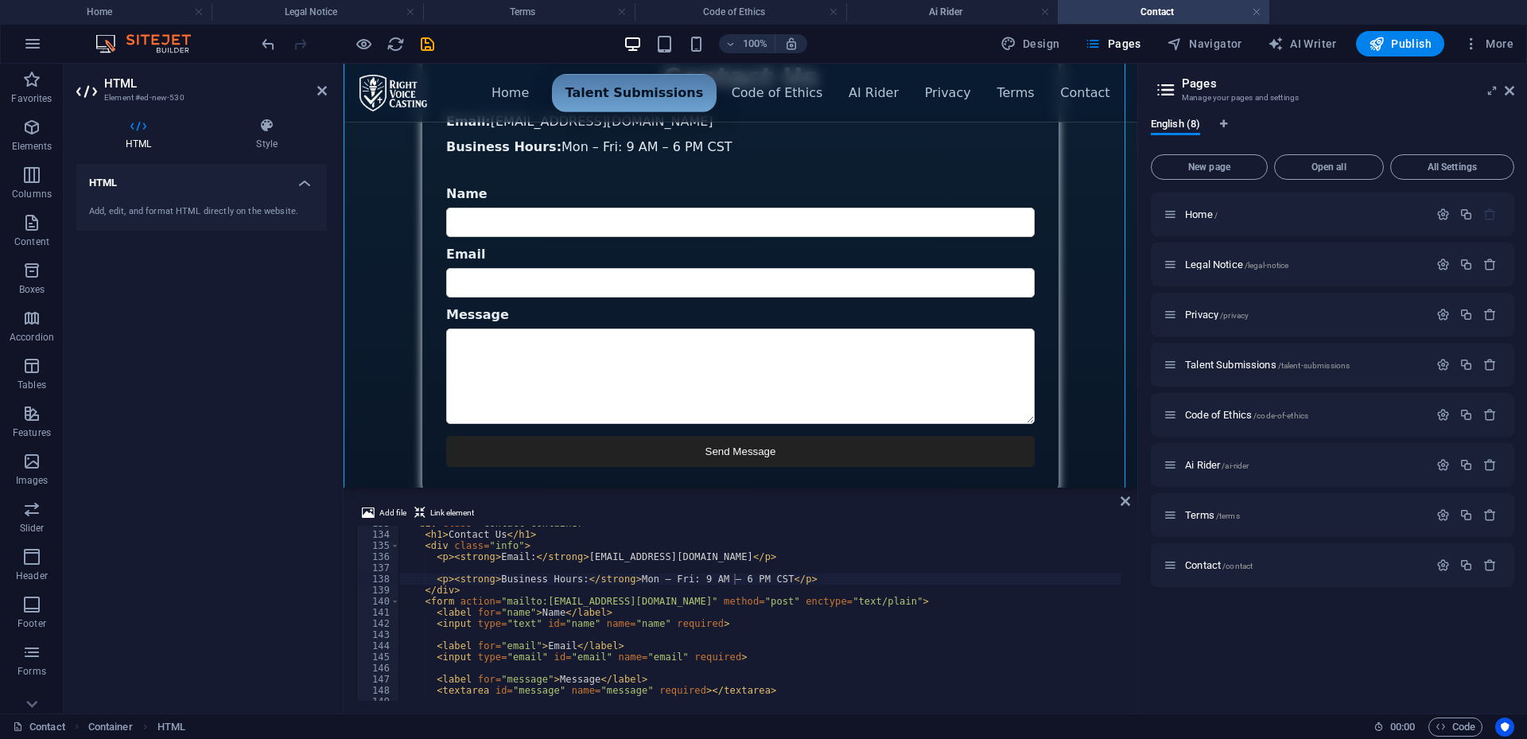
scroll to position [1526, 0]
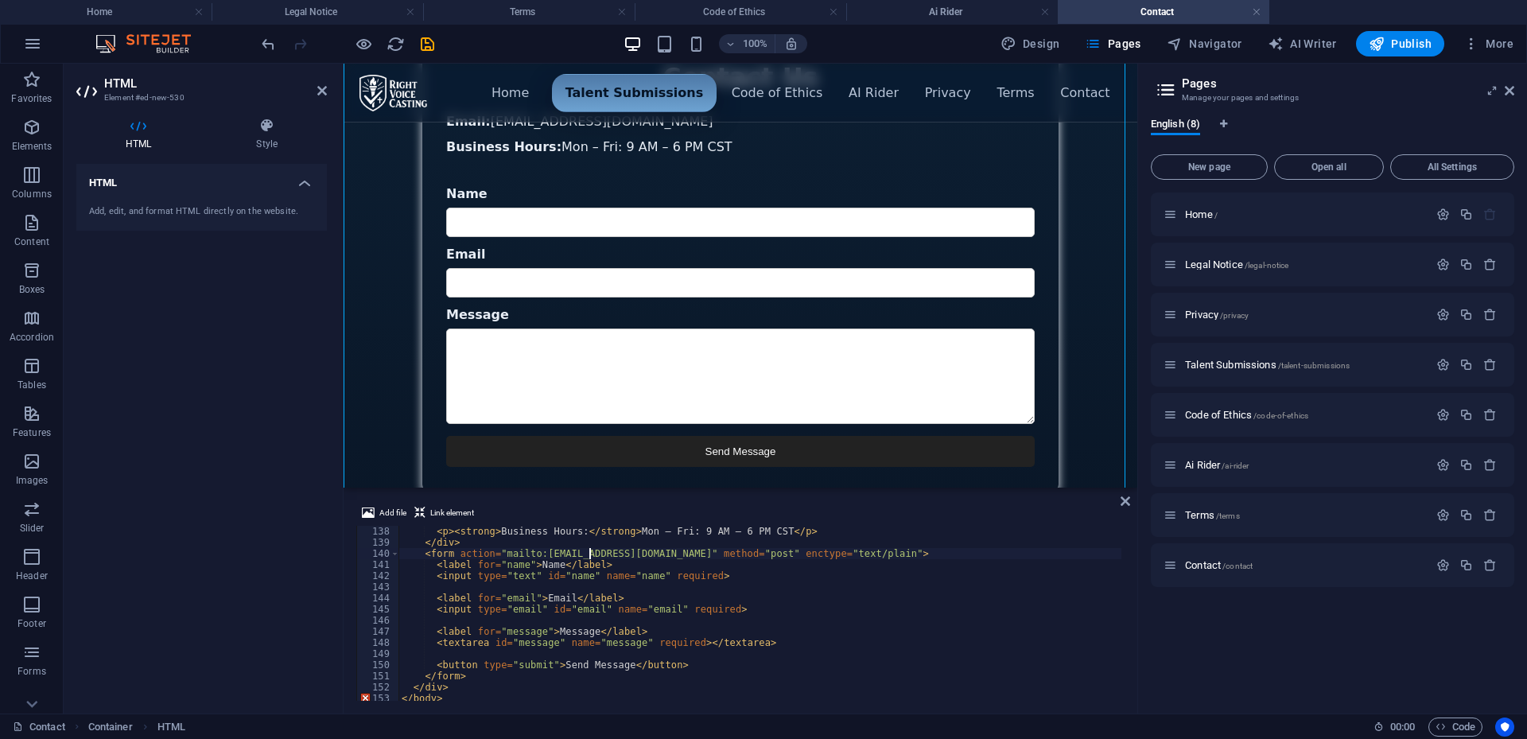
click at [589, 552] on div "< p > < strong > Business Hours: </ strong > Mon – Fri: 9 AM – 6 PM CST </ p > …" at bounding box center [1166, 623] width 1534 height 194
drag, startPoint x: 589, startPoint y: 552, endPoint x: 538, endPoint y: 552, distance: 50.9
click at [538, 552] on div "< p > < strong > Business Hours: </ strong > Mon – Fri: 9 AM – 6 PM CST </ p > …" at bounding box center [1166, 623] width 1534 height 194
type textarea "<form action="mailto:[EMAIL_ADDRESS][DOMAIN_NAME]" method="post" enctype="text/…"
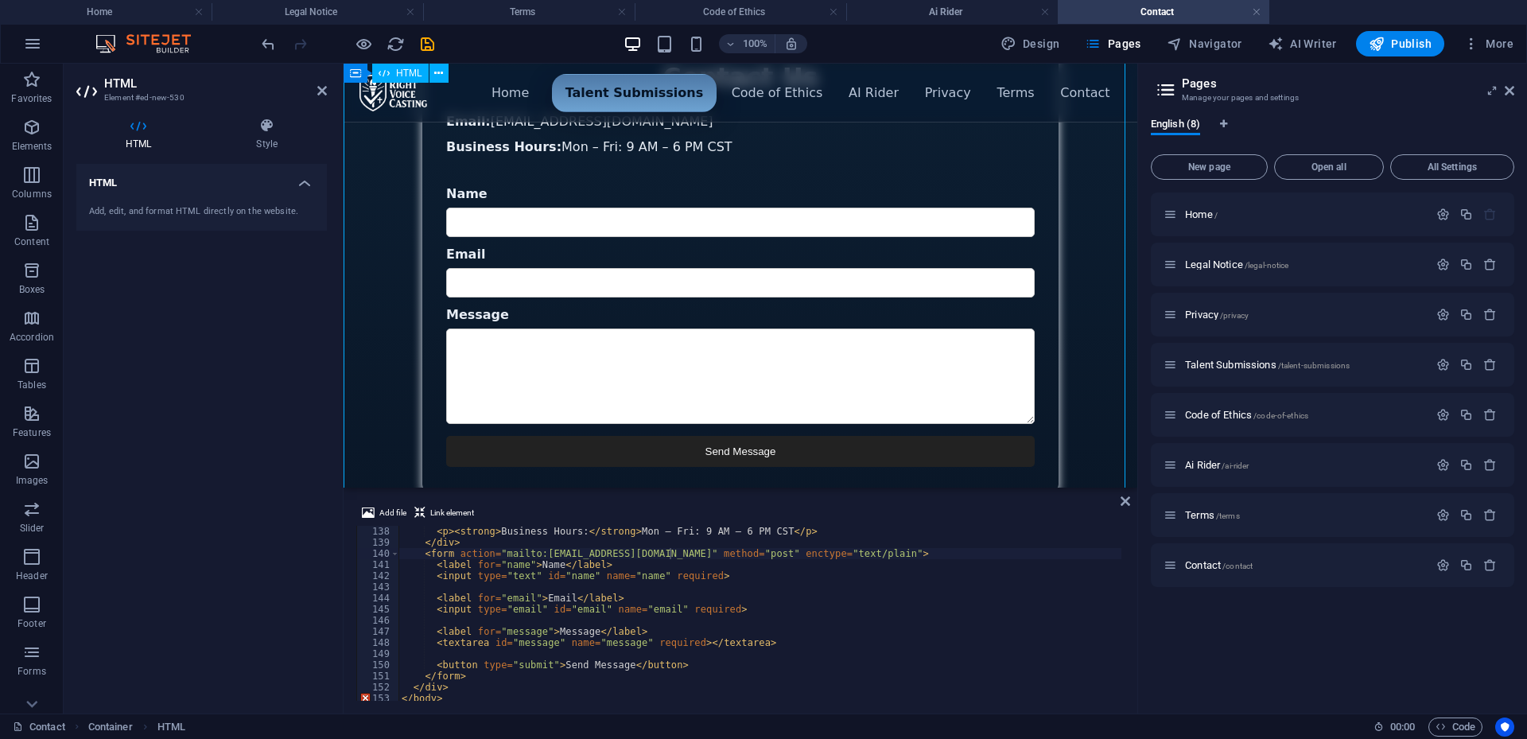
click at [1075, 277] on div "Menu ▾ Home Talent Submissions Code of Ethics AI Rider Privacy Terms Contact Co…" at bounding box center [741, 263] width 794 height 689
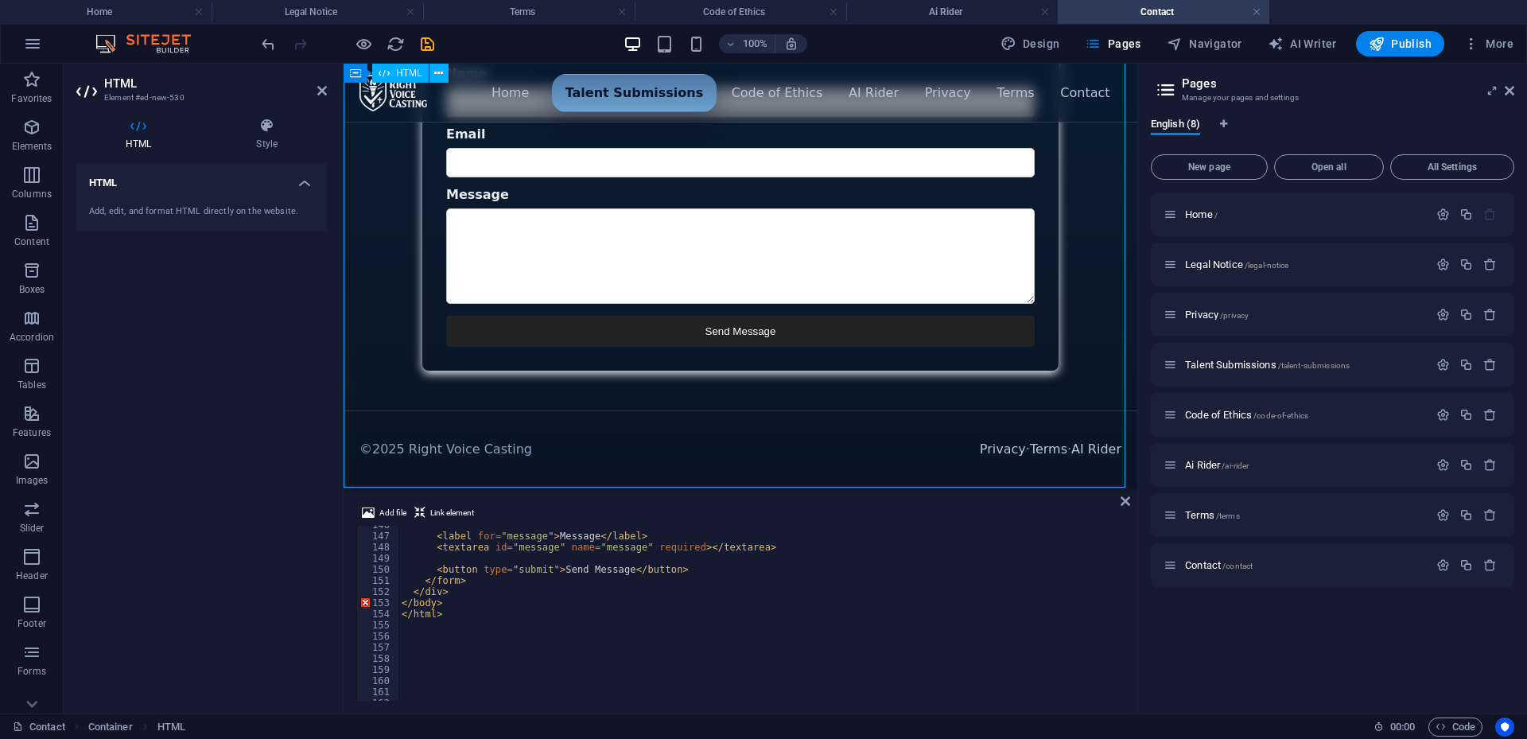
scroll to position [0, 0]
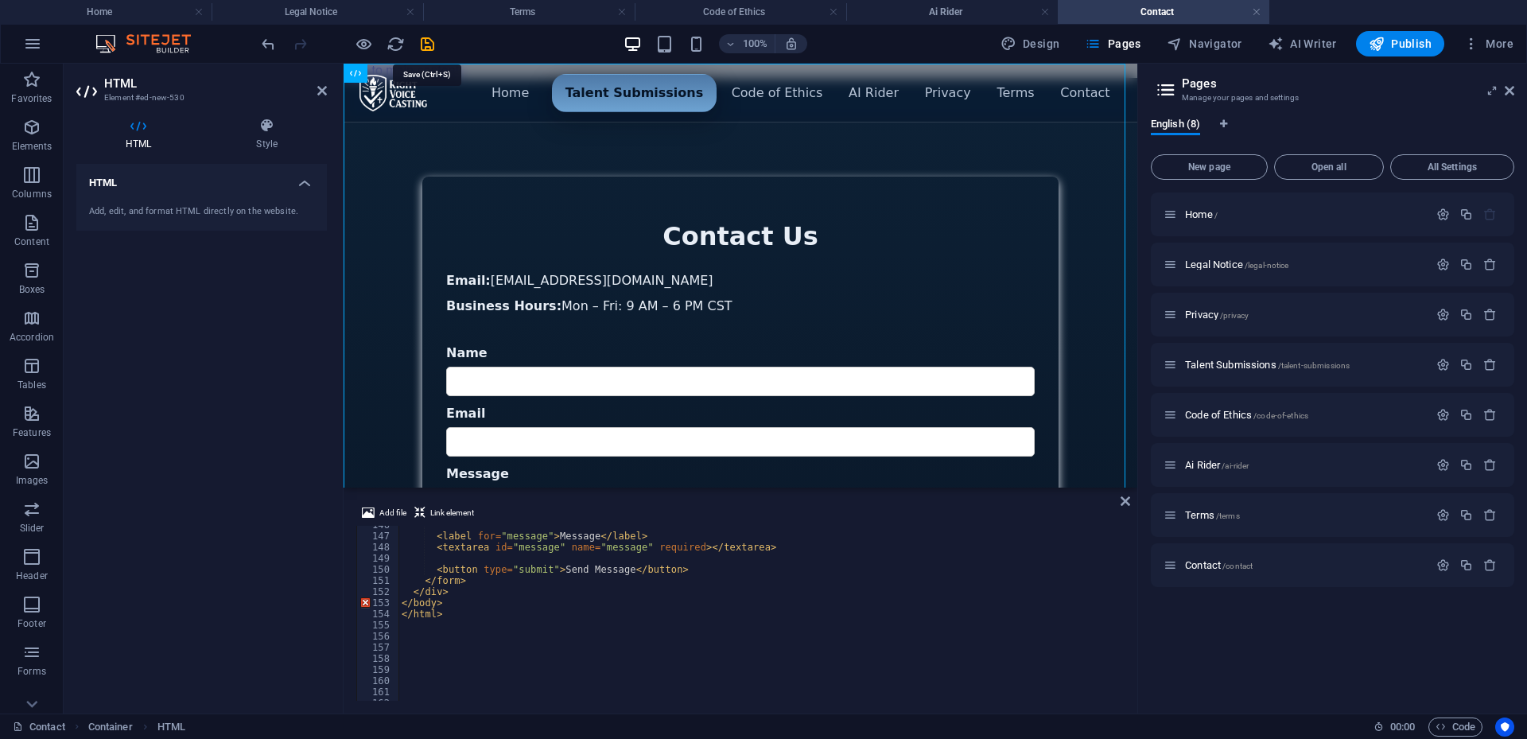
drag, startPoint x: 433, startPoint y: 36, endPoint x: 433, endPoint y: 47, distance: 11.1
click at [433, 42] on icon "save" at bounding box center [427, 44] width 18 height 18
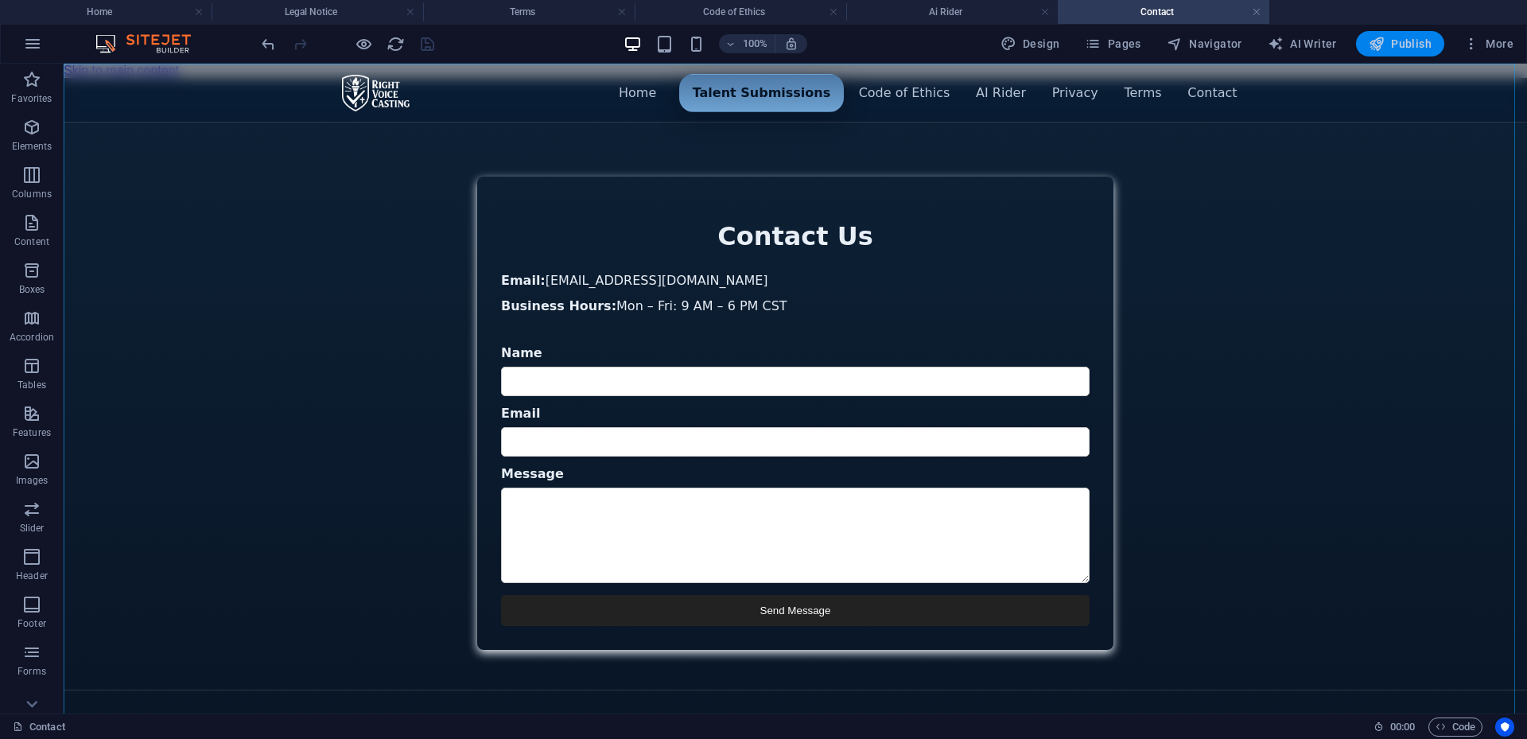
click at [1384, 38] on icon "button" at bounding box center [1377, 44] width 16 height 16
